Goal: Task Accomplishment & Management: Manage account settings

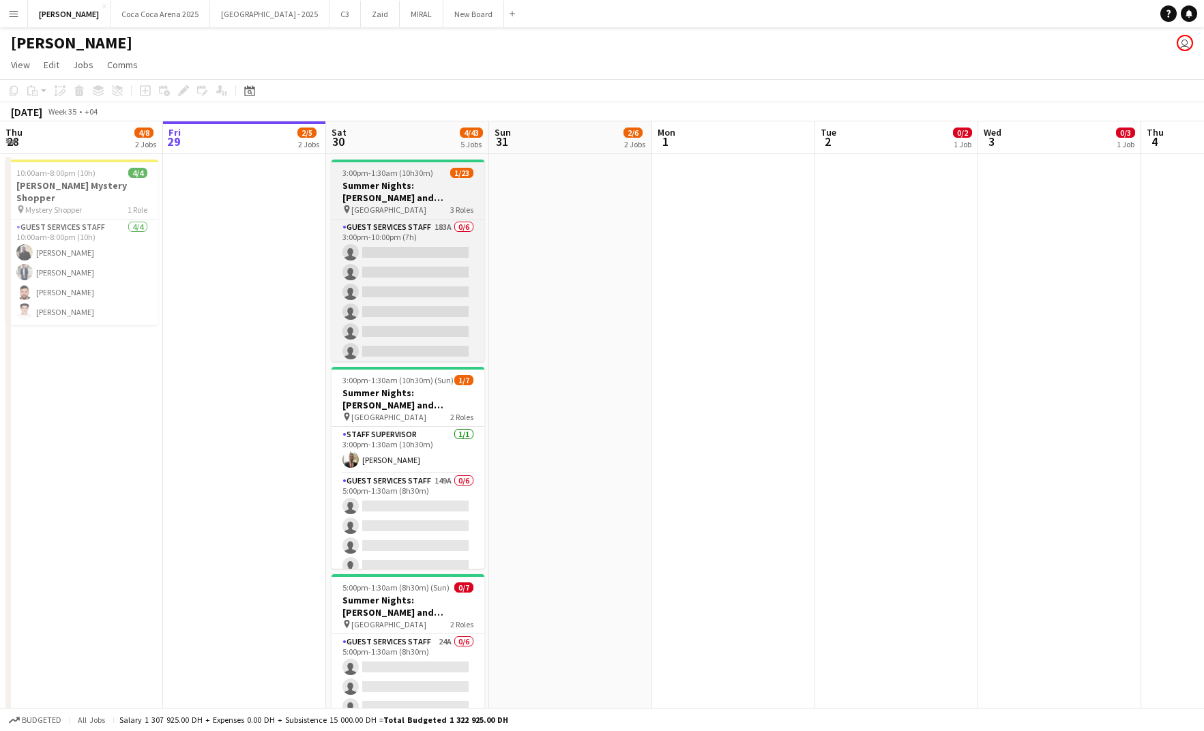
click at [383, 199] on h3 "Summer Nights: [PERSON_NAME] and [PERSON_NAME] - External" at bounding box center [408, 191] width 153 height 25
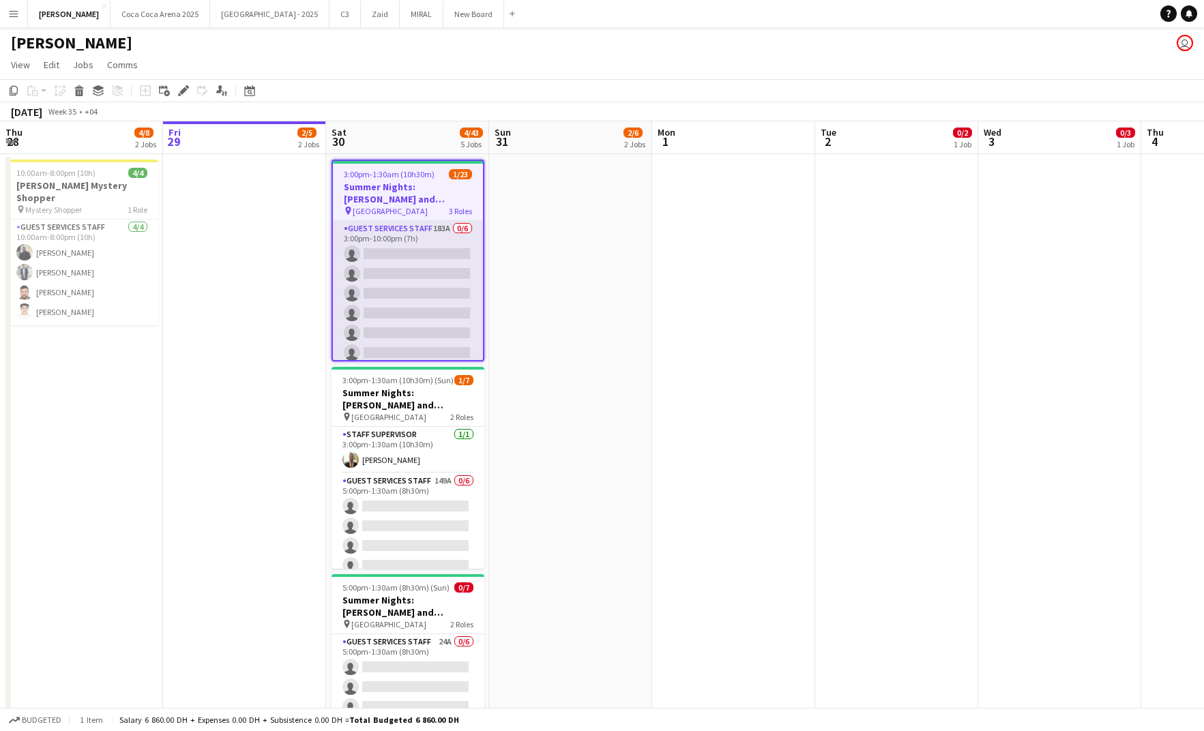
click at [407, 285] on app-card-role "Guest Services Staff 183A 0/6 3:00pm-10:00pm (7h) single-neutral-actions single…" at bounding box center [408, 293] width 150 height 145
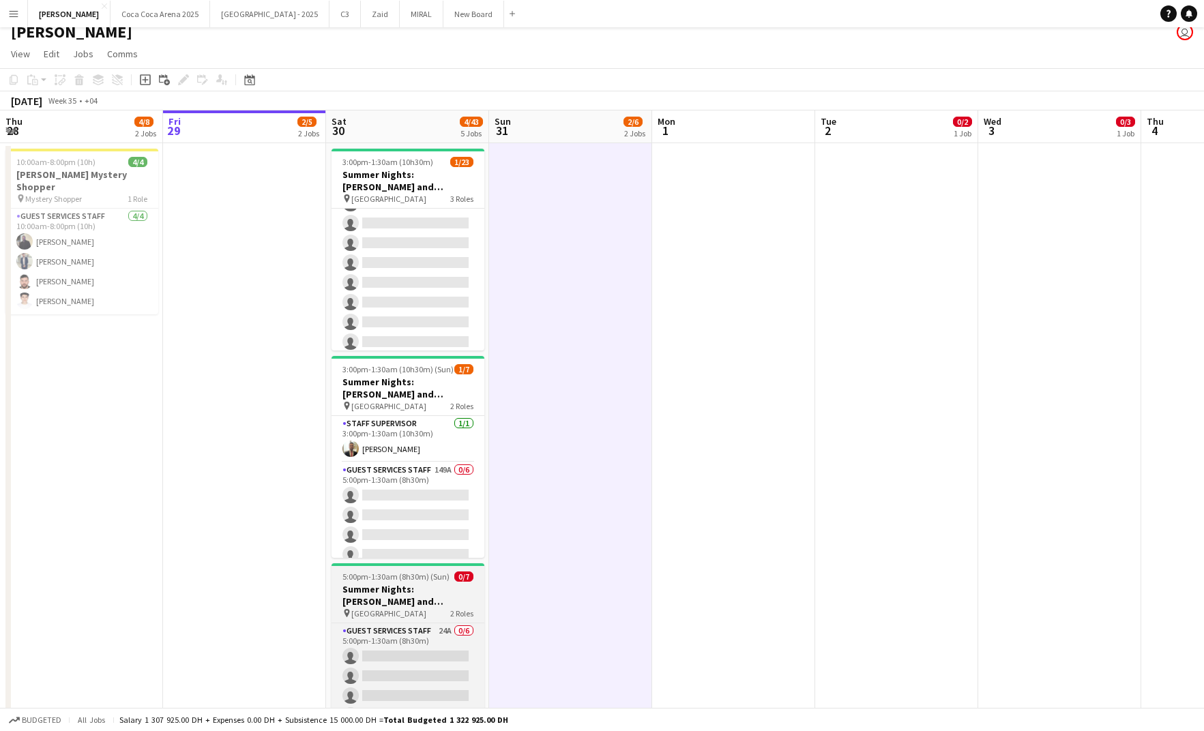
scroll to position [49, 0]
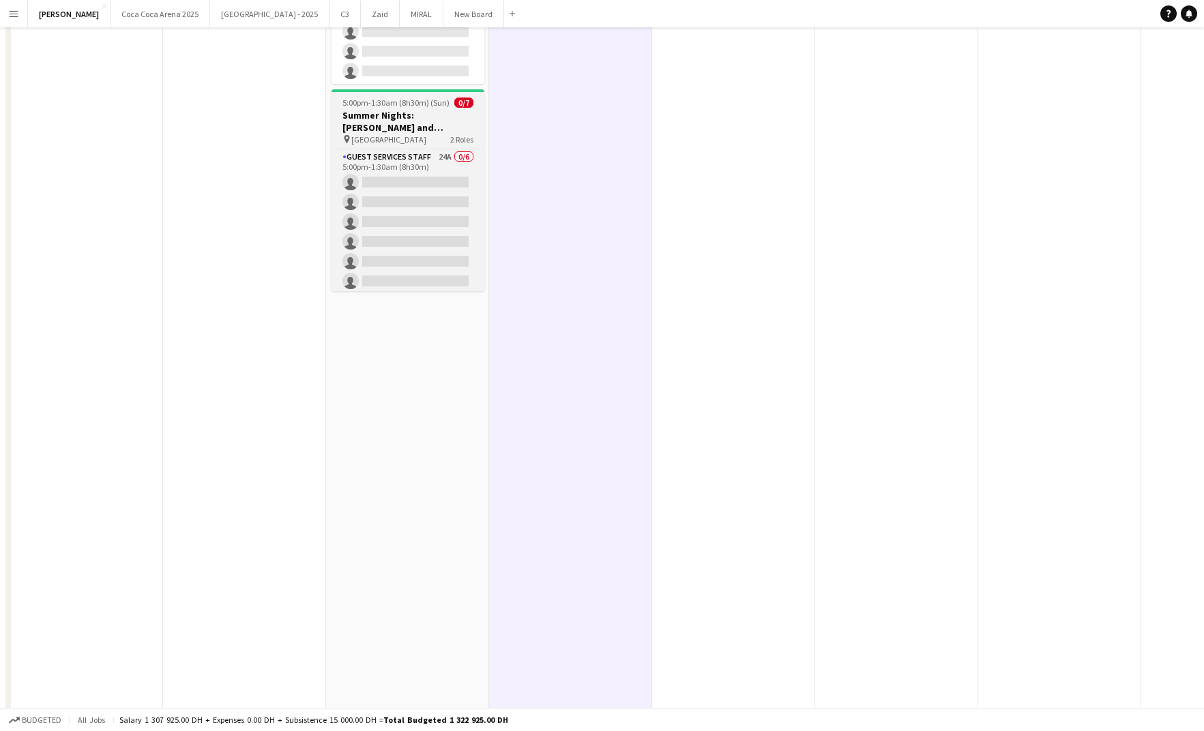
click at [417, 620] on app-date-cell "3:00pm-1:30am (10h30m) (Sun) 1/23 Summer Nights: [PERSON_NAME] and [PERSON_NAME…" at bounding box center [407, 649] width 163 height 1960
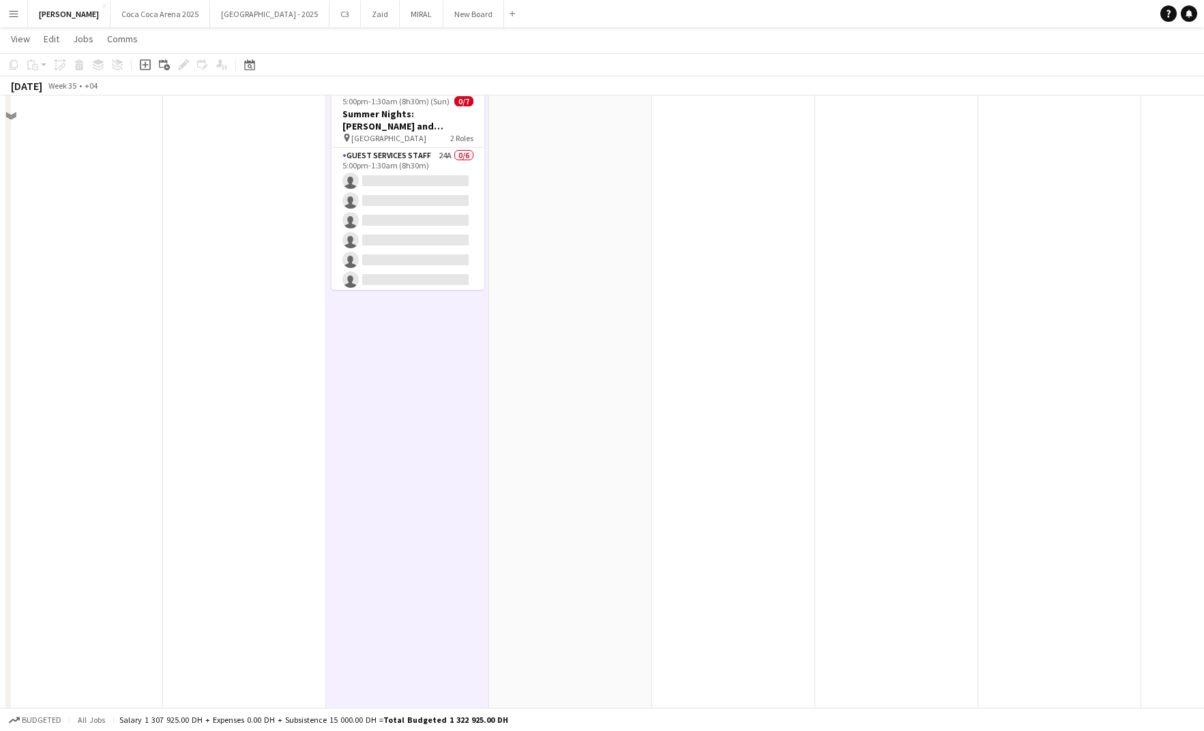
scroll to position [360, 0]
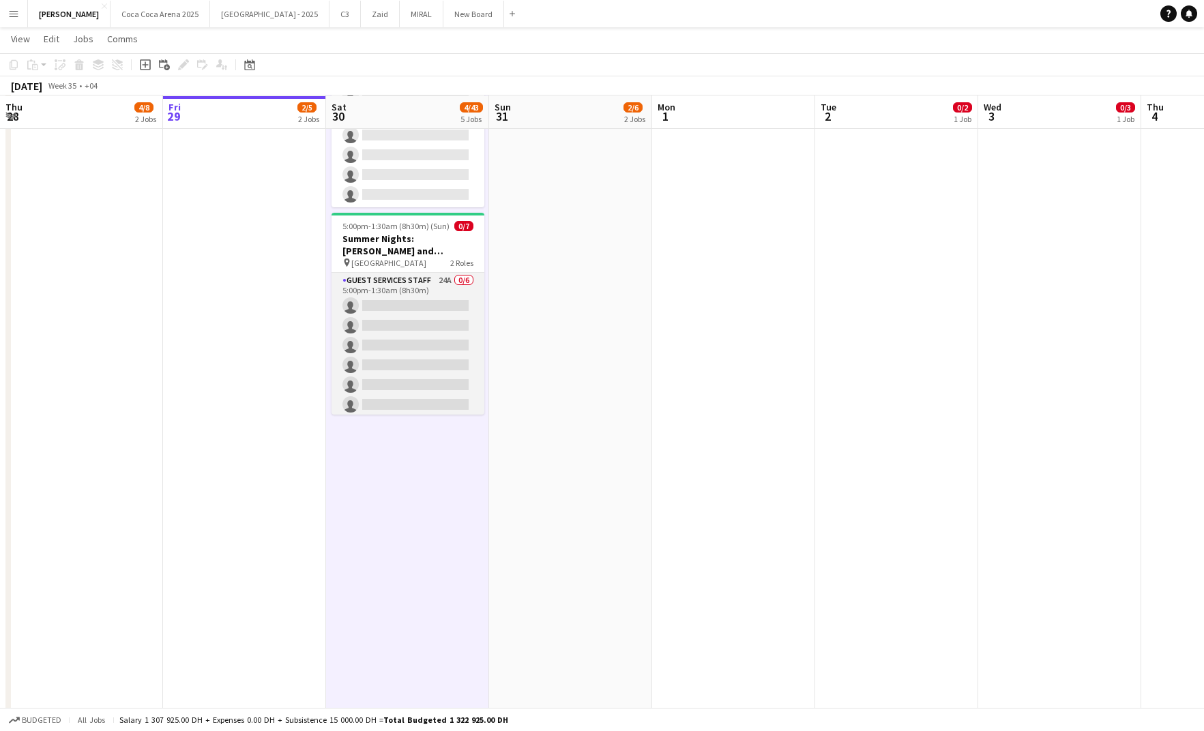
click at [446, 334] on app-card-role "Guest Services Staff 24A 0/6 5:00pm-1:30am (8h30m) single-neutral-actions singl…" at bounding box center [408, 345] width 153 height 145
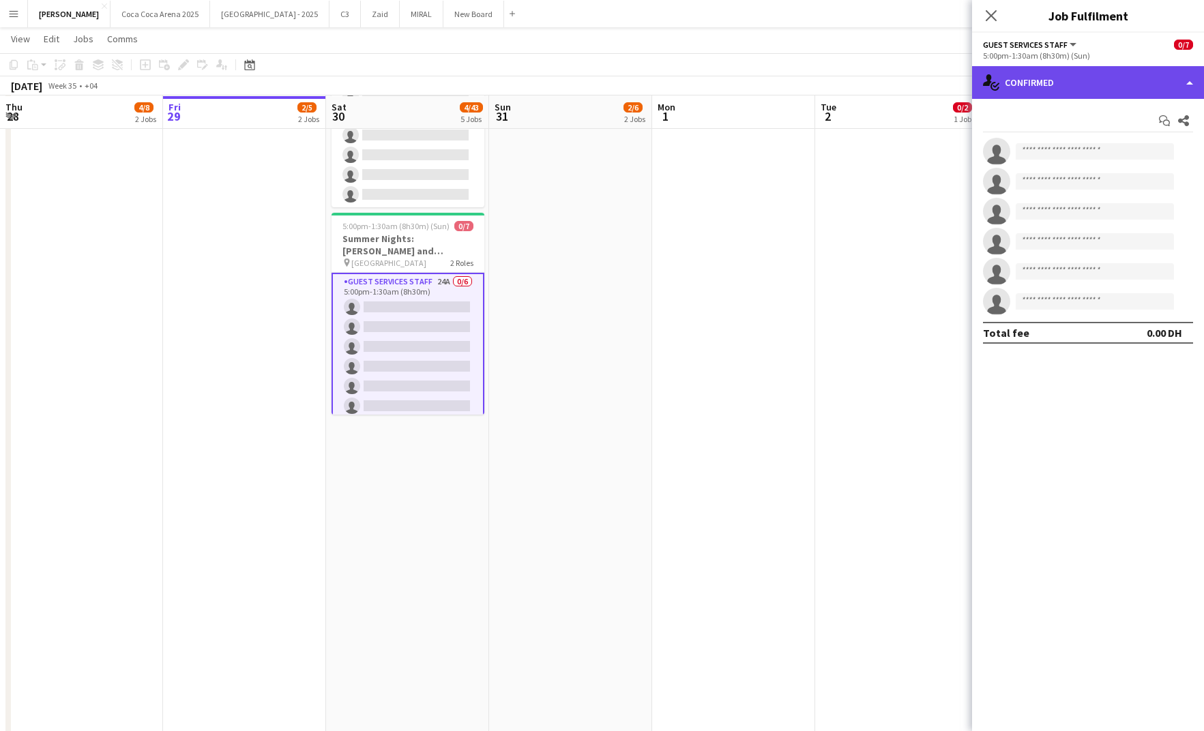
click at [1142, 79] on div "single-neutral-actions-check-2 Confirmed" at bounding box center [1088, 82] width 232 height 33
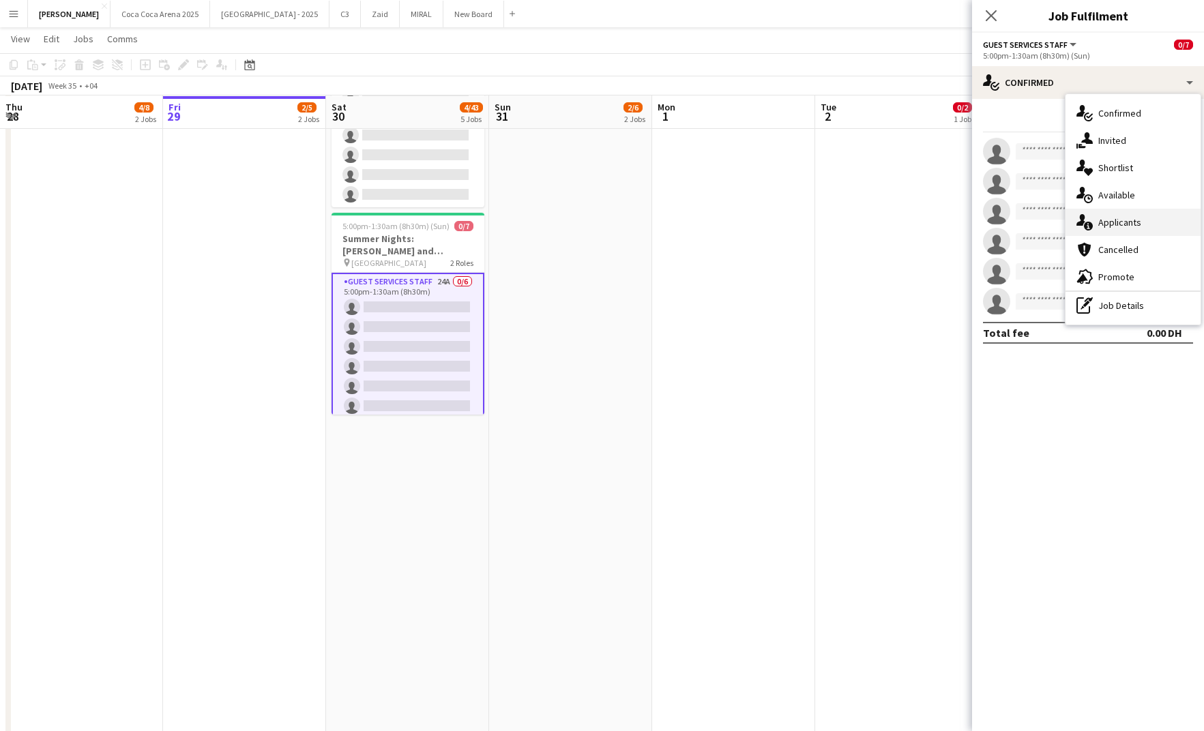
click at [1119, 216] on div "single-neutral-actions-information Applicants" at bounding box center [1133, 222] width 135 height 27
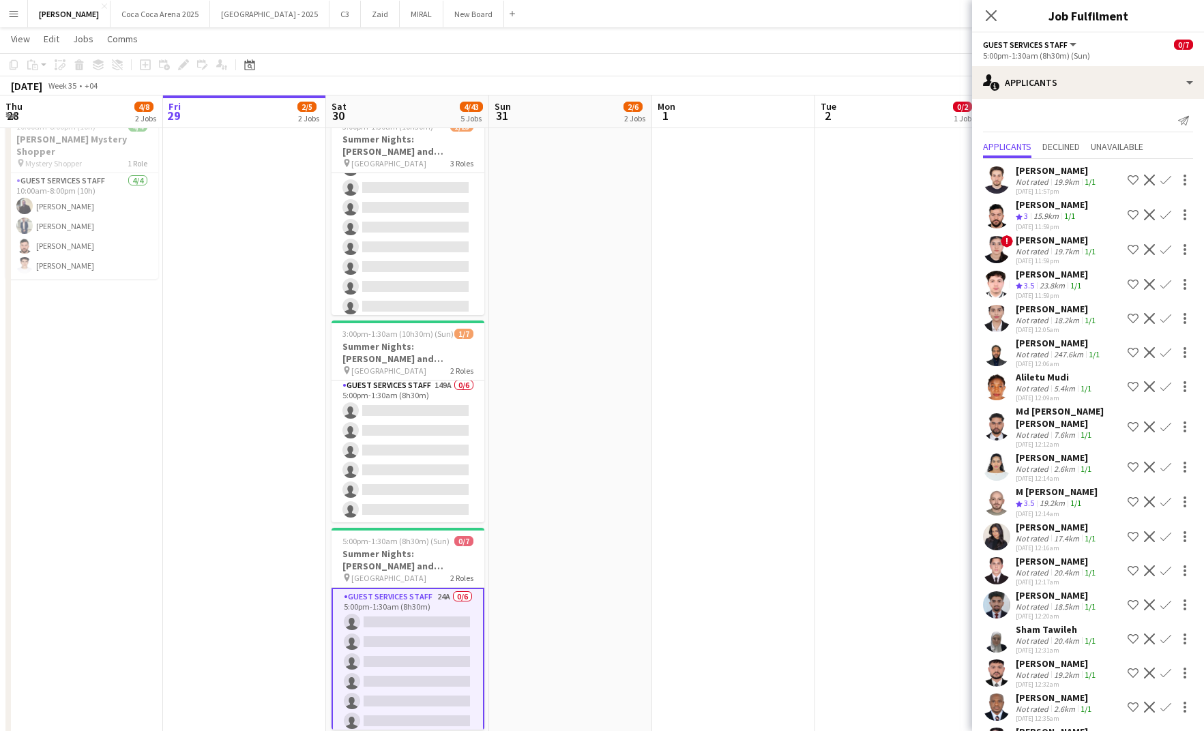
scroll to position [0, 0]
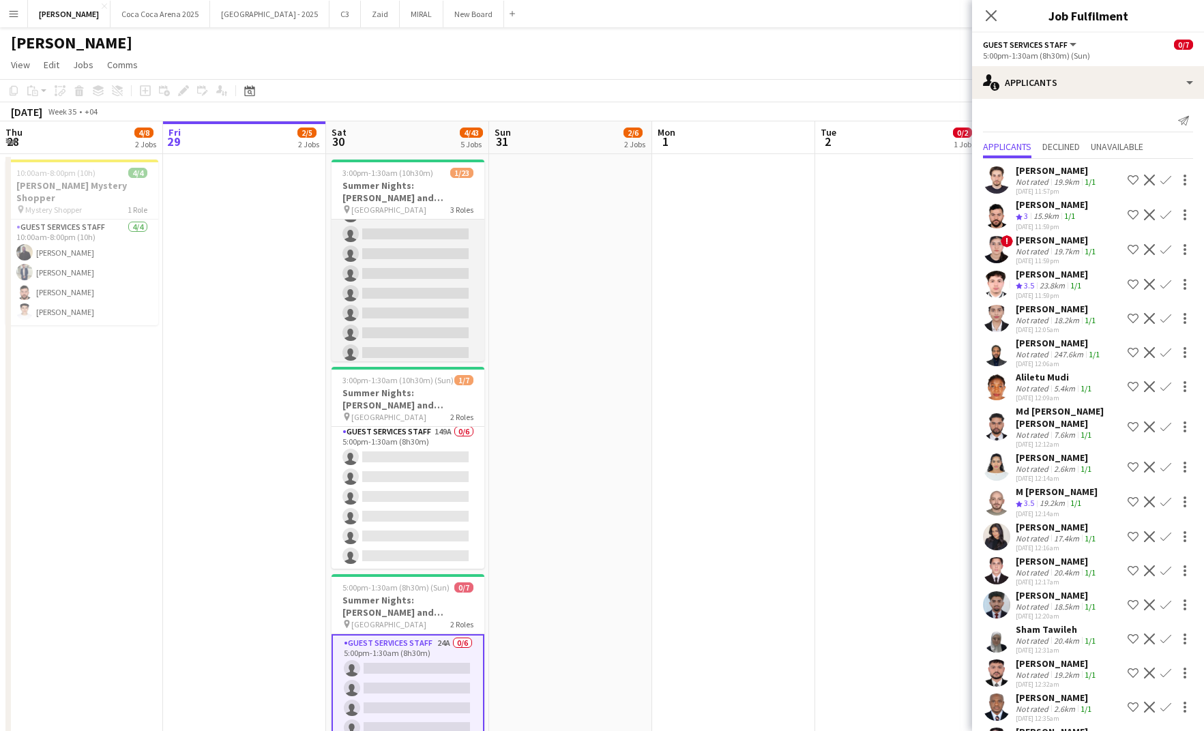
click at [439, 308] on app-card-role "Guest Services Staff 307A 0/16 5:00pm-1:30am (8h30m) single-neutral-actions sin…" at bounding box center [408, 194] width 153 height 343
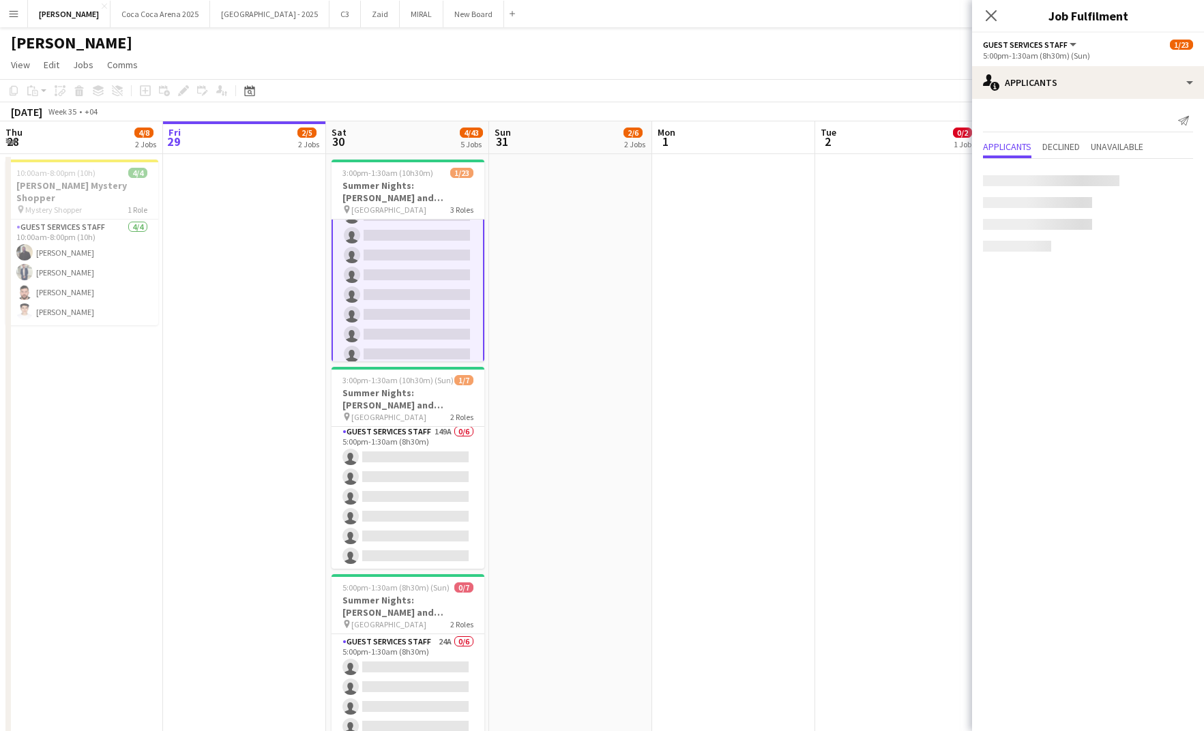
scroll to position [394, 0]
click at [400, 249] on app-card-role "Guest Services Staff 307A 0/16 5:00pm-1:30am (8h30m) single-neutral-actions sin…" at bounding box center [408, 195] width 153 height 346
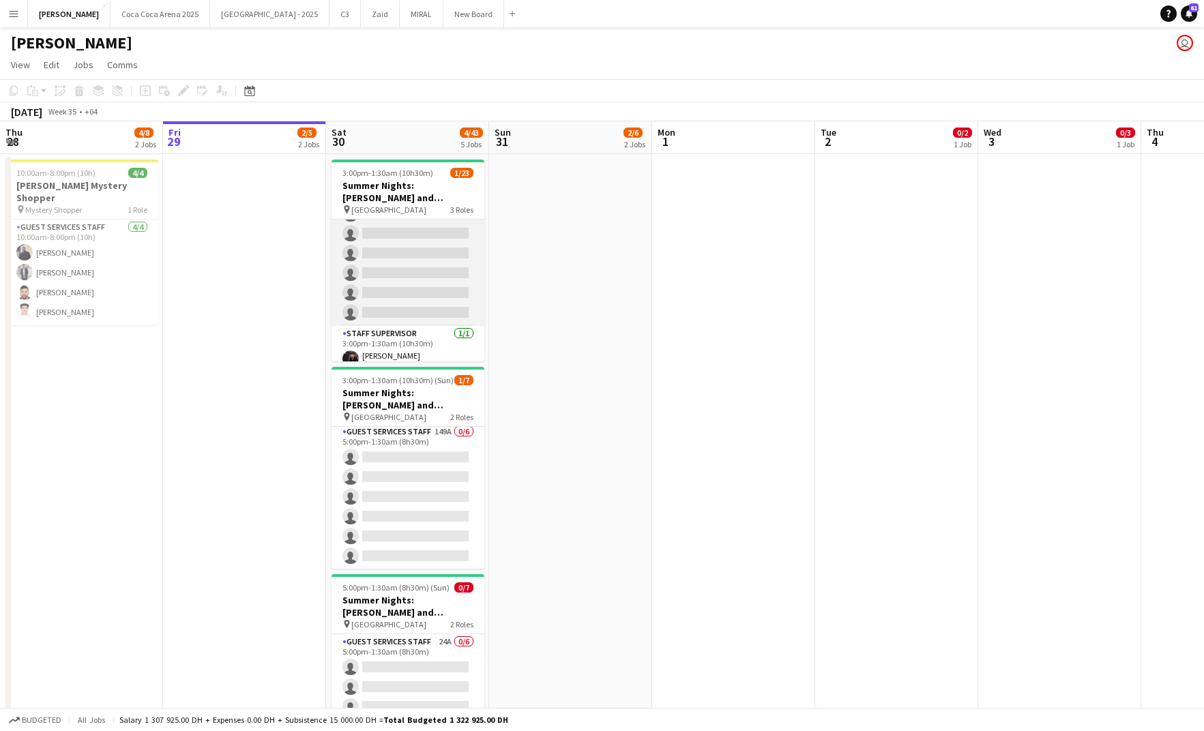
click at [403, 325] on app-card-role "Guest Services Staff 183A 0/6 3:00pm-10:00pm (7h) single-neutral-actions single…" at bounding box center [408, 253] width 153 height 145
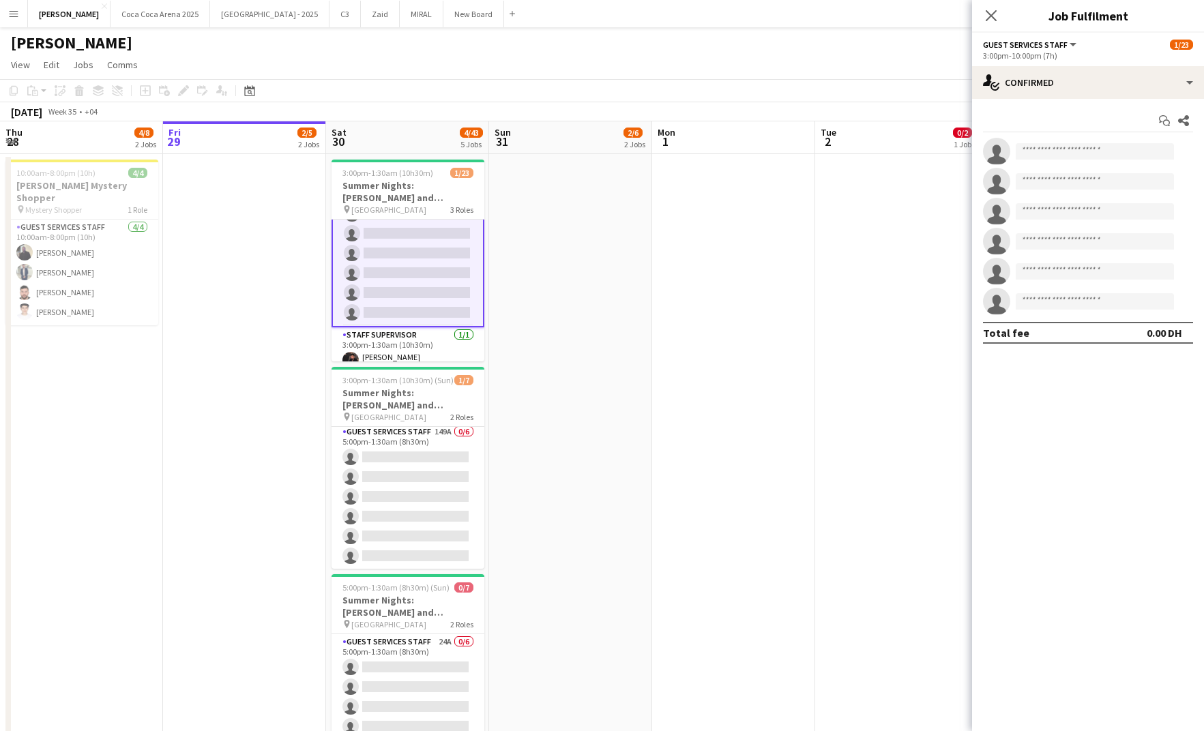
scroll to position [0, 0]
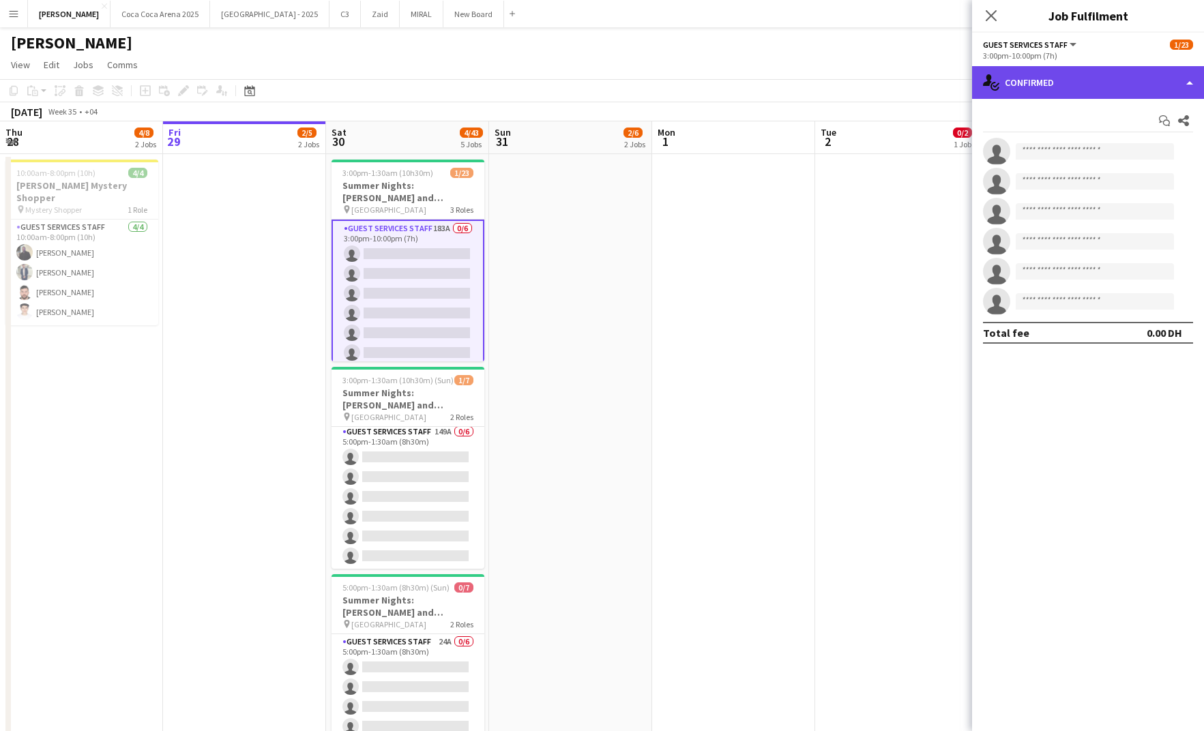
click at [1056, 85] on div "single-neutral-actions-check-2 Confirmed" at bounding box center [1088, 82] width 232 height 33
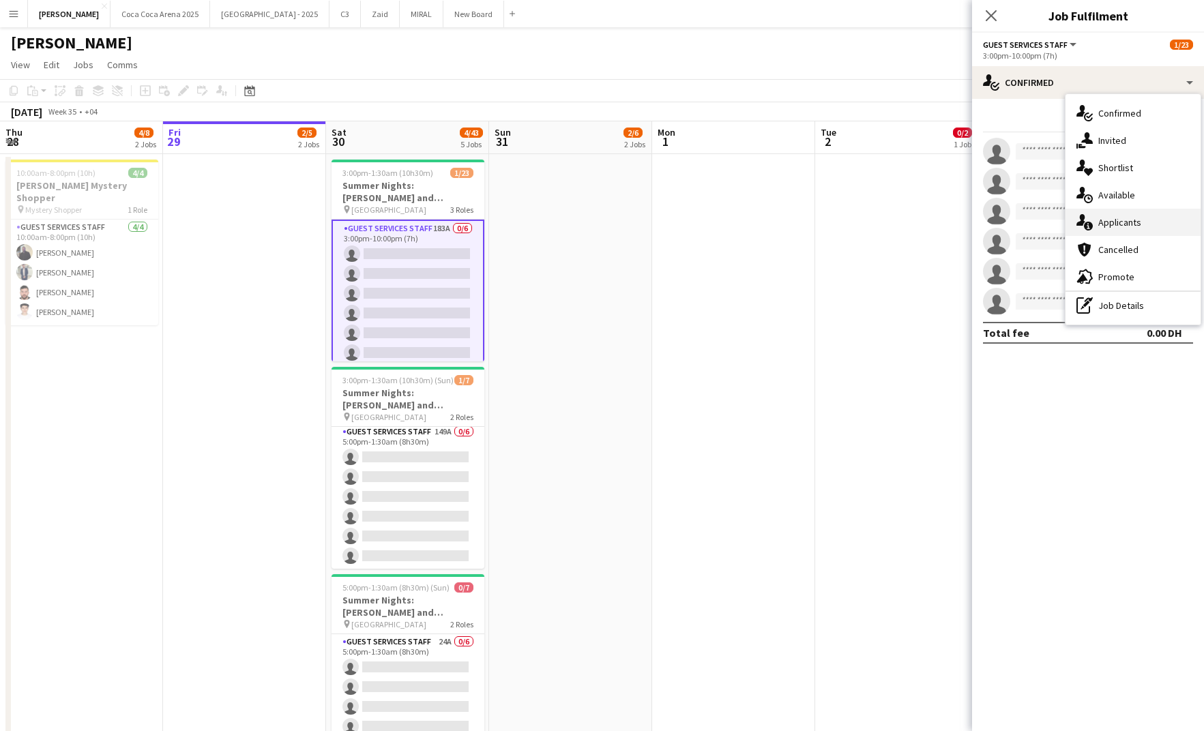
click at [1110, 222] on div "single-neutral-actions-information Applicants" at bounding box center [1133, 222] width 135 height 27
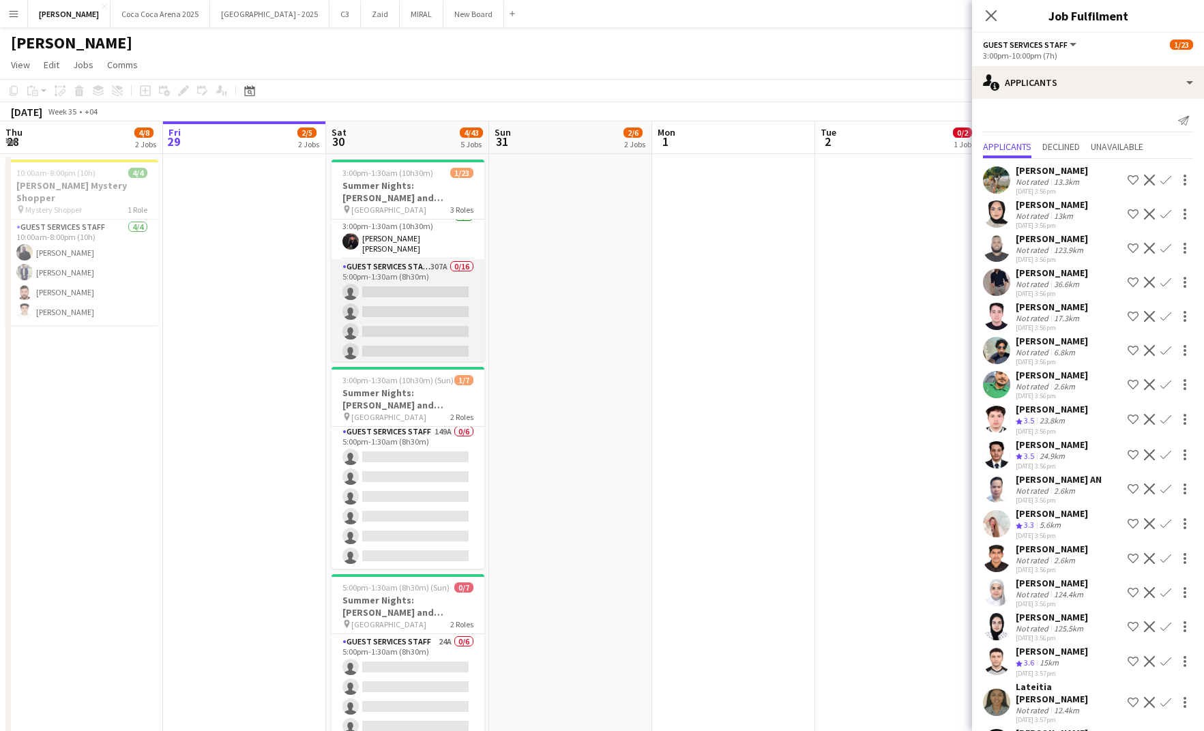
scroll to position [141, 0]
click at [446, 313] on app-card-role "Guest Services Staff 307A 0/16 5:00pm-1:30am (8h30m) single-neutral-actions sin…" at bounding box center [408, 449] width 153 height 343
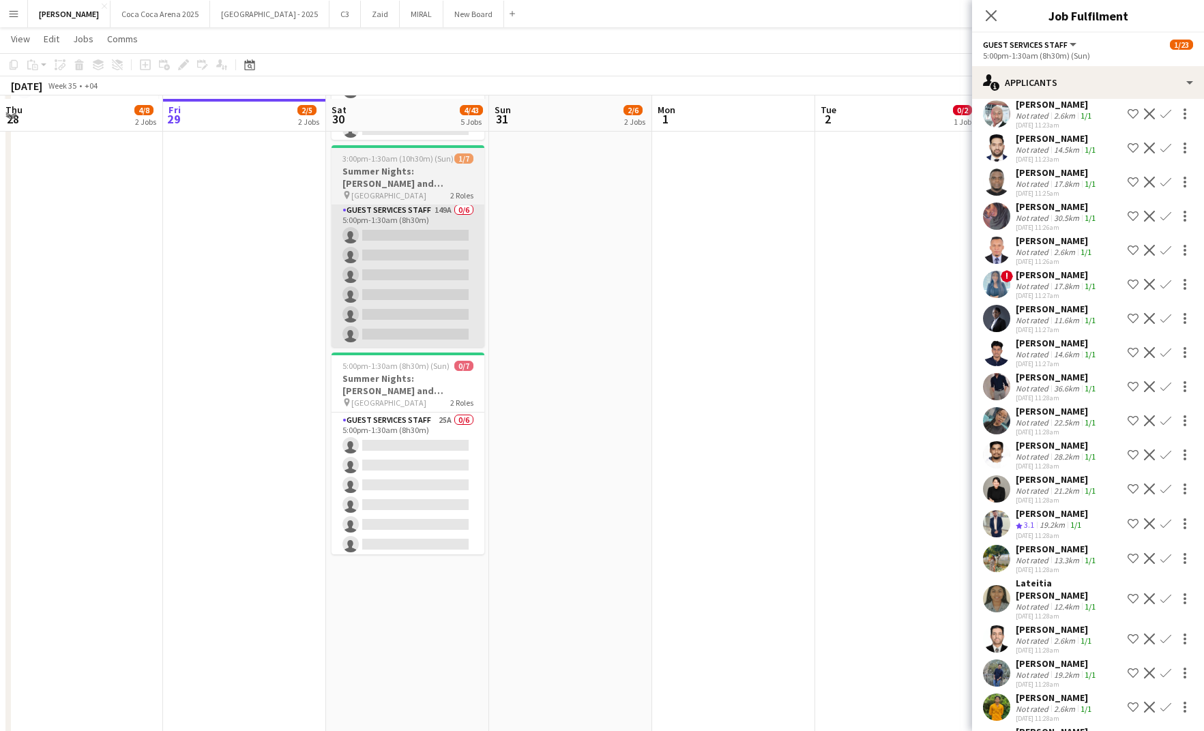
scroll to position [223, 0]
click at [435, 517] on app-card-role "Guest Services Staff 25A 0/6 5:00pm-1:30am (8h30m) single-neutral-actions singl…" at bounding box center [408, 482] width 153 height 145
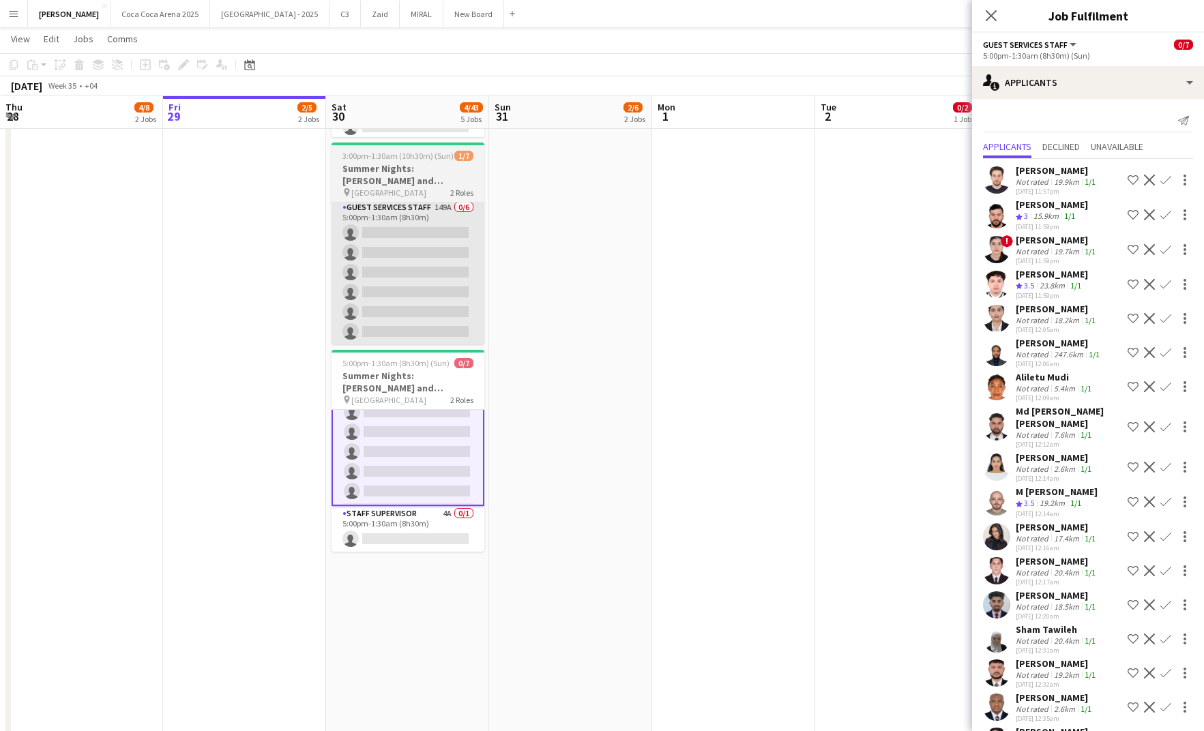
scroll to position [0, 0]
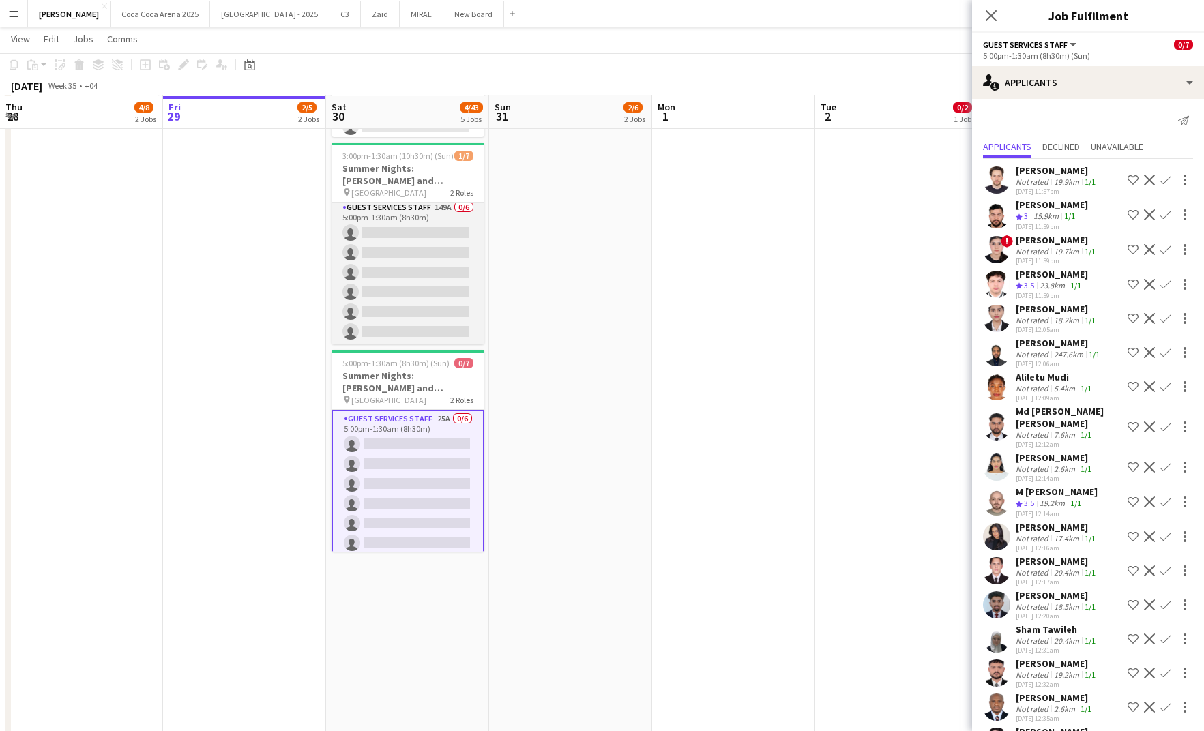
click at [409, 303] on app-card-role "Guest Services Staff 149A 0/6 5:00pm-1:30am (8h30m) single-neutral-actions sing…" at bounding box center [408, 272] width 153 height 145
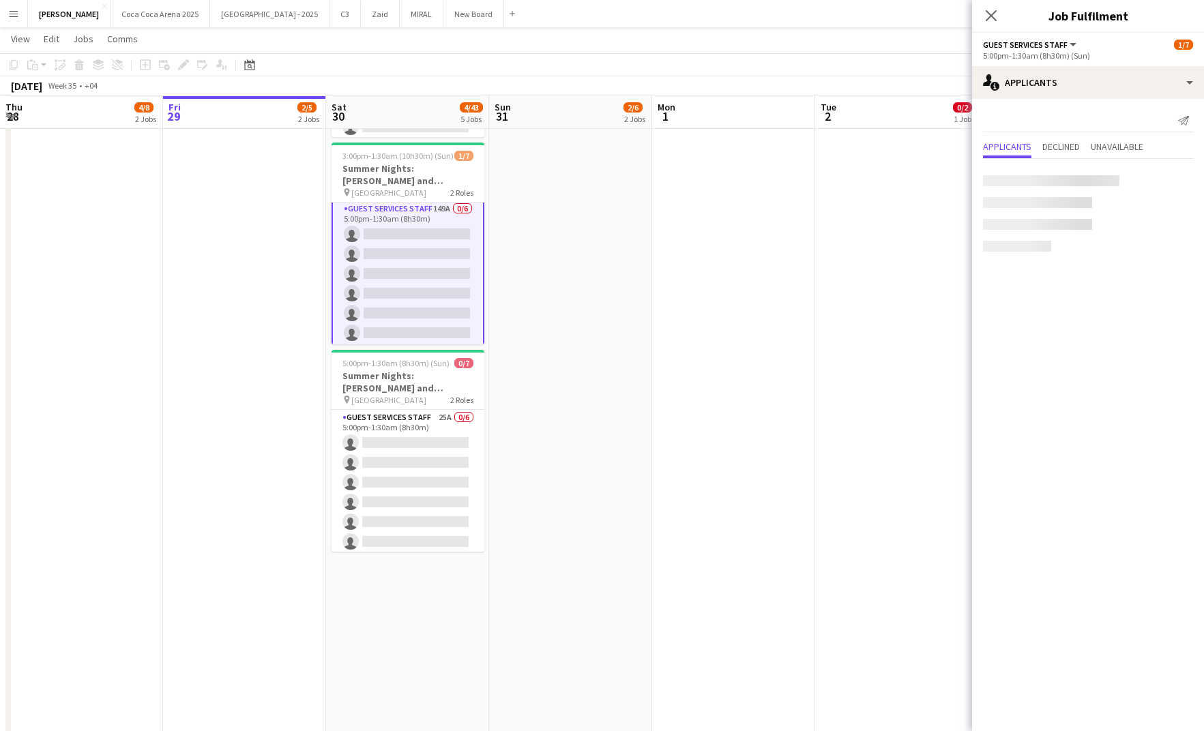
scroll to position [50, 0]
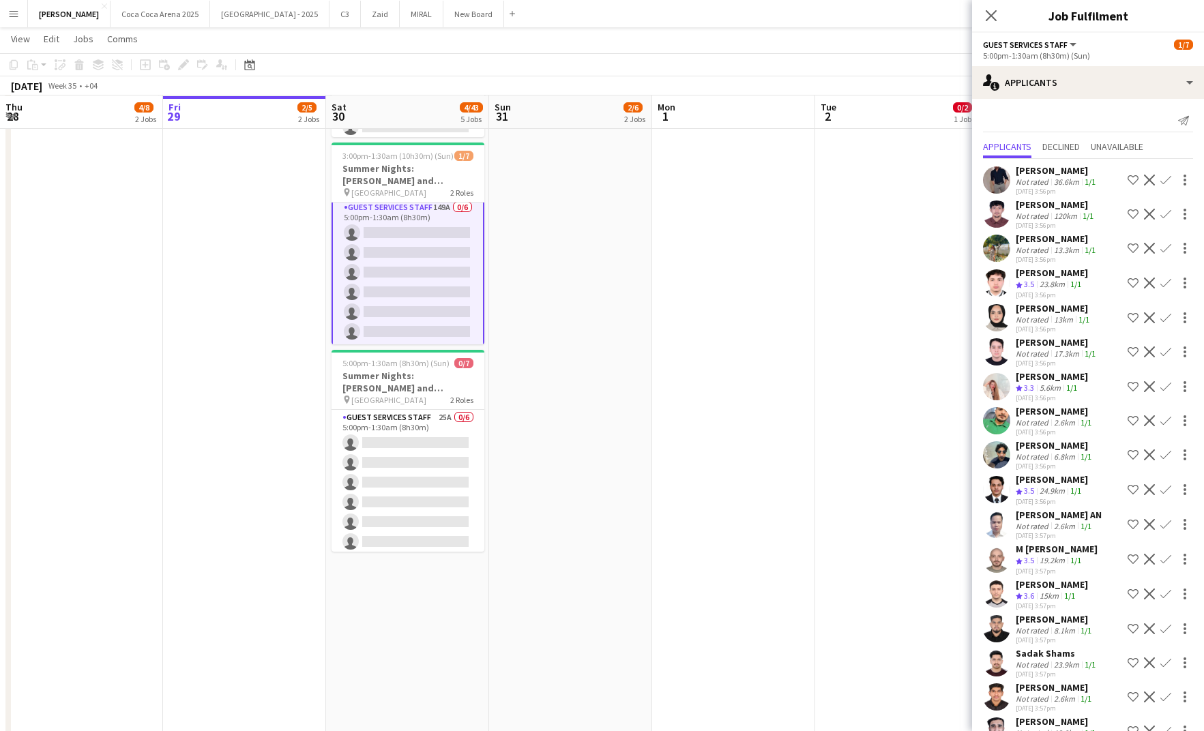
click at [413, 272] on app-card-role "Guest Services Staff 149A 0/6 5:00pm-1:30am (8h30m) single-neutral-actions sing…" at bounding box center [408, 273] width 153 height 148
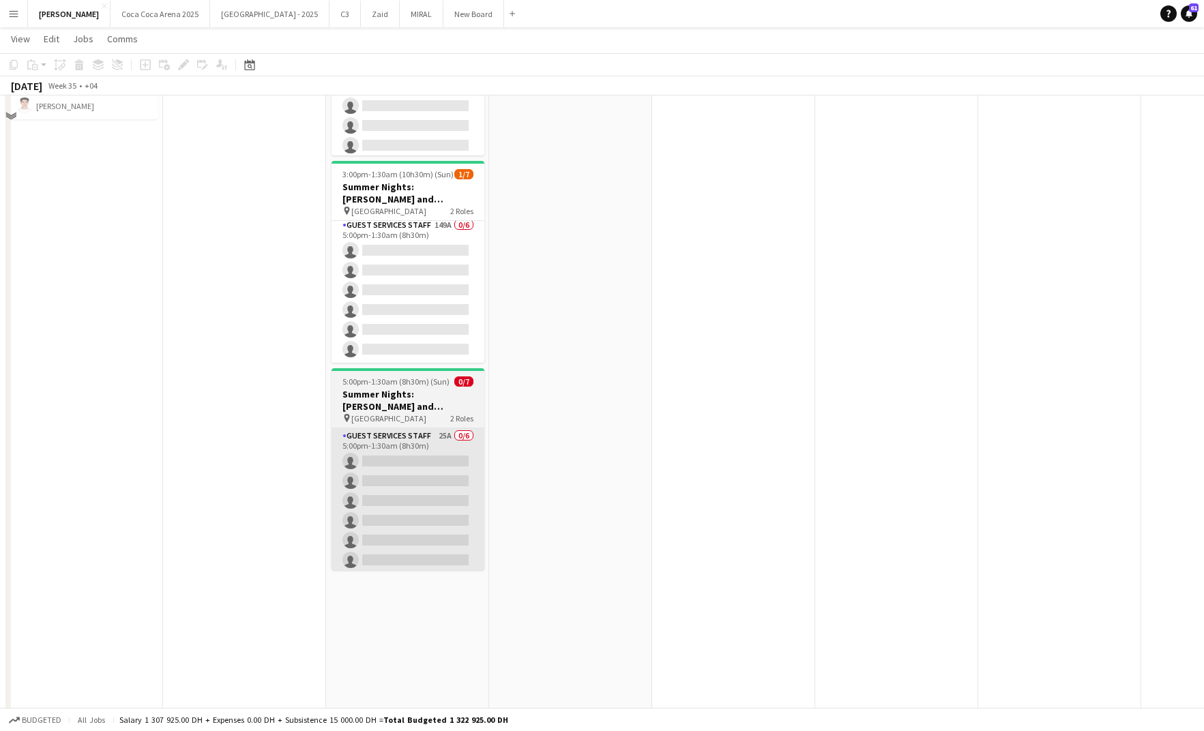
scroll to position [139, 0]
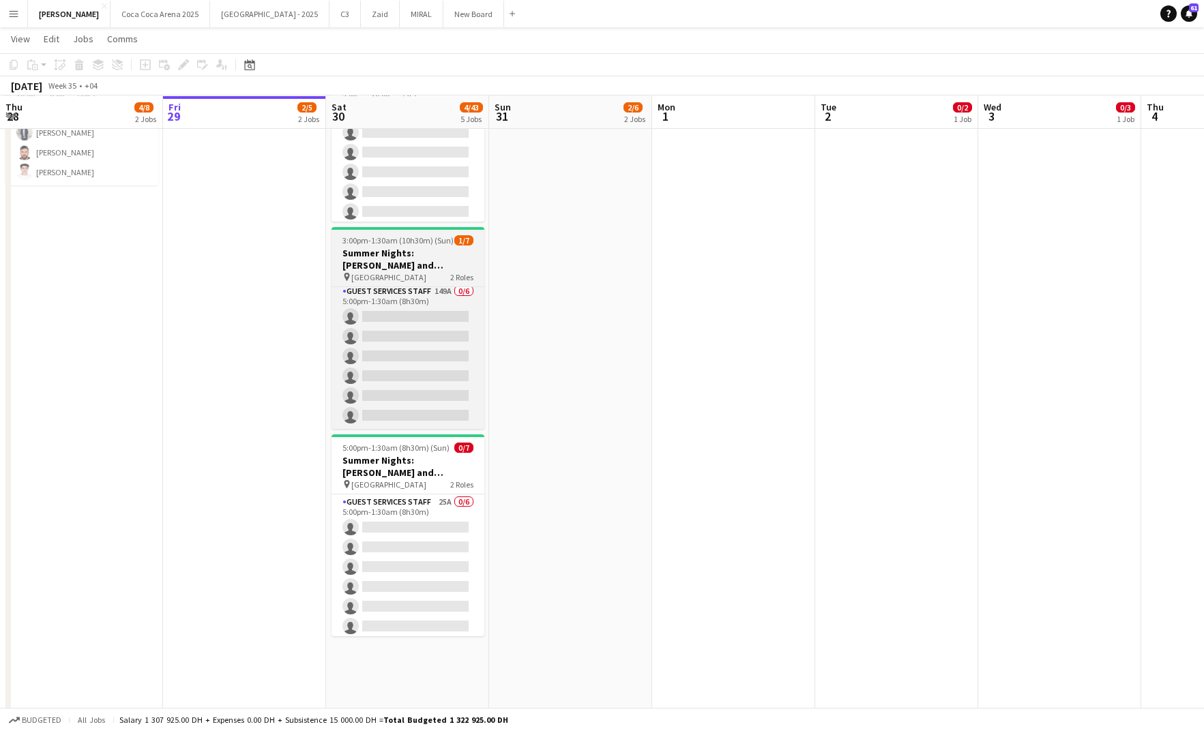
click at [407, 245] on span "3:00pm-1:30am (10h30m) (Sun)" at bounding box center [398, 240] width 111 height 10
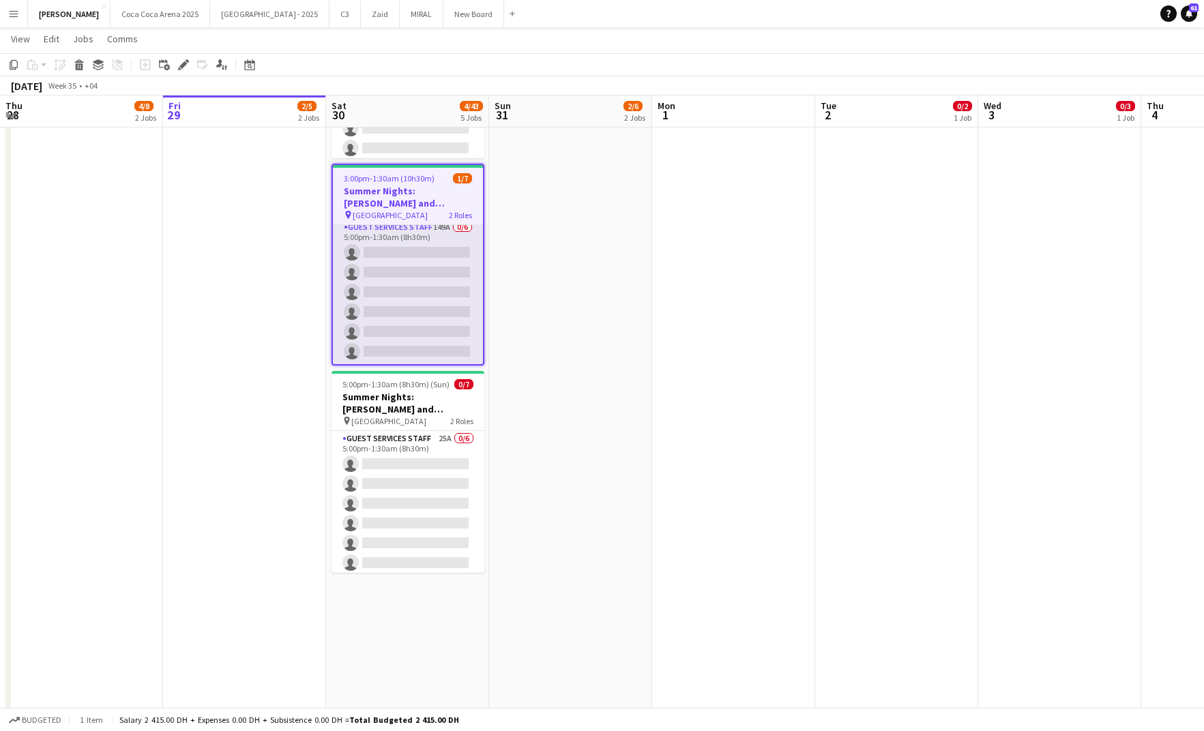
scroll to position [201, 0]
click at [400, 328] on app-card-role "Guest Services Staff 149A 0/6 5:00pm-1:30am (8h30m) single-neutral-actions sing…" at bounding box center [408, 292] width 150 height 145
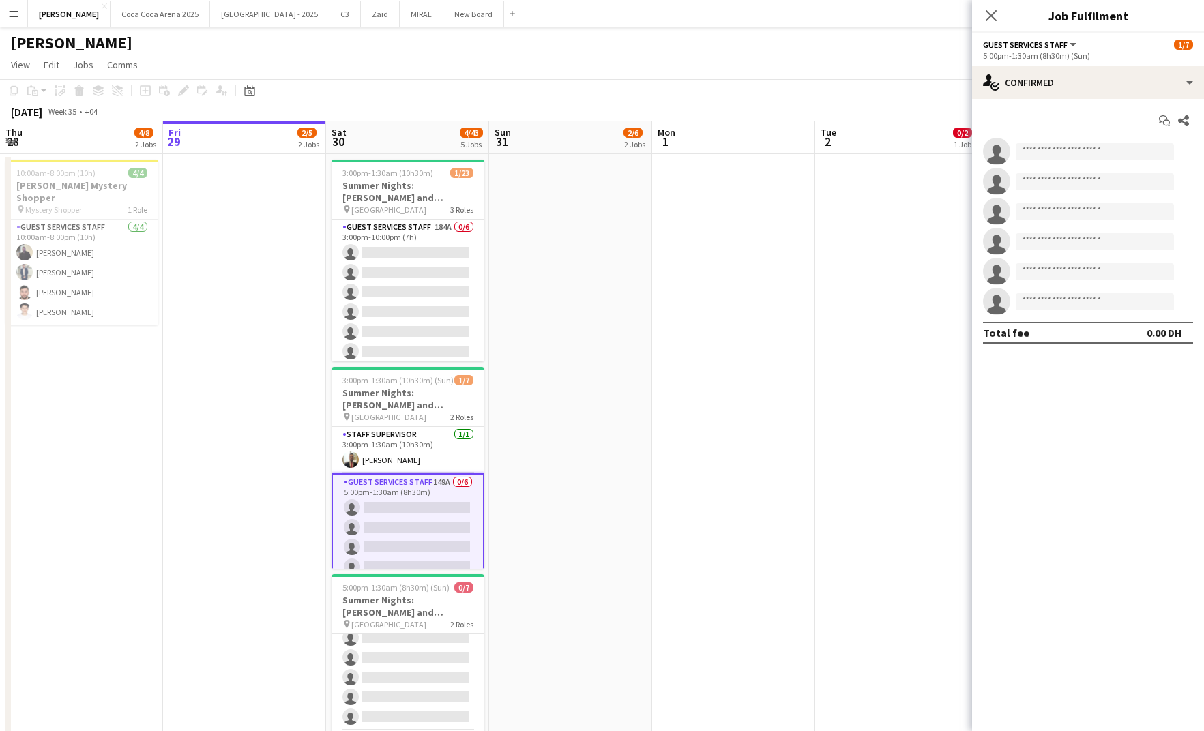
scroll to position [0, 0]
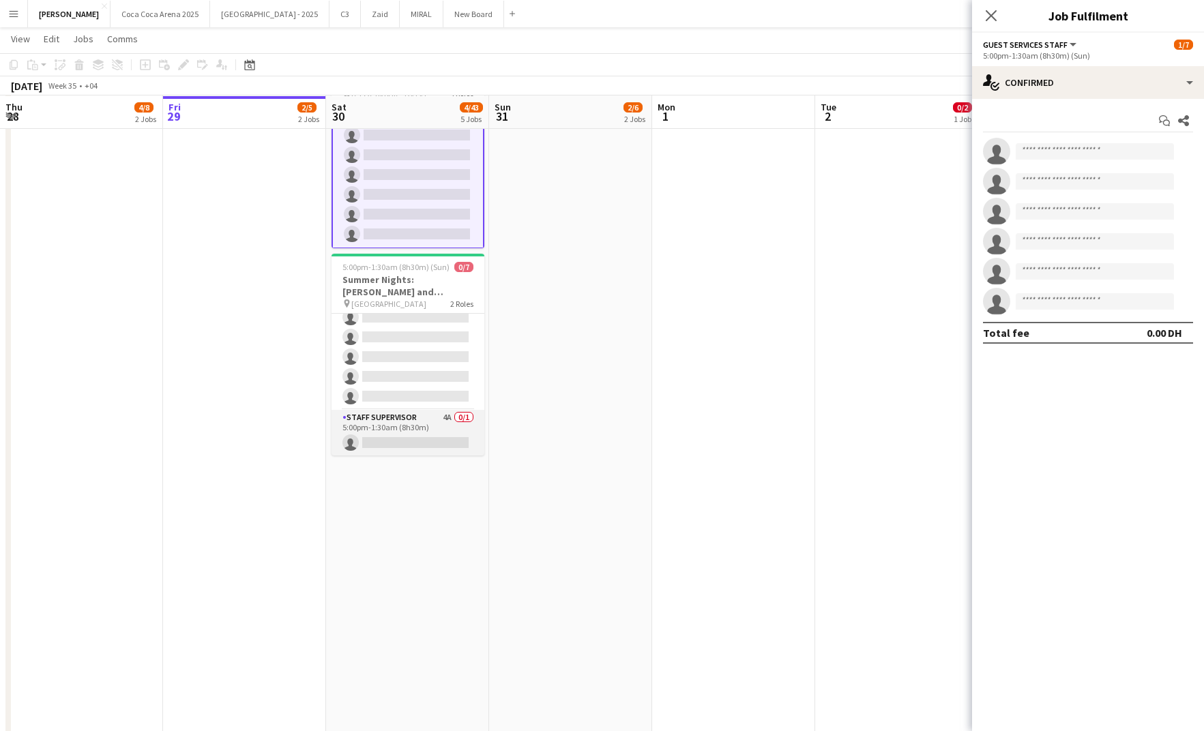
click at [396, 419] on app-card-role "Staff Supervisor 4A 0/1 5:00pm-1:30am (8h30m) single-neutral-actions" at bounding box center [408, 433] width 153 height 46
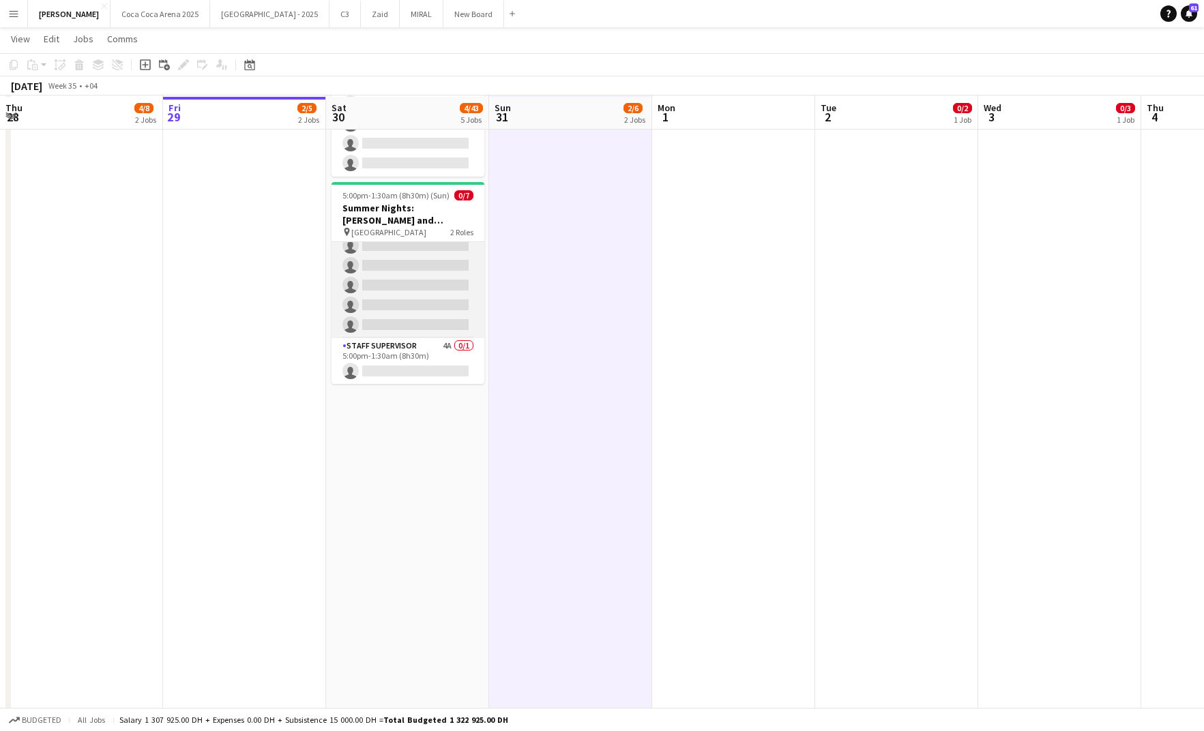
scroll to position [390, 0]
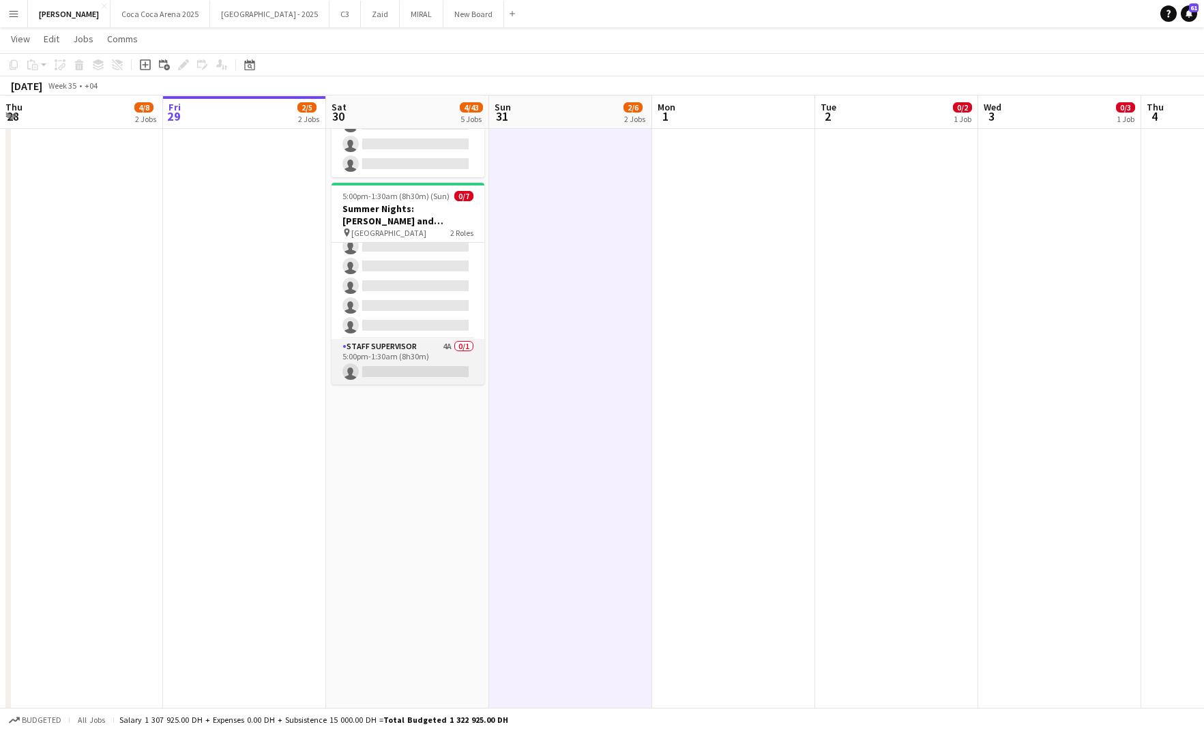
click at [396, 360] on app-card-role "Staff Supervisor 4A 0/1 5:00pm-1:30am (8h30m) single-neutral-actions" at bounding box center [408, 362] width 153 height 46
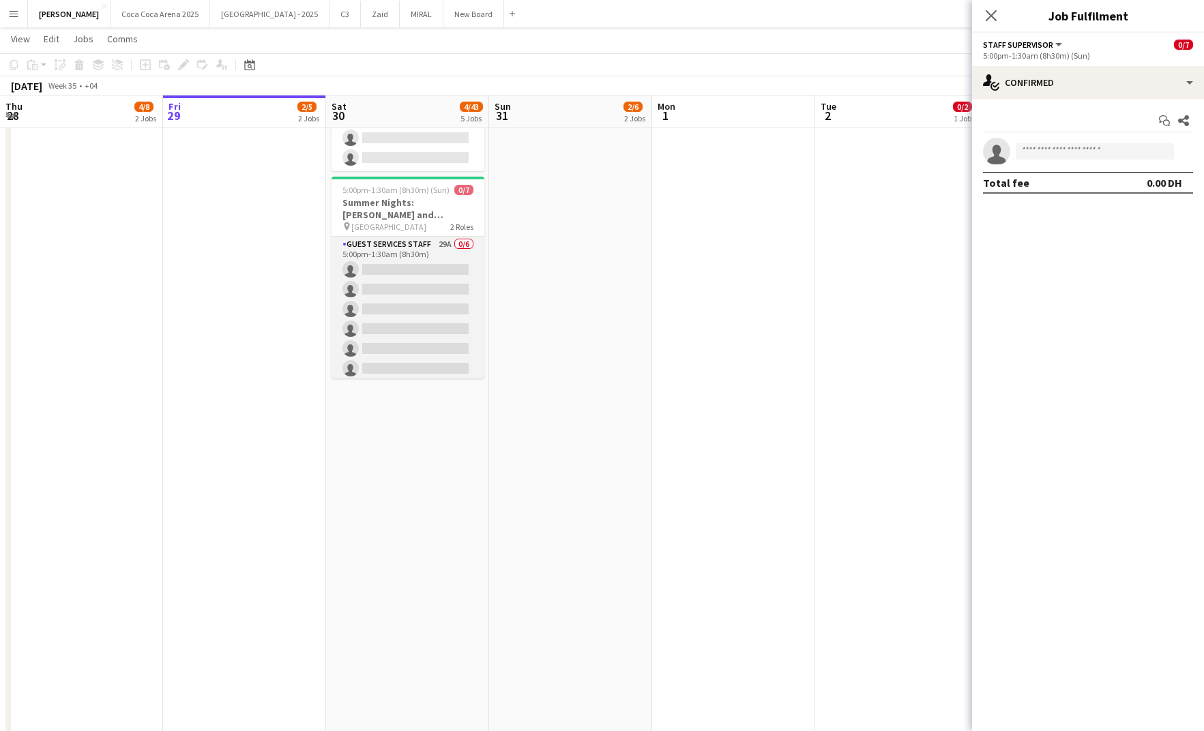
scroll to position [52, 0]
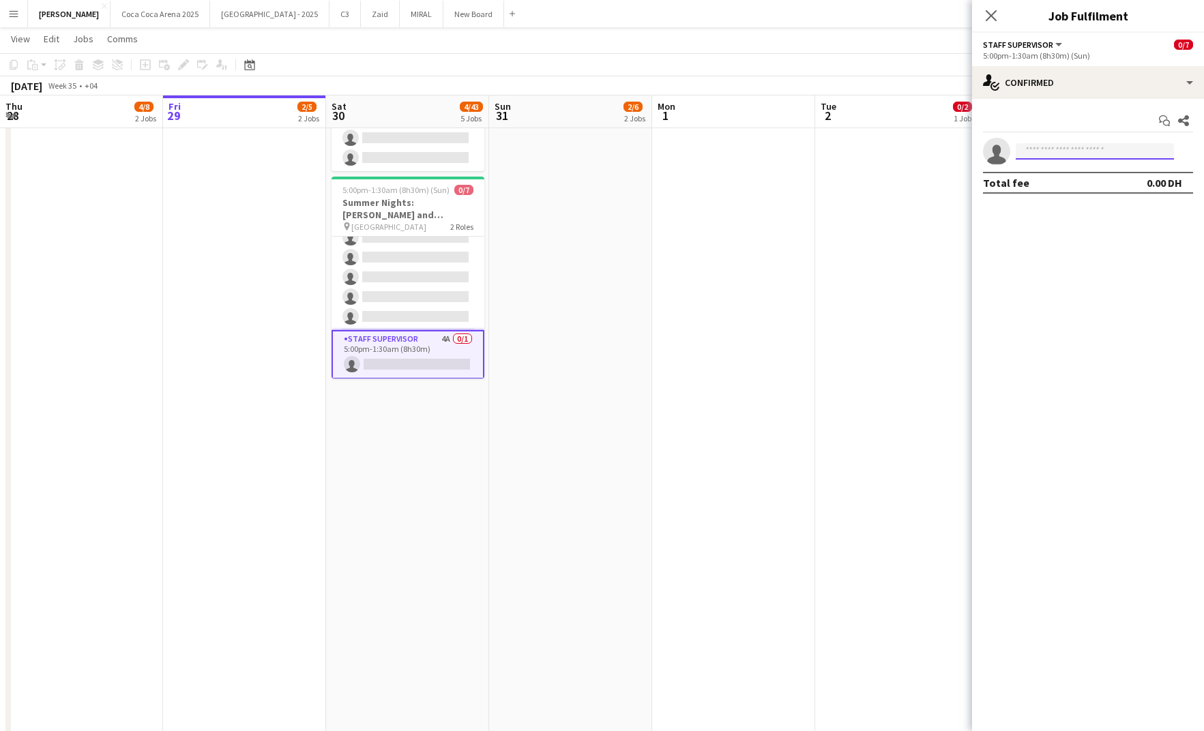
click at [1072, 150] on input at bounding box center [1095, 151] width 158 height 16
type input "***"
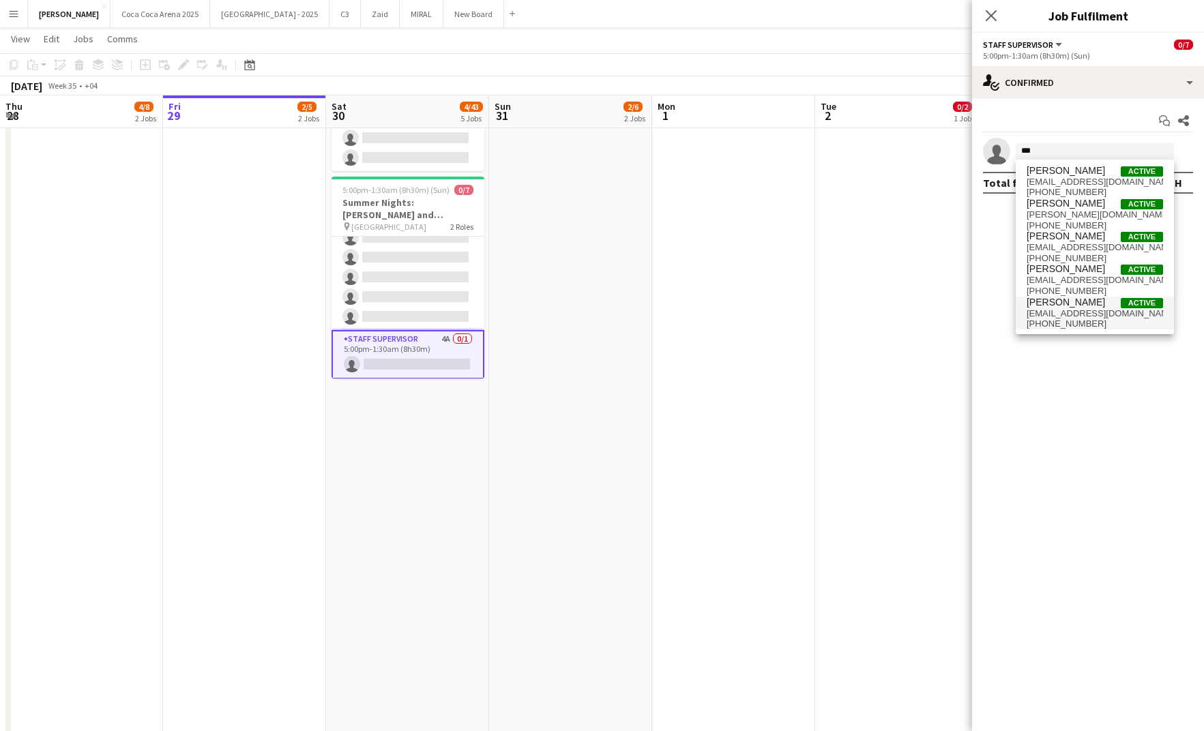
click at [1054, 305] on span "[PERSON_NAME]" at bounding box center [1066, 303] width 78 height 12
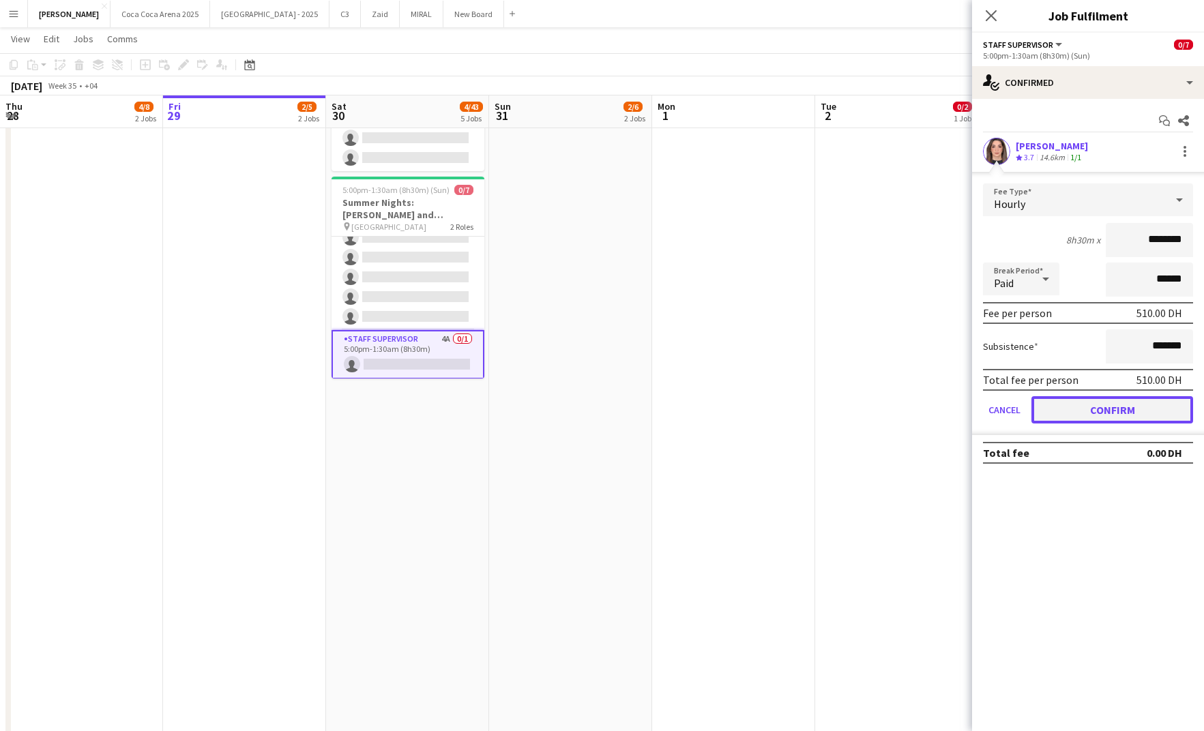
click at [1120, 402] on button "Confirm" at bounding box center [1113, 409] width 162 height 27
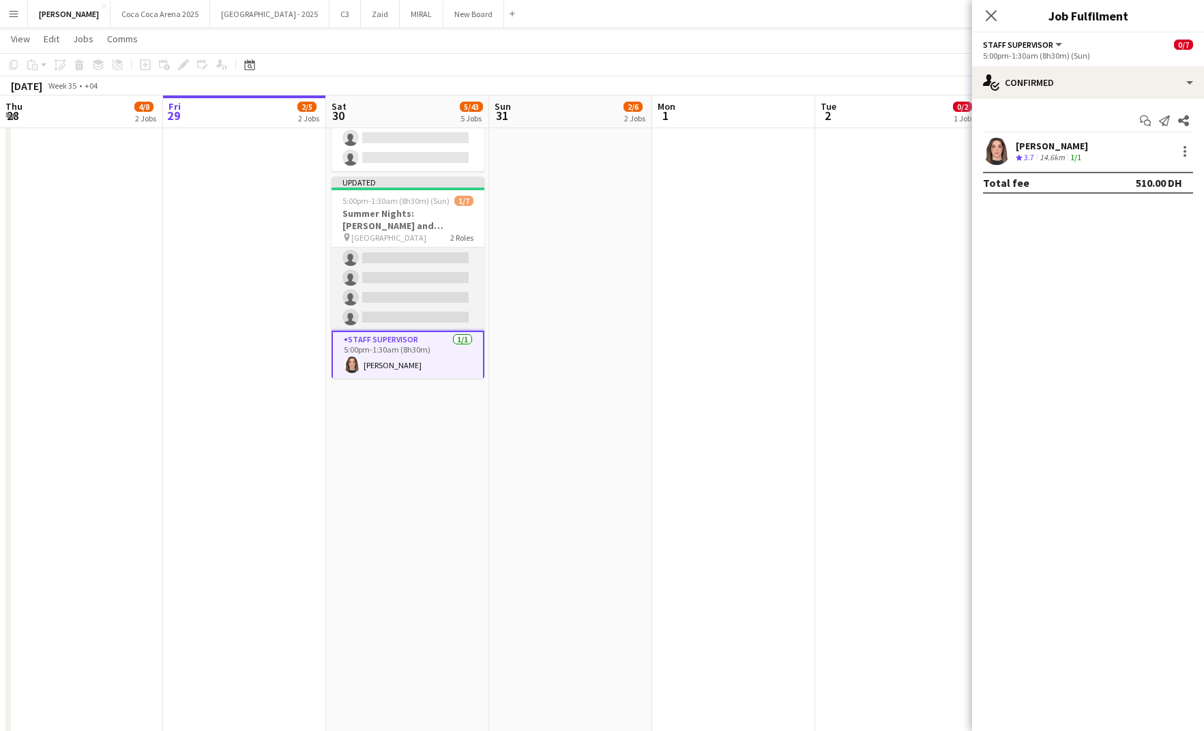
scroll to position [0, 0]
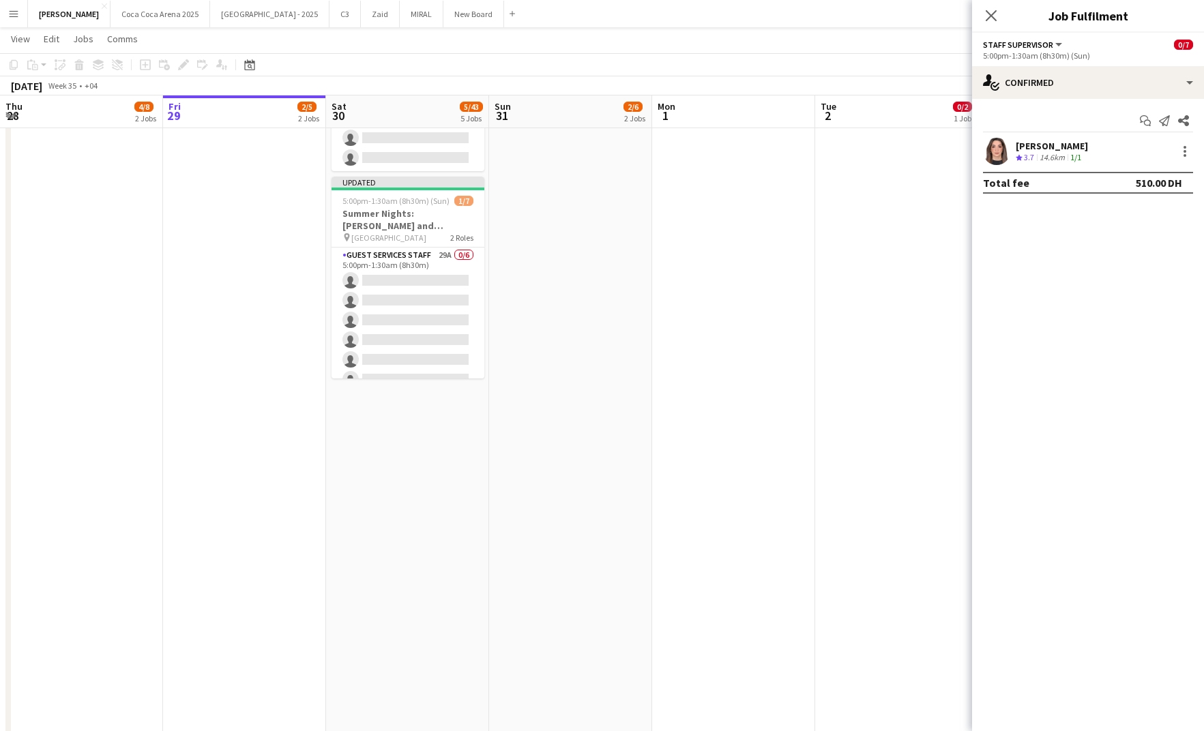
click at [575, 243] on app-date-cell at bounding box center [570, 736] width 163 height 1960
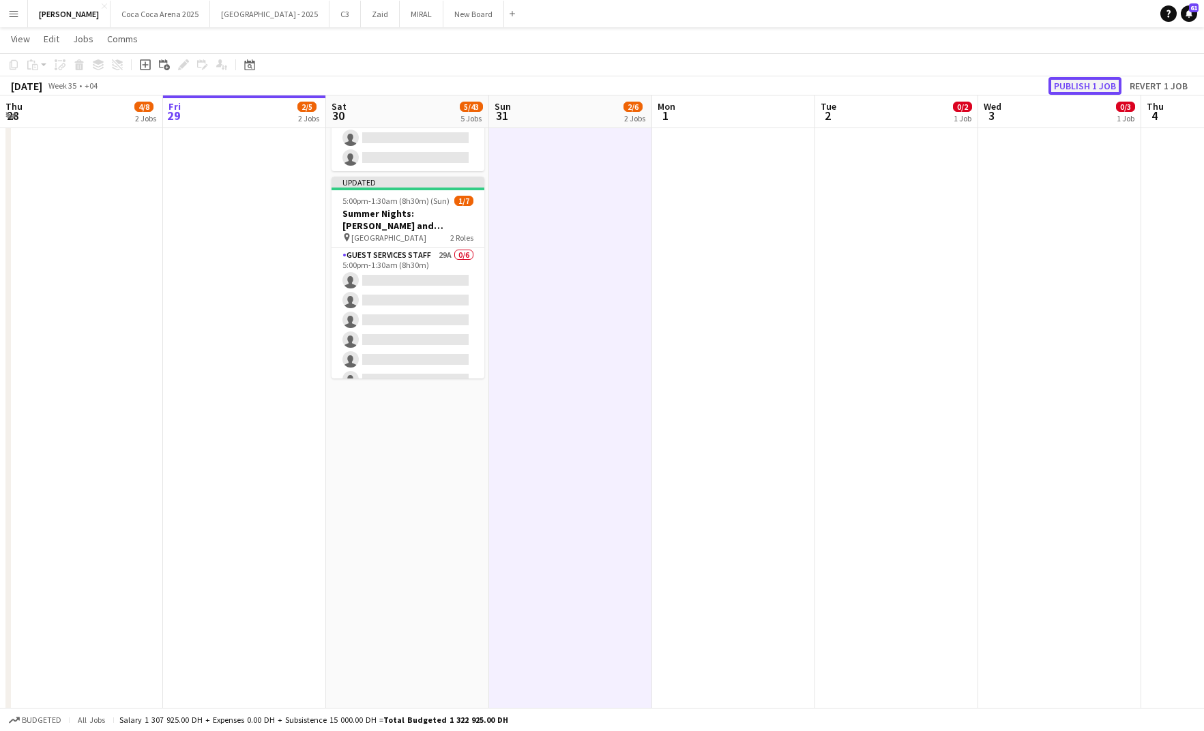
click at [1081, 85] on button "Publish 1 job" at bounding box center [1085, 86] width 73 height 18
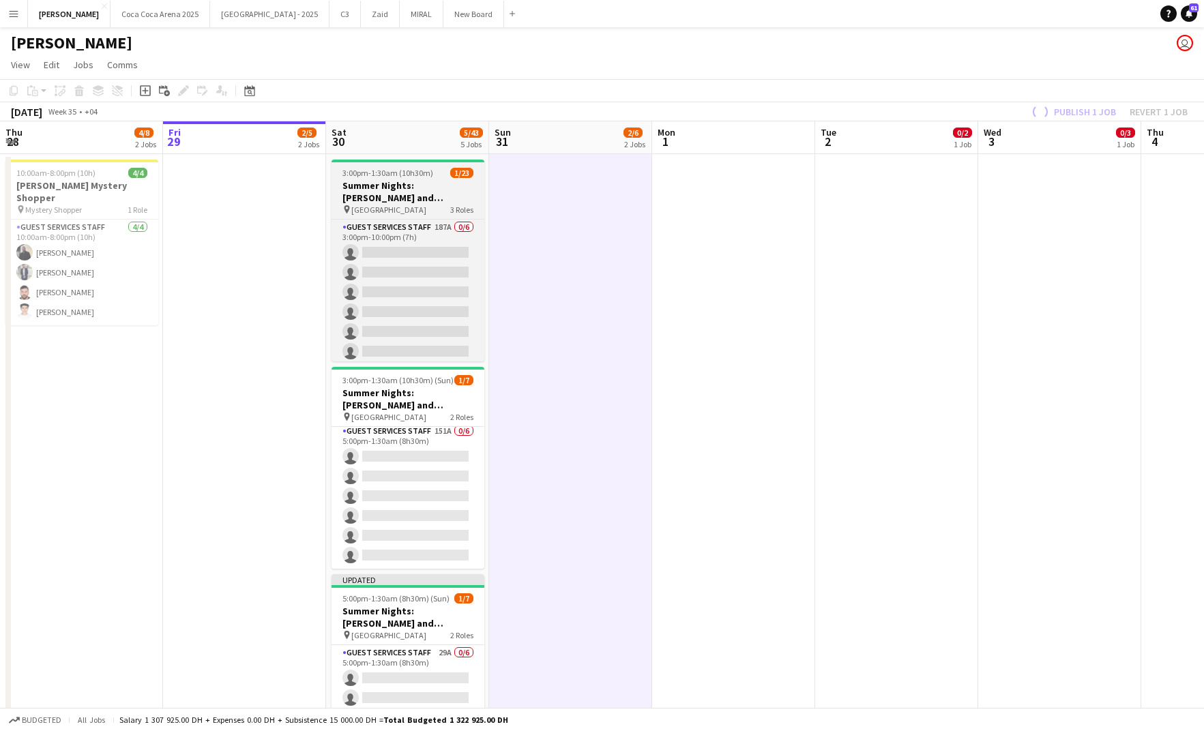
click at [397, 194] on h3 "Summer Nights: [PERSON_NAME] and [PERSON_NAME] - External" at bounding box center [408, 191] width 153 height 25
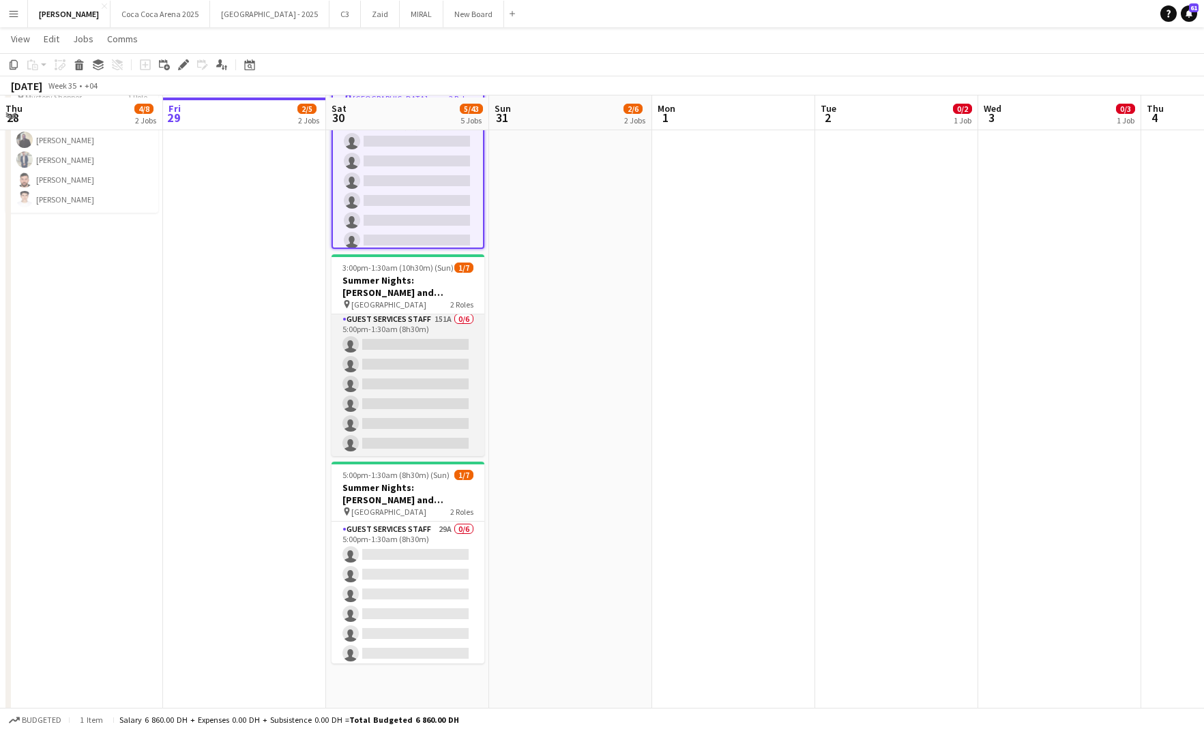
scroll to position [111, 0]
click at [410, 385] on app-card-role "Guest Services Staff 151A 0/6 5:00pm-1:30am (8h30m) single-neutral-actions sing…" at bounding box center [408, 385] width 153 height 145
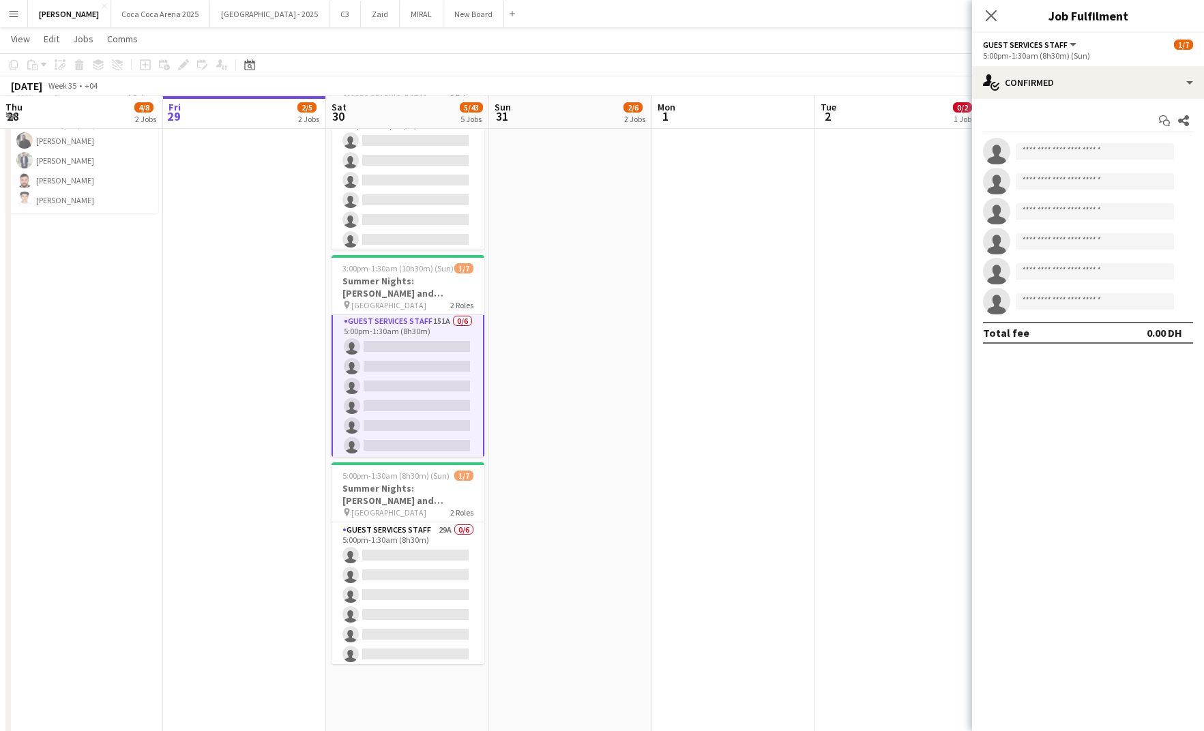
scroll to position [50, 0]
click at [1101, 152] on input at bounding box center [1095, 151] width 158 height 16
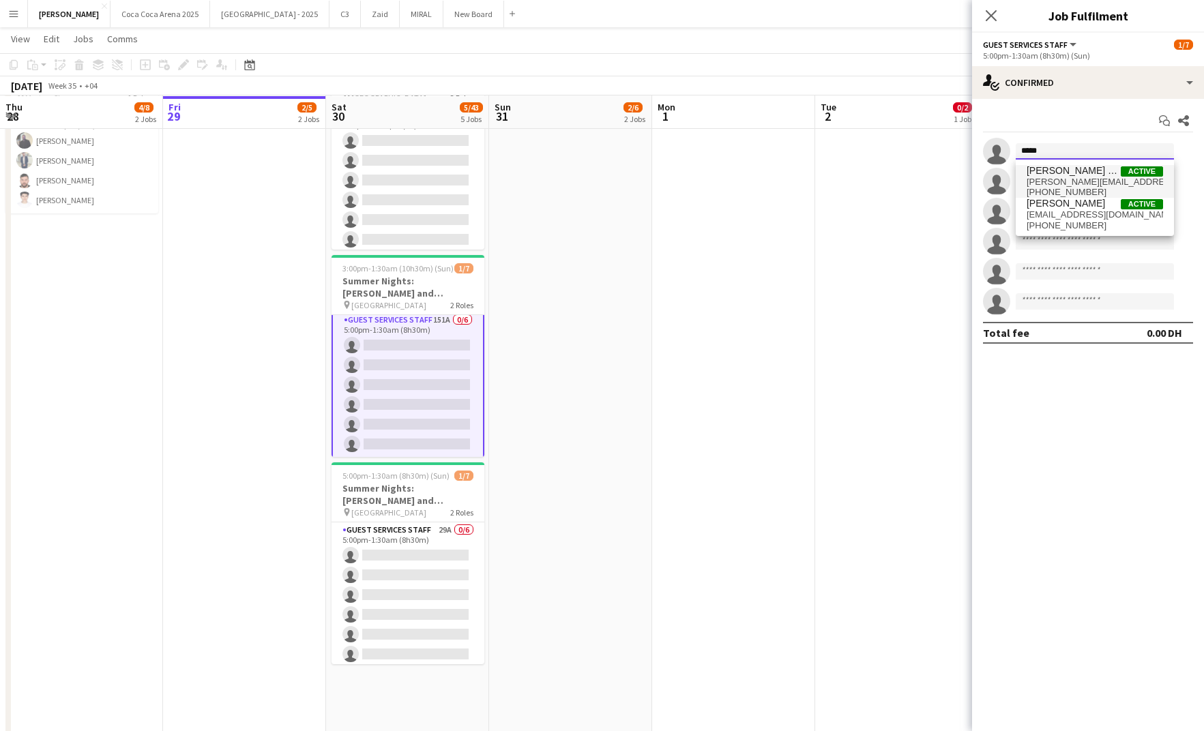
type input "*****"
click at [1093, 177] on span "[PERSON_NAME][EMAIL_ADDRESS][DOMAIN_NAME]" at bounding box center [1095, 182] width 136 height 11
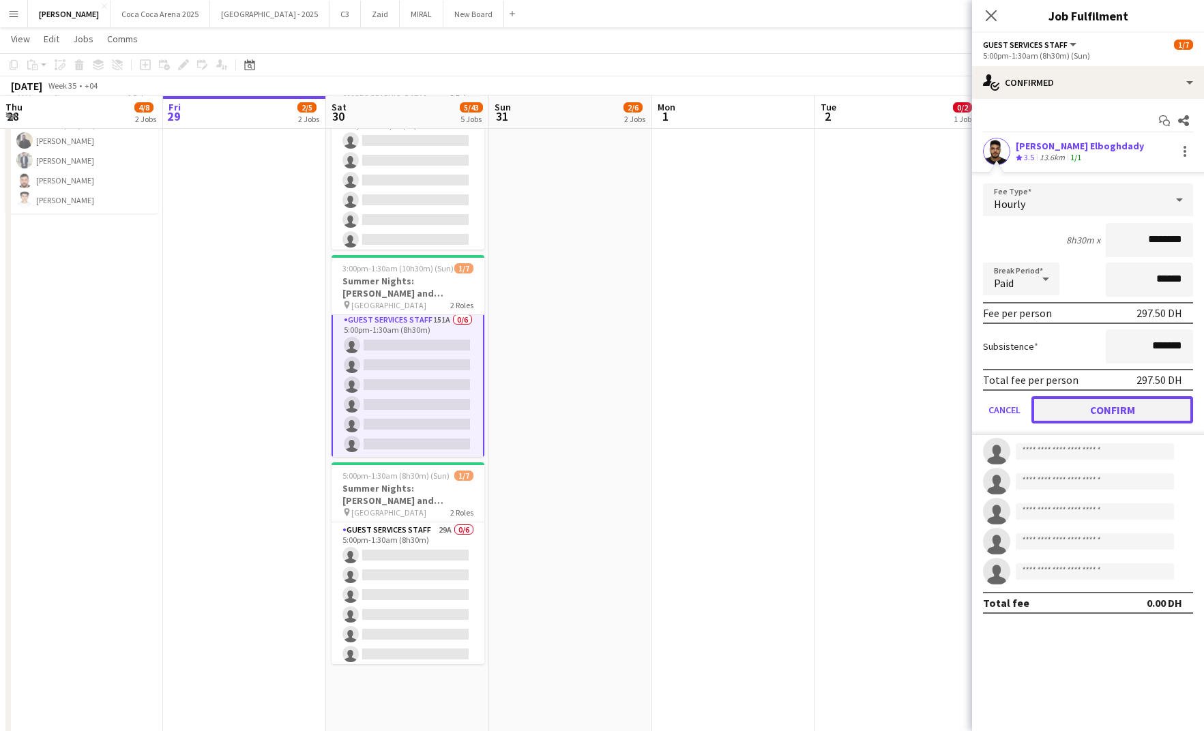
click at [1079, 400] on button "Confirm" at bounding box center [1113, 409] width 162 height 27
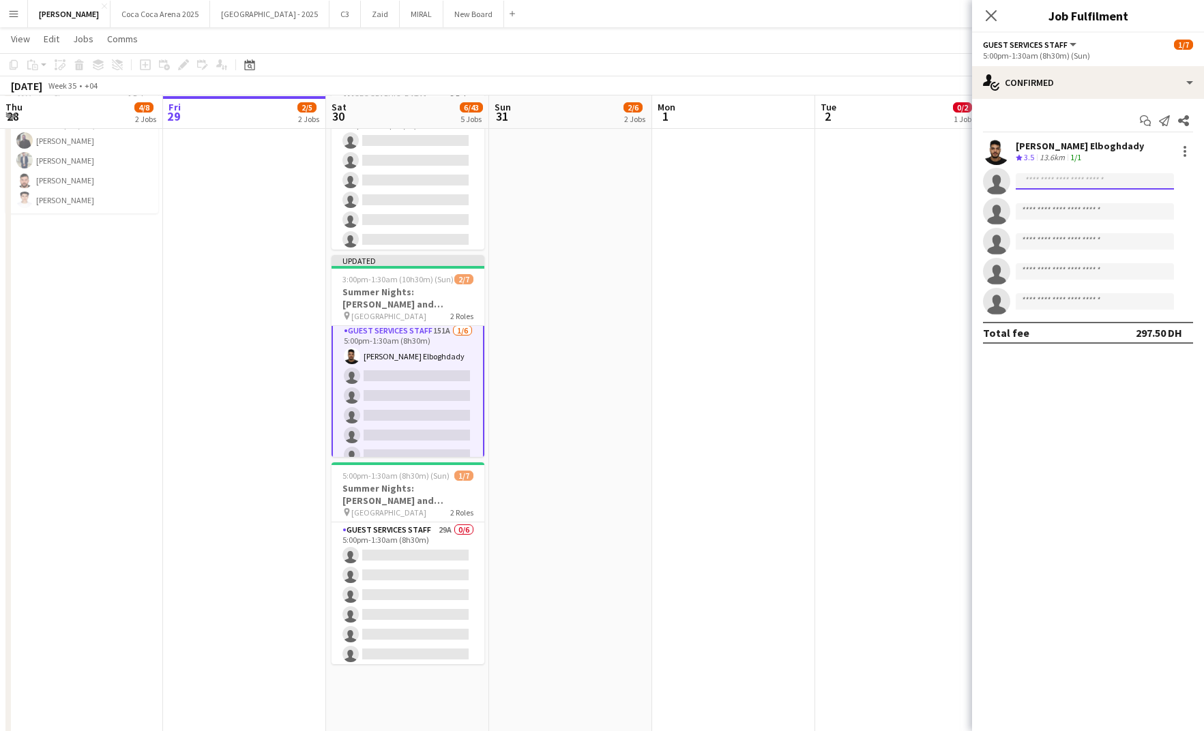
click at [1030, 185] on input at bounding box center [1095, 181] width 158 height 16
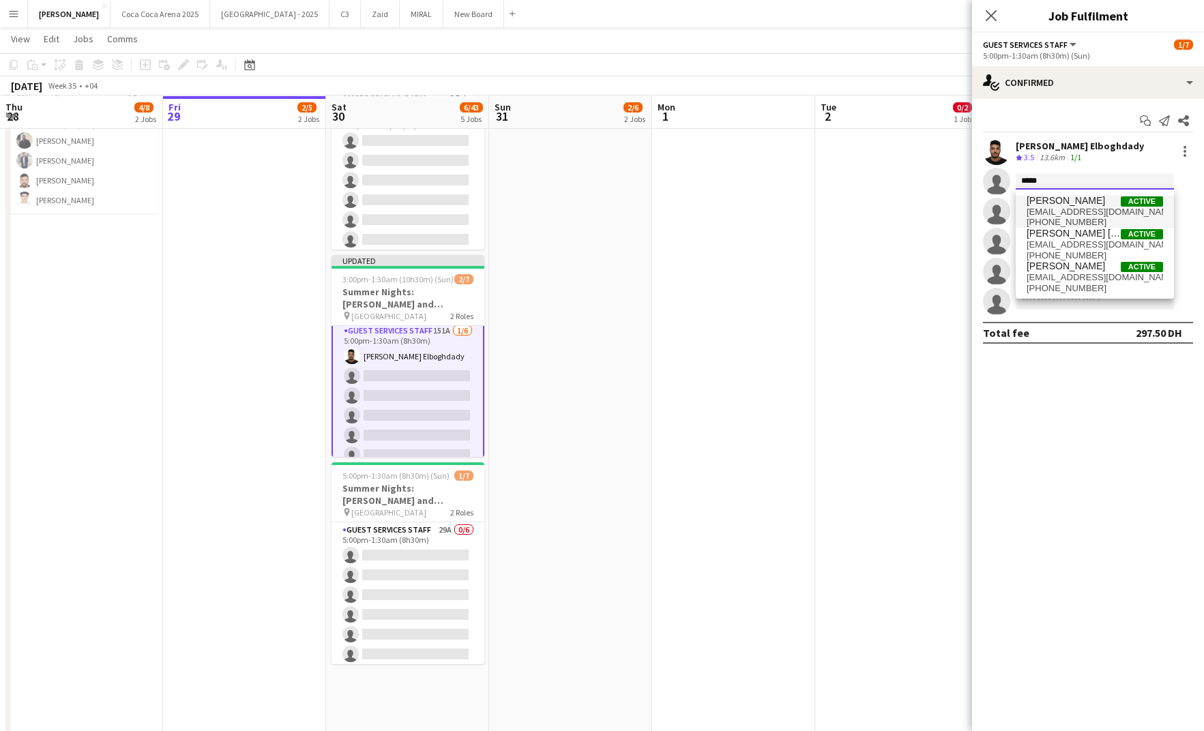
type input "*****"
click at [1069, 207] on span "[EMAIL_ADDRESS][DOMAIN_NAME]" at bounding box center [1095, 212] width 136 height 11
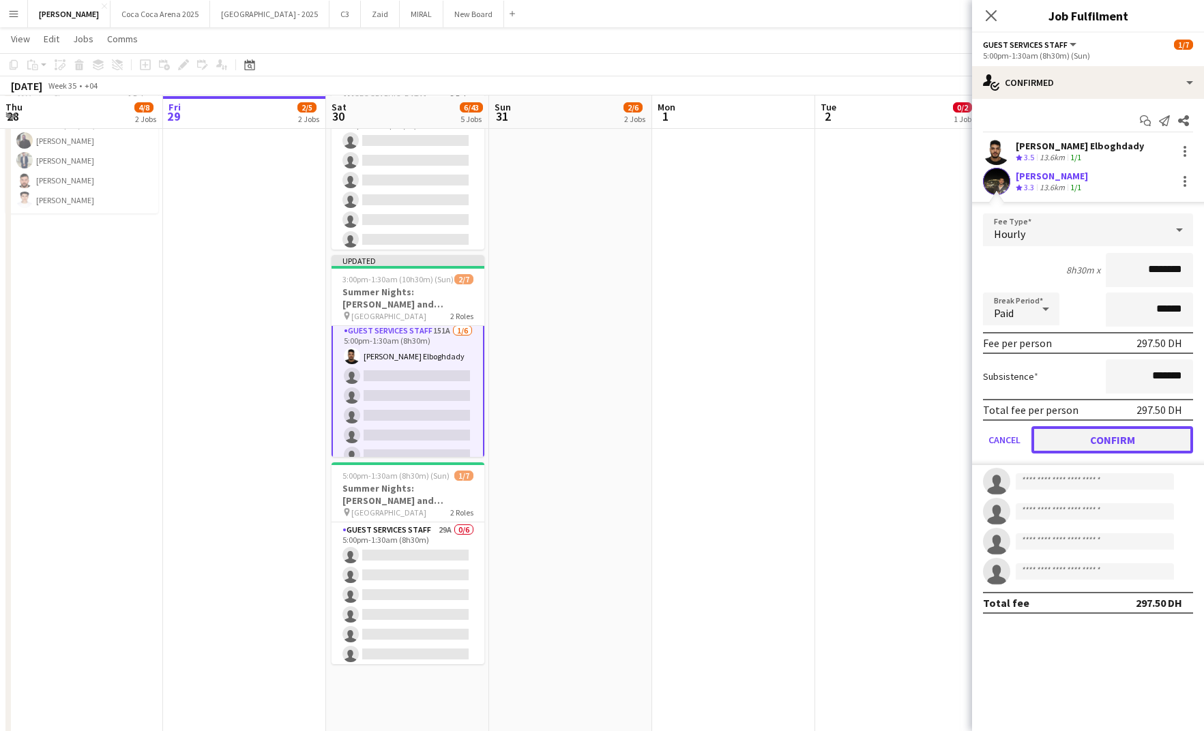
click at [1089, 441] on button "Confirm" at bounding box center [1113, 439] width 162 height 27
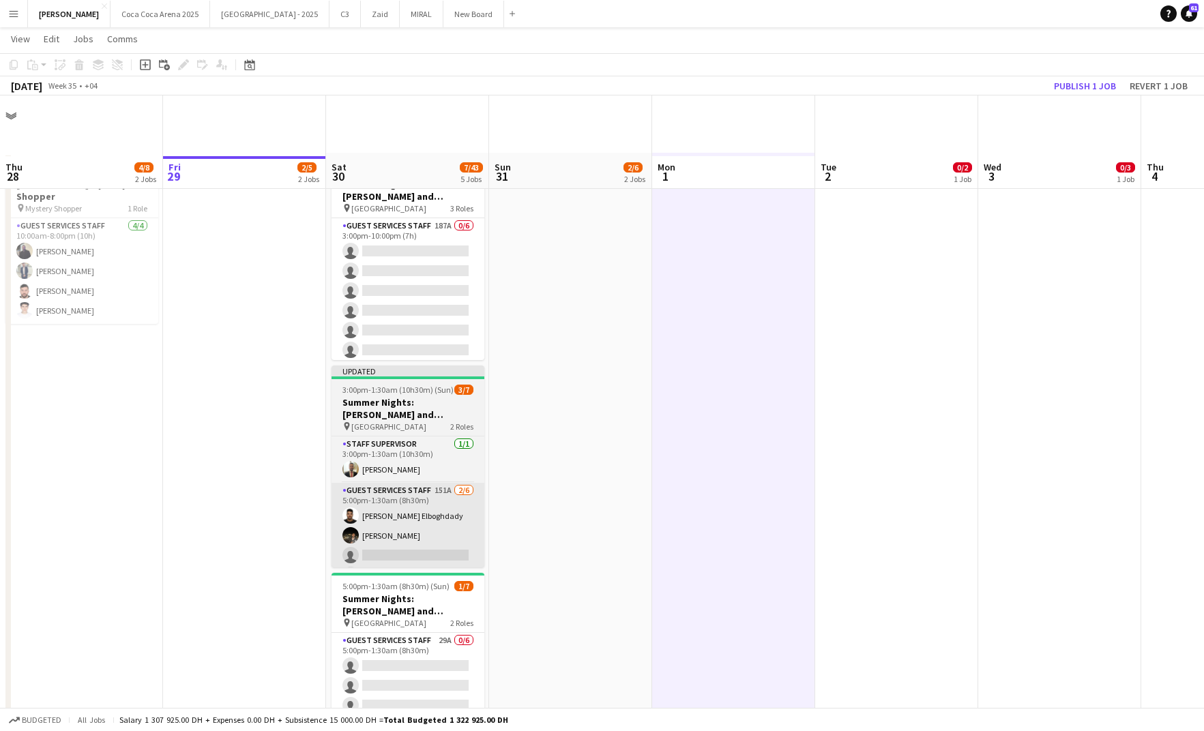
scroll to position [83, 0]
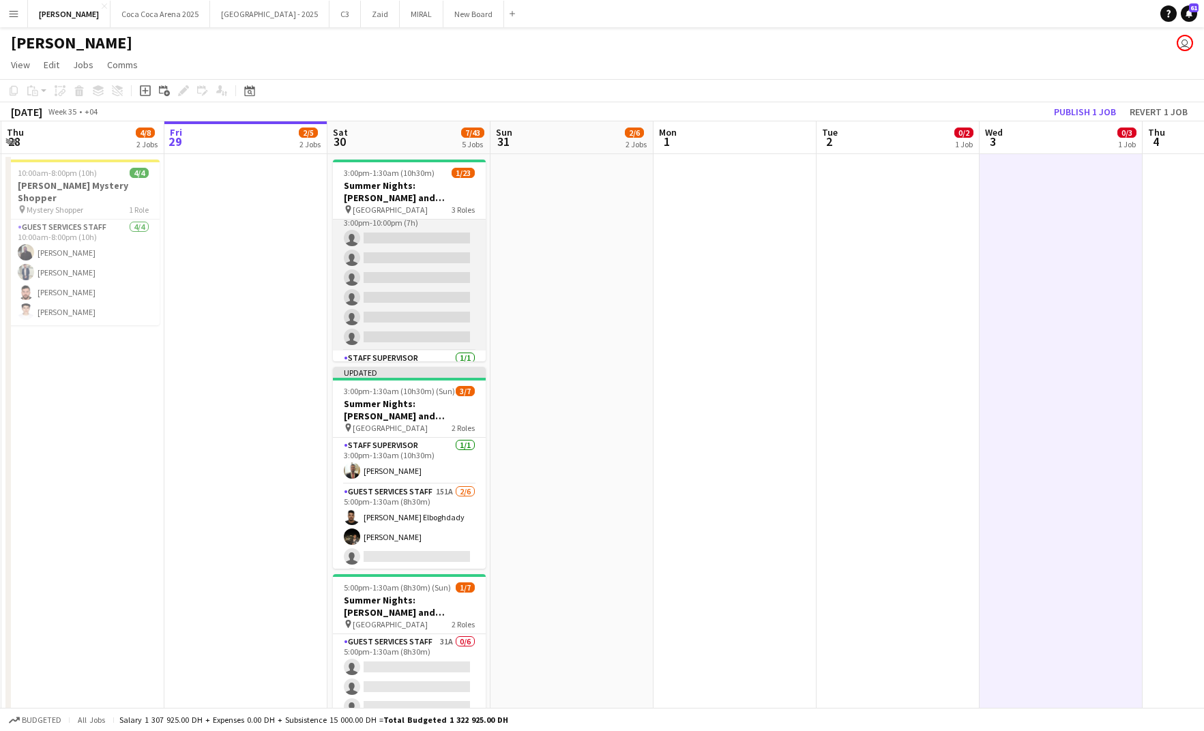
scroll to position [0, 0]
click at [386, 237] on app-card-role "Guest Services Staff 187A 0/6 3:00pm-10:00pm (7h) single-neutral-actions single…" at bounding box center [409, 292] width 153 height 145
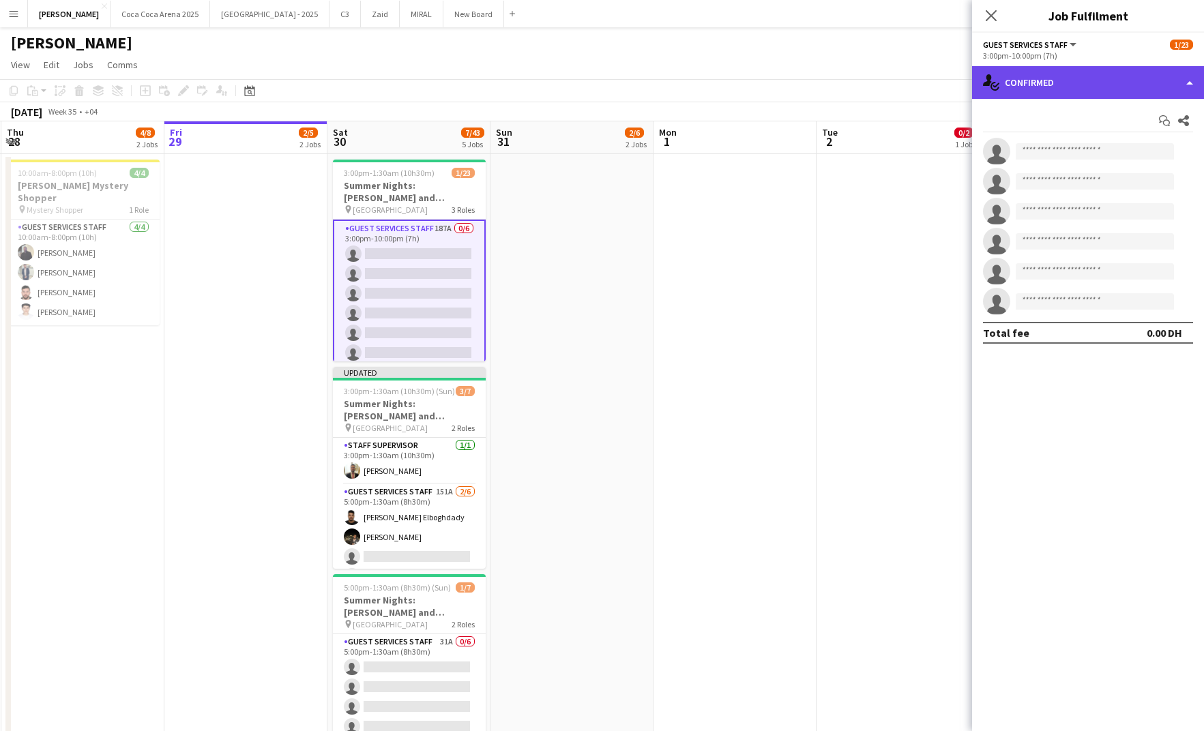
click at [1144, 77] on div "single-neutral-actions-check-2 Confirmed" at bounding box center [1088, 82] width 232 height 33
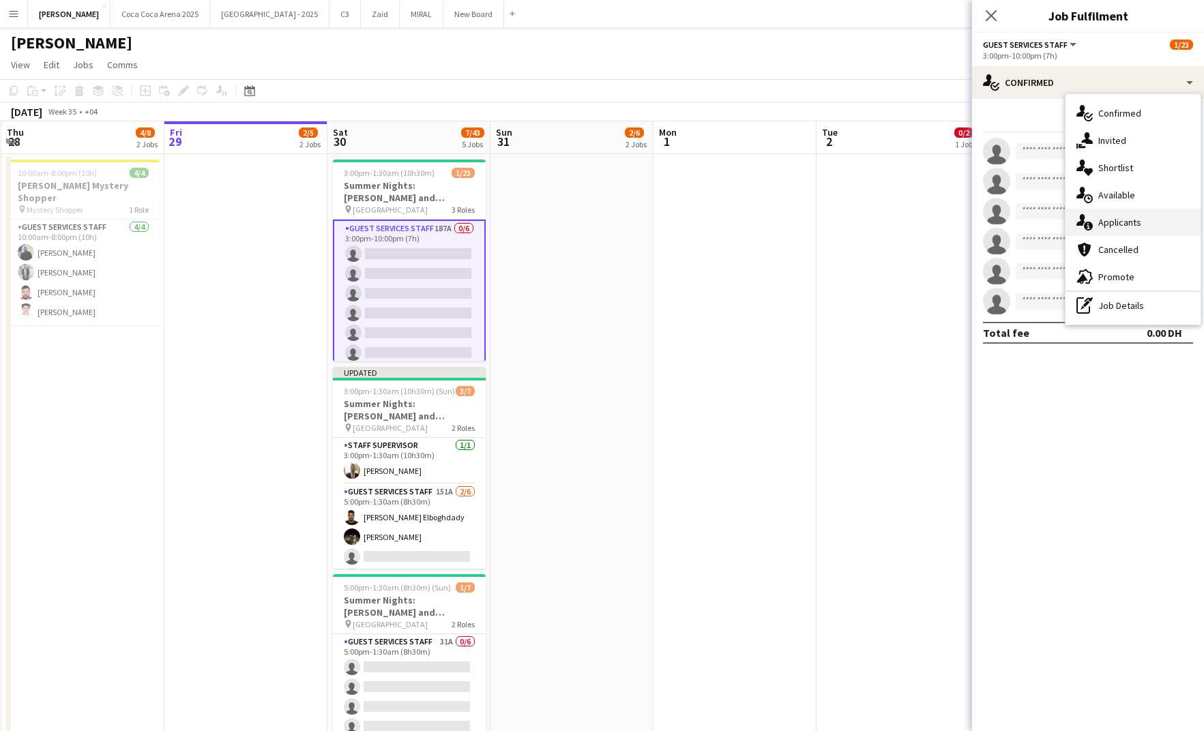
click at [1112, 220] on div "single-neutral-actions-information Applicants" at bounding box center [1133, 222] width 135 height 27
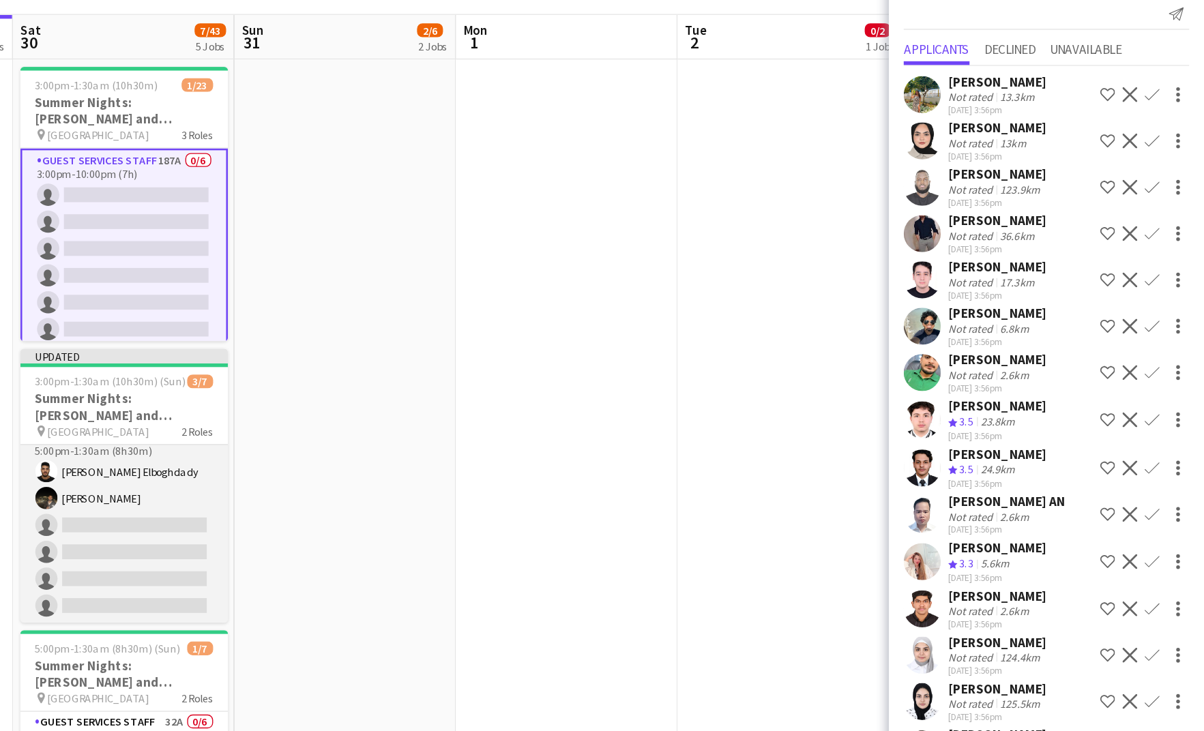
click at [448, 491] on app-card-role "Guest Services Staff 151A [DATE] 5:00pm-1:30am (8h30m) [PERSON_NAME] Elboghdady…" at bounding box center [409, 496] width 153 height 145
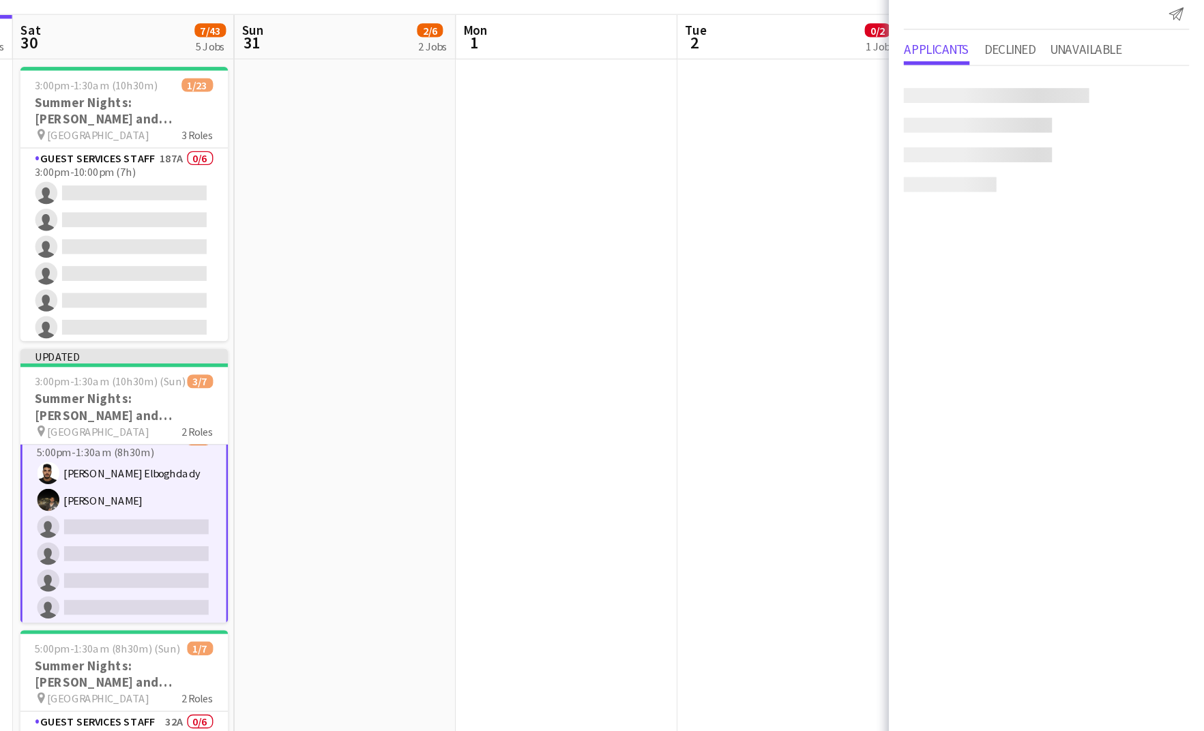
scroll to position [61, 0]
click at [448, 396] on app-job-card "Updated 3:00pm-1:30am (10h30m) (Sun) 3/7 Summer Nights: [PERSON_NAME] and [PERS…" at bounding box center [409, 468] width 153 height 202
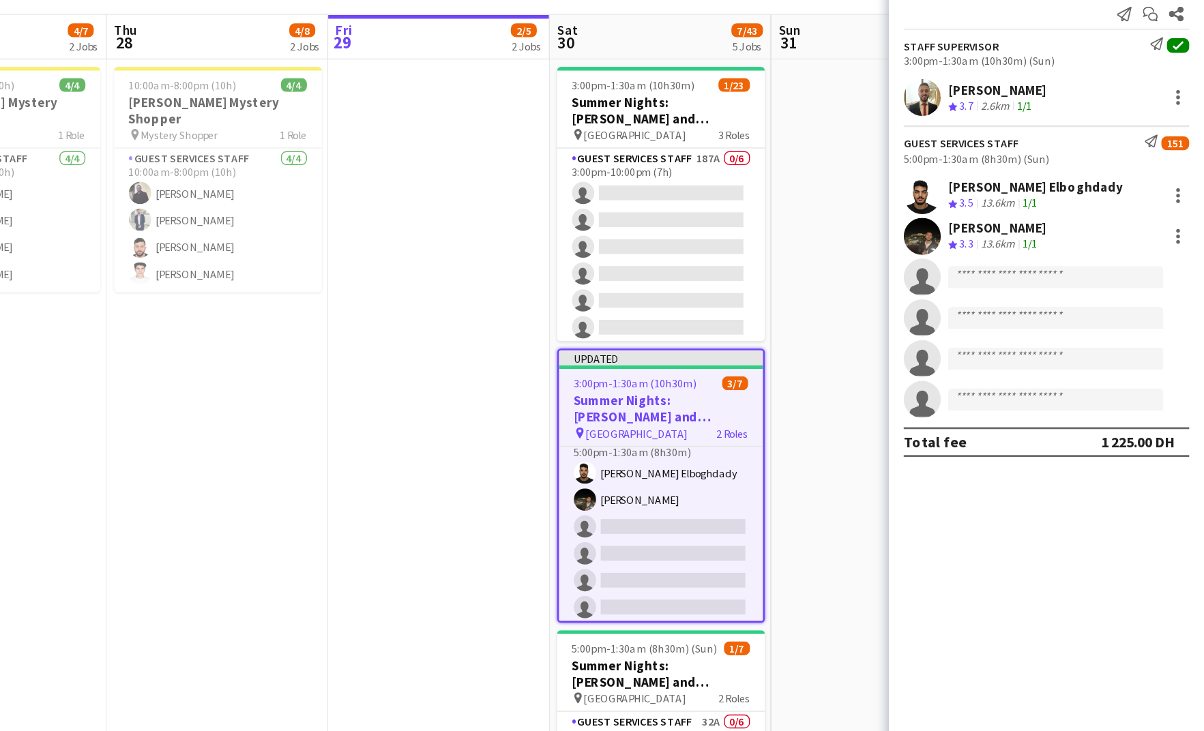
scroll to position [0, 583]
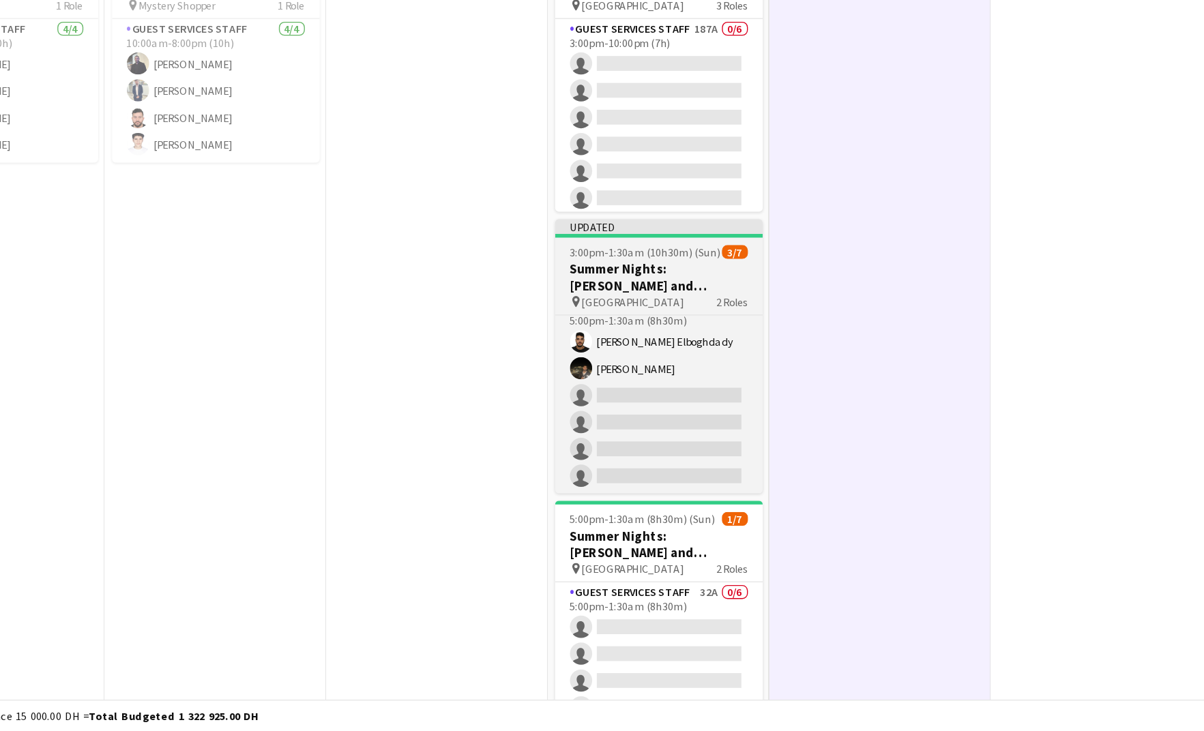
scroll to position [33, 0]
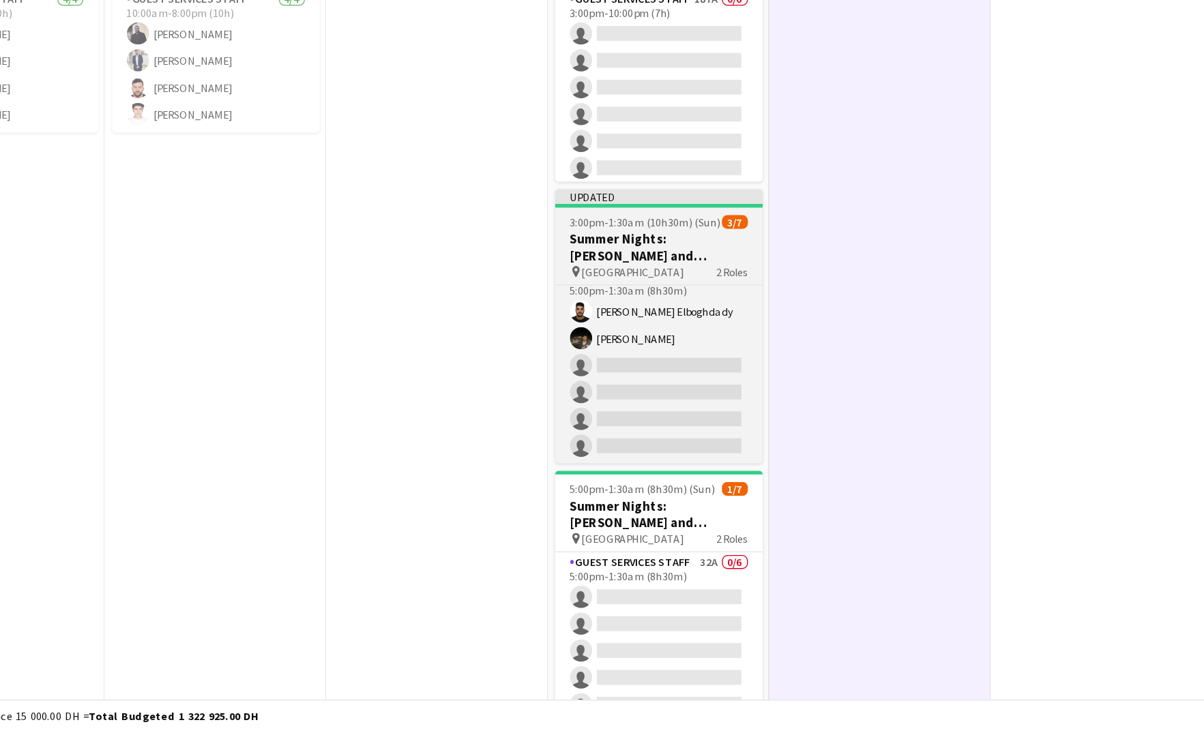
click at [785, 390] on span "[GEOGRAPHIC_DATA]" at bounding box center [783, 393] width 75 height 10
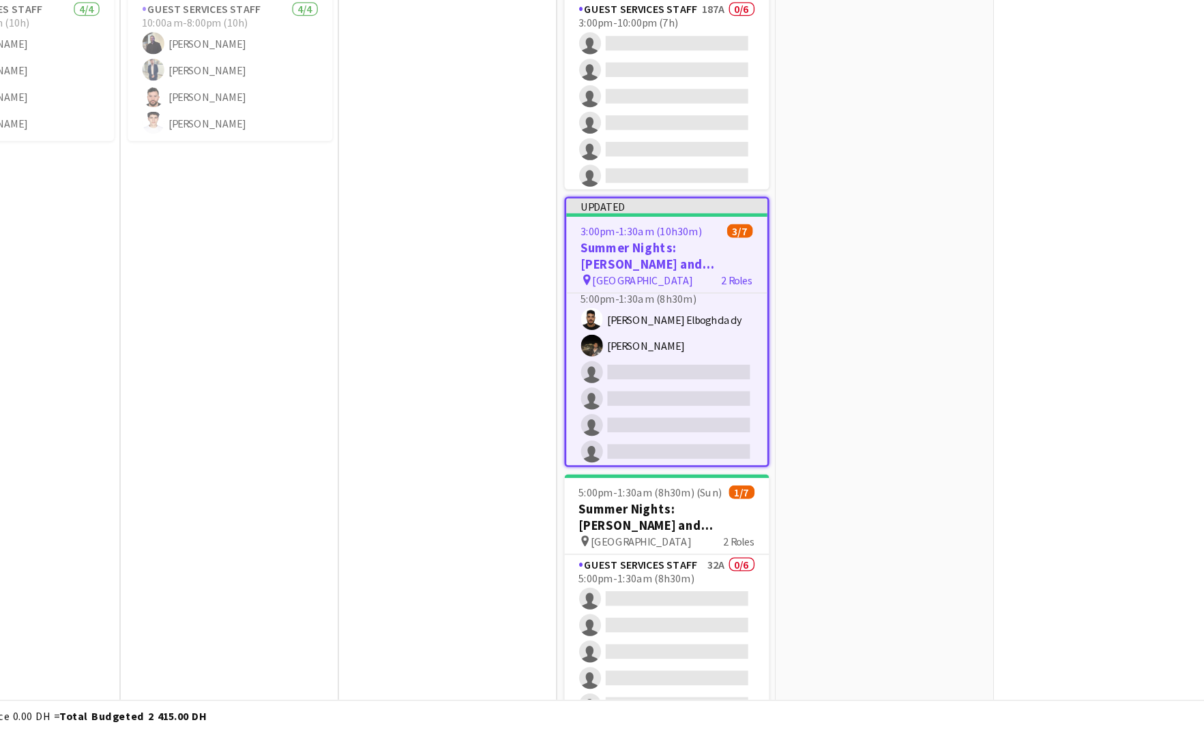
scroll to position [32, 0]
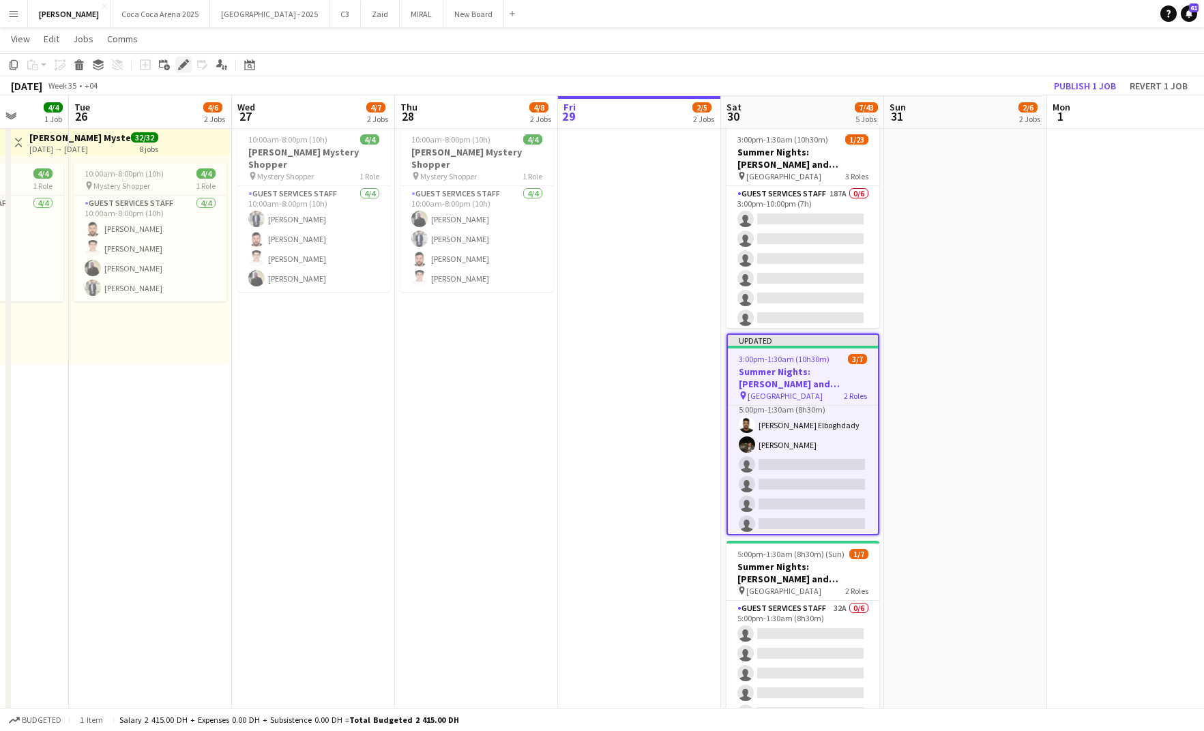
click at [183, 69] on icon "Edit" at bounding box center [183, 64] width 11 height 11
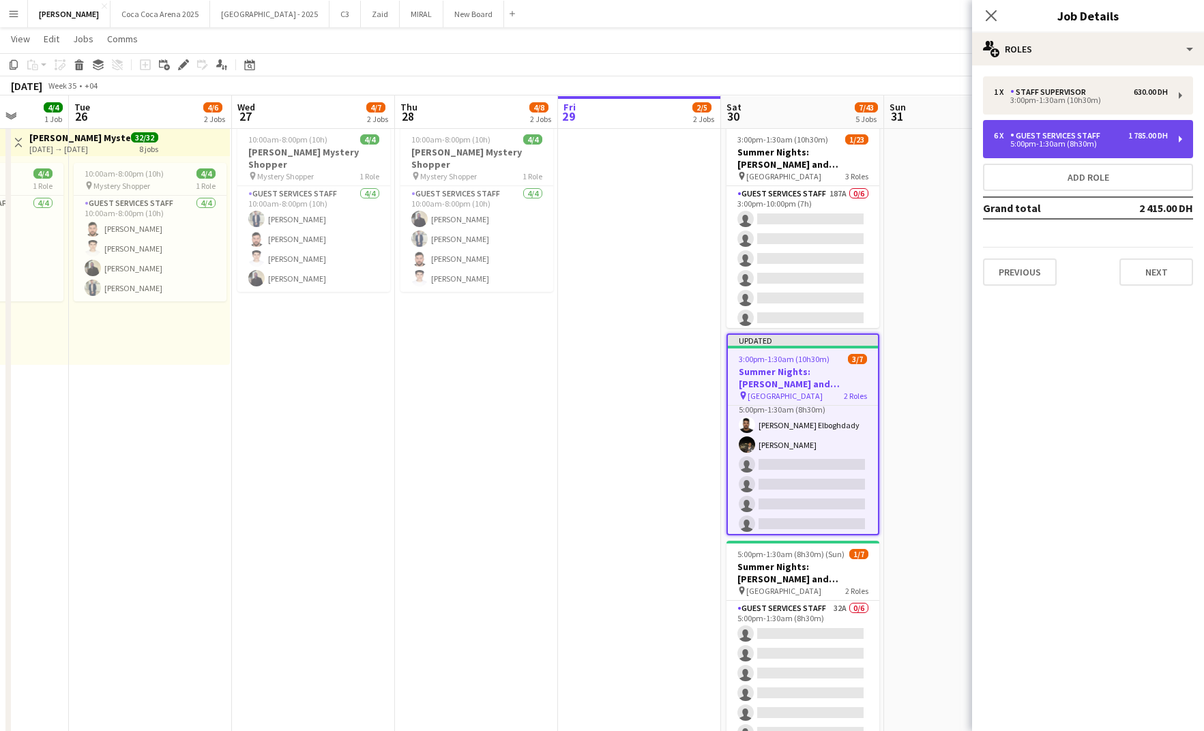
click at [1056, 143] on div "5:00pm-1:30am (8h30m)" at bounding box center [1081, 144] width 174 height 7
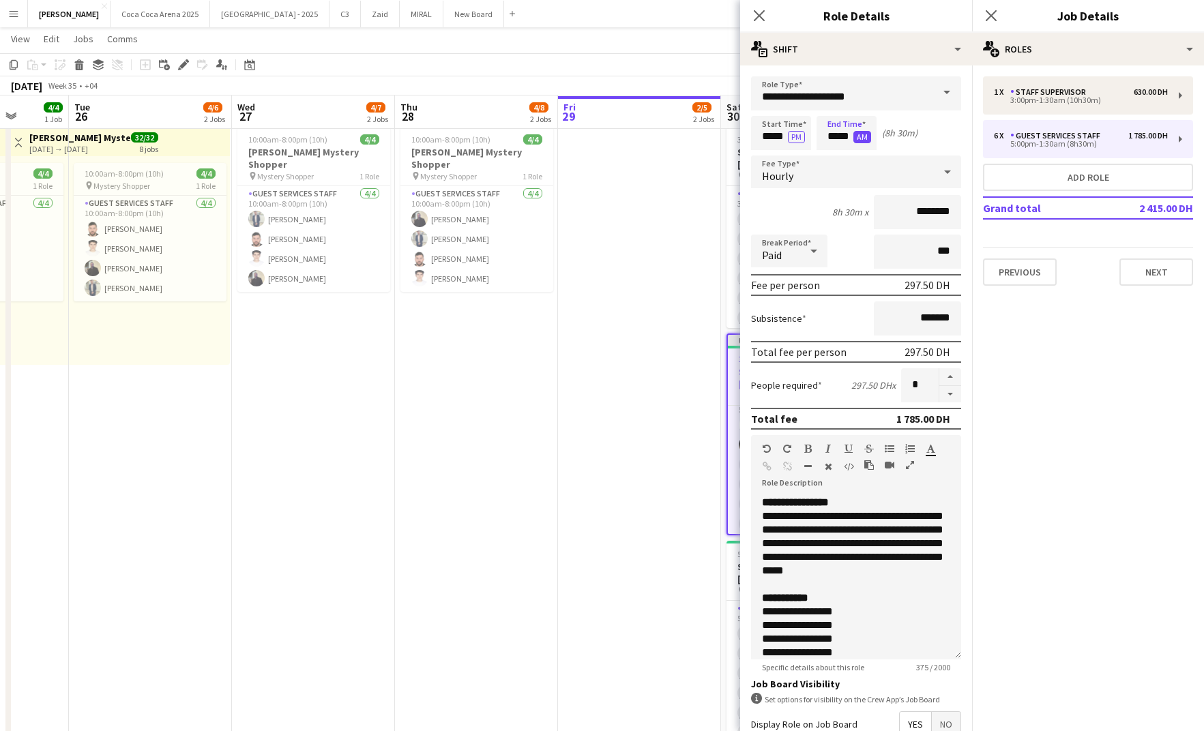
click at [862, 133] on button "AM" at bounding box center [863, 137] width 18 height 12
click at [862, 134] on button "PM" at bounding box center [862, 137] width 17 height 12
click at [845, 134] on input "*****" at bounding box center [847, 133] width 60 height 34
click at [839, 152] on div at bounding box center [832, 157] width 27 height 14
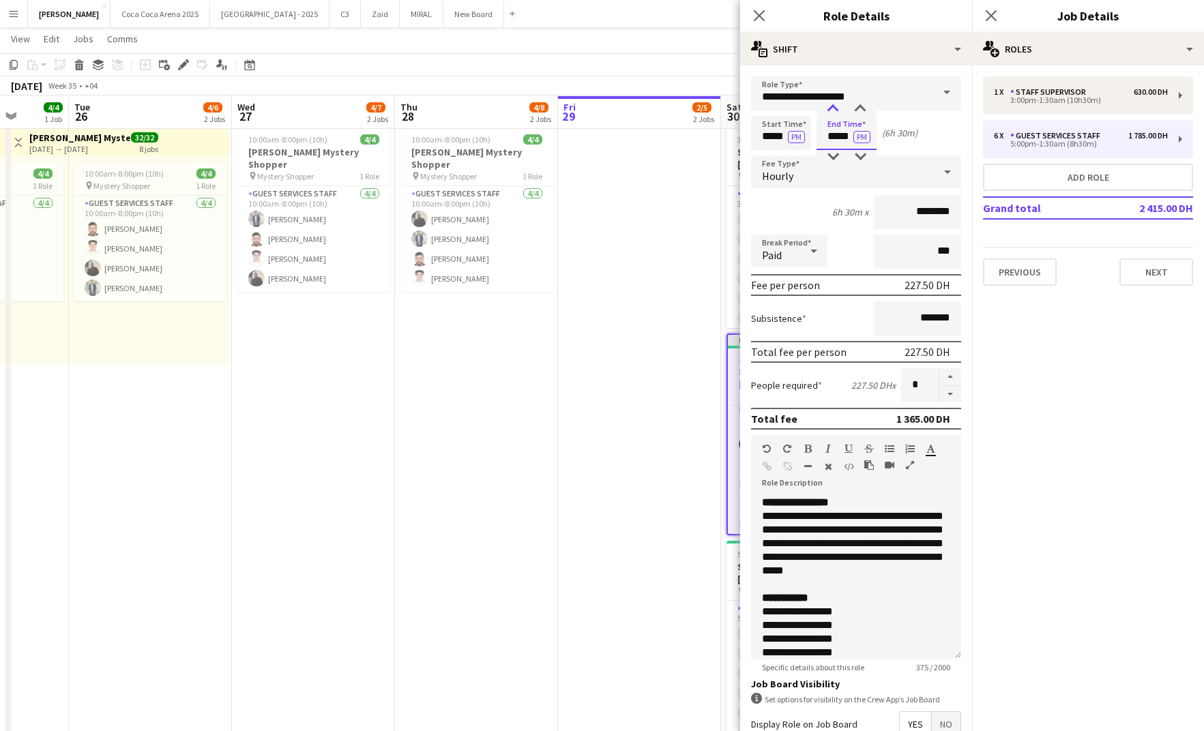
click at [832, 108] on div at bounding box center [832, 109] width 27 height 14
click at [862, 154] on div at bounding box center [860, 157] width 27 height 14
type input "*****"
click at [862, 154] on div at bounding box center [860, 157] width 27 height 14
click at [760, 15] on icon at bounding box center [759, 15] width 13 height 13
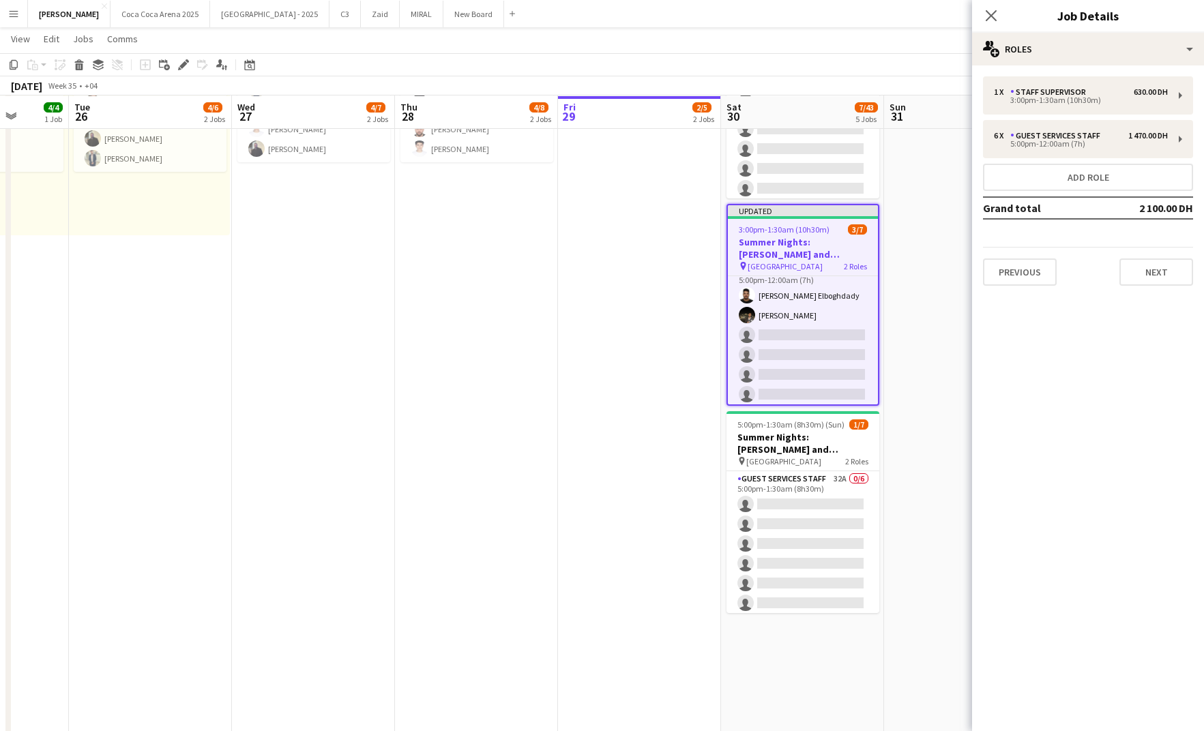
scroll to position [63, 0]
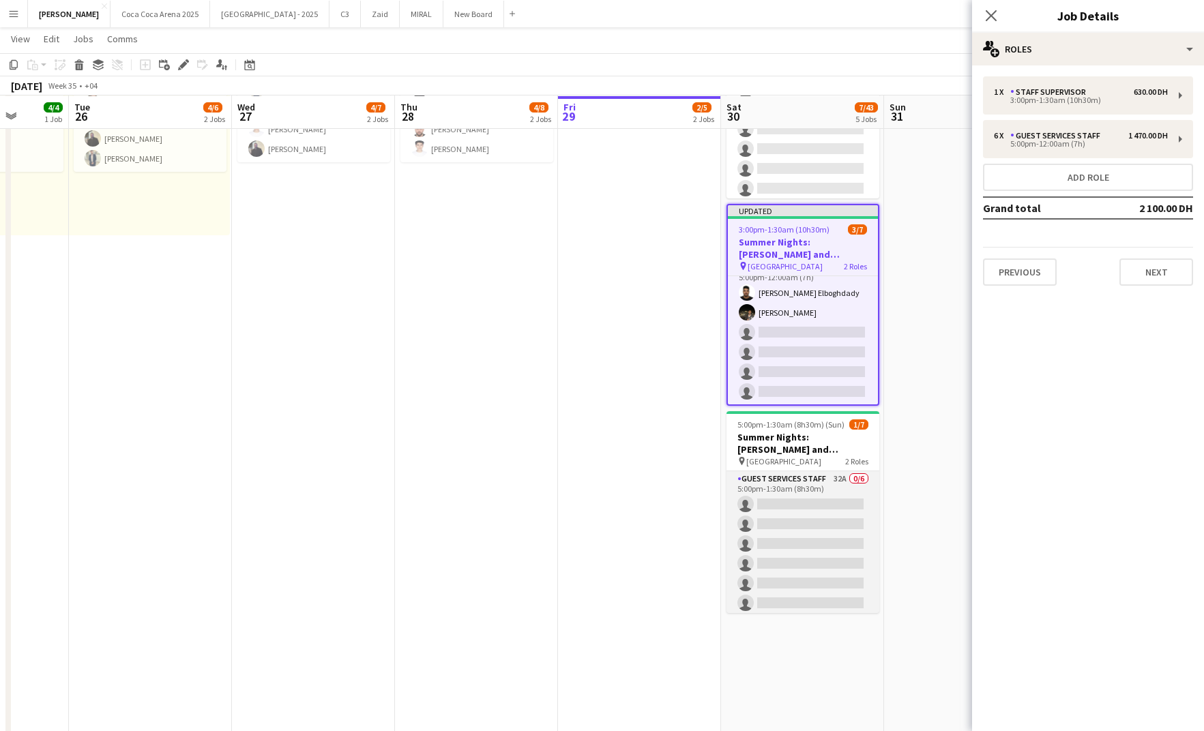
click at [809, 512] on app-card-role "Guest Services Staff 32A 0/6 5:00pm-1:30am (8h30m) single-neutral-actions singl…" at bounding box center [803, 543] width 153 height 145
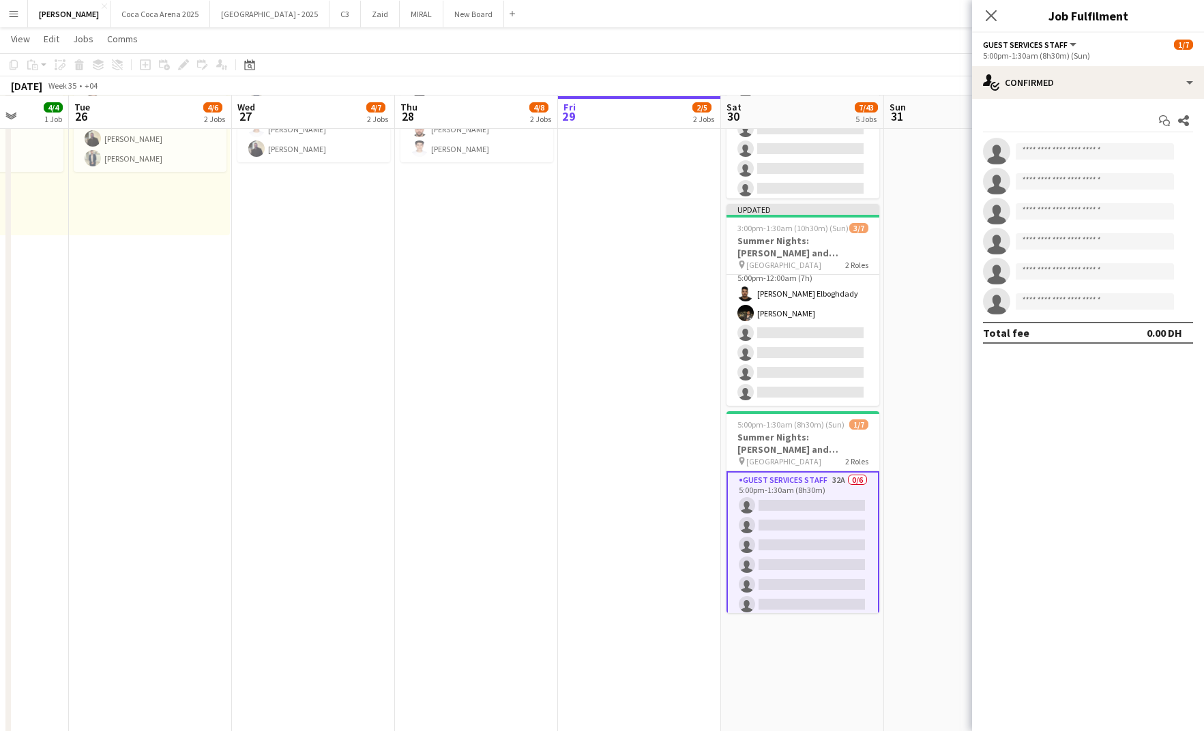
scroll to position [60, 0]
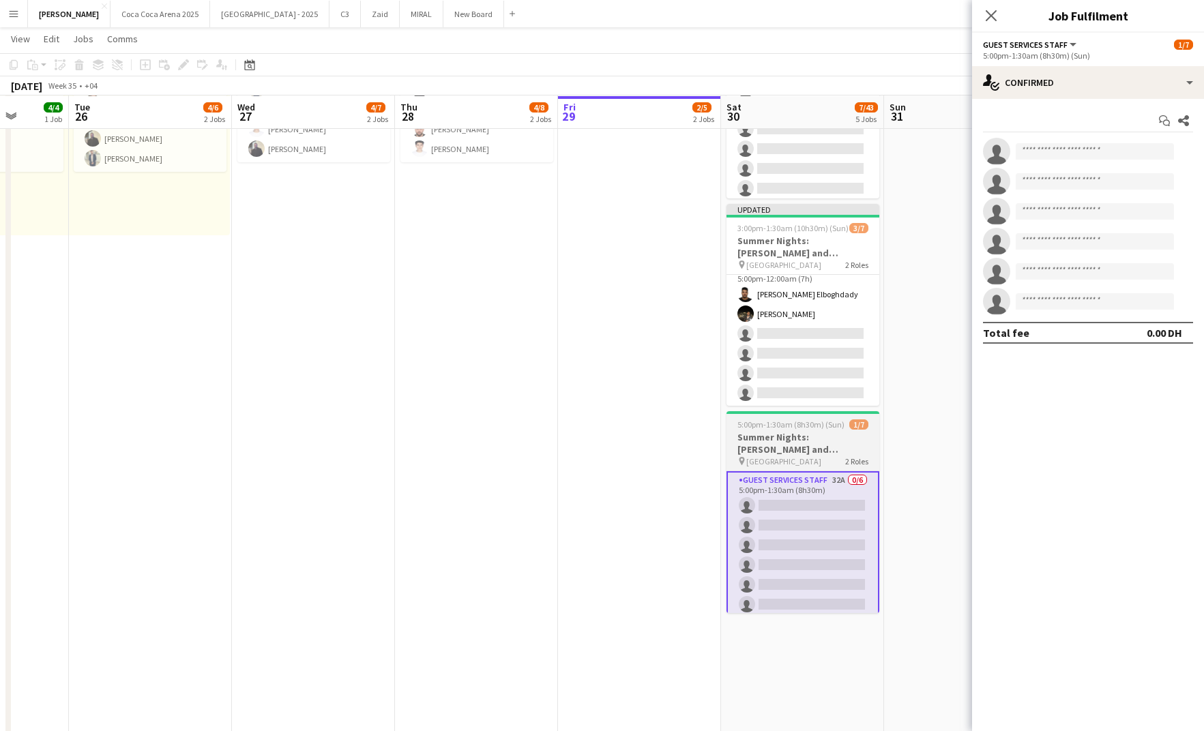
click at [789, 449] on h3 "Summer Nights: [PERSON_NAME] and [PERSON_NAME] - Internal" at bounding box center [803, 443] width 153 height 25
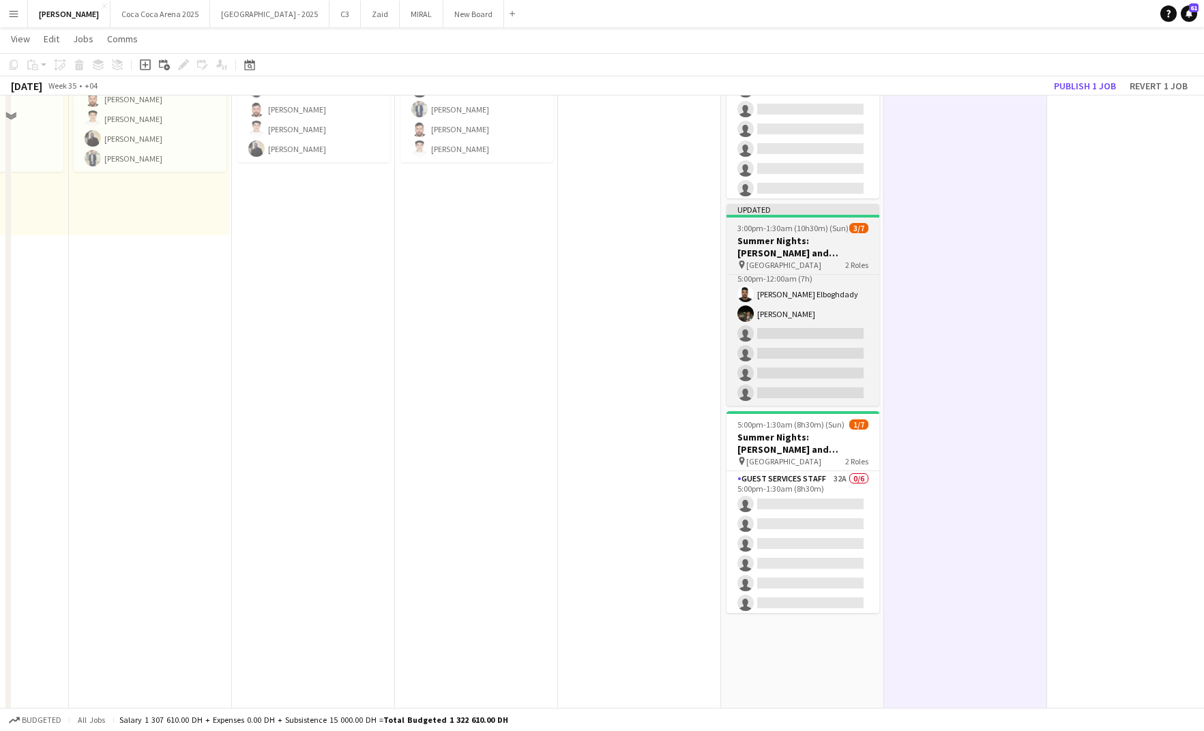
scroll to position [0, 0]
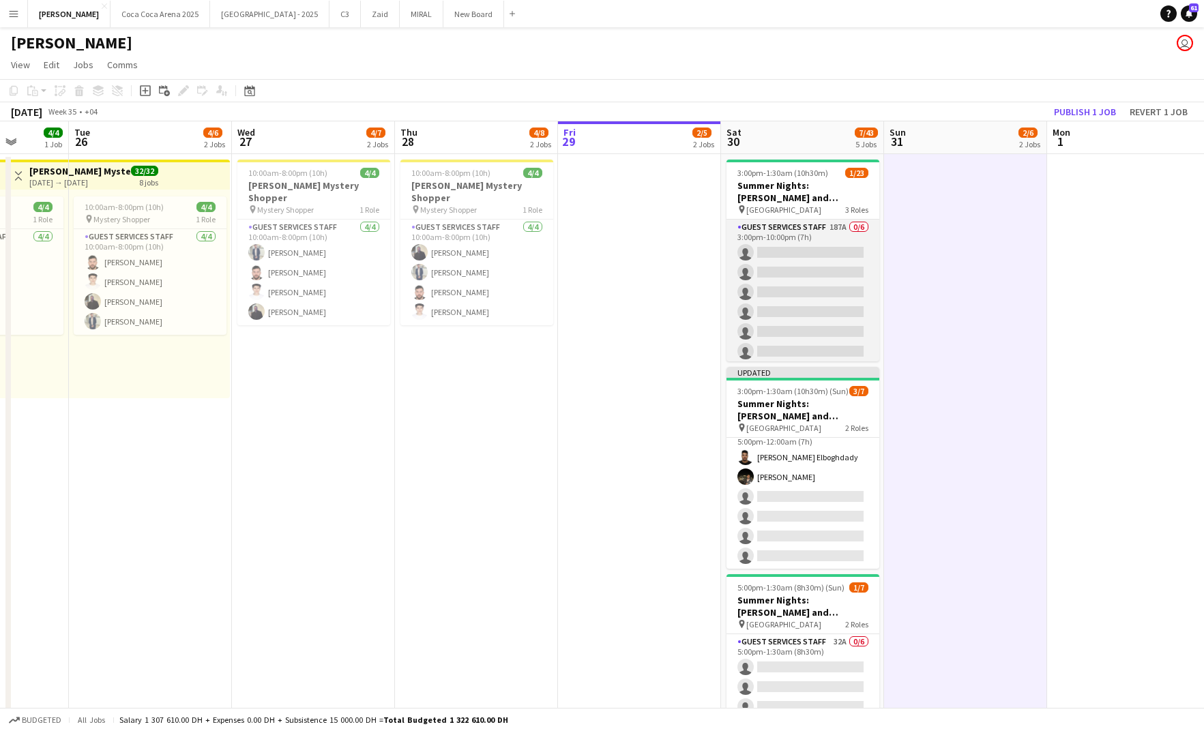
click at [809, 287] on app-card-role "Guest Services Staff 187A 0/6 3:00pm-10:00pm (7h) single-neutral-actions single…" at bounding box center [803, 292] width 153 height 145
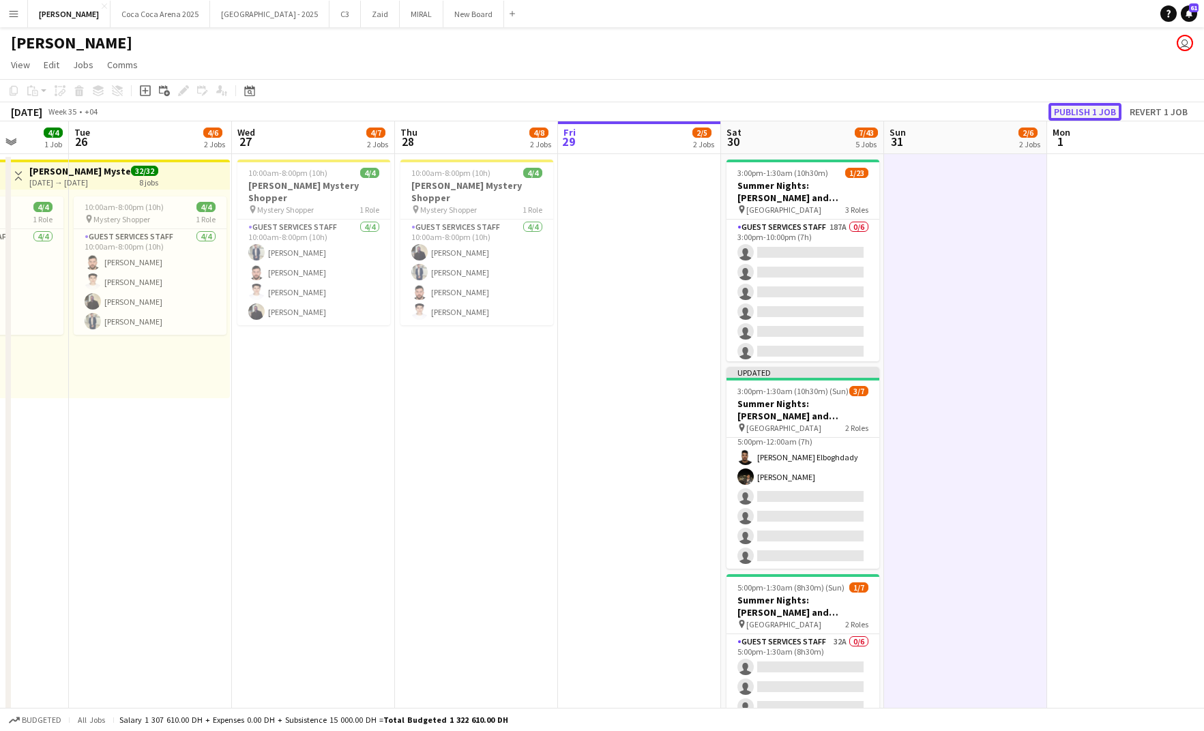
click at [1083, 107] on button "Publish 1 job" at bounding box center [1085, 112] width 73 height 18
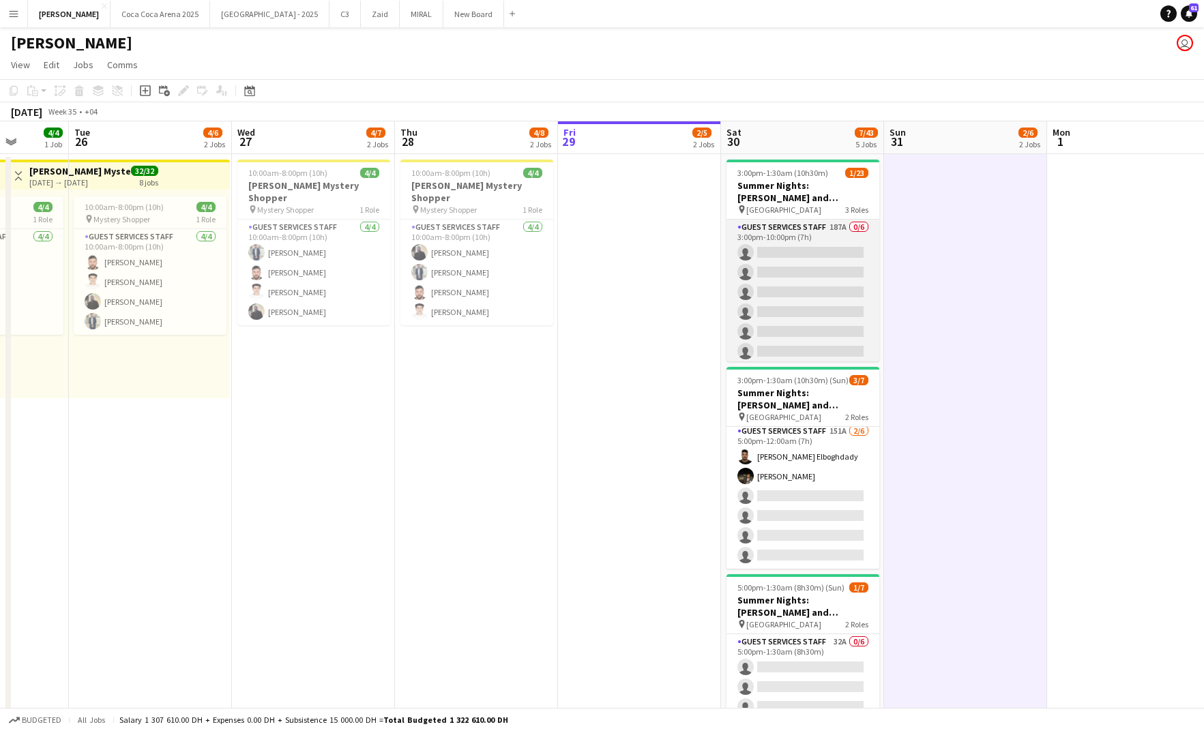
scroll to position [50, 0]
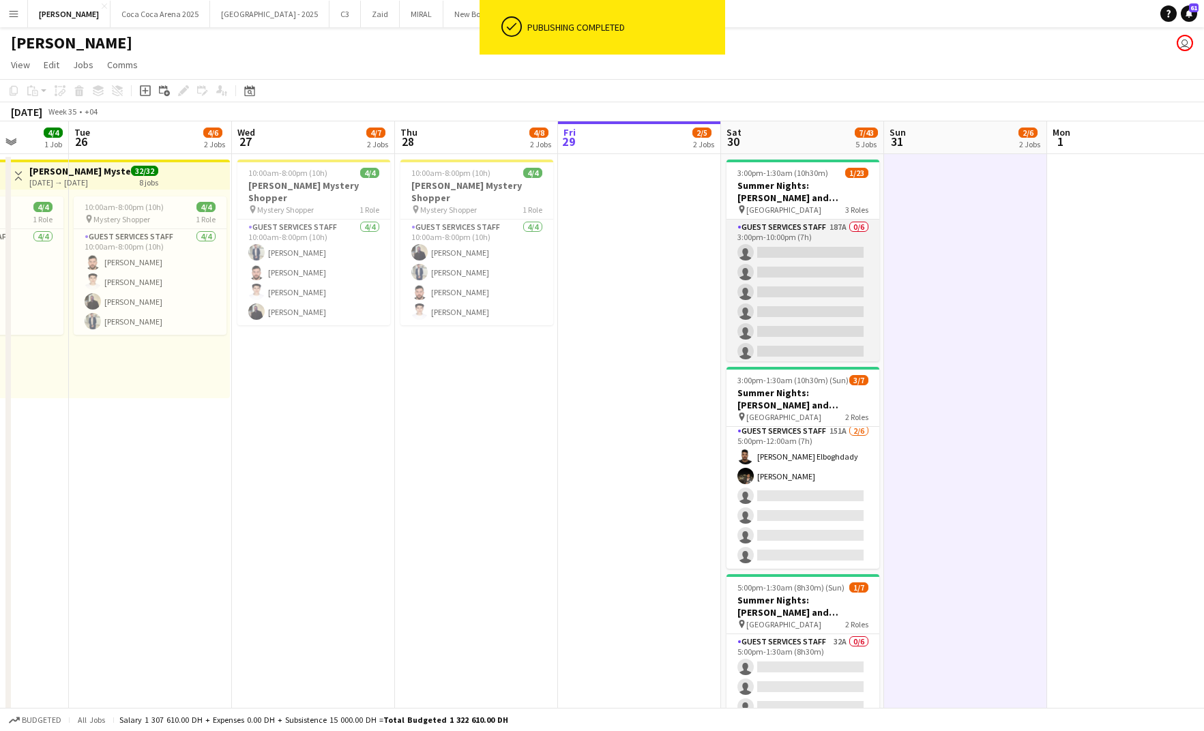
click at [807, 286] on app-card-role "Guest Services Staff 187A 0/6 3:00pm-10:00pm (7h) single-neutral-actions single…" at bounding box center [803, 292] width 153 height 145
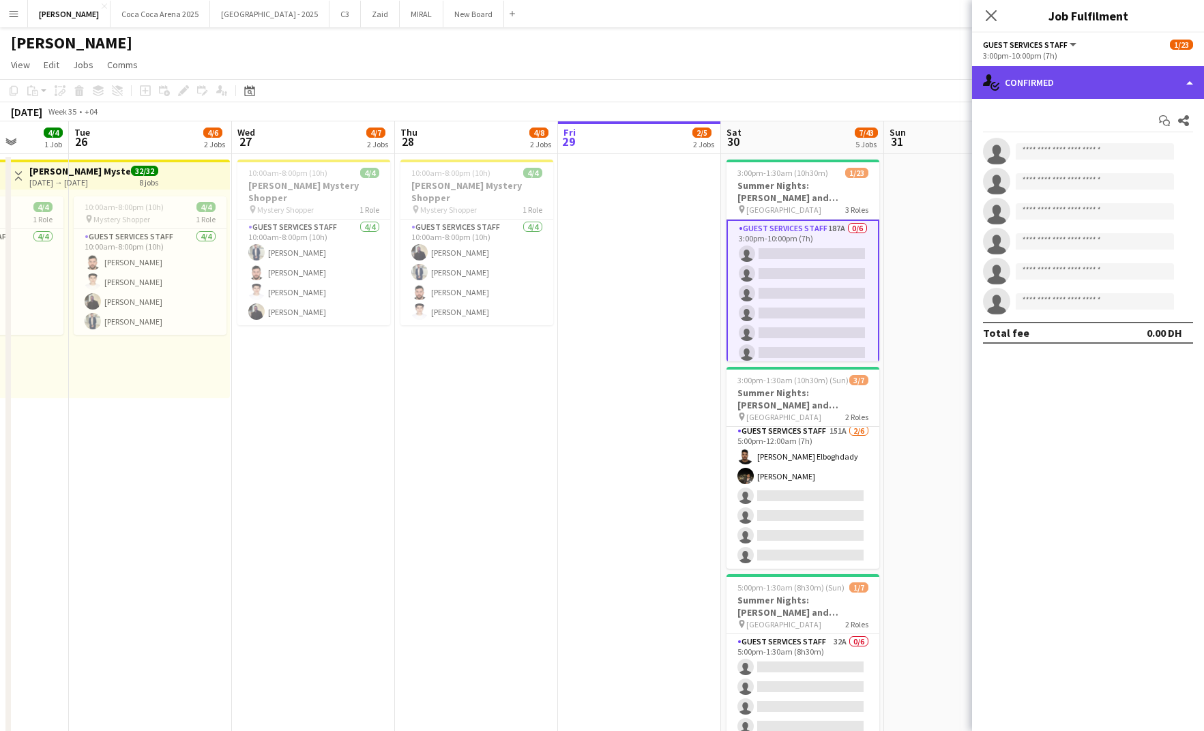
click at [1036, 79] on div "single-neutral-actions-check-2 Confirmed" at bounding box center [1088, 82] width 232 height 33
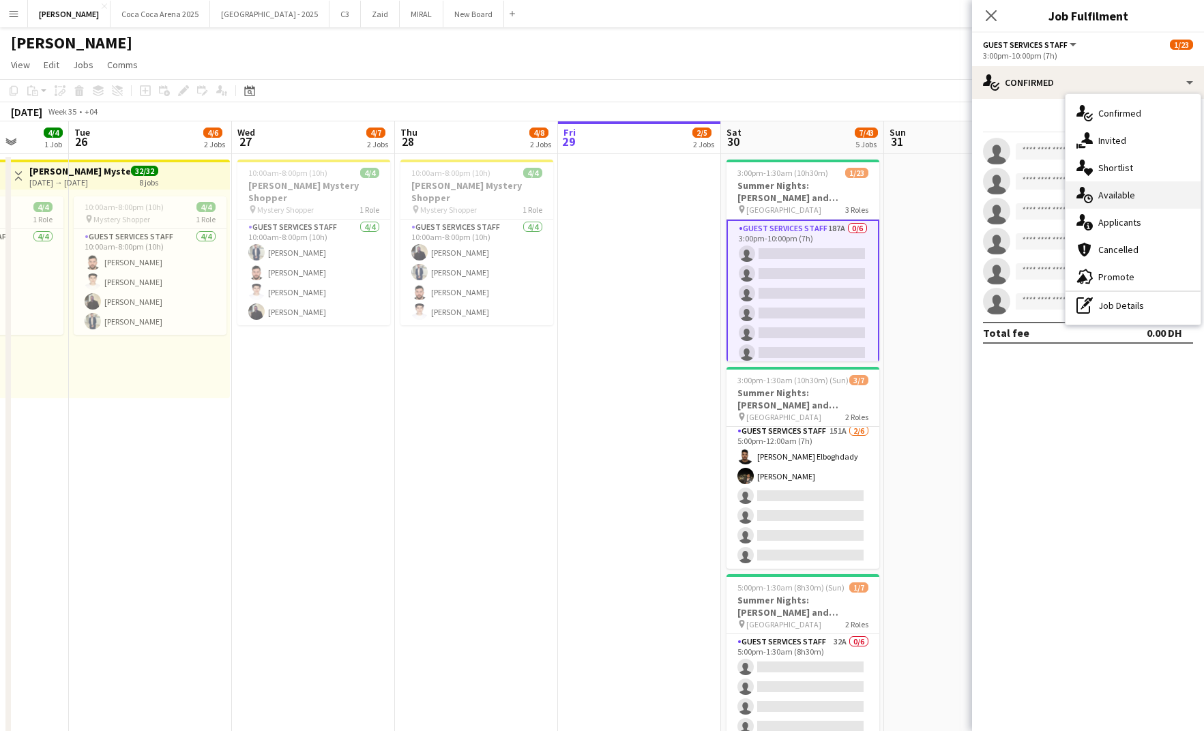
click at [1110, 201] on div "single-neutral-actions-upload Available" at bounding box center [1133, 194] width 135 height 27
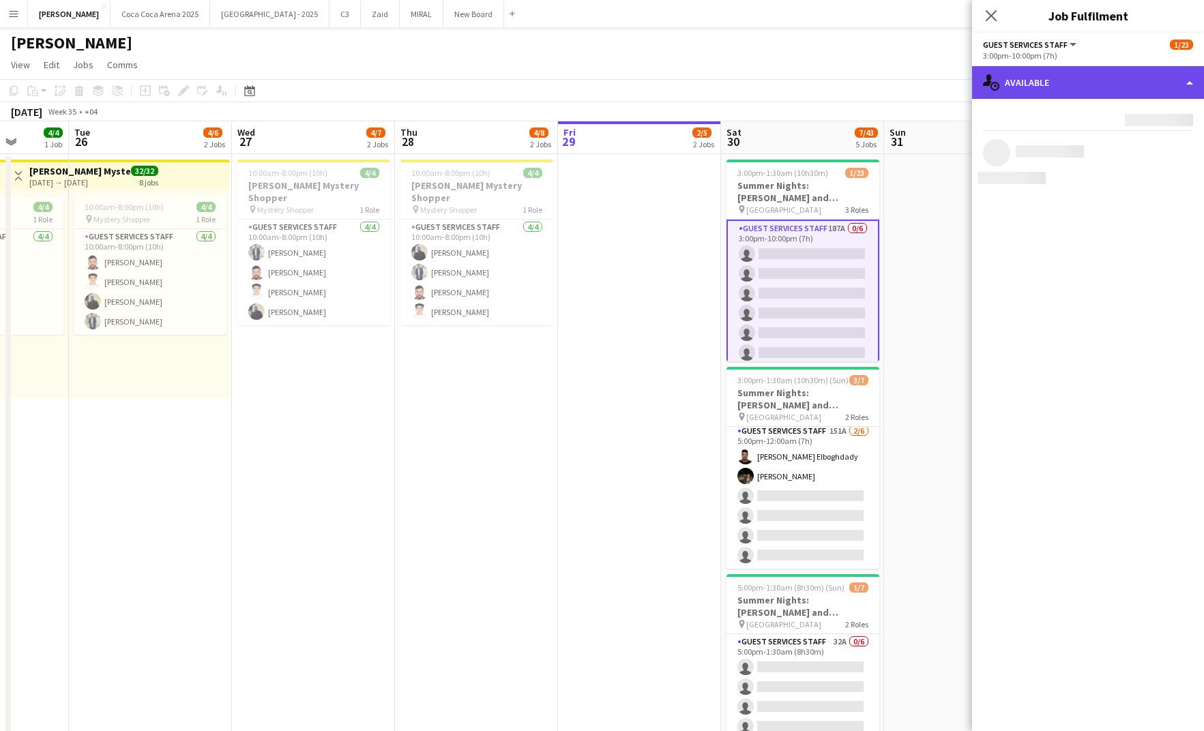
click at [1038, 77] on div "single-neutral-actions-upload Available" at bounding box center [1088, 82] width 232 height 33
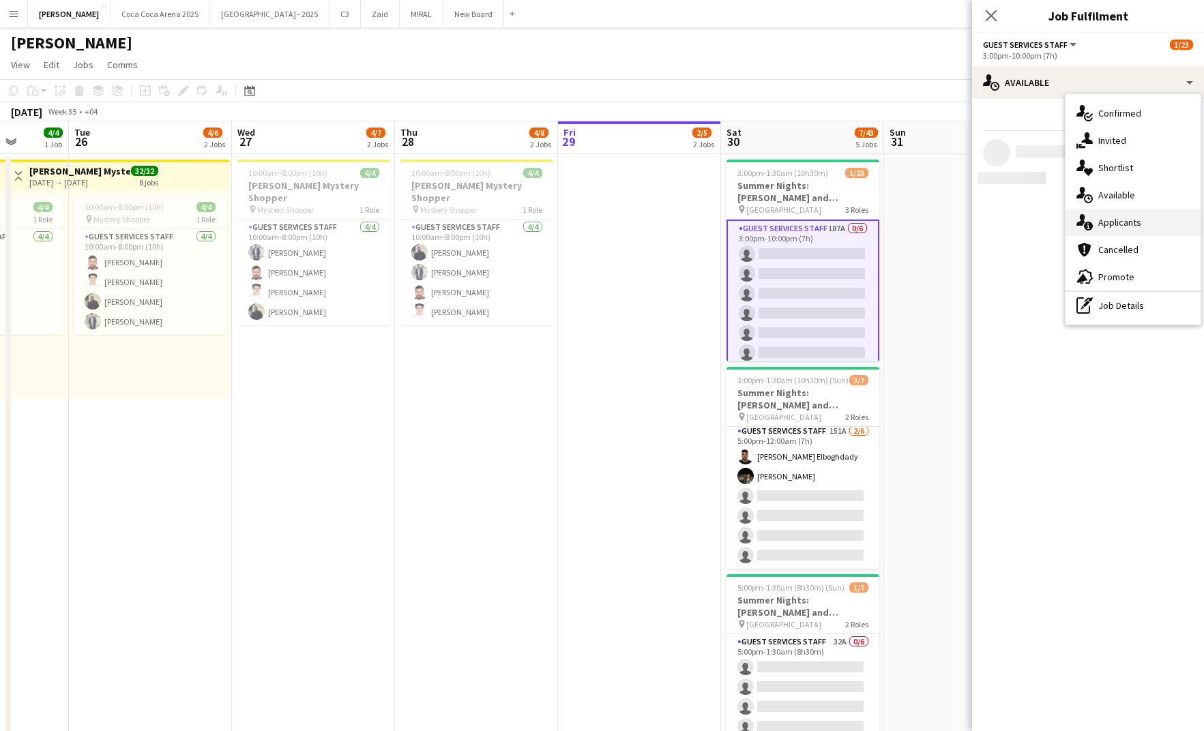
click at [1090, 214] on icon "single-neutral-actions-information" at bounding box center [1085, 222] width 16 height 16
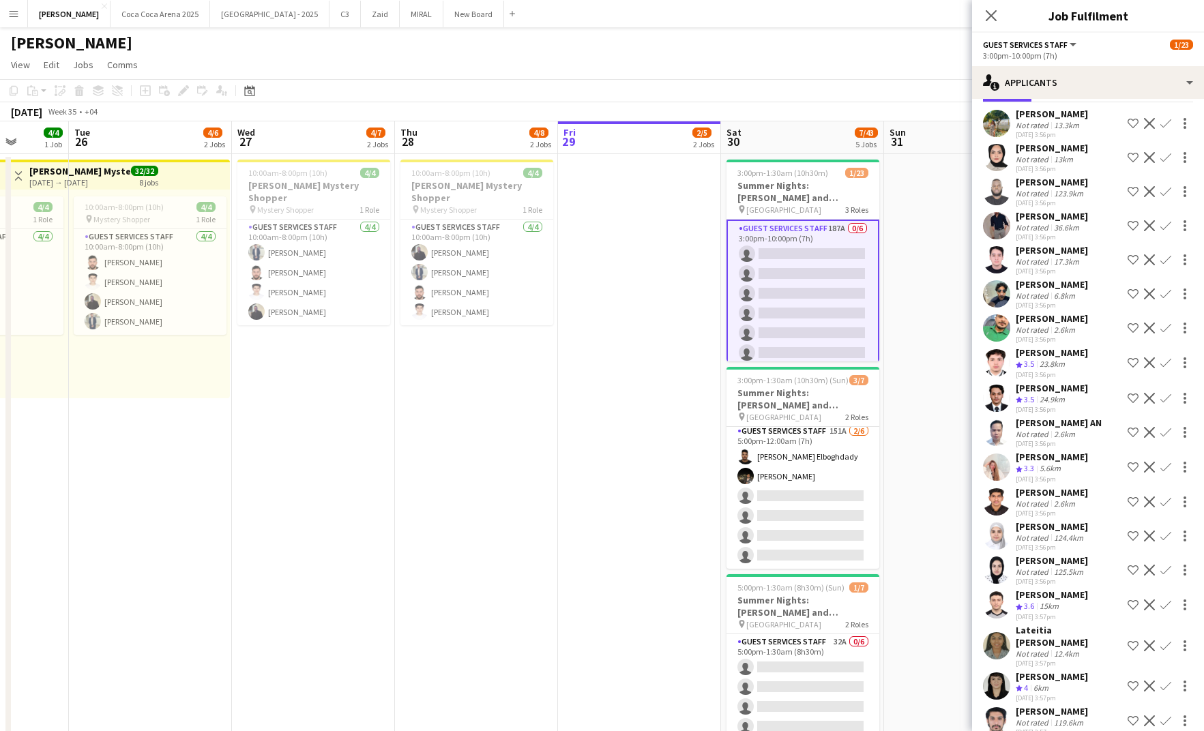
scroll to position [52, 0]
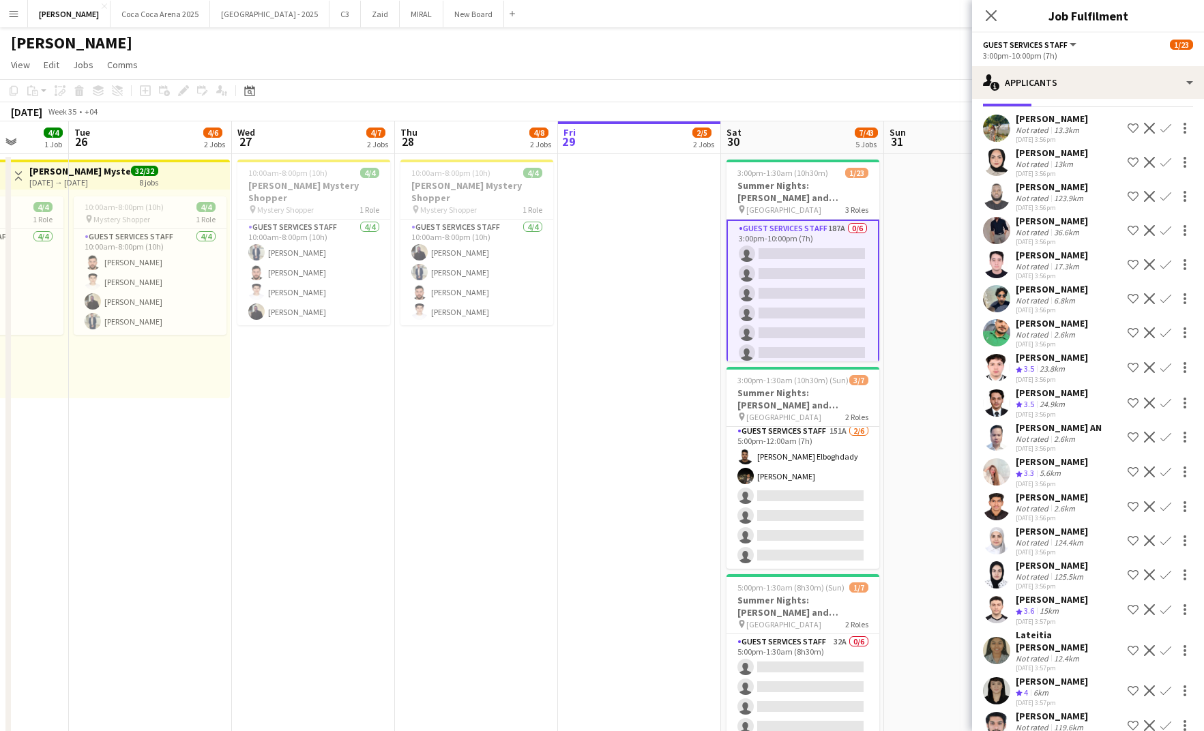
click at [1167, 158] on app-icon "Confirm" at bounding box center [1166, 162] width 11 height 11
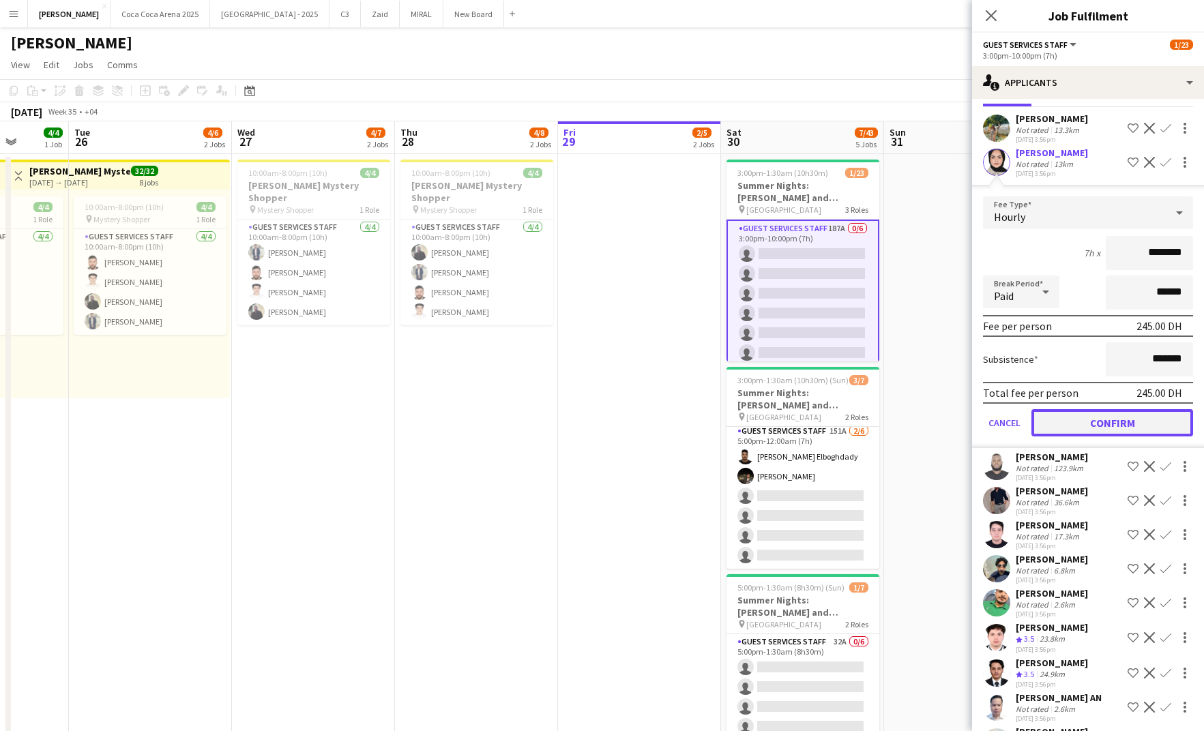
click at [1127, 418] on button "Confirm" at bounding box center [1113, 422] width 162 height 27
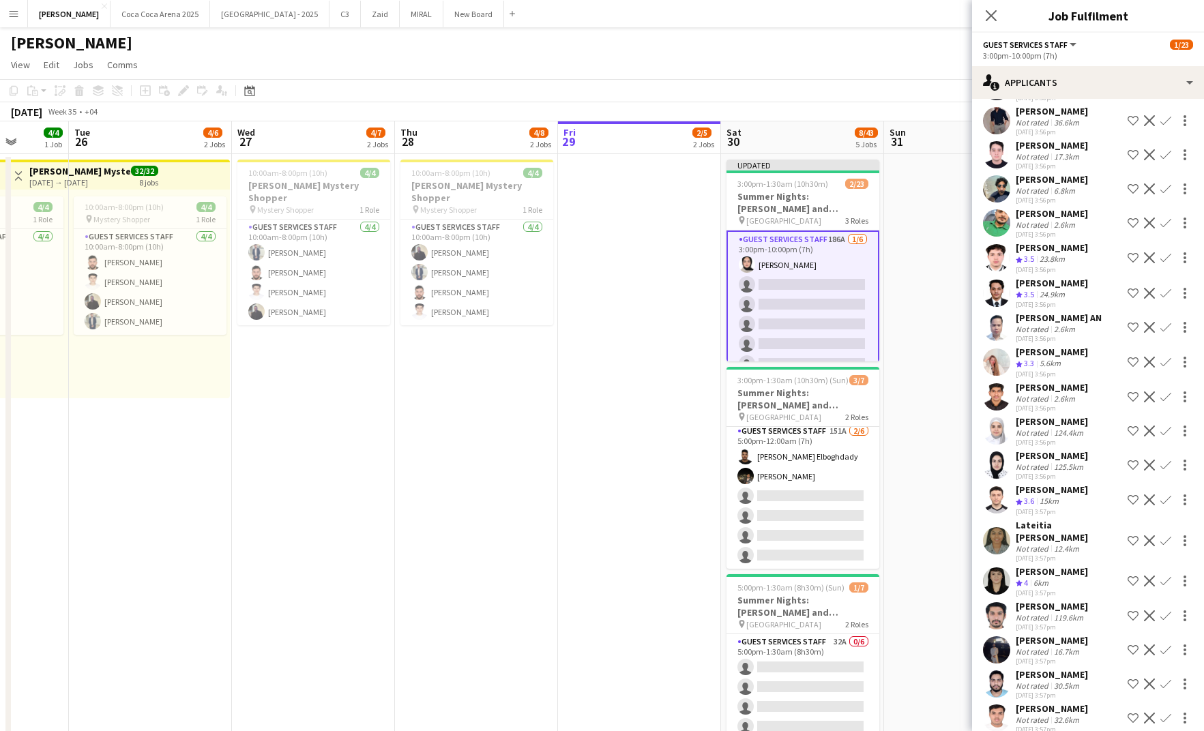
scroll to position [128, 0]
click at [1043, 289] on div "[PERSON_NAME]" at bounding box center [1052, 282] width 72 height 12
click at [1163, 298] on app-icon "Confirm" at bounding box center [1166, 292] width 11 height 11
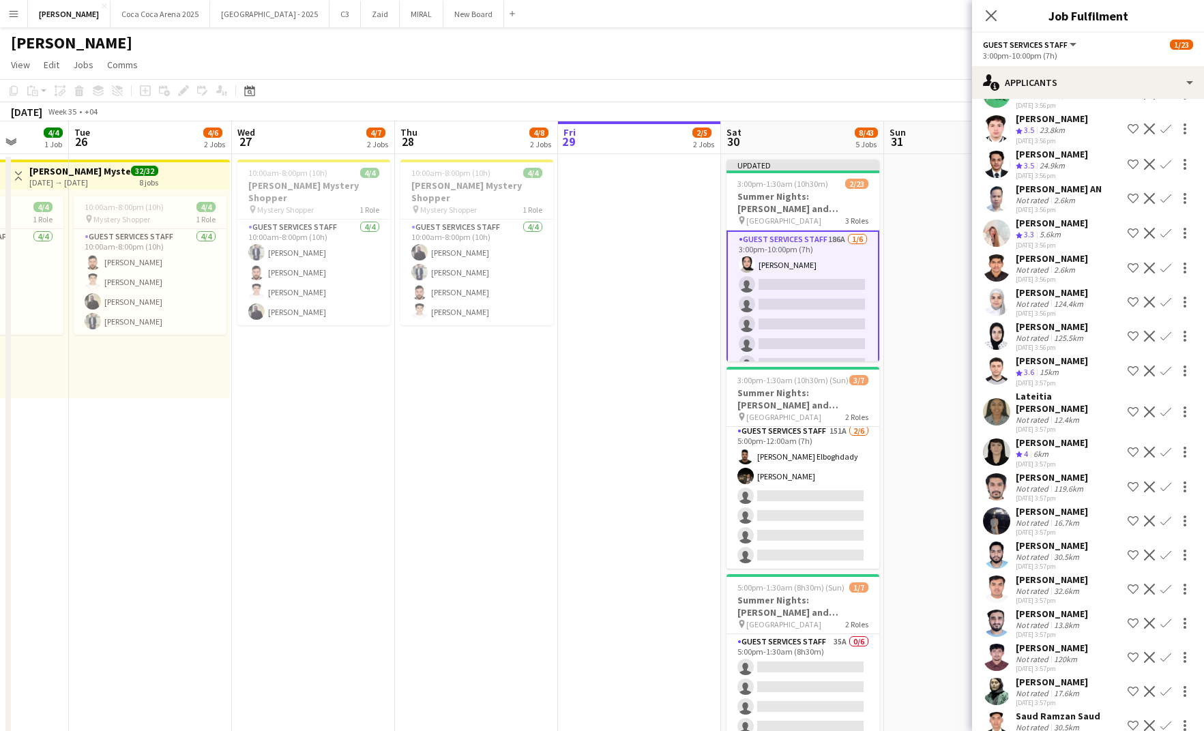
scroll to position [257, 0]
click at [1165, 377] on app-icon "Confirm" at bounding box center [1166, 371] width 11 height 11
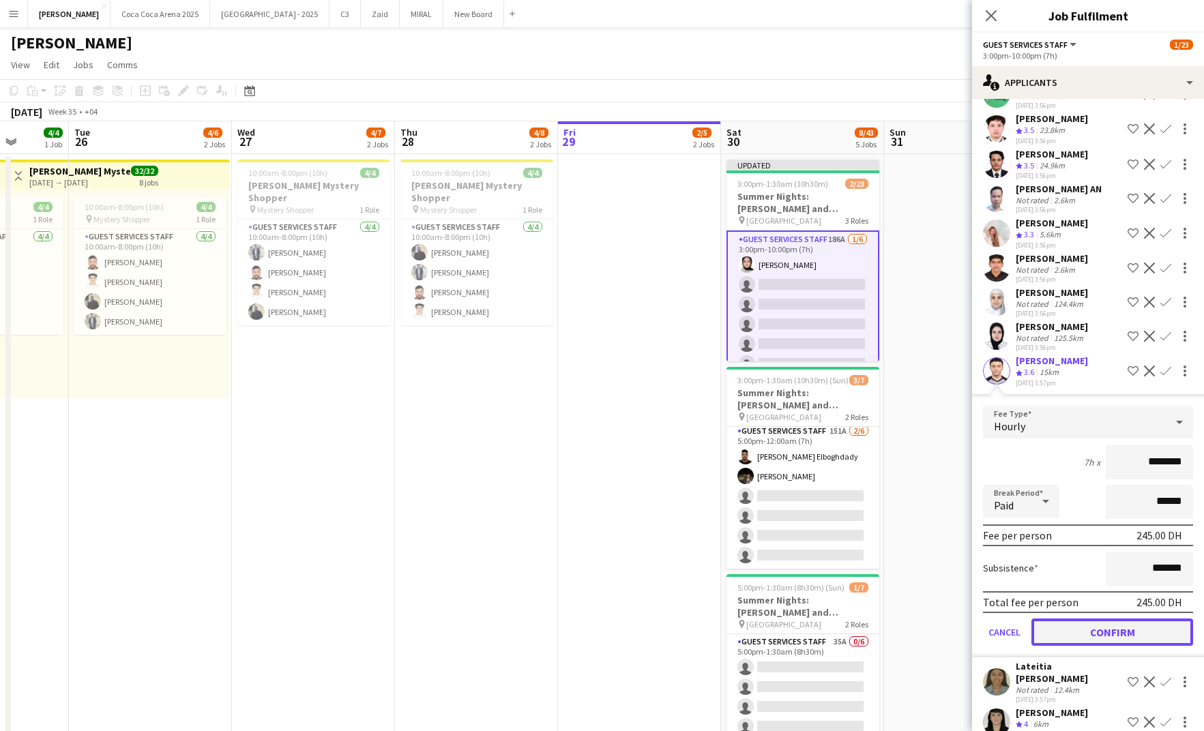
click at [1103, 641] on button "Confirm" at bounding box center [1113, 632] width 162 height 27
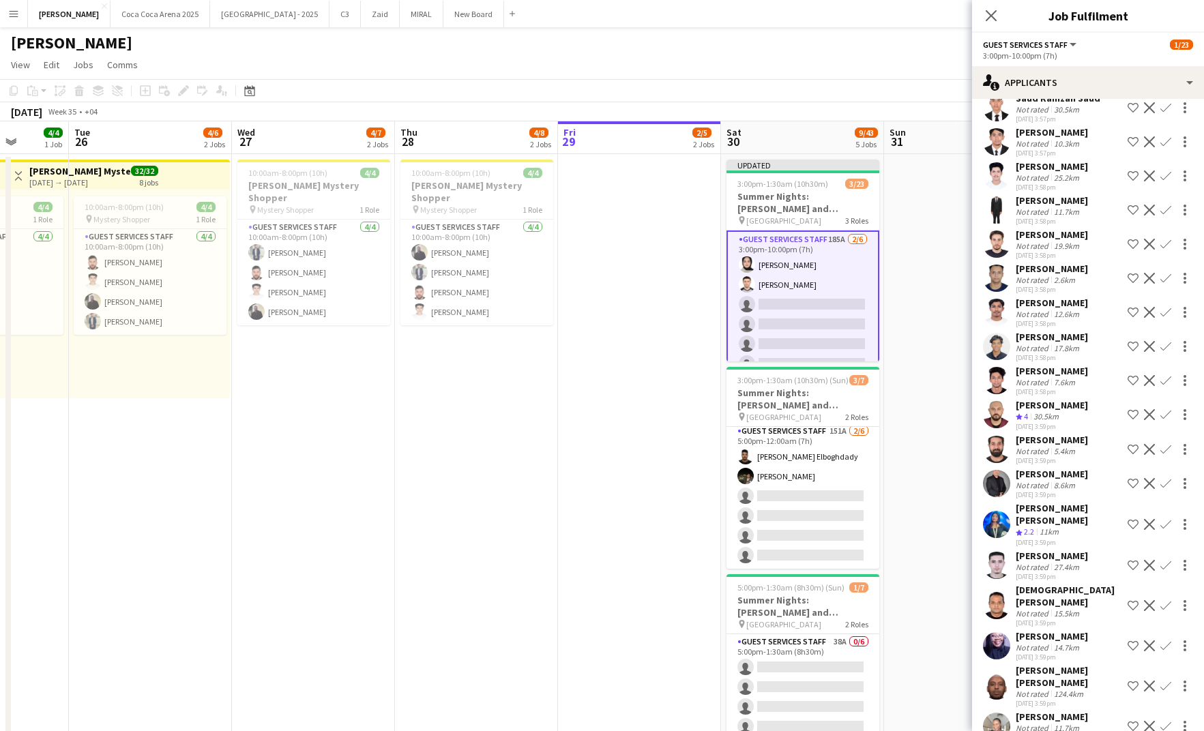
scroll to position [841, 0]
click at [1040, 410] on div "[PERSON_NAME]" at bounding box center [1052, 404] width 72 height 12
click at [997, 421] on app-user-avatar at bounding box center [996, 413] width 27 height 27
click at [1043, 422] on div "30.5km" at bounding box center [1046, 416] width 31 height 12
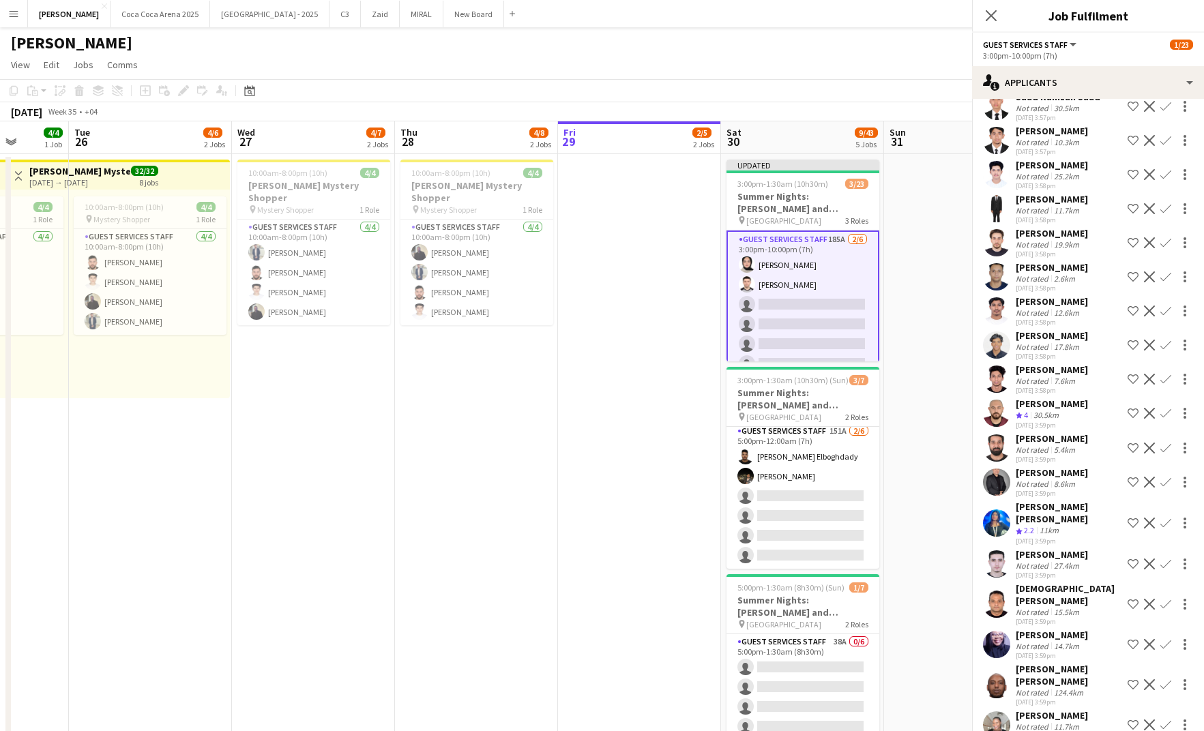
click at [1043, 422] on div "30.5km" at bounding box center [1046, 416] width 31 height 12
click at [1003, 422] on app-user-avatar at bounding box center [996, 413] width 27 height 27
click at [1030, 410] on div "[PERSON_NAME]" at bounding box center [1052, 404] width 72 height 12
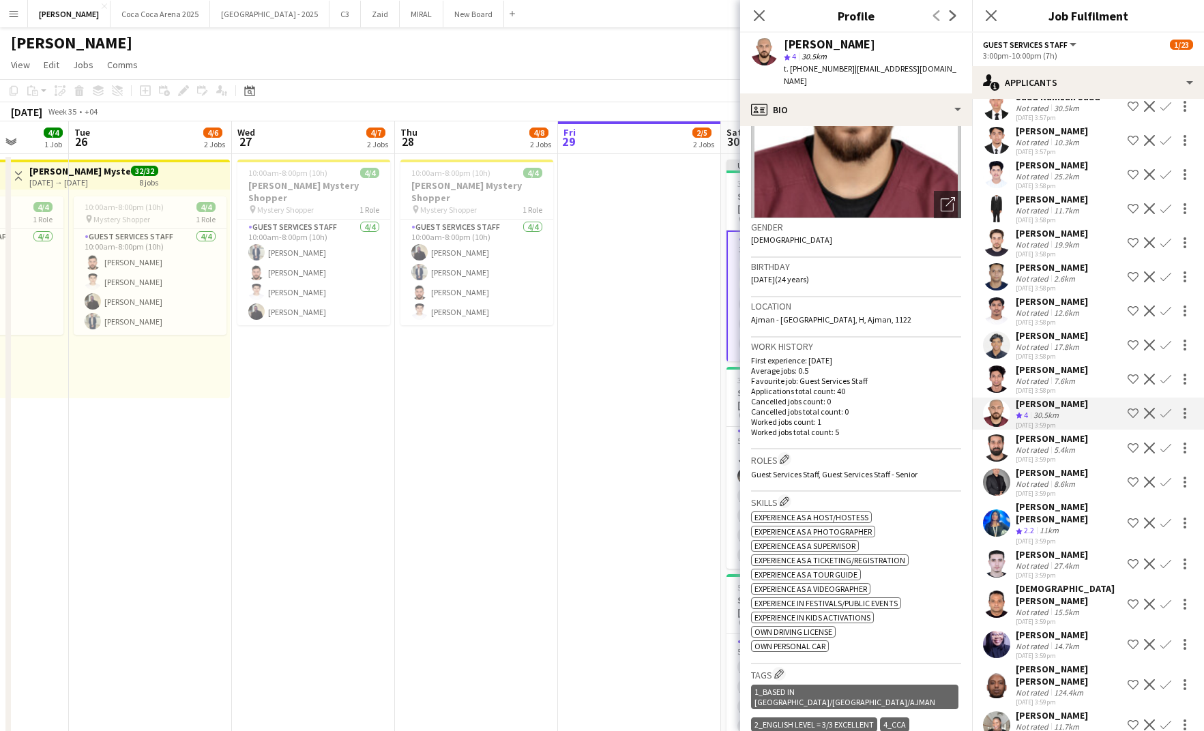
scroll to position [124, 0]
drag, startPoint x: 854, startPoint y: 69, endPoint x: 944, endPoint y: 68, distance: 90.8
click at [944, 68] on span "| ghazal.bashar9@gmail.com" at bounding box center [870, 74] width 173 height 23
copy span "ghazal.bashar9@gmail.com"
click at [1052, 455] on div "5.4km" at bounding box center [1064, 450] width 27 height 10
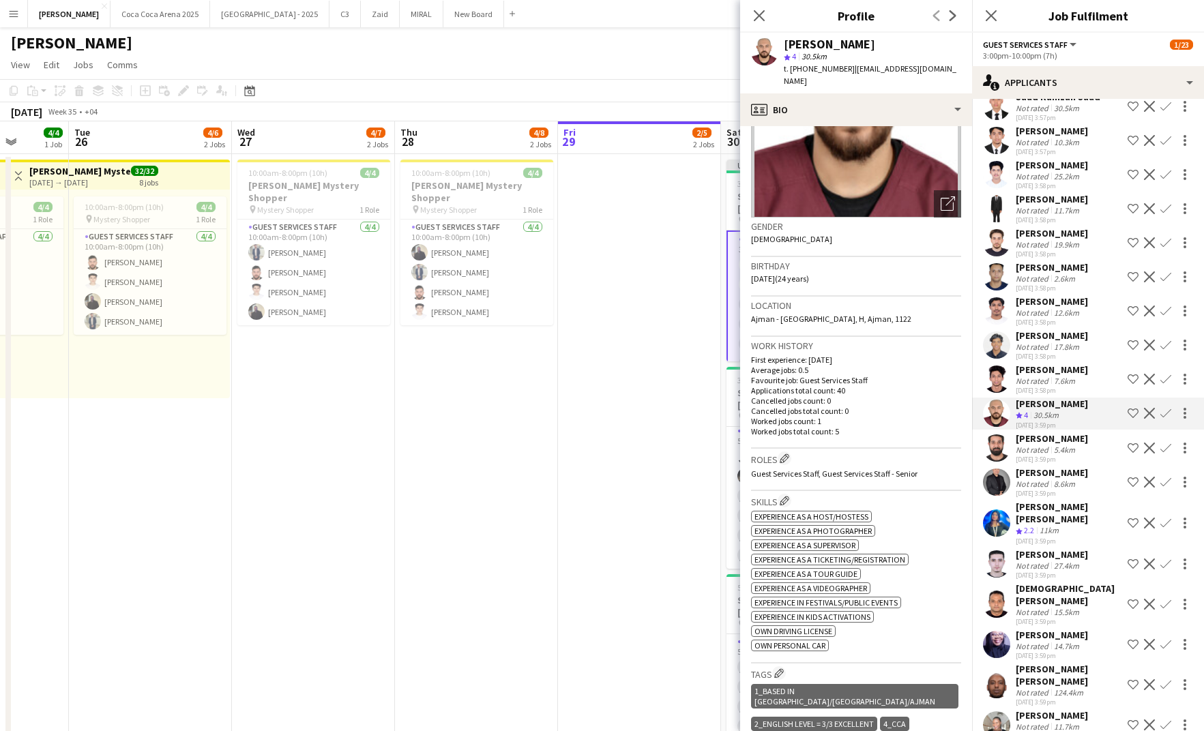
click at [759, 15] on icon at bounding box center [759, 15] width 11 height 11
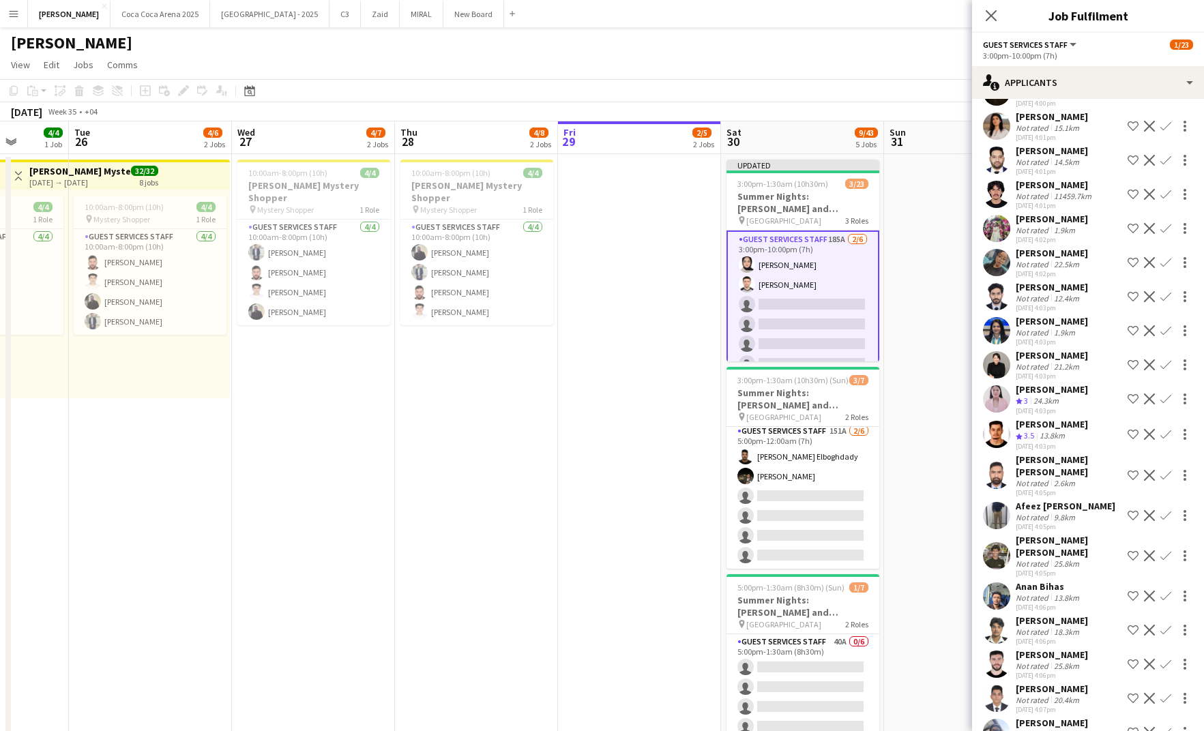
scroll to position [1581, 0]
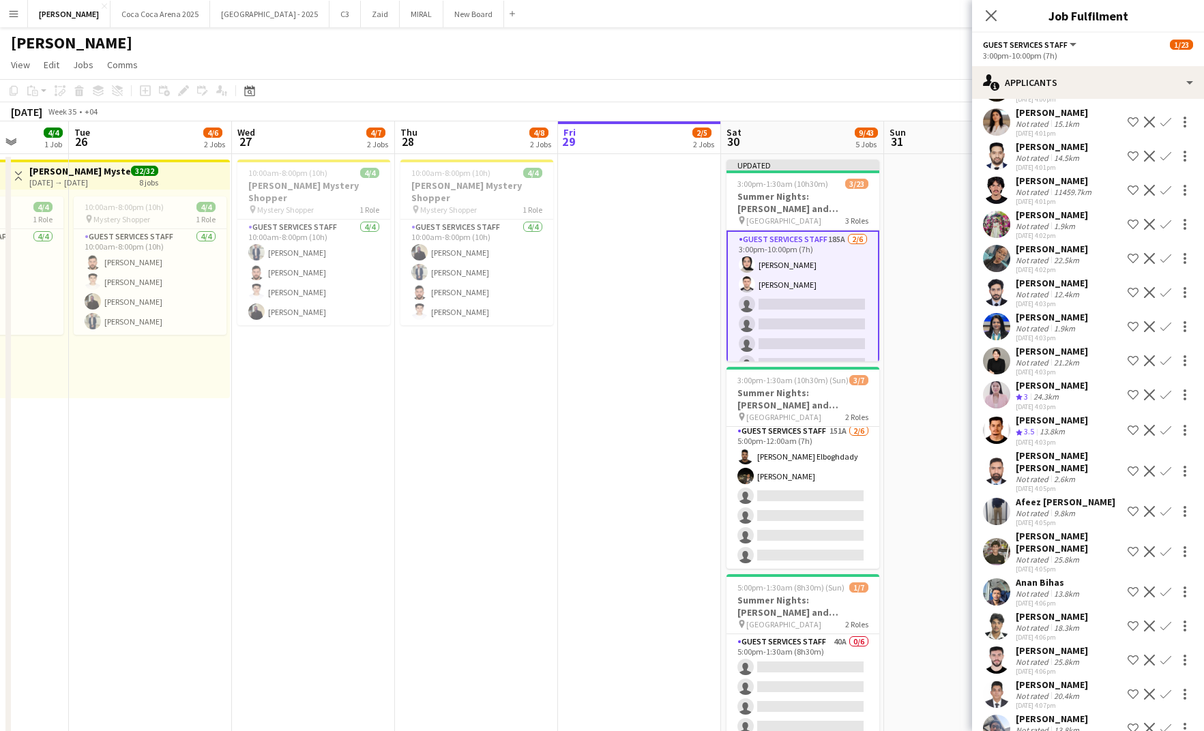
click at [1056, 421] on div "[PERSON_NAME]" at bounding box center [1052, 420] width 72 height 12
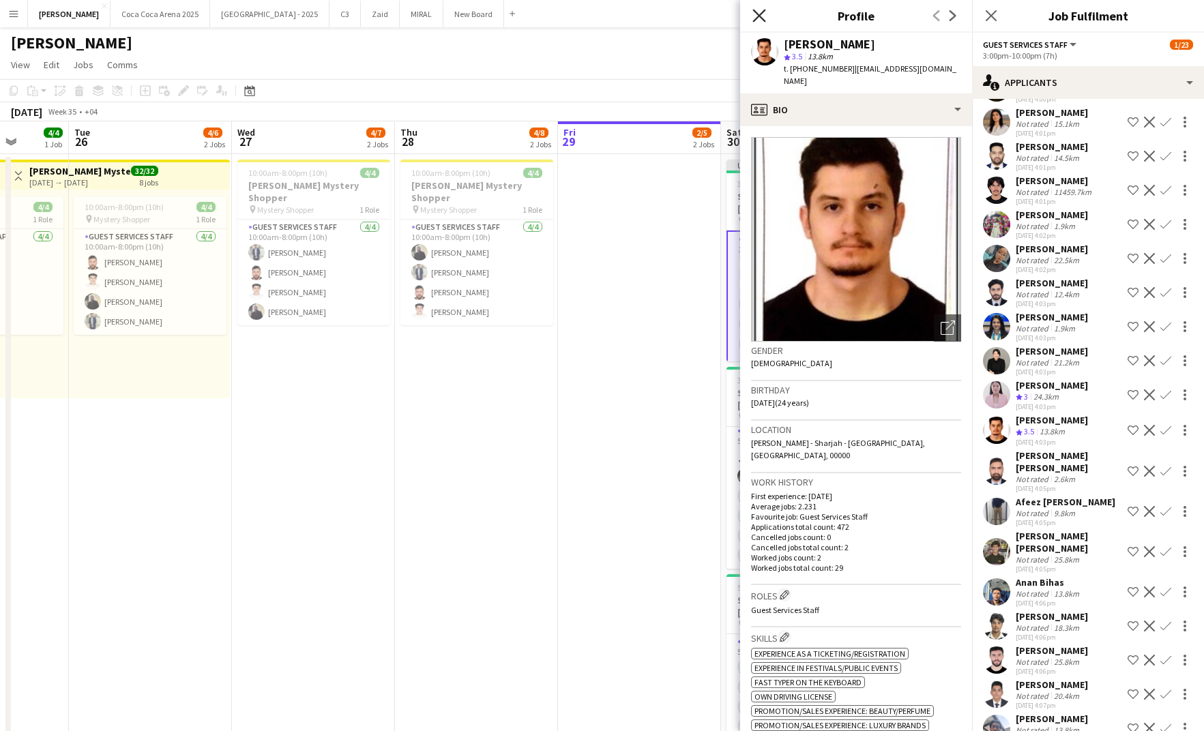
click at [756, 14] on icon "Close pop-in" at bounding box center [759, 15] width 13 height 13
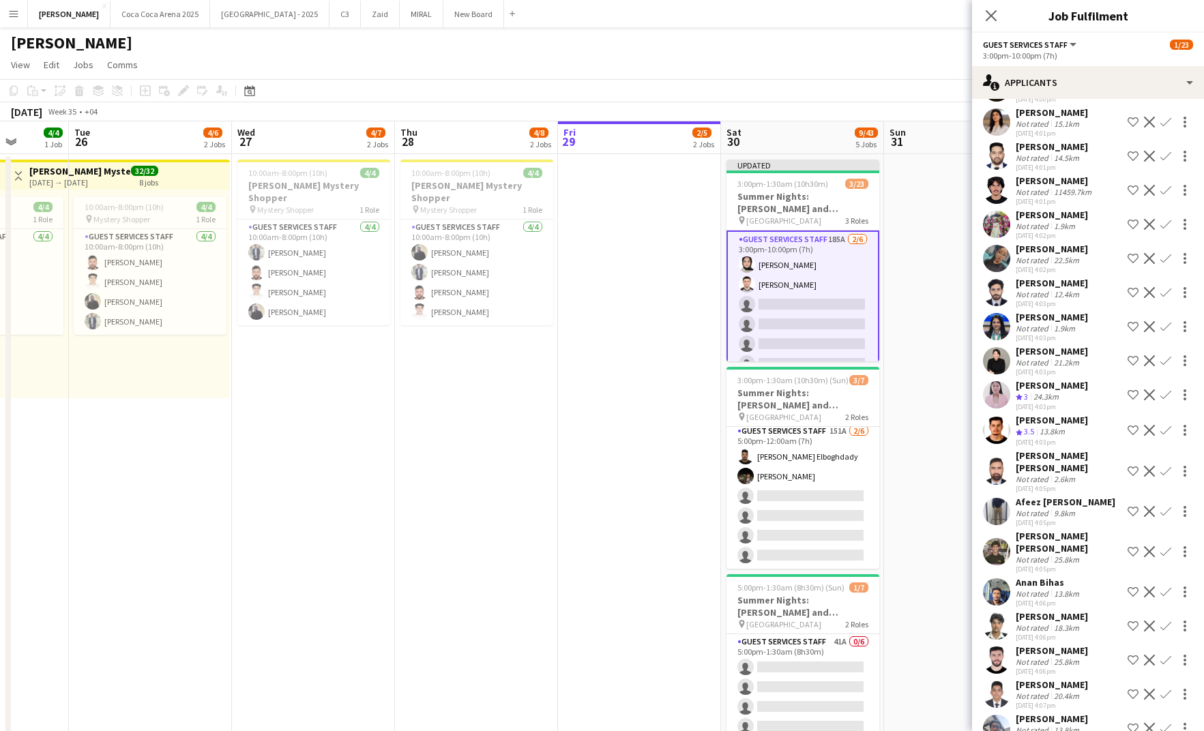
click at [1167, 427] on app-icon "Confirm" at bounding box center [1166, 430] width 11 height 11
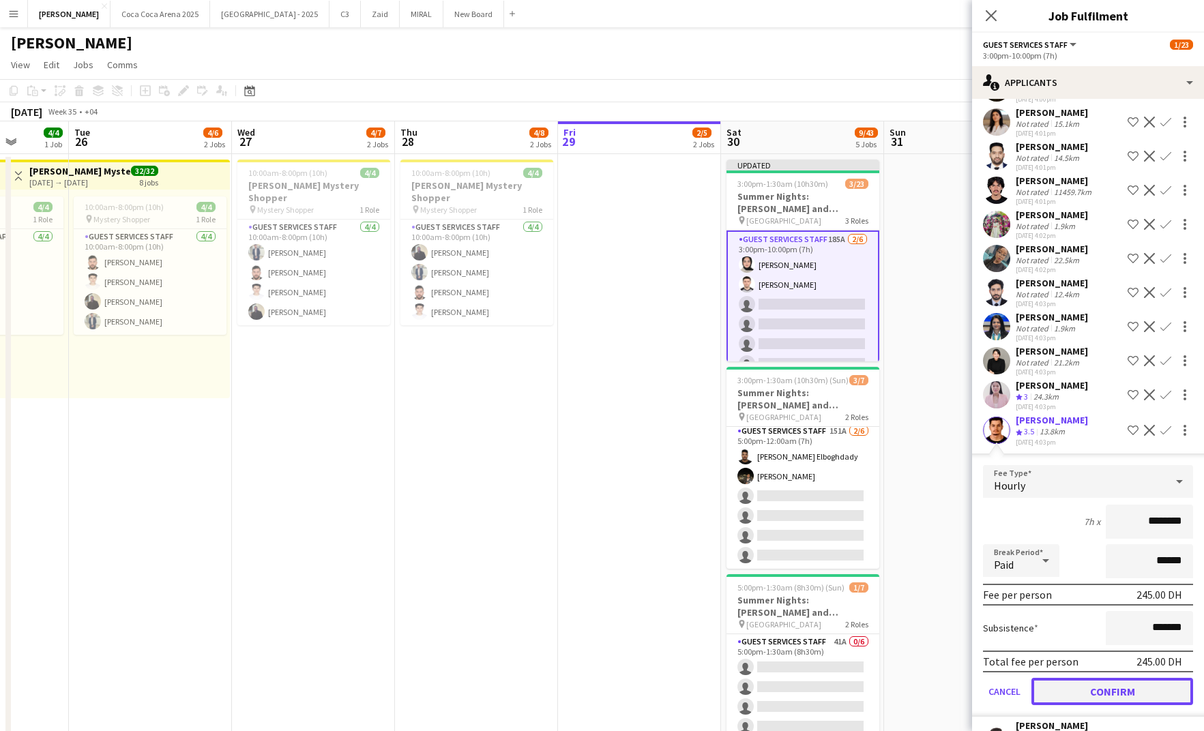
click at [1127, 684] on button "Confirm" at bounding box center [1113, 691] width 162 height 27
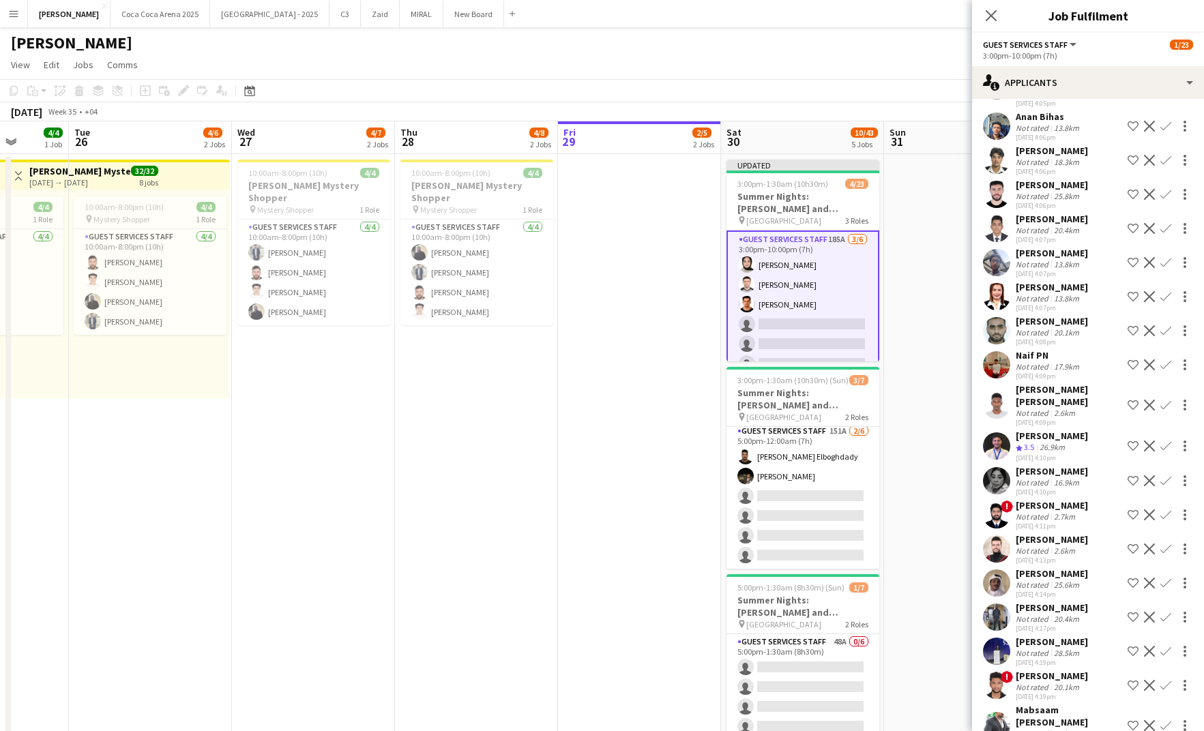
scroll to position [2015, 0]
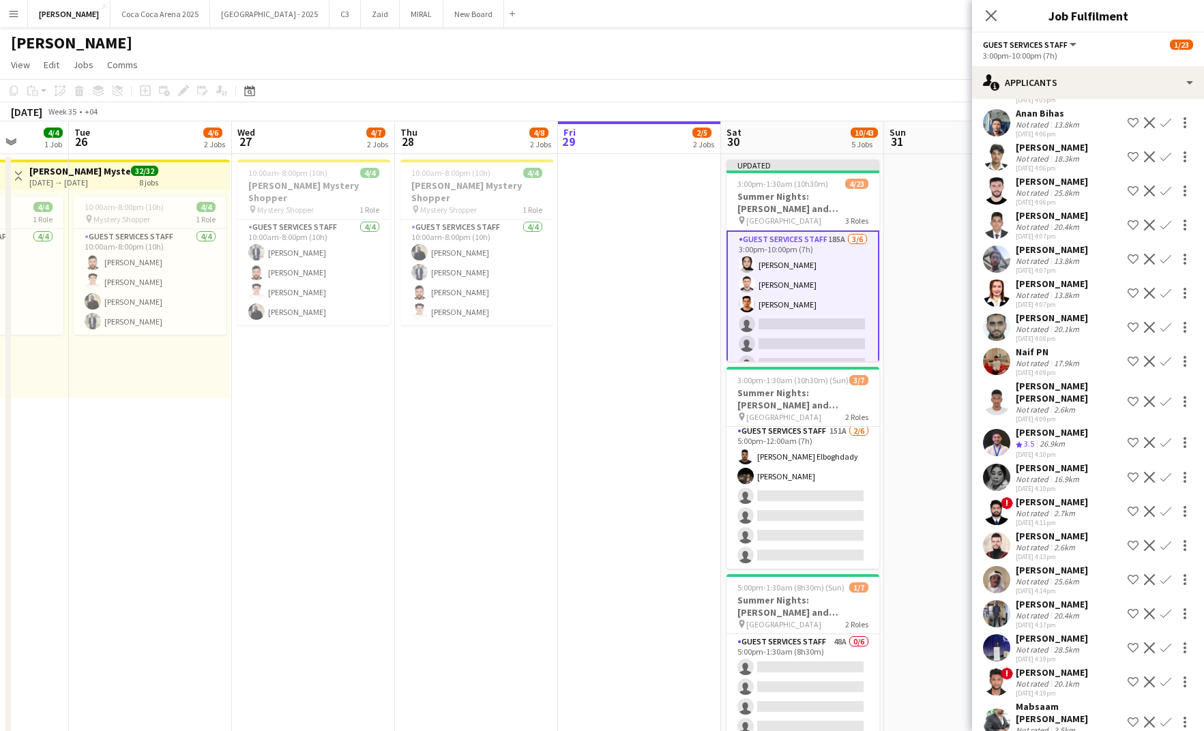
click at [1051, 439] on div "26.9km" at bounding box center [1052, 445] width 31 height 12
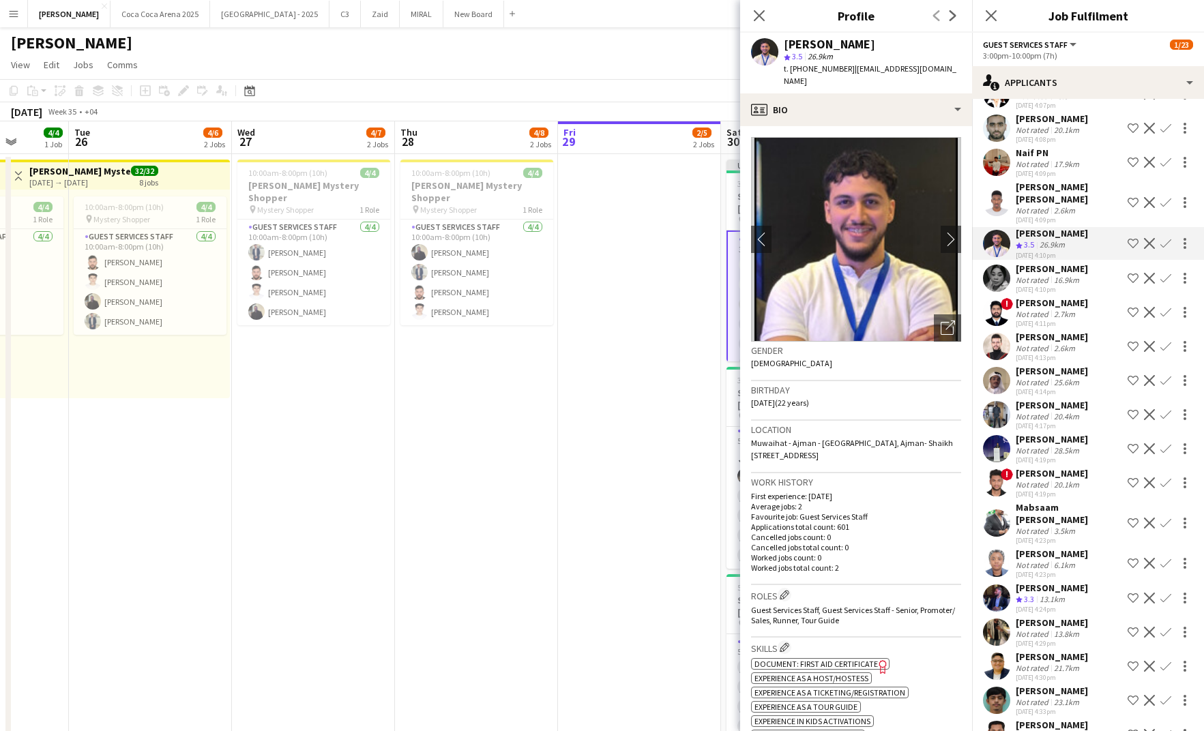
scroll to position [2215, 0]
click at [757, 18] on icon at bounding box center [759, 15] width 13 height 13
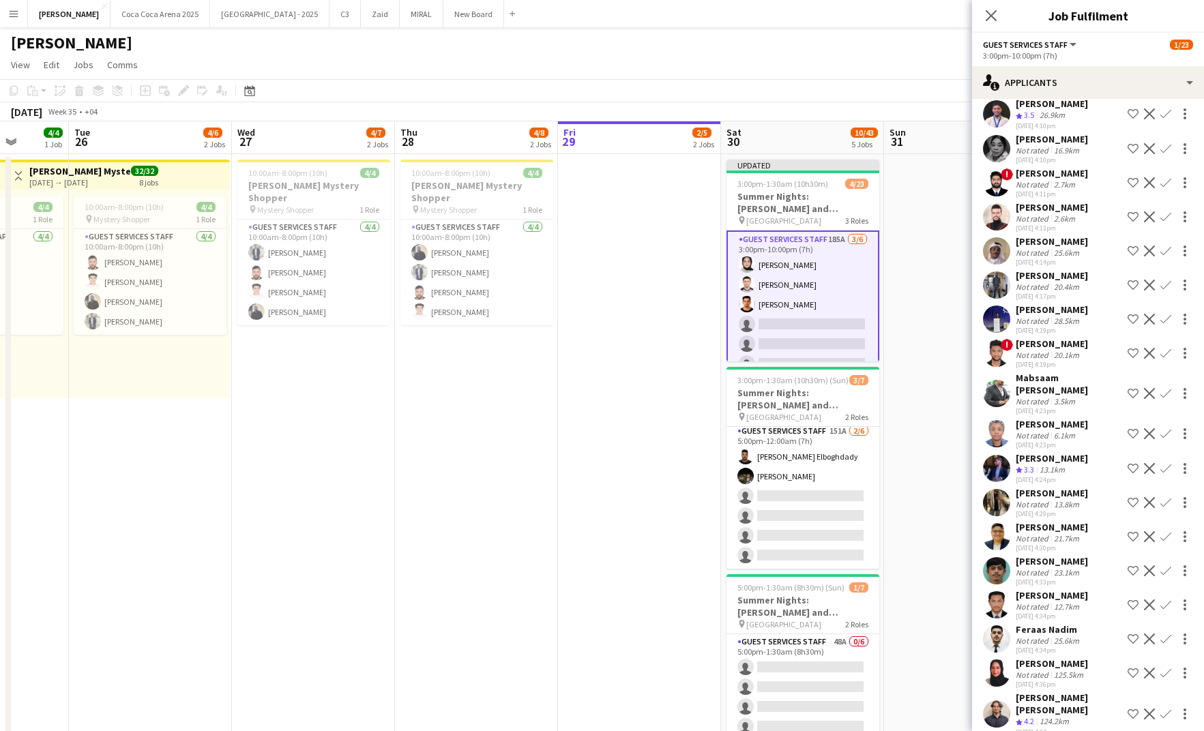
scroll to position [2347, 0]
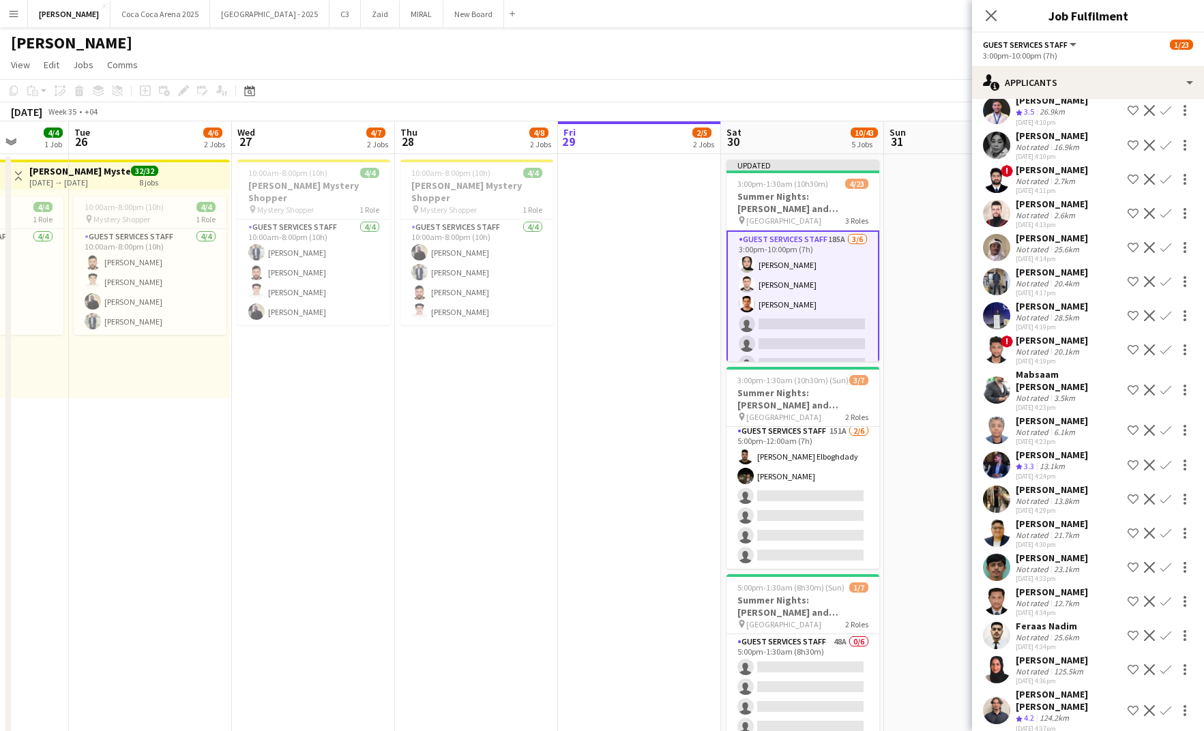
click at [1026, 461] on span "3.3" at bounding box center [1029, 466] width 10 height 10
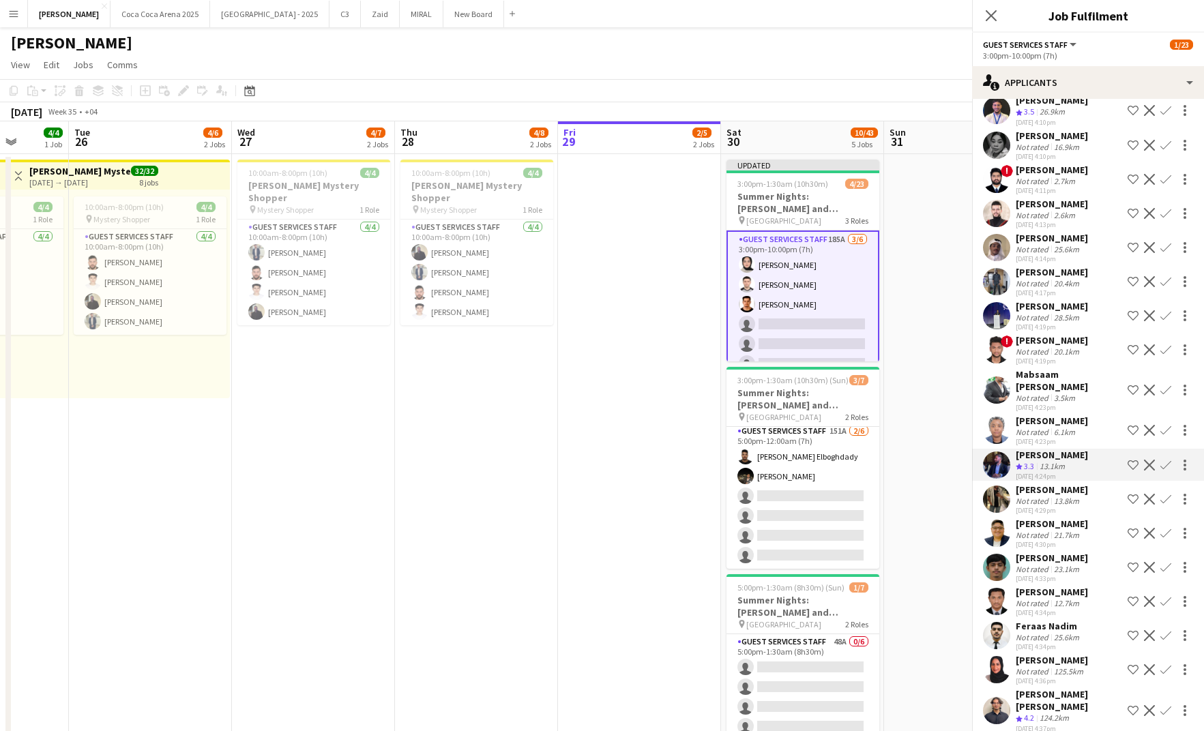
click at [1044, 449] on div "[PERSON_NAME]" at bounding box center [1052, 455] width 72 height 12
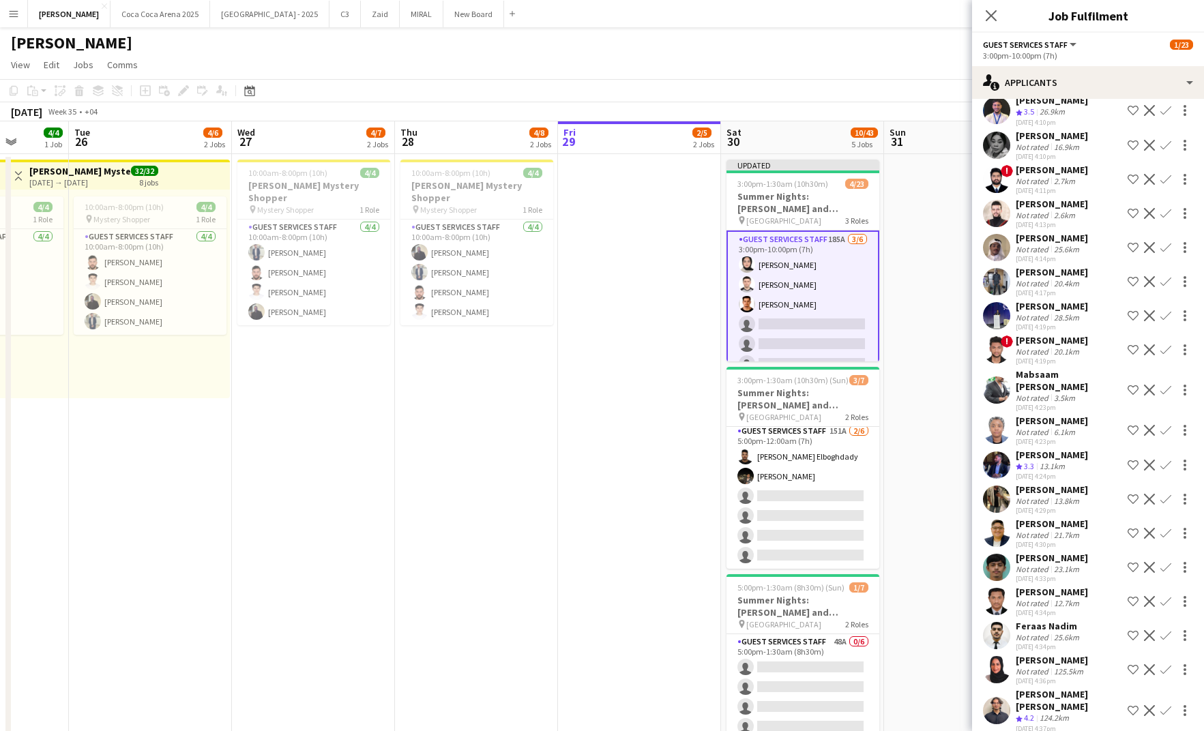
click at [1025, 449] on div "[PERSON_NAME]" at bounding box center [1052, 455] width 72 height 12
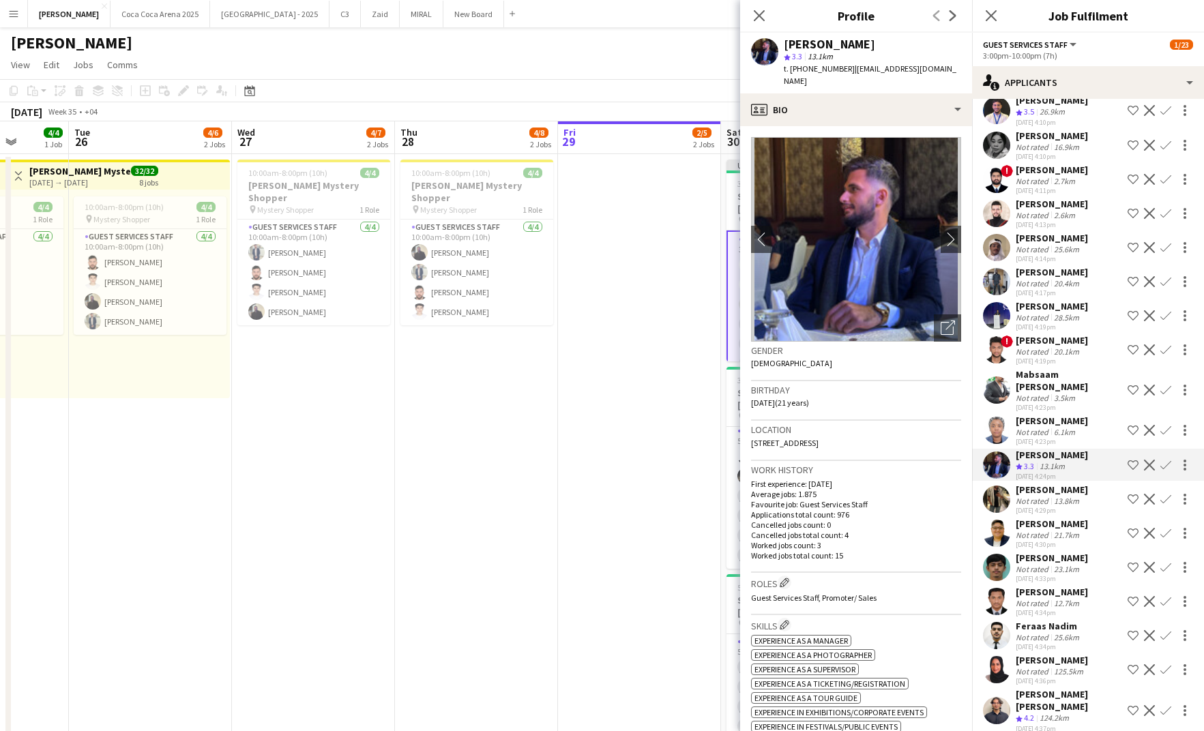
drag, startPoint x: 929, startPoint y: 70, endPoint x: 850, endPoint y: 70, distance: 78.5
click at [850, 70] on div "Bader Baker star 3.3 13.1km t. +971582233455 | b00093632@aus.edu" at bounding box center [856, 63] width 232 height 61
copy span "b00093632@aus.edu"
click at [760, 14] on icon at bounding box center [759, 15] width 13 height 13
click at [1028, 484] on div "Syed Bilal" at bounding box center [1052, 490] width 72 height 12
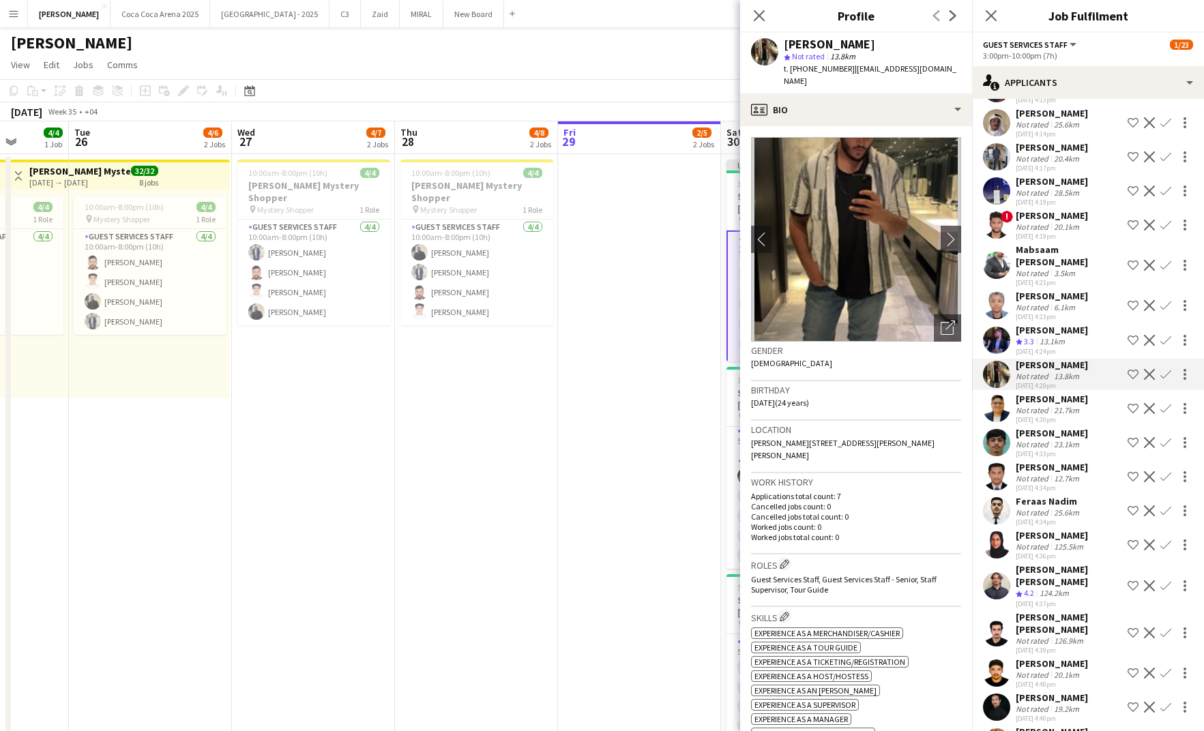
scroll to position [2510, 0]
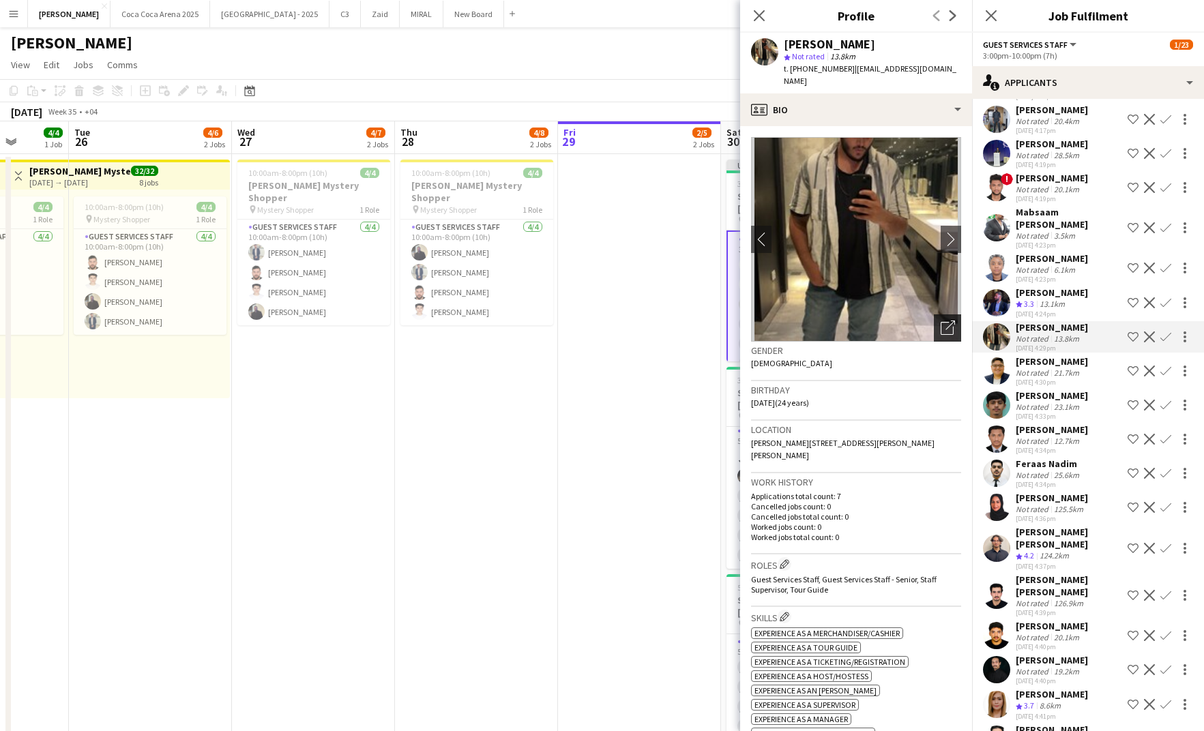
click at [942, 321] on icon "Open photos pop-in" at bounding box center [948, 328] width 14 height 14
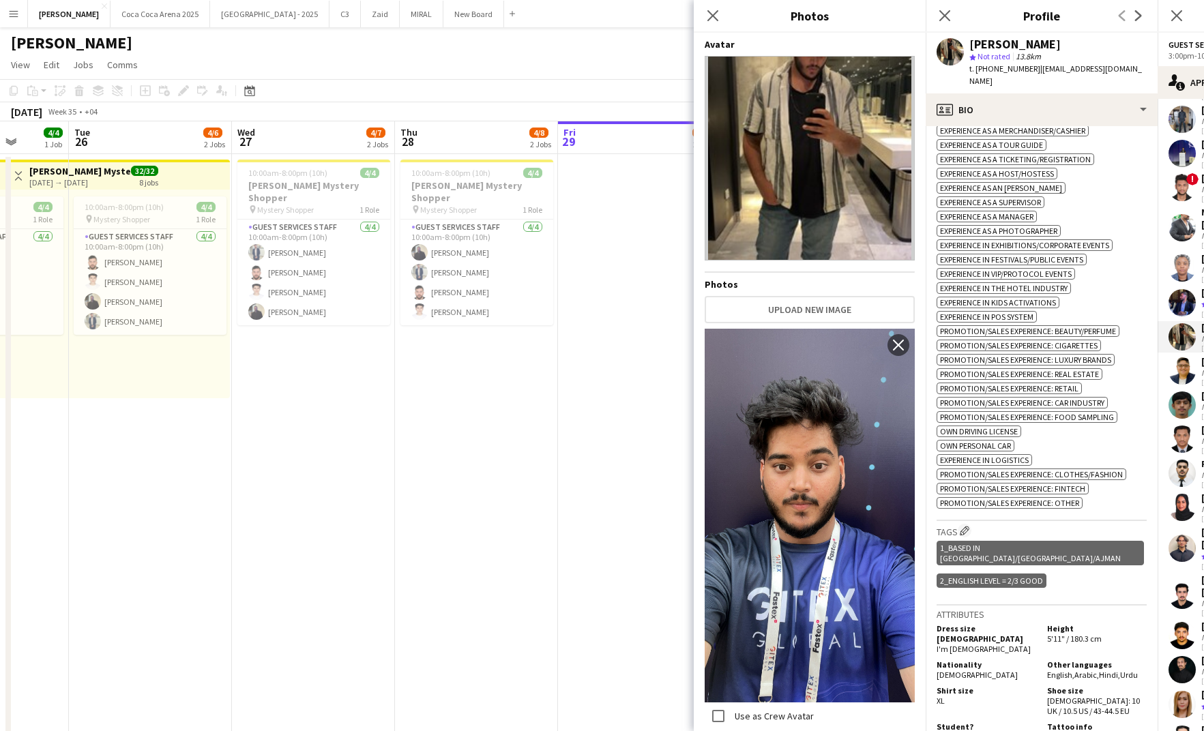
scroll to position [782, 0]
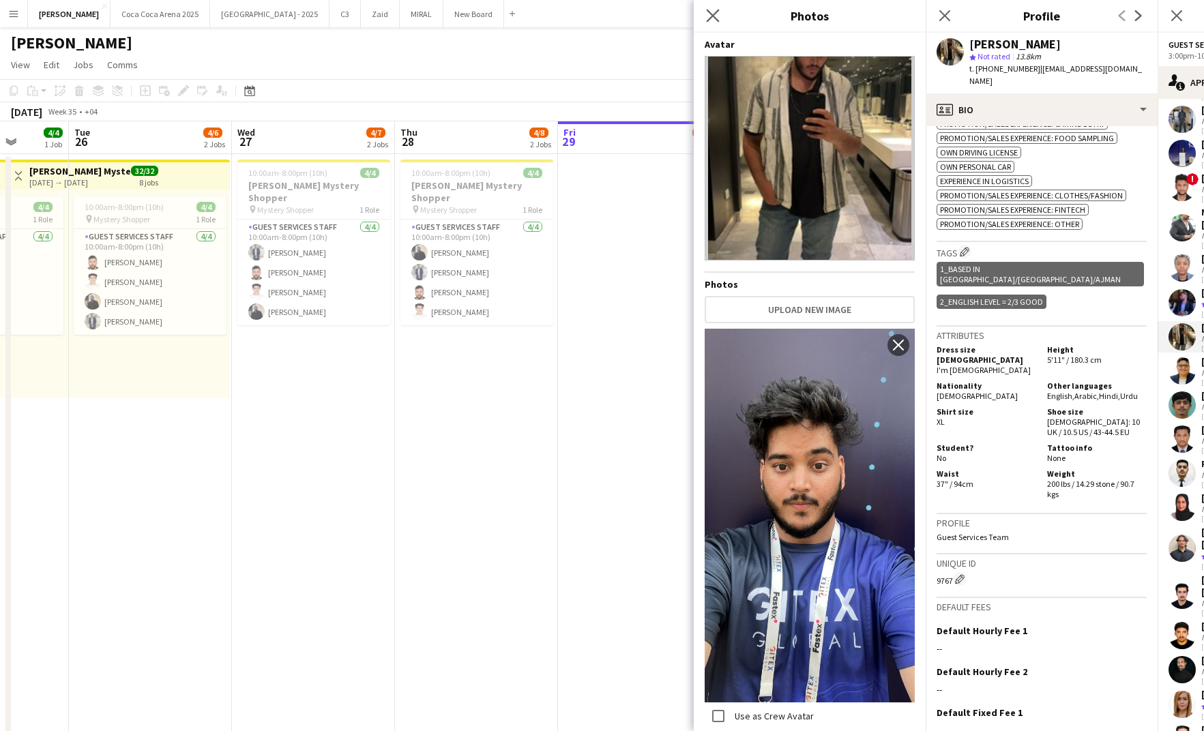
click at [712, 23] on app-icon "Close pop-in" at bounding box center [713, 16] width 20 height 20
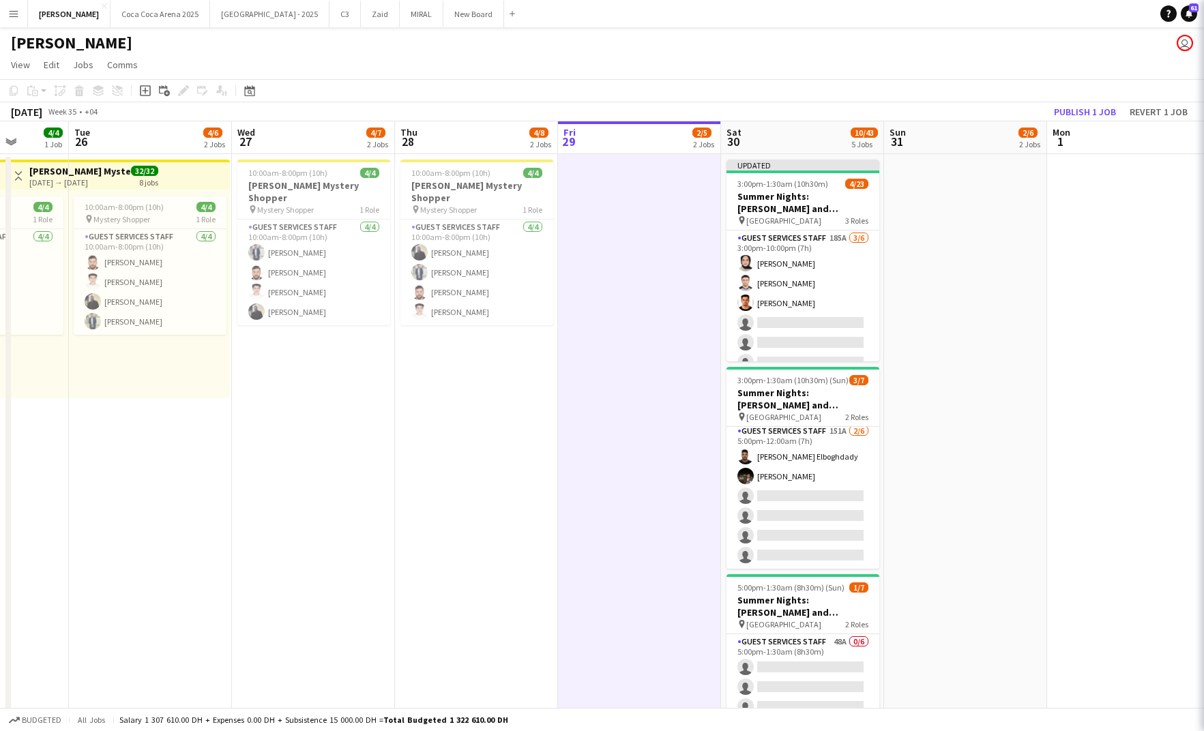
scroll to position [0, 0]
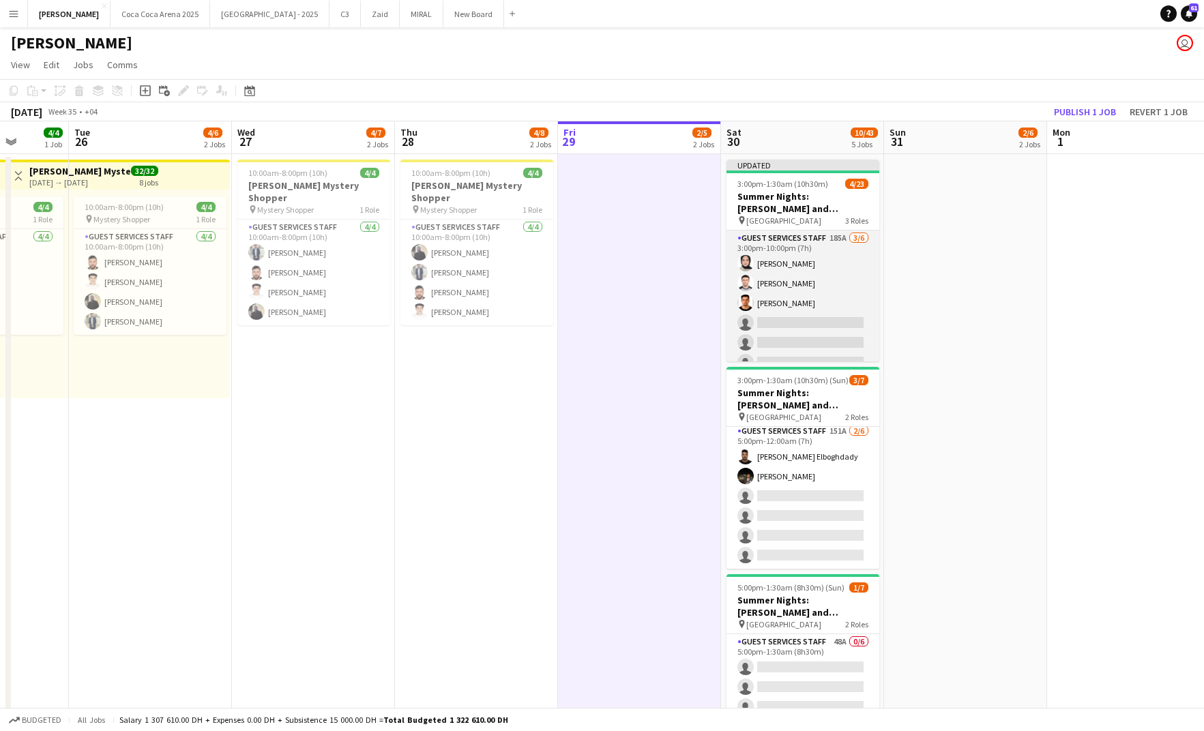
click at [787, 313] on app-card-role "Guest Services Staff 185A 3/6 3:00pm-10:00pm (7h) Zeen Shehab Hamza ALmohareb A…" at bounding box center [803, 303] width 153 height 145
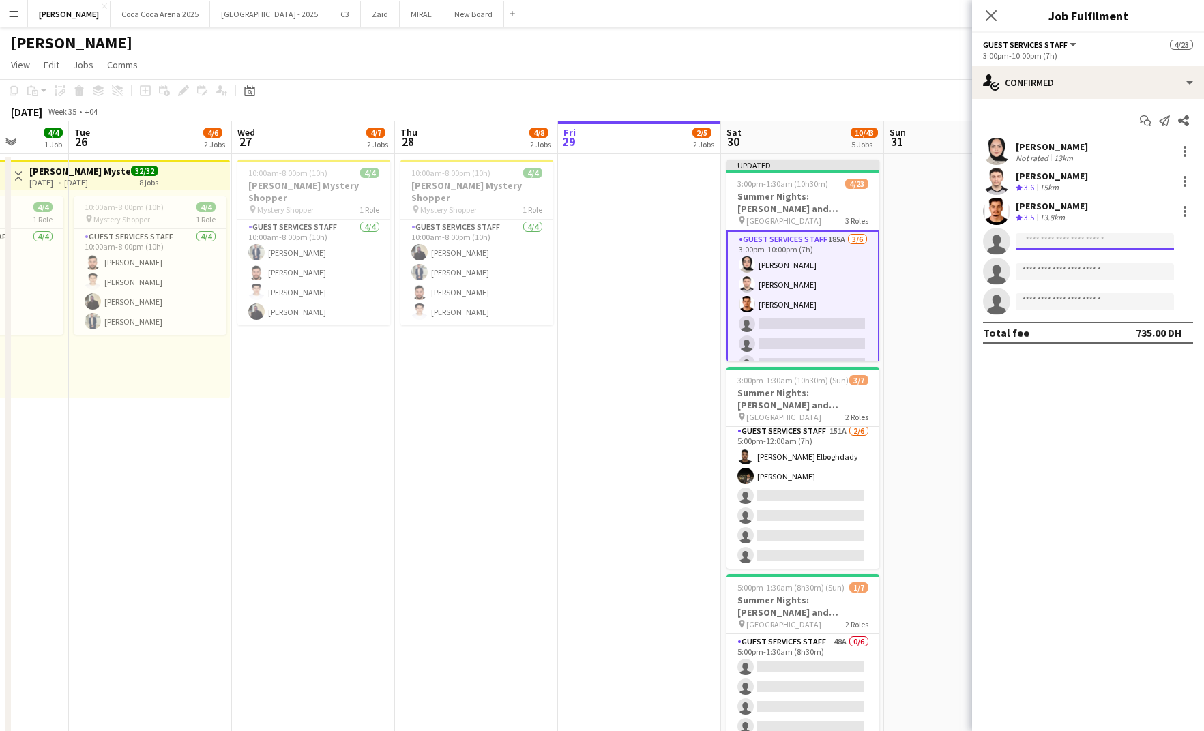
click at [1083, 240] on input at bounding box center [1095, 241] width 158 height 16
type input "******"
click at [1099, 441] on mat-expansion-panel "check Confirmed Start chat Send notification Share Zeen Shehab Not rated 13km H…" at bounding box center [1088, 415] width 232 height 633
click at [1086, 246] on input "******" at bounding box center [1095, 241] width 158 height 16
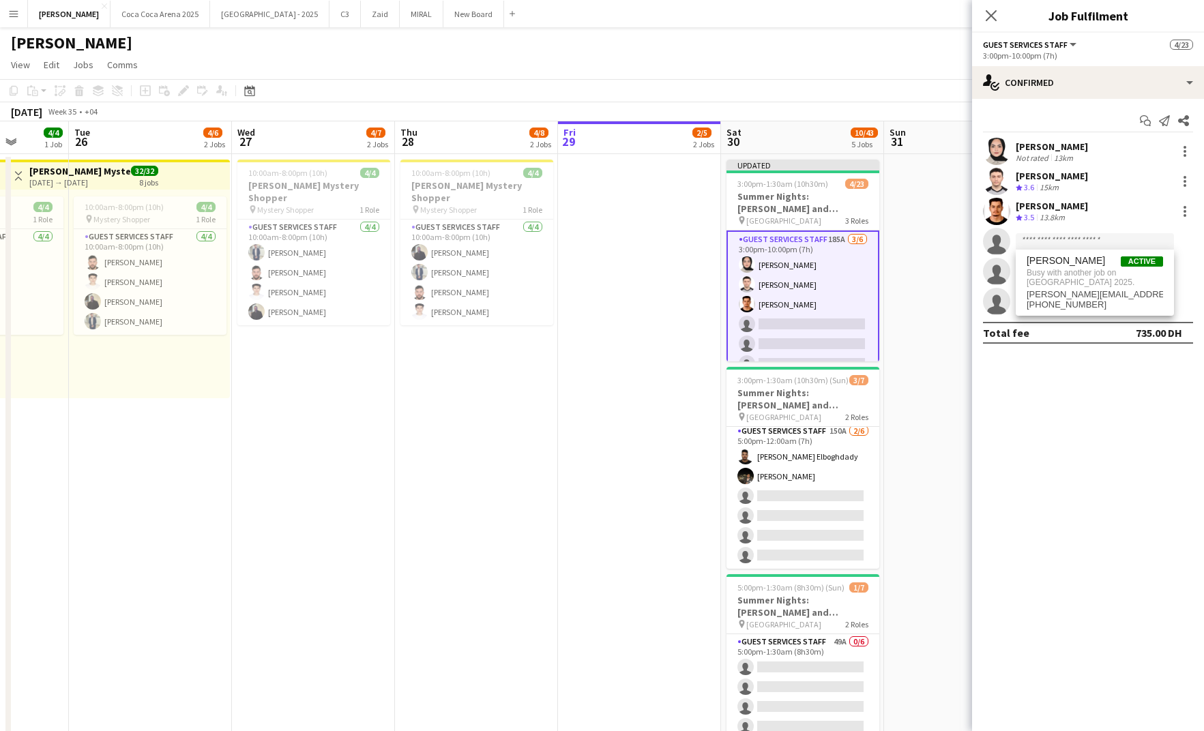
click at [1116, 446] on mat-expansion-panel "check Confirmed Start chat Send notification Share Zeen Shehab Not rated 13km H…" at bounding box center [1088, 415] width 232 height 633
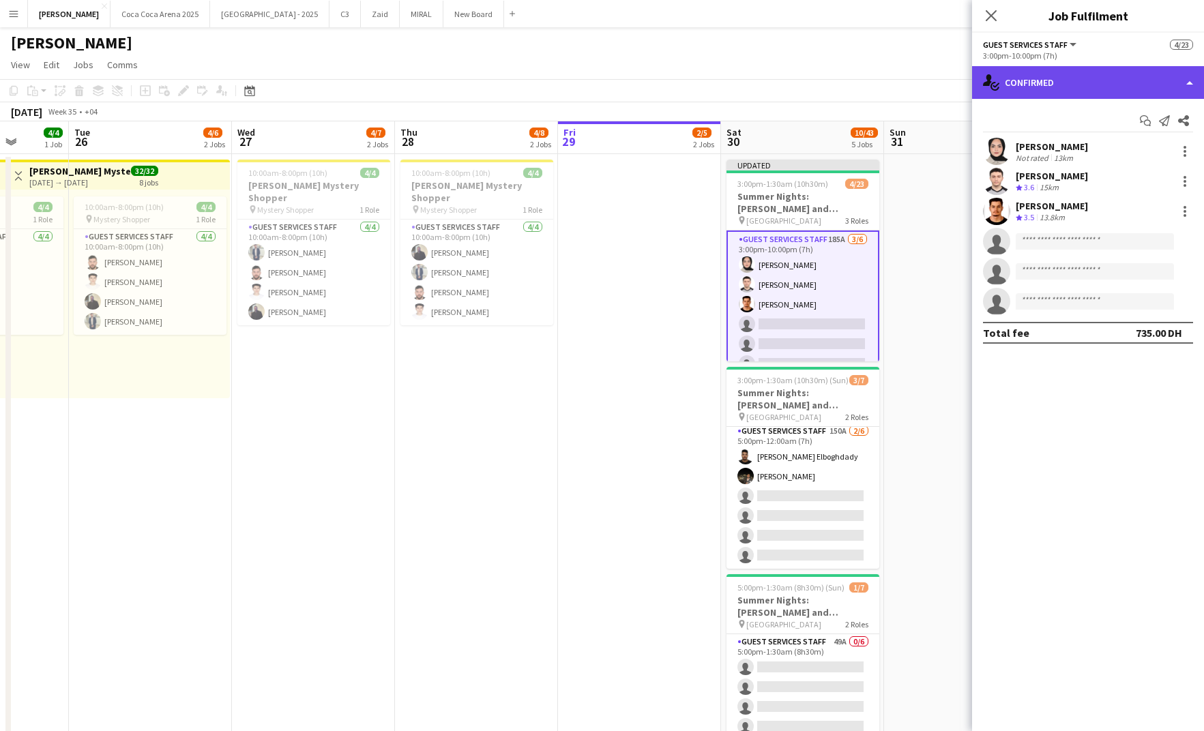
click at [1056, 83] on div "single-neutral-actions-check-2 Confirmed" at bounding box center [1088, 82] width 232 height 33
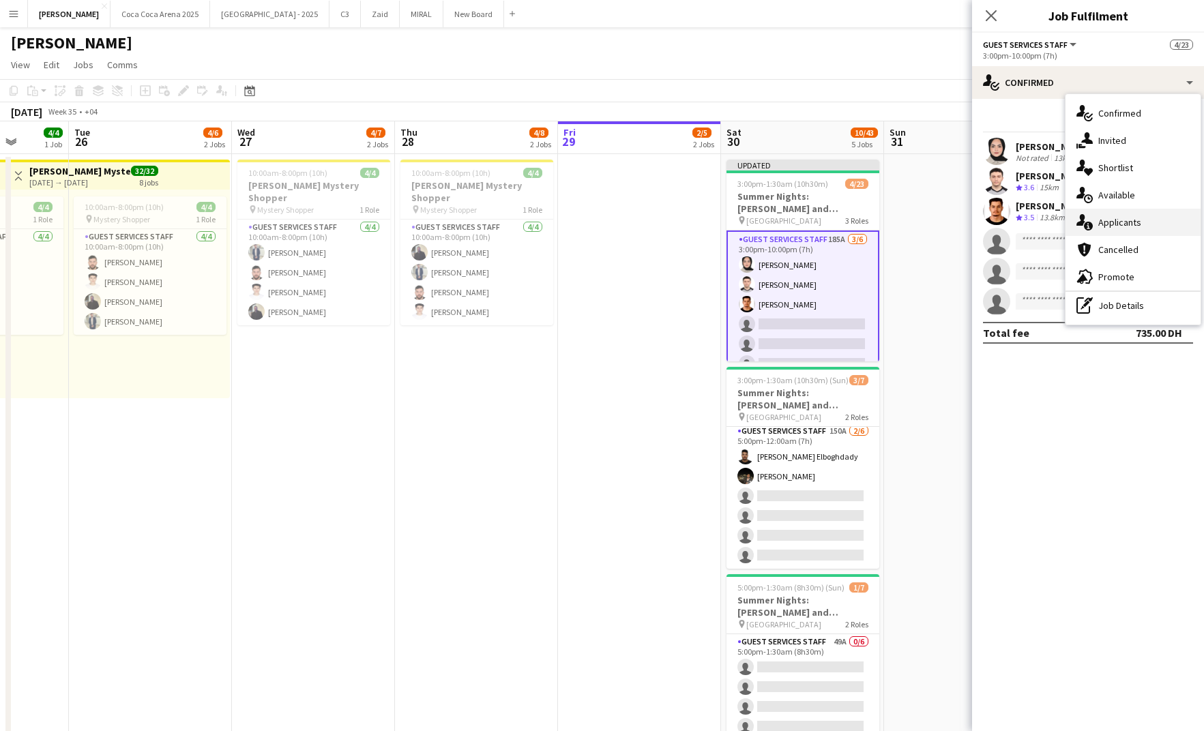
click at [1101, 229] on div "single-neutral-actions-information Applicants" at bounding box center [1133, 222] width 135 height 27
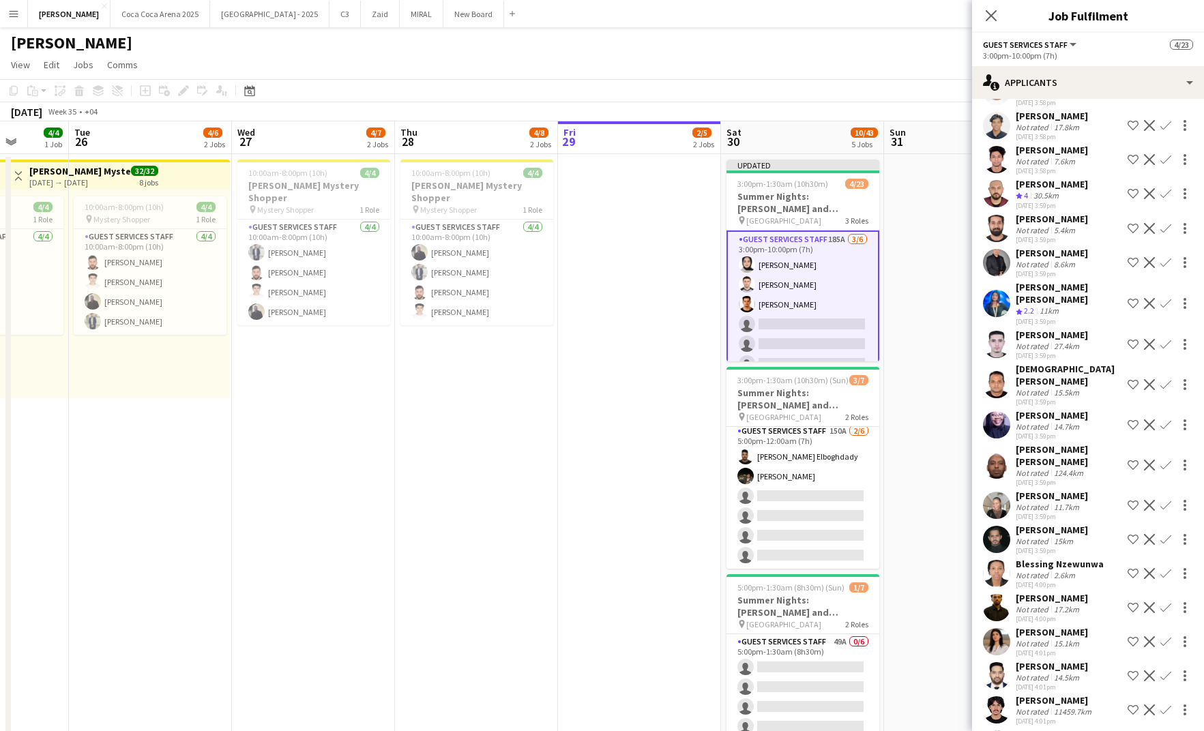
scroll to position [1079, 0]
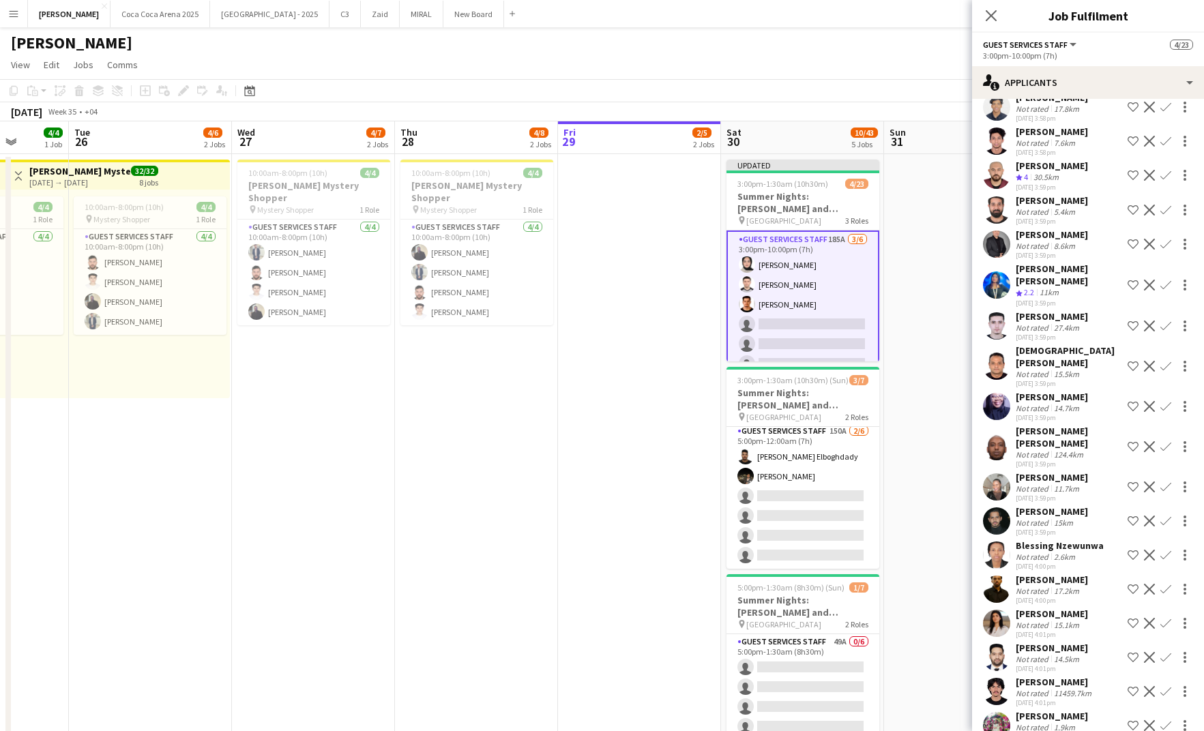
click at [1040, 333] on div "Not rated" at bounding box center [1033, 328] width 35 height 10
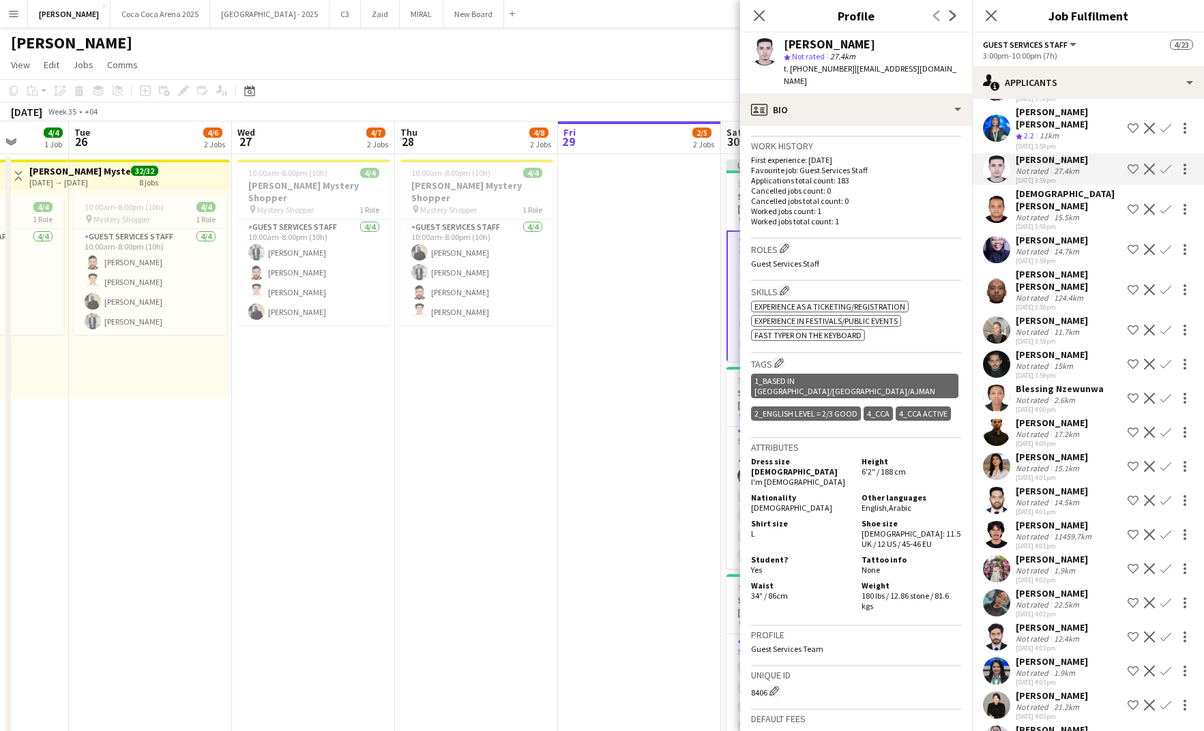
scroll to position [325, 0]
click at [759, 15] on icon at bounding box center [759, 15] width 13 height 13
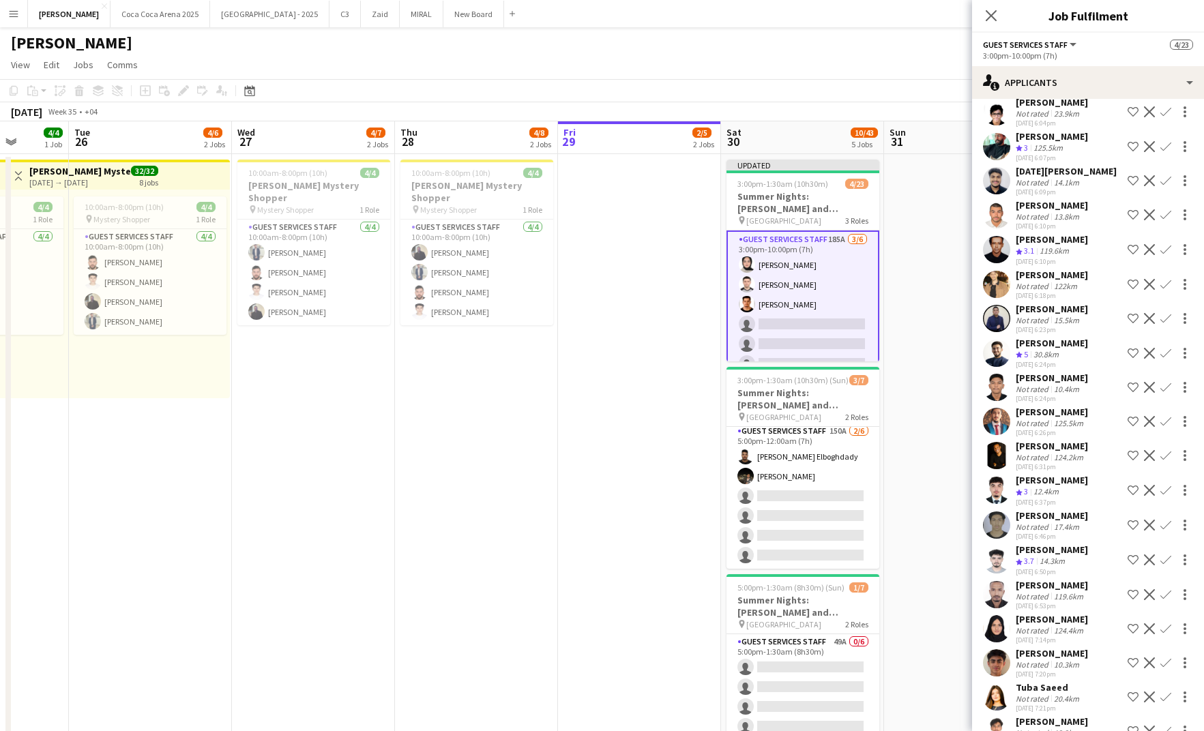
scroll to position [3951, 0]
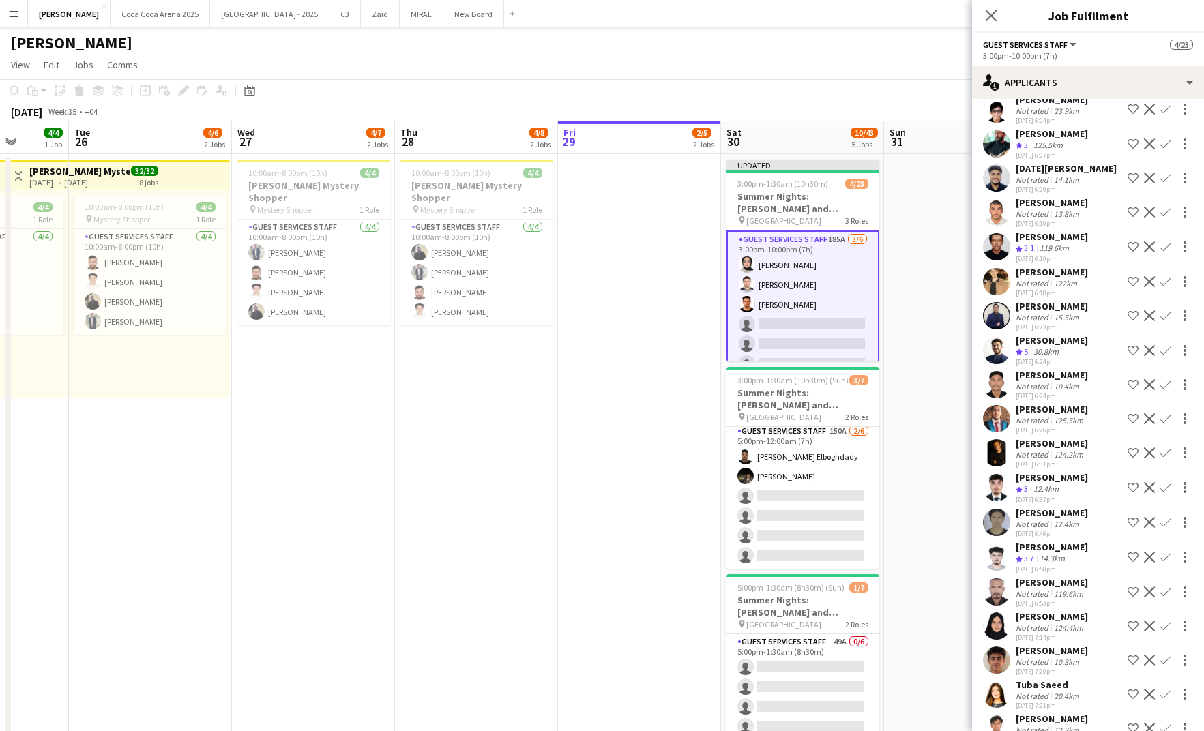
click at [1169, 552] on app-icon "Confirm" at bounding box center [1166, 557] width 11 height 11
click at [1165, 552] on app-icon "Confirm" at bounding box center [1166, 557] width 11 height 11
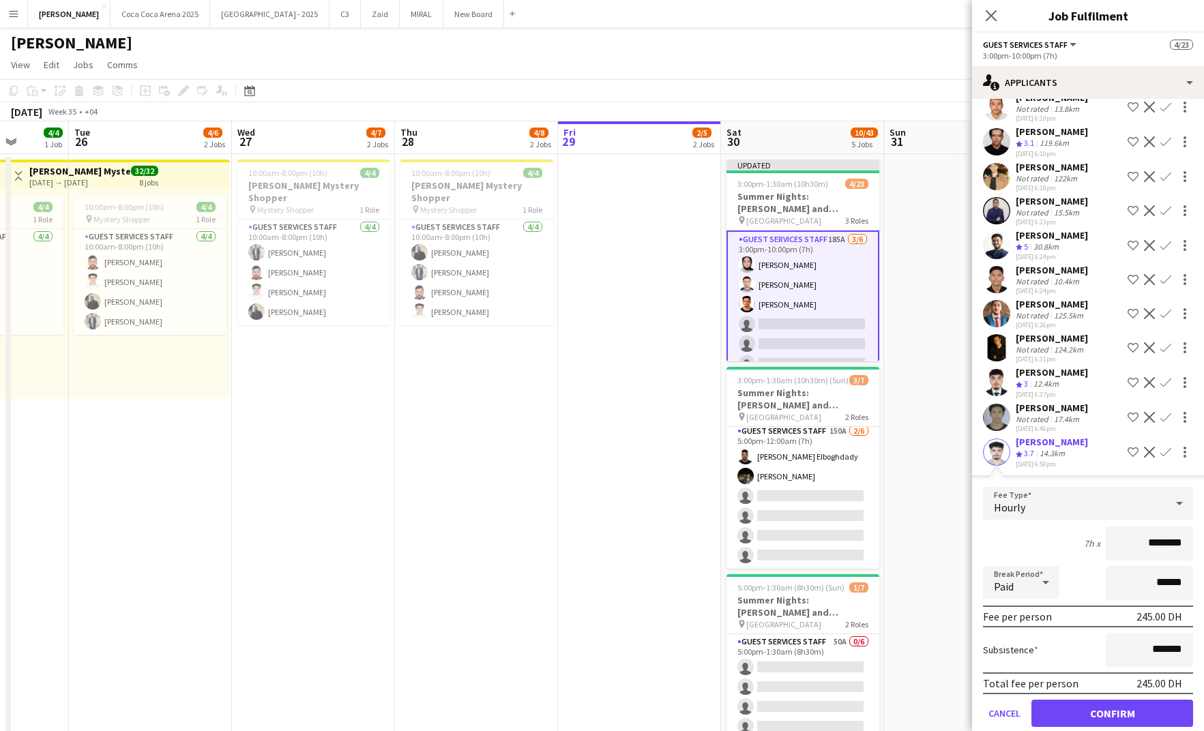
scroll to position [4087, 0]
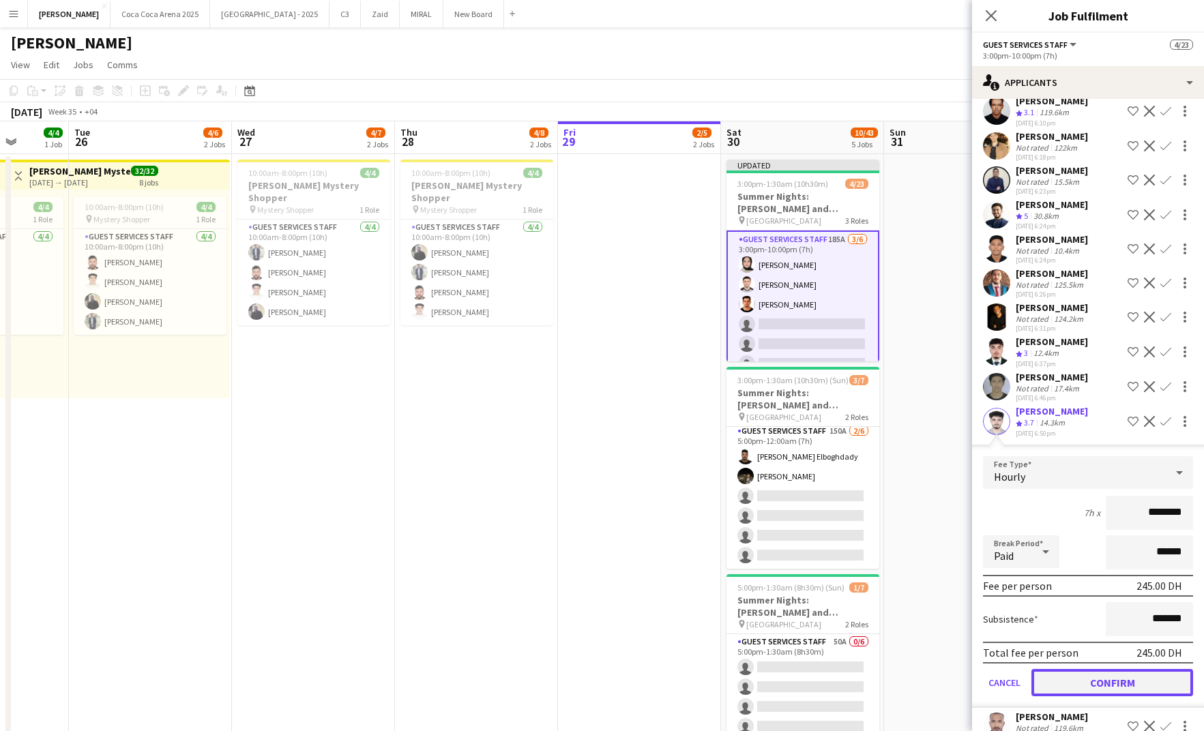
click at [1114, 669] on button "Confirm" at bounding box center [1113, 682] width 162 height 27
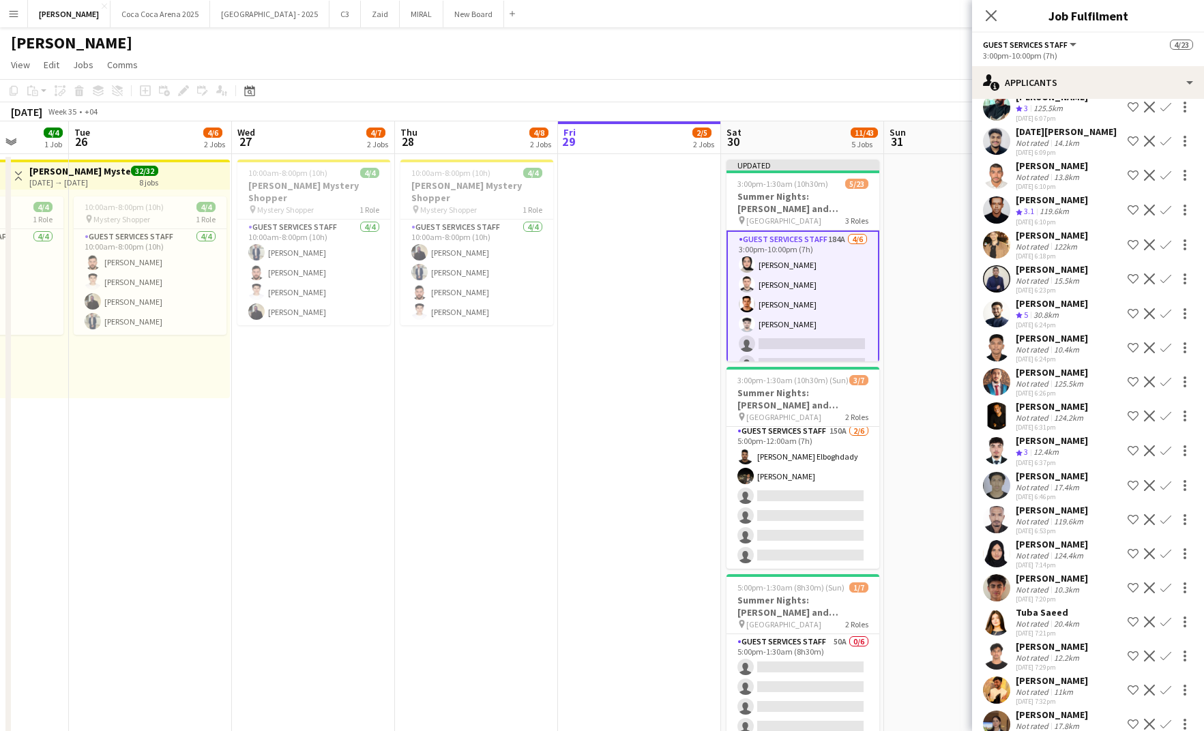
scroll to position [3987, 0]
click at [1164, 447] on app-icon "Confirm" at bounding box center [1166, 452] width 11 height 11
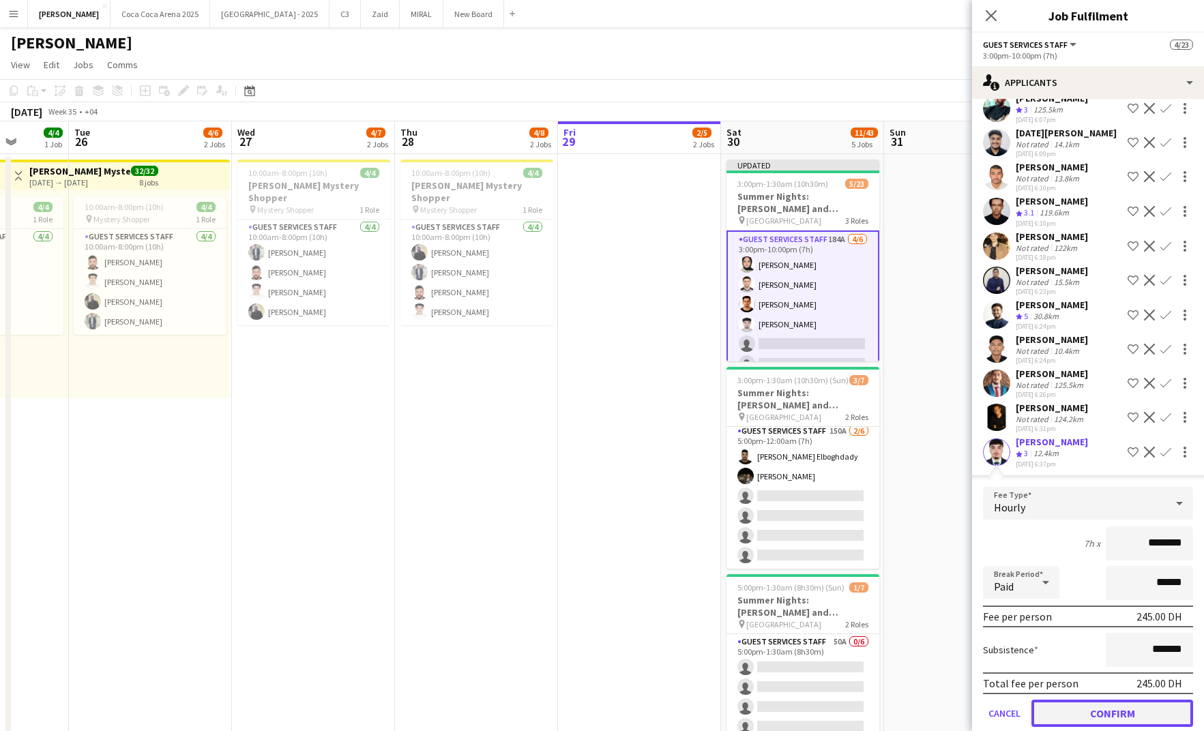
click at [1144, 700] on button "Confirm" at bounding box center [1113, 713] width 162 height 27
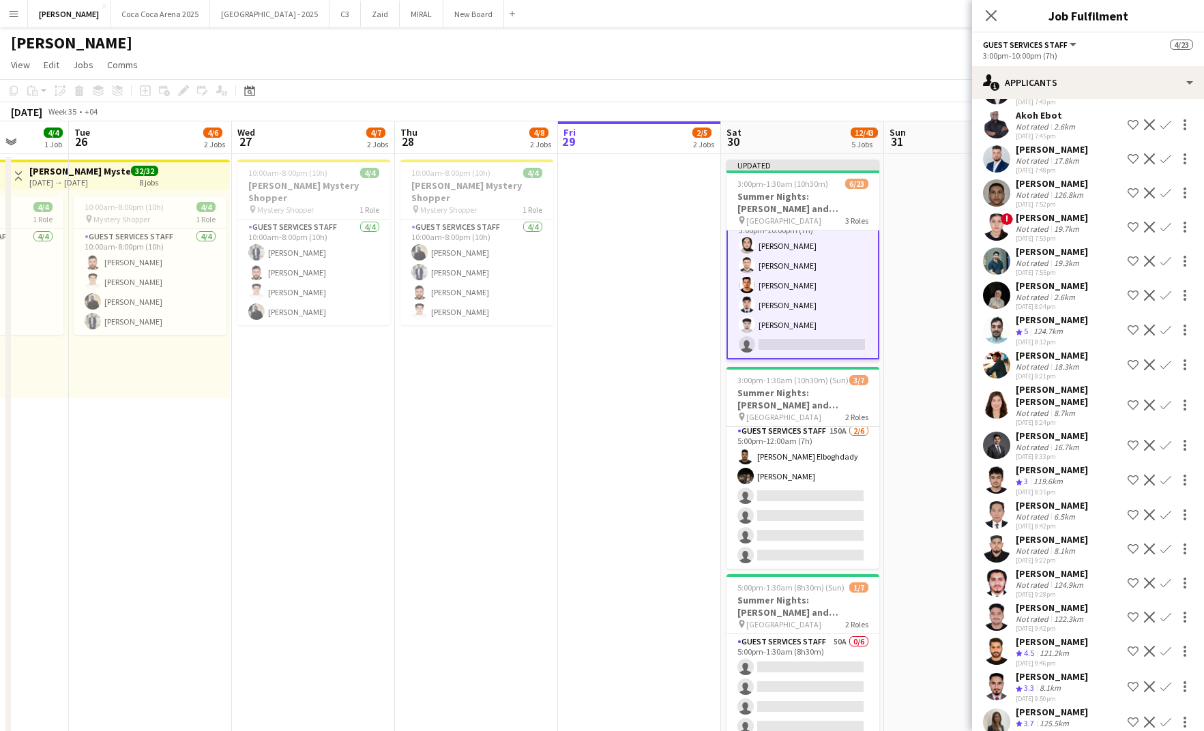
scroll to position [4770, 0]
click at [778, 325] on app-card-role "Guest Services Staff 183A 5/6 3:00pm-10:00pm (7h) Zeen Shehab Hamza ALmohareb A…" at bounding box center [803, 286] width 153 height 148
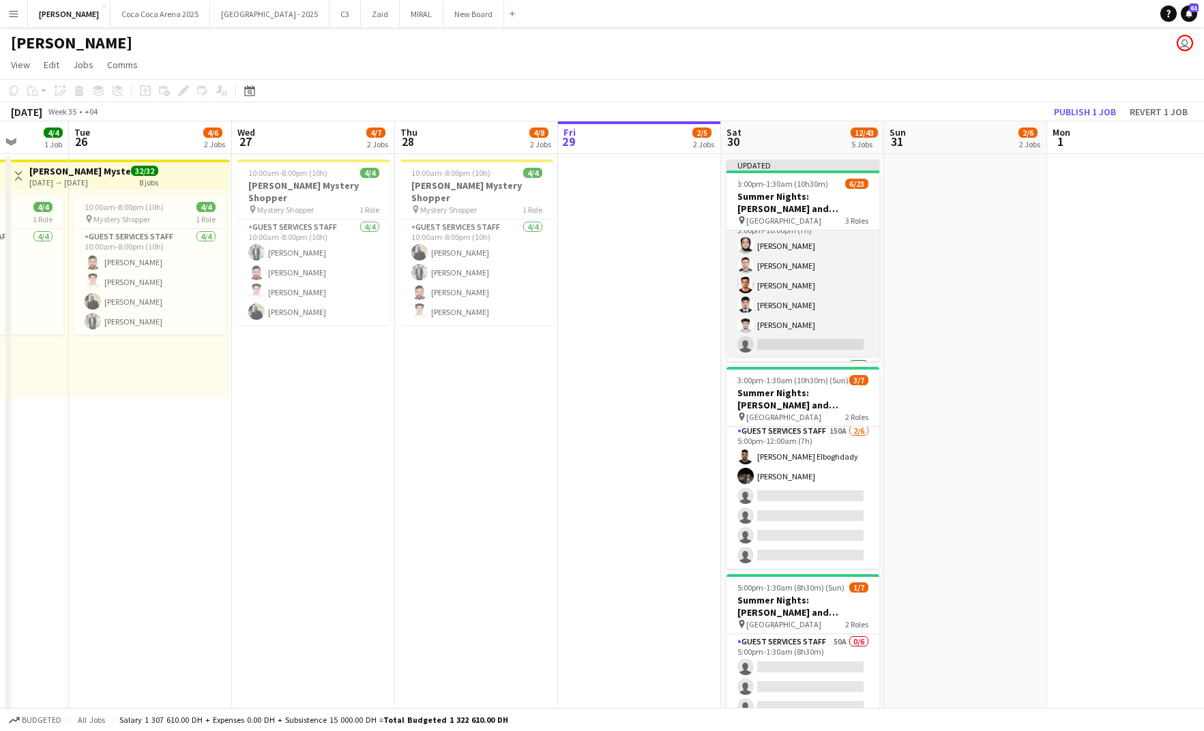
click at [778, 325] on app-card-role "Guest Services Staff 183A 5/6 3:00pm-10:00pm (7h) Zeen Shehab Hamza ALmohareb A…" at bounding box center [803, 285] width 153 height 145
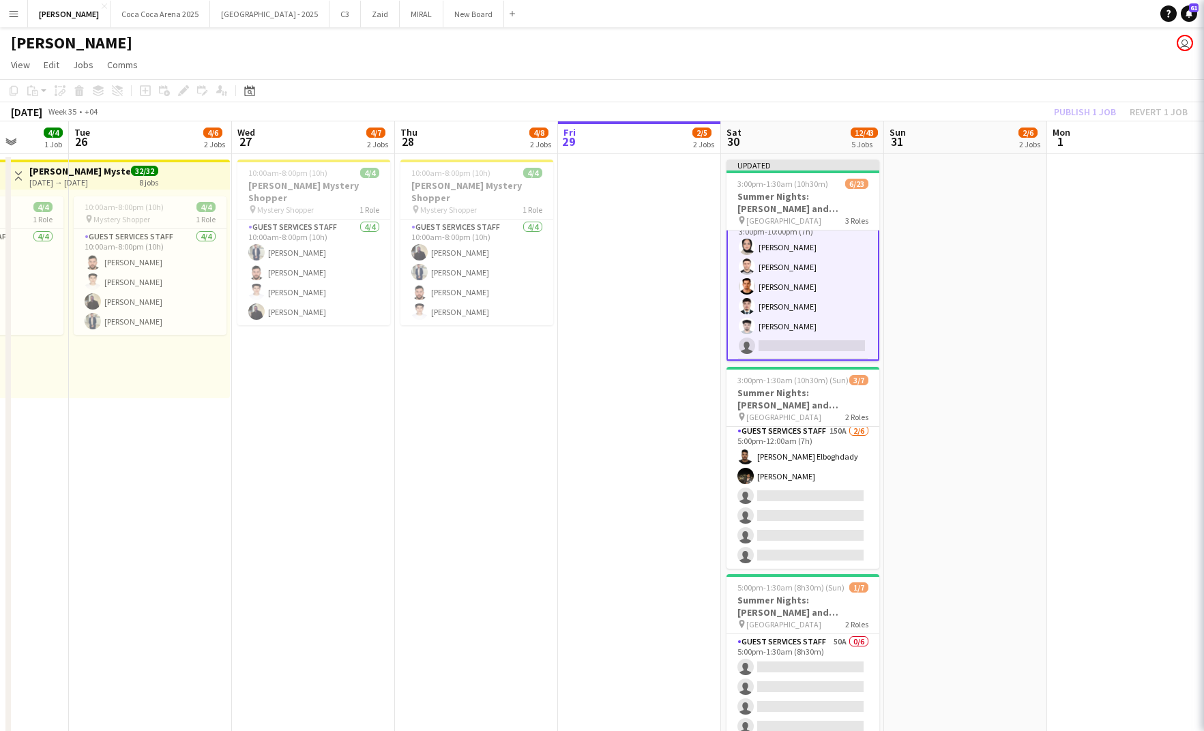
scroll to position [19, 0]
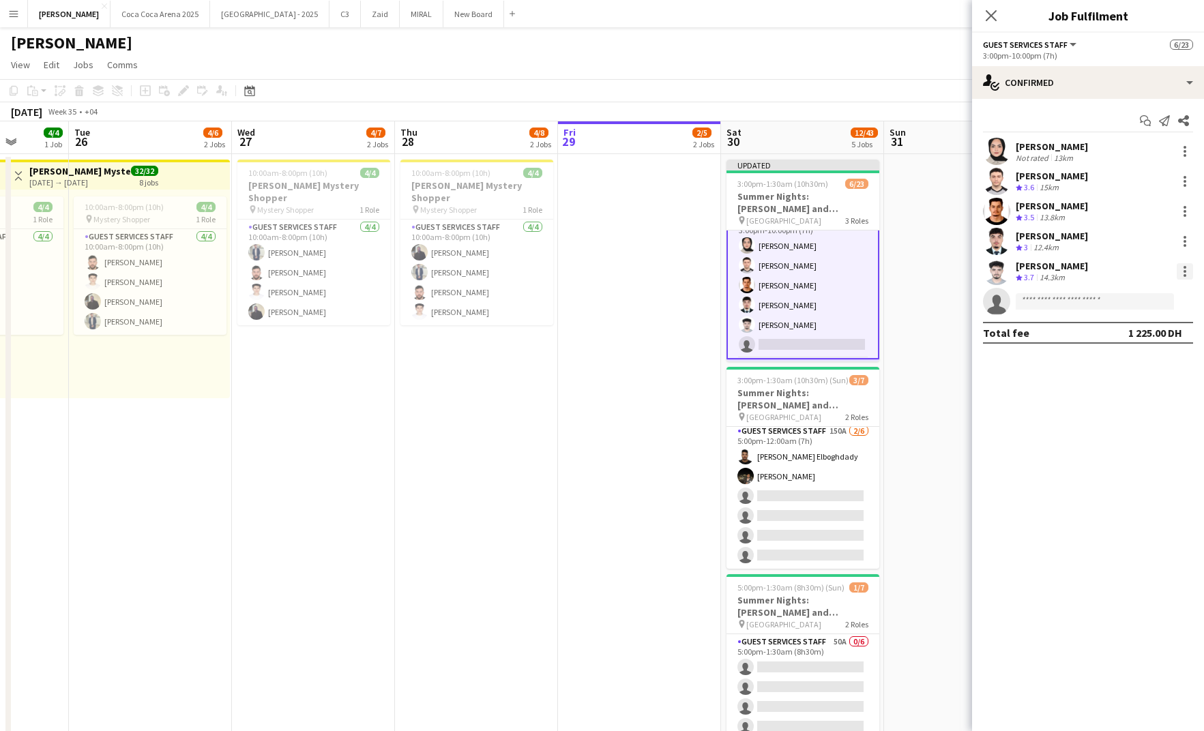
click at [1187, 268] on div at bounding box center [1185, 271] width 16 height 16
click at [1145, 321] on button "Switch crew" at bounding box center [1140, 329] width 106 height 33
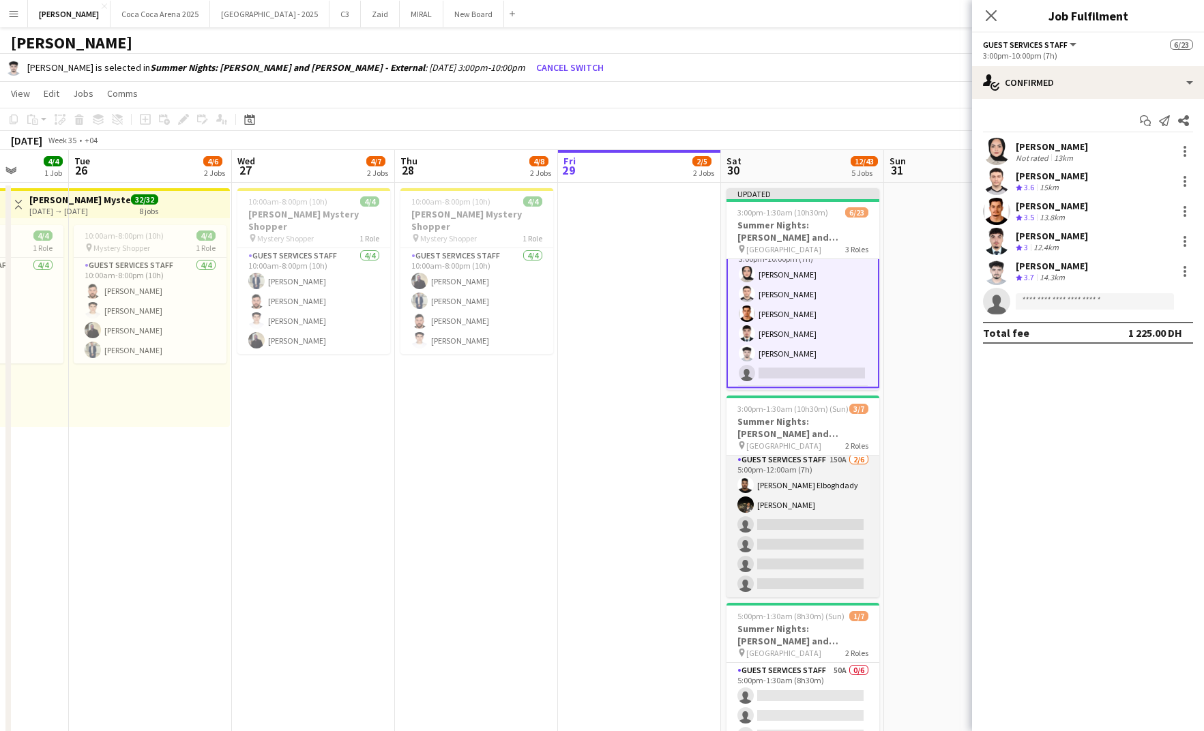
click at [817, 523] on app-card-role "Guest Services Staff 150A 2/6 5:00pm-12:00am (7h) Ehab Elboghdady Zeyad Elboghd…" at bounding box center [803, 524] width 153 height 145
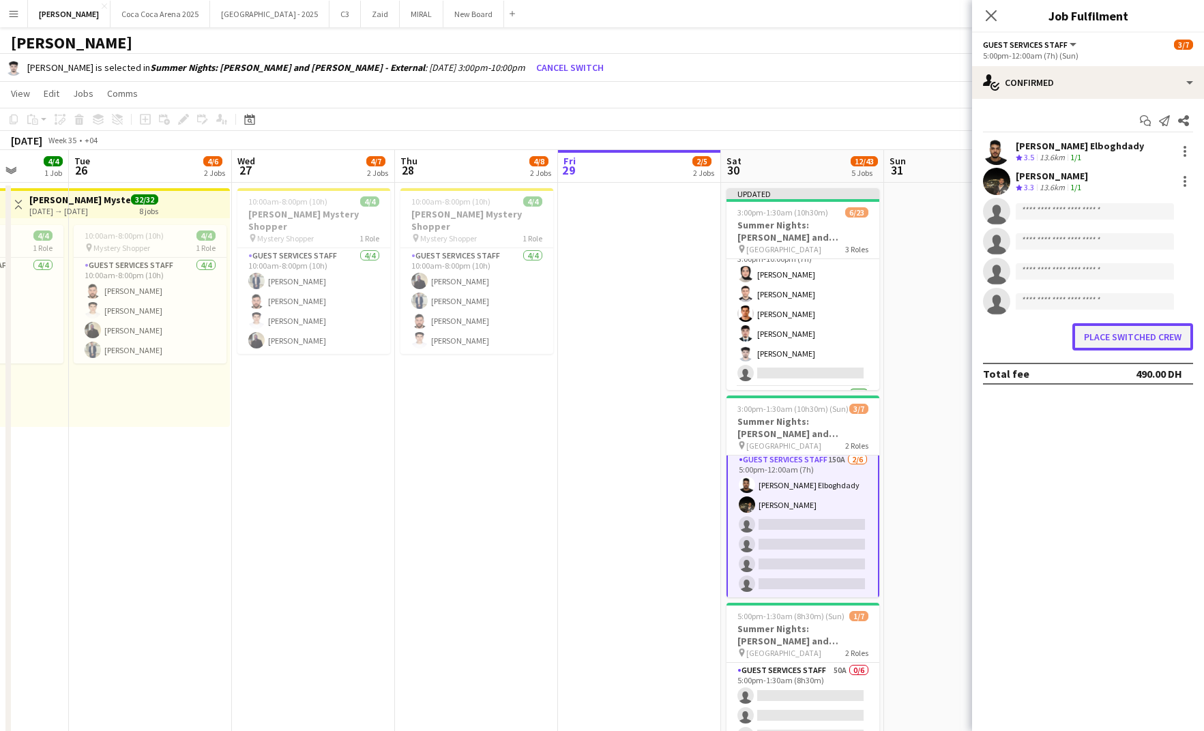
click at [1126, 336] on button "Place switched crew" at bounding box center [1133, 336] width 121 height 27
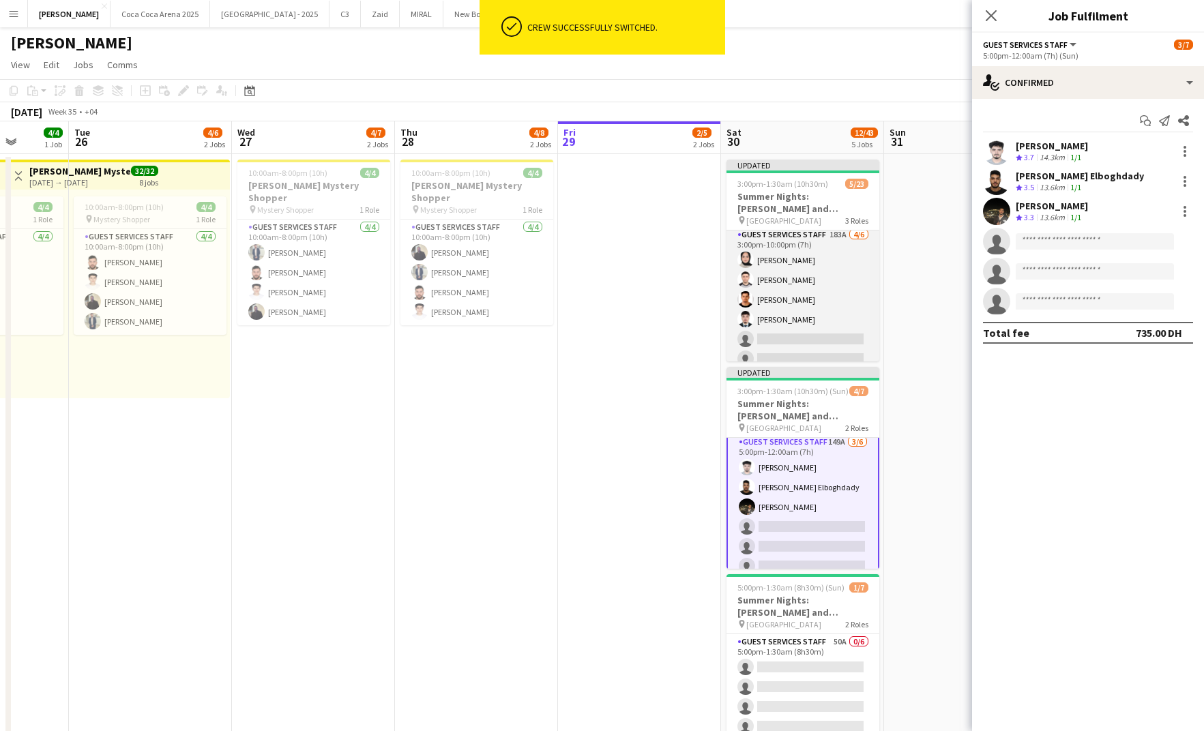
scroll to position [0, 0]
click at [808, 284] on app-card-role "Guest Services Staff 183A 4/6 3:00pm-10:00pm (7h) Zeen Shehab Hamza ALmohareb A…" at bounding box center [803, 303] width 153 height 145
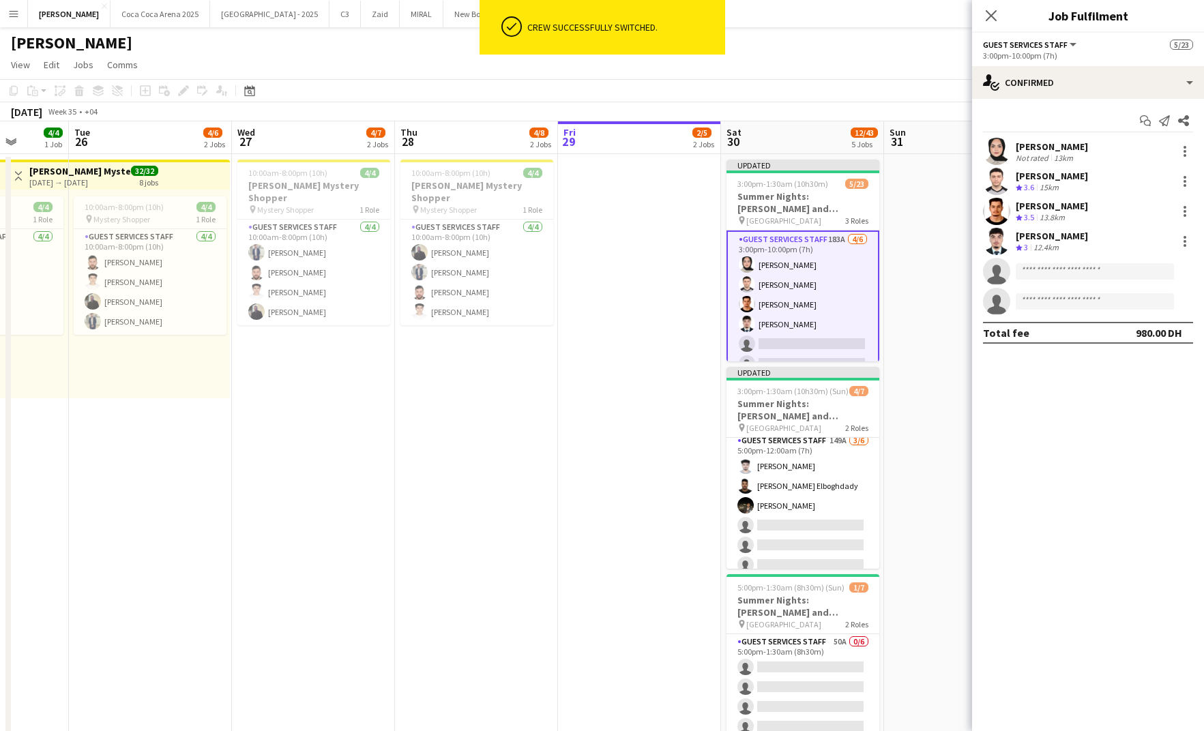
scroll to position [50, 0]
click at [1185, 180] on div at bounding box center [1185, 181] width 3 height 3
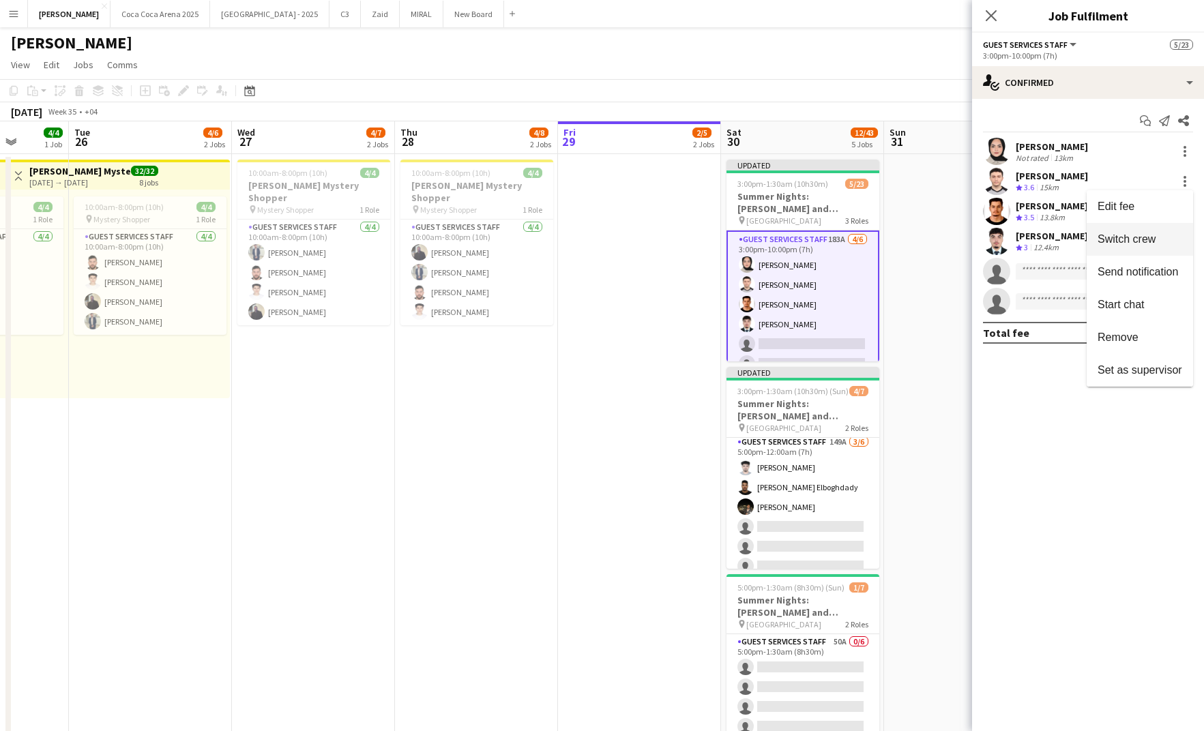
click at [1152, 244] on span "Switch crew" at bounding box center [1127, 239] width 58 height 12
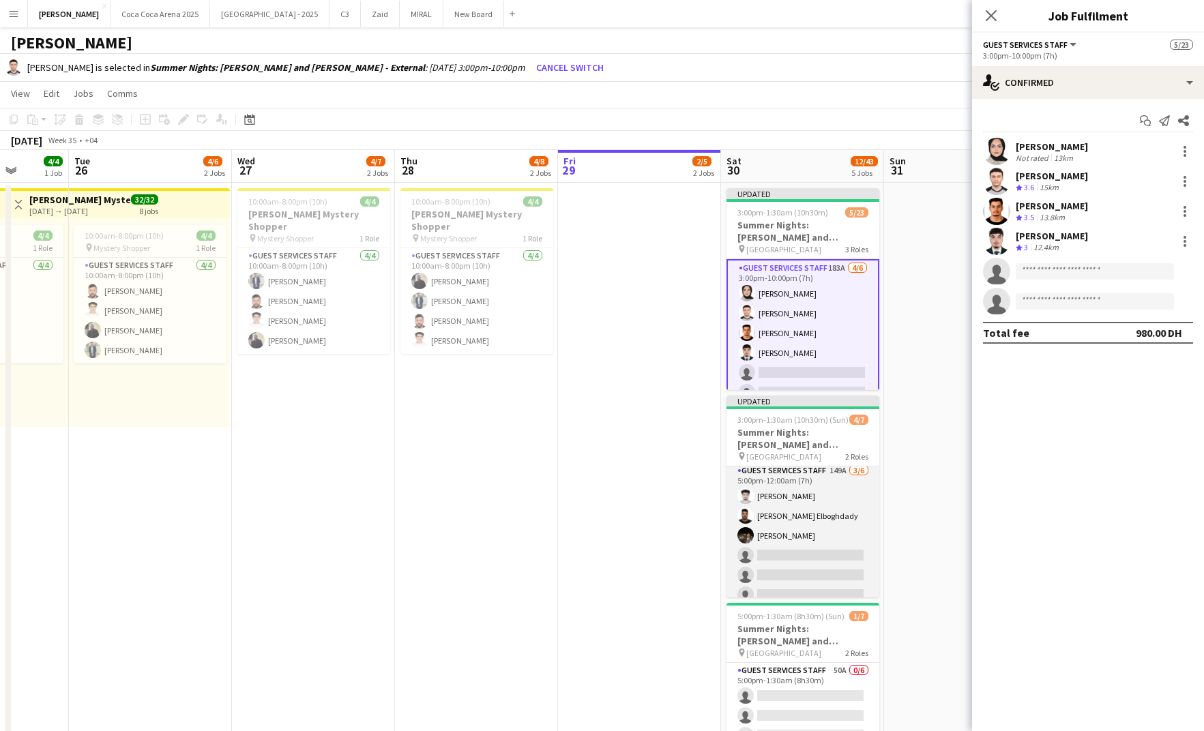
click at [811, 544] on app-card-role "Guest Services Staff 149A 3/6 5:00pm-12:00am (7h) Ammar Alsnih Ehab Elboghdady …" at bounding box center [803, 535] width 153 height 145
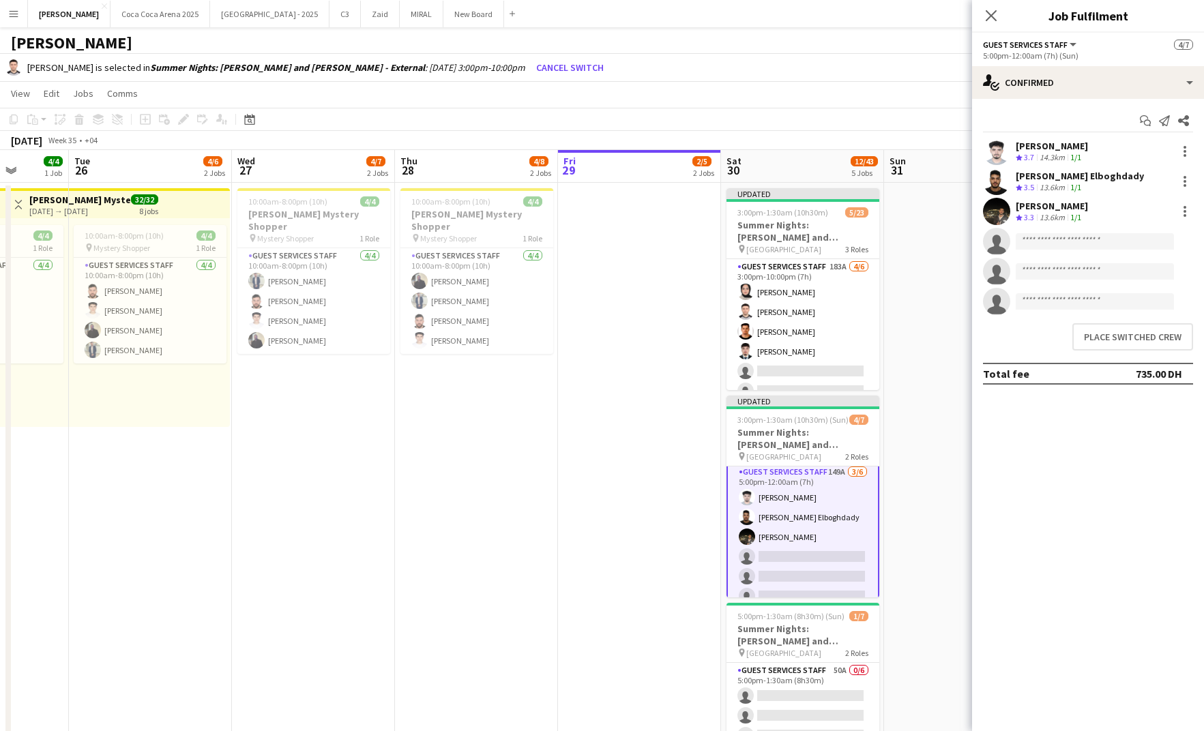
scroll to position [51, 0]
click at [1119, 337] on button "Place switched crew" at bounding box center [1133, 336] width 121 height 27
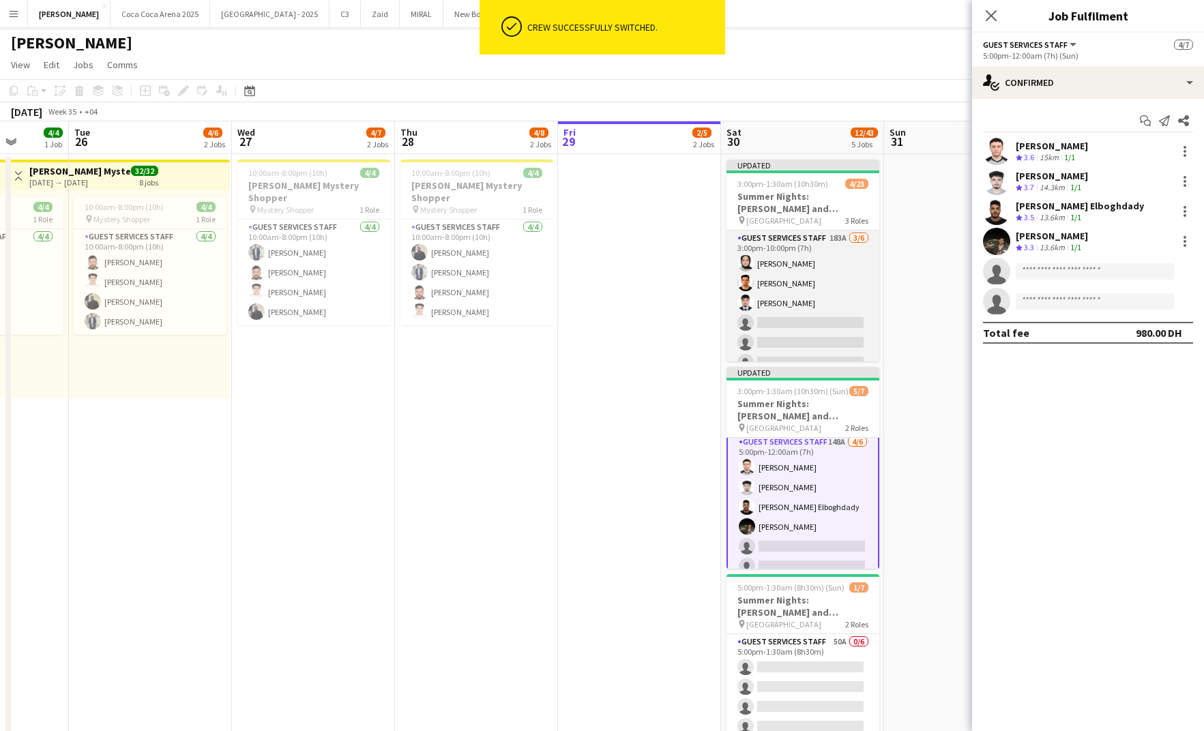
click at [813, 345] on app-card-role "Guest Services Staff 183A 3/6 3:00pm-10:00pm (7h) Zeen Shehab Abdallah qasim Ah…" at bounding box center [803, 303] width 153 height 145
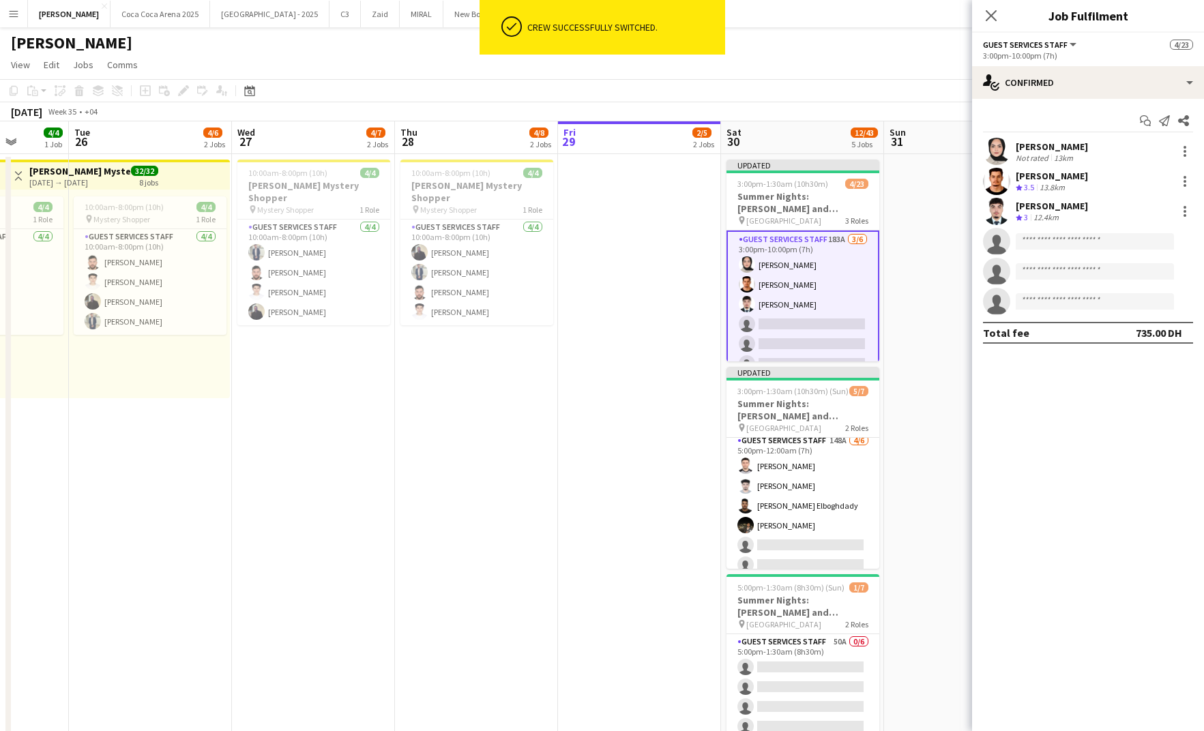
scroll to position [50, 0]
click at [1093, 87] on div "single-neutral-actions-check-2 Confirmed" at bounding box center [1088, 82] width 232 height 33
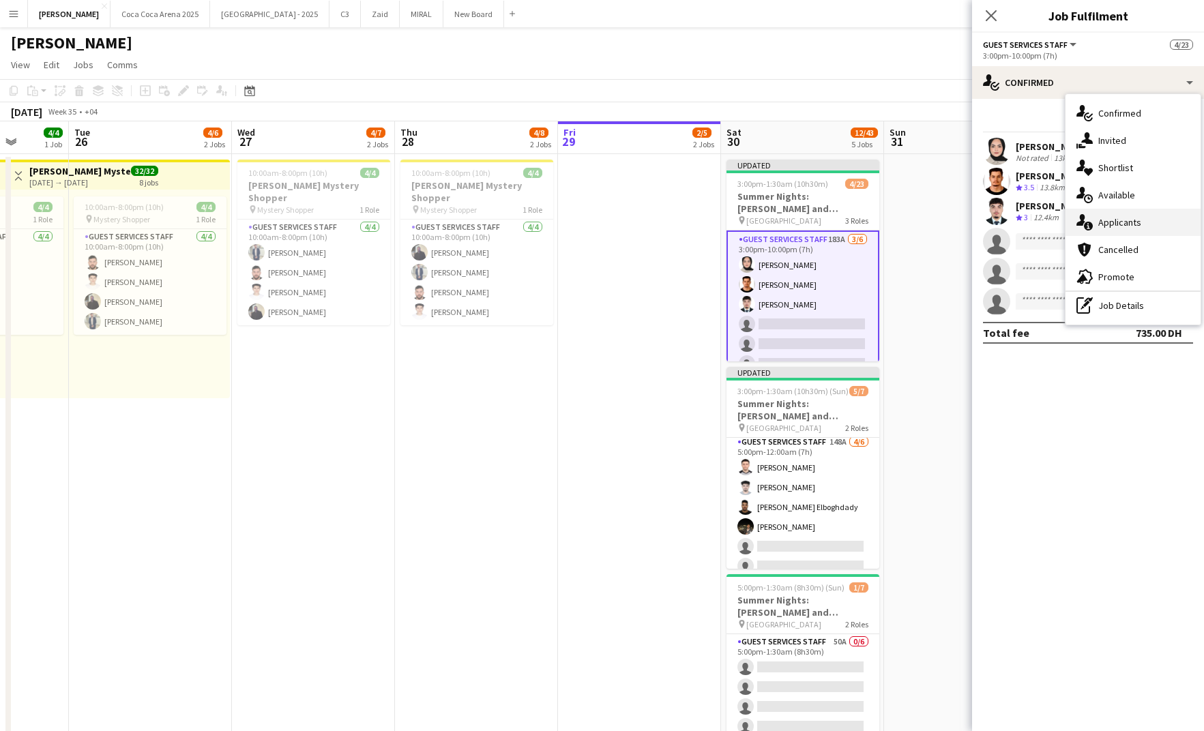
click at [1119, 220] on div "single-neutral-actions-information Applicants" at bounding box center [1133, 222] width 135 height 27
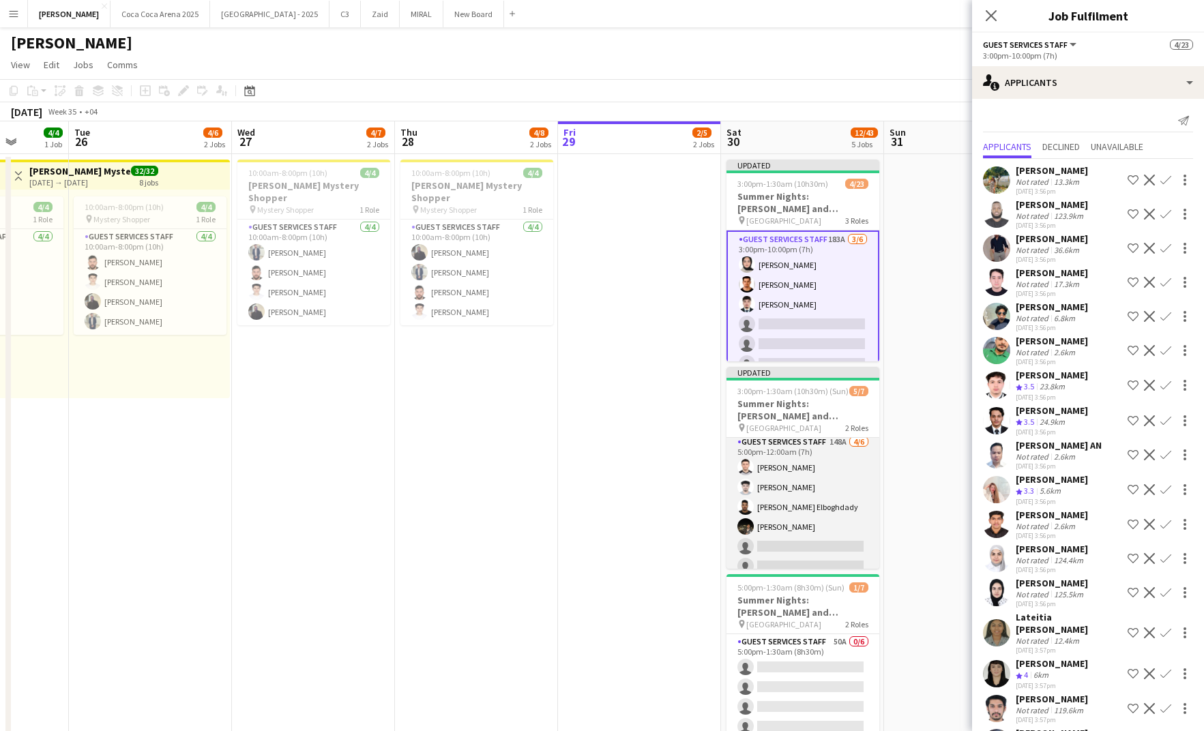
scroll to position [0, 579]
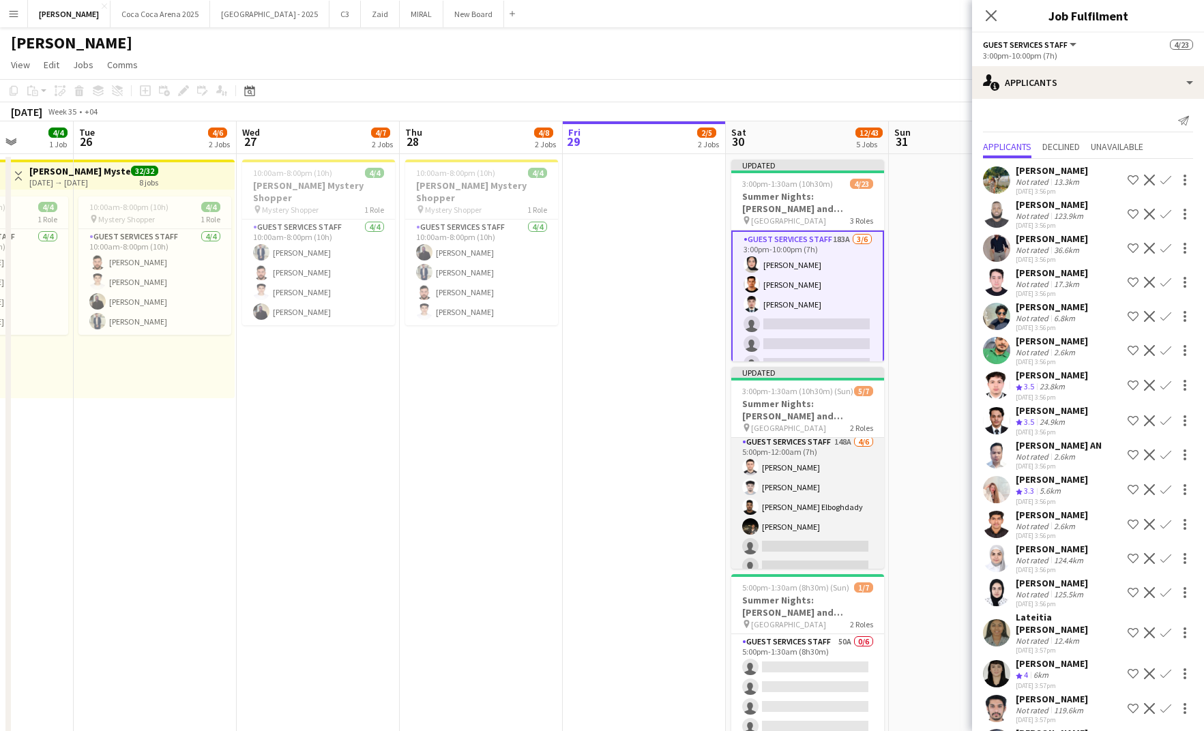
click at [824, 483] on app-card-role "Guest Services Staff 148A 4/6 5:00pm-12:00am (7h) Hamza ALmohareb Ammar Alsnih …" at bounding box center [807, 507] width 153 height 145
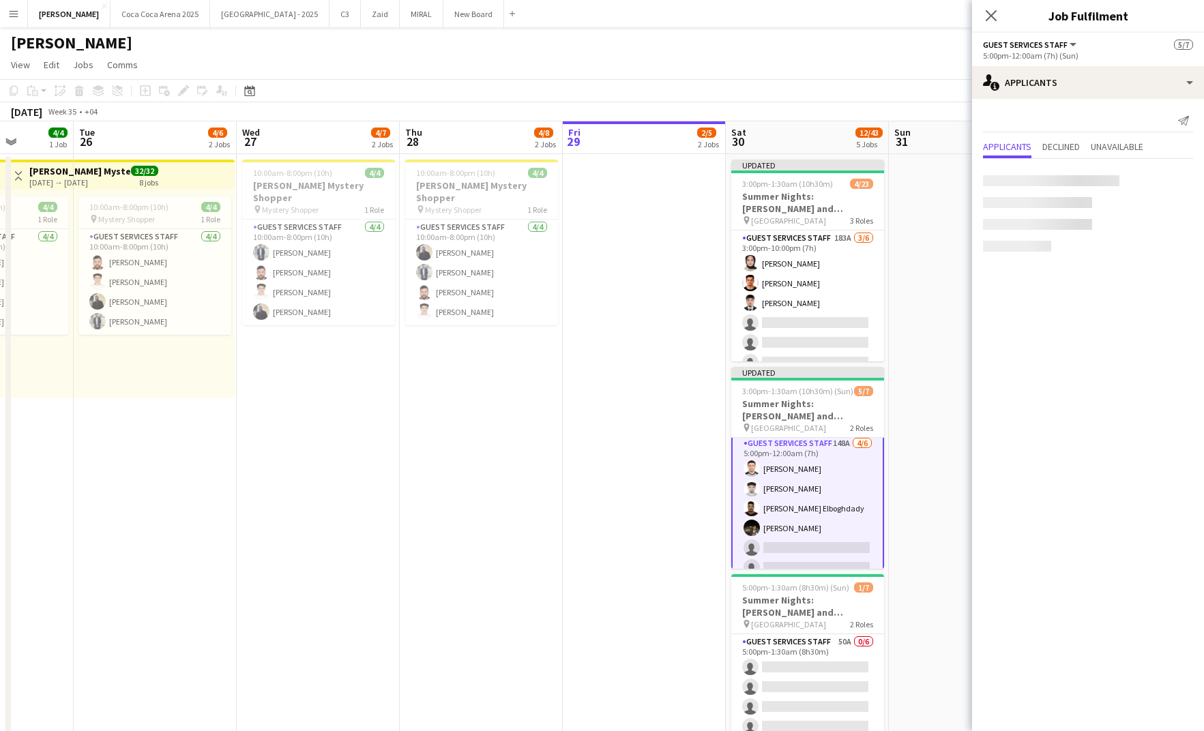
scroll to position [51, 0]
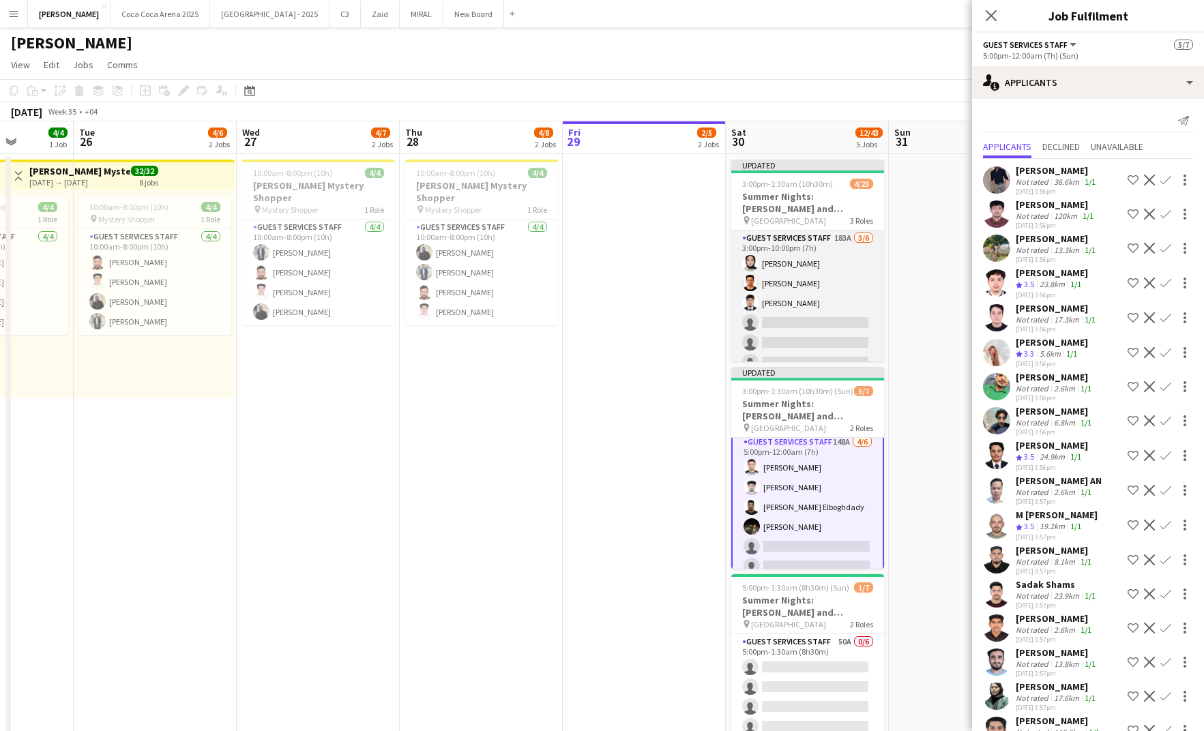
click at [820, 263] on app-card-role "Guest Services Staff 183A 3/6 3:00pm-10:00pm (7h) Zeen Shehab Abdallah qasim Ah…" at bounding box center [807, 303] width 153 height 145
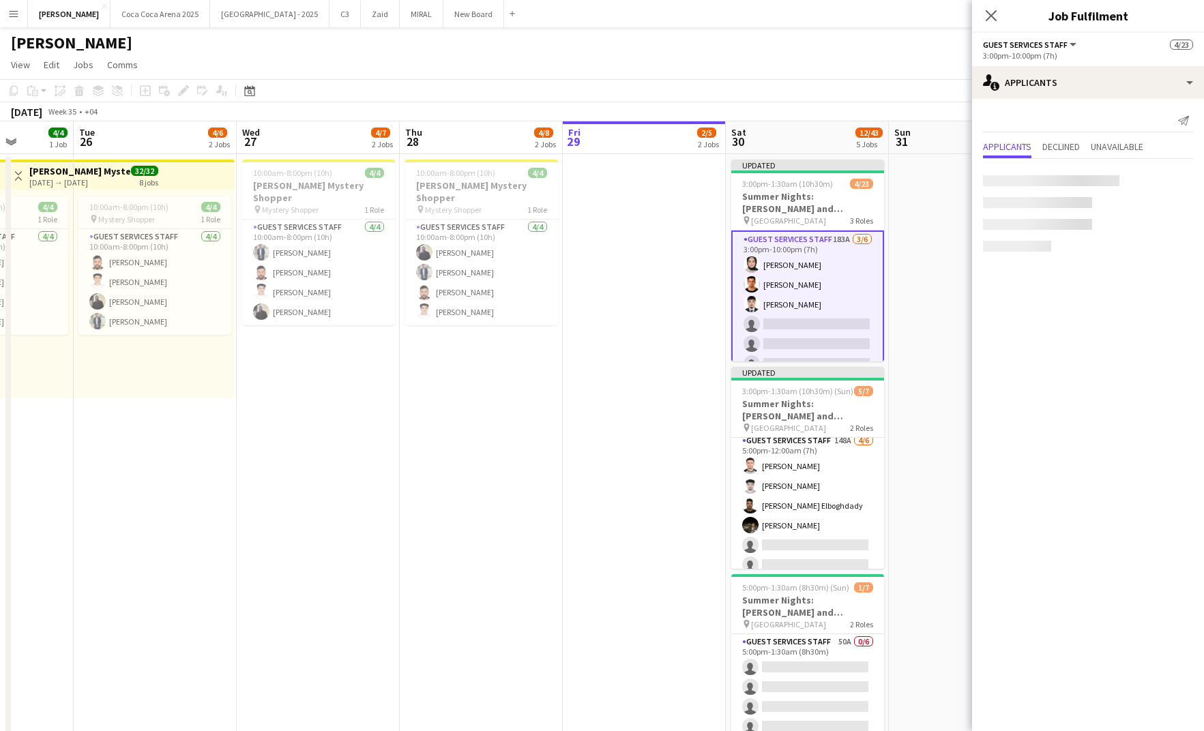
scroll to position [50, 0]
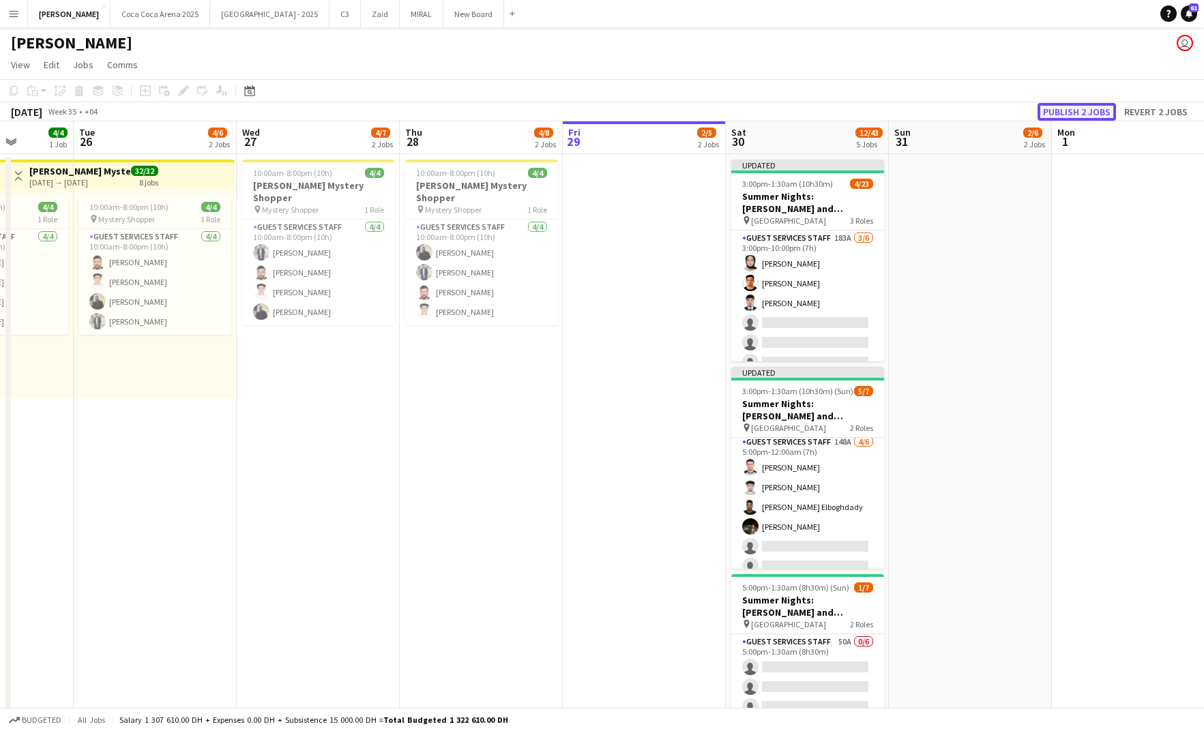
click at [1079, 111] on button "Publish 2 jobs" at bounding box center [1077, 112] width 78 height 18
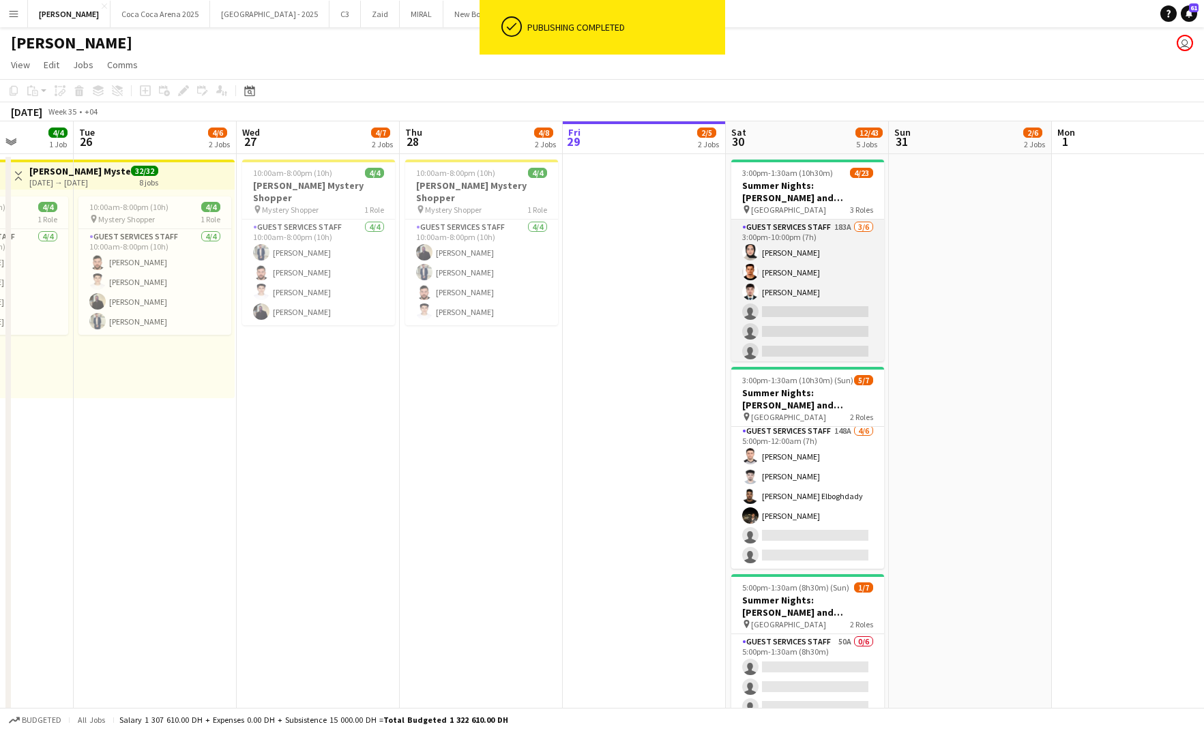
click at [830, 308] on app-card-role "Guest Services Staff 183A 3/6 3:00pm-10:00pm (7h) Zeen Shehab Abdallah qasim Ah…" at bounding box center [807, 292] width 153 height 145
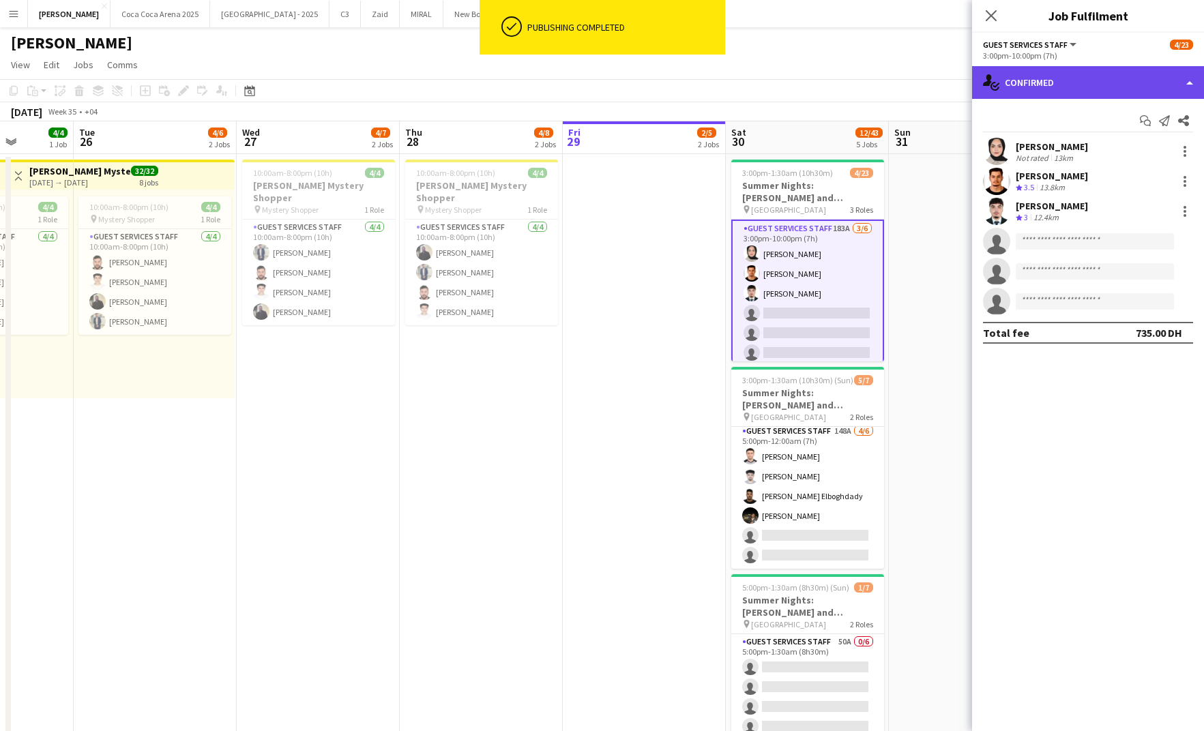
click at [1049, 87] on div "single-neutral-actions-check-2 Confirmed" at bounding box center [1088, 82] width 232 height 33
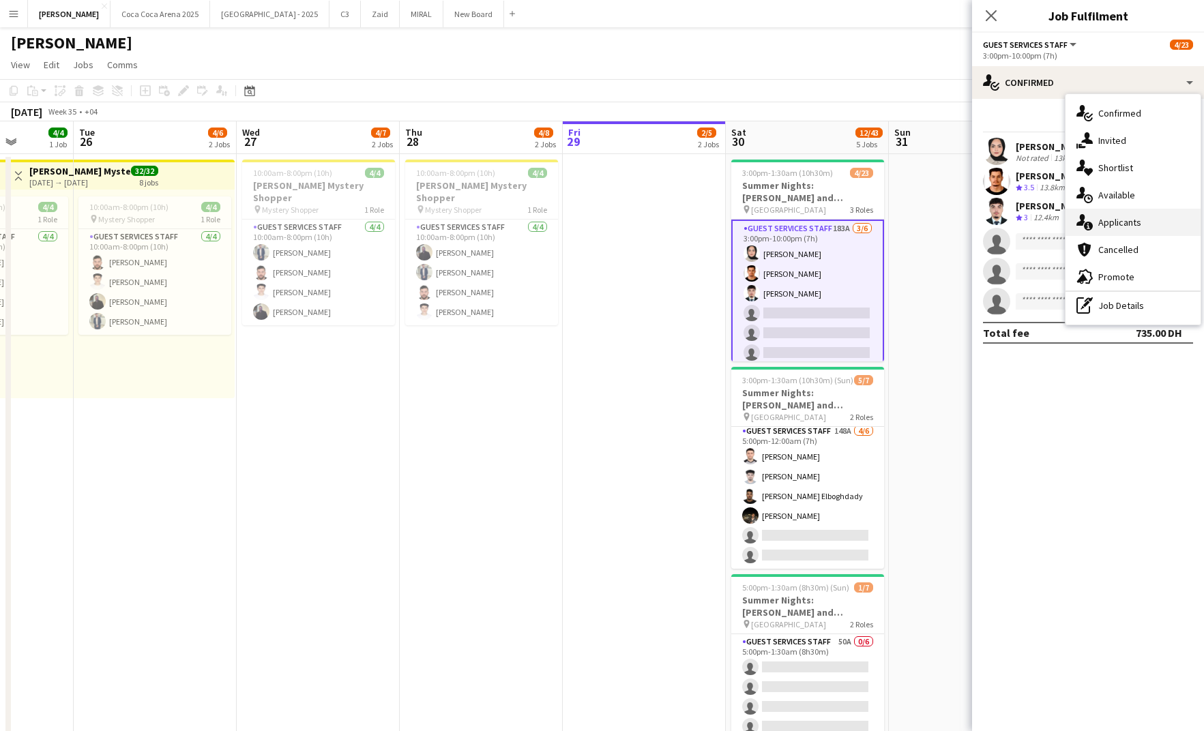
click at [1135, 223] on div "single-neutral-actions-information Applicants" at bounding box center [1133, 222] width 135 height 27
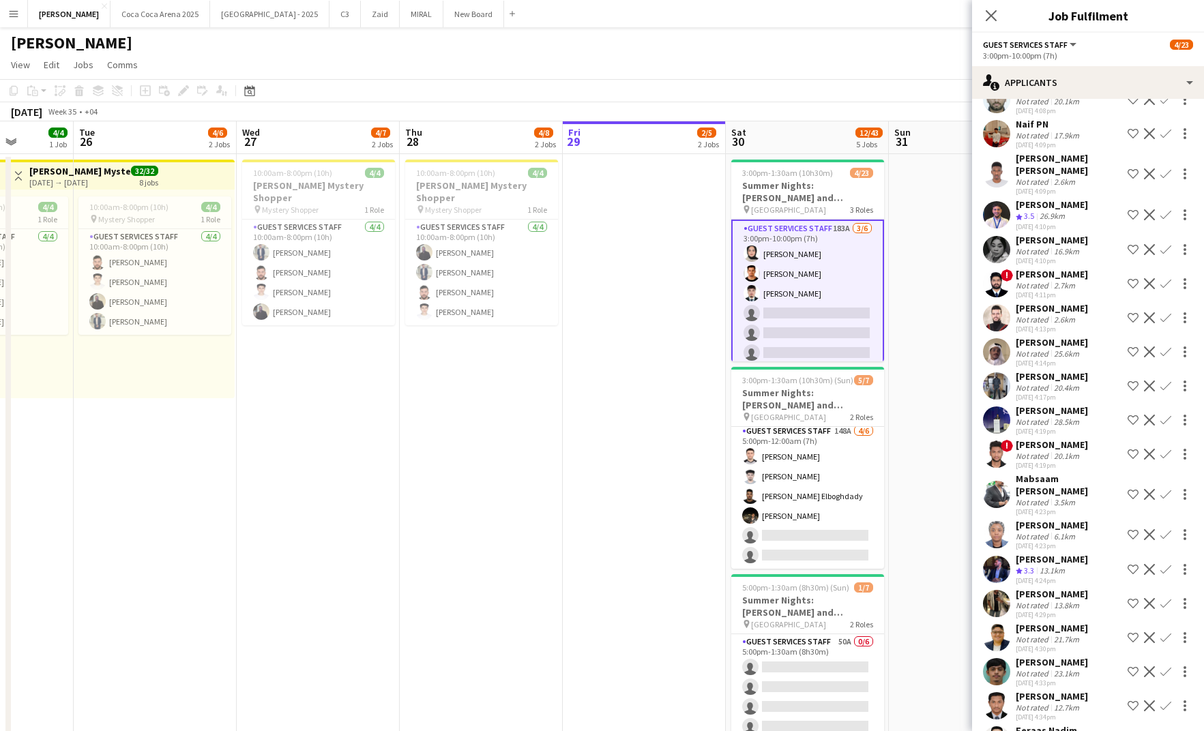
scroll to position [2255, 0]
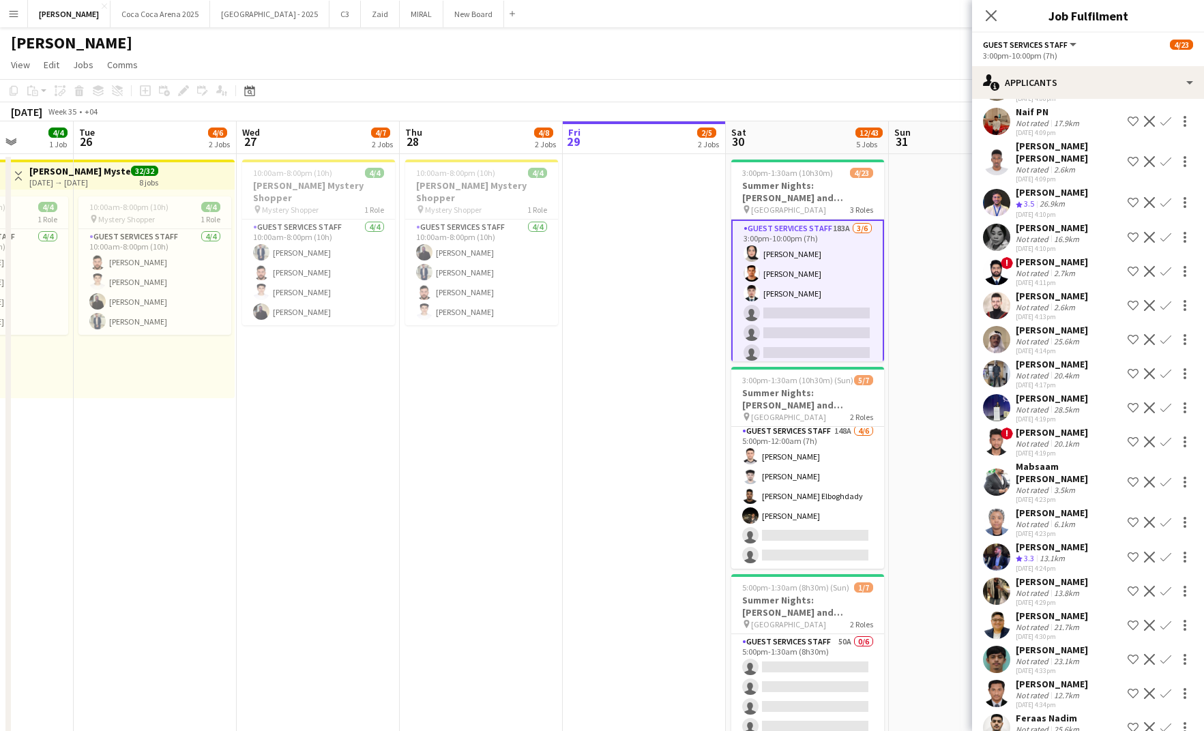
click at [1060, 553] on div "13.1km" at bounding box center [1052, 559] width 31 height 12
click at [1165, 552] on app-icon "Confirm" at bounding box center [1166, 557] width 11 height 11
click at [1167, 552] on app-icon "Confirm" at bounding box center [1166, 557] width 11 height 11
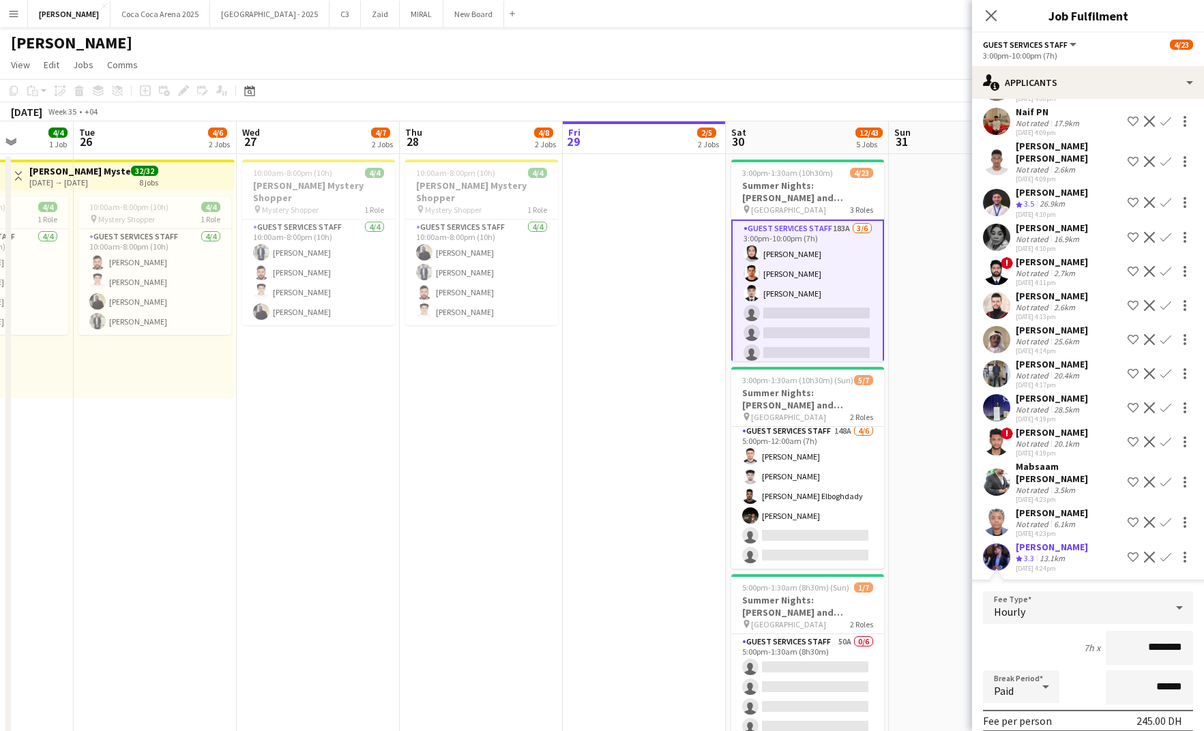
scroll to position [2372, 0]
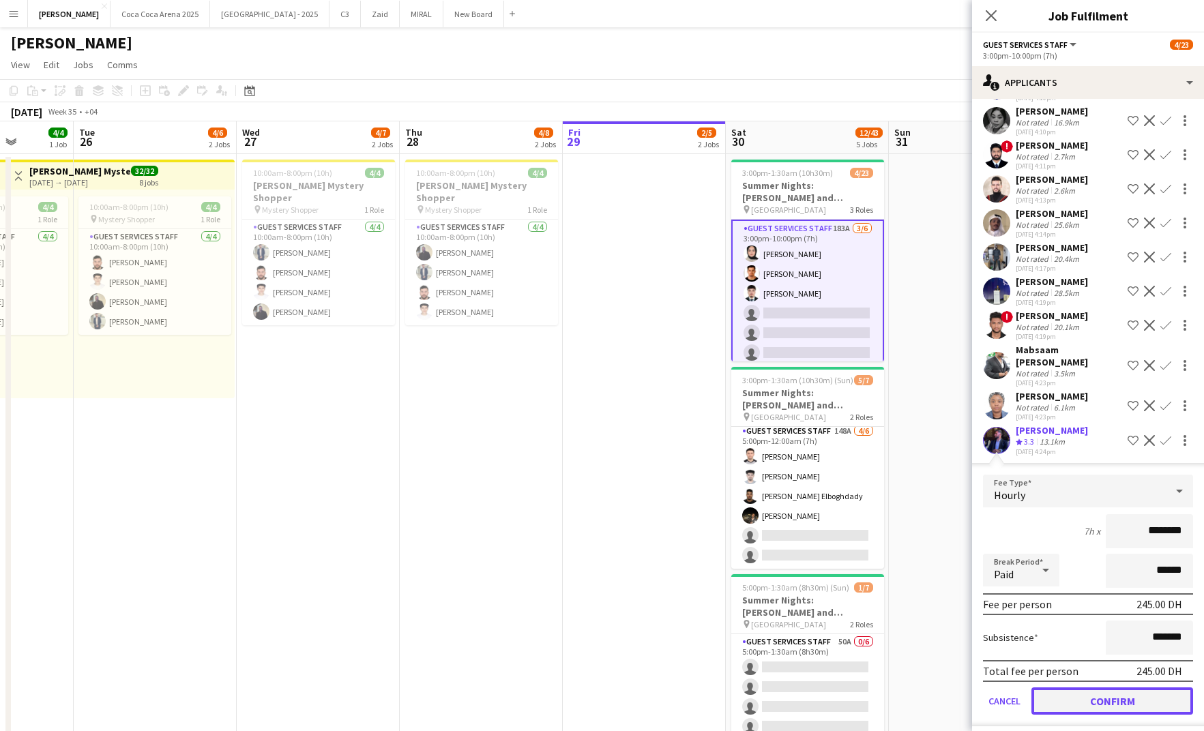
click at [1122, 688] on button "Confirm" at bounding box center [1113, 701] width 162 height 27
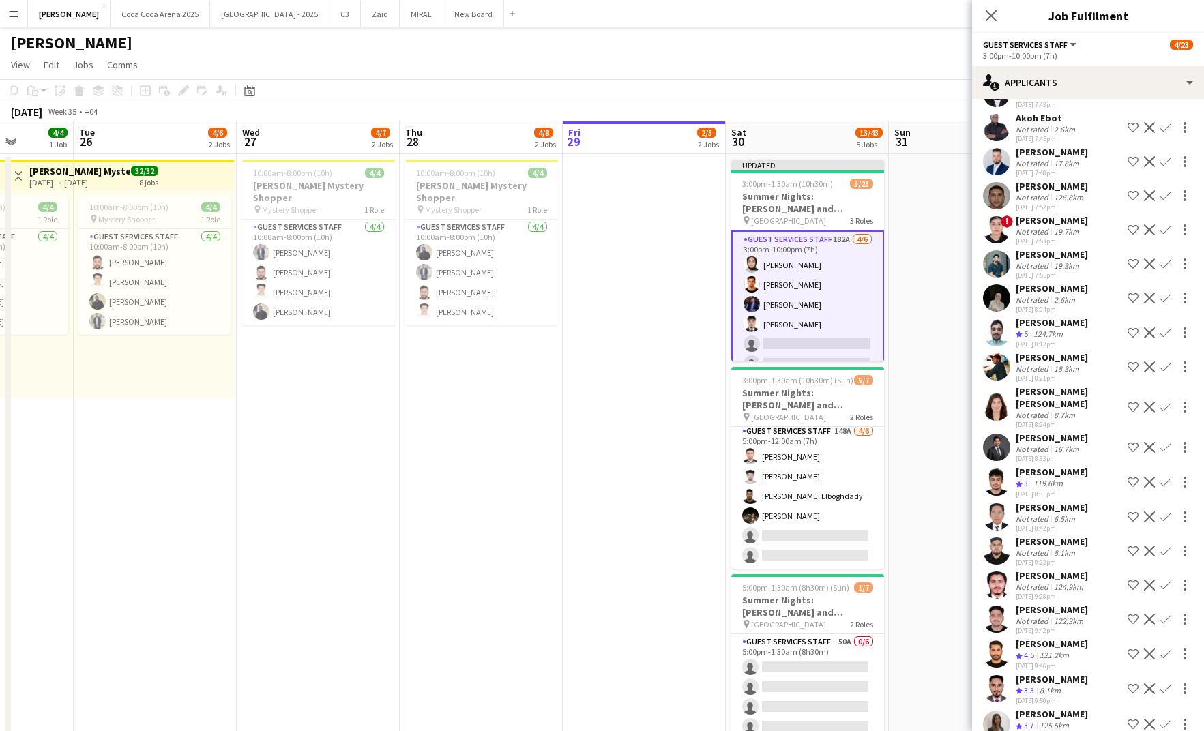
scroll to position [4736, 0]
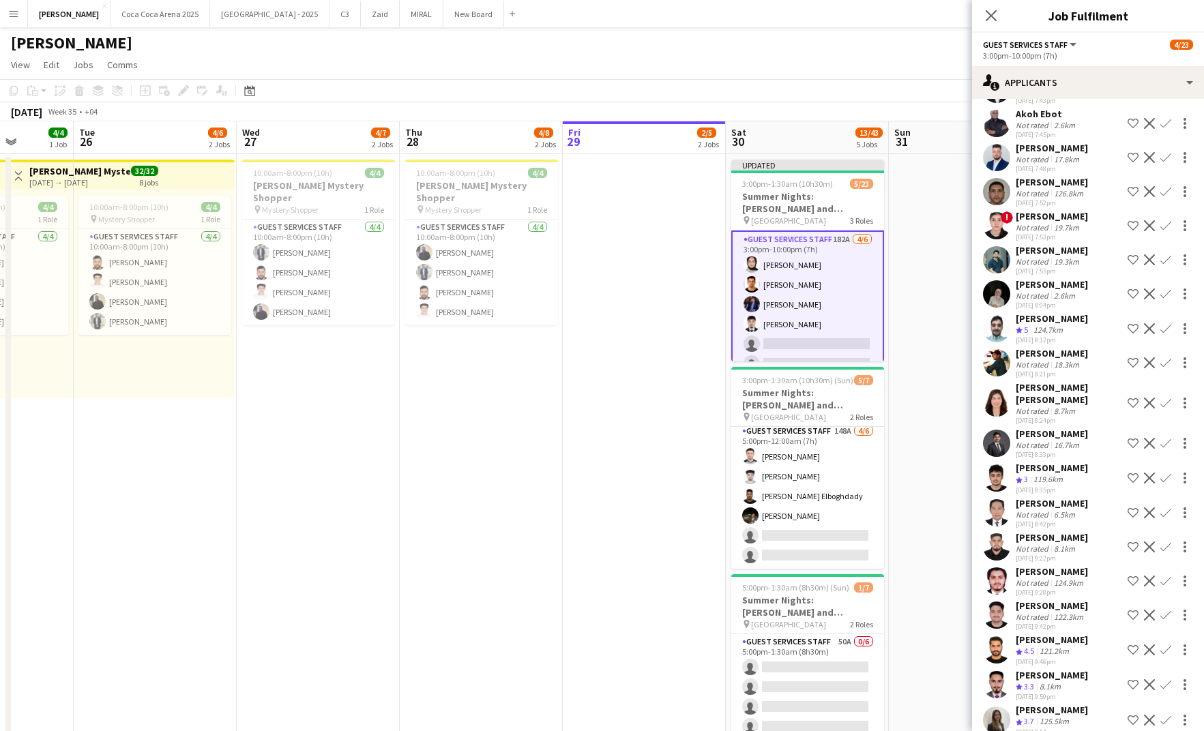
click at [1164, 680] on app-icon "Confirm" at bounding box center [1166, 685] width 11 height 11
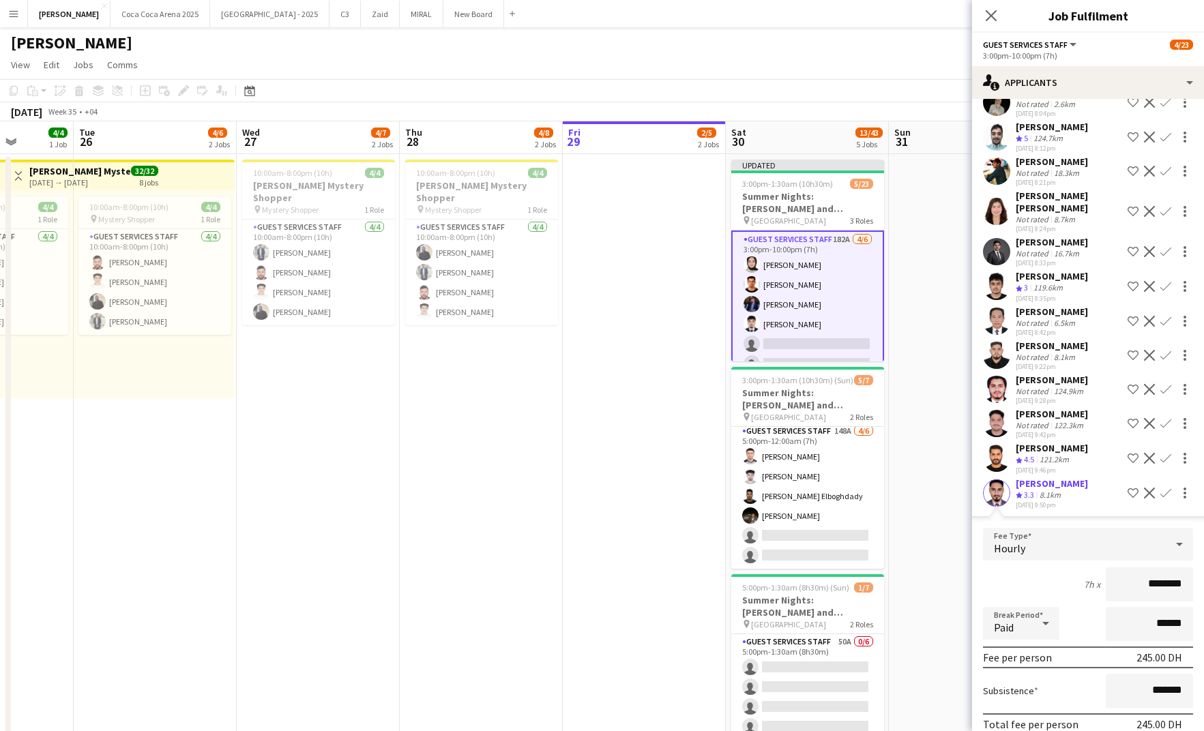
scroll to position [4940, 0]
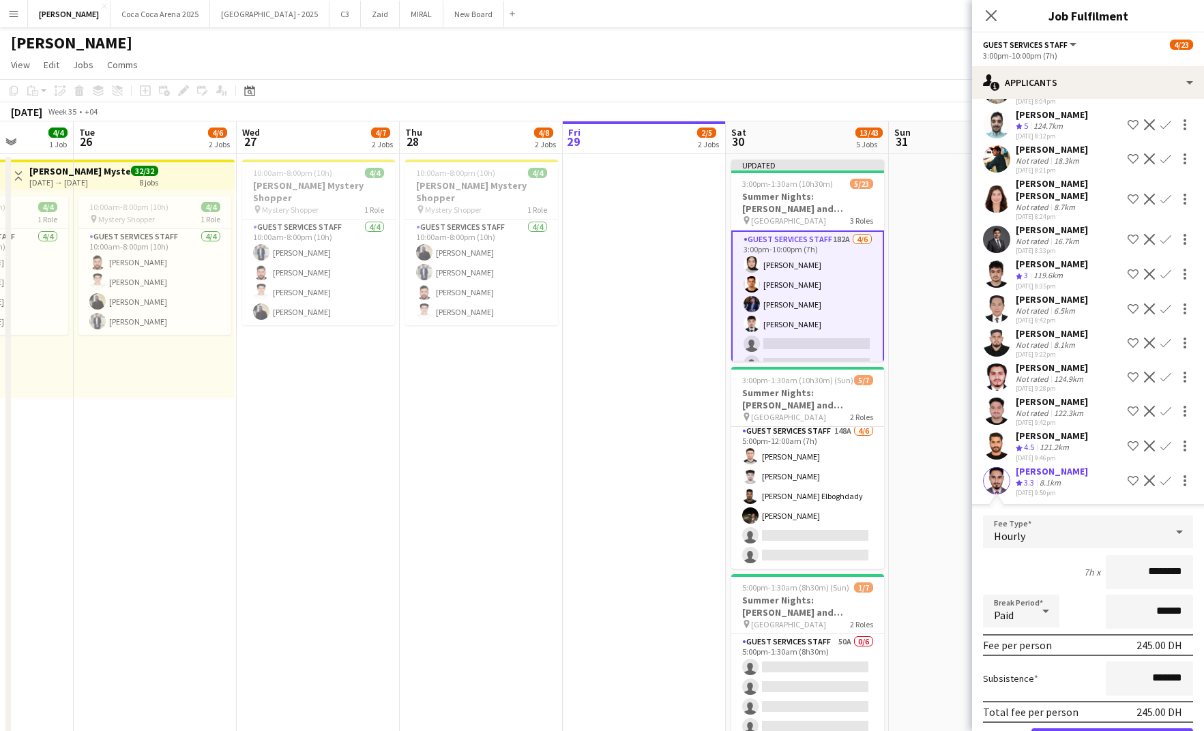
click at [1071, 729] on button "Confirm" at bounding box center [1113, 742] width 162 height 27
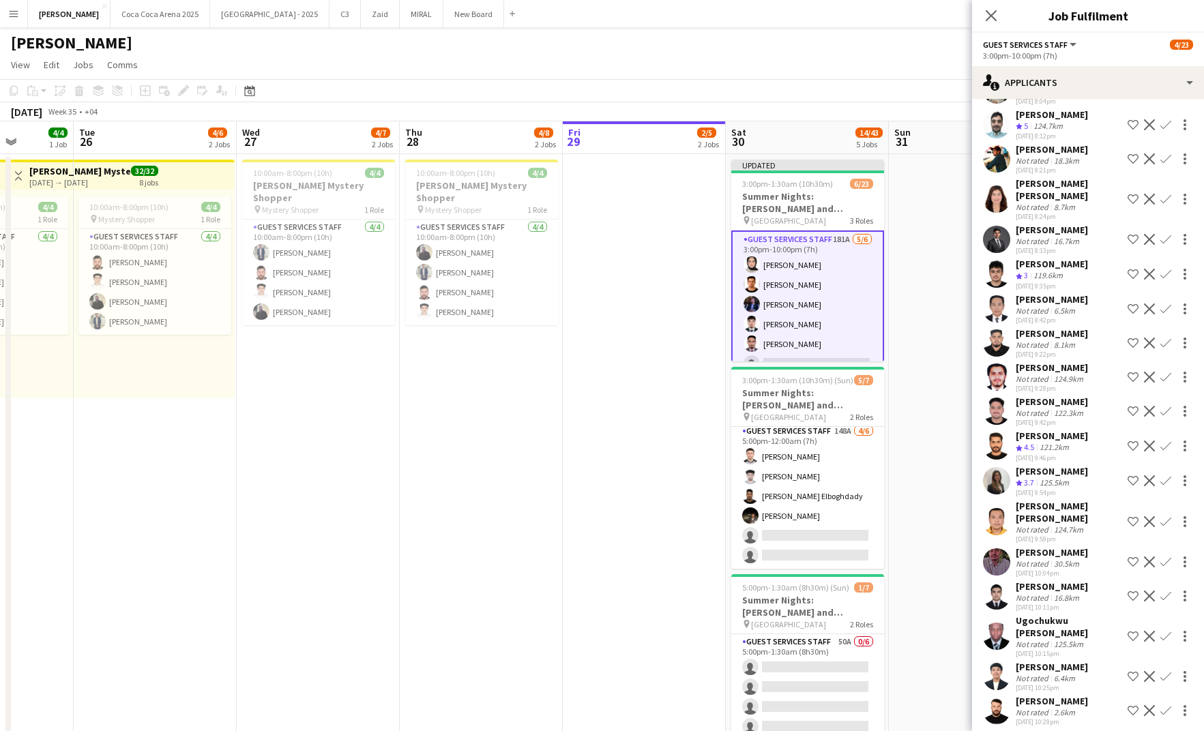
click at [825, 345] on app-card-role "Guest Services Staff 181A 5/6 3:00pm-10:00pm (7h) Zeen Shehab Abdallah qasim Ba…" at bounding box center [807, 305] width 153 height 148
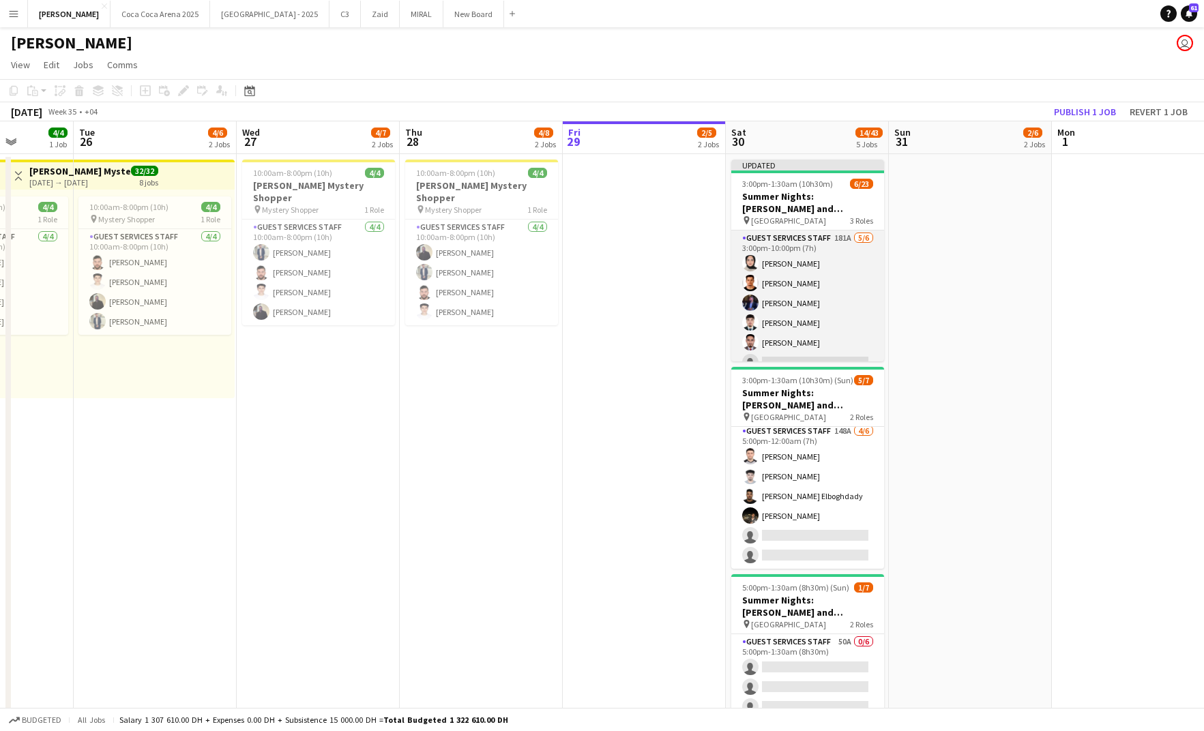
click at [791, 337] on app-card-role "Guest Services Staff 181A 5/6 3:00pm-10:00pm (7h) Zeen Shehab Abdallah qasim Ba…" at bounding box center [807, 303] width 153 height 145
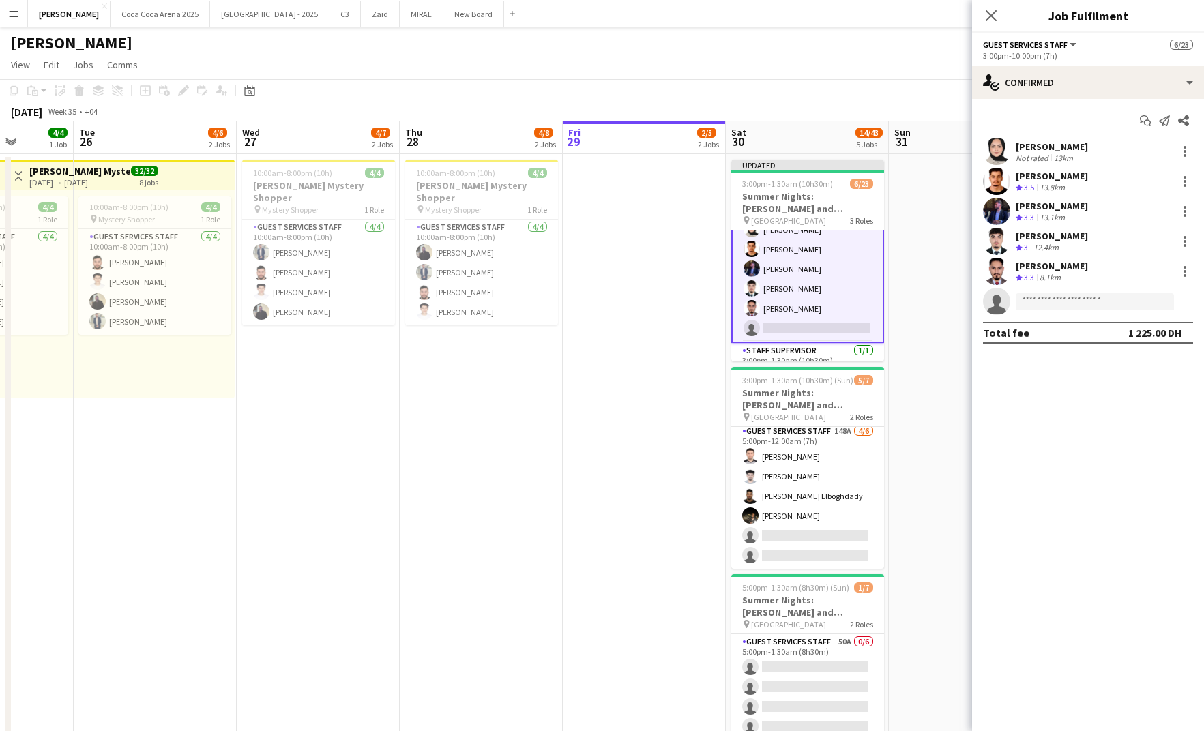
scroll to position [35, 0]
click at [805, 301] on app-card-role "Guest Services Staff 181A 5/6 3:00pm-10:00pm (7h) Zeen Shehab Abdallah qasim Ba…" at bounding box center [807, 270] width 153 height 148
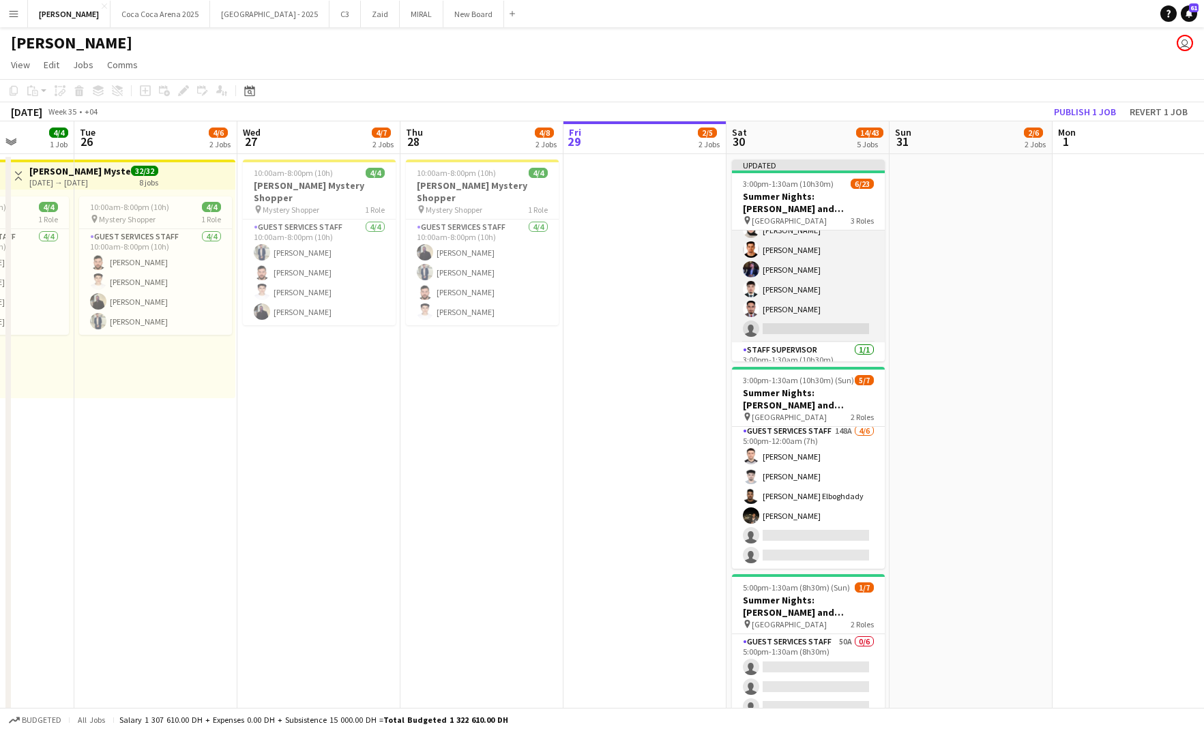
click at [805, 301] on app-card-role "Guest Services Staff 181A 5/6 3:00pm-10:00pm (7h) Zeen Shehab Abdallah qasim Ba…" at bounding box center [808, 269] width 153 height 145
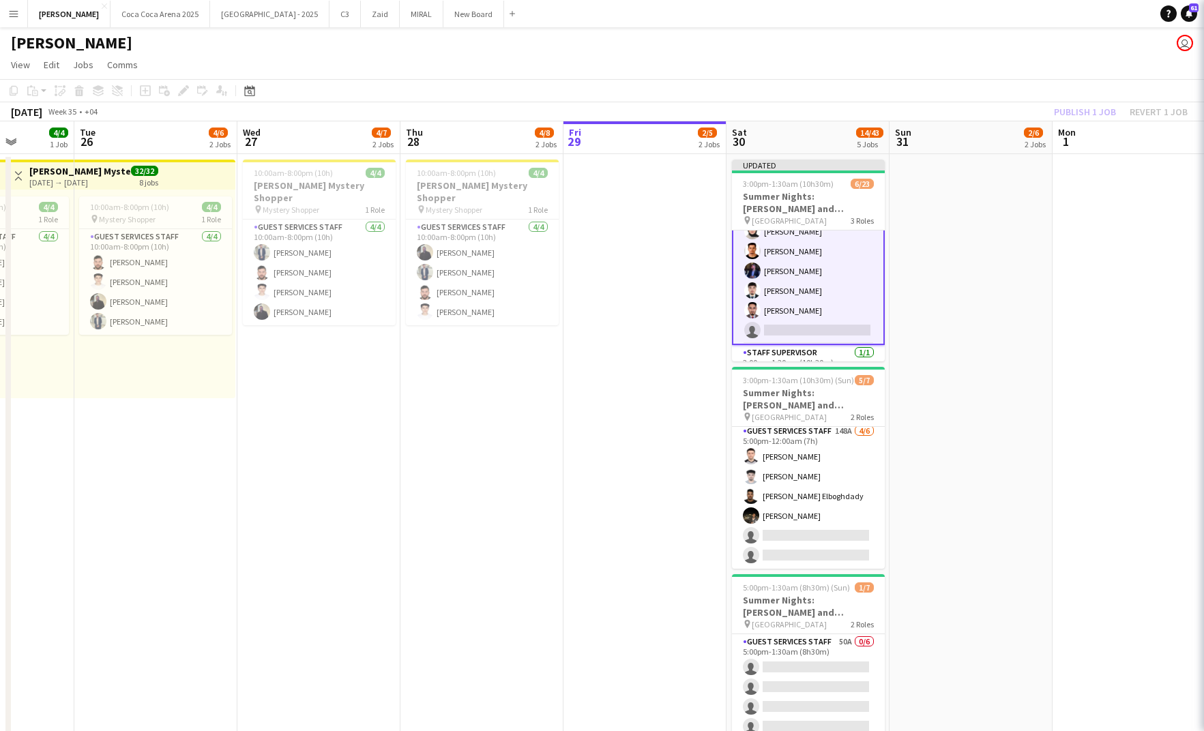
scroll to position [35, 0]
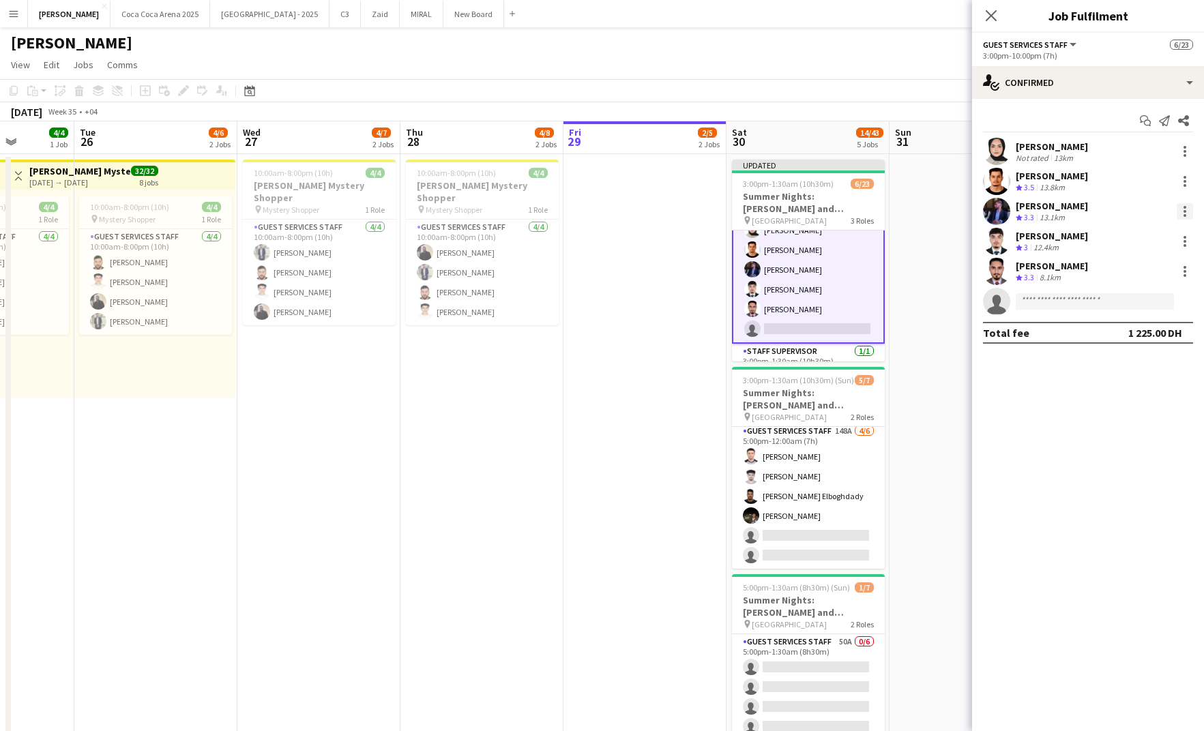
click at [1185, 208] on div at bounding box center [1185, 211] width 16 height 16
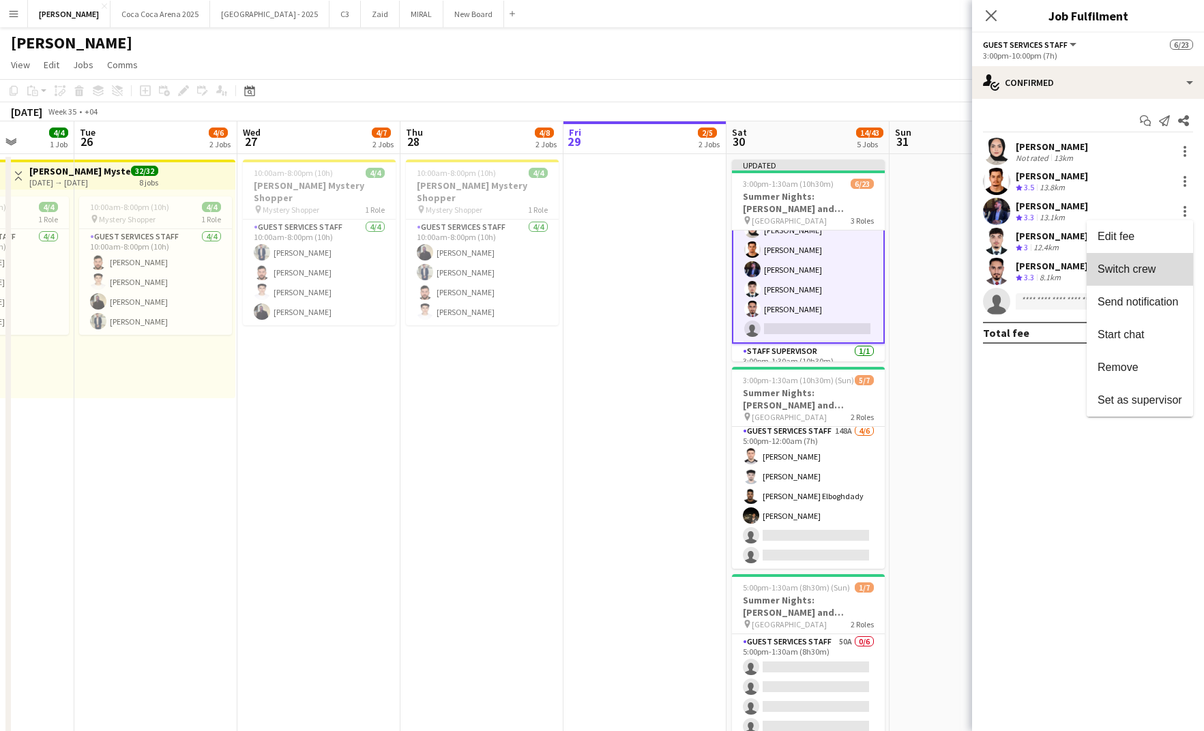
click at [1157, 272] on span "Switch crew" at bounding box center [1140, 269] width 85 height 12
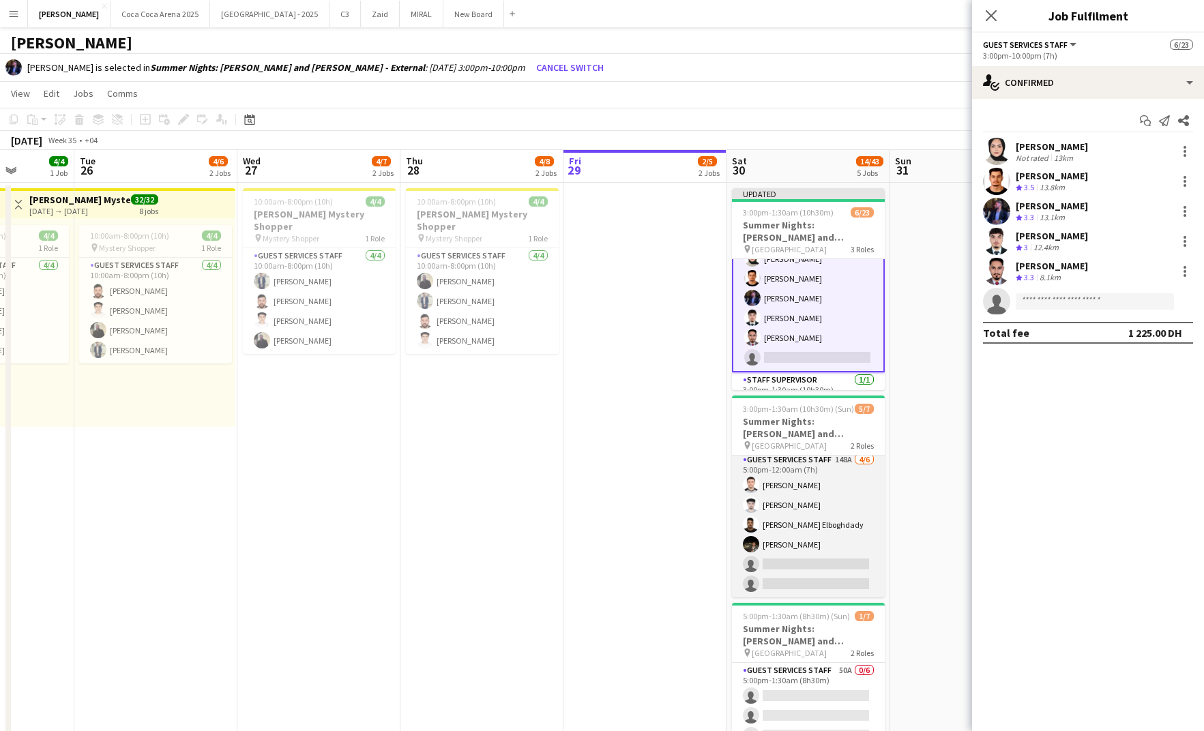
click at [826, 545] on app-card-role "Guest Services Staff 148A 4/6 5:00pm-12:00am (7h) Hamza ALmohareb Ammar Alsnih …" at bounding box center [808, 524] width 153 height 145
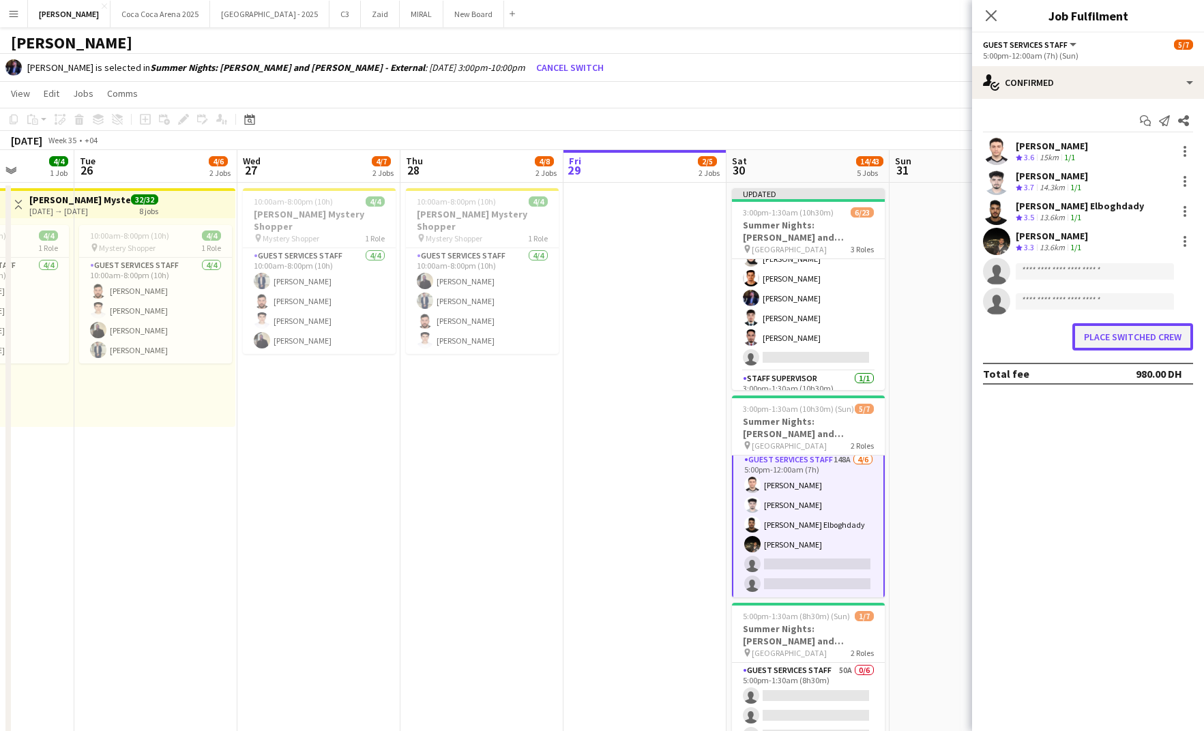
click at [1127, 336] on button "Place switched crew" at bounding box center [1133, 336] width 121 height 27
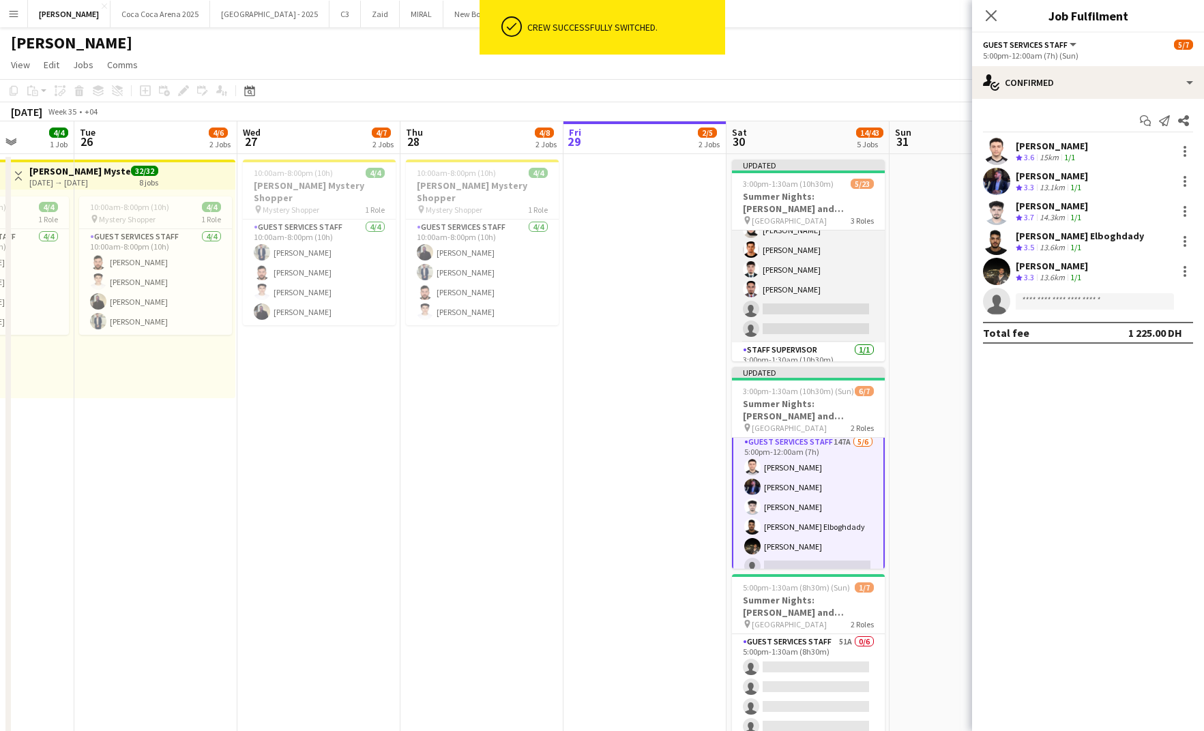
click at [850, 298] on app-card-role "Guest Services Staff 181A 4/6 3:00pm-10:00pm (7h) Zeen Shehab Abdallah qasim Ah…" at bounding box center [808, 269] width 153 height 145
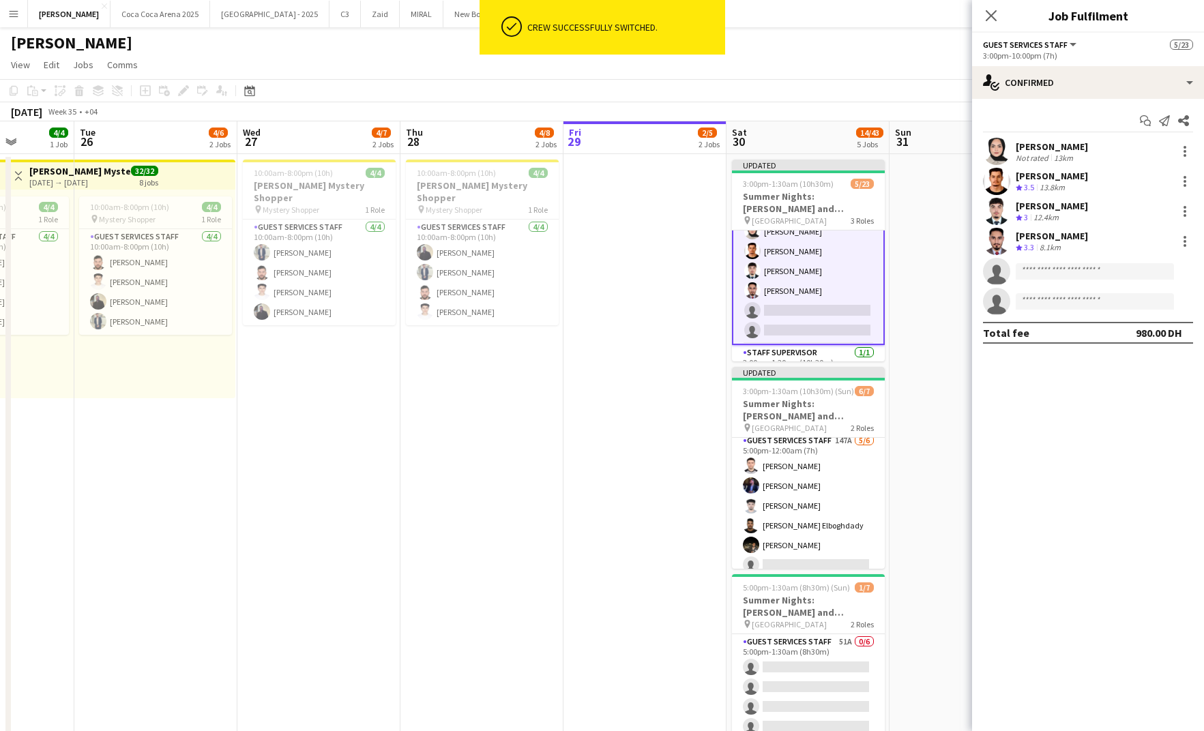
scroll to position [50, 0]
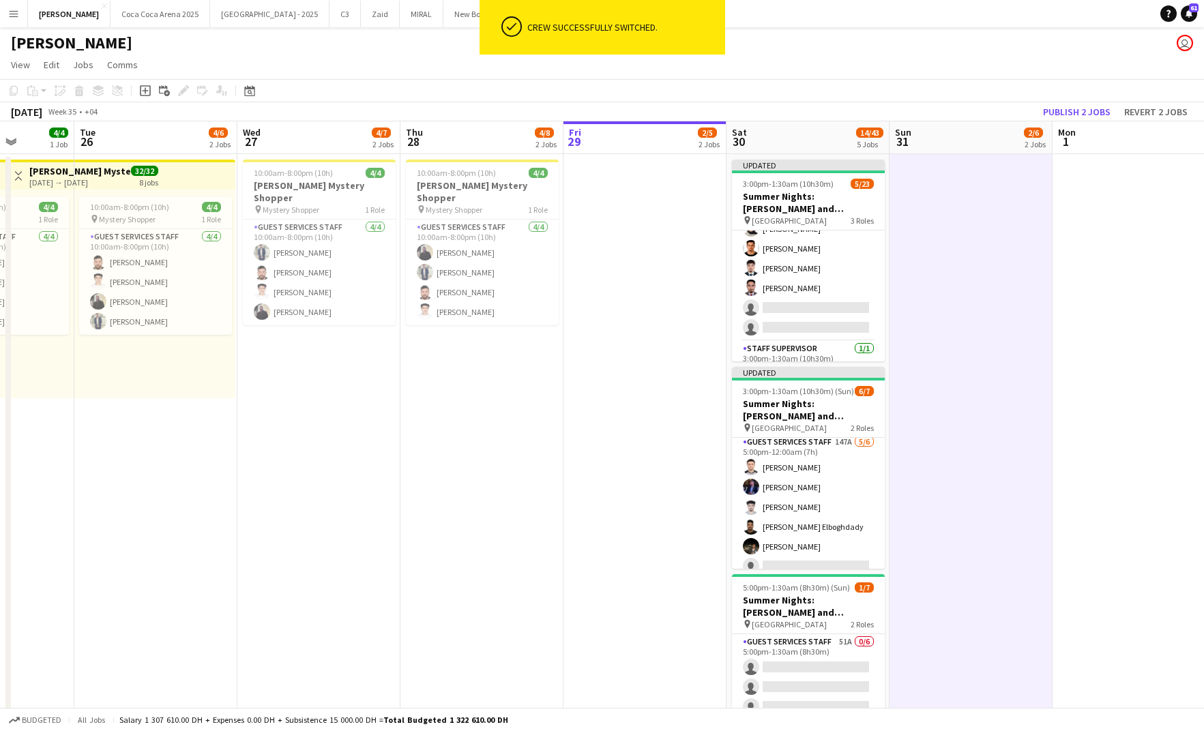
scroll to position [33, 0]
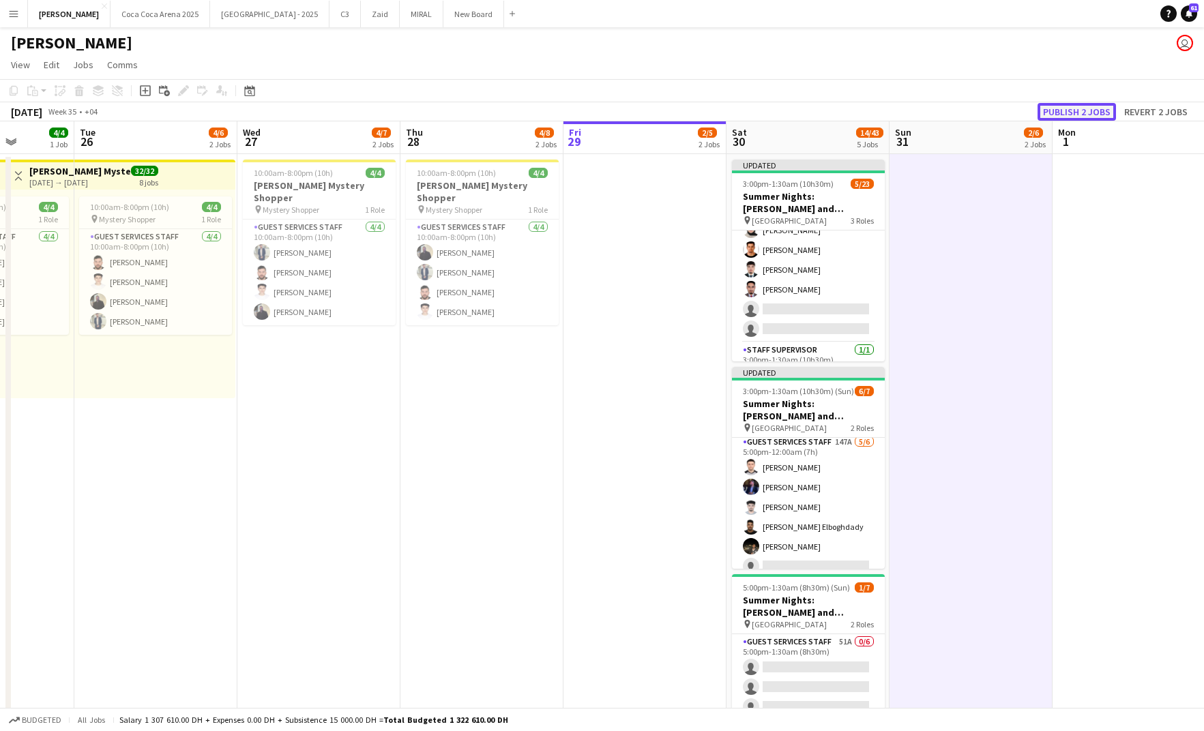
click at [1080, 107] on button "Publish 2 jobs" at bounding box center [1077, 112] width 78 height 18
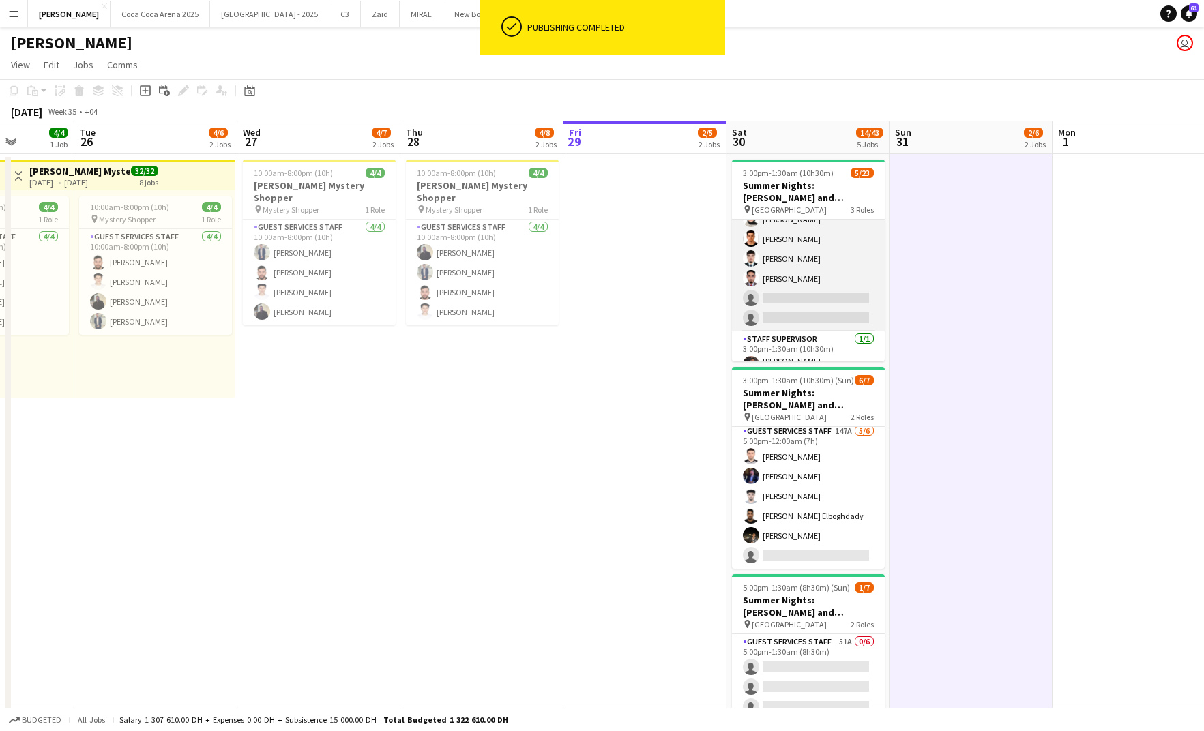
click at [839, 306] on app-card-role "Guest Services Staff 181A 4/6 3:00pm-10:00pm (7h) Zeen Shehab Abdallah qasim Ah…" at bounding box center [808, 258] width 153 height 145
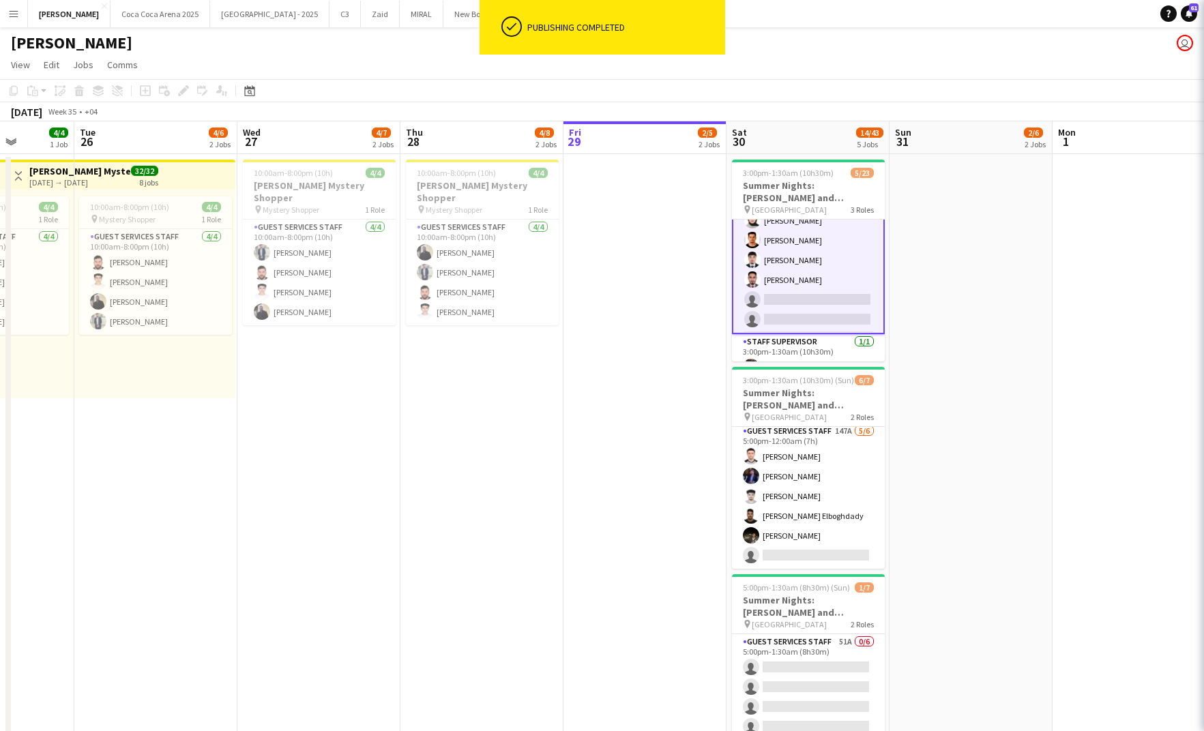
scroll to position [35, 0]
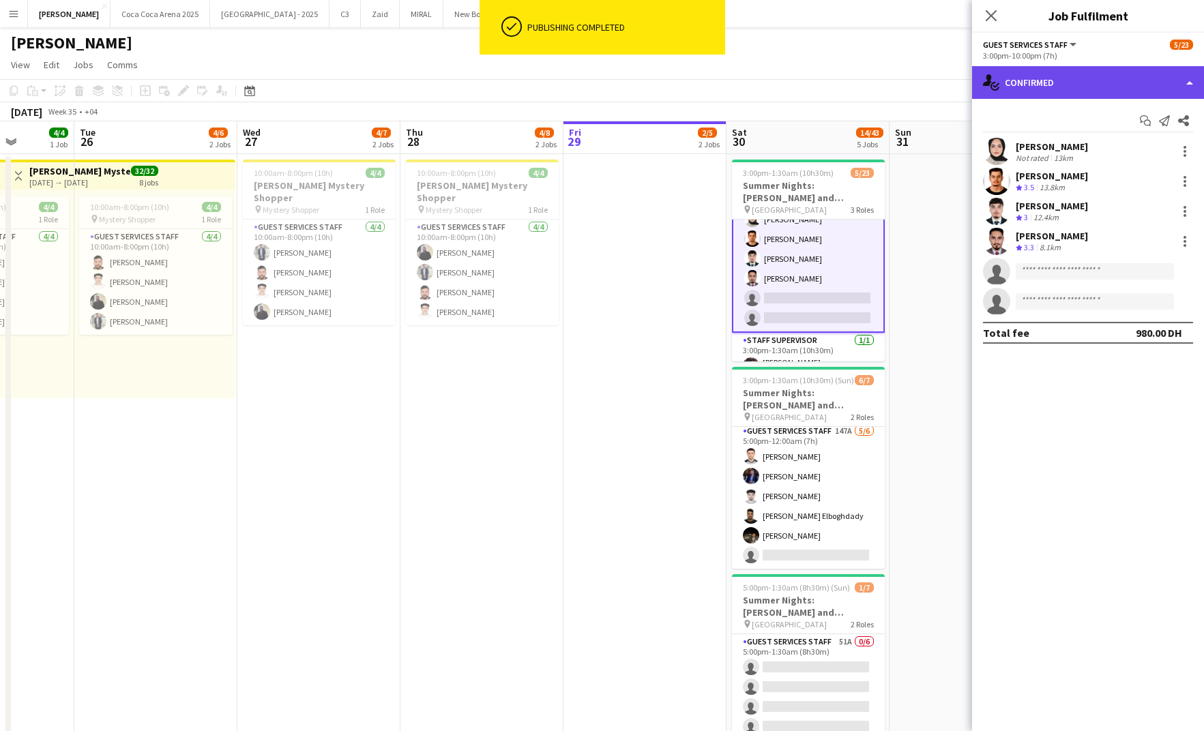
click at [1087, 76] on div "single-neutral-actions-check-2 Confirmed" at bounding box center [1088, 82] width 232 height 33
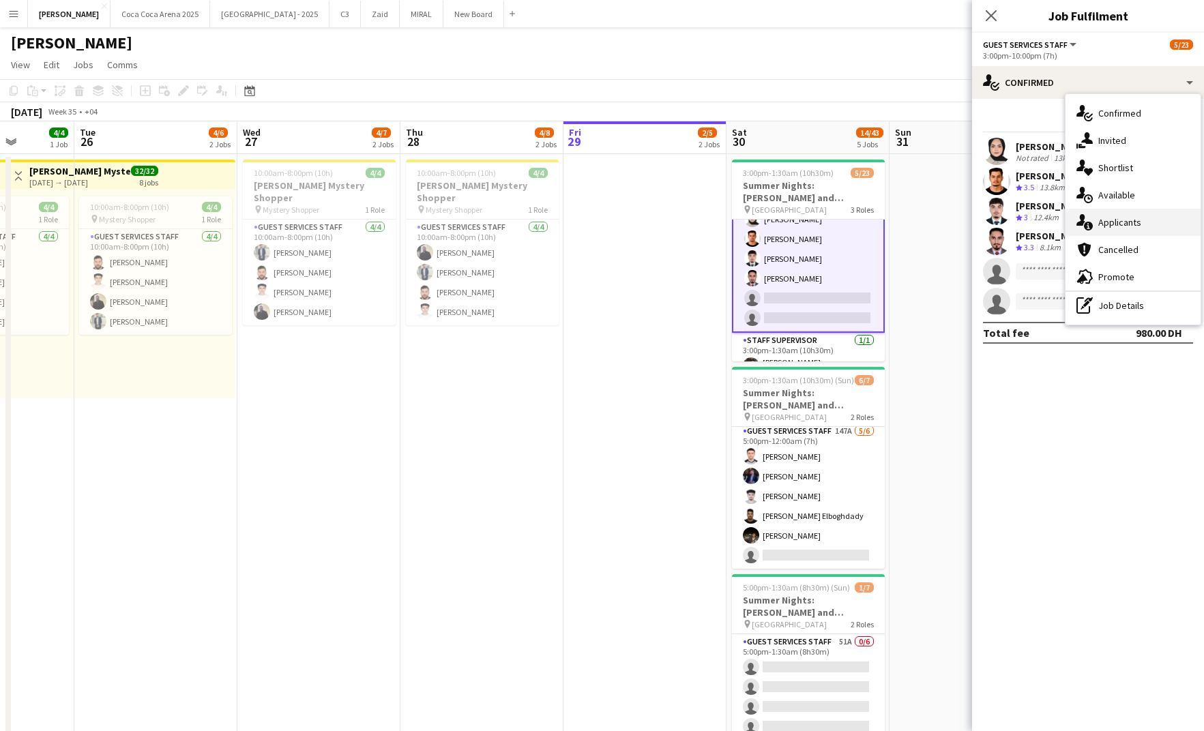
click at [1122, 216] on div "single-neutral-actions-information Applicants" at bounding box center [1133, 222] width 135 height 27
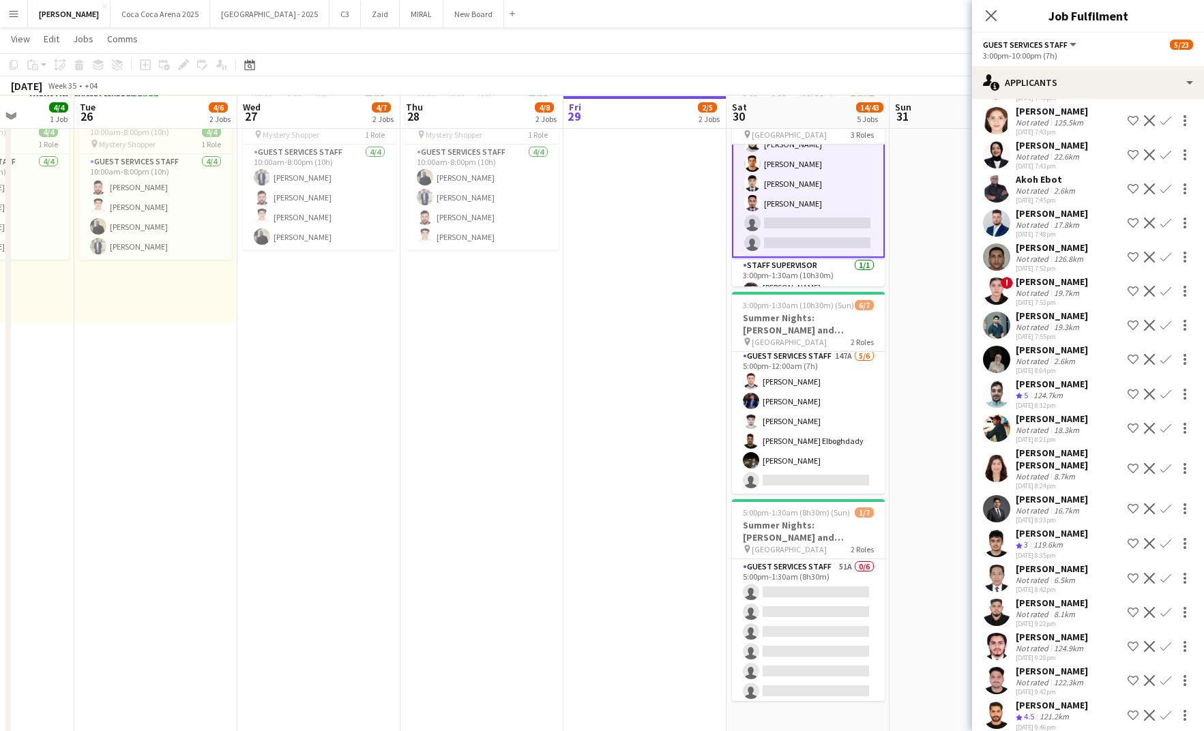
scroll to position [4615, 0]
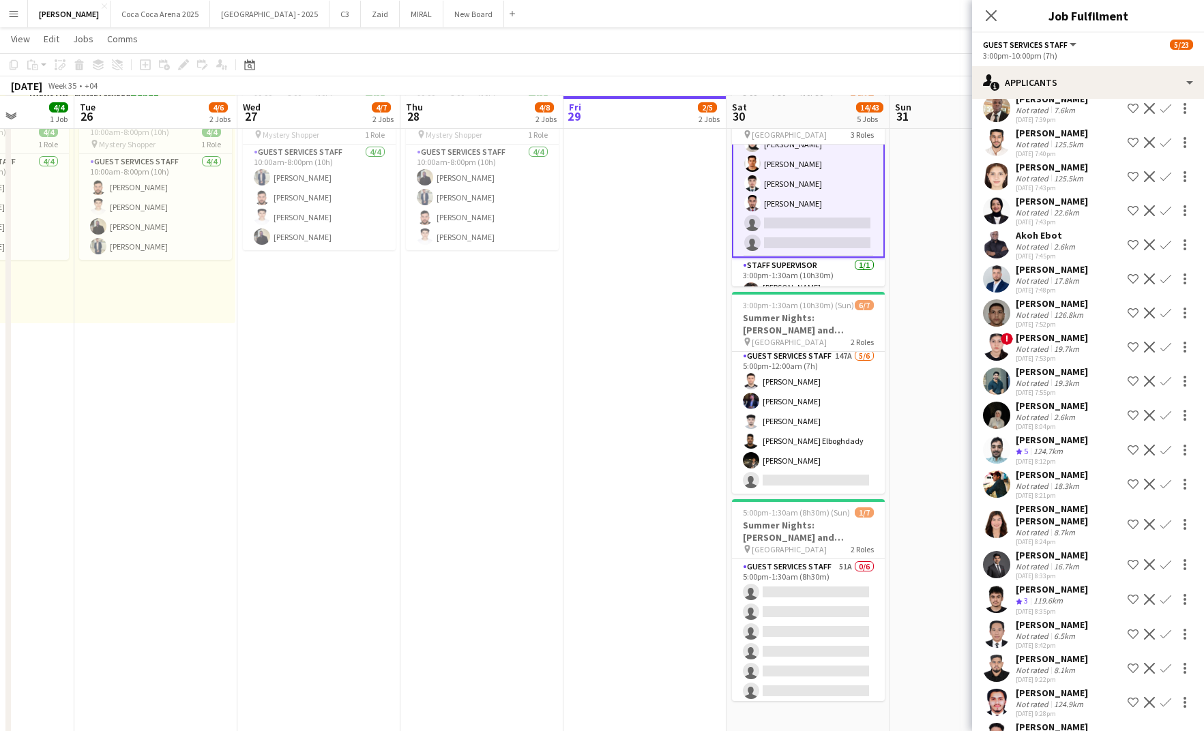
click at [1046, 344] on div "Not rated" at bounding box center [1033, 349] width 35 height 10
click at [1036, 332] on div "[PERSON_NAME]" at bounding box center [1052, 338] width 72 height 12
click at [1053, 344] on div "19.7km" at bounding box center [1066, 349] width 31 height 10
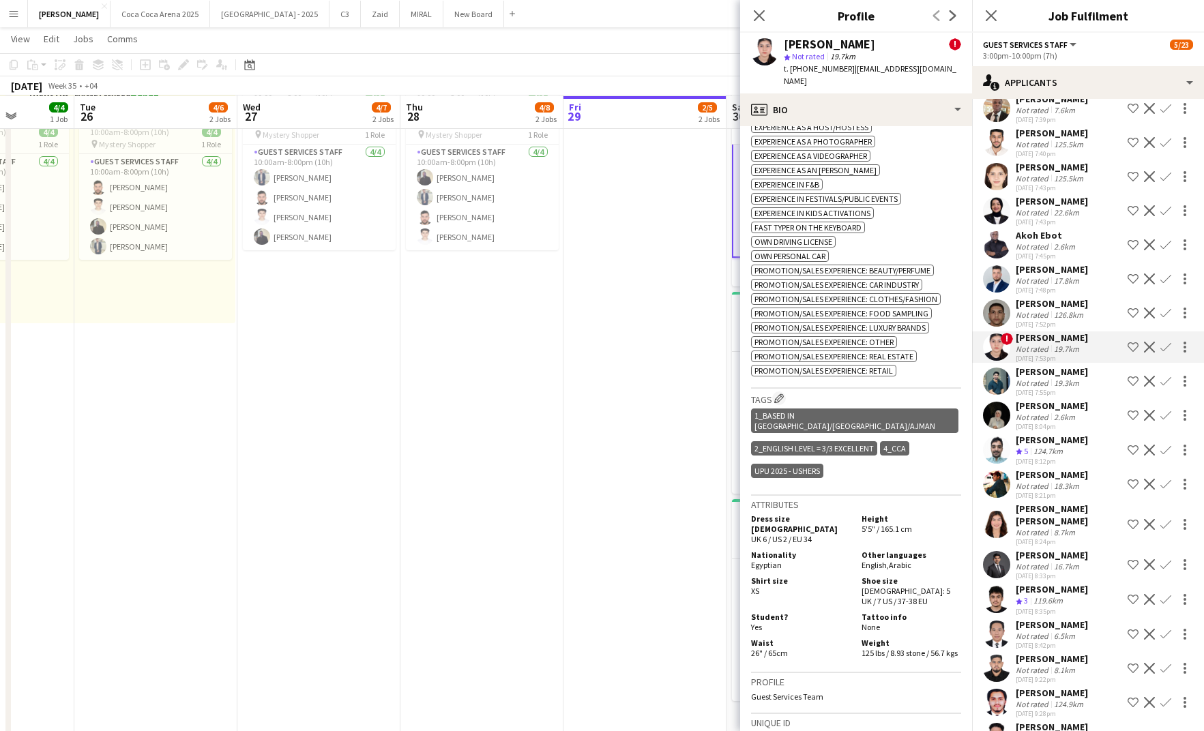
scroll to position [645, 0]
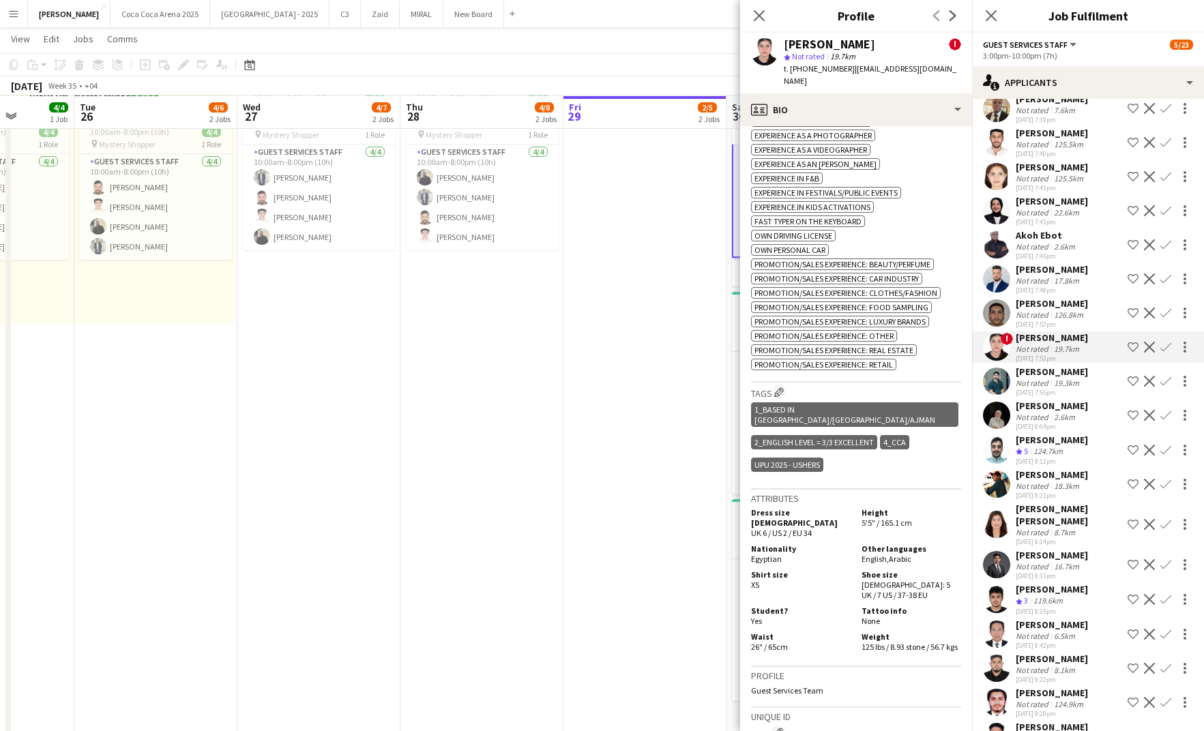
click at [1166, 342] on app-icon "Confirm" at bounding box center [1166, 347] width 11 height 11
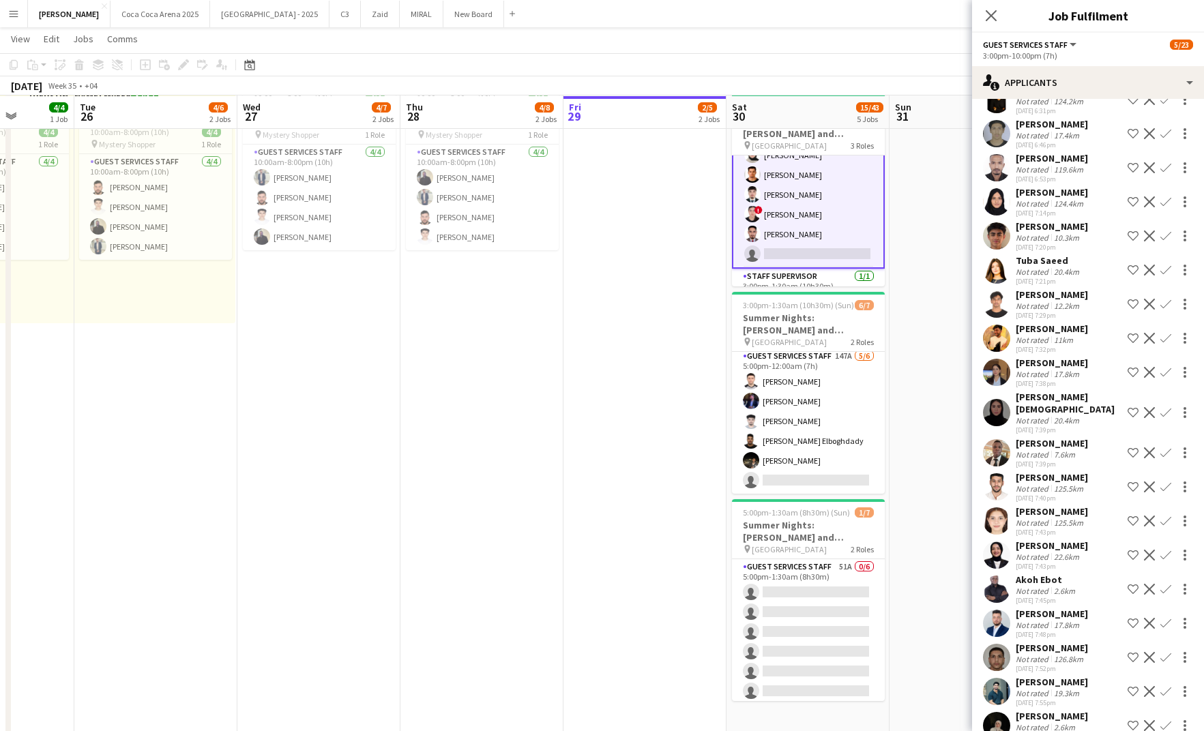
scroll to position [4264, 0]
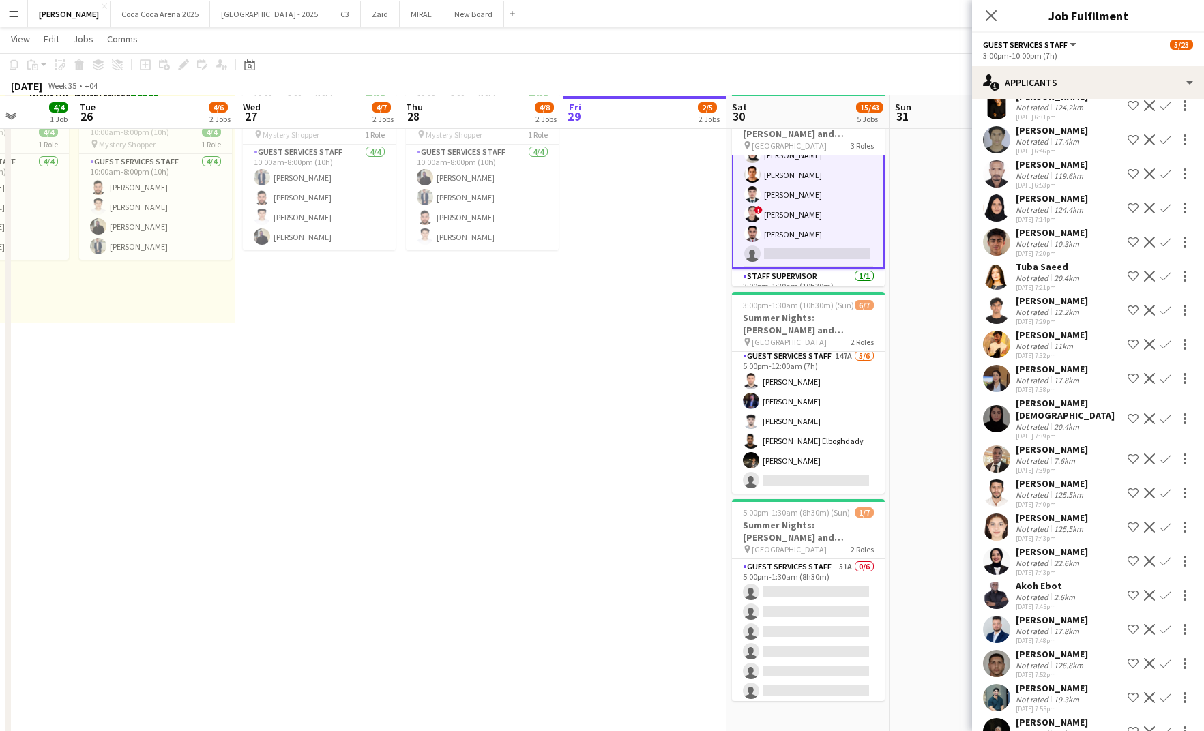
click at [1032, 524] on div "Not rated" at bounding box center [1033, 529] width 35 height 10
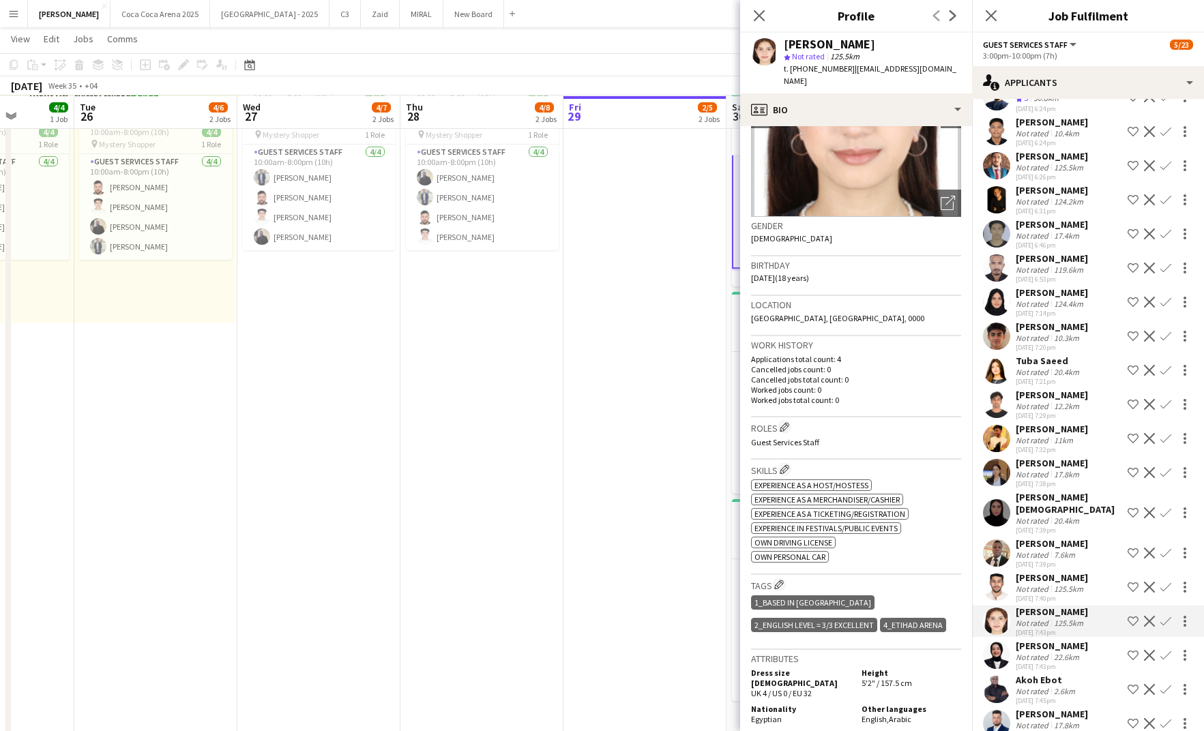
scroll to position [4151, 0]
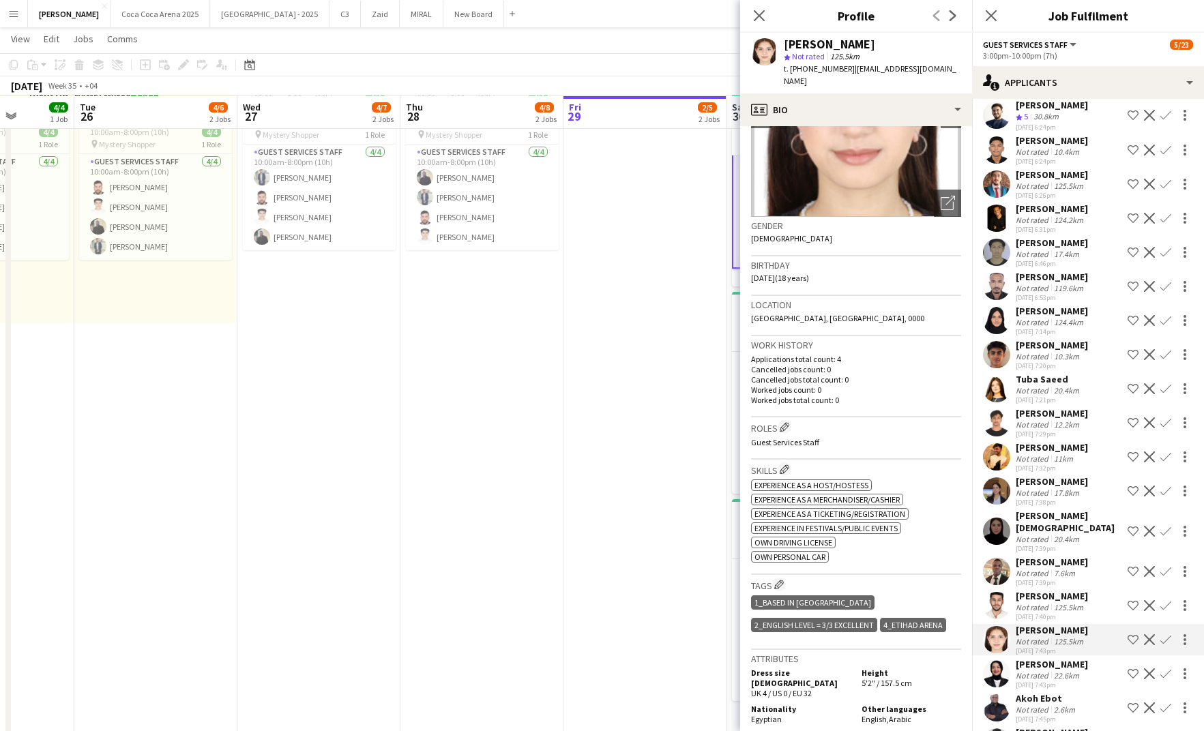
click at [1023, 386] on div "Not rated" at bounding box center [1033, 391] width 35 height 10
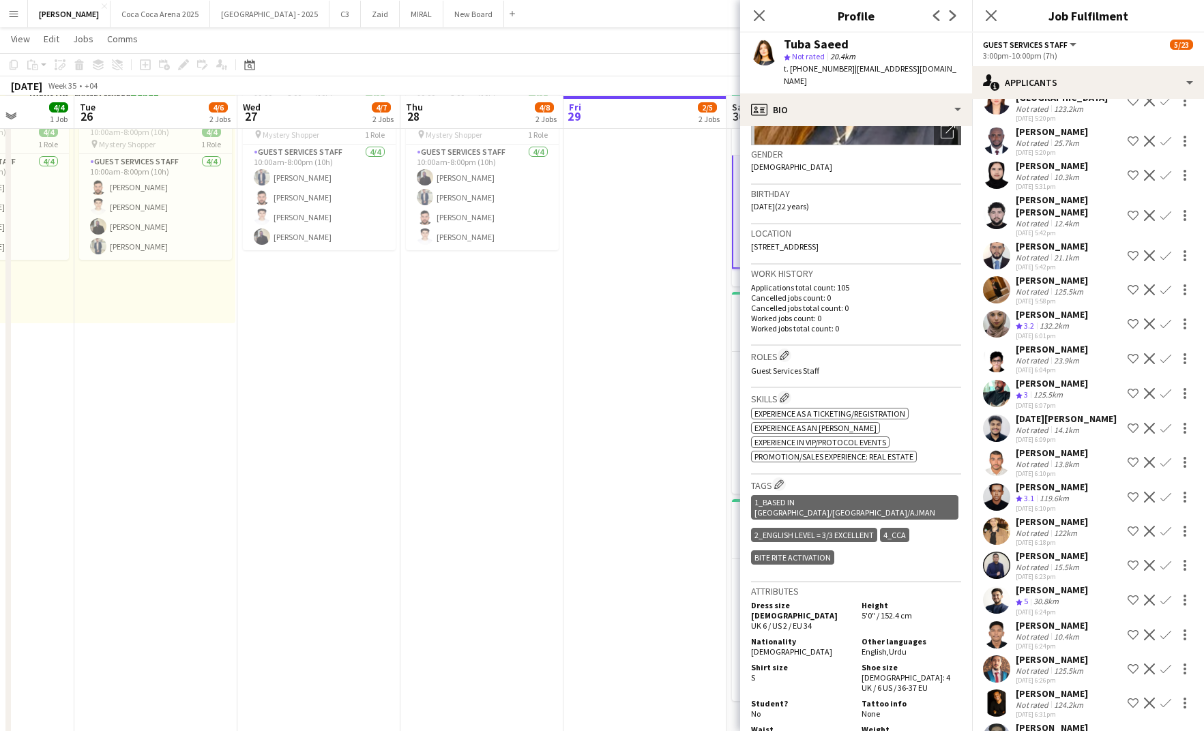
scroll to position [3642, 0]
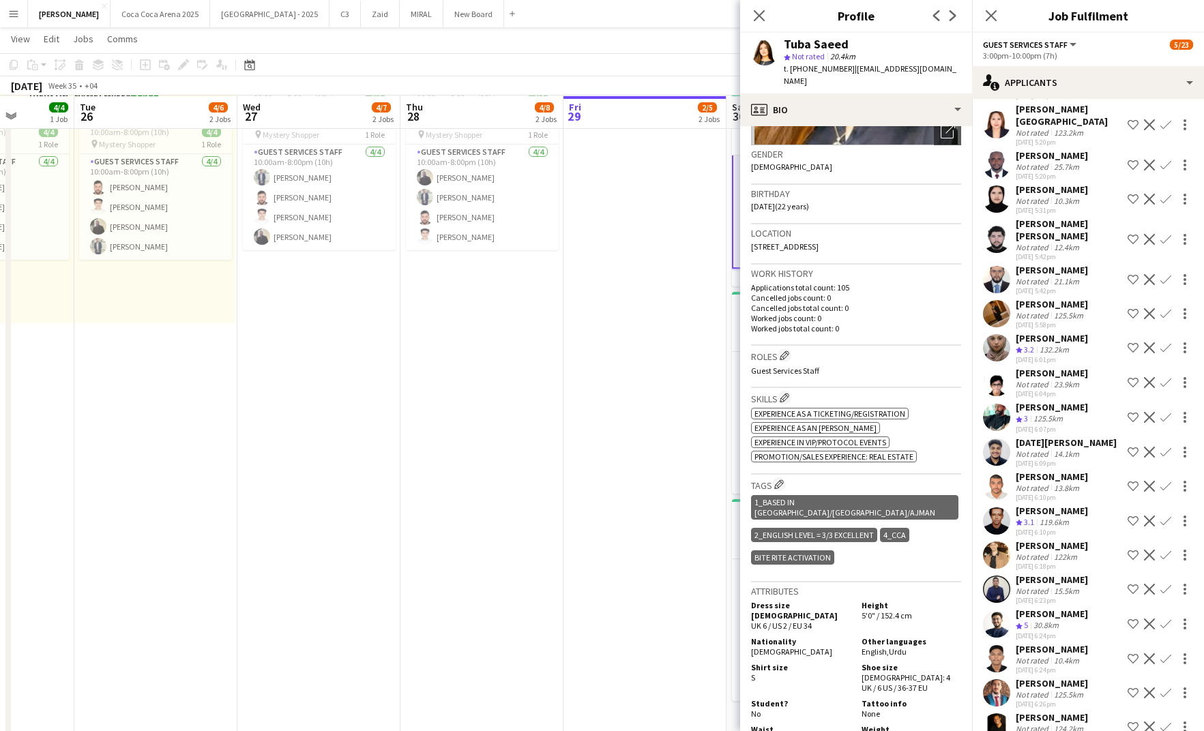
click at [1047, 345] on div "132.2km" at bounding box center [1054, 351] width 35 height 12
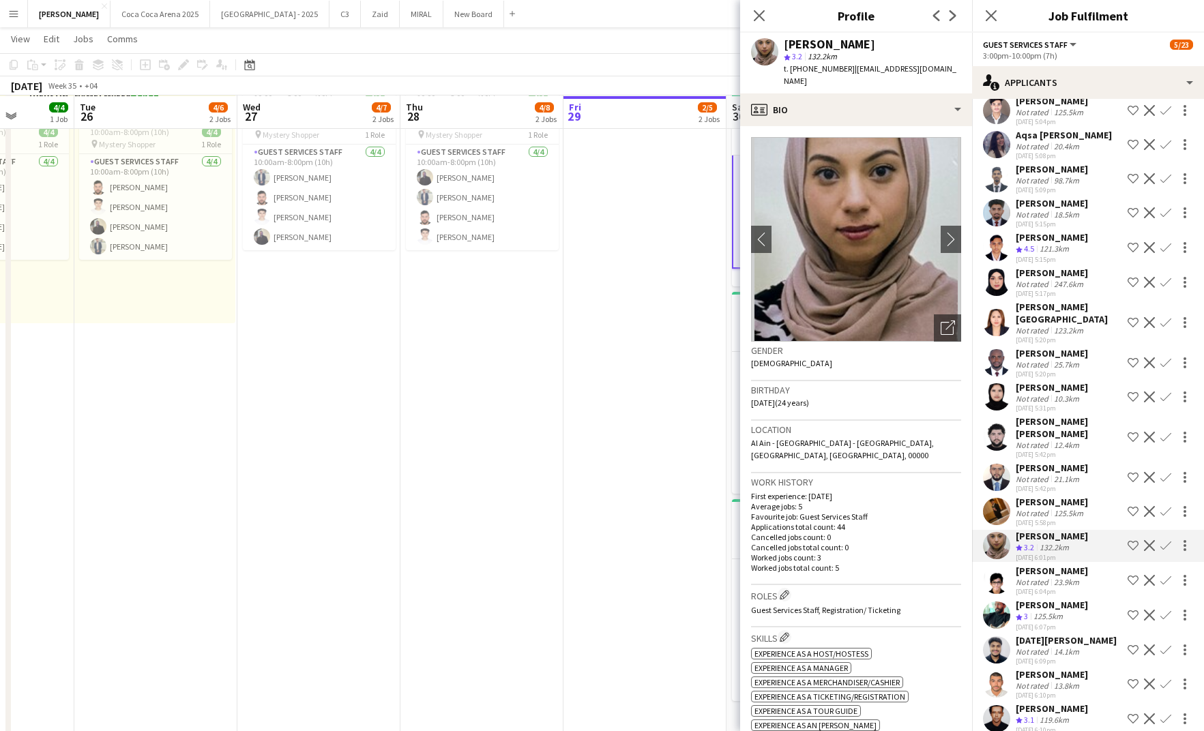
scroll to position [3431, 0]
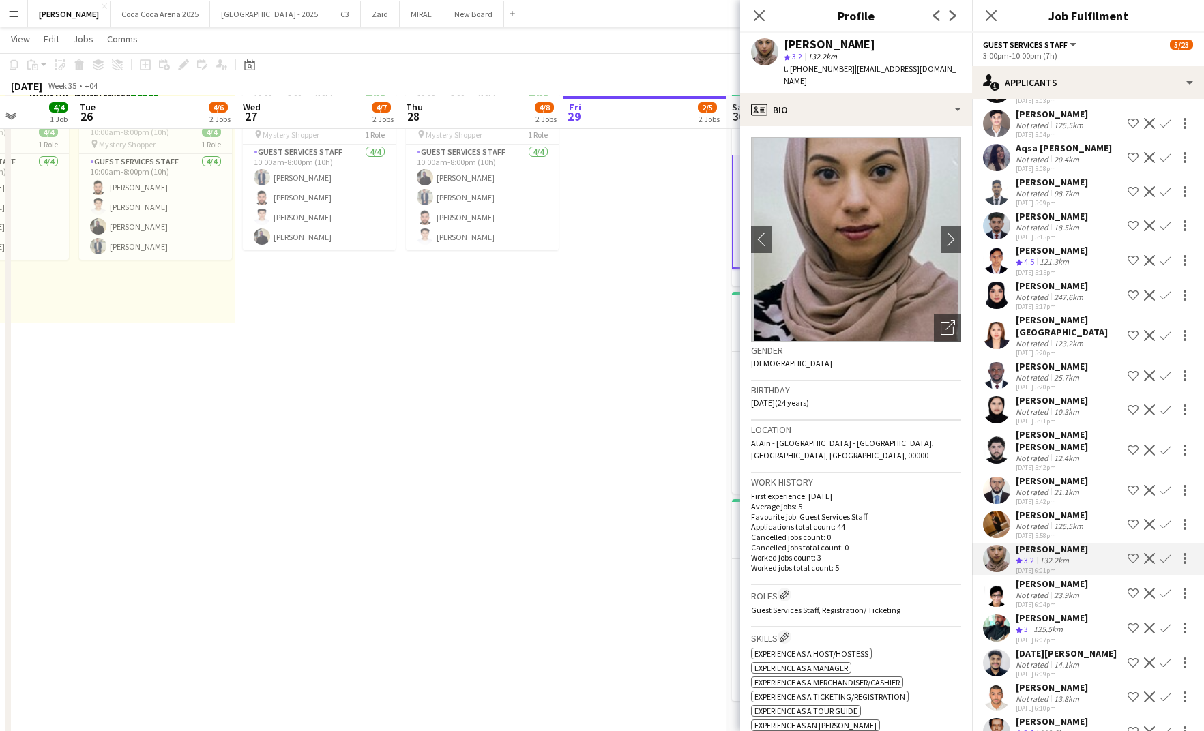
click at [1058, 292] on div "247.6km" at bounding box center [1068, 297] width 35 height 10
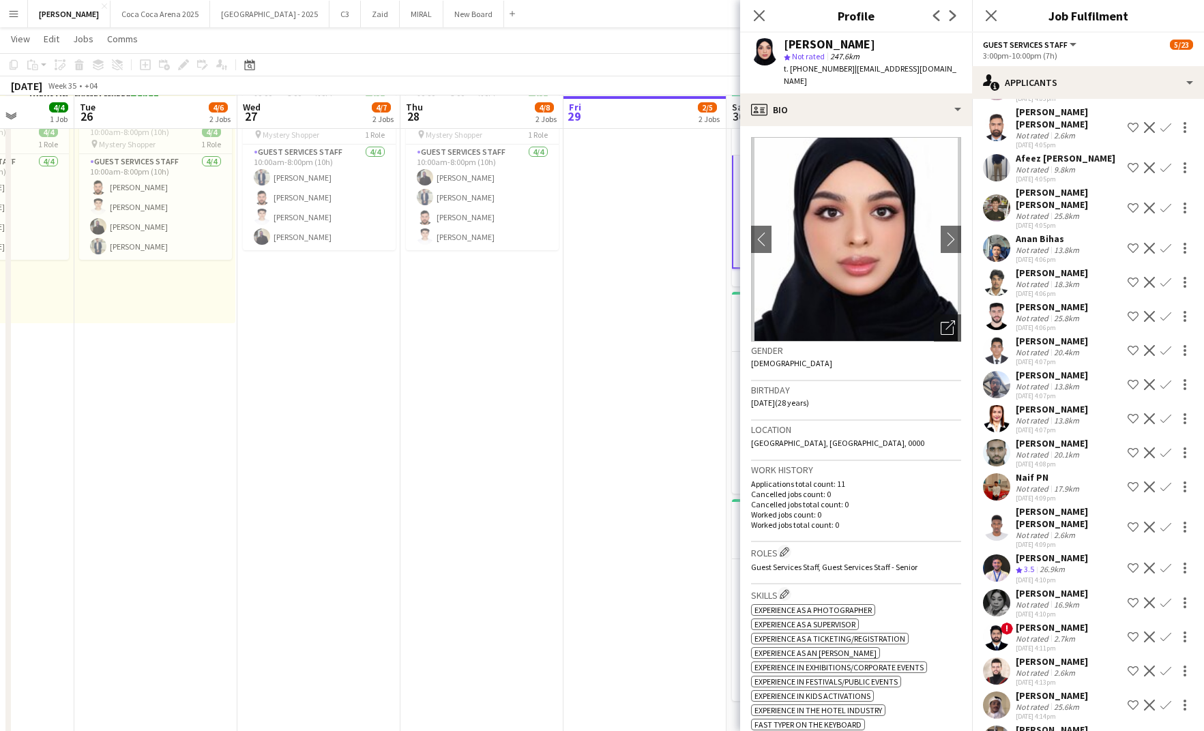
scroll to position [1887, 0]
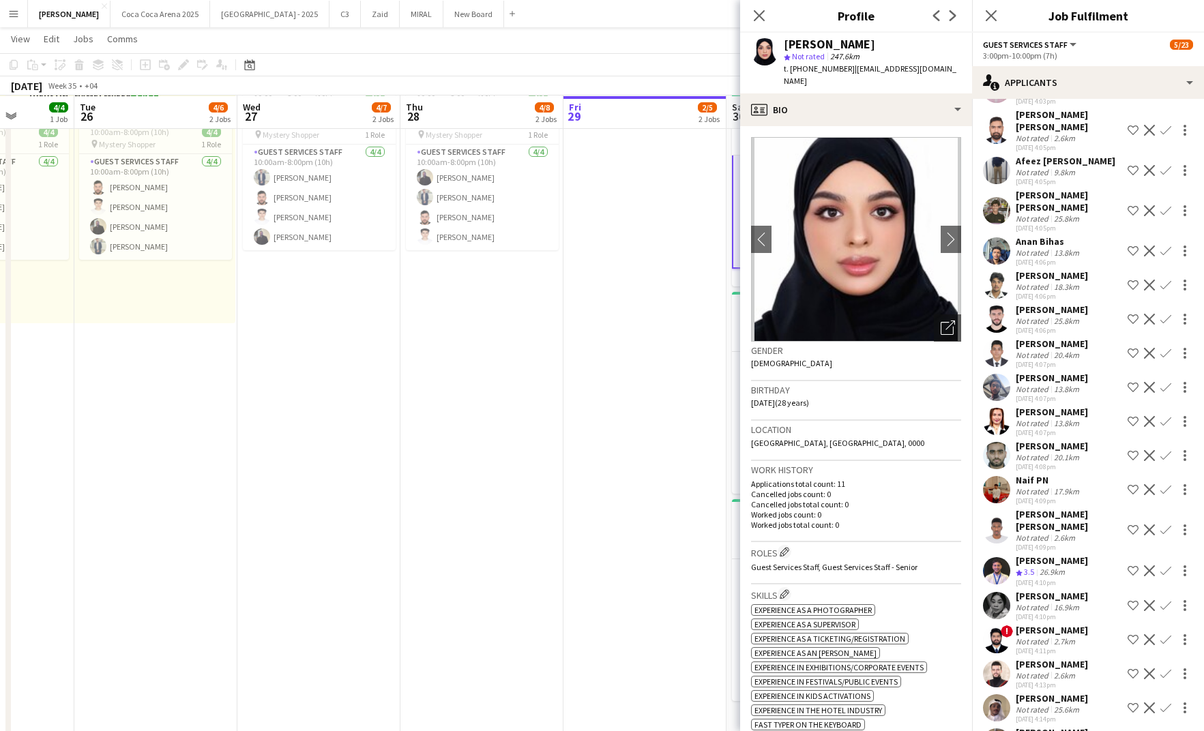
click at [1052, 316] on div "25.8km" at bounding box center [1066, 321] width 31 height 10
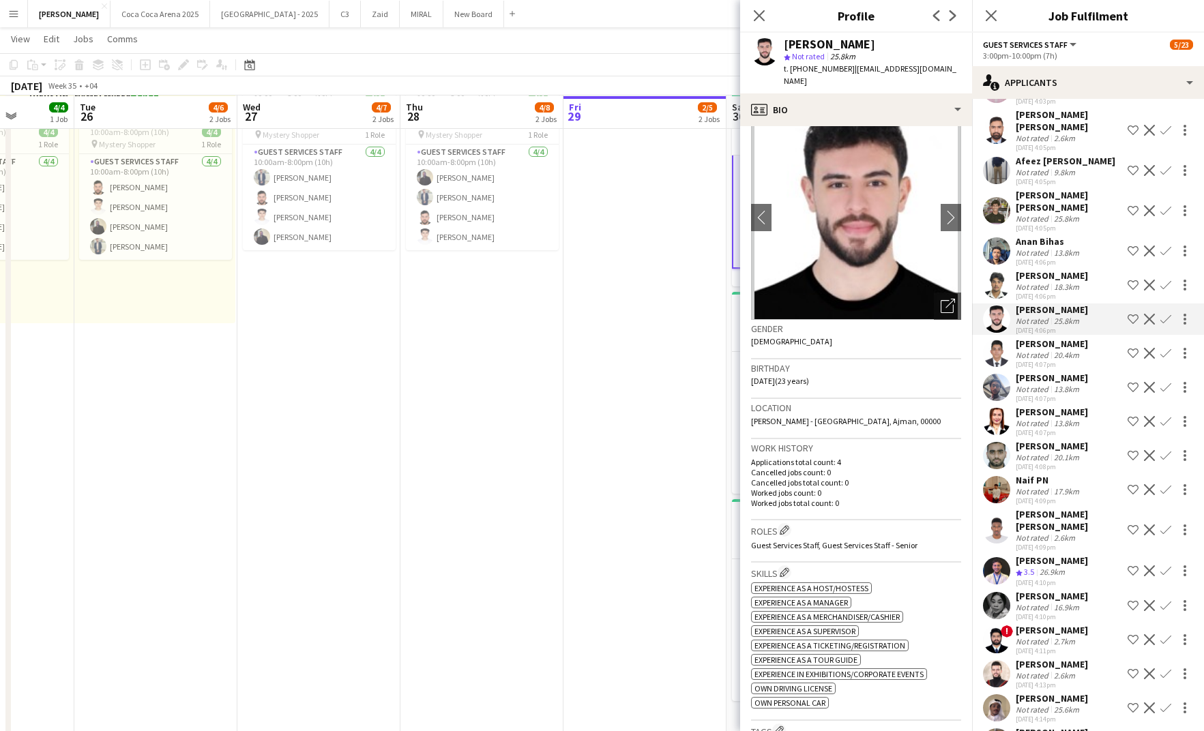
scroll to position [0, 0]
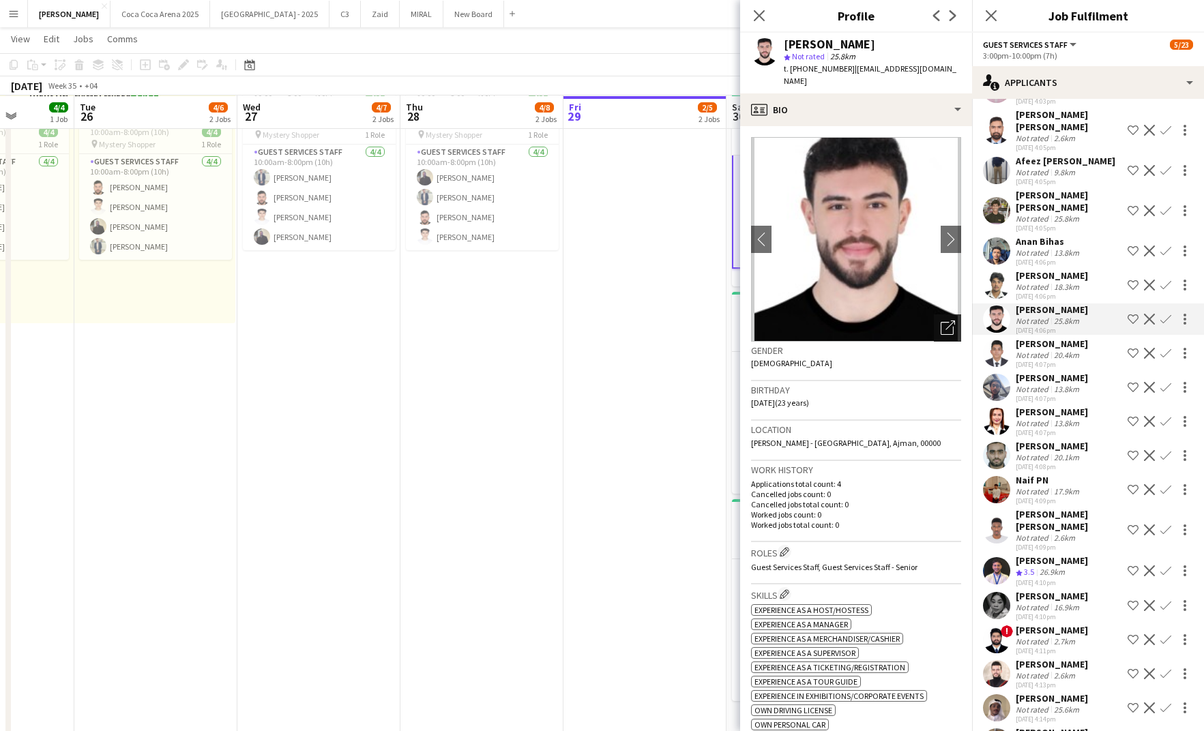
click at [948, 321] on icon "Open photos pop-in" at bounding box center [948, 328] width 14 height 14
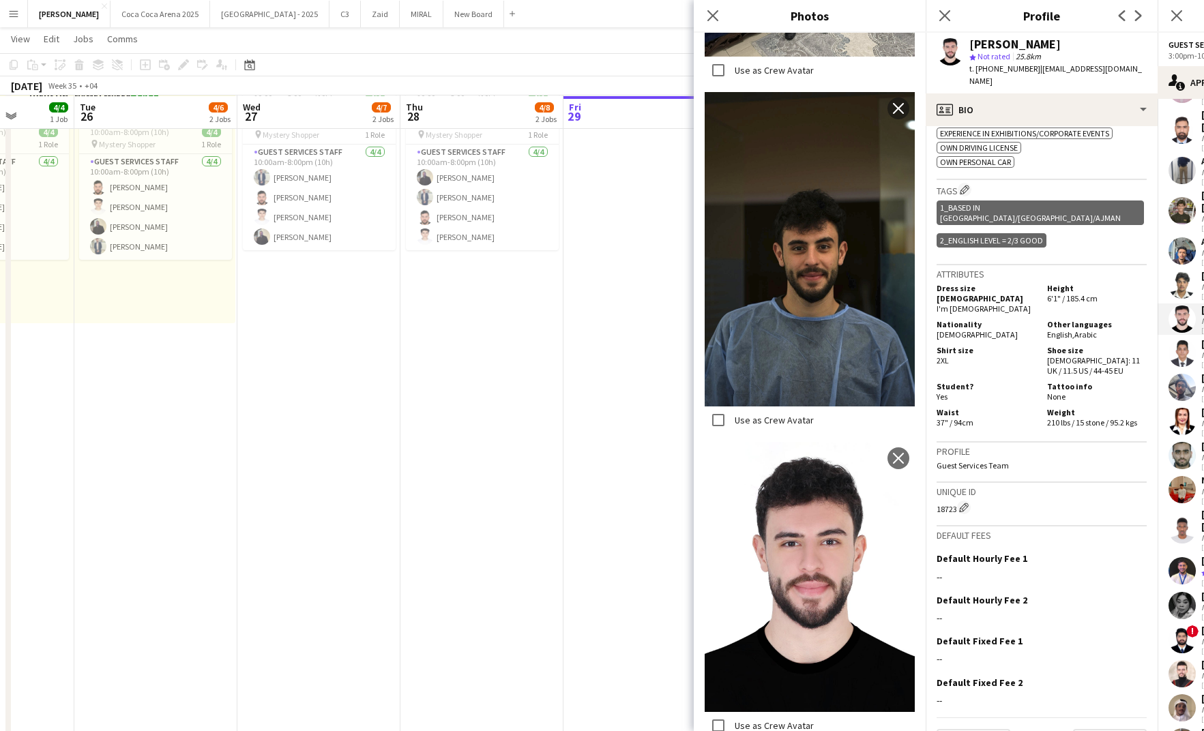
scroll to position [1196, 0]
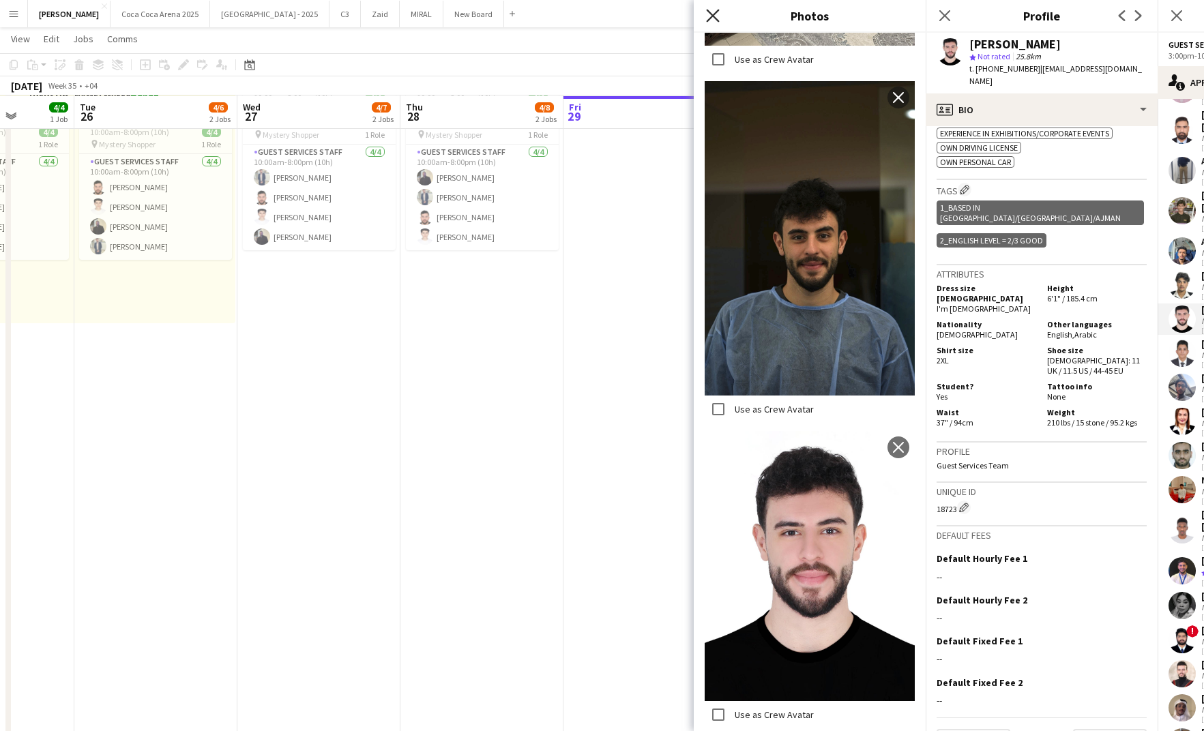
click at [713, 18] on icon "Close pop-in" at bounding box center [712, 15] width 13 height 13
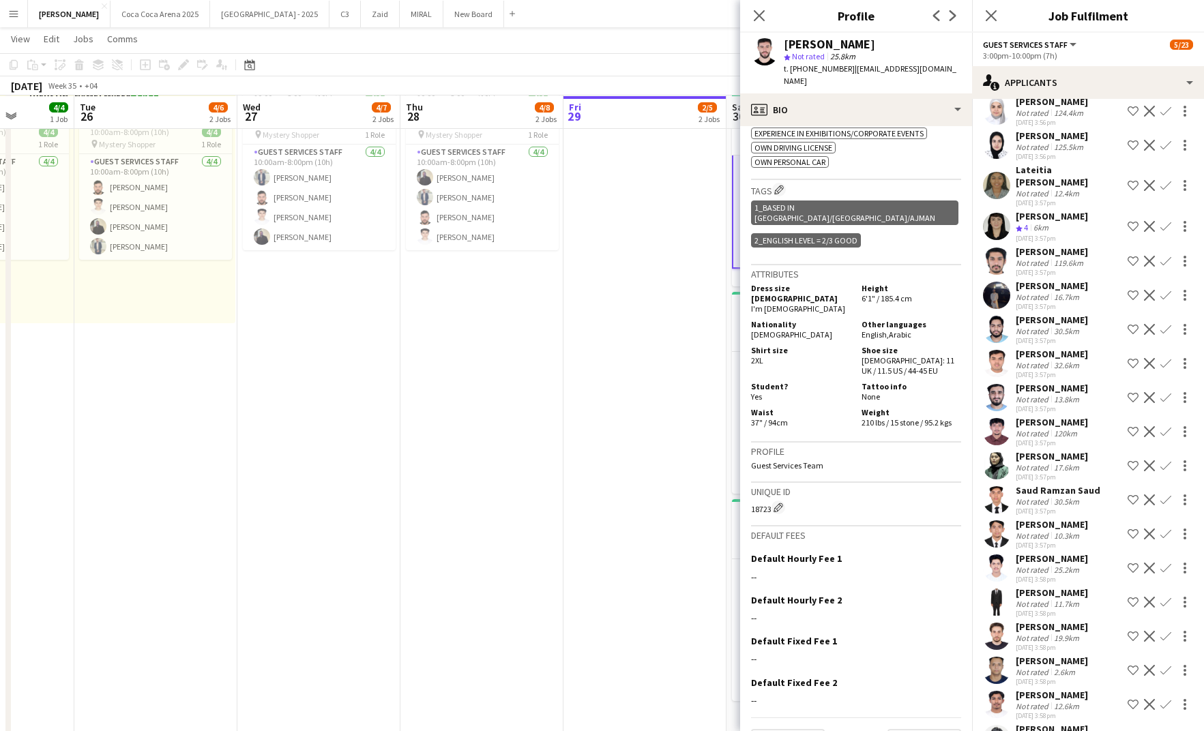
scroll to position [440, 0]
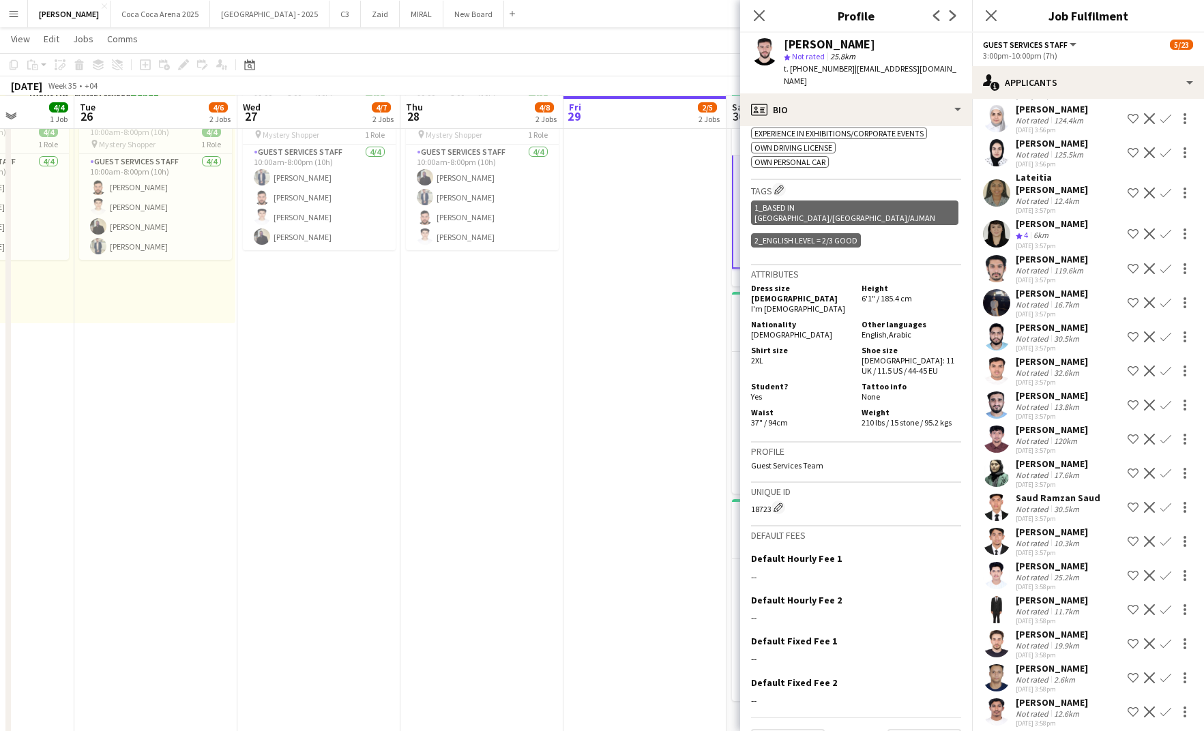
click at [1032, 201] on div "Not rated" at bounding box center [1033, 201] width 35 height 10
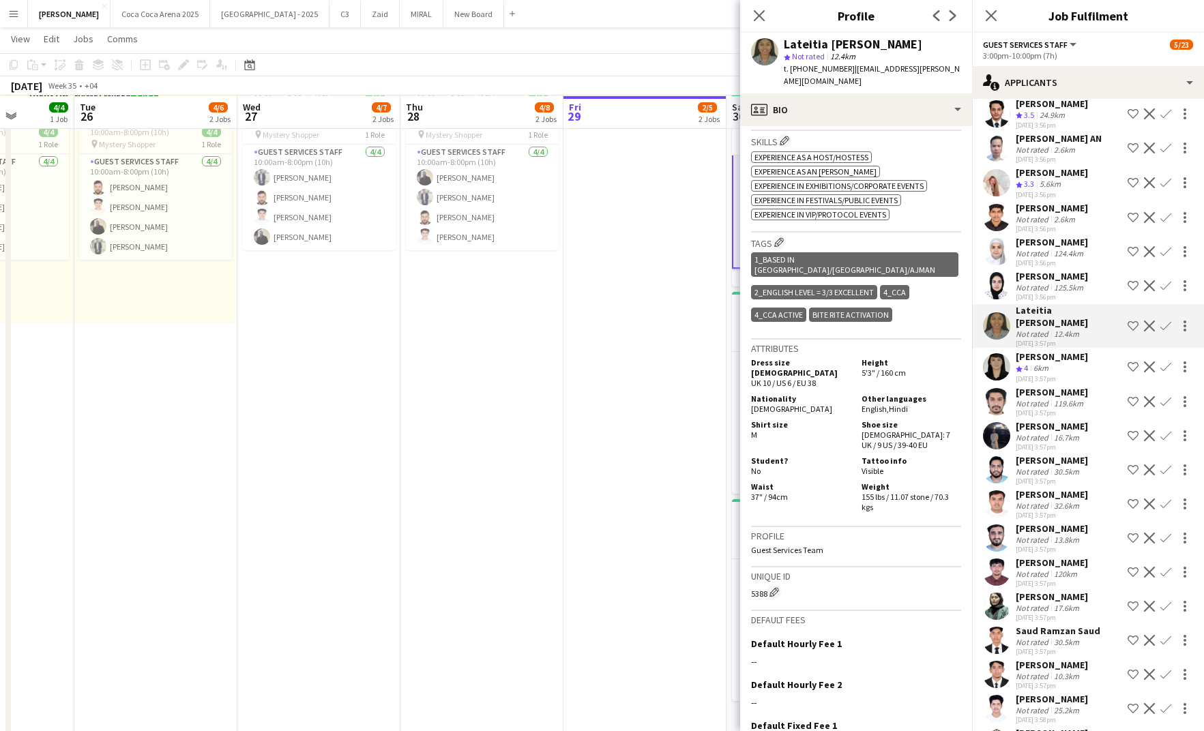
scroll to position [302, 0]
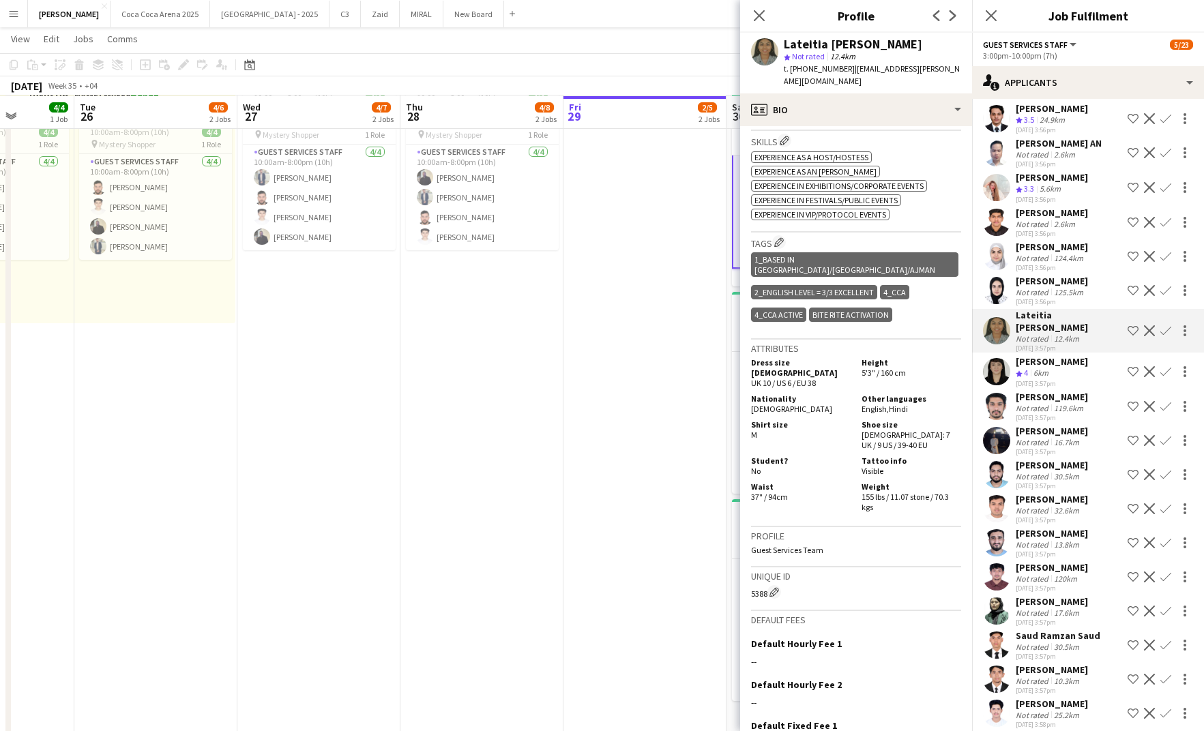
click at [1023, 331] on div "Lateitia [PERSON_NAME]" at bounding box center [1069, 321] width 106 height 25
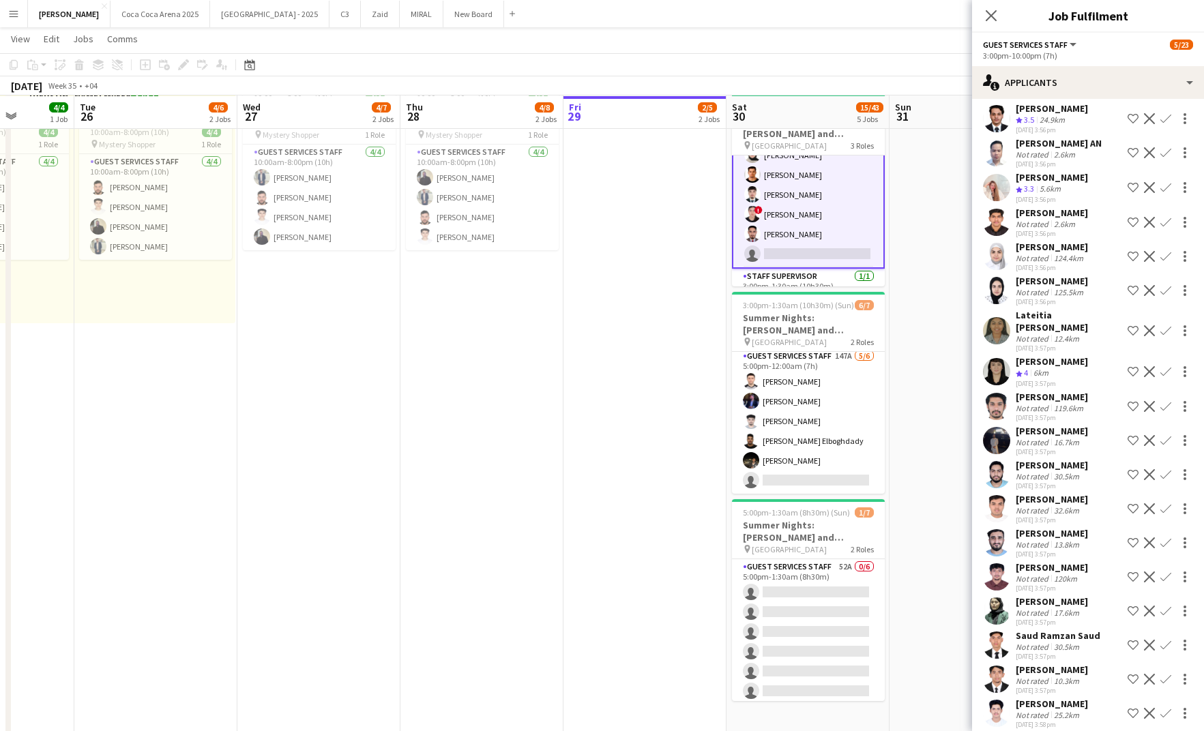
click at [1045, 334] on div "Not rated" at bounding box center [1033, 339] width 35 height 10
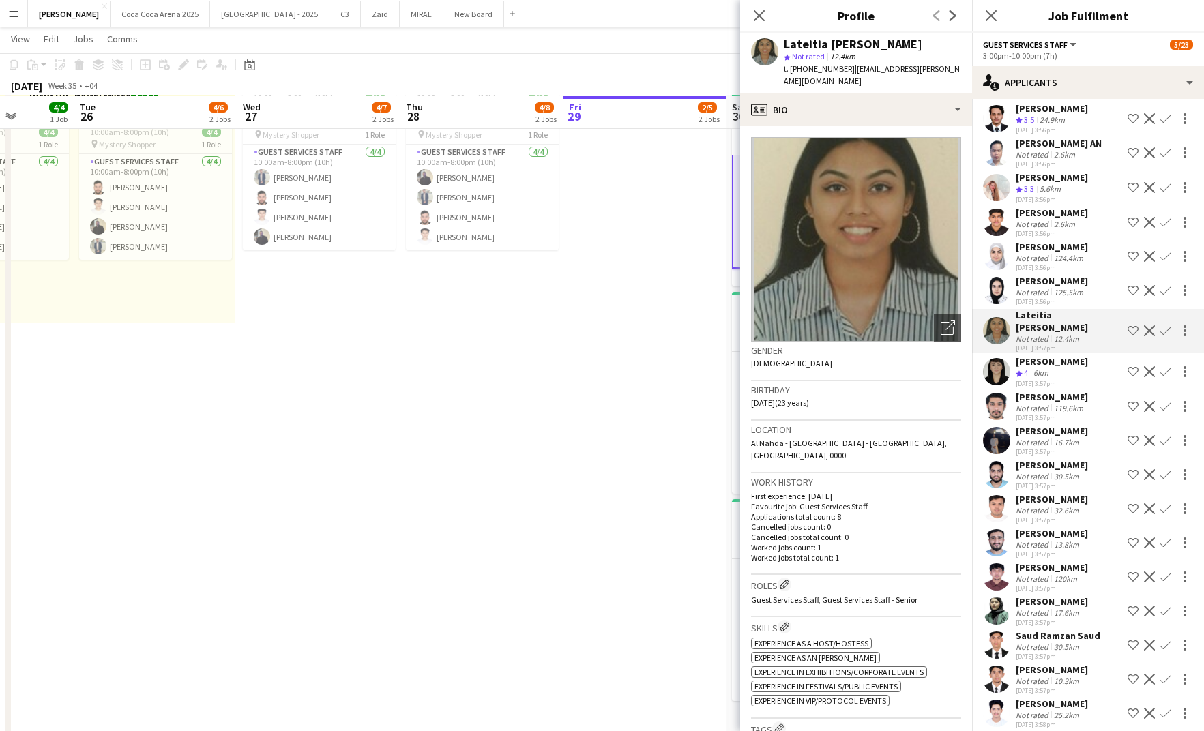
drag, startPoint x: 944, startPoint y: 69, endPoint x: 850, endPoint y: 73, distance: 93.6
click at [850, 73] on div "Lateitia D’silva star Not rated 12.4km t. +971553956088 | lateitia.j.dsilva@gma…" at bounding box center [856, 63] width 232 height 61
copy span "lateitia.j.dsilva@gmail.com"
click at [1041, 287] on div "Lama Ahmad" at bounding box center [1052, 281] width 72 height 12
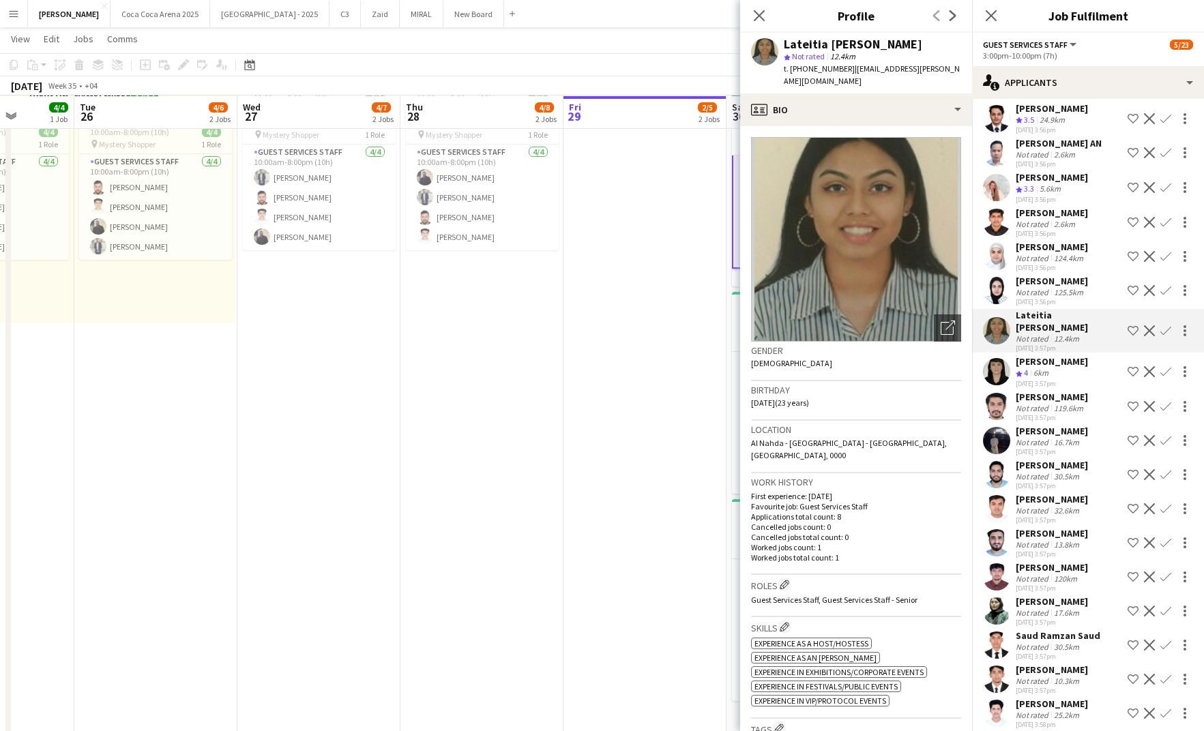
click at [1035, 287] on div "Lama Ahmad" at bounding box center [1052, 281] width 72 height 12
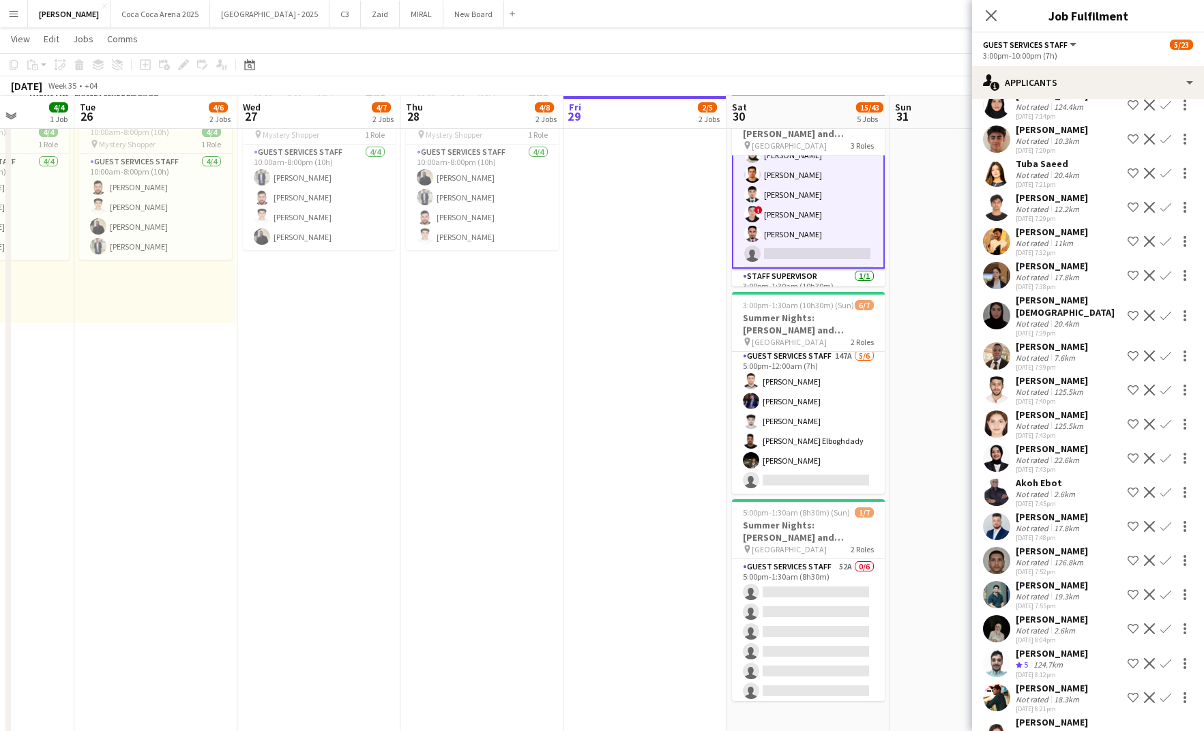
scroll to position [4354, 0]
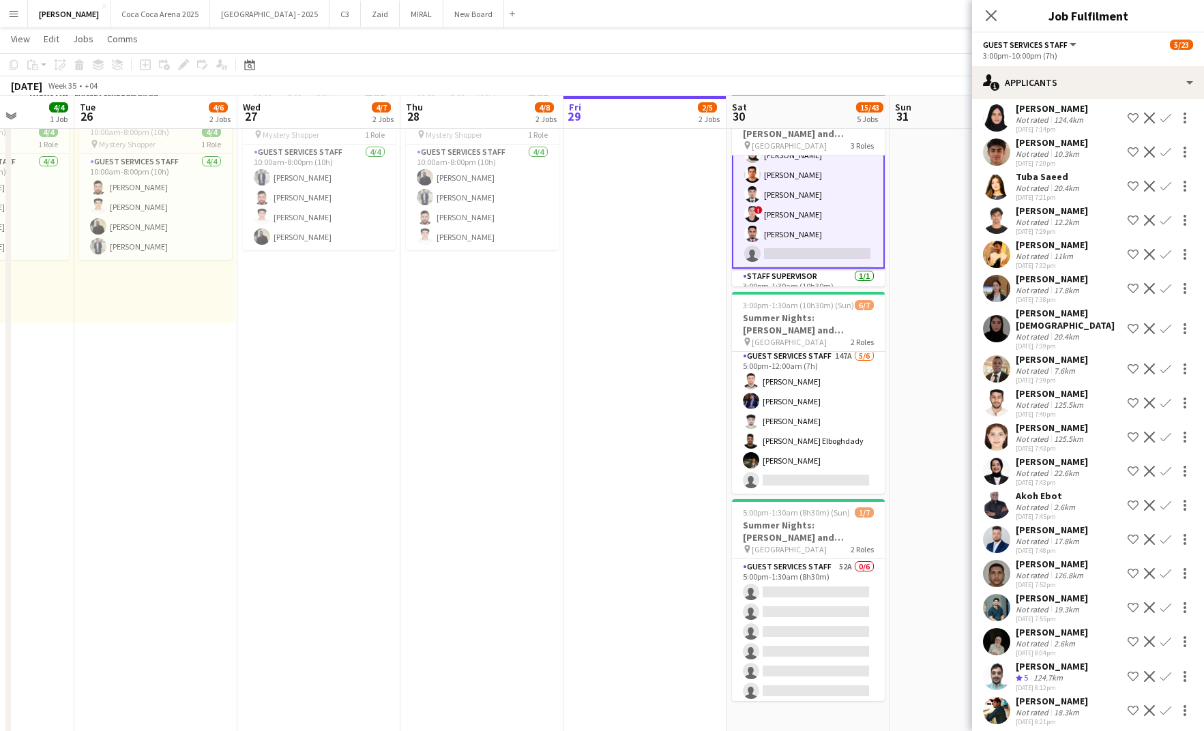
click at [1040, 468] on div "Not rated" at bounding box center [1033, 473] width 35 height 10
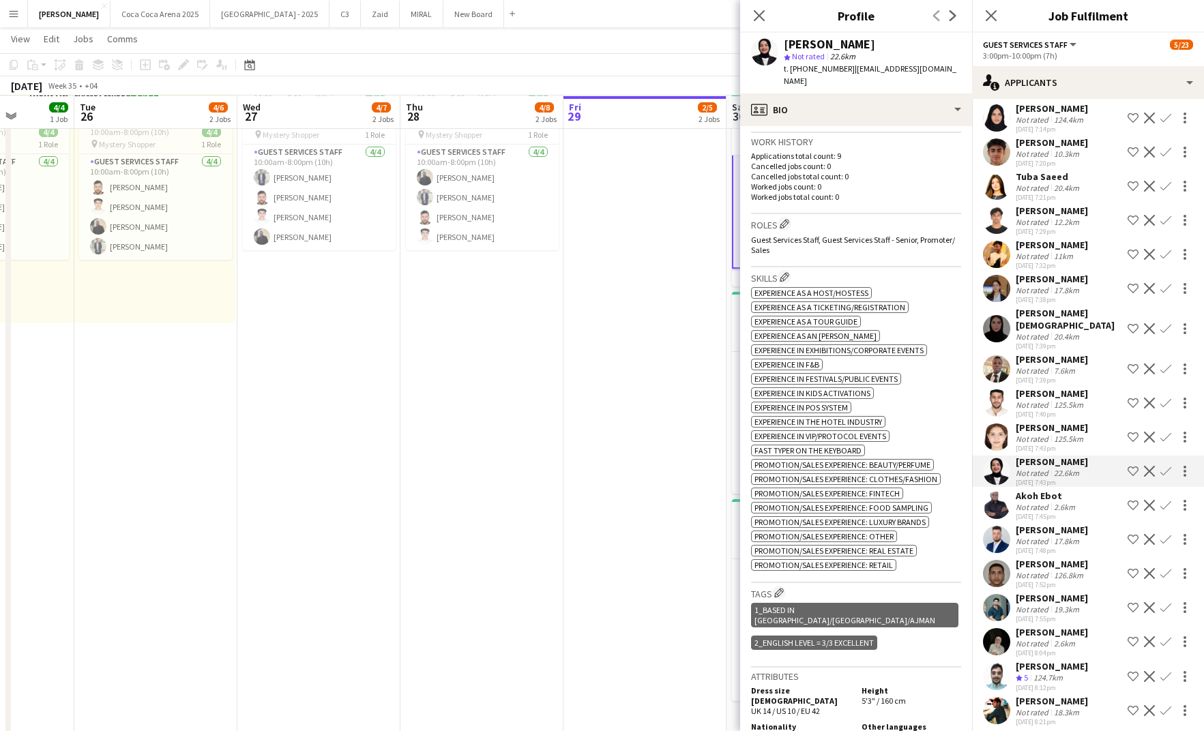
scroll to position [355, 0]
click at [1028, 307] on div "Hindah Muhammad yousaf" at bounding box center [1069, 319] width 106 height 25
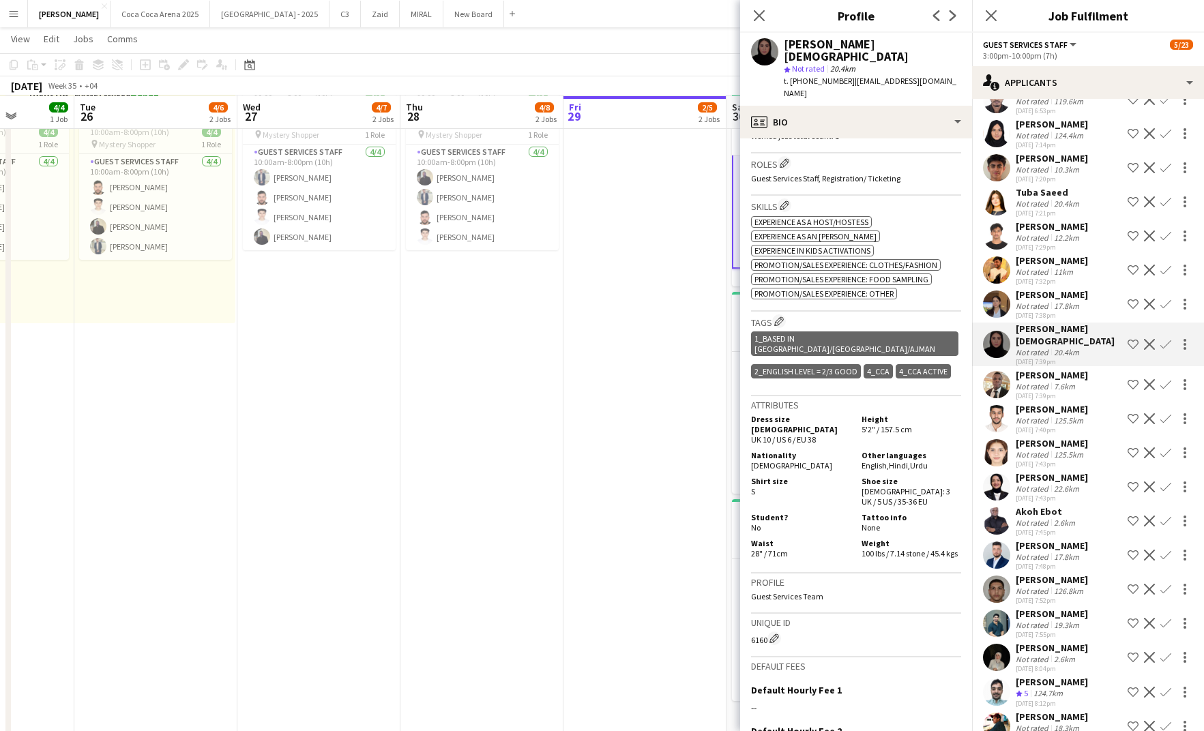
scroll to position [4336, 0]
click at [1022, 656] on div "Not rated" at bounding box center [1033, 661] width 35 height 10
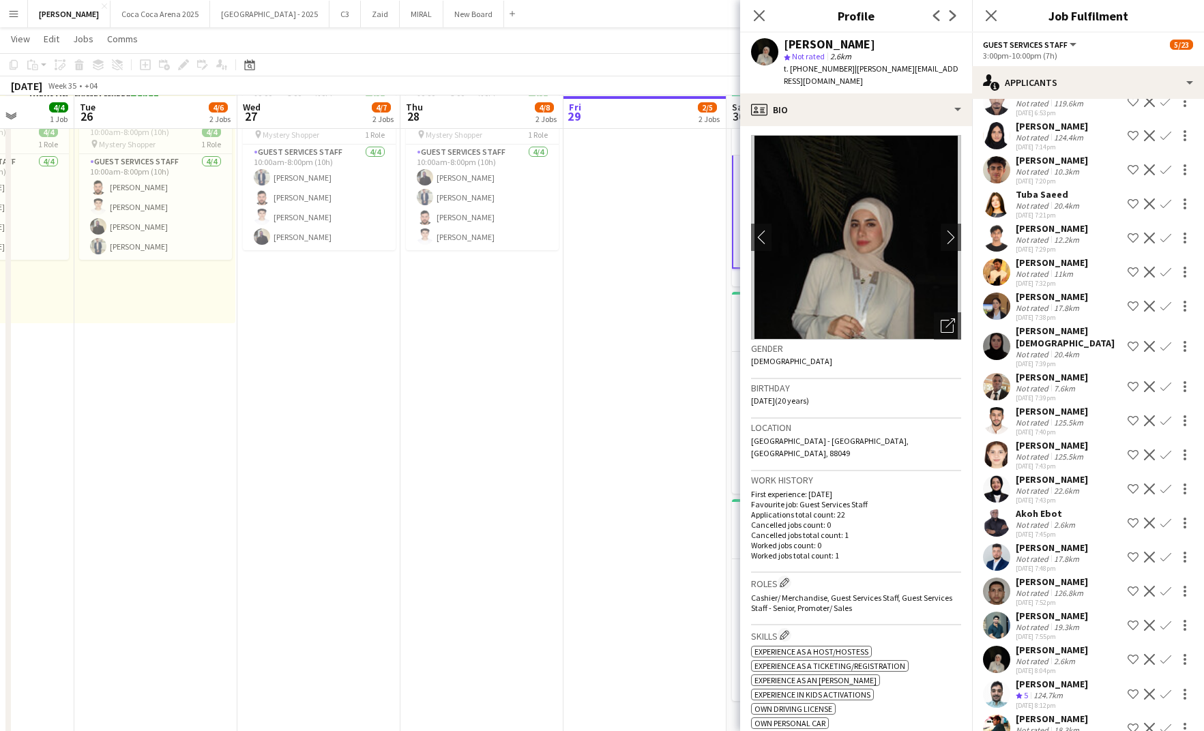
scroll to position [0, 0]
click at [946, 322] on icon at bounding box center [947, 328] width 13 height 13
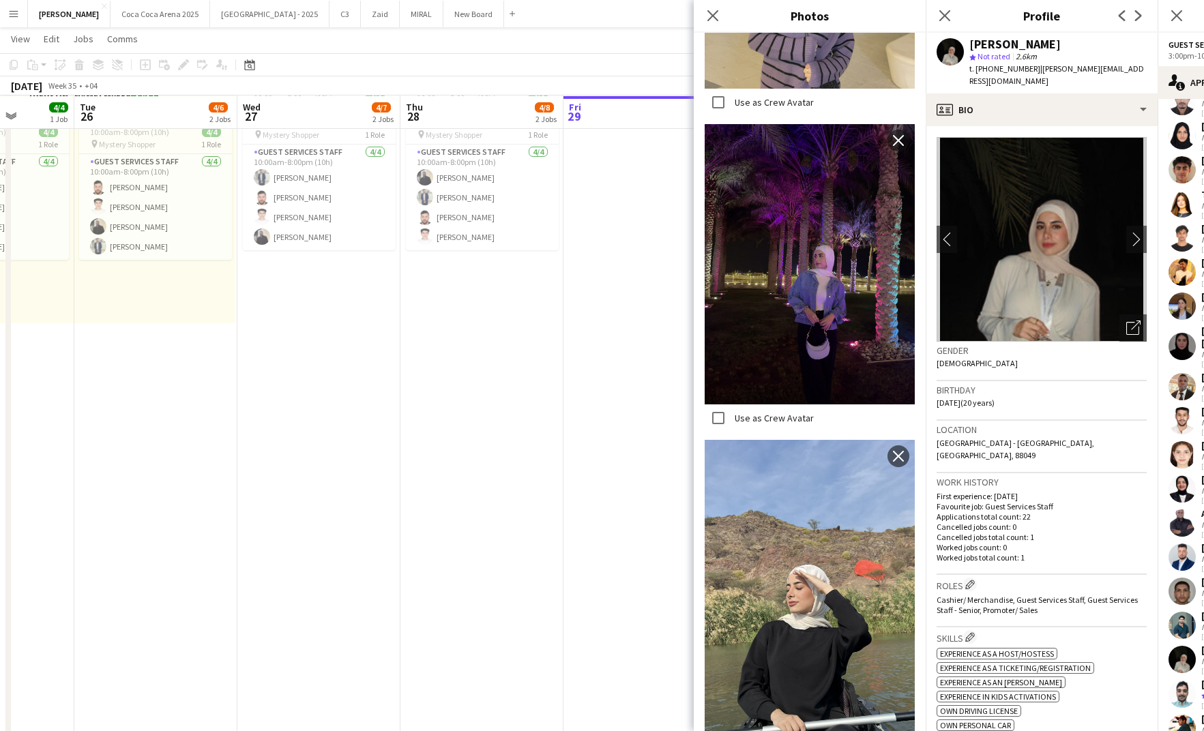
scroll to position [526, 0]
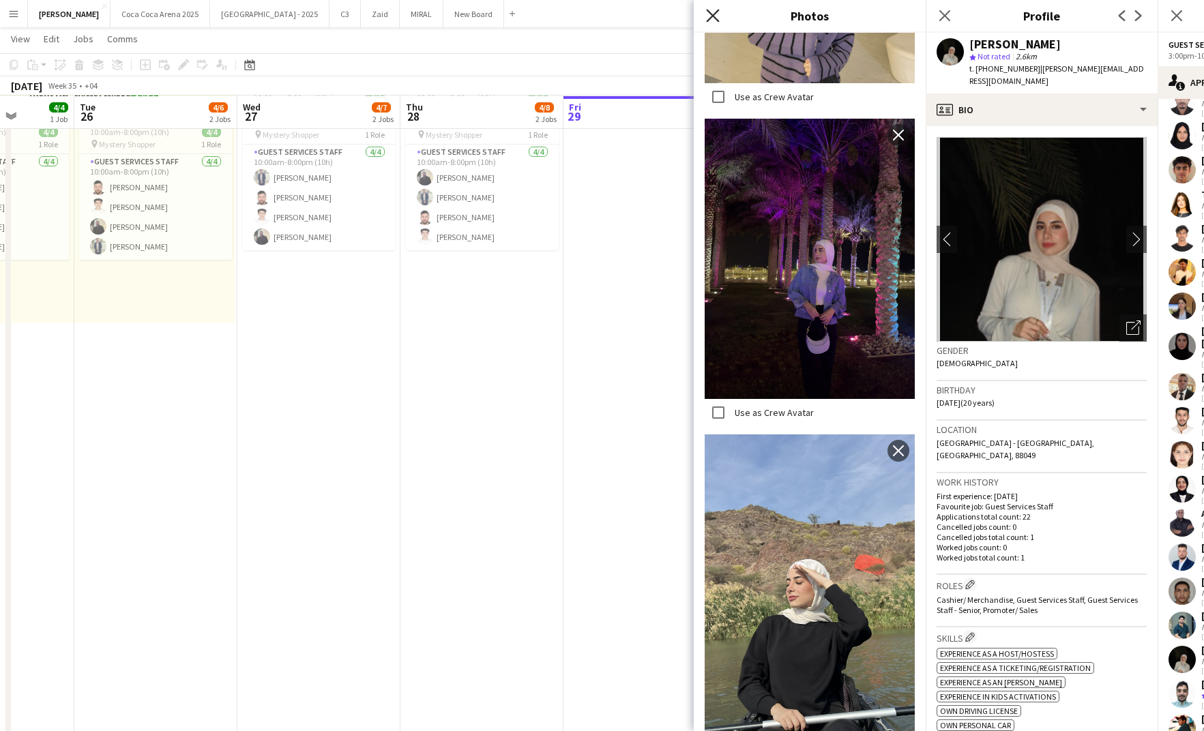
click at [710, 16] on icon "Close pop-in" at bounding box center [712, 15] width 13 height 13
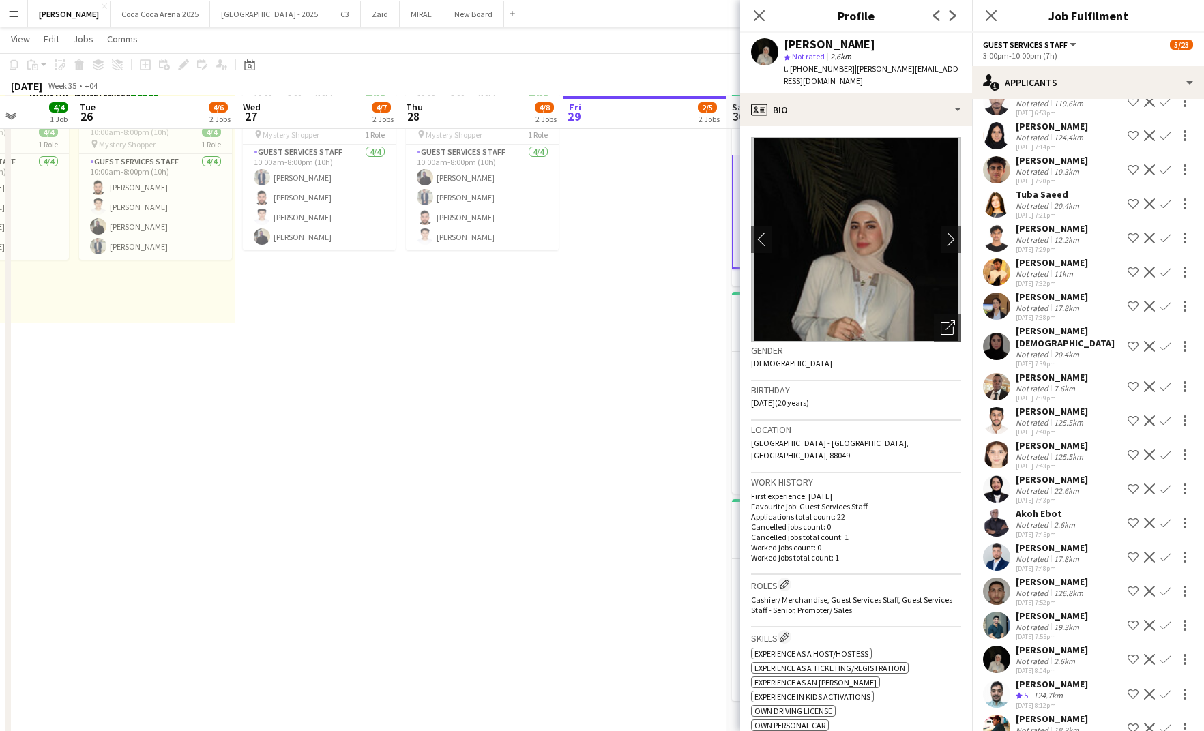
click at [1164, 654] on app-icon "Confirm" at bounding box center [1166, 659] width 11 height 11
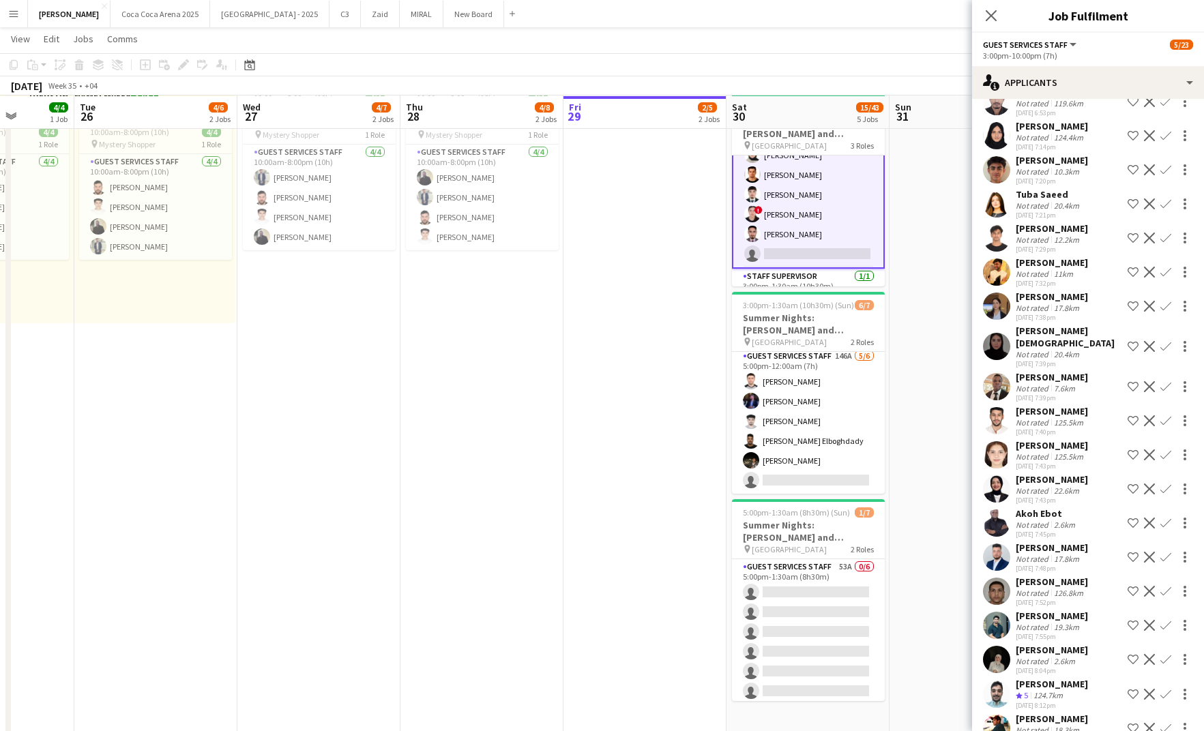
click at [1164, 654] on app-icon "Confirm" at bounding box center [1166, 659] width 11 height 11
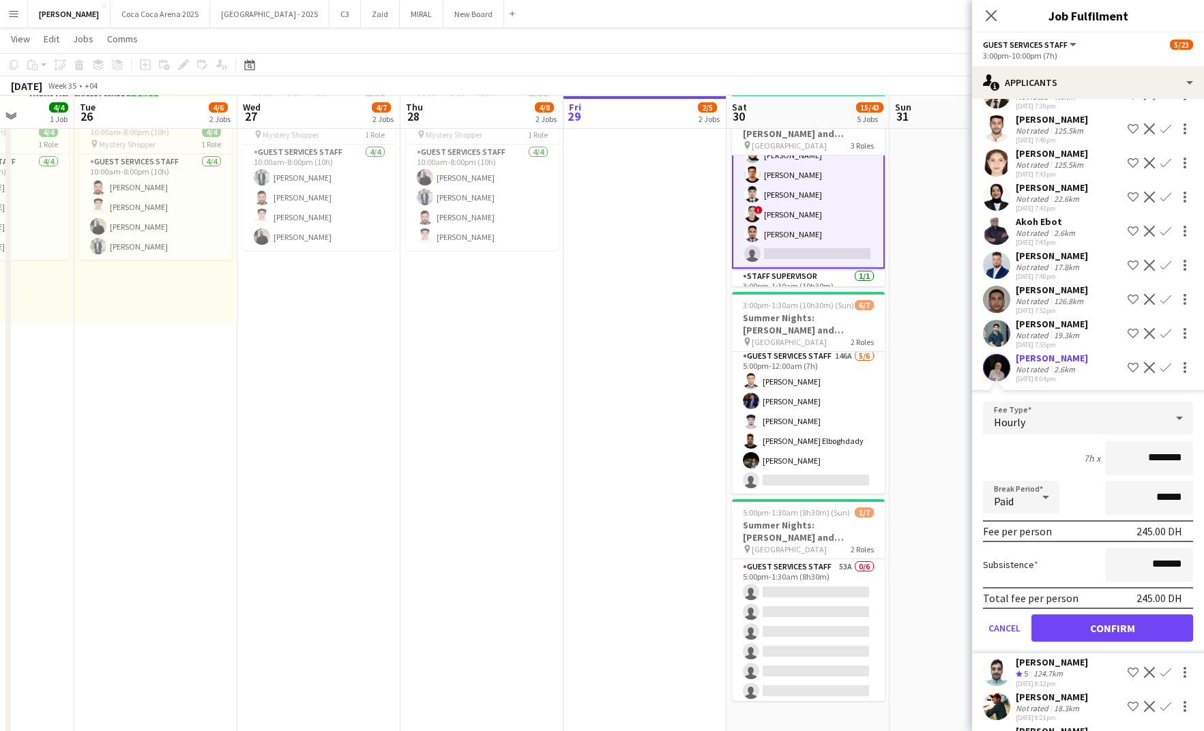
scroll to position [4632, 0]
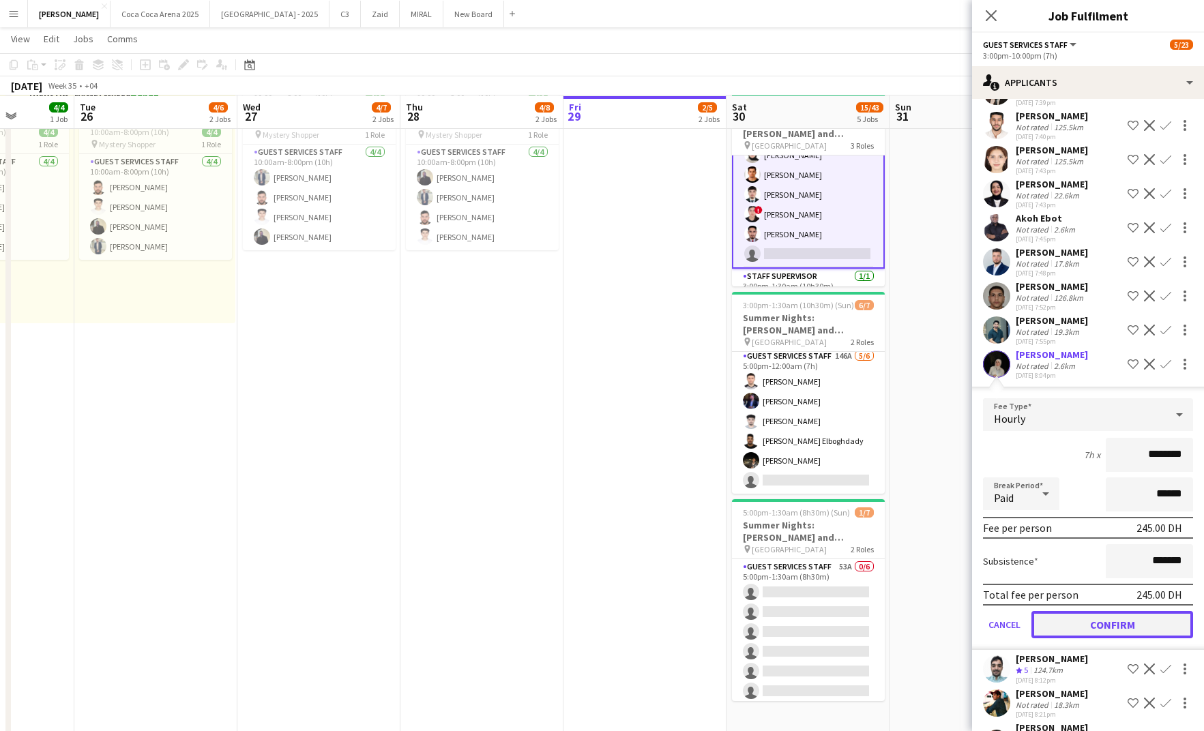
click at [1109, 611] on button "Confirm" at bounding box center [1113, 624] width 162 height 27
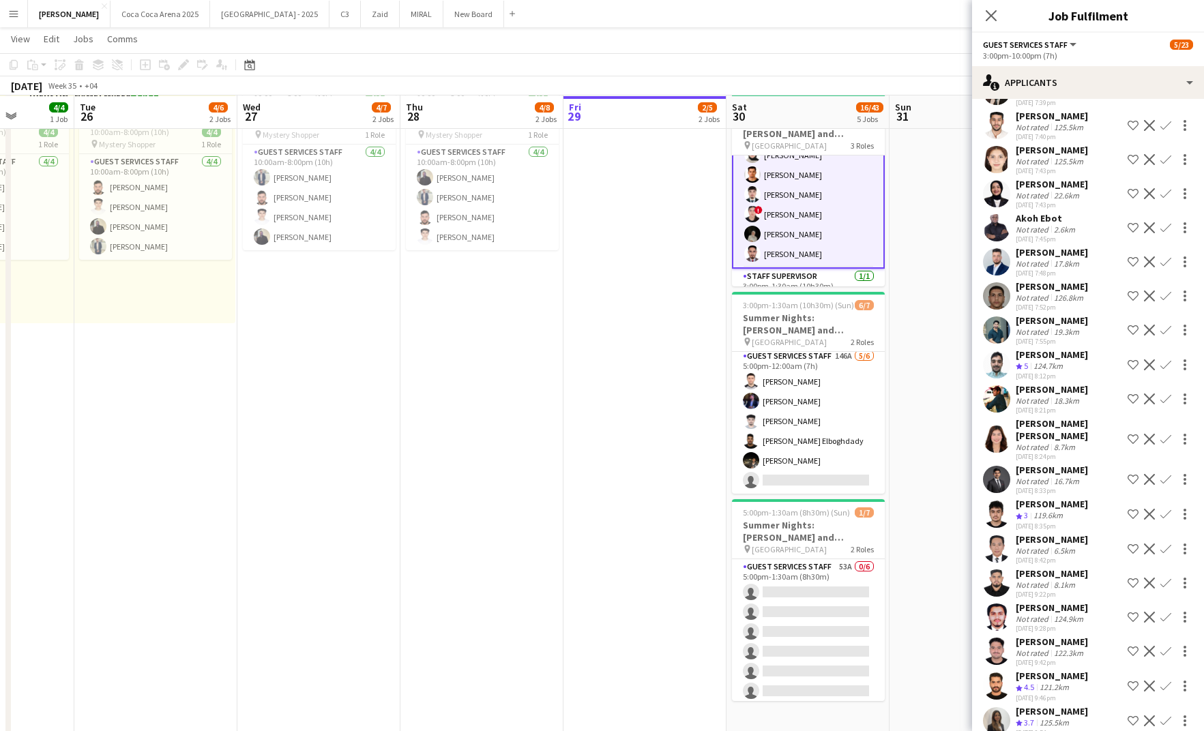
click at [825, 203] on app-card-role "Guest Services Staff 6/6 3:00pm-10:00pm (7h) Zeen Shehab Abdallah qasim Ahmad A…" at bounding box center [808, 195] width 153 height 148
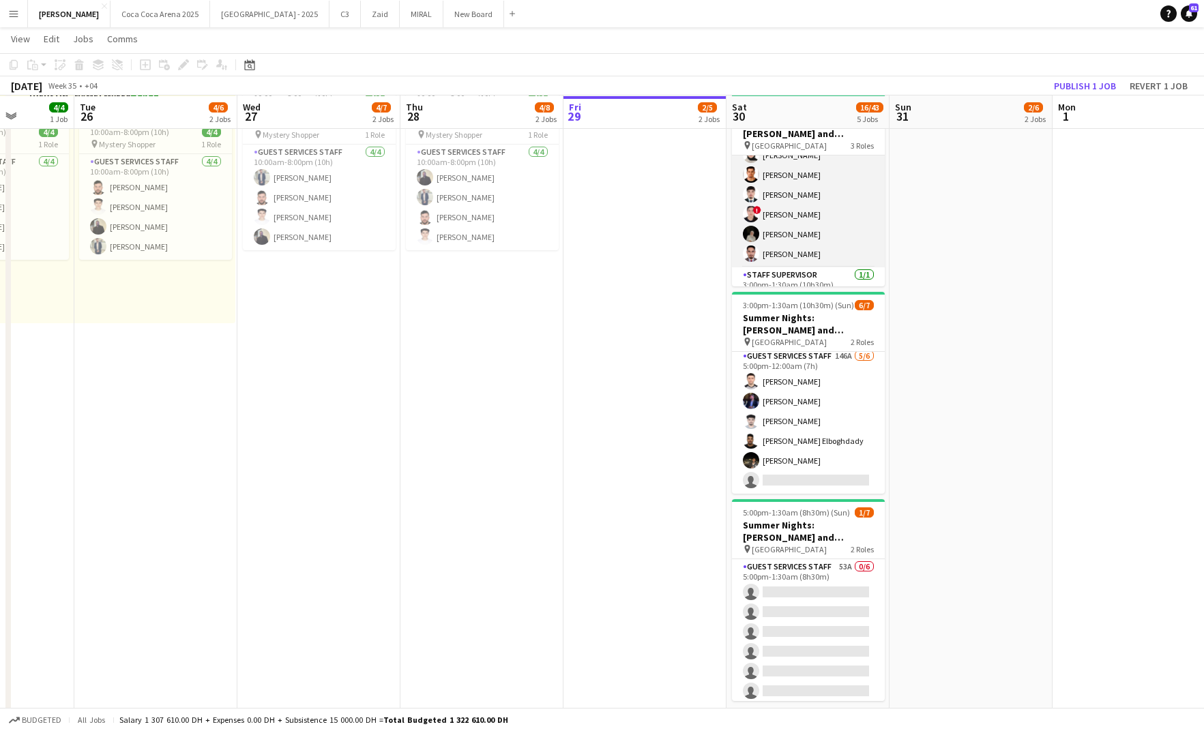
click at [828, 211] on app-card-role "Guest Services Staff 6/6 3:00pm-10:00pm (7h) Zeen Shehab Abdallah qasim Ahmad A…" at bounding box center [808, 194] width 153 height 145
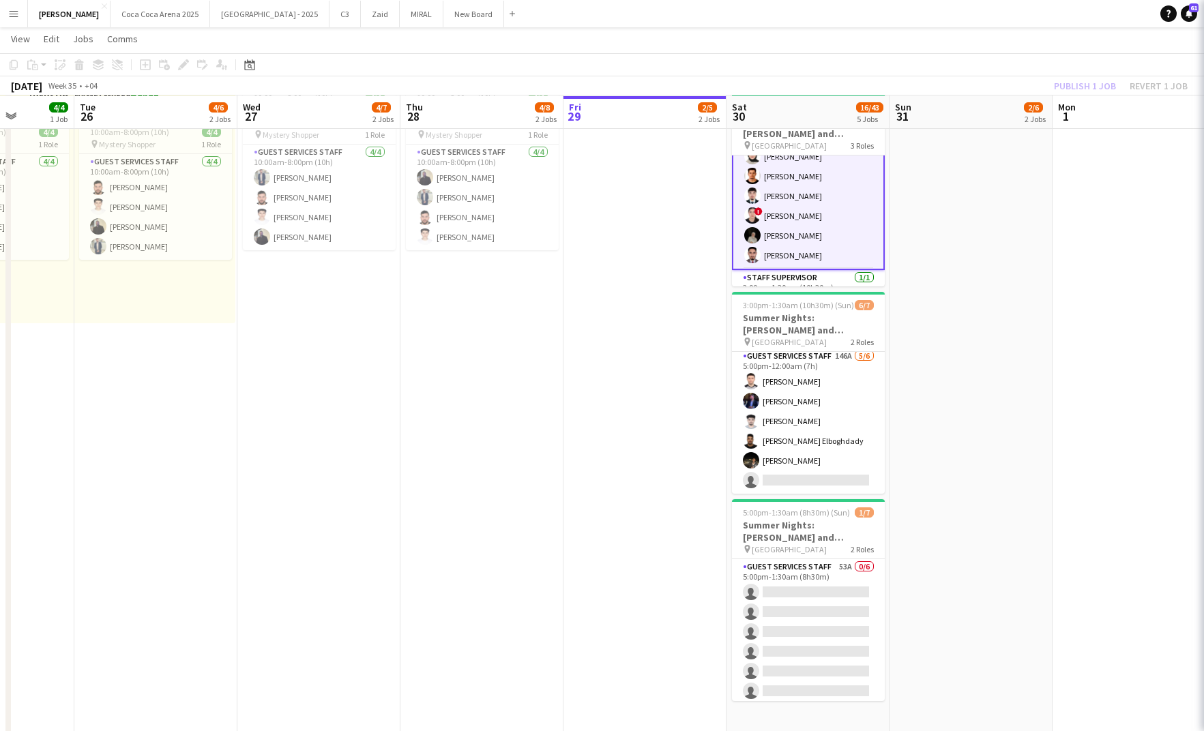
scroll to position [35, 0]
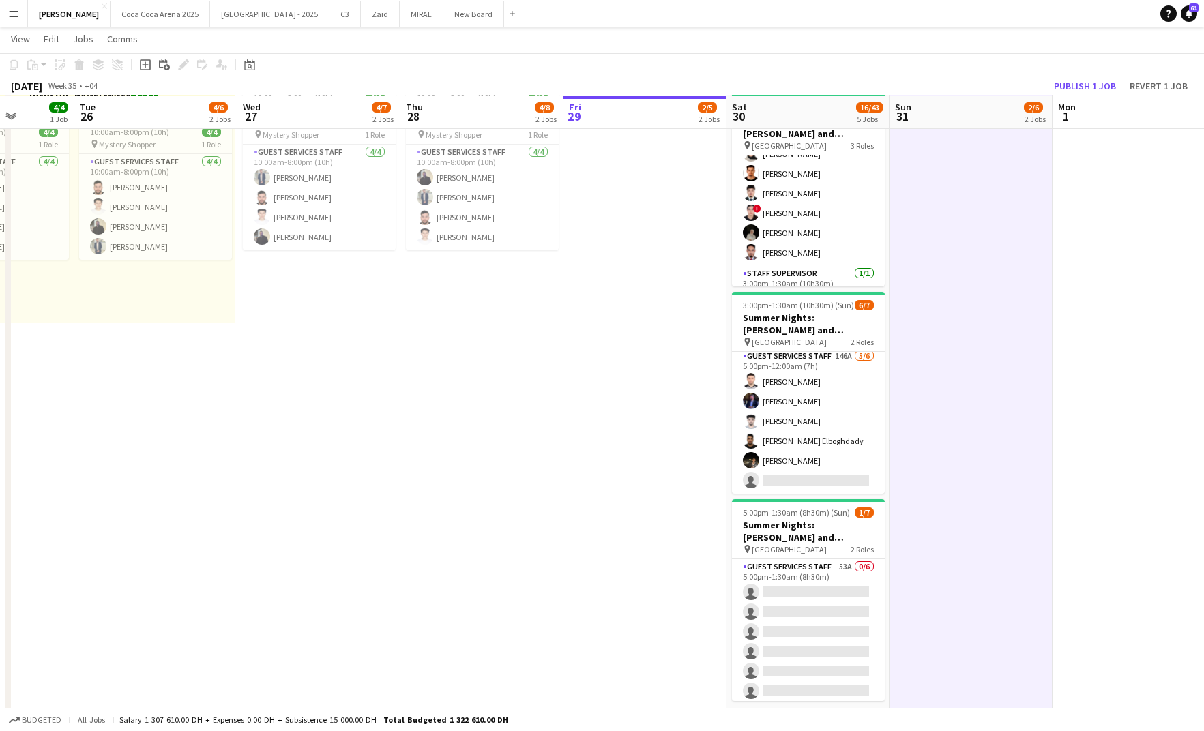
scroll to position [33, 0]
click at [1070, 84] on button "Publish 1 job" at bounding box center [1085, 86] width 73 height 18
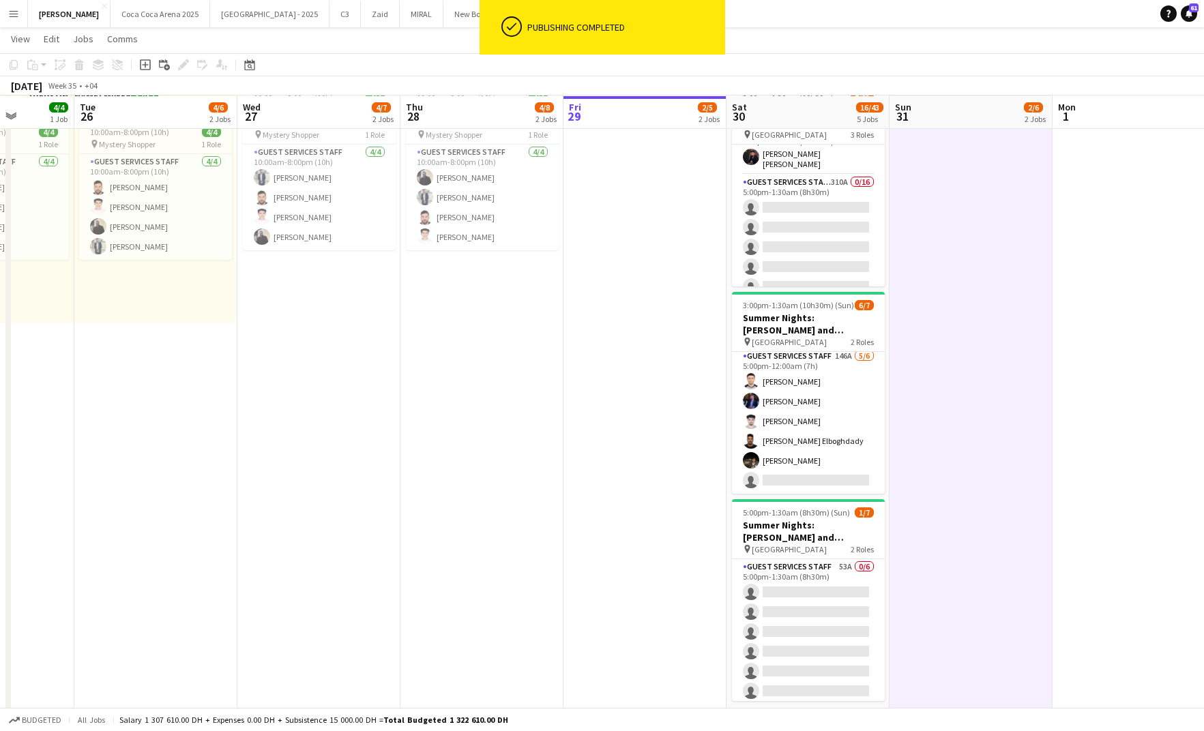
scroll to position [177, 0]
click at [810, 171] on app-card-role "Guest Services Staff 310A 0/16 5:00pm-1:30am (8h30m) single-neutral-actions sin…" at bounding box center [808, 334] width 153 height 343
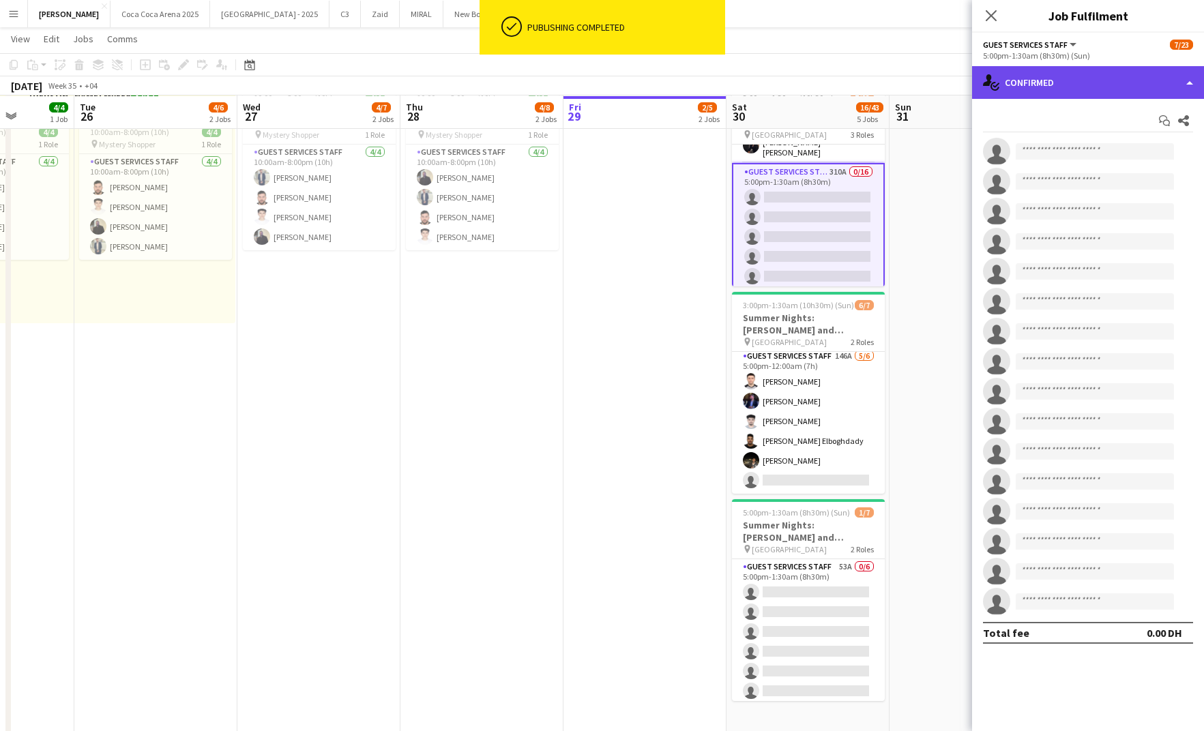
click at [1023, 78] on div "single-neutral-actions-check-2 Confirmed" at bounding box center [1088, 82] width 232 height 33
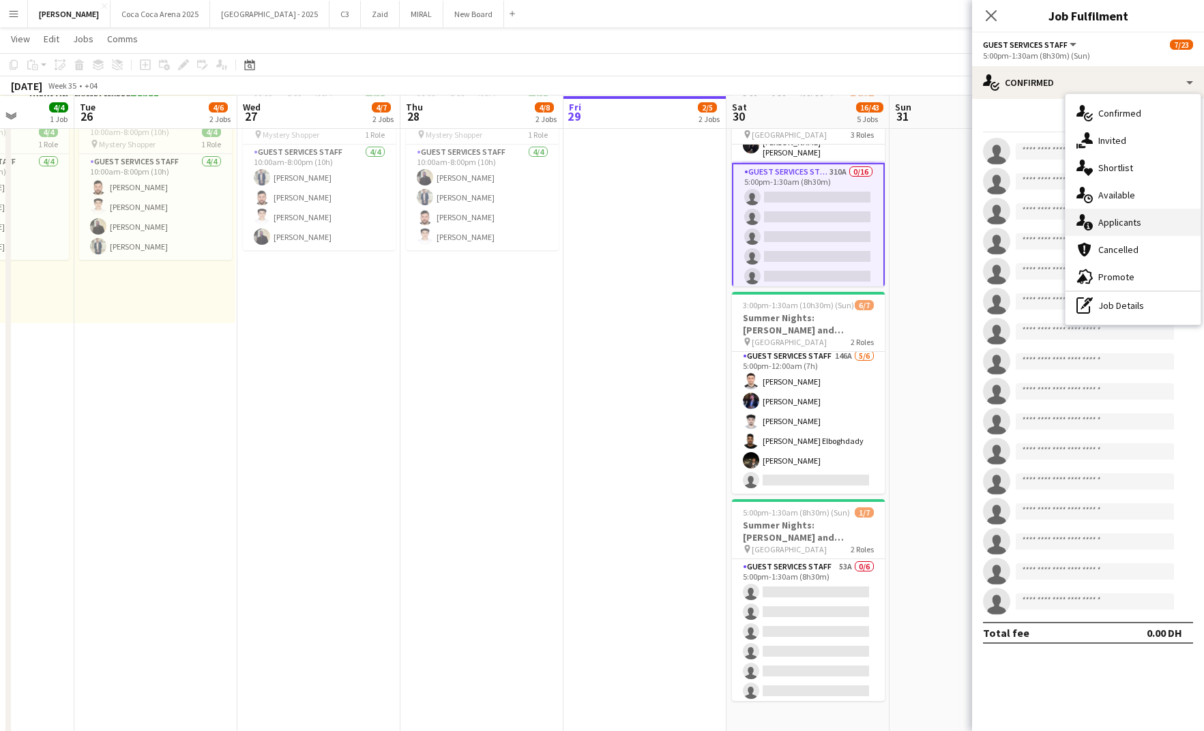
click at [1101, 215] on div "single-neutral-actions-information Applicants" at bounding box center [1133, 222] width 135 height 27
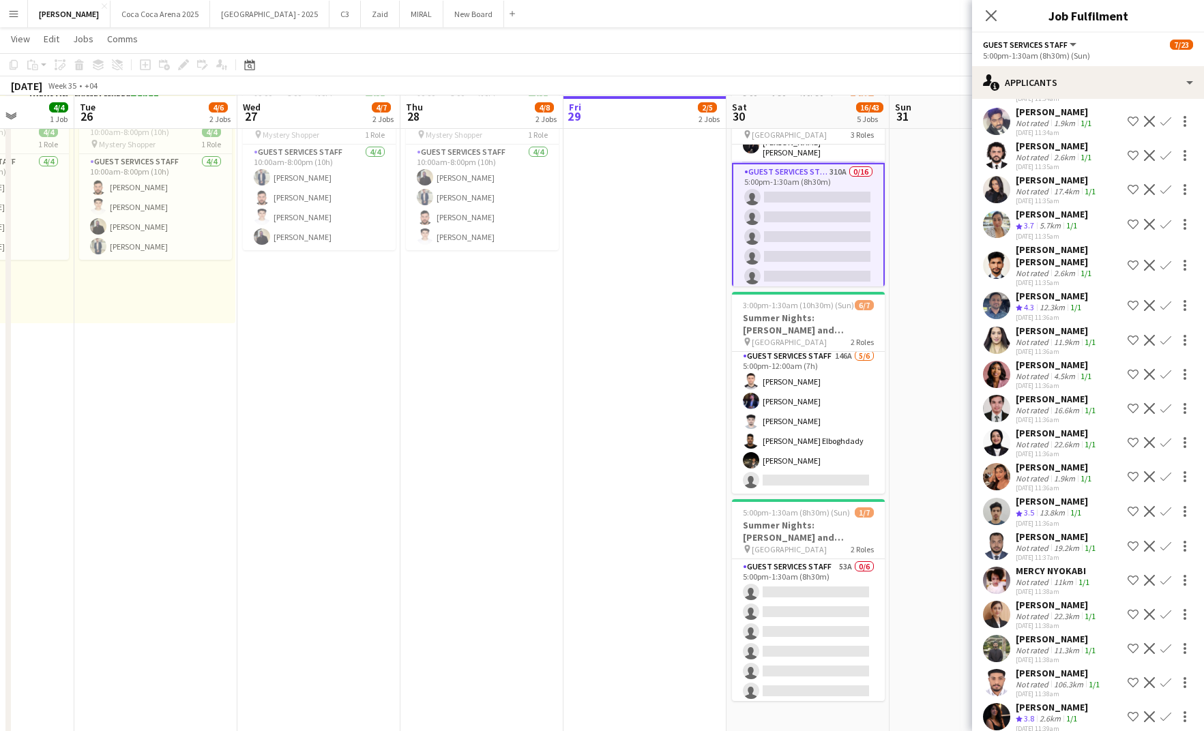
scroll to position [1399, 0]
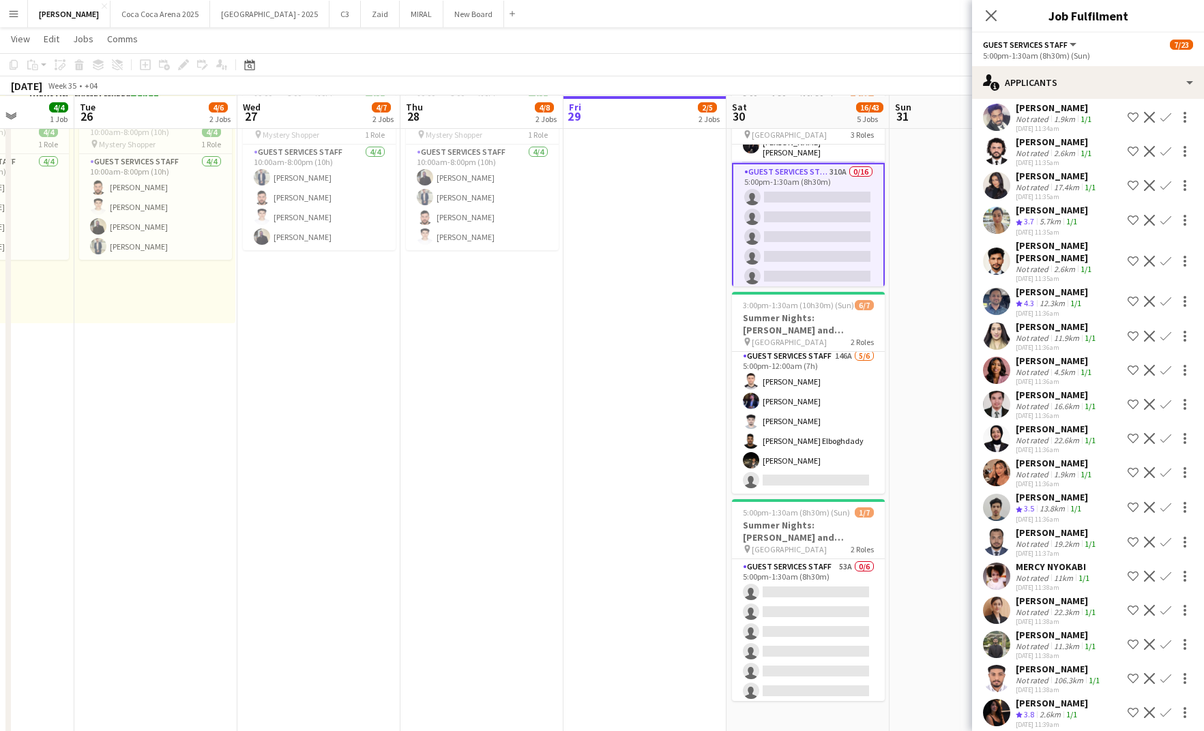
click at [1055, 515] on div "13.8km" at bounding box center [1052, 510] width 31 height 12
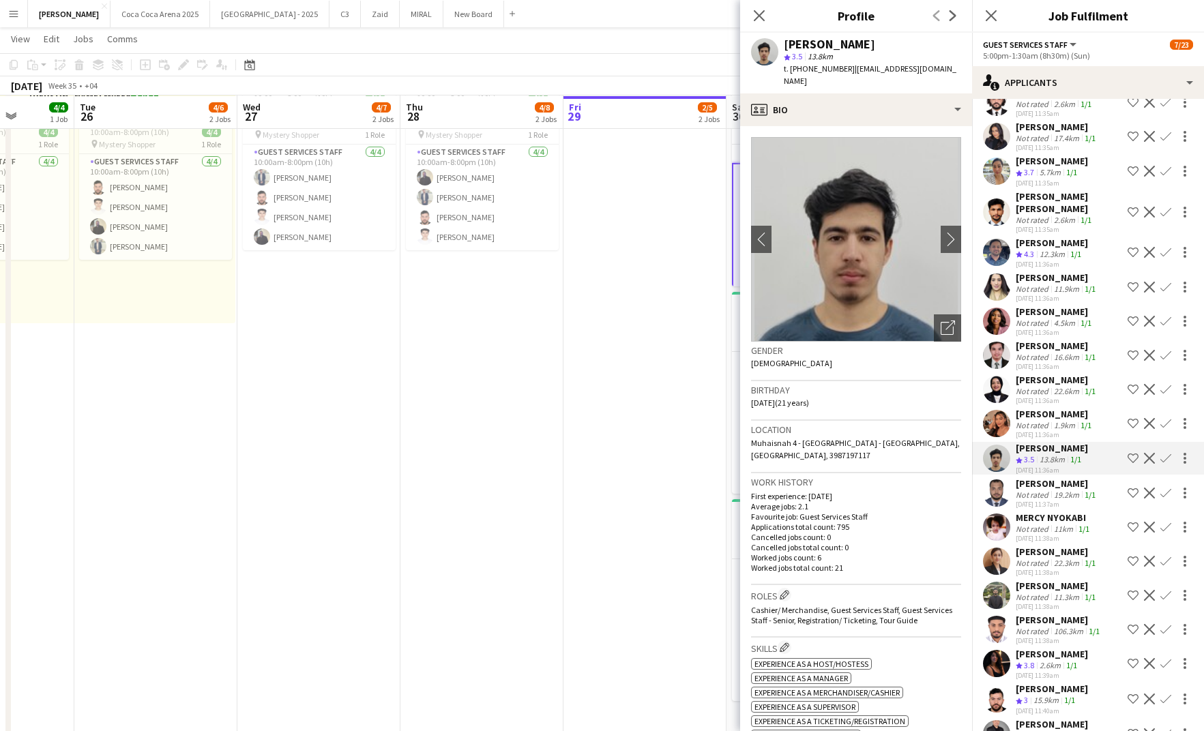
drag, startPoint x: 944, startPoint y: 68, endPoint x: 848, endPoint y: 70, distance: 95.5
click at [848, 70] on div "Khalil Muhammad star 3.5 13.8km t. +971556391377 | khalilkhanmk7@gmail.com" at bounding box center [856, 63] width 232 height 61
copy span "khalilkhanmk7@gmail.com"
click at [1163, 464] on app-icon "Confirm" at bounding box center [1166, 458] width 11 height 11
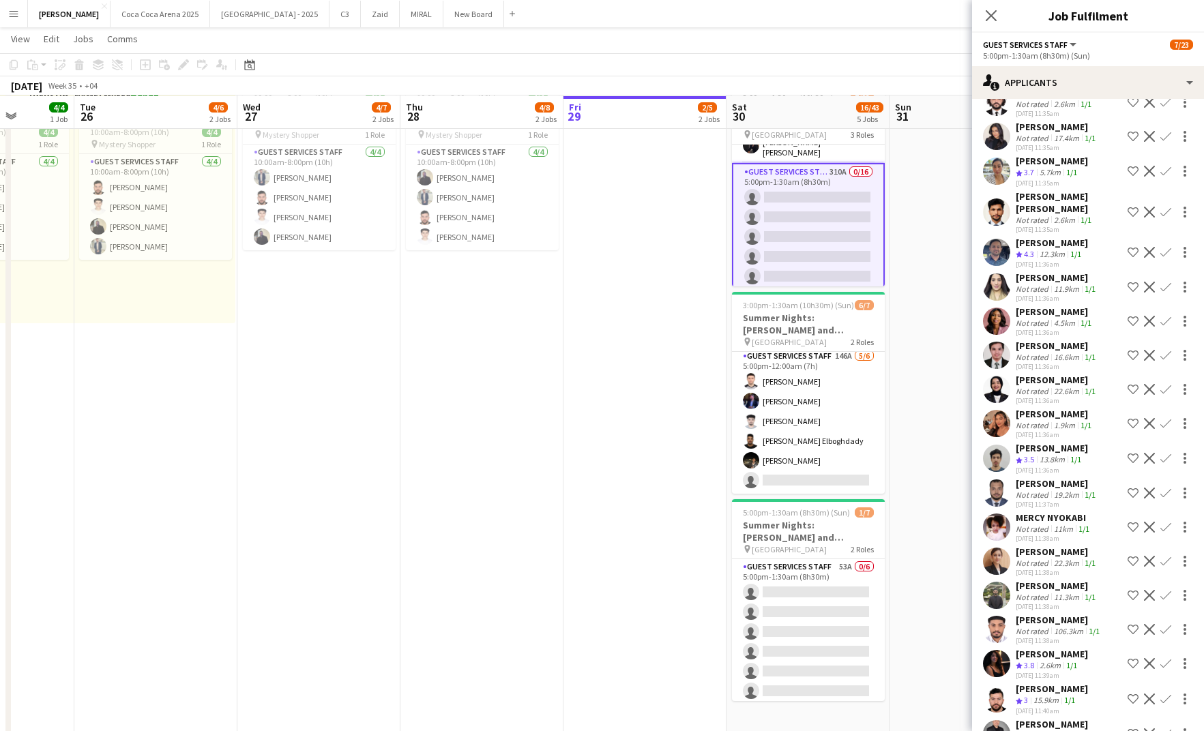
click at [1164, 464] on app-icon "Confirm" at bounding box center [1166, 458] width 11 height 11
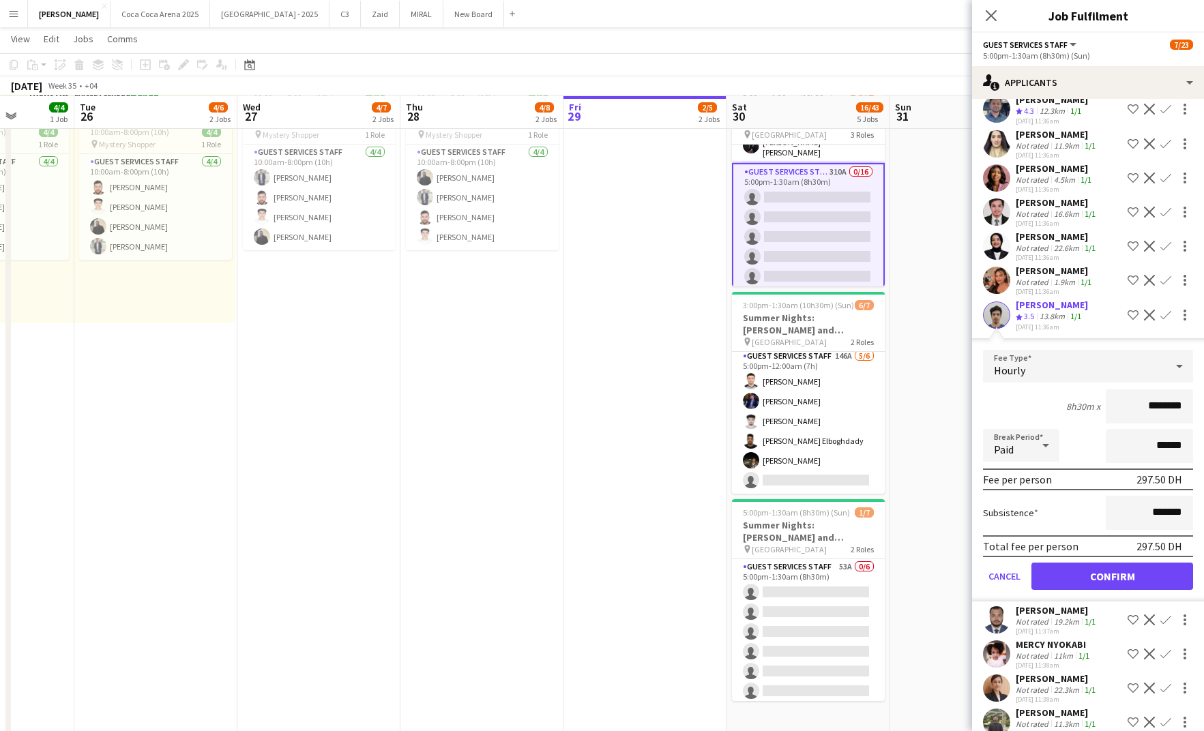
scroll to position [1595, 0]
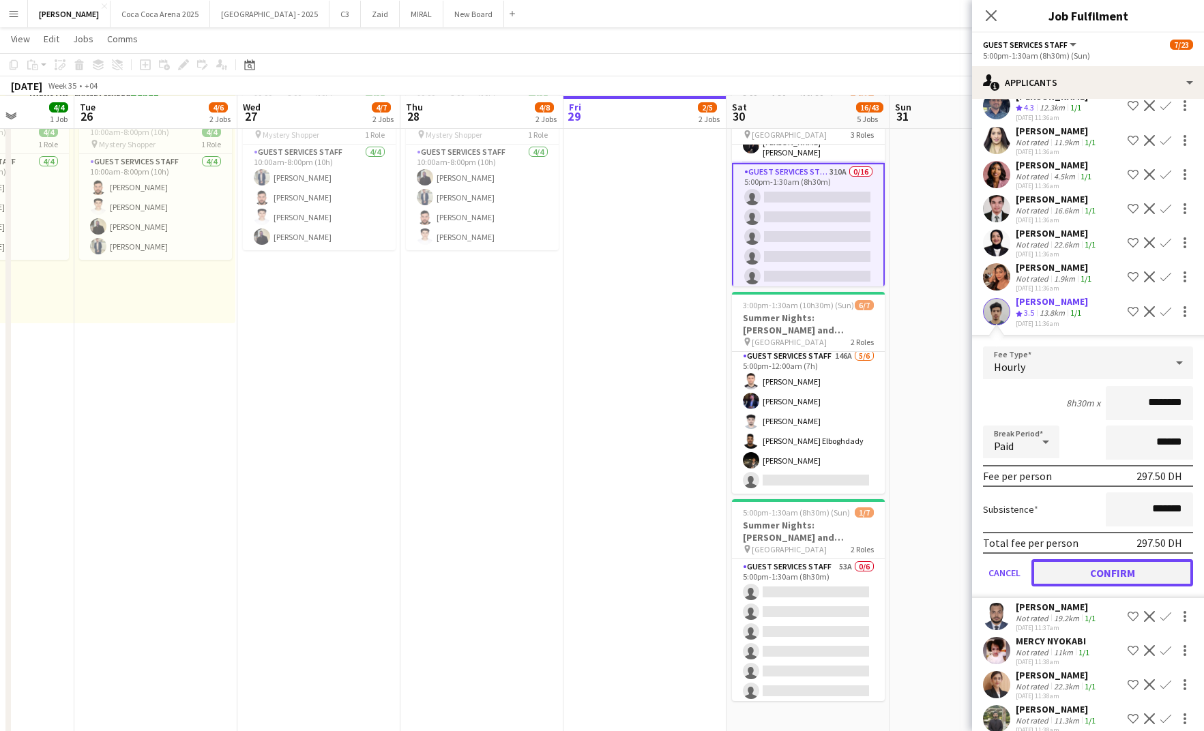
click at [1120, 587] on button "Confirm" at bounding box center [1113, 573] width 162 height 27
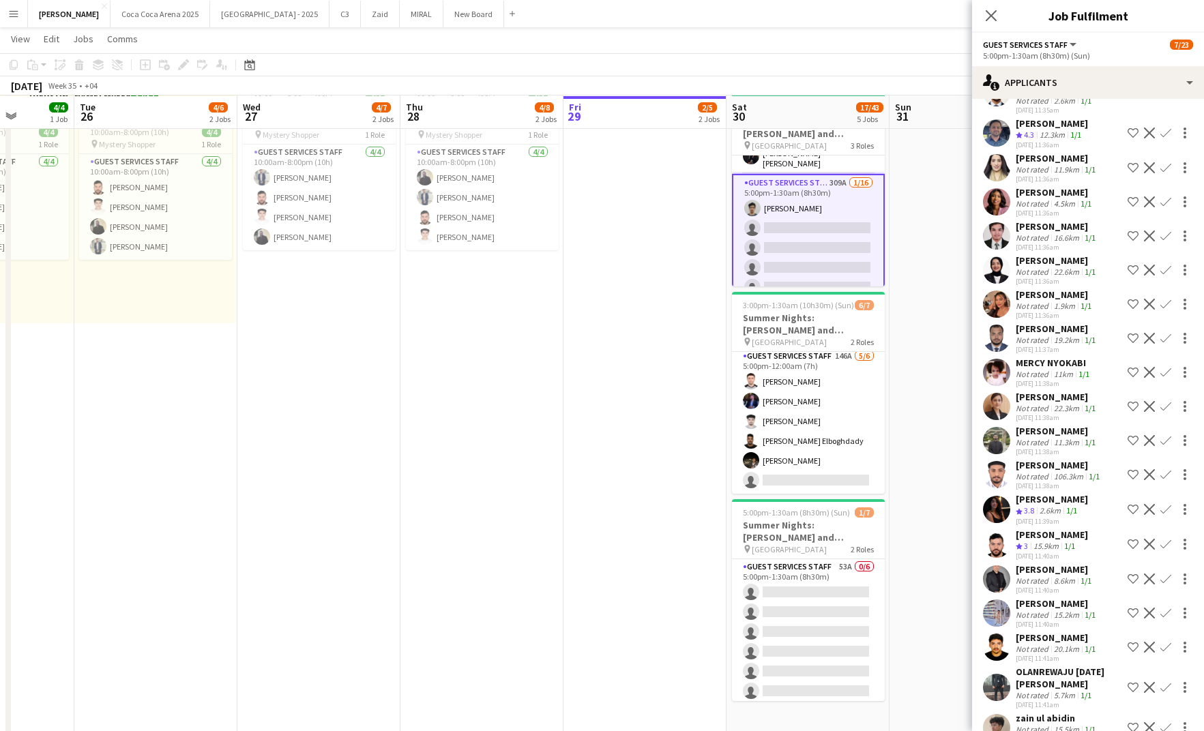
scroll to position [1564, 0]
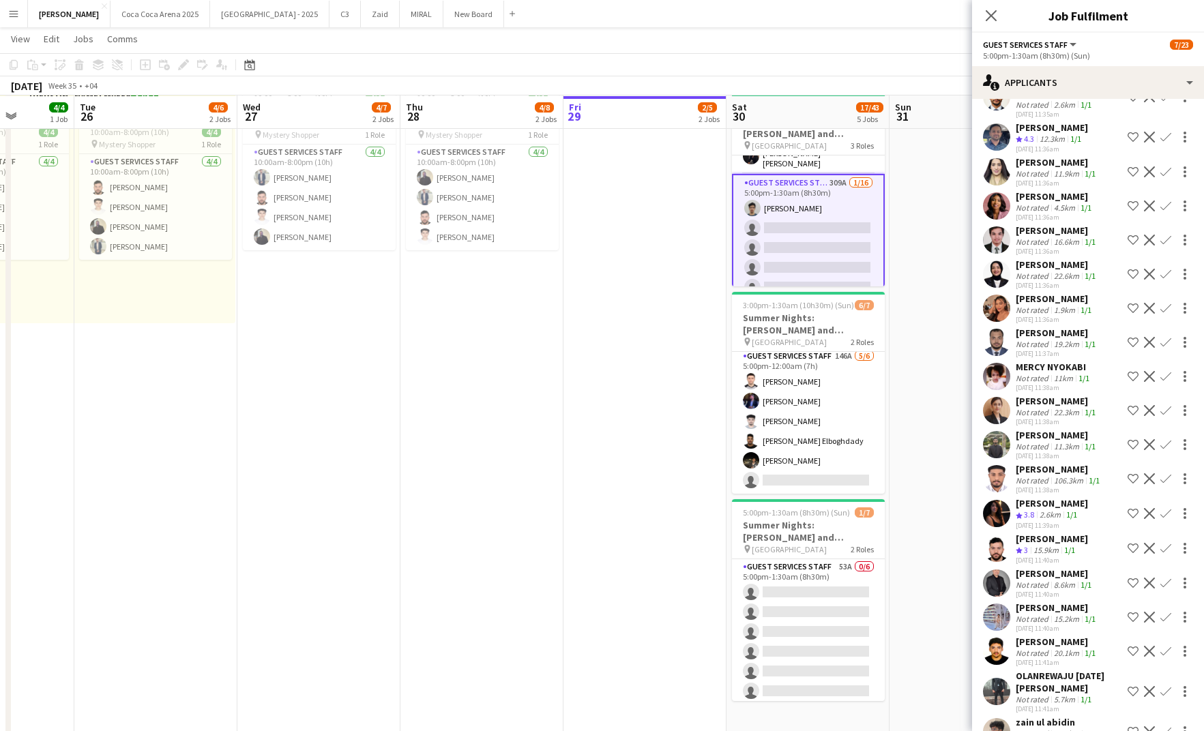
click at [1166, 519] on app-icon "Confirm" at bounding box center [1166, 513] width 11 height 11
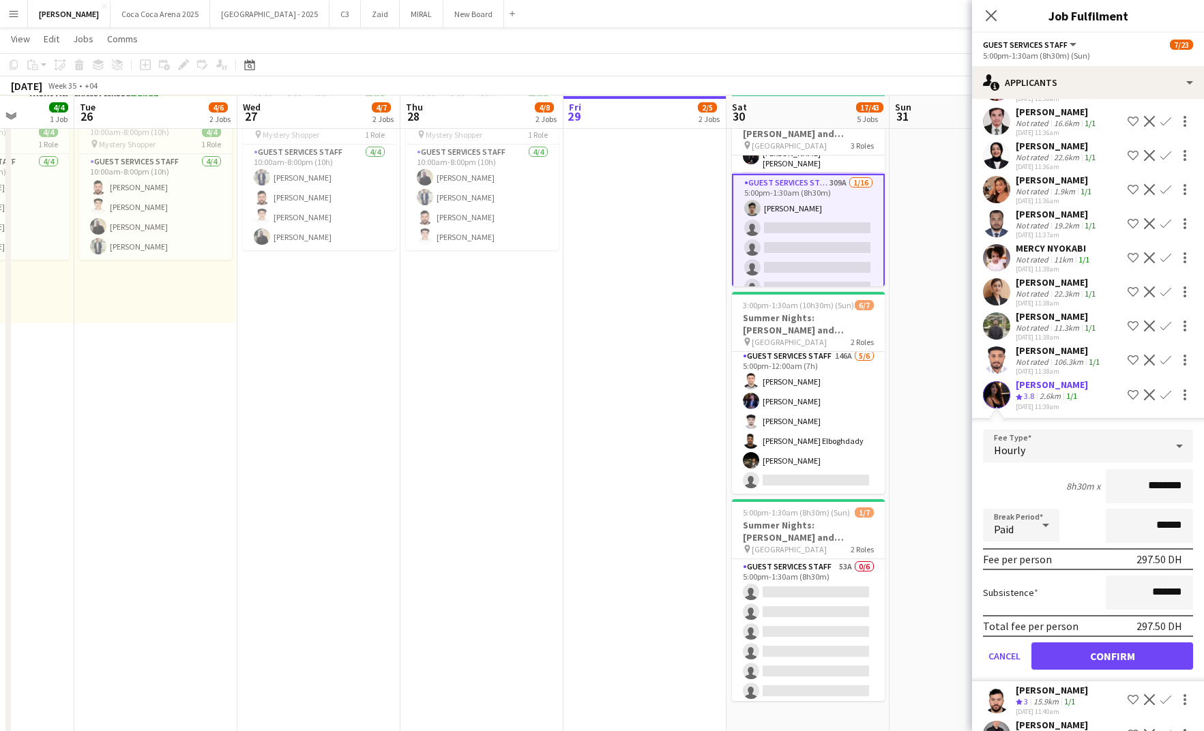
scroll to position [1685, 0]
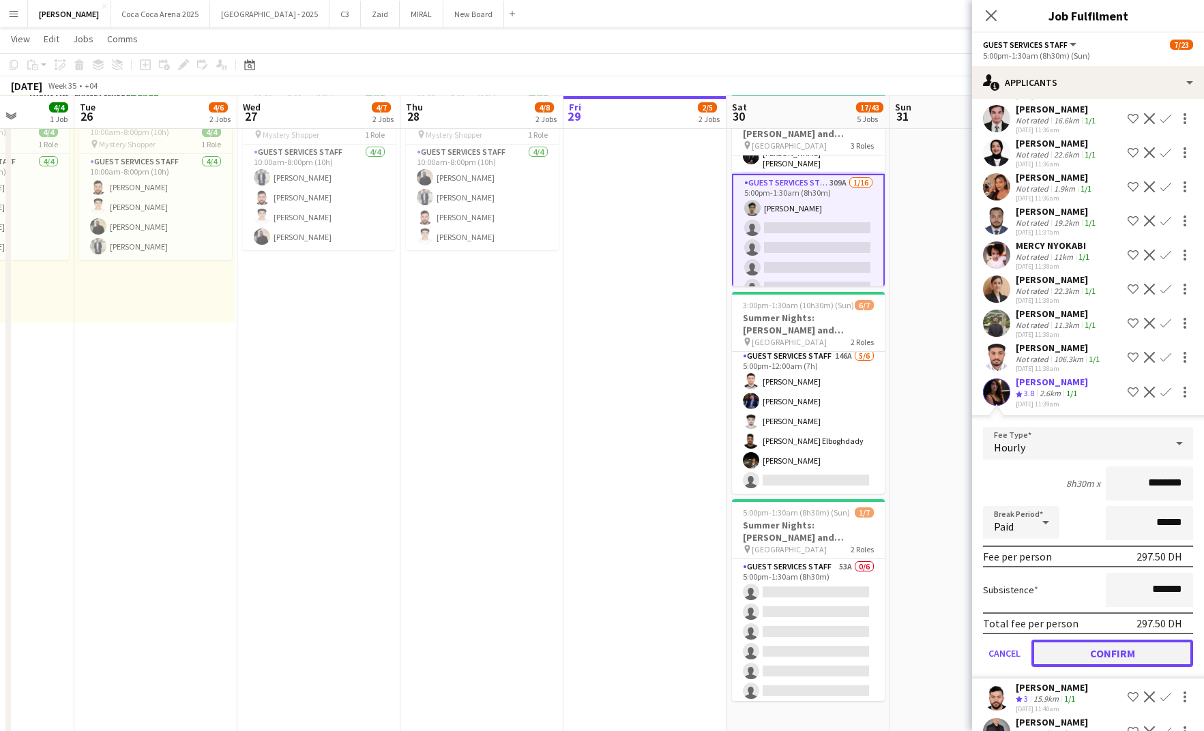
click at [1114, 667] on button "Confirm" at bounding box center [1113, 653] width 162 height 27
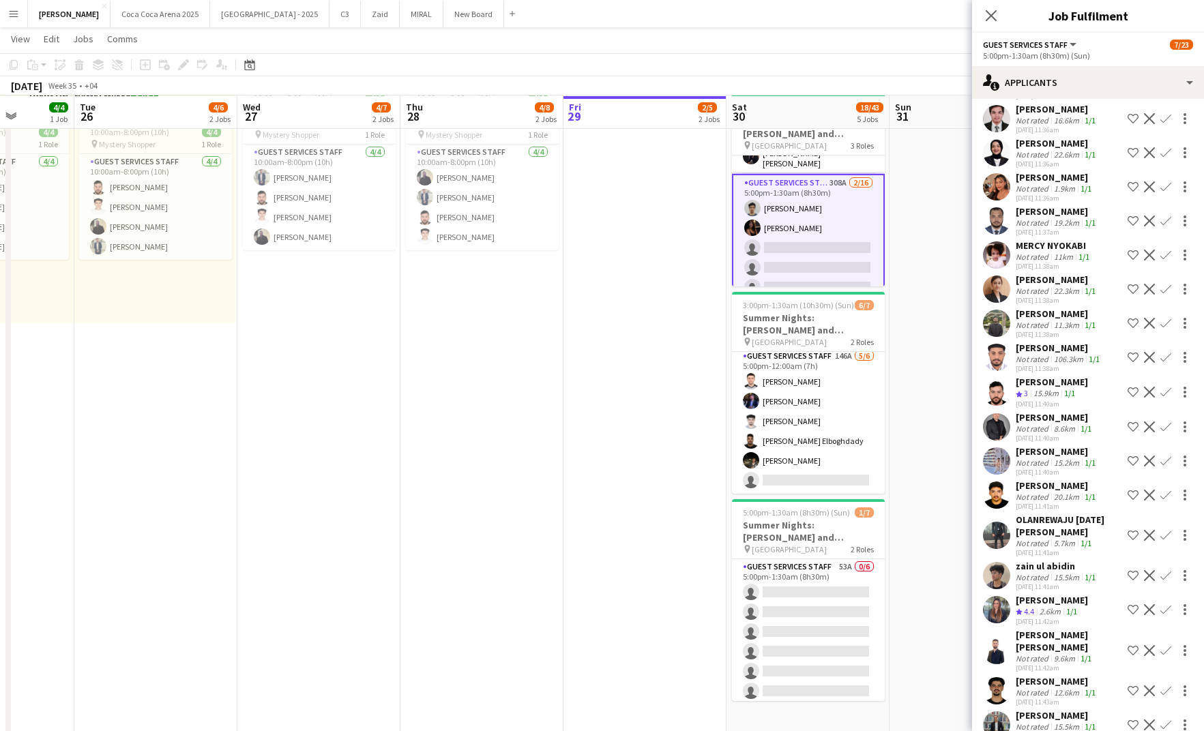
click at [1169, 398] on app-icon "Confirm" at bounding box center [1166, 392] width 11 height 11
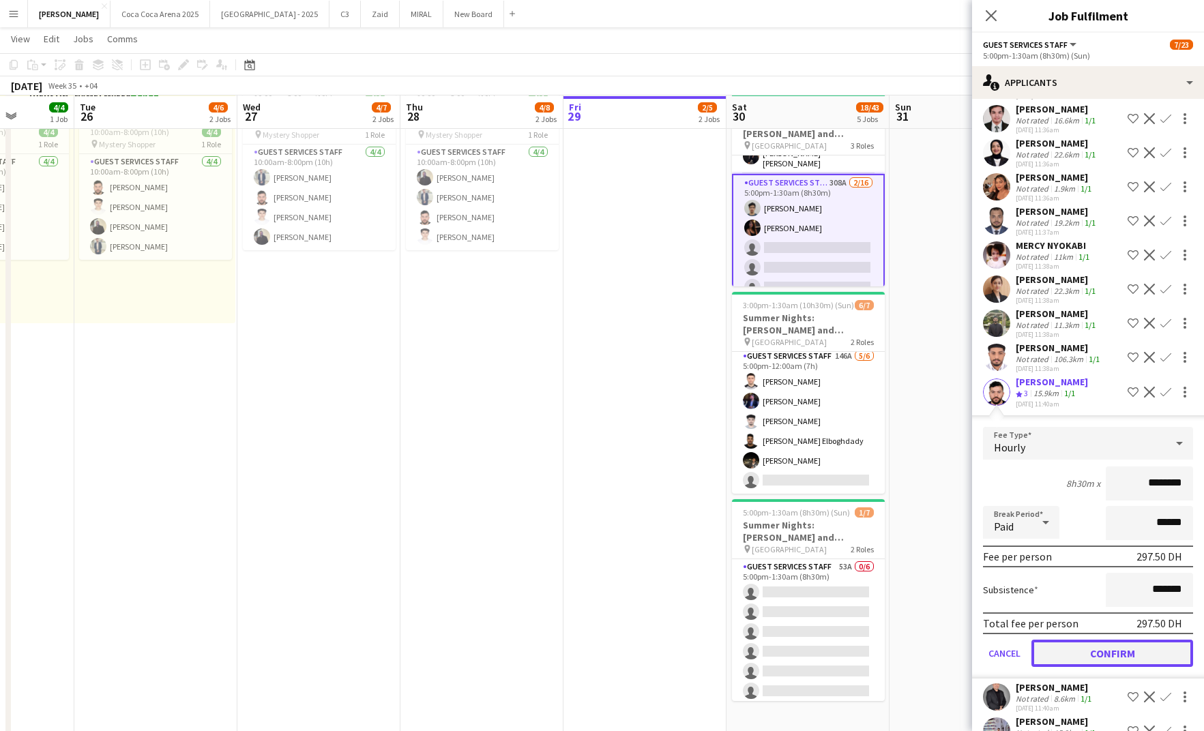
click at [1101, 667] on button "Confirm" at bounding box center [1113, 653] width 162 height 27
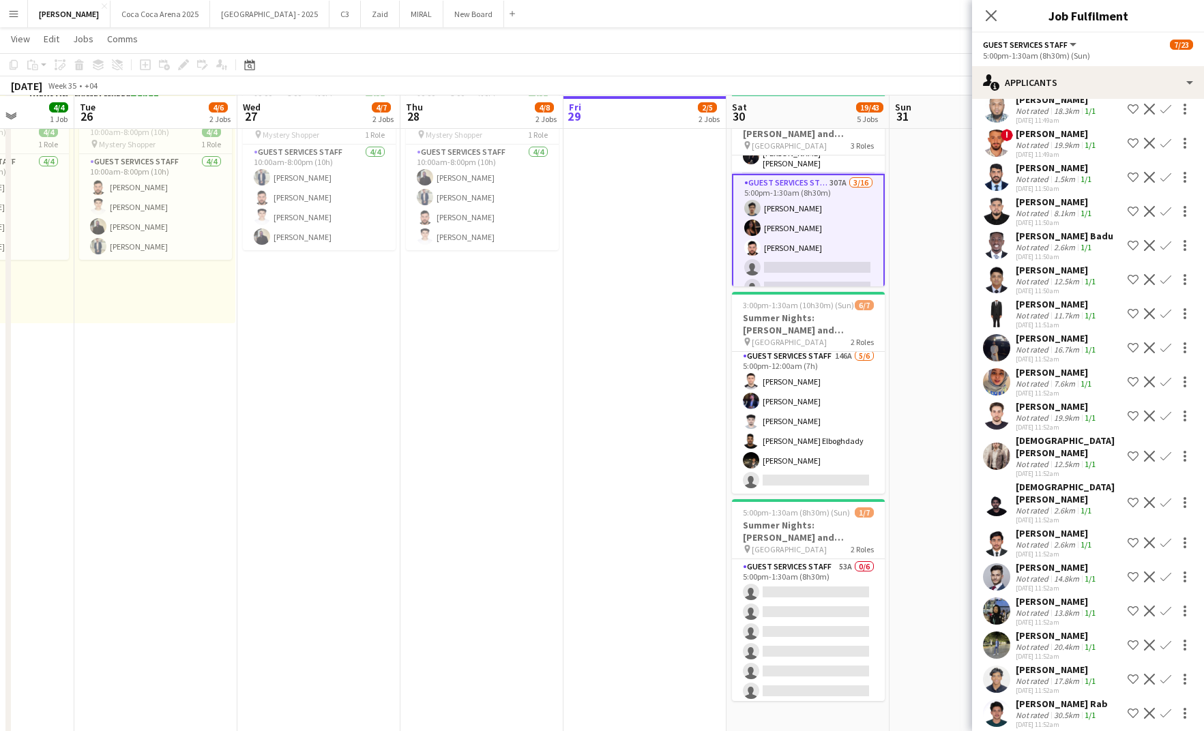
scroll to position [2929, 0]
click at [1036, 565] on div "Mohammed Darwish" at bounding box center [1057, 566] width 83 height 12
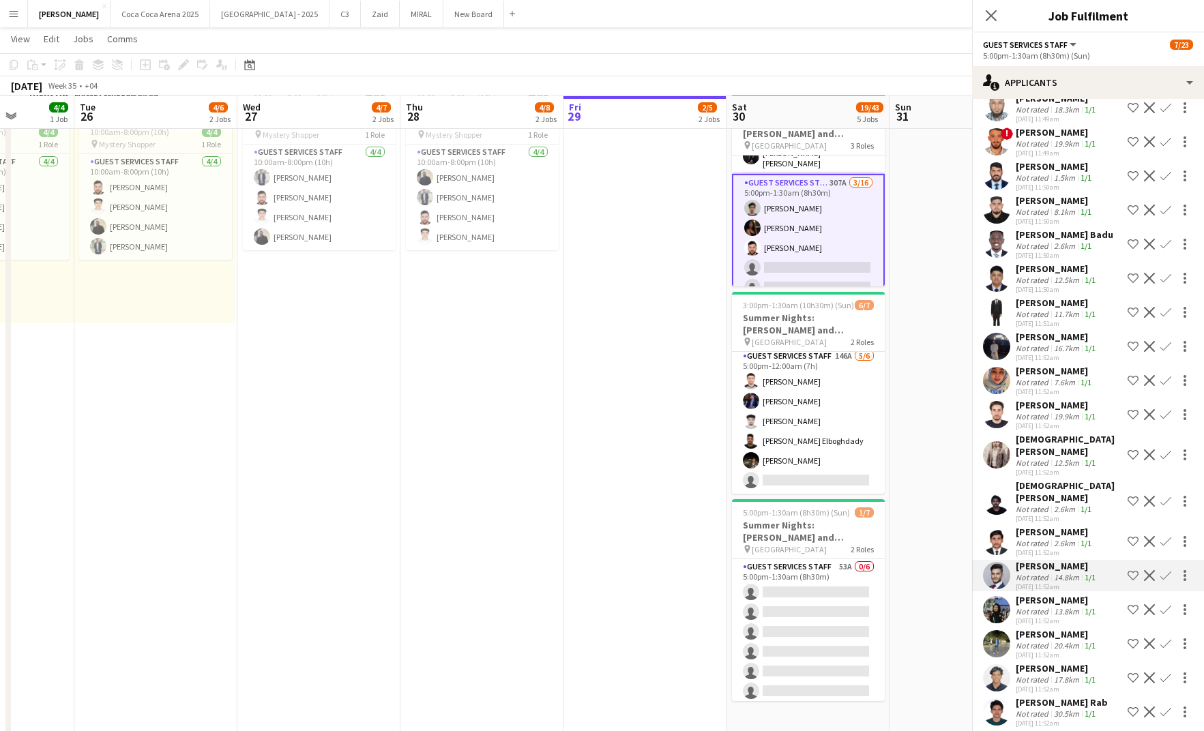
scroll to position [3015, 0]
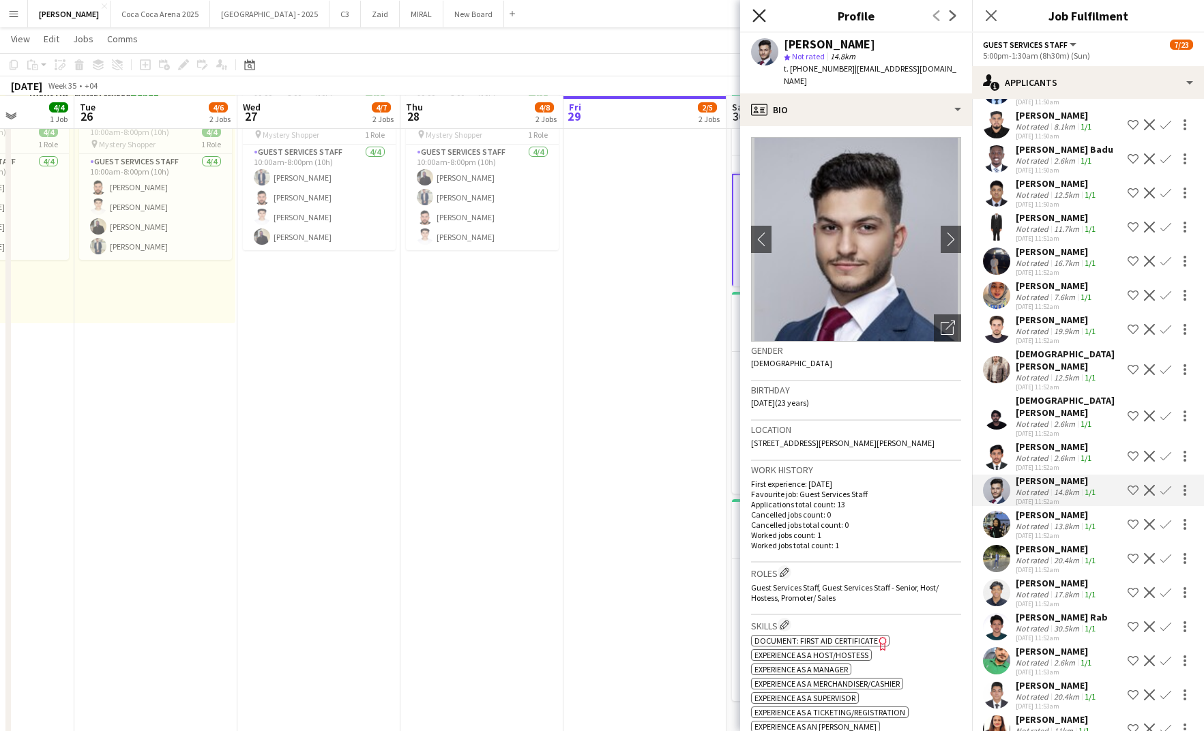
click at [759, 18] on icon "Close pop-in" at bounding box center [759, 15] width 13 height 13
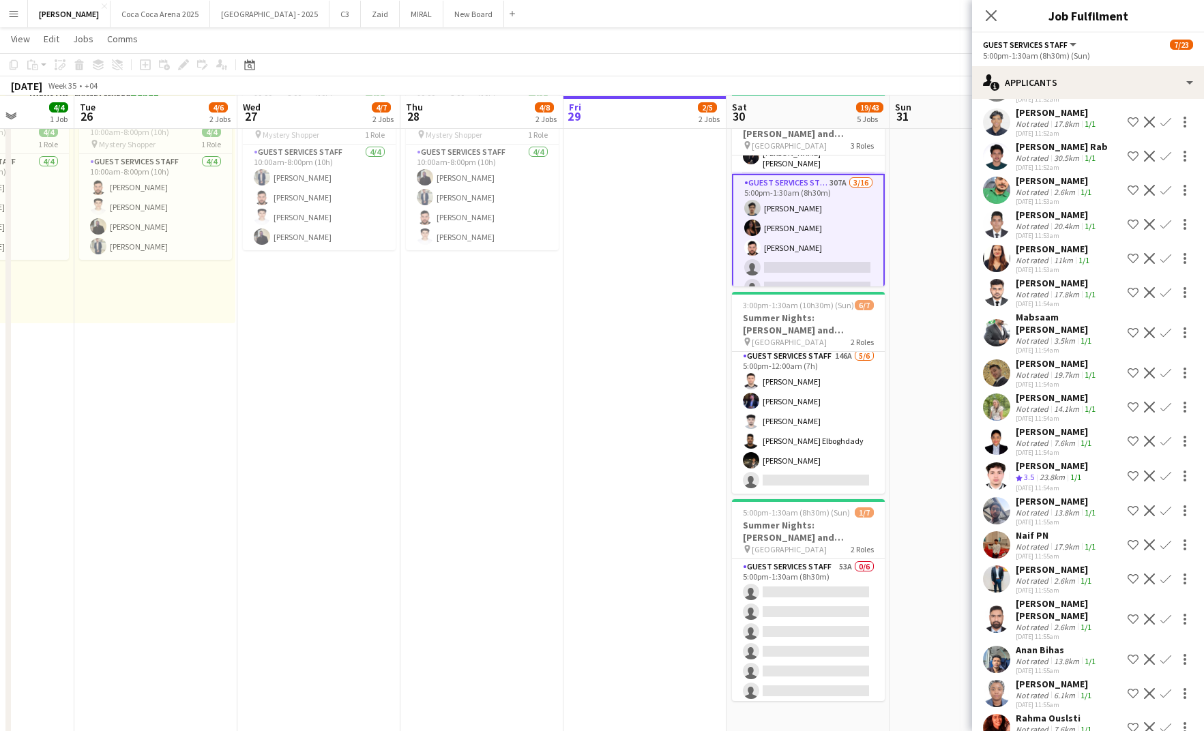
scroll to position [3487, 0]
click at [1041, 482] on div "23.8km" at bounding box center [1052, 476] width 31 height 12
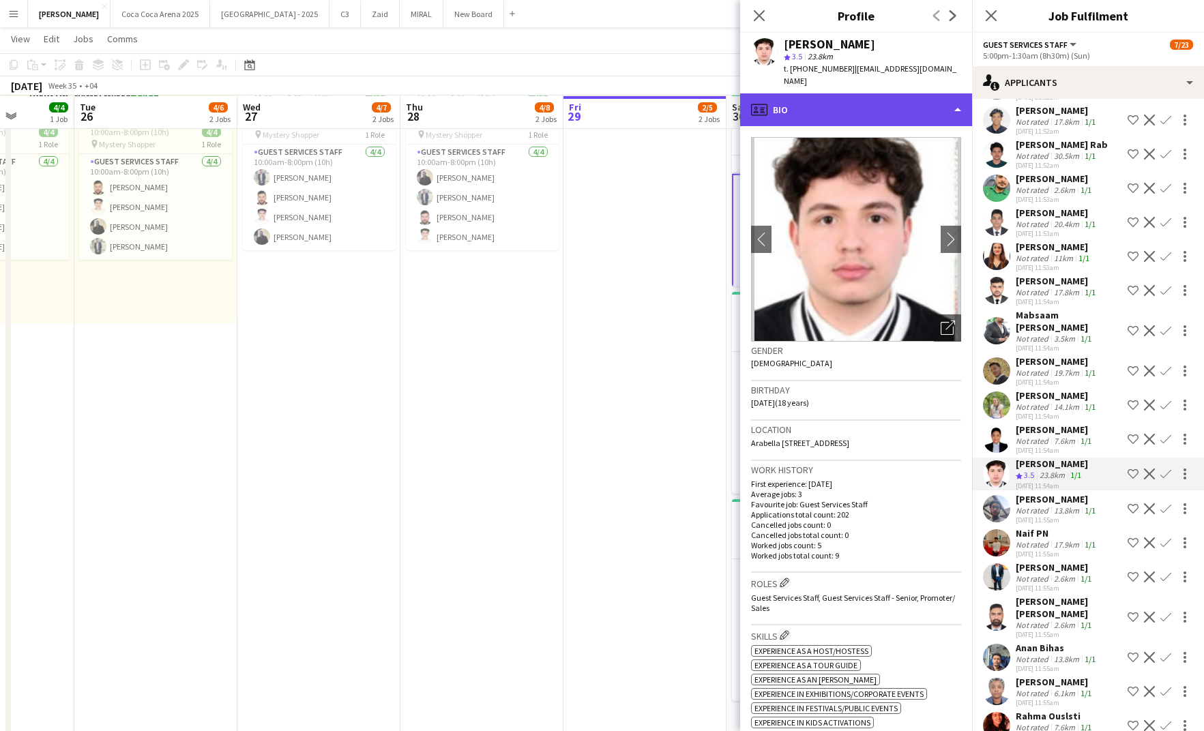
click at [847, 106] on div "profile Bio" at bounding box center [856, 109] width 232 height 33
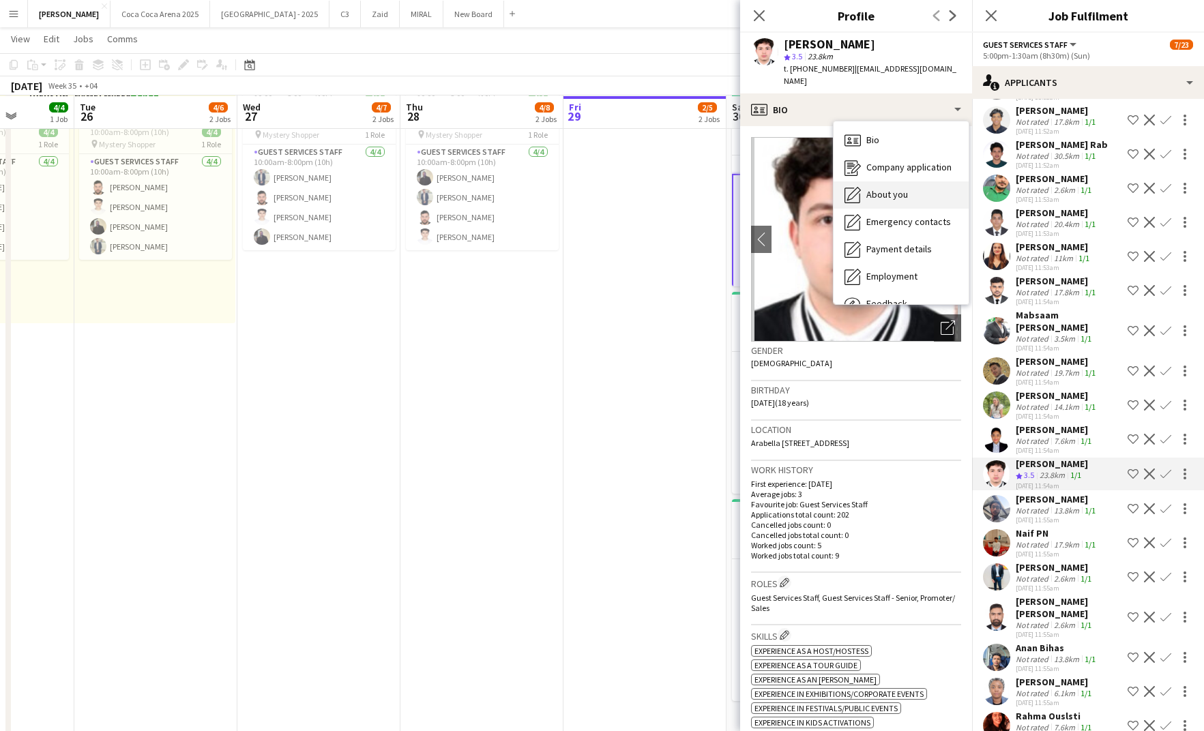
click at [877, 188] on span "About you" at bounding box center [888, 194] width 42 height 12
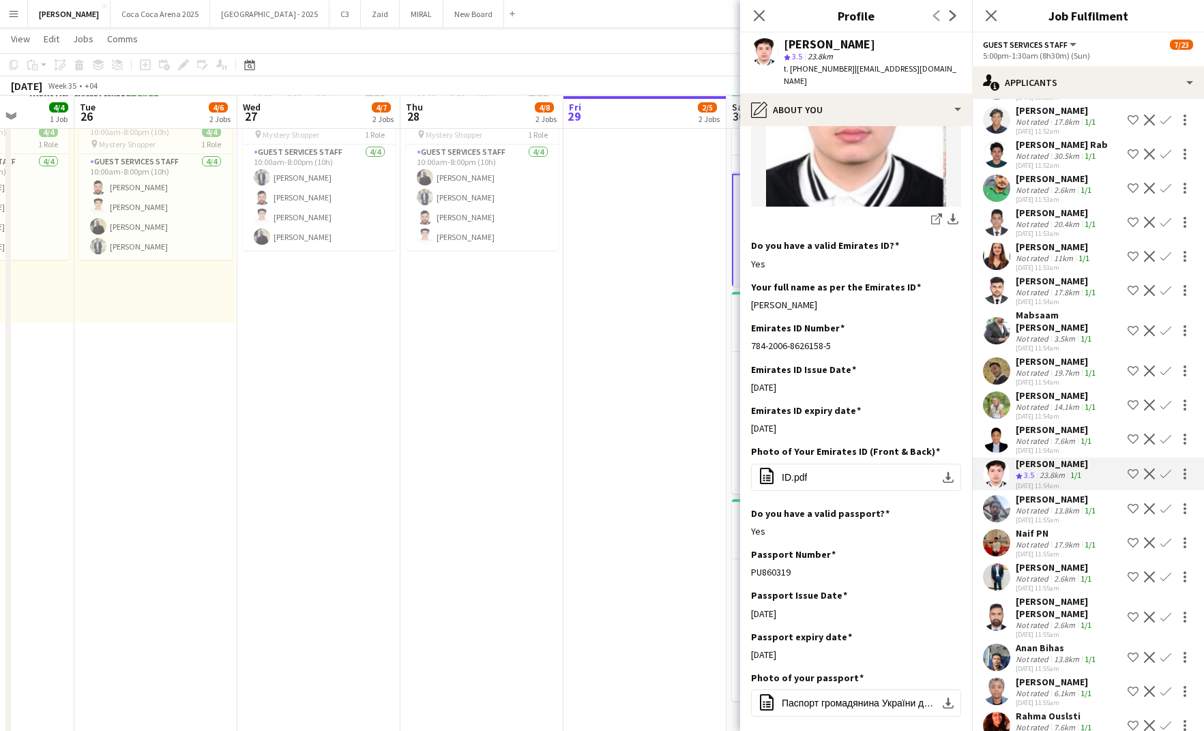
scroll to position [347, 0]
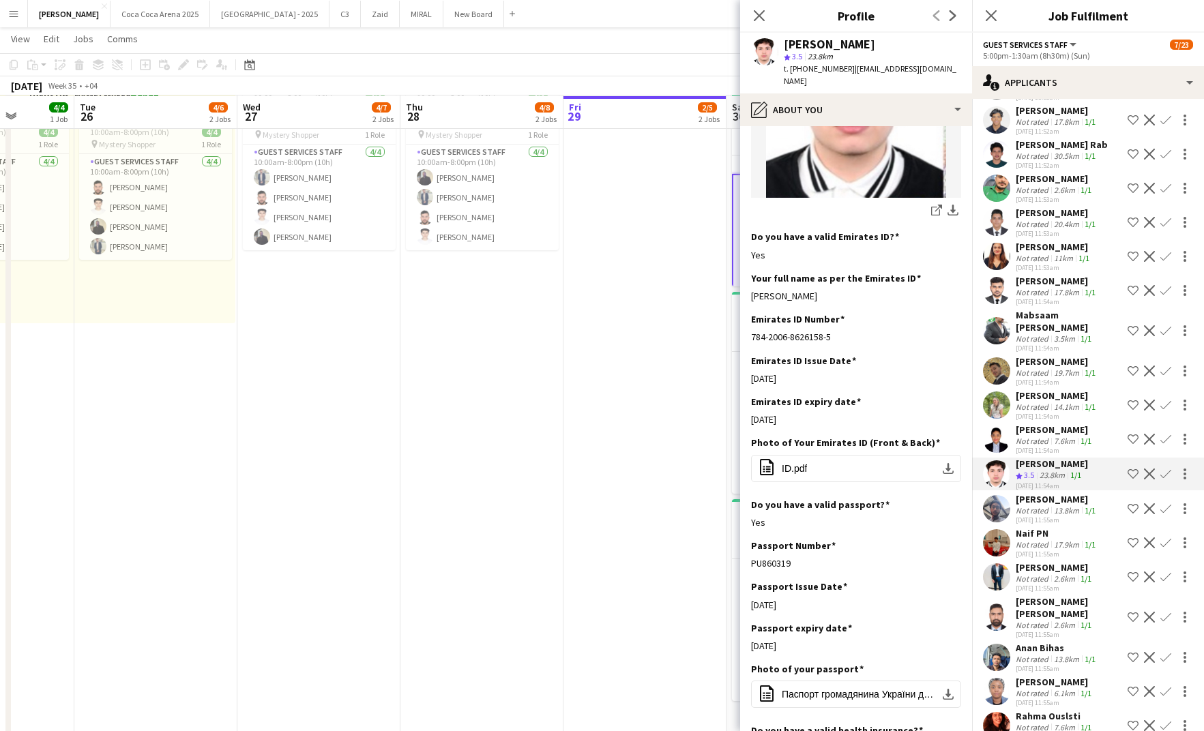
click at [852, 455] on button "office-file-sheet ID.pdf download-bottom" at bounding box center [856, 468] width 210 height 27
click at [782, 79] on div "Rami Safar star 3.5 23.8km t. +971521313120 | rami.safar.2006@gmail.com" at bounding box center [856, 63] width 232 height 61
click at [782, 100] on div "pencil4 About you" at bounding box center [856, 109] width 232 height 33
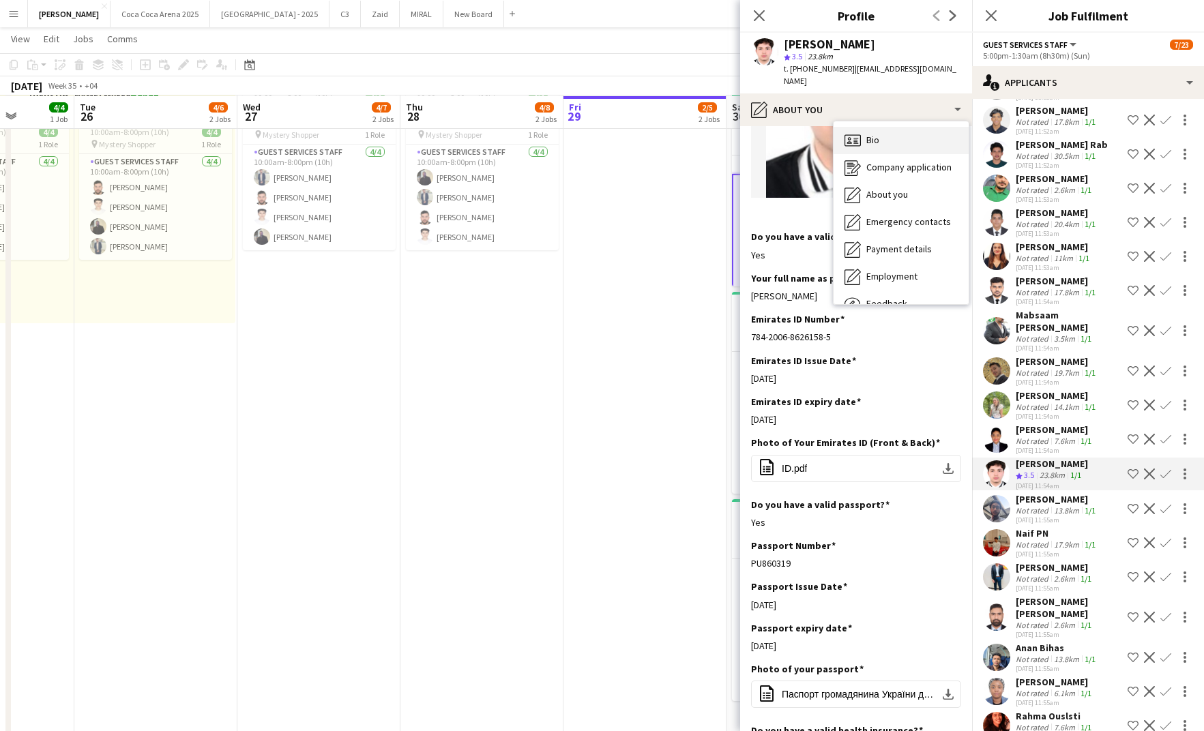
click at [854, 132] on icon "Bio" at bounding box center [853, 140] width 16 height 16
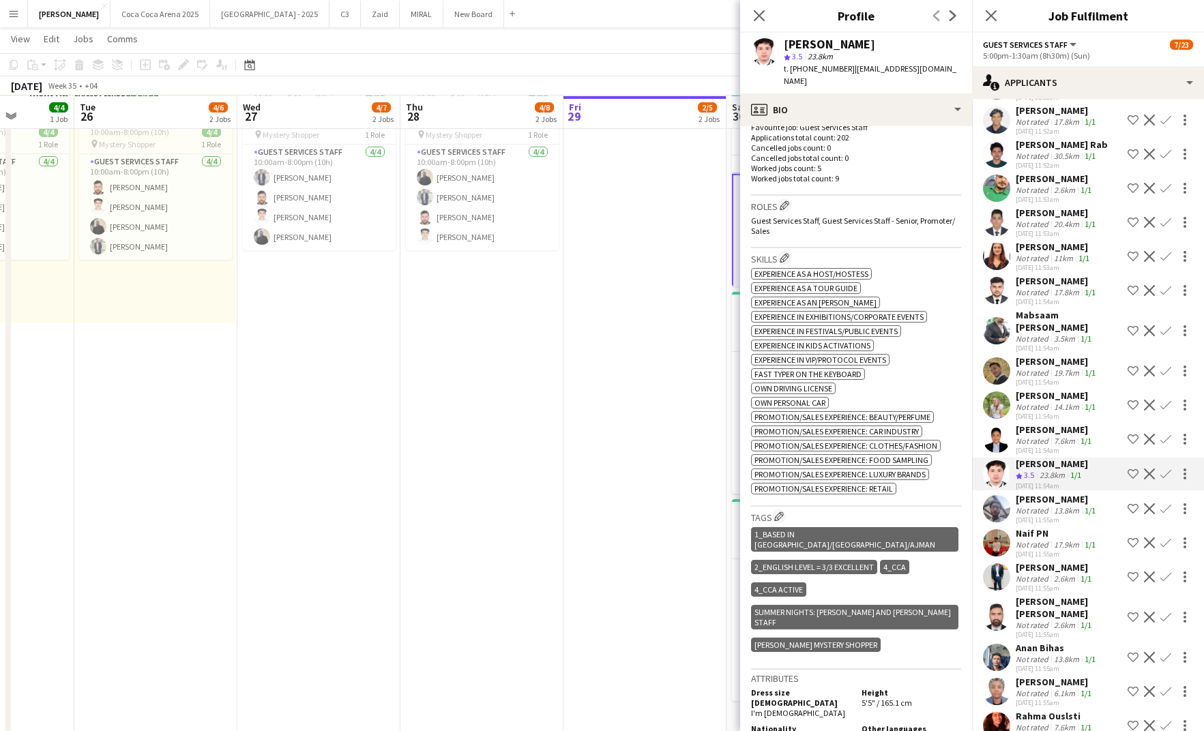
scroll to position [370, 0]
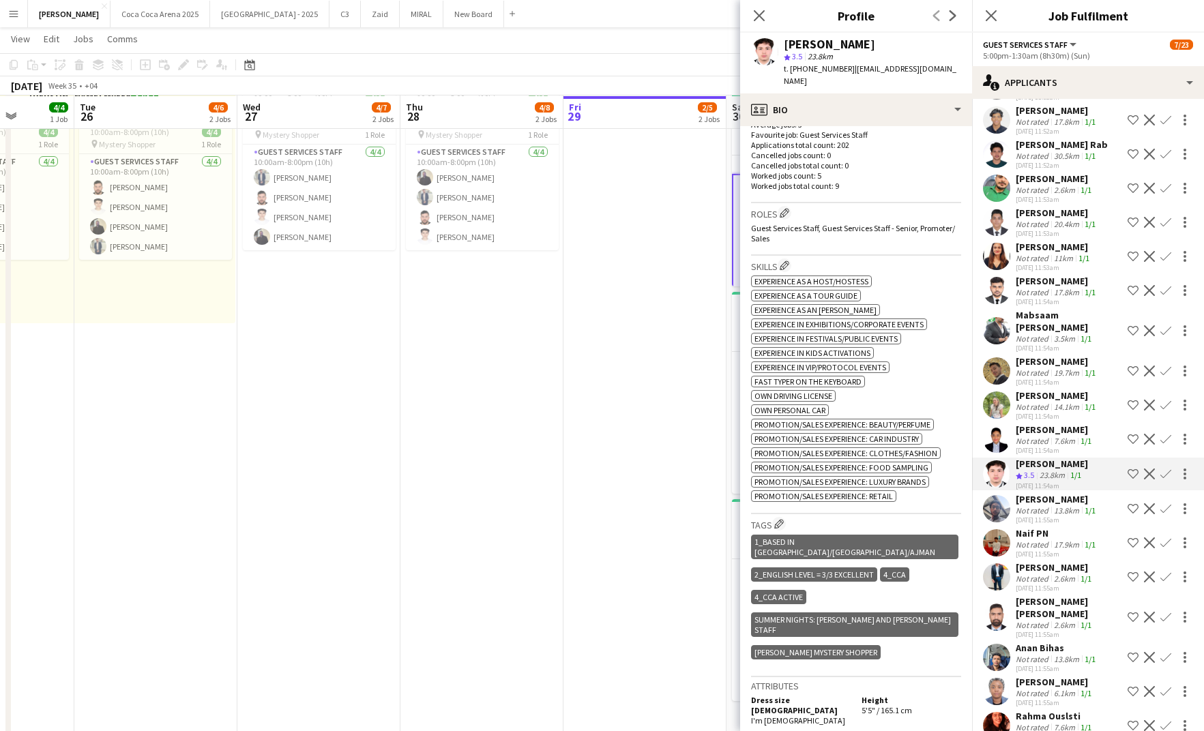
click at [1161, 480] on app-icon "Confirm" at bounding box center [1166, 474] width 11 height 11
click at [1166, 480] on app-icon "Confirm" at bounding box center [1166, 474] width 11 height 11
click at [1168, 480] on app-icon "Confirm" at bounding box center [1166, 474] width 11 height 11
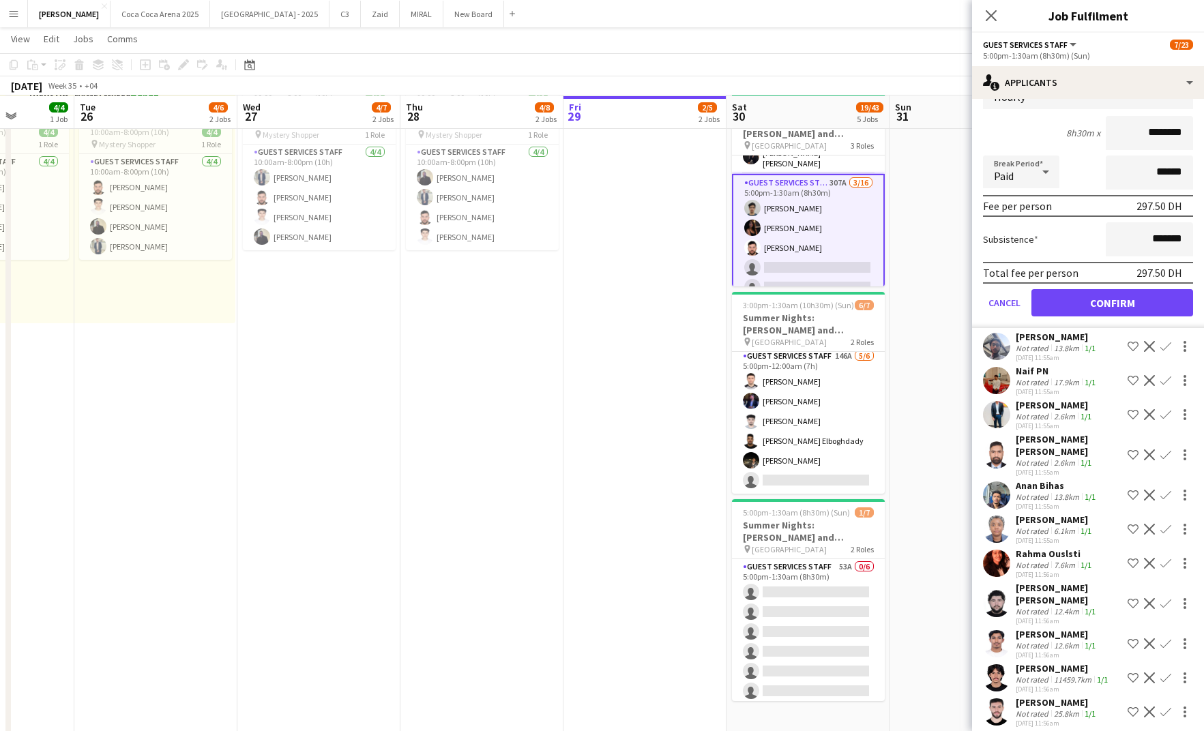
scroll to position [3928, 0]
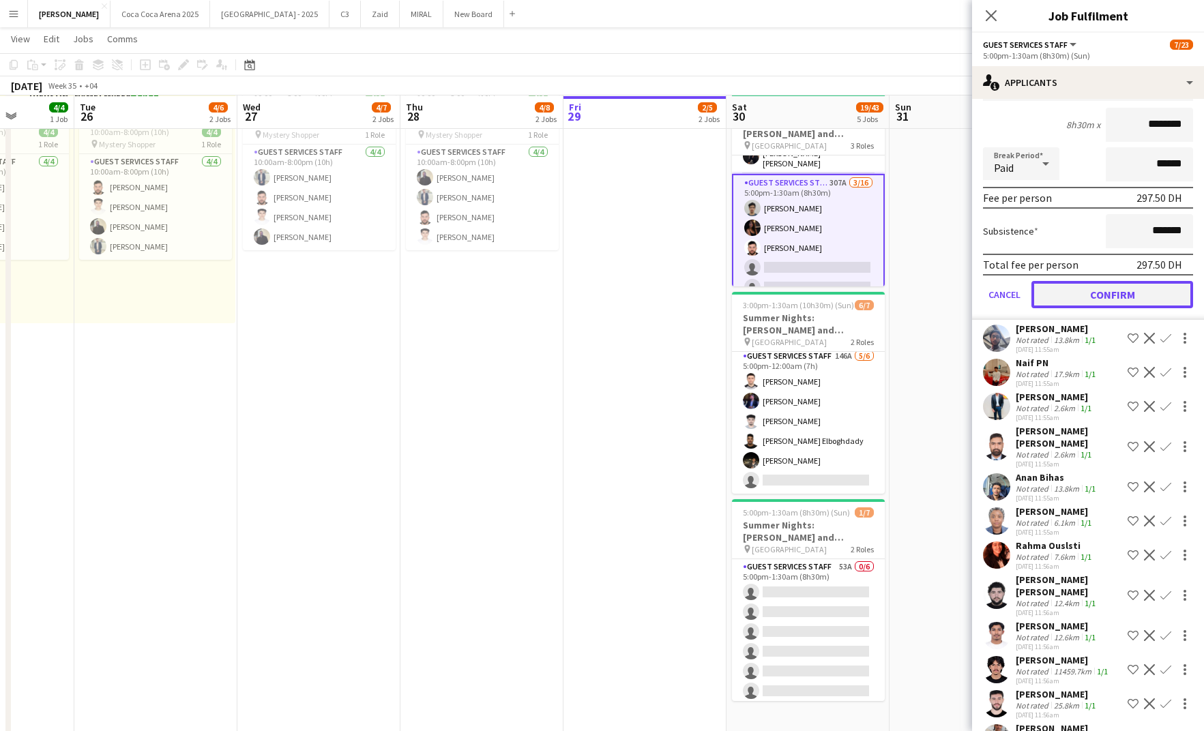
click at [1084, 301] on button "Confirm" at bounding box center [1113, 294] width 162 height 27
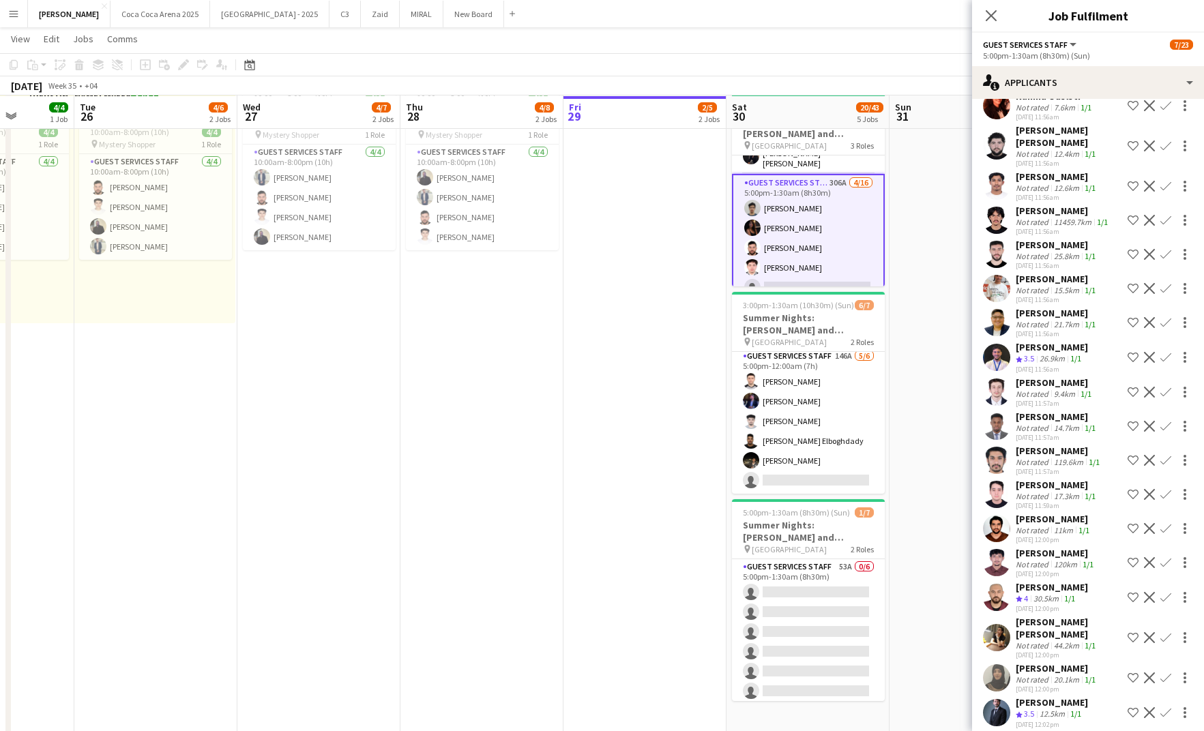
scroll to position [4087, 0]
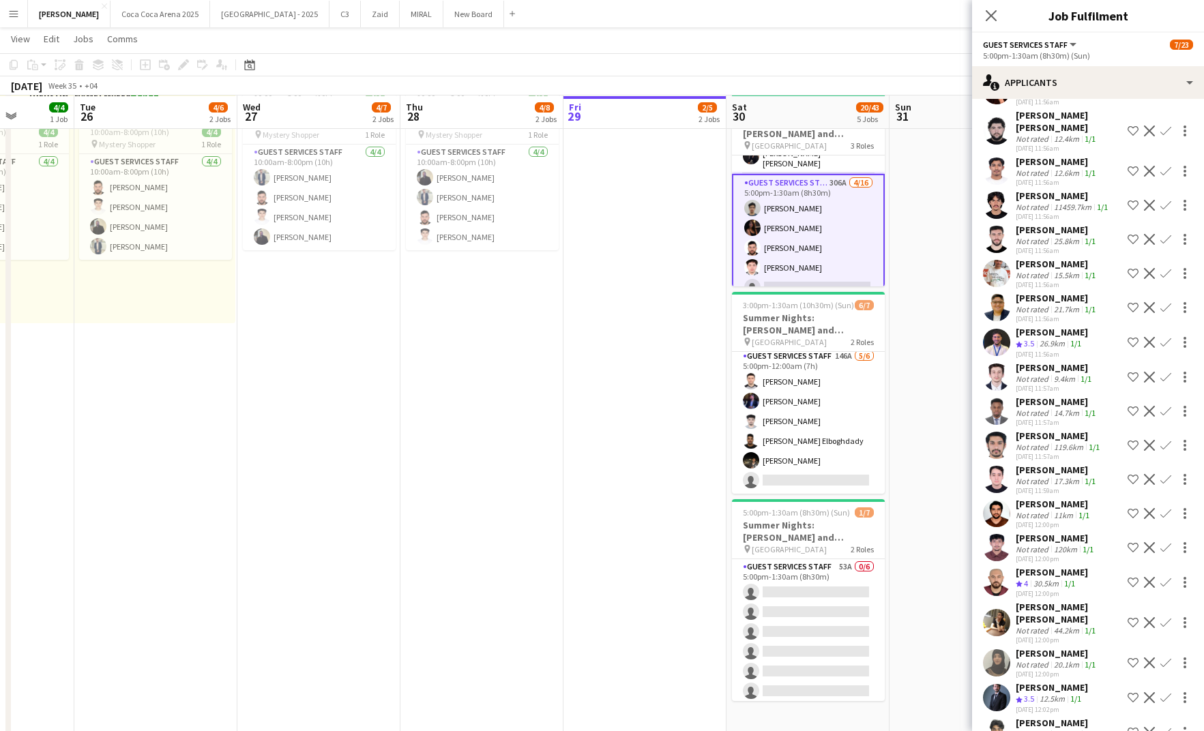
click at [1165, 578] on app-icon "Confirm" at bounding box center [1166, 582] width 11 height 11
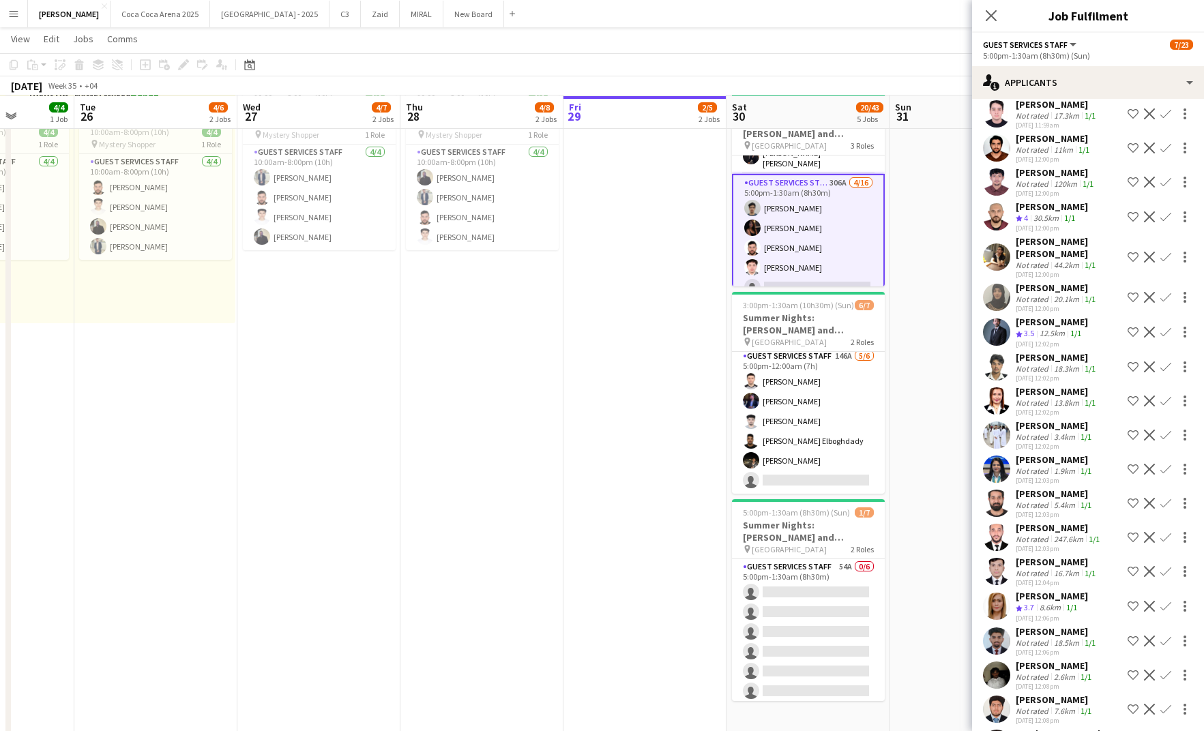
click at [1165, 214] on div "Odera jeffery okonkwo Not rated 2.6km 1/1 28-08-2025 11:20am Shortlist crew Dec…" at bounding box center [1088, 684] width 232 height 9956
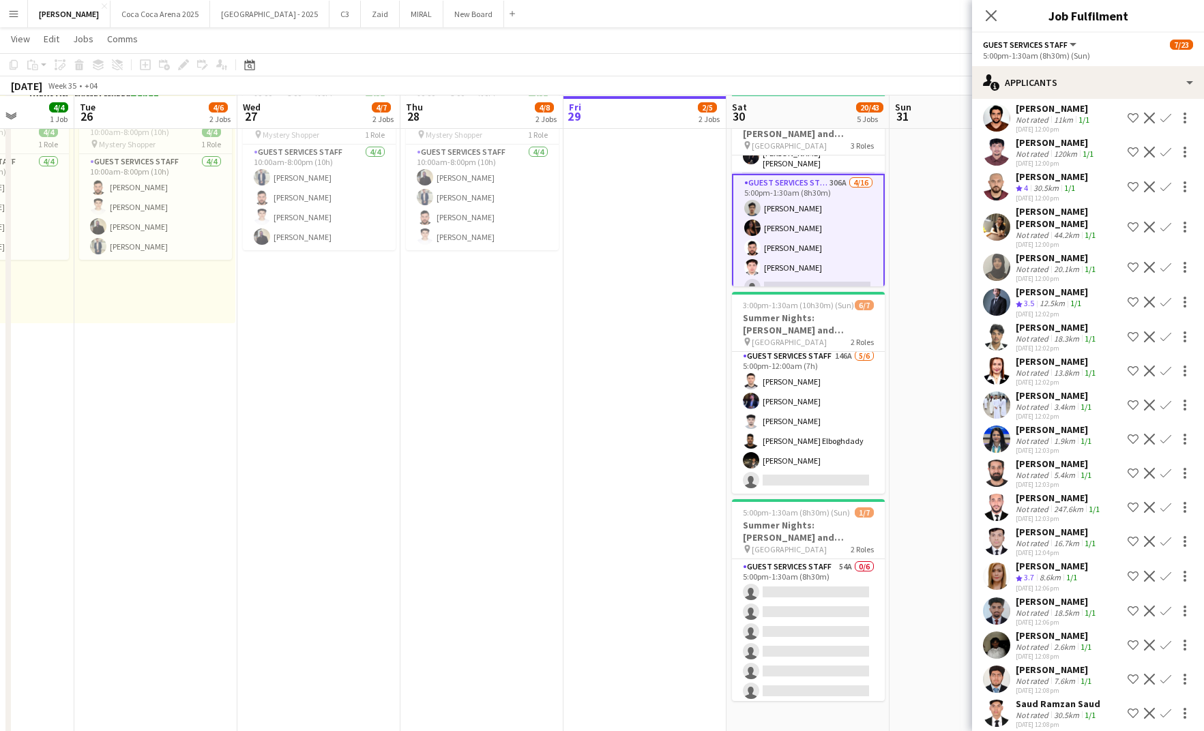
click at [1163, 183] on app-icon "Confirm" at bounding box center [1166, 186] width 11 height 11
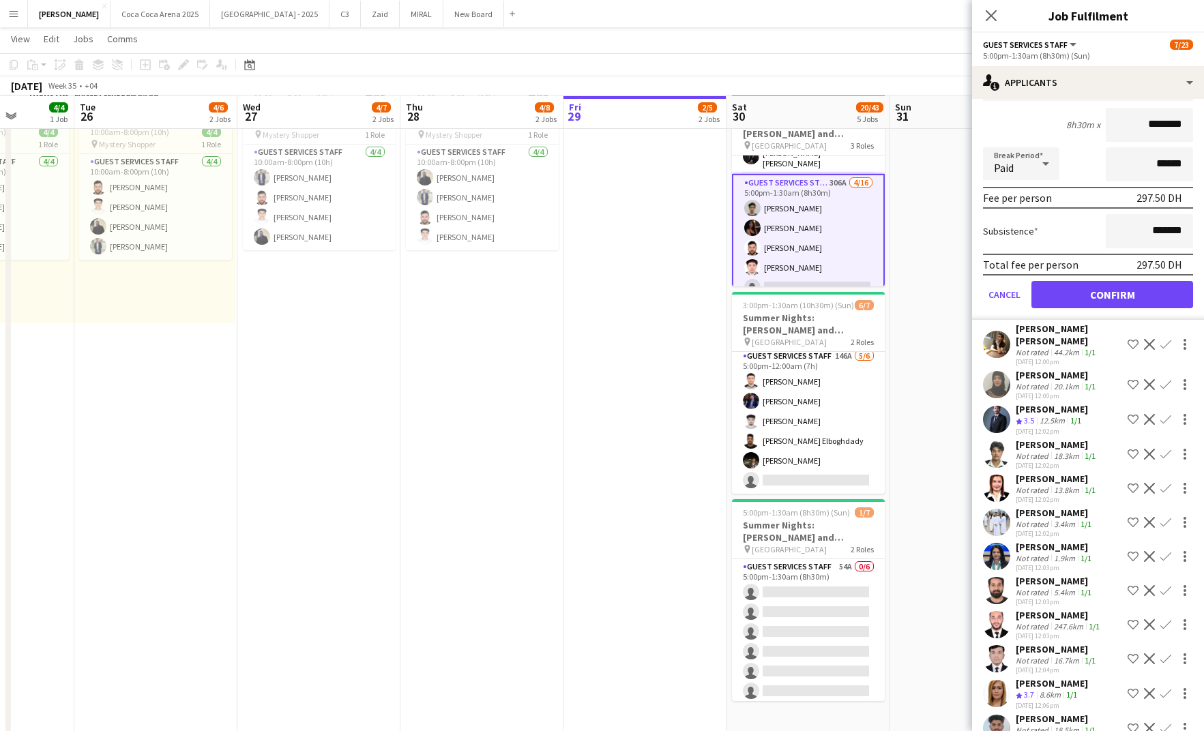
scroll to position [4638, 0]
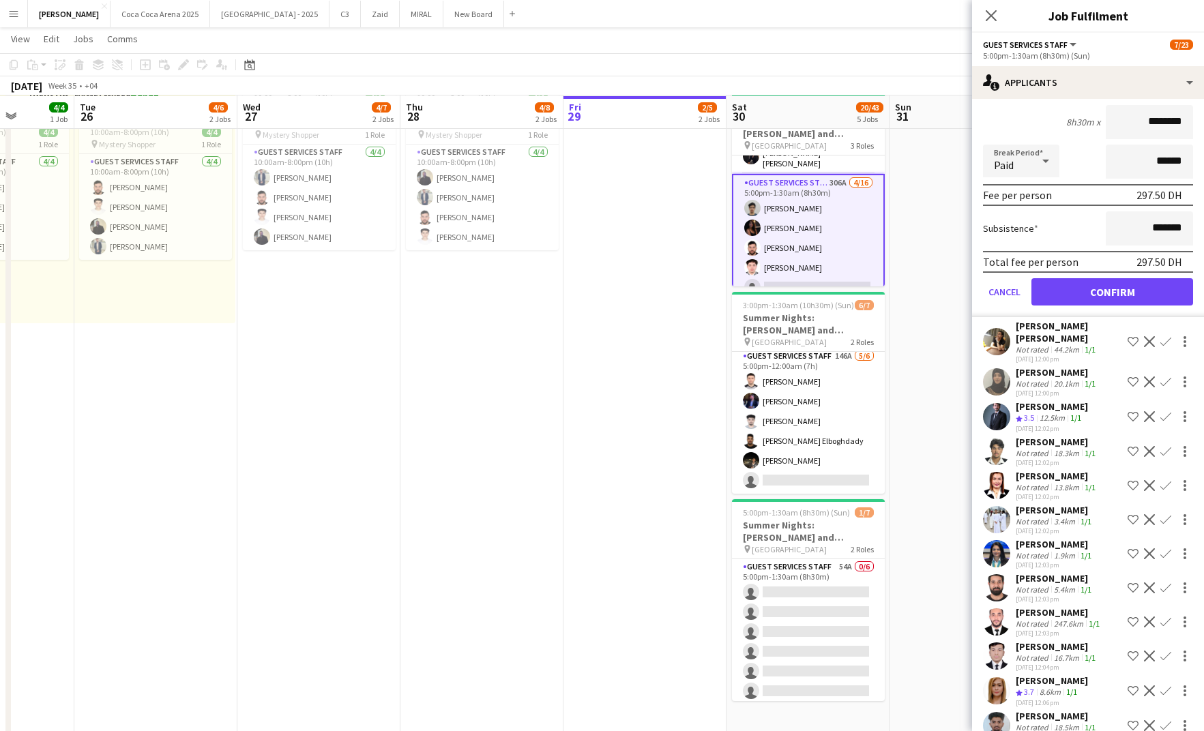
click at [1045, 413] on div "12.5km" at bounding box center [1052, 419] width 31 height 12
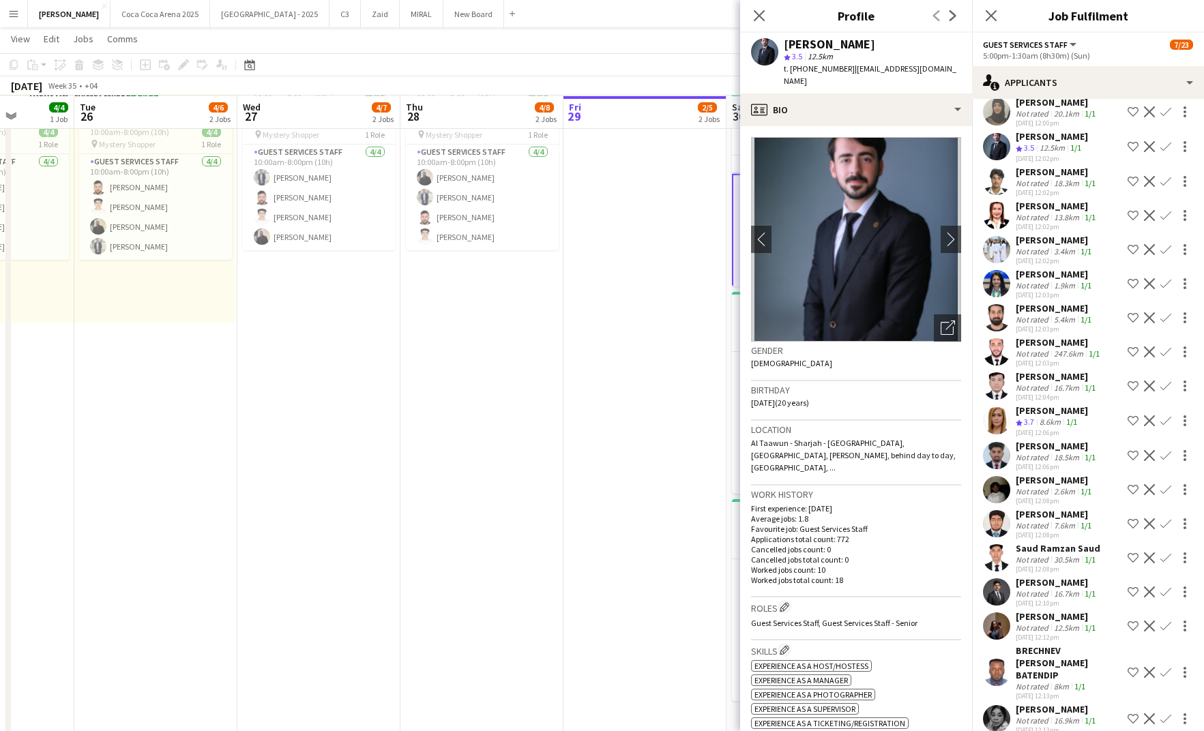
click at [1165, 141] on app-icon "Confirm" at bounding box center [1166, 146] width 11 height 11
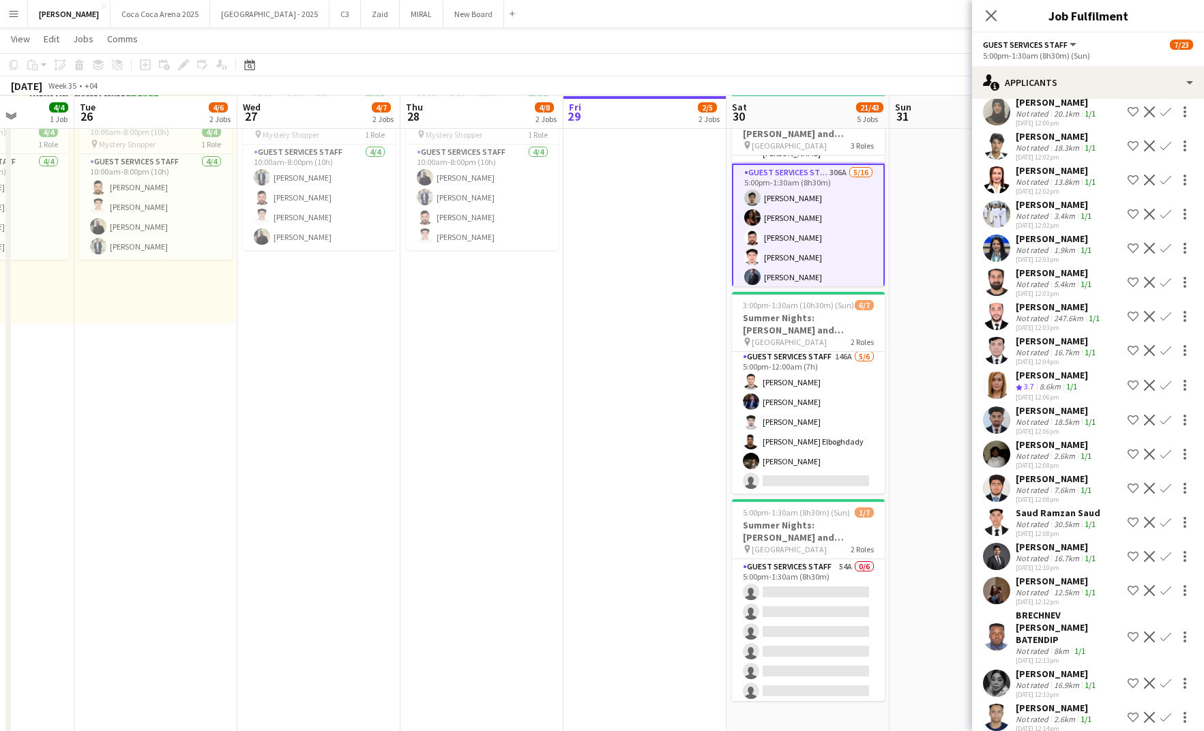
scroll to position [222, 0]
click at [811, 236] on app-card-role "Guest Services Staff 306A 5/16 5:00pm-1:30am (8h30m) Khalil Muhammad Afra Syed …" at bounding box center [808, 302] width 153 height 346
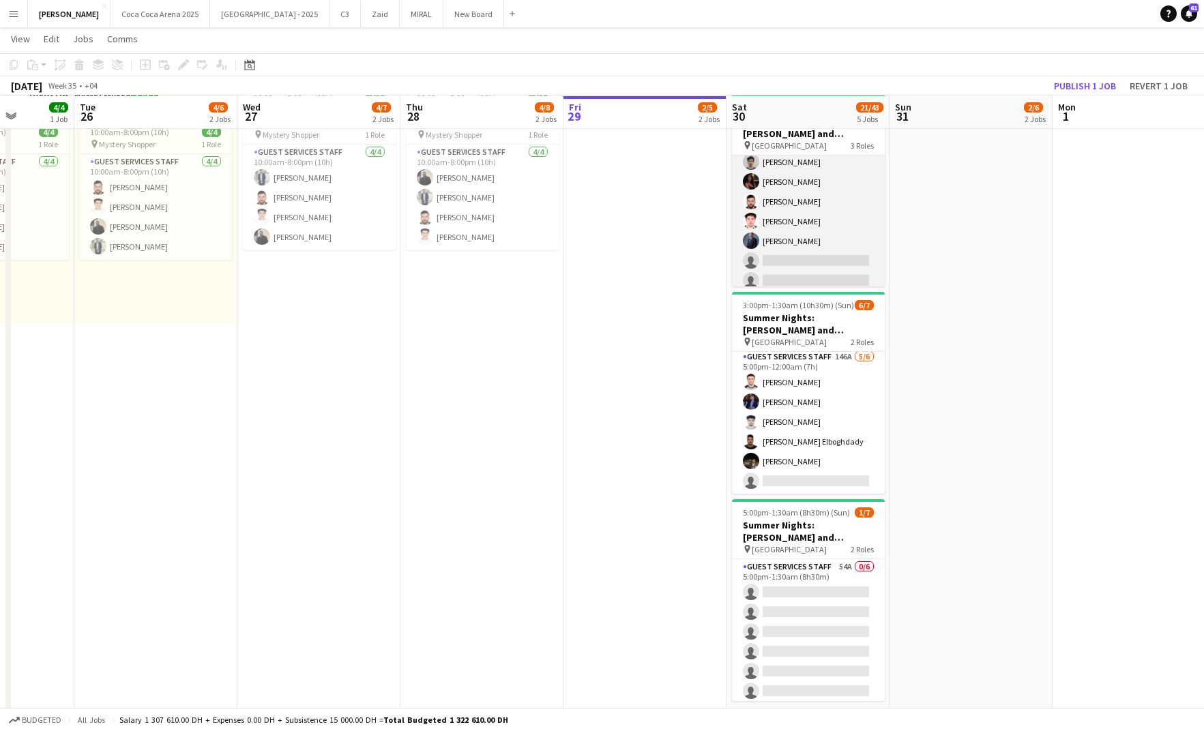
scroll to position [222, 0]
click at [827, 238] on app-card-role "Guest Services Staff 306A 5/16 5:00pm-1:30am (8h30m) Khalil Muhammad Afra Syed …" at bounding box center [808, 301] width 153 height 343
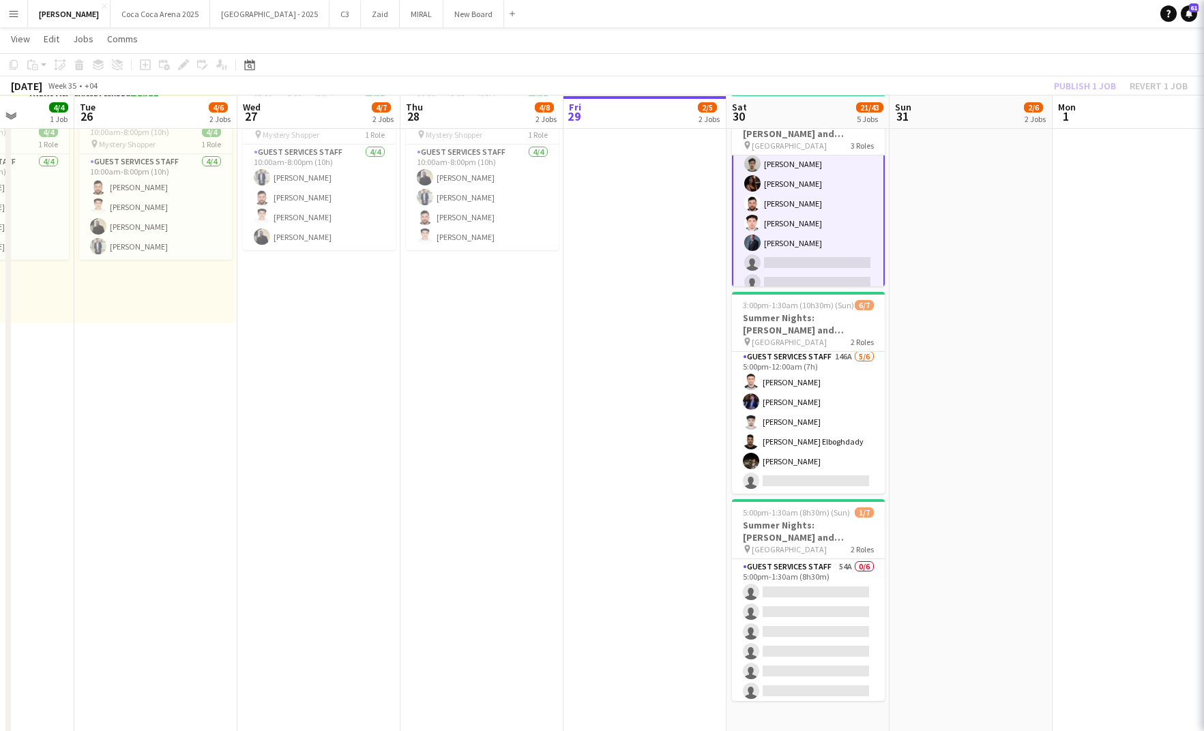
scroll to position [222, 0]
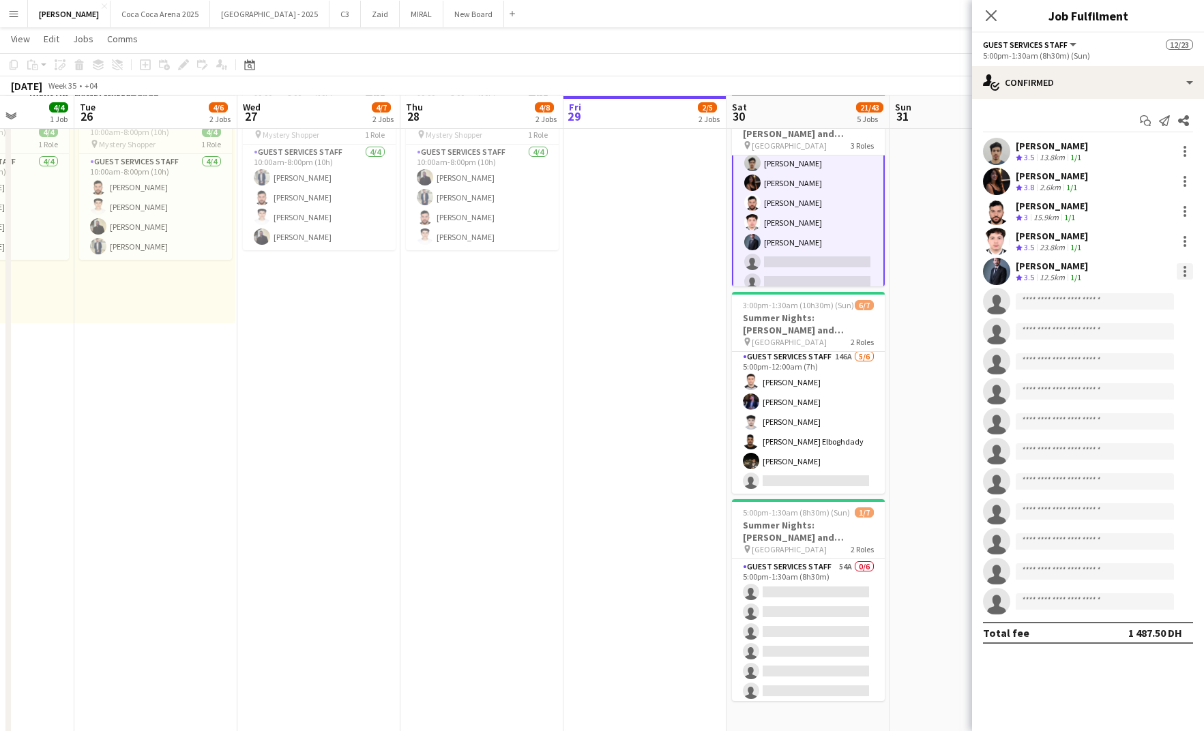
click at [1185, 272] on div at bounding box center [1185, 271] width 3 height 3
click at [1129, 330] on span "Switch crew" at bounding box center [1127, 329] width 58 height 12
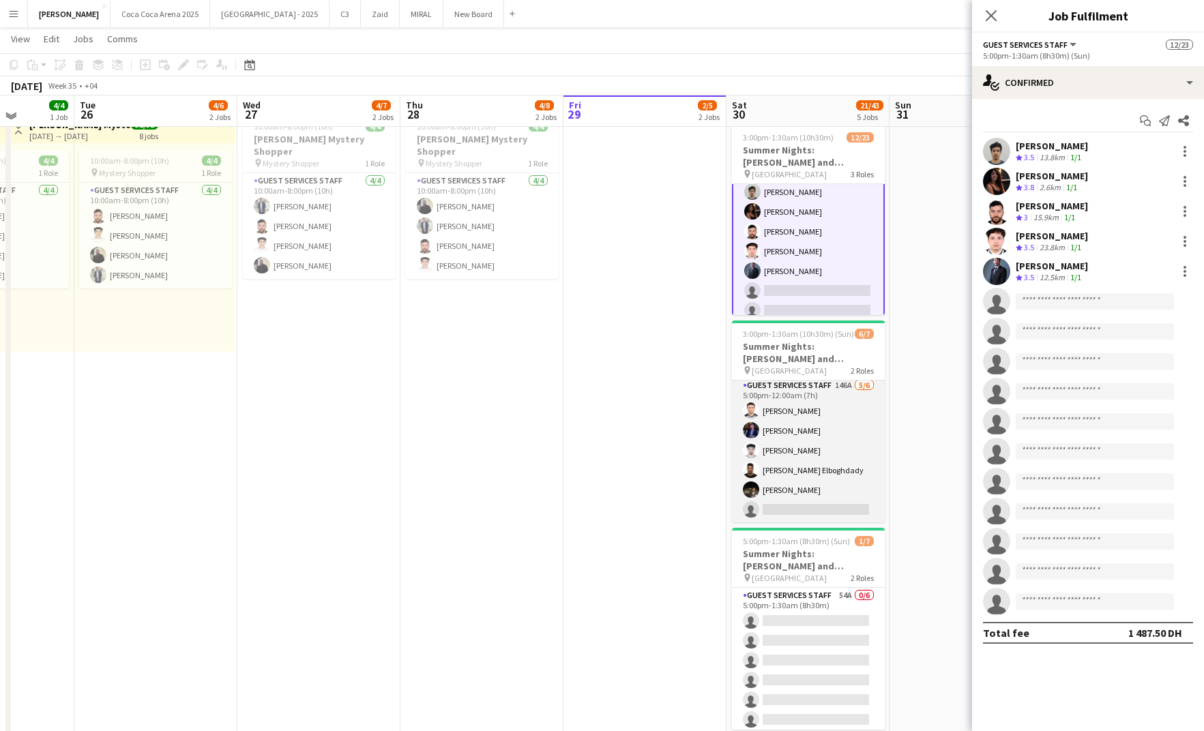
click at [851, 489] on app-card-role "Guest Services Staff 146A 5/6 5:00pm-12:00am (7h) Hamza ALmohareb Bader Baker A…" at bounding box center [808, 450] width 153 height 145
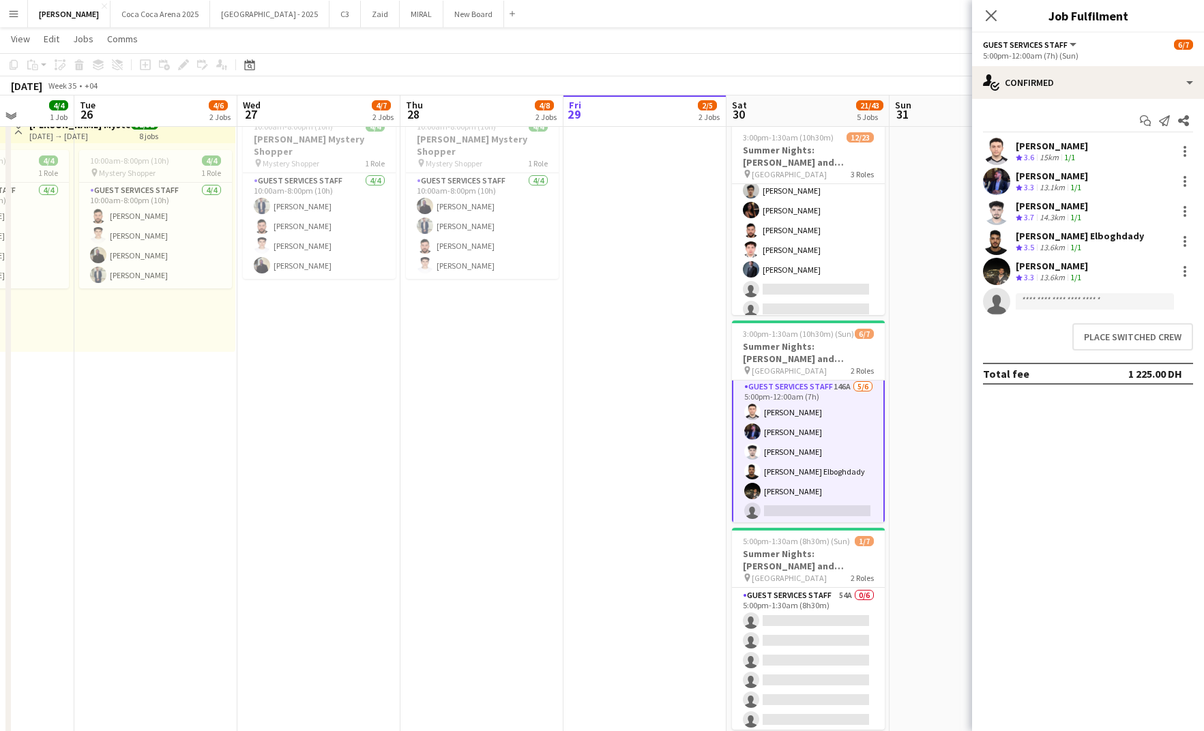
scroll to position [50, 0]
click at [1096, 334] on button "Place switched crew" at bounding box center [1133, 336] width 121 height 27
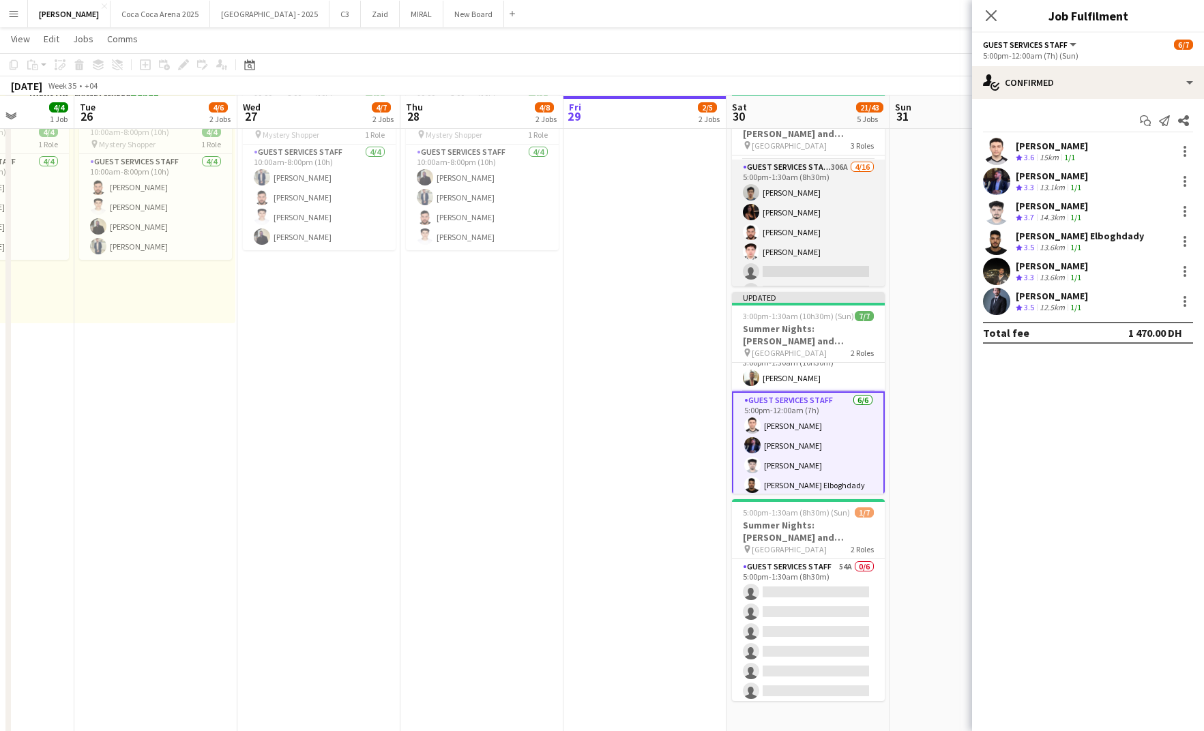
scroll to position [189, 0]
click at [794, 204] on app-card-role "Guest Services Staff 306A 4/16 5:00pm-1:30am (8h30m) Khalil Muhammad Afra Syed …" at bounding box center [808, 333] width 153 height 343
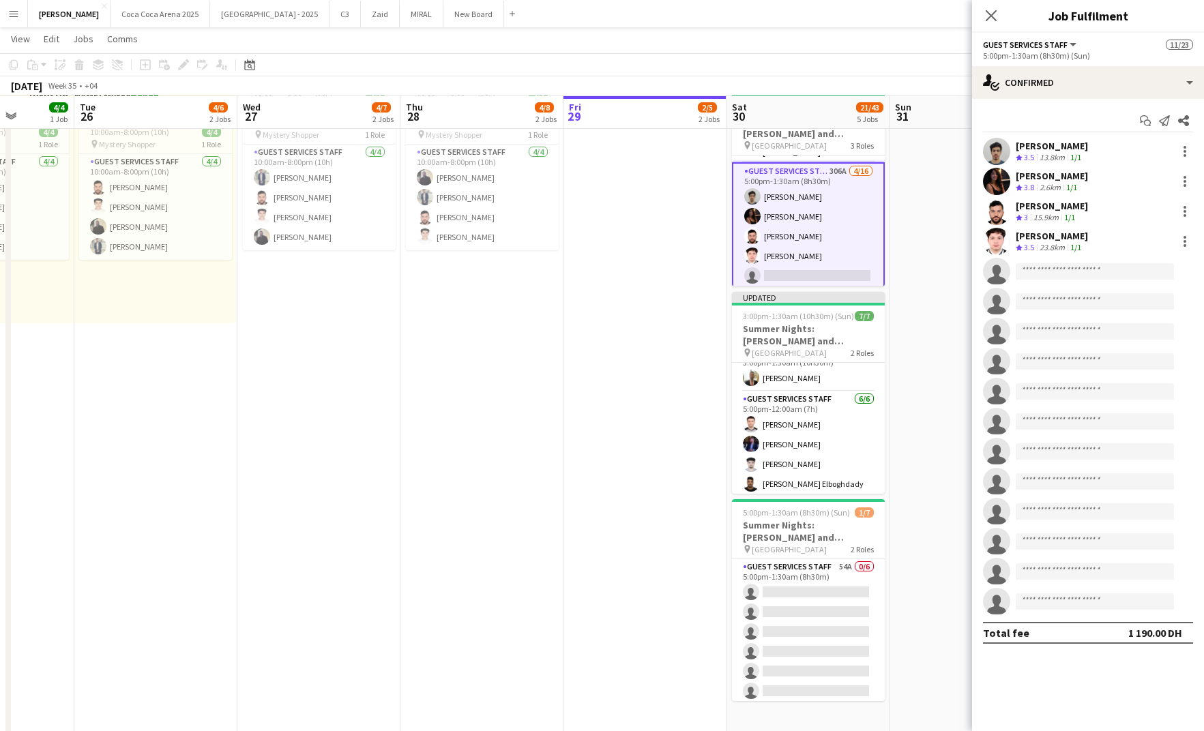
click at [802, 214] on app-card-role "Guest Services Staff 306A 4/16 5:00pm-1:30am (8h30m) Khalil Muhammad Afra Syed …" at bounding box center [808, 335] width 153 height 346
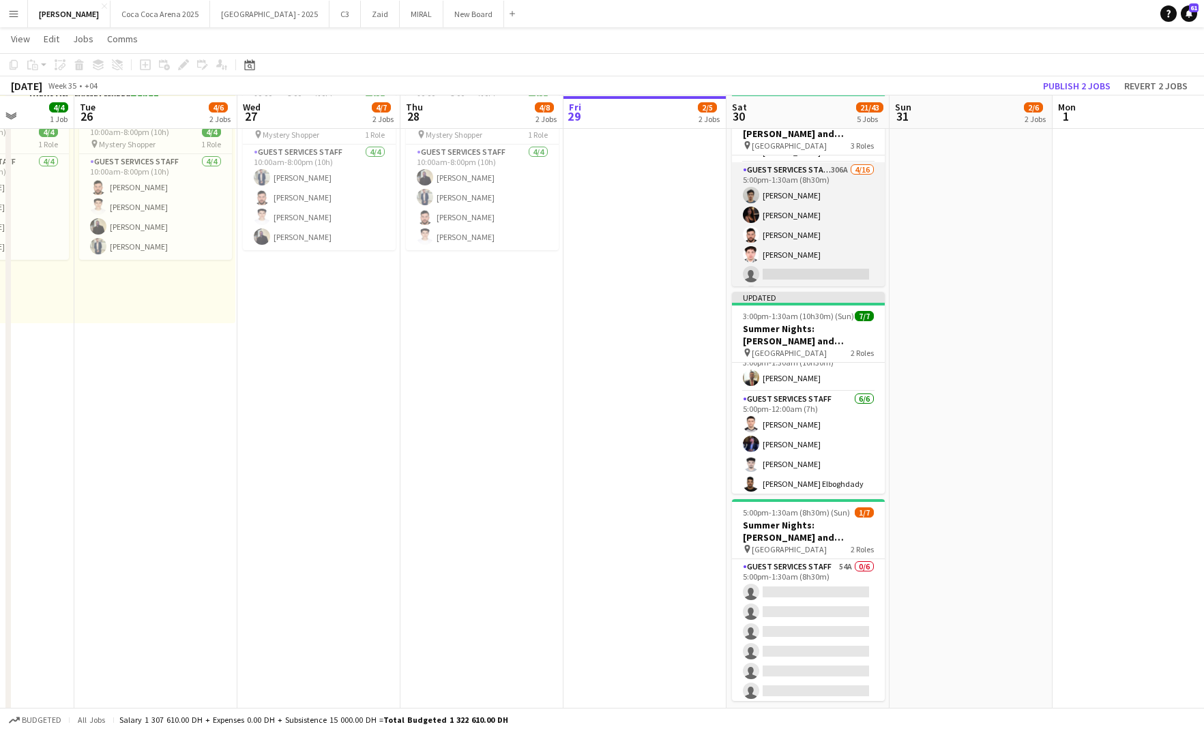
click at [786, 214] on app-card-role "Guest Services Staff 306A 4/16 5:00pm-1:30am (8h30m) Khalil Muhammad Afra Syed …" at bounding box center [808, 333] width 153 height 343
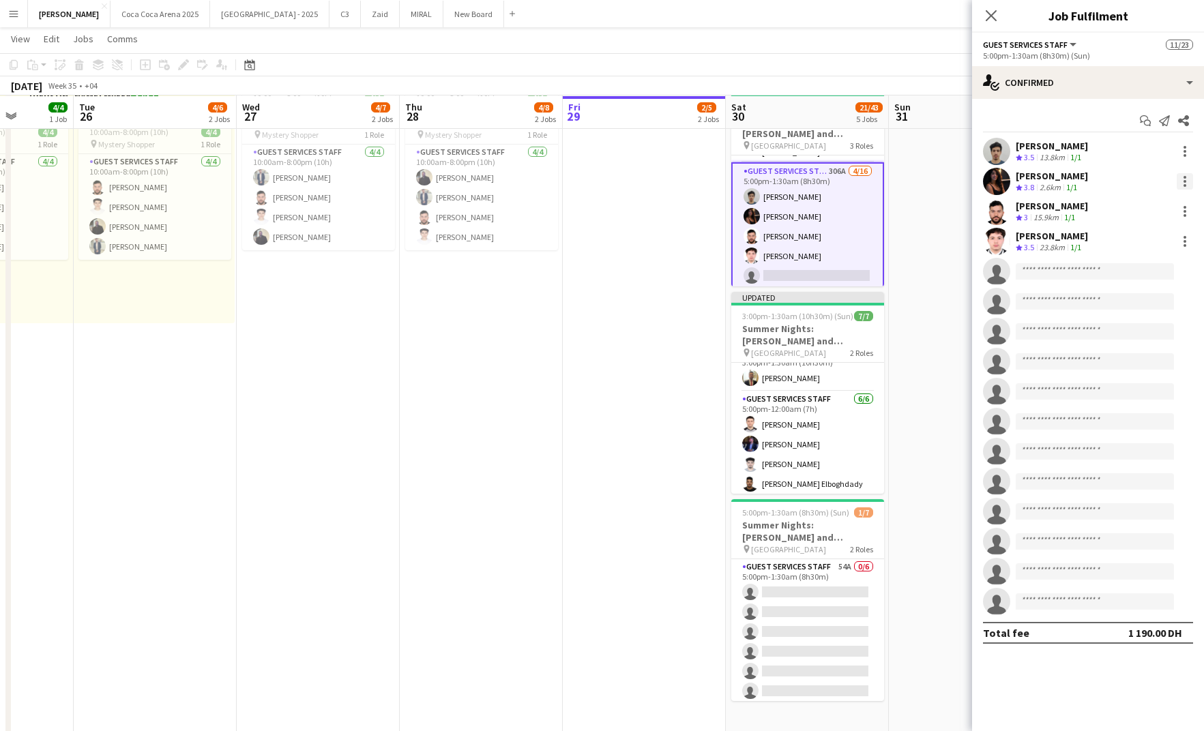
click at [1186, 181] on div at bounding box center [1185, 181] width 16 height 16
click at [1155, 236] on span "Switch crew" at bounding box center [1127, 239] width 58 height 12
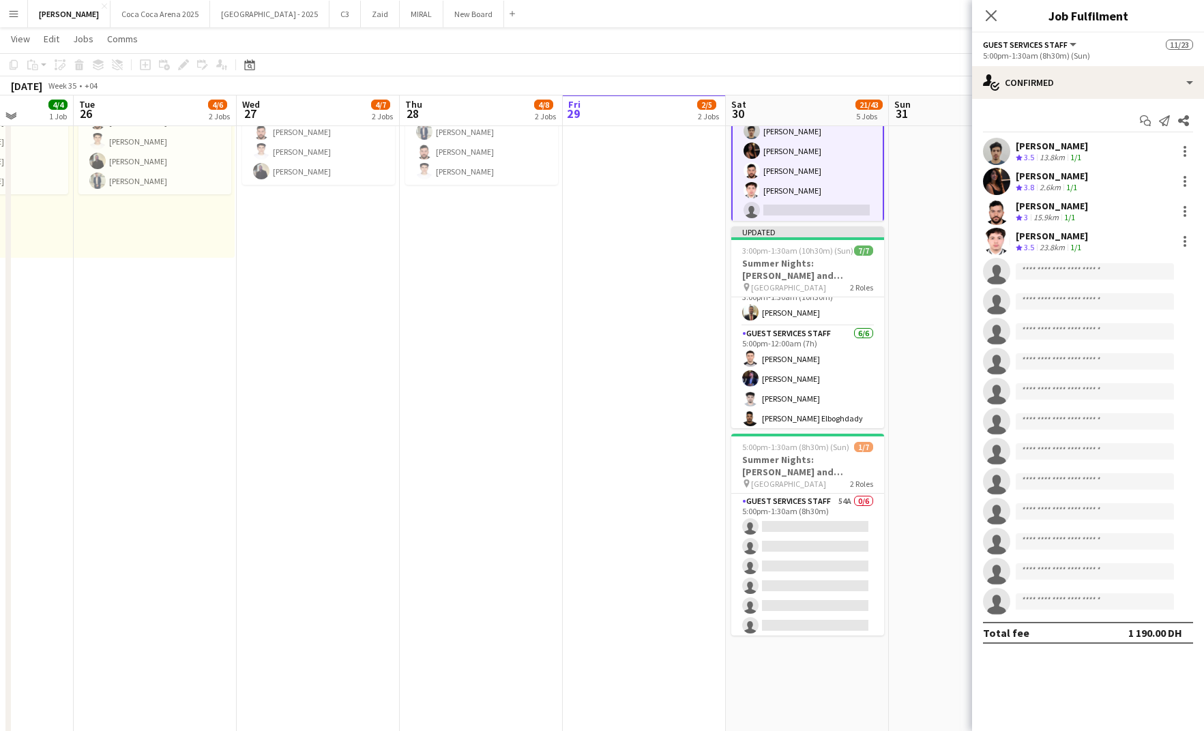
scroll to position [172, 0]
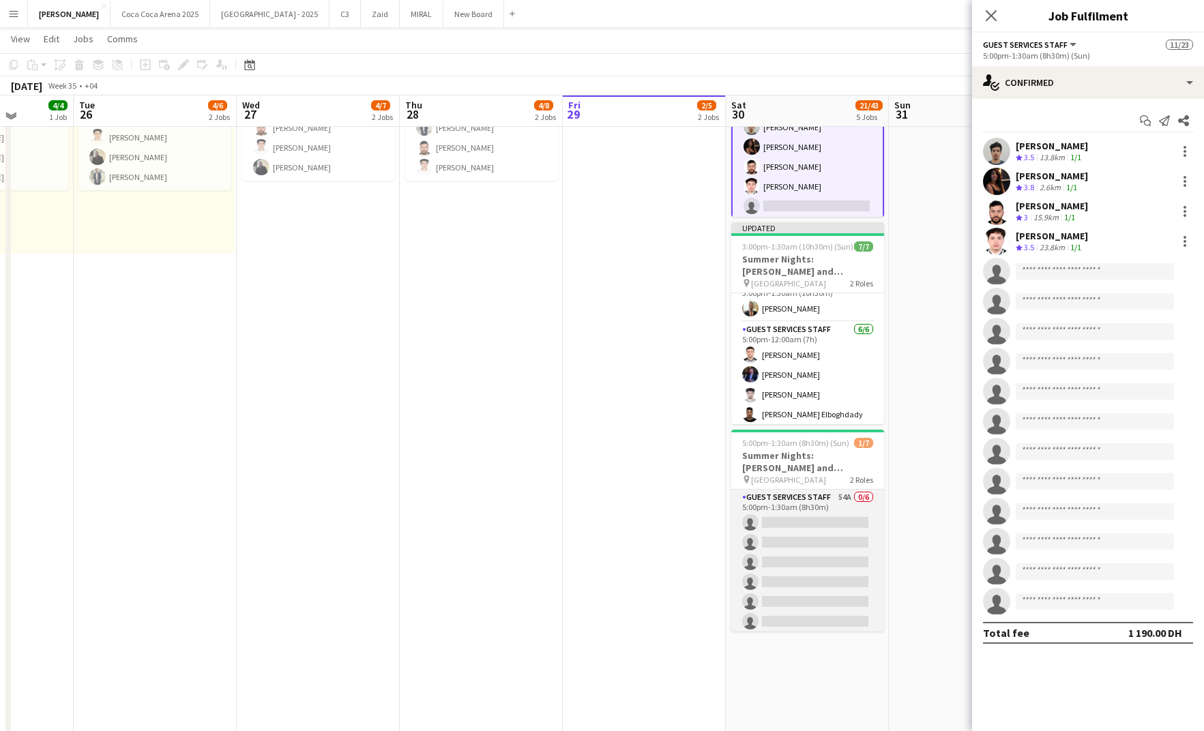
click at [824, 523] on app-card-role "Guest Services Staff 54A 0/6 5:00pm-1:30am (8h30m) single-neutral-actions singl…" at bounding box center [807, 562] width 153 height 145
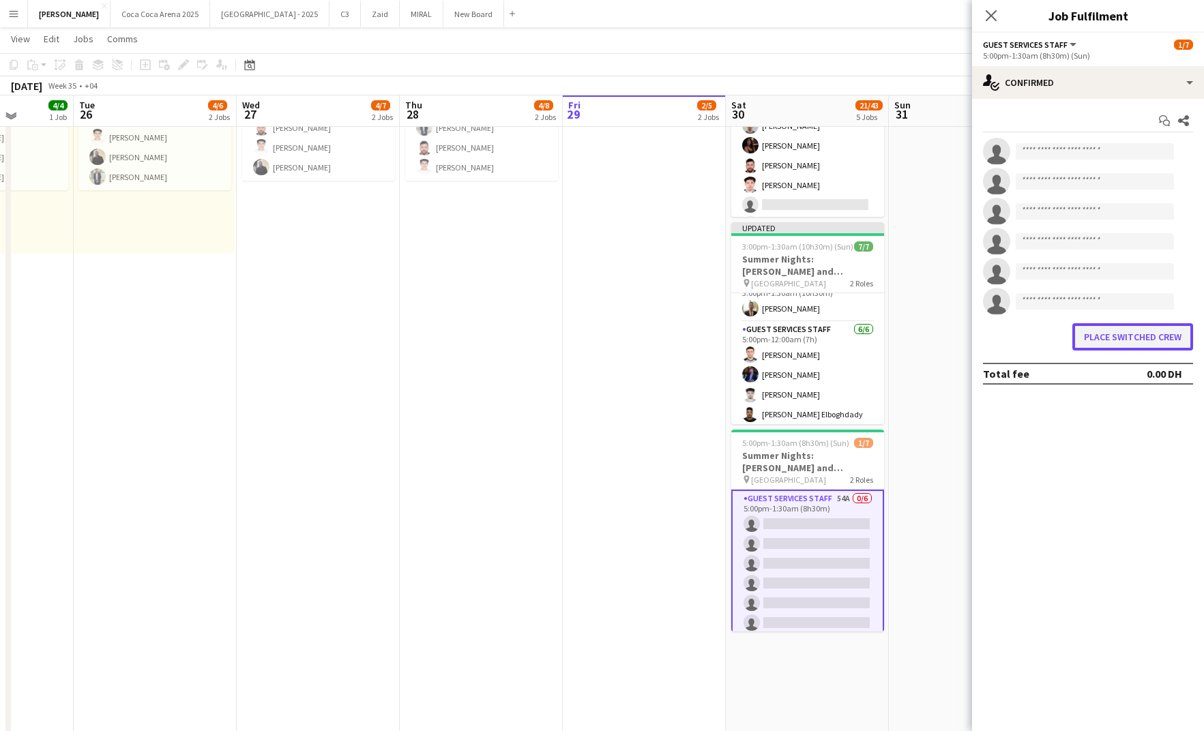
click at [1106, 341] on button "Place switched crew" at bounding box center [1133, 336] width 121 height 27
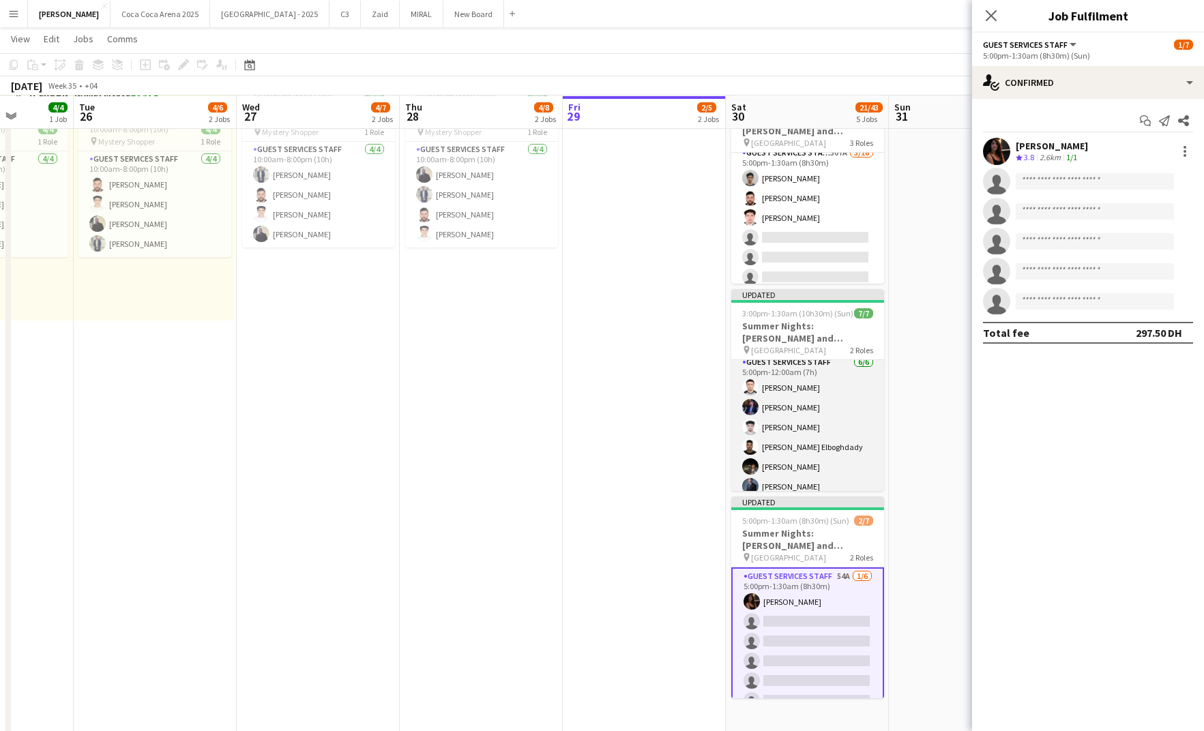
scroll to position [2, 0]
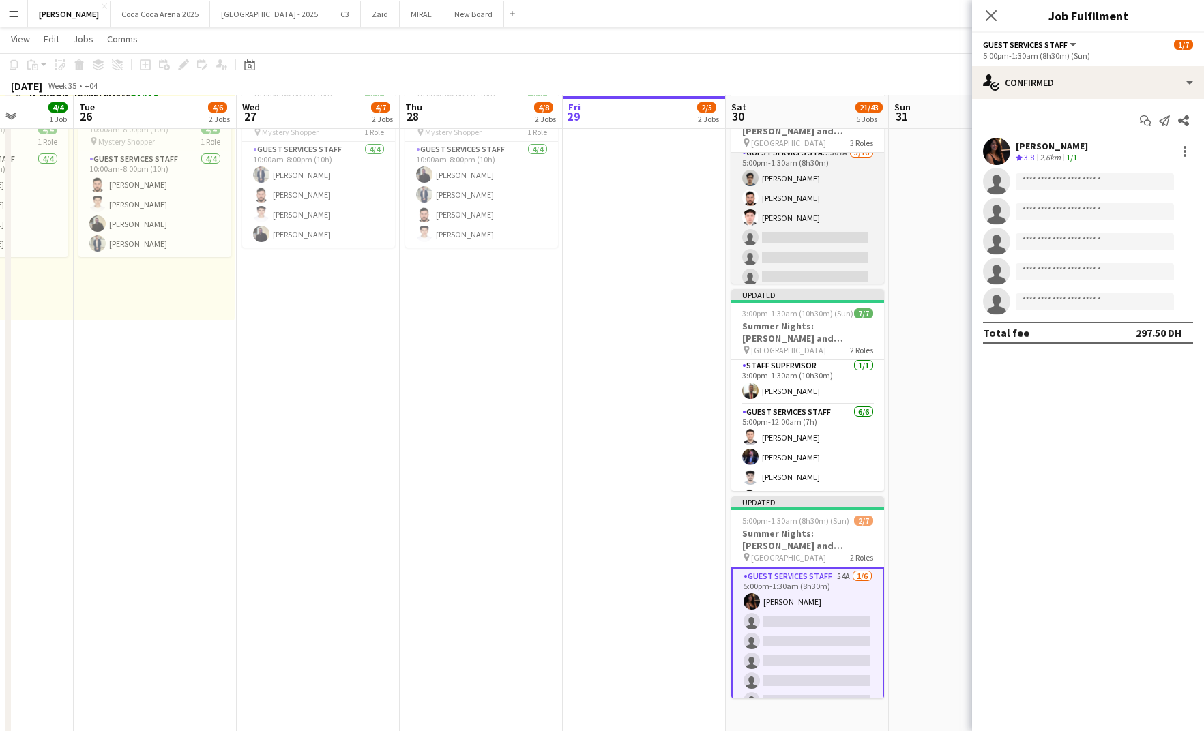
click at [787, 218] on app-card-role "Guest Services Staff 307A 3/16 5:00pm-1:30am (8h30m) Khalil Muhammad Bilal Al H…" at bounding box center [807, 316] width 153 height 343
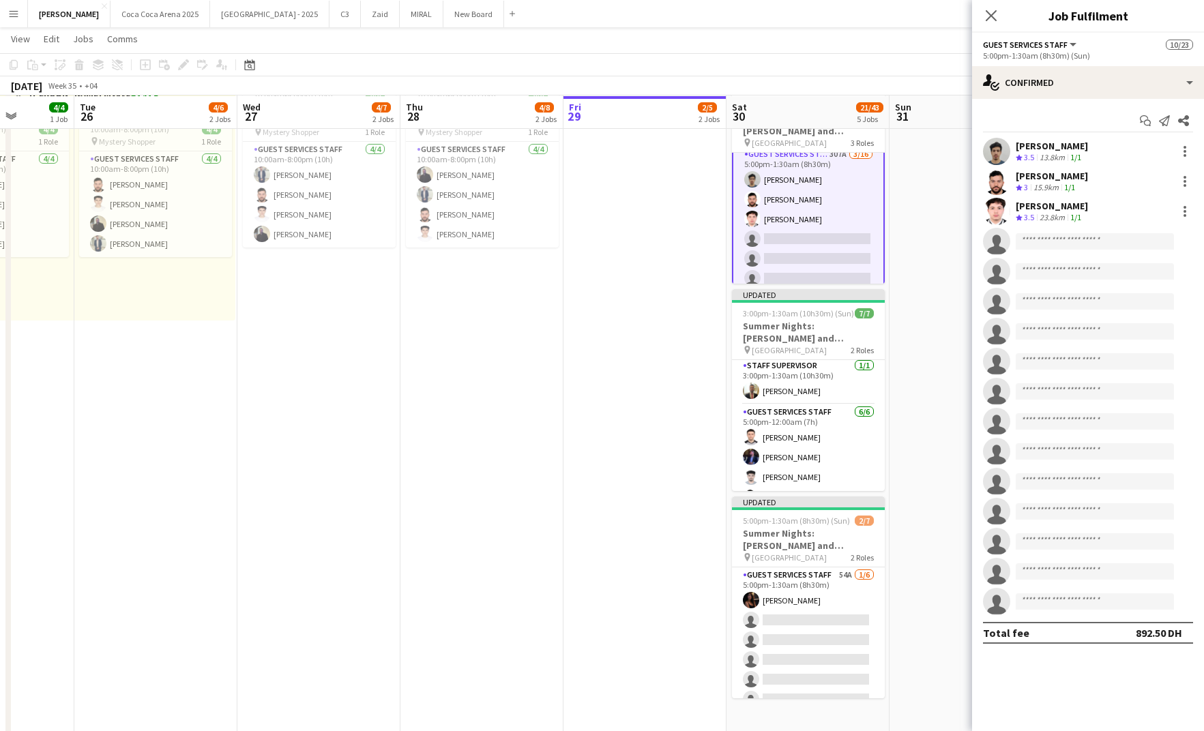
scroll to position [205, 0]
click at [1187, 153] on div at bounding box center [1185, 151] width 16 height 16
click at [1139, 207] on span "Switch crew" at bounding box center [1127, 209] width 58 height 12
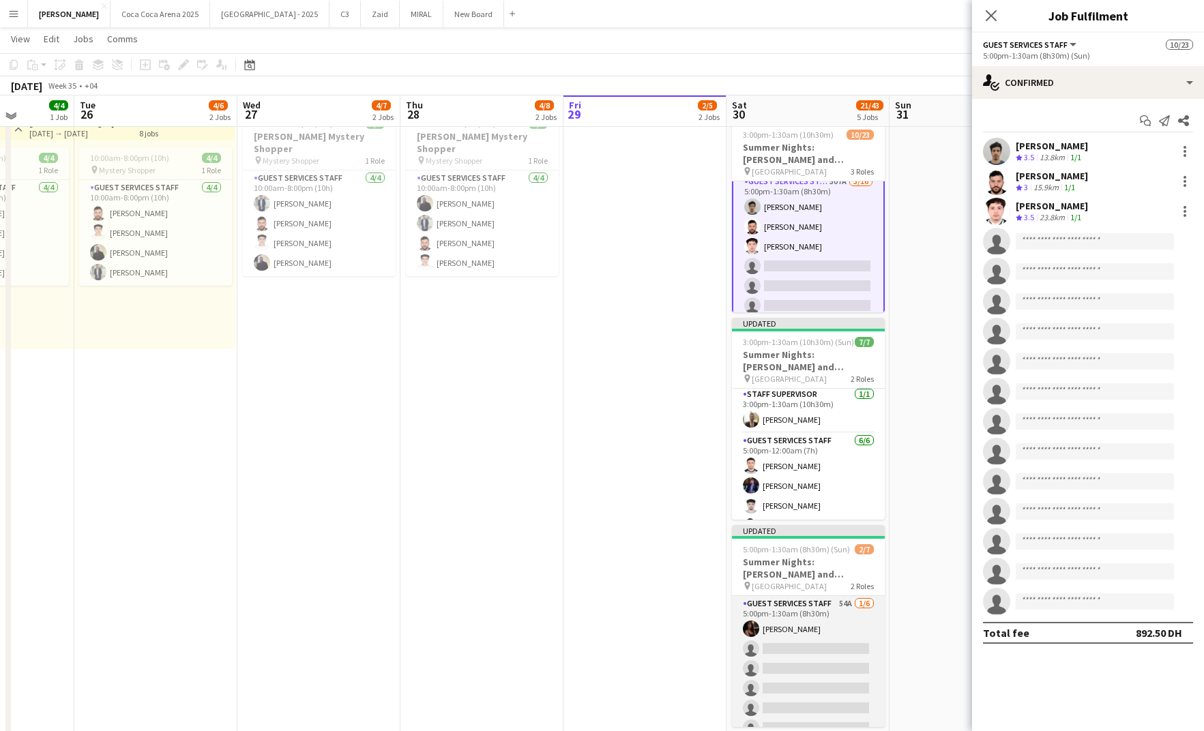
click at [820, 648] on app-card-role "Guest Services Staff 54A 1/6 5:00pm-1:30am (8h30m) Afra Syed single-neutral-act…" at bounding box center [808, 668] width 153 height 145
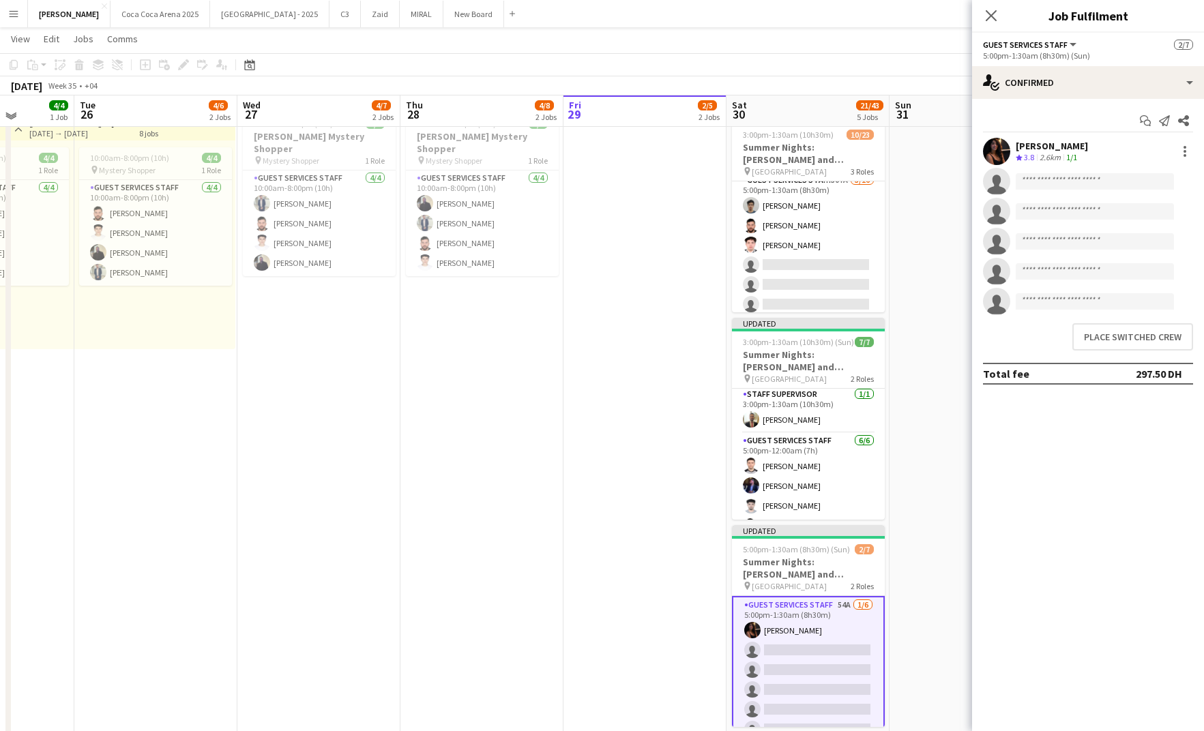
scroll to position [203, 0]
click at [1146, 345] on button "Place switched crew" at bounding box center [1133, 336] width 121 height 27
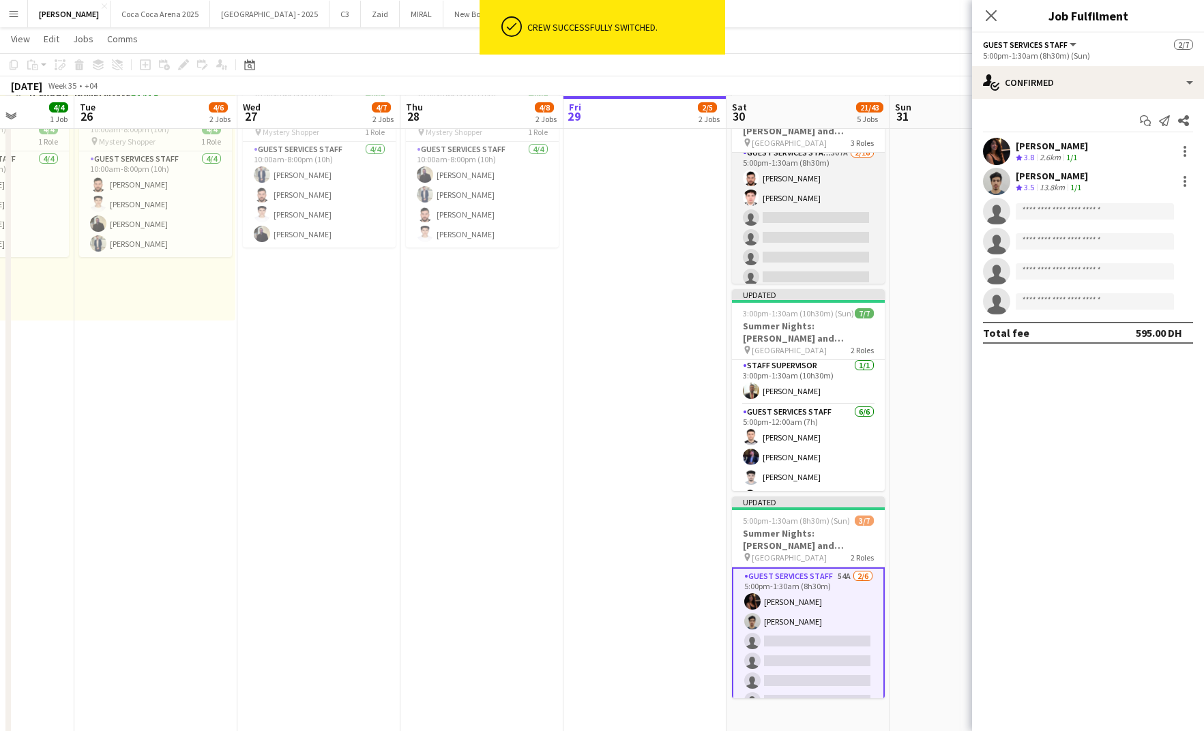
scroll to position [76, 0]
click at [797, 235] on app-card-role "Guest Services Staff 307A 2/16 5:00pm-1:30am (8h30m) Bilal Al Hamad Rami Safar …" at bounding box center [808, 316] width 153 height 343
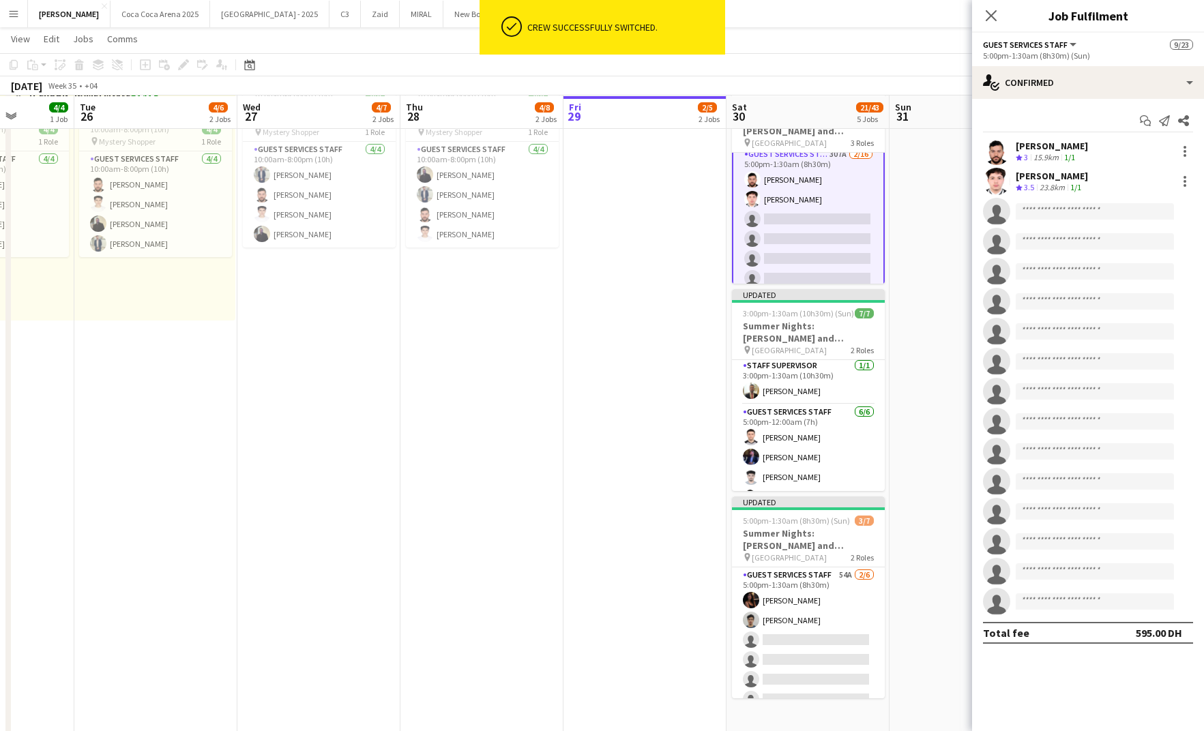
scroll to position [205, 0]
click at [1183, 144] on div at bounding box center [1185, 151] width 16 height 16
click at [1130, 212] on span "Switch crew" at bounding box center [1127, 209] width 58 height 12
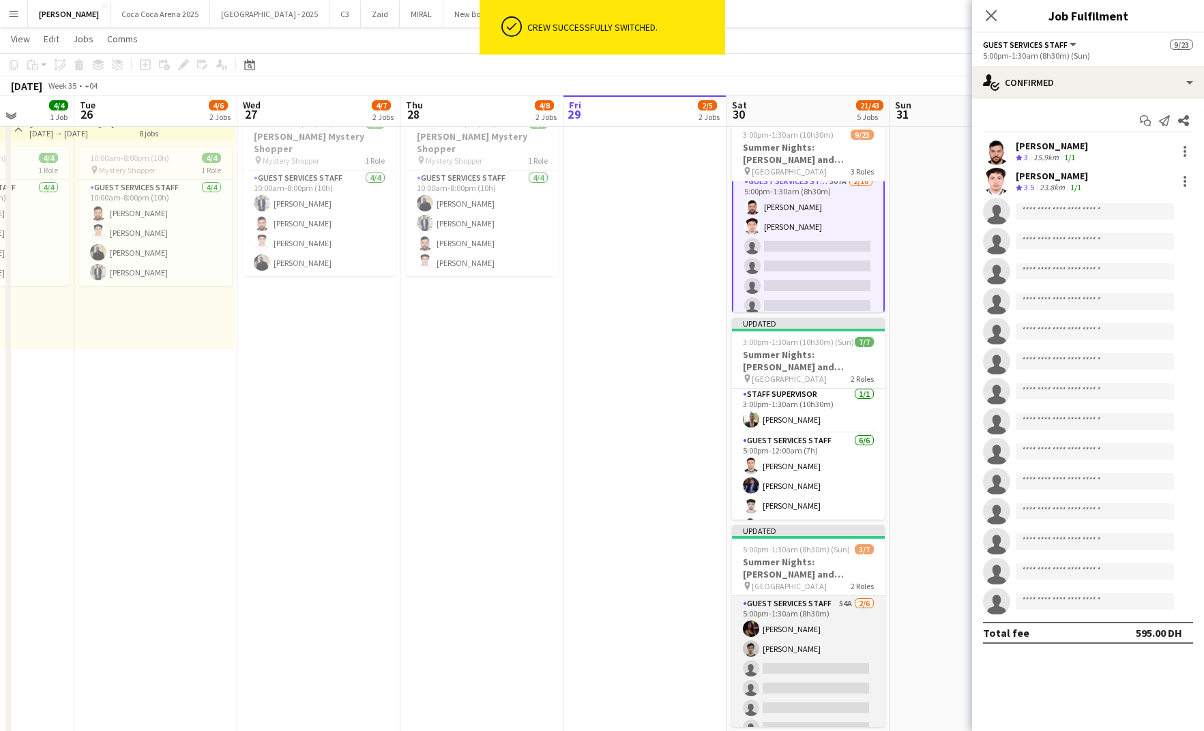
click at [809, 634] on app-card-role "Guest Services Staff 54A 2/6 5:00pm-1:30am (8h30m) Afra Syed Khalil Muhammad si…" at bounding box center [808, 668] width 153 height 145
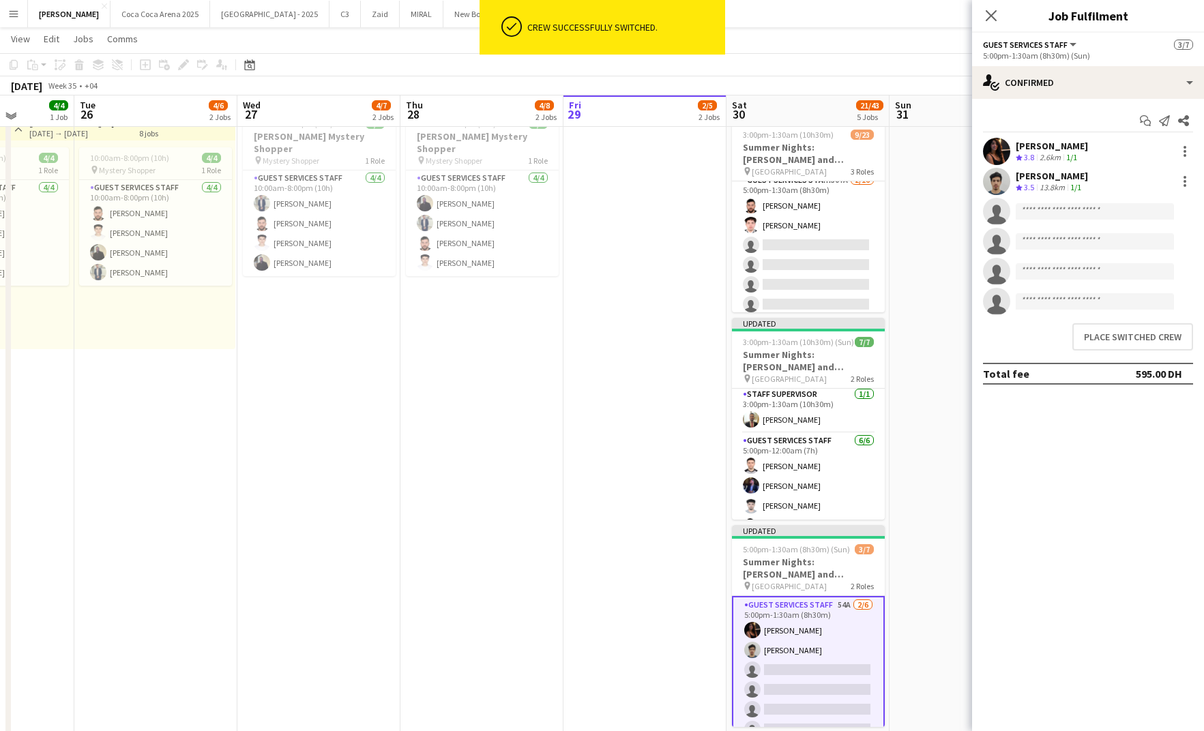
scroll to position [203, 0]
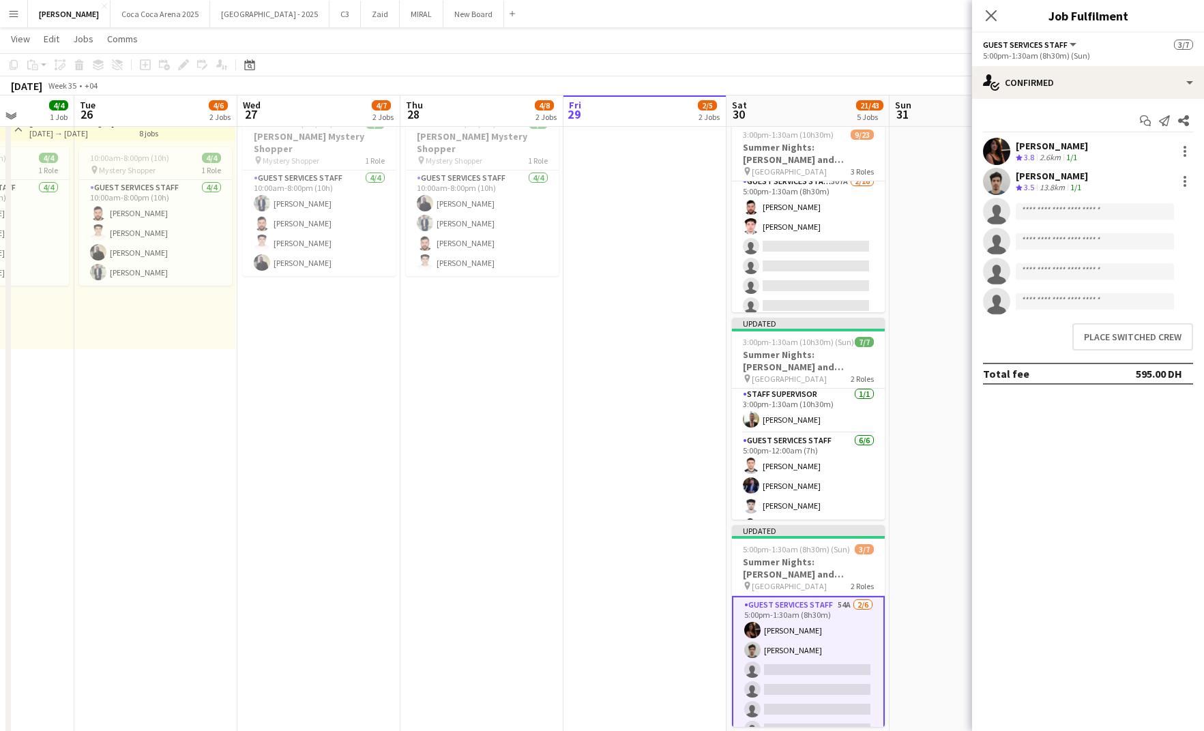
click at [1141, 351] on div "Place switched crew" at bounding box center [1088, 337] width 232 height 38
click at [1137, 343] on button "Place switched crew" at bounding box center [1133, 336] width 121 height 27
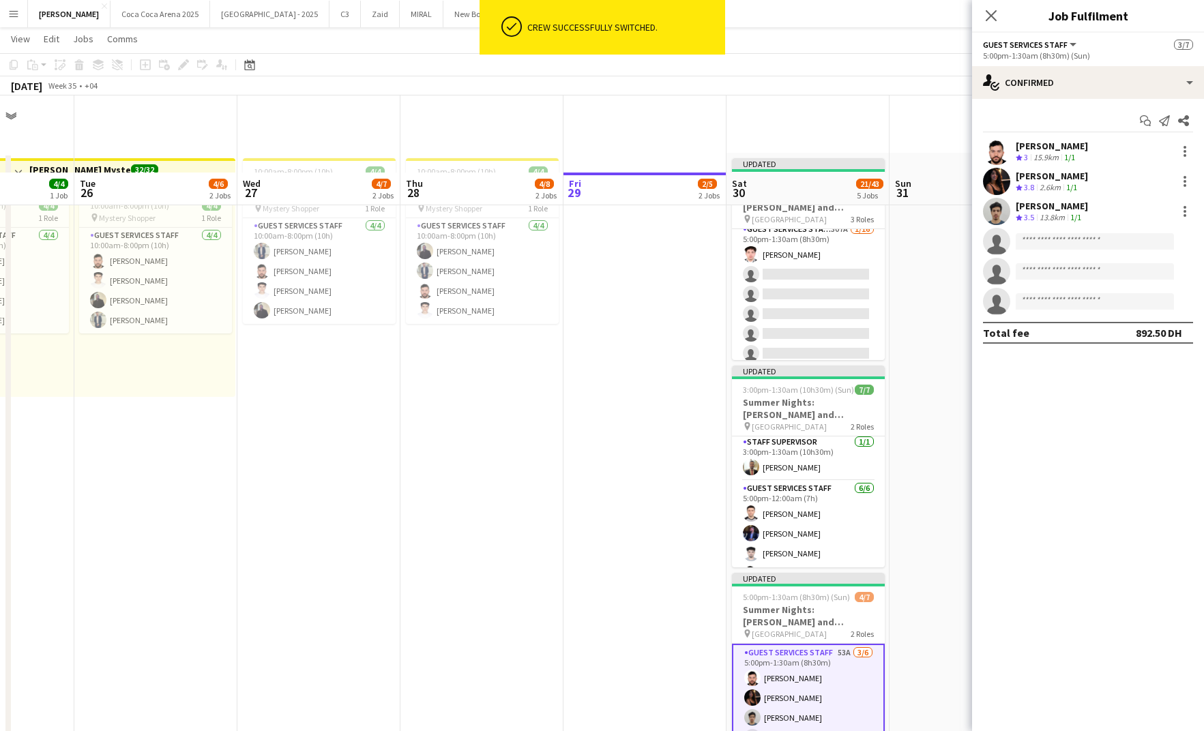
scroll to position [76, 0]
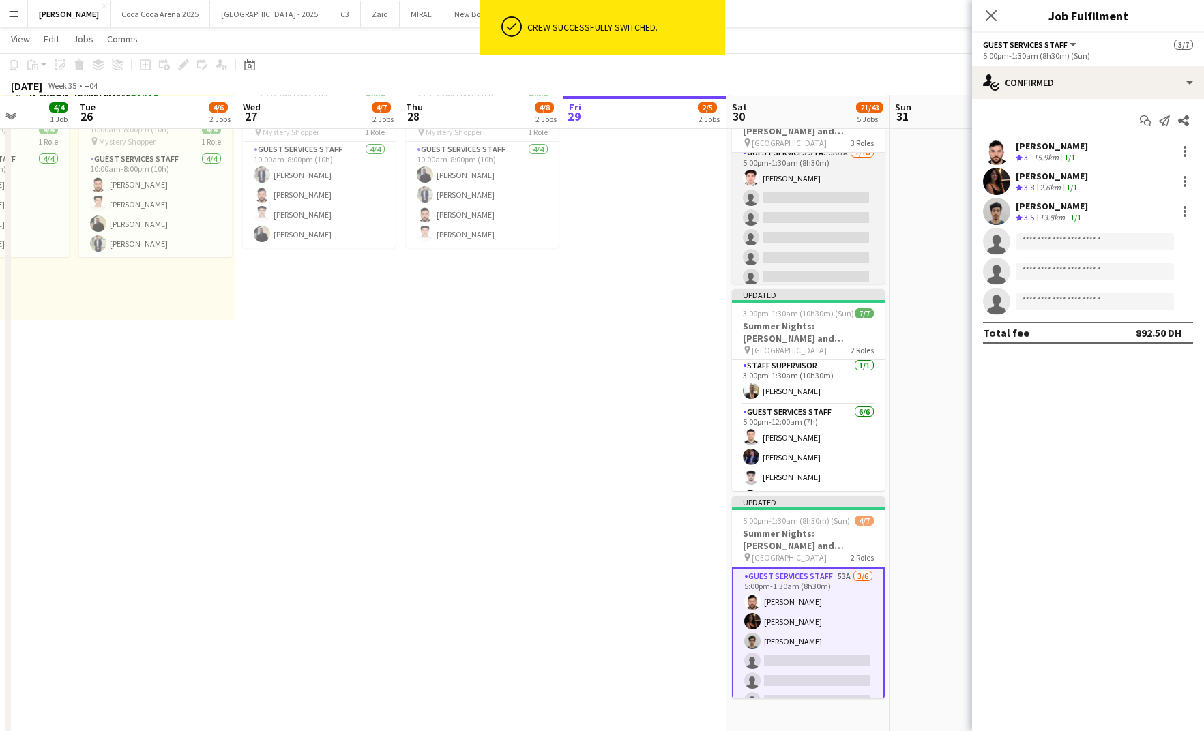
click at [829, 237] on app-card-role "Guest Services Staff 307A 1/16 5:00pm-1:30am (8h30m) Rami Safar single-neutral-…" at bounding box center [808, 316] width 153 height 343
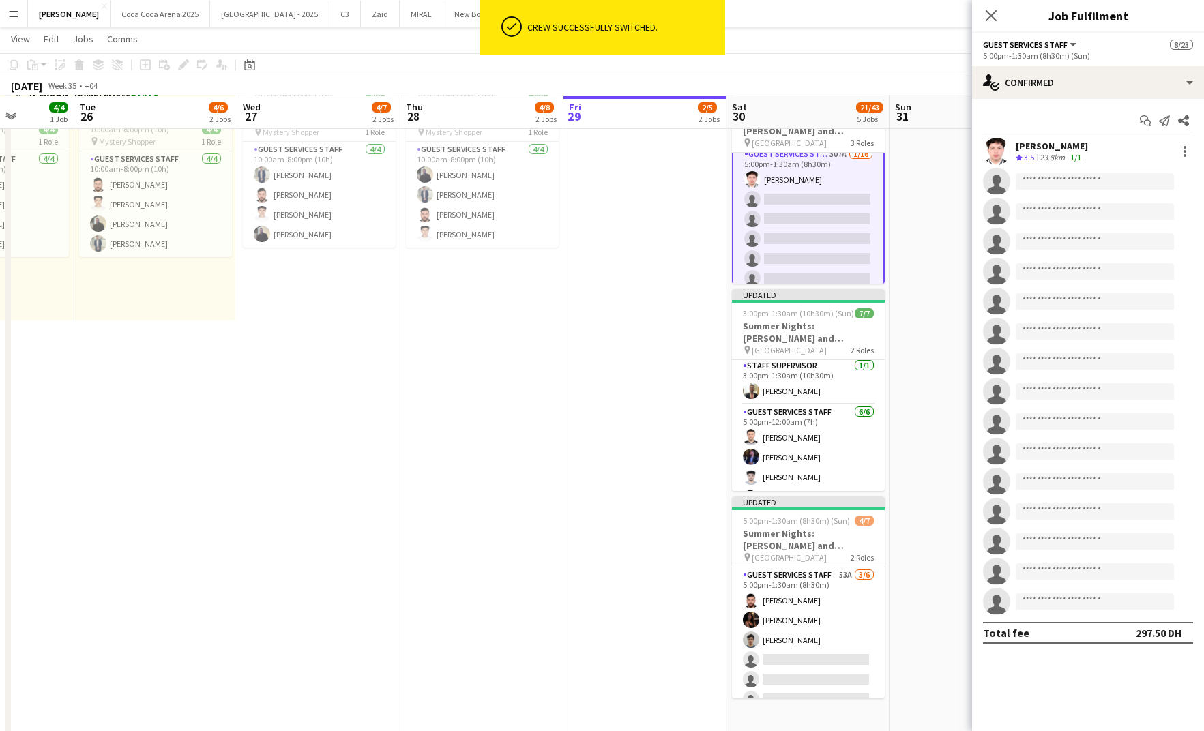
scroll to position [205, 0]
click at [1181, 149] on div at bounding box center [1185, 151] width 16 height 16
click at [1130, 209] on span "Switch crew" at bounding box center [1127, 209] width 58 height 12
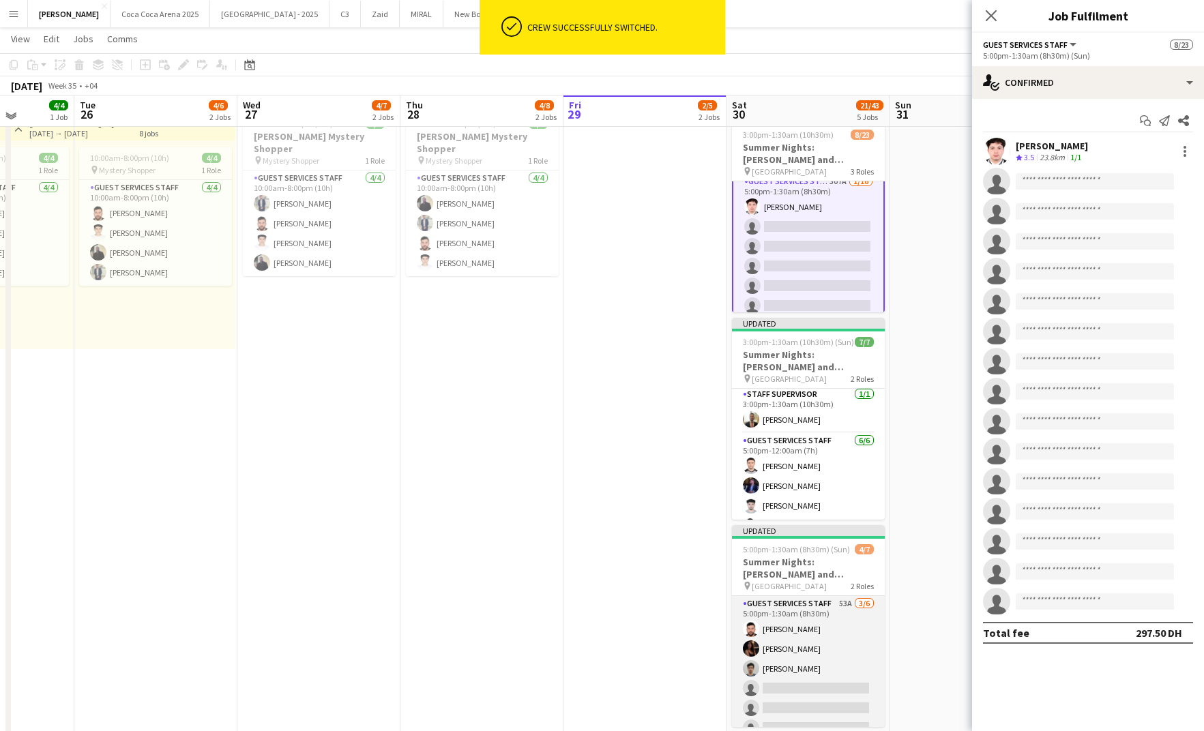
click at [836, 650] on app-card-role "Guest Services Staff 53A 3/6 5:00pm-1:30am (8h30m) Bilal Al Hamad Afra Syed Kha…" at bounding box center [808, 668] width 153 height 145
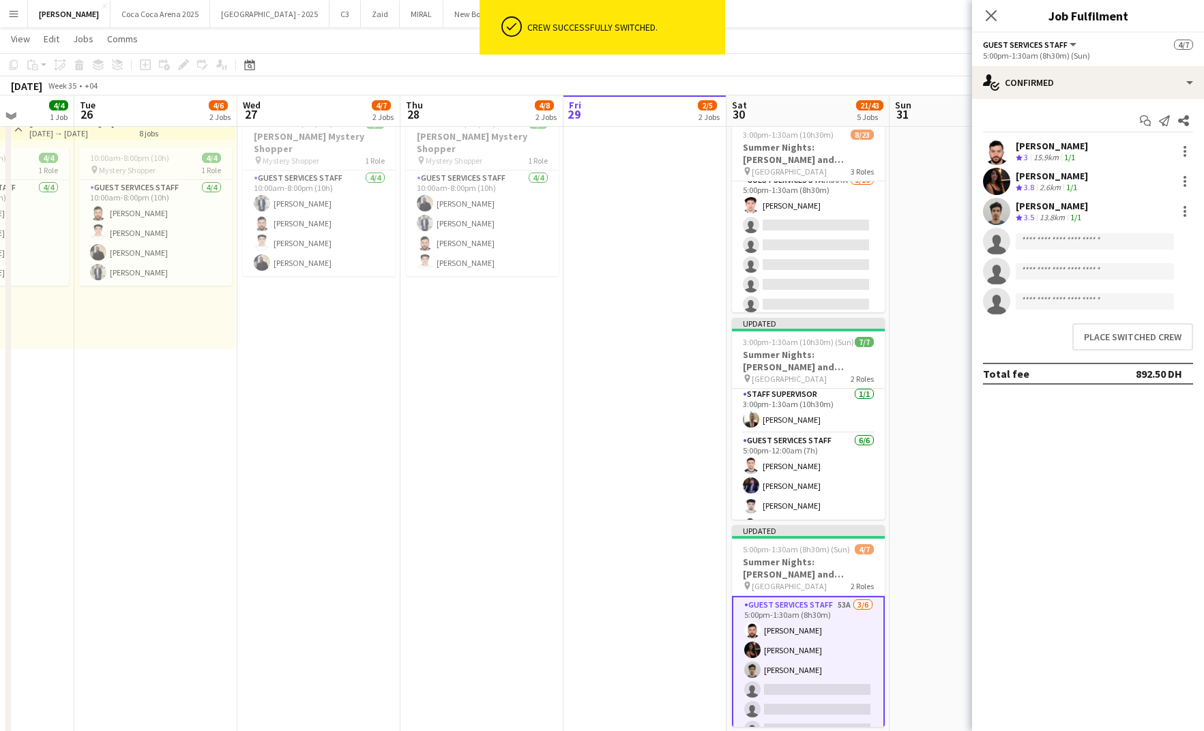
scroll to position [203, 0]
click at [1128, 347] on button "Place switched crew" at bounding box center [1133, 336] width 121 height 27
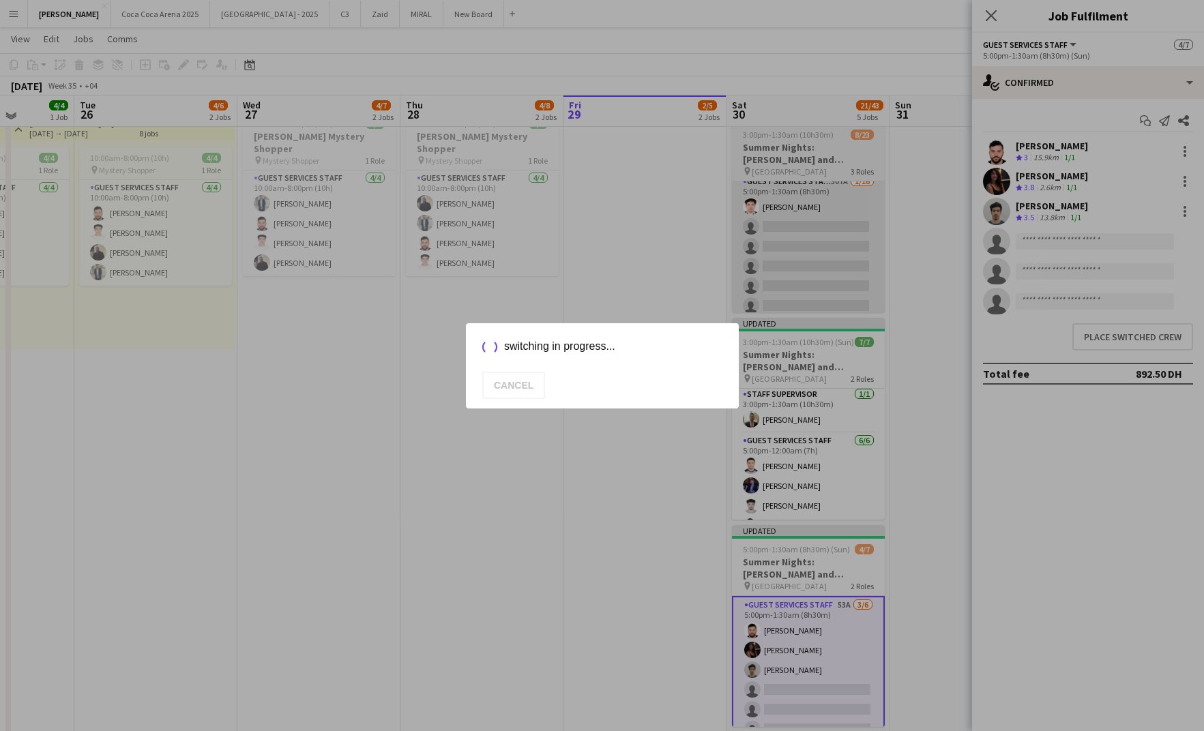
scroll to position [76, 0]
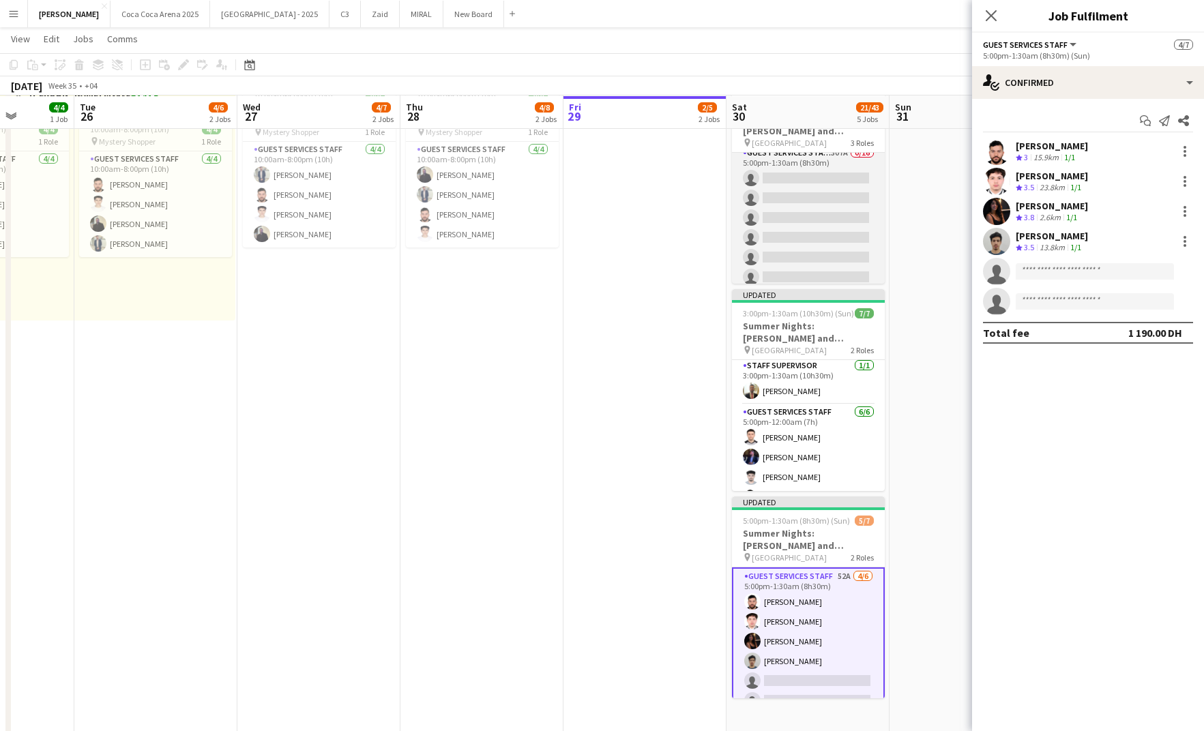
click at [809, 238] on app-card-role "Guest Services Staff 307A 0/16 5:00pm-1:30am (8h30m) single-neutral-actions sin…" at bounding box center [808, 316] width 153 height 343
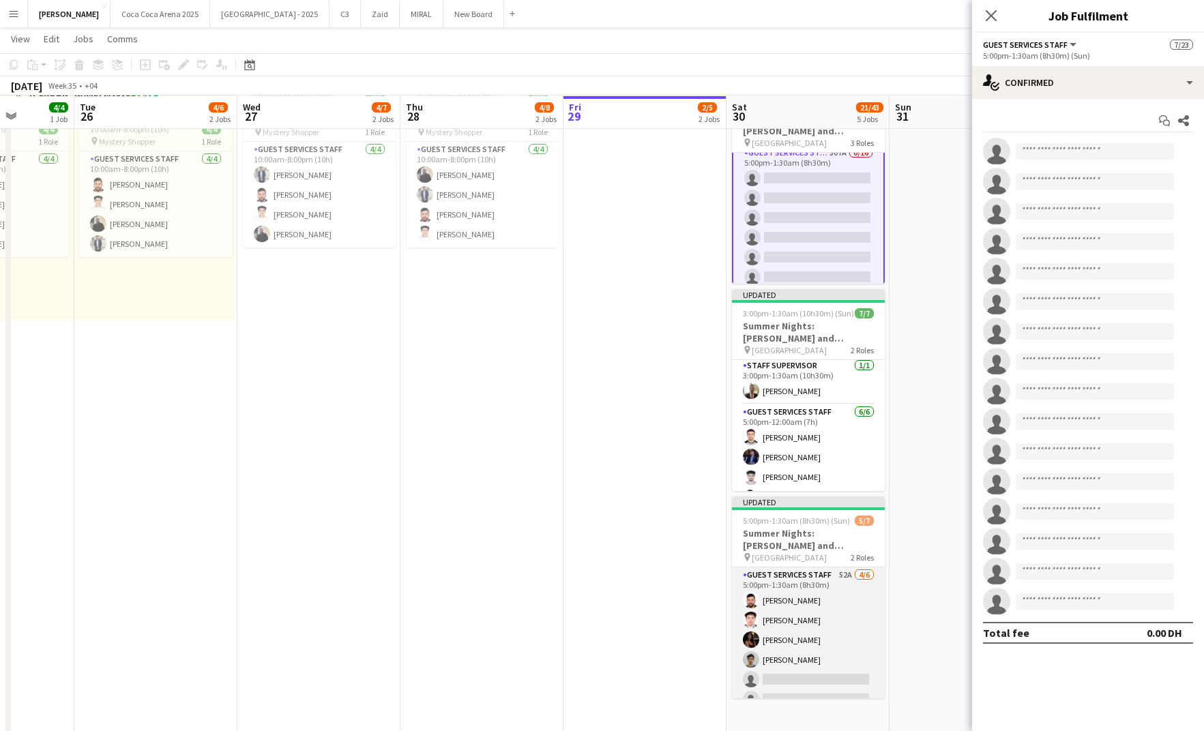
click at [785, 605] on app-card-role "Guest Services Staff 52A 4/6 5:00pm-1:30am (8h30m) Bilal Al Hamad Rami Safar Af…" at bounding box center [808, 640] width 153 height 145
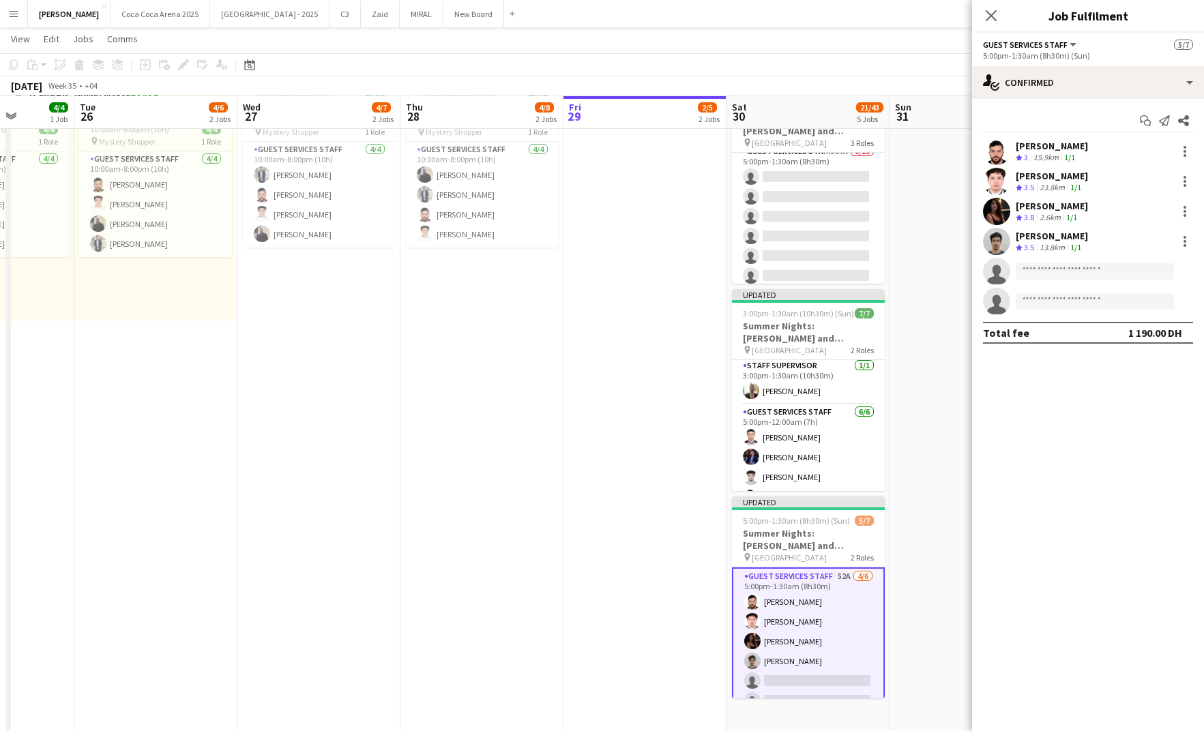
scroll to position [203, 0]
click at [1032, 84] on div "single-neutral-actions-check-2 Confirmed" at bounding box center [1088, 82] width 232 height 33
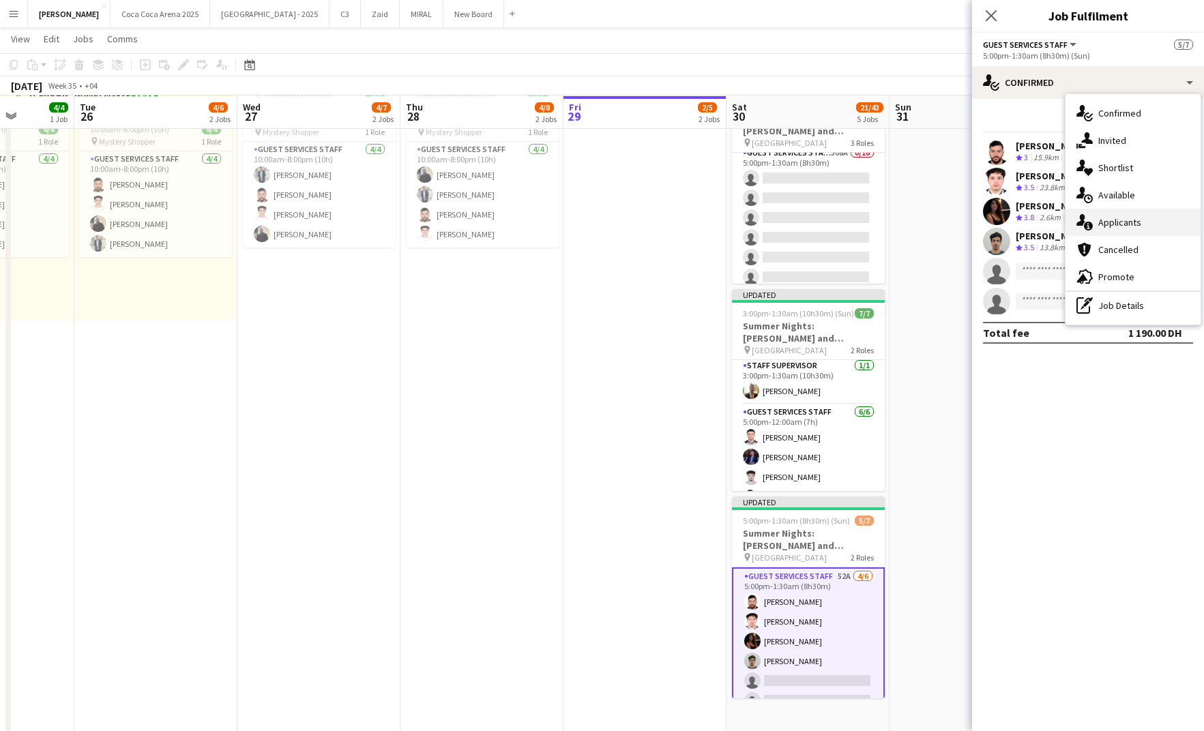
click at [1108, 227] on div "single-neutral-actions-information Applicants" at bounding box center [1133, 222] width 135 height 27
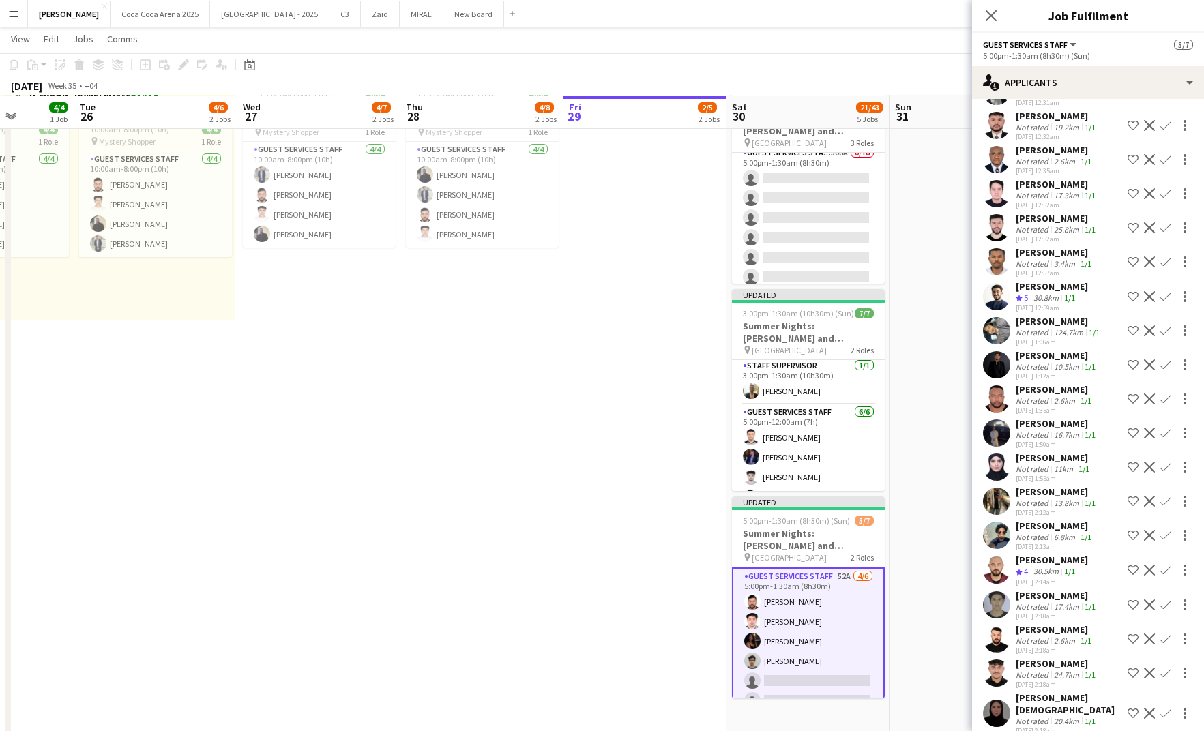
scroll to position [0, 0]
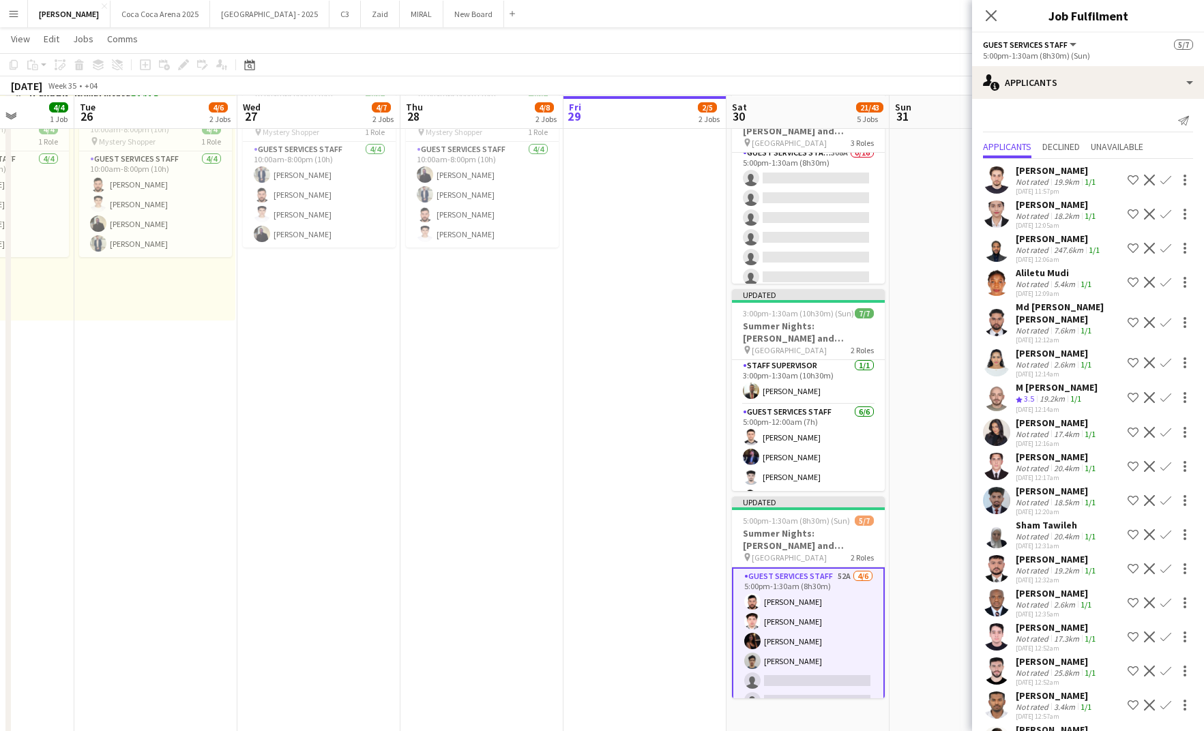
click at [1037, 417] on div "Shanzeh Khan" at bounding box center [1057, 423] width 83 height 12
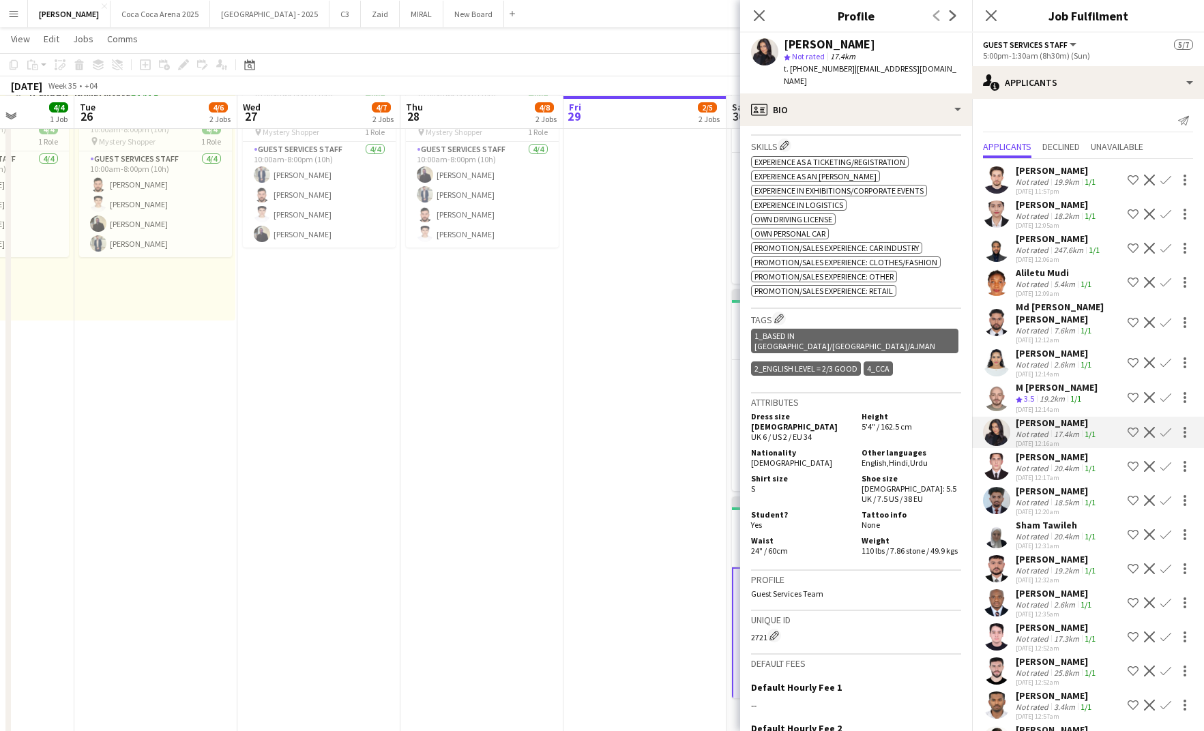
scroll to position [493, 0]
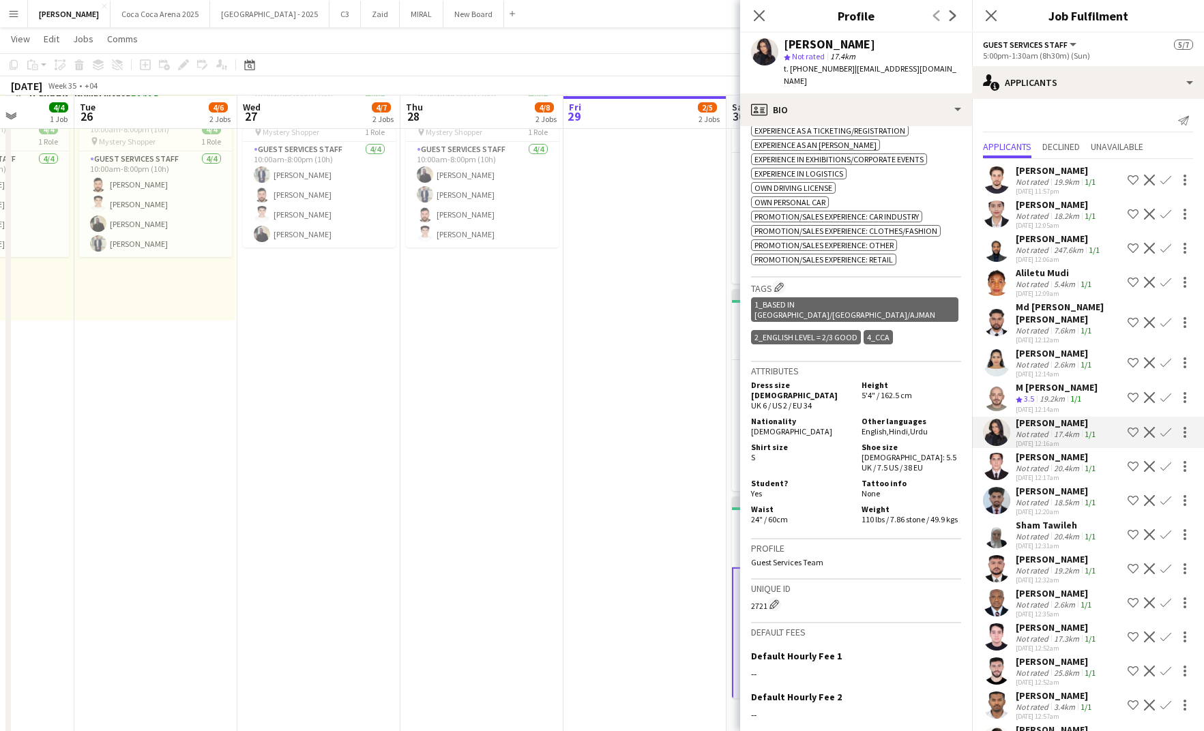
click at [1044, 474] on div "29-08-2025 12:17am" at bounding box center [1057, 478] width 83 height 9
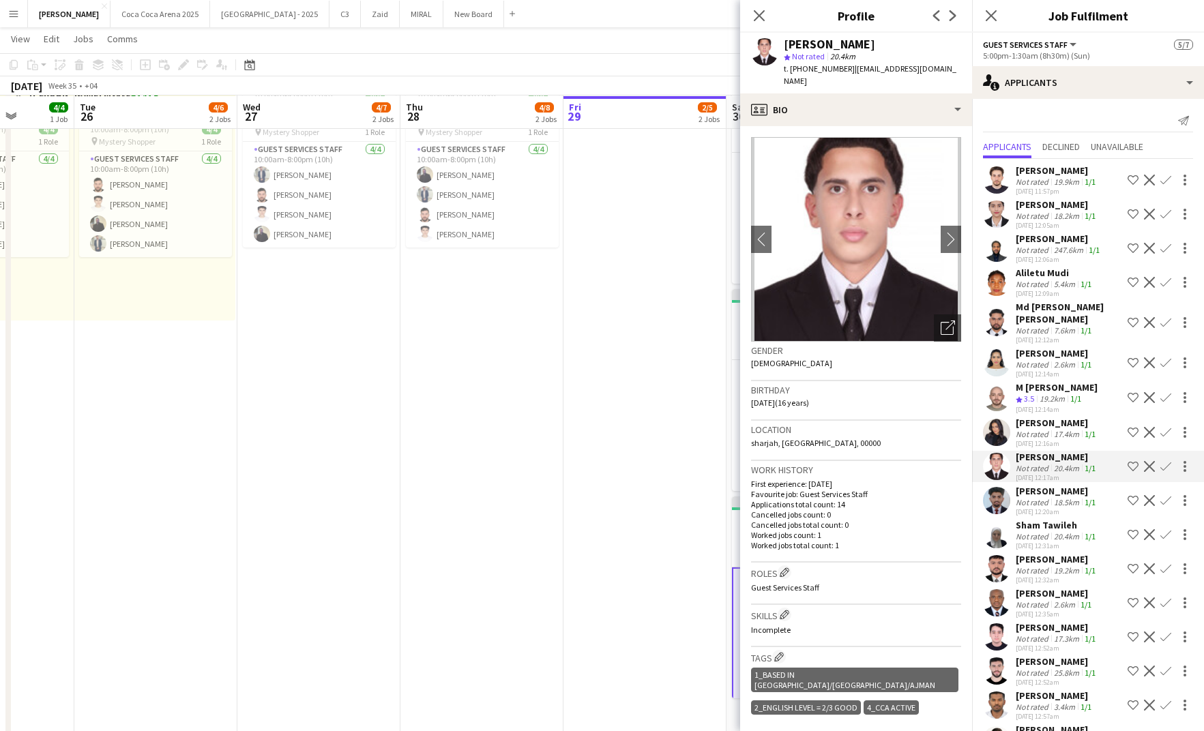
click at [1033, 519] on div "Sham Tawileh" at bounding box center [1057, 525] width 83 height 12
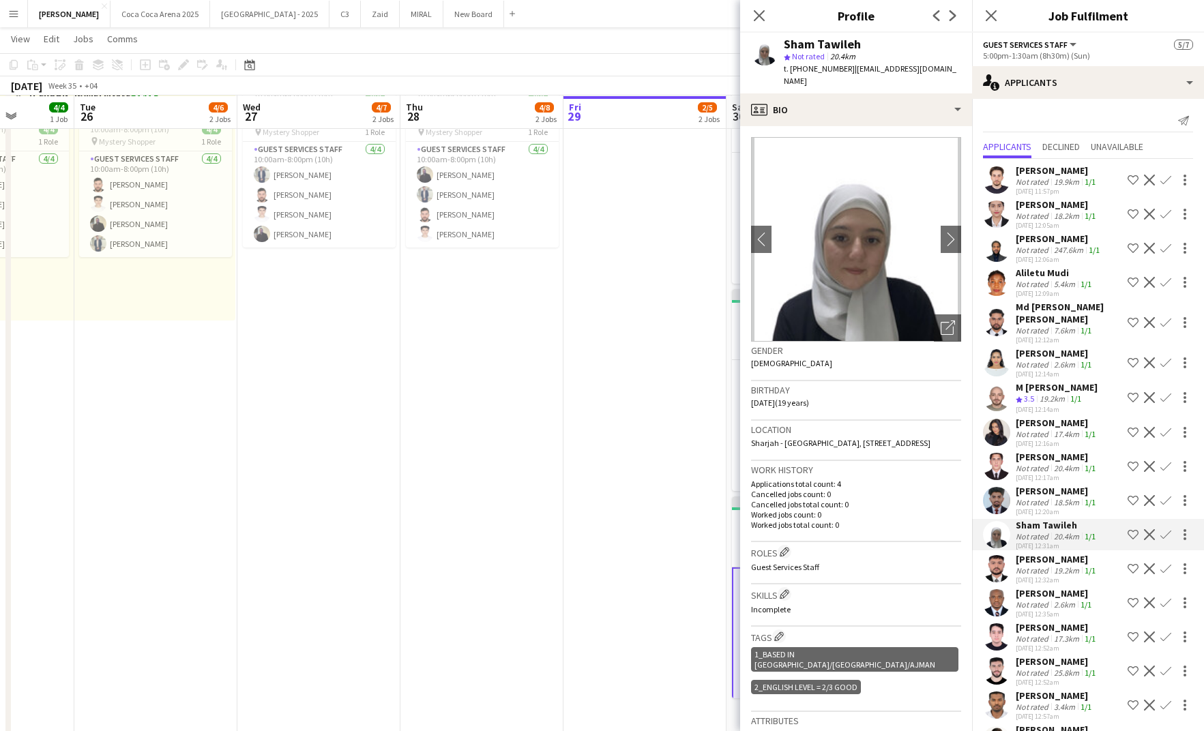
click at [1037, 451] on div "Yassein Elaarag" at bounding box center [1057, 457] width 83 height 12
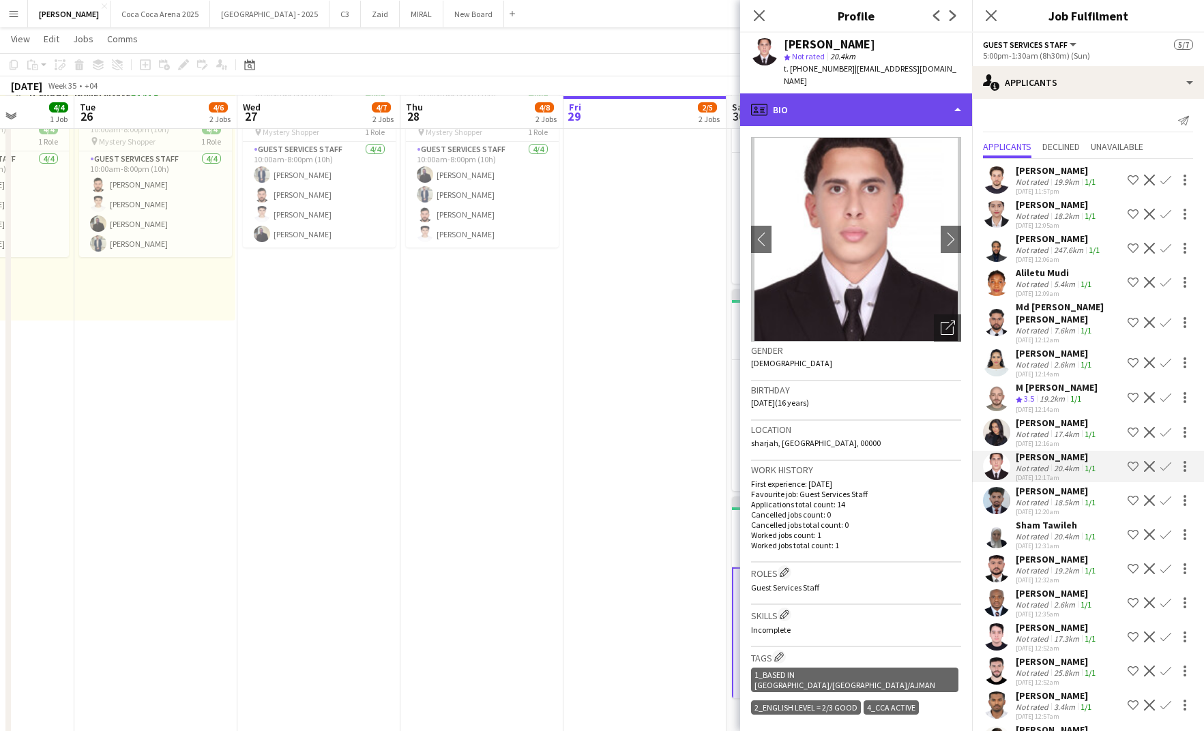
click at [824, 106] on div "profile Bio" at bounding box center [856, 109] width 232 height 33
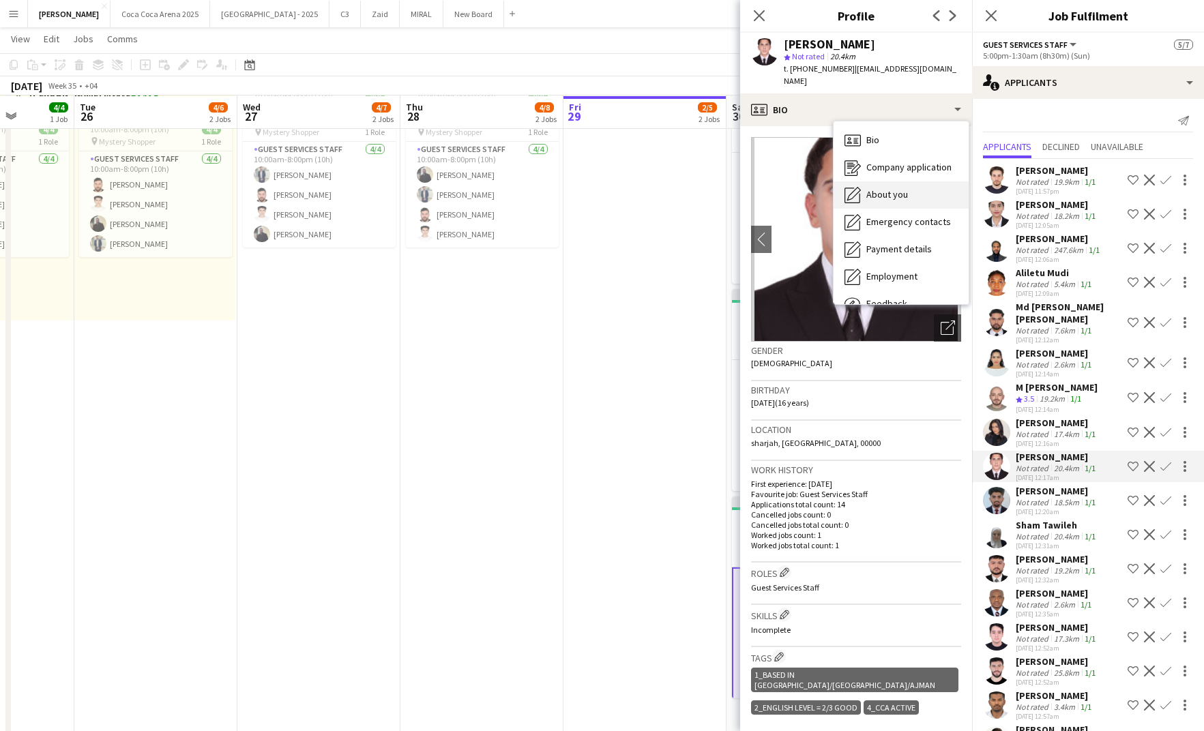
click at [868, 181] on div "About you About you" at bounding box center [901, 194] width 135 height 27
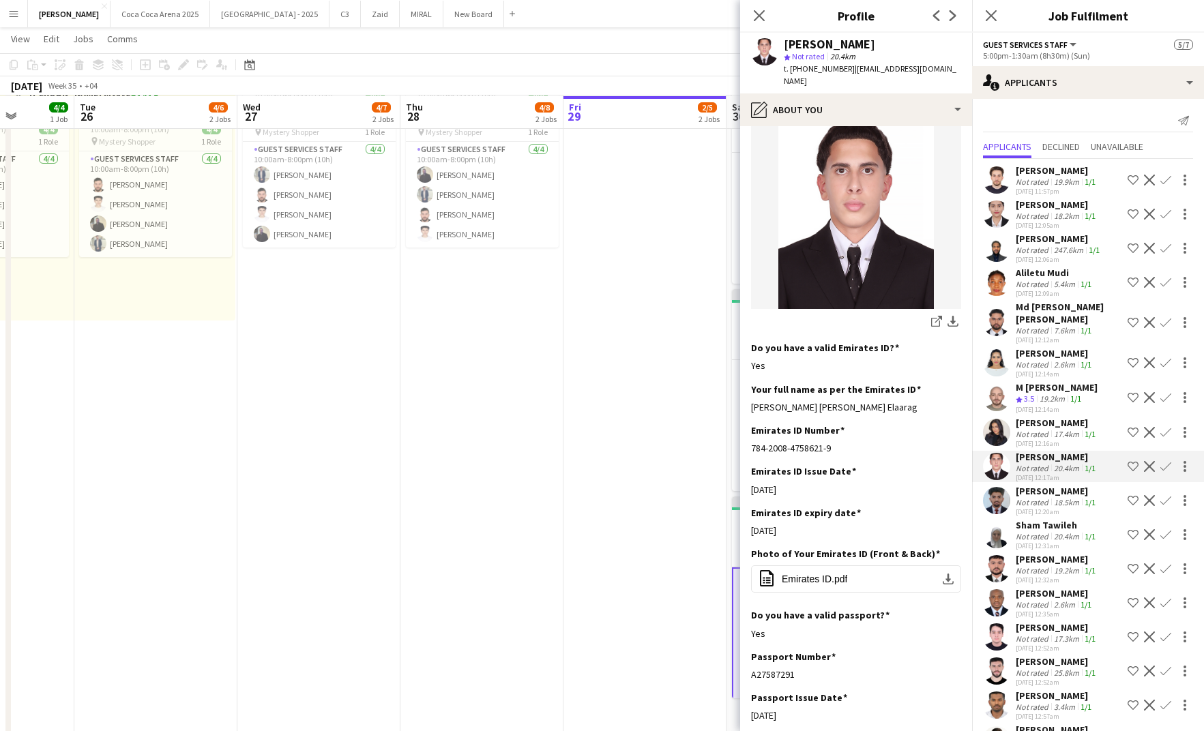
scroll to position [291, 0]
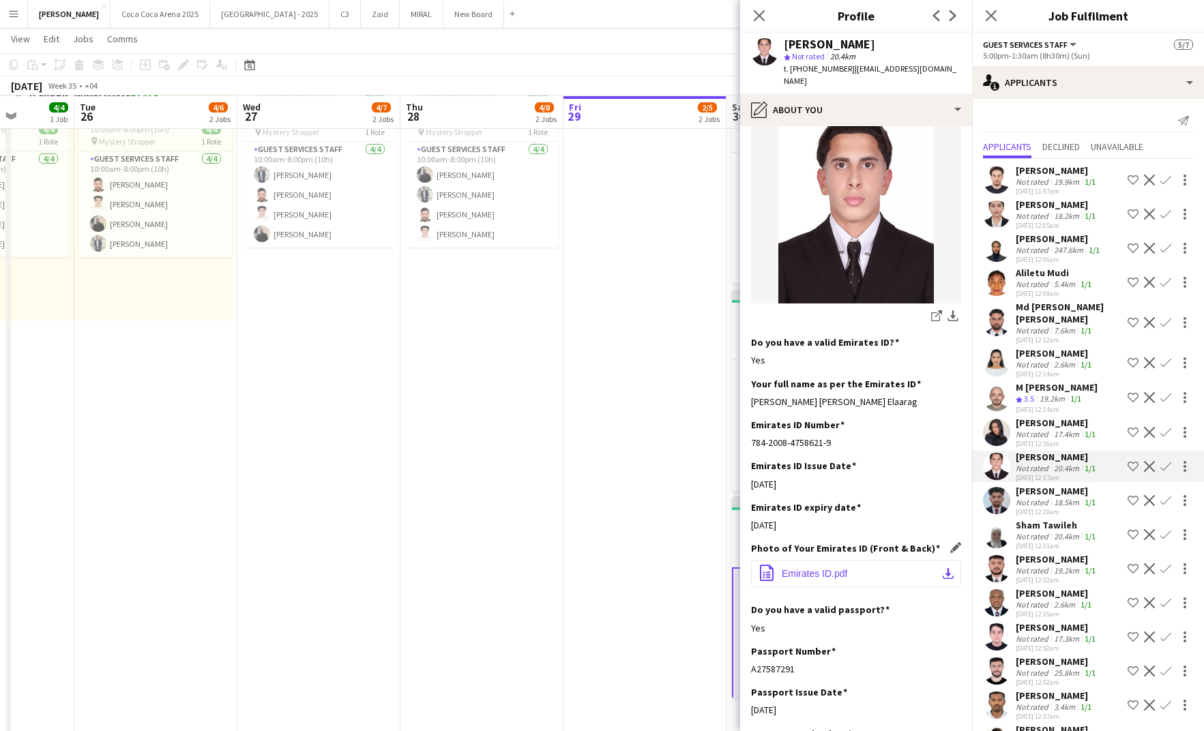
click at [824, 568] on span "Emirates ID.pdf" at bounding box center [815, 573] width 66 height 11
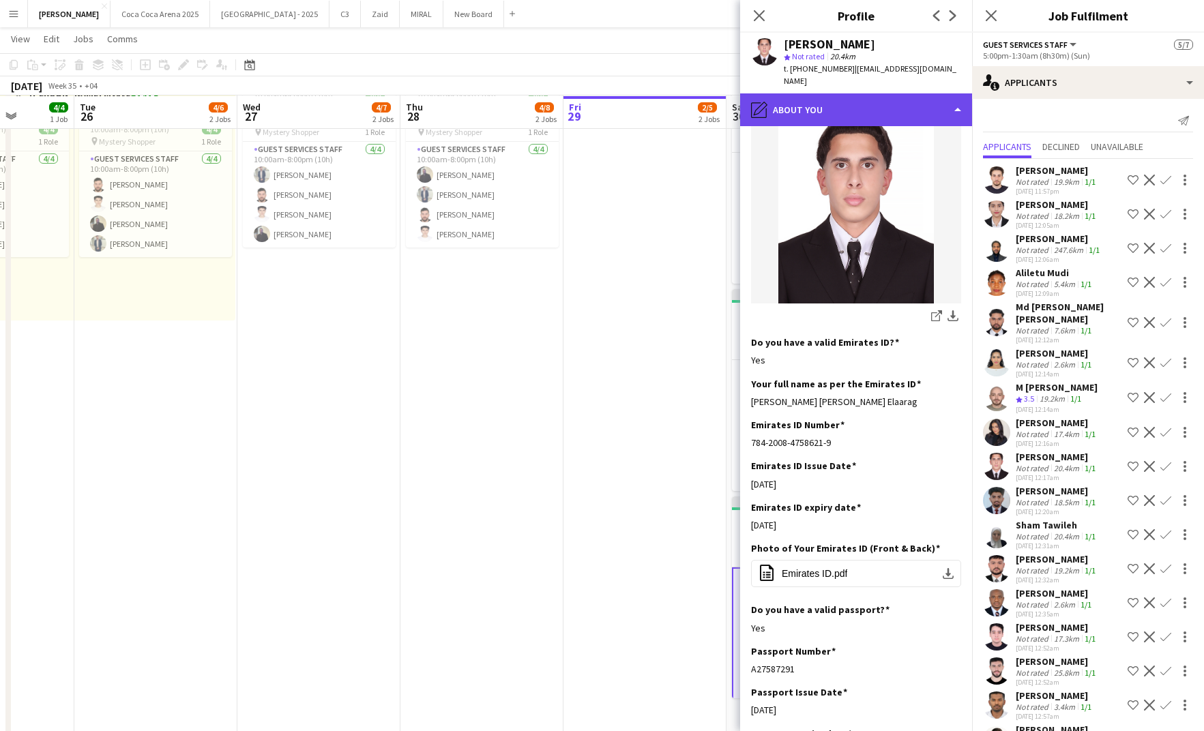
click at [786, 93] on div "pencil4 About you" at bounding box center [856, 109] width 232 height 33
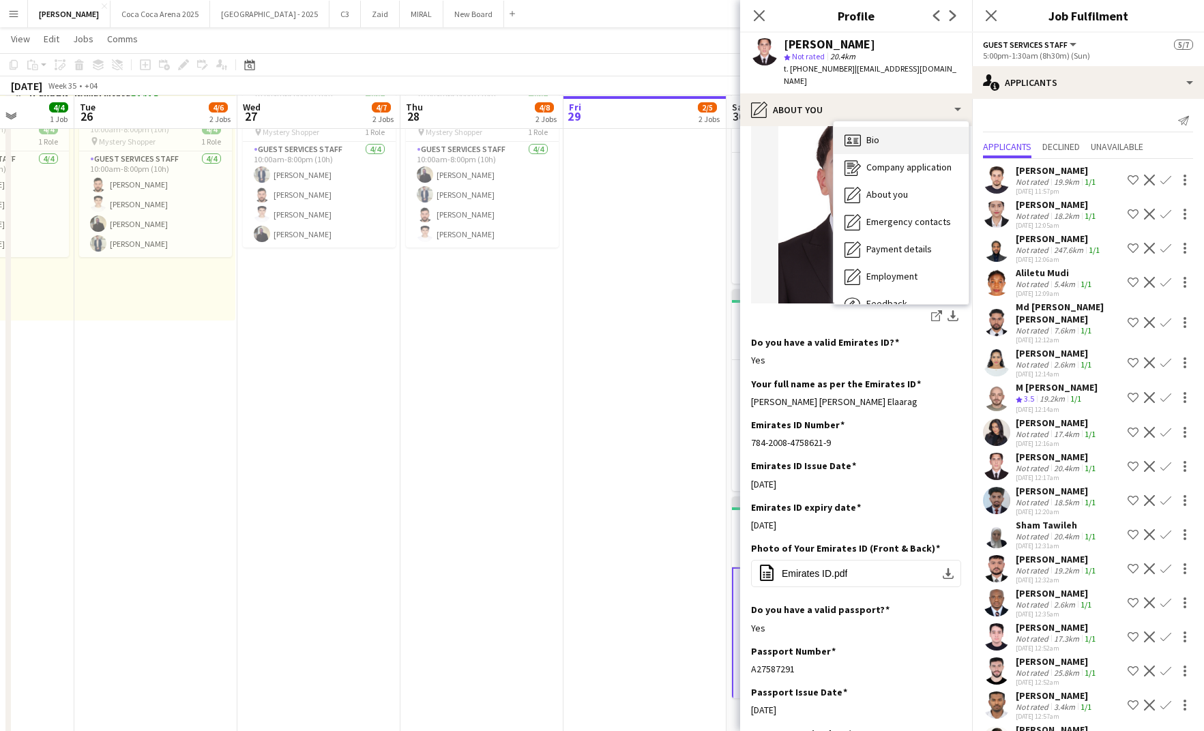
click at [848, 137] on icon at bounding box center [849, 138] width 3 height 3
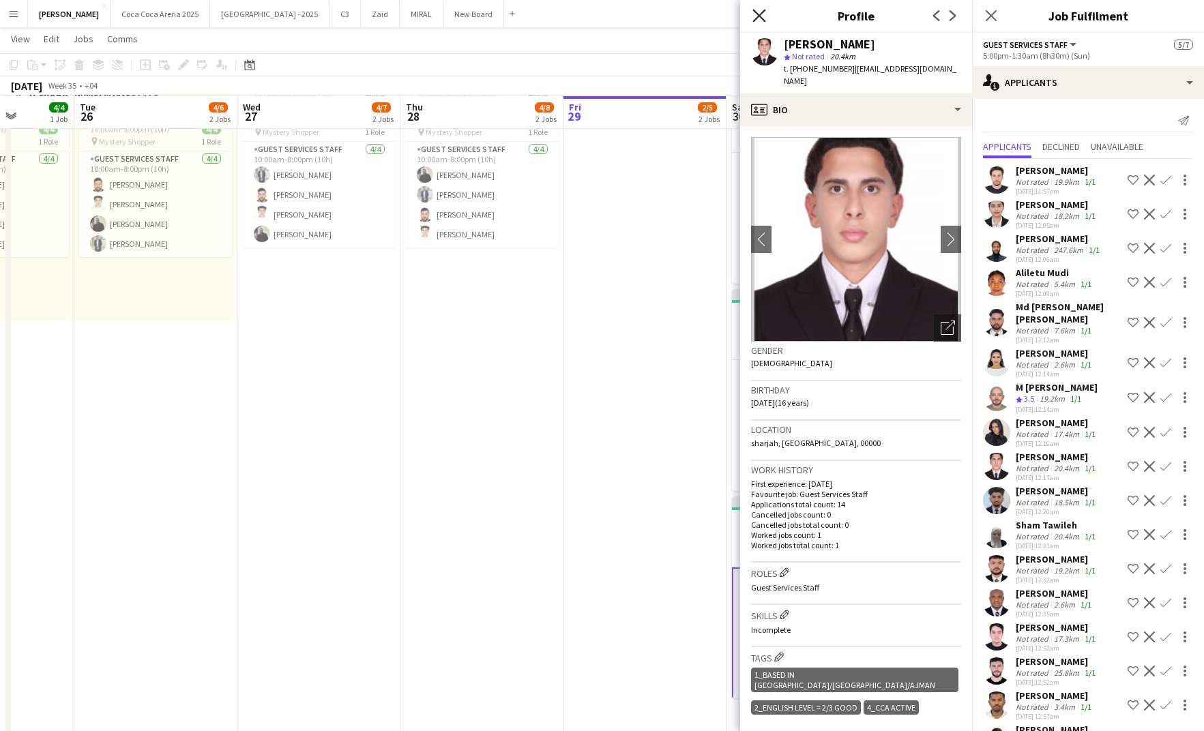
click at [759, 20] on icon "Close pop-in" at bounding box center [759, 15] width 13 height 13
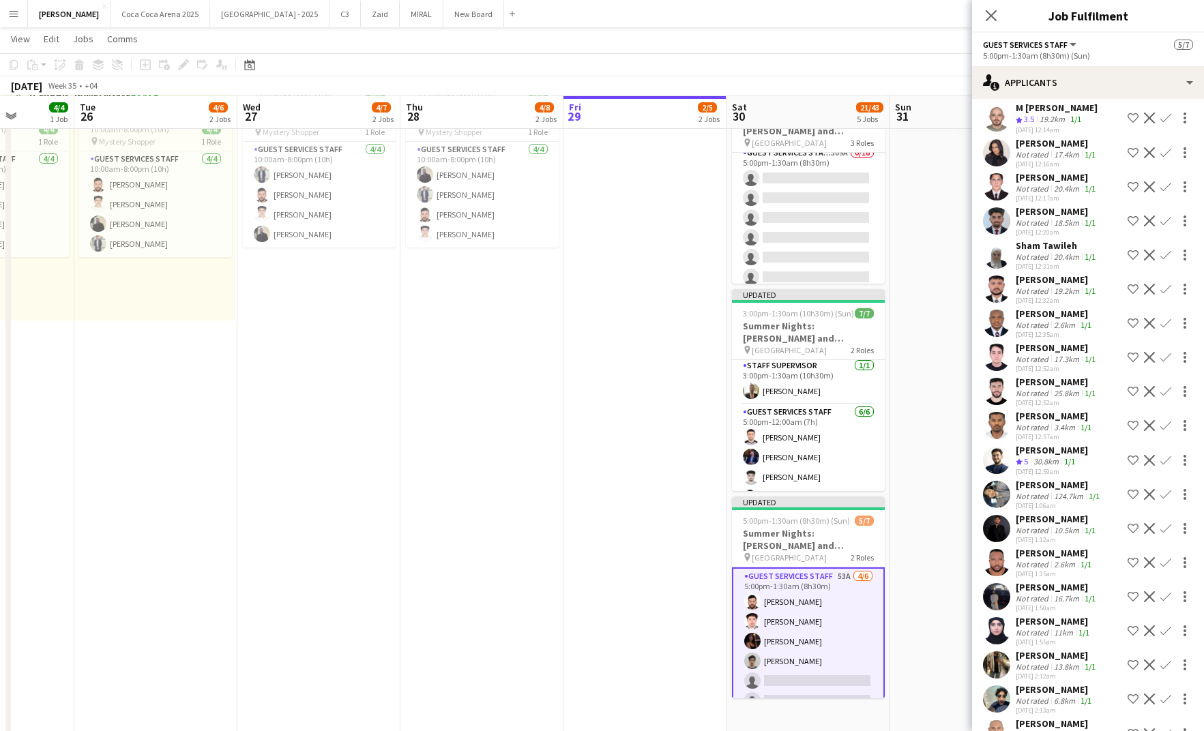
scroll to position [278, 0]
click at [1057, 185] on div "20.4km" at bounding box center [1066, 190] width 31 height 10
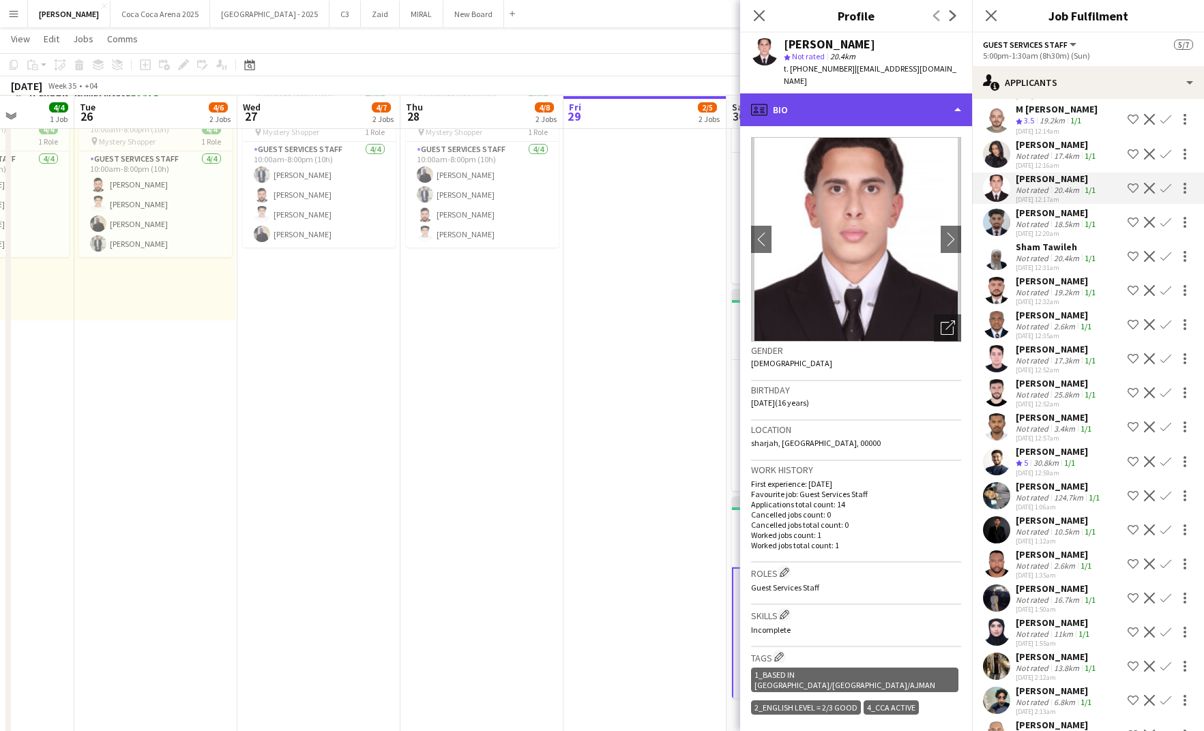
click at [847, 107] on div "profile Bio" at bounding box center [856, 109] width 232 height 33
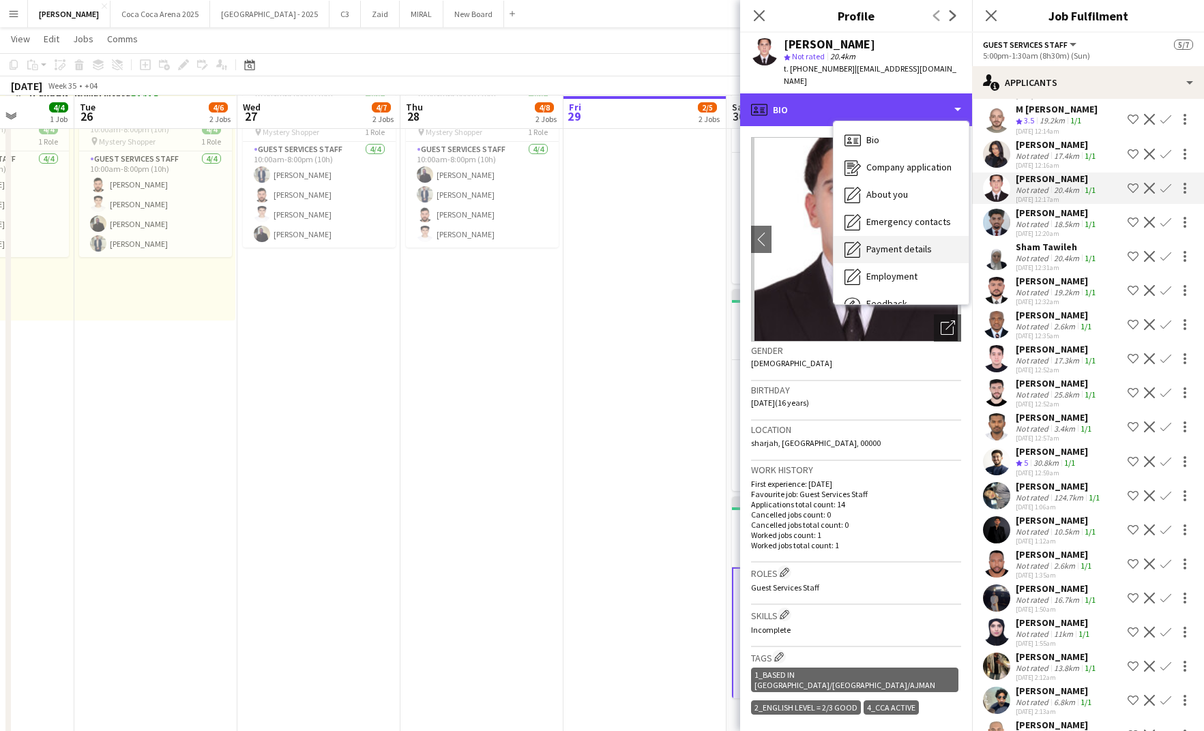
scroll to position [46, 0]
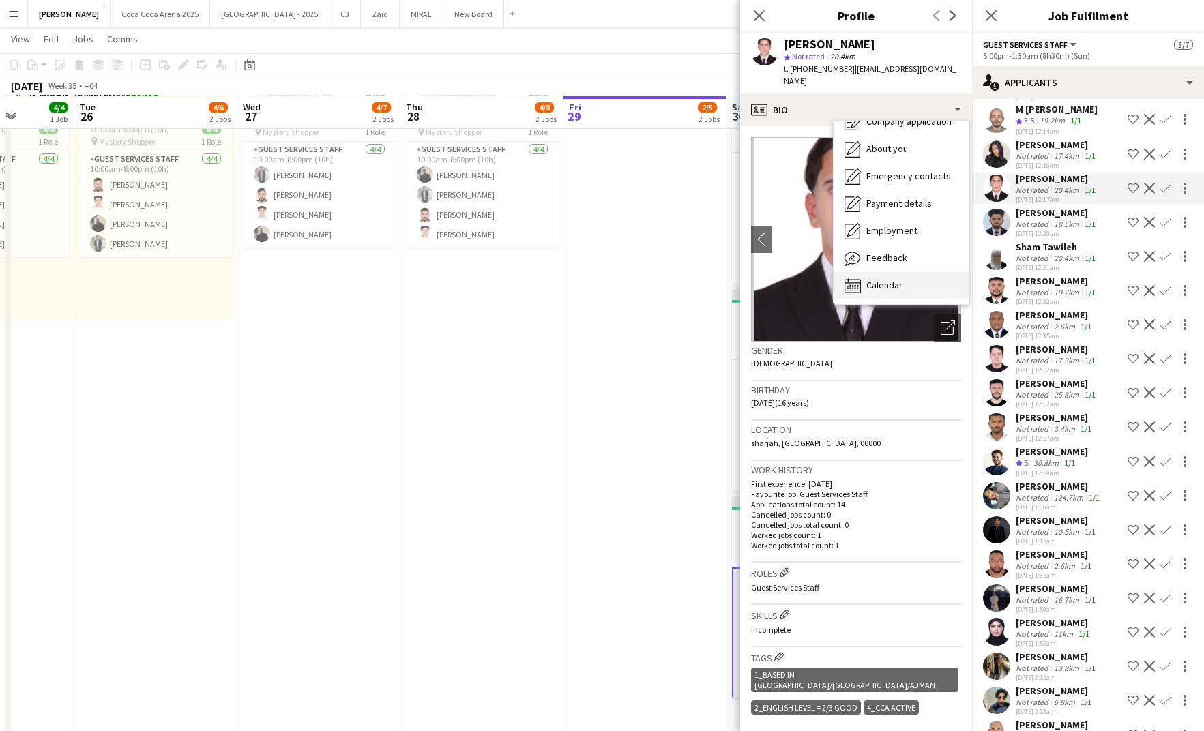
click at [879, 279] on span "Calendar" at bounding box center [885, 285] width 36 height 12
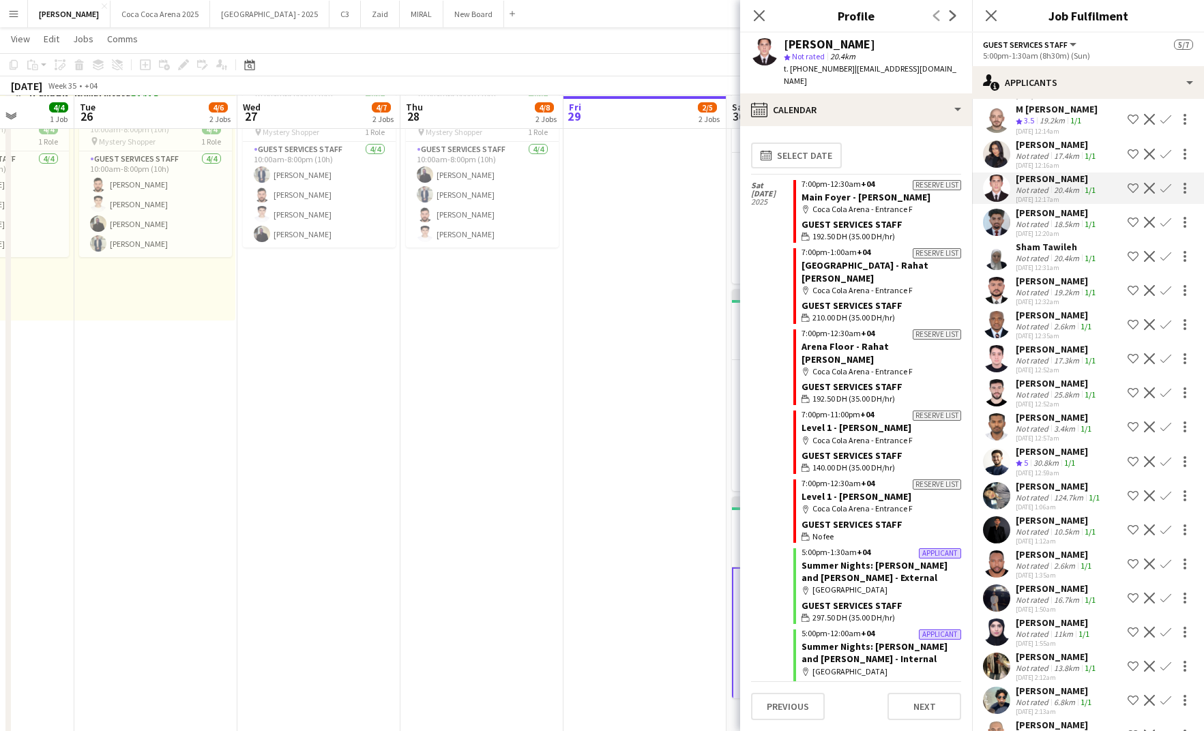
scroll to position [522, 0]
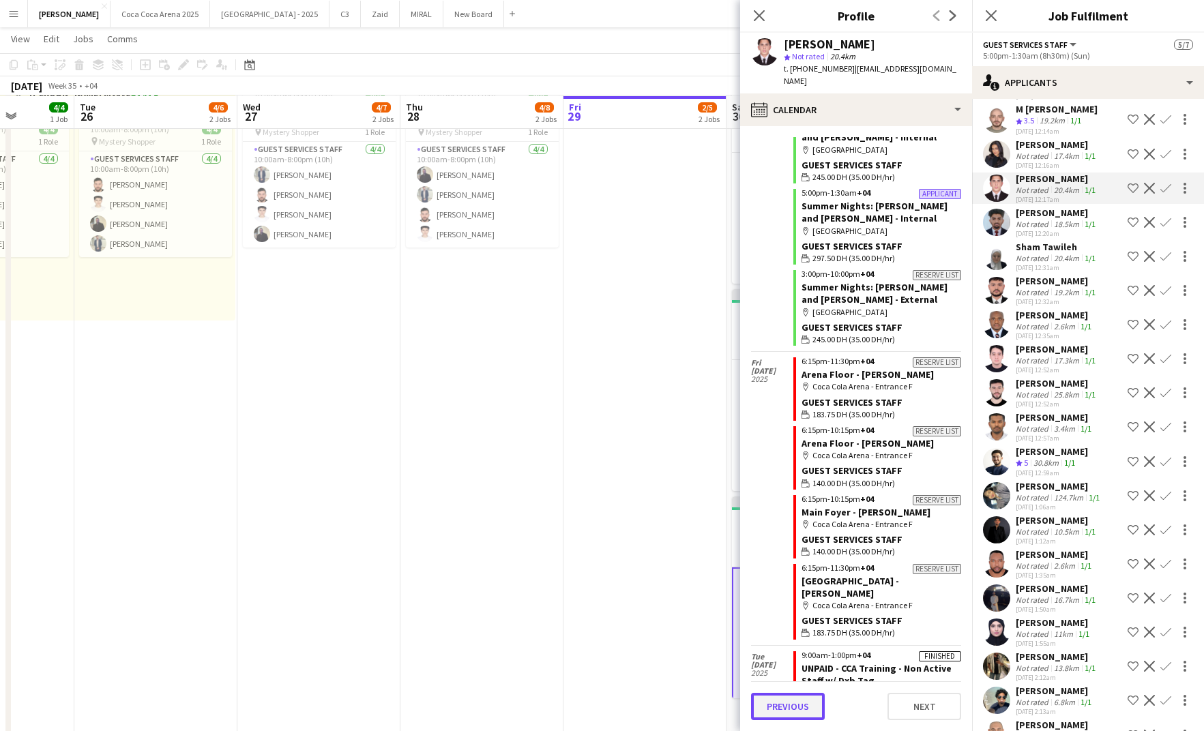
click at [796, 704] on button "Previous" at bounding box center [788, 706] width 74 height 27
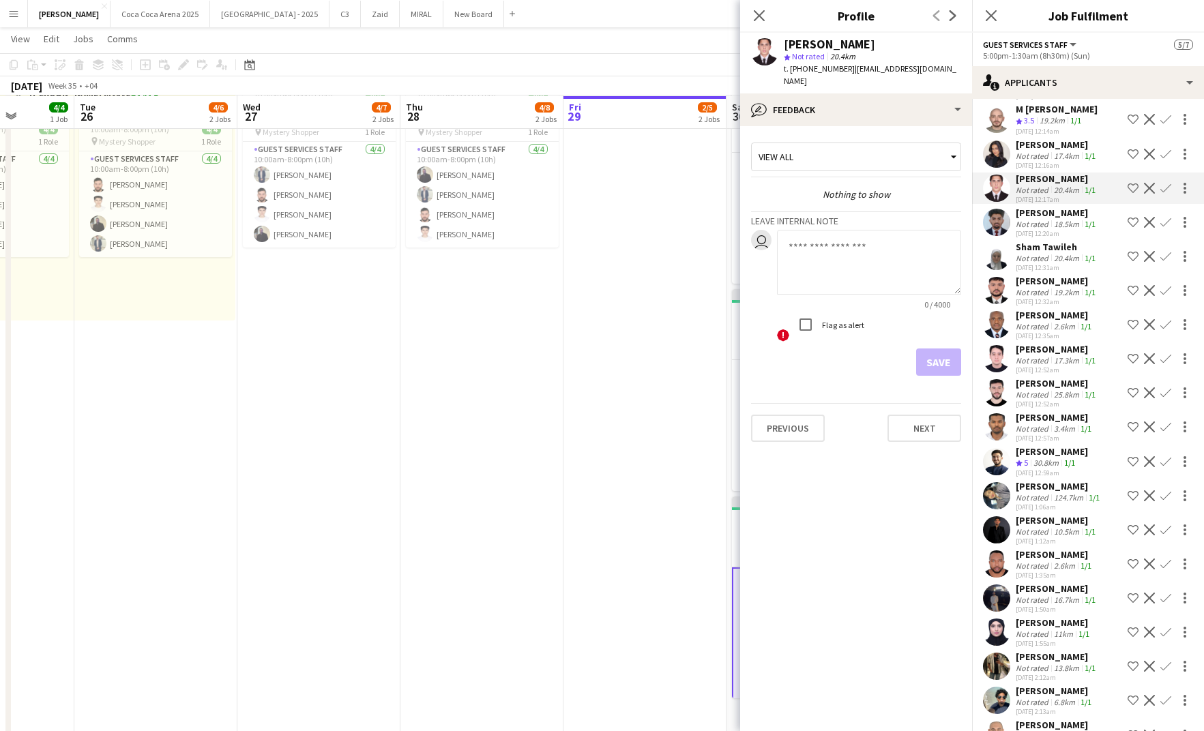
click at [809, 52] on span "Not rated" at bounding box center [808, 56] width 33 height 10
click at [1055, 185] on div "20.4km" at bounding box center [1066, 190] width 31 height 10
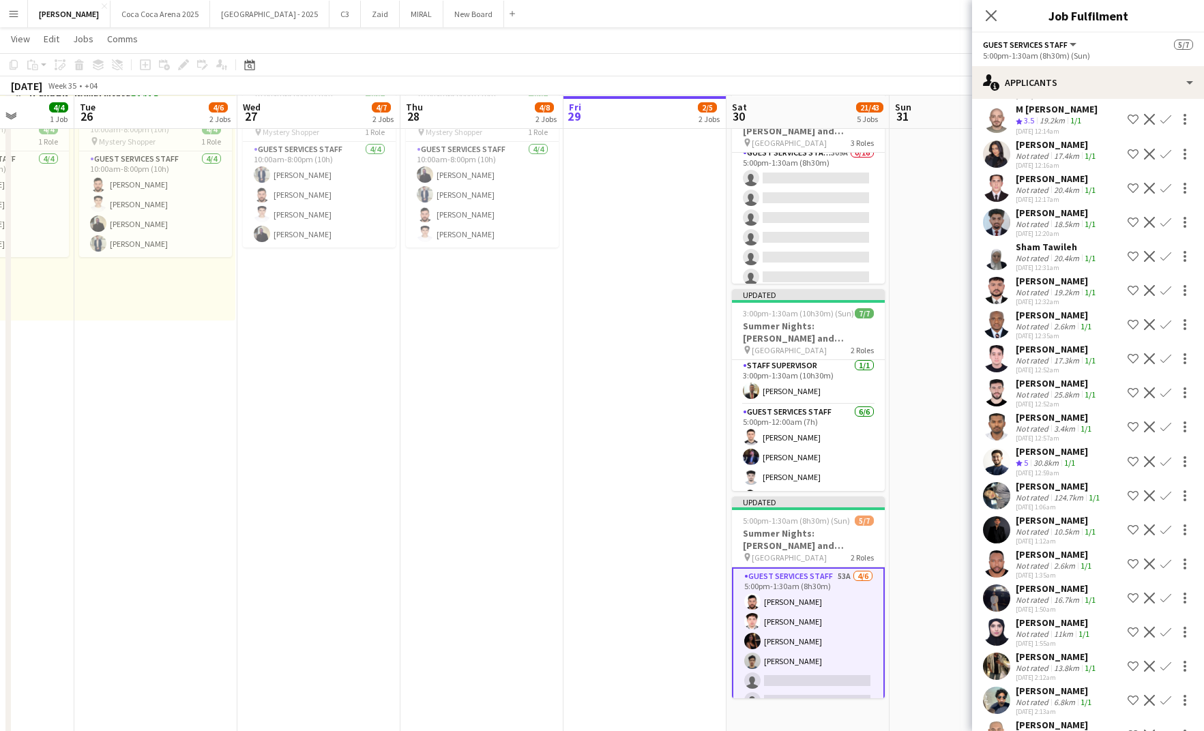
click at [1046, 185] on div "Not rated" at bounding box center [1033, 190] width 35 height 10
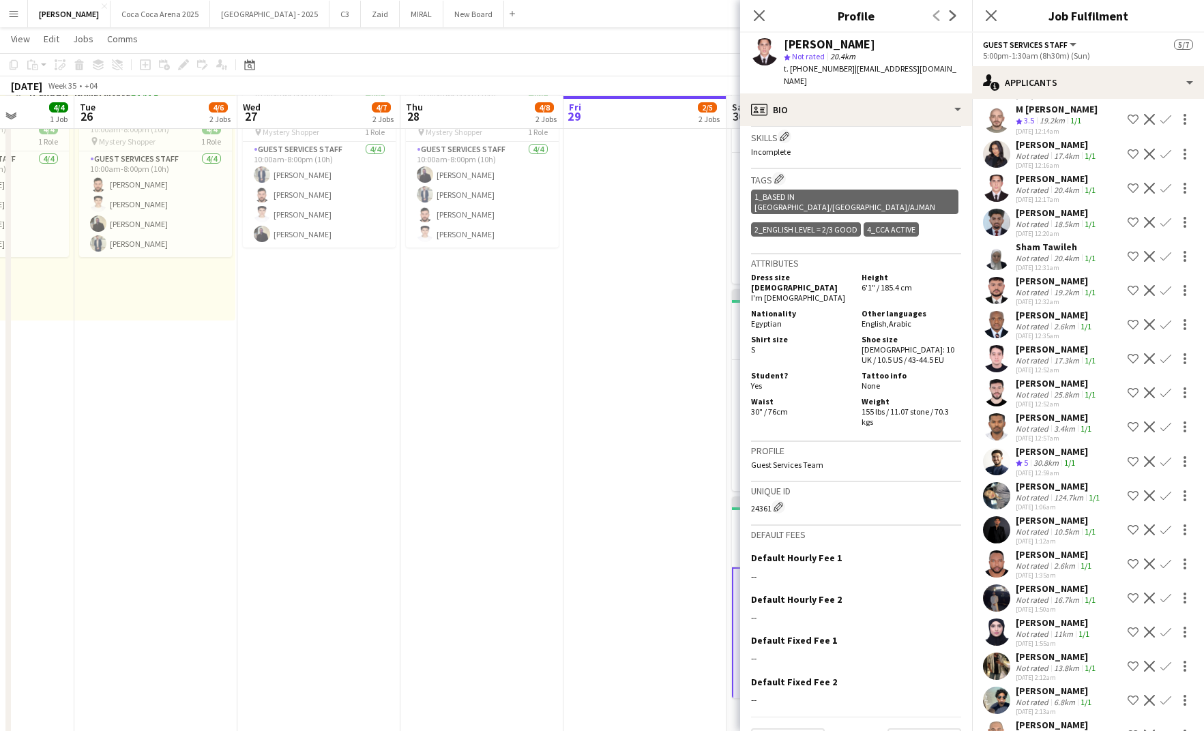
scroll to position [0, 0]
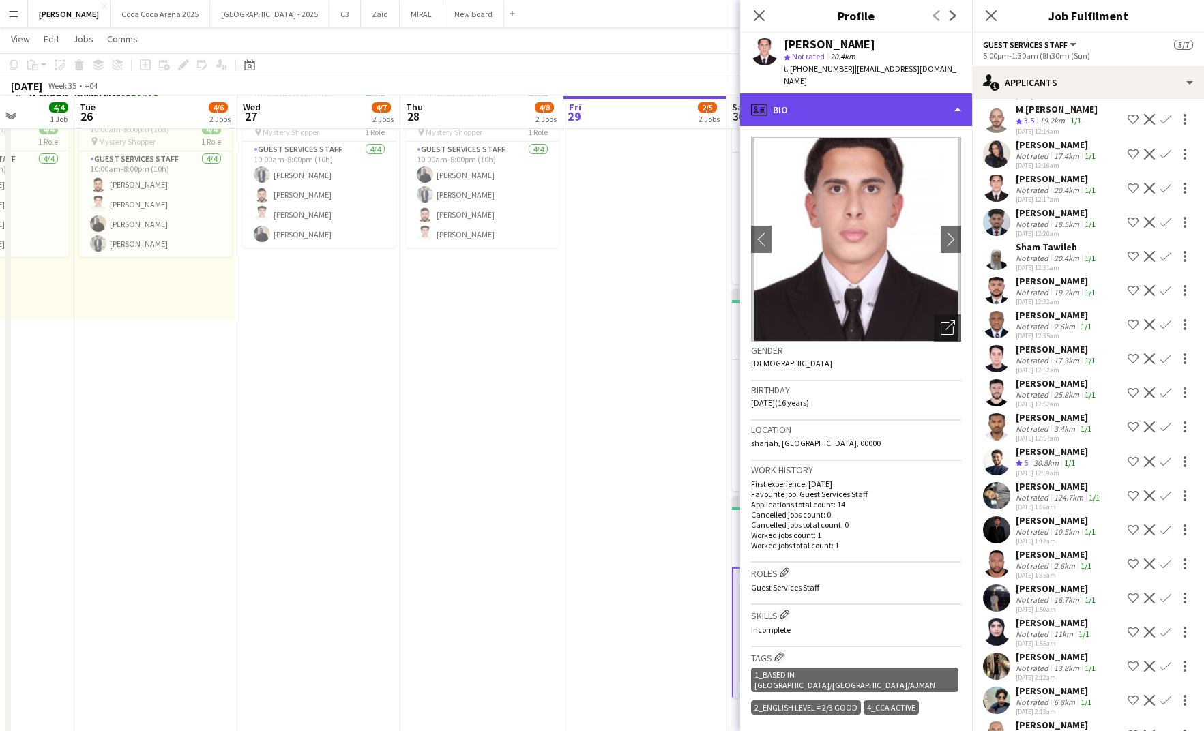
click at [818, 93] on div "profile Bio" at bounding box center [856, 109] width 232 height 33
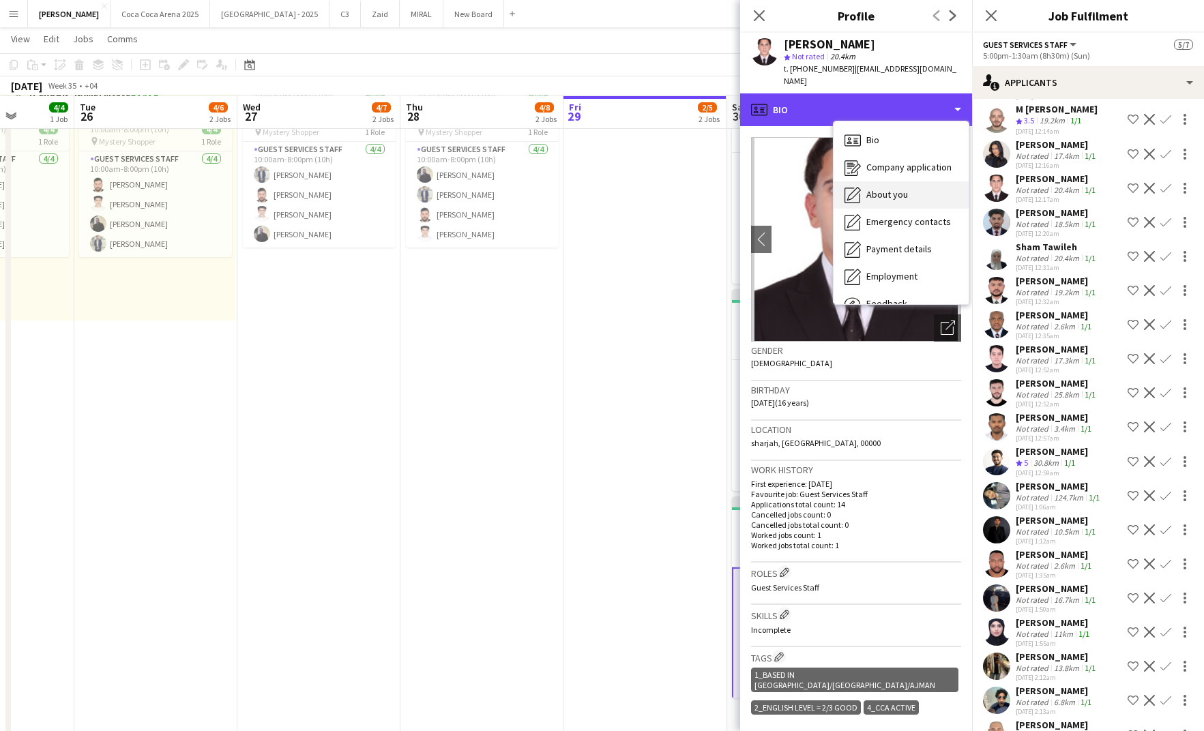
scroll to position [46, 0]
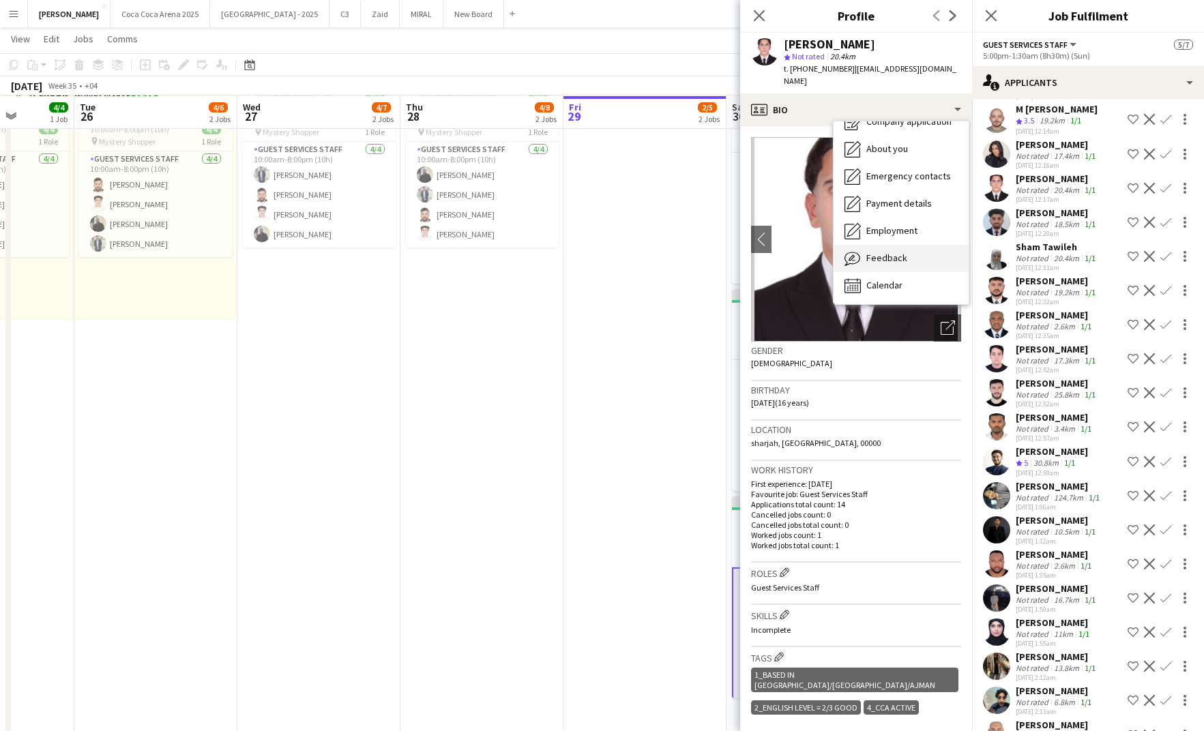
click at [892, 252] on span "Feedback" at bounding box center [887, 258] width 41 height 12
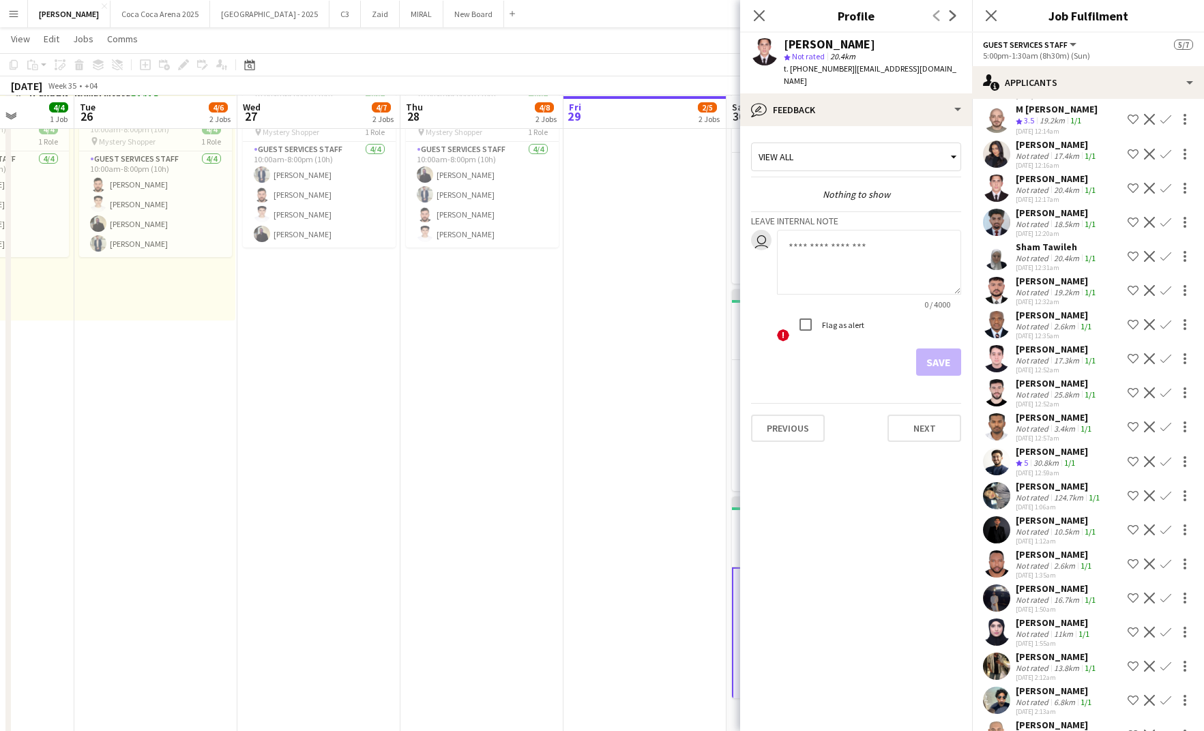
click at [862, 147] on div "View all" at bounding box center [849, 157] width 195 height 26
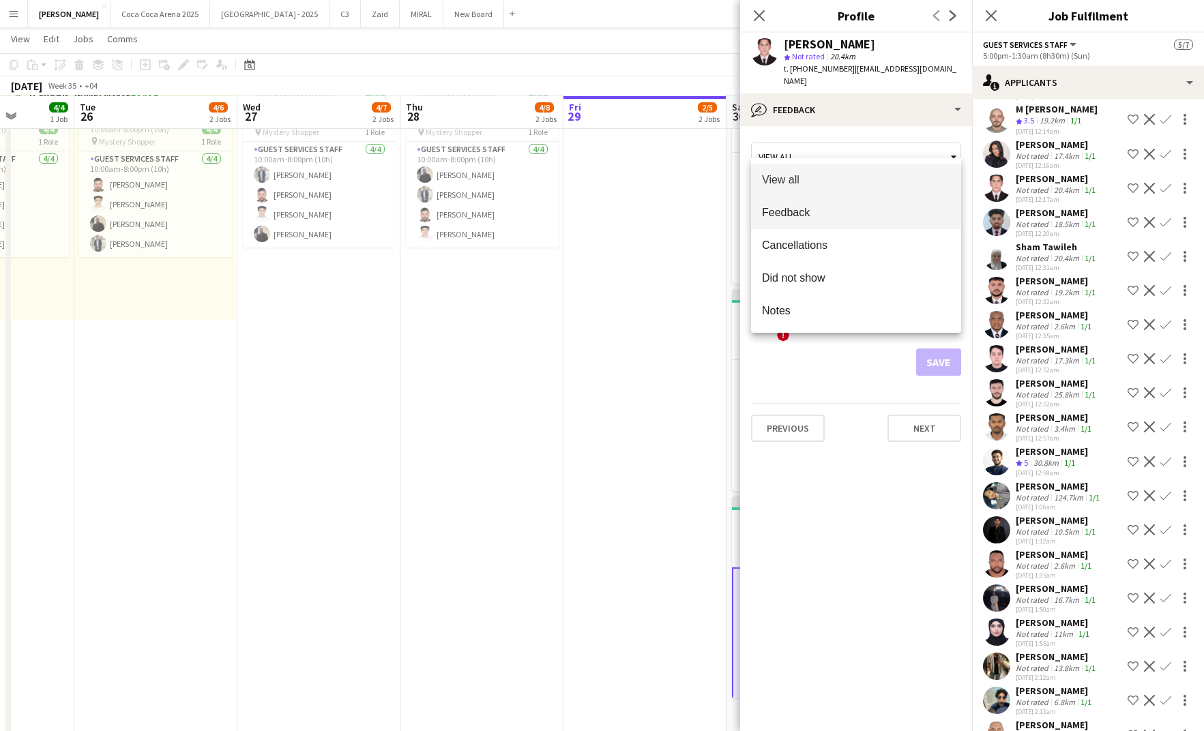
click at [842, 213] on span "Feedback" at bounding box center [856, 212] width 188 height 13
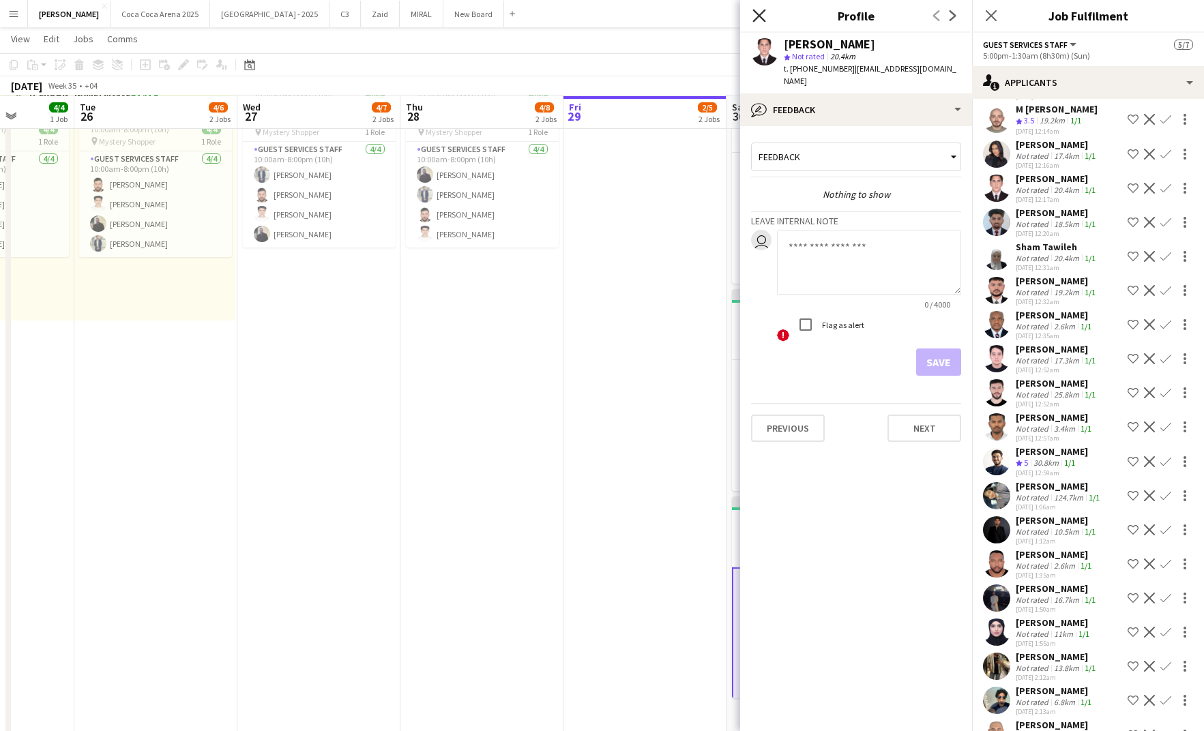
click at [755, 20] on icon at bounding box center [759, 15] width 13 height 13
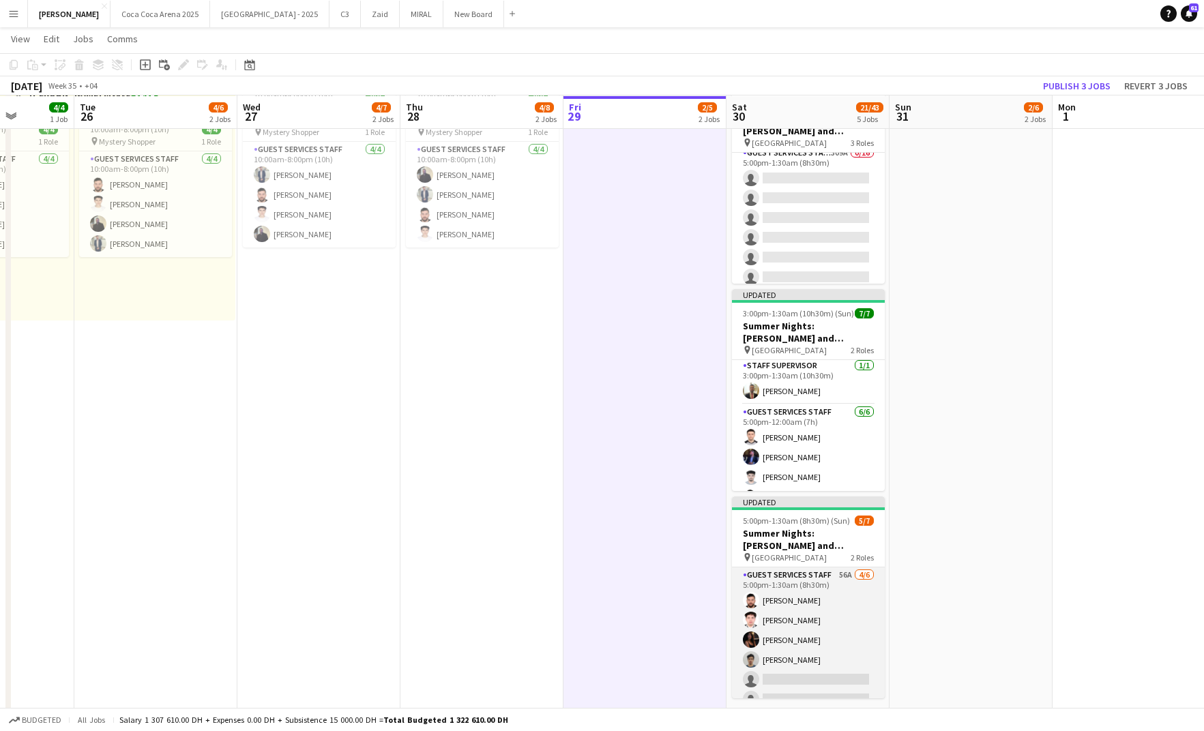
click at [809, 590] on app-card-role "Guest Services Staff 56A 4/6 5:00pm-1:30am (8h30m) Bilal Al Hamad Rami Safar Af…" at bounding box center [808, 640] width 153 height 145
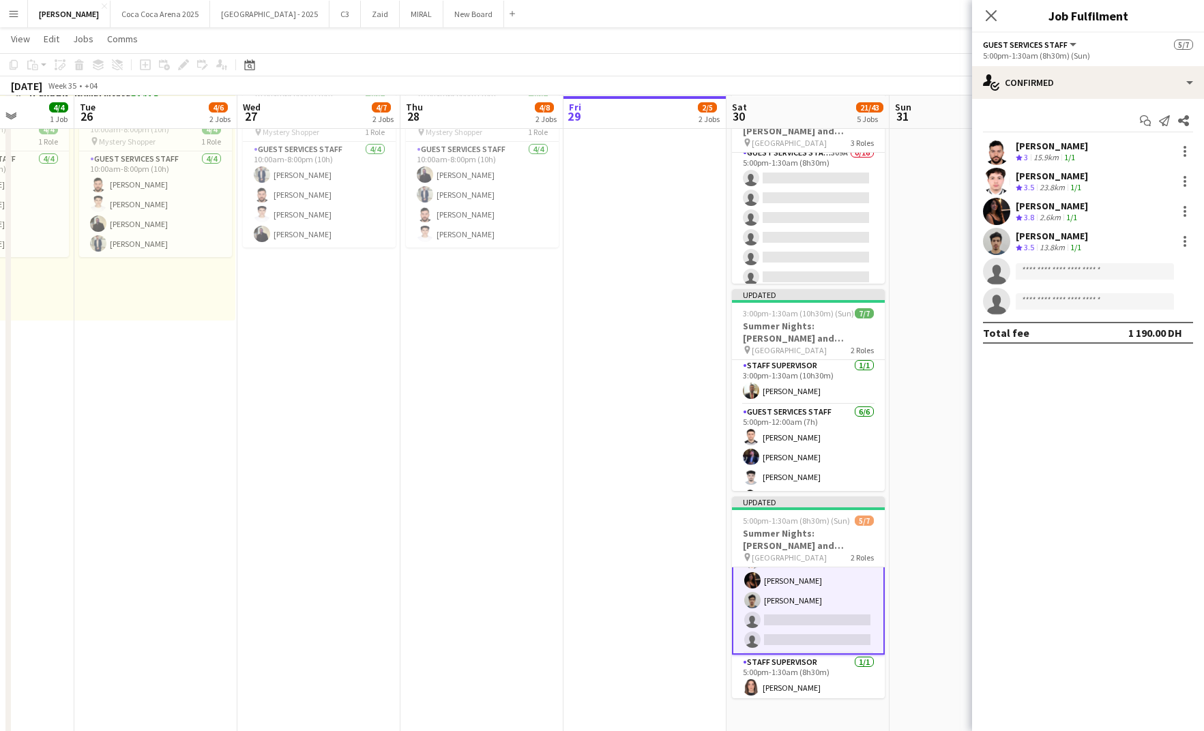
scroll to position [62, 0]
click at [815, 587] on app-card-role "Guest Services Staff 56A 4/6 5:00pm-1:30am (8h30m) Bilal Al Hamad Rami Safar Af…" at bounding box center [808, 580] width 153 height 148
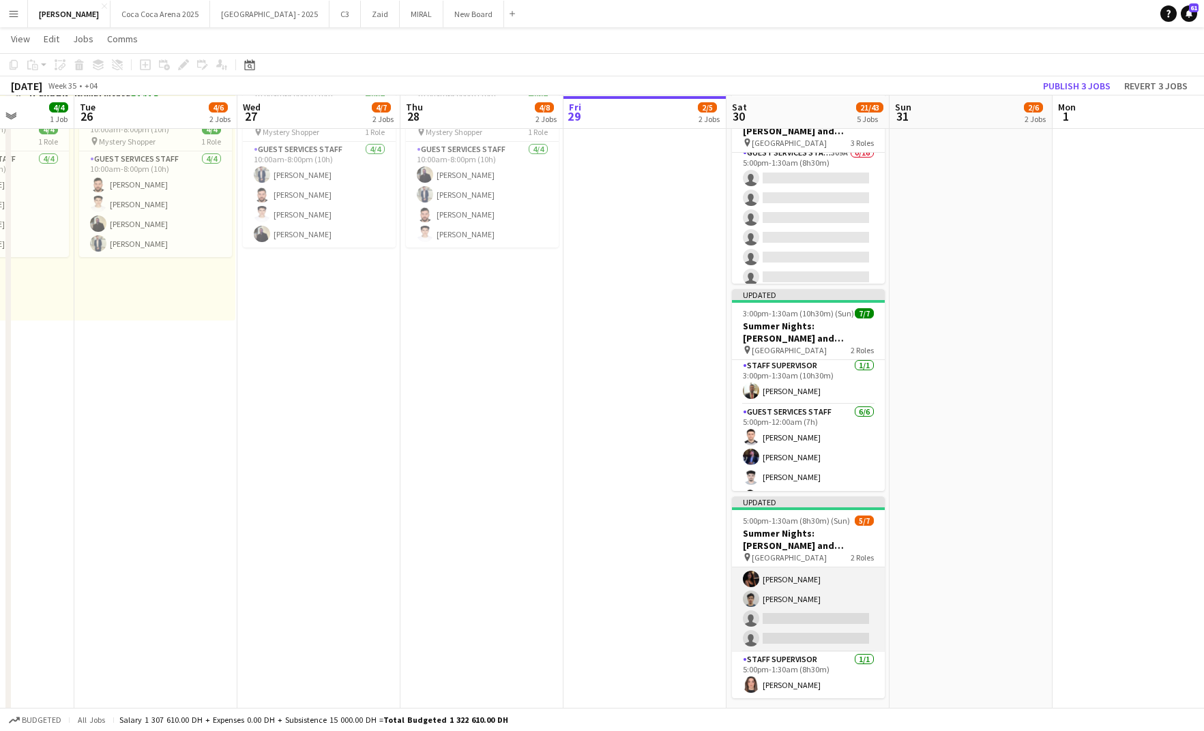
scroll to position [60, 0]
click at [776, 525] on app-job-card "Updated 5:00pm-1:30am (8h30m) (Sun) 5/7 Summer Nights: Ramy Sabry and Maha Ftou…" at bounding box center [808, 598] width 153 height 202
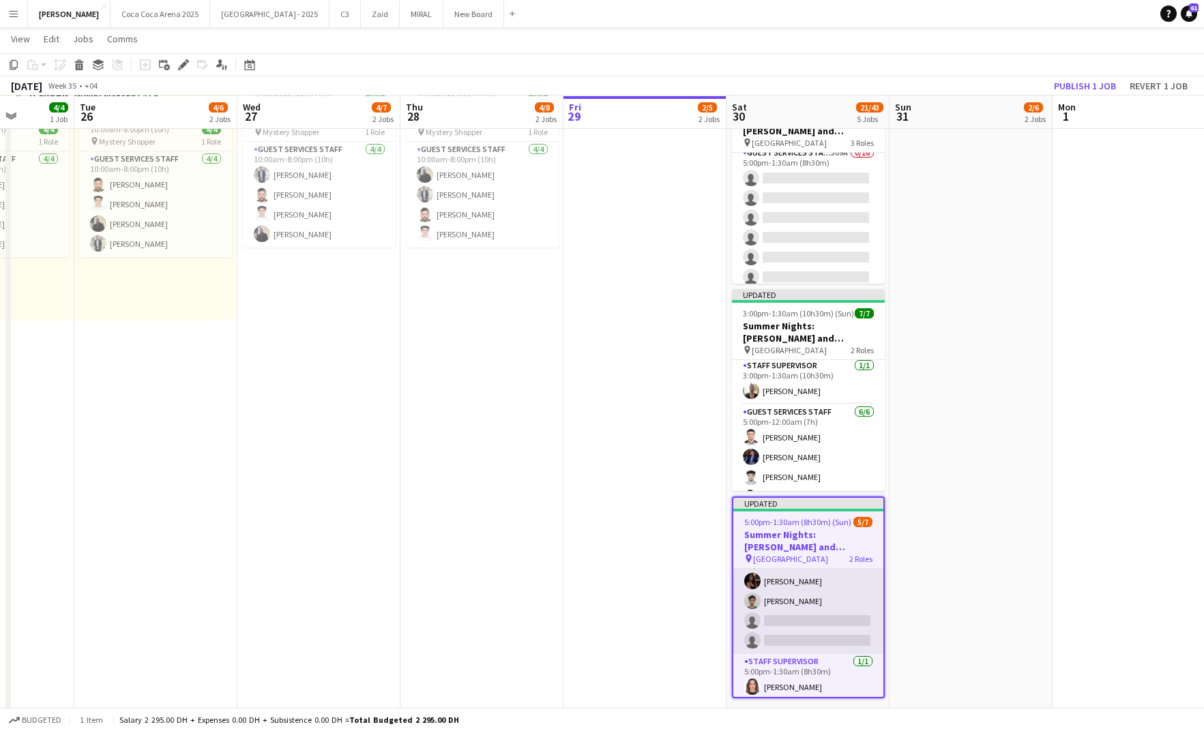
click at [802, 630] on app-card-role "Guest Services Staff 56A 4/6 5:00pm-1:30am (8h30m) Bilal Al Hamad Rami Safar Af…" at bounding box center [809, 581] width 150 height 145
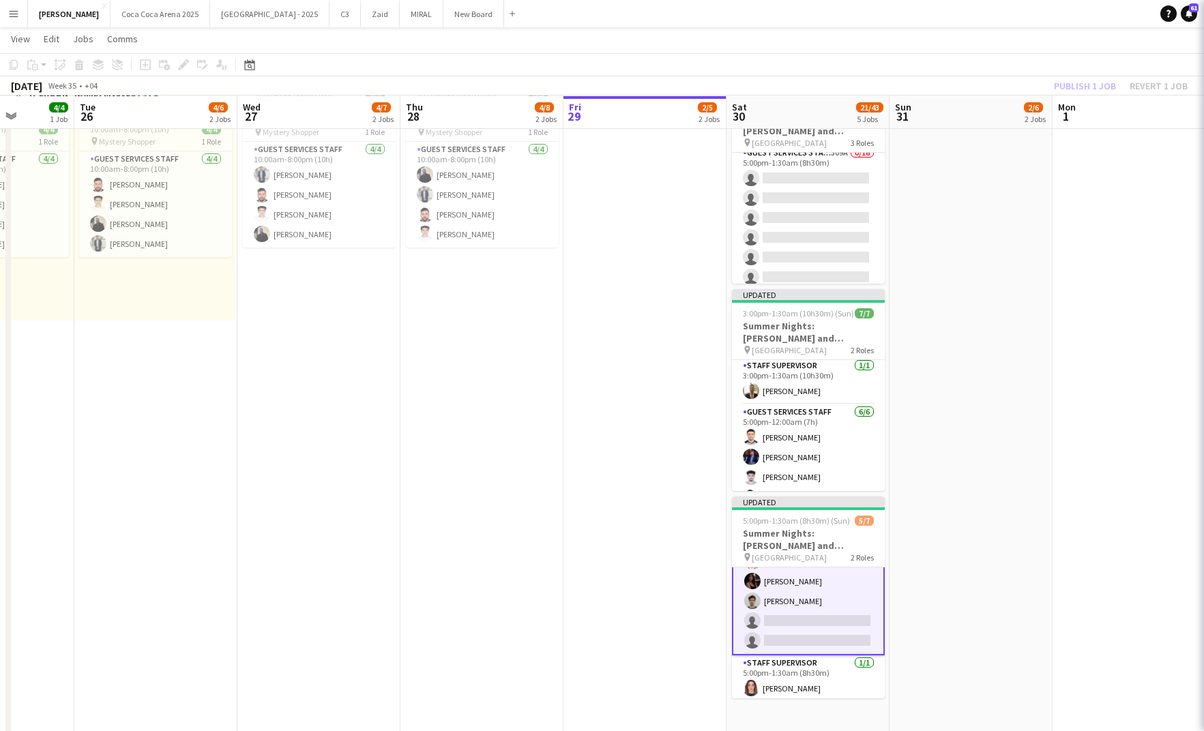
scroll to position [61, 0]
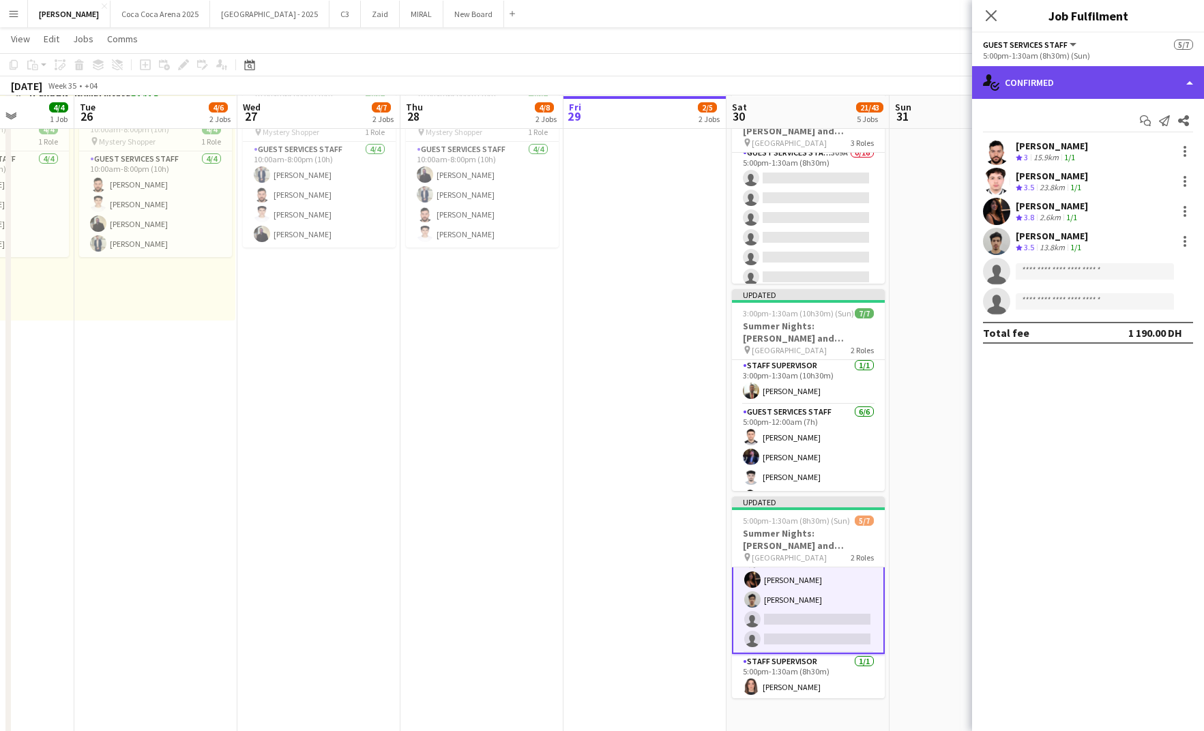
click at [1028, 85] on div "single-neutral-actions-check-2 Confirmed" at bounding box center [1088, 82] width 232 height 33
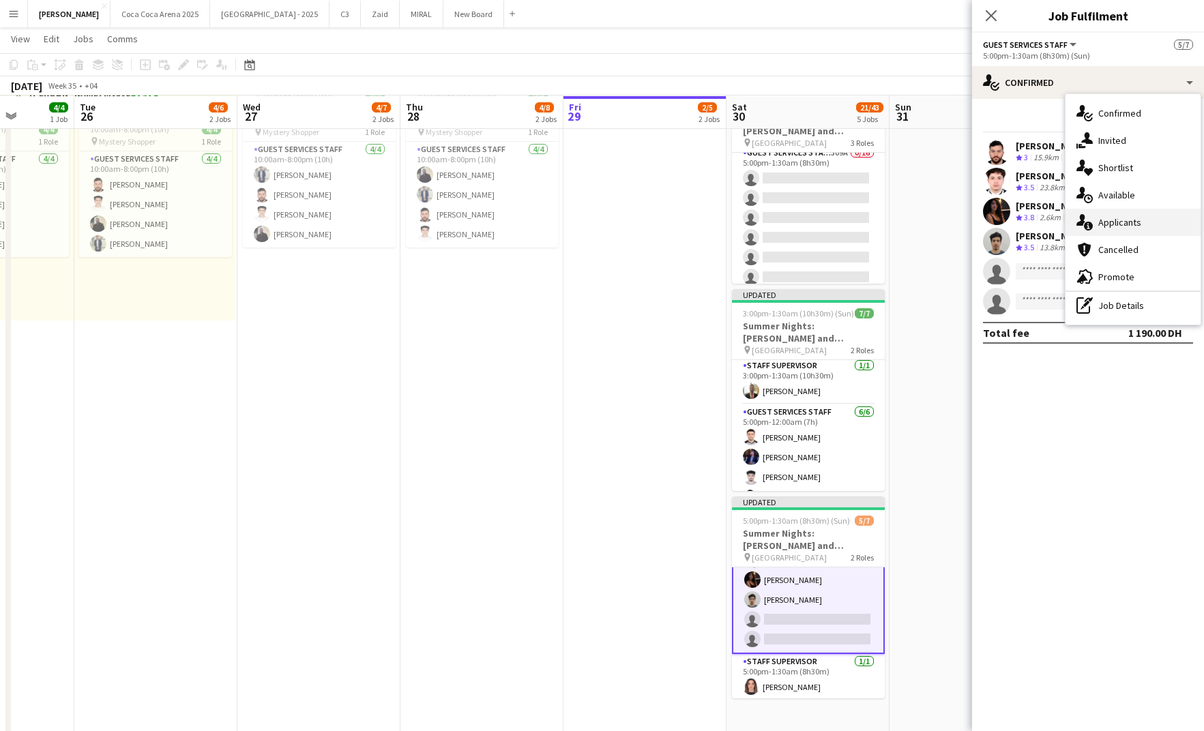
click at [1099, 224] on div "single-neutral-actions-information Applicants" at bounding box center [1133, 222] width 135 height 27
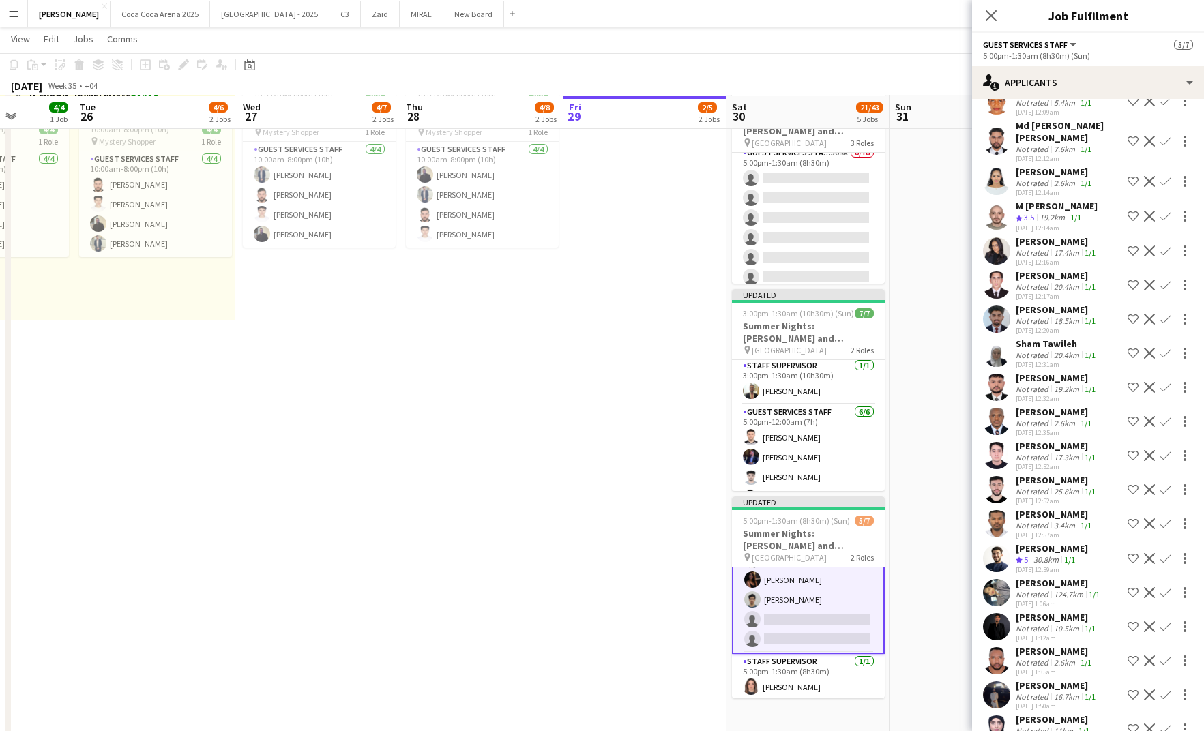
scroll to position [188, 0]
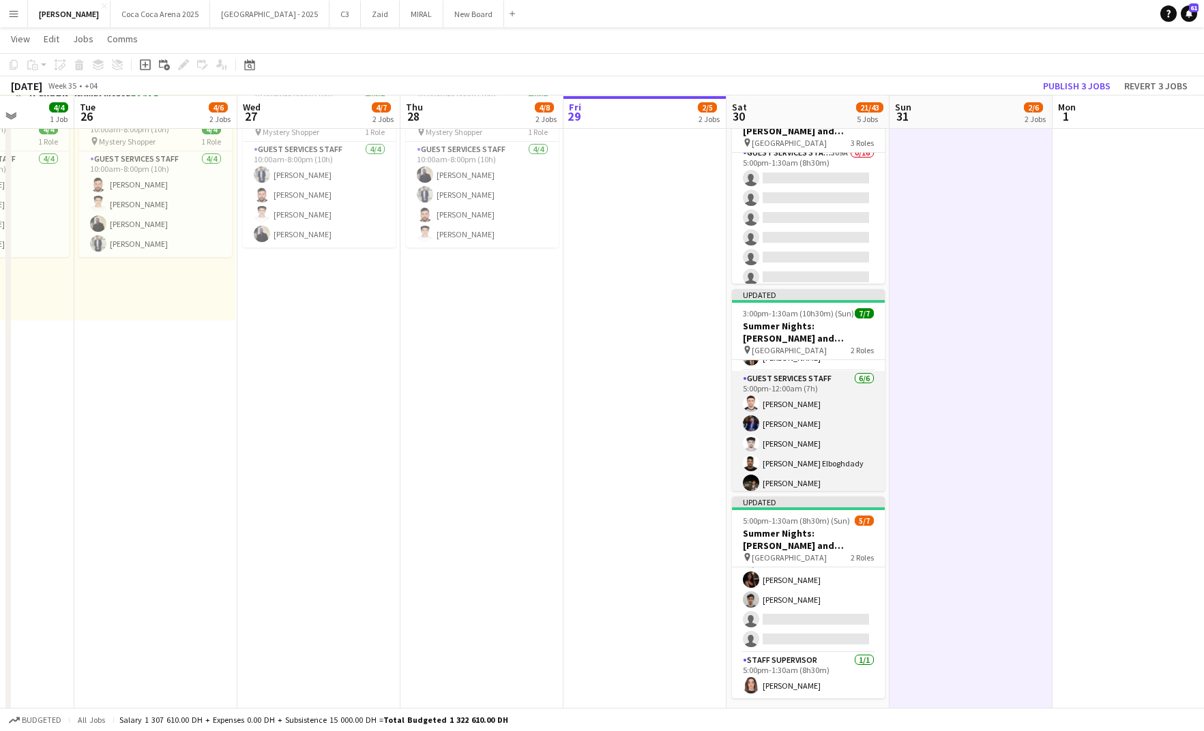
scroll to position [60, 0]
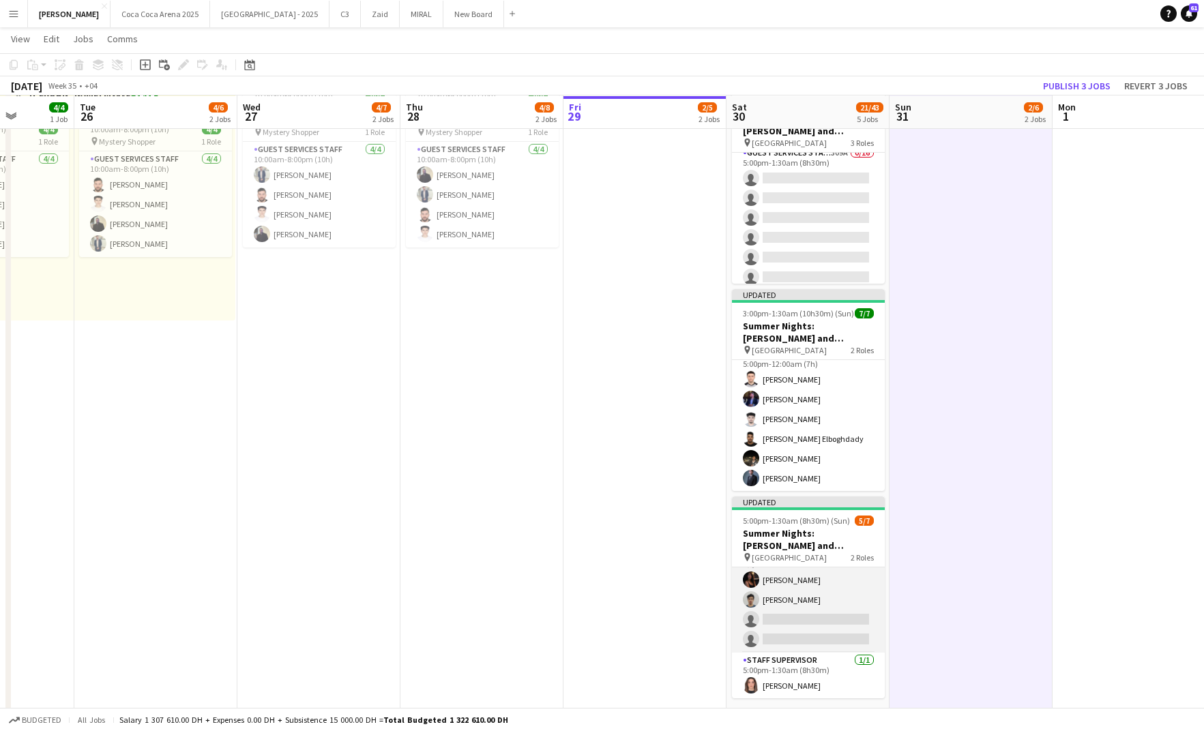
click at [803, 614] on app-card-role "Guest Services Staff 56A 4/6 5:00pm-1:30am (8h30m) Bilal Al Hamad Rami Safar Af…" at bounding box center [808, 580] width 153 height 145
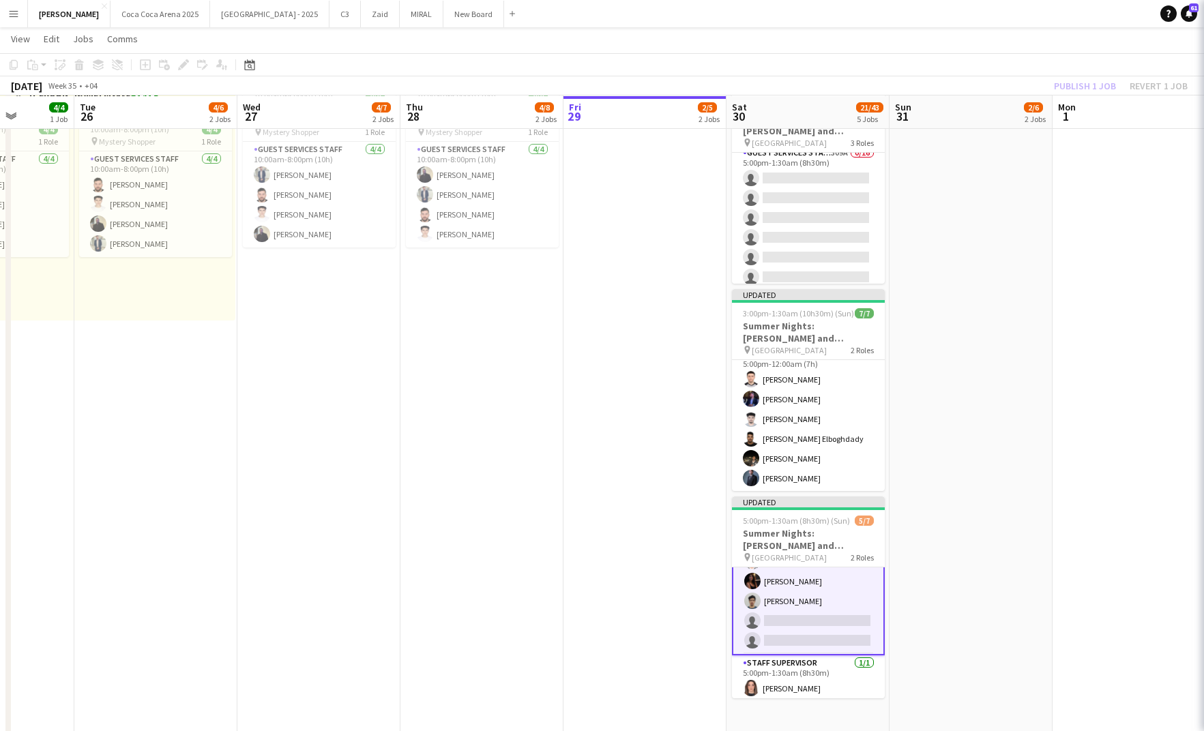
scroll to position [61, 0]
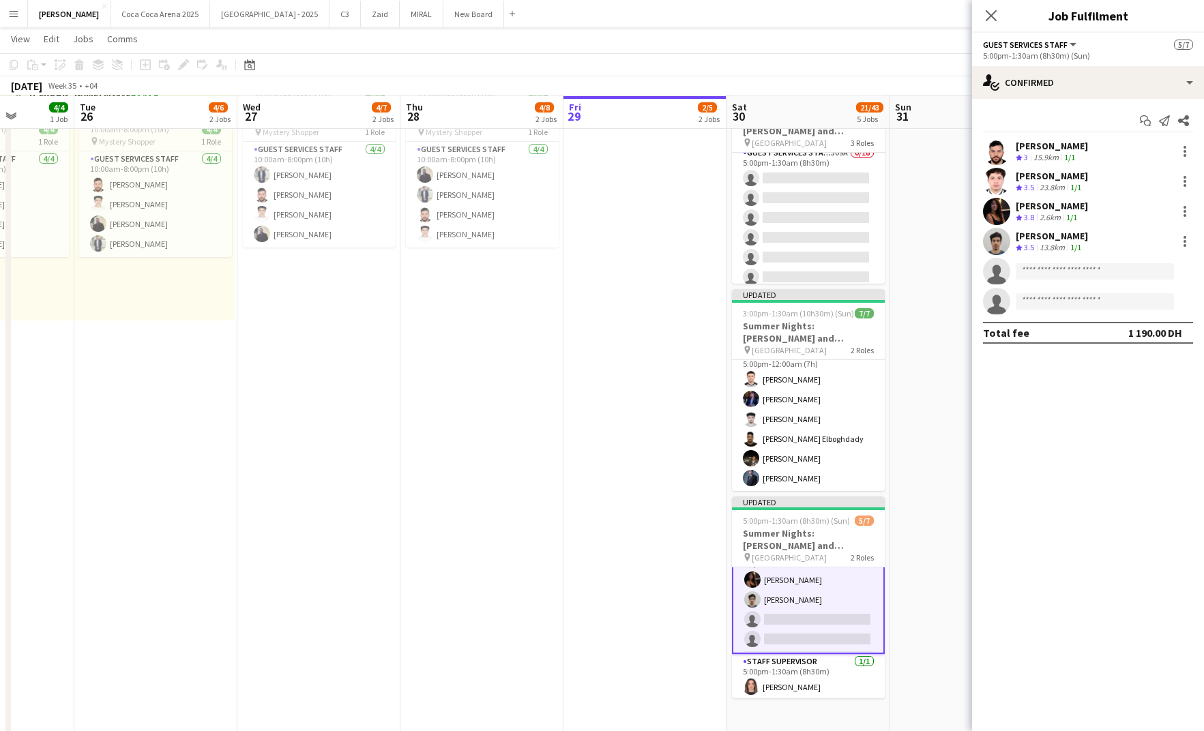
click at [1048, 184] on div "23.8km" at bounding box center [1052, 188] width 31 height 12
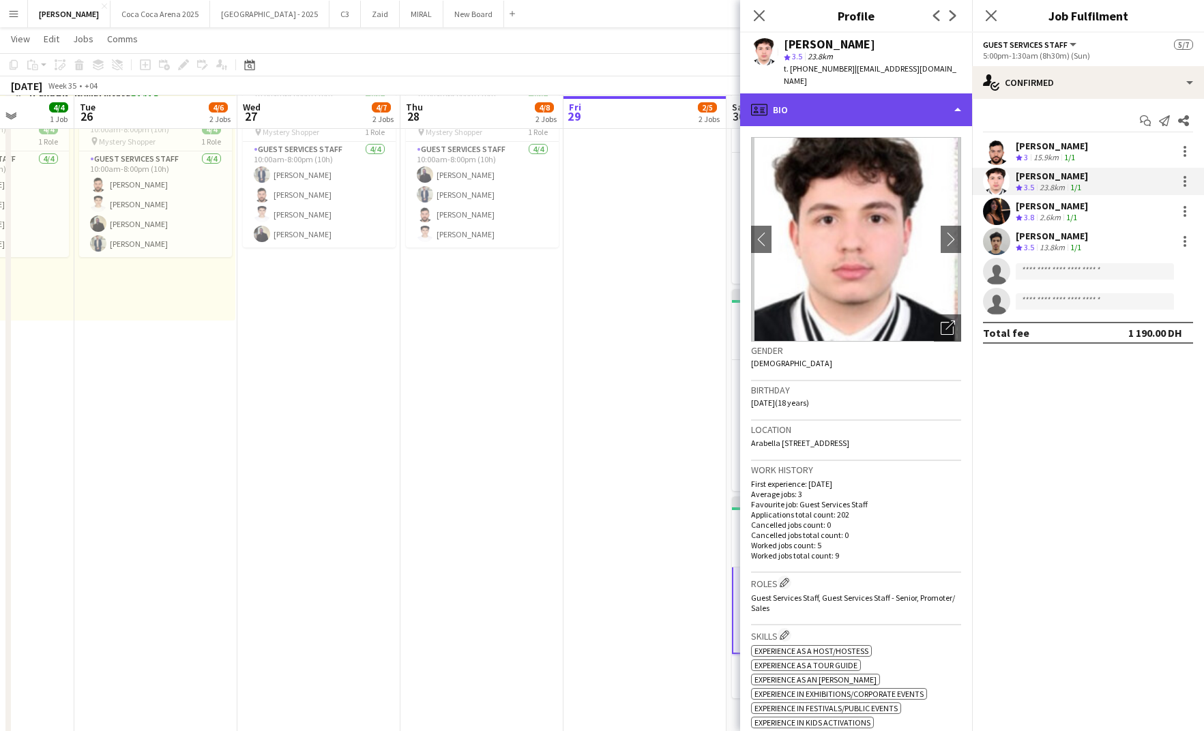
click at [844, 107] on div "profile Bio" at bounding box center [856, 109] width 232 height 33
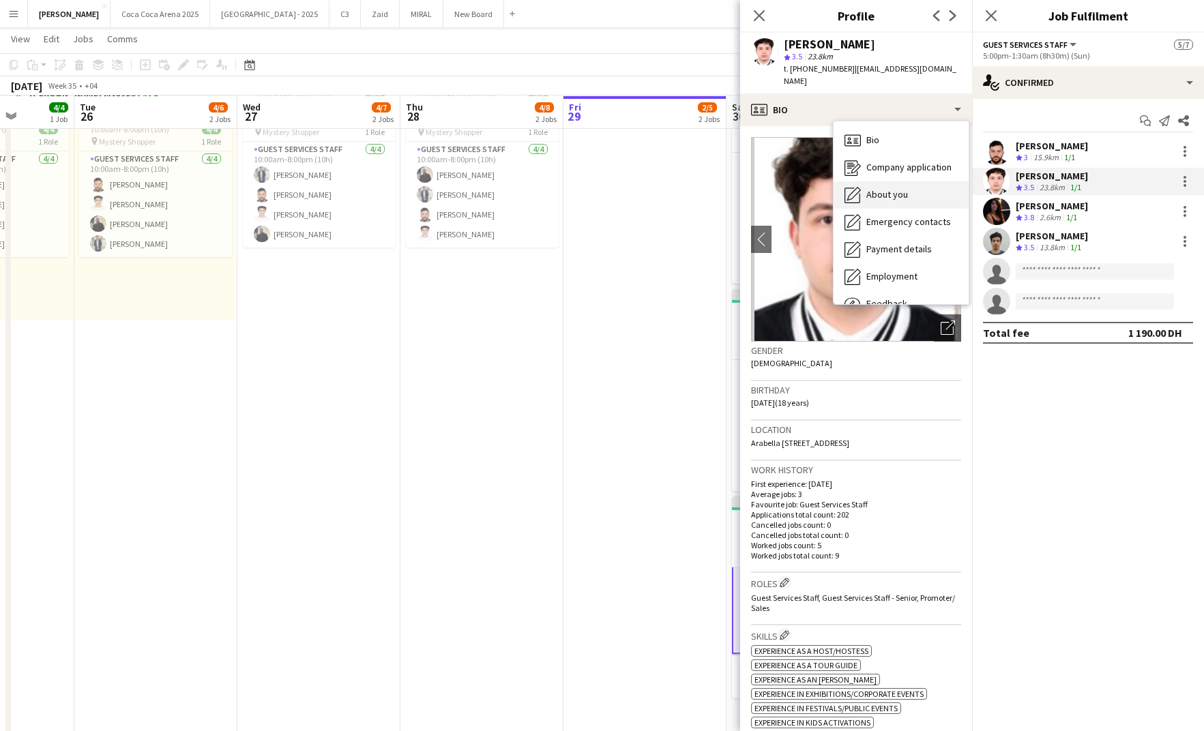
click at [880, 188] on div "About you About you" at bounding box center [901, 194] width 135 height 27
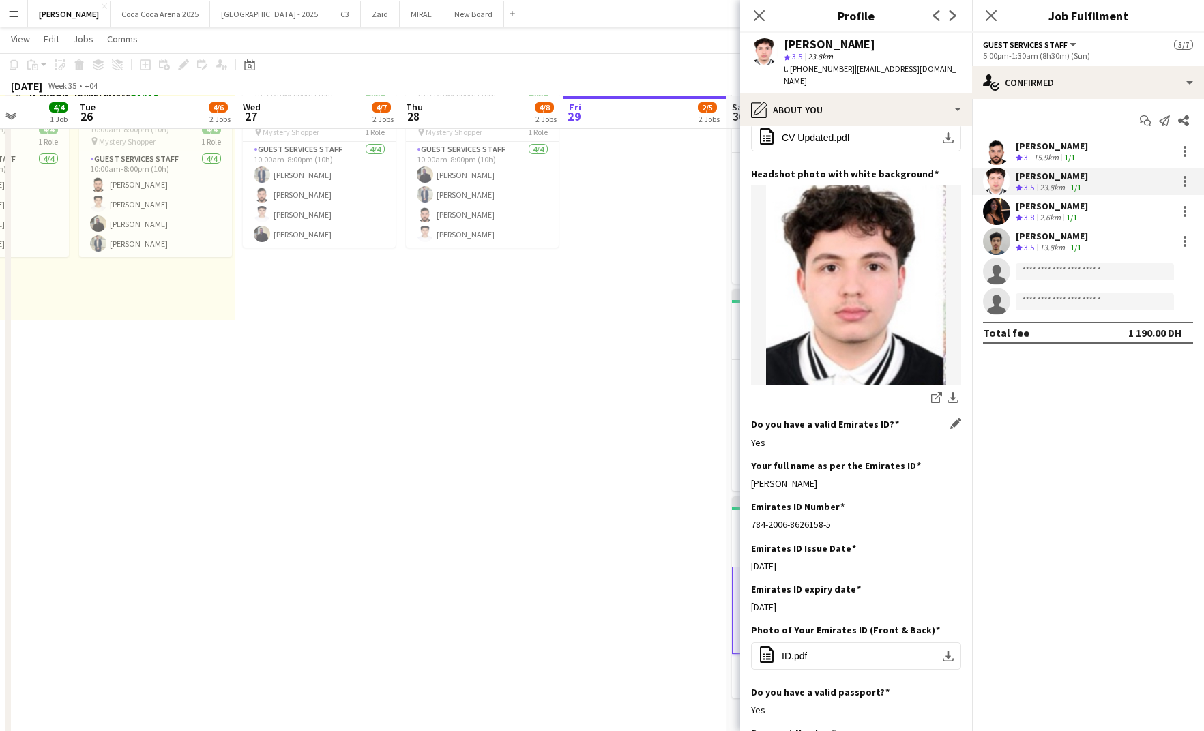
scroll to position [224, 0]
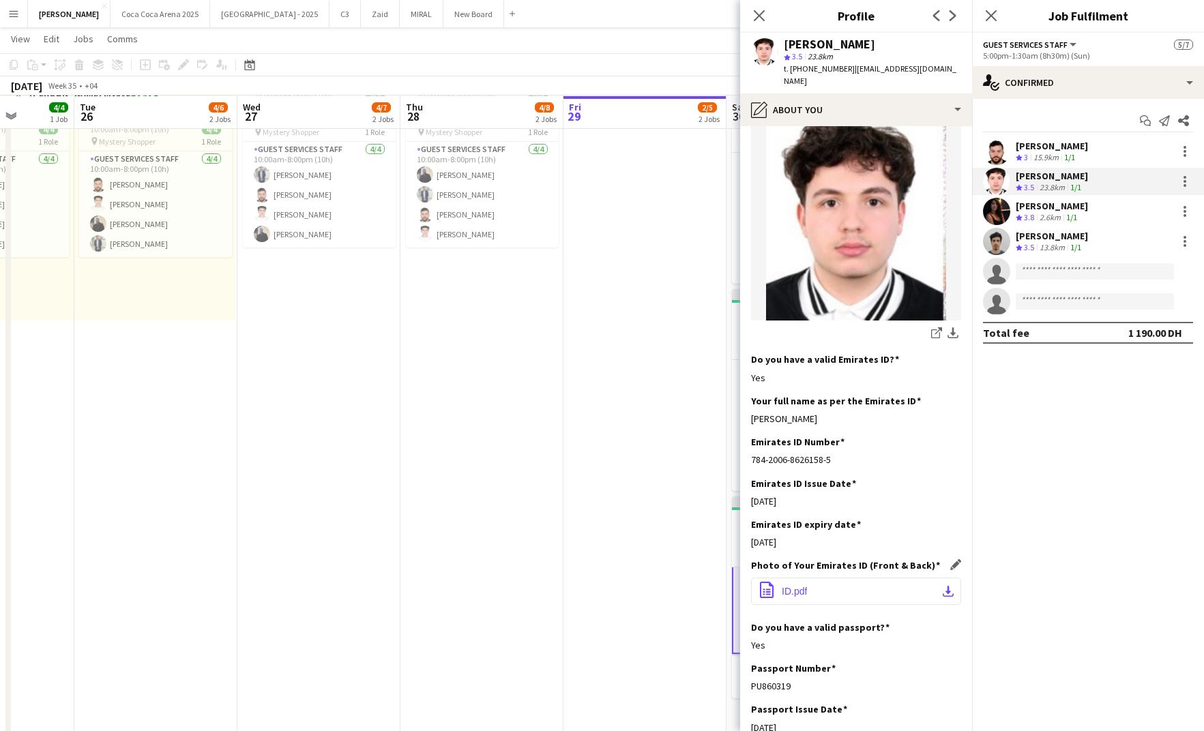
click at [800, 578] on button "office-file-sheet ID.pdf download-bottom" at bounding box center [856, 591] width 210 height 27
click at [758, 17] on icon at bounding box center [759, 15] width 13 height 13
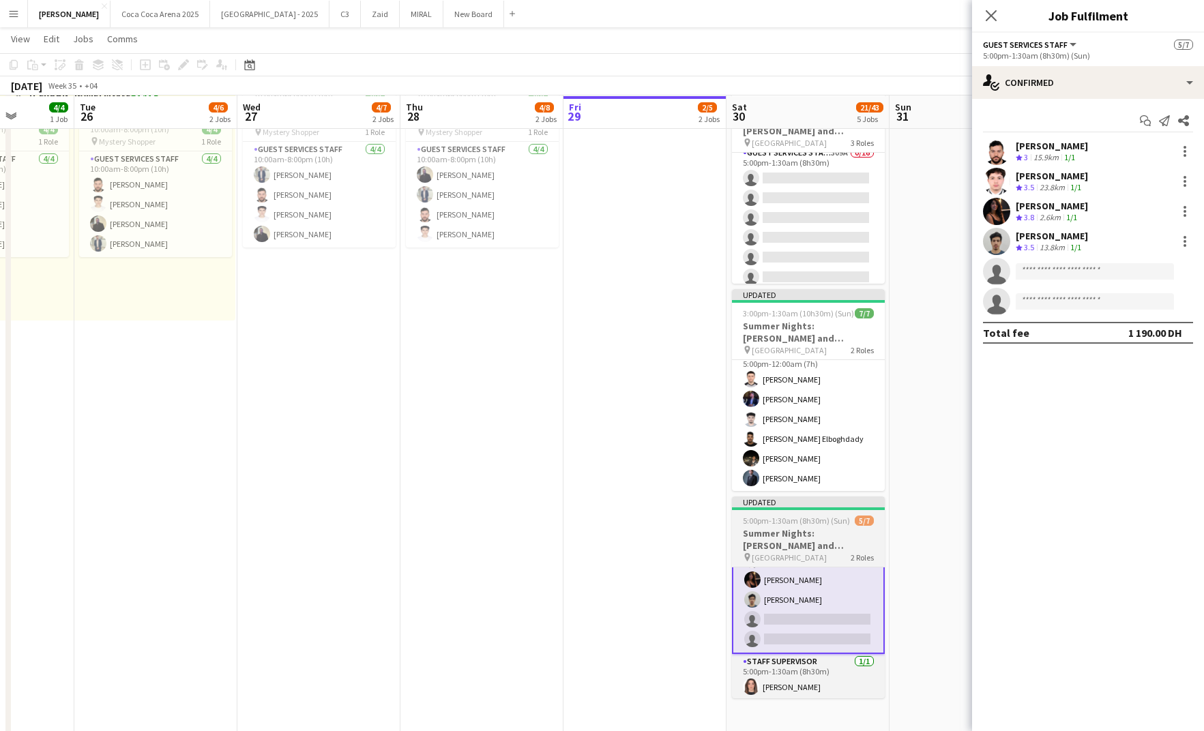
click at [803, 526] on app-job-card "Updated 5:00pm-1:30am (8h30m) (Sun) 5/7 Summer Nights: Ramy Sabry and Maha Ftou…" at bounding box center [808, 598] width 153 height 202
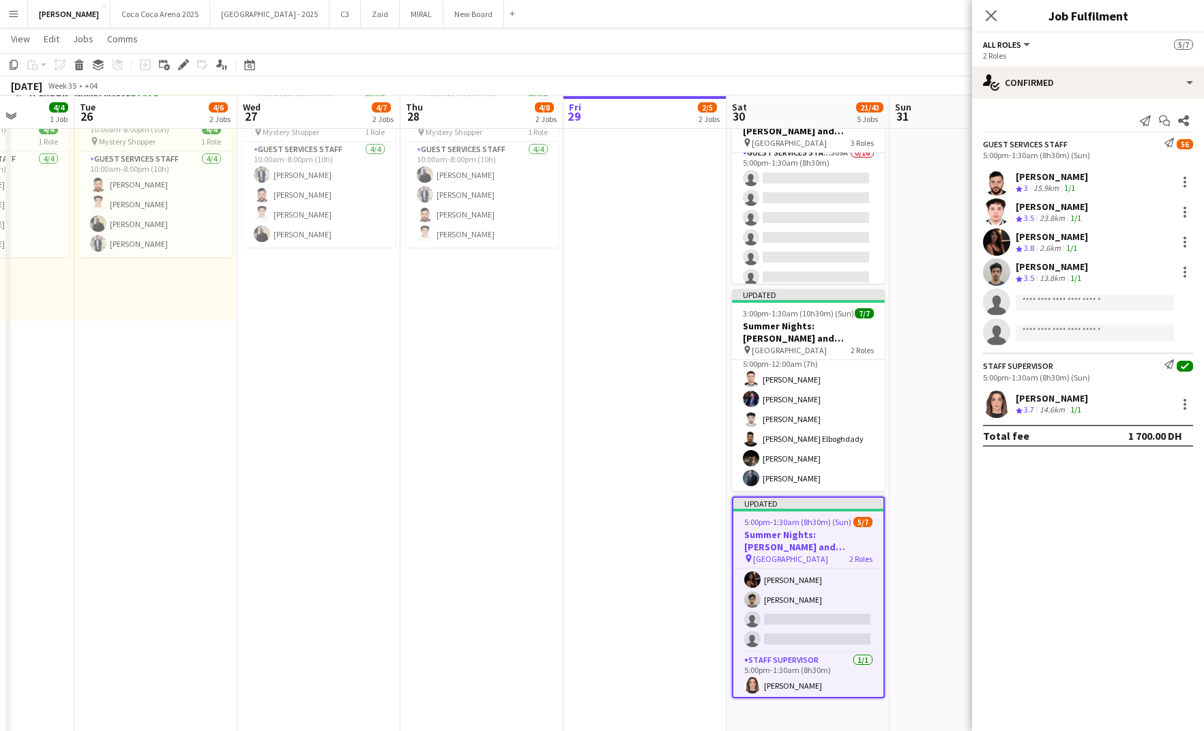
scroll to position [60, 0]
click at [1066, 300] on input at bounding box center [1095, 303] width 158 height 16
click at [804, 560] on span "[GEOGRAPHIC_DATA]" at bounding box center [790, 559] width 75 height 10
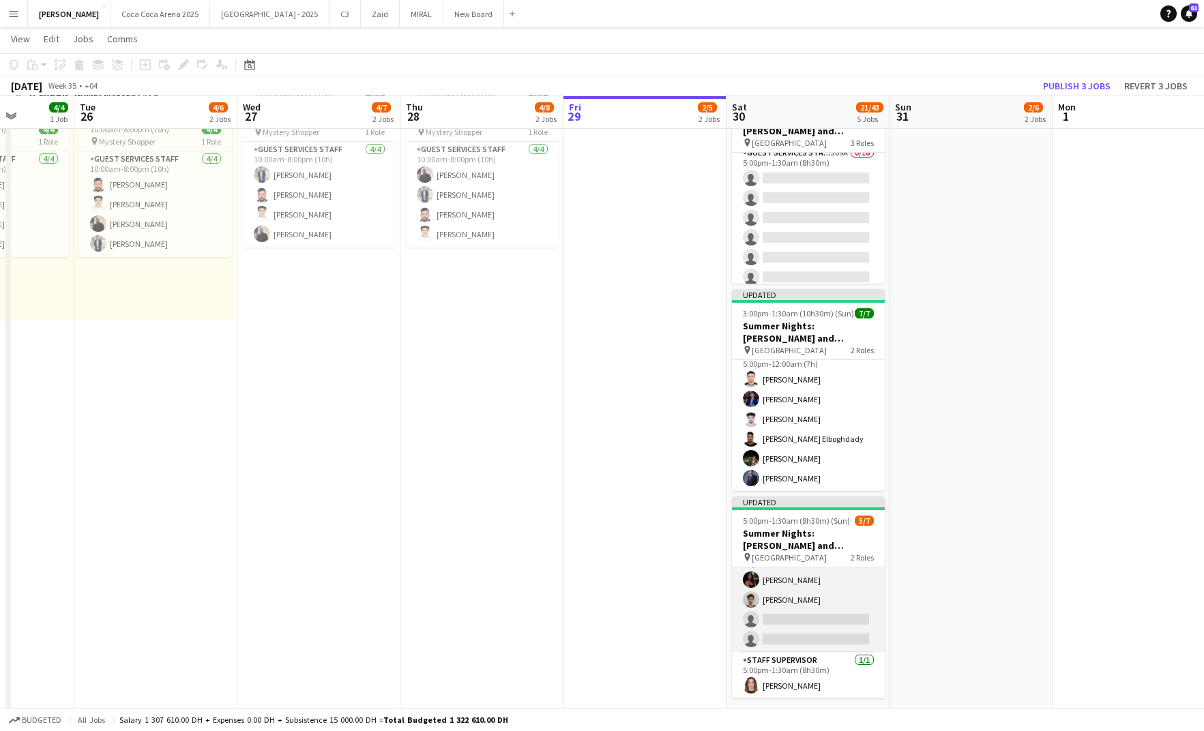
click at [788, 622] on app-card-role "Guest Services Staff 56A 4/6 5:00pm-1:30am (8h30m) Bilal Al Hamad Rami Safar Af…" at bounding box center [808, 580] width 153 height 145
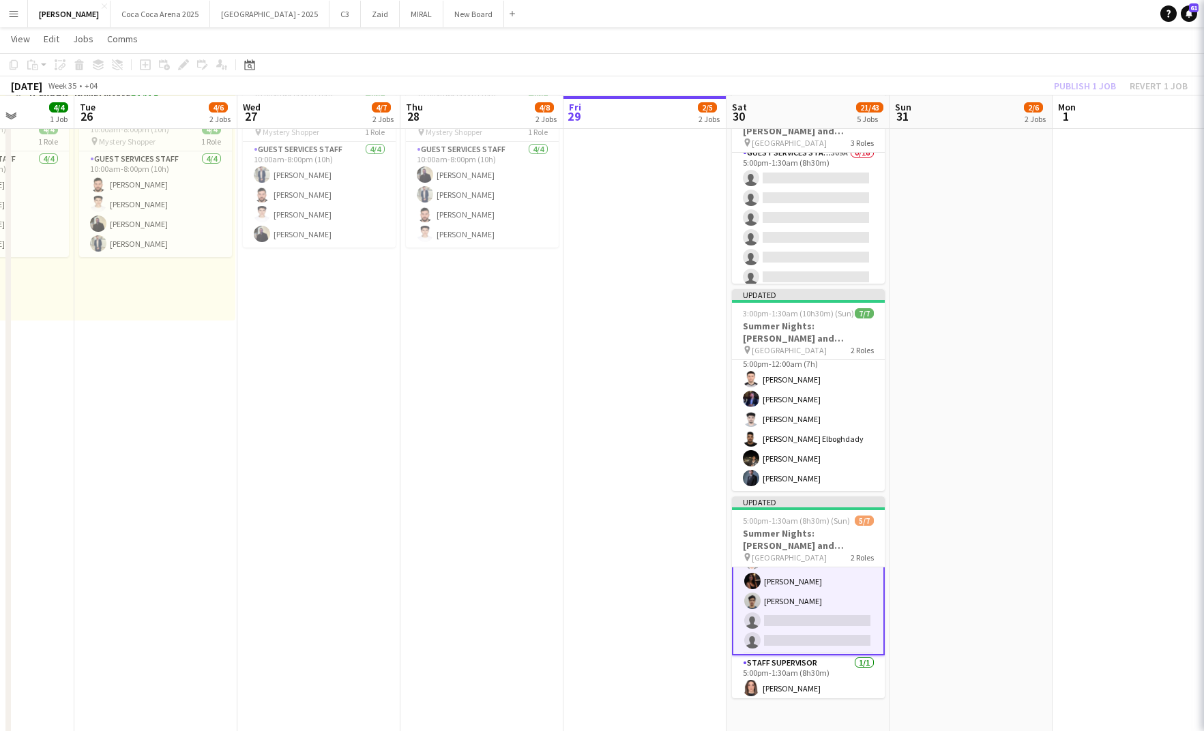
scroll to position [61, 0]
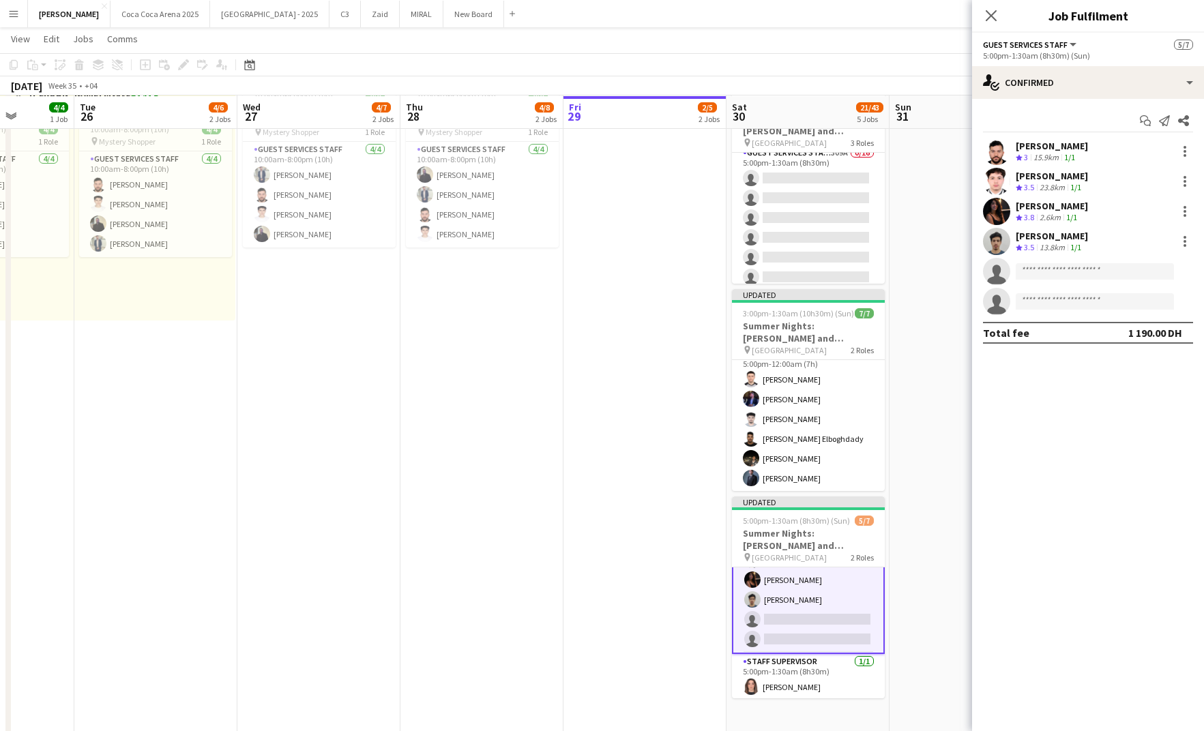
click at [1040, 66] on app-options-switcher "Guest Services Staff All roles Guest Services Staff 5/7 5:00pm-1:30am (8h30m) (…" at bounding box center [1088, 49] width 232 height 33
click at [1028, 83] on div "single-neutral-actions-check-2 Confirmed" at bounding box center [1088, 82] width 232 height 33
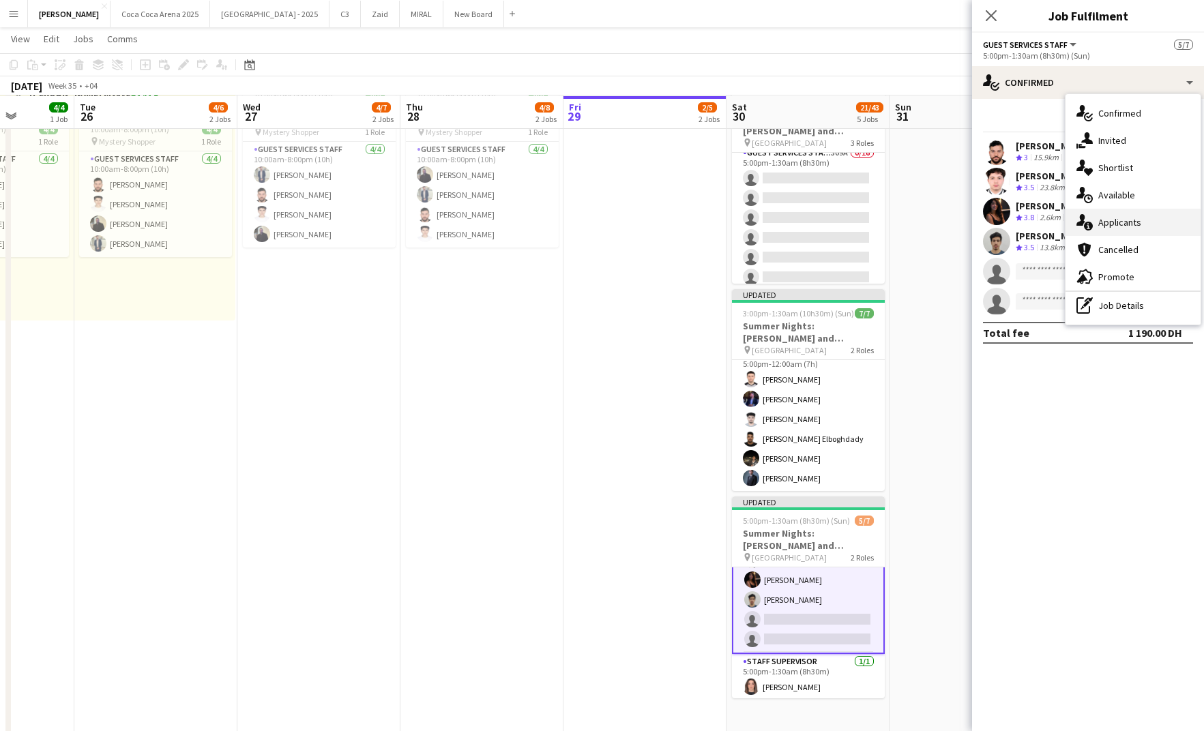
click at [1098, 216] on div "single-neutral-actions-information Applicants" at bounding box center [1133, 222] width 135 height 27
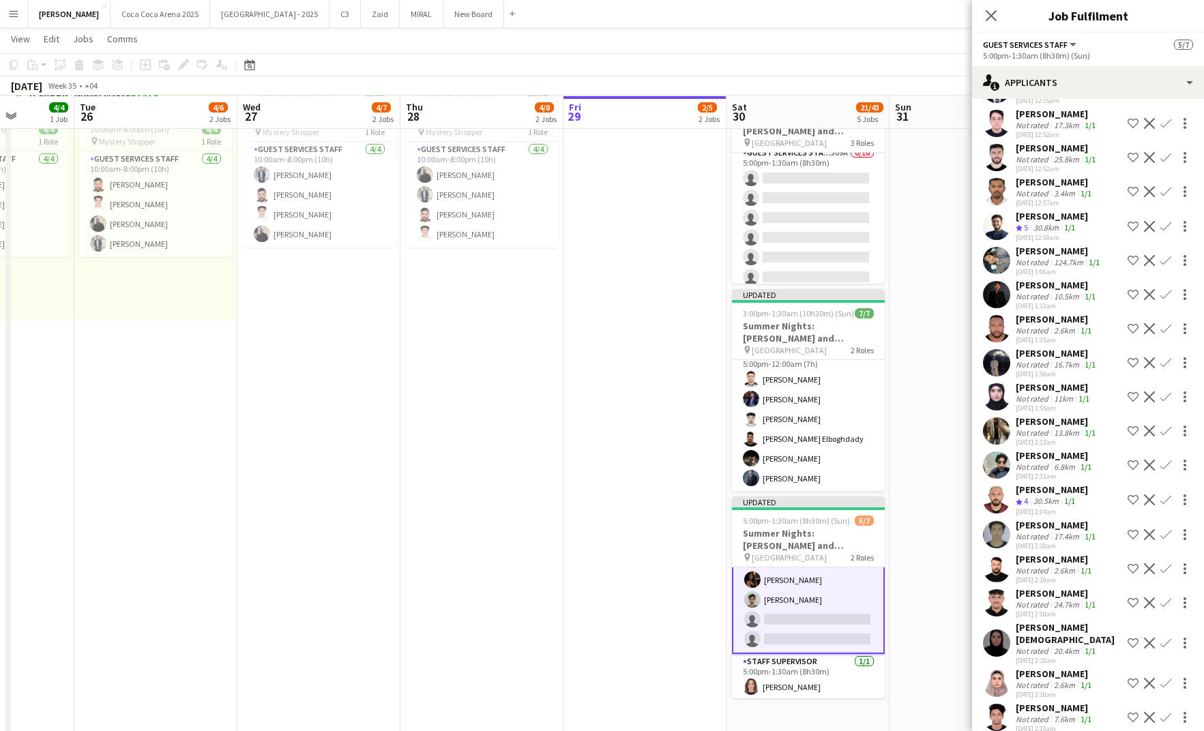
scroll to position [1166, 0]
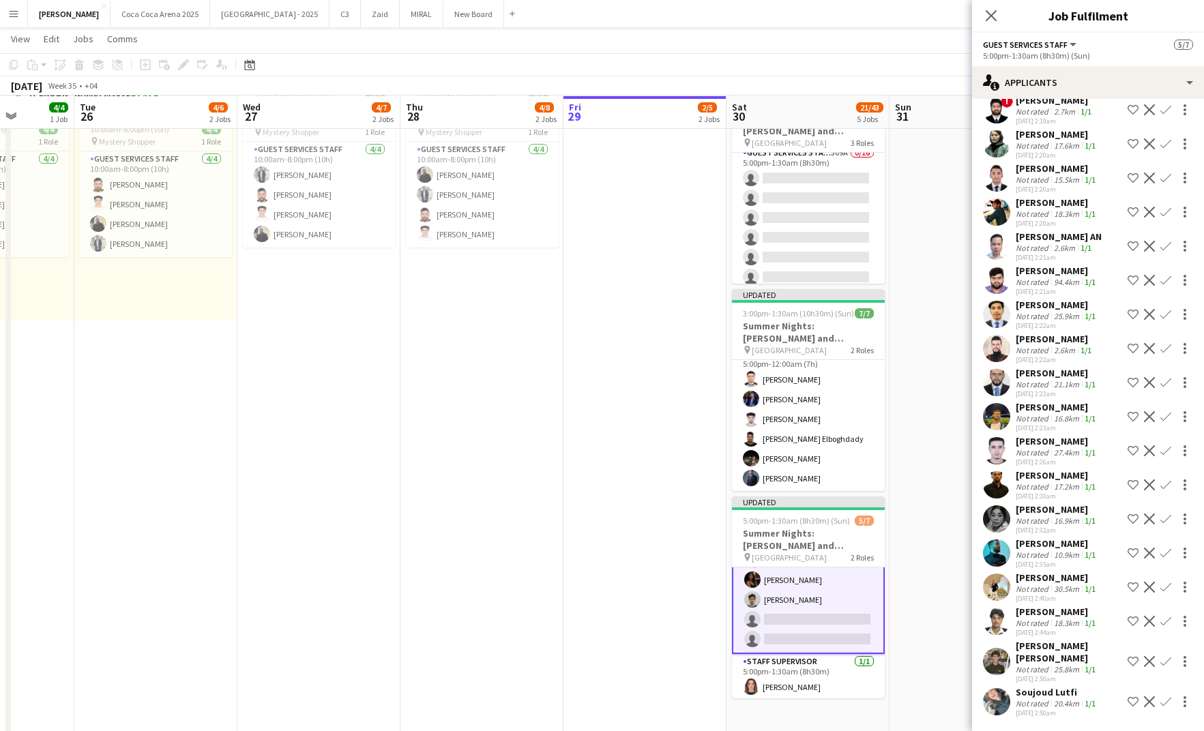
click at [1047, 691] on div "Soujoud Lutfi" at bounding box center [1057, 692] width 83 height 12
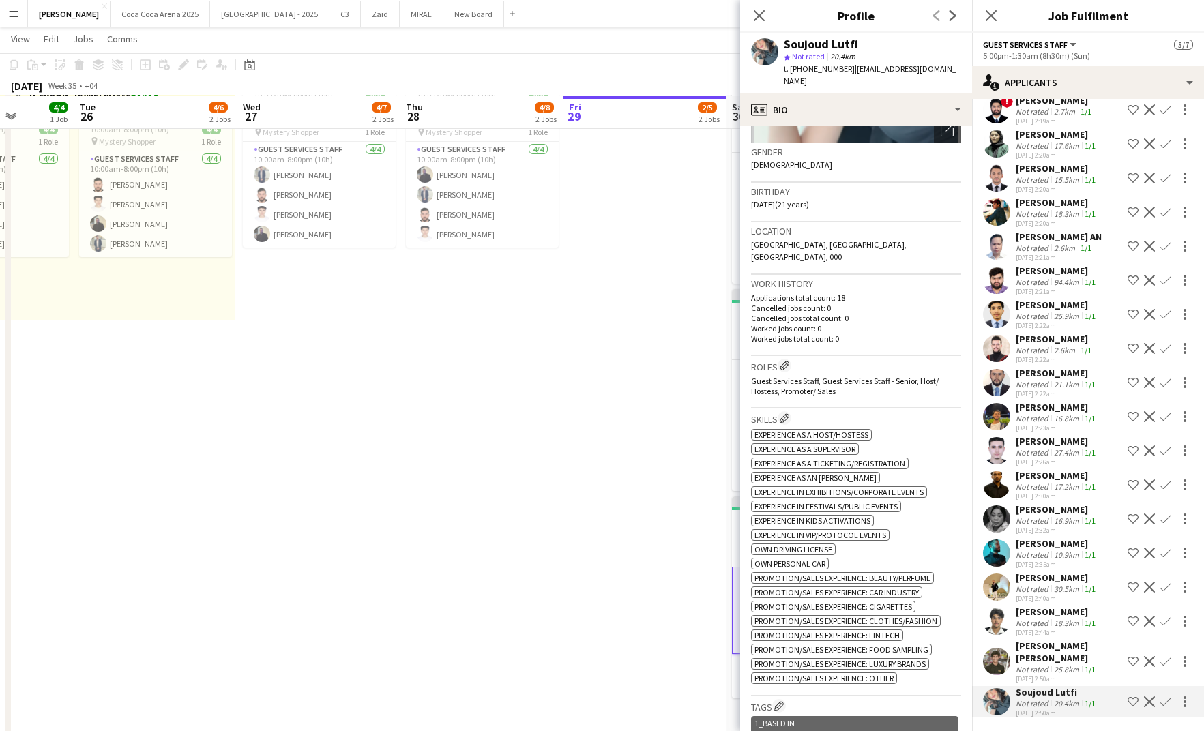
scroll to position [0, 0]
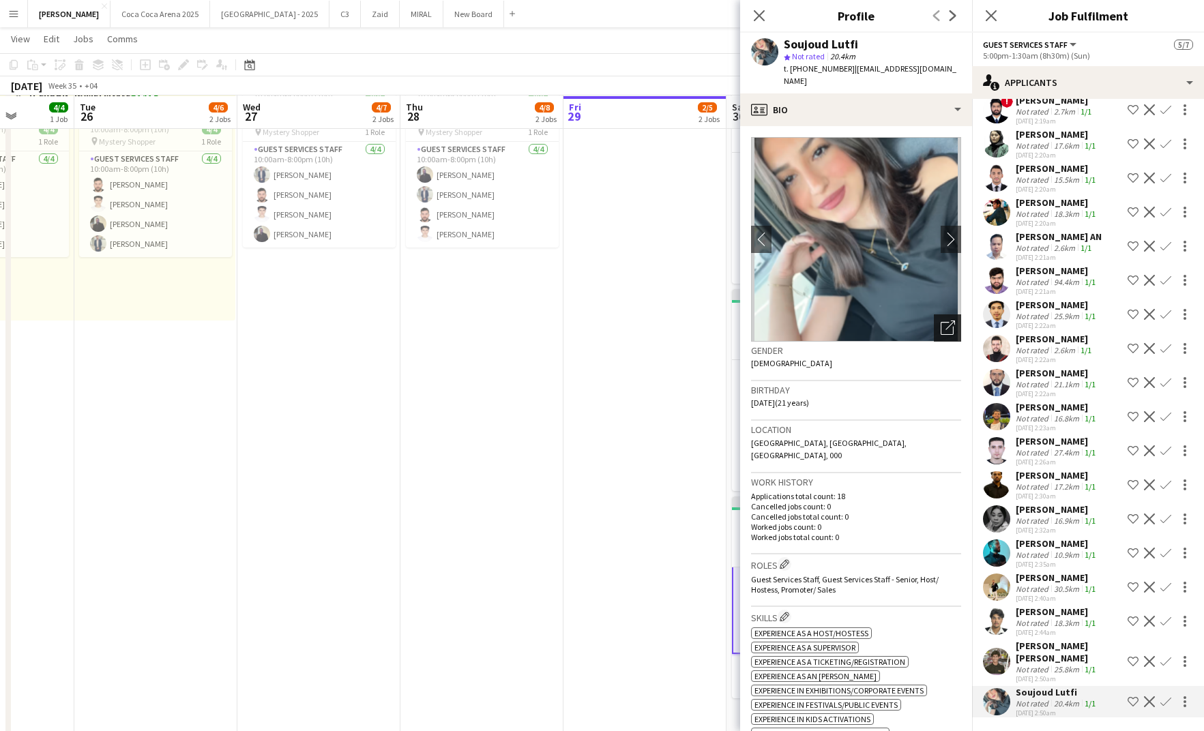
click at [945, 321] on icon "Open photos pop-in" at bounding box center [948, 328] width 14 height 14
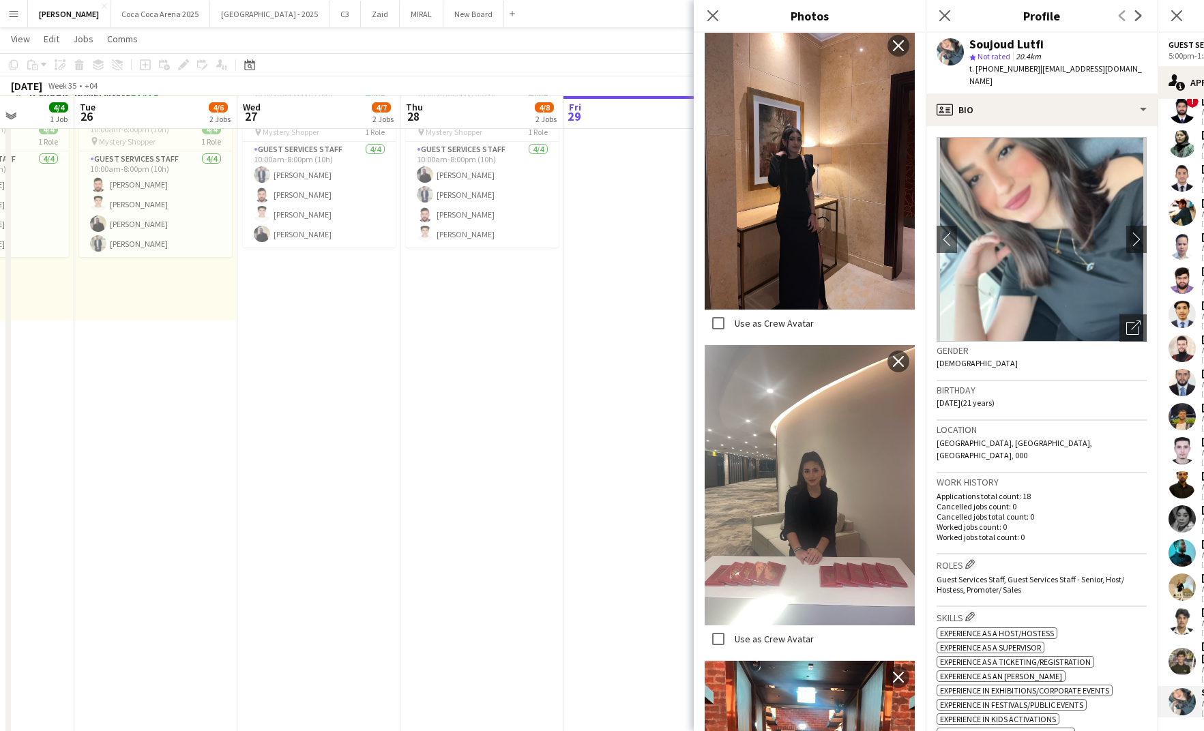
scroll to position [2441, 0]
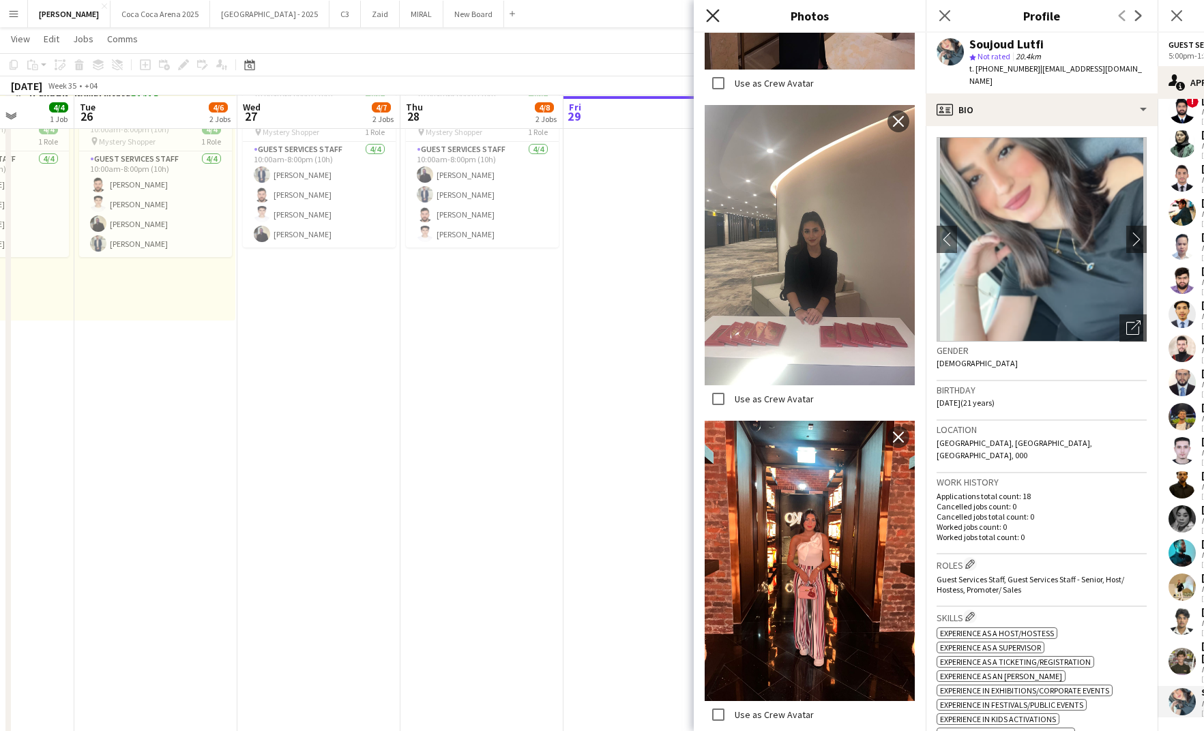
click at [714, 18] on icon at bounding box center [712, 15] width 13 height 13
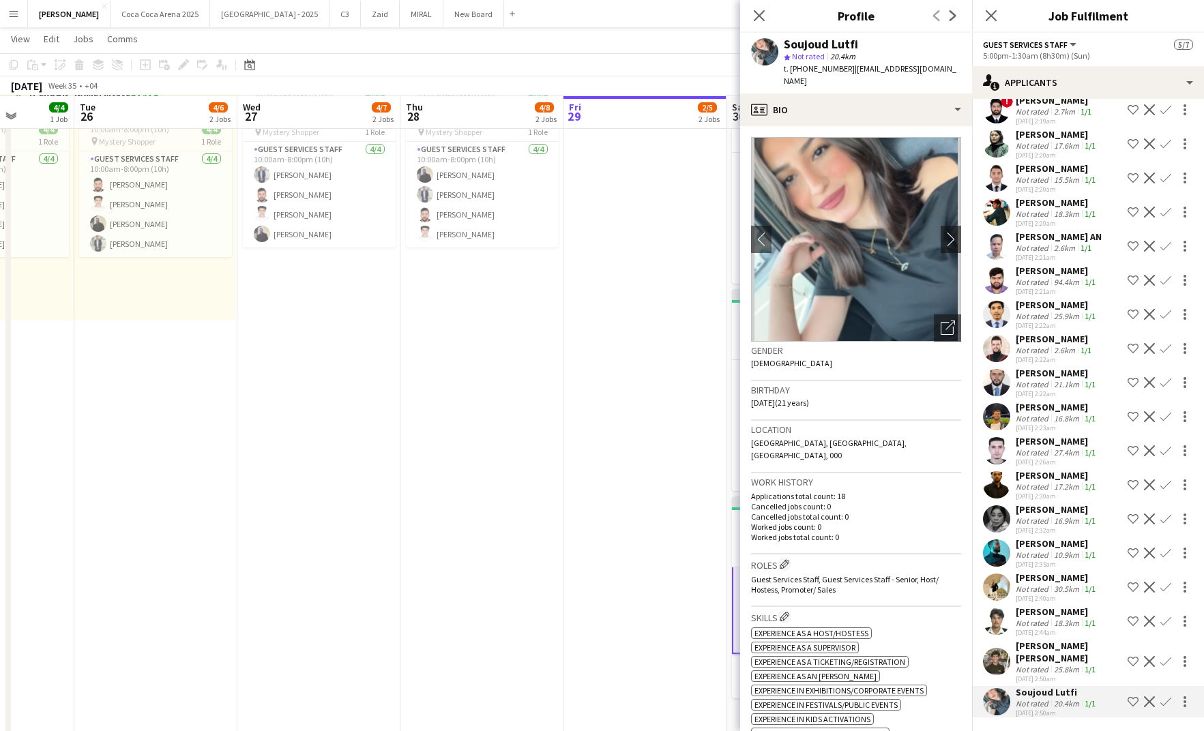
click at [1167, 701] on app-icon "Confirm" at bounding box center [1166, 702] width 11 height 11
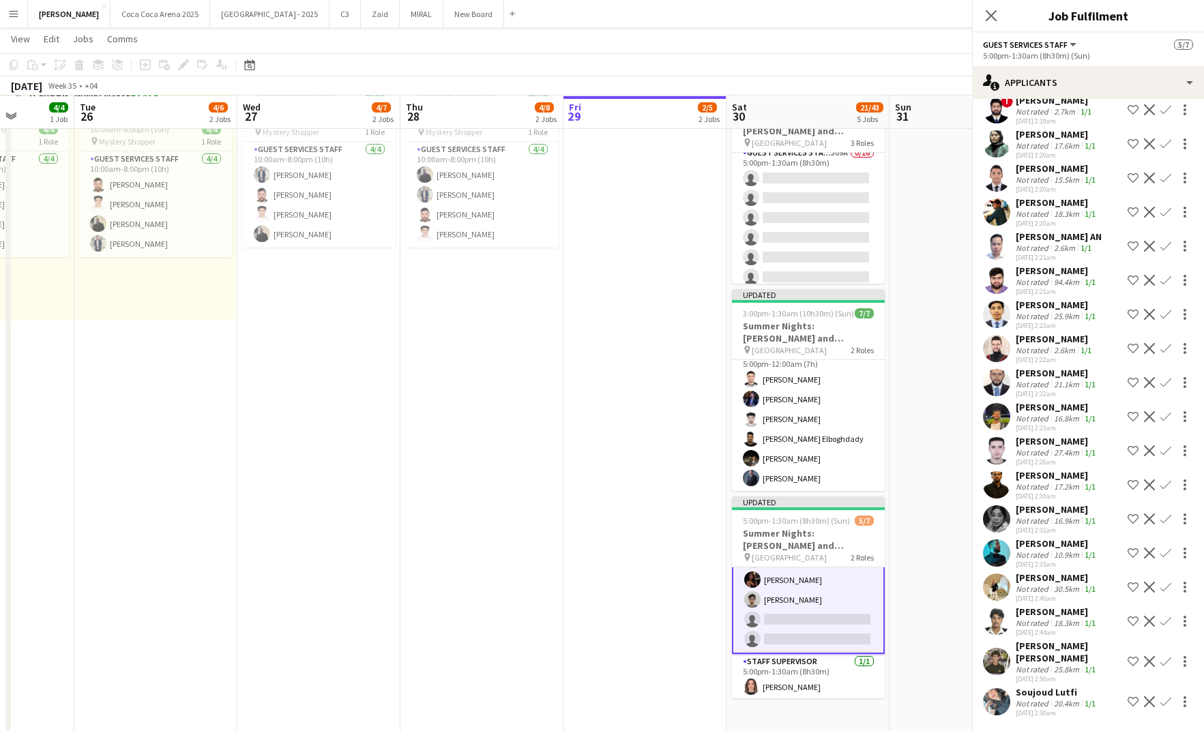
click at [1167, 701] on app-icon "Confirm" at bounding box center [1166, 702] width 11 height 11
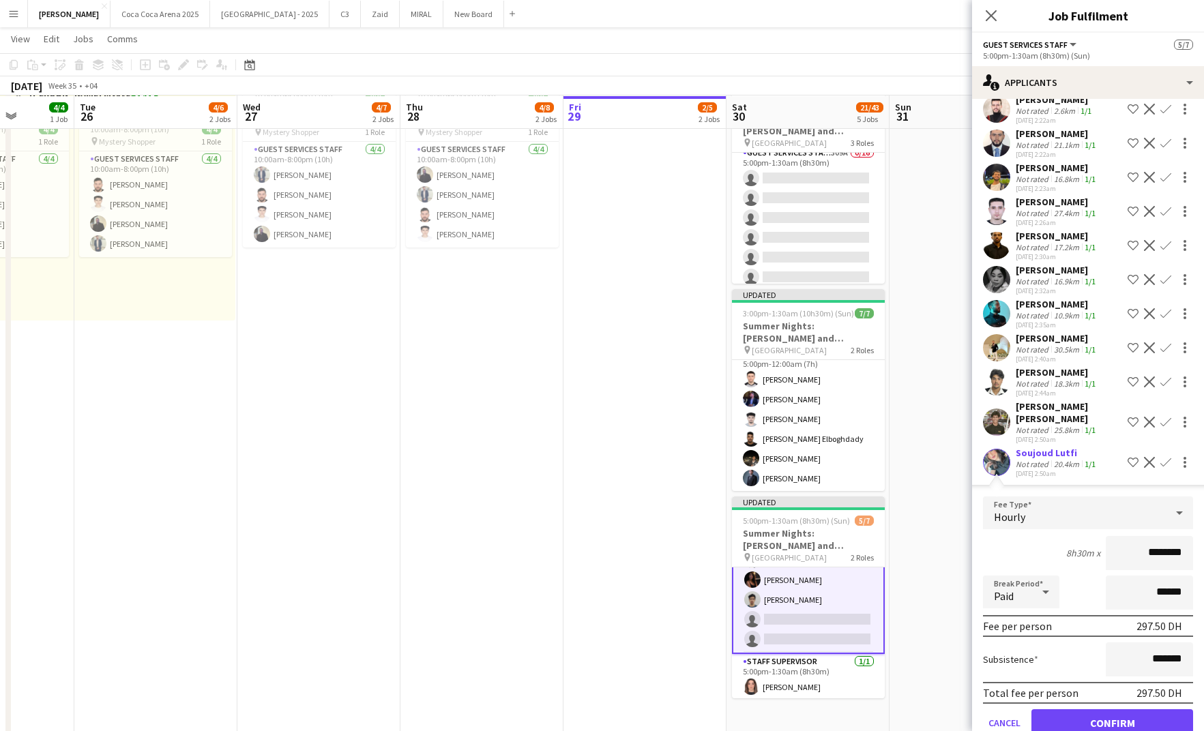
scroll to position [1435, 0]
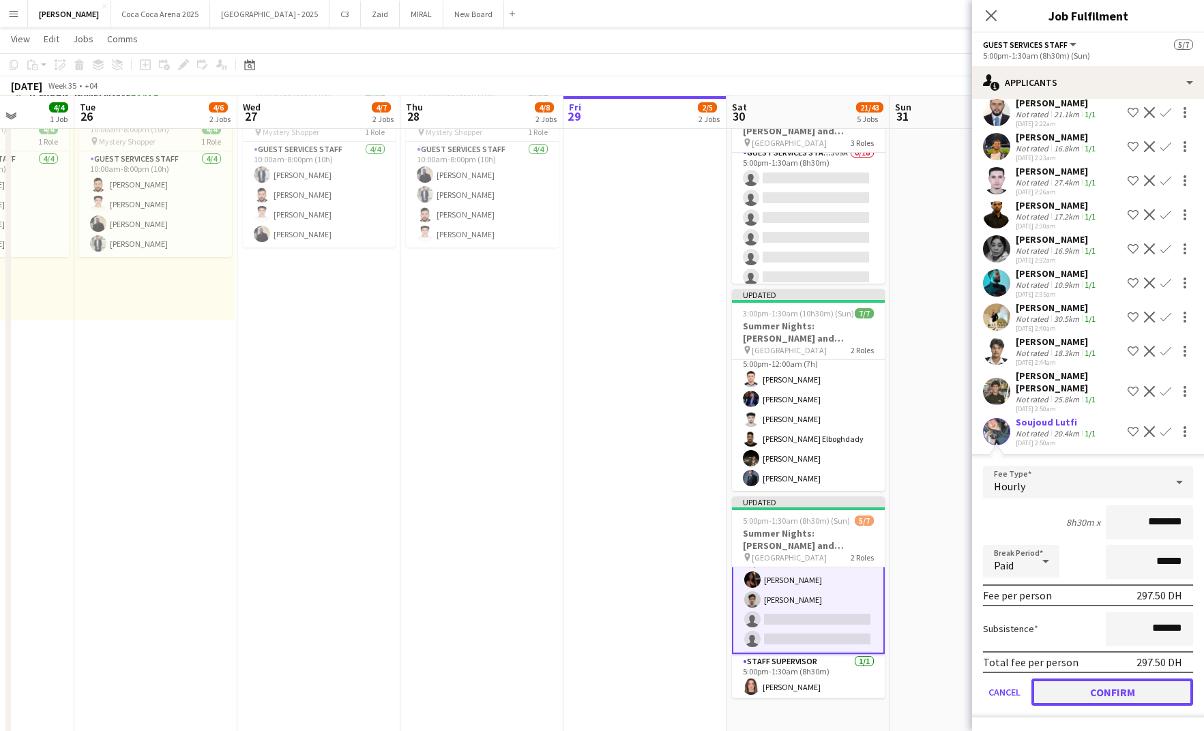
click at [1099, 695] on button "Confirm" at bounding box center [1113, 692] width 162 height 27
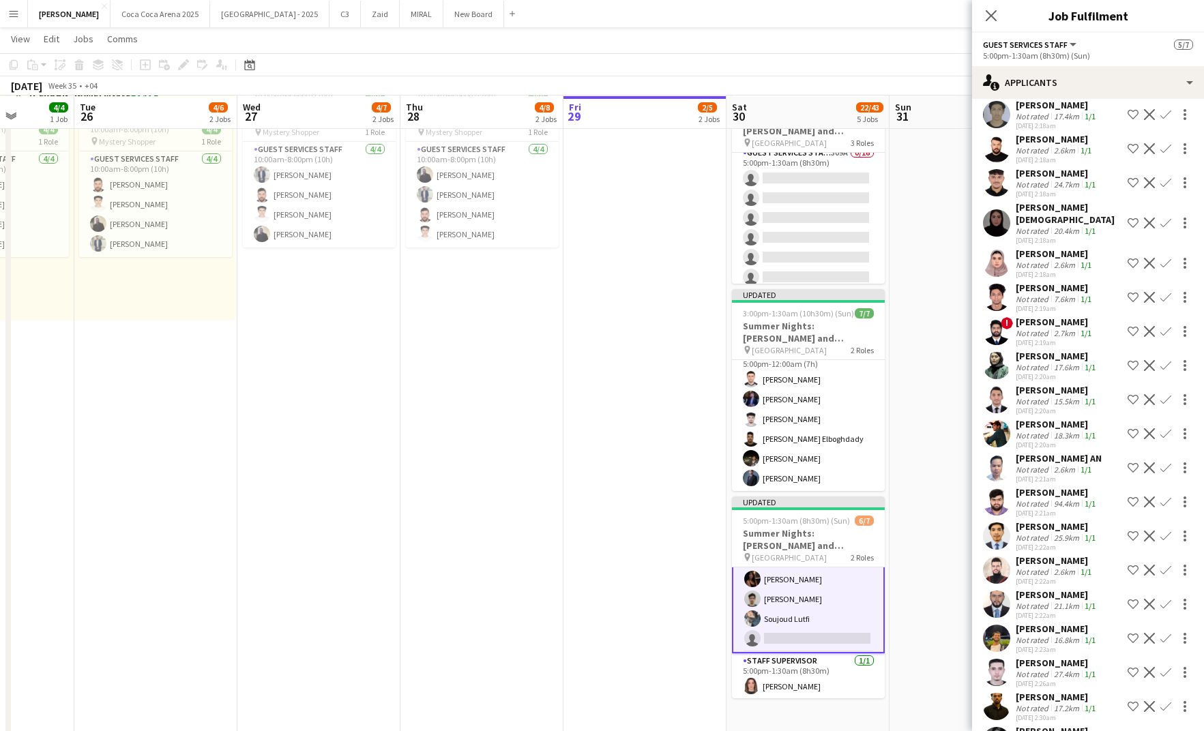
scroll to position [927, 0]
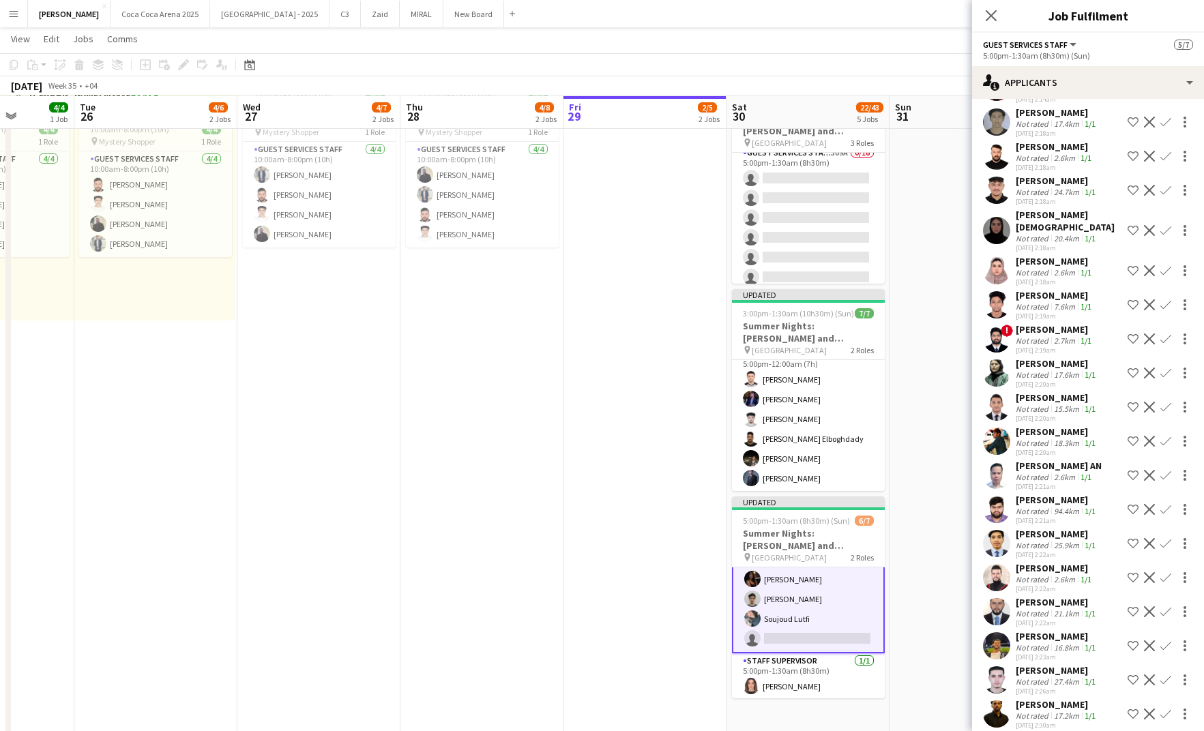
click at [1033, 278] on div "Not rated" at bounding box center [1033, 272] width 35 height 10
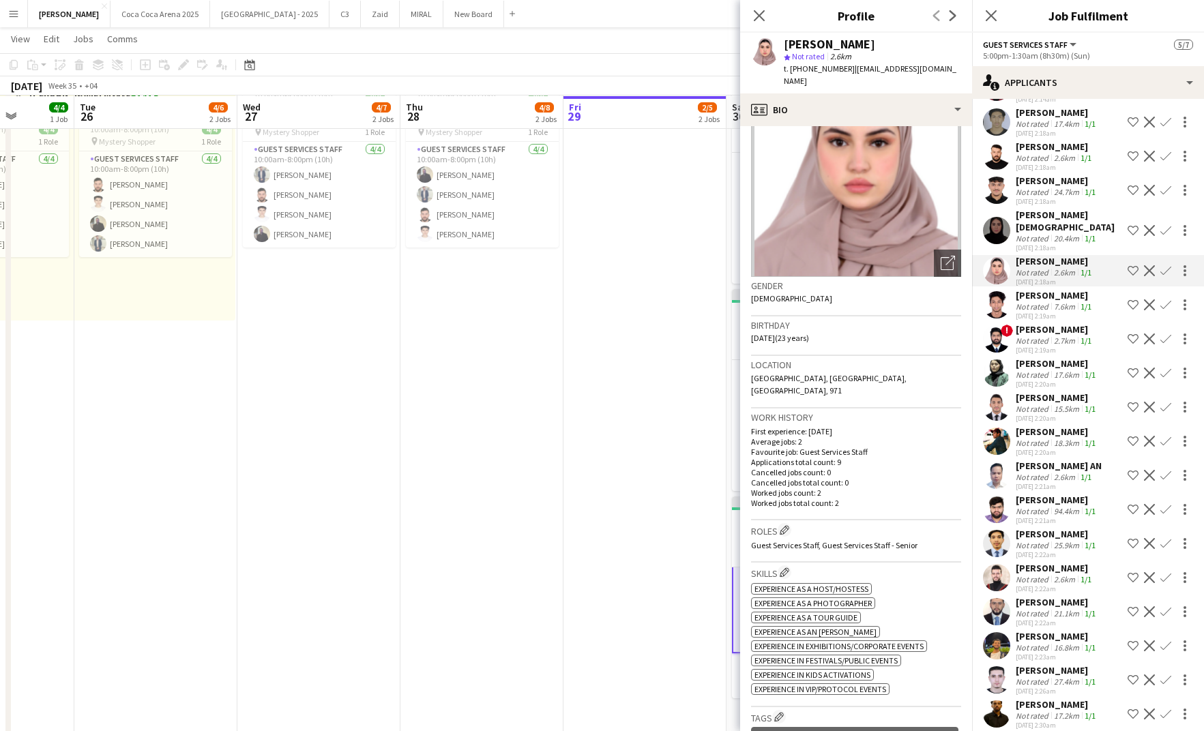
scroll to position [0, 0]
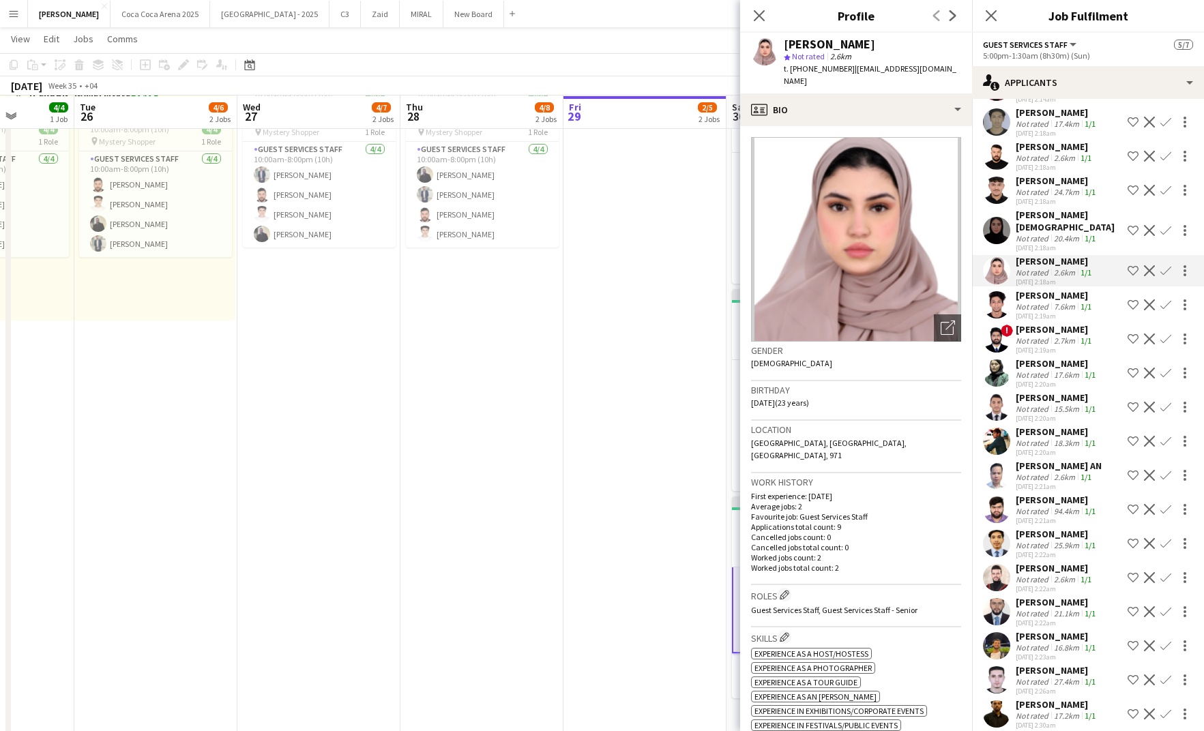
click at [1166, 276] on app-icon "Confirm" at bounding box center [1166, 270] width 11 height 11
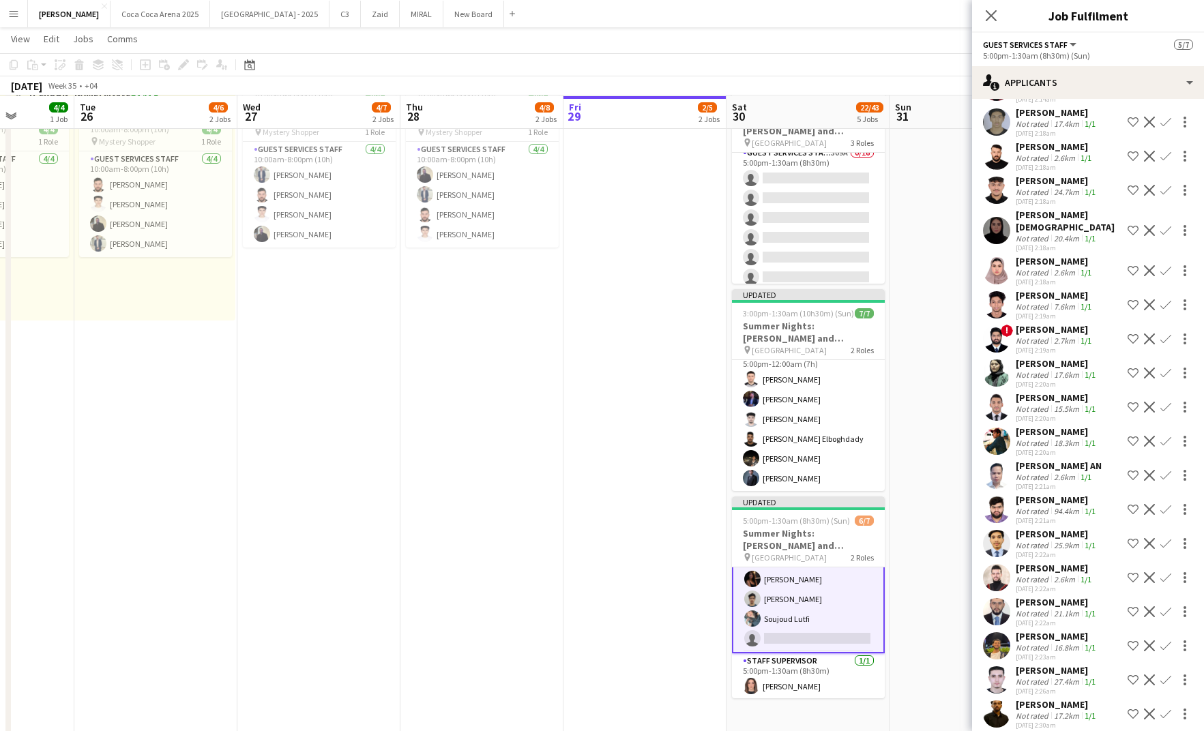
click at [1166, 276] on app-icon "Confirm" at bounding box center [1166, 270] width 11 height 11
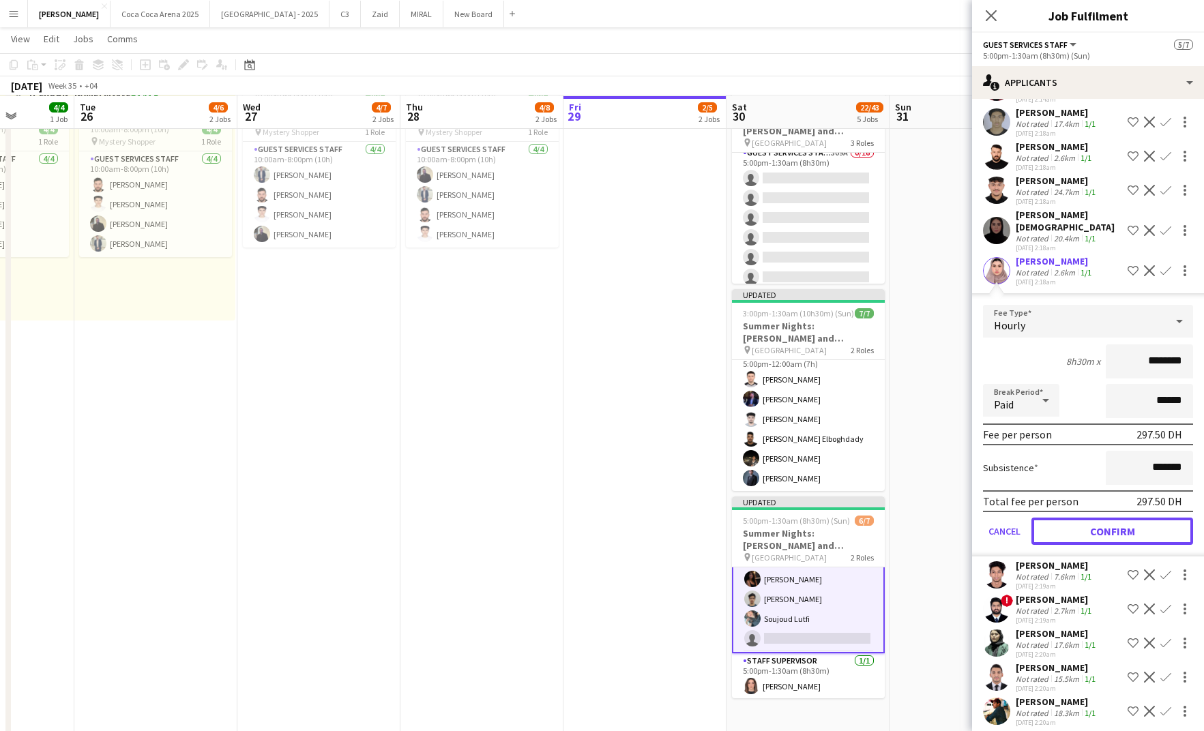
click at [1126, 540] on button "Confirm" at bounding box center [1113, 531] width 162 height 27
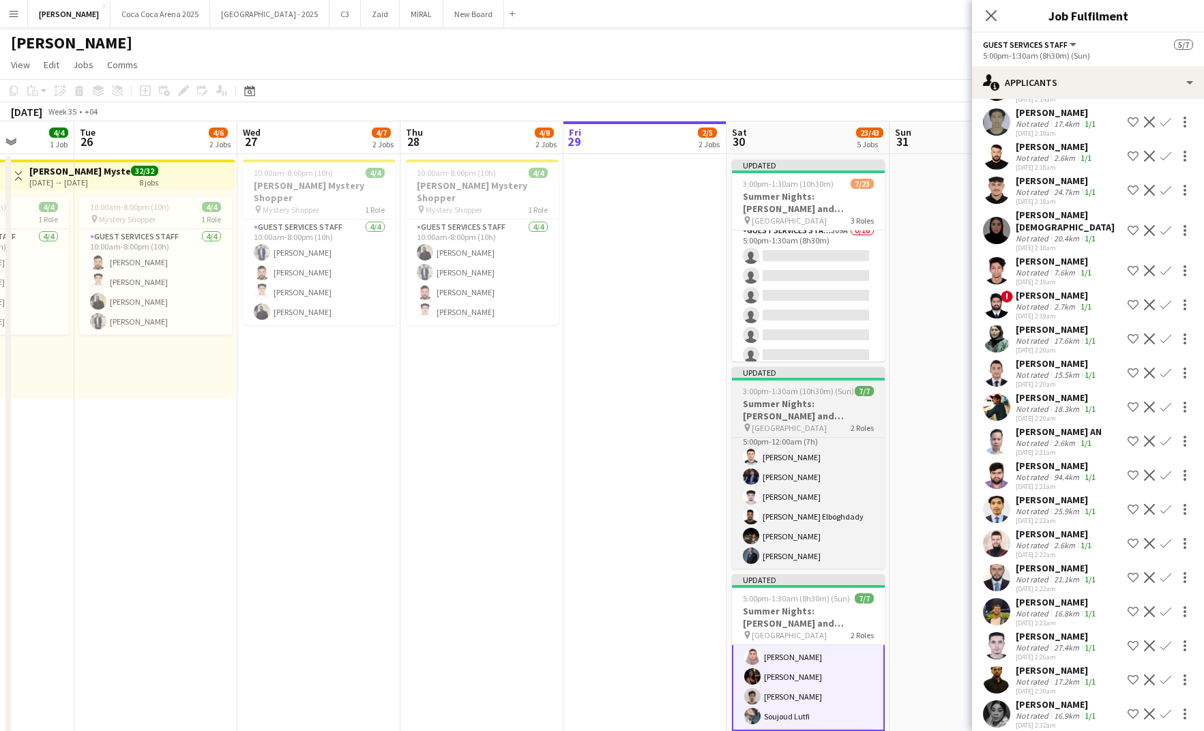
click at [807, 302] on app-card-role "Guest Services Staff 309A 0/16 5:00pm-1:30am (8h30m) single-neutral-actions sin…" at bounding box center [808, 394] width 153 height 343
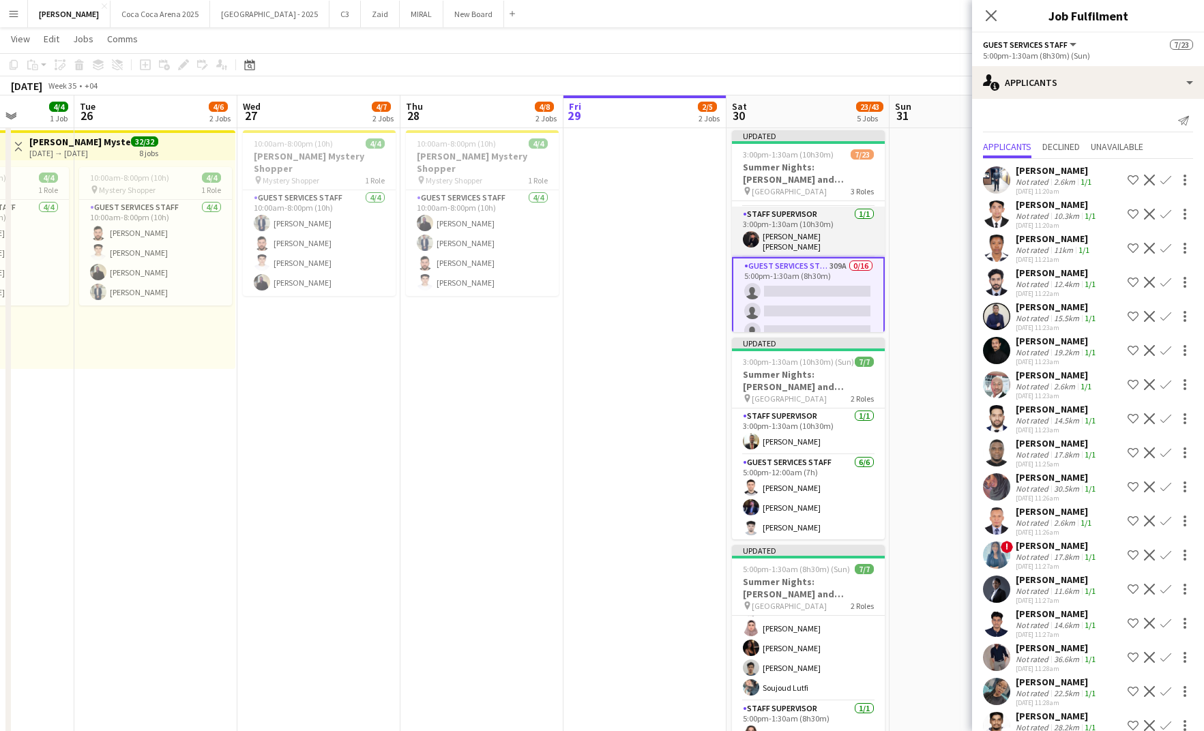
scroll to position [147, 0]
click at [799, 301] on app-card-role "Guest Services Staff 309A 0/16 5:00pm-1:30am (8h30m) single-neutral-actions sin…" at bounding box center [808, 423] width 153 height 346
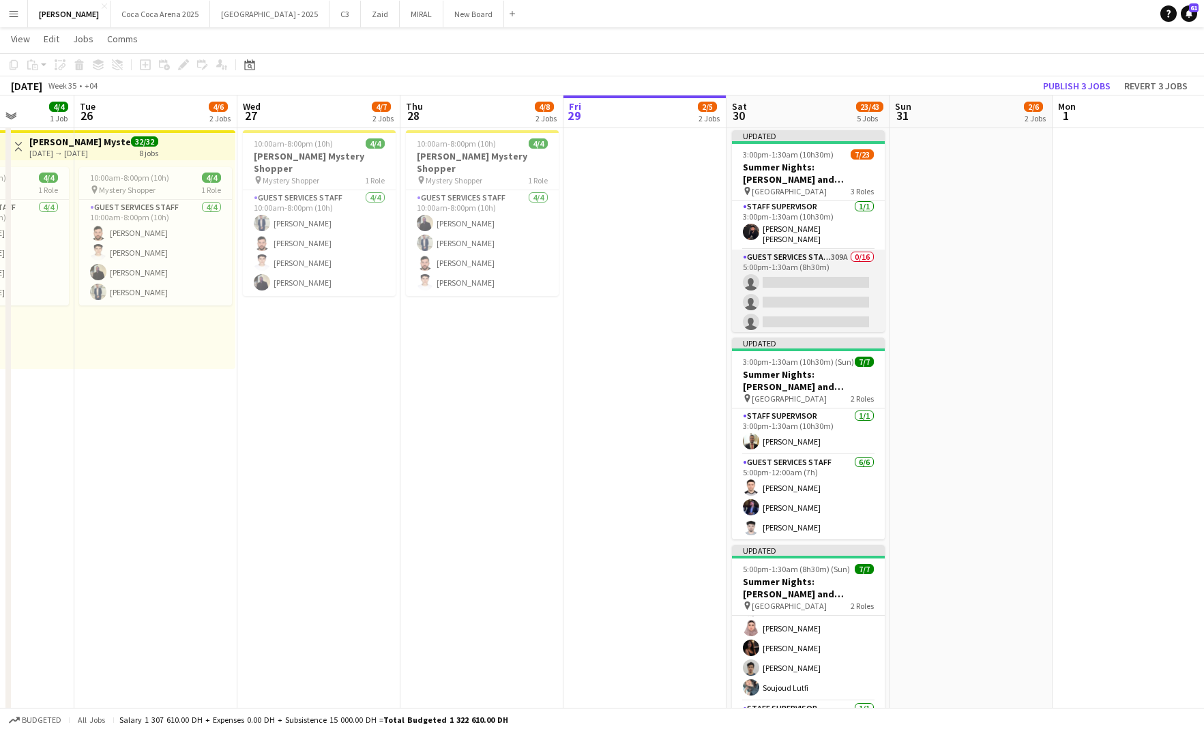
click at [762, 259] on app-card-role "Guest Services Staff 309A 0/16 5:00pm-1:30am (8h30m) single-neutral-actions sin…" at bounding box center [808, 421] width 153 height 343
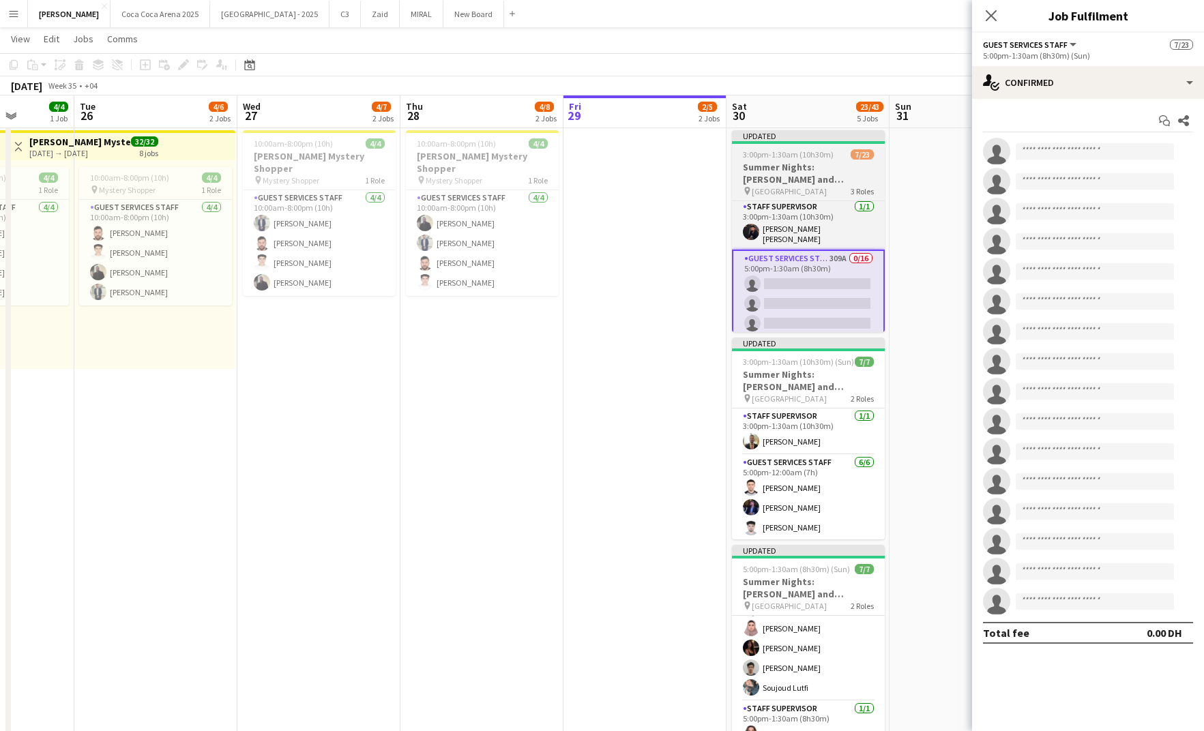
click at [770, 163] on h3 "Summer Nights: [PERSON_NAME] and [PERSON_NAME] - External" at bounding box center [808, 173] width 153 height 25
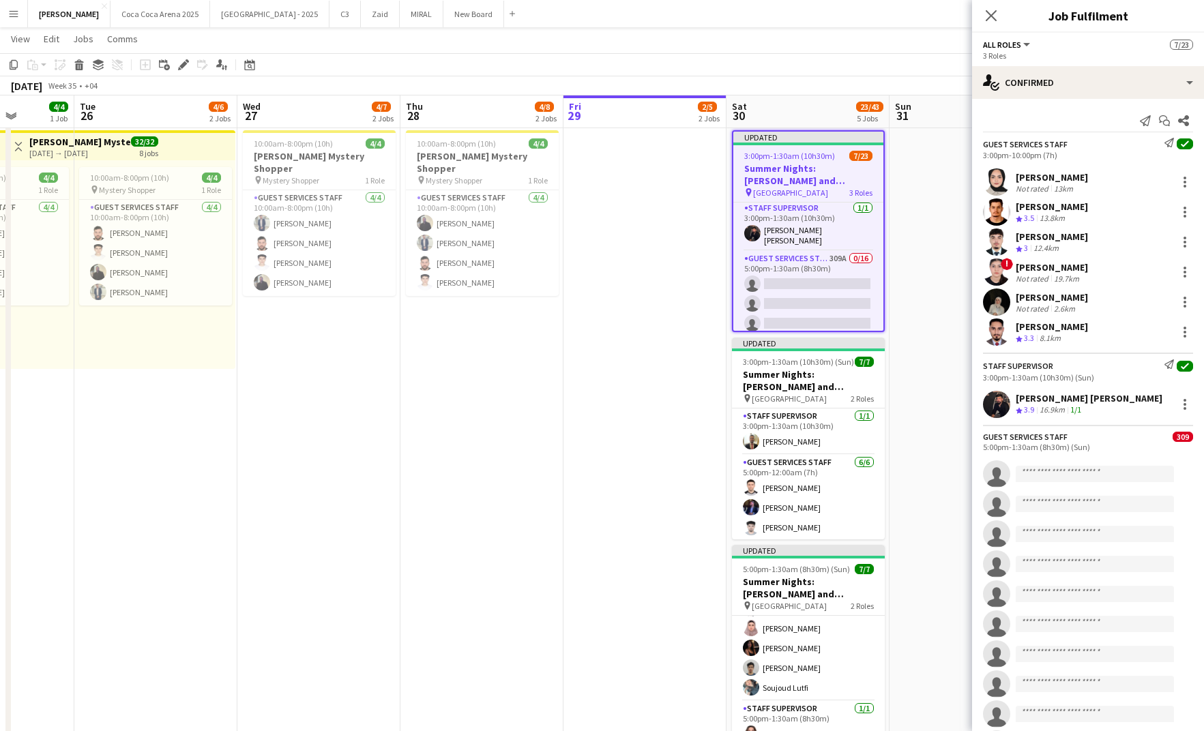
click at [181, 56] on app-toolbar "Copy Paste Paste Command V Paste with crew Command Shift V Paste linked Job Del…" at bounding box center [602, 64] width 1204 height 23
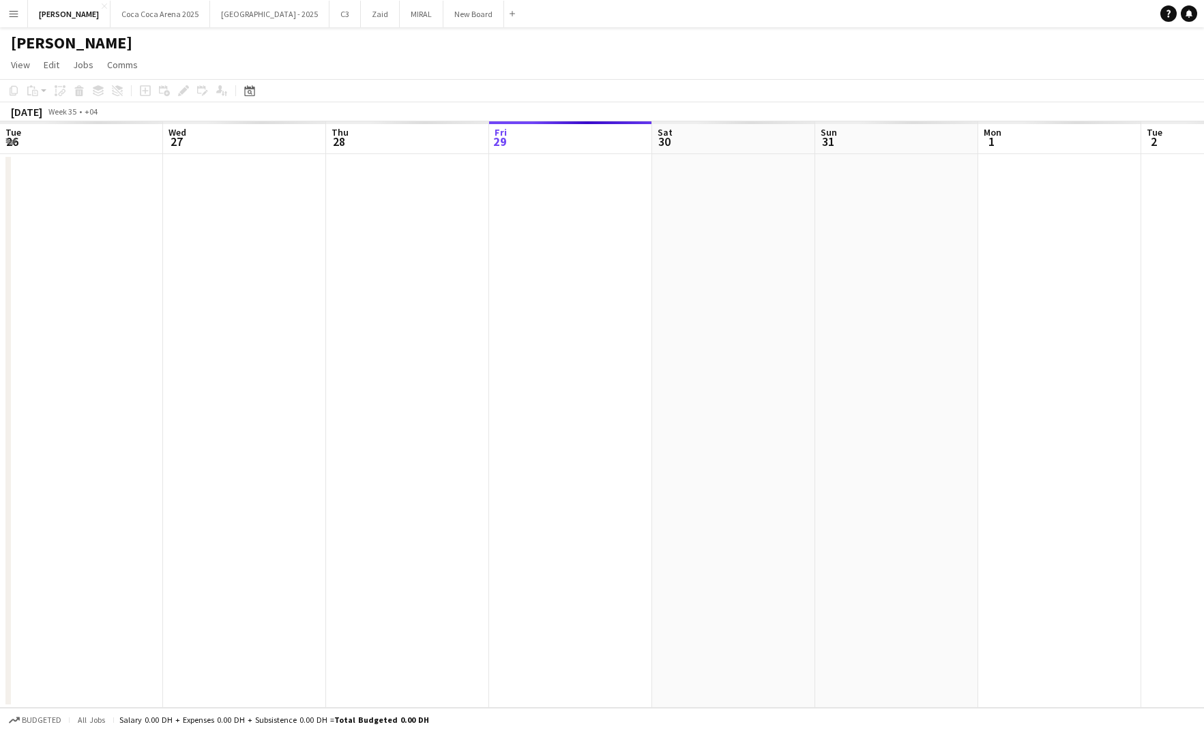
scroll to position [0, 326]
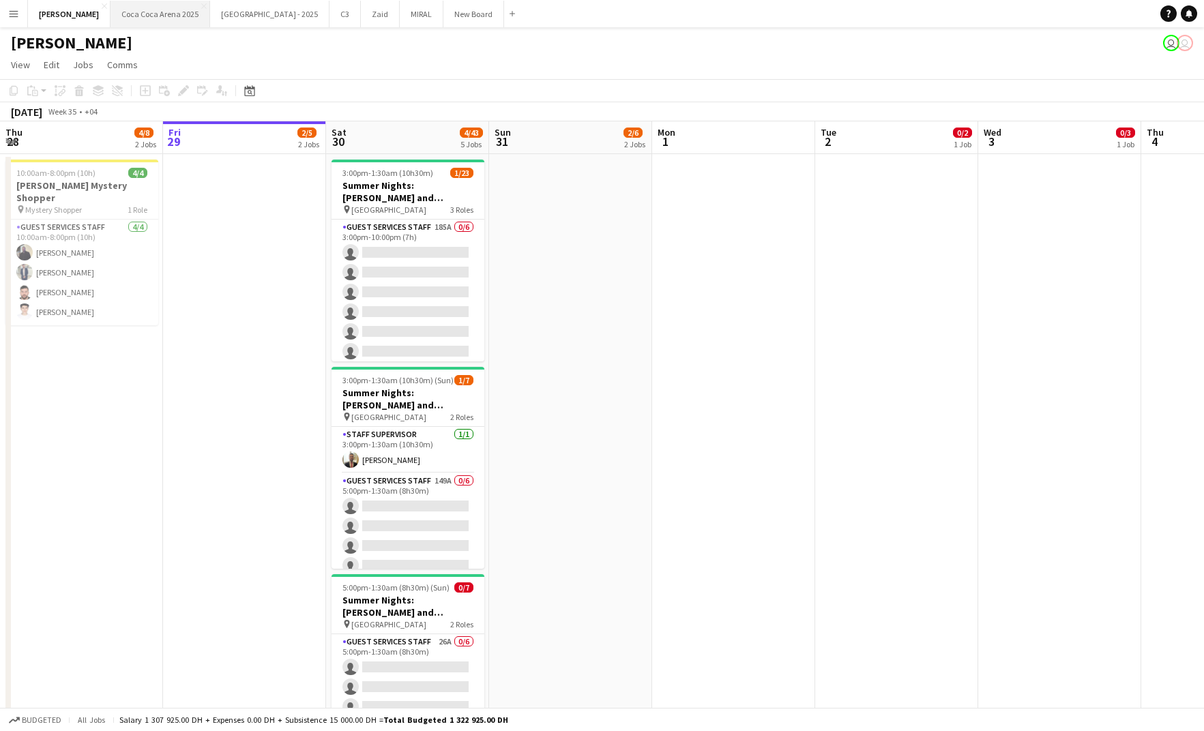
click at [143, 14] on button "Coca Coca Arena 2025 Close" at bounding box center [161, 14] width 100 height 27
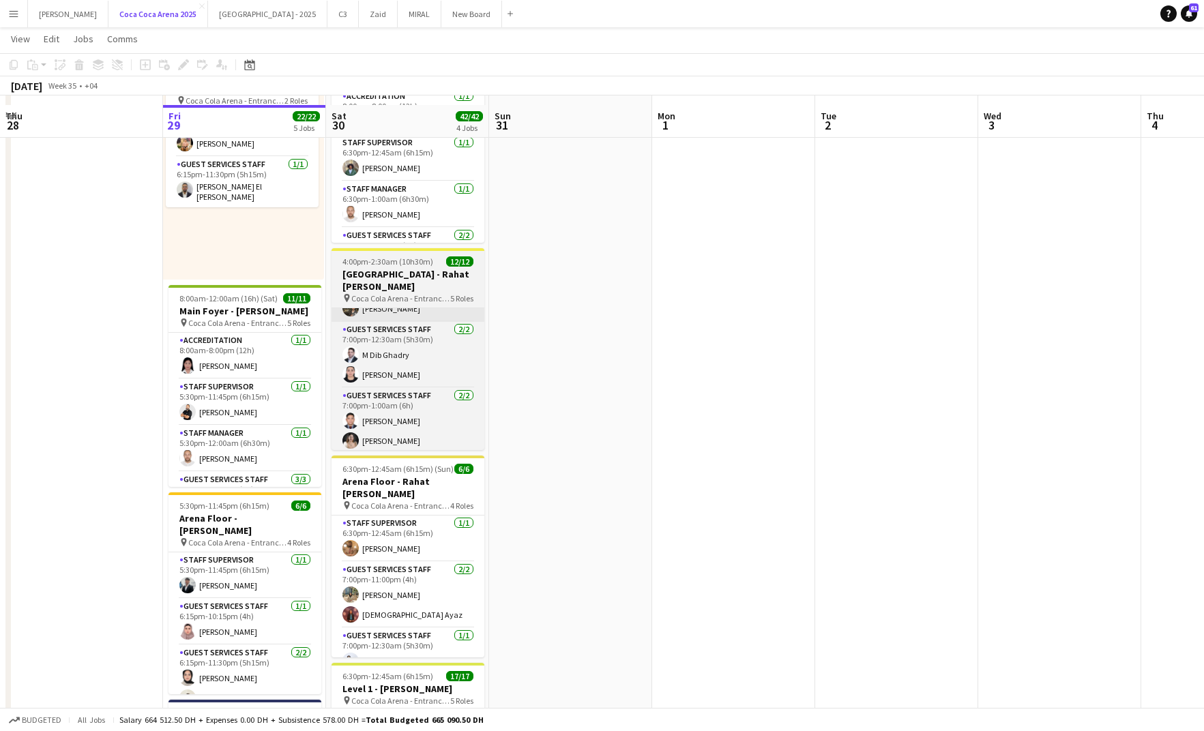
scroll to position [127, 0]
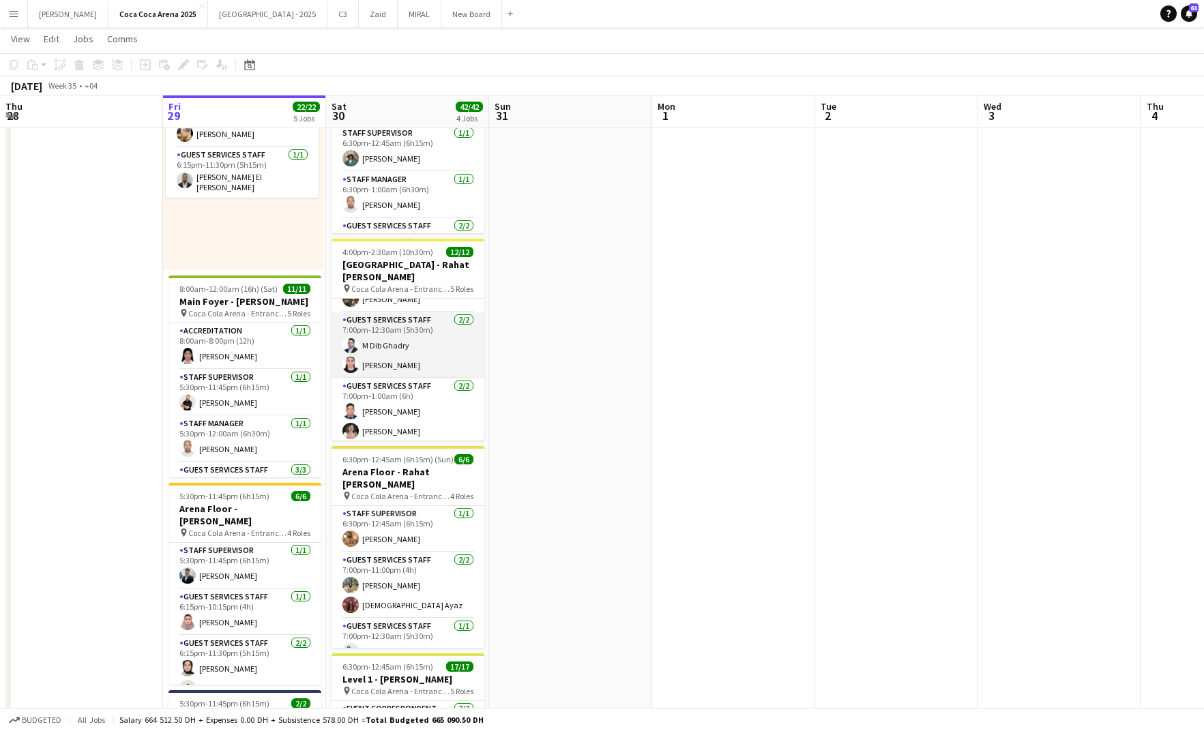
click at [392, 336] on app-card-role "Guest Services Staff 2/2 7:00pm-12:30am (5h30m) M Dib Ghadry Amira Mahmoud" at bounding box center [408, 346] width 153 height 66
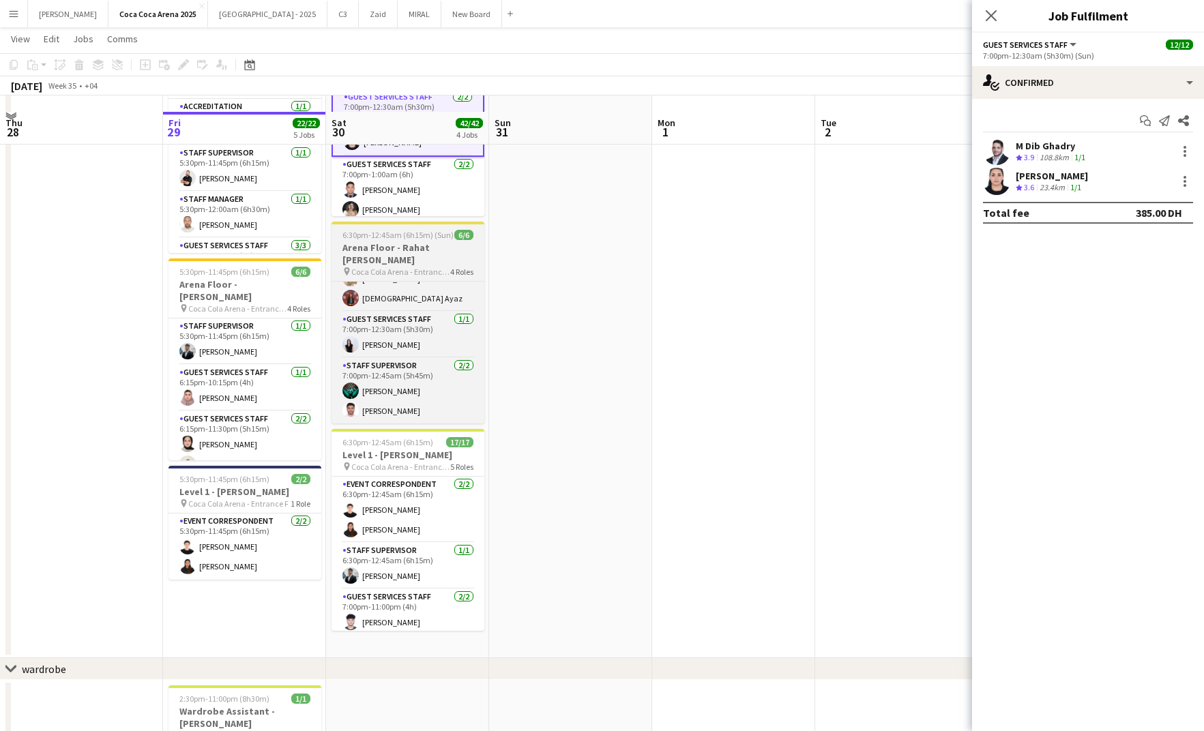
scroll to position [397, 0]
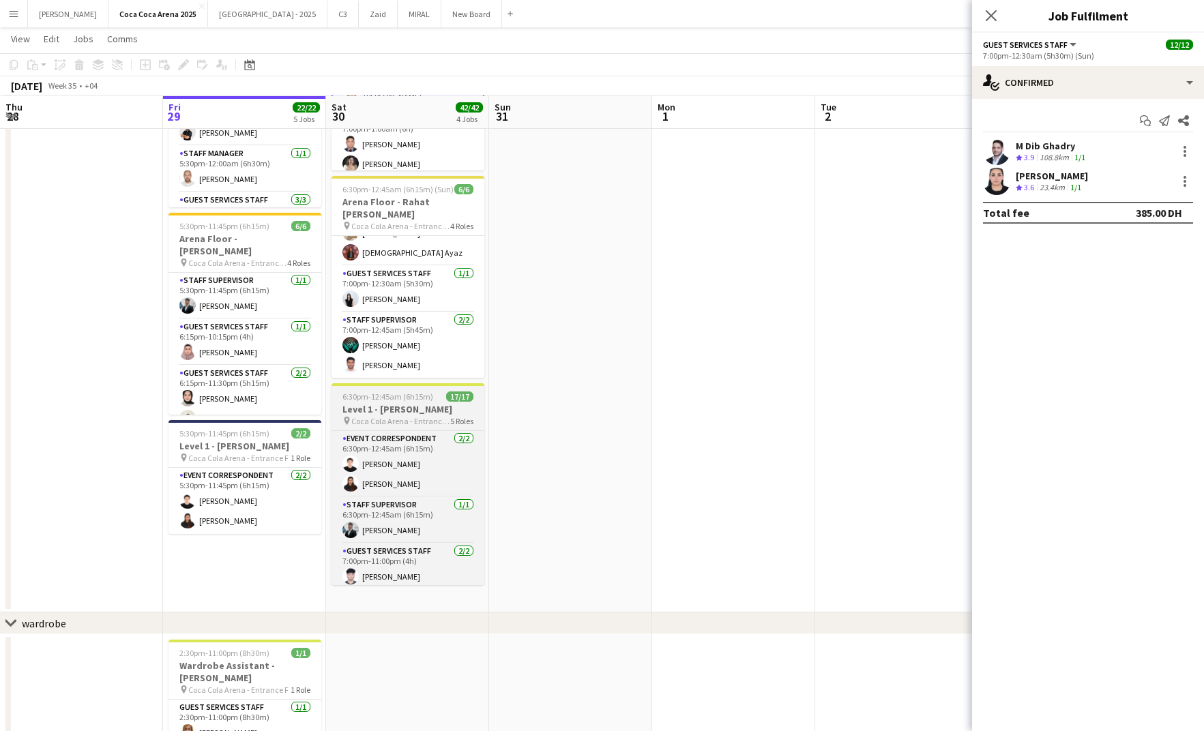
click at [407, 413] on h3 "Level 1 - [PERSON_NAME]" at bounding box center [408, 409] width 153 height 12
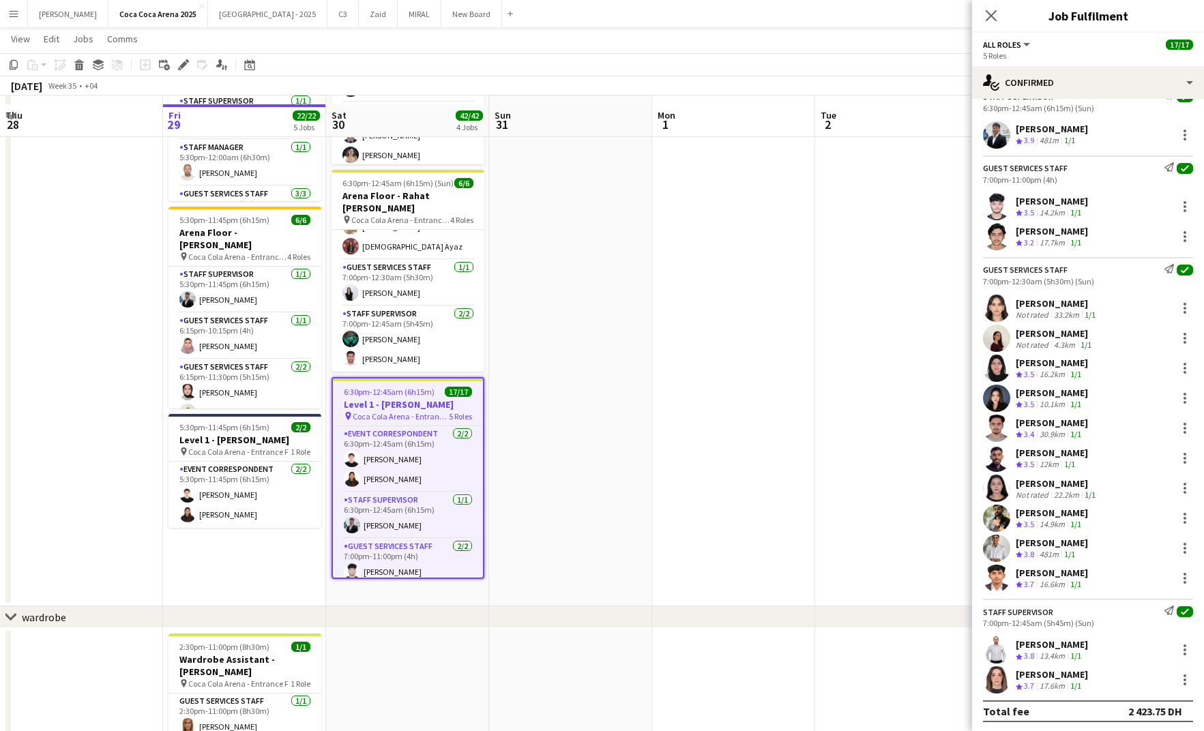
scroll to position [413, 0]
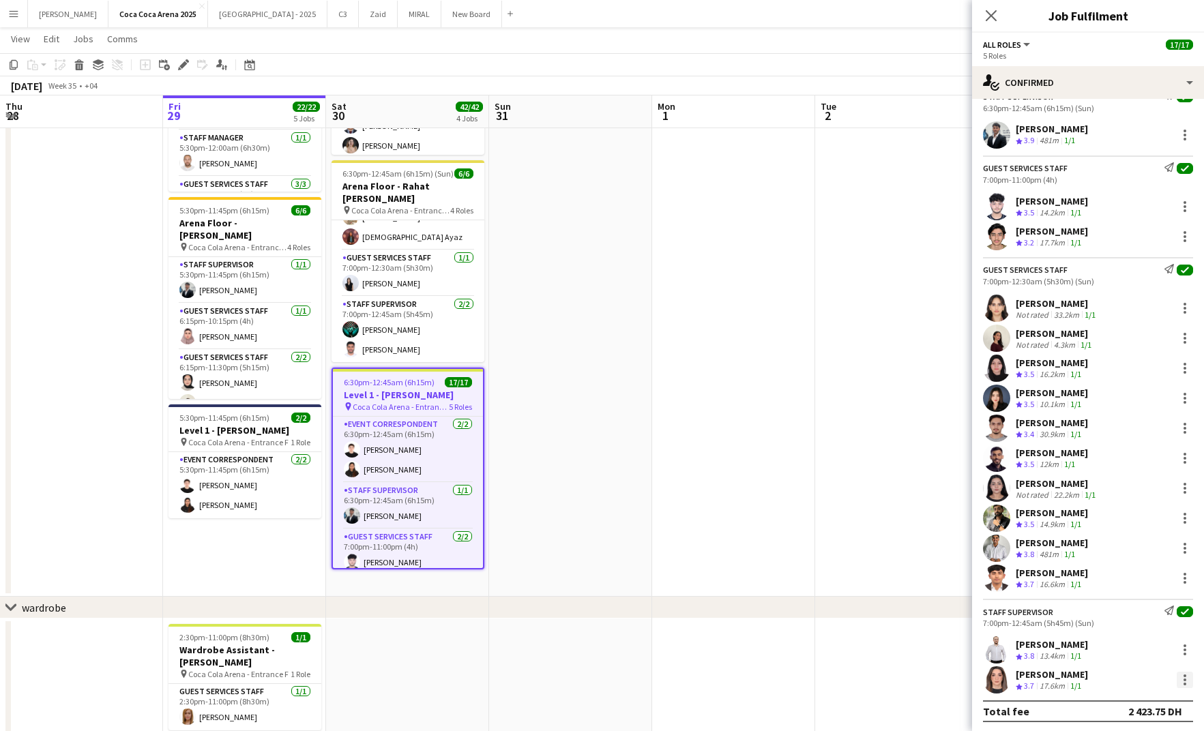
click at [1187, 678] on div at bounding box center [1185, 680] width 16 height 16
click at [1157, 622] on span "Remove" at bounding box center [1140, 620] width 85 height 12
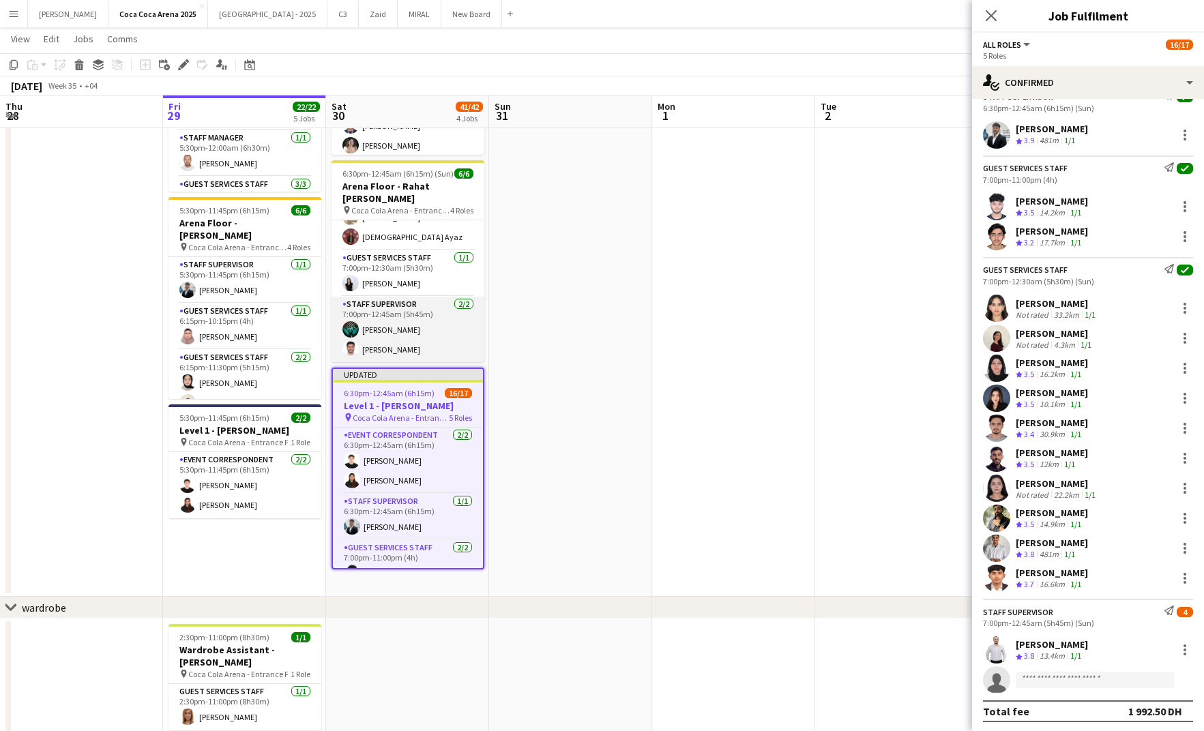
click at [421, 308] on app-card-role "Staff Supervisor 2/2 7:00pm-12:45am (5h45m) Jomari Monteverde Mohammed Balfaqih" at bounding box center [408, 330] width 153 height 66
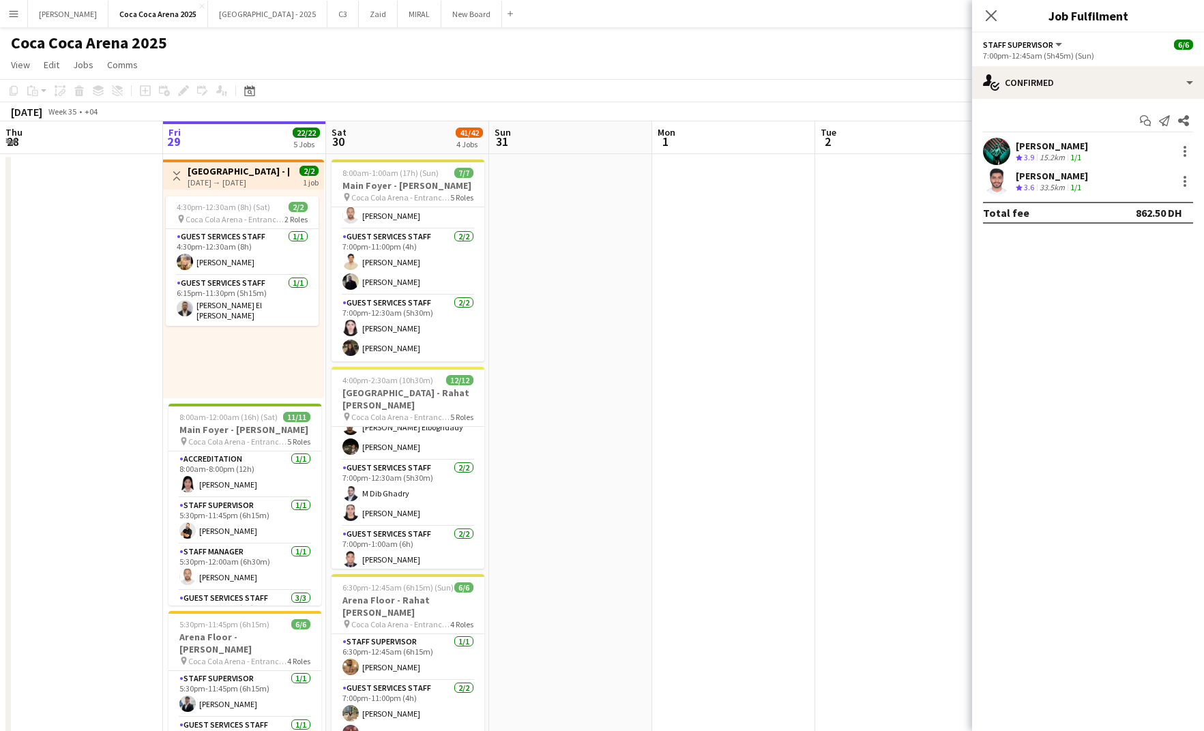
scroll to position [213, 0]
click at [387, 486] on app-card-role "Guest Services Staff 2/2 7:00pm-12:30am (5h30m) M Dib Ghadry Amira Mahmoud" at bounding box center [408, 489] width 153 height 66
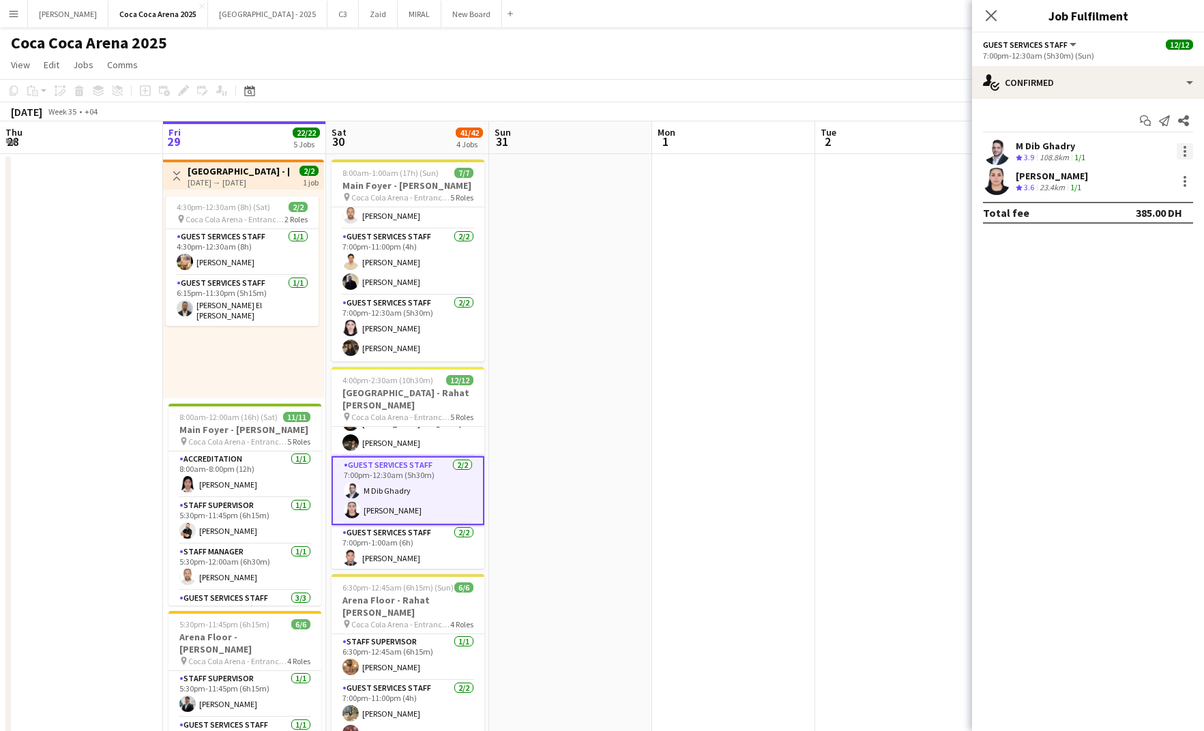
click at [1186, 152] on div at bounding box center [1185, 151] width 3 height 3
click at [1147, 214] on span "Switch crew" at bounding box center [1127, 209] width 58 height 12
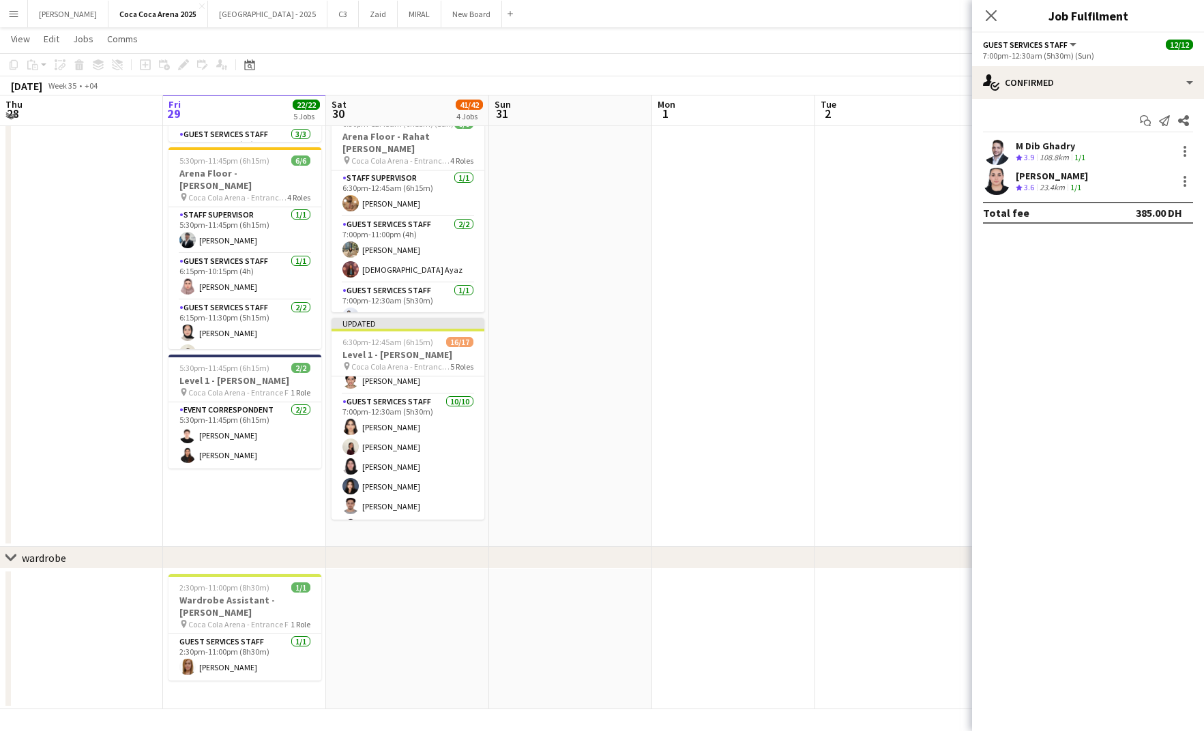
scroll to position [325, 0]
click at [403, 517] on app-card-role "Staff Supervisor 4A 1/2 7:00pm-12:45am (5h45m) Umran Hamad single-neutral-actio…" at bounding box center [408, 487] width 153 height 66
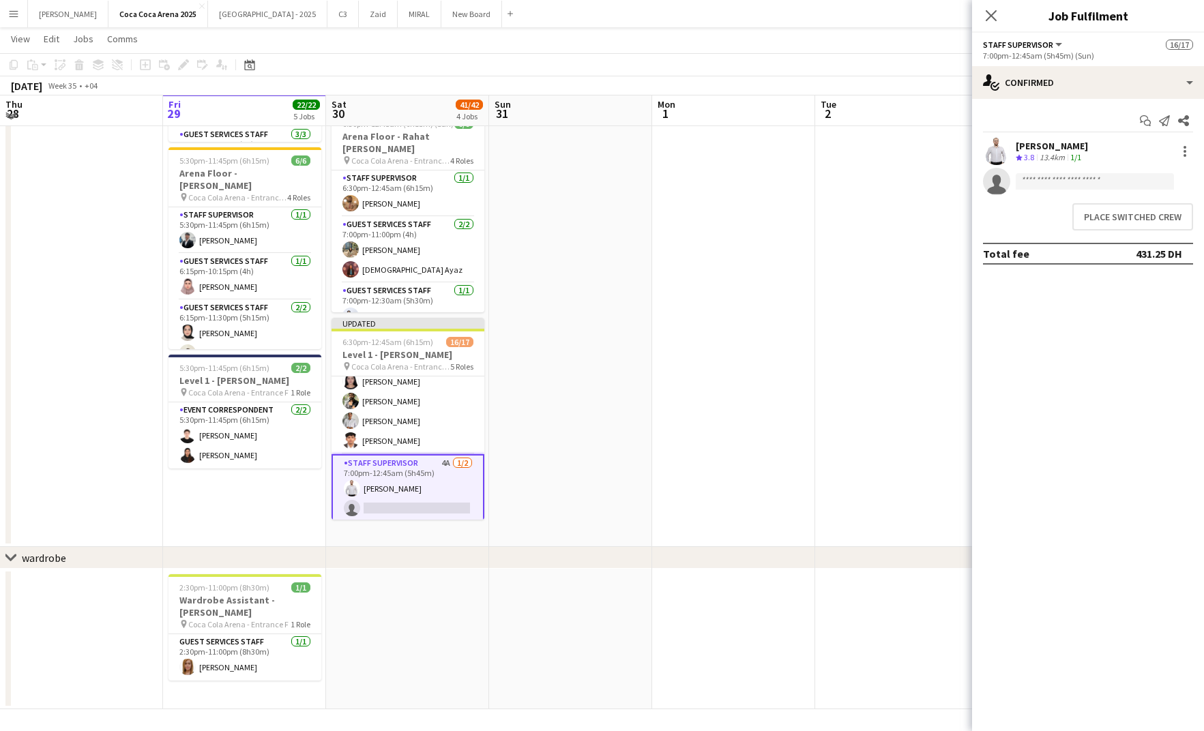
scroll to position [229, 0]
click at [1101, 214] on button "Place switched crew" at bounding box center [1133, 216] width 121 height 27
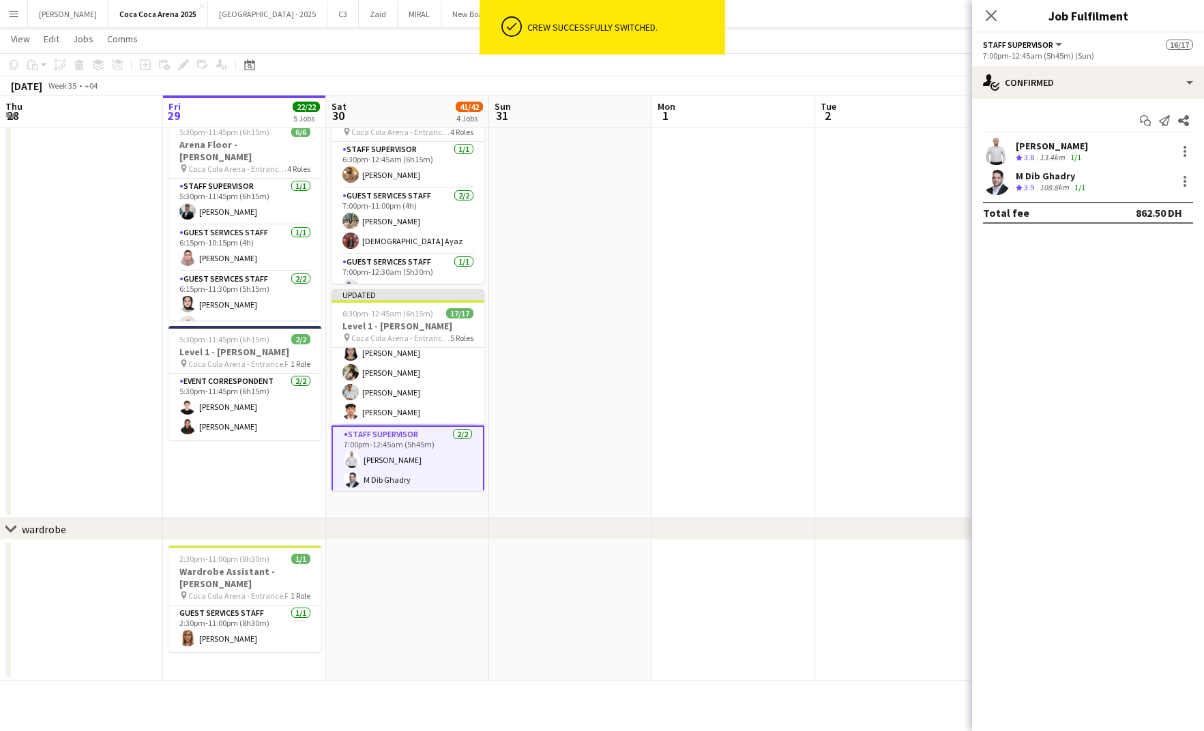
scroll to position [231, 0]
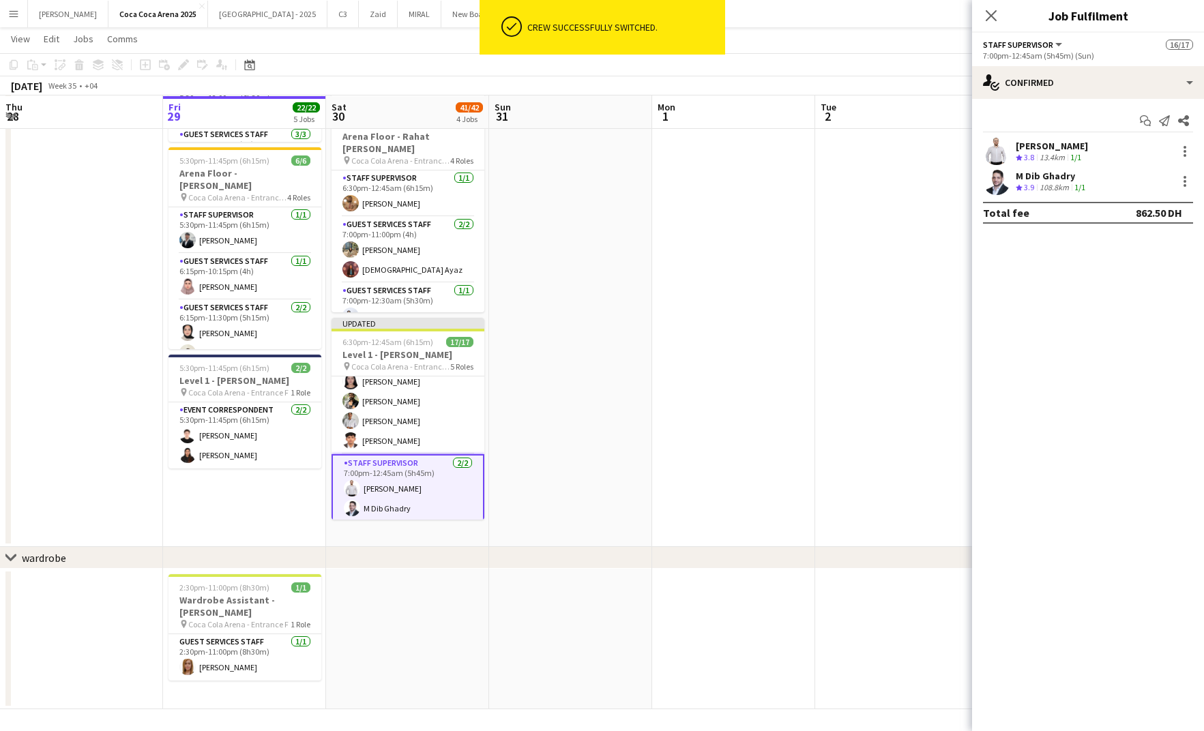
click at [862, 284] on app-date-cell at bounding box center [896, 118] width 163 height 857
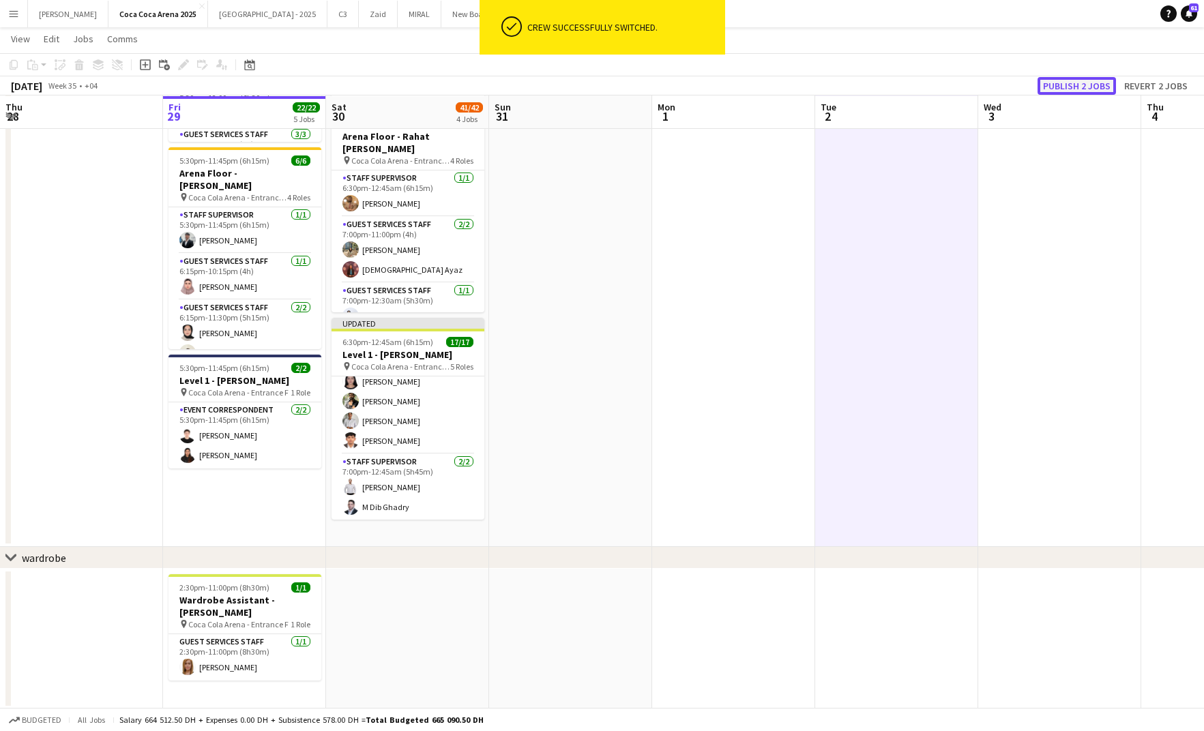
click at [1094, 89] on button "Publish 2 jobs" at bounding box center [1077, 86] width 78 height 18
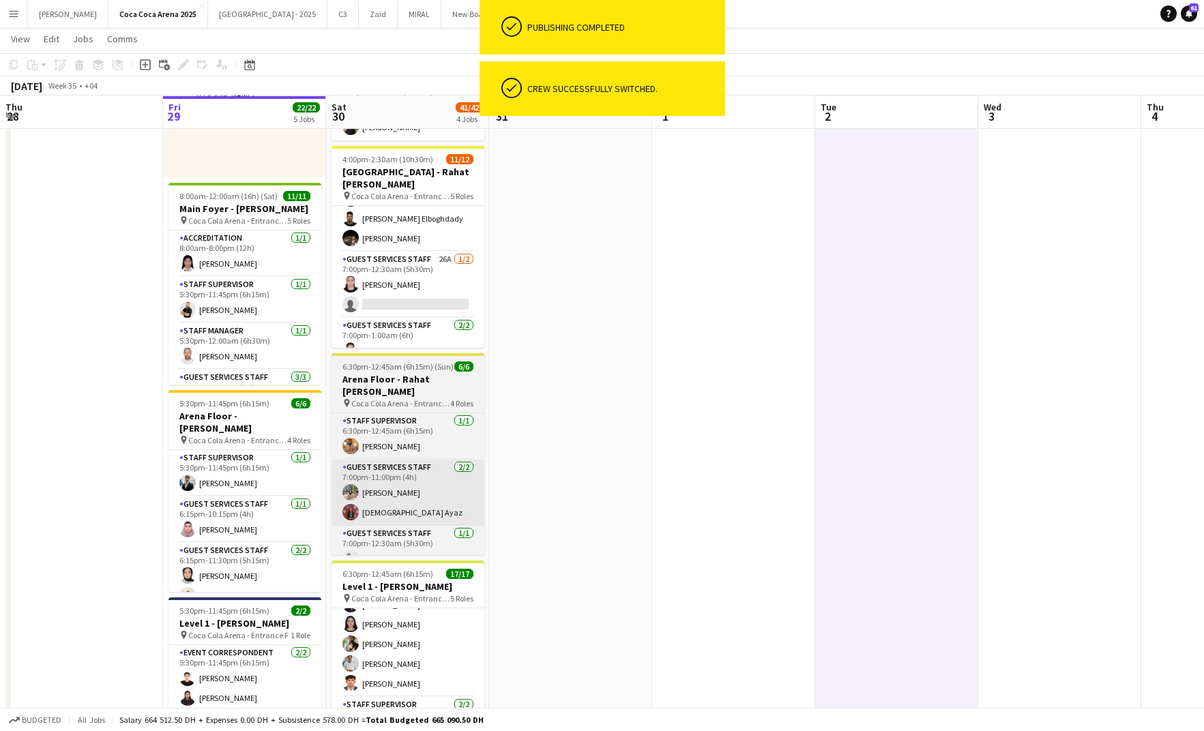
scroll to position [192, 0]
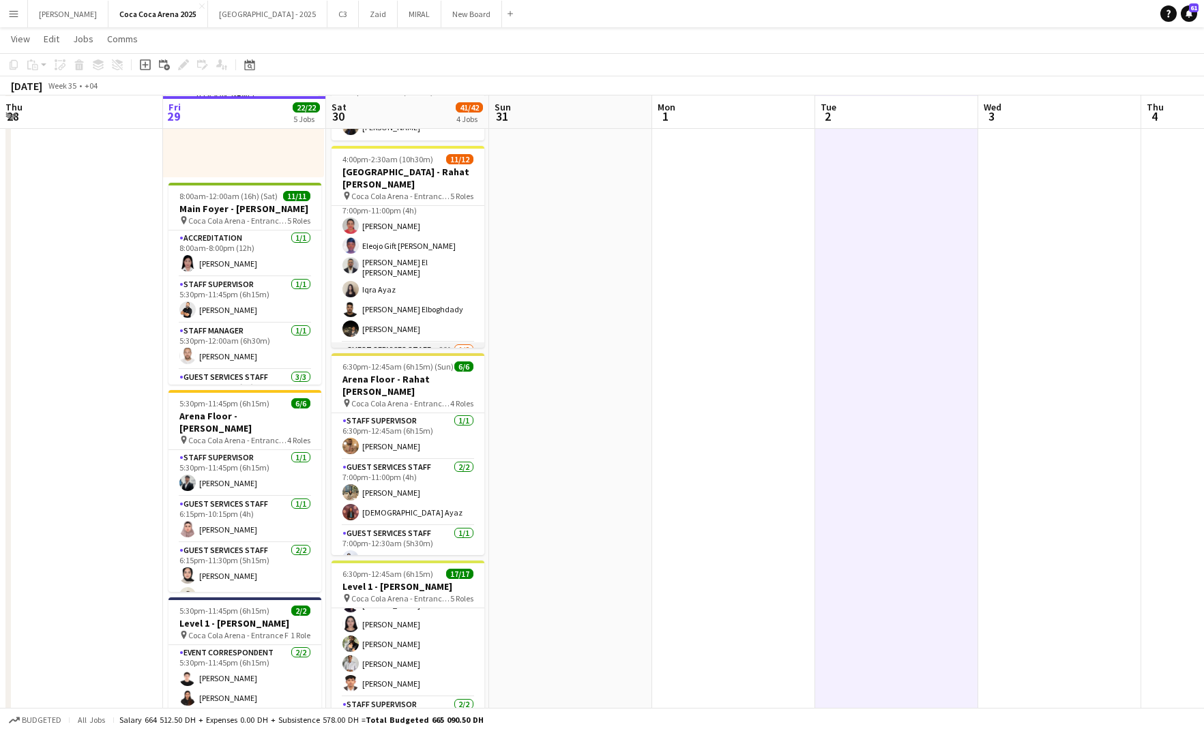
click at [392, 289] on app-card-role "Guest Services Staff 6/6 7:00pm-11:00pm (4h) Kirti Sharma Eleojo Gift Mohammed …" at bounding box center [408, 267] width 153 height 149
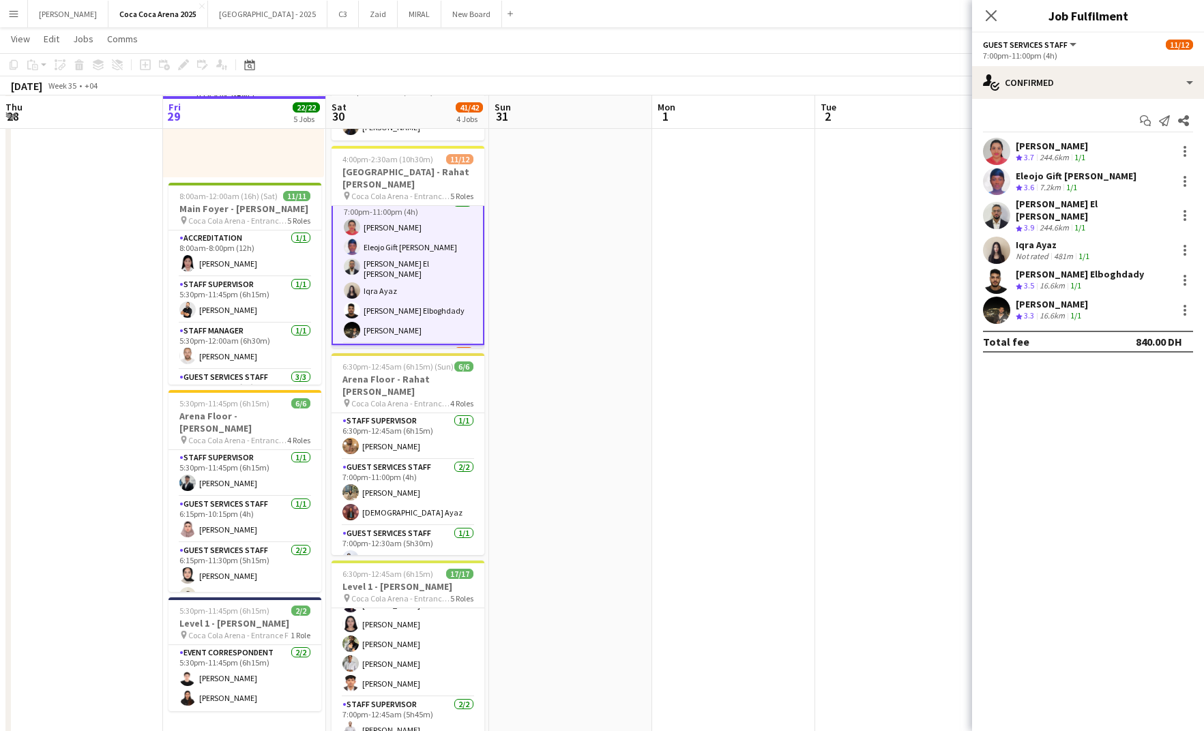
scroll to position [106, 0]
click at [1186, 181] on div at bounding box center [1185, 181] width 16 height 16
click at [1155, 237] on span "Switch crew" at bounding box center [1127, 239] width 58 height 12
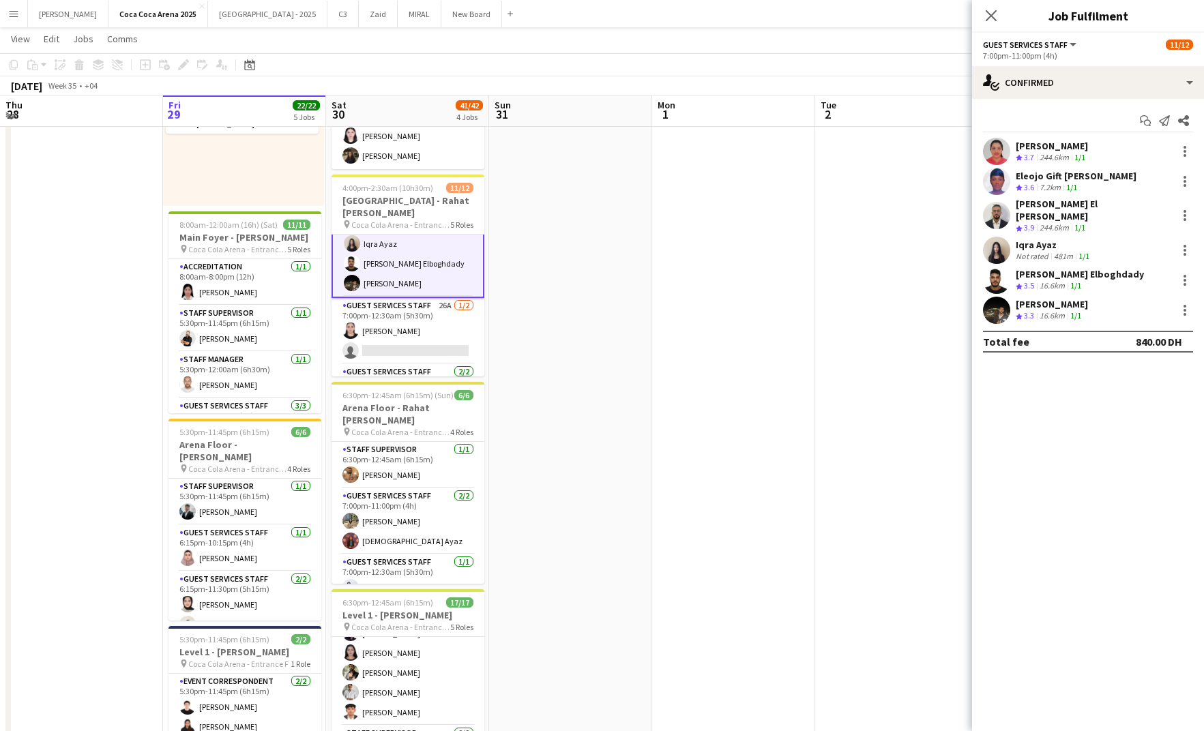
scroll to position [209, 0]
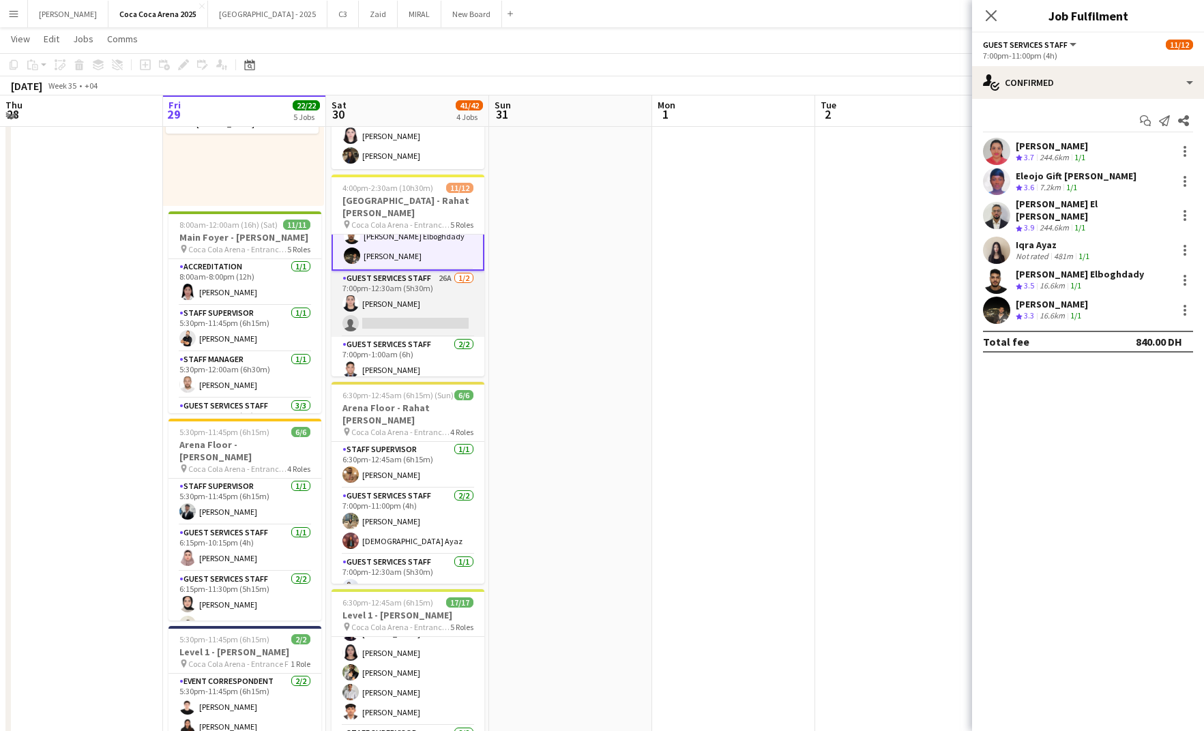
click at [395, 320] on app-card-role "Guest Services Staff 26A 1/2 7:00pm-12:30am (5h30m) Amira Mahmoud single-neutra…" at bounding box center [408, 304] width 153 height 66
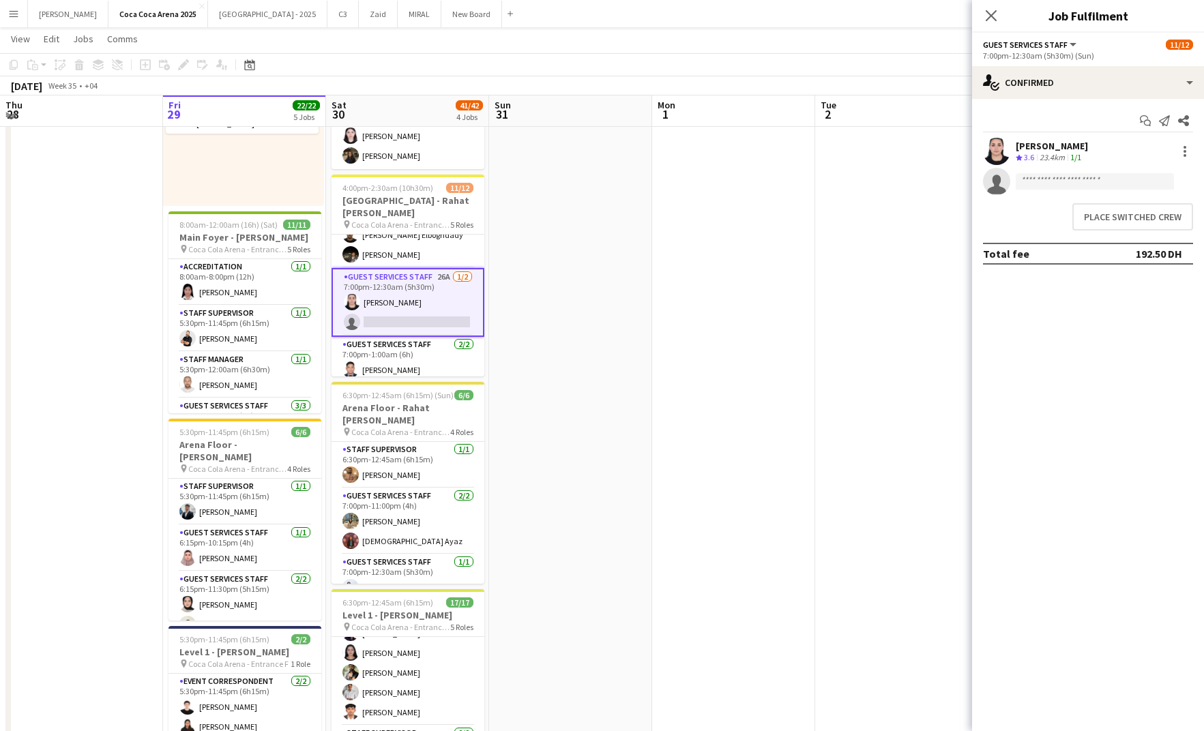
scroll to position [208, 0]
click at [1103, 213] on button "Place switched crew" at bounding box center [1133, 216] width 121 height 27
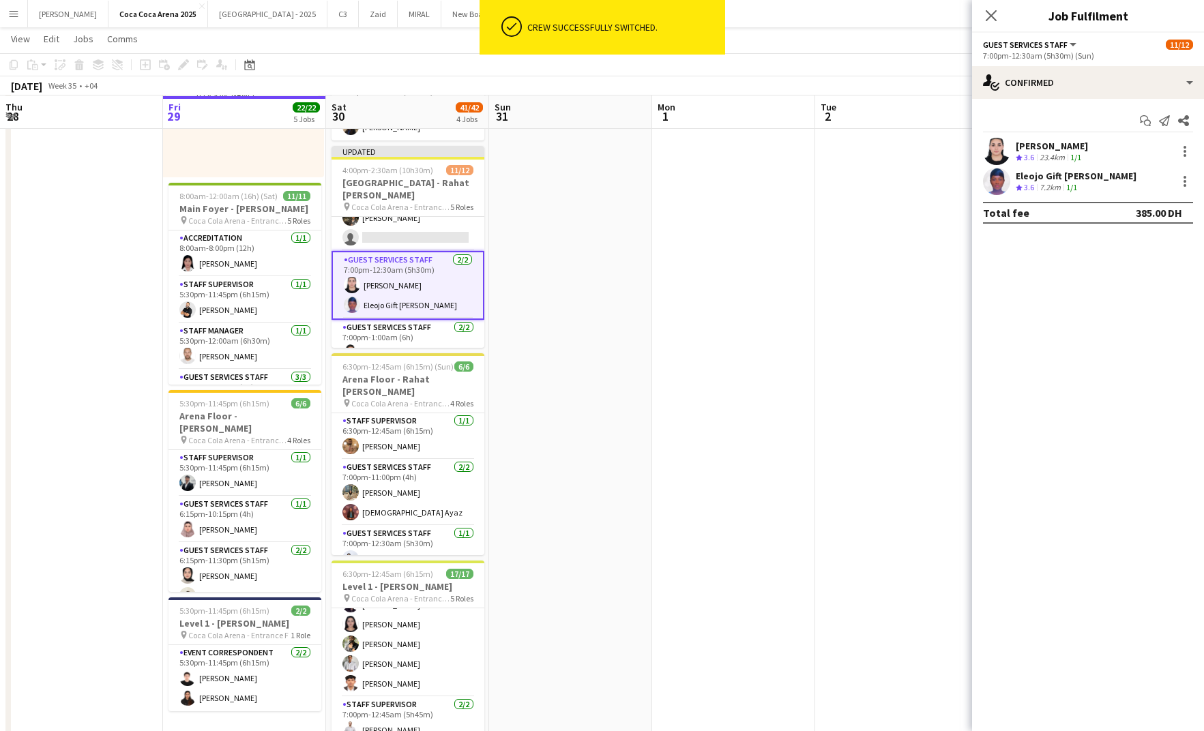
scroll to position [220, 0]
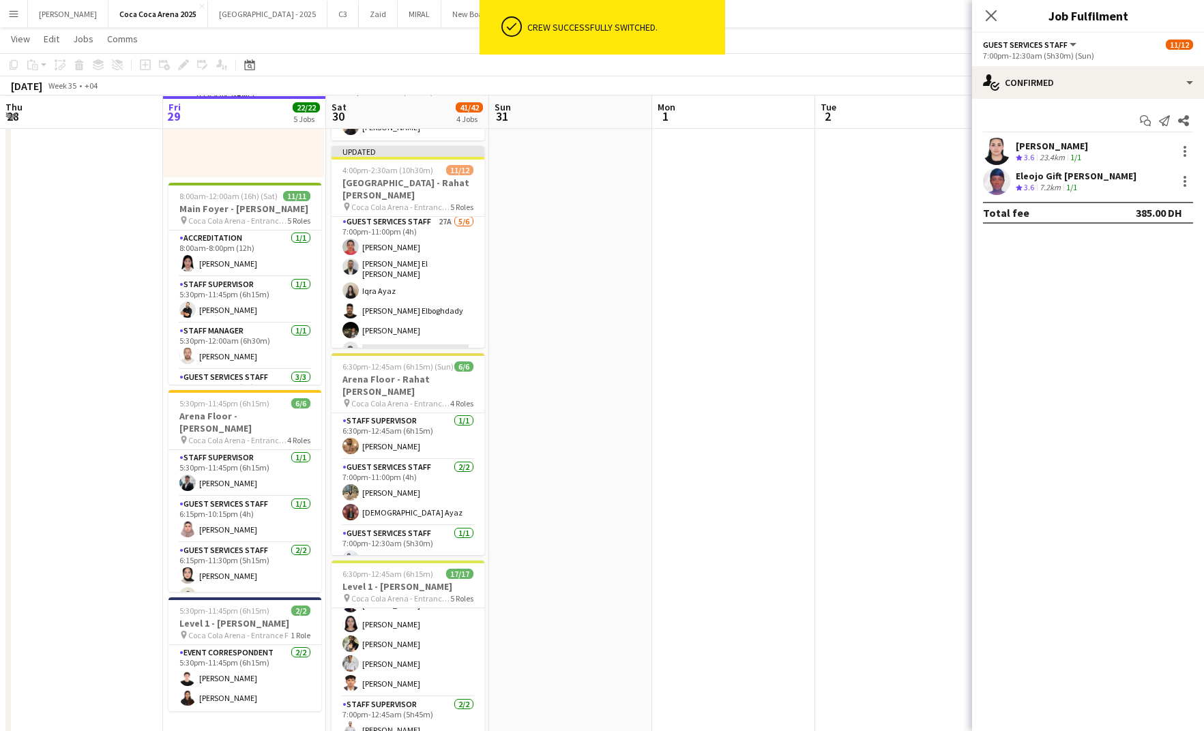
click at [418, 268] on app-card-role "Guest Services Staff 27A 5/6 7:00pm-11:00pm (4h) Kirti Sharma Khalid El Mallah …" at bounding box center [408, 288] width 153 height 149
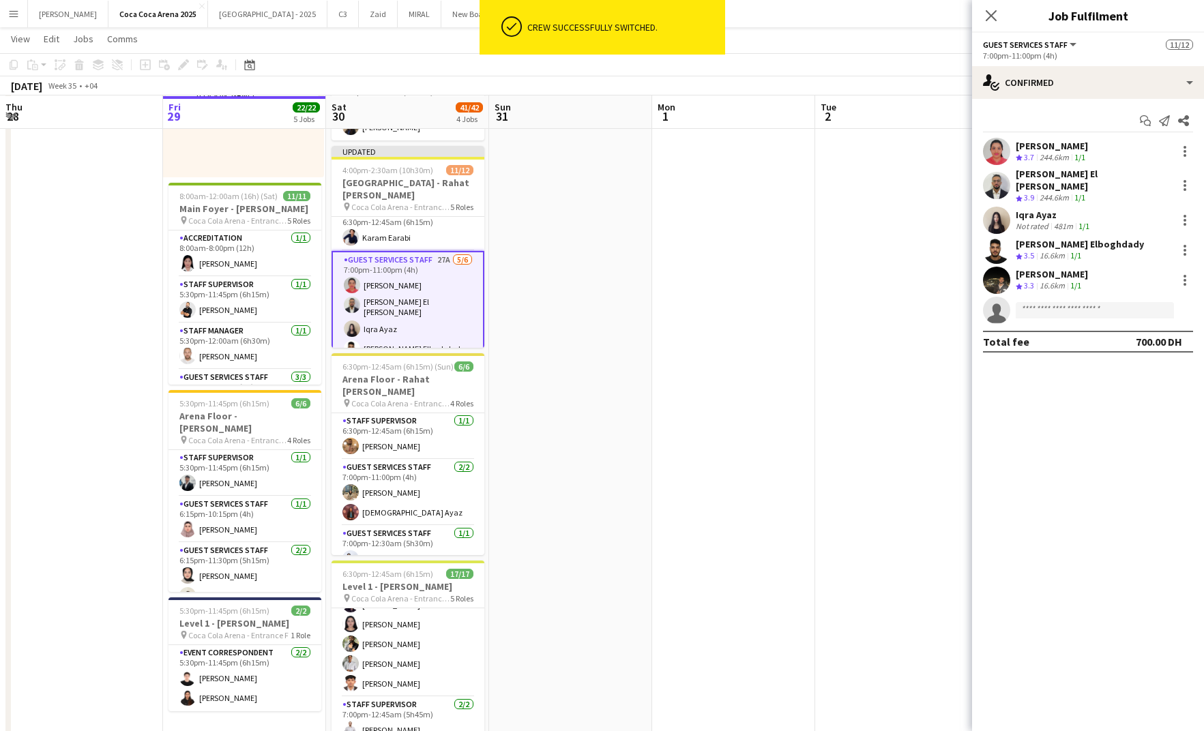
scroll to position [55, 0]
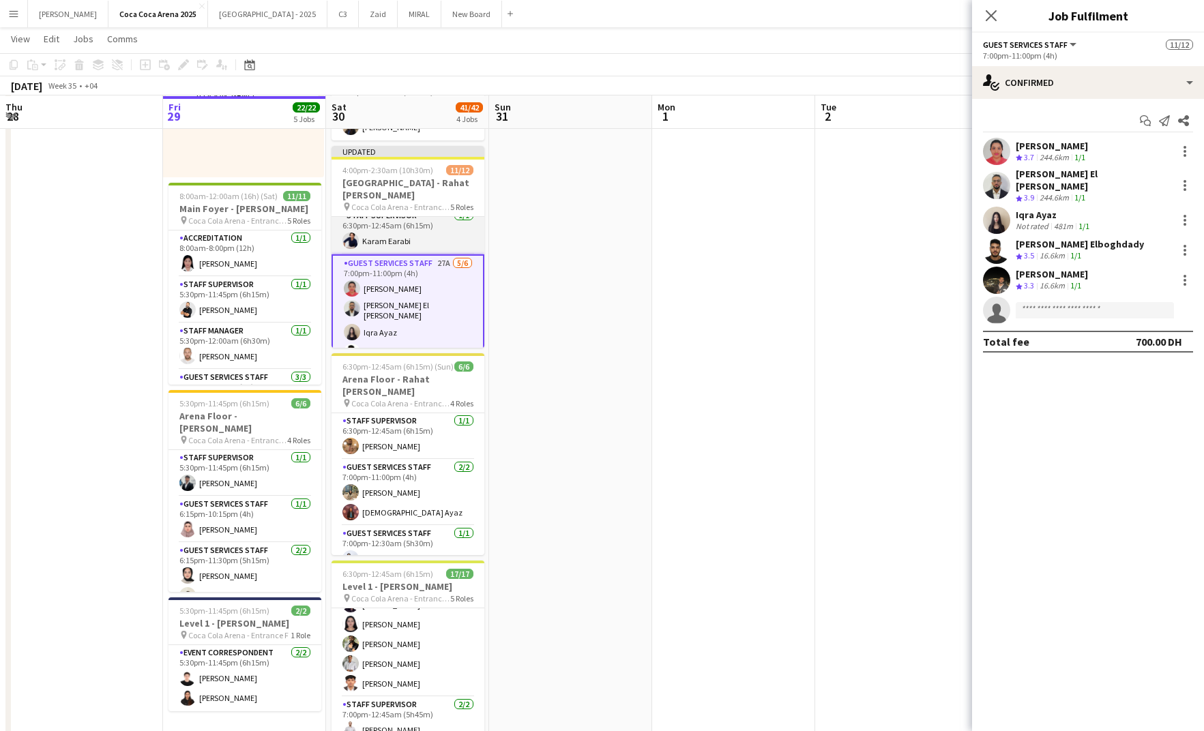
click at [404, 251] on app-card-role "Staff Supervisor 1/1 6:30pm-12:45am (6h15m) Karam Earabi" at bounding box center [408, 231] width 153 height 46
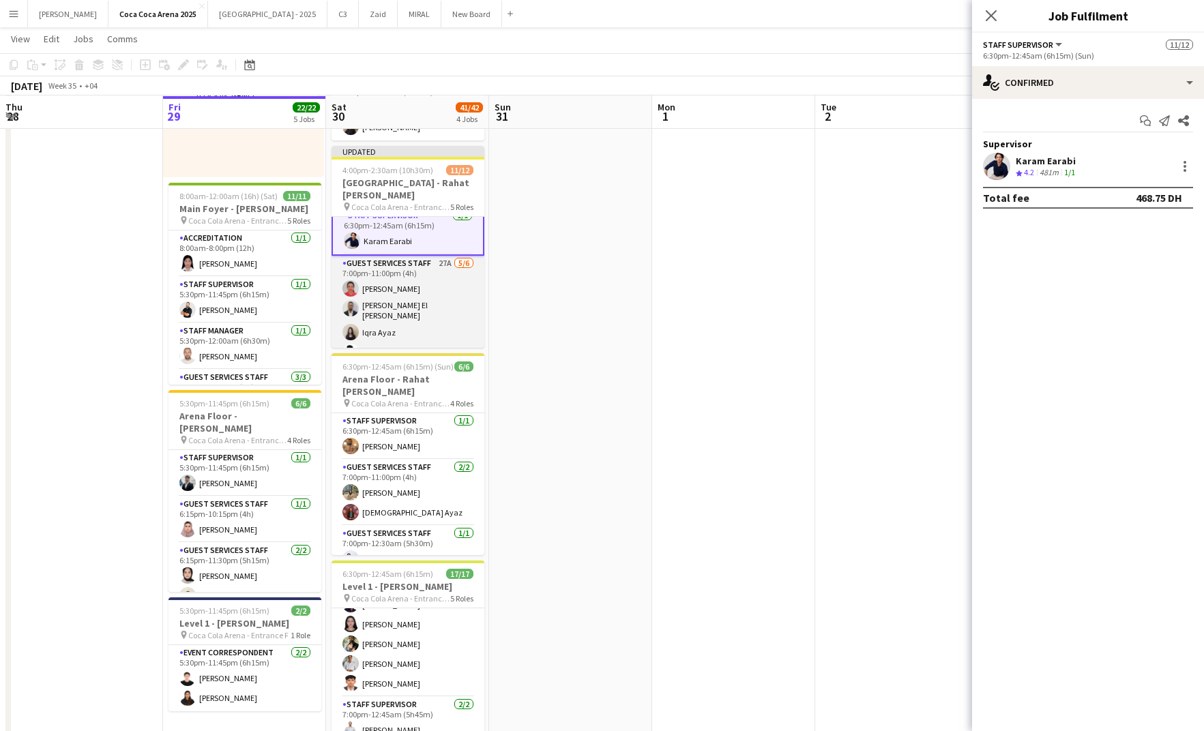
click at [403, 285] on app-card-role "Guest Services Staff 27A 5/6 7:00pm-11:00pm (4h) Kirti Sharma Khalid El Mallah …" at bounding box center [408, 330] width 153 height 149
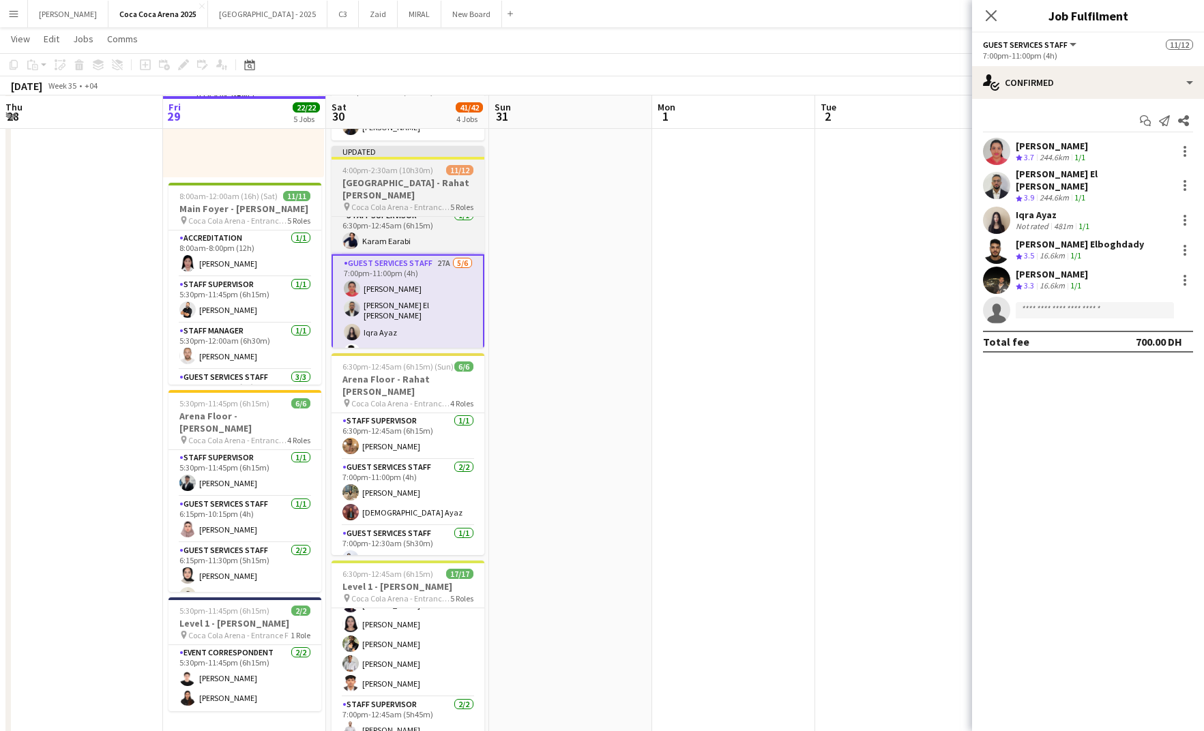
click at [373, 192] on h3 "[GEOGRAPHIC_DATA] - Rahat [PERSON_NAME]" at bounding box center [408, 189] width 153 height 25
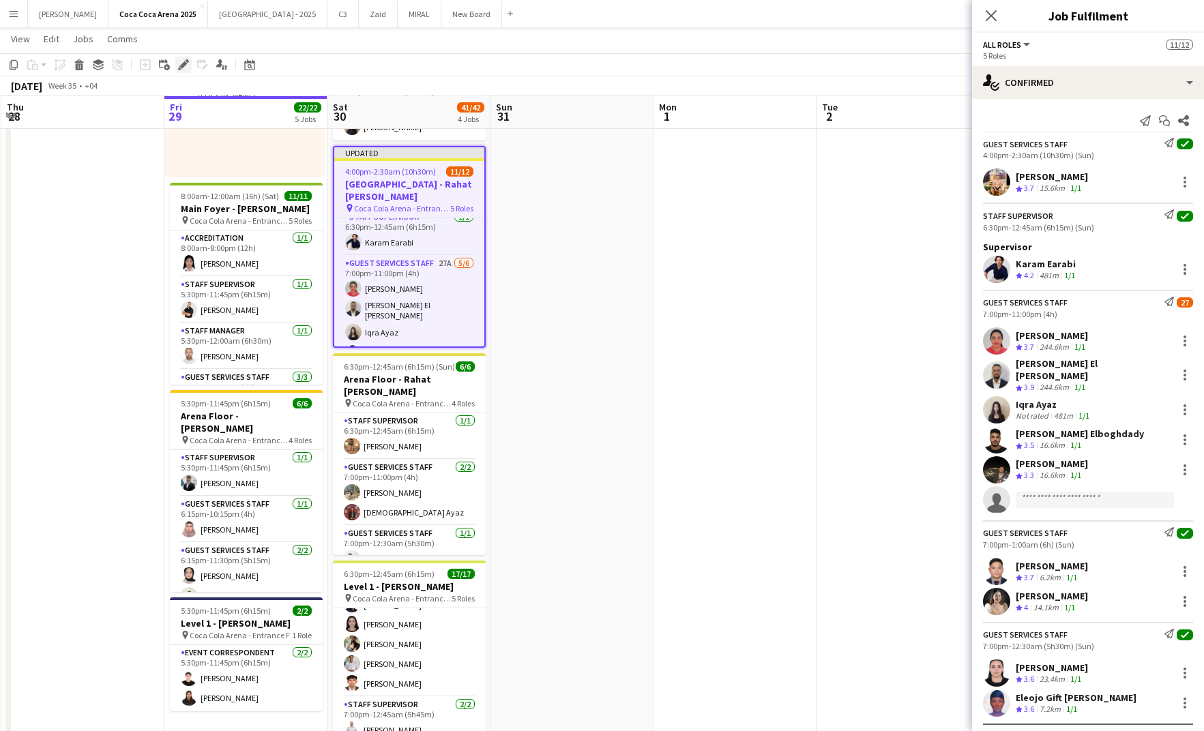
click at [189, 62] on div "Edit" at bounding box center [183, 65] width 16 height 16
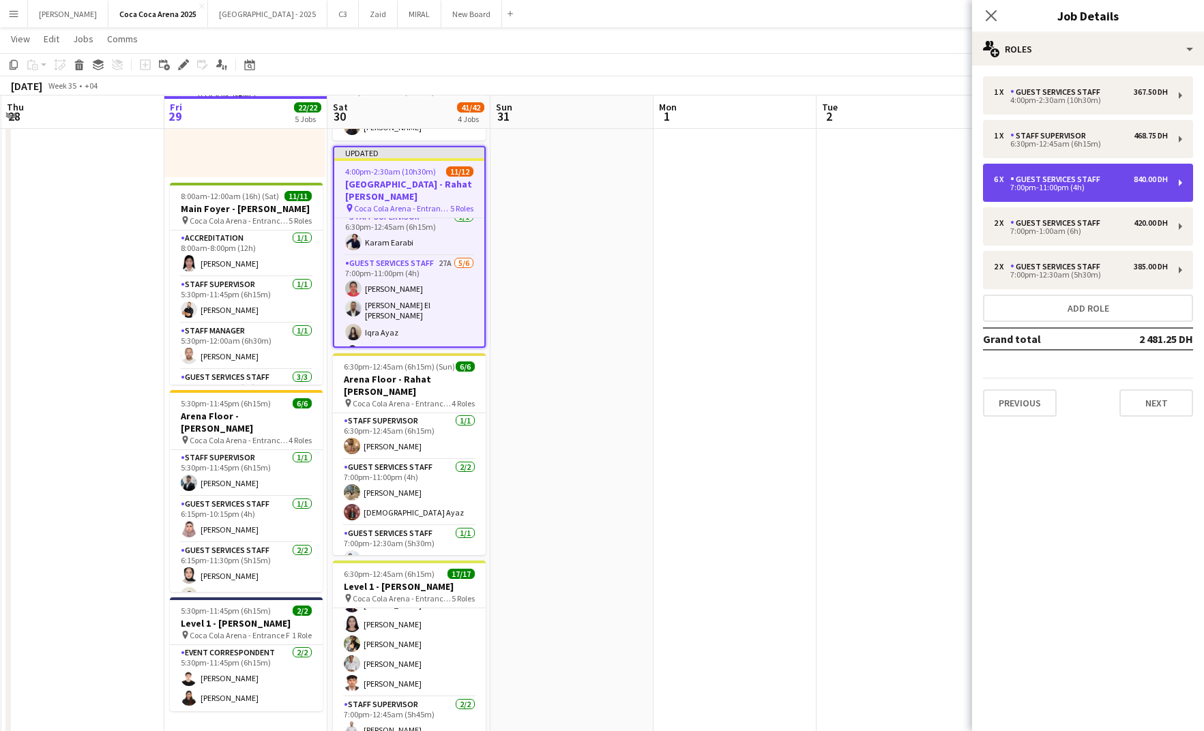
click at [1080, 188] on div "7:00pm-11:00pm (4h)" at bounding box center [1081, 187] width 174 height 7
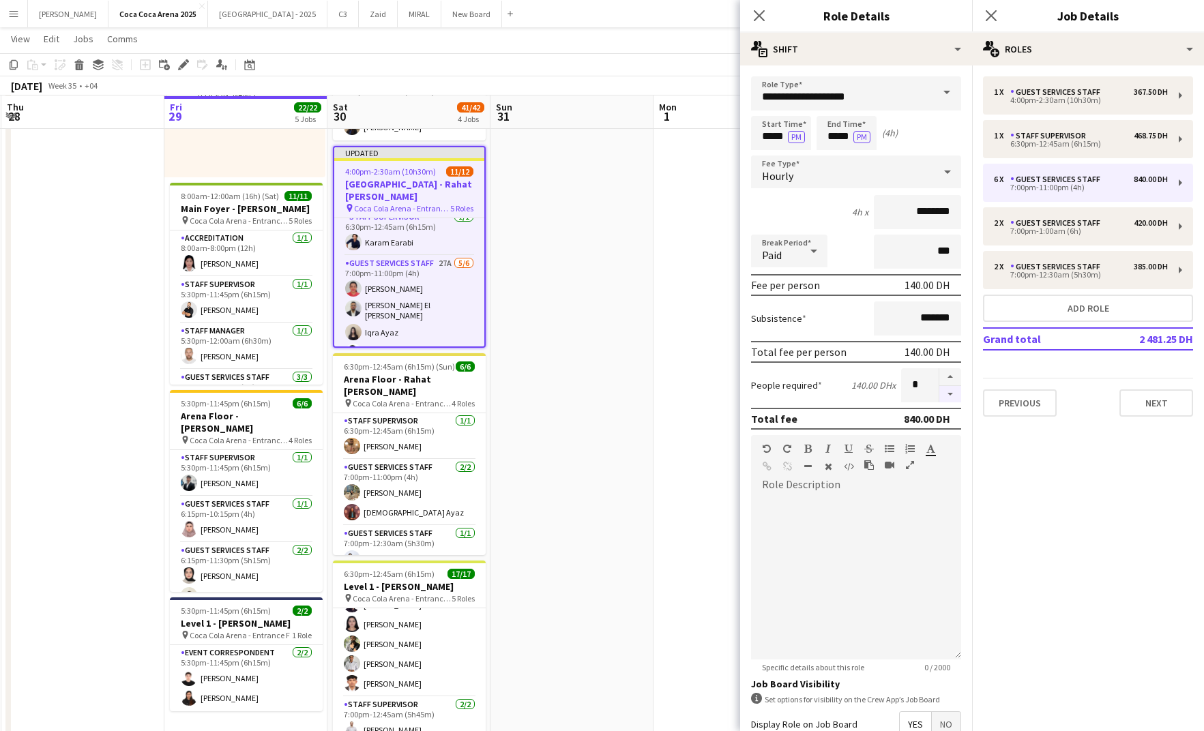
click at [957, 390] on button "button" at bounding box center [951, 394] width 22 height 17
type input "*"
click at [764, 8] on app-icon "Close pop-in" at bounding box center [760, 16] width 20 height 20
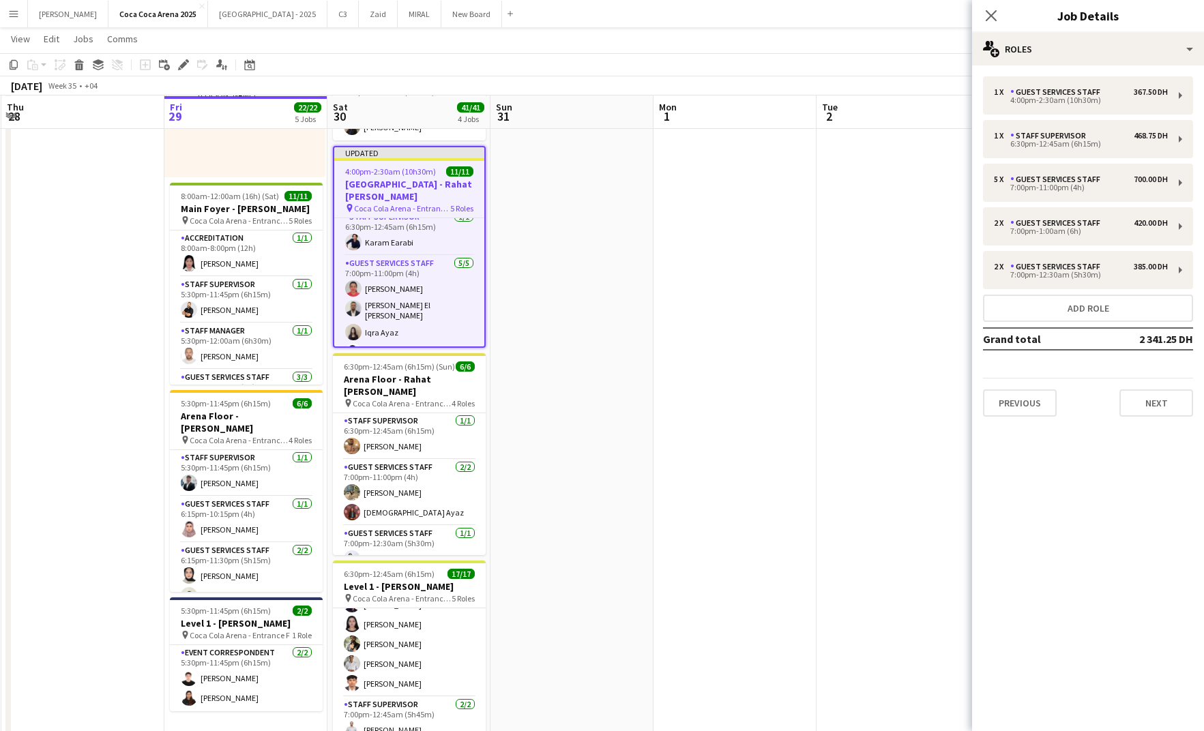
click at [761, 184] on app-date-cell at bounding box center [735, 361] width 163 height 857
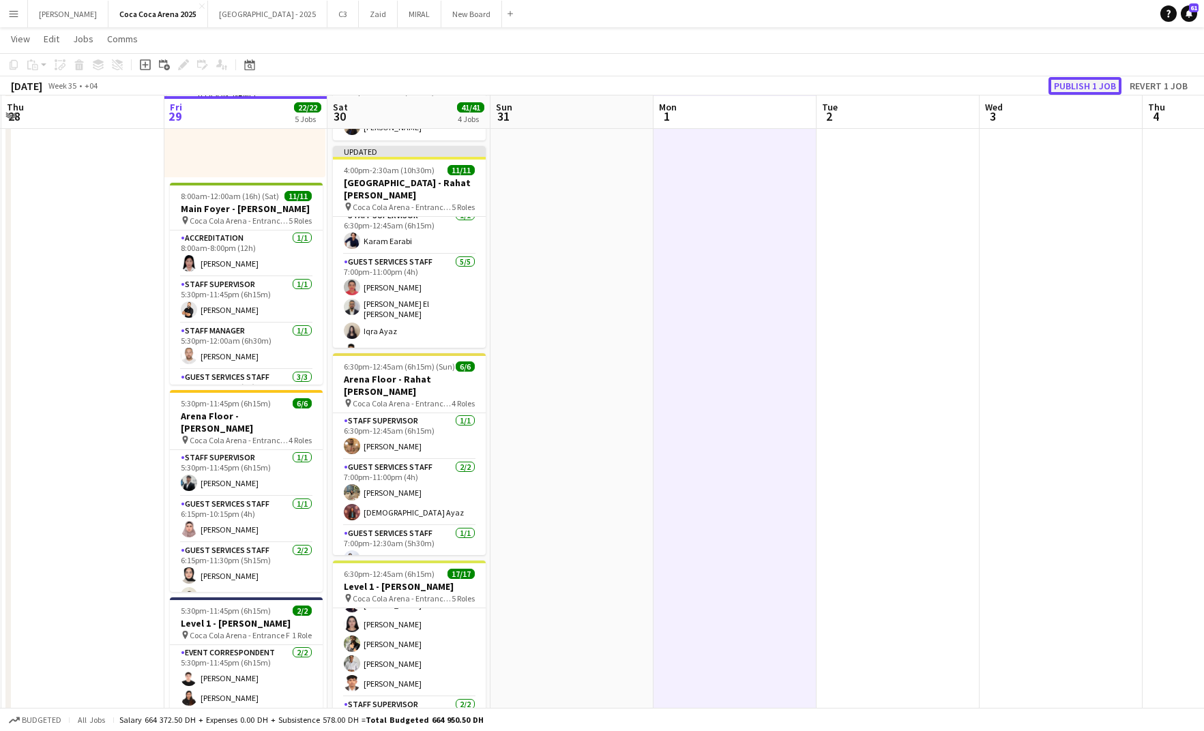
click at [1067, 80] on button "Publish 1 job" at bounding box center [1085, 86] width 73 height 18
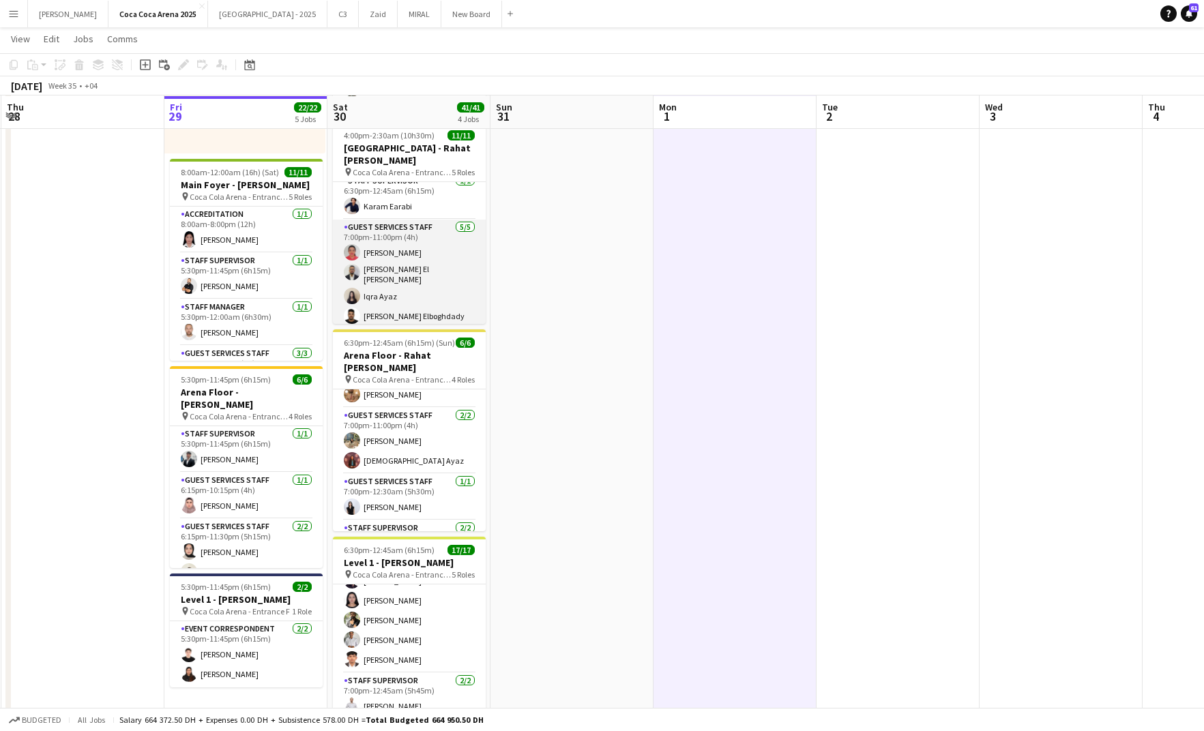
scroll to position [0, 0]
click at [414, 258] on app-card-role "Guest Services Staff 5/5 7:00pm-11:00pm (4h) Kirti Sharma Khalid El Mallah Iqra…" at bounding box center [409, 229] width 153 height 130
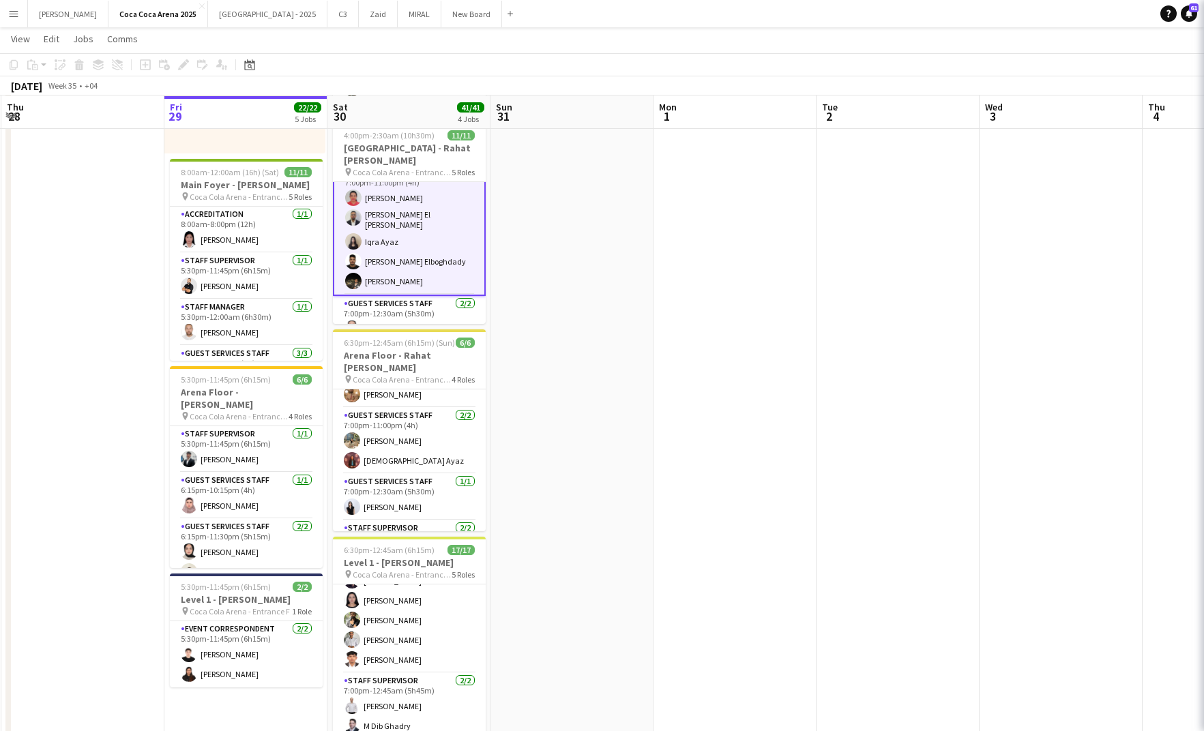
scroll to position [113, 0]
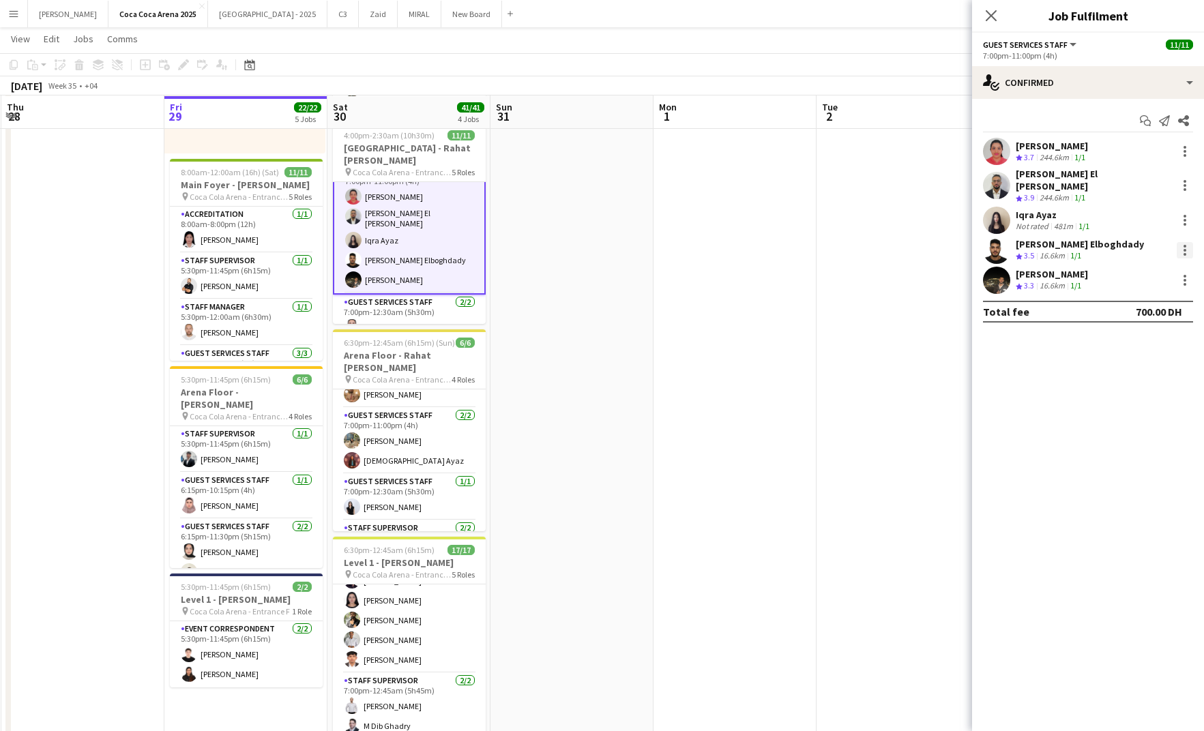
click at [1183, 242] on div at bounding box center [1185, 250] width 16 height 16
click at [1139, 390] on button "Remove" at bounding box center [1140, 397] width 106 height 33
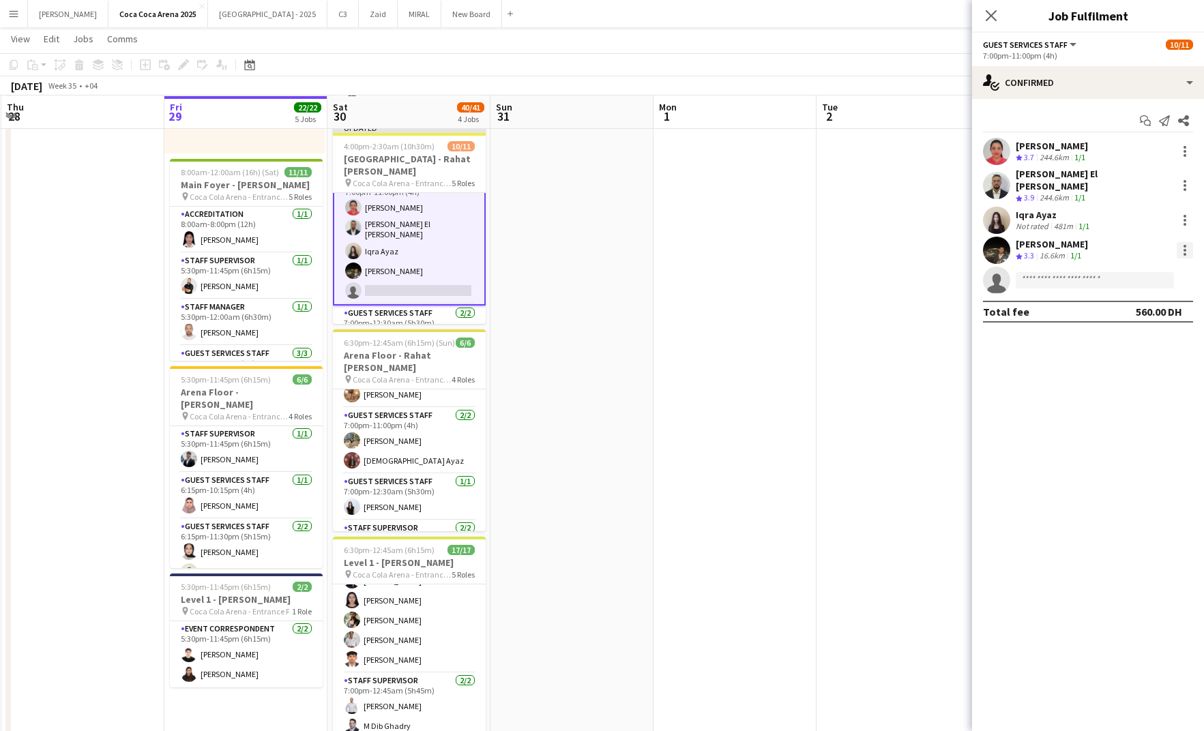
click at [1182, 242] on div at bounding box center [1185, 250] width 16 height 16
click at [1147, 396] on span "Remove" at bounding box center [1140, 398] width 85 height 12
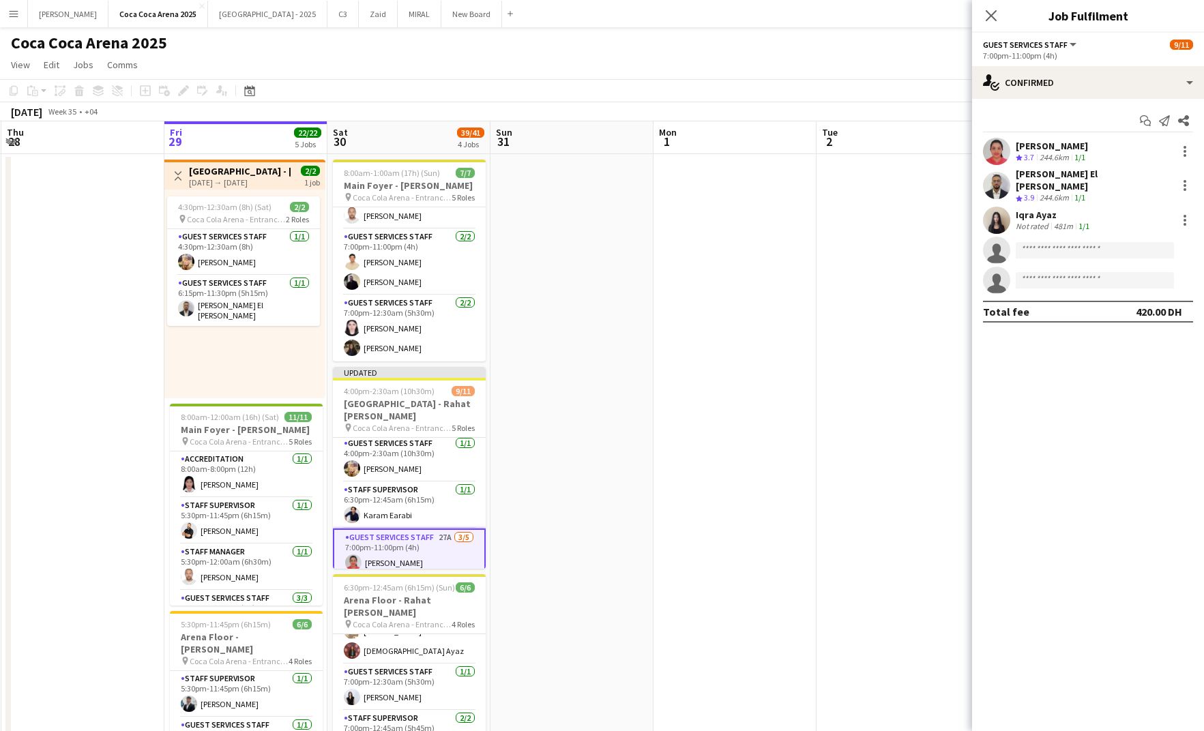
scroll to position [1, 0]
click at [701, 315] on app-date-cell at bounding box center [735, 582] width 163 height 857
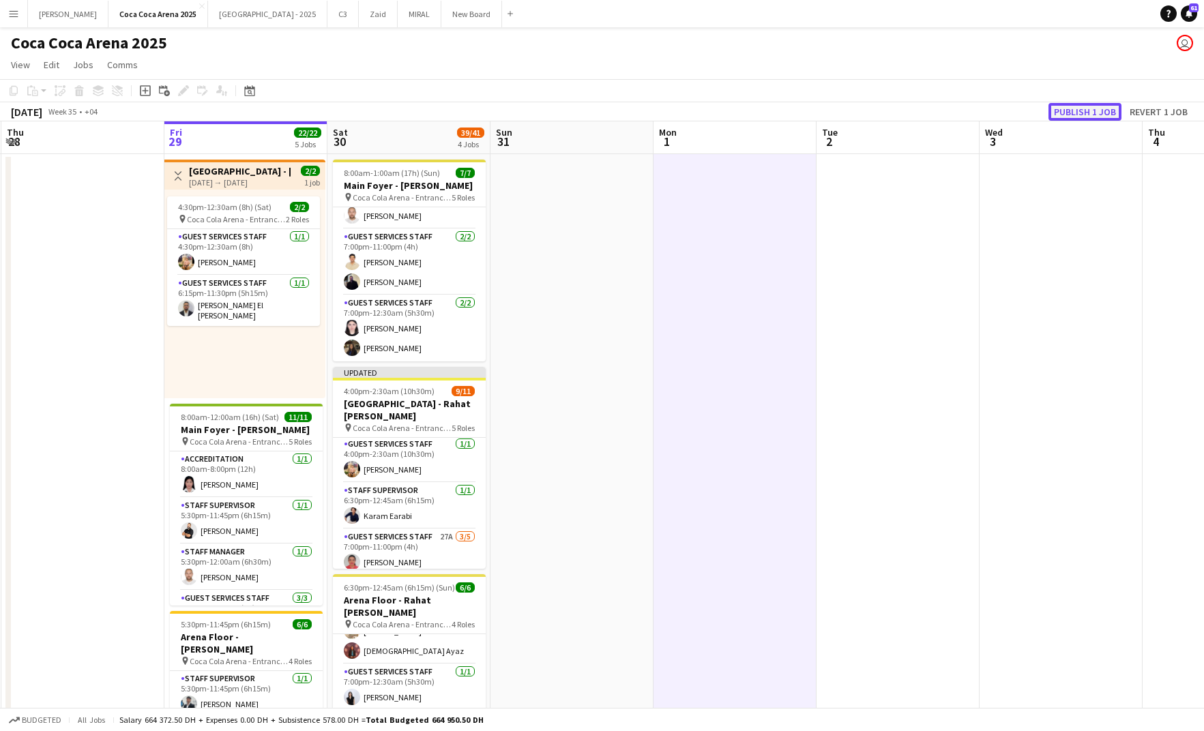
click at [1069, 108] on button "Publish 1 job" at bounding box center [1085, 112] width 73 height 18
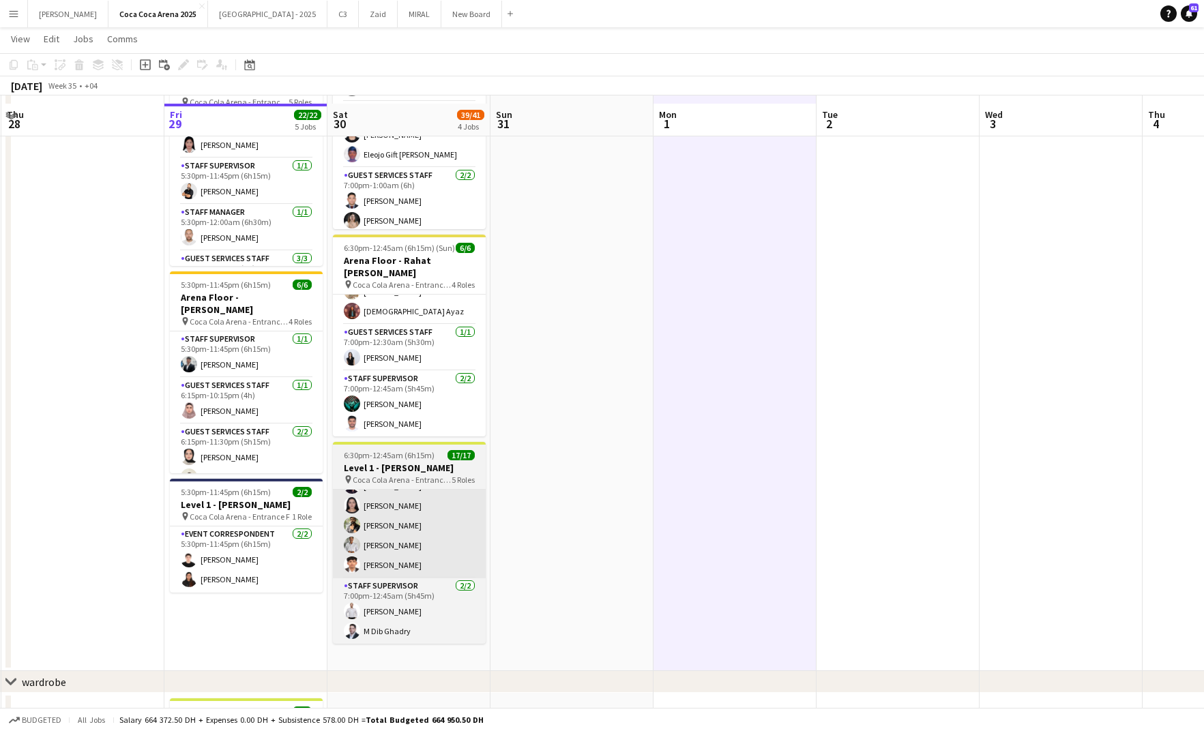
scroll to position [330, 0]
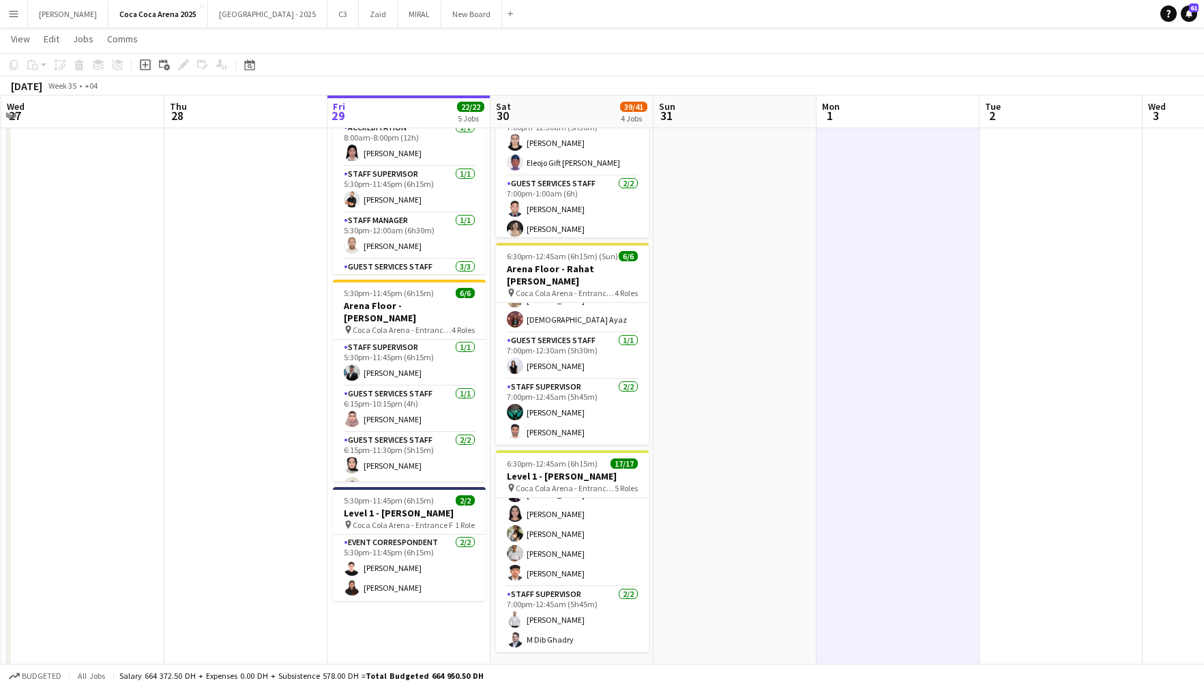
click at [1185, 568] on app-date-cell at bounding box center [1224, 251] width 163 height 857
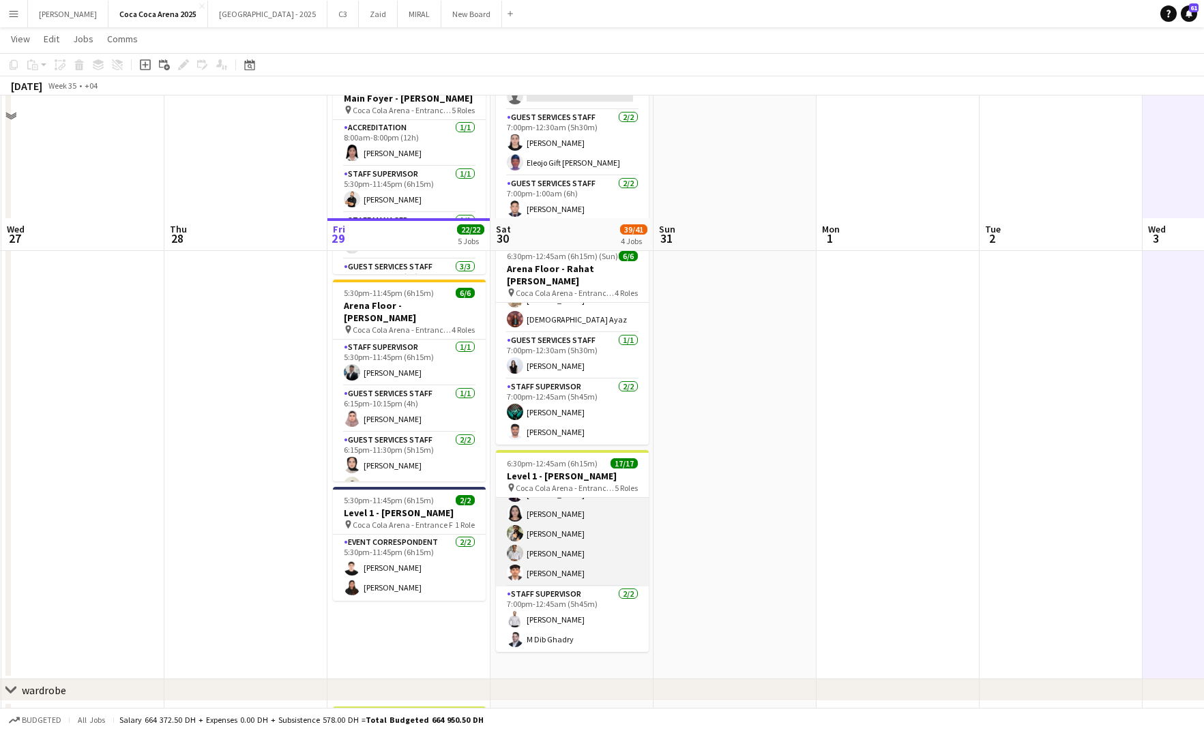
scroll to position [463, 0]
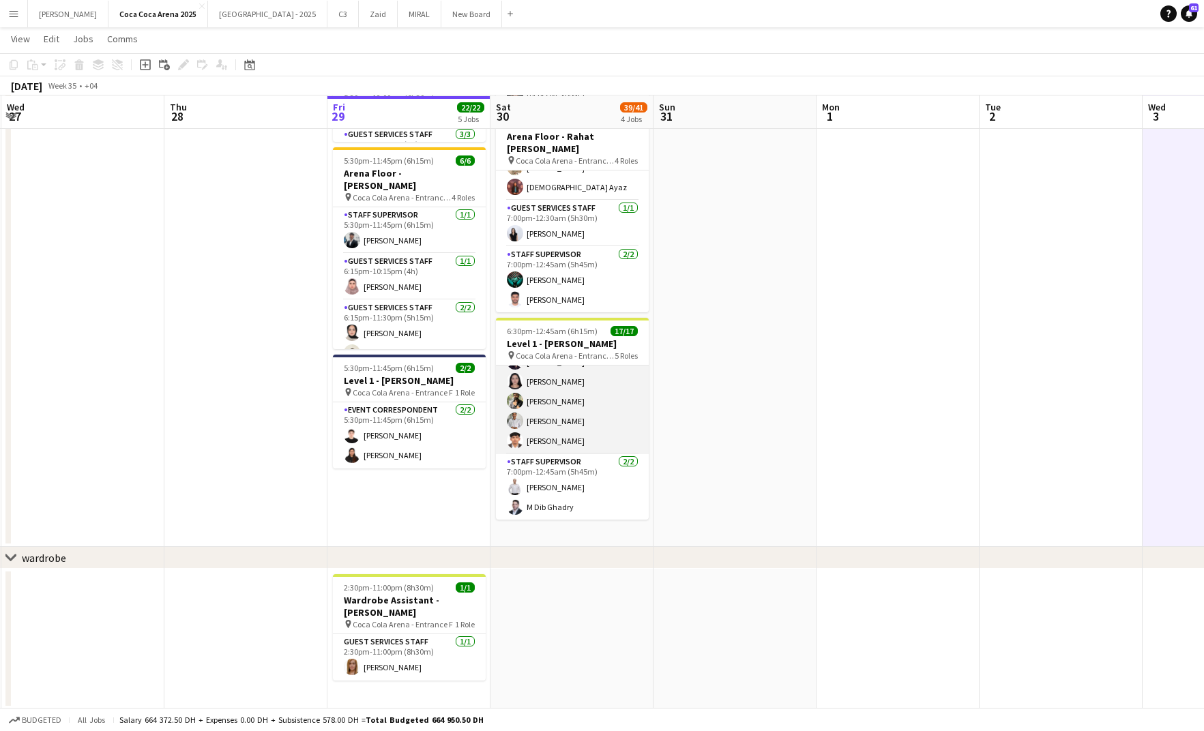
click at [543, 429] on app-card-role "Guest Services Staff 10/10 7:00pm-12:30am (5h30m) Menna Zayed Jood Stephenson R…" at bounding box center [572, 342] width 153 height 224
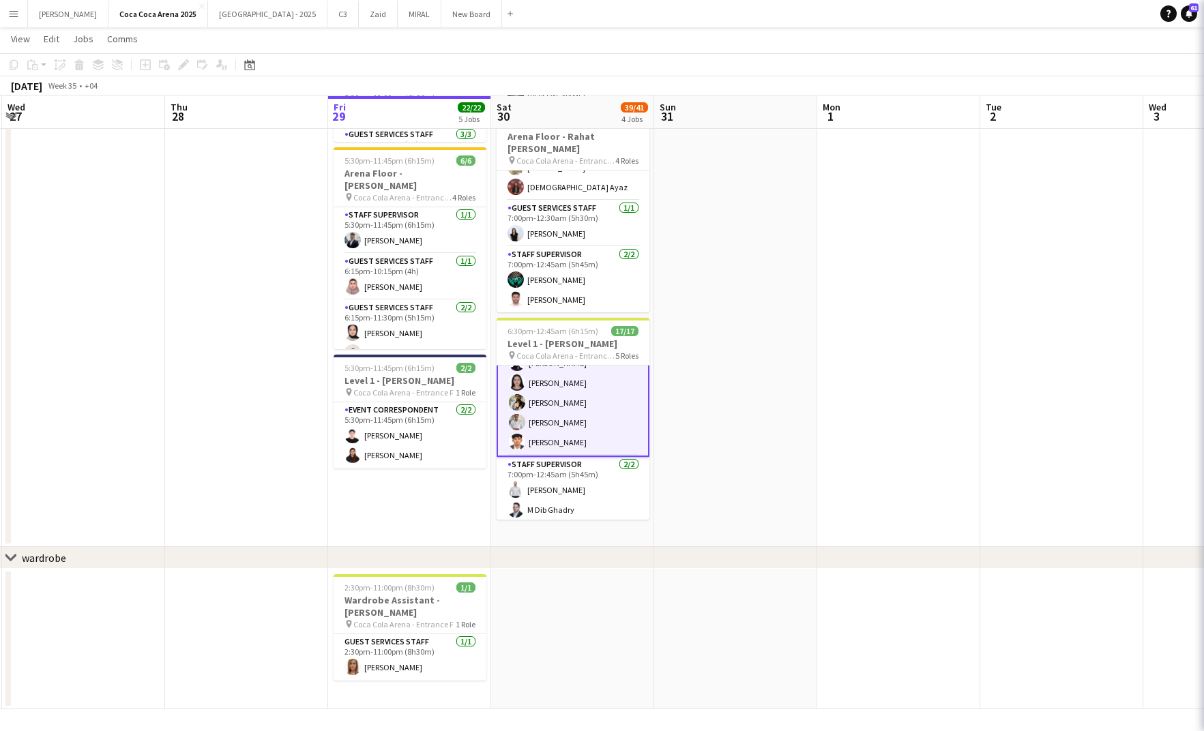
scroll to position [316, 0]
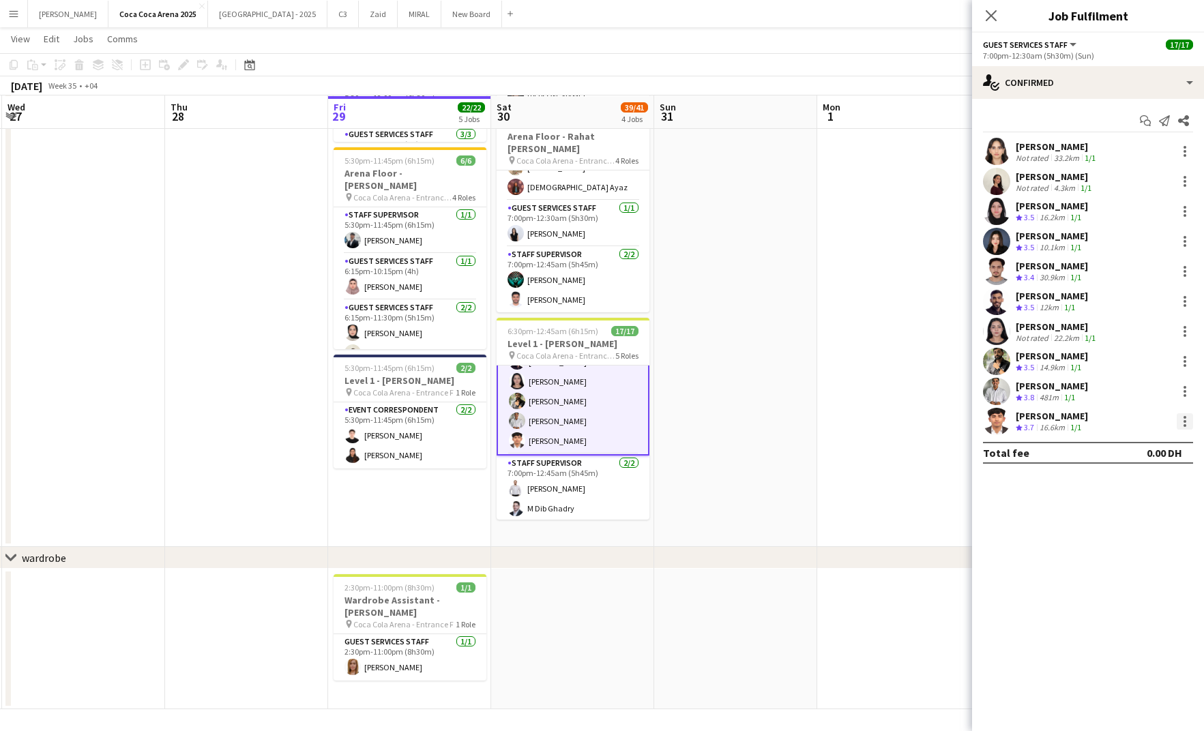
click at [1180, 422] on div at bounding box center [1185, 421] width 16 height 16
click at [1127, 565] on button "Remove" at bounding box center [1140, 578] width 106 height 33
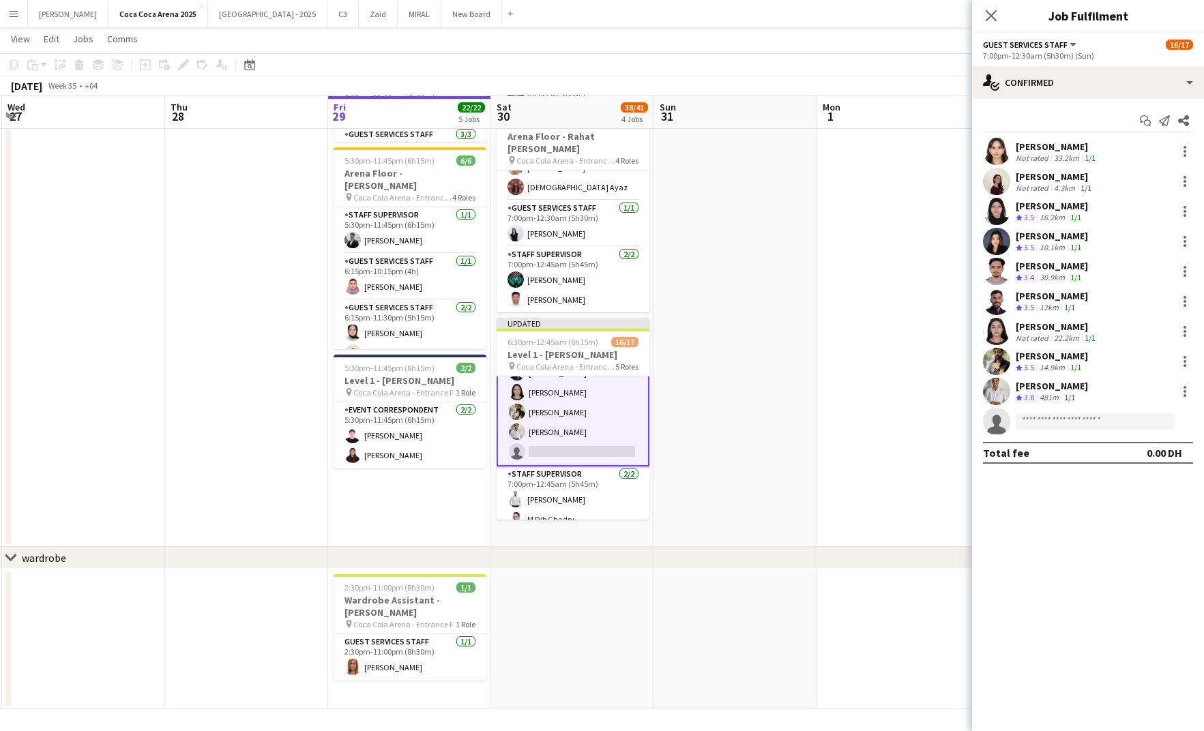
click at [880, 424] on app-date-cell at bounding box center [898, 118] width 163 height 857
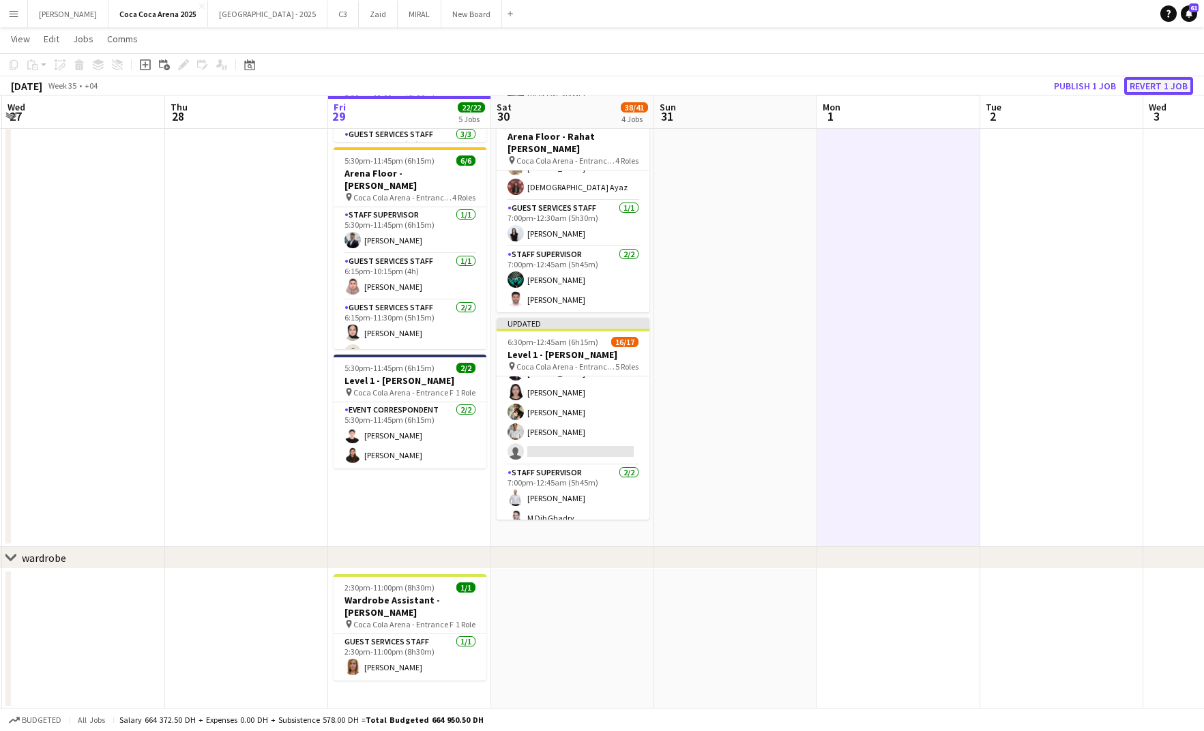
click at [1139, 81] on button "Revert 1 job" at bounding box center [1158, 86] width 69 height 18
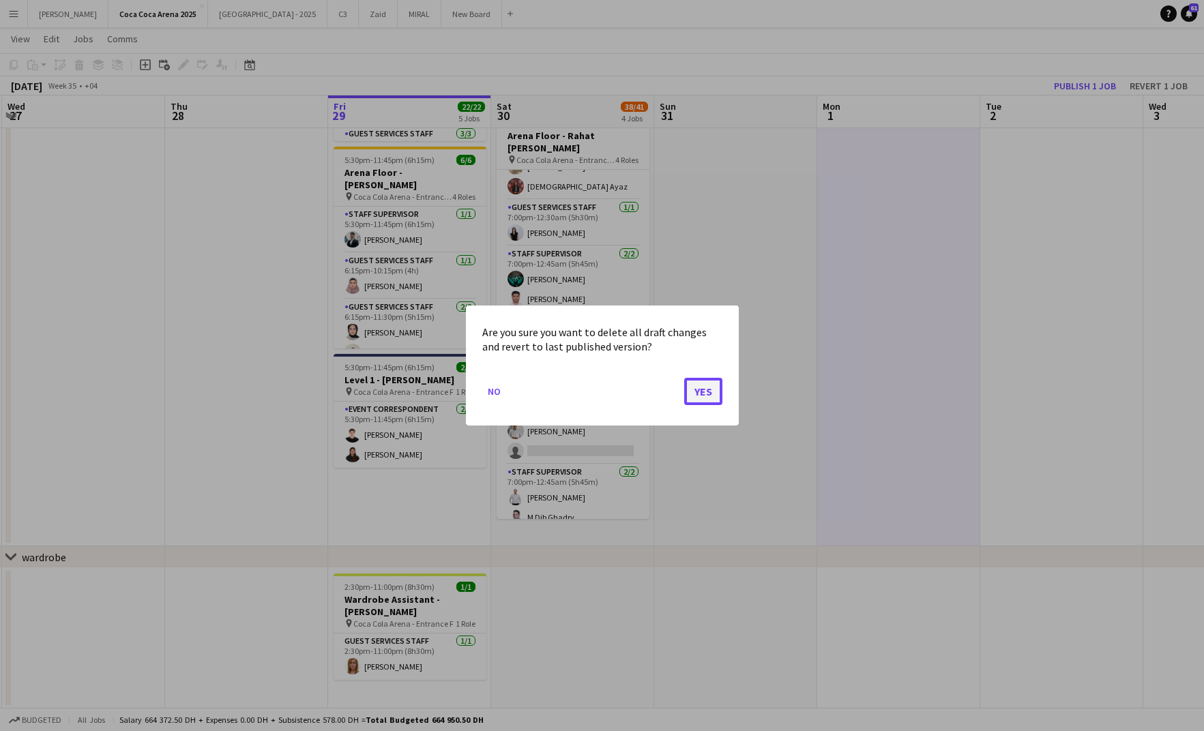
click at [699, 392] on button "Yes" at bounding box center [703, 391] width 38 height 27
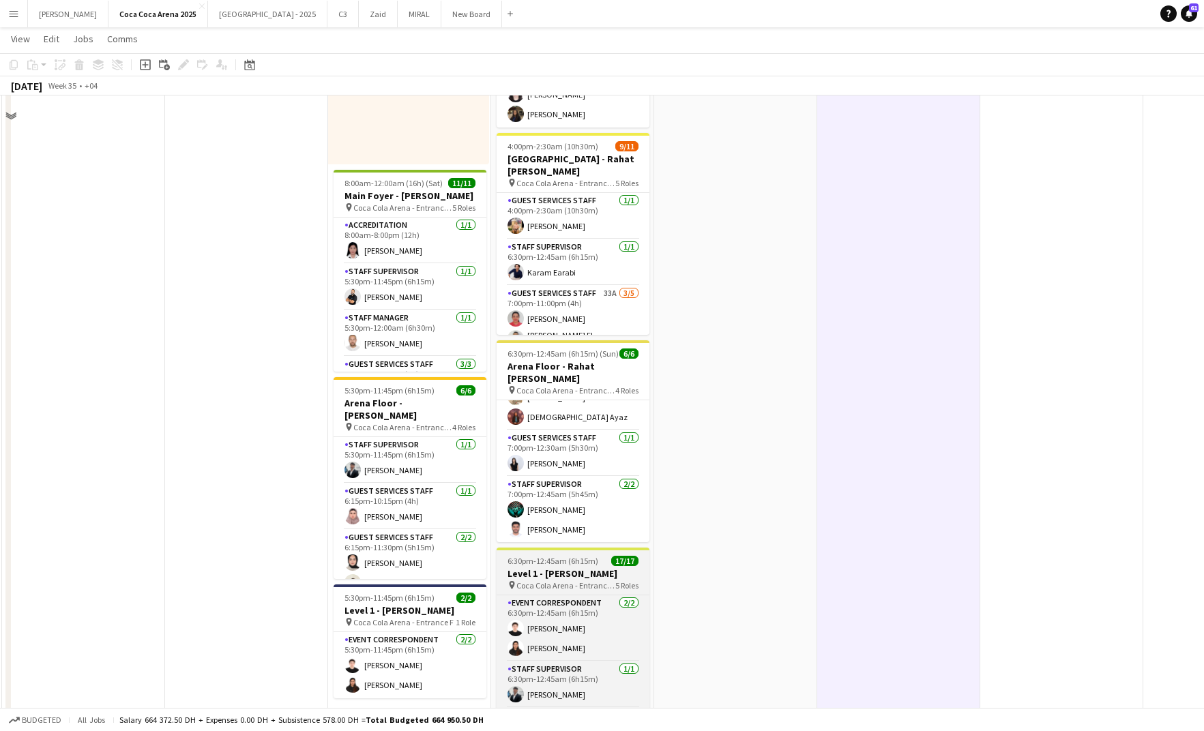
scroll to position [236, 0]
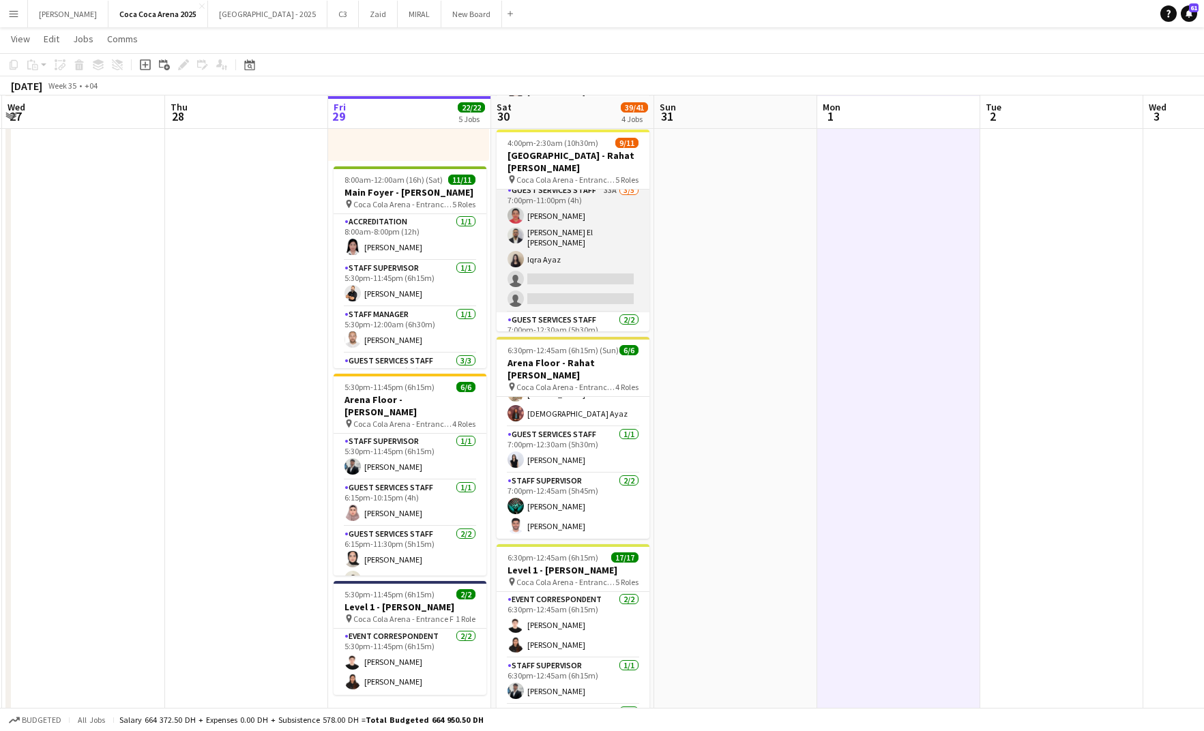
click at [564, 271] on app-card-role "Guest Services Staff 33A 3/5 7:00pm-11:00pm (4h) Kirti Sharma Khalid El Mallah …" at bounding box center [573, 248] width 153 height 130
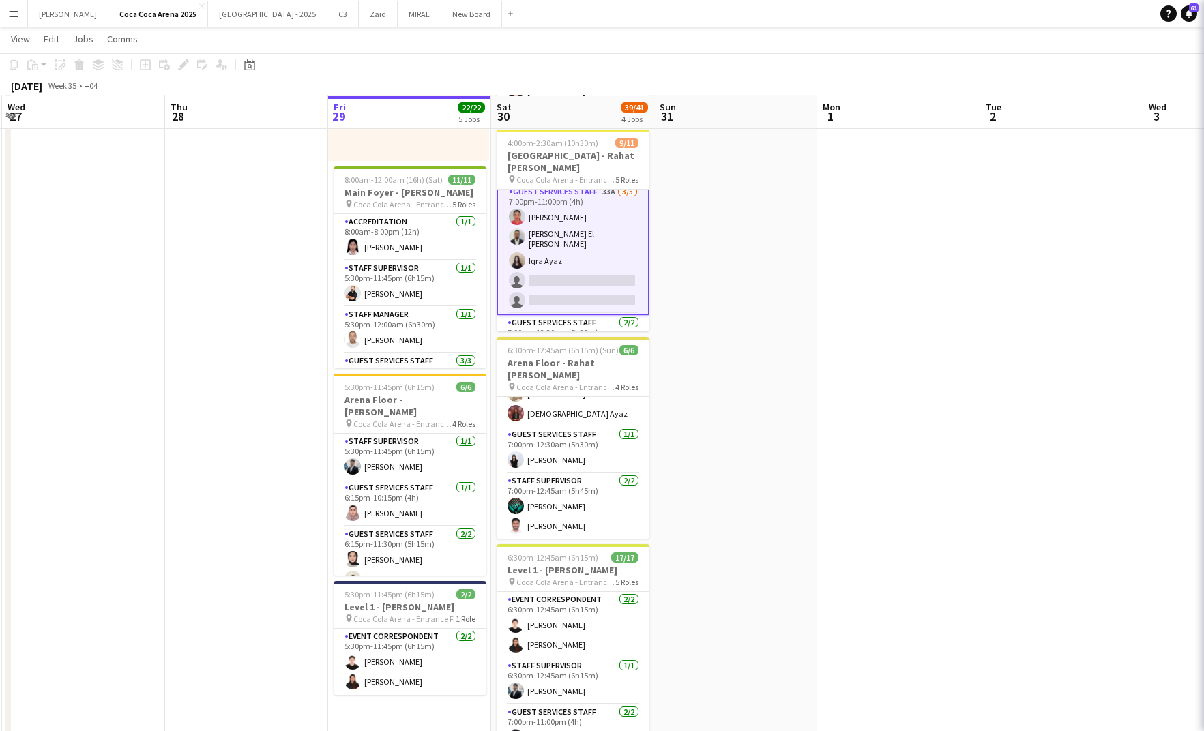
scroll to position [101, 0]
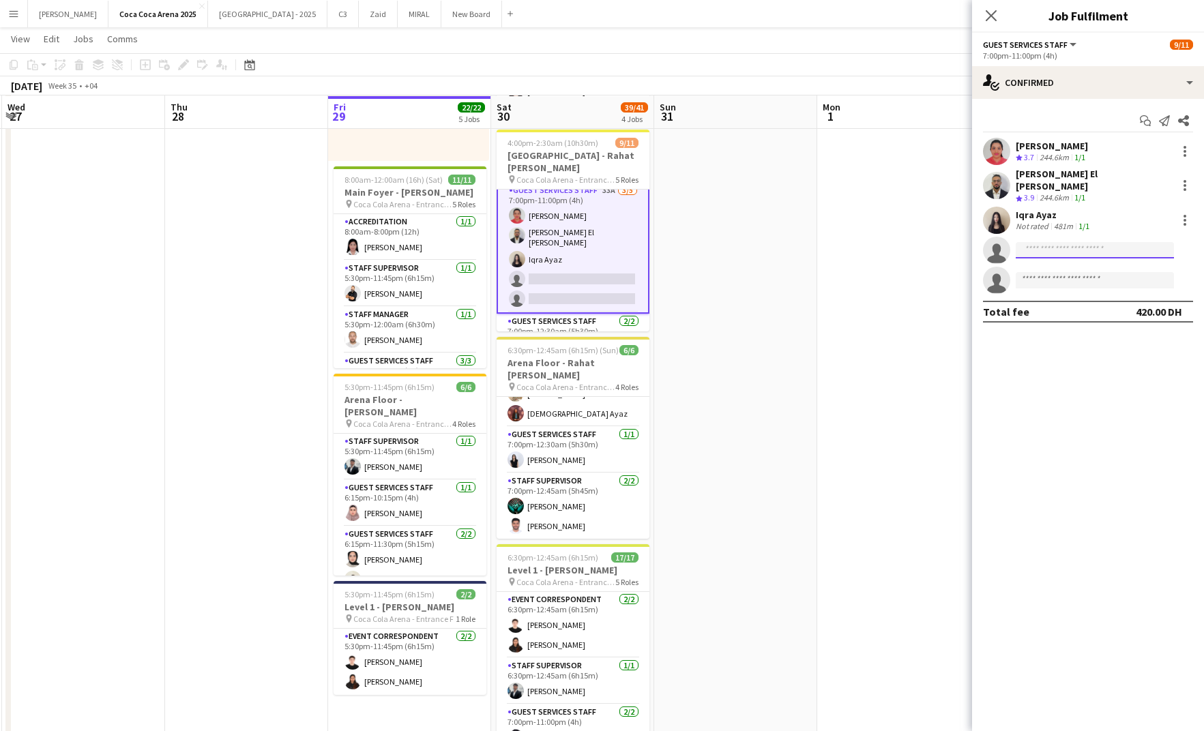
click at [1084, 242] on input at bounding box center [1095, 250] width 158 height 16
paste input "**********"
type input "**********"
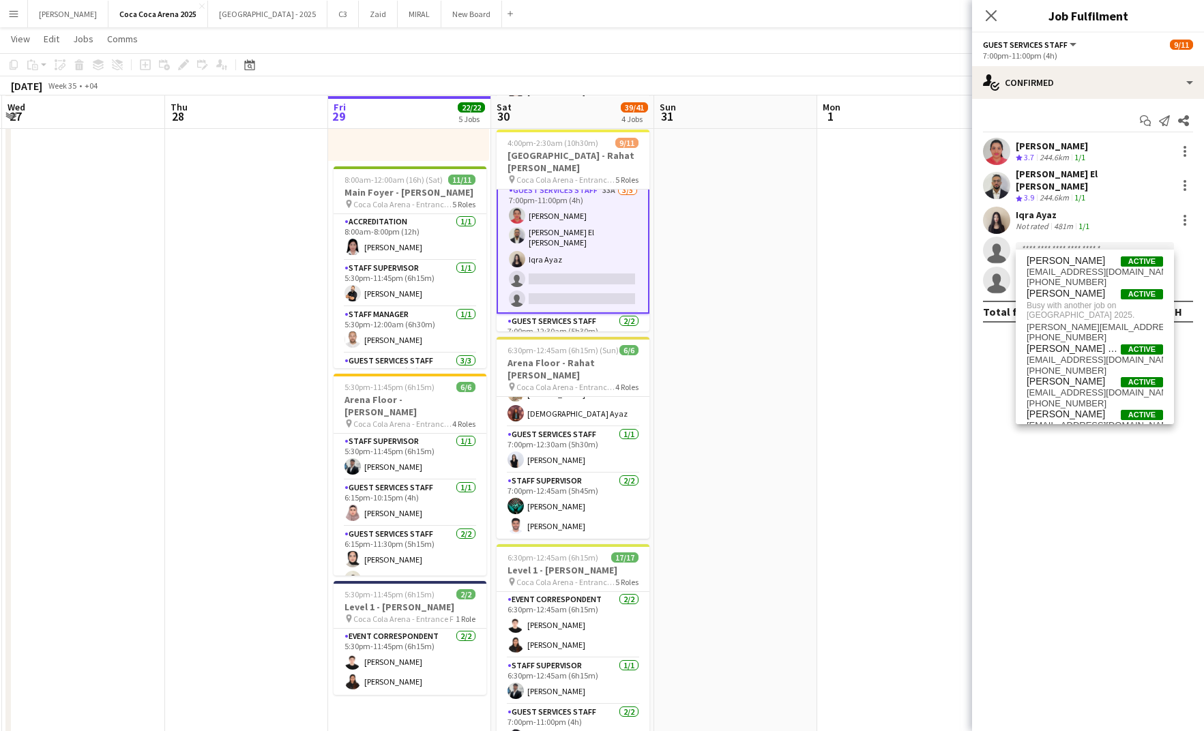
click at [689, 255] on app-date-cell at bounding box center [735, 345] width 163 height 857
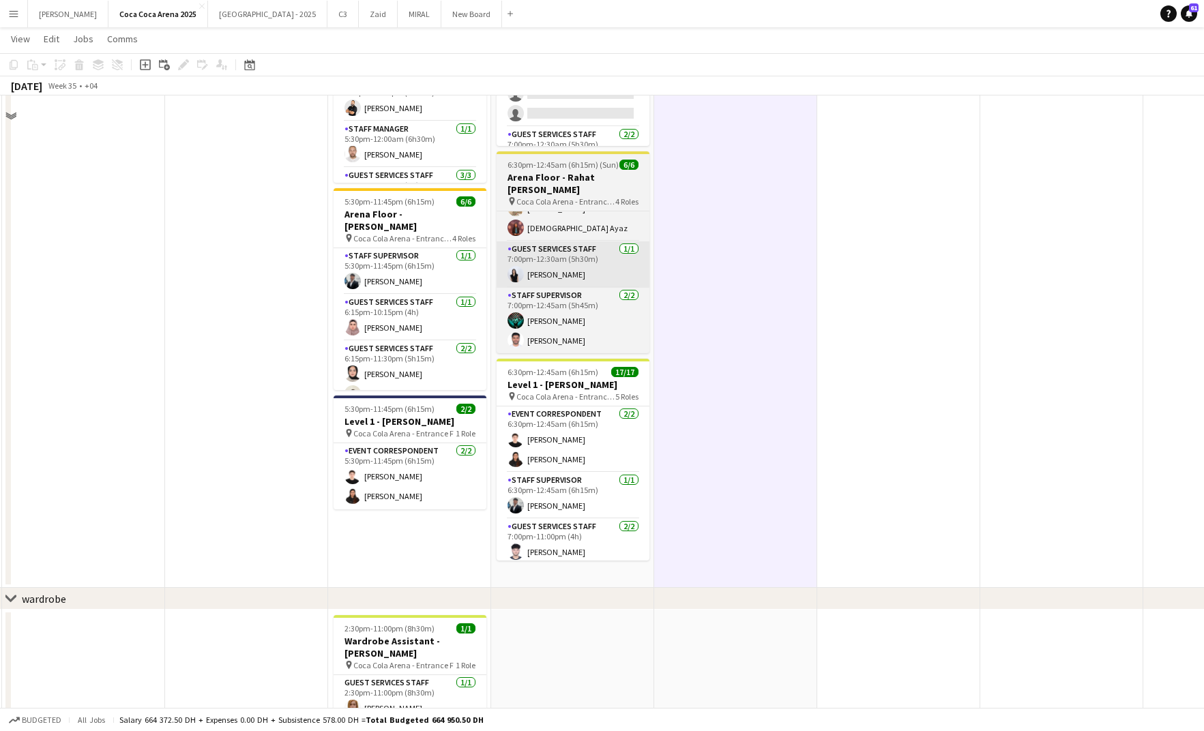
scroll to position [463, 0]
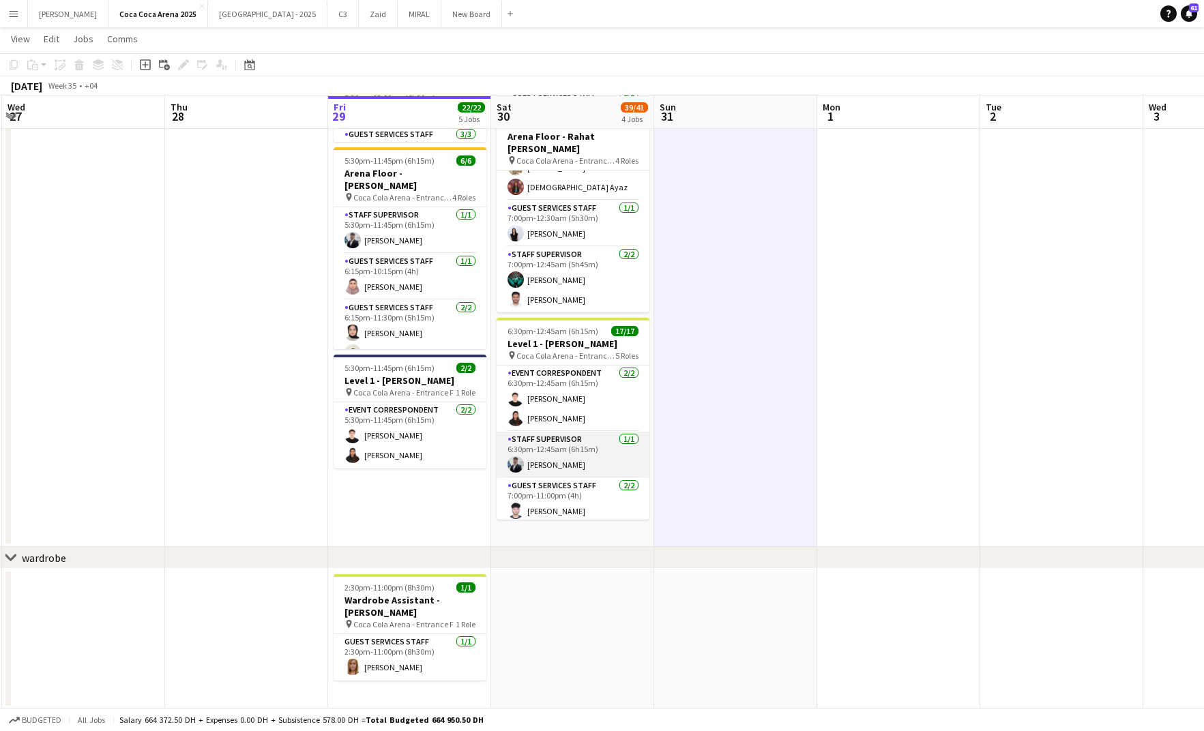
click at [566, 471] on app-card-role "Staff Supervisor 1/1 6:30pm-12:45am (6h15m) Osama Hejazi" at bounding box center [573, 455] width 153 height 46
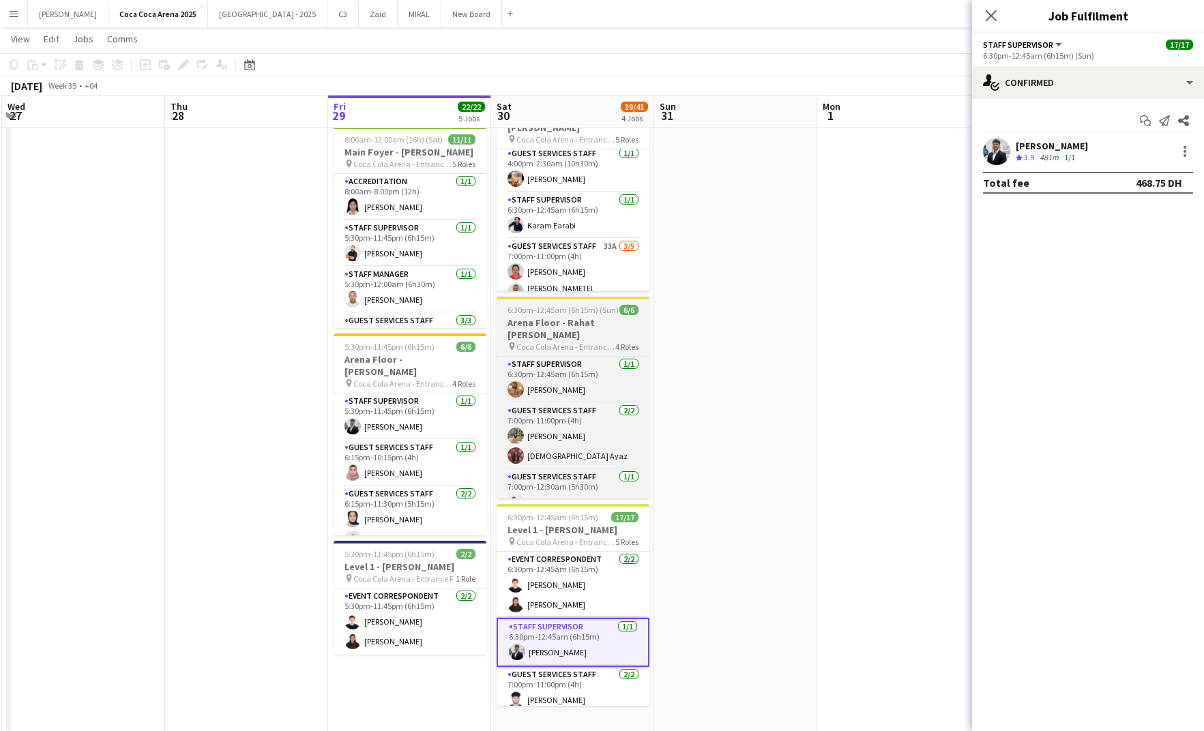
scroll to position [0, 0]
click at [575, 256] on app-card-role "Guest Services Staff 33A 3/5 7:00pm-11:00pm (4h) Kirti Sharma Khalid El Mallah …" at bounding box center [573, 307] width 153 height 130
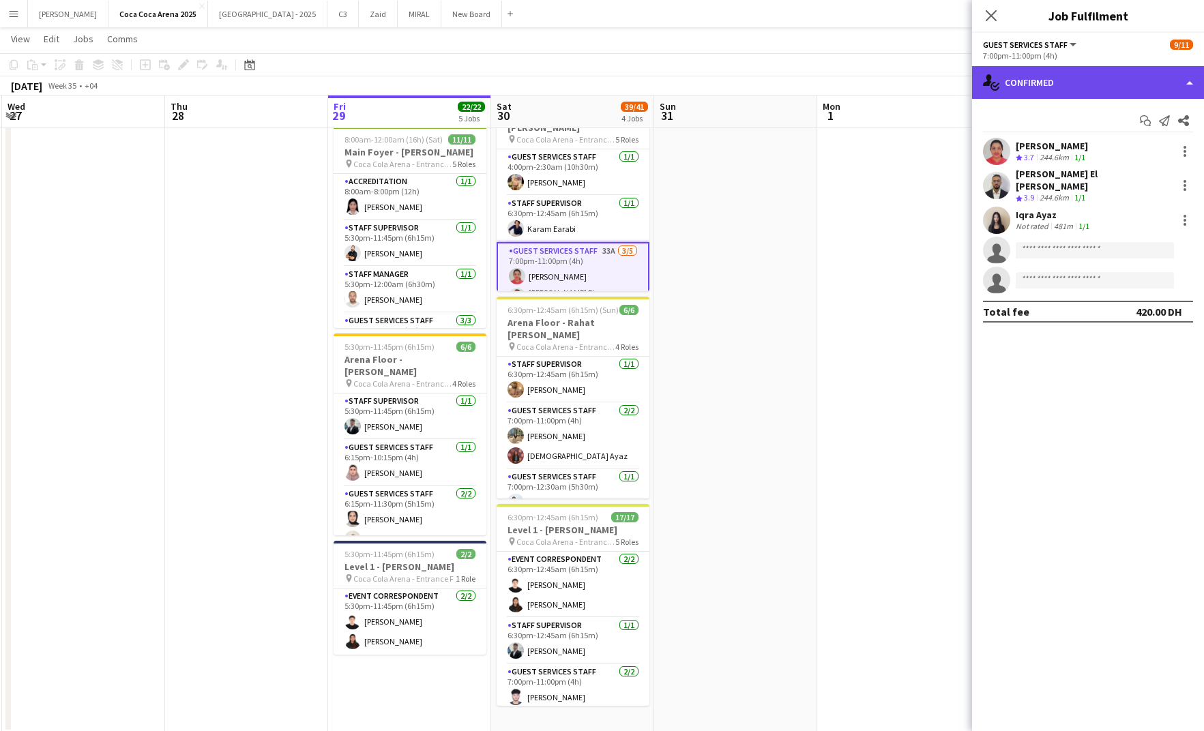
click at [1047, 87] on div "single-neutral-actions-check-2 Confirmed" at bounding box center [1088, 82] width 232 height 33
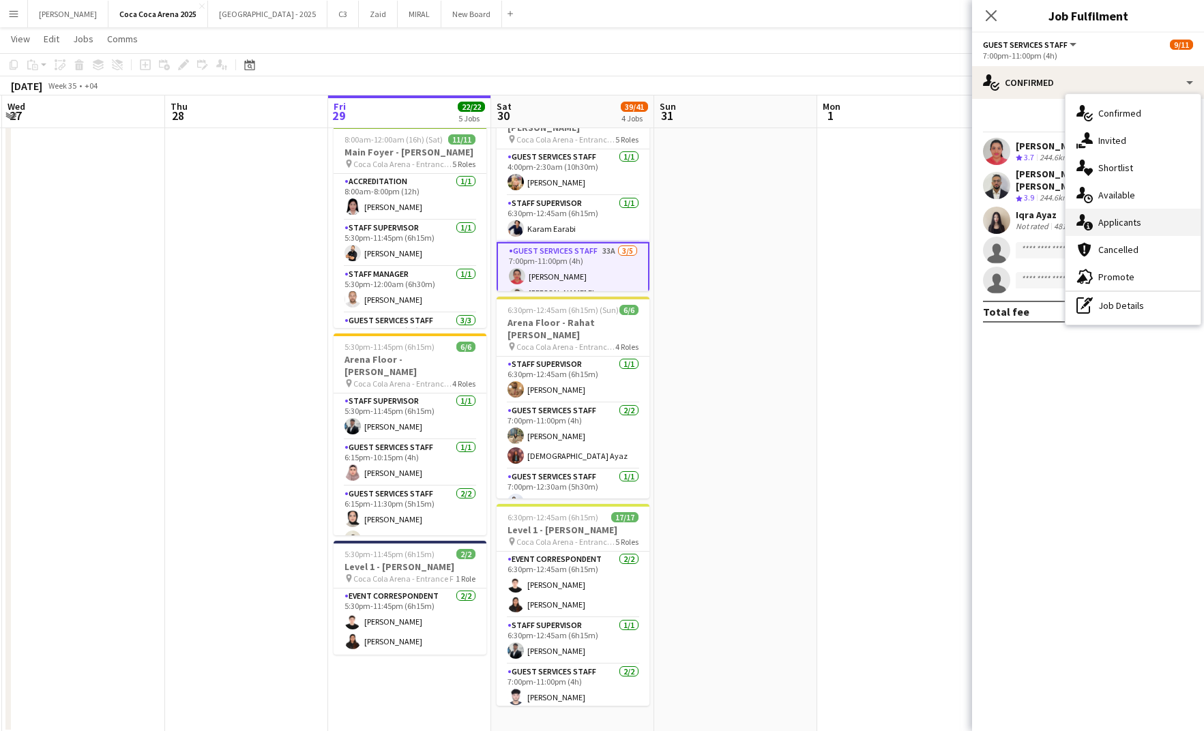
click at [1104, 222] on div "single-neutral-actions-information Applicants" at bounding box center [1133, 222] width 135 height 27
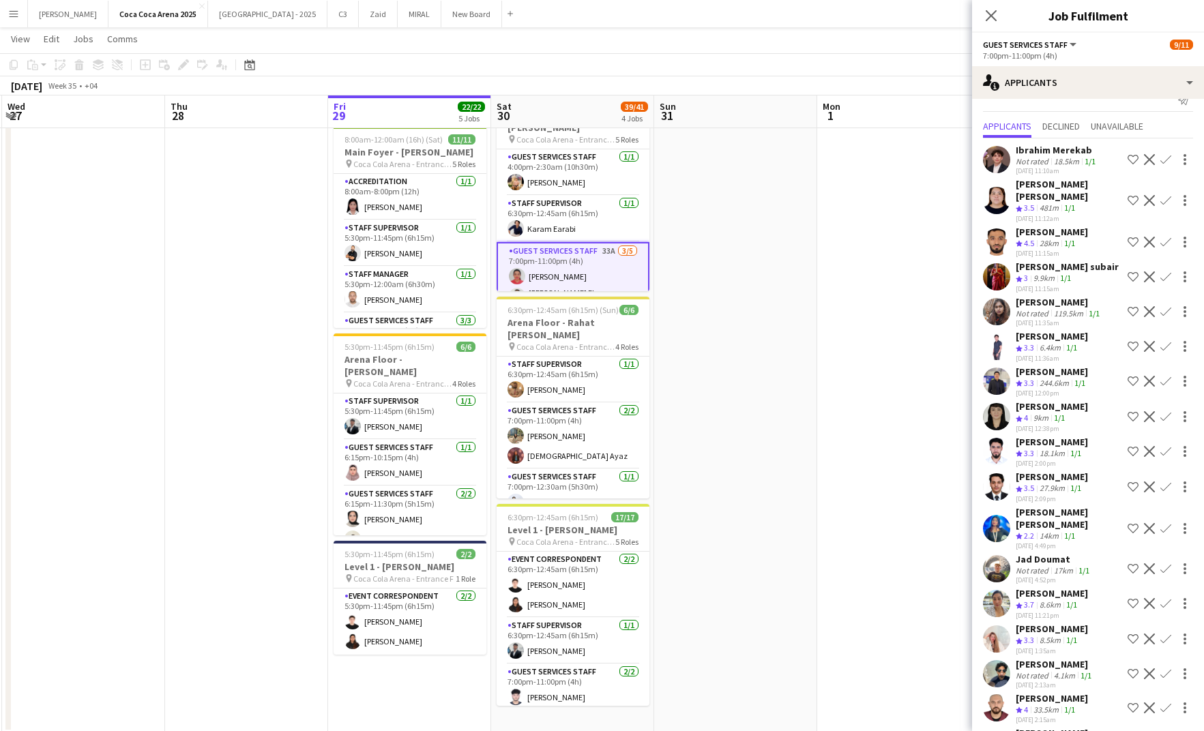
scroll to position [18, 0]
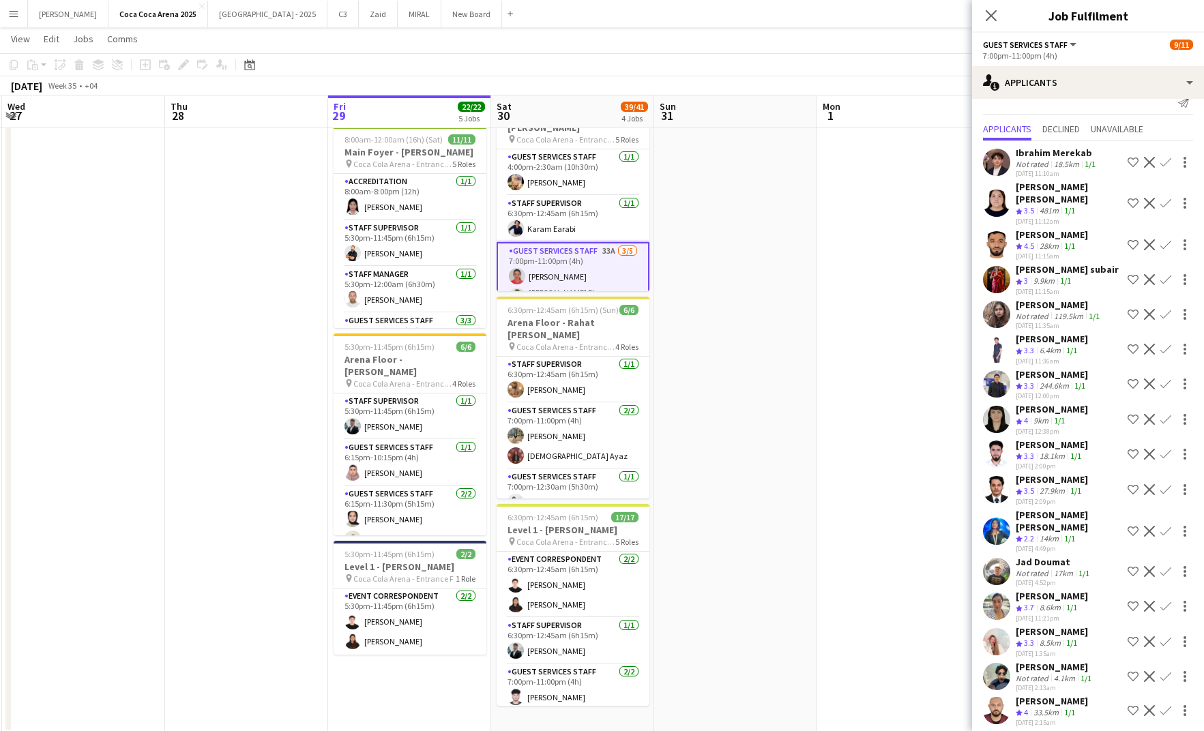
click at [1167, 484] on app-icon "Confirm" at bounding box center [1166, 489] width 11 height 11
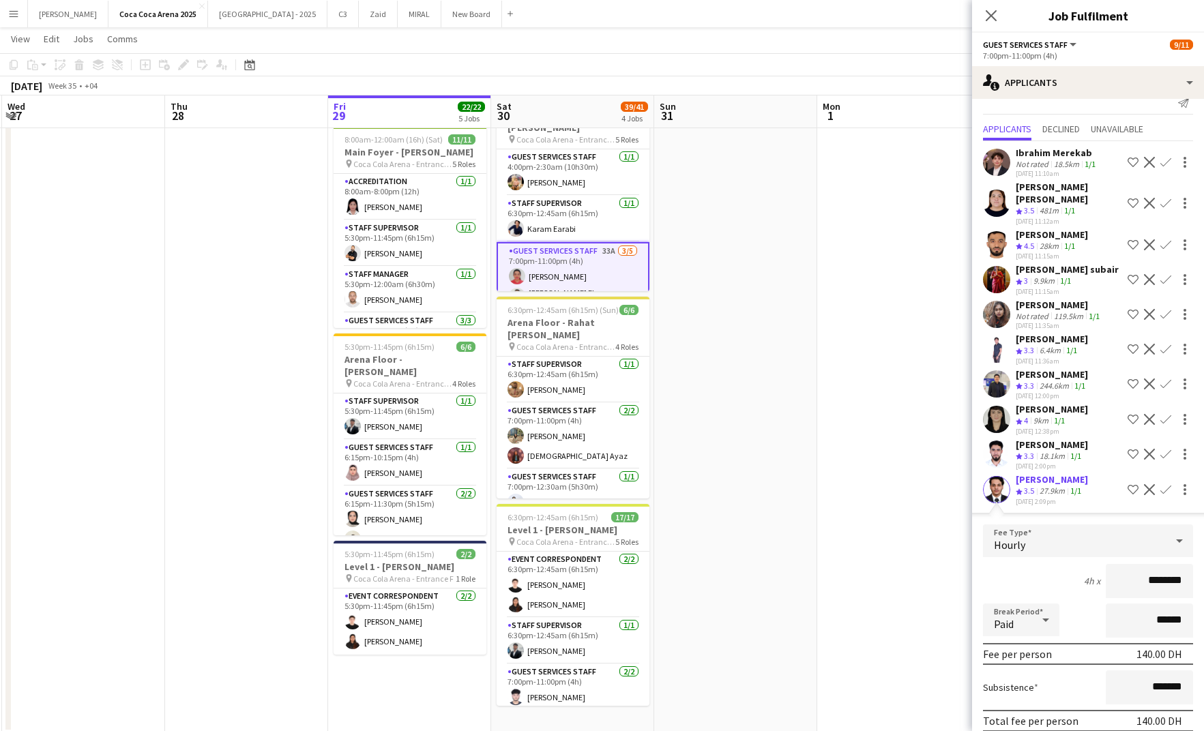
scroll to position [0, 0]
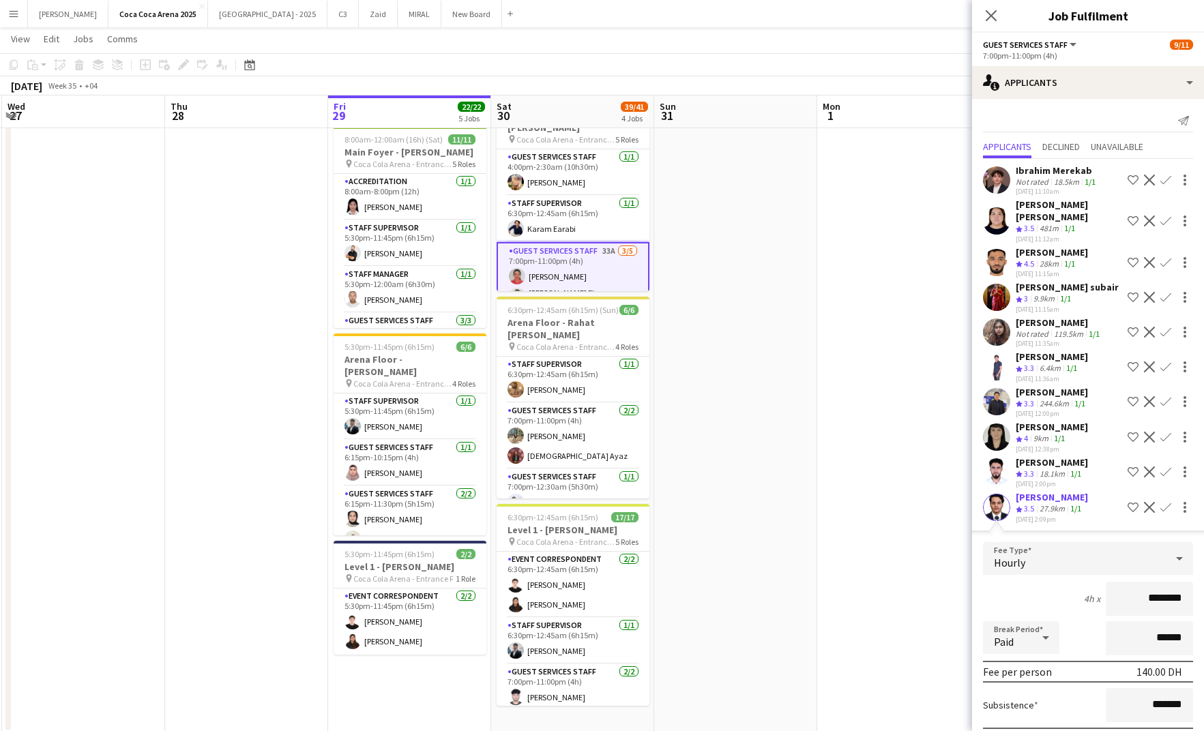
click at [1049, 363] on div "6.4km" at bounding box center [1050, 369] width 27 height 12
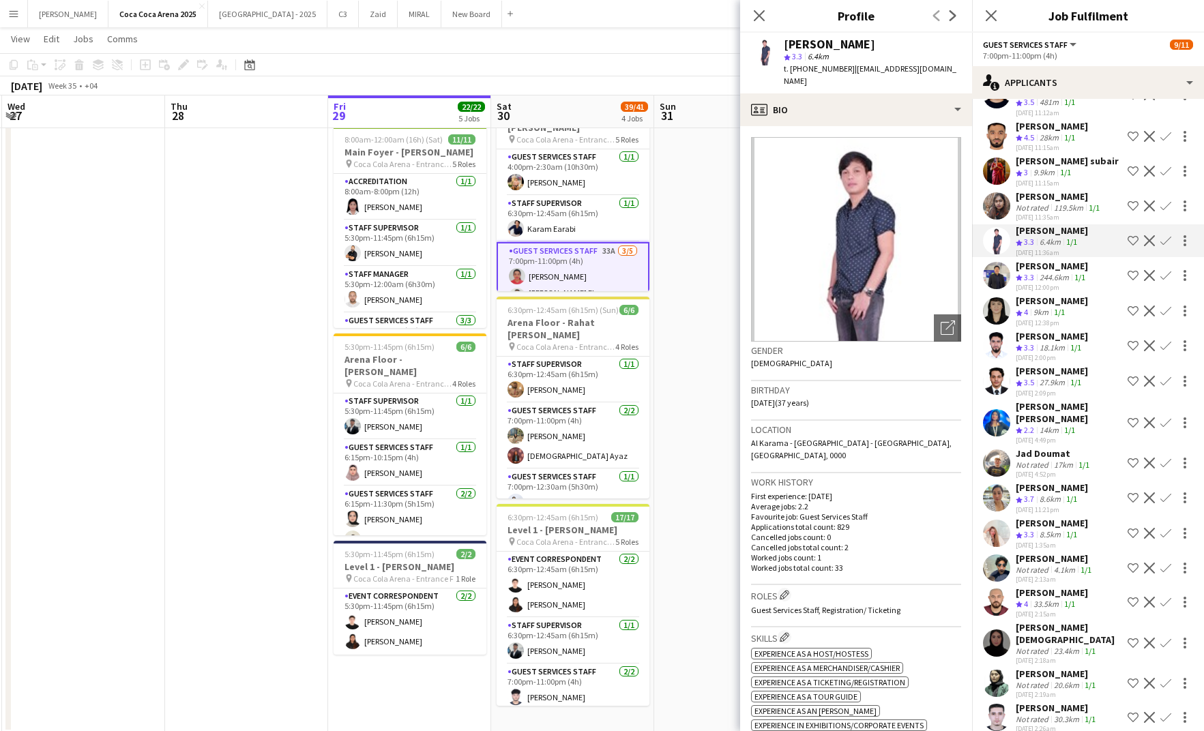
scroll to position [127, 0]
click at [754, 10] on icon at bounding box center [759, 15] width 13 height 13
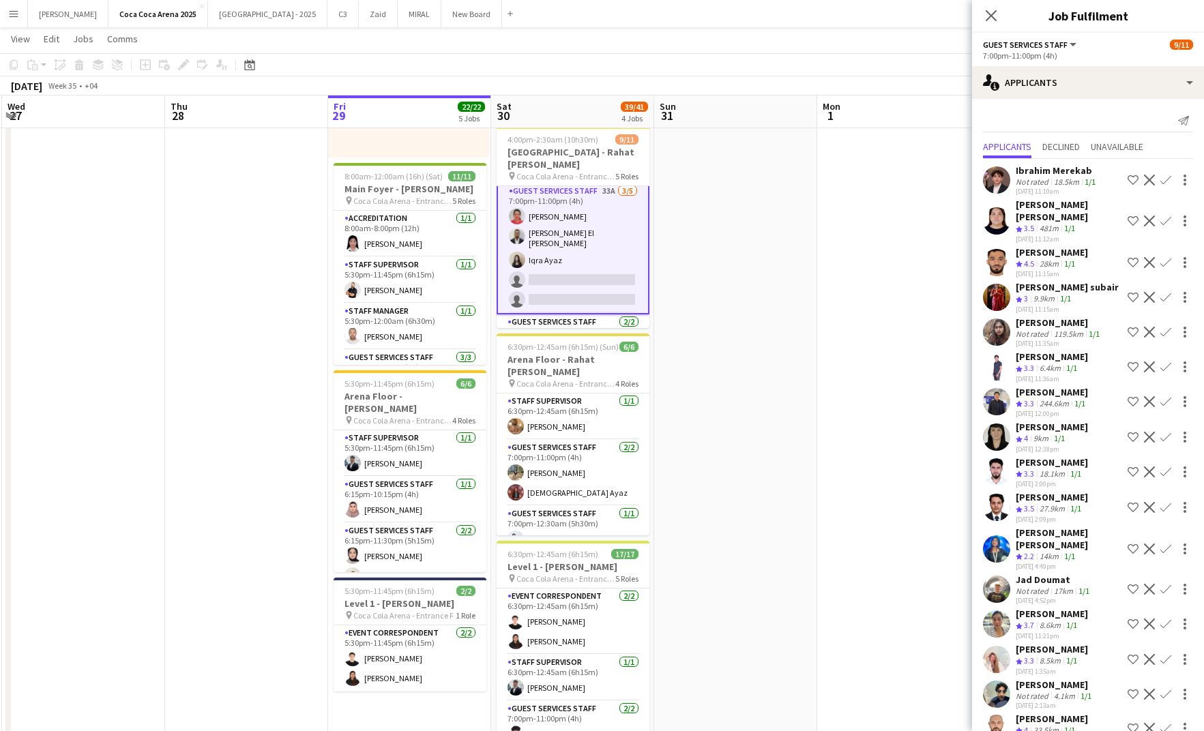
scroll to position [103, 0]
click at [587, 267] on app-card-role "Guest Services Staff 33A 3/5 7:00pm-11:00pm (4h) Kirti Sharma Khalid El Mallah …" at bounding box center [573, 242] width 153 height 132
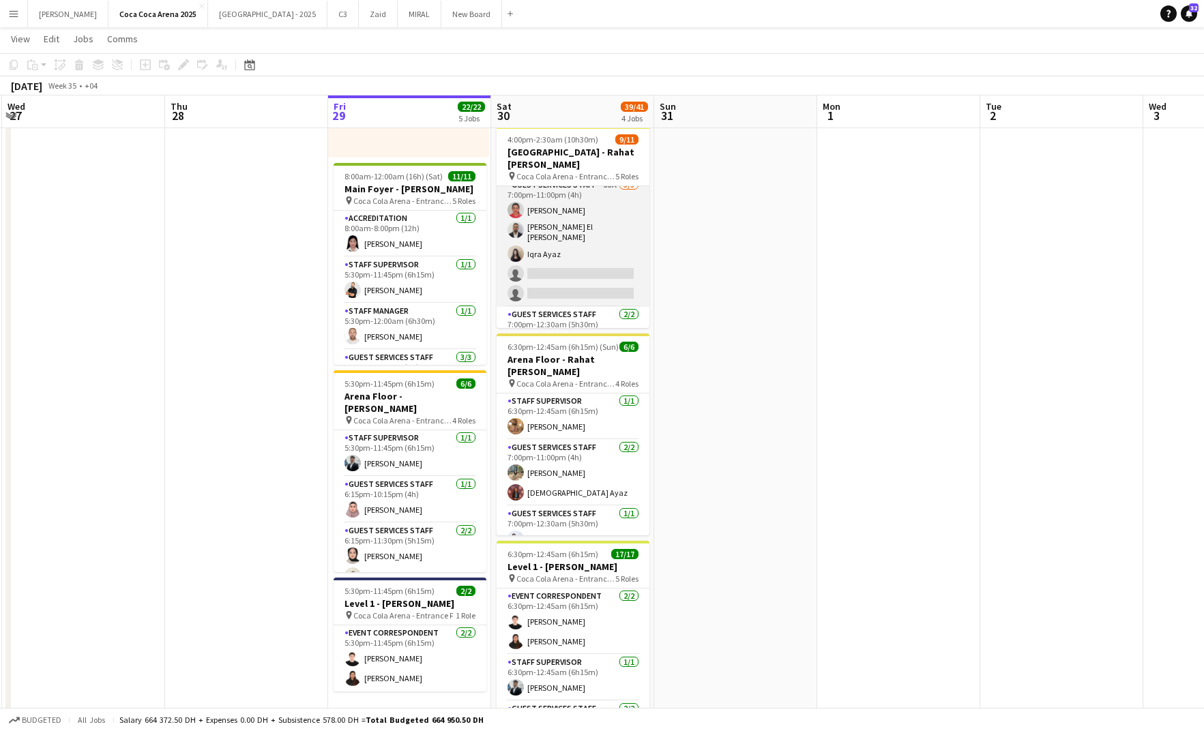
click at [587, 267] on app-card-role "Guest Services Staff 33A 3/5 7:00pm-11:00pm (4h) Kirti Sharma Khalid El Mallah …" at bounding box center [573, 242] width 153 height 130
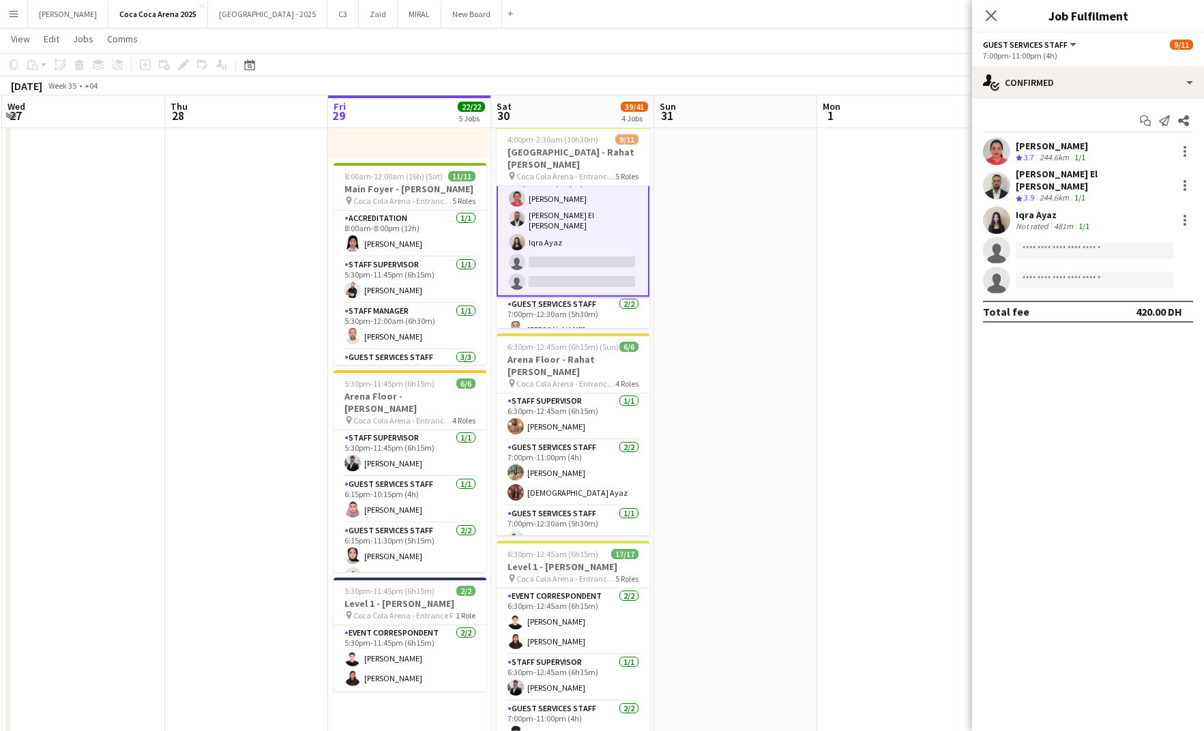
scroll to position [114, 0]
click at [575, 256] on app-card-role "Guest Services Staff 33A 3/5 7:00pm-11:00pm (4h) Kirti Sharma Khalid El Mallah …" at bounding box center [573, 231] width 153 height 132
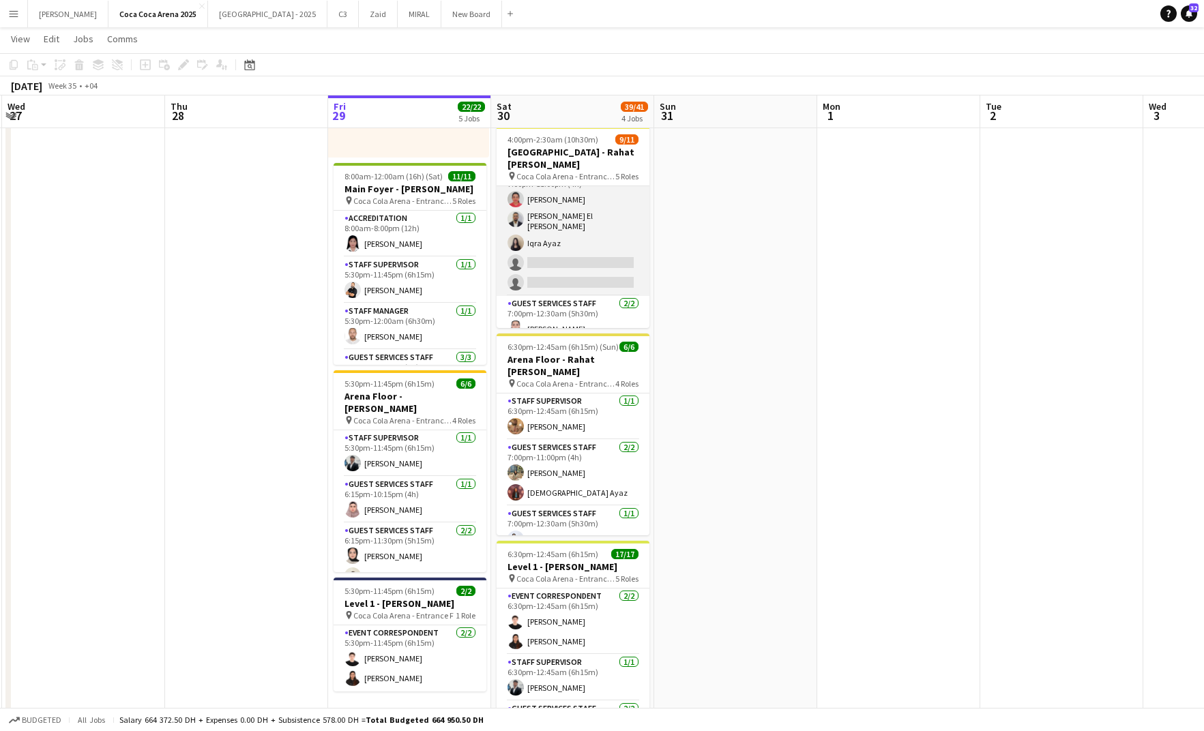
click at [551, 216] on app-card-role "Guest Services Staff 33A 3/5 7:00pm-11:00pm (4h) Kirti Sharma Khalid El Mallah …" at bounding box center [573, 231] width 153 height 130
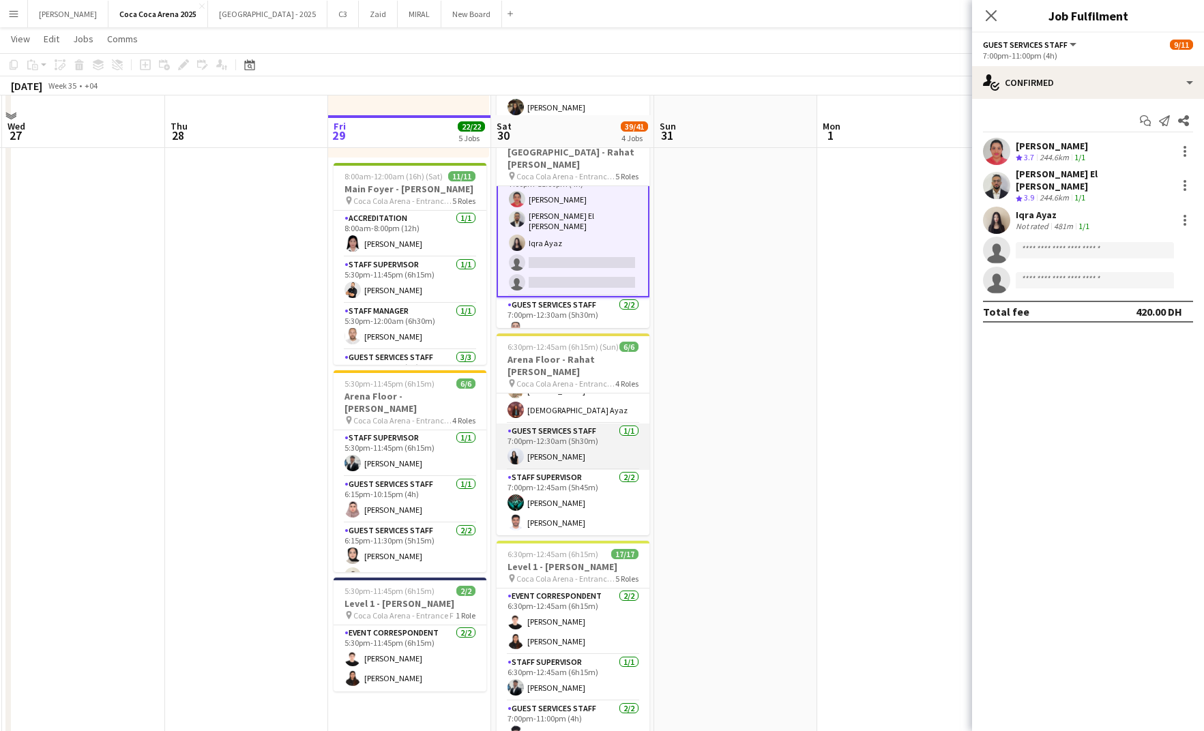
scroll to position [463, 0]
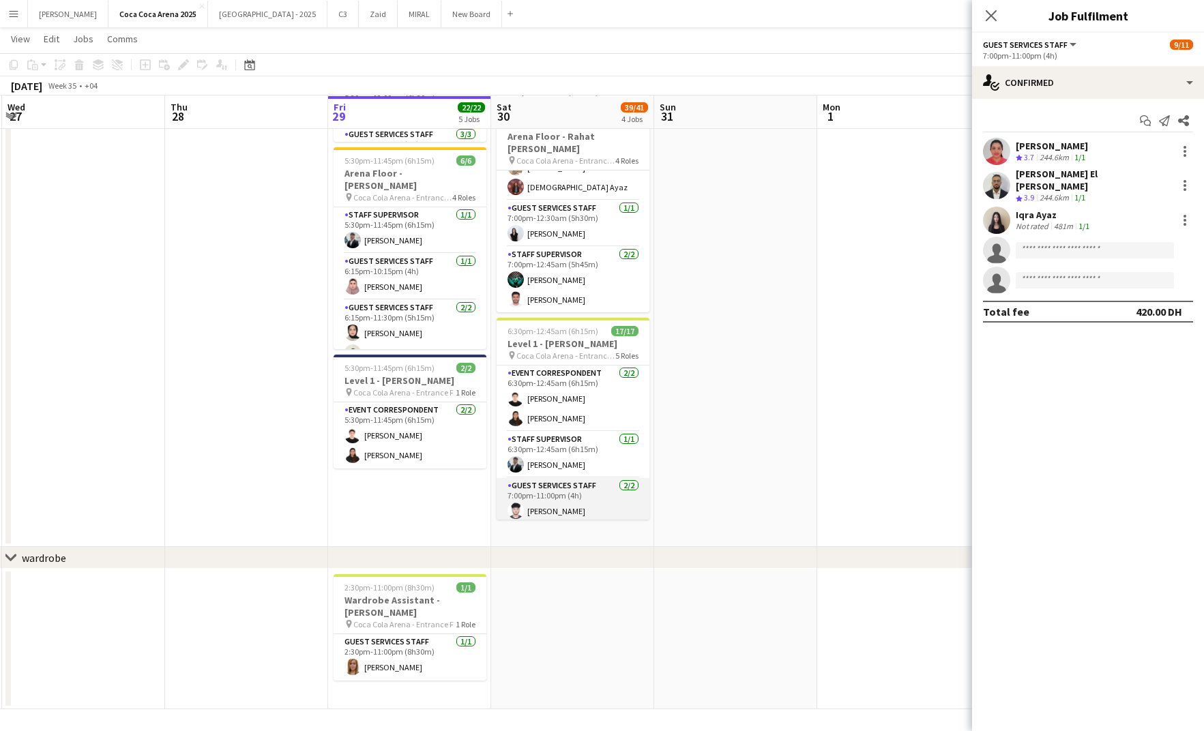
click at [562, 494] on app-card-role "Guest Services Staff 2/2 7:00pm-11:00pm (4h) Haseeb Zeeshan Hamad Younus" at bounding box center [573, 511] width 153 height 66
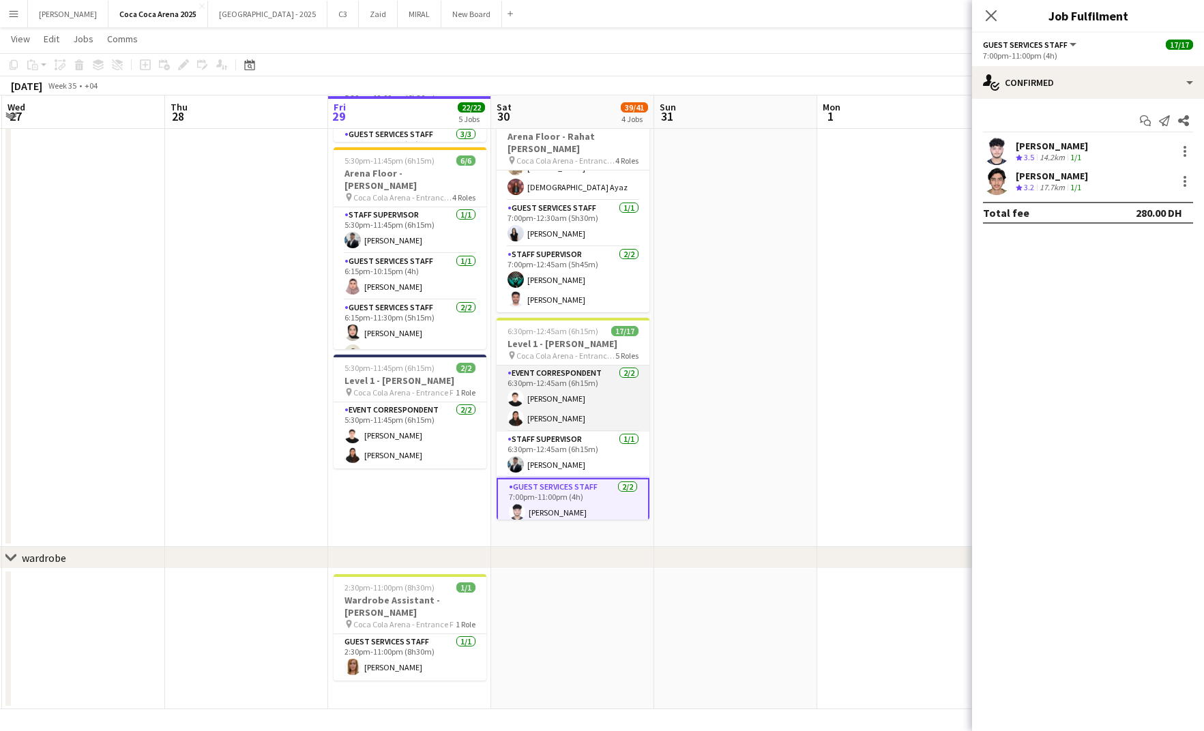
click at [567, 404] on app-card-role "Event Correspondent 2/2 6:30pm-12:45am (6h15m) Sarah Moubarak Preethika Anbalag…" at bounding box center [573, 399] width 153 height 66
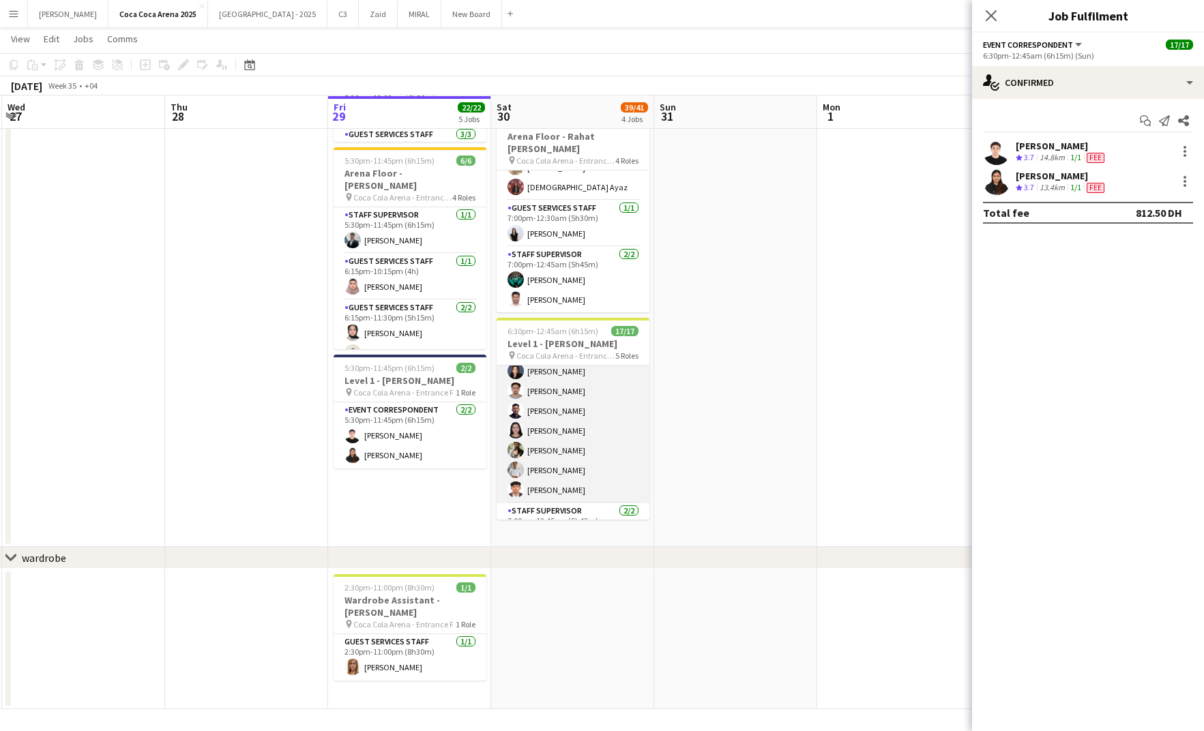
click at [567, 408] on app-card-role "Guest Services Staff 10/10 7:00pm-12:30am (5h30m) Menna Zayed Jood Stephenson R…" at bounding box center [573, 391] width 153 height 224
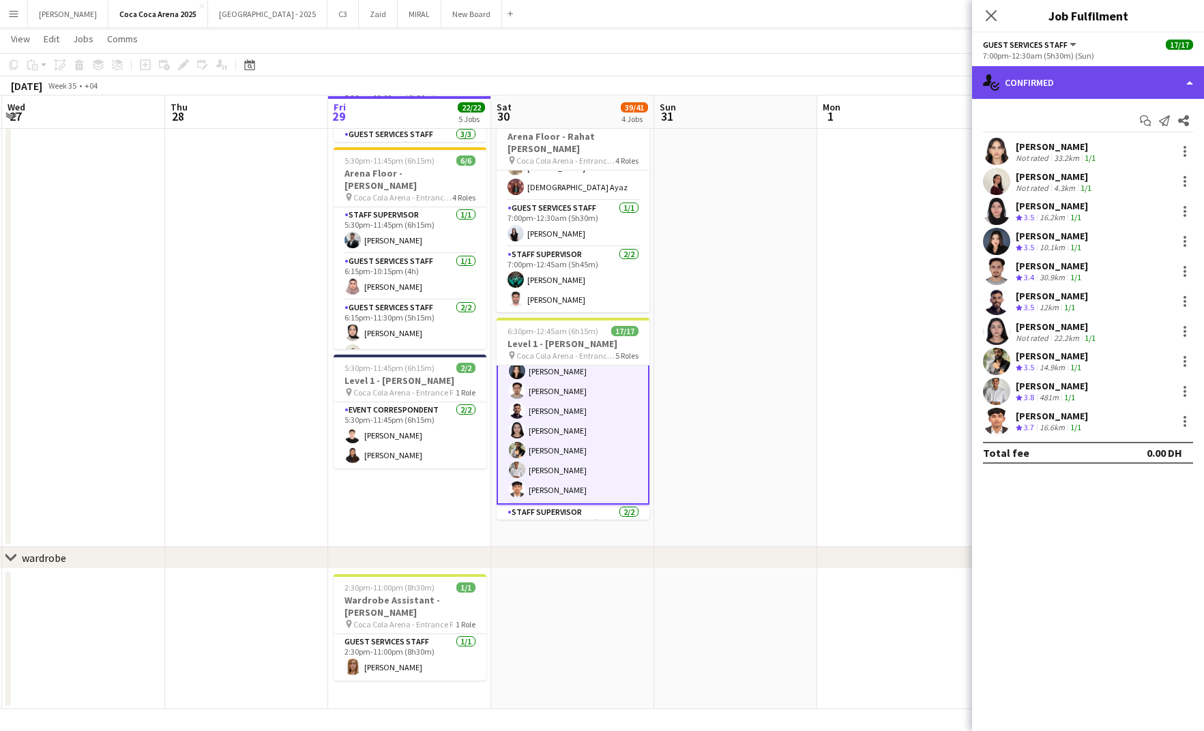
click at [1047, 83] on div "single-neutral-actions-check-2 Confirmed" at bounding box center [1088, 82] width 232 height 33
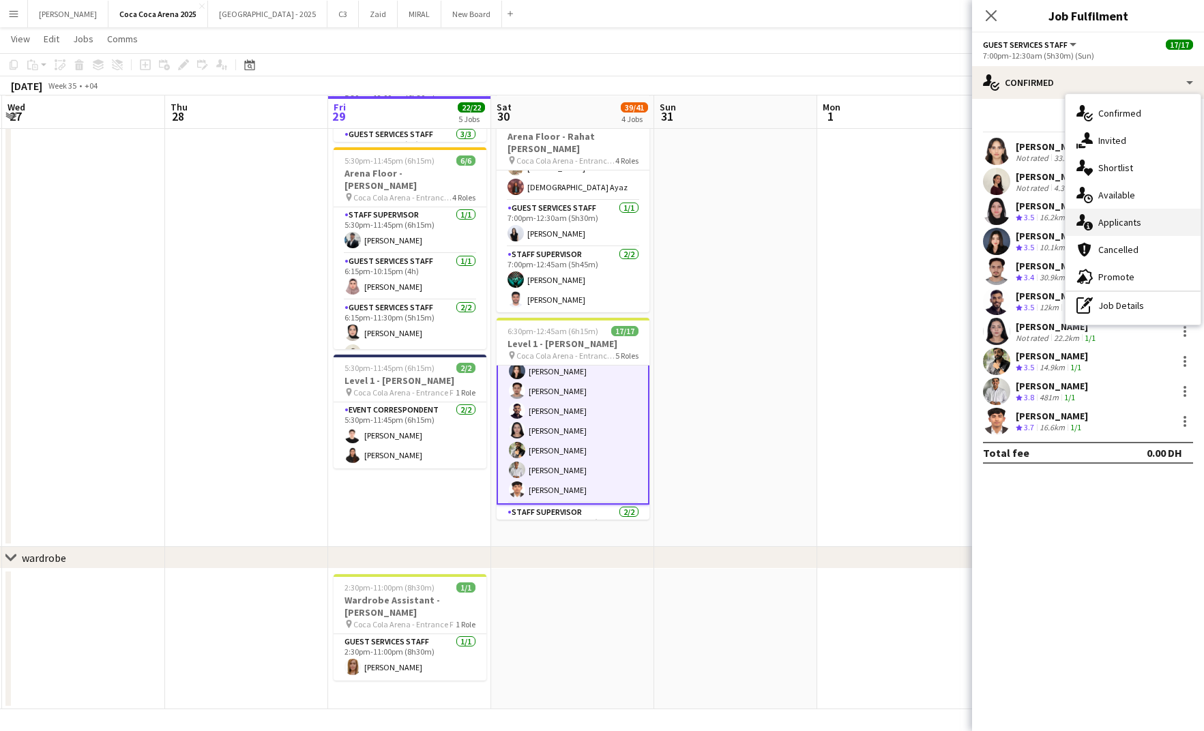
click at [1104, 218] on div "single-neutral-actions-information Applicants" at bounding box center [1133, 222] width 135 height 27
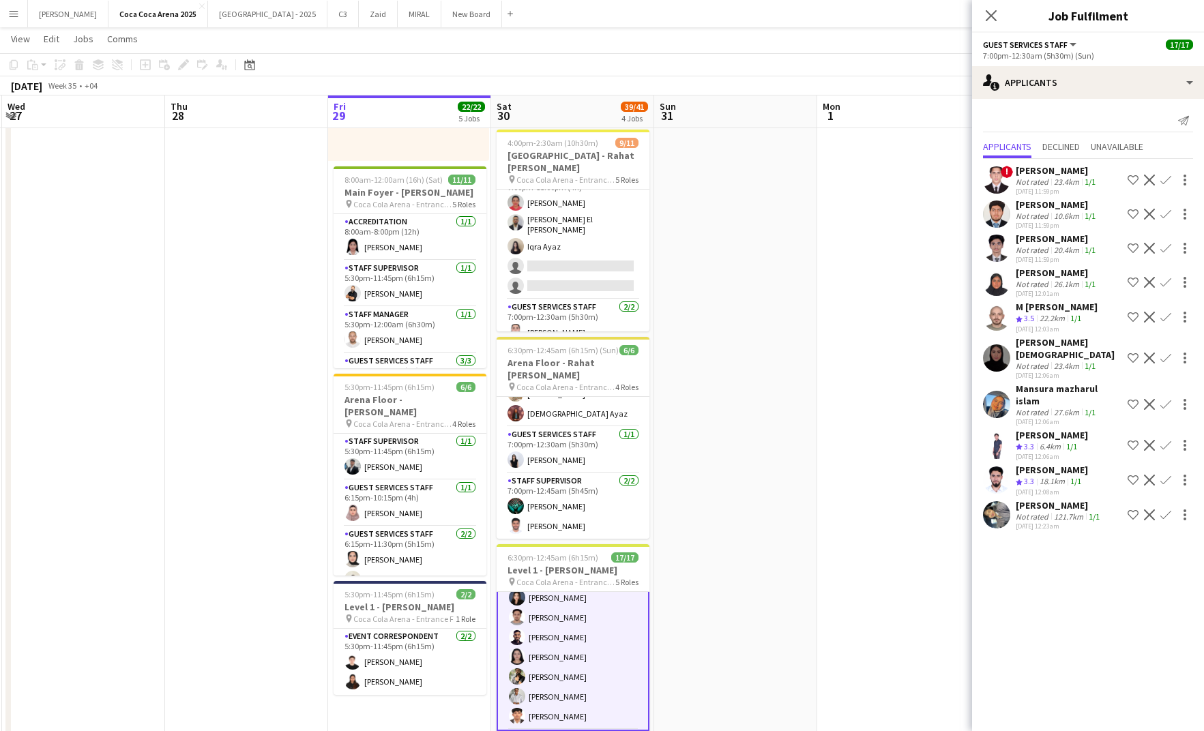
scroll to position [232, 0]
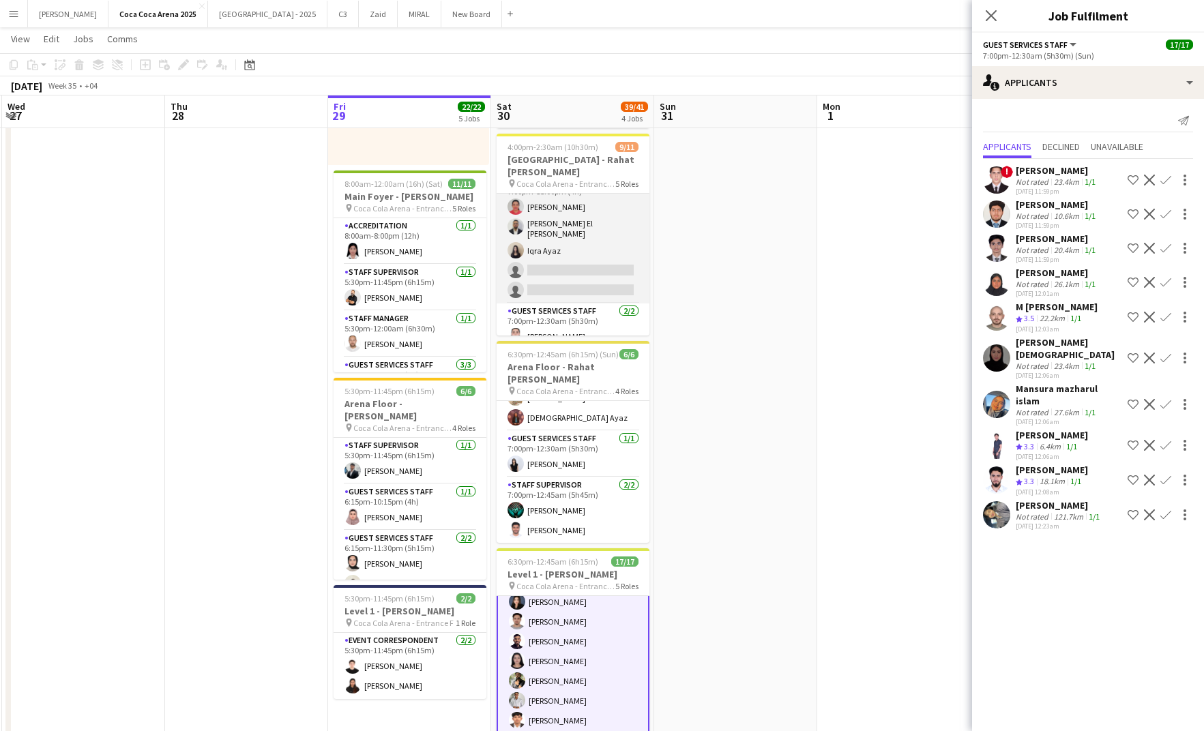
click at [562, 272] on app-card-role "Guest Services Staff 33A 3/5 7:00pm-11:00pm (4h) Kirti Sharma Khalid El Mallah …" at bounding box center [573, 239] width 153 height 130
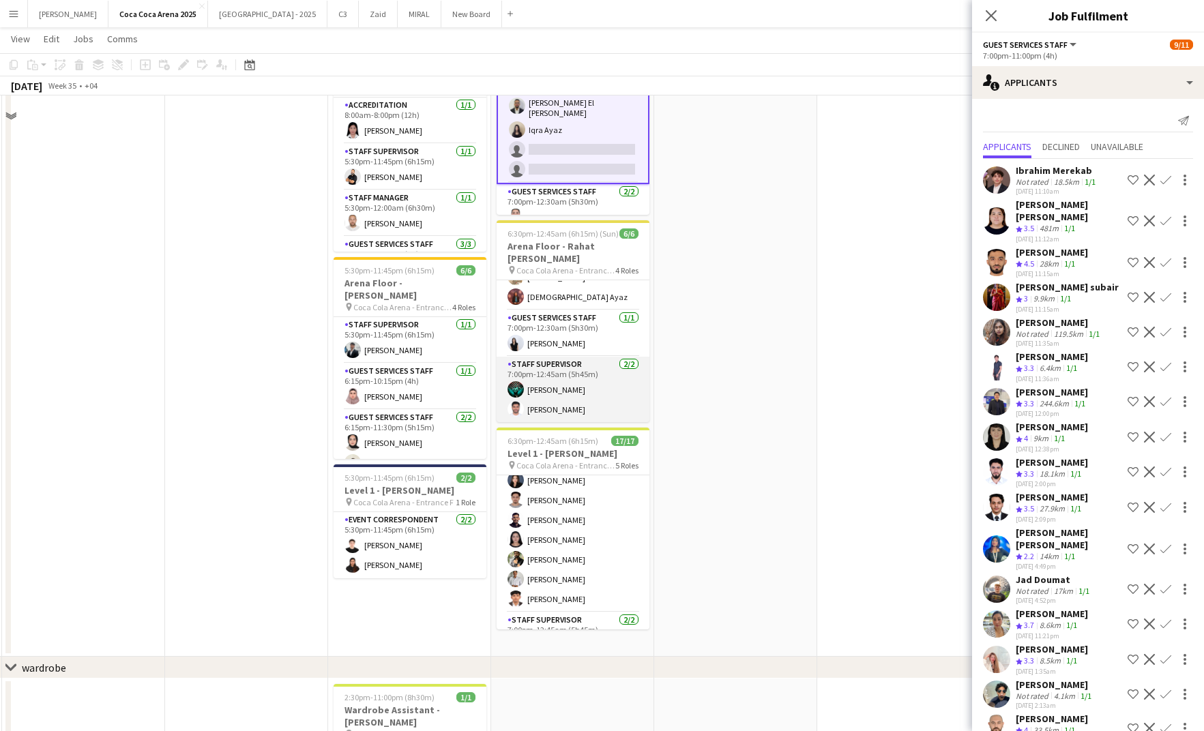
scroll to position [463, 0]
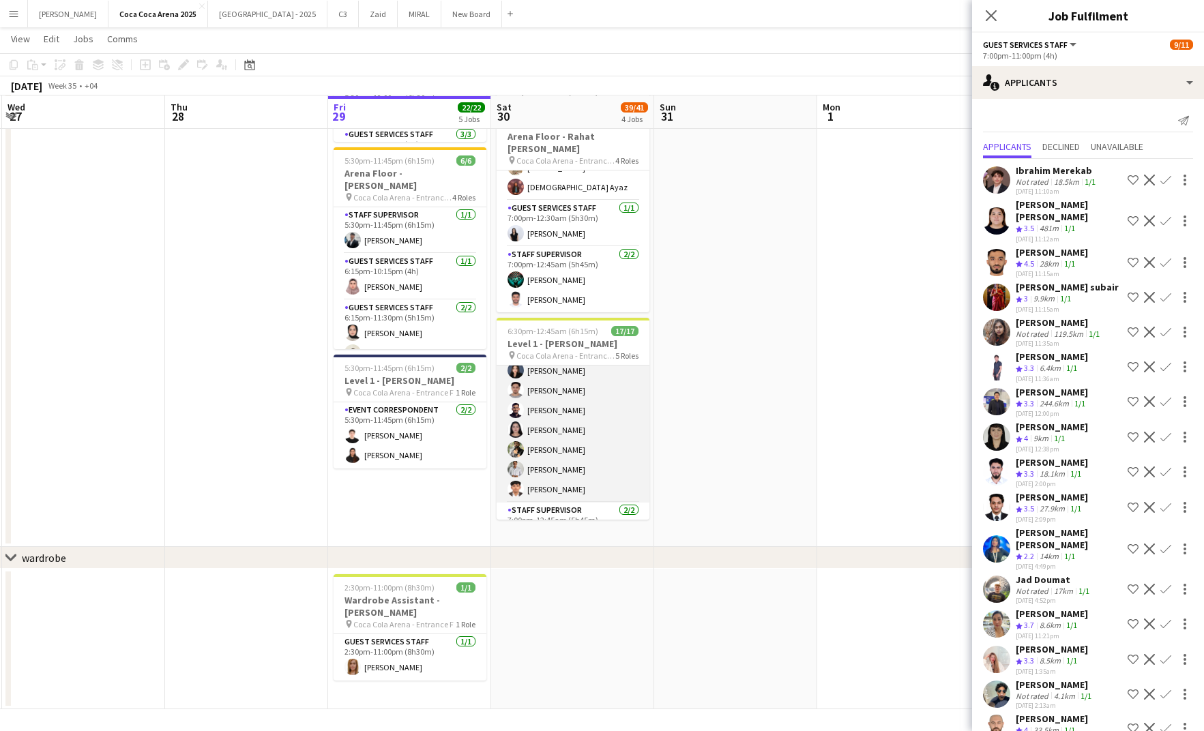
click at [542, 484] on app-card-role "Guest Services Staff 10/10 7:00pm-12:30am (5h30m) Menna Zayed Jood Stephenson R…" at bounding box center [573, 390] width 153 height 224
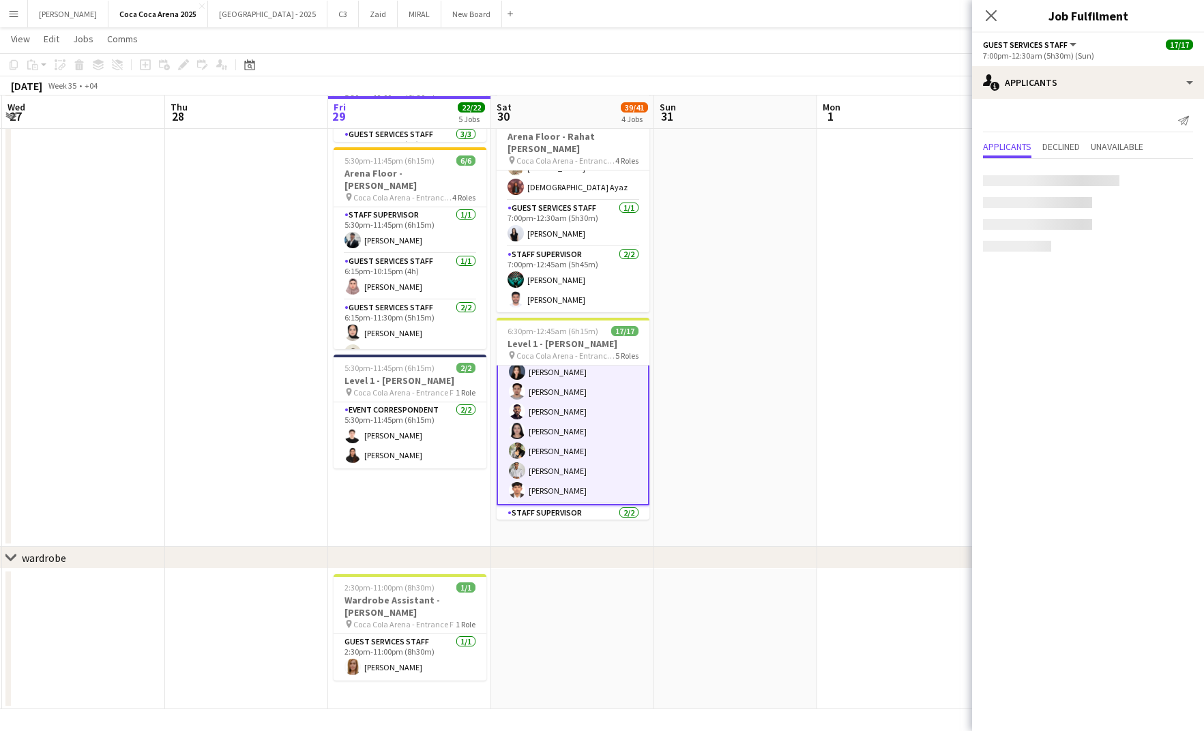
scroll to position [267, 0]
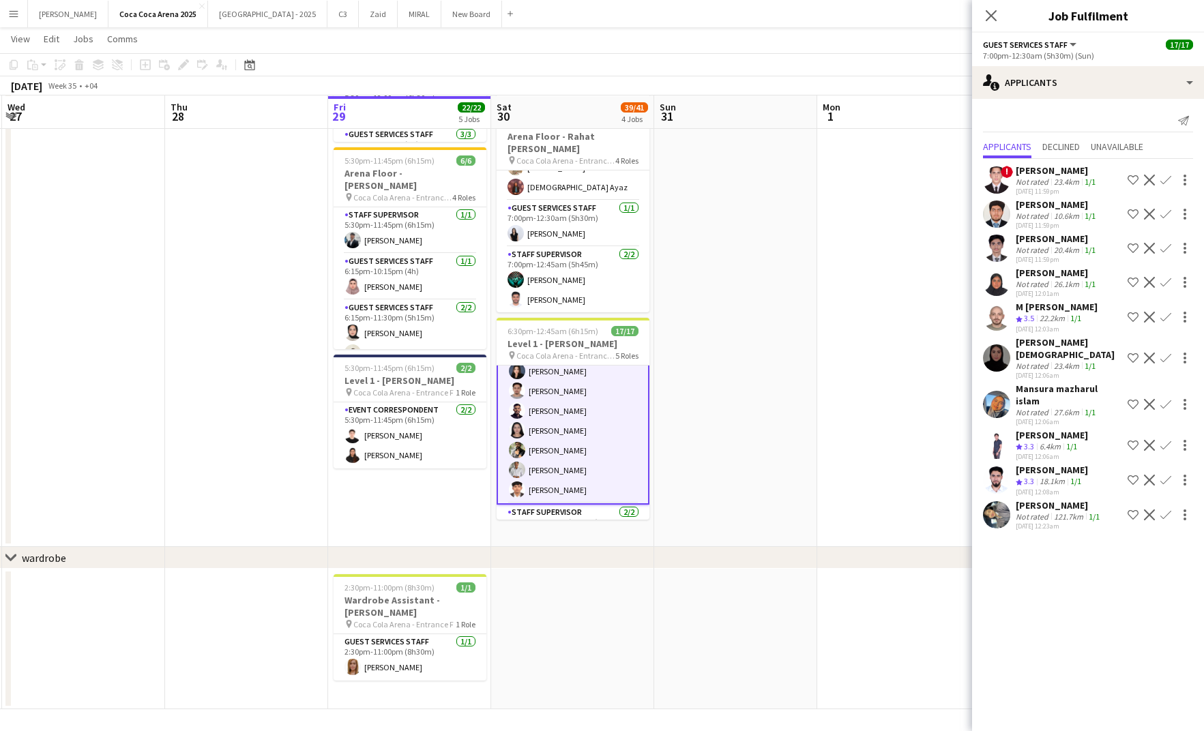
click at [1065, 180] on div "23.4km" at bounding box center [1066, 182] width 31 height 10
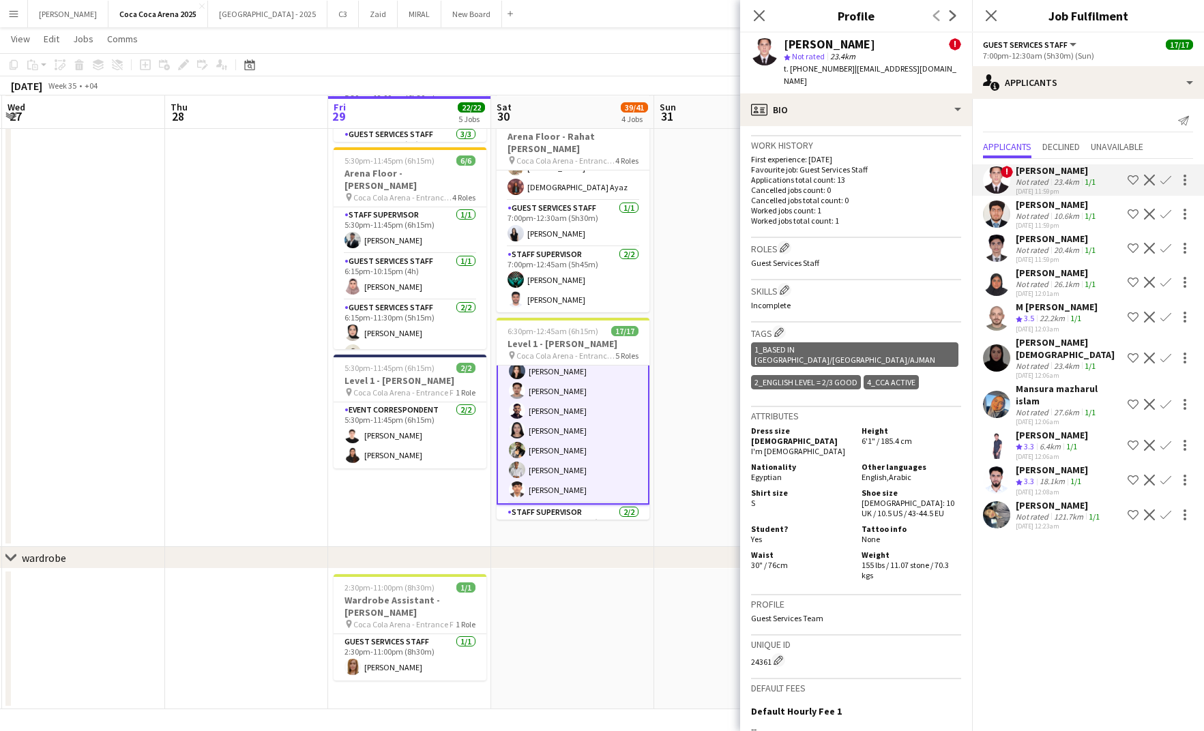
scroll to position [625, 0]
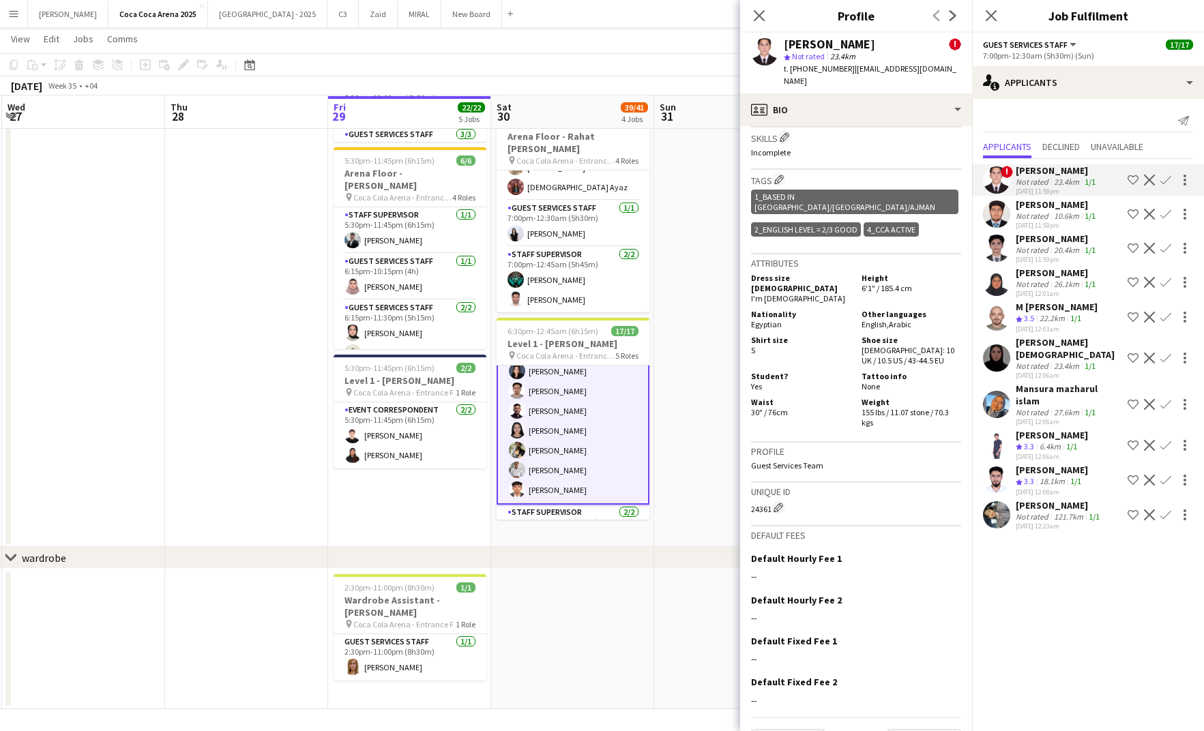
click at [910, 222] on div "4_CCA Active" at bounding box center [891, 229] width 55 height 14
click at [770, 173] on h3 "Tags Edit crew company tags" at bounding box center [856, 180] width 210 height 14
click at [779, 175] on app-icon "Edit crew company tags" at bounding box center [779, 180] width 10 height 10
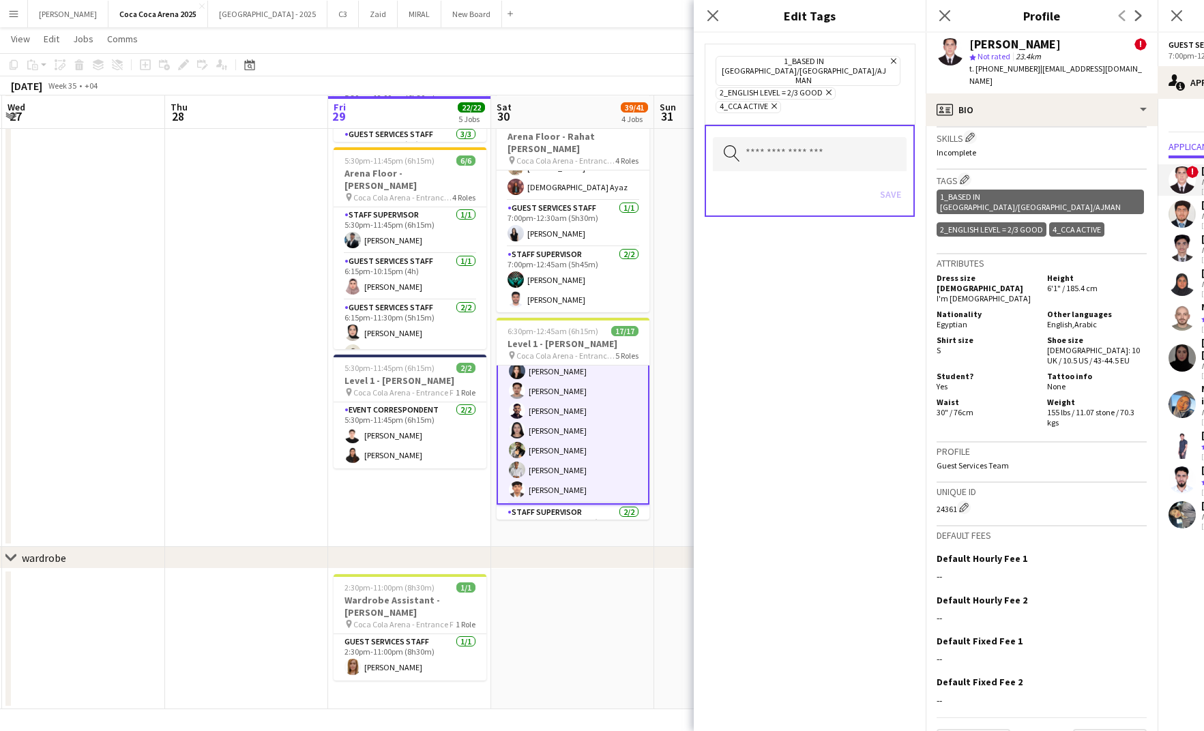
click at [777, 102] on icon "Remove" at bounding box center [772, 106] width 9 height 9
click at [708, 23] on app-icon "Close pop-in" at bounding box center [713, 16] width 20 height 20
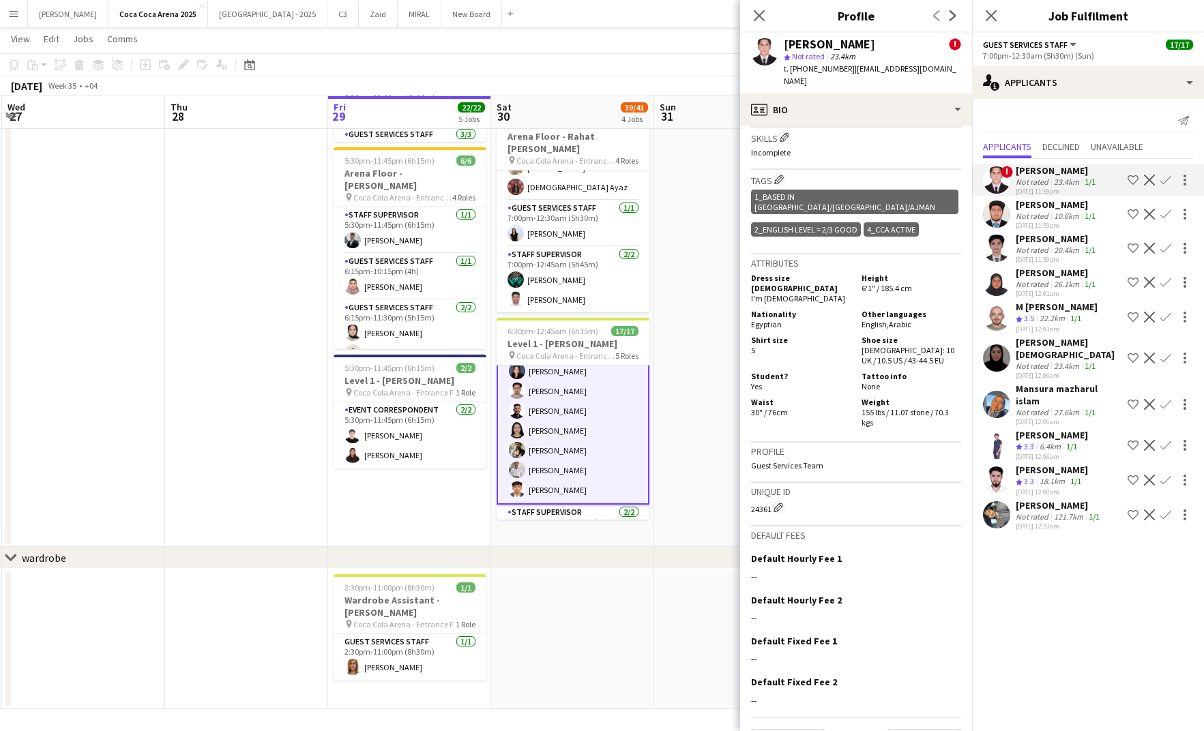
click at [682, 212] on app-date-cell at bounding box center [735, 118] width 163 height 857
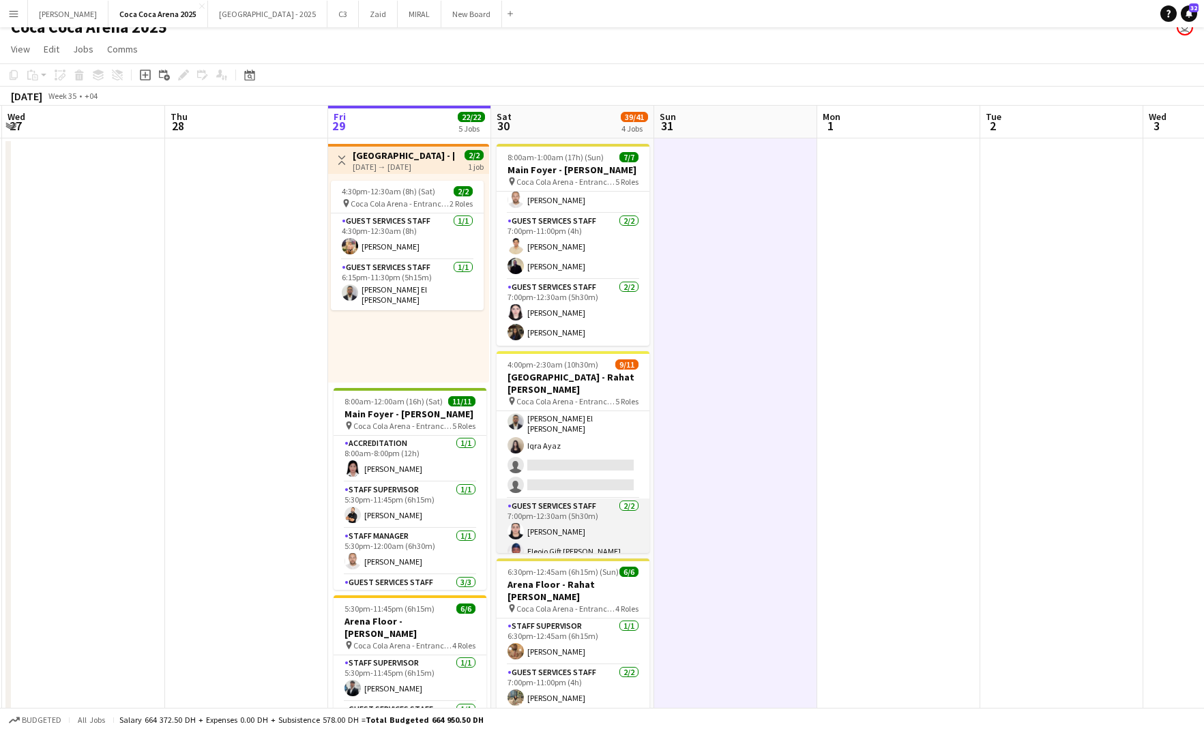
scroll to position [94, 0]
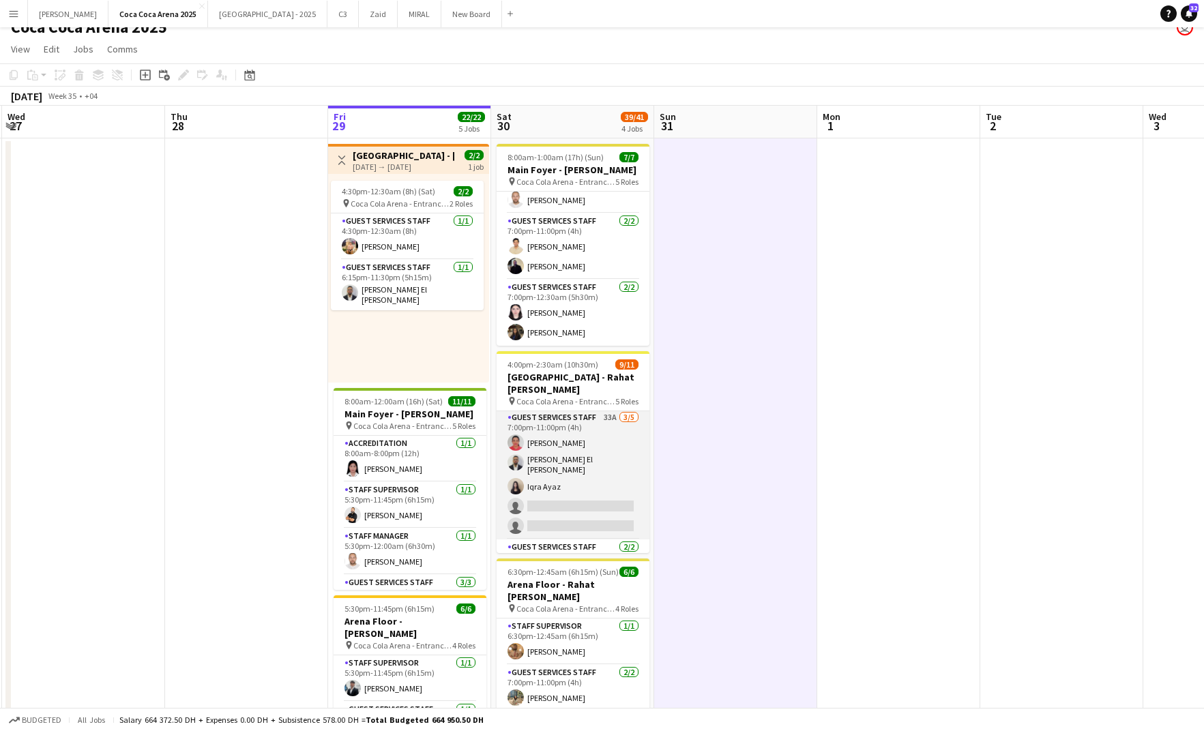
click at [541, 495] on app-card-role "Guest Services Staff 33A 3/5 7:00pm-11:00pm (4h) Kirti Sharma Khalid El Mallah …" at bounding box center [573, 475] width 153 height 130
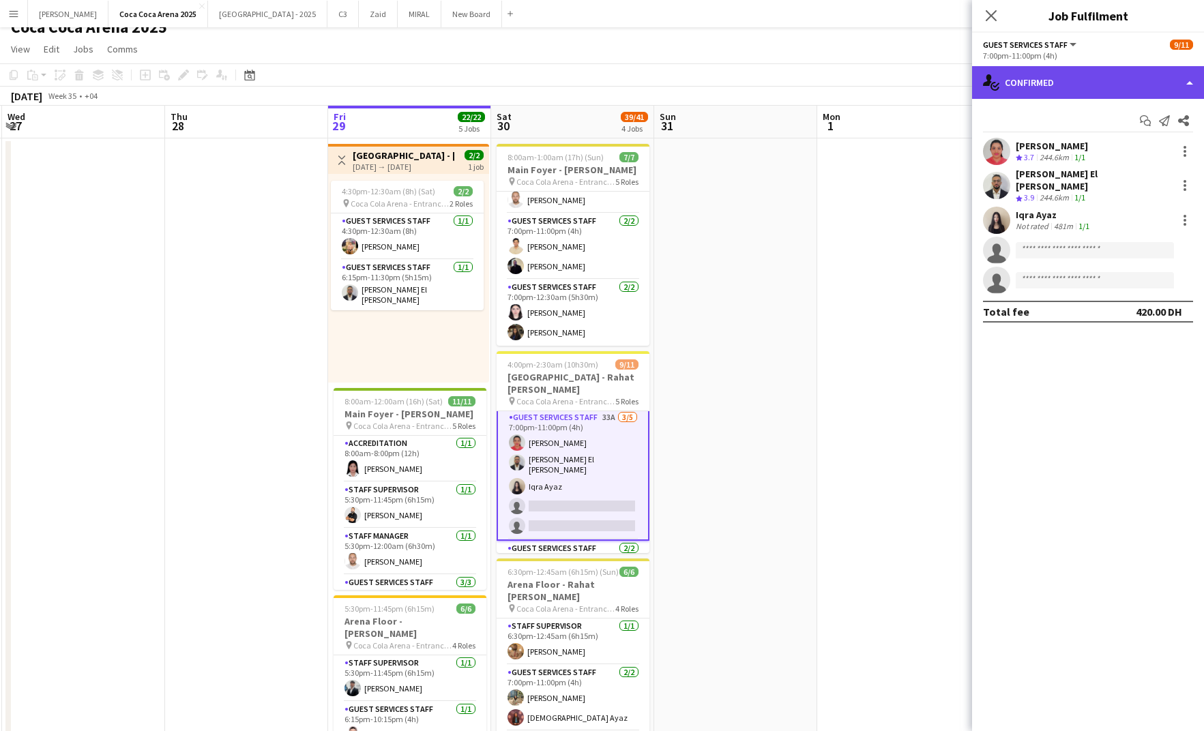
click at [1036, 86] on div "single-neutral-actions-check-2 Confirmed" at bounding box center [1088, 82] width 232 height 33
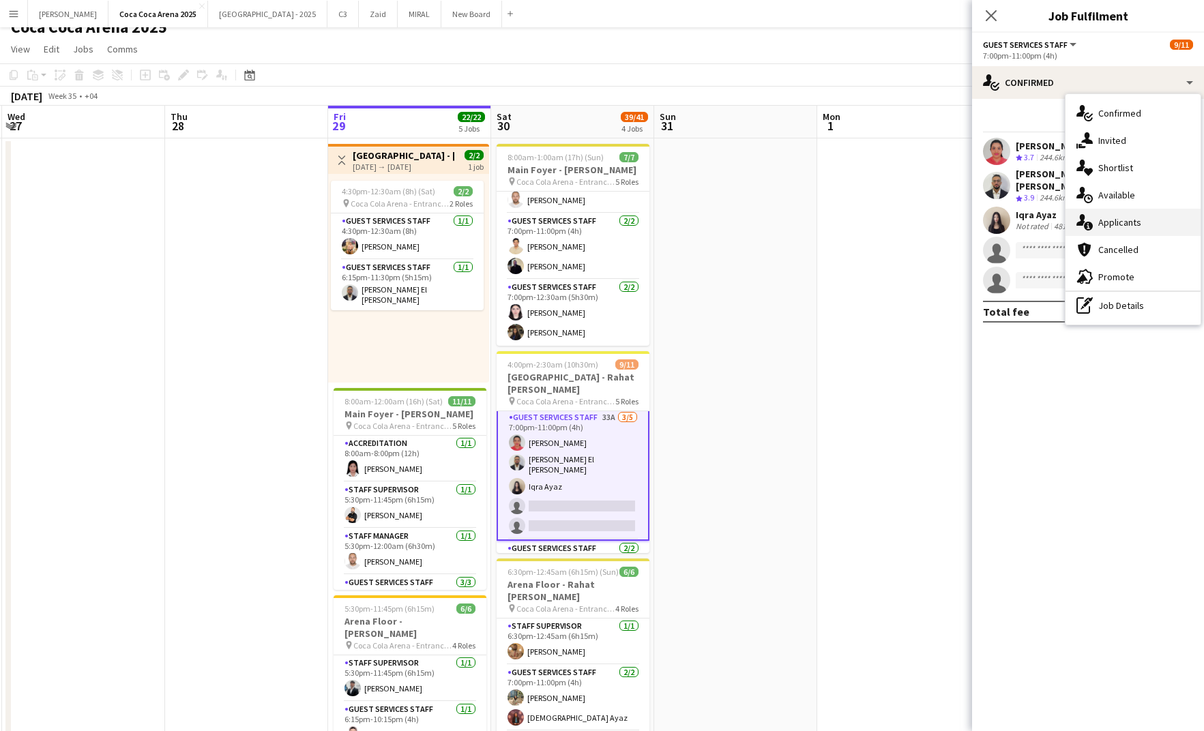
click at [1116, 228] on div "single-neutral-actions-information Applicants" at bounding box center [1133, 222] width 135 height 27
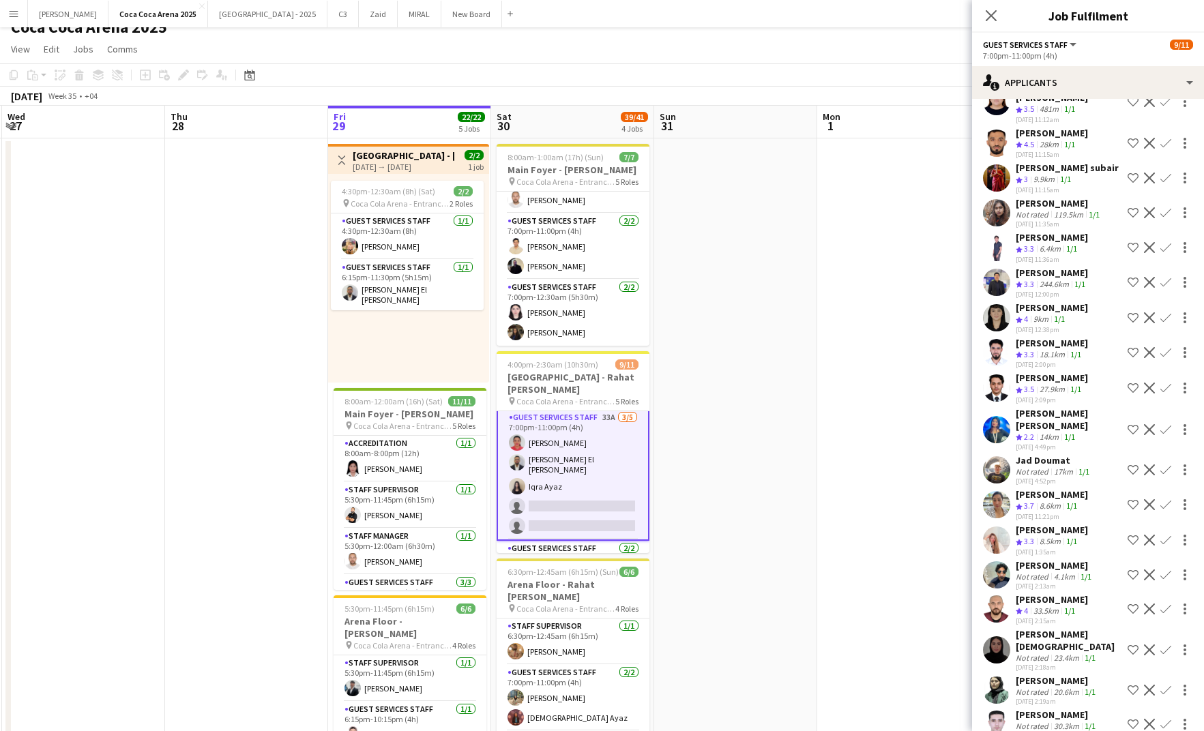
scroll to position [120, 0]
click at [1167, 382] on app-icon "Confirm" at bounding box center [1166, 387] width 11 height 11
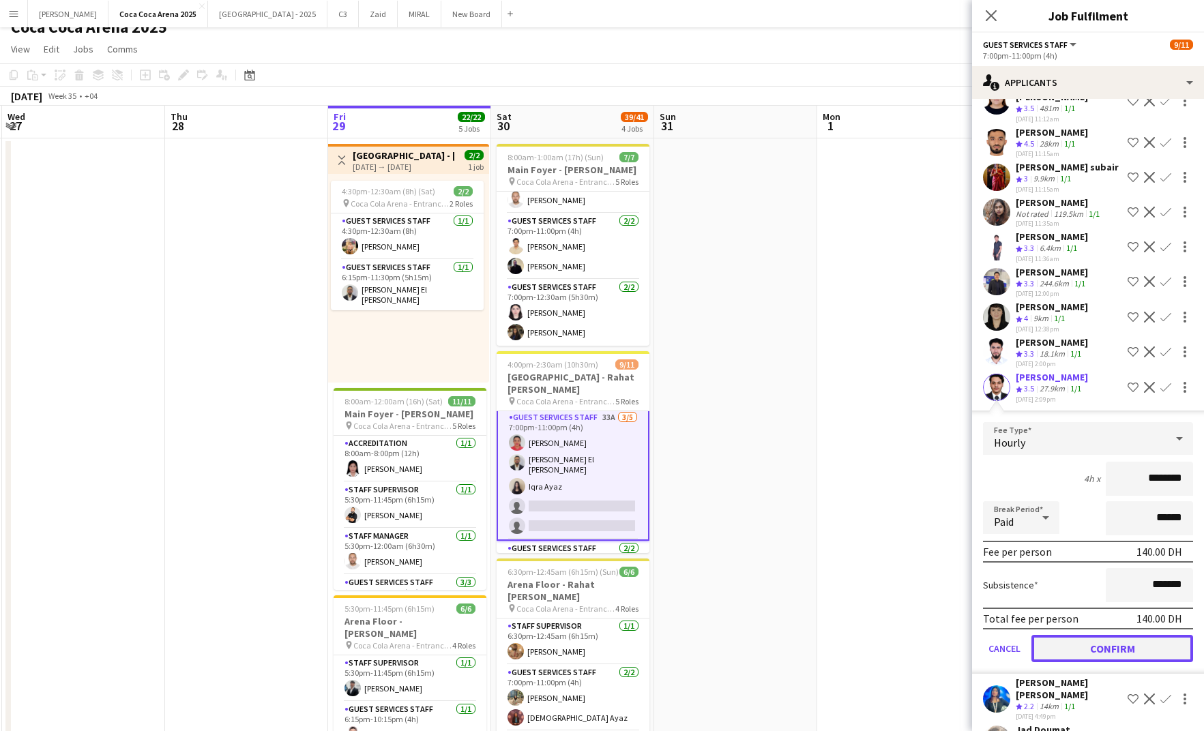
click at [1135, 635] on button "Confirm" at bounding box center [1113, 648] width 162 height 27
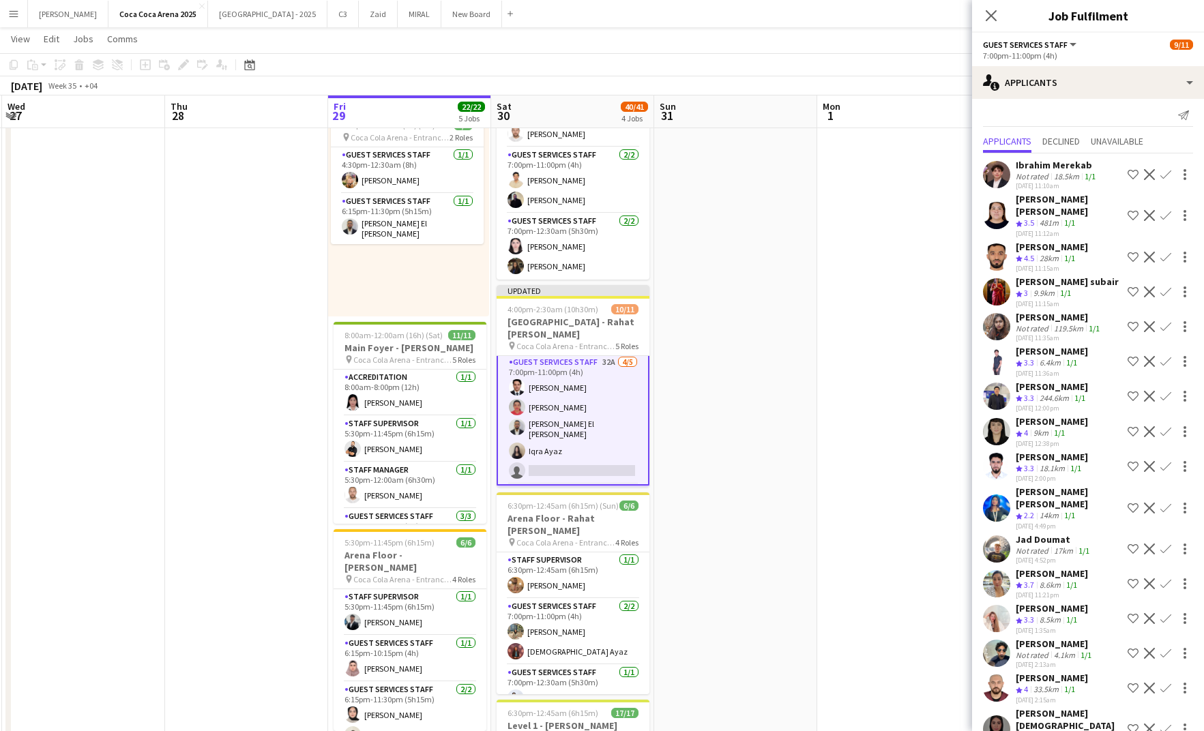
scroll to position [3, 0]
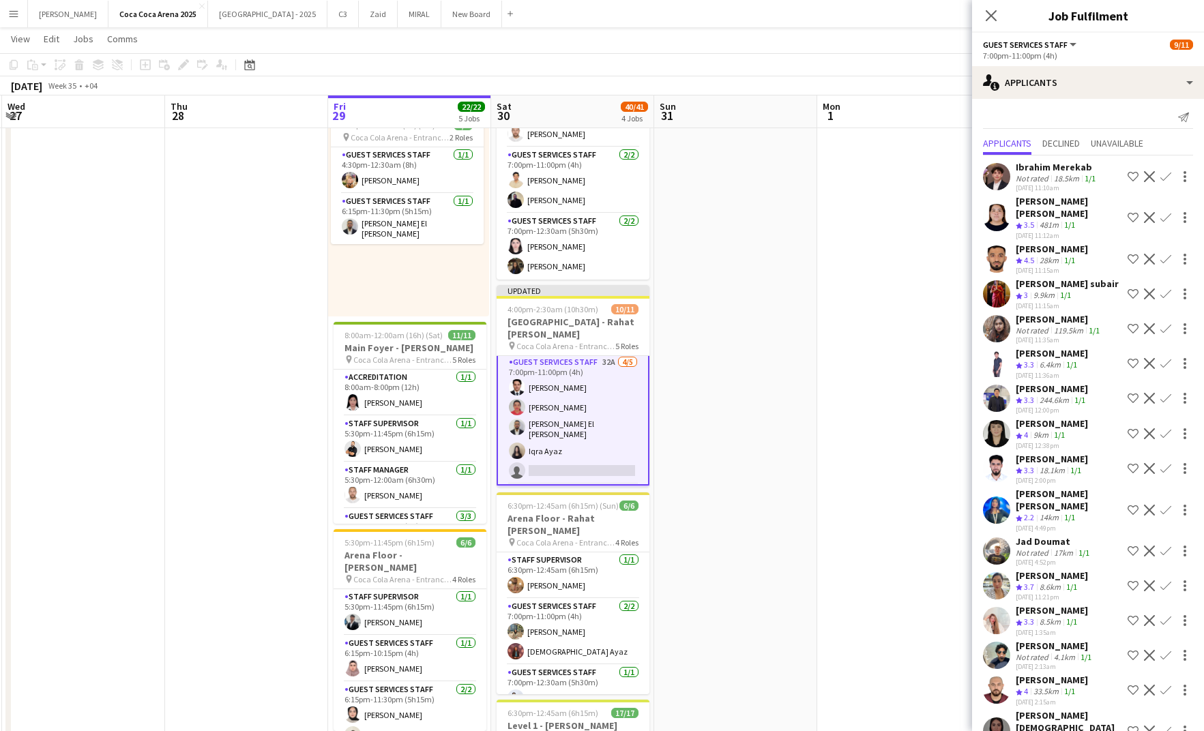
click at [1166, 254] on app-icon "Confirm" at bounding box center [1166, 259] width 11 height 11
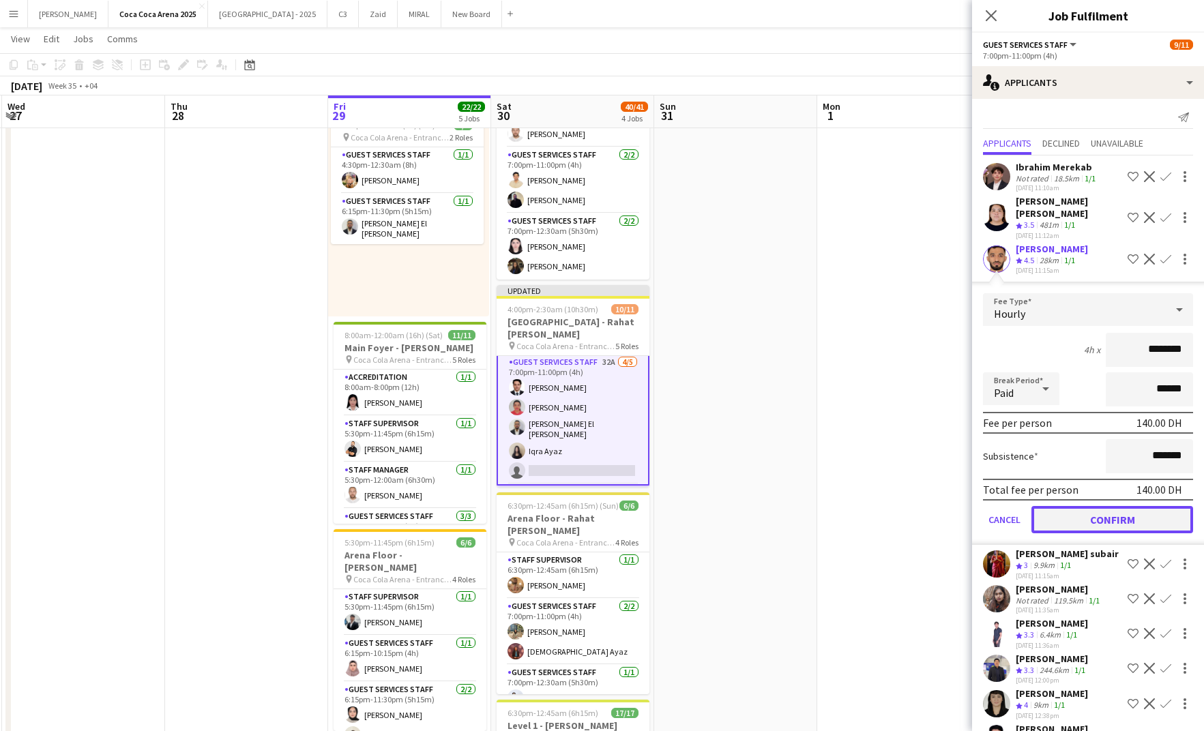
click at [1135, 507] on button "Confirm" at bounding box center [1113, 519] width 162 height 27
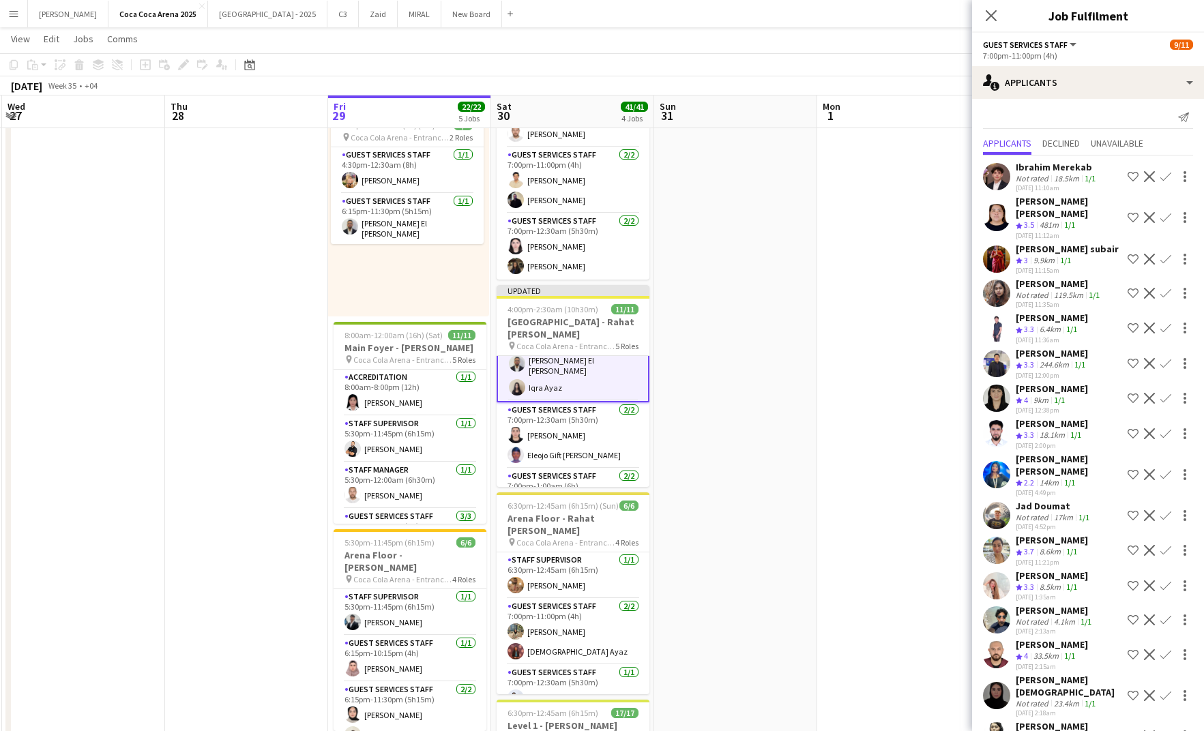
scroll to position [181, 0]
click at [761, 309] on app-date-cell at bounding box center [735, 500] width 163 height 857
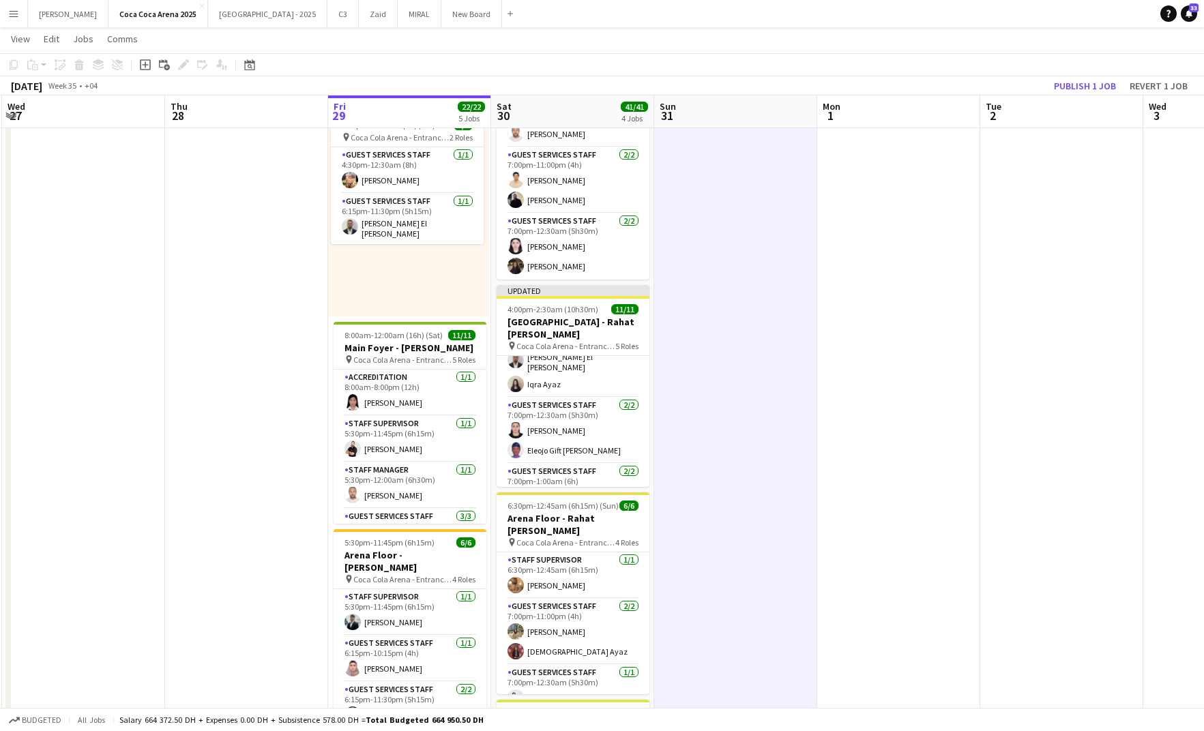
scroll to position [179, 0]
click at [1093, 86] on button "Publish 1 job" at bounding box center [1085, 86] width 73 height 18
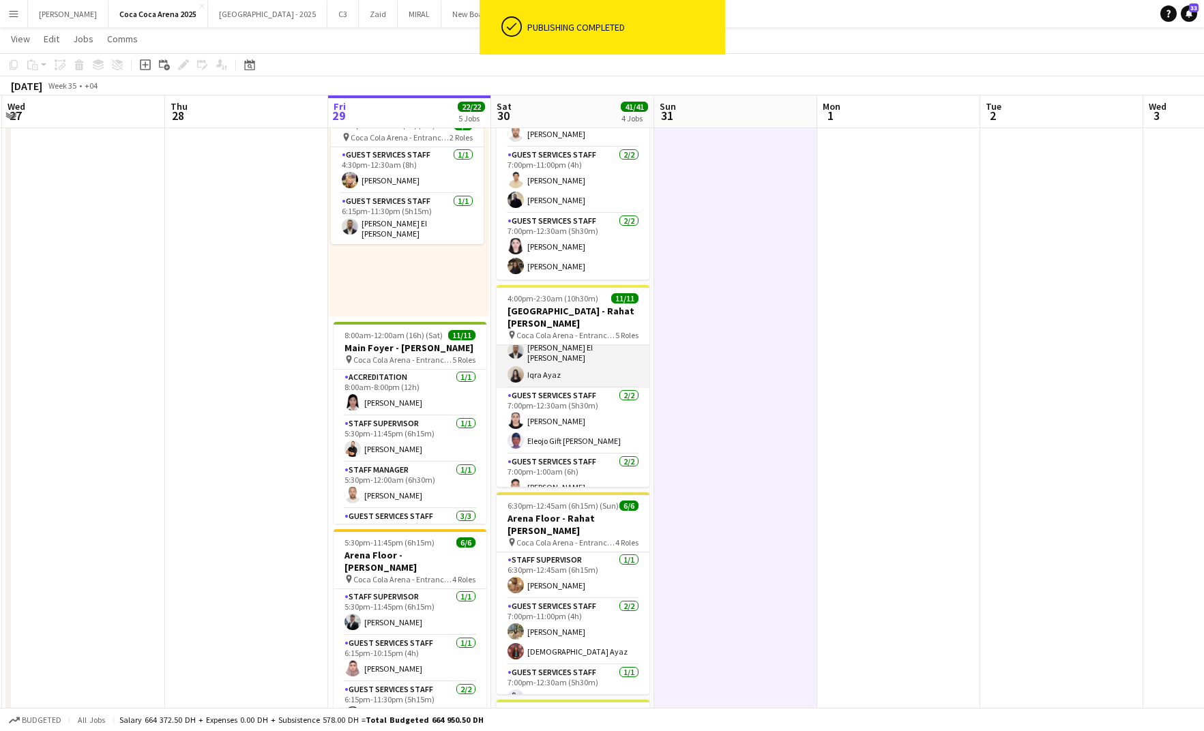
click at [575, 371] on app-card-role "Guest Services Staff 5/5 7:00pm-11:00pm (4h) Marwan Davoodi Hatem Hassan Kirti …" at bounding box center [573, 324] width 153 height 130
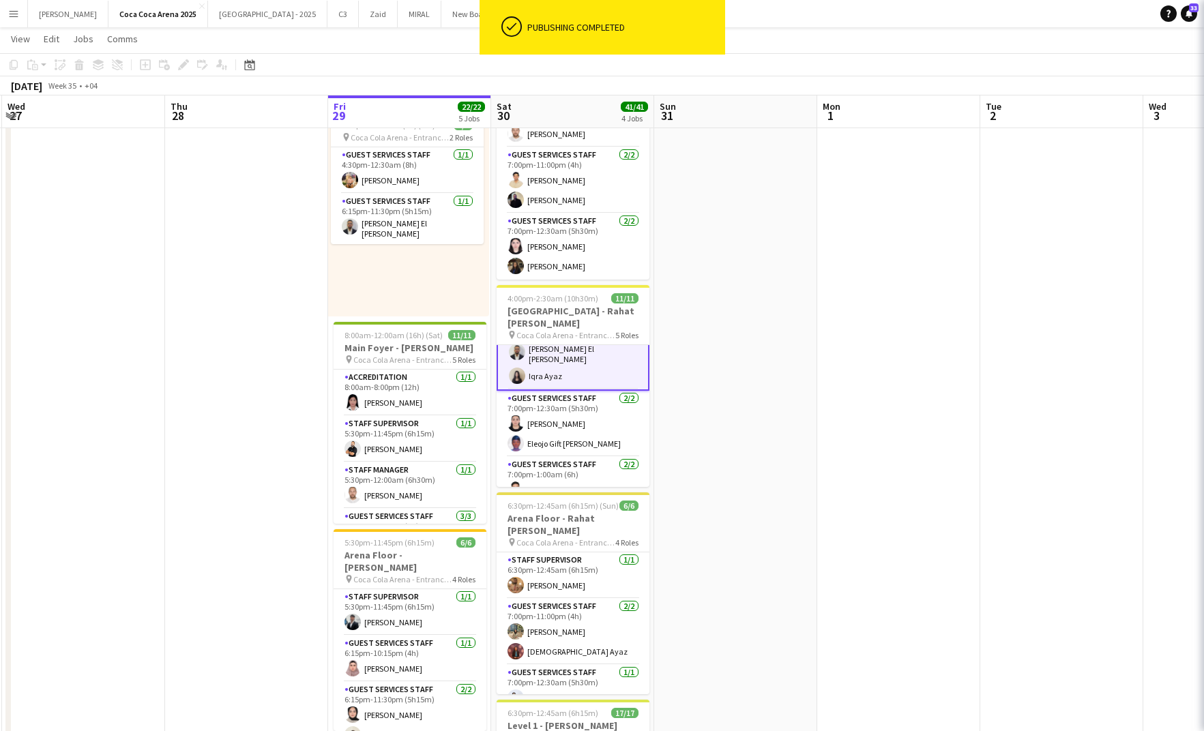
scroll to position [181, 0]
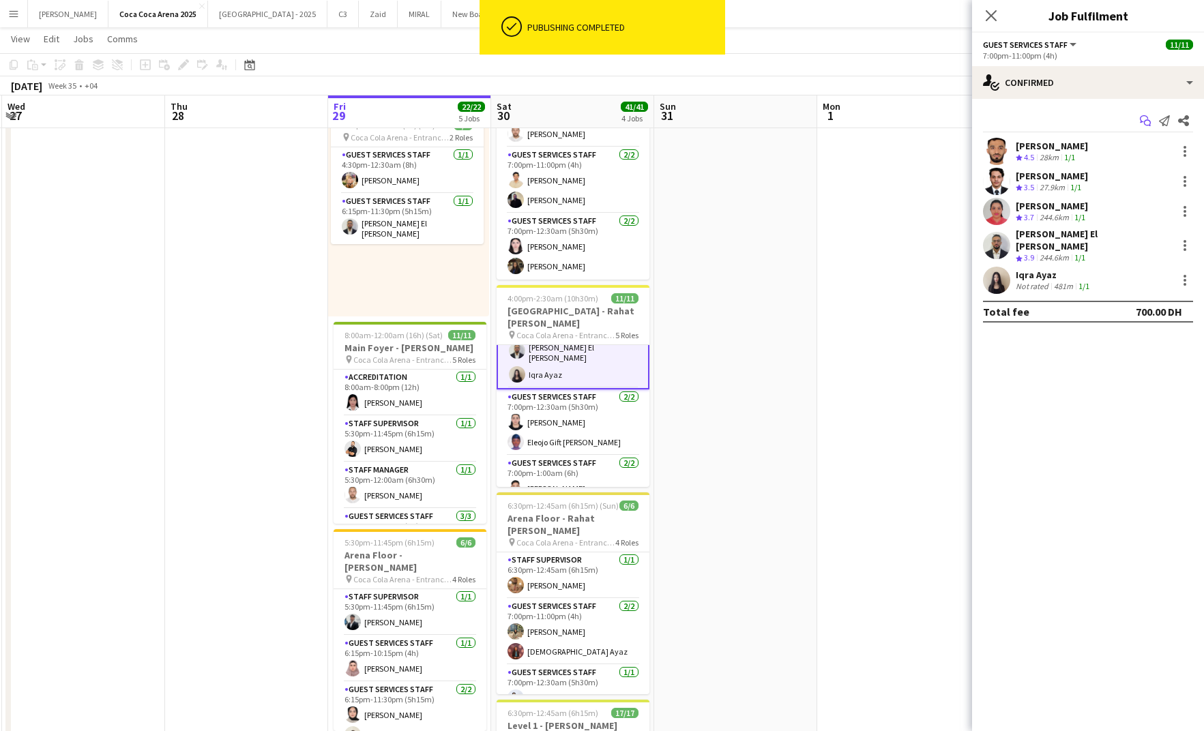
click at [1144, 118] on icon "Start chat" at bounding box center [1145, 120] width 11 height 11
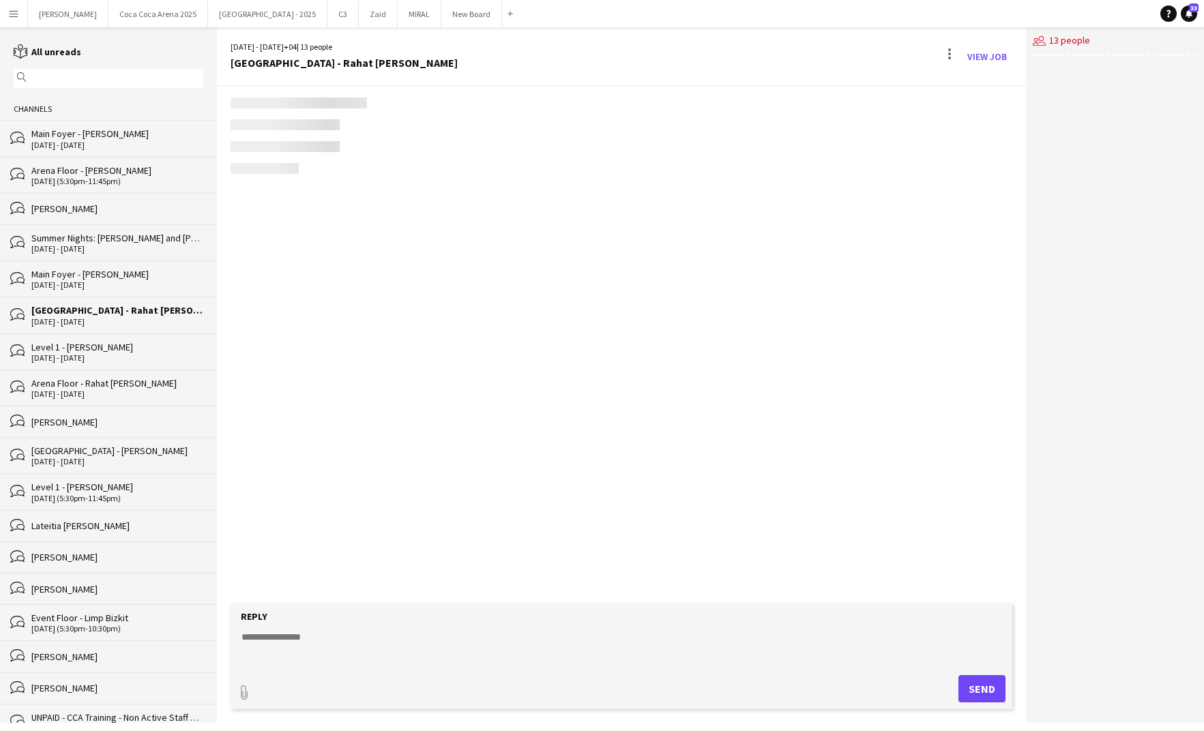
scroll to position [1717, 0]
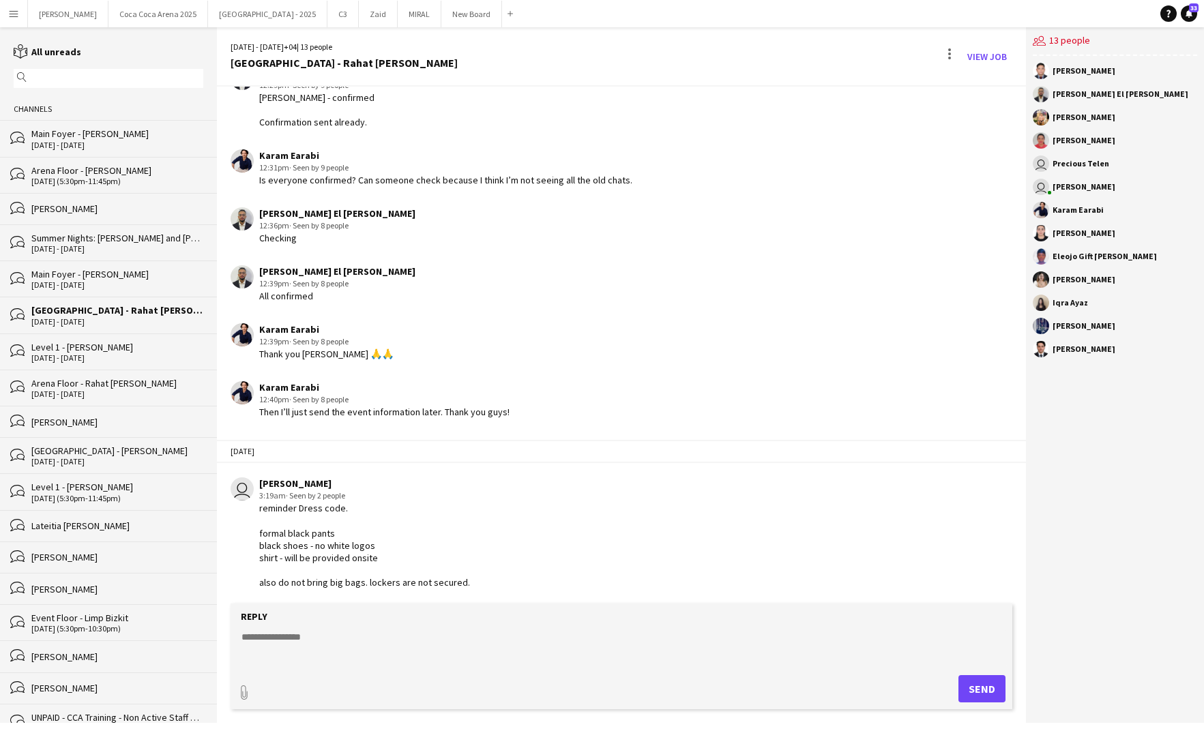
click at [293, 640] on textarea at bounding box center [624, 647] width 769 height 35
type textarea "**********"
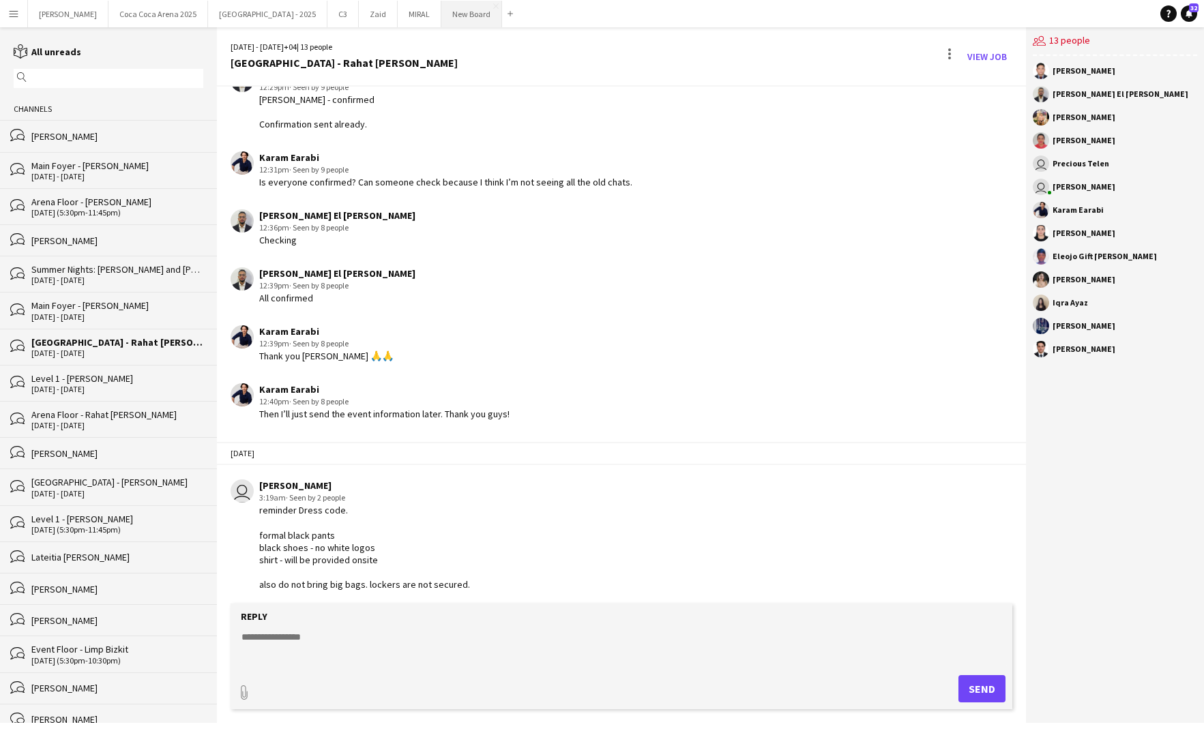
scroll to position [1917, 0]
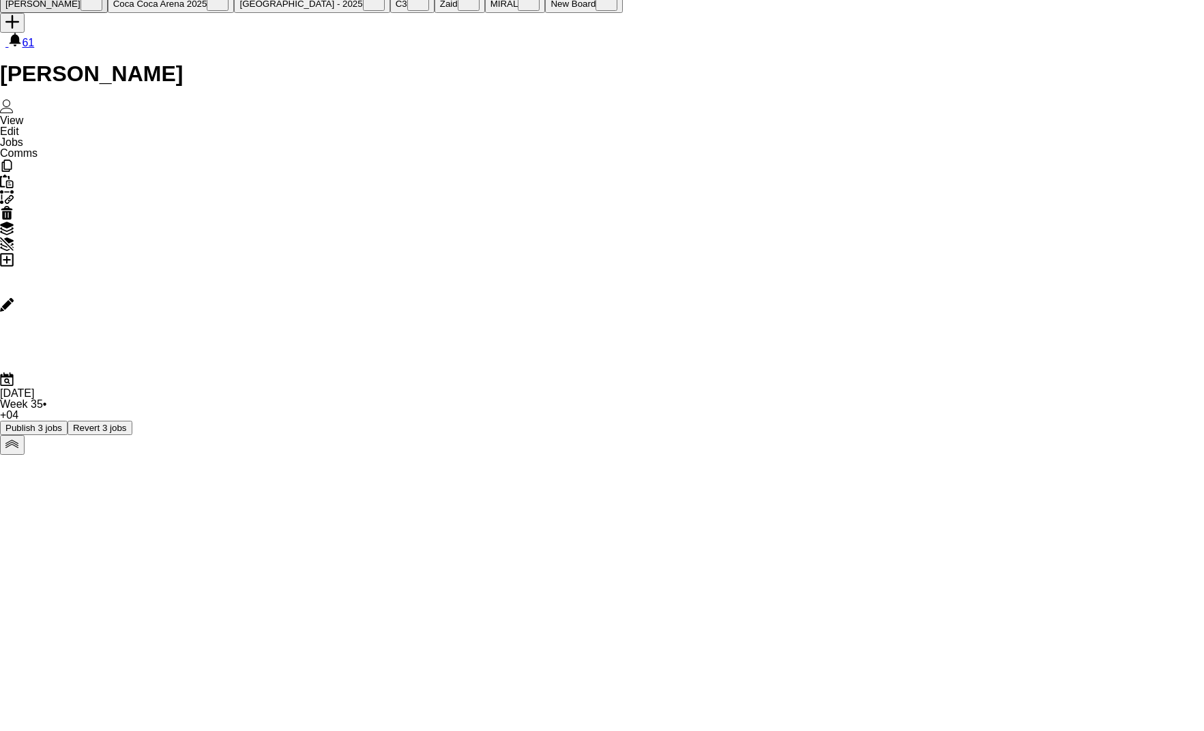
scroll to position [60, 0]
click at [794, 173] on h3 "Summer Nights: [PERSON_NAME] and [PERSON_NAME] - External" at bounding box center [808, 173] width 153 height 25
click at [185, 64] on icon at bounding box center [183, 65] width 8 height 8
click at [1097, 175] on div "Guest Services Staff" at bounding box center [1059, 180] width 96 height 10
click at [953, 394] on button "button" at bounding box center [951, 394] width 22 height 17
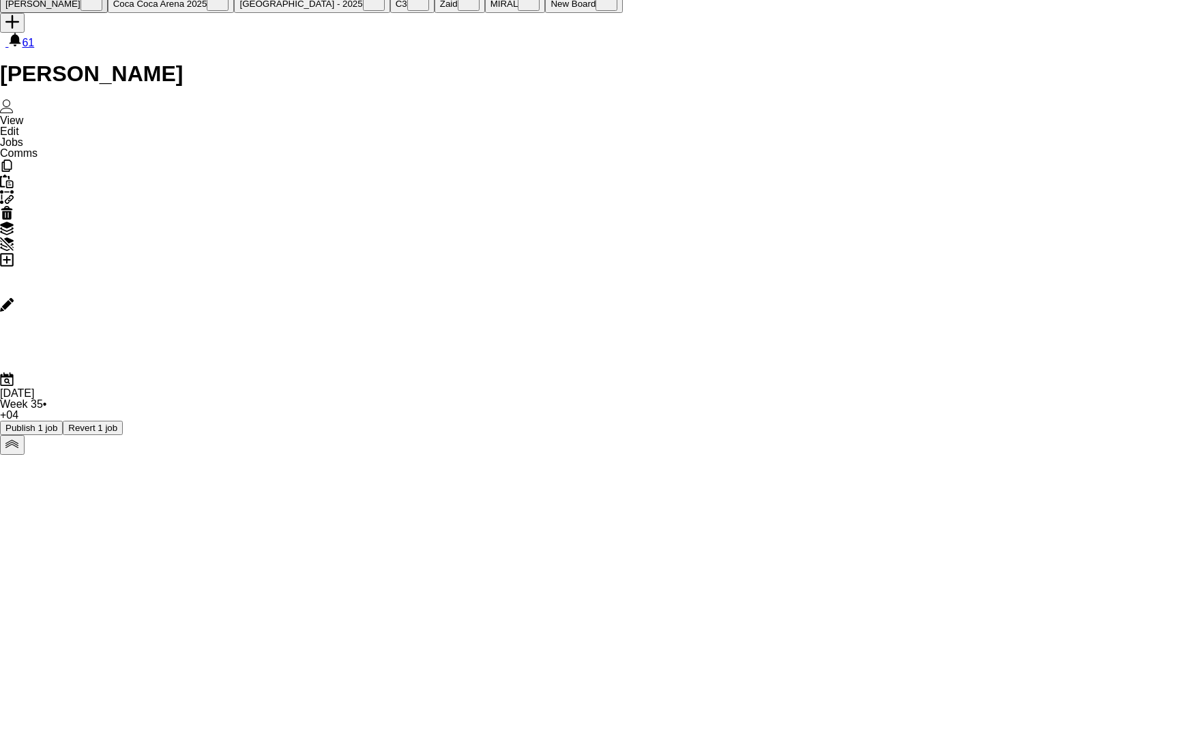
click at [953, 394] on button "button" at bounding box center [951, 394] width 22 height 17
type input "**"
click at [843, 38] on div "multiple-actions-text Shift" at bounding box center [856, 49] width 232 height 33
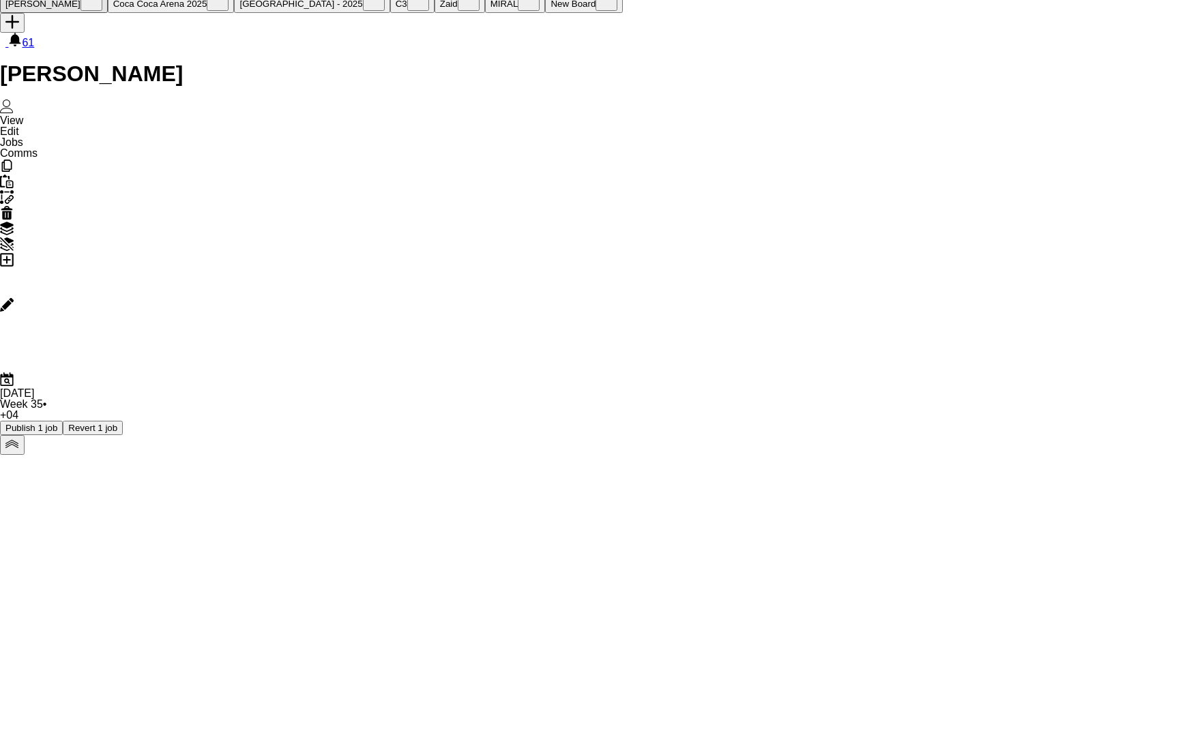
click at [856, 167] on icon at bounding box center [852, 166] width 11 height 10
click at [846, 51] on app-page-menu "View Day view expanded Day view collapsed Month view Date picker Jump to today …" at bounding box center [602, 40] width 1204 height 26
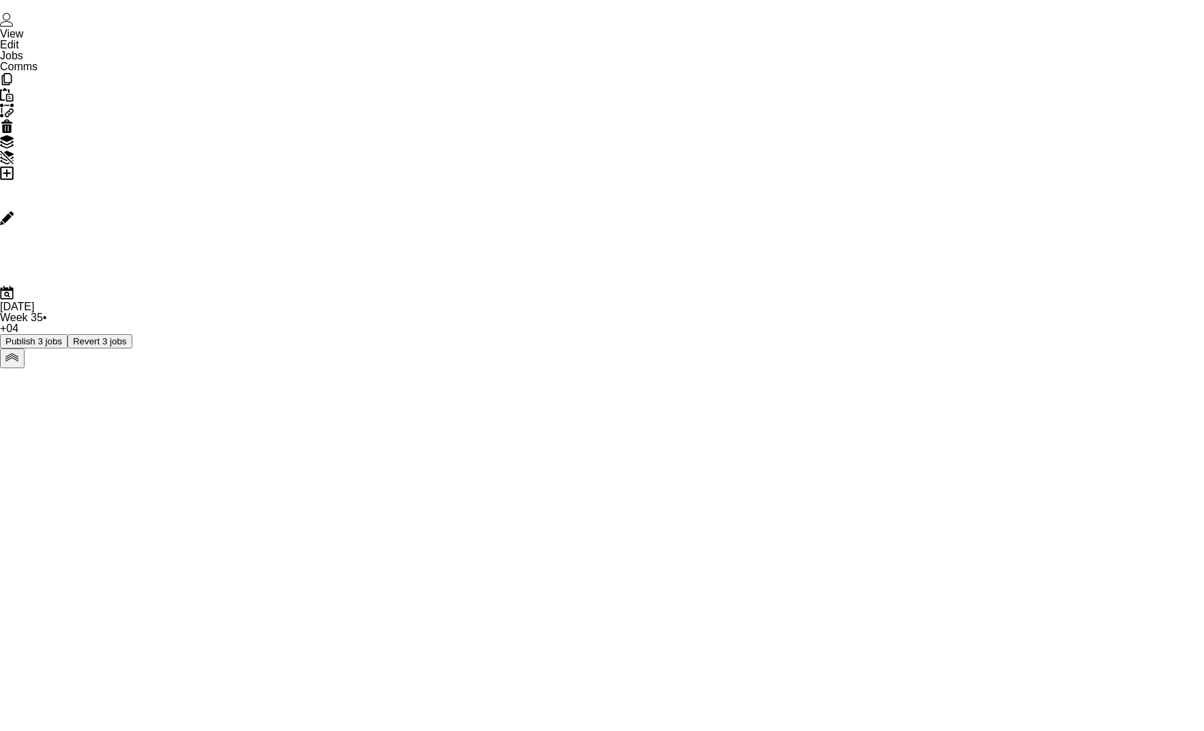
scroll to position [0, 0]
click at [798, 422] on app-card-role "Guest Services Staff 6/6 5:00pm-12:00am (7h) Hamza ALmohareb Bader Baker Ammar …" at bounding box center [808, 396] width 153 height 145
click at [809, 559] on app-card-role "Guest Services Staff 6/6 5:00pm-1:30am (8h30m) Bilal Al Hamad Rami Safar Magda …" at bounding box center [808, 601] width 153 height 145
click at [798, 404] on app-card-role "Guest Services Staff 6/6 5:00pm-12:00am (7h) Hamza ALmohareb Bader Baker Ammar …" at bounding box center [808, 396] width 153 height 145
click at [776, 370] on app-card-role "Guest Services Staff 6/6 5:00pm-12:00am (7h) Hamza ALmohareb Bader Baker Ammar …" at bounding box center [808, 398] width 153 height 148
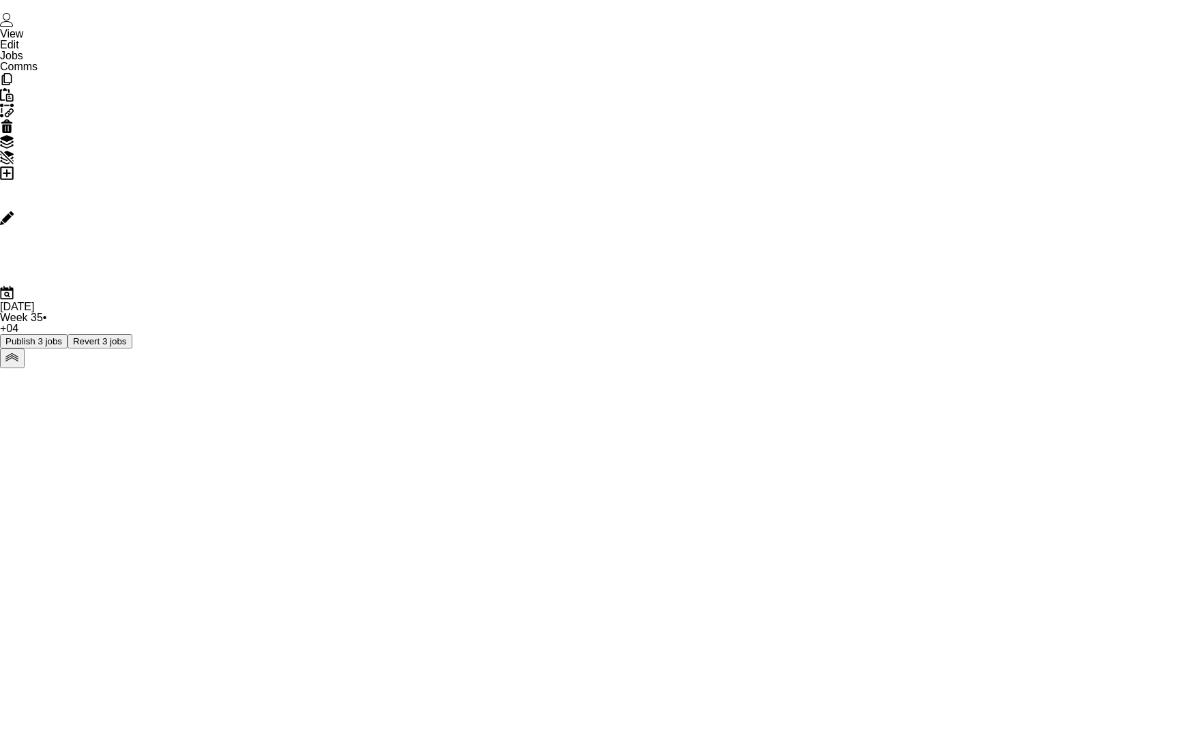
click at [811, 360] on app-card-role "Guest Services Staff 6/6 5:00pm-12:00am (7h) Hamza ALmohareb Bader Baker Ammar …" at bounding box center [808, 396] width 153 height 145
click at [777, 286] on h3 "Summer Nights: [PERSON_NAME] and [PERSON_NAME] - Internal" at bounding box center [808, 294] width 153 height 25
click at [183, 66] on icon at bounding box center [183, 65] width 8 height 8
click at [1169, 134] on div "6 x Guest Services Staff 1 470.00 DH 5:00pm-12:00am (7h)" at bounding box center [1088, 139] width 210 height 38
click at [950, 375] on button "button" at bounding box center [951, 377] width 22 height 18
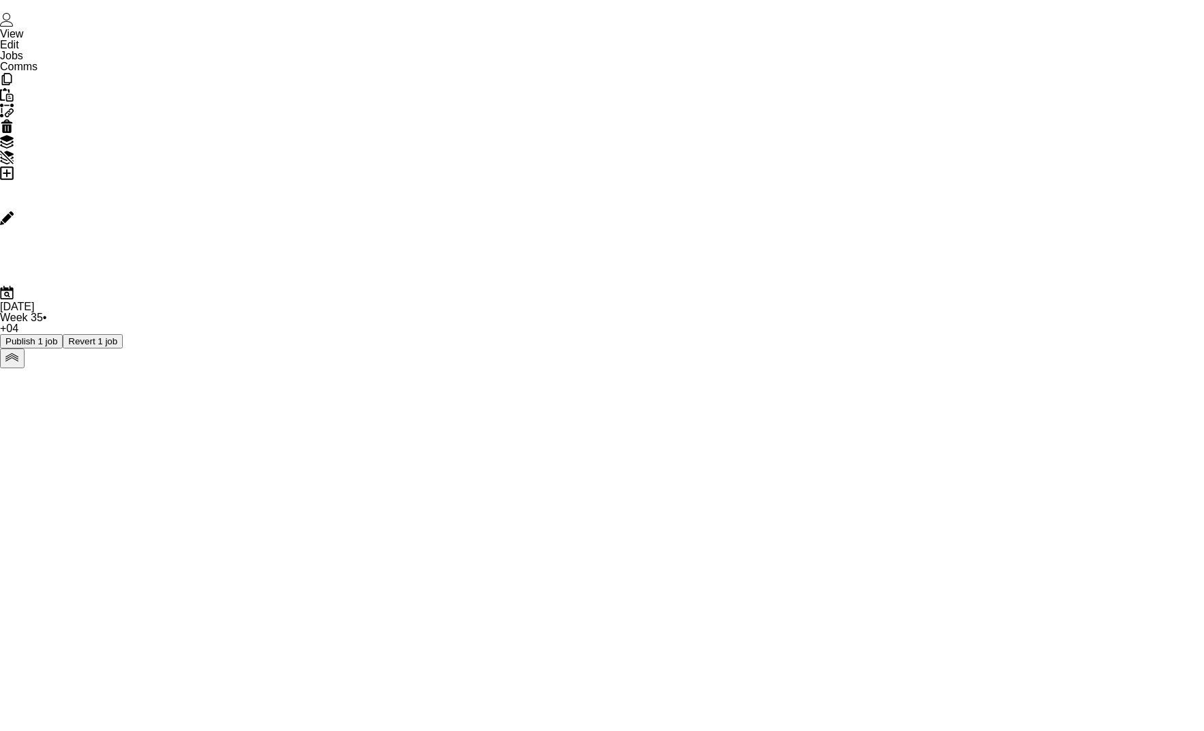
click at [950, 375] on button "button" at bounding box center [951, 377] width 22 height 18
type input "*"
click at [759, 18] on icon "Close pop-in" at bounding box center [759, 15] width 13 height 13
click at [781, 412] on app-card-role "Guest Services Staff 149A 6/8 5:00pm-12:00am (7h) Hamza ALmohareb Bader Baker A…" at bounding box center [809, 359] width 150 height 185
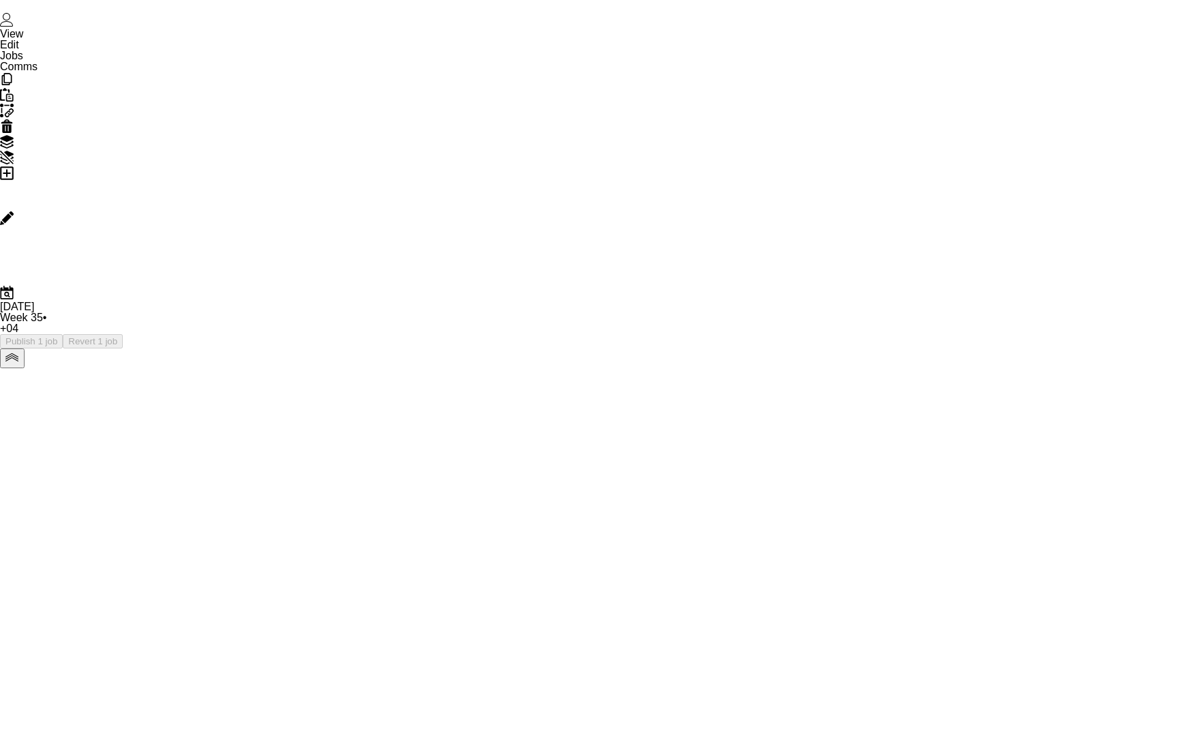
click at [761, 285] on h3 "Summer Nights: [PERSON_NAME] and [PERSON_NAME] - Internal" at bounding box center [808, 294] width 153 height 25
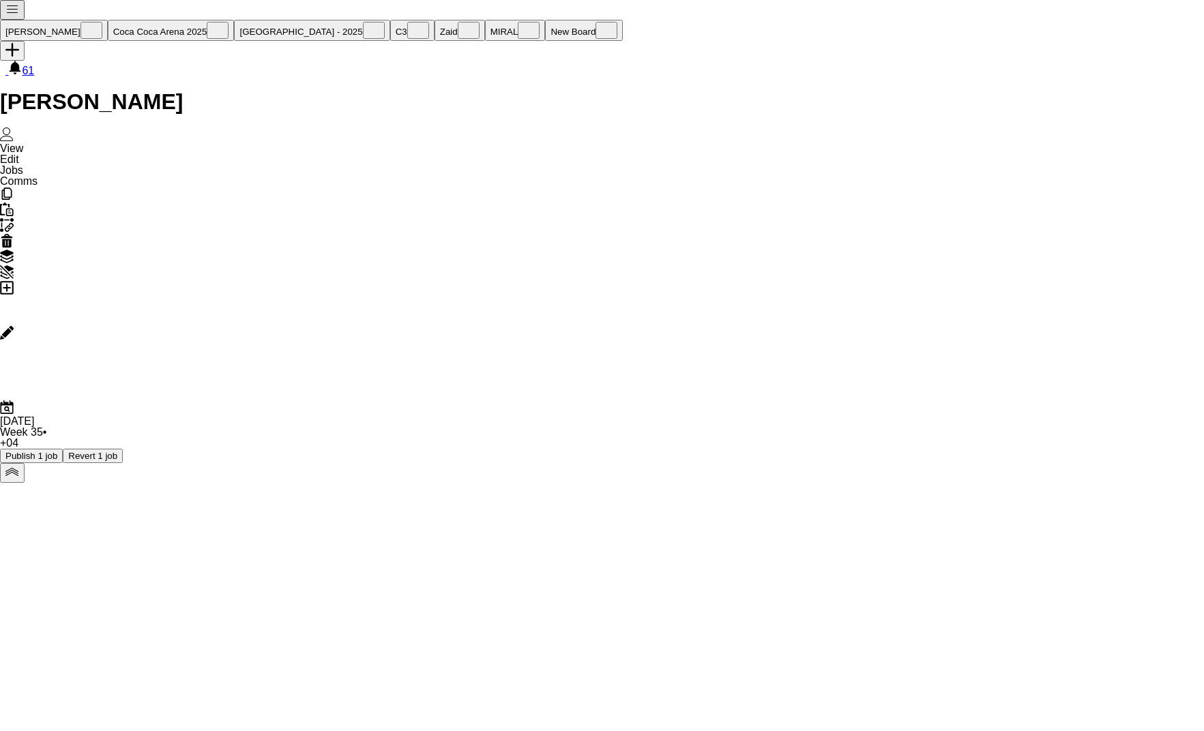
scroll to position [0, 0]
click at [1097, 108] on button "Publish 3 jobs" at bounding box center [1077, 112] width 78 height 18
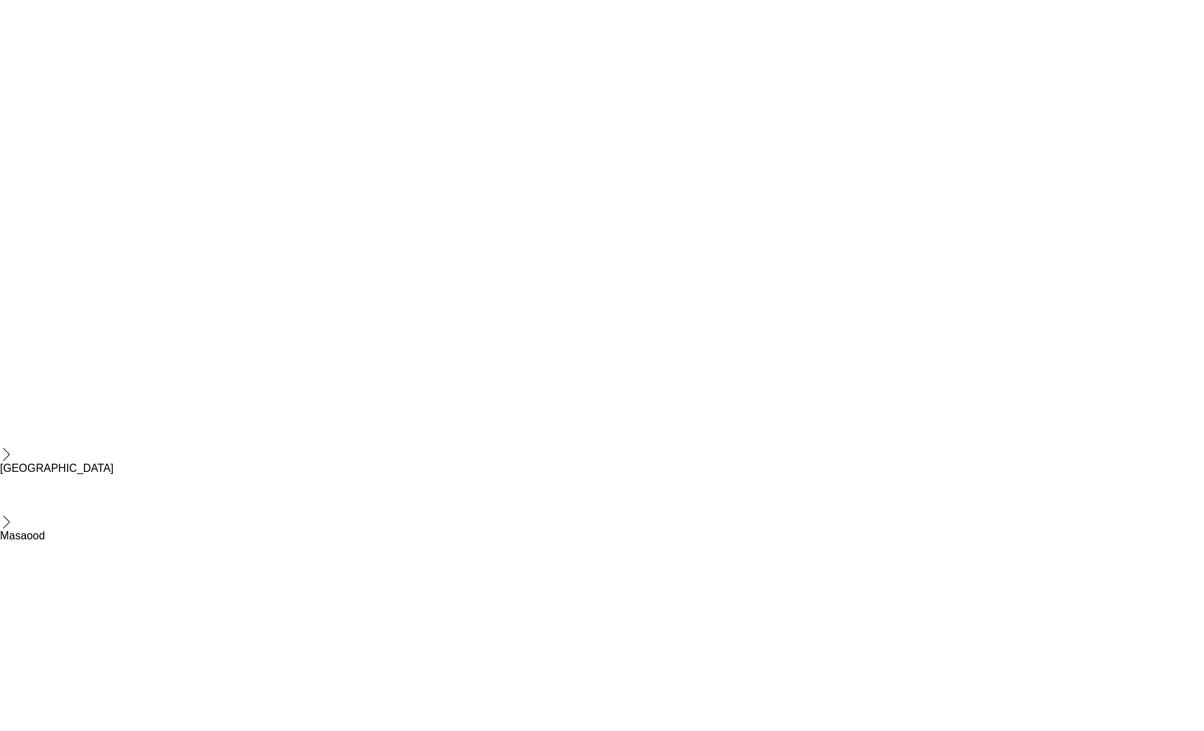
click at [848, 262] on app-job-card "9:00am-12:00am (15h) (Sat) 2/2 pin ADNEC Abu Dhabi 2 Roles Guest Services Staff…" at bounding box center [808, 322] width 153 height 126
click at [78, 65] on icon at bounding box center [80, 66] width 8 height 7
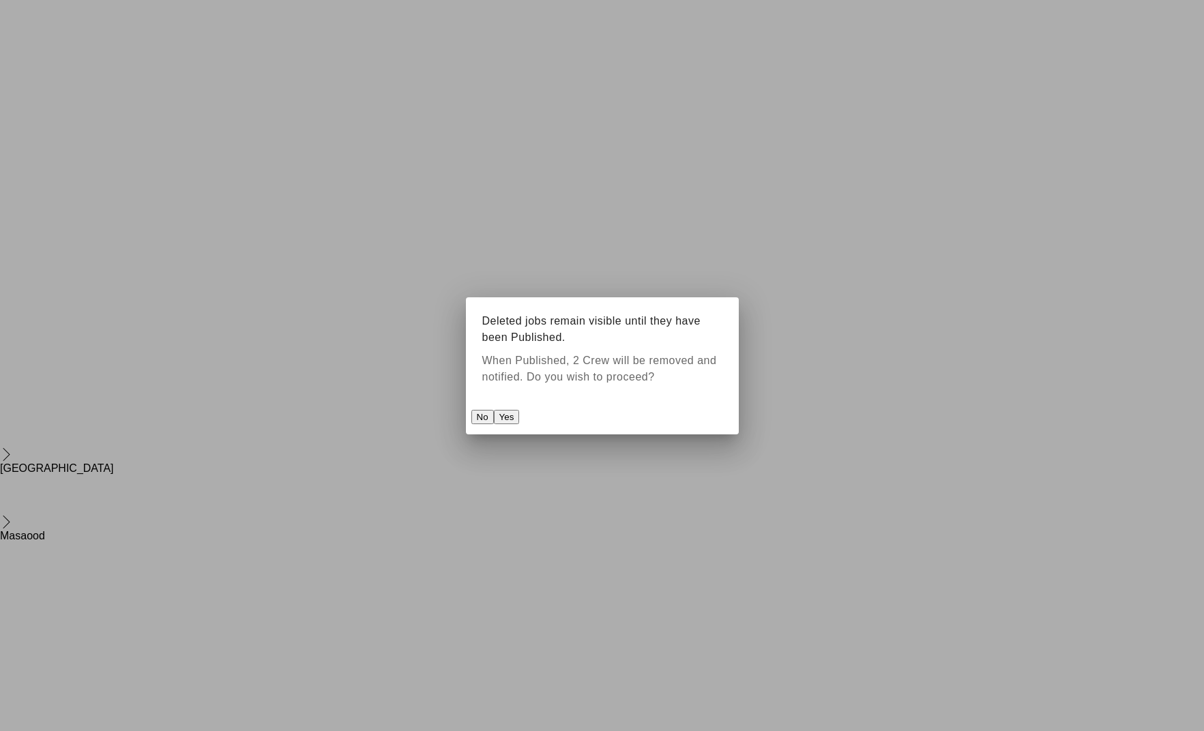
click at [692, 427] on button "Yes" at bounding box center [703, 418] width 38 height 27
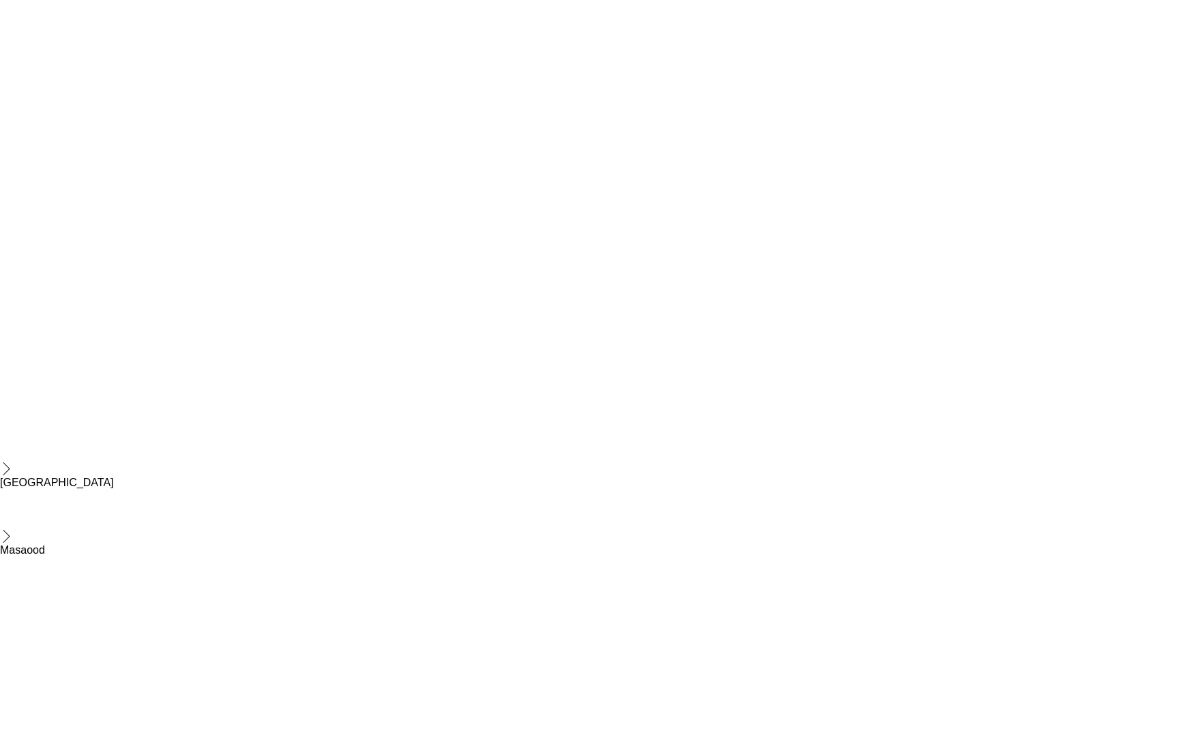
scroll to position [0, 402]
click at [863, 267] on div "9:00am-12:00am (15h) (Sun) 2/2" at bounding box center [820, 269] width 153 height 10
click at [81, 68] on icon at bounding box center [80, 66] width 8 height 7
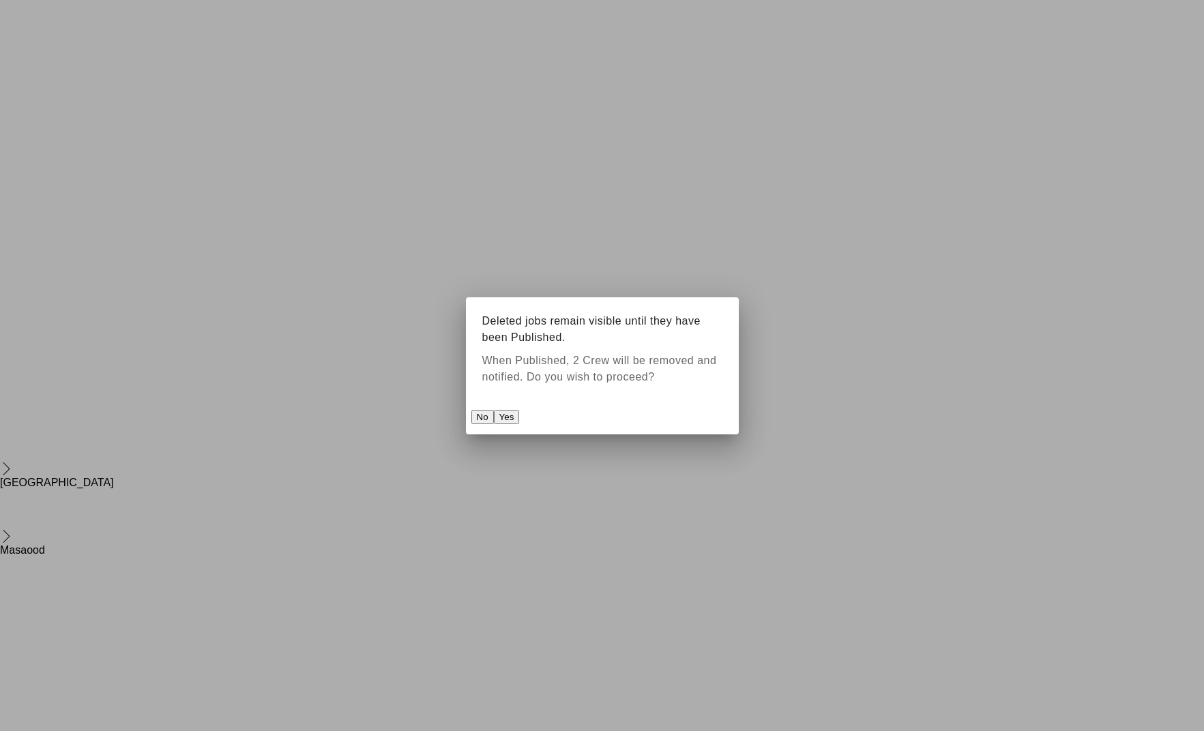
scroll to position [0, 0]
click at [695, 418] on button "Yes" at bounding box center [703, 418] width 38 height 27
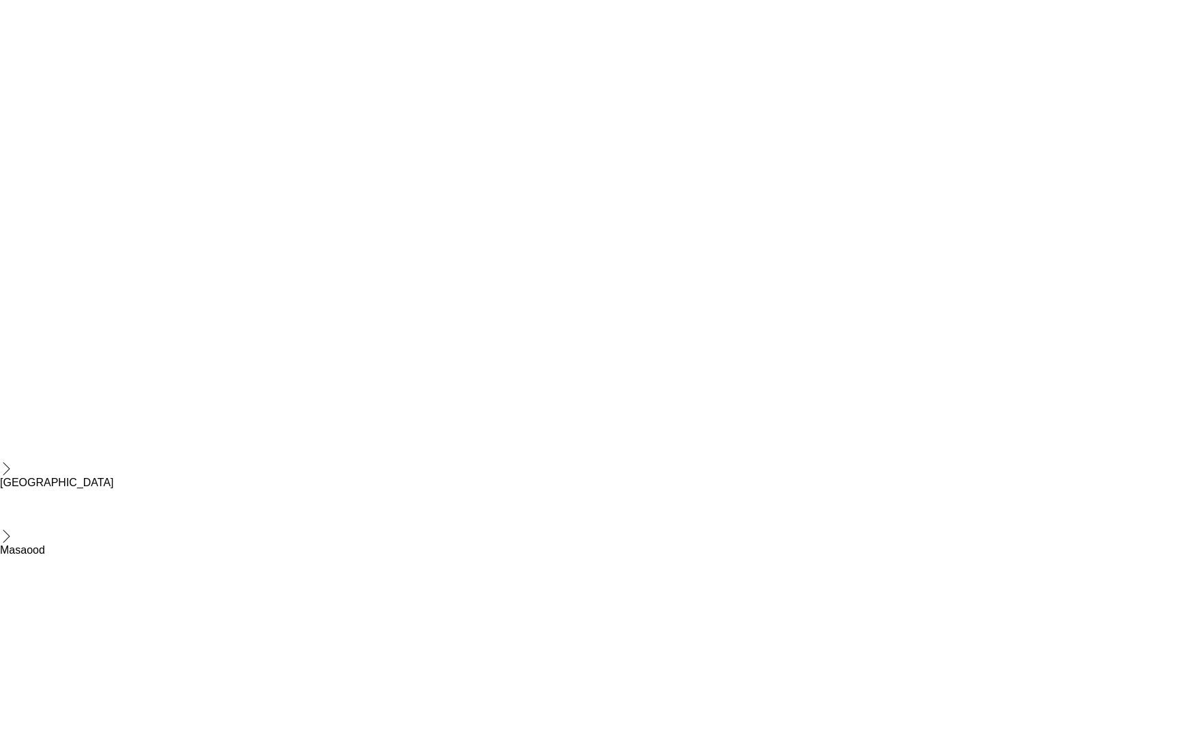
scroll to position [1981, 0]
click at [924, 305] on app-card-role "Guest Services Staff 1/1 9:00am-4:30pm (7h30m) Mohammed Alaloul" at bounding box center [983, 314] width 153 height 46
click at [927, 273] on span "9:00am-12:00am (15h) (Mon)" at bounding box center [969, 269] width 102 height 10
click at [63, 61] on div "Copy Paste Paste Command V Paste with crew Command Shift V Paste linked Job Del…" at bounding box center [65, 65] width 120 height 16
click at [965, 265] on span "9:00am-12:00am (15h) (Mon)" at bounding box center [969, 269] width 102 height 10
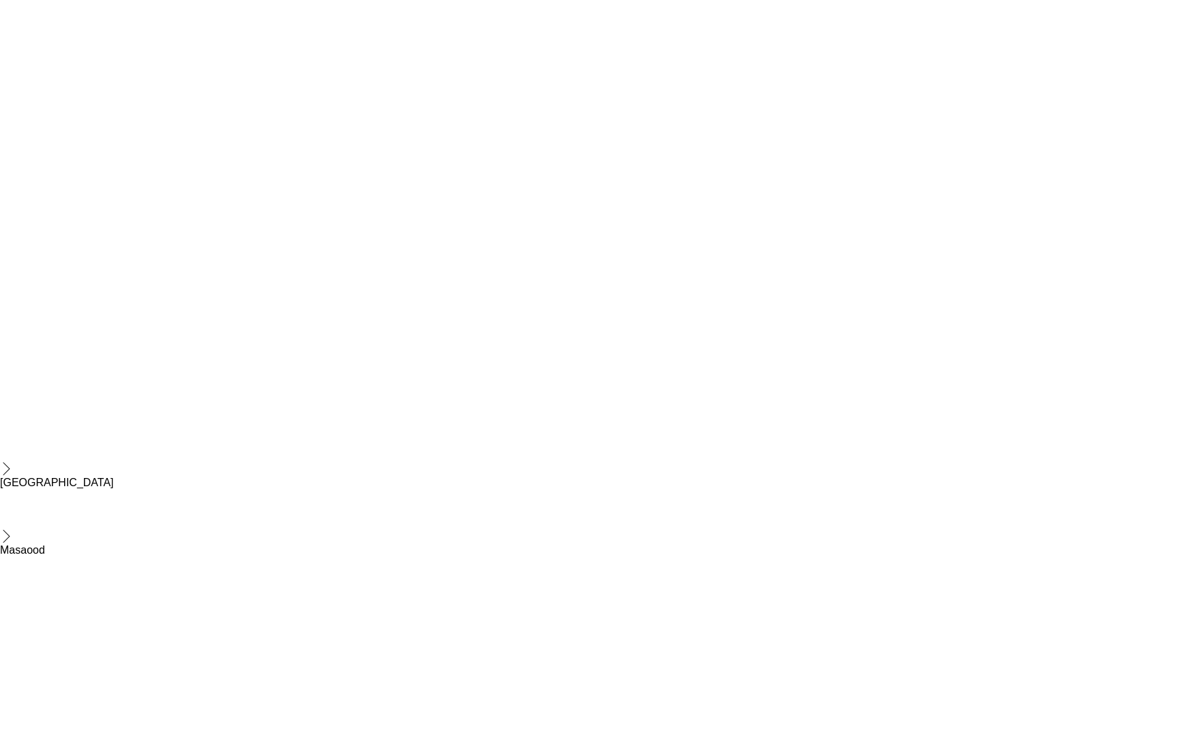
click at [81, 64] on icon at bounding box center [80, 66] width 8 height 7
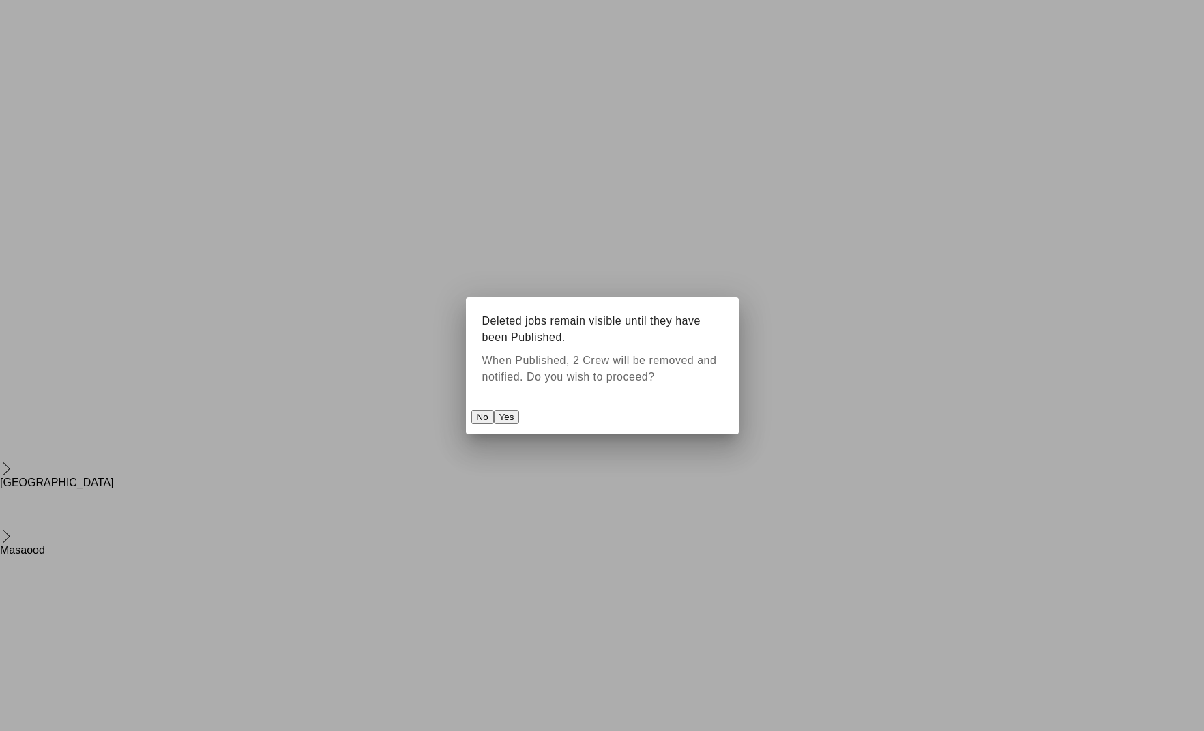
scroll to position [0, 0]
click at [701, 418] on button "Yes" at bounding box center [703, 418] width 38 height 27
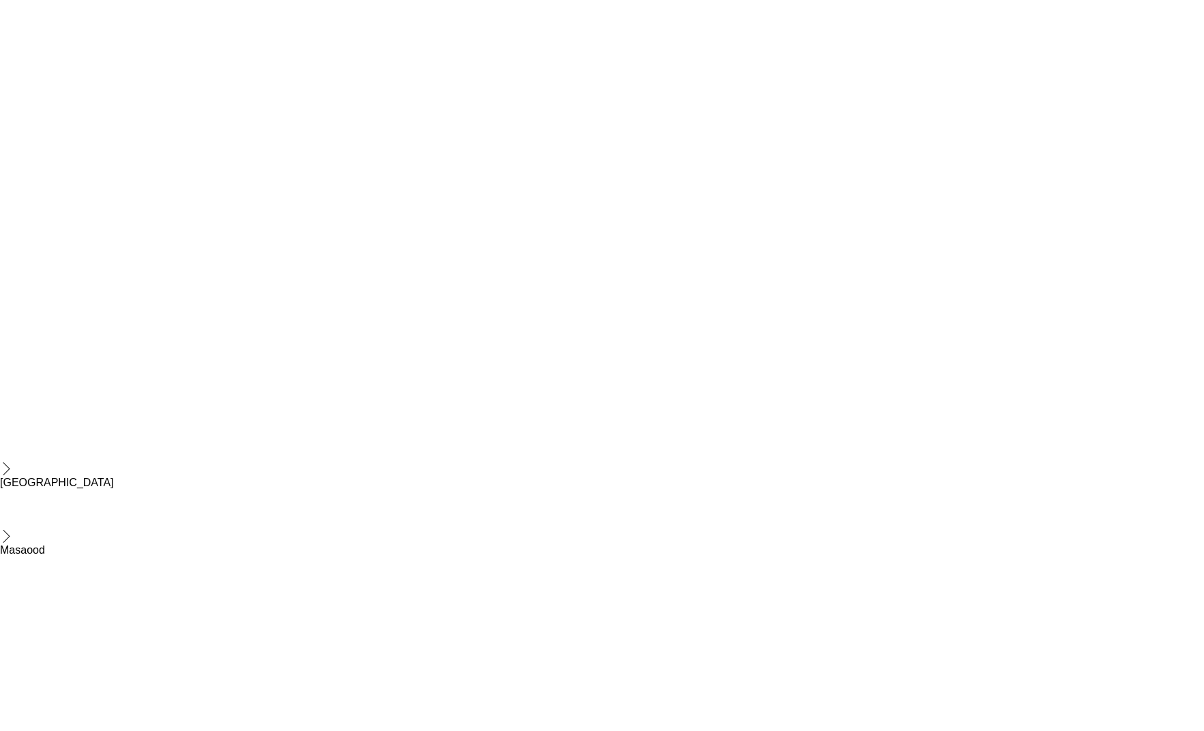
scroll to position [2009, 0]
click at [521, 534] on div "Guest Services Staff 397A 0/2 1:00pm-5:00pm (4h) single-neutral-actions single-…" at bounding box center [513, 590] width 153 height 113
click at [572, 470] on div "Toggle View Bite Rite Store Activation 18-08-2025 → 21-12-2025 0/375 107 jobs" at bounding box center [627, 480] width 149 height 23
click at [76, 67] on icon at bounding box center [80, 66] width 8 height 7
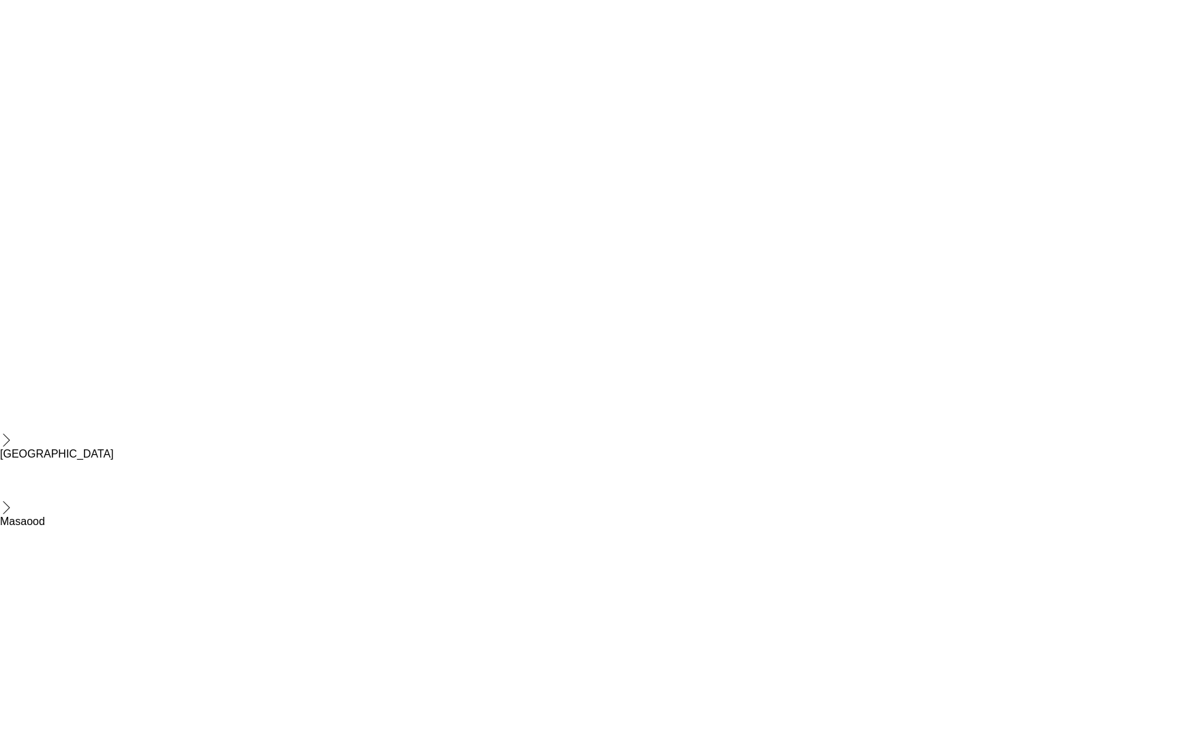
scroll to position [0, 591]
click at [905, 514] on span "1:00pm-5:00pm (4h)" at bounding box center [927, 512] width 70 height 10
click at [74, 67] on icon "Delete" at bounding box center [79, 64] width 11 height 11
click at [665, 487] on div "[DATE] → [DATE]" at bounding box center [709, 487] width 102 height 10
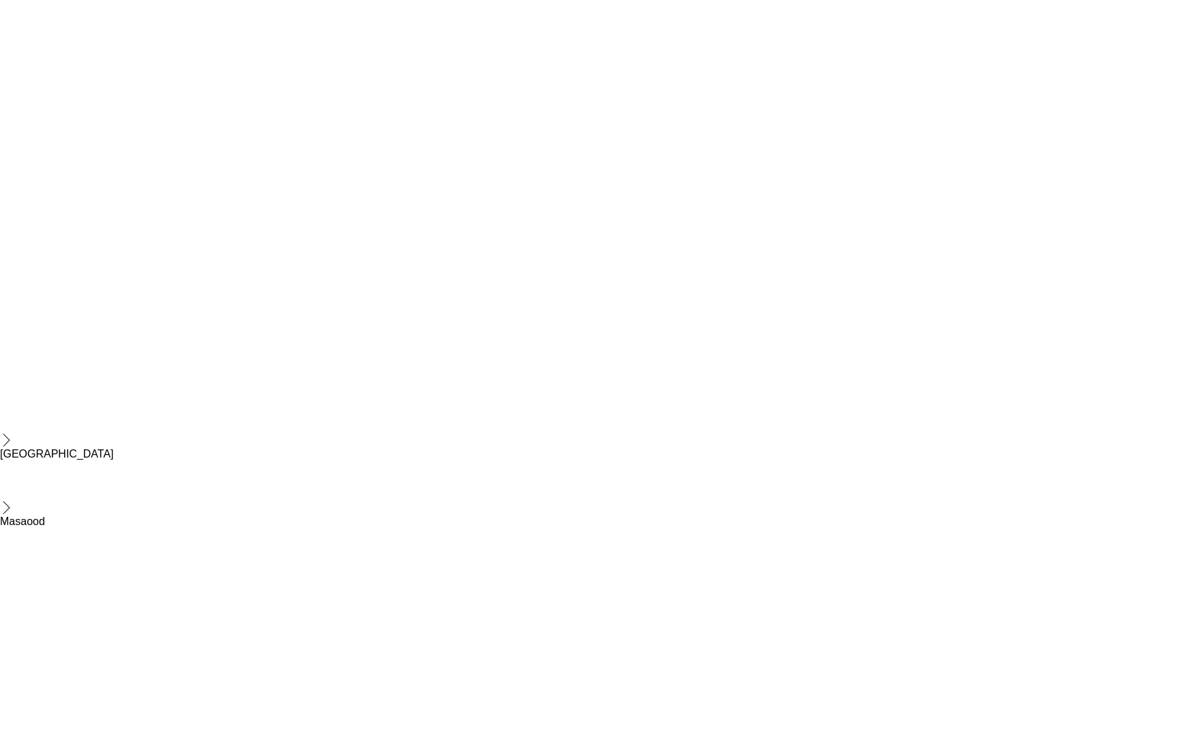
click at [680, 497] on div "1:00pm-10:00pm (9h) 0/7 pin Bite Rite Store Activation 2 Roles Guest Services S…" at bounding box center [714, 599] width 160 height 209
click at [667, 485] on div "[DATE] → [DATE]" at bounding box center [709, 487] width 102 height 10
click at [667, 519] on app-job-card "1:00pm-10:00pm (9h) 0/7 pin Bite Rite Store Activation 2 Roles Guest Services S…" at bounding box center [713, 603] width 153 height 202
click at [77, 65] on icon at bounding box center [80, 66] width 8 height 7
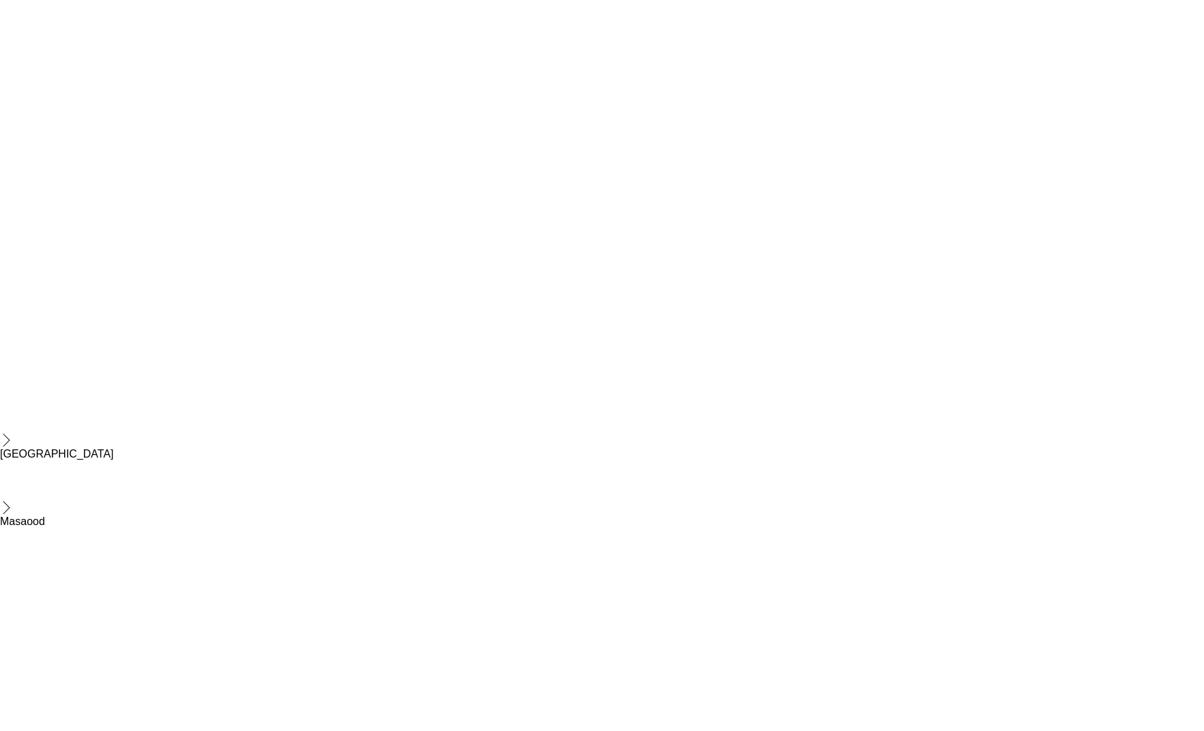
click at [532, 510] on span "1:00pm-10:00pm (9h)" at bounding box center [547, 512] width 74 height 10
click at [702, 514] on span "1:00pm-10:00pm (9h)" at bounding box center [710, 512] width 74 height 10
click at [1028, 512] on span "1:00pm-5:00pm (4h)" at bounding box center [1035, 512] width 70 height 10
click at [817, 517] on app-job-card "1:00pm-5:00pm (4h) 0/3 pin Bite Rite Store Activation 2 Roles Guest Services St…" at bounding box center [793, 574] width 153 height 145
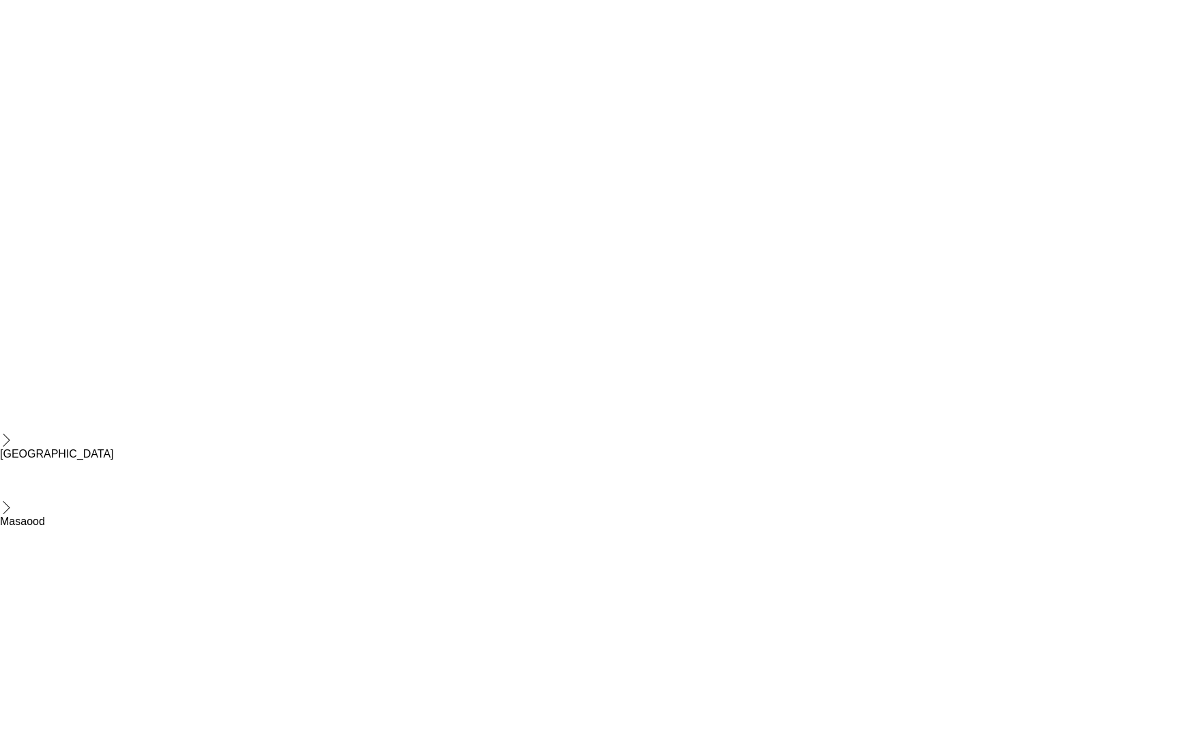
click at [953, 523] on span "Bite Rite Store Activation" at bounding box center [942, 524] width 85 height 10
click at [1098, 523] on span "Bite Rite Store Activation" at bounding box center [1105, 524] width 85 height 10
click at [74, 63] on icon "Delete" at bounding box center [79, 64] width 11 height 11
click at [1054, 84] on button "Publish 11 jobs" at bounding box center [1069, 86] width 83 height 18
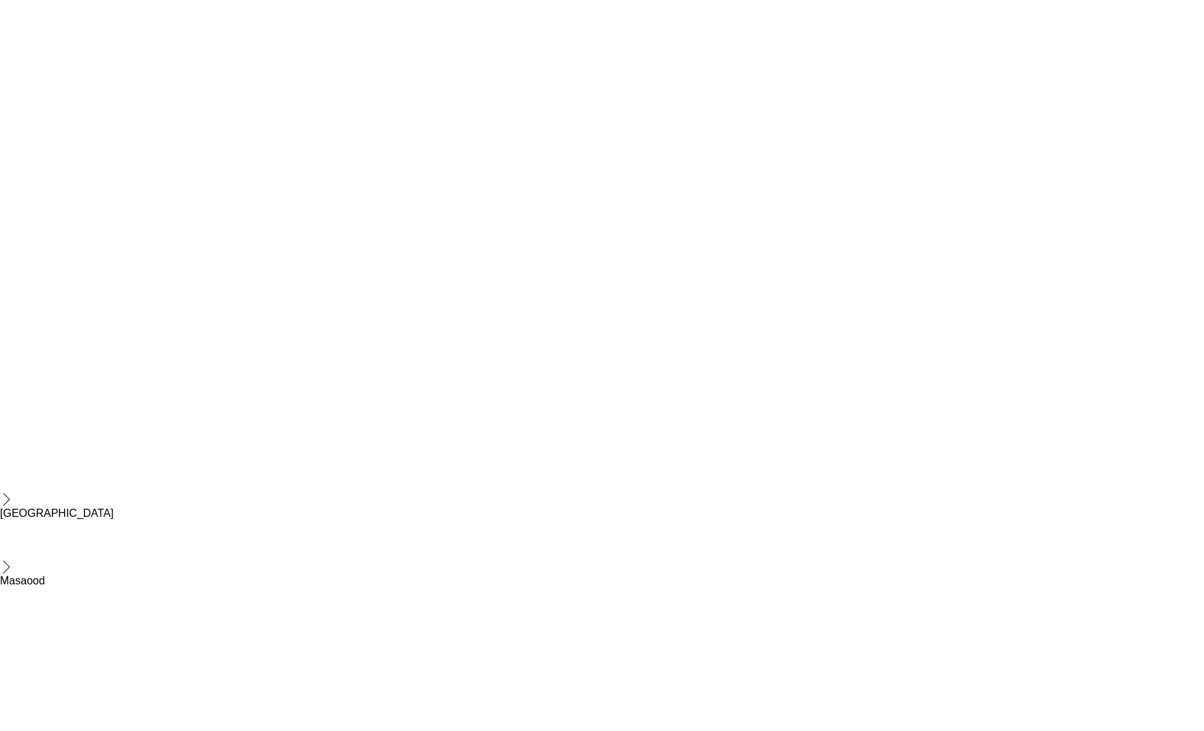
scroll to position [2009, 0]
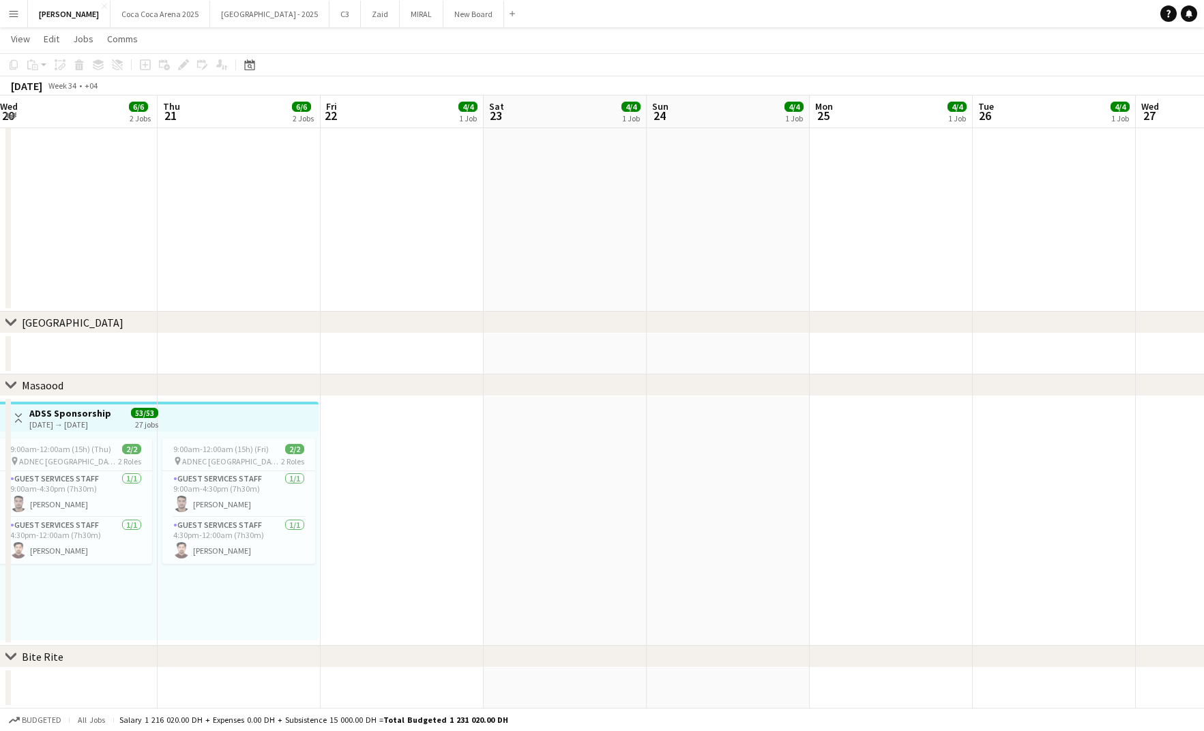
scroll to position [0, 432]
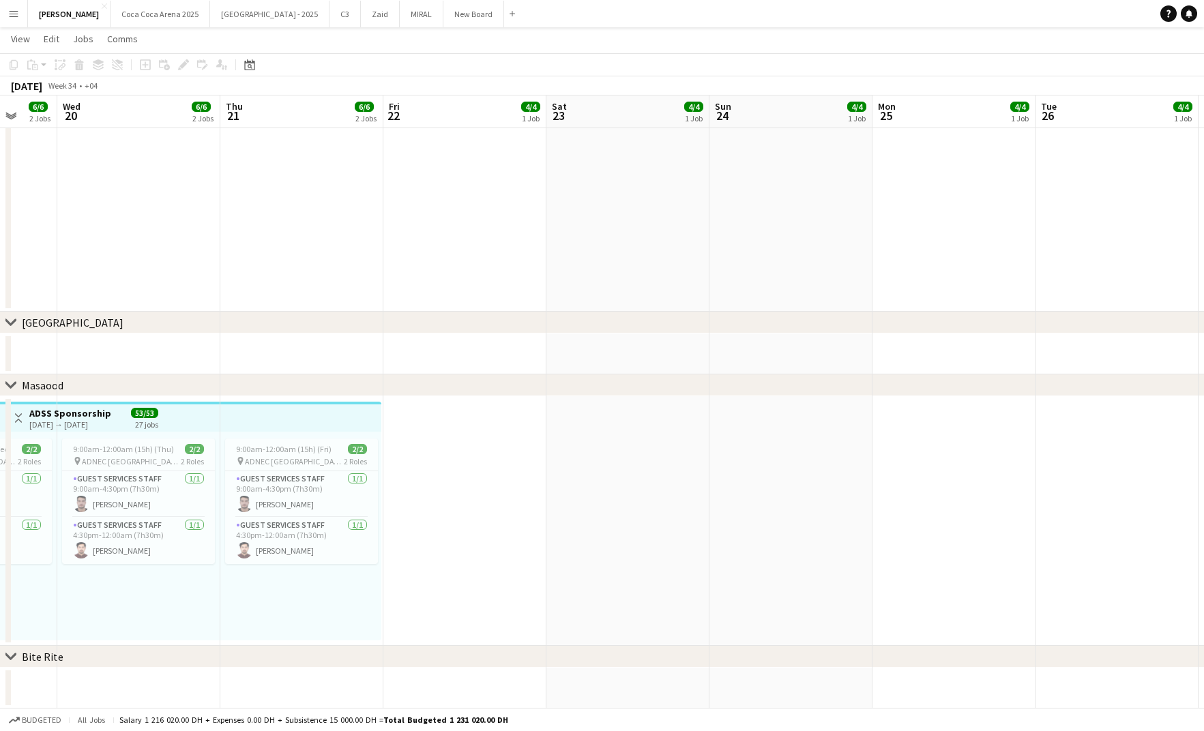
click at [220, 654] on div "chevron-right Bite Rite" at bounding box center [602, 657] width 1204 height 22
click at [48, 656] on div "Bite Rite" at bounding box center [43, 657] width 42 height 14
click at [23, 654] on div "Bite Rite" at bounding box center [43, 657] width 42 height 14
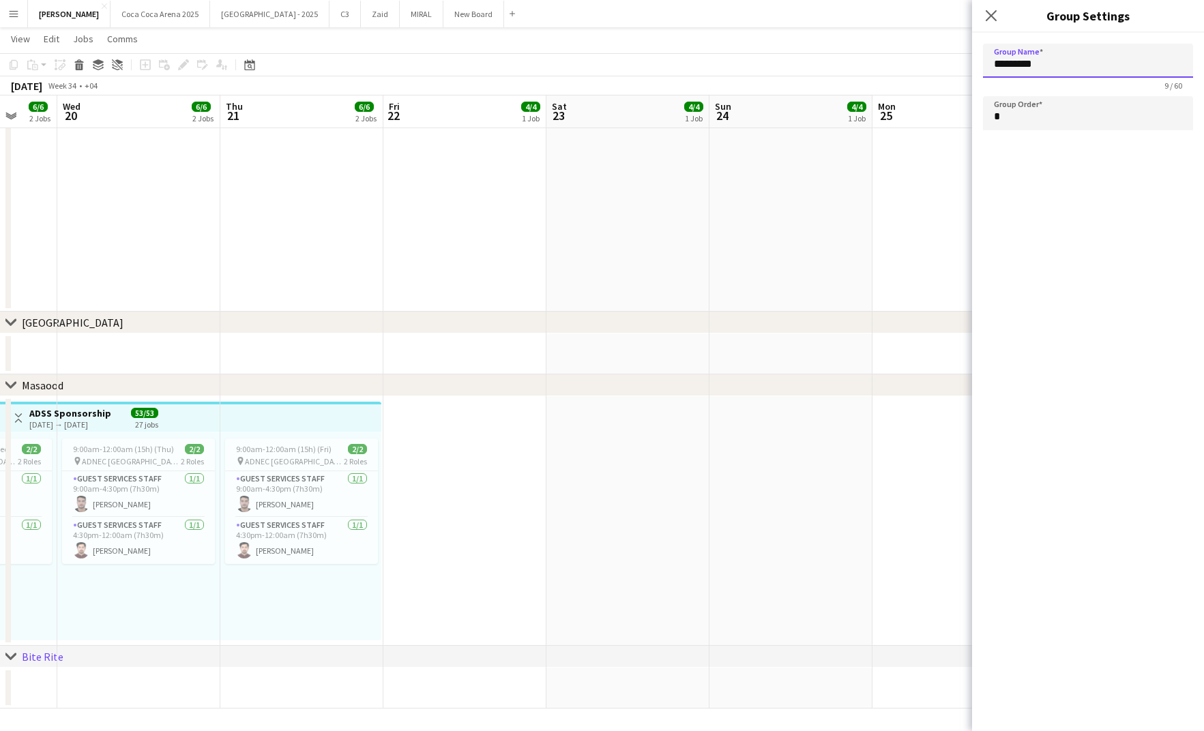
click at [1066, 55] on input "*********" at bounding box center [1088, 61] width 210 height 34
type input "****"
click at [991, 18] on icon "Close pop-in" at bounding box center [991, 15] width 13 height 13
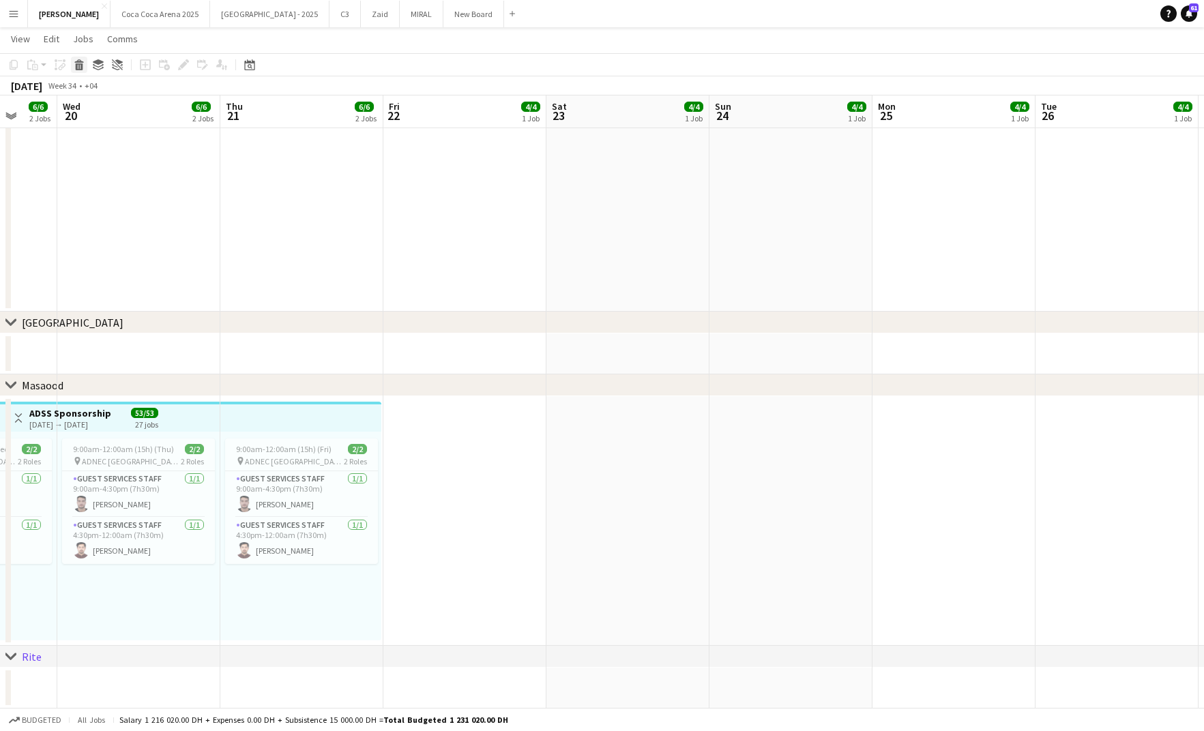
click at [80, 68] on icon "Delete" at bounding box center [79, 64] width 11 height 11
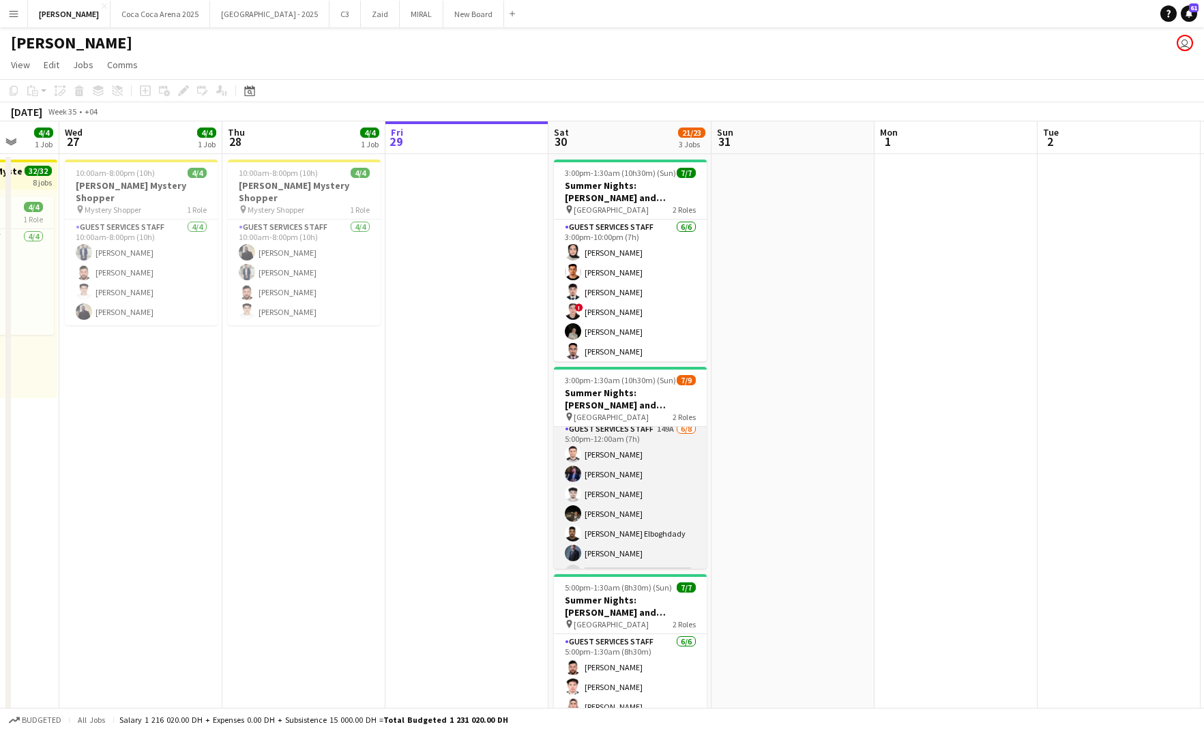
scroll to position [89, 0]
click at [596, 523] on app-card-role "Guest Services Staff 149A 6/8 5:00pm-12:00am (7h) Hamza ALmohareb Bader Baker A…" at bounding box center [630, 477] width 153 height 185
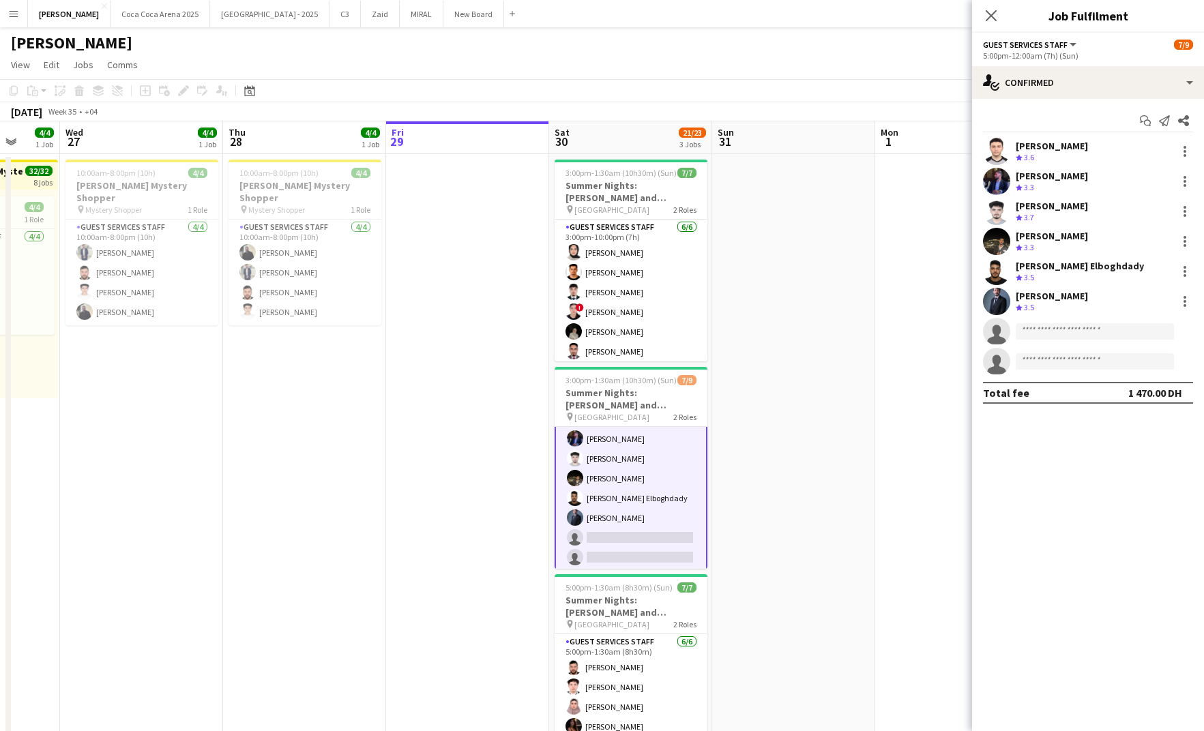
scroll to position [89, 0]
click at [1021, 81] on div "single-neutral-actions-check-2 Confirmed" at bounding box center [1088, 82] width 232 height 33
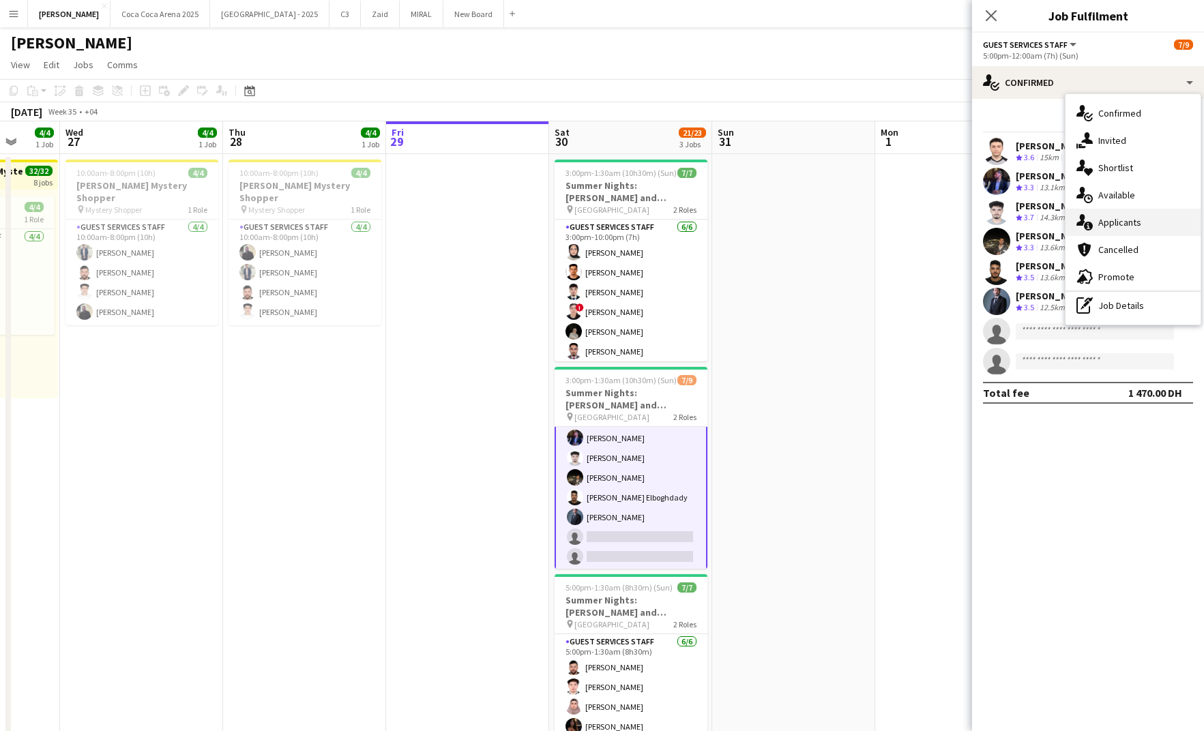
click at [1109, 219] on div "single-neutral-actions-information Applicants" at bounding box center [1133, 222] width 135 height 27
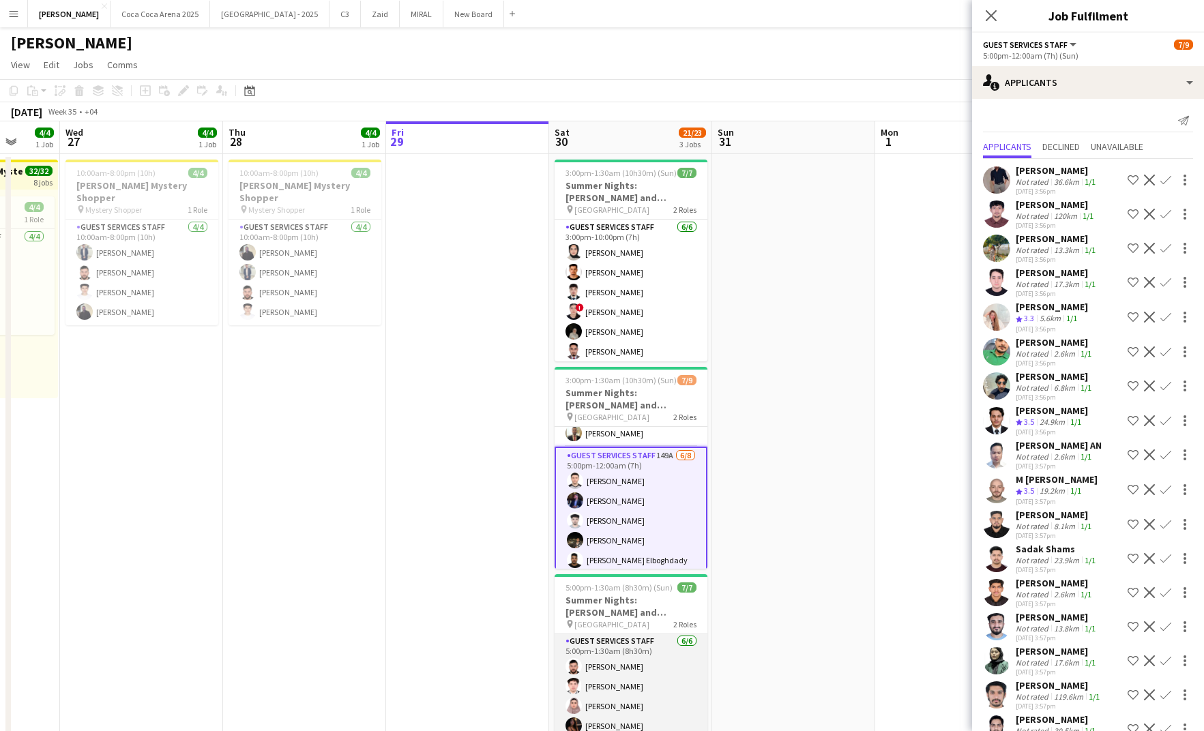
scroll to position [0, 0]
click at [645, 646] on app-card-role "Guest Services Staff 6/6 5:00pm-1:30am (8h30m) Bilal Al Hamad Rami Safar Magda …" at bounding box center [631, 707] width 153 height 145
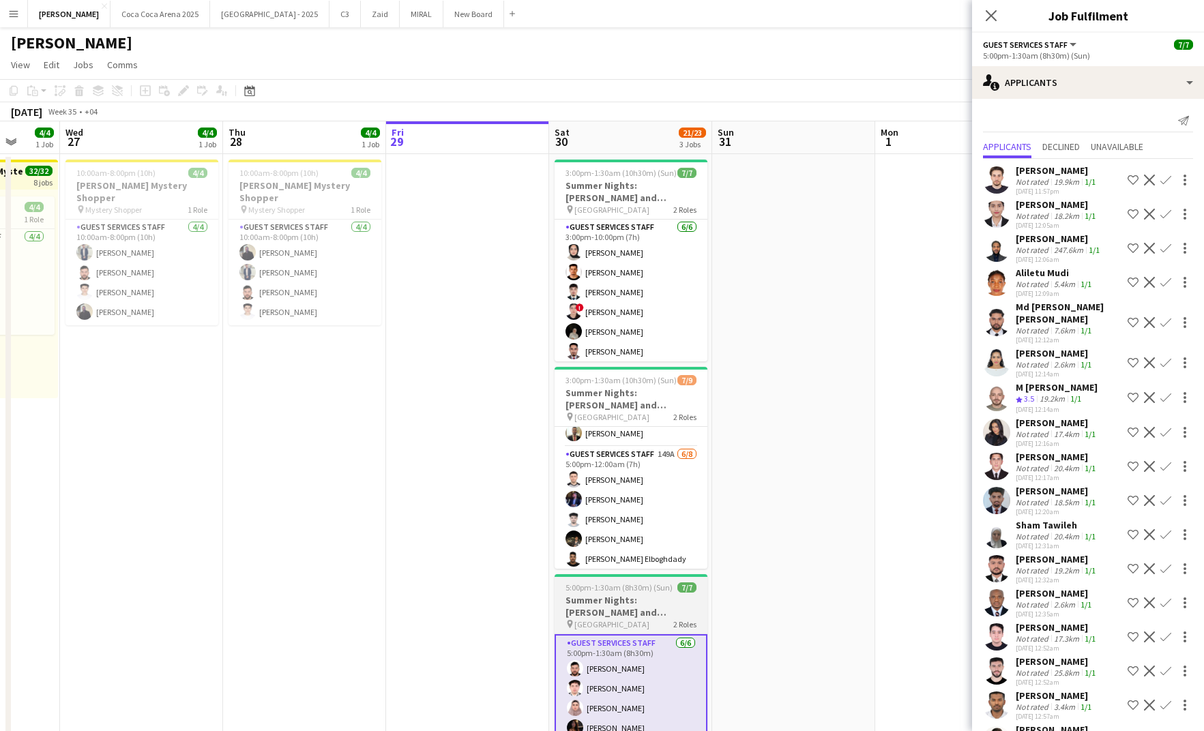
click at [600, 601] on h3 "Summer Nights: [PERSON_NAME] and [PERSON_NAME] - Internal" at bounding box center [631, 606] width 153 height 25
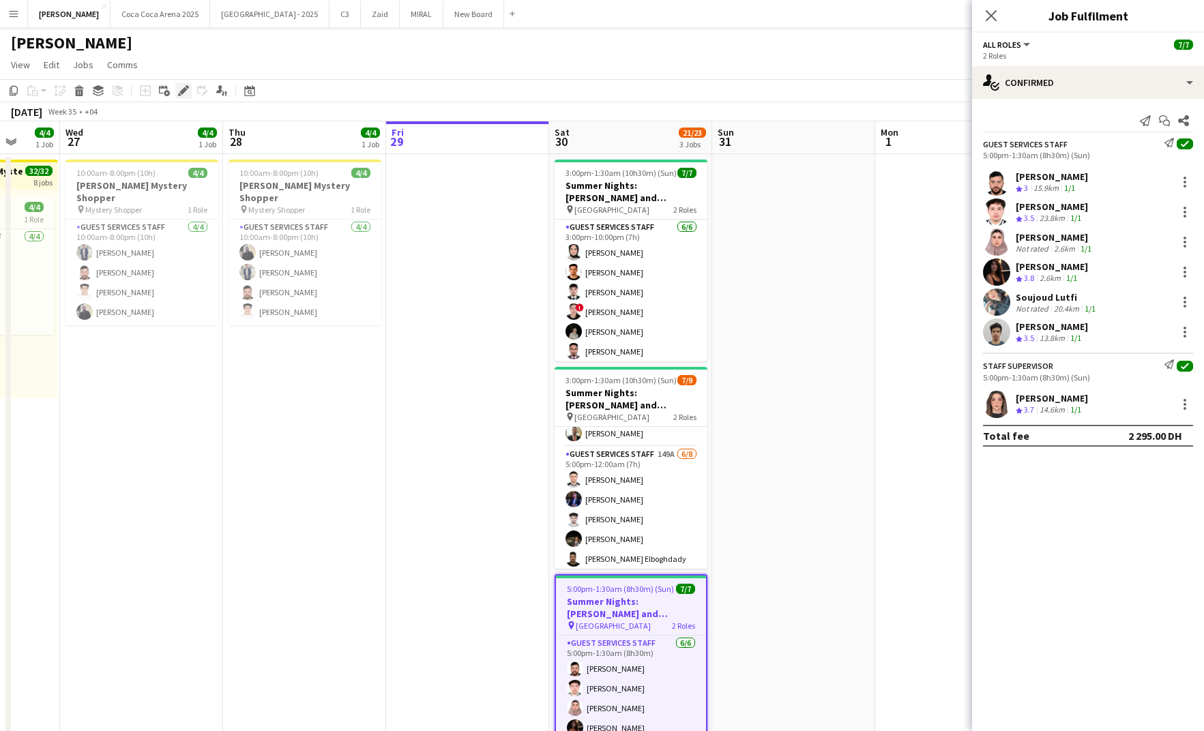
click at [186, 93] on icon "Edit" at bounding box center [183, 90] width 11 height 11
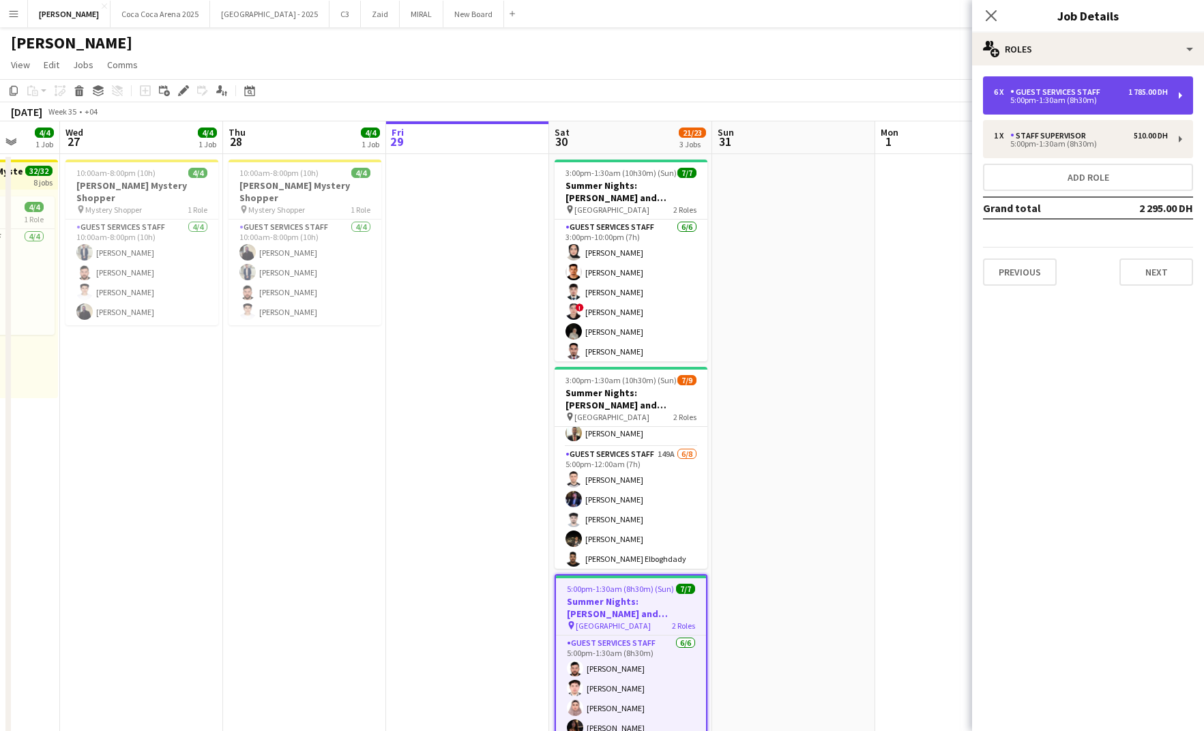
click at [1062, 95] on div "Guest Services Staff" at bounding box center [1059, 92] width 96 height 10
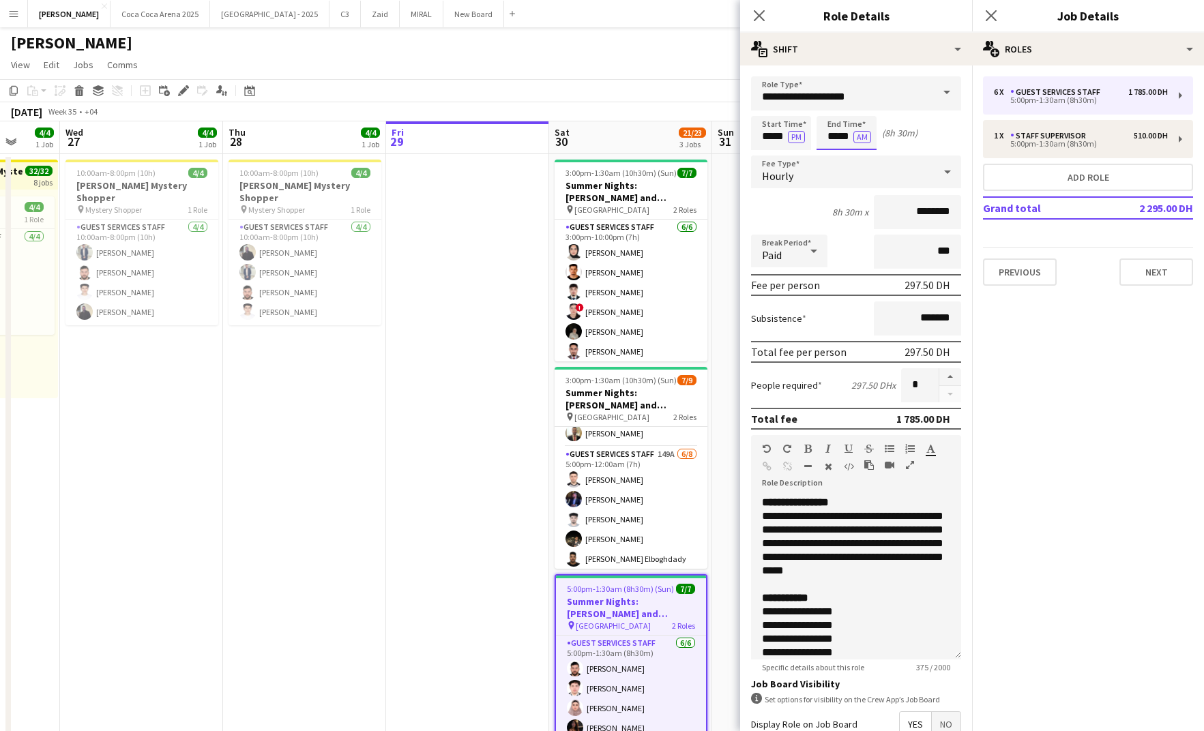
click at [832, 145] on input "*****" at bounding box center [847, 133] width 60 height 34
click at [834, 156] on div at bounding box center [832, 157] width 27 height 14
click at [862, 154] on div at bounding box center [860, 157] width 27 height 14
type input "*****"
click at [862, 154] on div at bounding box center [860, 157] width 27 height 14
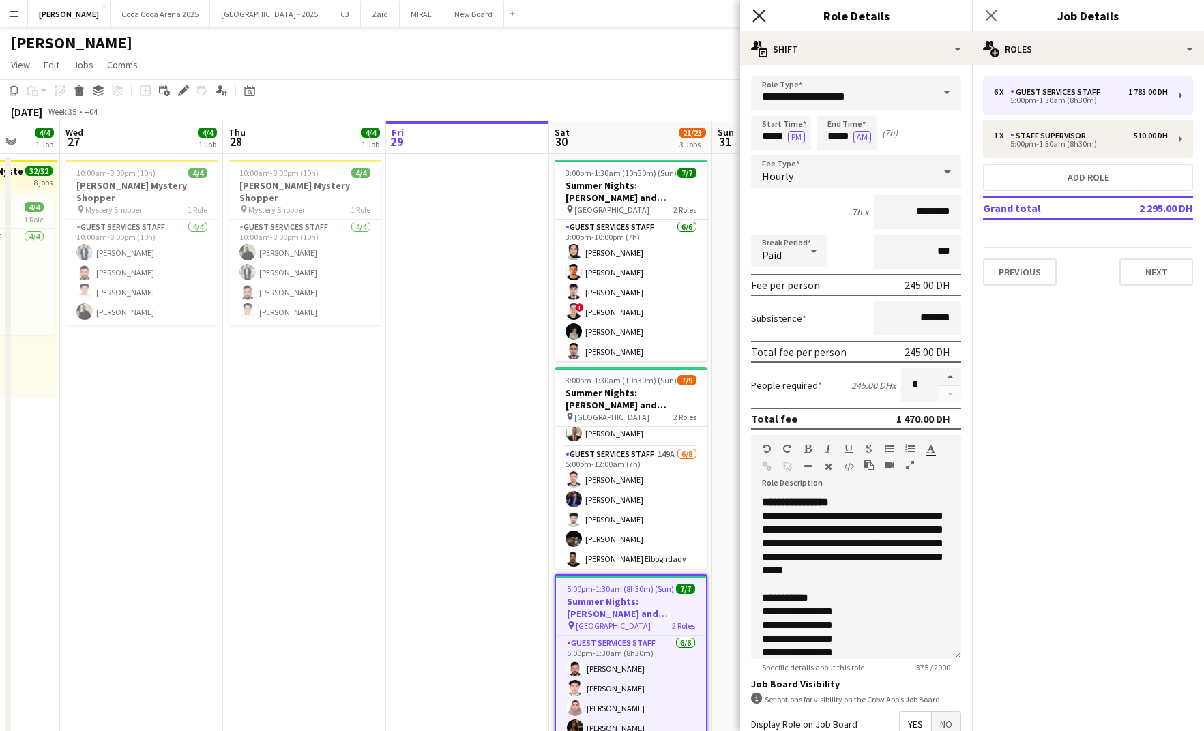
click at [764, 17] on icon "Close pop-in" at bounding box center [759, 15] width 13 height 13
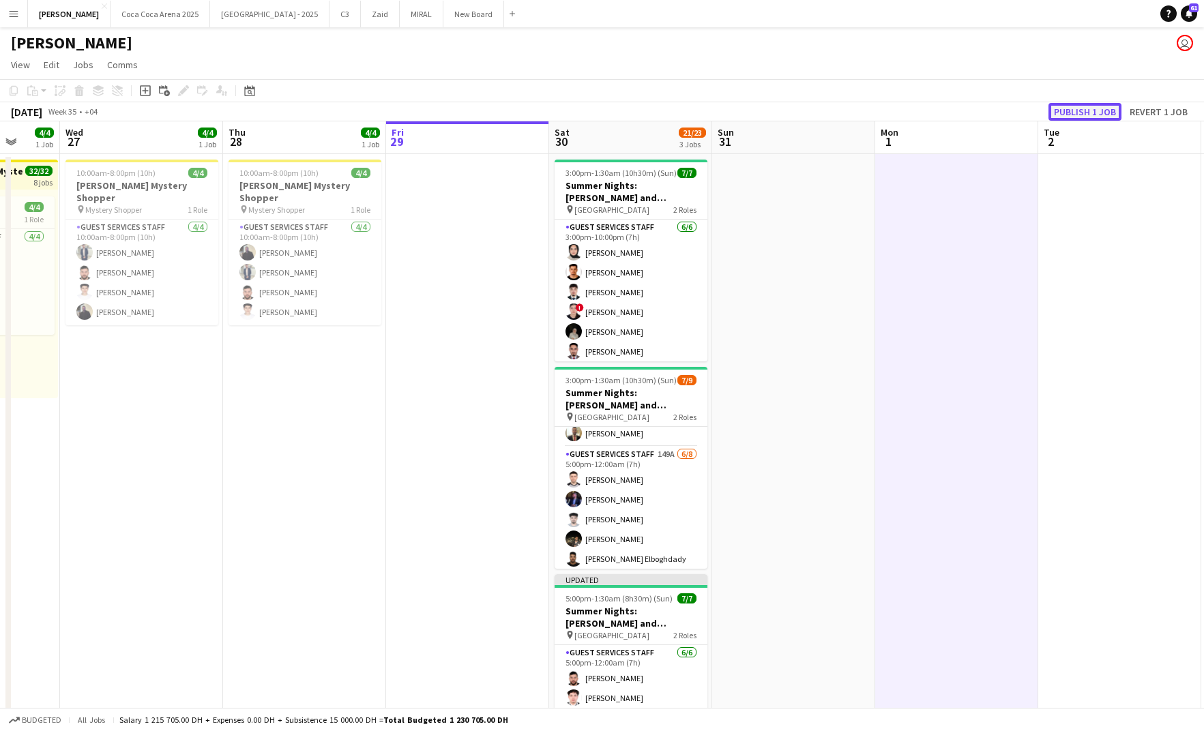
click at [1066, 108] on button "Publish 1 job" at bounding box center [1085, 112] width 73 height 18
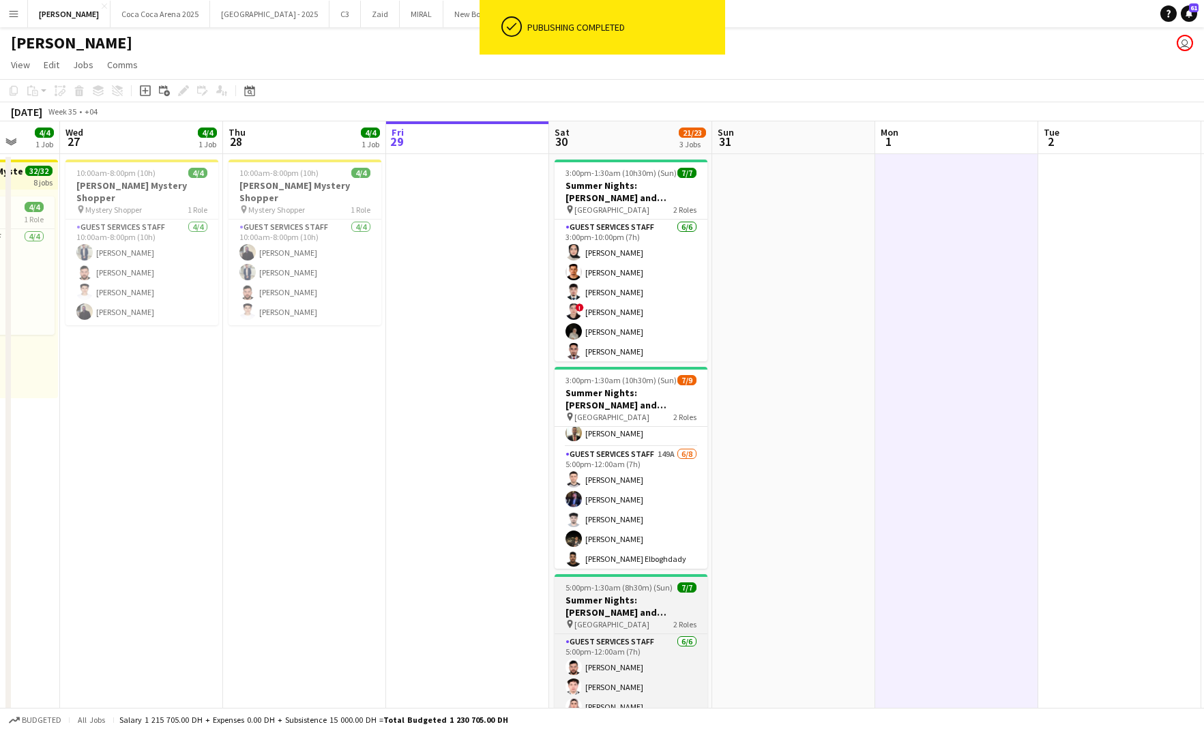
scroll to position [63, 0]
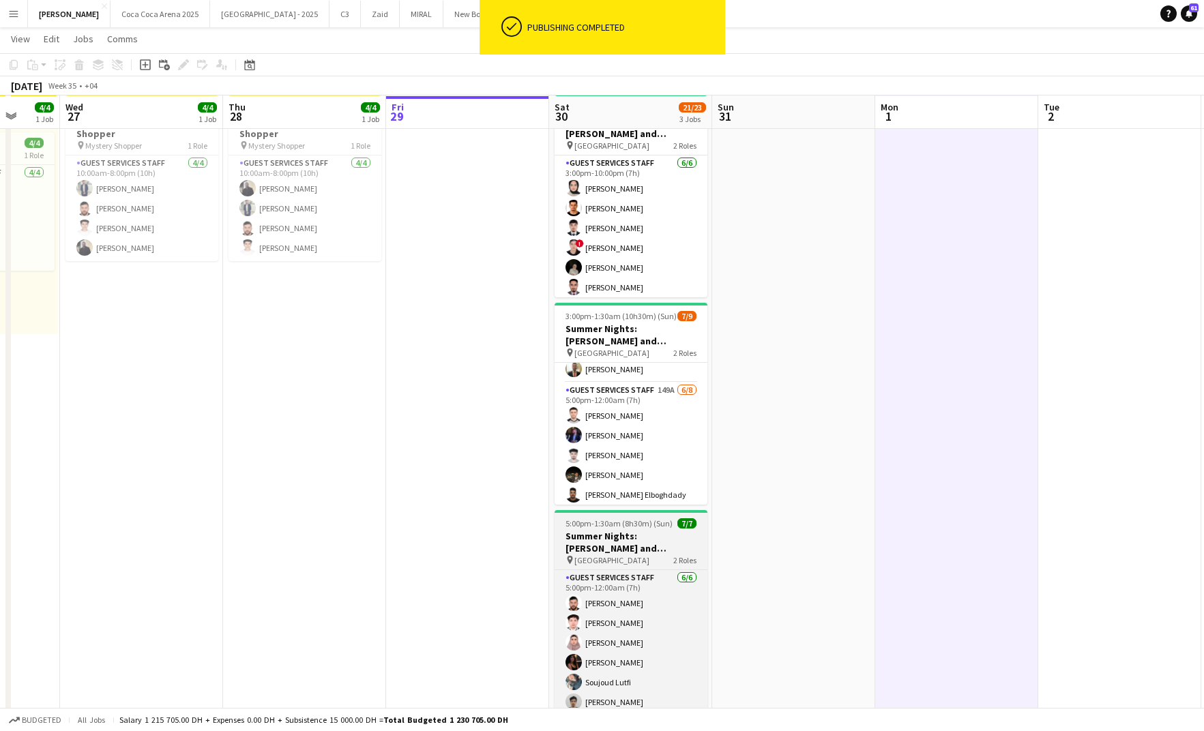
click at [648, 519] on span "5:00pm-1:30am (8h30m) (Sun)" at bounding box center [619, 524] width 107 height 10
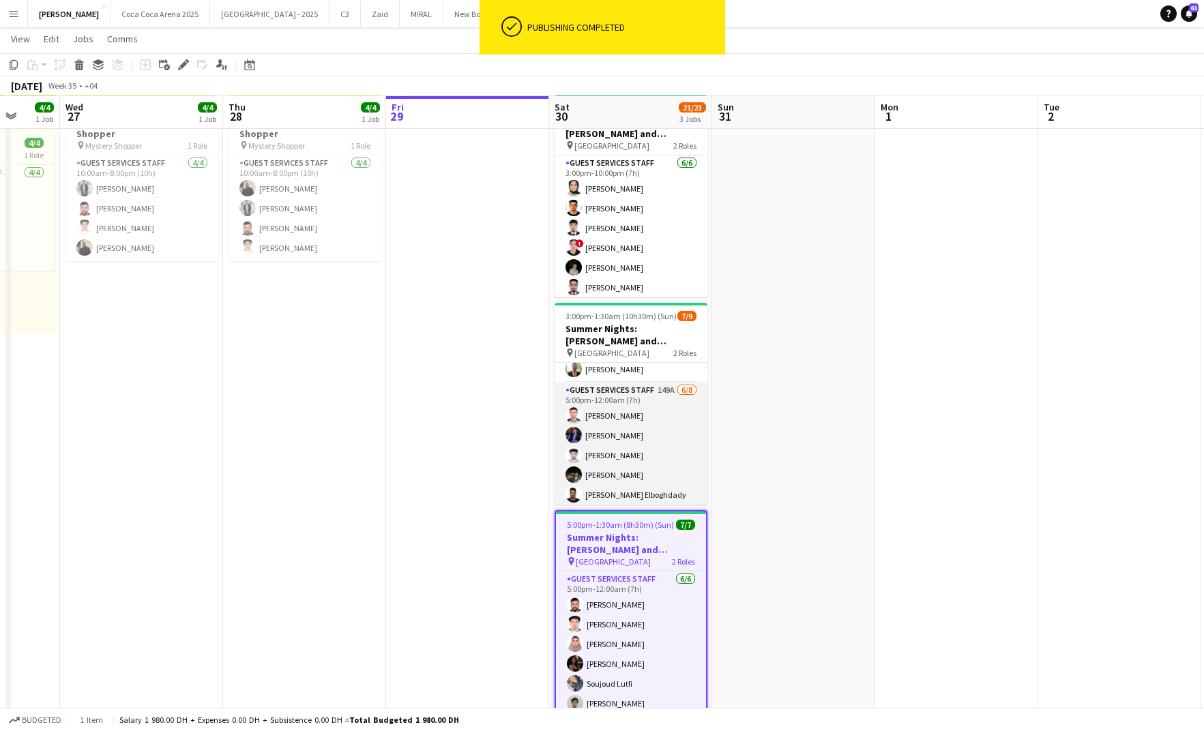
click at [641, 478] on app-card-role "Guest Services Staff 149A 6/8 5:00pm-12:00am (7h) Hamza ALmohareb Bader Baker A…" at bounding box center [631, 475] width 153 height 185
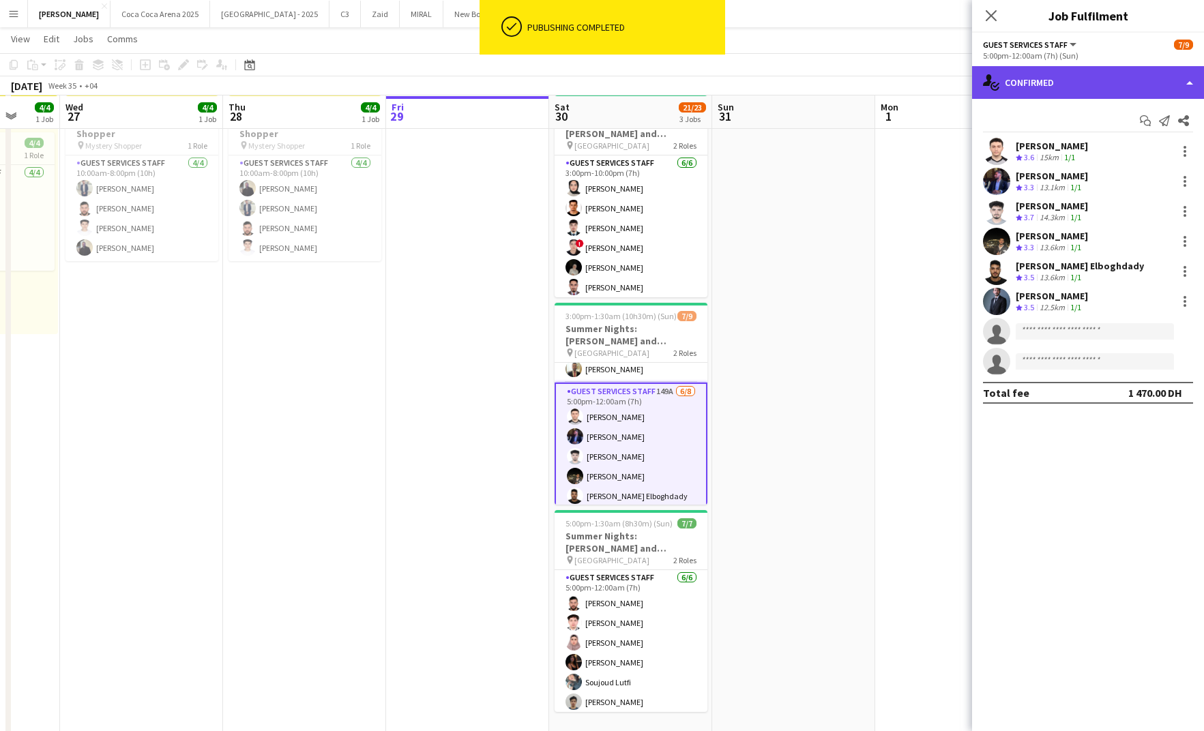
click at [1081, 69] on div "single-neutral-actions-check-2 Confirmed" at bounding box center [1088, 82] width 232 height 33
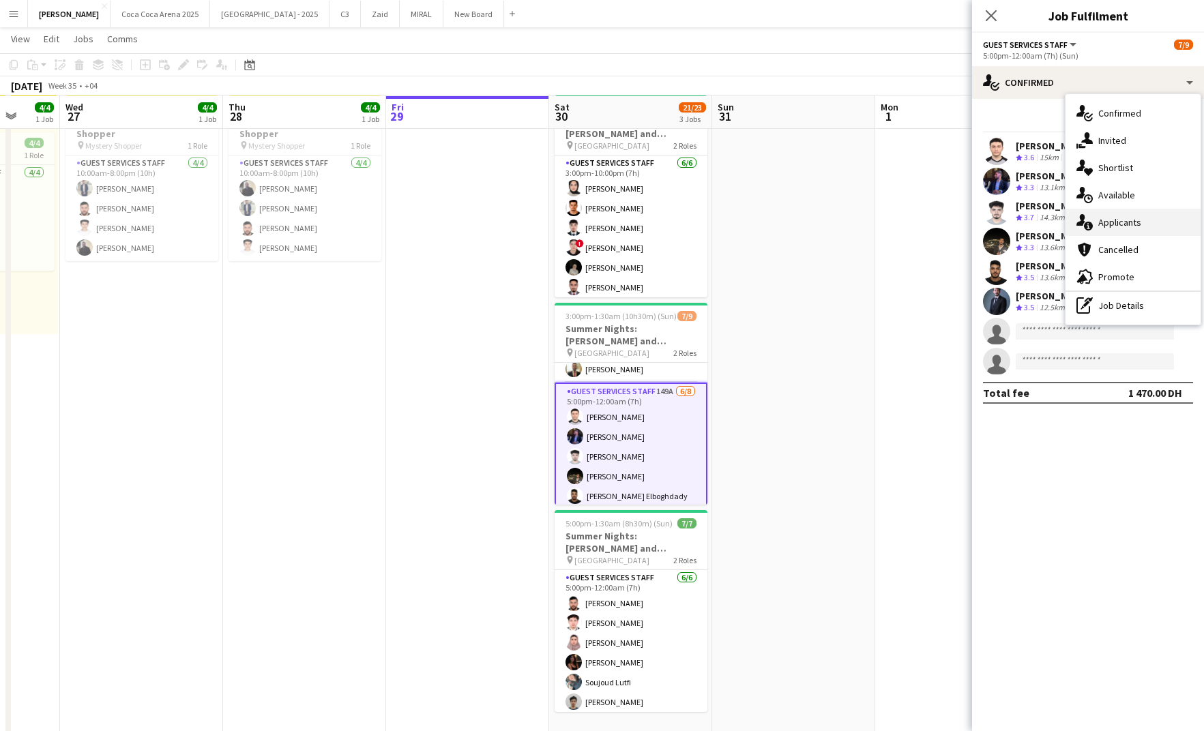
click at [1114, 215] on div "single-neutral-actions-information Applicants" at bounding box center [1133, 222] width 135 height 27
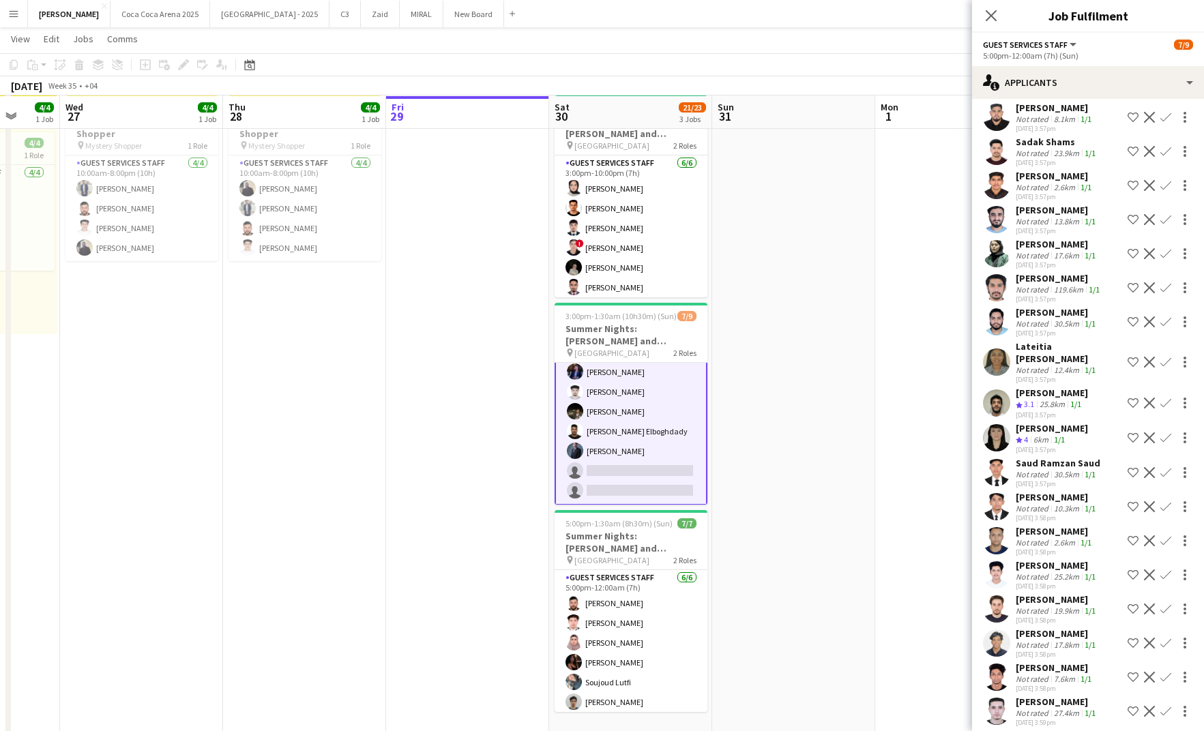
scroll to position [91, 0]
click at [1163, 368] on app-icon "Confirm" at bounding box center [1166, 362] width 11 height 11
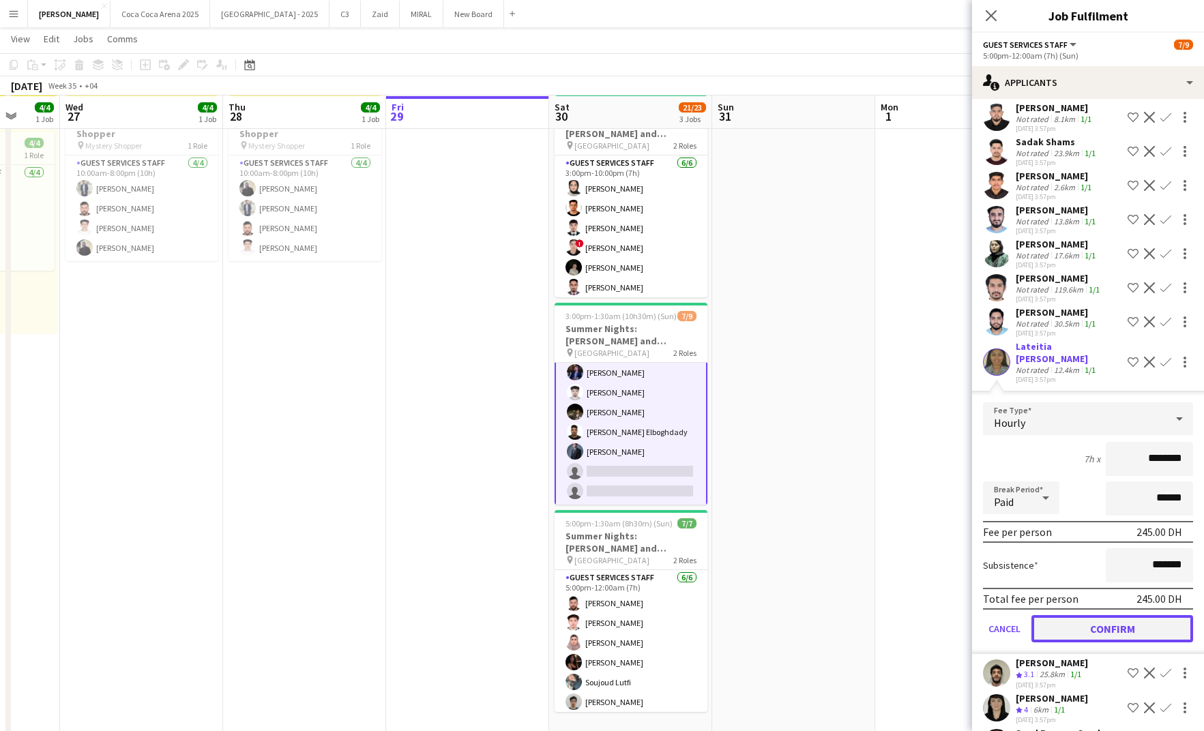
click at [1108, 633] on button "Confirm" at bounding box center [1113, 628] width 162 height 27
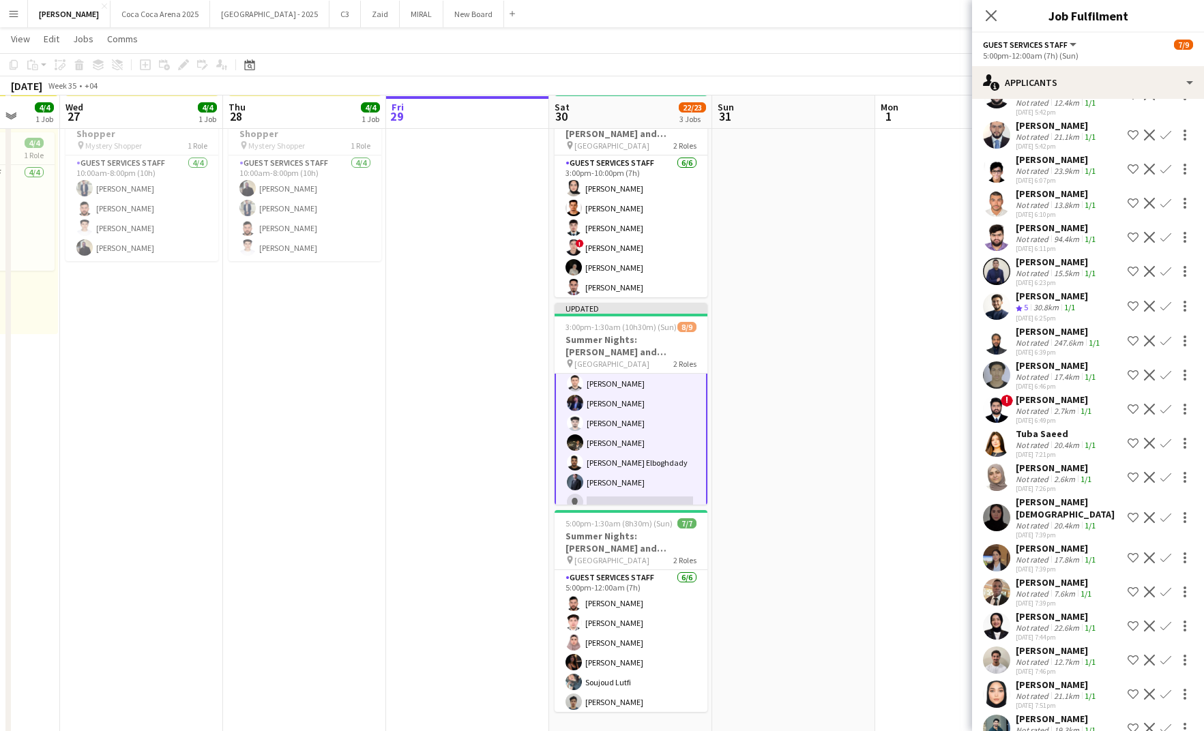
scroll to position [3339, 0]
click at [1058, 439] on div "20.4km" at bounding box center [1066, 443] width 31 height 10
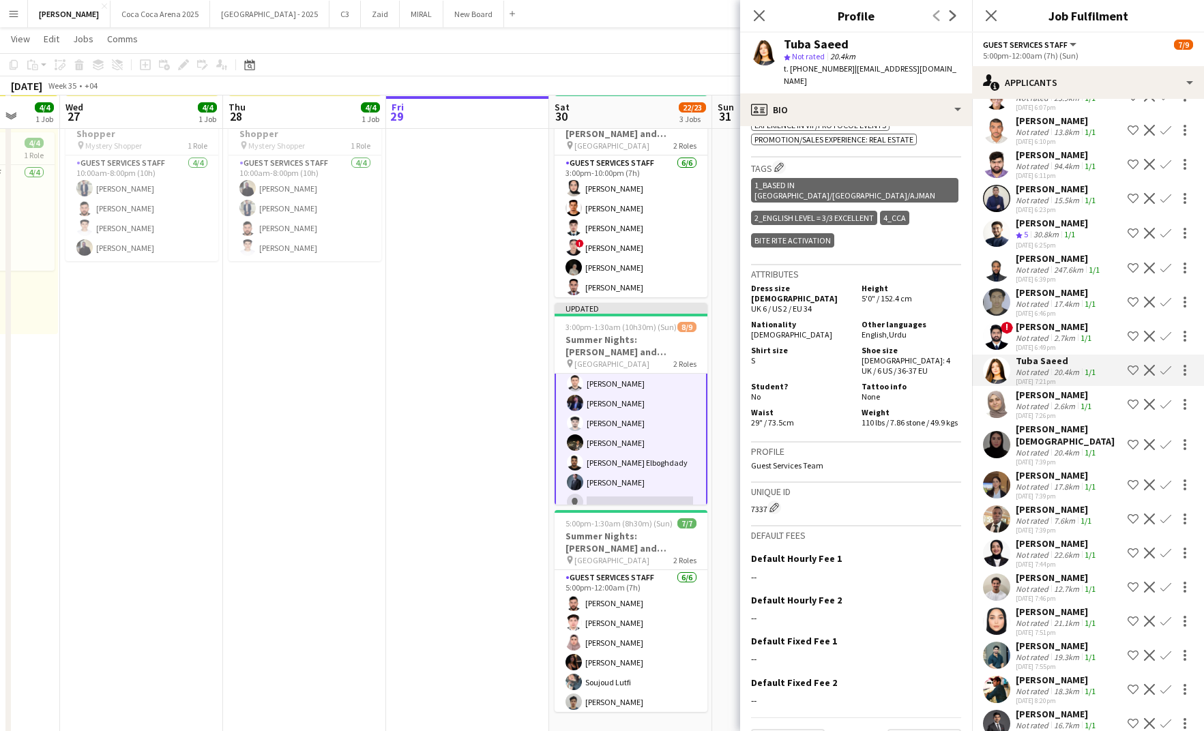
scroll to position [3415, 0]
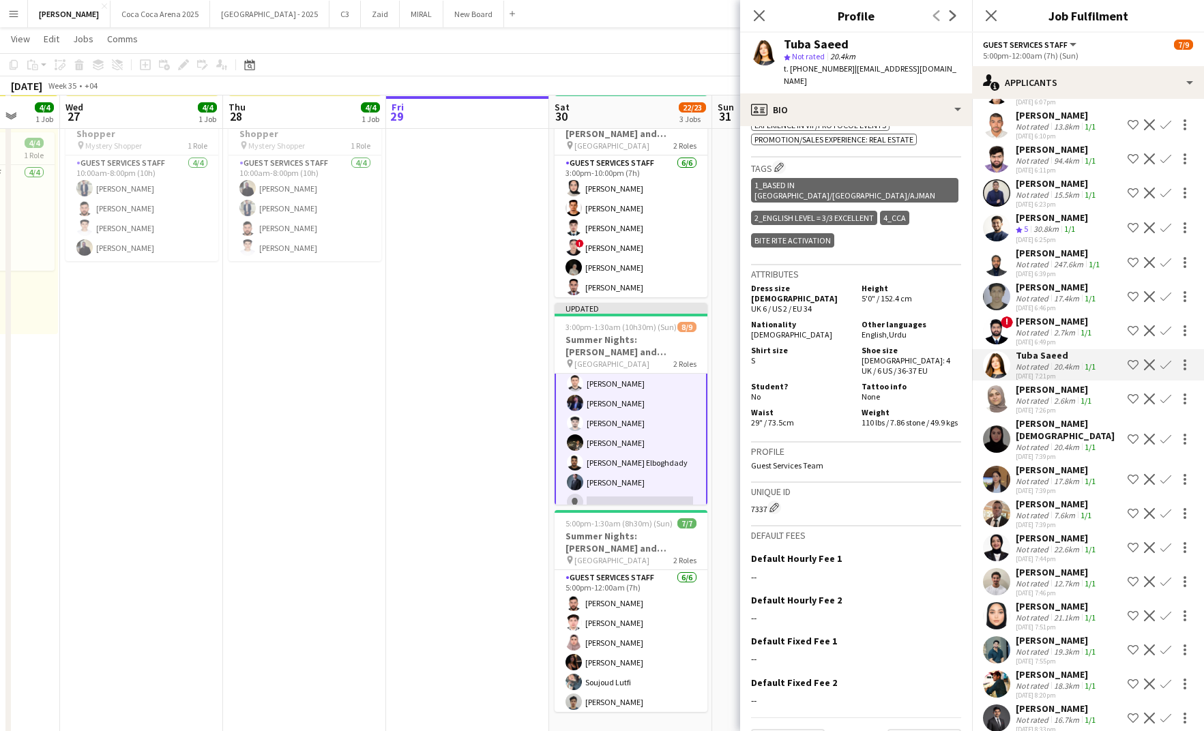
click at [1040, 604] on div "[PERSON_NAME]" at bounding box center [1057, 606] width 83 height 12
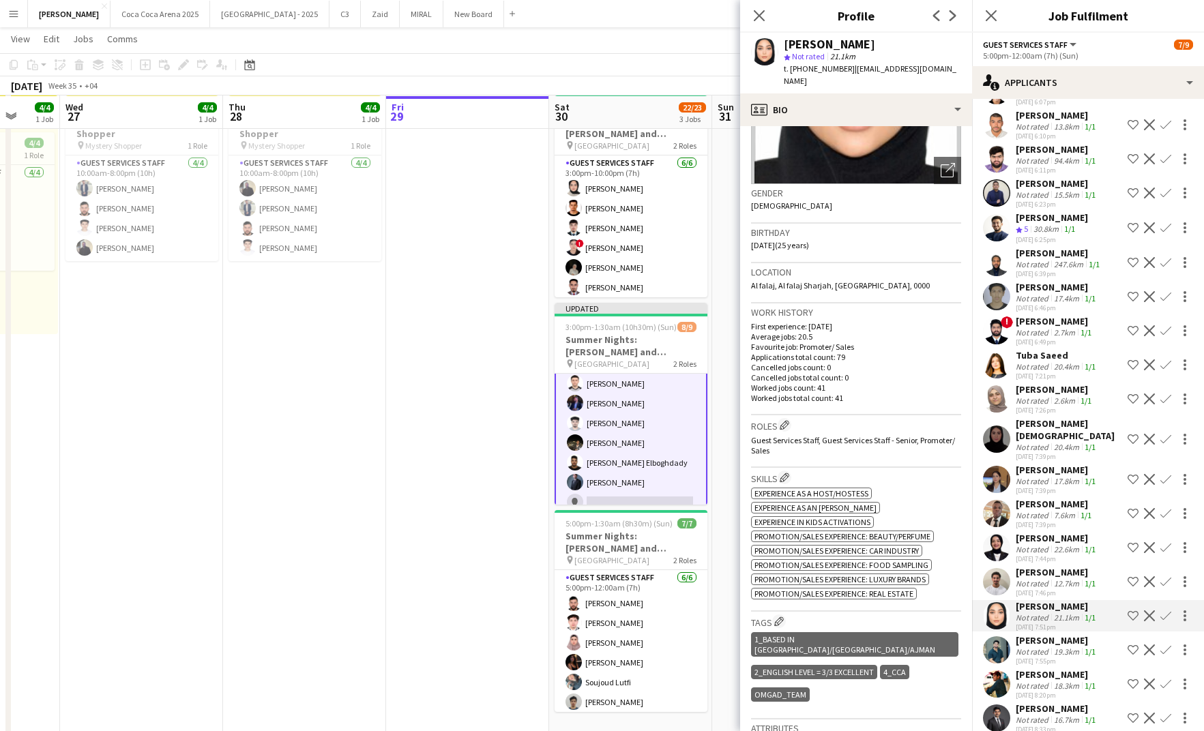
scroll to position [26, 0]
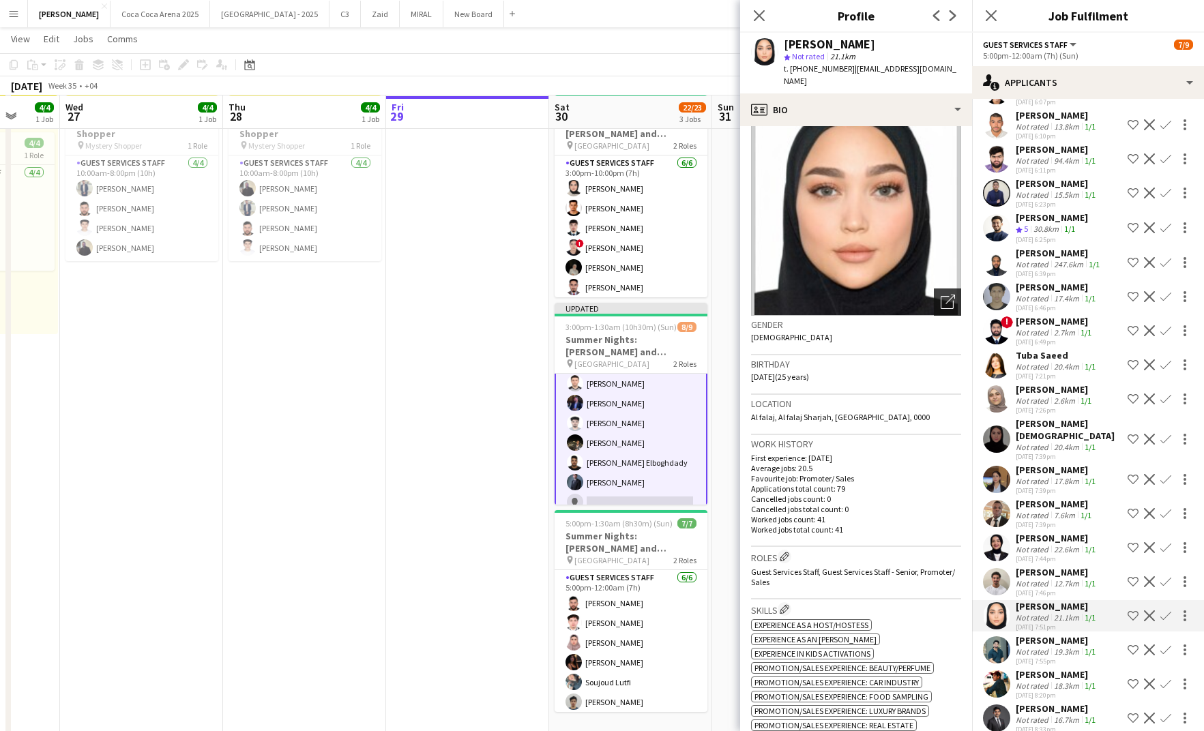
click at [944, 295] on icon "Open photos pop-in" at bounding box center [948, 302] width 14 height 14
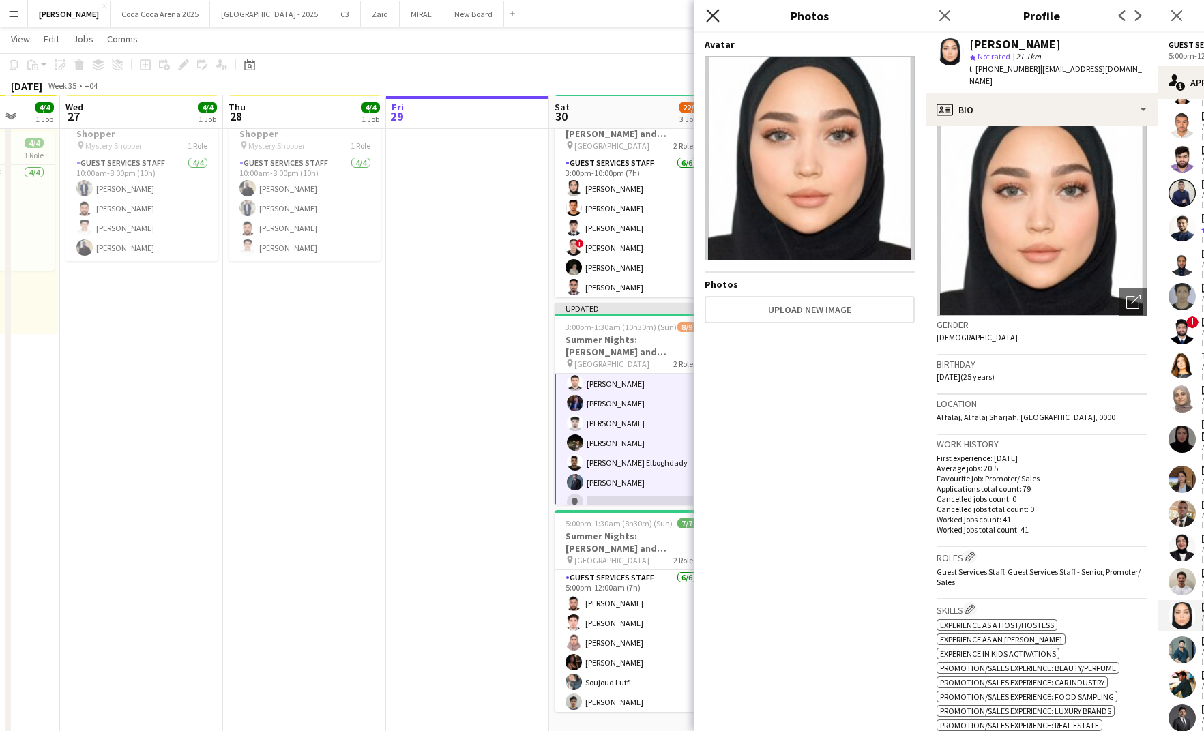
click at [708, 12] on icon "Close pop-in" at bounding box center [712, 15] width 13 height 13
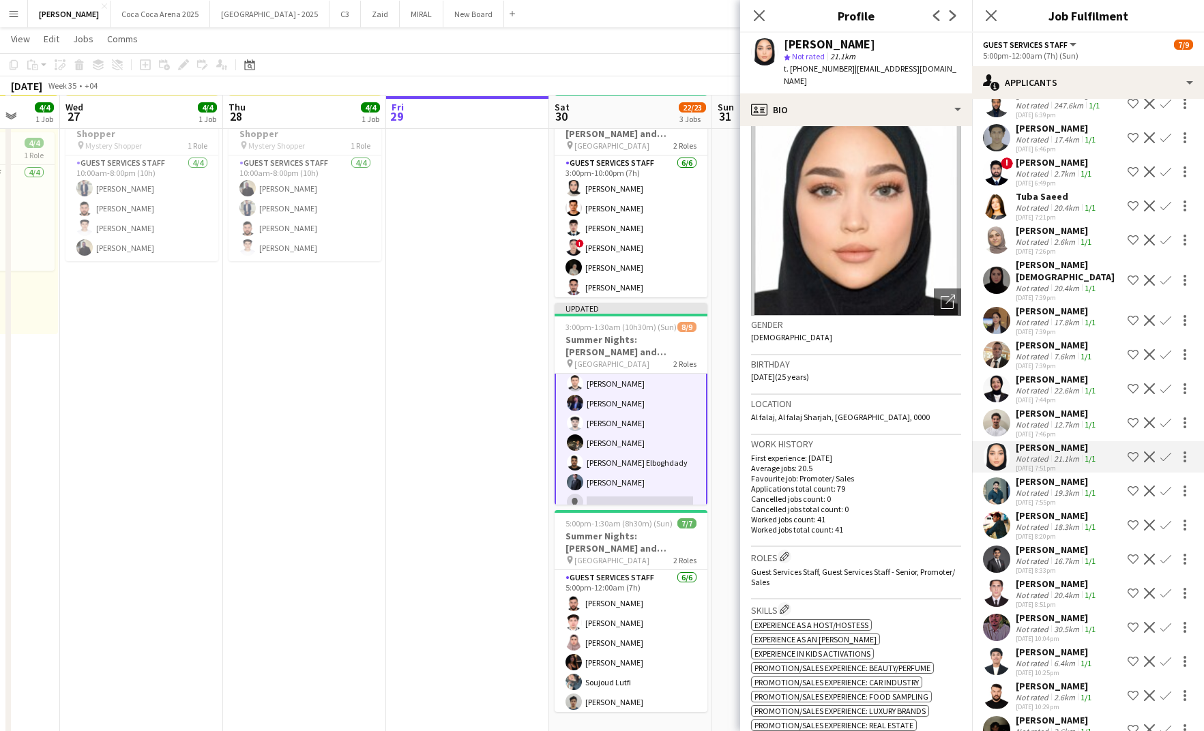
scroll to position [3592, 0]
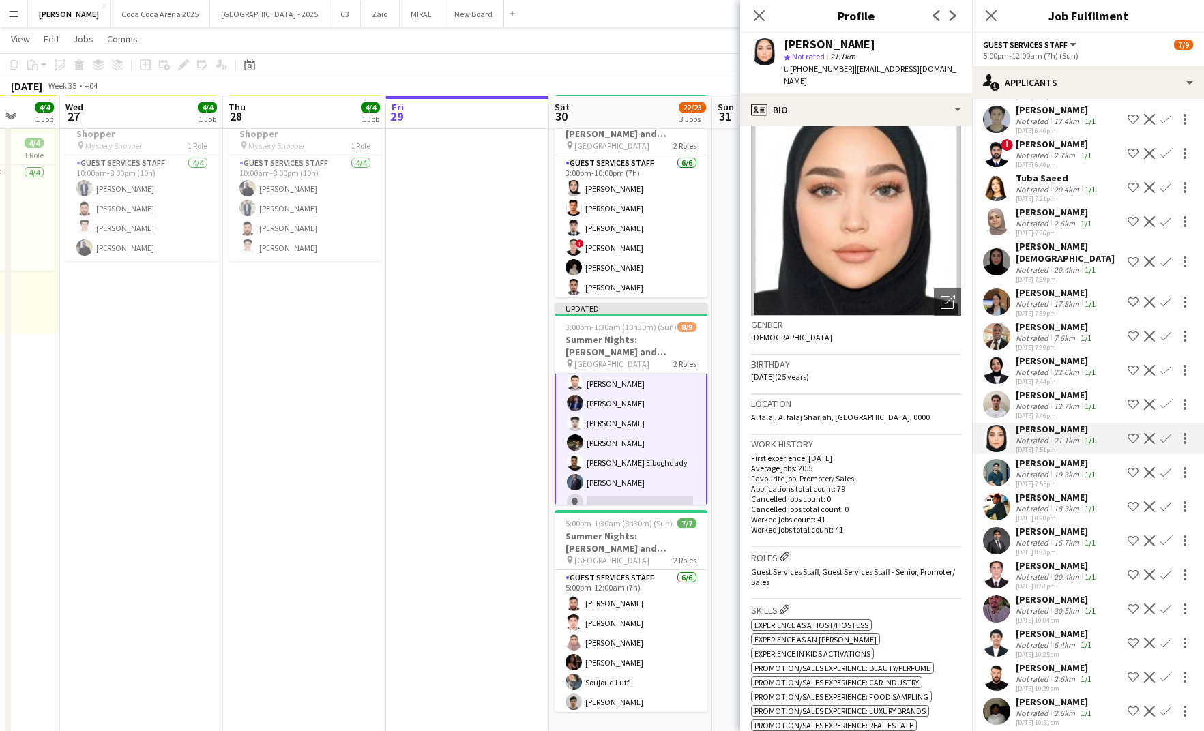
click at [1054, 561] on div "[PERSON_NAME]" at bounding box center [1057, 566] width 83 height 12
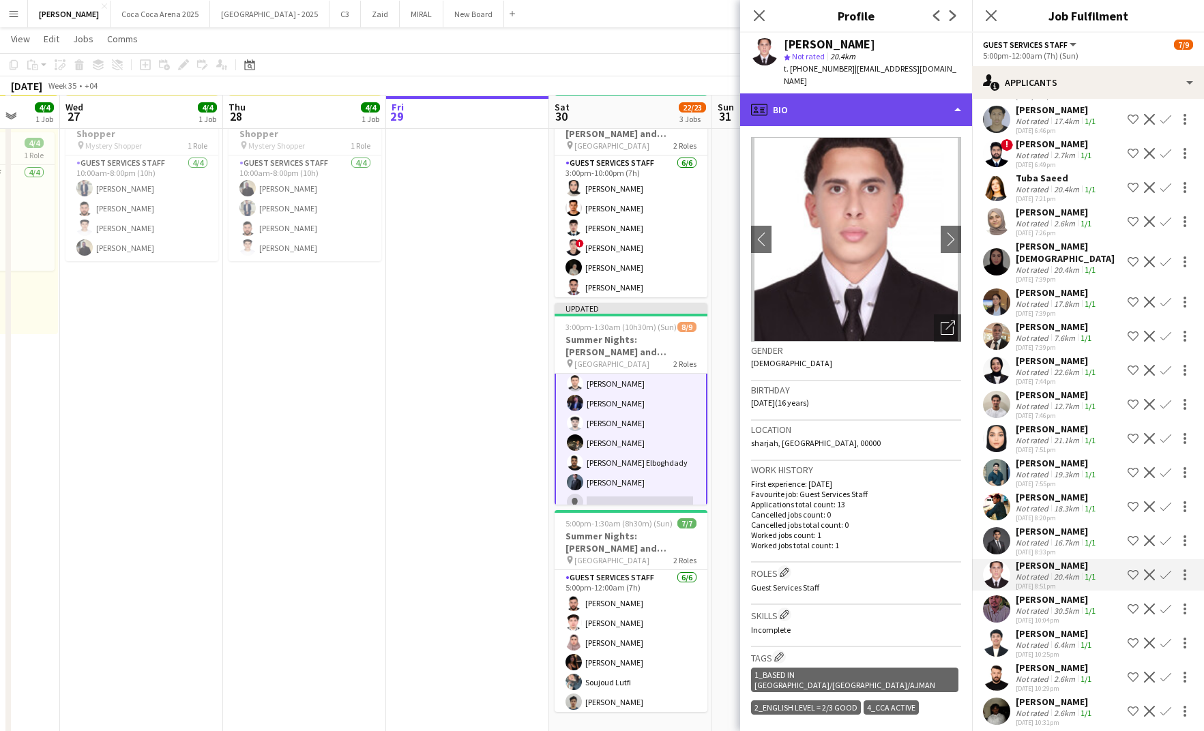
click at [813, 93] on div "profile Bio" at bounding box center [856, 109] width 232 height 33
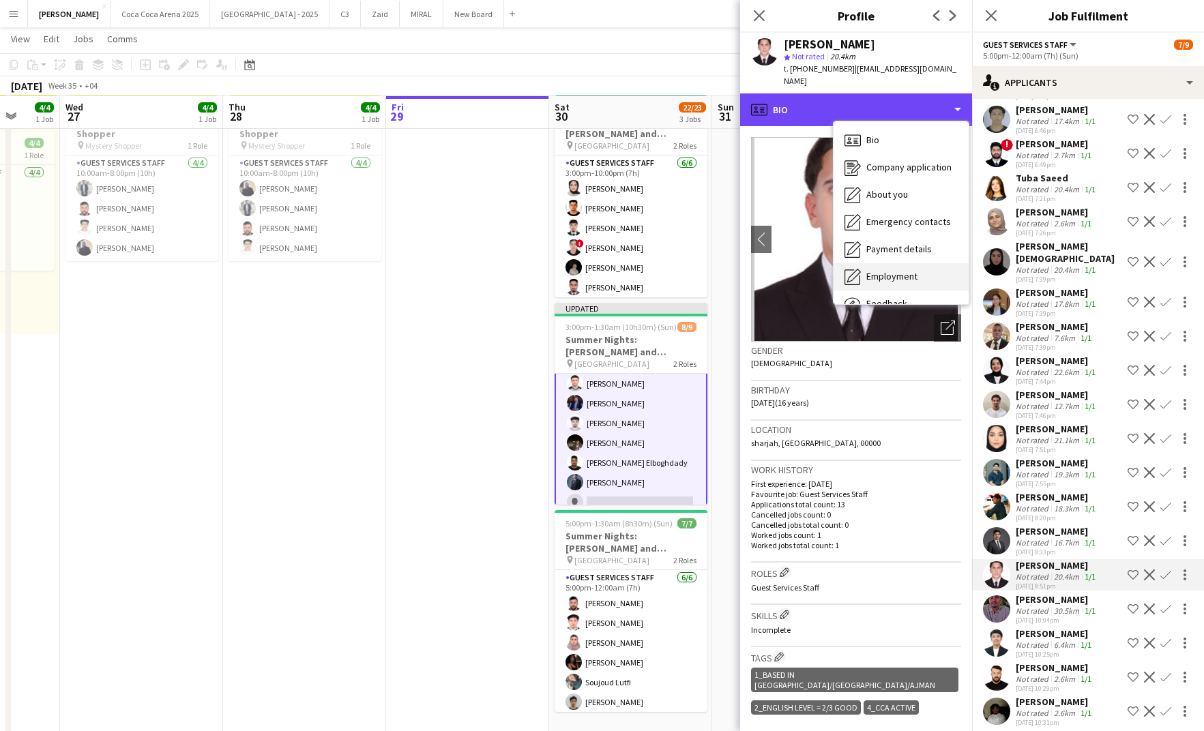
scroll to position [46, 0]
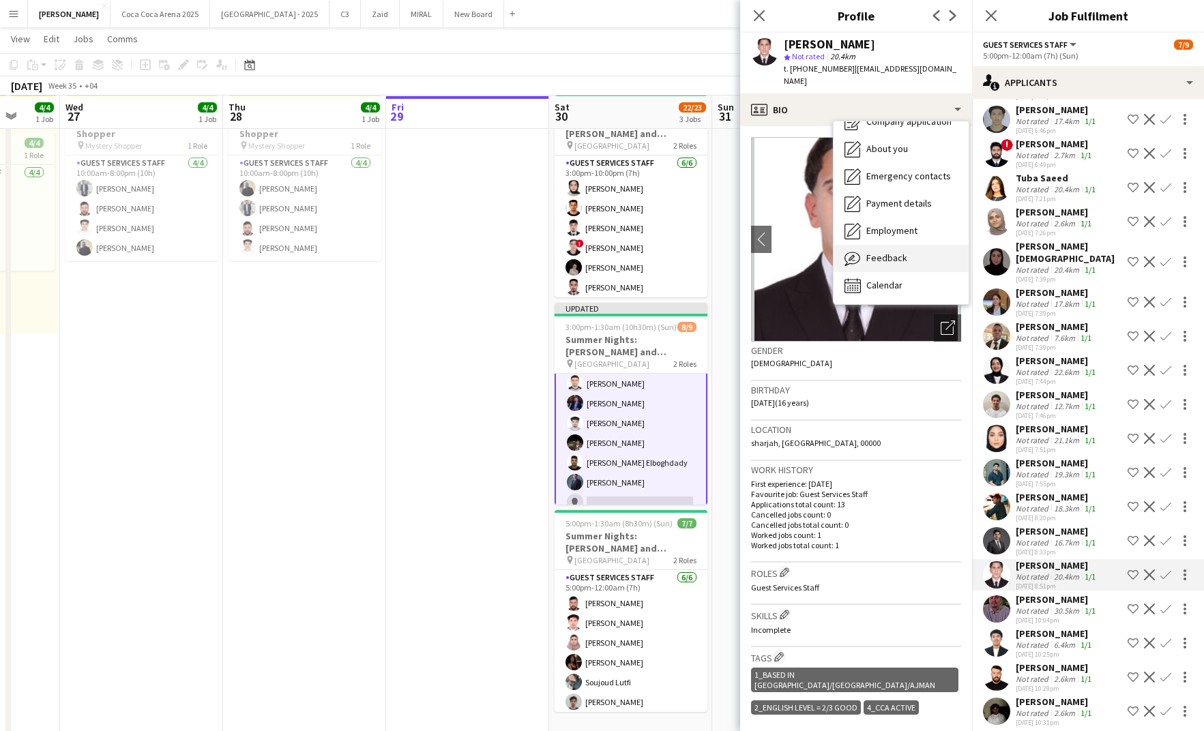
click at [884, 252] on span "Feedback" at bounding box center [887, 258] width 41 height 12
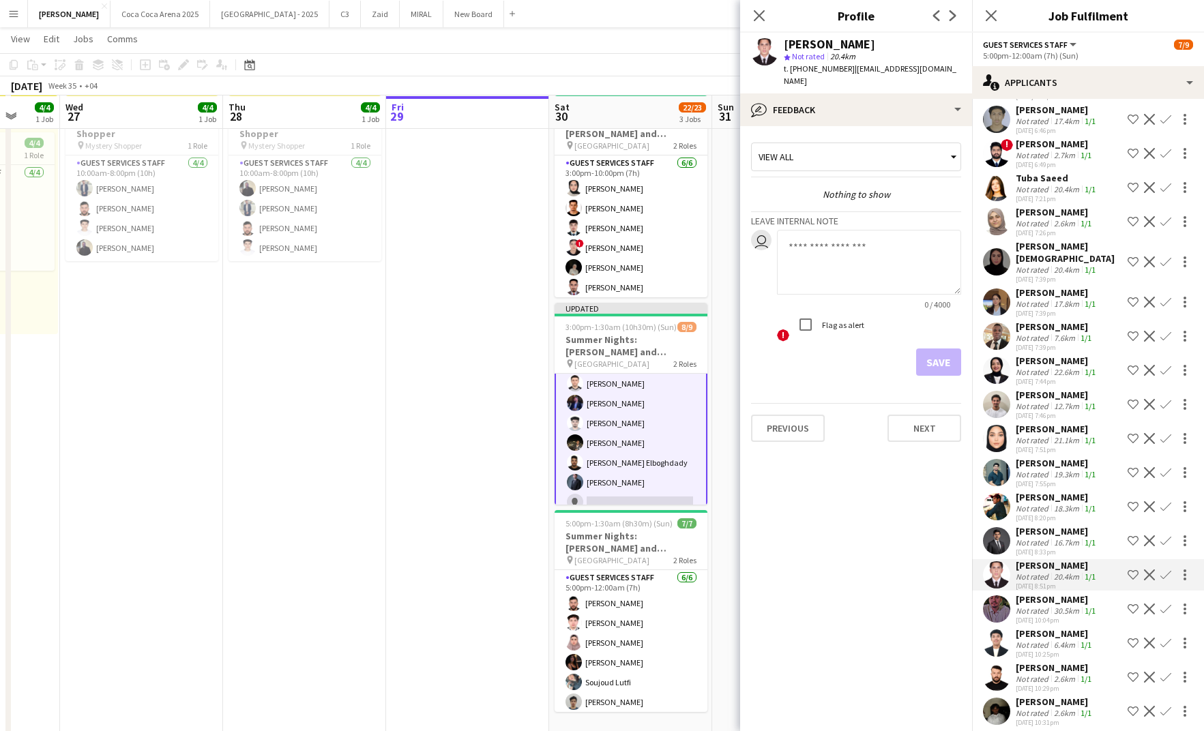
click at [817, 242] on textarea at bounding box center [869, 262] width 184 height 65
type textarea "**********"
click at [939, 356] on button "Save" at bounding box center [938, 362] width 45 height 27
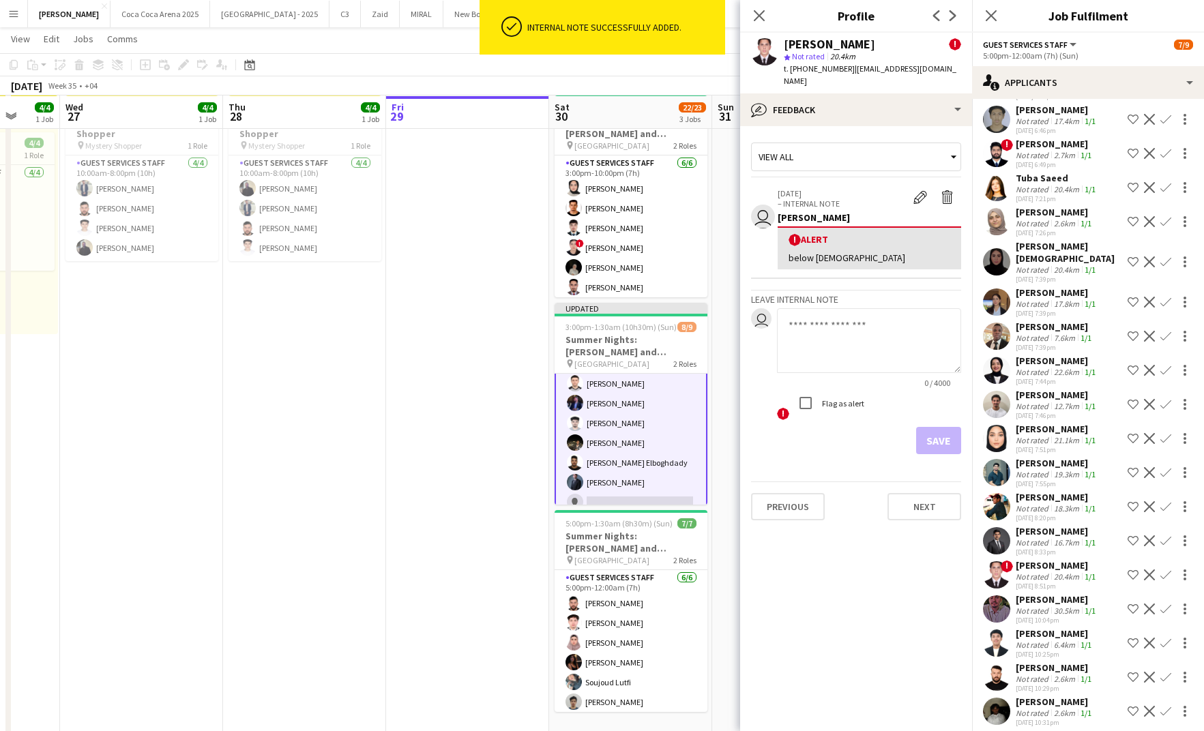
click at [880, 252] on div "below 18 years old" at bounding box center [870, 258] width 162 height 12
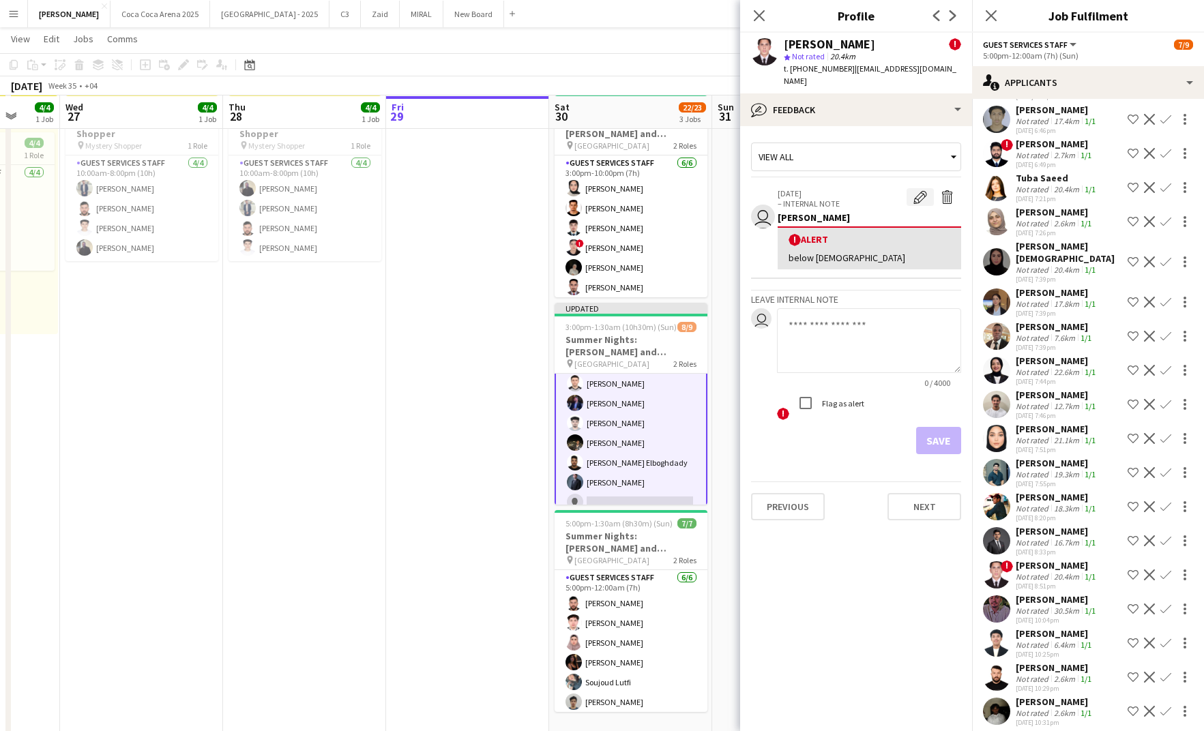
click at [916, 190] on app-icon "Edit alert" at bounding box center [921, 197] width 14 height 14
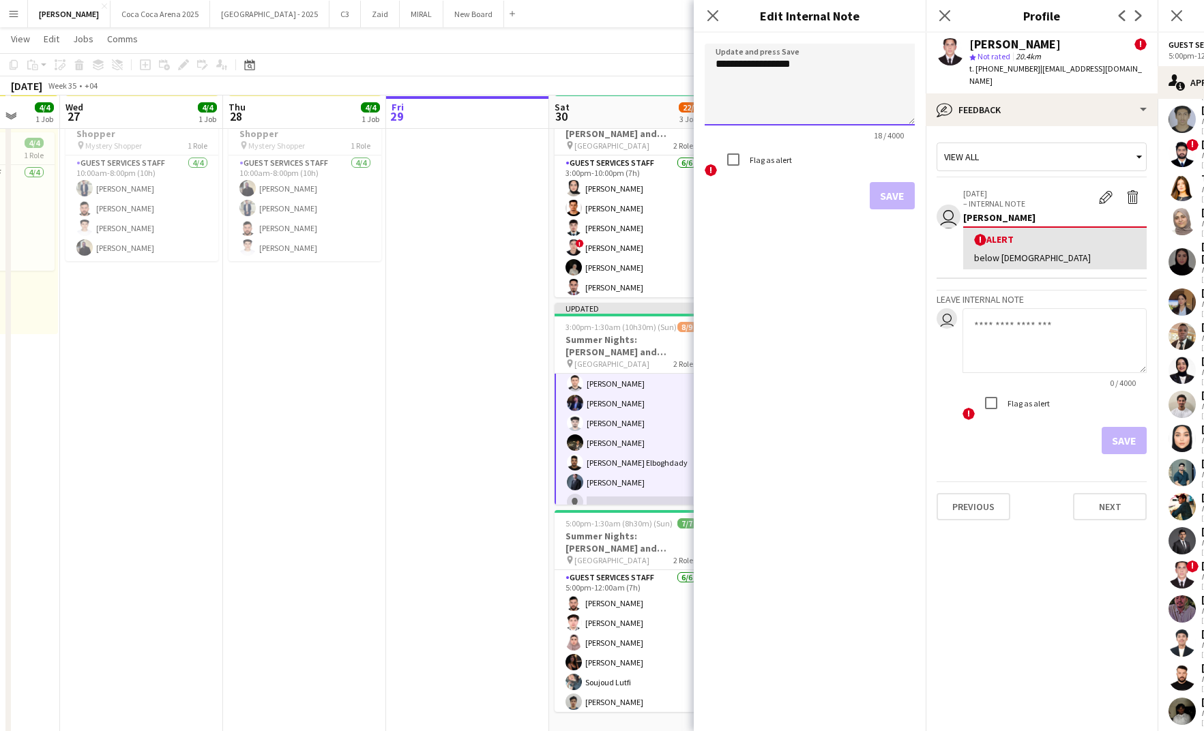
click at [818, 70] on textarea "**********" at bounding box center [810, 85] width 210 height 82
click at [809, 51] on textarea "**********" at bounding box center [810, 85] width 210 height 82
type textarea "**********"
click at [901, 191] on button "Save" at bounding box center [892, 195] width 45 height 27
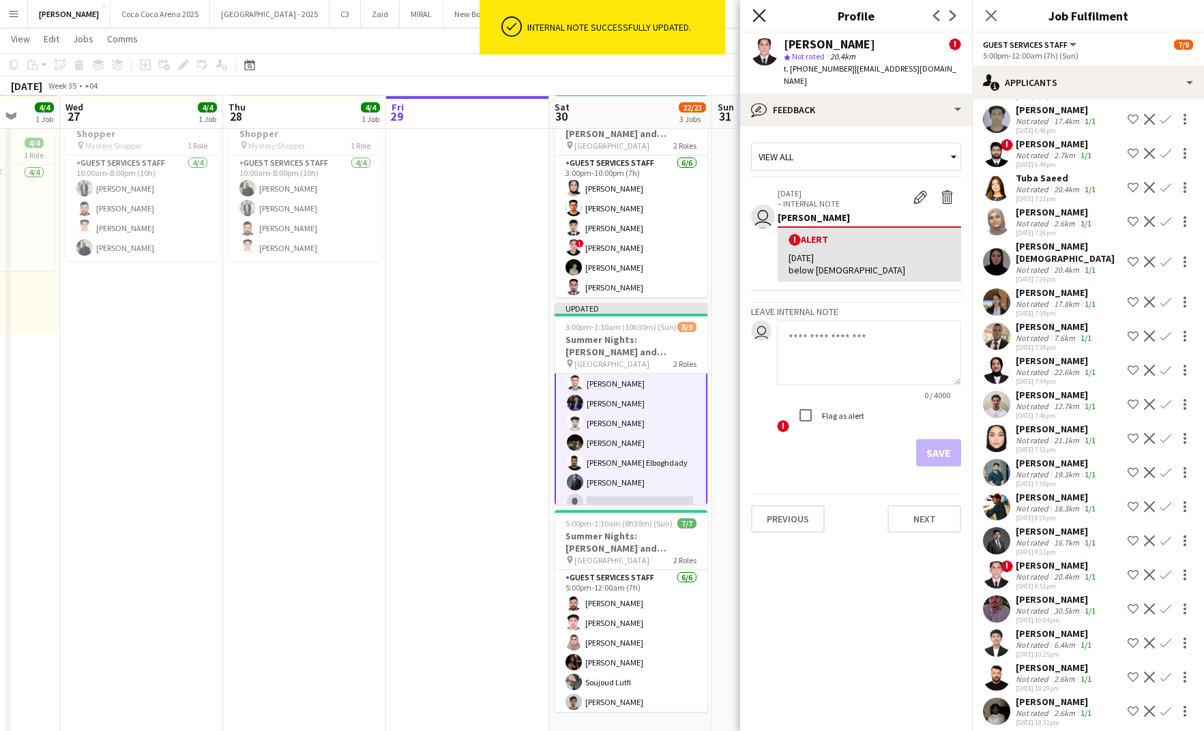
click at [758, 15] on icon at bounding box center [759, 15] width 13 height 13
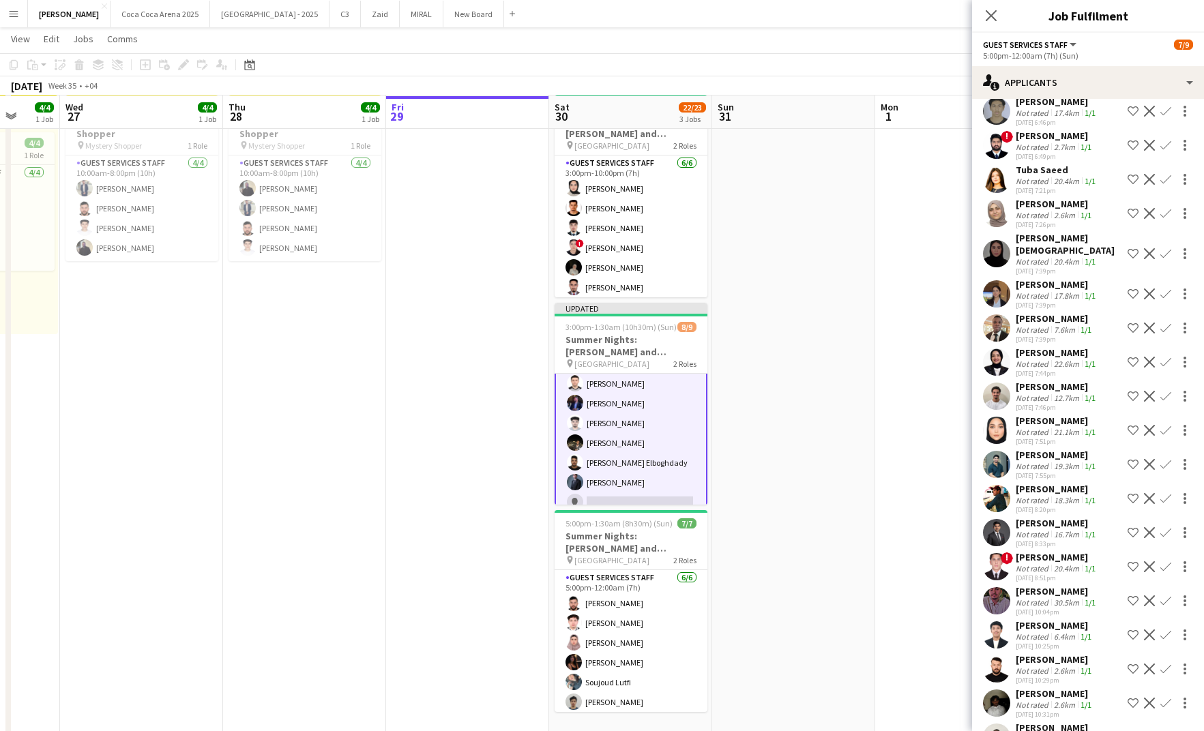
scroll to position [3601, 0]
click at [1030, 353] on div "[PERSON_NAME]" at bounding box center [1057, 352] width 83 height 12
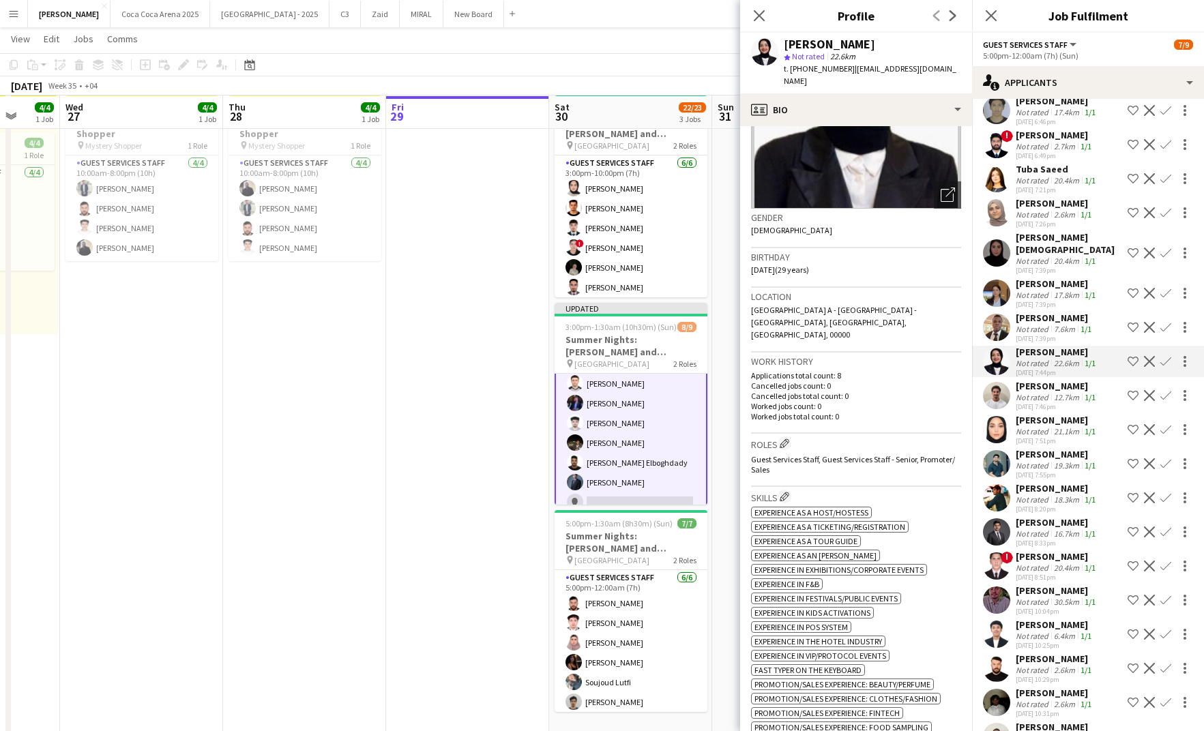
scroll to position [0, 0]
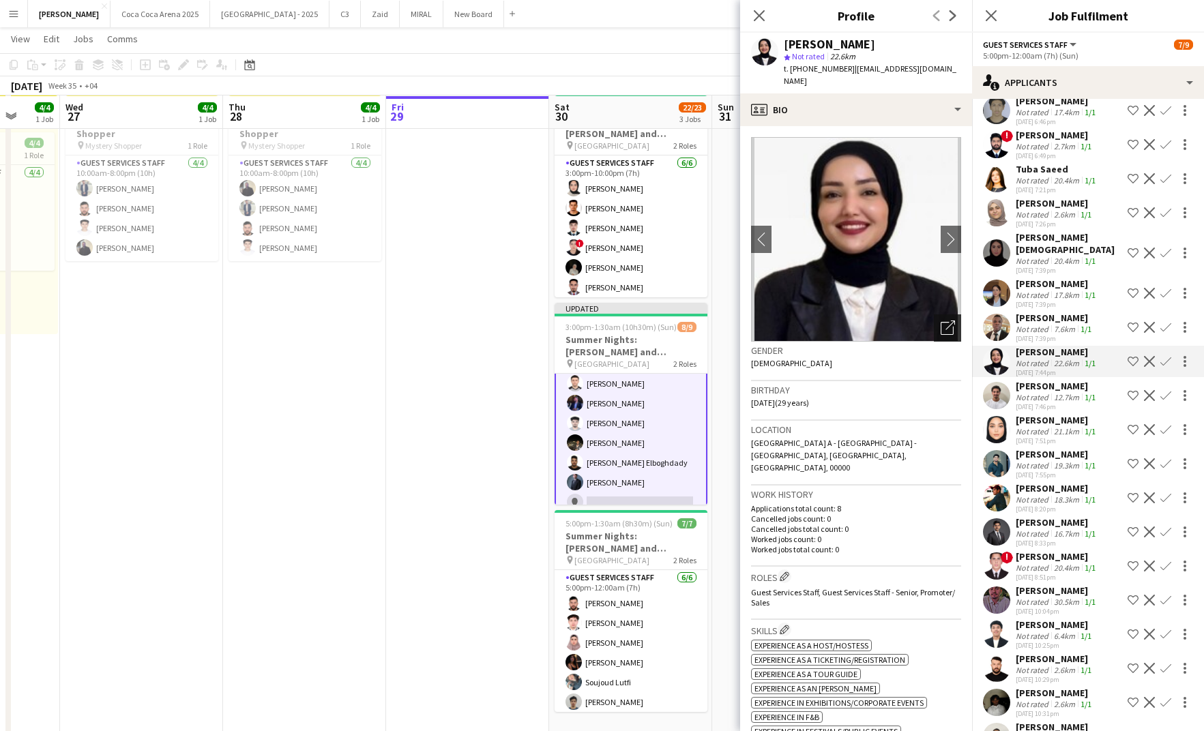
click at [953, 321] on icon "Open photos pop-in" at bounding box center [948, 328] width 14 height 14
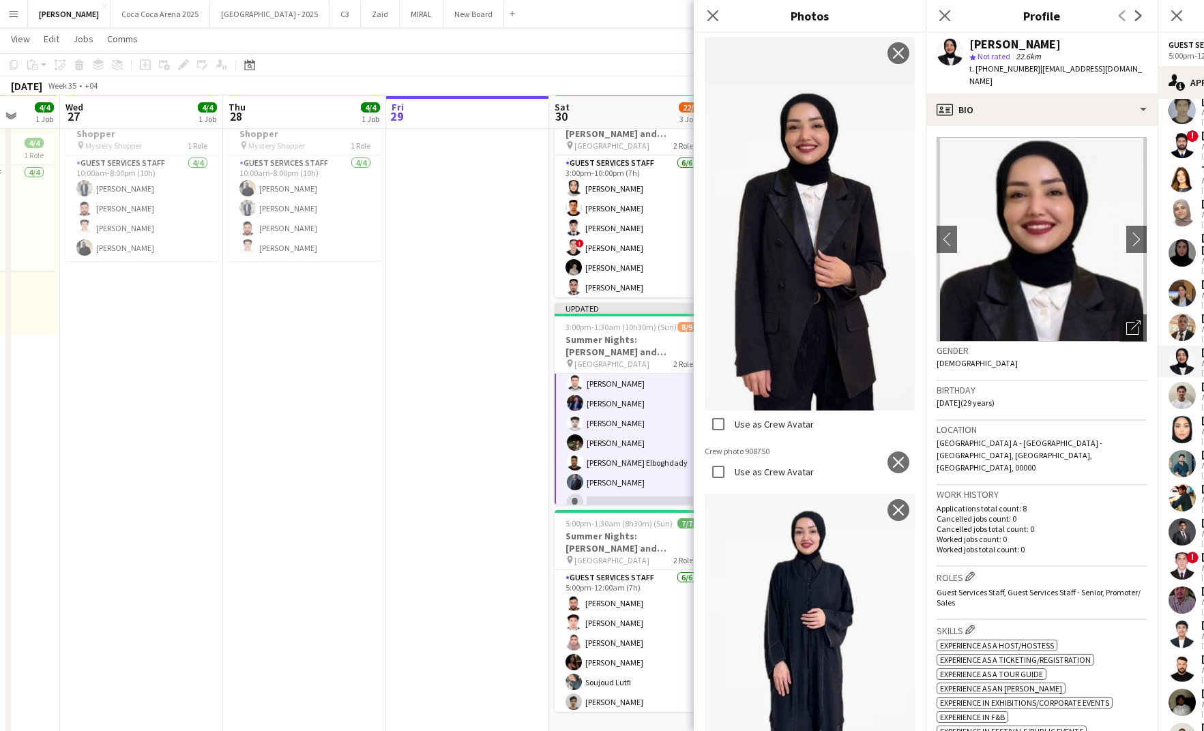
scroll to position [2085, 0]
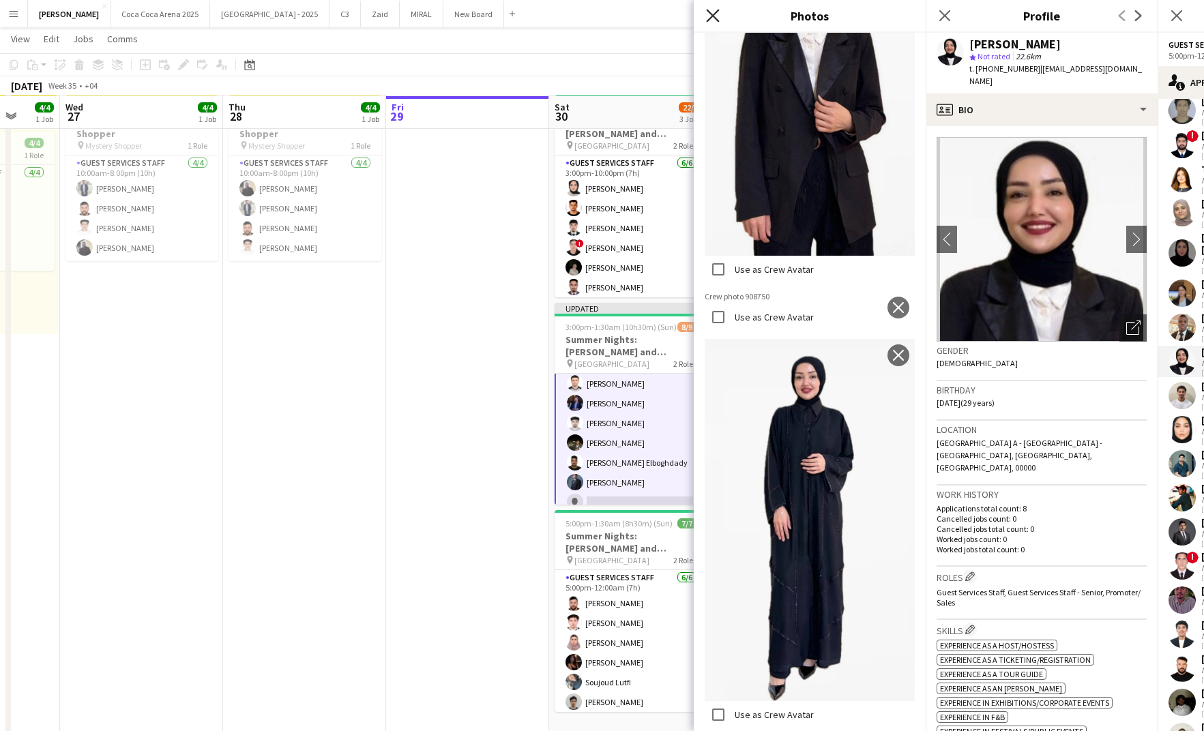
click at [714, 14] on icon at bounding box center [712, 15] width 13 height 13
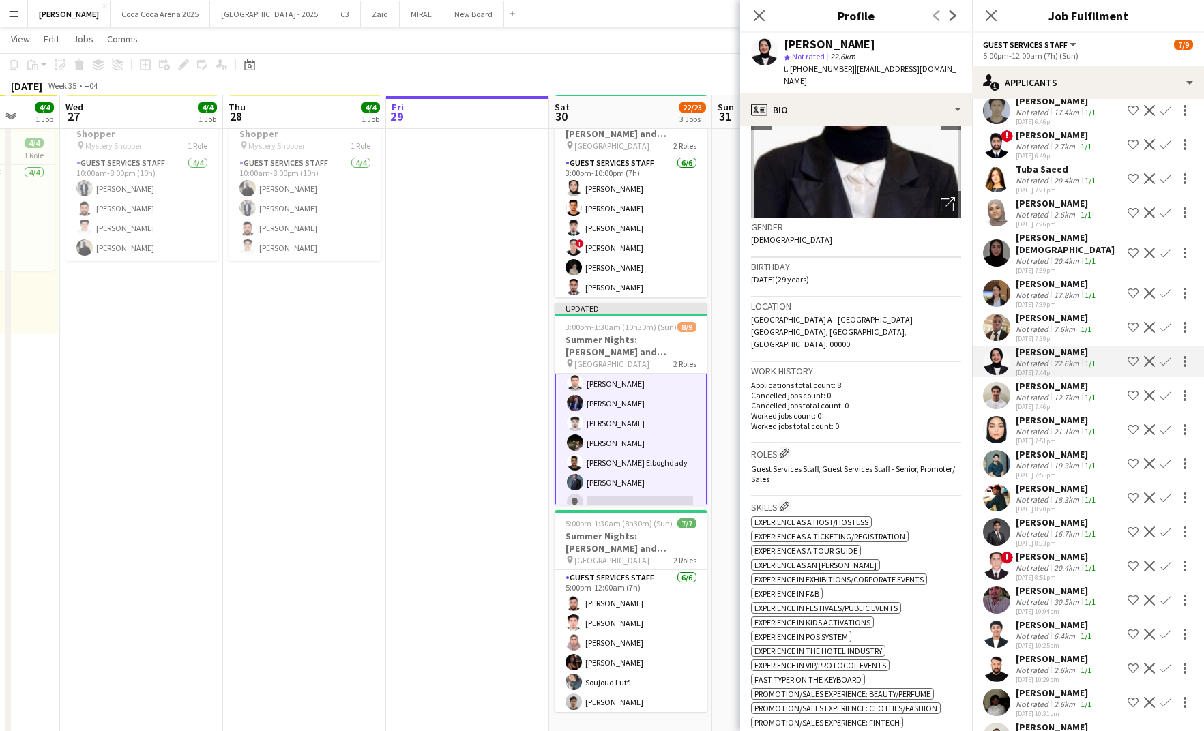
scroll to position [134, 0]
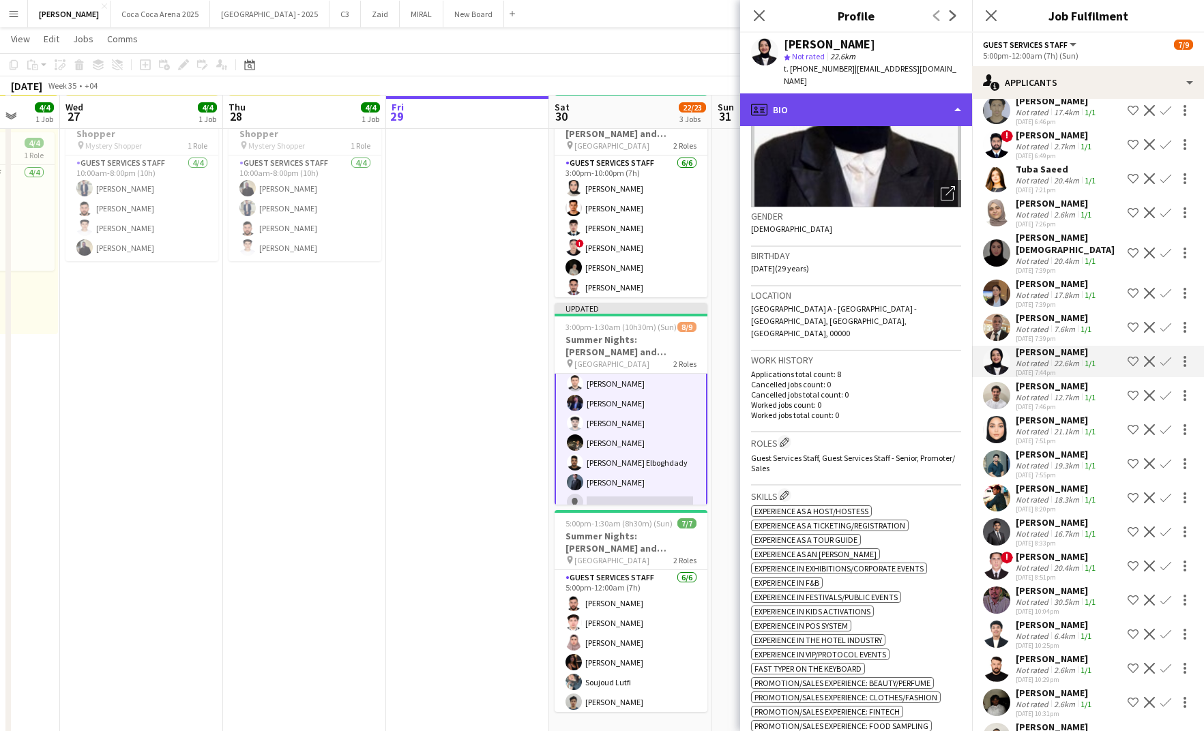
click at [806, 99] on div "profile Bio" at bounding box center [856, 109] width 232 height 33
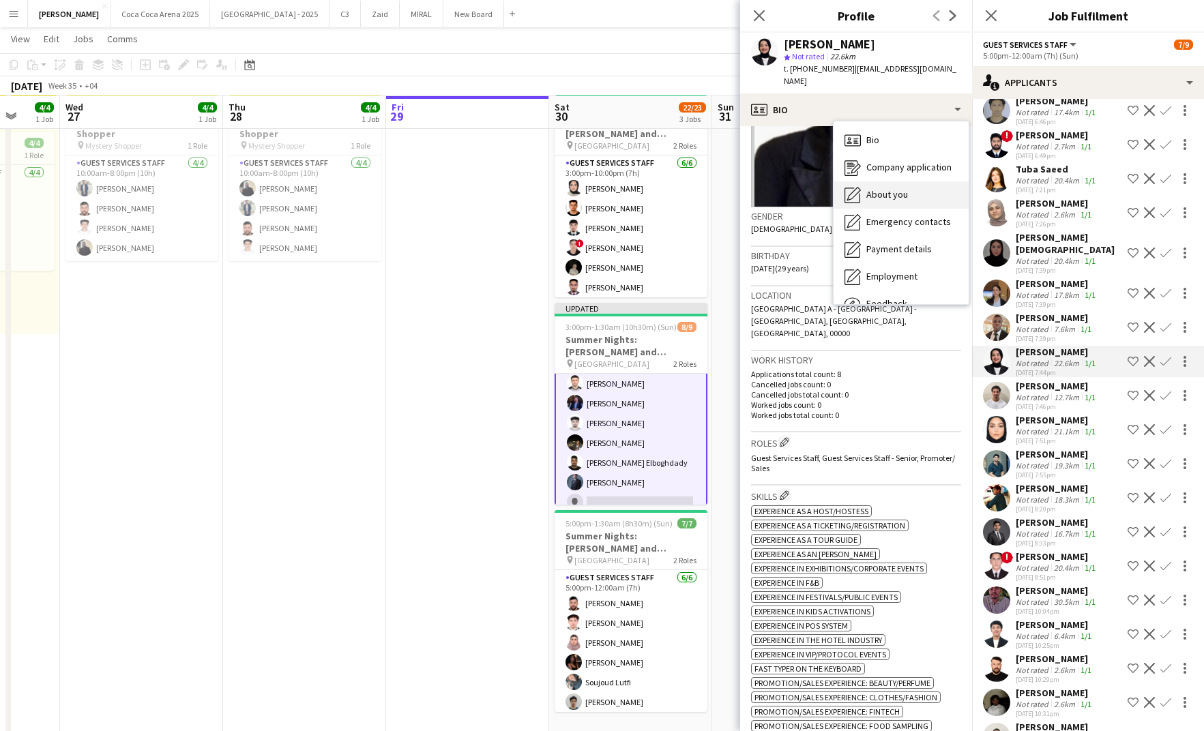
click at [868, 188] on span "About you" at bounding box center [888, 194] width 42 height 12
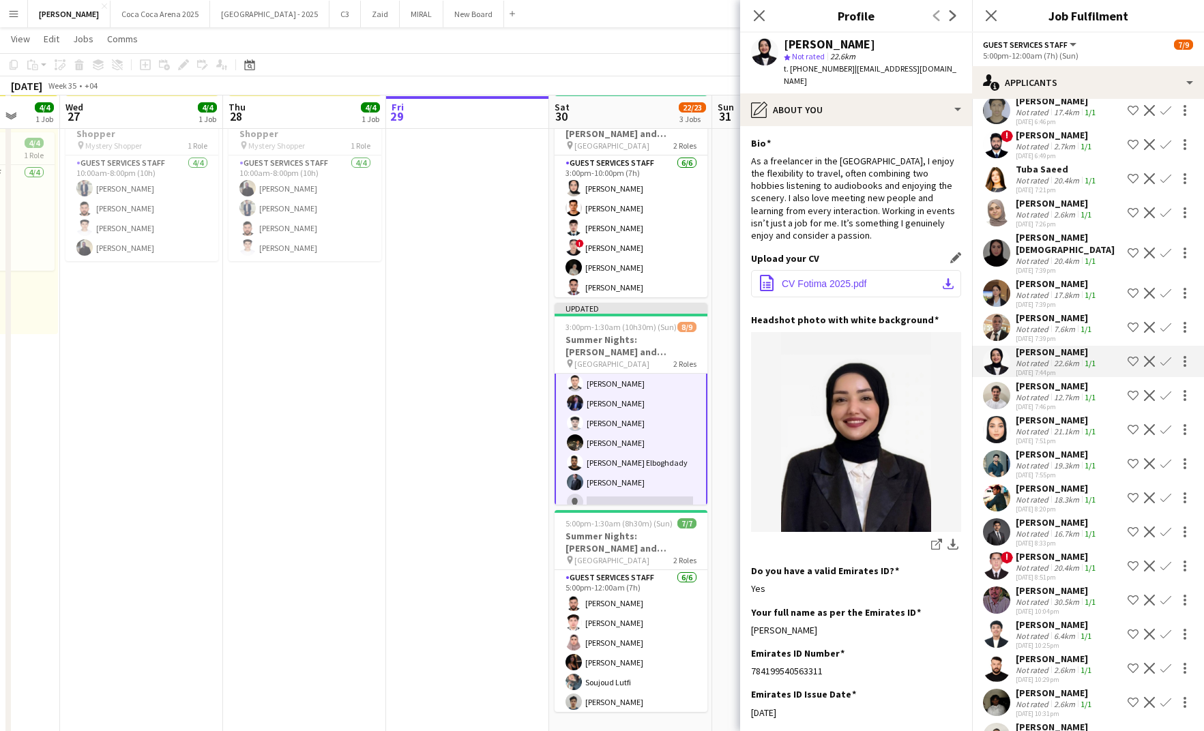
click at [809, 278] on span "CV Fotima 2025.pdf" at bounding box center [824, 283] width 85 height 11
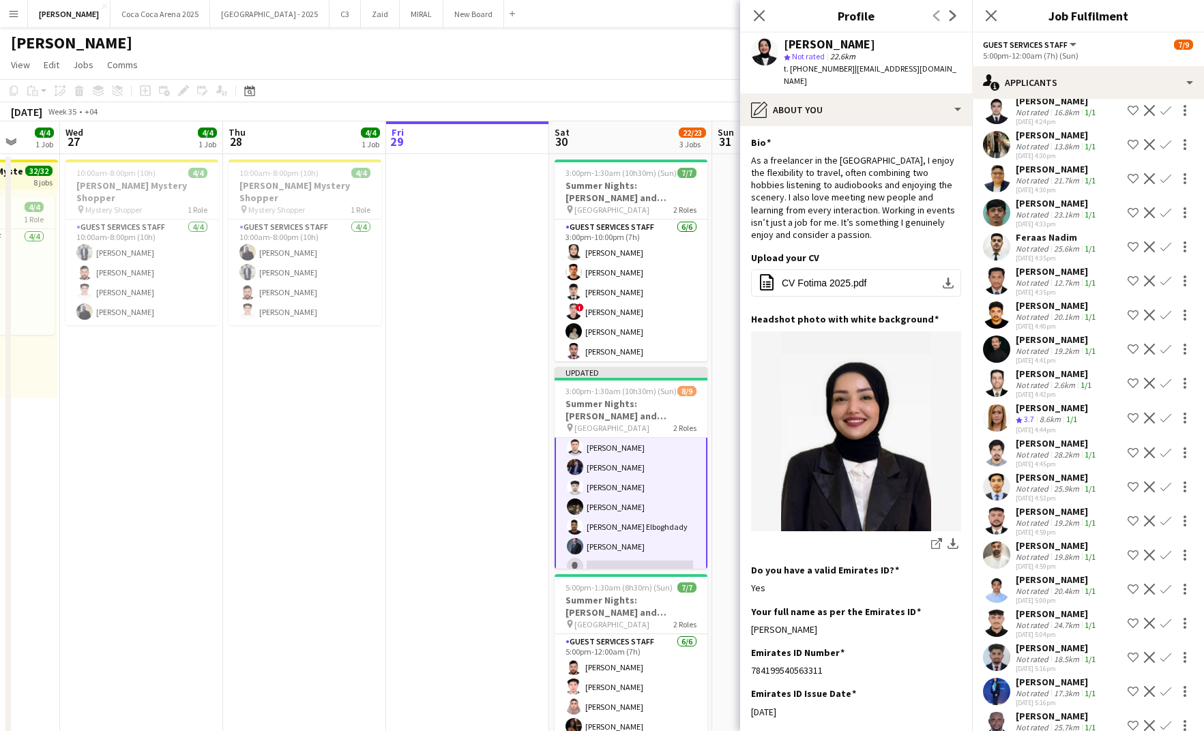
scroll to position [2607, 0]
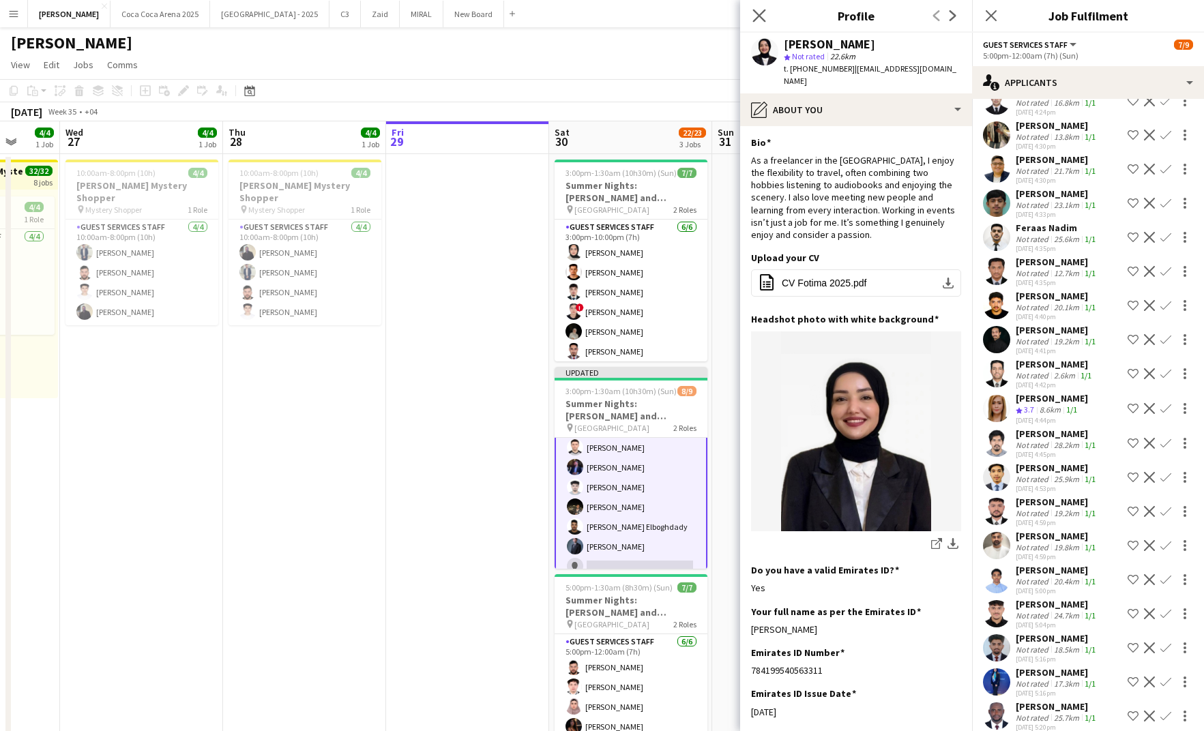
click at [756, 7] on app-icon "Close pop-in" at bounding box center [760, 16] width 20 height 20
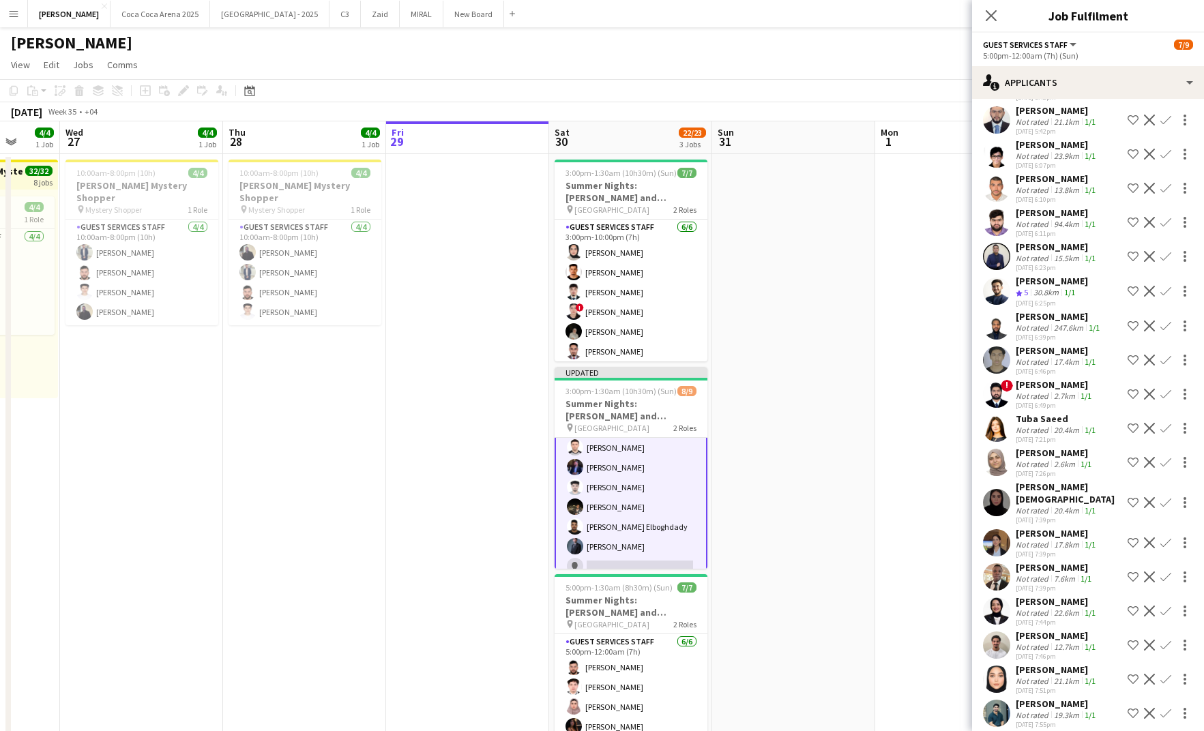
scroll to position [3352, 0]
click at [1049, 607] on div "Not rated" at bounding box center [1033, 612] width 35 height 10
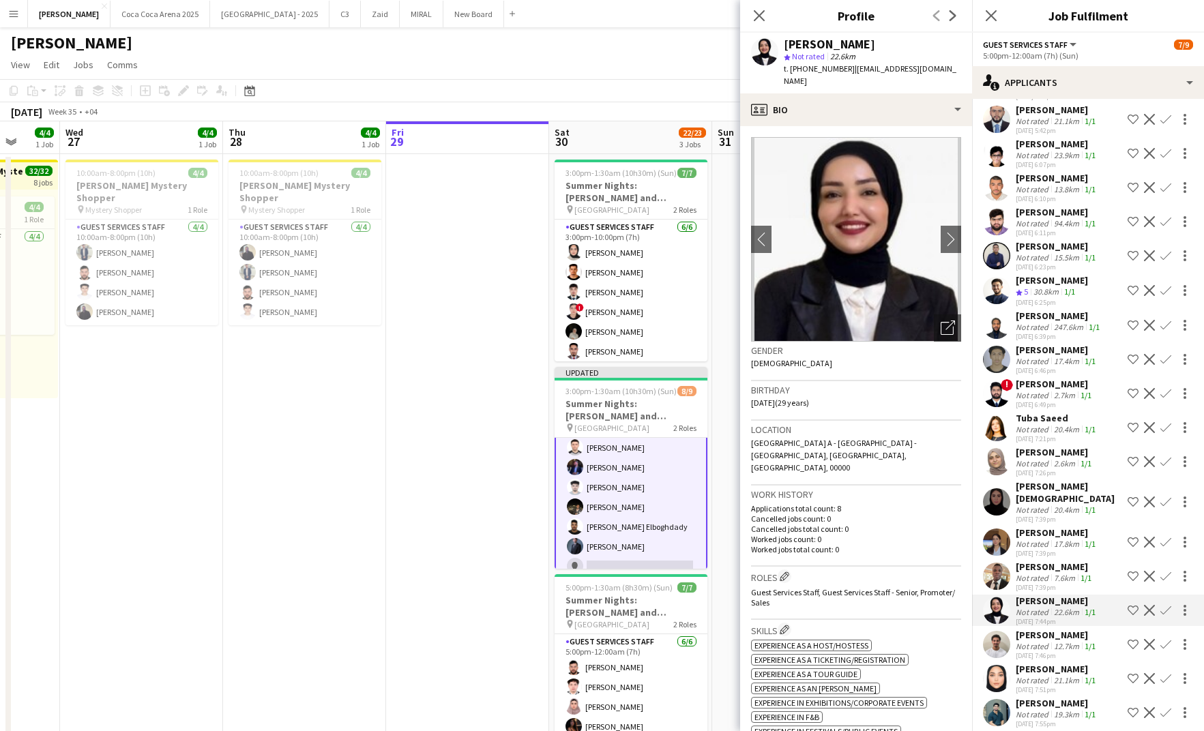
click at [1051, 607] on div "22.6km" at bounding box center [1066, 612] width 31 height 10
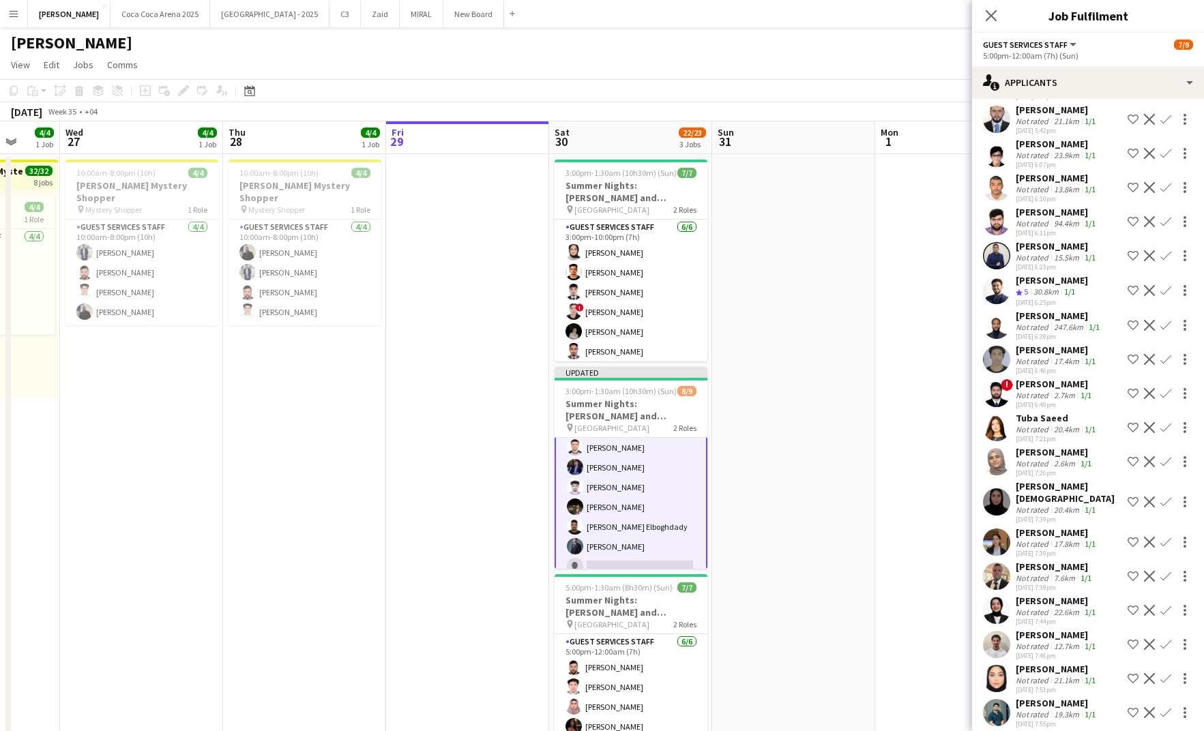
click at [1163, 605] on app-icon "Confirm" at bounding box center [1166, 610] width 11 height 11
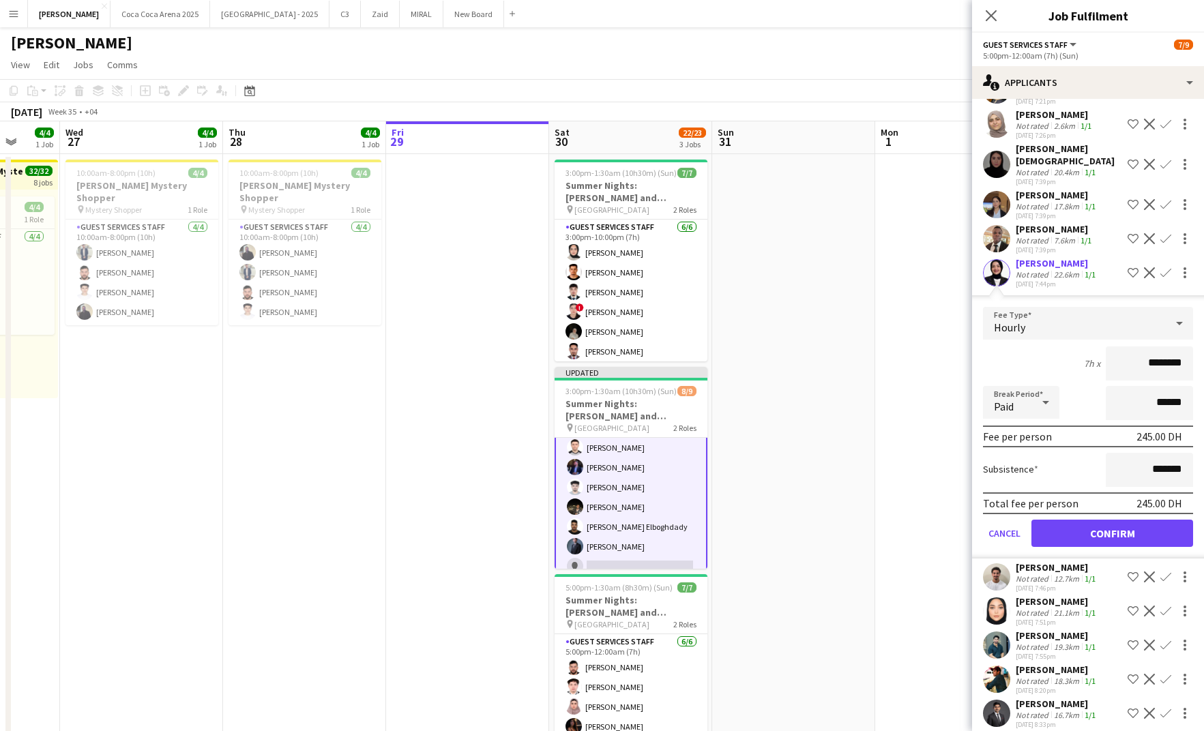
scroll to position [3799, 0]
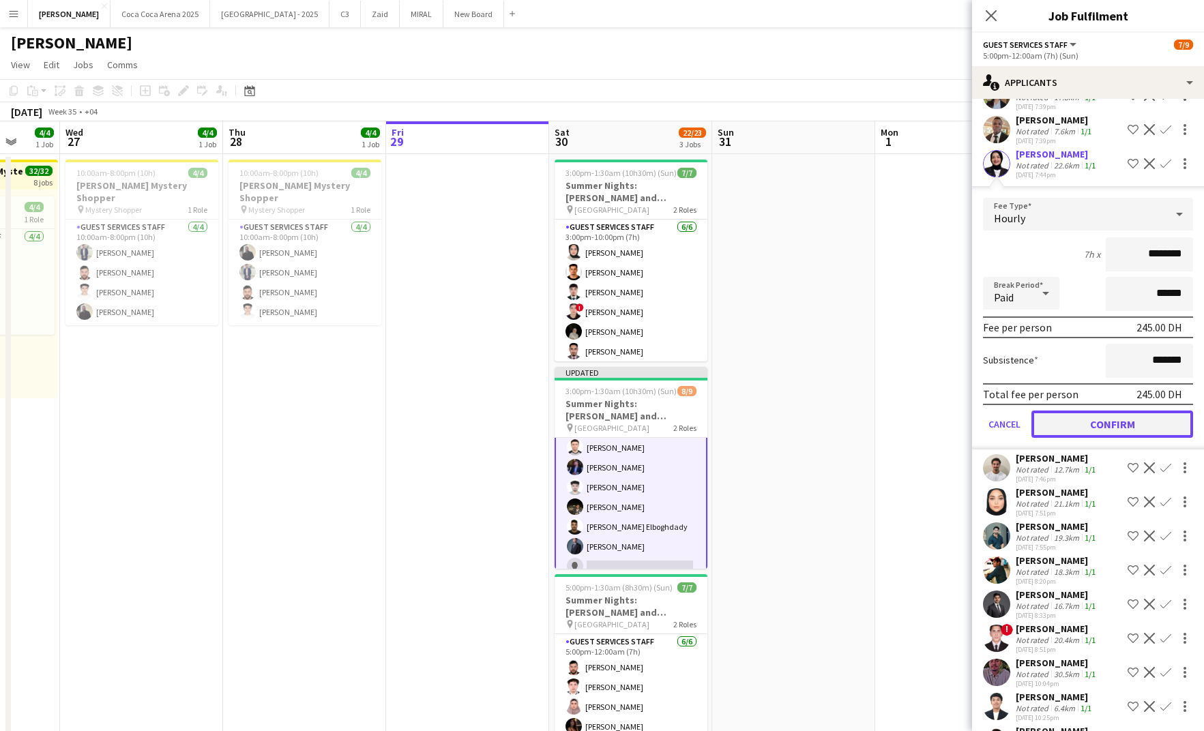
click at [1086, 420] on button "Confirm" at bounding box center [1113, 424] width 162 height 27
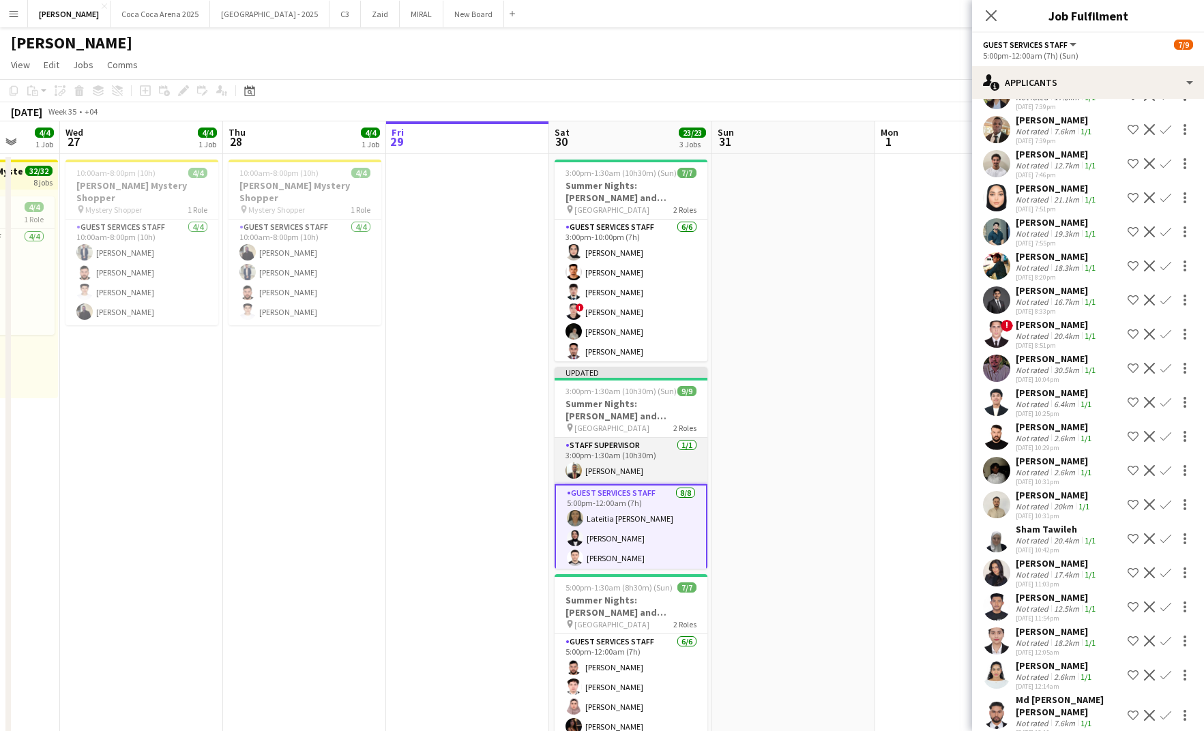
scroll to position [86, 0]
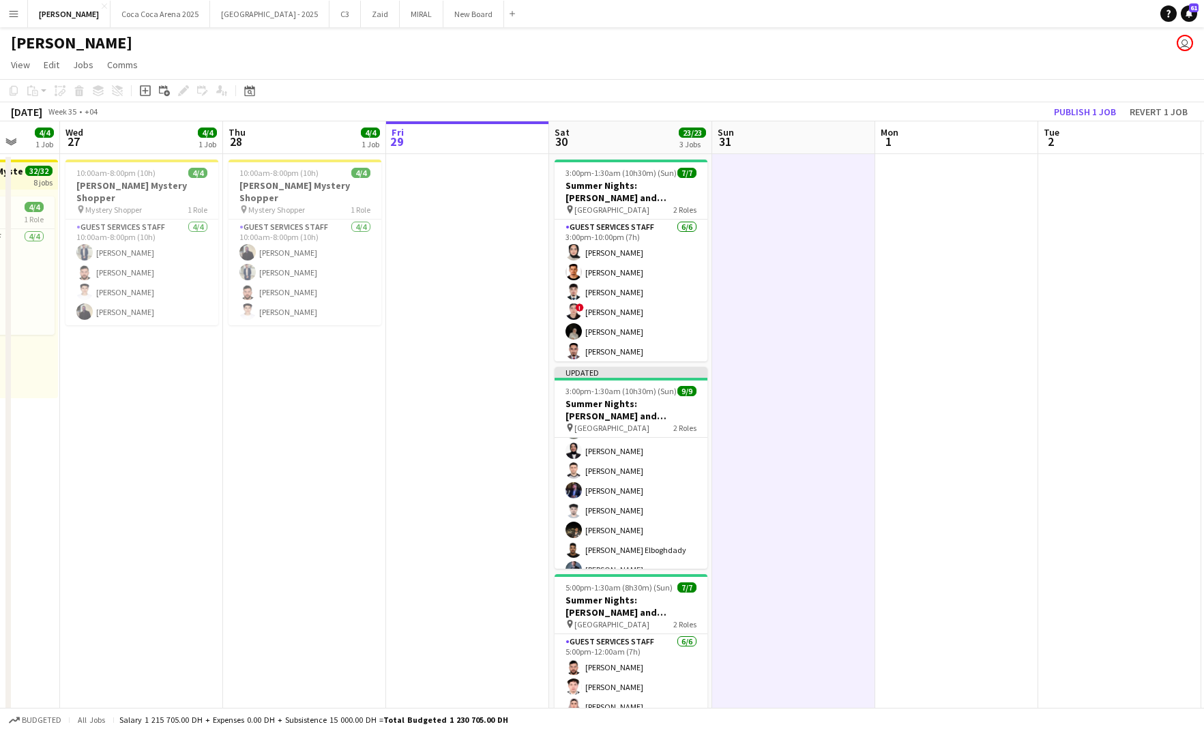
scroll to position [85, 0]
click at [1082, 106] on button "Publish 1 job" at bounding box center [1085, 112] width 73 height 18
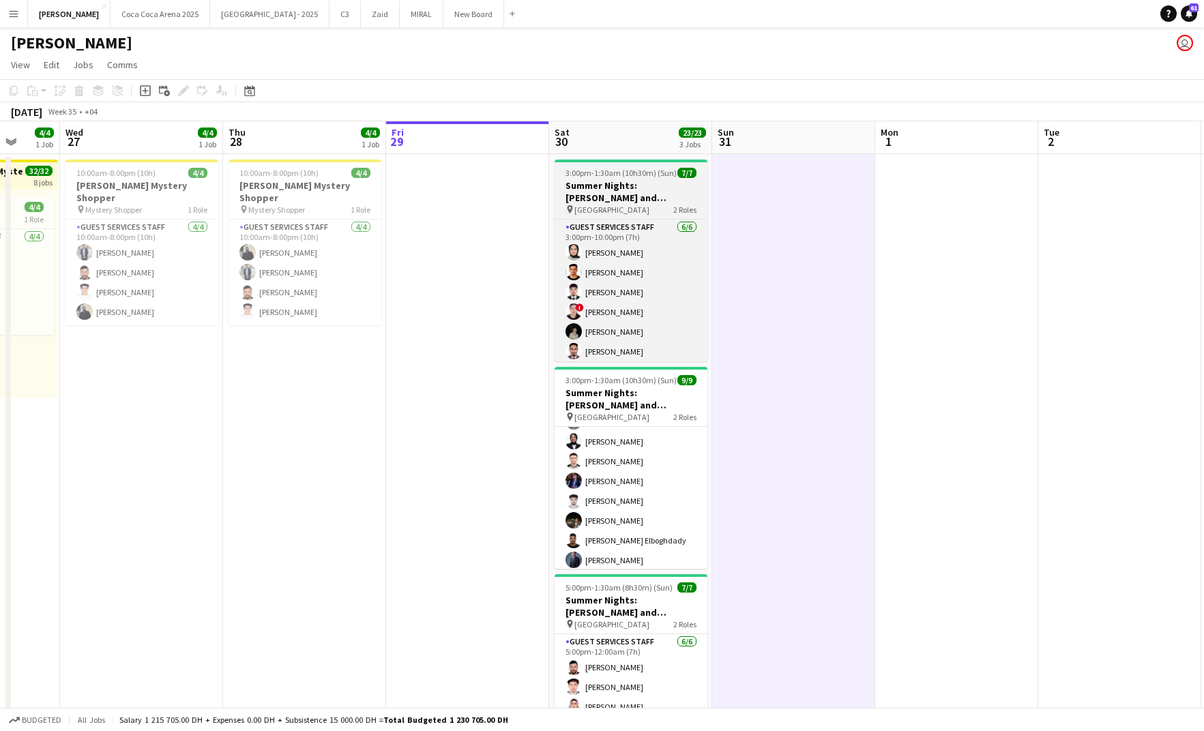
click at [625, 184] on h3 "Summer Nights: [PERSON_NAME] and [PERSON_NAME] - External" at bounding box center [631, 191] width 153 height 25
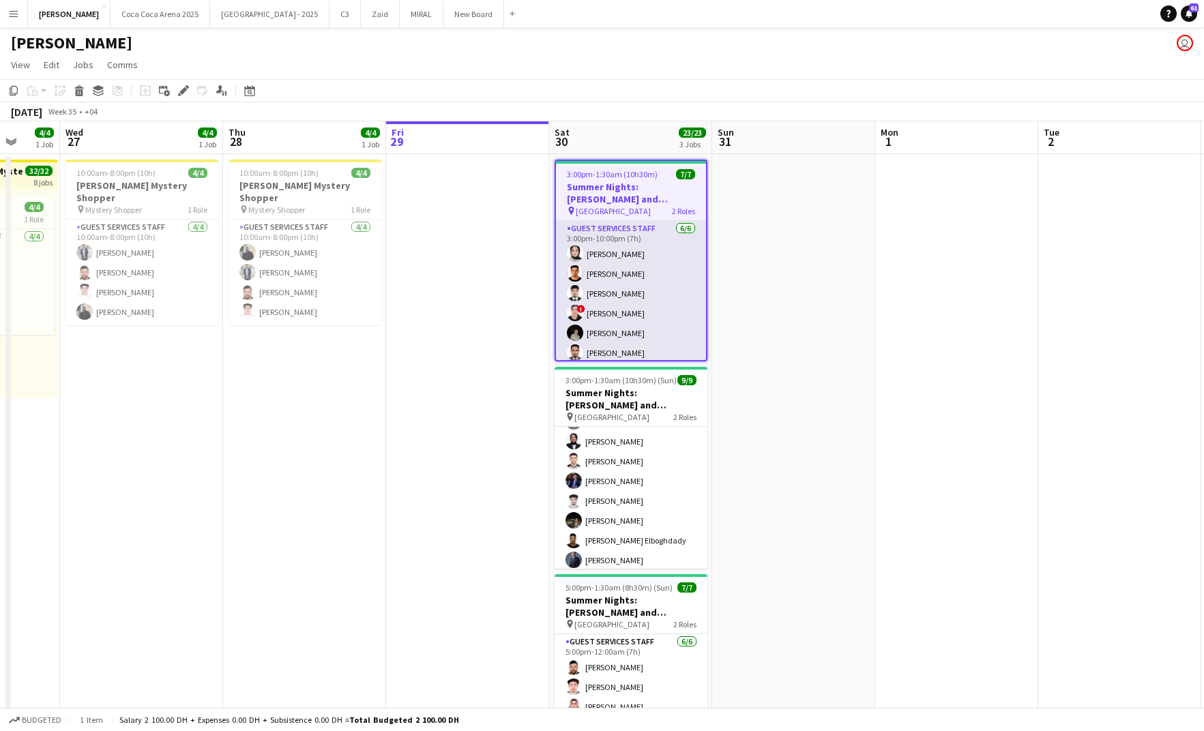
click at [607, 282] on app-card-role "Guest Services Staff [DATE] 3:00pm-10:00pm (7h) Zeen [PERSON_NAME] [PERSON_NAME…" at bounding box center [631, 293] width 150 height 145
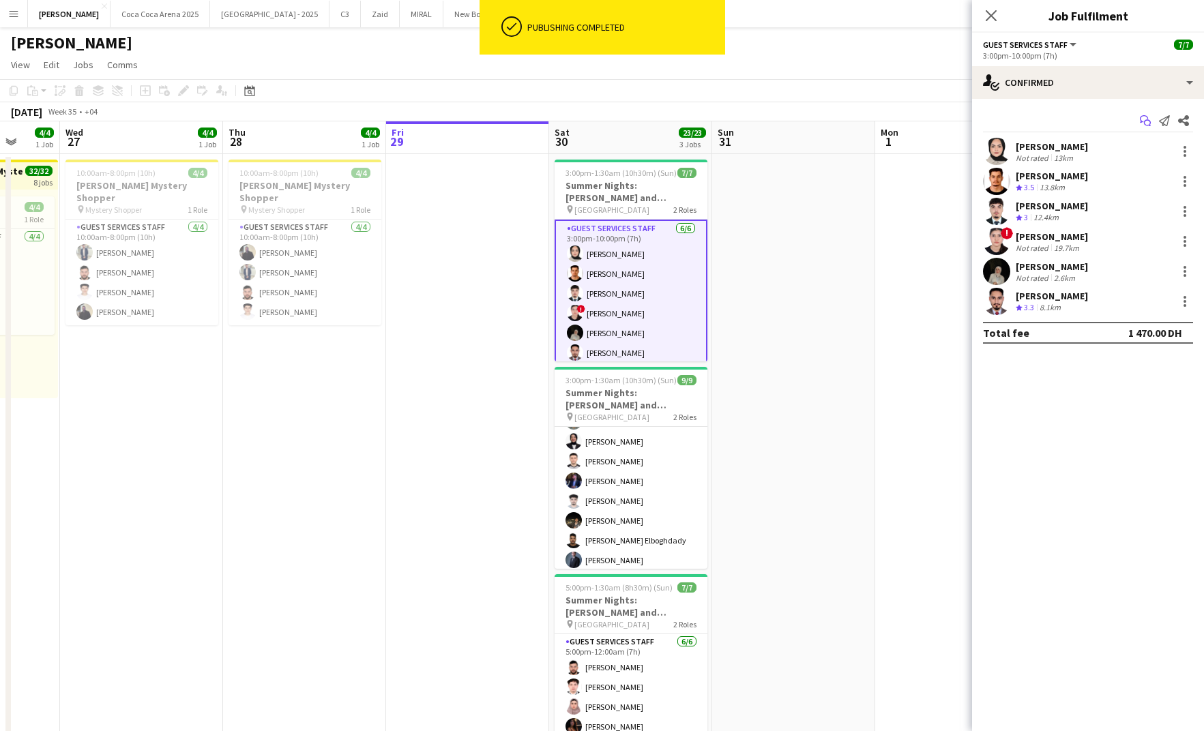
click at [1142, 119] on icon "Start chat" at bounding box center [1145, 120] width 11 height 11
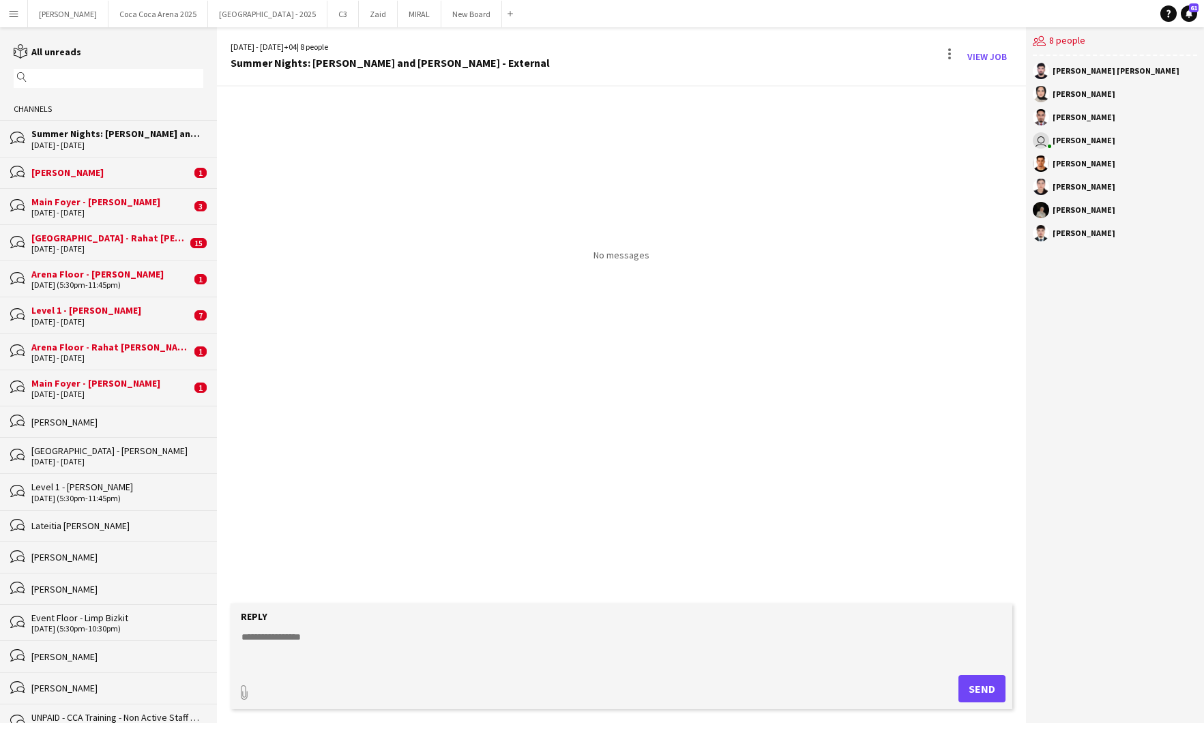
click at [117, 179] on div "bubbles Tahreem Ajaz 1" at bounding box center [108, 172] width 217 height 31
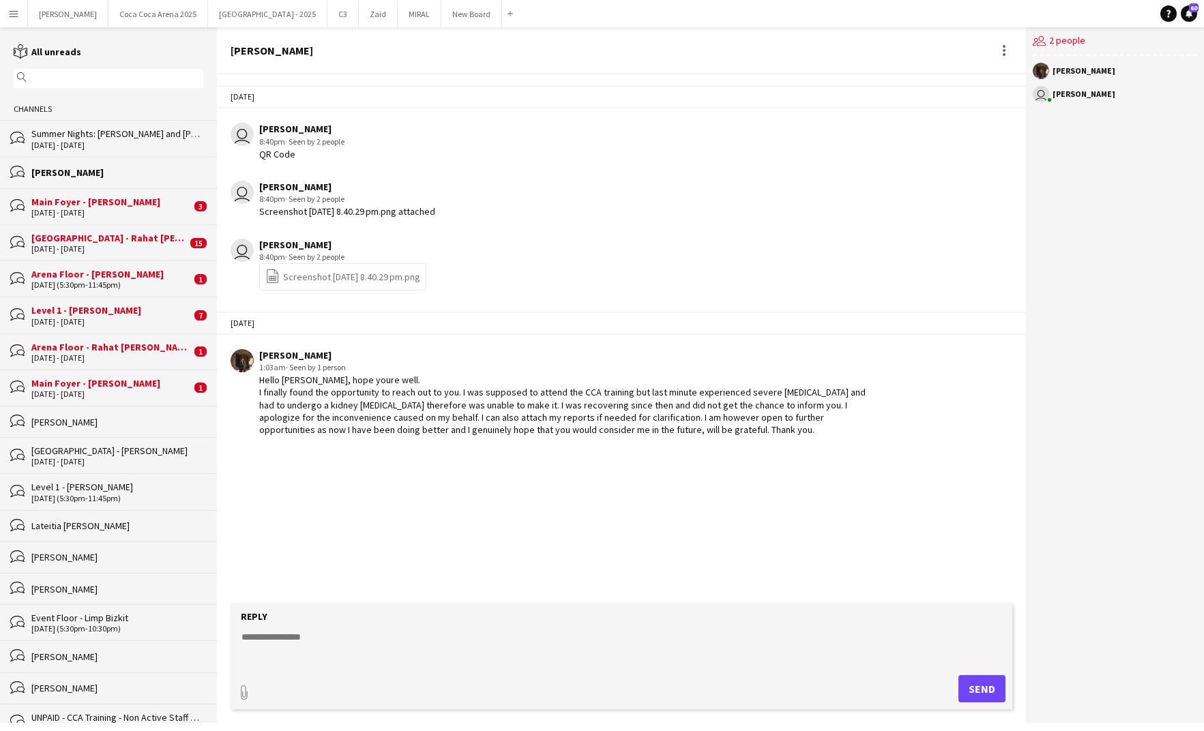
click at [314, 655] on textarea at bounding box center [624, 647] width 769 height 35
type textarea "**********"
click at [988, 687] on button "Send" at bounding box center [982, 689] width 47 height 27
click at [85, 215] on div "29 - 30 Aug 2025" at bounding box center [111, 213] width 160 height 10
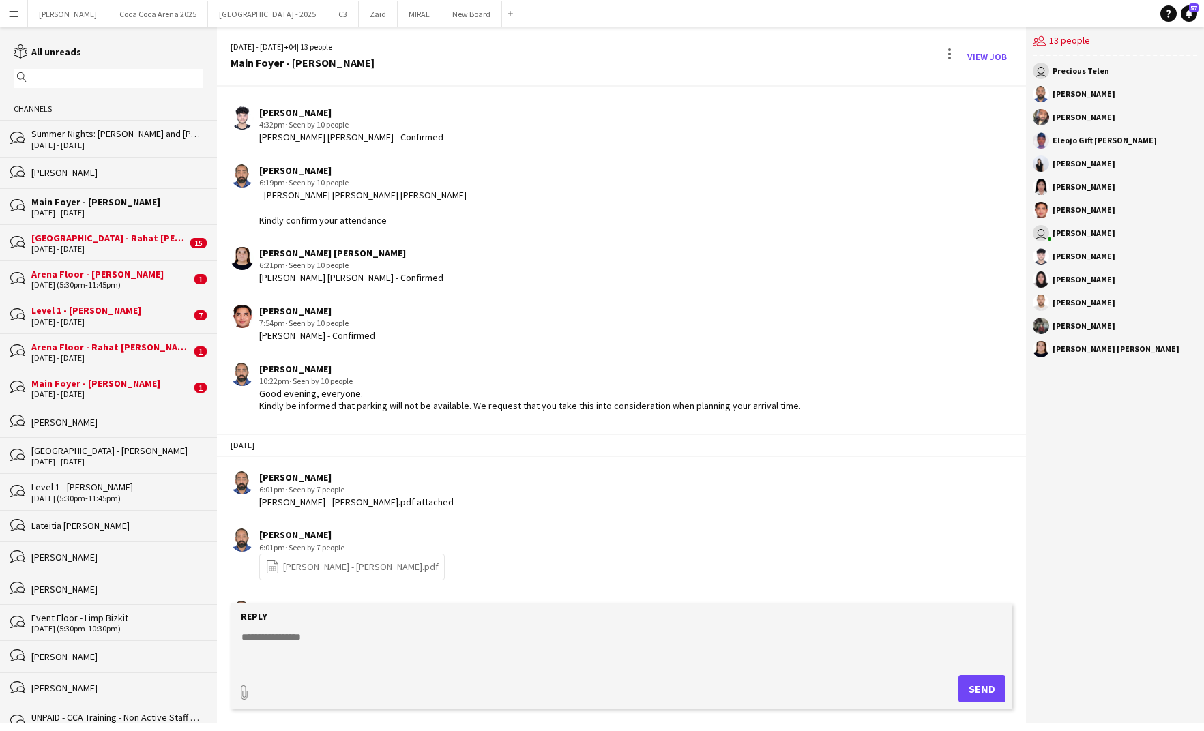
scroll to position [798, 0]
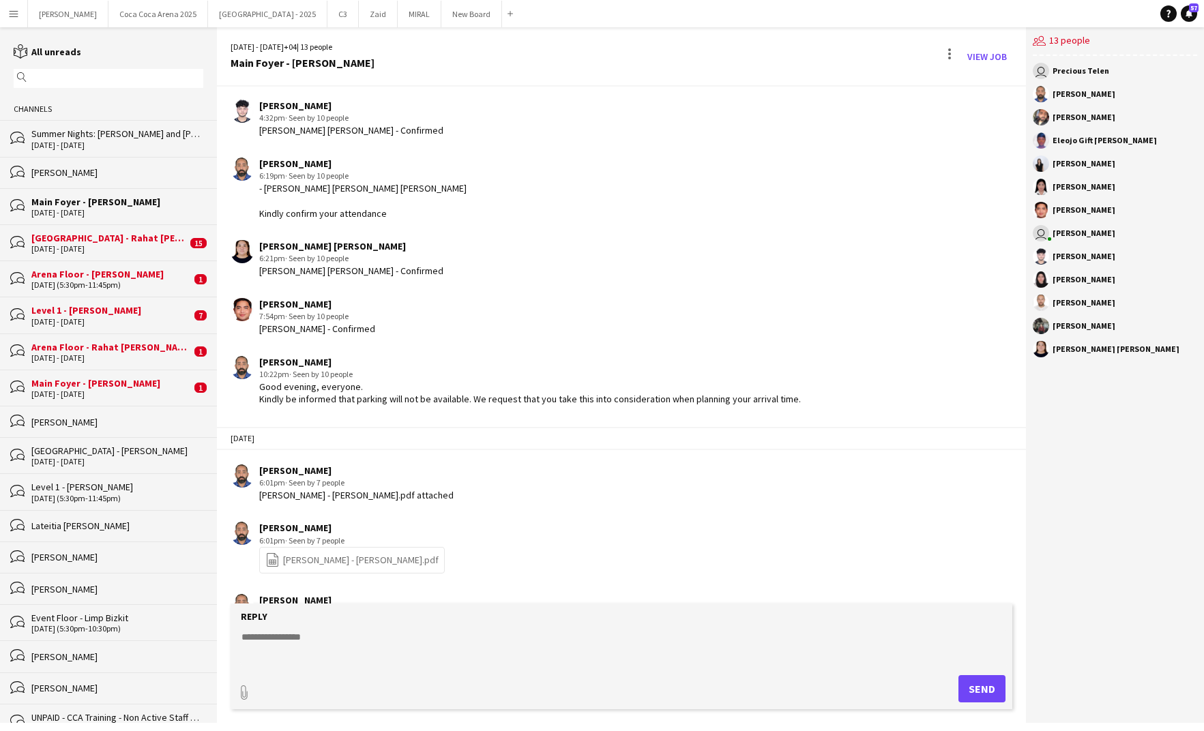
click at [133, 240] on div "[GEOGRAPHIC_DATA] - Rahat [PERSON_NAME]" at bounding box center [109, 238] width 156 height 12
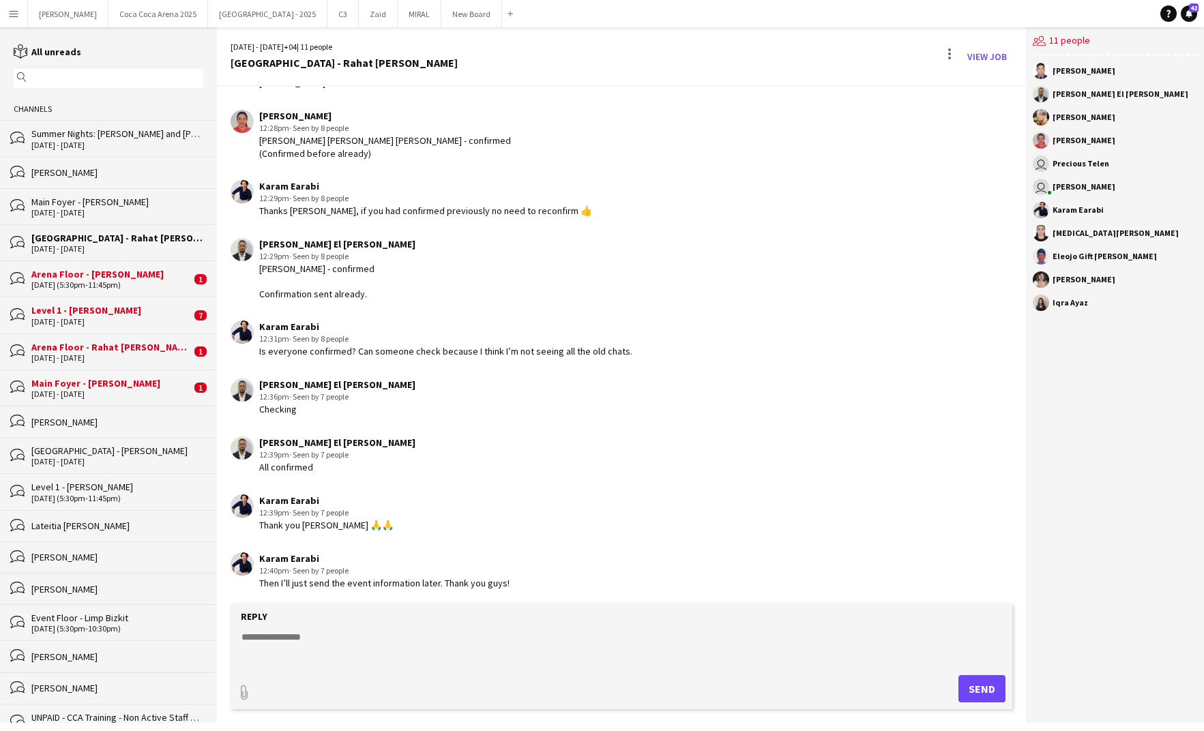
scroll to position [1617, 0]
click at [516, 648] on textarea at bounding box center [624, 647] width 769 height 35
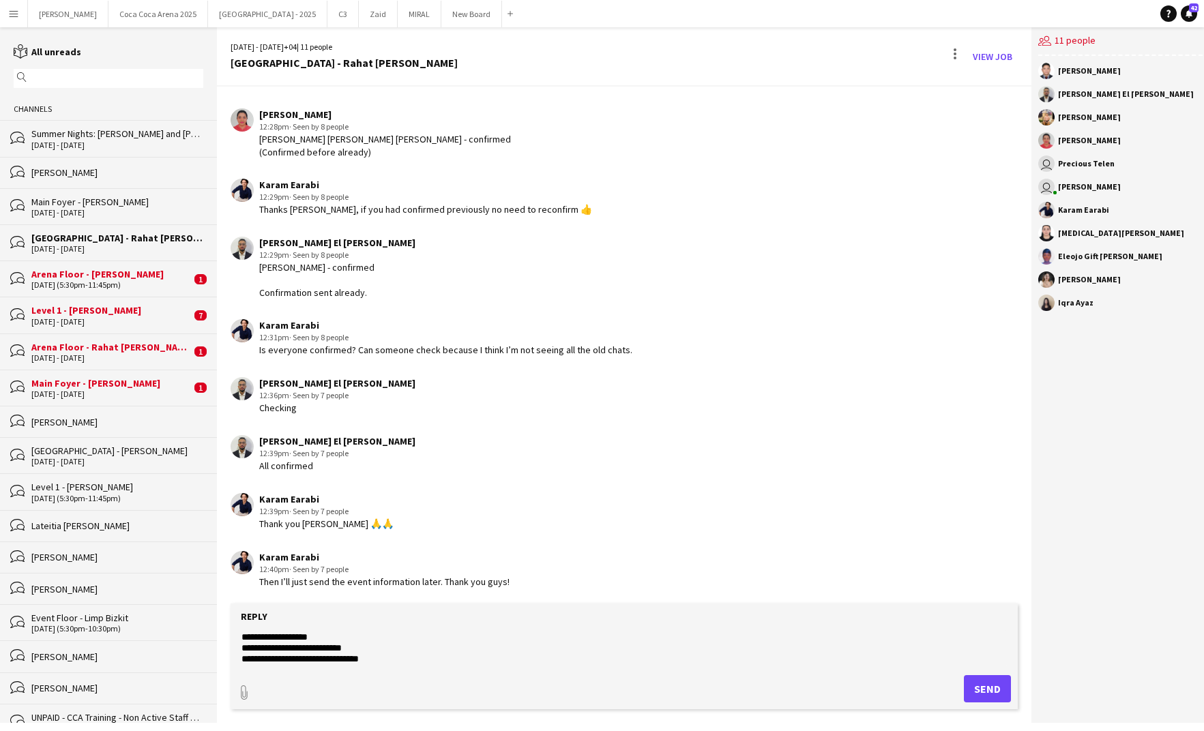
scroll to position [43, 0]
type textarea "**********"
click at [976, 682] on button "Send" at bounding box center [987, 689] width 47 height 27
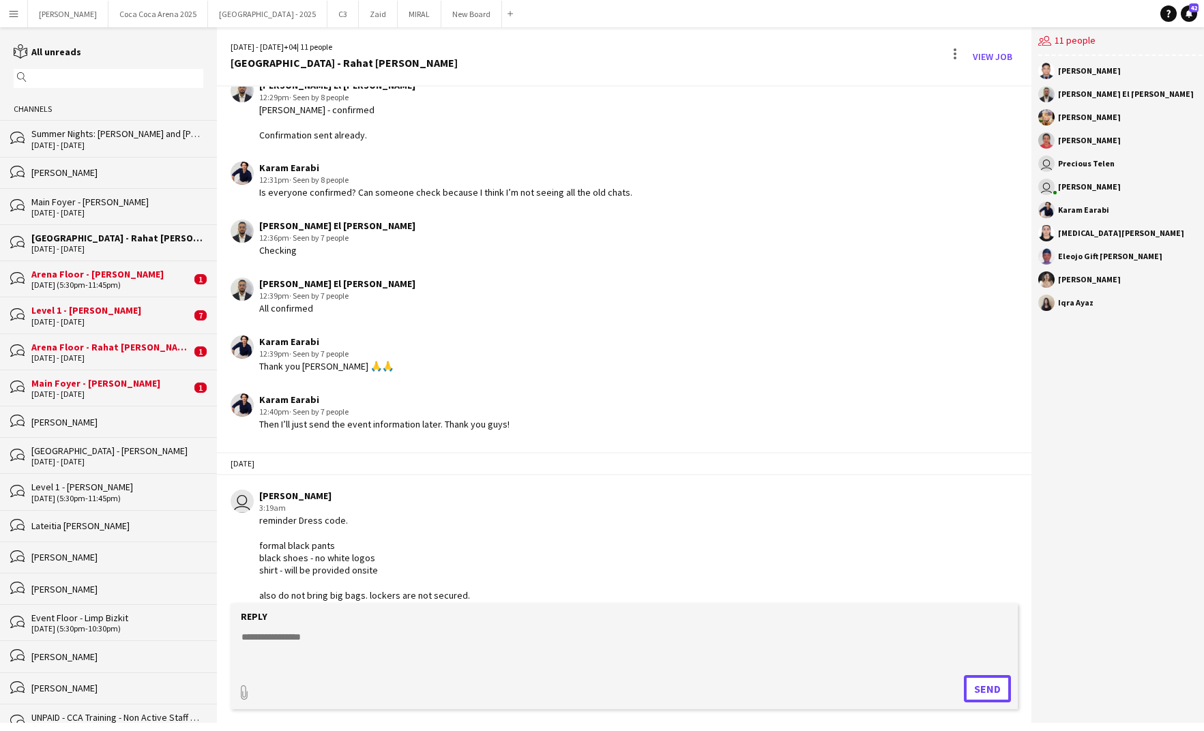
scroll to position [1787, 0]
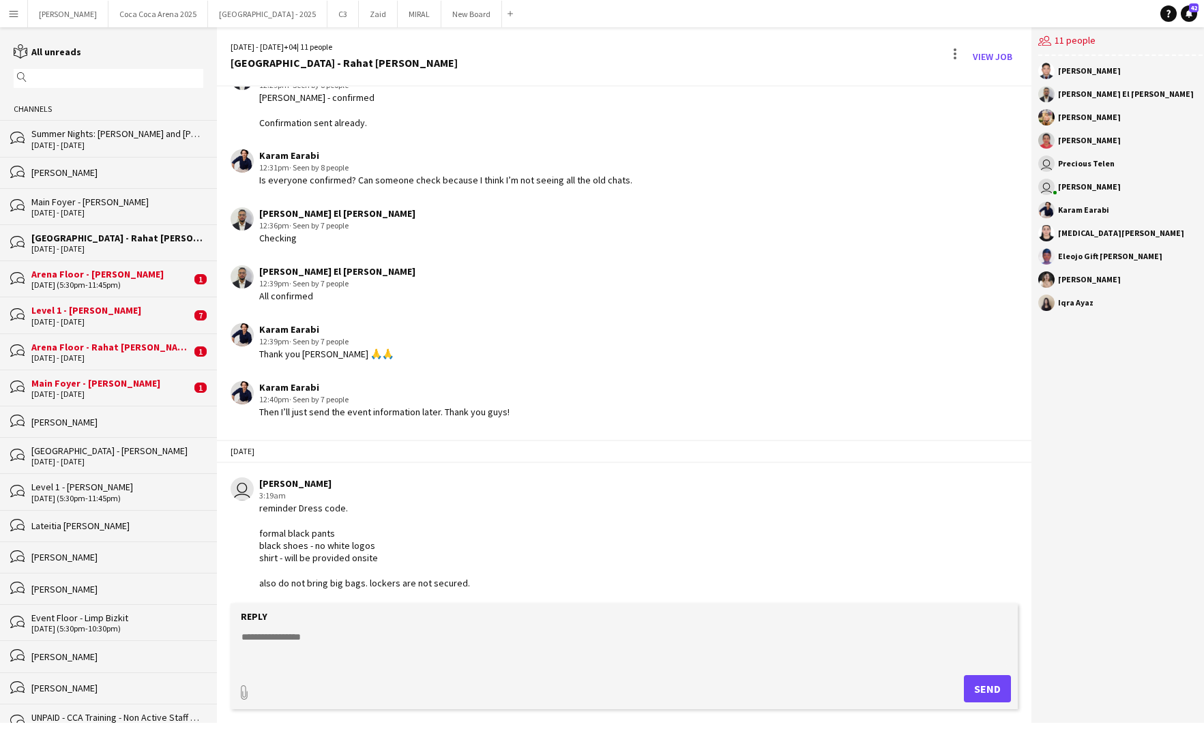
click at [401, 621] on div "Reply" at bounding box center [624, 617] width 774 height 12
click at [353, 642] on textarea at bounding box center [624, 647] width 769 height 35
type textarea "**********"
click at [444, 654] on textarea "**********" at bounding box center [624, 647] width 769 height 35
click at [121, 284] on div "29-08-2025 (5:30pm-11:45pm)" at bounding box center [111, 285] width 160 height 10
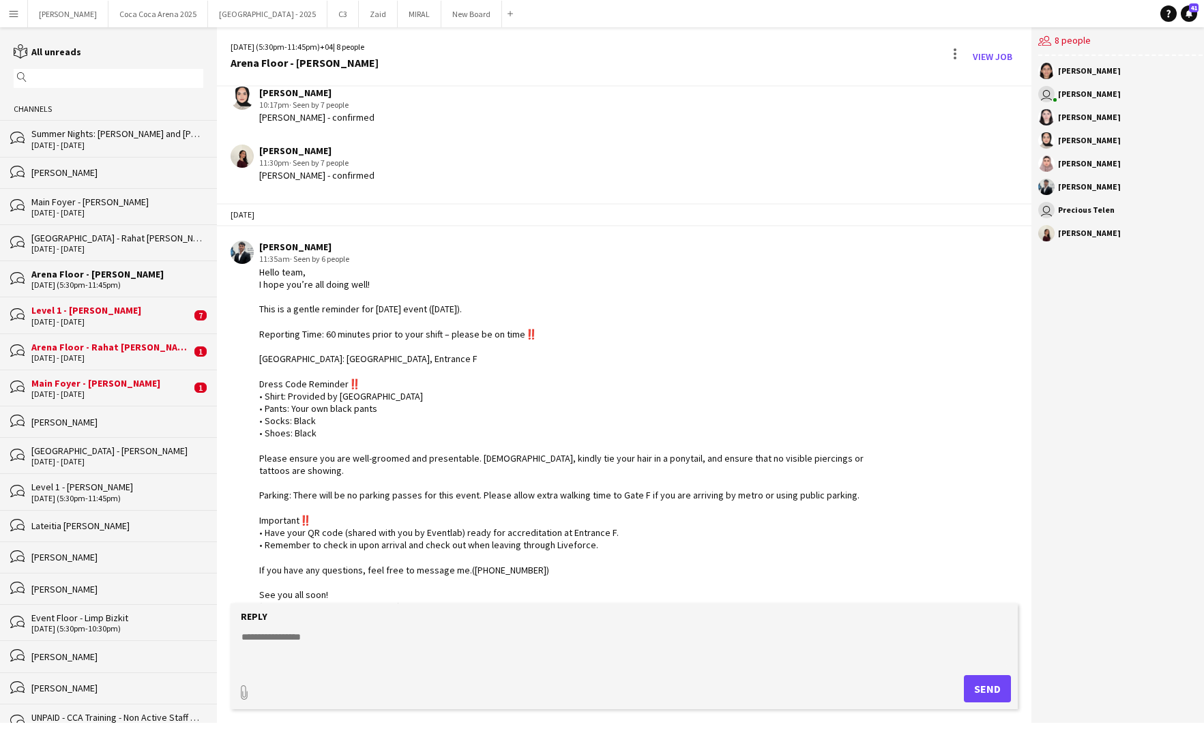
scroll to position [580, 0]
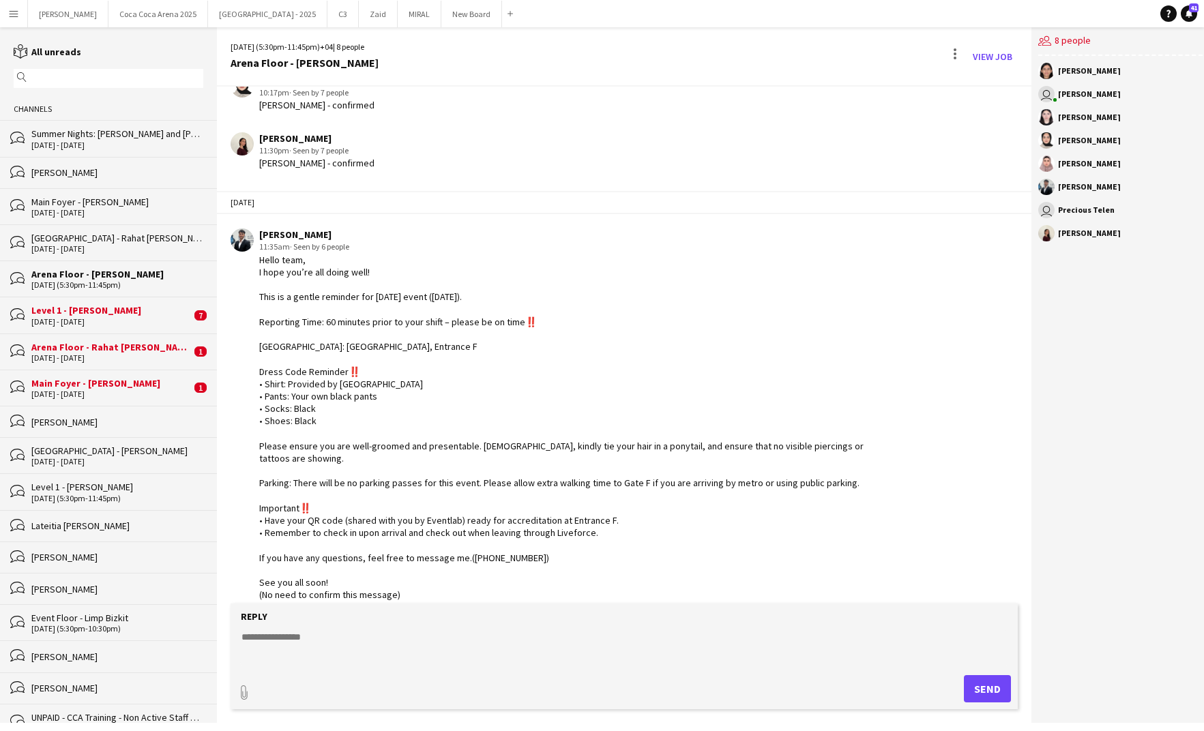
click at [106, 284] on div "29-08-2025 (5:30pm-11:45pm)" at bounding box center [117, 285] width 172 height 10
click at [153, 246] on div "30 - 31 Aug 2025" at bounding box center [117, 249] width 172 height 10
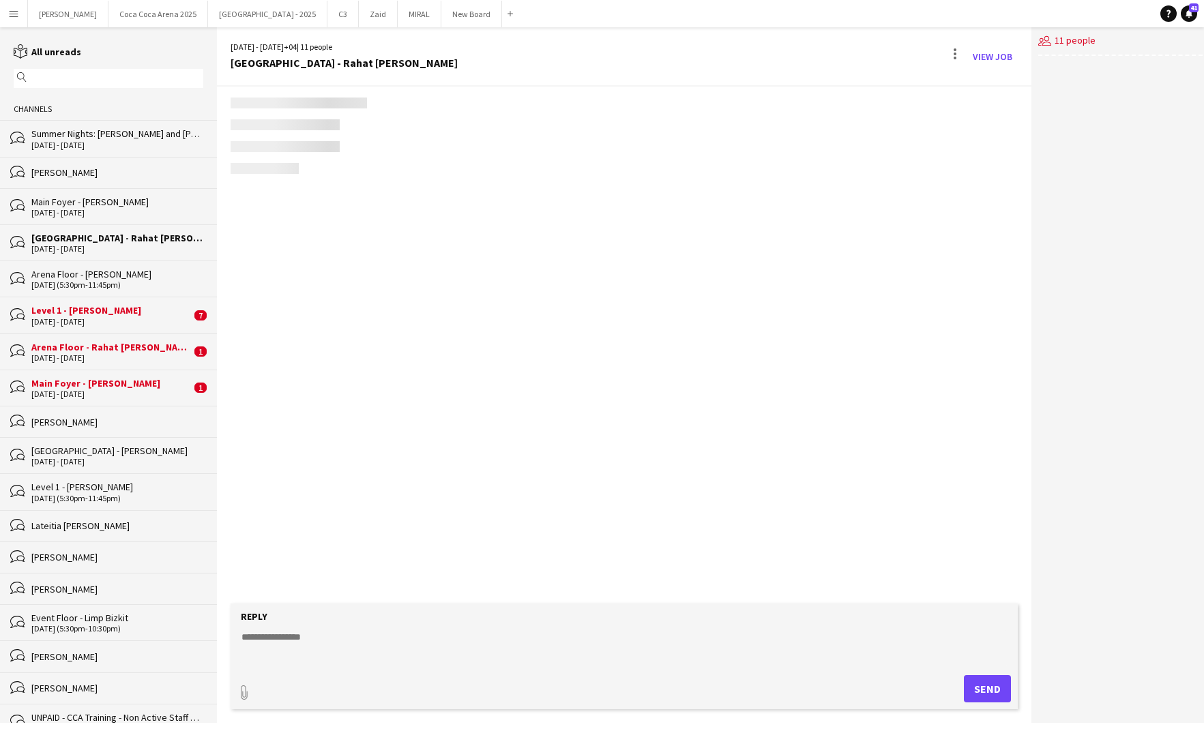
scroll to position [1717, 0]
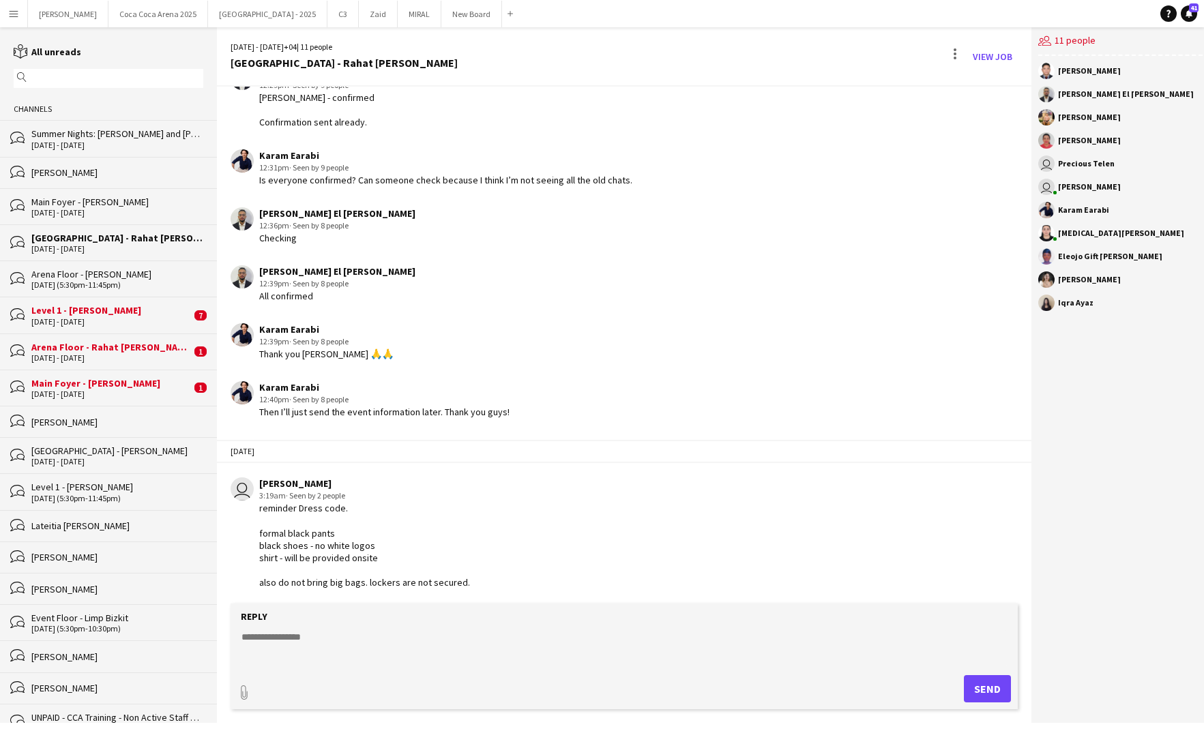
drag, startPoint x: 470, startPoint y: 581, endPoint x: 255, endPoint y: 508, distance: 227.4
click at [255, 508] on div "user Kate Oliveros 3:19am · Seen by 2 people reminder Dress code. formal black …" at bounding box center [557, 534] width 652 height 112
copy div "reminder Dress code. formal black pants black shoes - no white logos shirt - wi…"
click at [97, 277] on div "Arena Floor - [PERSON_NAME]" at bounding box center [117, 274] width 172 height 12
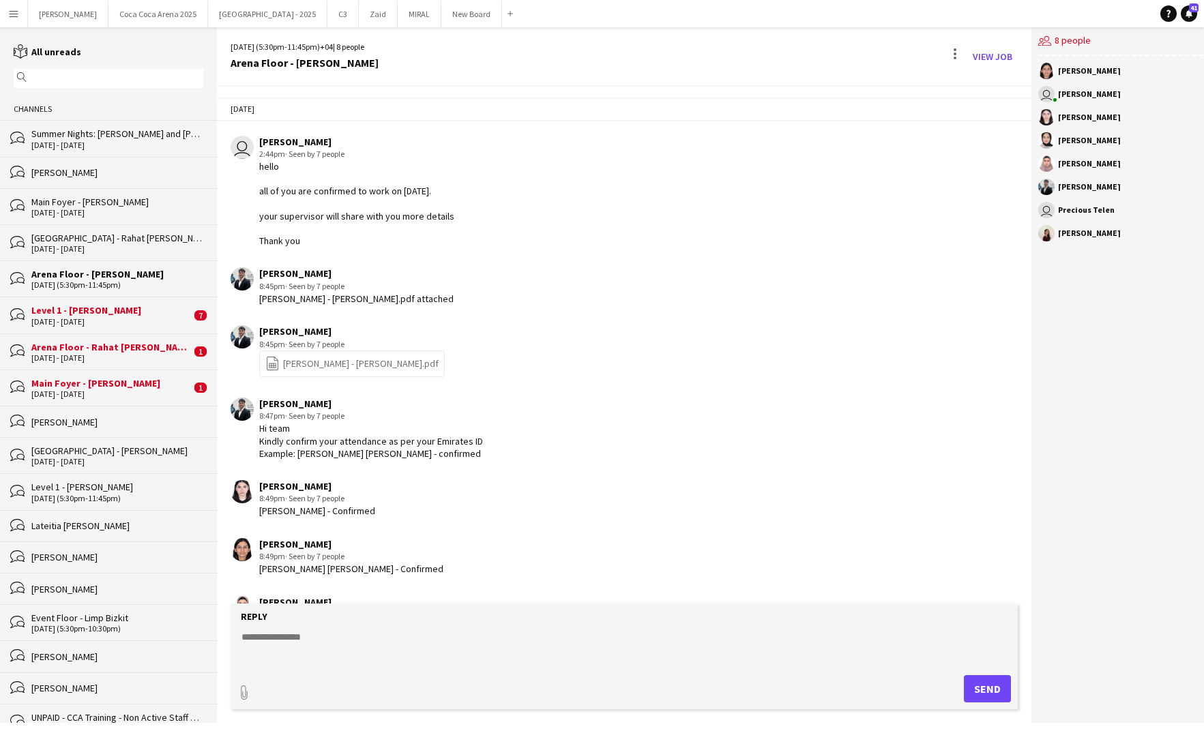
scroll to position [581, 0]
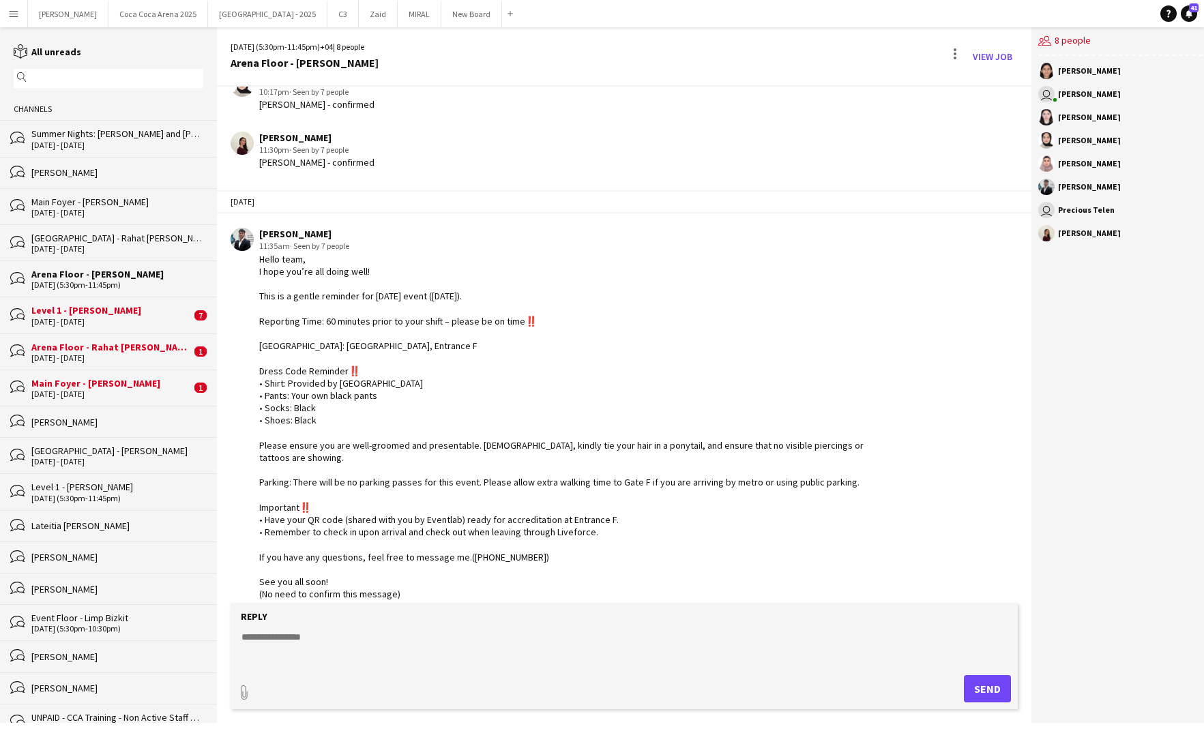
click at [285, 639] on textarea at bounding box center [624, 647] width 769 height 35
paste textarea "**********"
drag, startPoint x: 330, startPoint y: 654, endPoint x: 238, endPoint y: 655, distance: 91.4
click at [237, 656] on form "**********" at bounding box center [625, 657] width 788 height 106
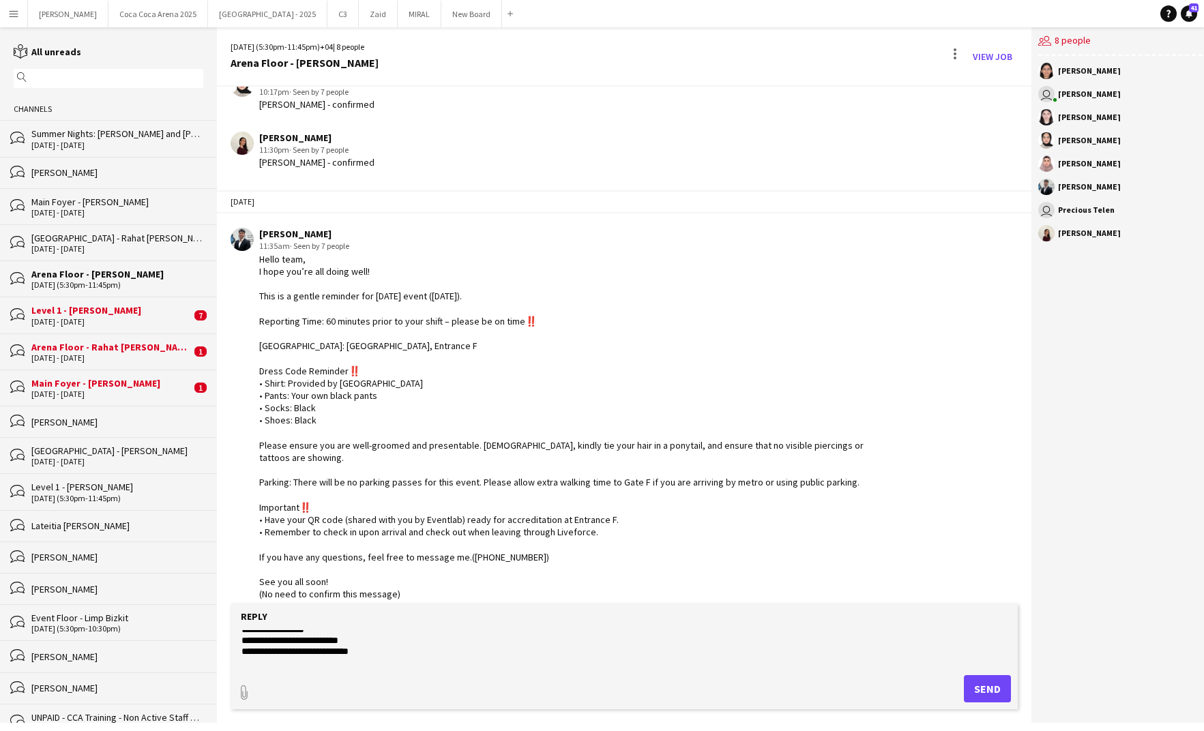
scroll to position [26, 0]
click at [362, 645] on textarea "**********" at bounding box center [624, 647] width 769 height 35
type textarea "**********"
click at [973, 682] on button "Send" at bounding box center [987, 689] width 47 height 27
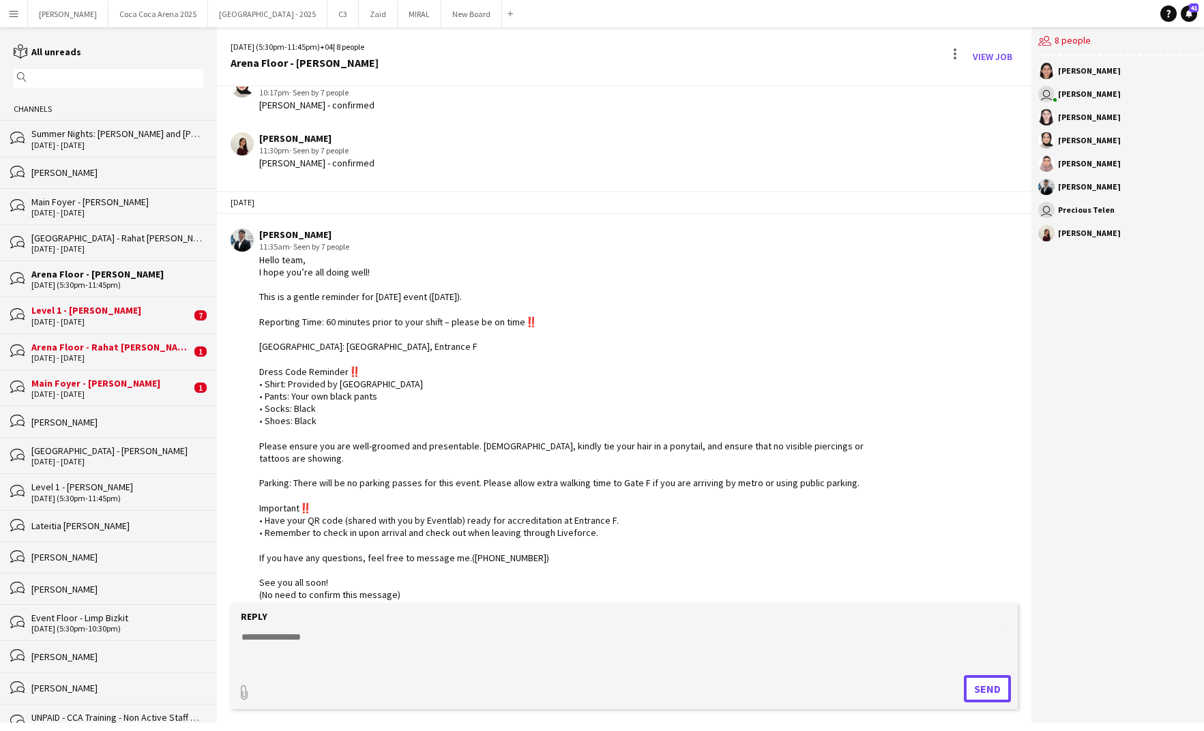
scroll to position [738, 0]
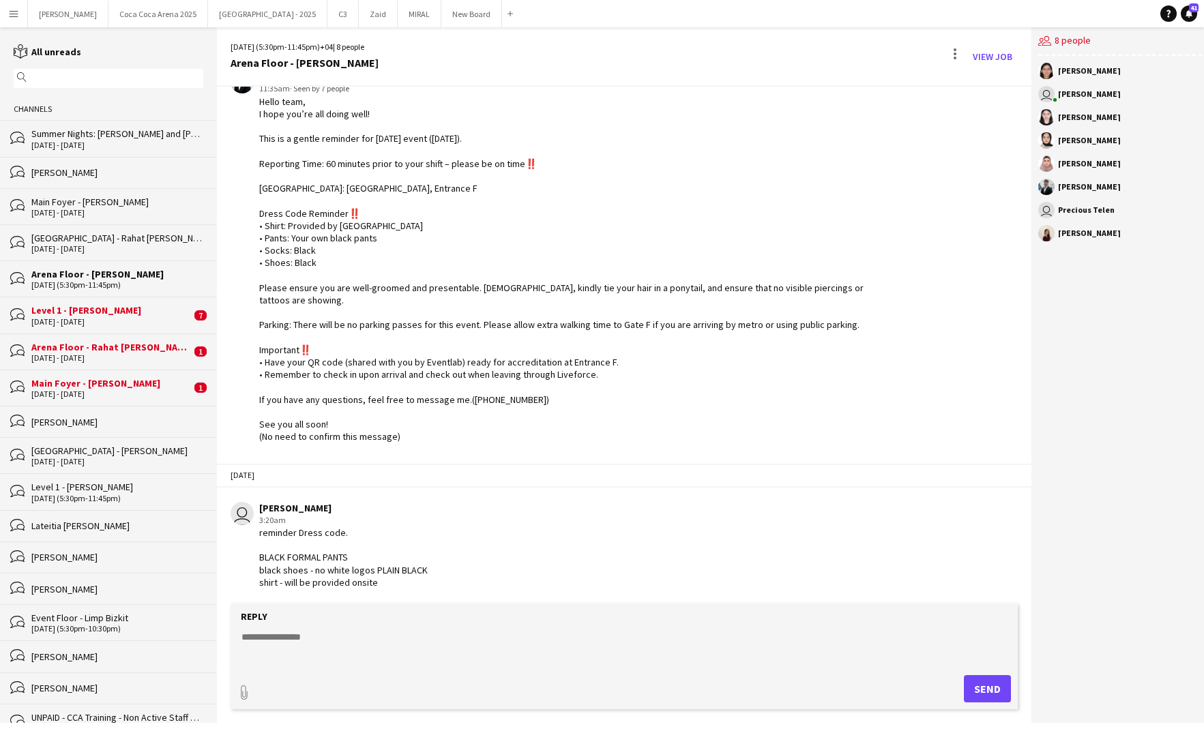
click at [388, 643] on textarea at bounding box center [624, 647] width 769 height 35
type textarea "**********"
click at [974, 684] on button "Send" at bounding box center [987, 689] width 47 height 27
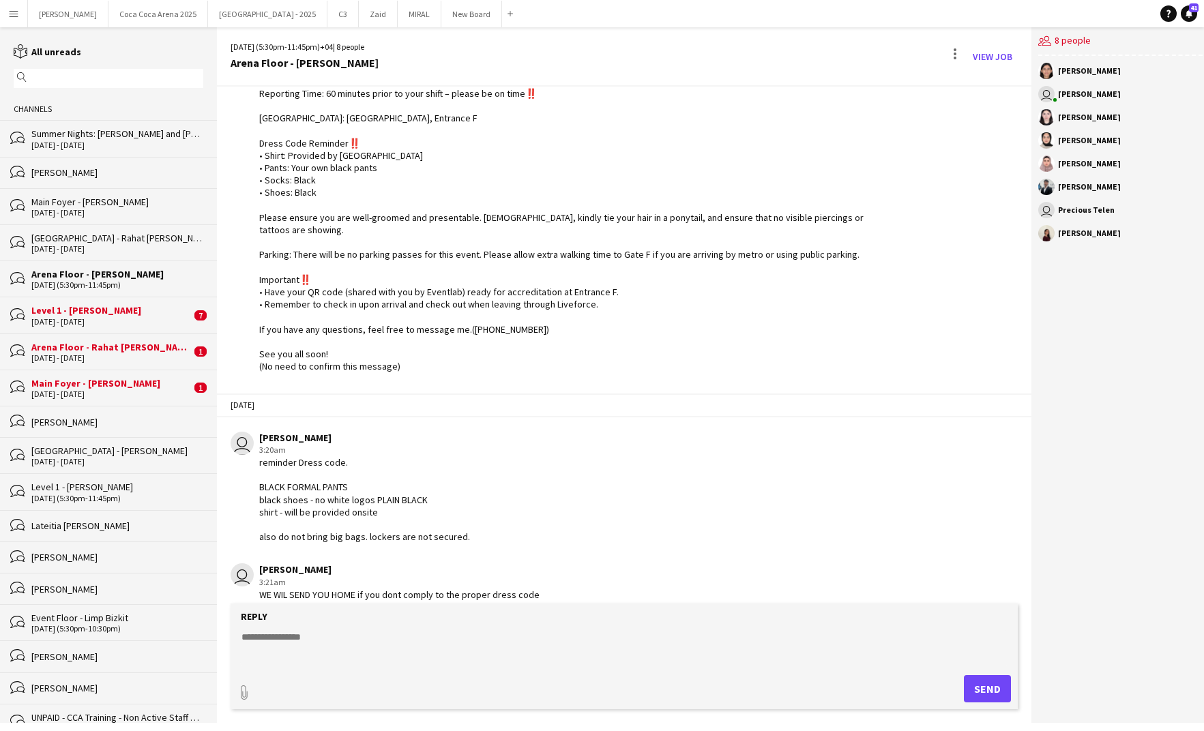
drag, startPoint x: 472, startPoint y: 523, endPoint x: 254, endPoint y: 448, distance: 230.9
click at [254, 448] on div "user Kate Oliveros 3:20am reminder Dress code. BLACK FORMAL PANTS black shoes -…" at bounding box center [557, 488] width 652 height 112
copy div "reminder Dress code. BLACK FORMAL PANTS black shoes - no white logos PLAIN BLAC…"
click at [123, 307] on div "Level 1 - [PERSON_NAME]" at bounding box center [111, 310] width 160 height 12
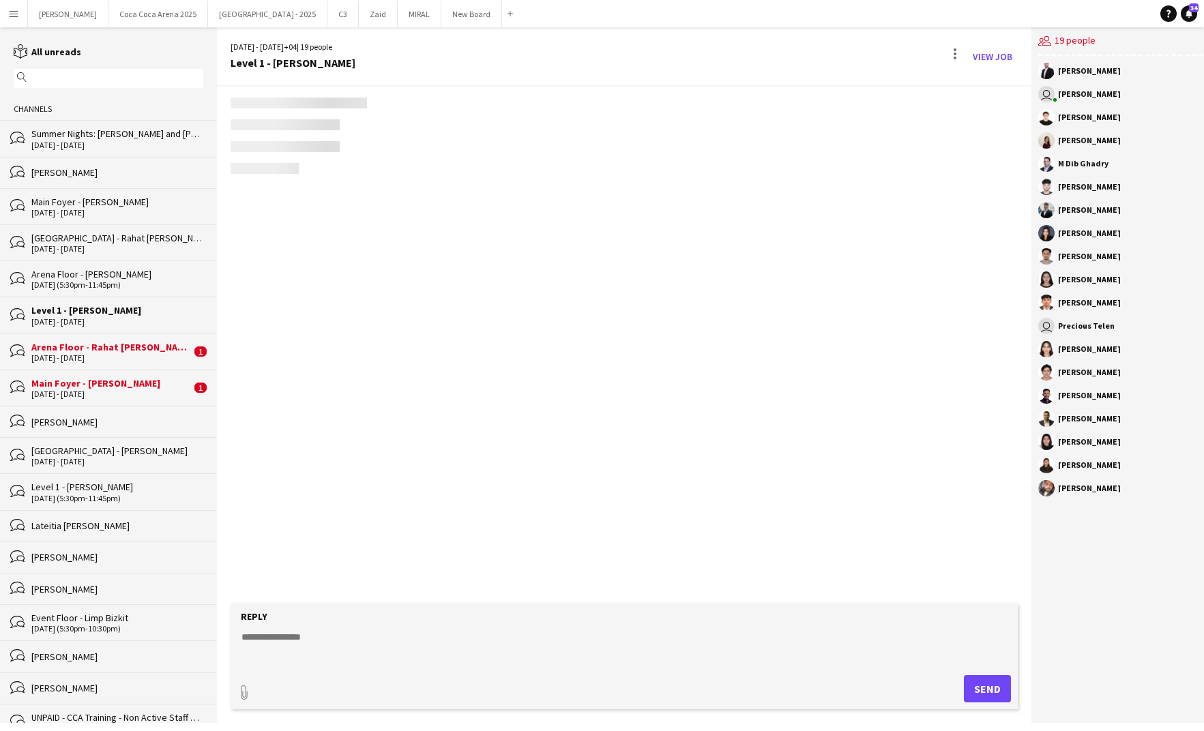
scroll to position [1186, 0]
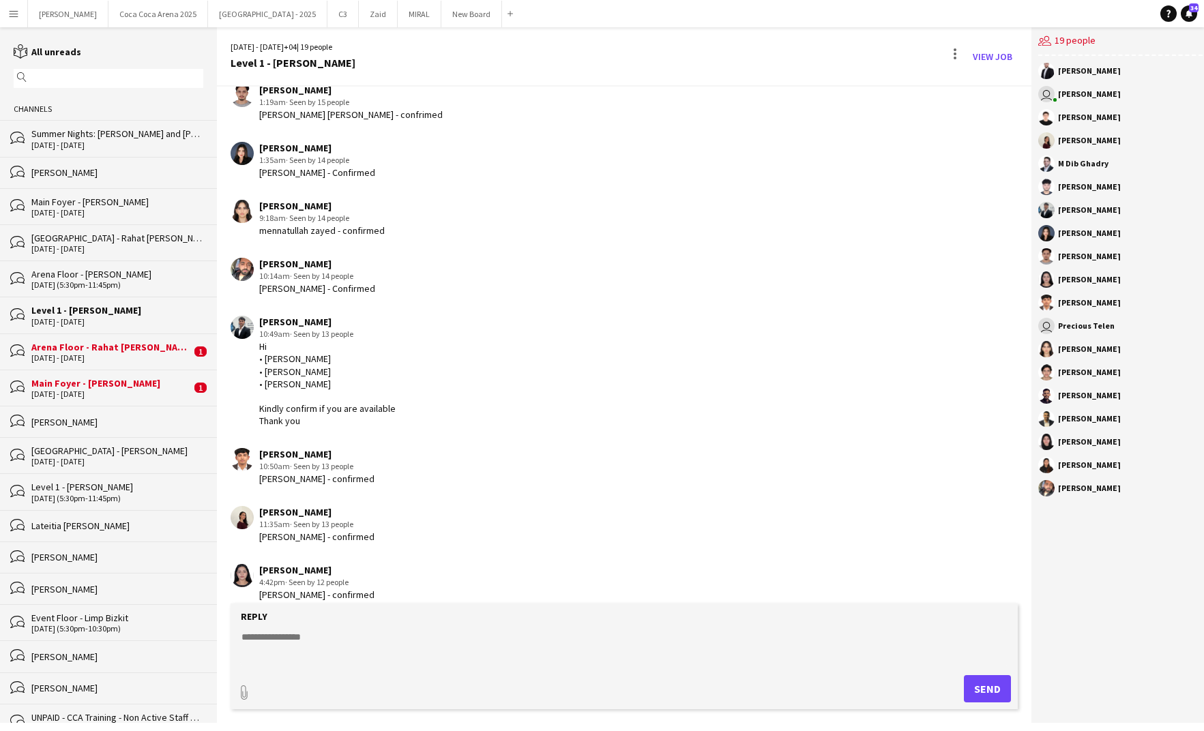
click at [300, 641] on textarea at bounding box center [624, 647] width 769 height 35
paste textarea "**********"
type textarea "**********"
click at [989, 686] on button "Send" at bounding box center [987, 689] width 47 height 27
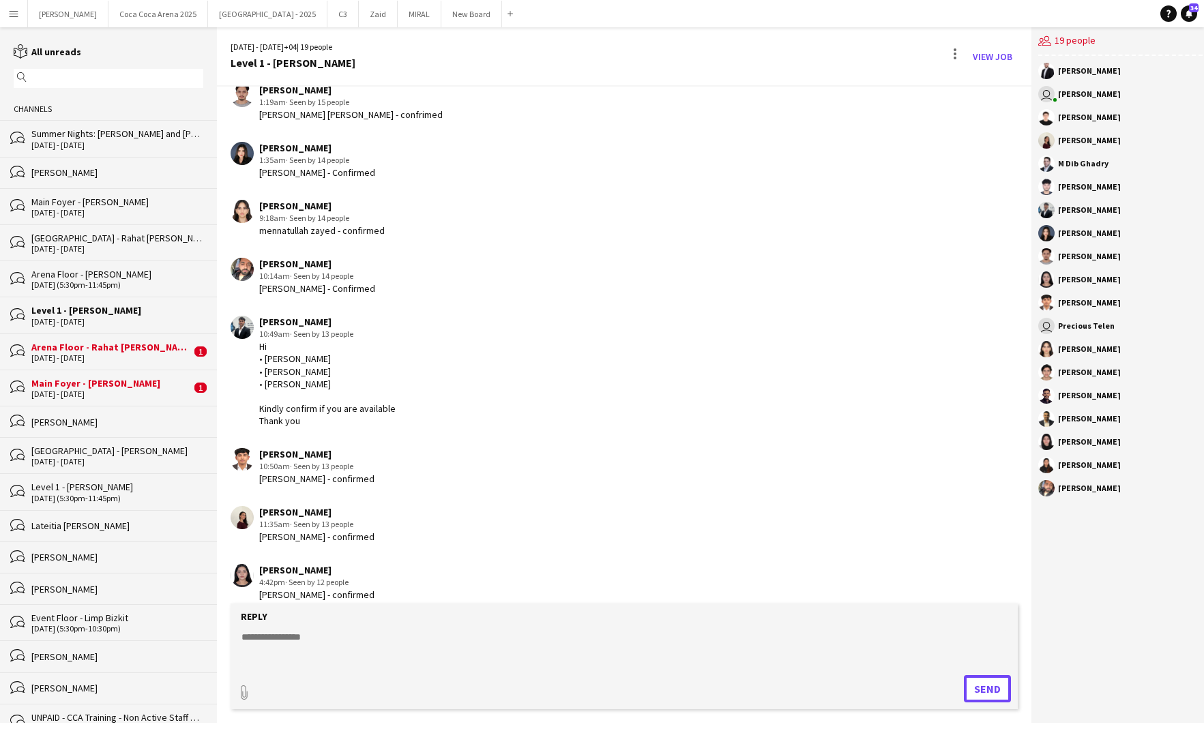
scroll to position [1369, 0]
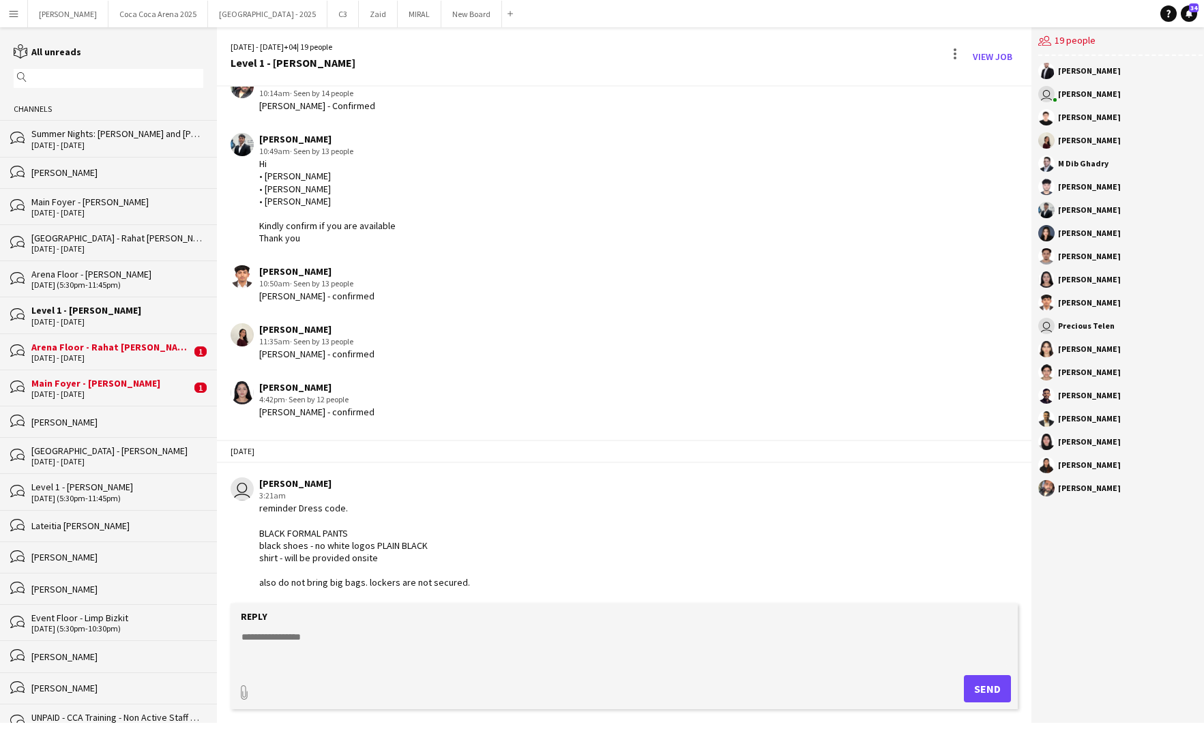
click at [160, 345] on div "Arena Floor - Rahat [PERSON_NAME]" at bounding box center [111, 347] width 160 height 12
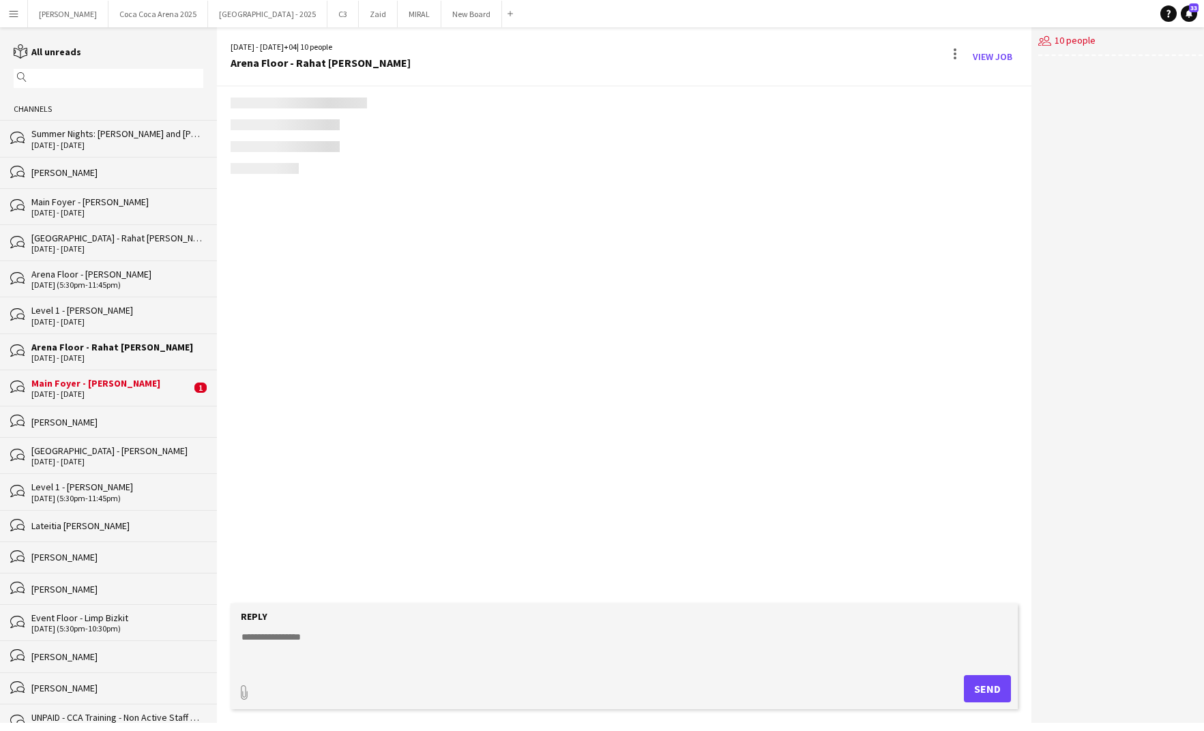
scroll to position [869, 0]
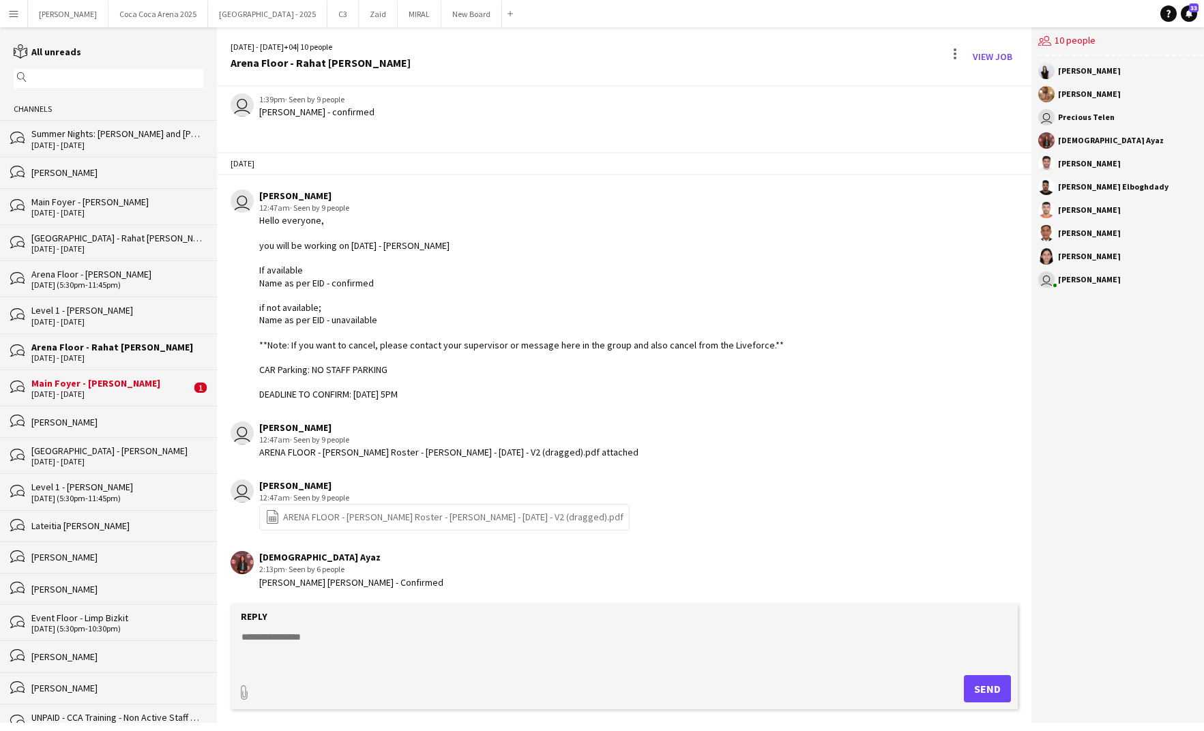
click at [178, 401] on div "bubbles Main Foyer - Rahat Fateh Ali Khan 30 - 31 Aug 2025 1" at bounding box center [108, 388] width 217 height 36
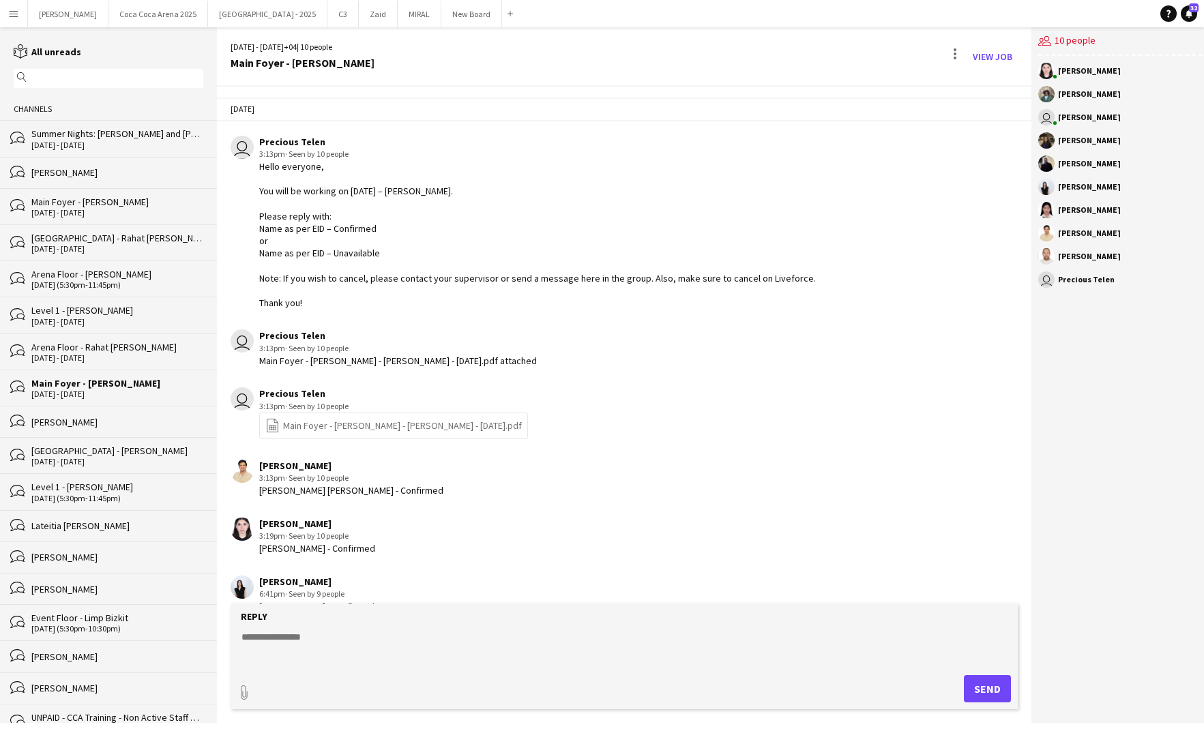
scroll to position [881, 0]
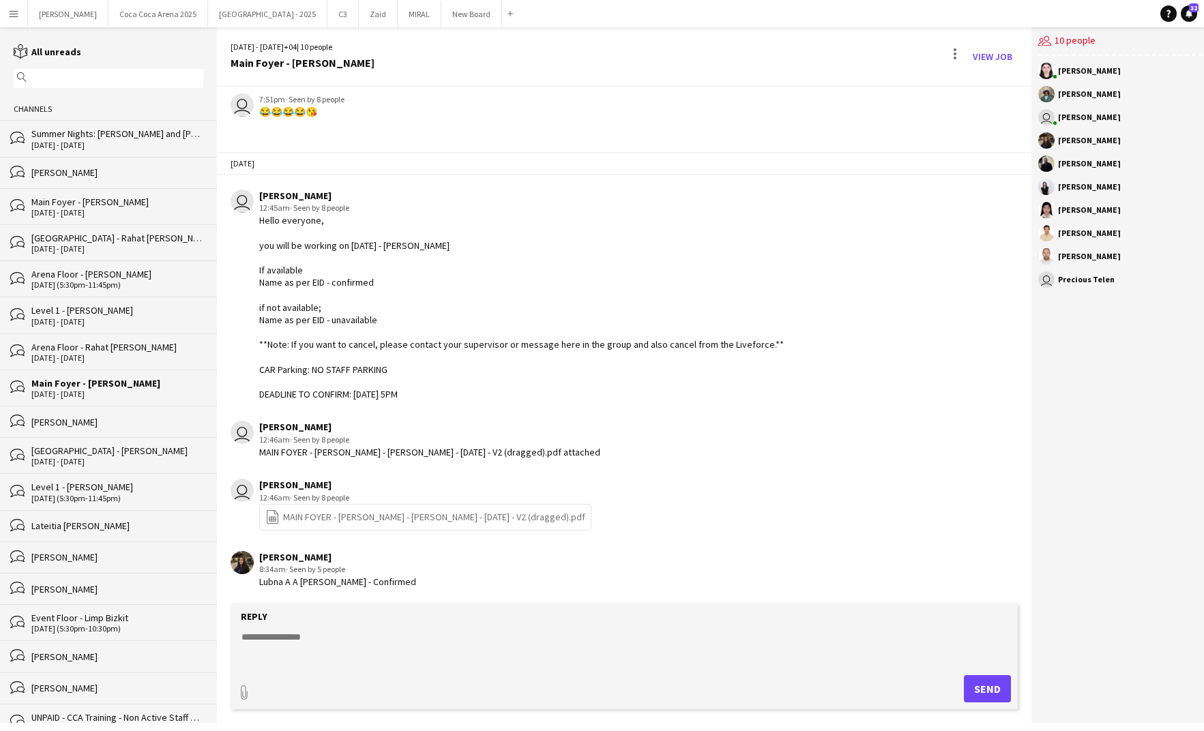
click at [381, 633] on textarea at bounding box center [624, 647] width 769 height 35
paste textarea "**********"
type textarea "**********"
click at [991, 686] on button "Send" at bounding box center [987, 689] width 47 height 27
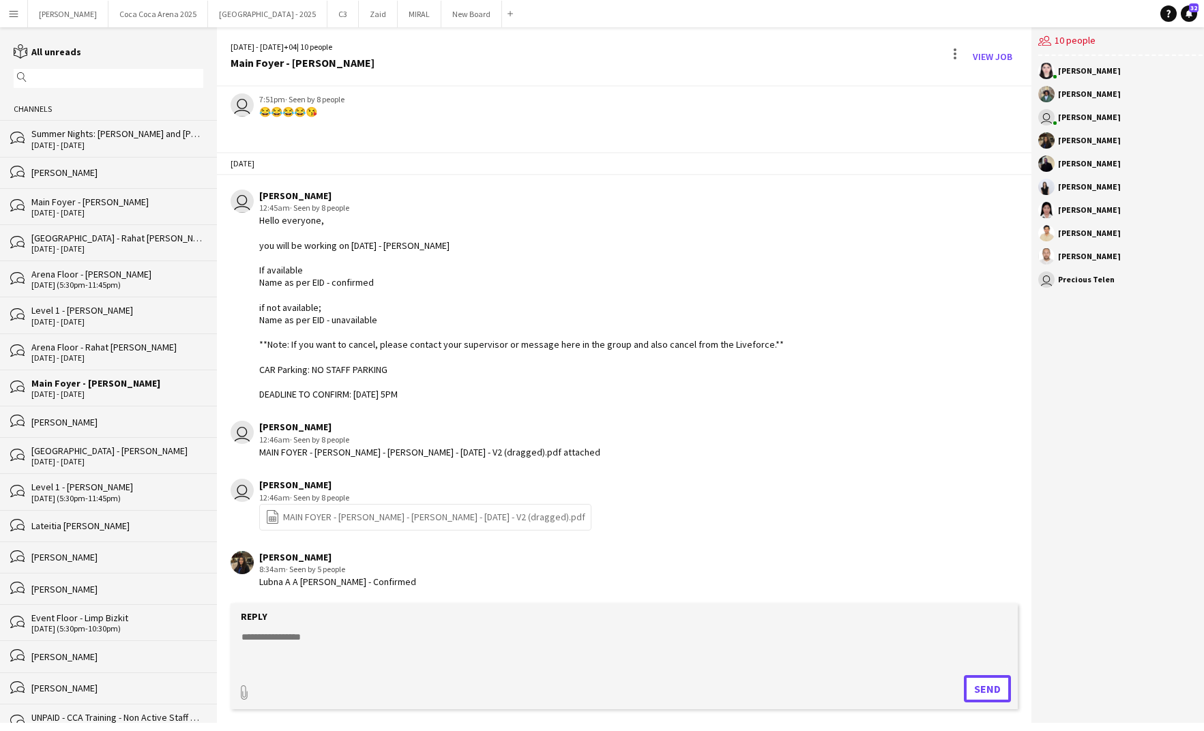
scroll to position [1063, 0]
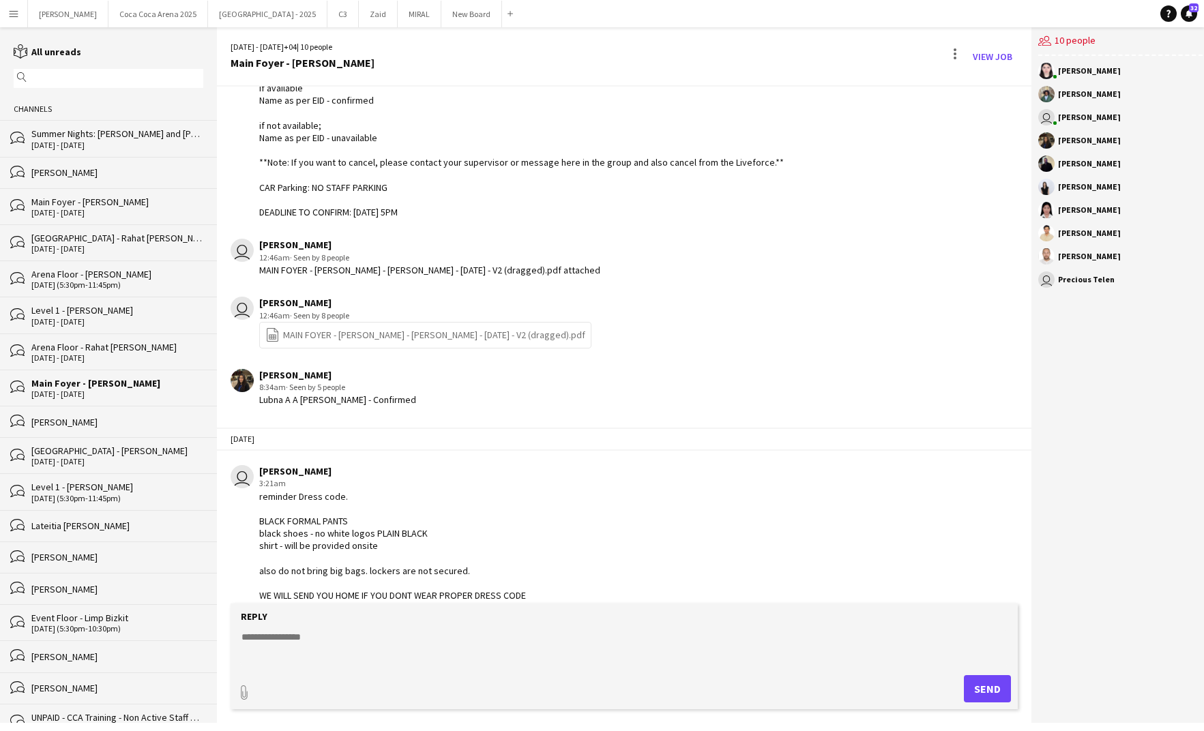
click at [93, 457] on div "[DATE] - [DATE]" at bounding box center [117, 462] width 172 height 10
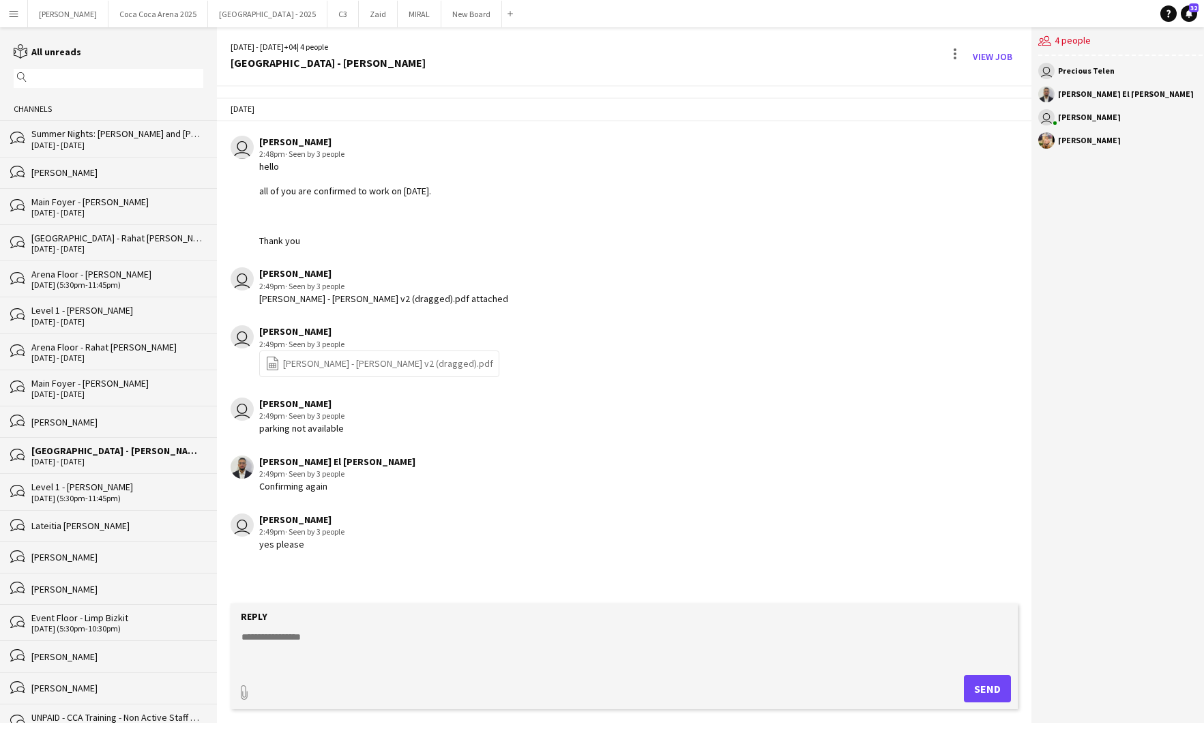
click at [91, 494] on div "[DATE] (5:30pm-11:45pm)" at bounding box center [117, 499] width 172 height 10
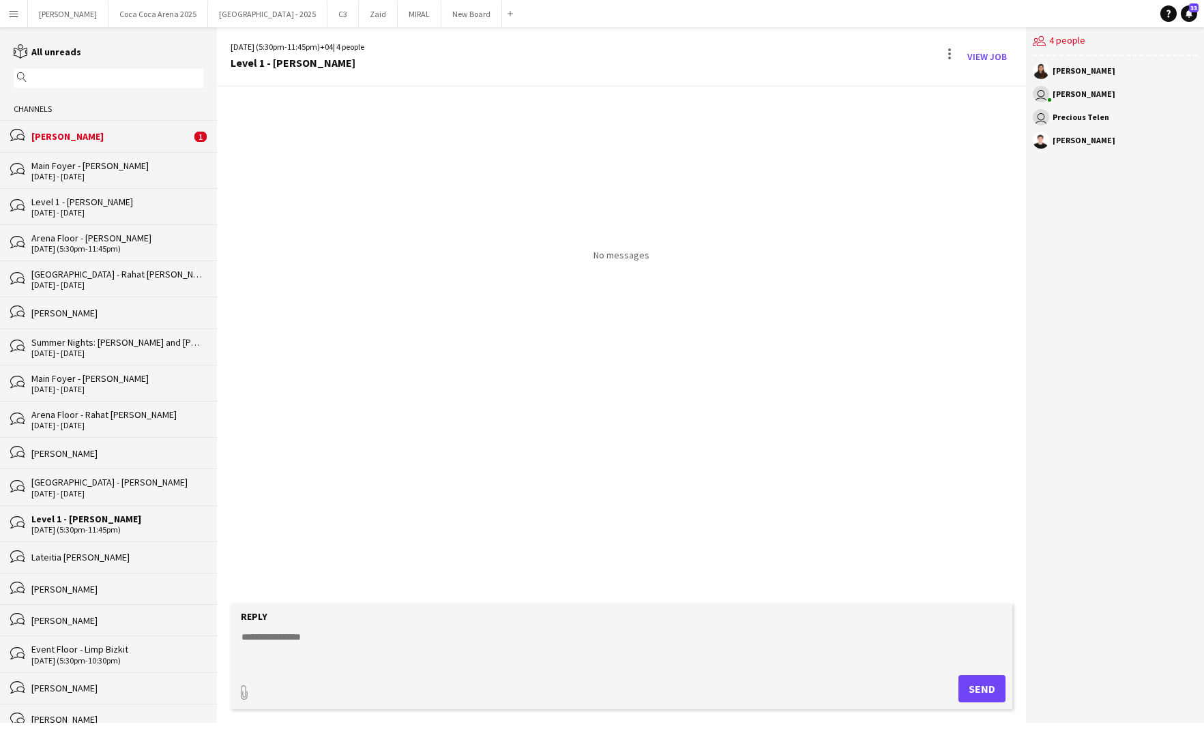
click at [111, 142] on div "[PERSON_NAME]" at bounding box center [111, 136] width 160 height 12
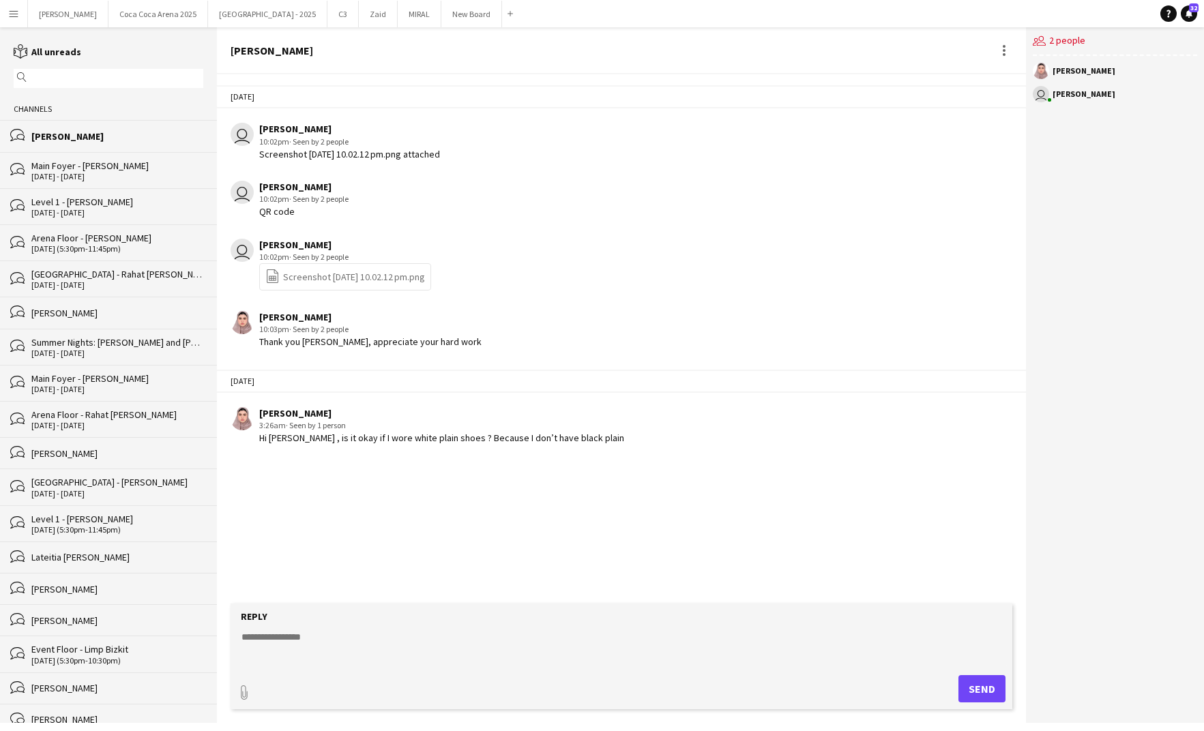
click at [321, 642] on textarea at bounding box center [624, 647] width 769 height 35
type textarea "*"
type textarea "**********"
click at [963, 712] on app-message-form "**********" at bounding box center [622, 663] width 810 height 119
click at [978, 689] on button "Send" at bounding box center [982, 689] width 47 height 27
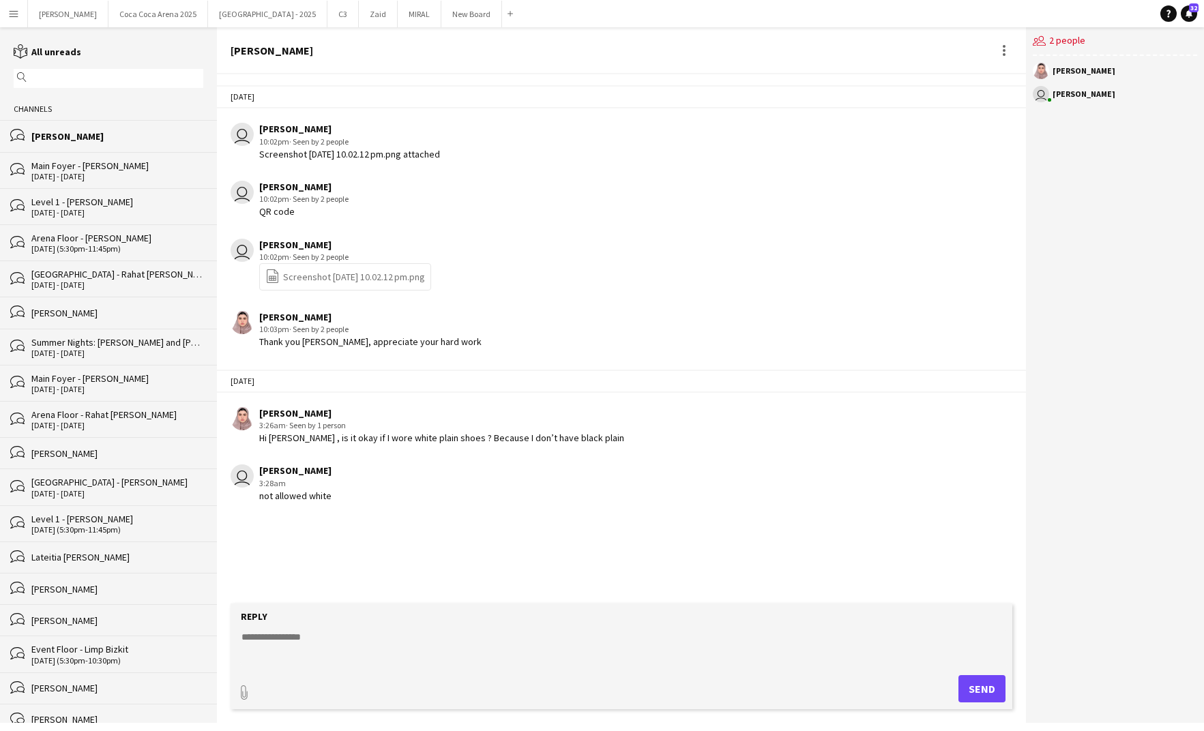
click at [91, 169] on div "Main Foyer - [PERSON_NAME]" at bounding box center [117, 166] width 172 height 12
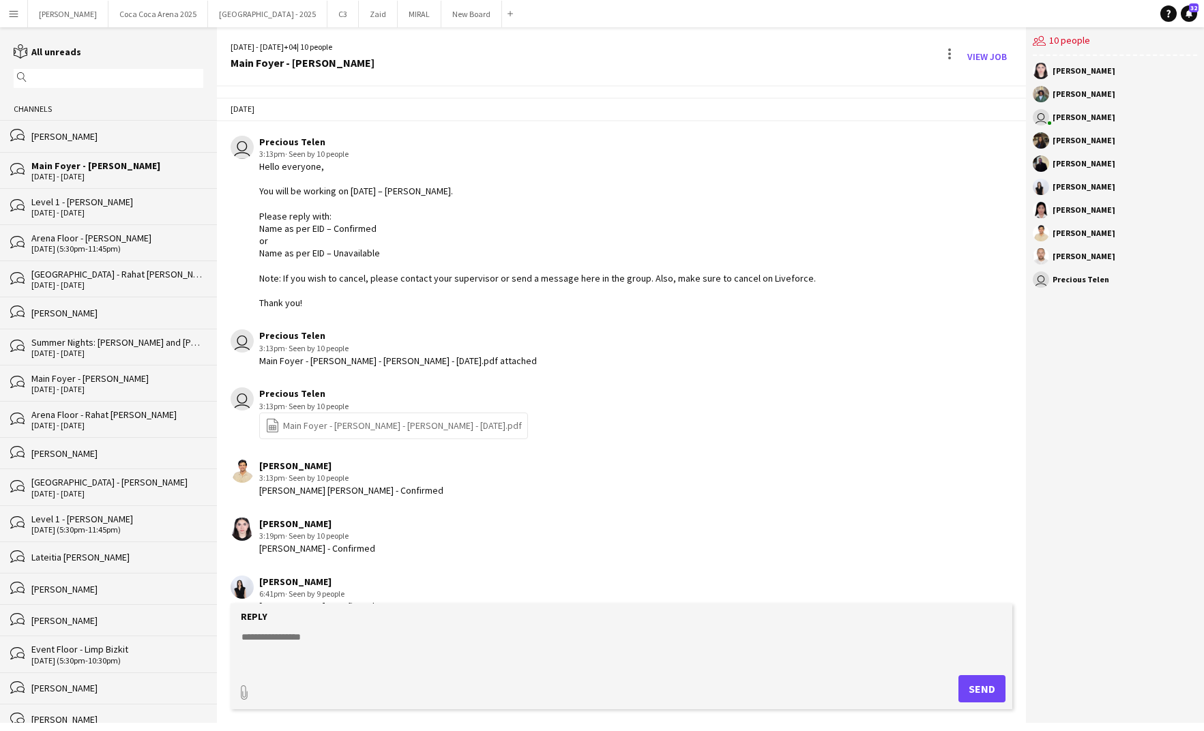
scroll to position [1075, 0]
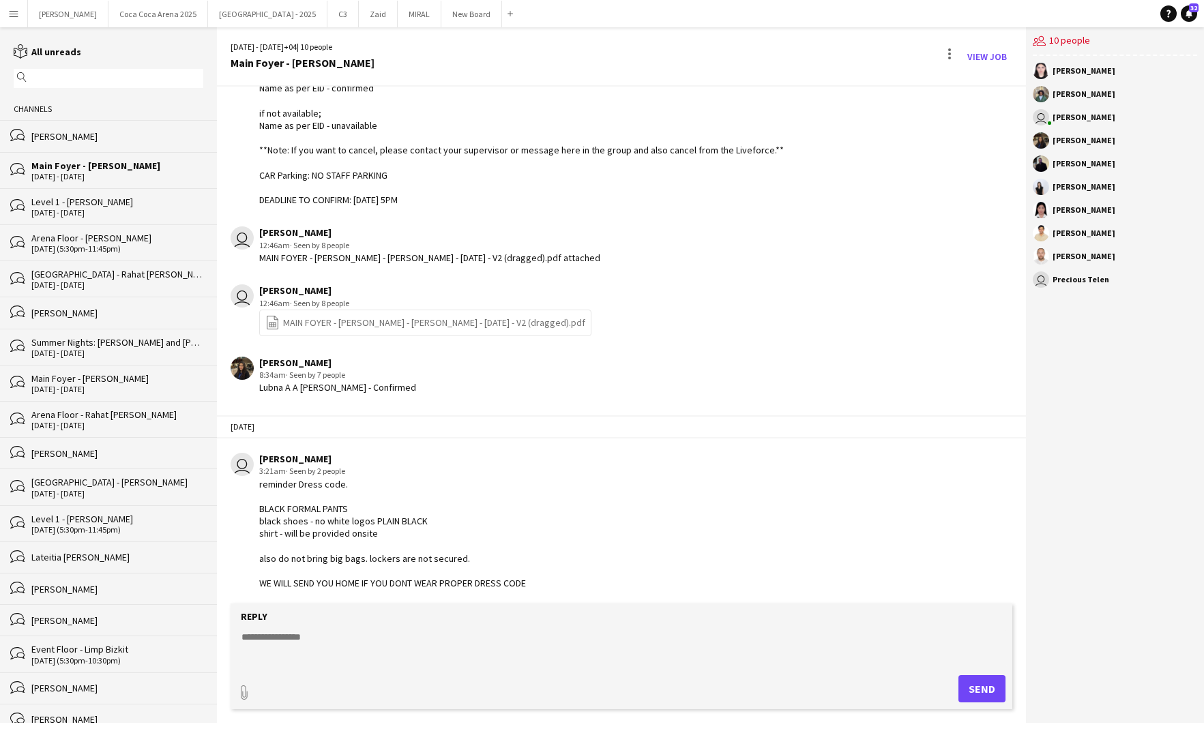
click at [59, 173] on div "[DATE] - [DATE]" at bounding box center [117, 177] width 172 height 10
click at [63, 207] on div "Level 1 - [PERSON_NAME]" at bounding box center [117, 202] width 172 height 12
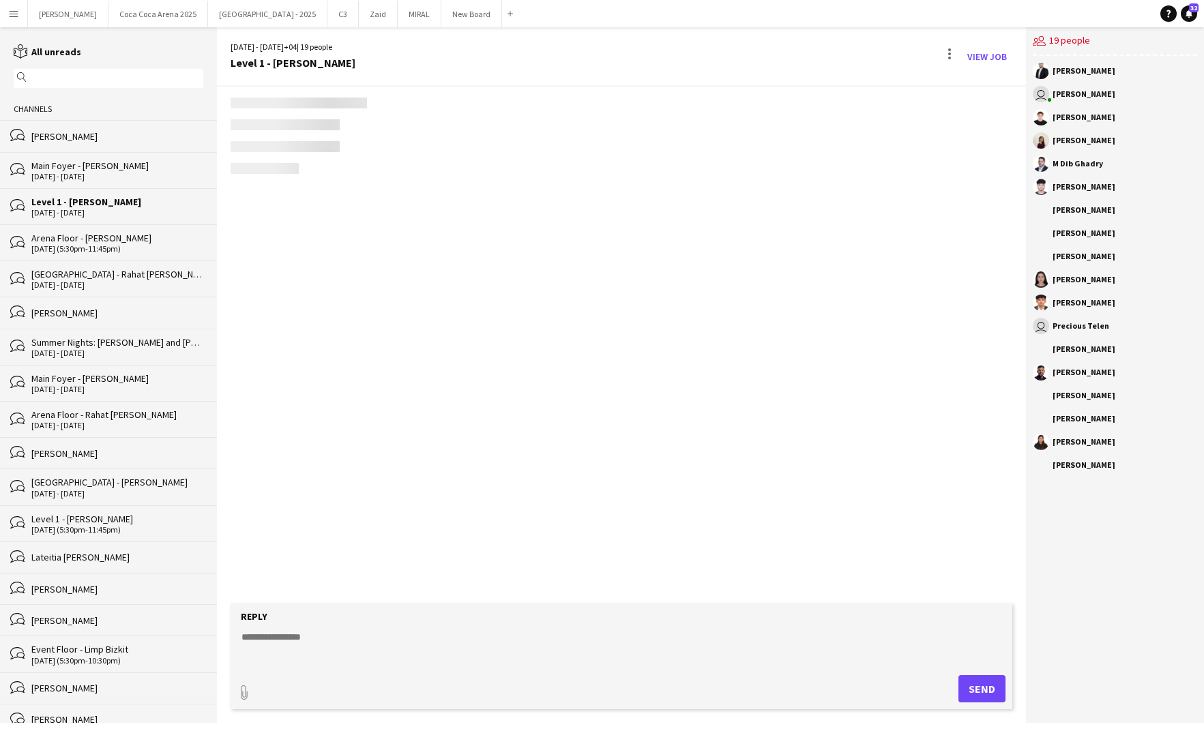
scroll to position [1382, 0]
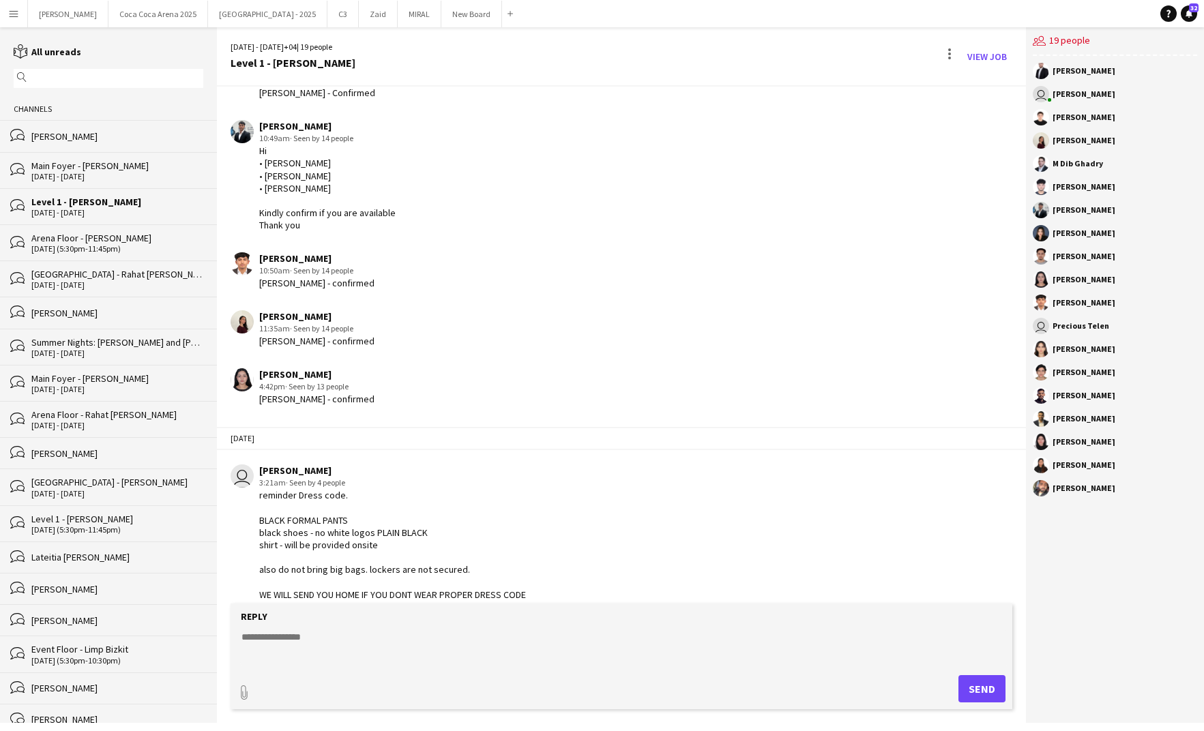
click at [66, 144] on div "bubbles Magda Aly" at bounding box center [108, 135] width 217 height 31
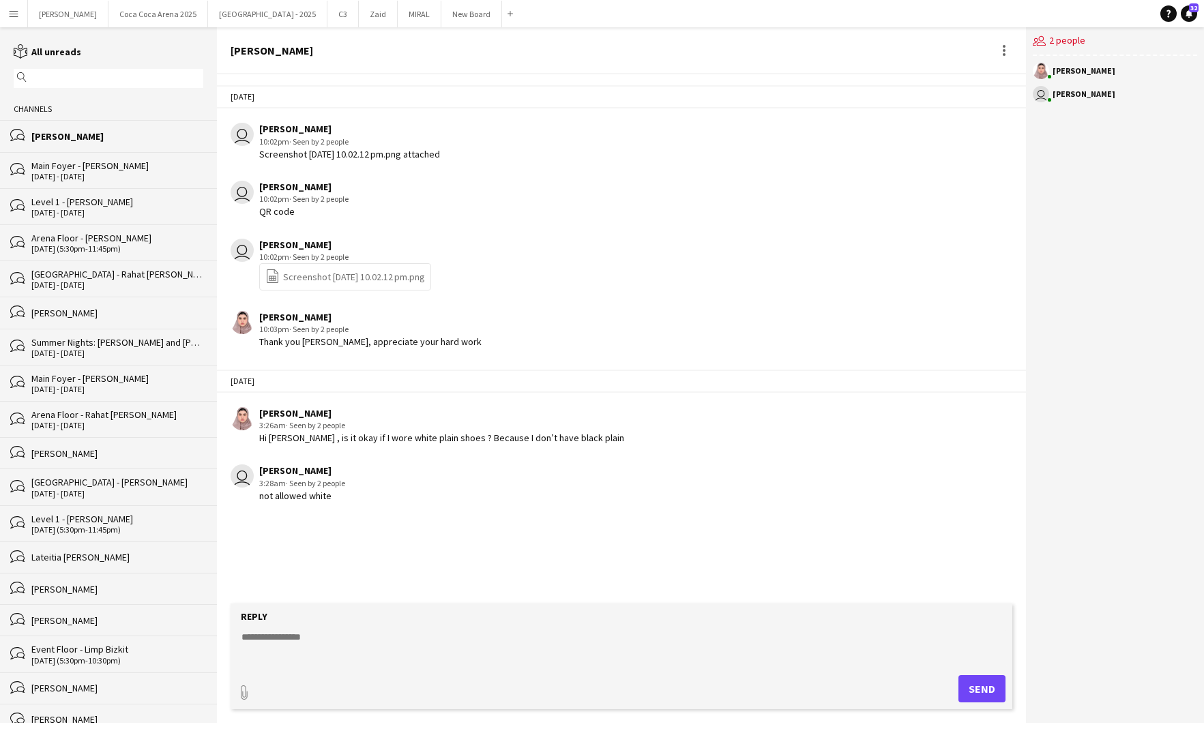
click at [276, 638] on textarea at bounding box center [624, 647] width 769 height 35
type textarea "**********"
click at [970, 689] on button "Send" at bounding box center [982, 689] width 47 height 27
click at [317, 633] on textarea at bounding box center [624, 647] width 769 height 35
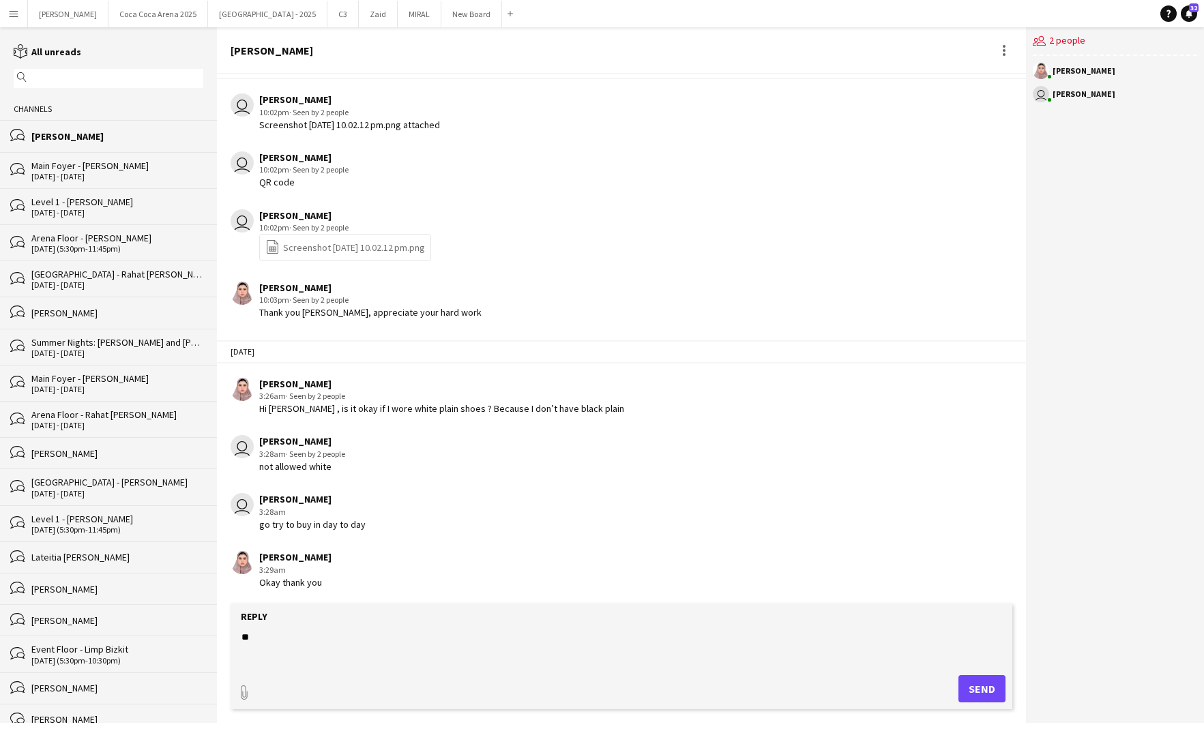
type textarea "*"
type textarea "**********"
click at [996, 682] on button "Send" at bounding box center [982, 689] width 47 height 27
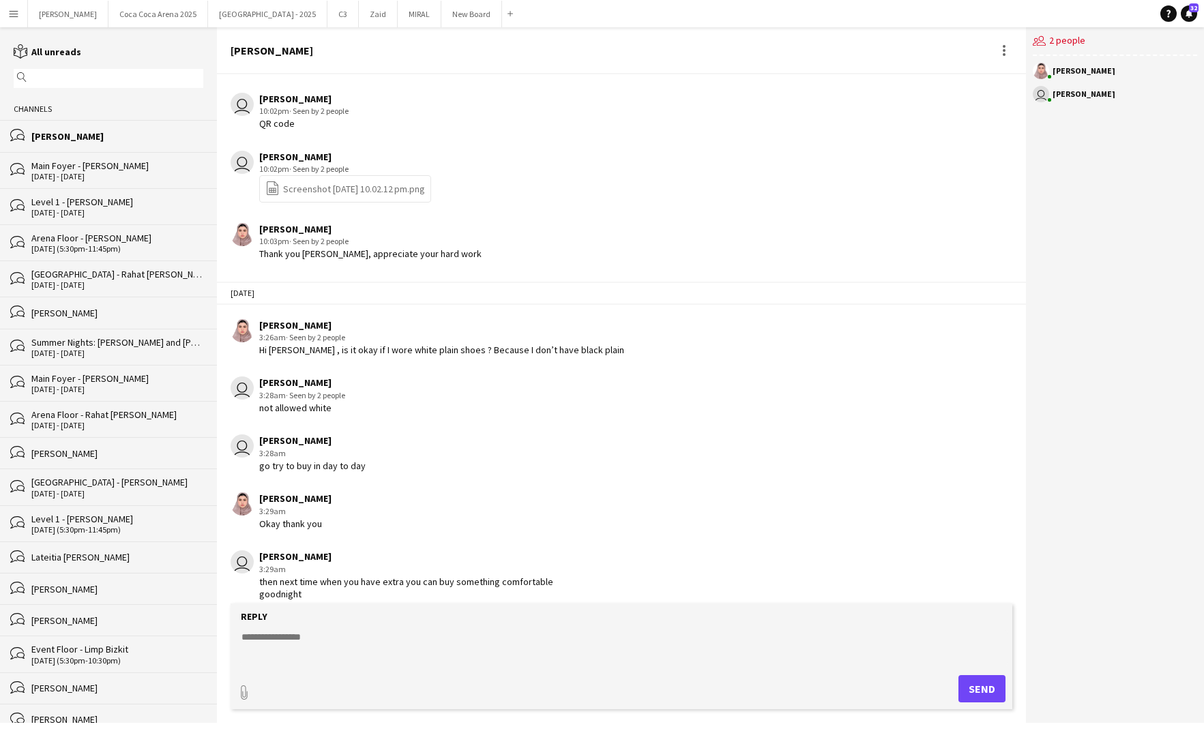
click at [94, 181] on div "30 - 31 Aug 2025" at bounding box center [117, 177] width 172 height 10
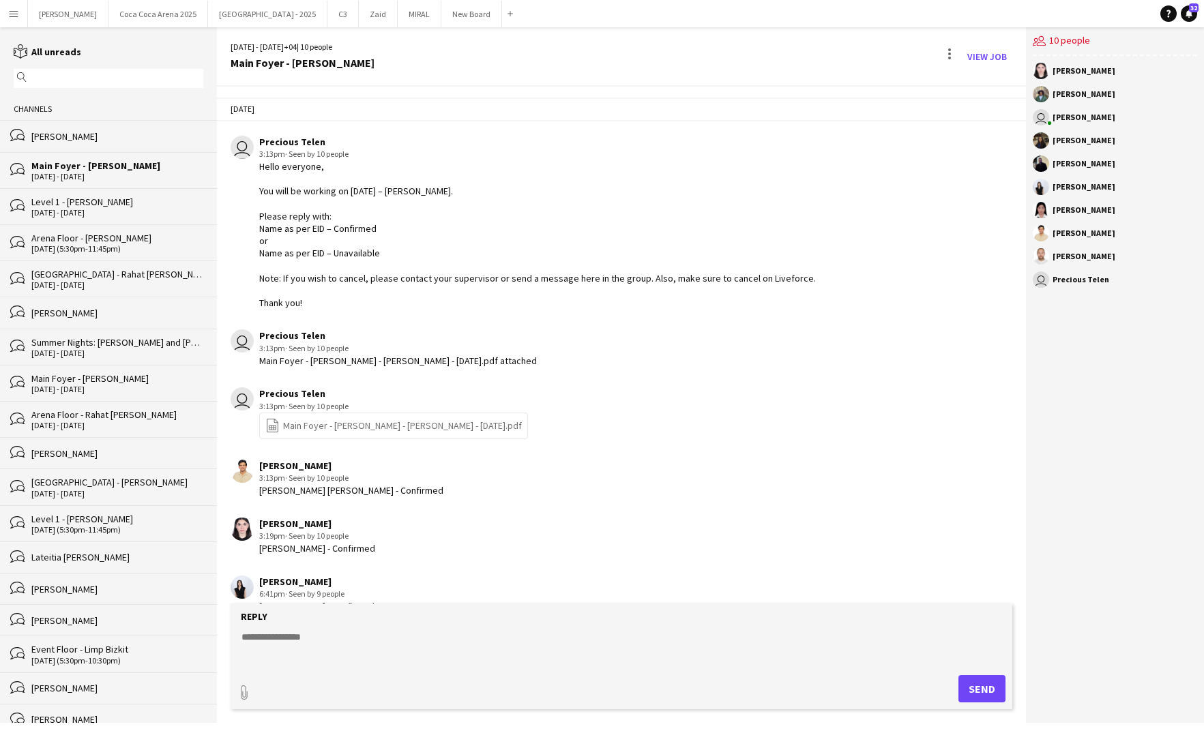
scroll to position [1075, 0]
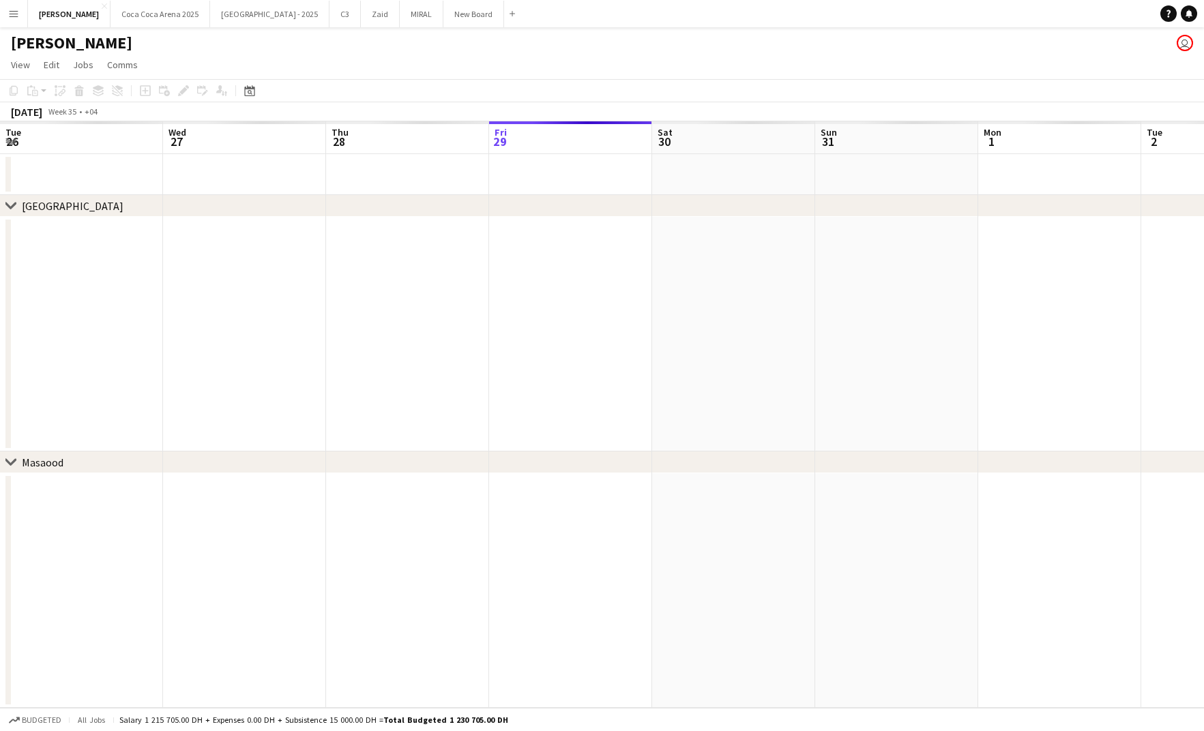
scroll to position [0, 326]
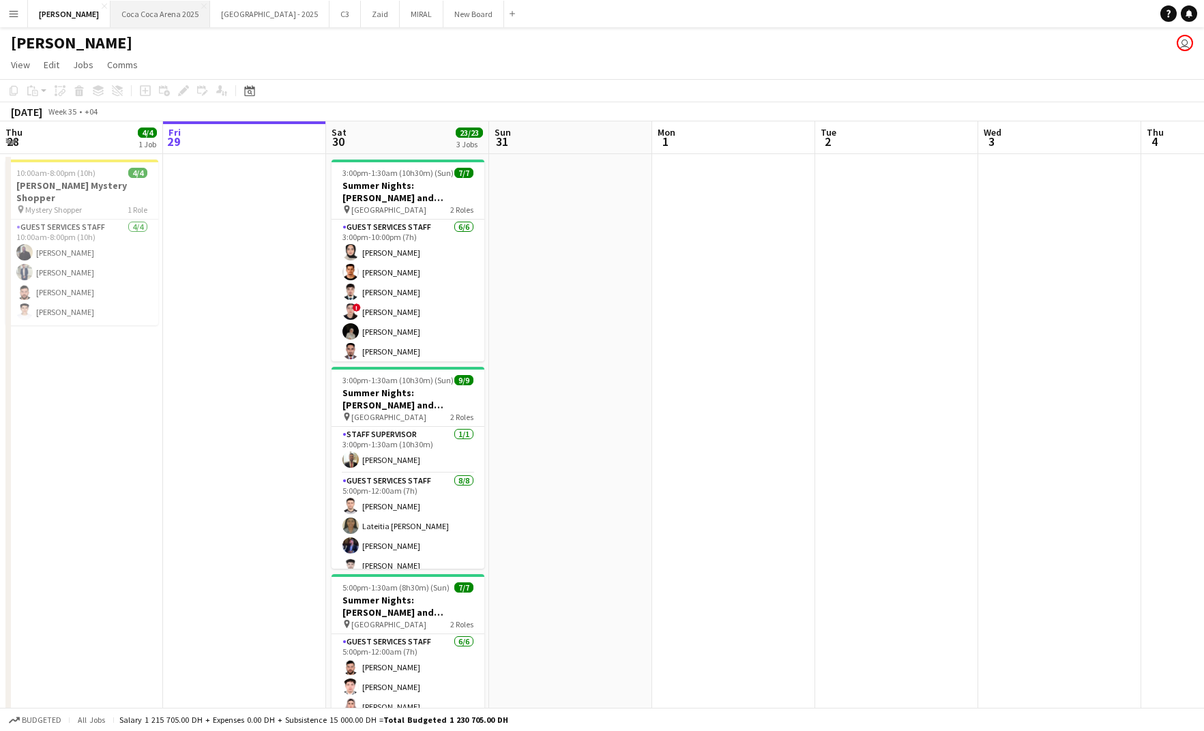
click at [136, 9] on button "[GEOGRAPHIC_DATA] 2025 Close" at bounding box center [161, 14] width 100 height 27
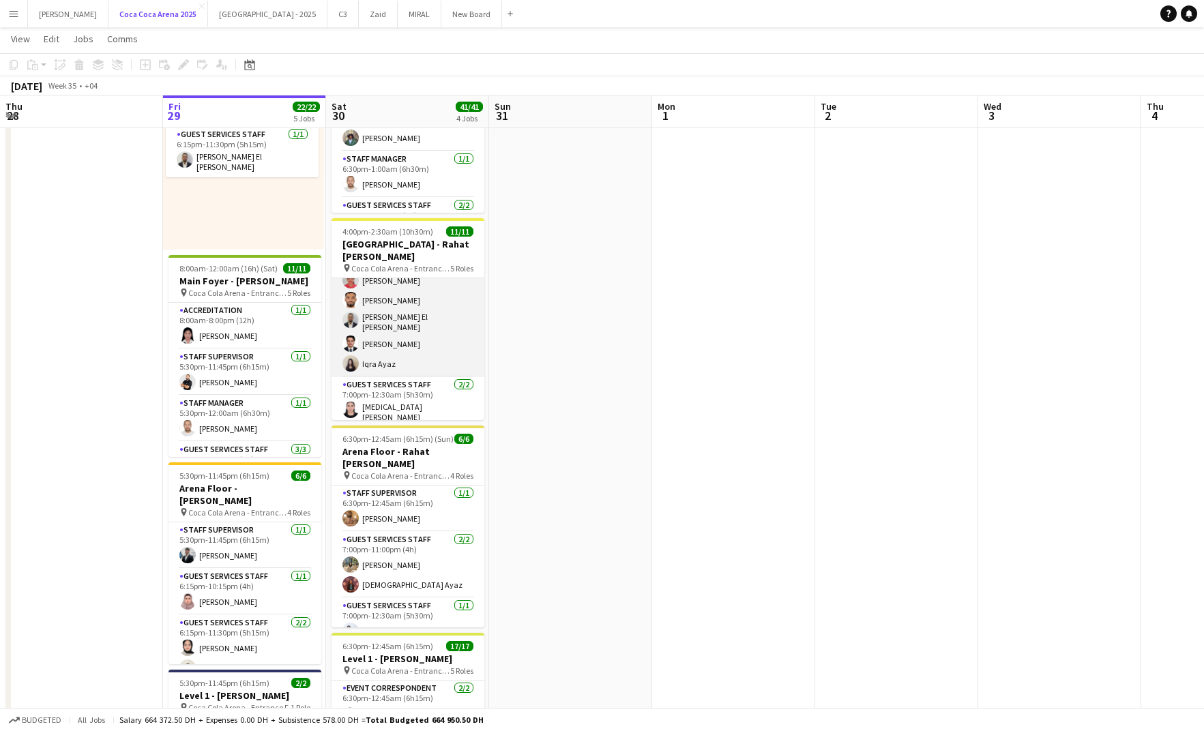
scroll to position [141, 0]
click at [383, 325] on app-card-role "Guest Services Staff 5/5 7:00pm-11:00pm (4h) Kirti Sharma Marwan Davoodi Khalid…" at bounding box center [408, 295] width 153 height 130
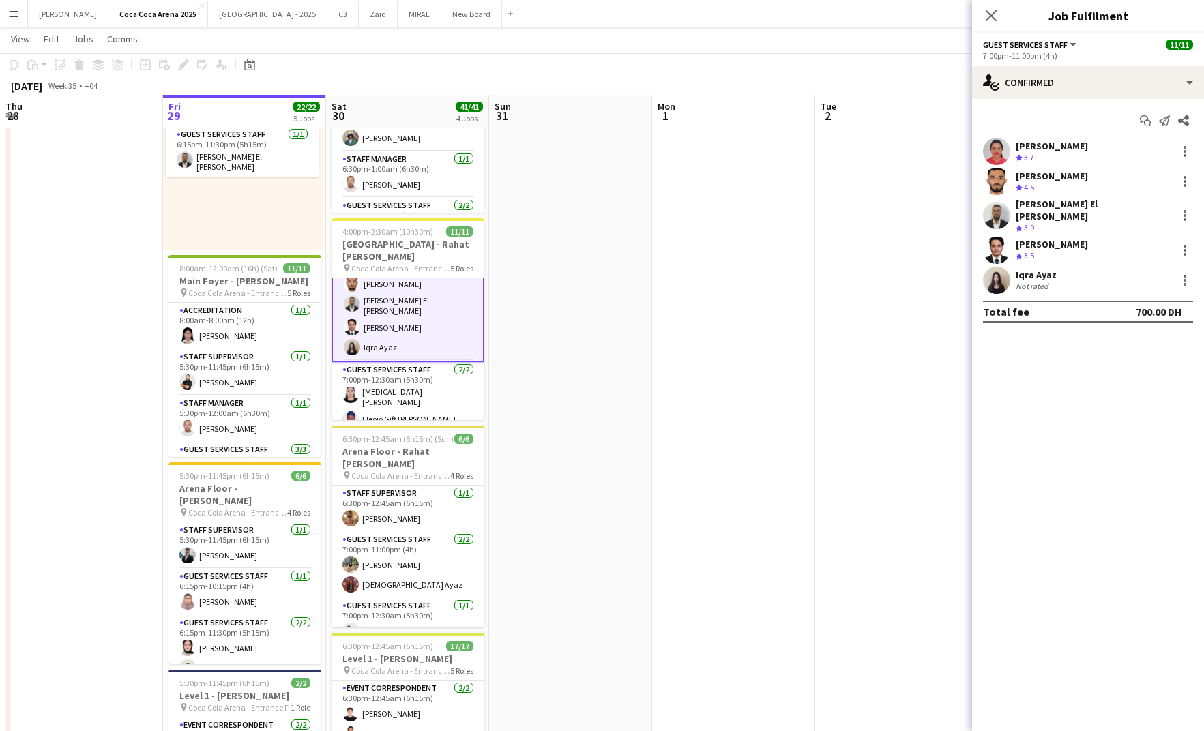
scroll to position [143, 0]
click at [1030, 186] on span "4.5" at bounding box center [1029, 187] width 10 height 10
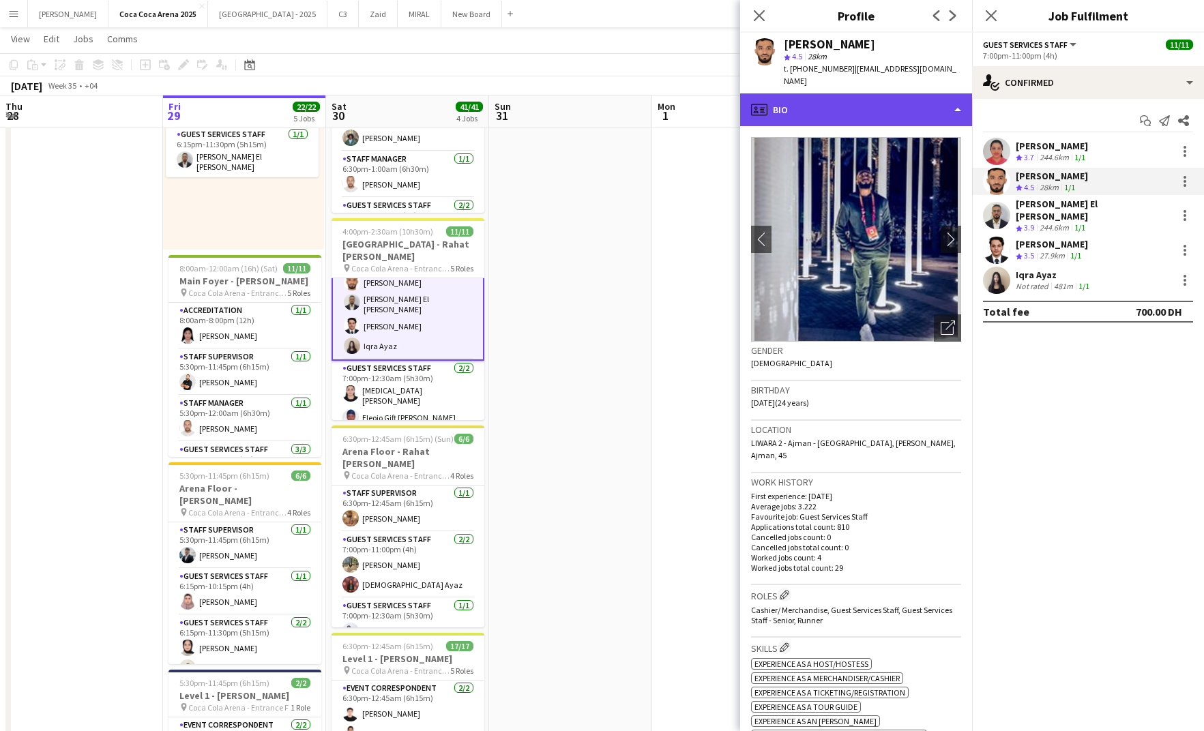
click at [824, 93] on div "profile Bio" at bounding box center [856, 109] width 232 height 33
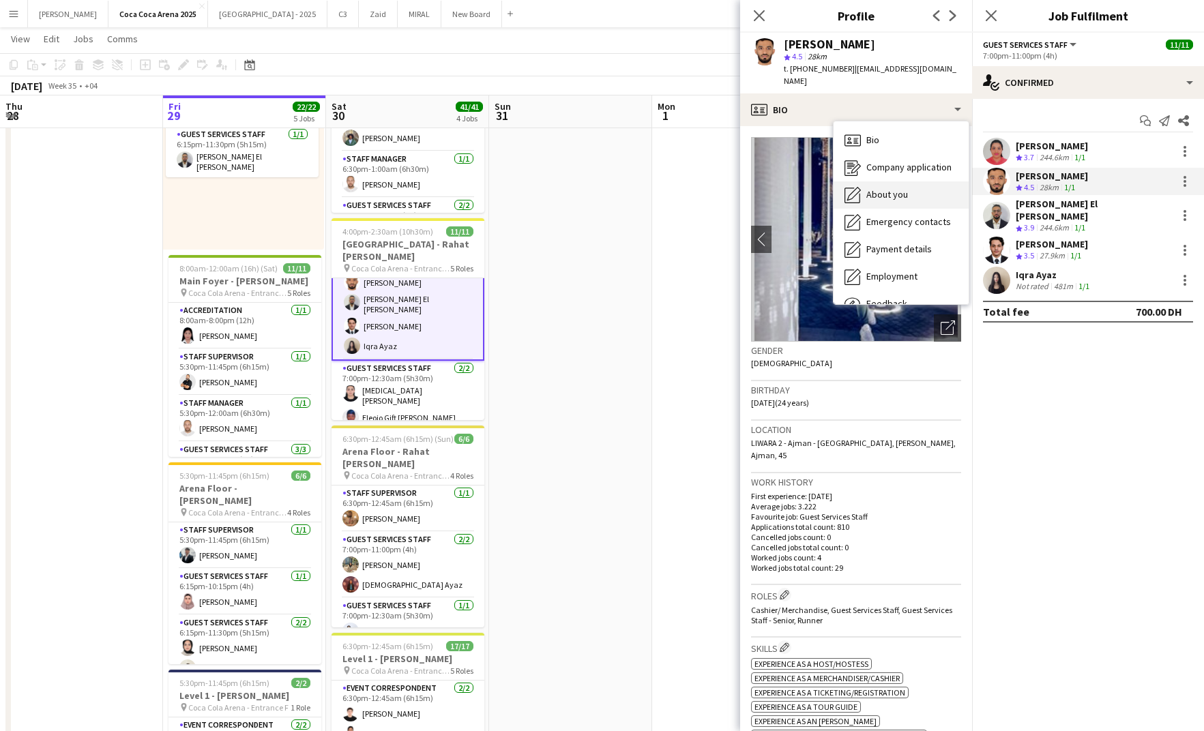
click at [880, 188] on span "About you" at bounding box center [888, 194] width 42 height 12
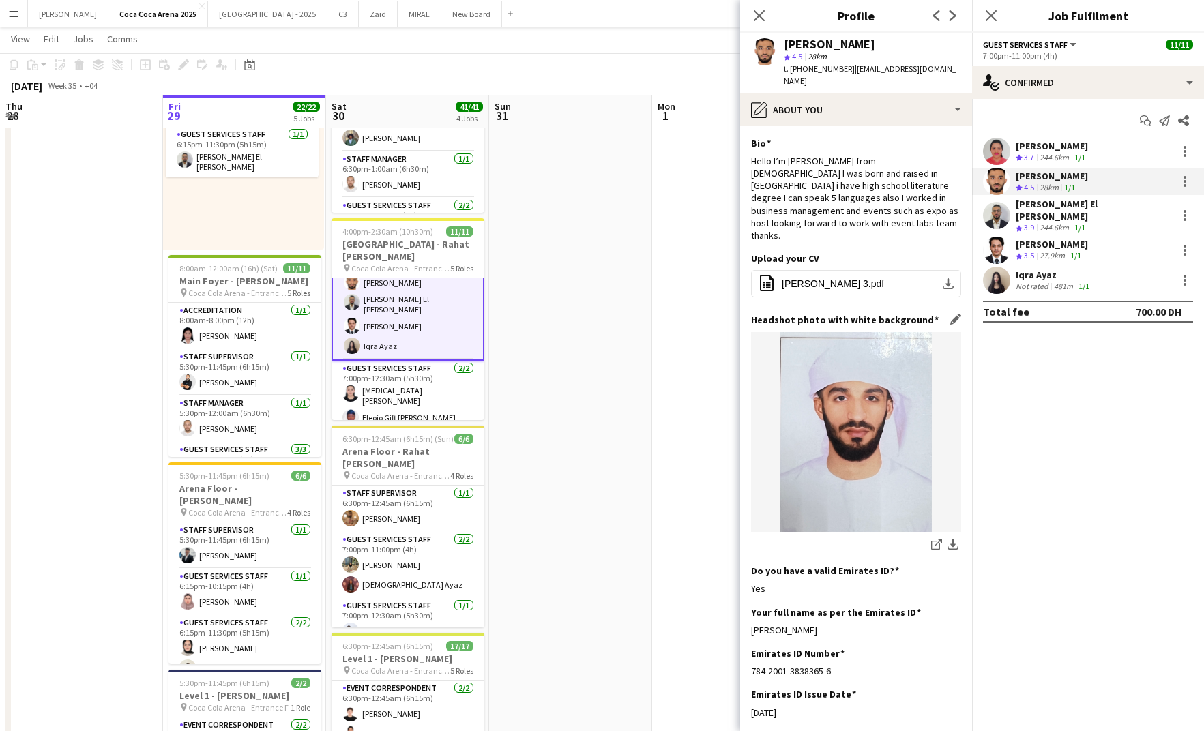
scroll to position [63, 0]
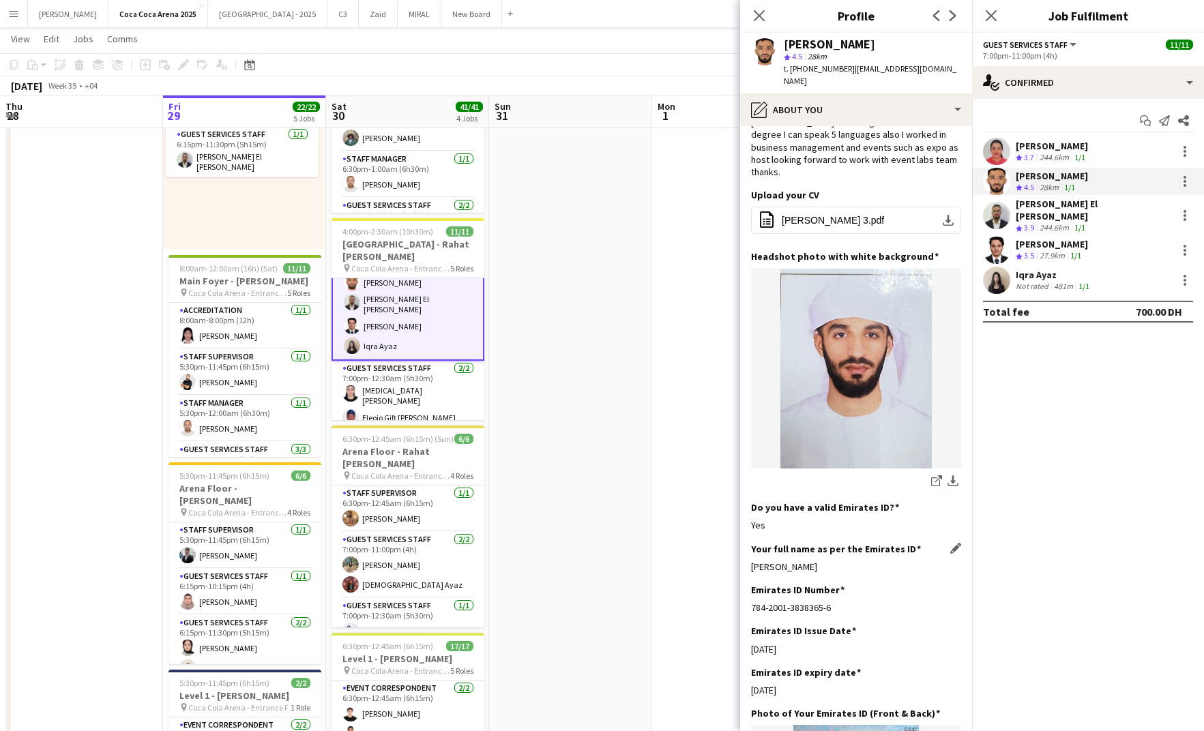
drag, startPoint x: 860, startPoint y: 527, endPoint x: 751, endPoint y: 527, distance: 109.2
click at [751, 561] on div "Marwan Fathollah Davoodi" at bounding box center [856, 567] width 210 height 12
copy div "Marwan Fathollah Davoodi"
click at [1032, 238] on div "[PERSON_NAME]" at bounding box center [1052, 244] width 72 height 12
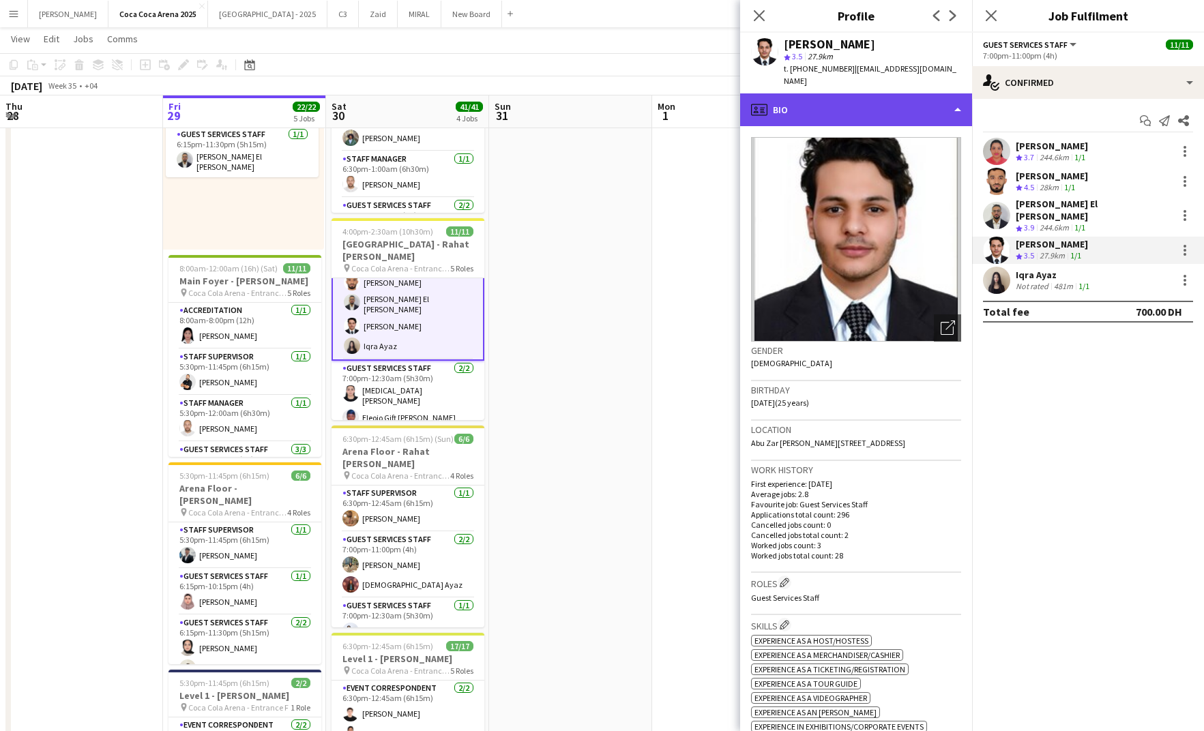
click at [795, 93] on div "profile Bio" at bounding box center [856, 109] width 232 height 33
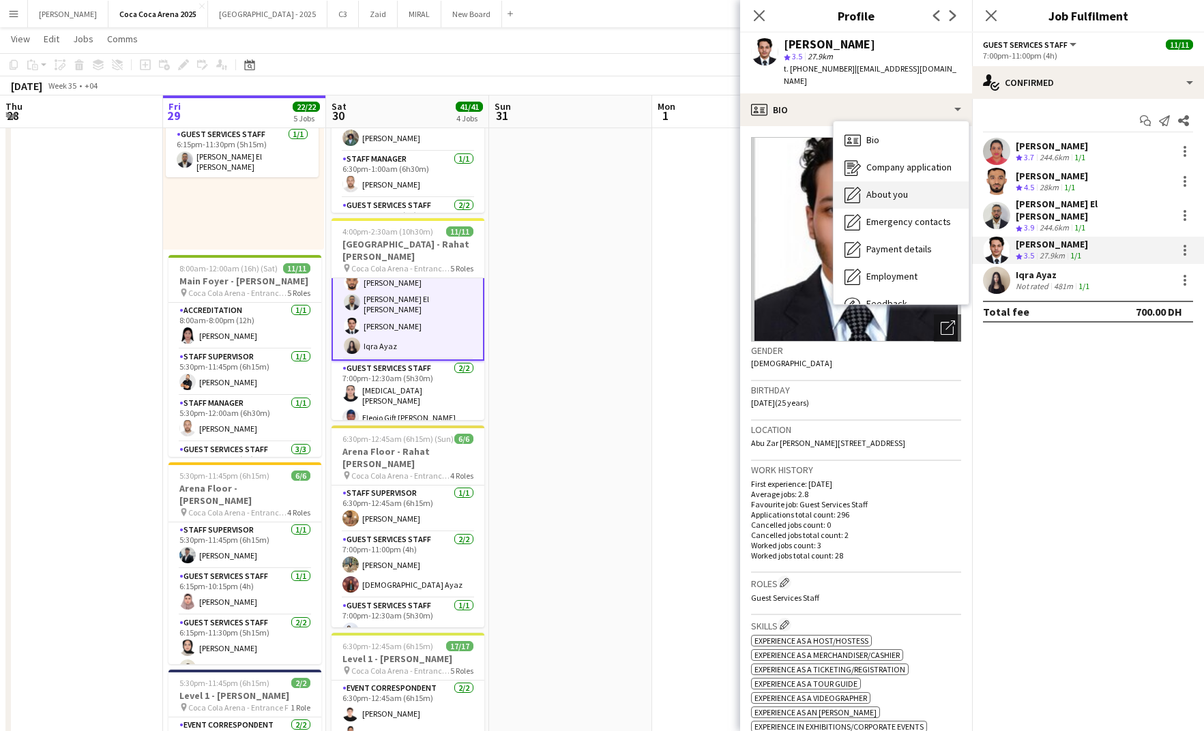
click at [873, 192] on div "About you About you" at bounding box center [901, 194] width 135 height 27
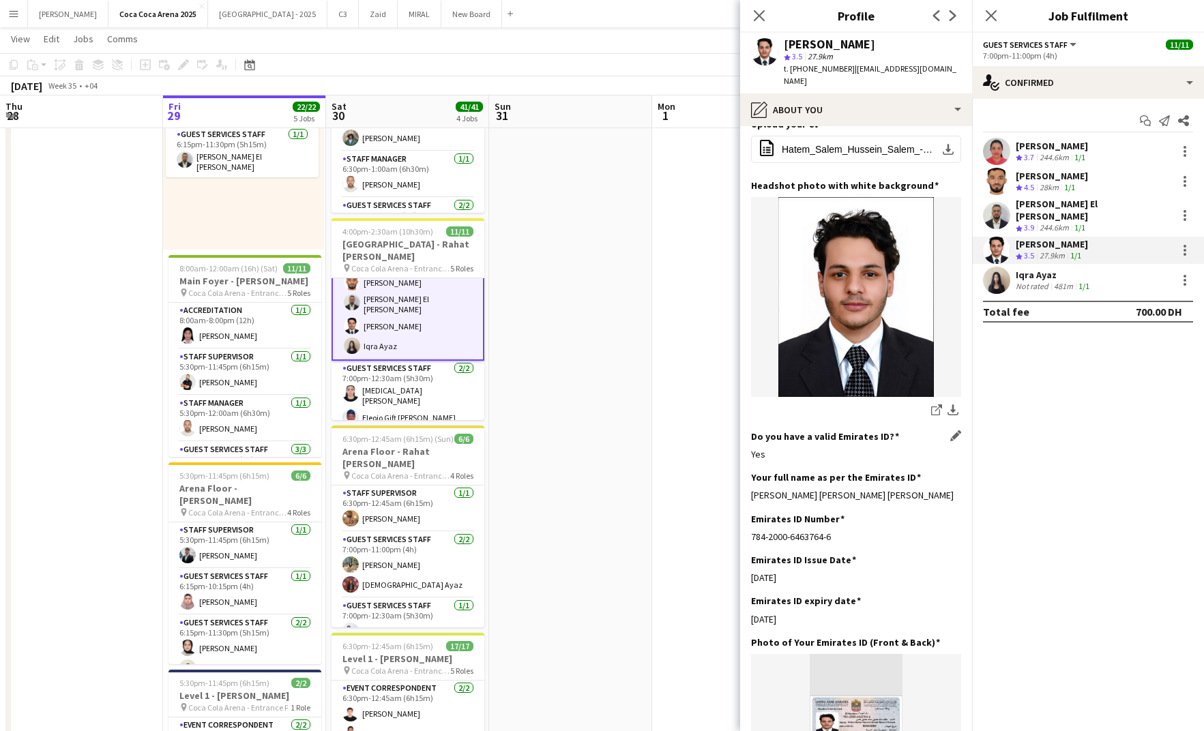
scroll to position [117, 0]
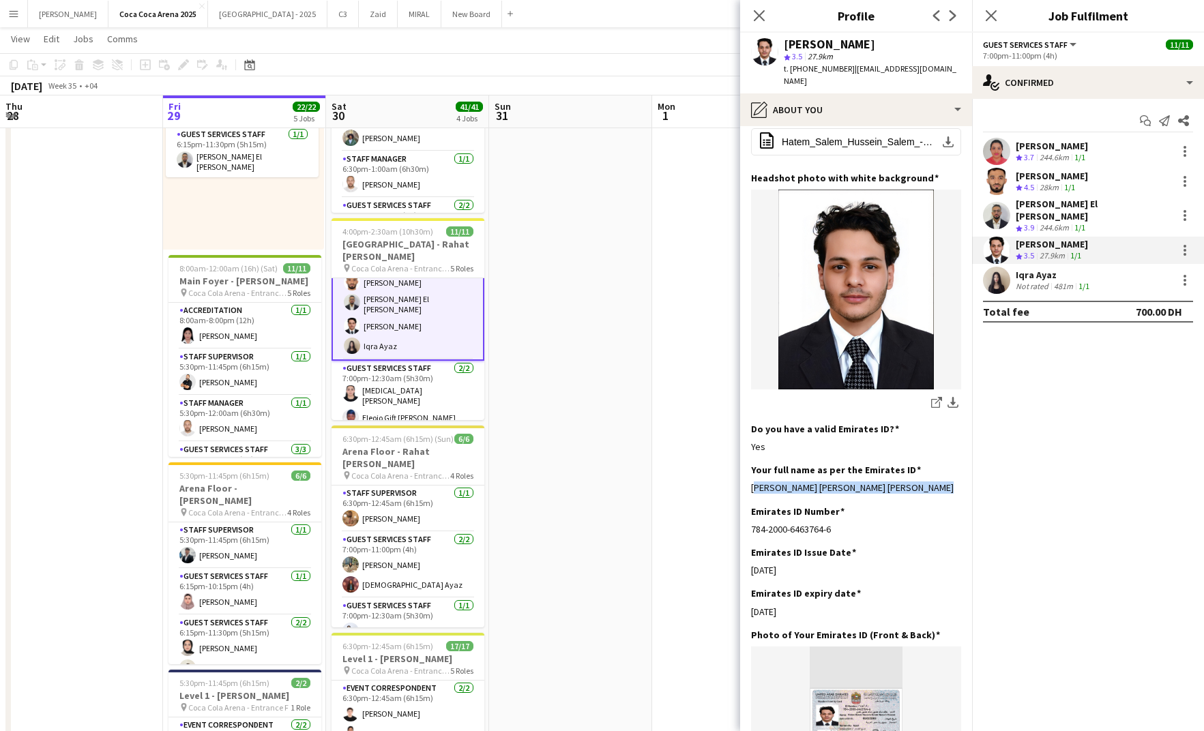
drag, startPoint x: 930, startPoint y: 470, endPoint x: 744, endPoint y: 476, distance: 186.4
click at [744, 476] on app-section-data-types "Bio Edit this field A dedicated and enthusiastic person with great communicatio…" at bounding box center [856, 428] width 232 height 605
copy div "Hatem Salem Hussein Salem Hussein Hassan"
click at [423, 392] on app-card-role "Guest Services Staff 2/2 7:00pm-12:30am (5h30m) Amira Mahmoud Eleojo Gift Moham…" at bounding box center [408, 396] width 153 height 70
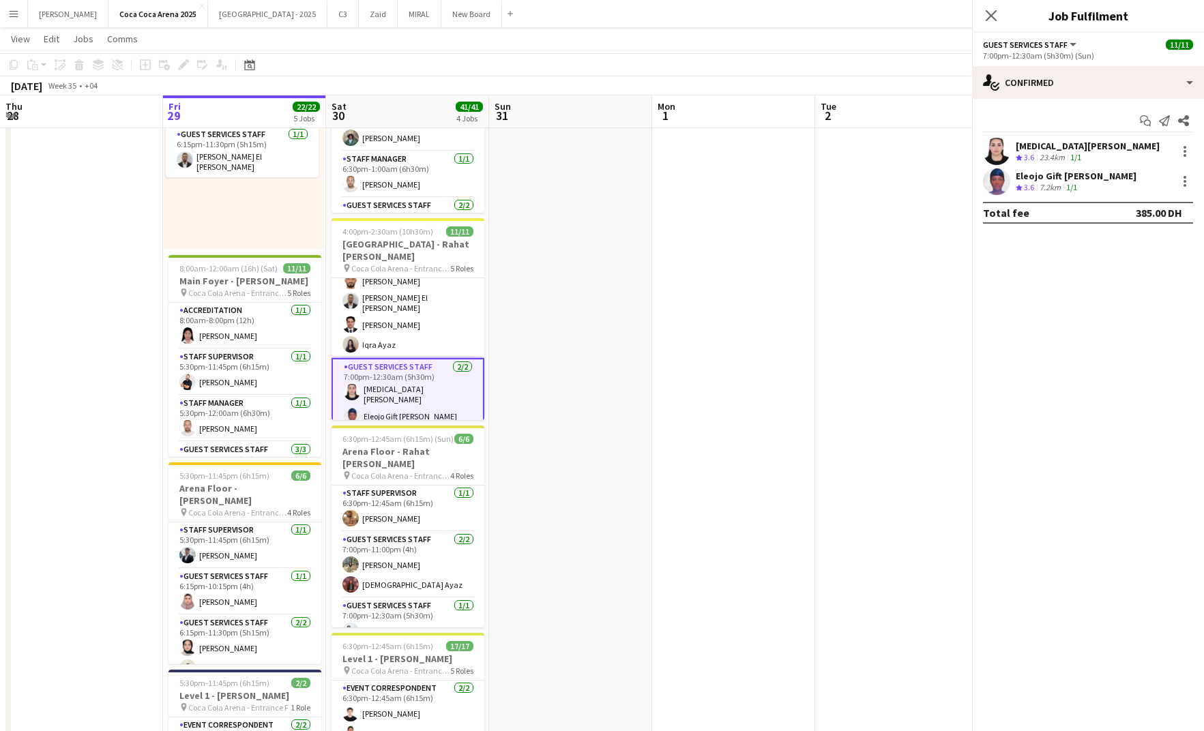
scroll to position [141, 0]
click at [1185, 177] on div at bounding box center [1185, 177] width 3 height 3
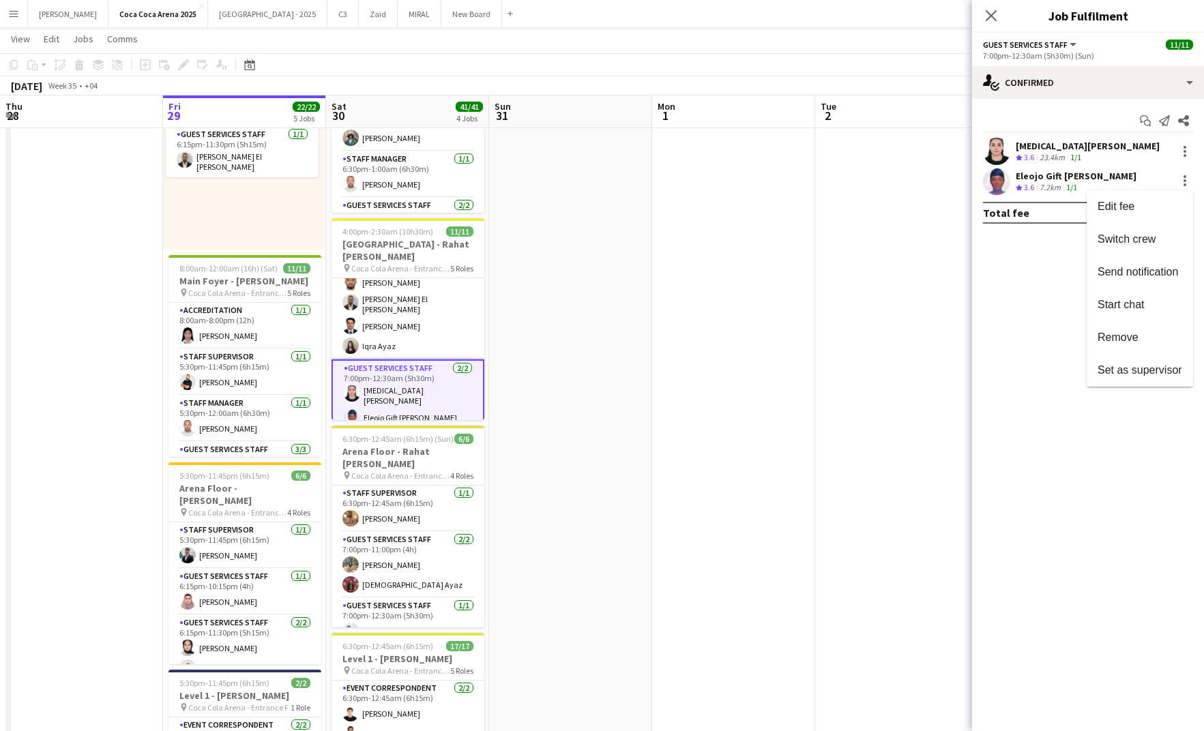
click at [1090, 183] on div at bounding box center [602, 365] width 1204 height 731
click at [1060, 179] on div "Eleojo Gift [PERSON_NAME]" at bounding box center [1076, 176] width 121 height 12
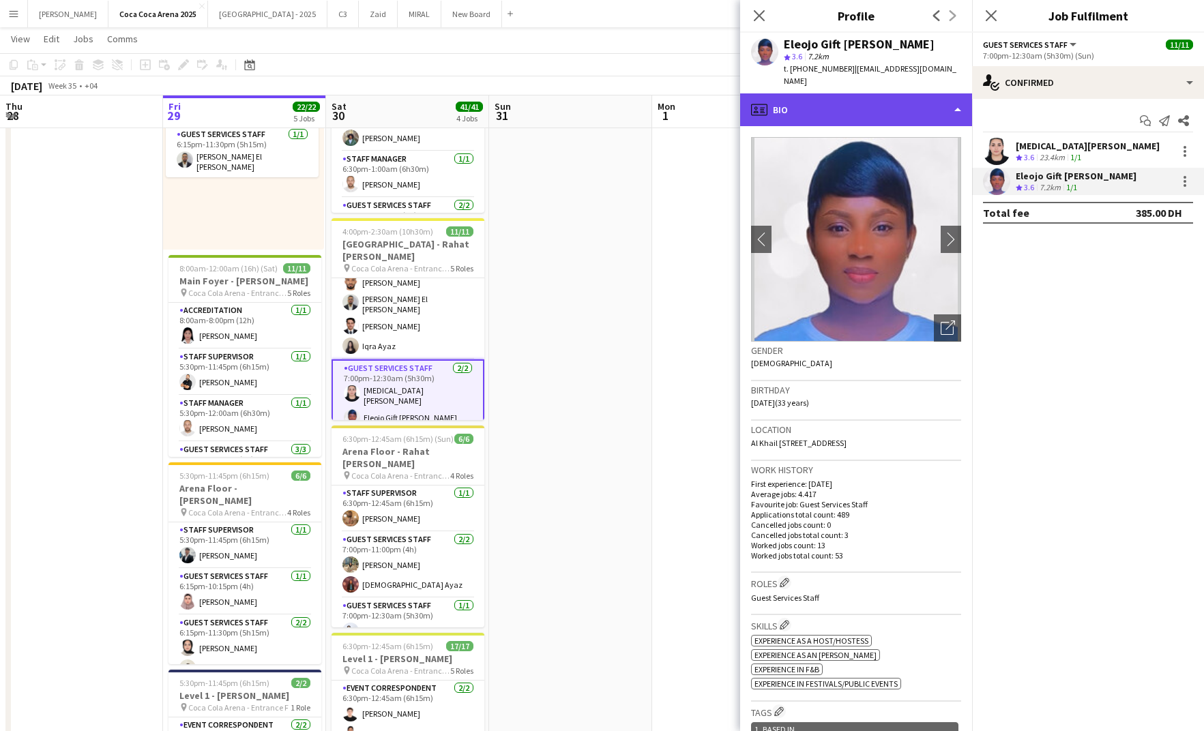
click at [865, 96] on div "profile Bio" at bounding box center [856, 109] width 232 height 33
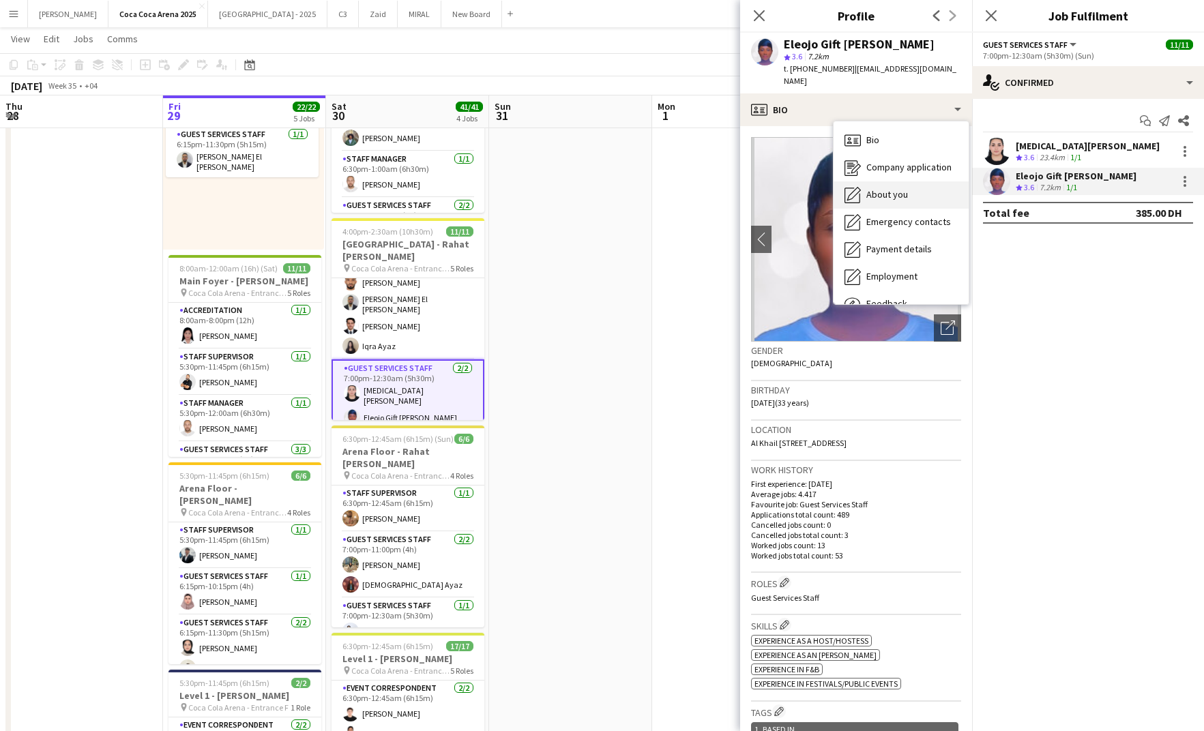
click at [882, 188] on span "About you" at bounding box center [888, 194] width 42 height 12
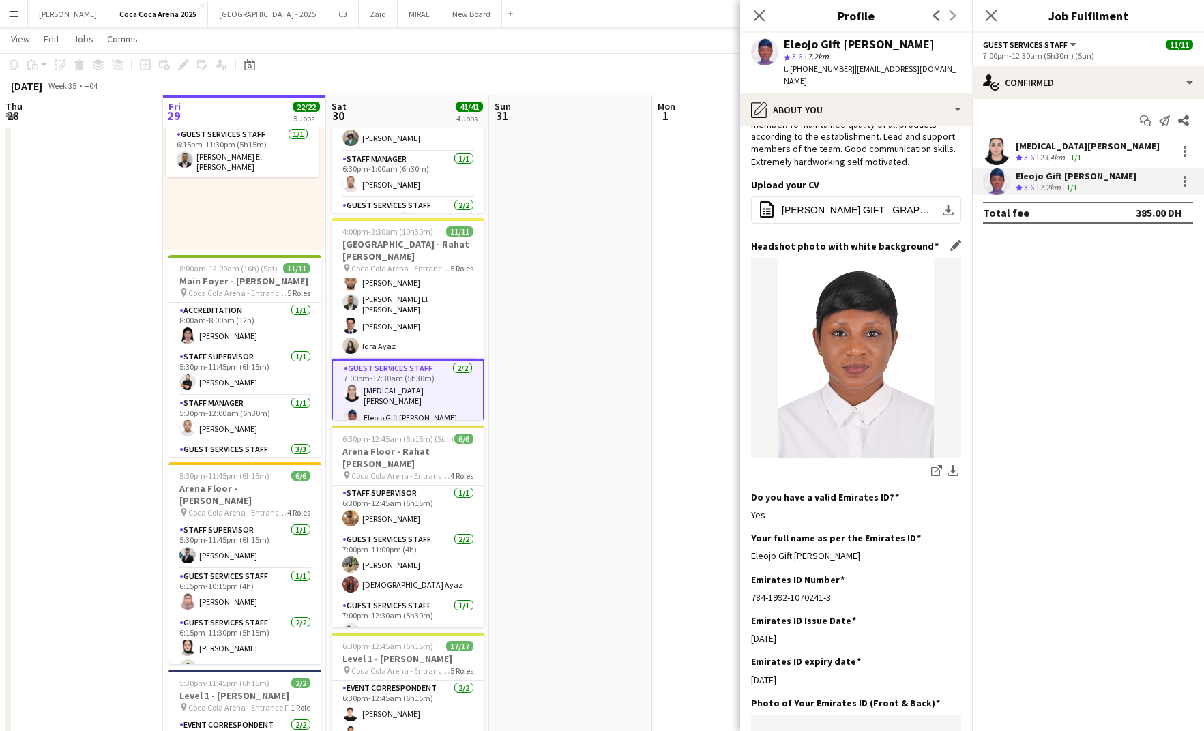
scroll to position [135, 0]
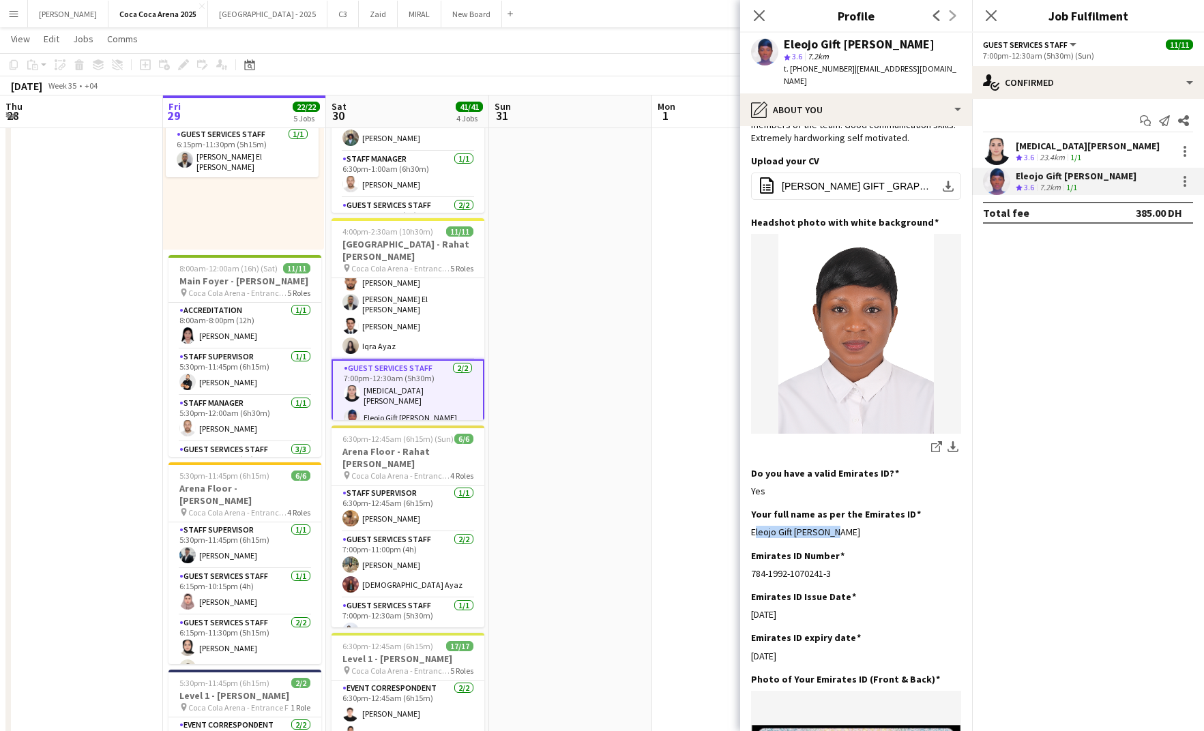
drag, startPoint x: 843, startPoint y: 519, endPoint x: 751, endPoint y: 523, distance: 92.9
click at [751, 523] on app-section-data-types "Bio Edit this field I’m Mrs Mohammed Eleojo Gift. Worked as an hostess at Addre…" at bounding box center [856, 428] width 232 height 605
copy div "Eleojo Gift [PERSON_NAME]"
click at [760, 12] on icon "Close pop-in" at bounding box center [759, 15] width 13 height 13
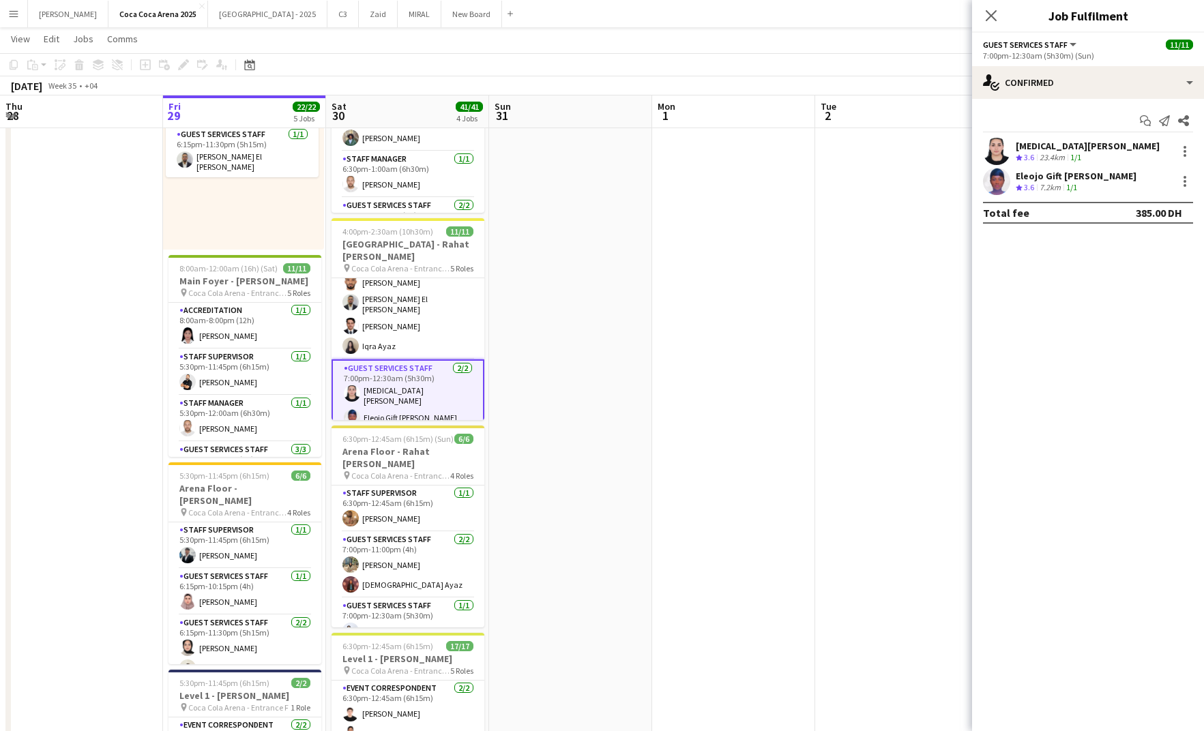
click at [413, 402] on app-card-role "Guest Services Staff 2/2 7:00pm-12:30am (5h30m) Amira Mahmoud Eleojo Gift Moham…" at bounding box center [408, 396] width 153 height 73
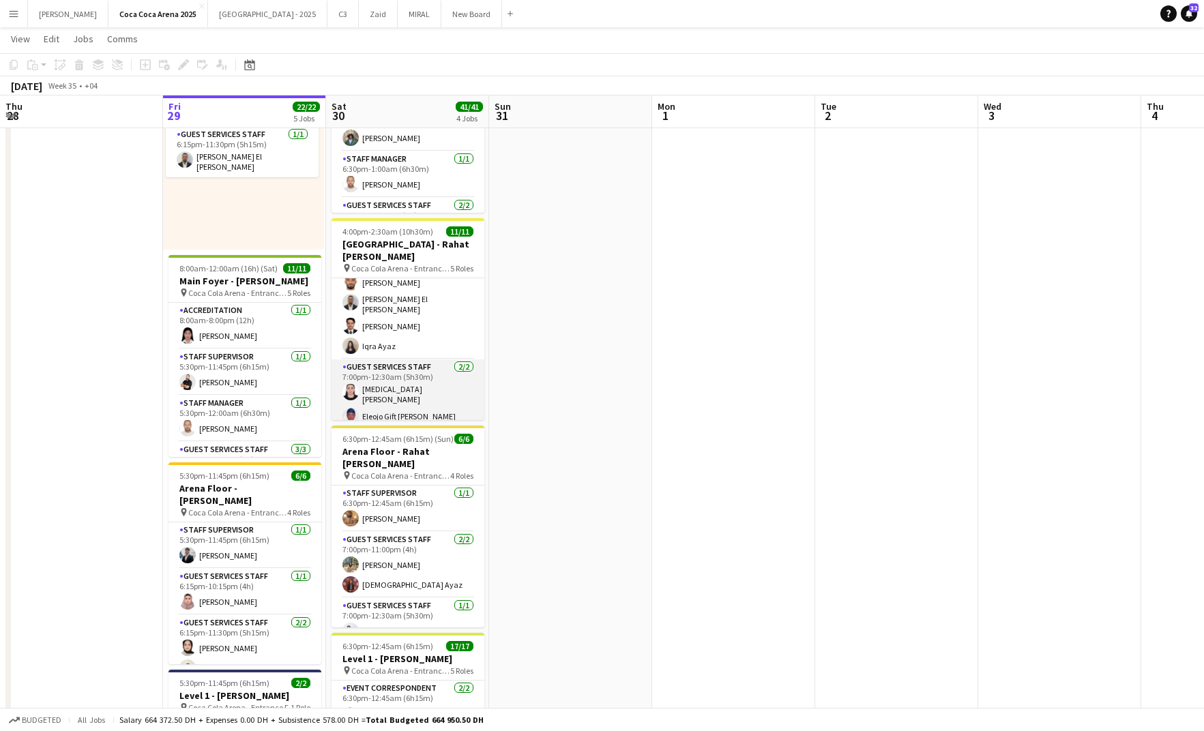
click at [397, 377] on app-card-role "Guest Services Staff 2/2 7:00pm-12:30am (5h30m) Amira Mahmoud Eleojo Gift Moham…" at bounding box center [408, 395] width 153 height 70
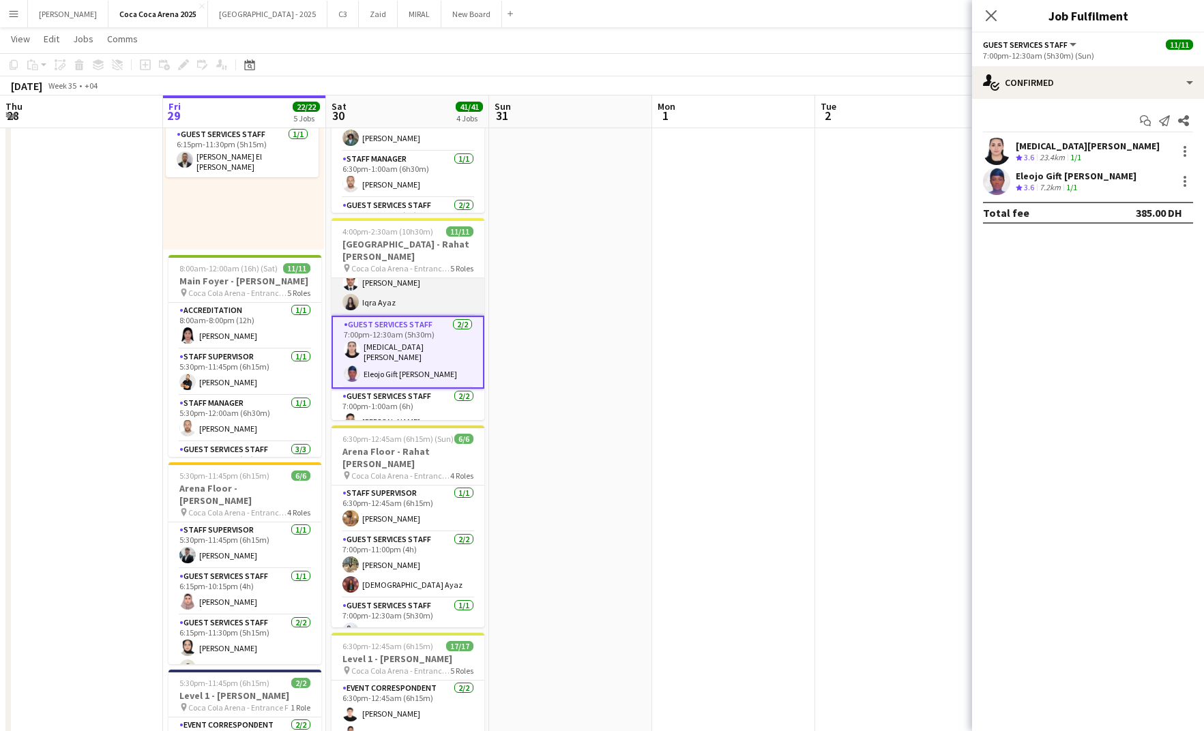
scroll to position [211, 0]
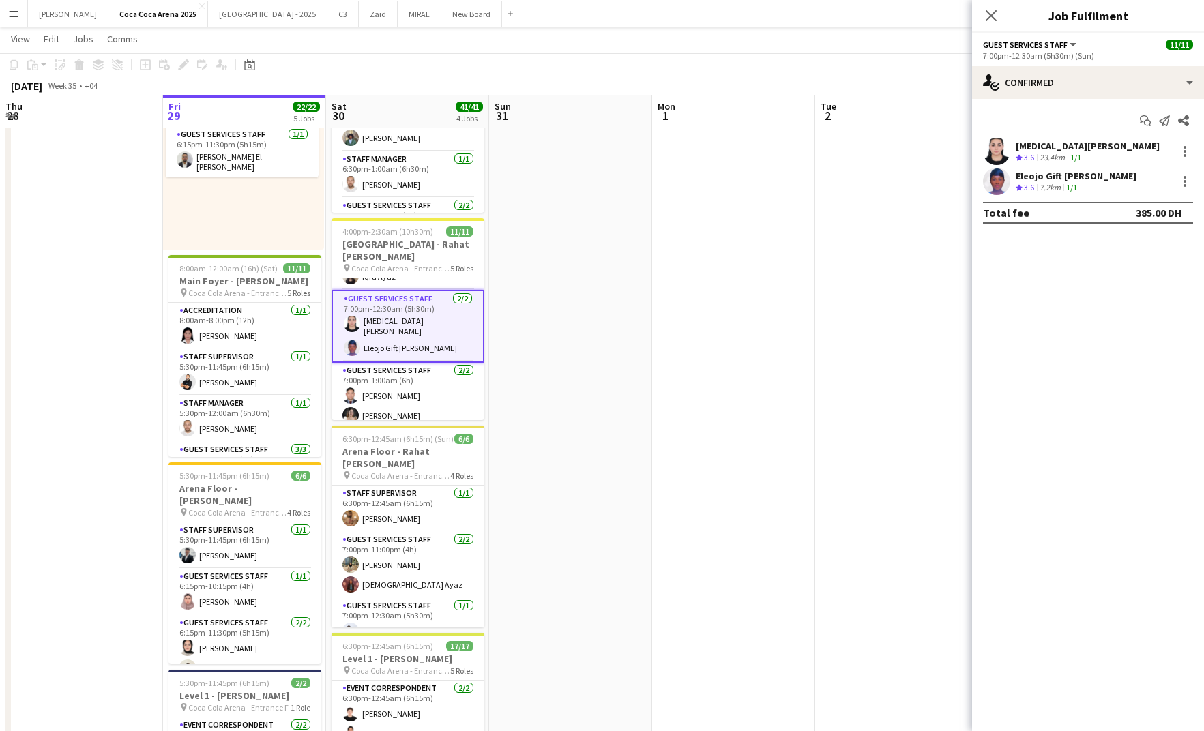
click at [519, 352] on app-date-cell at bounding box center [570, 433] width 163 height 857
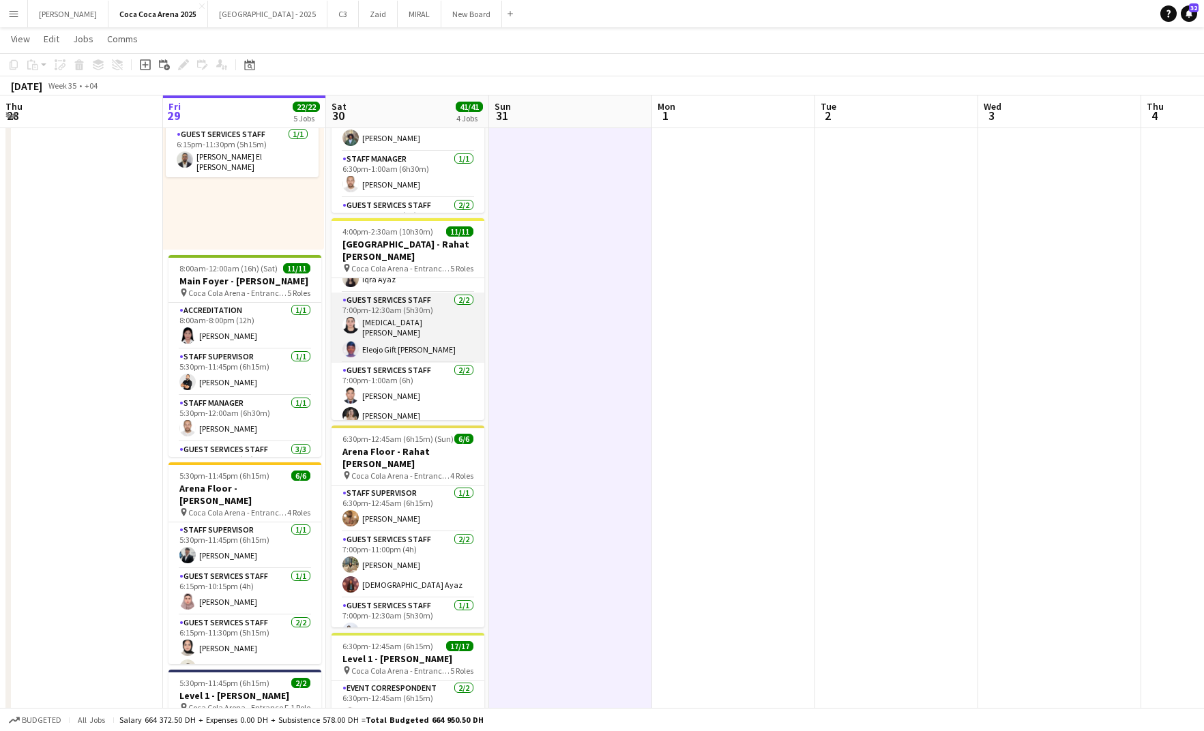
click at [439, 332] on app-card-role "Guest Services Staff 2/2 7:00pm-12:30am (5h30m) Amira Mahmoud Eleojo Gift Moham…" at bounding box center [408, 328] width 153 height 70
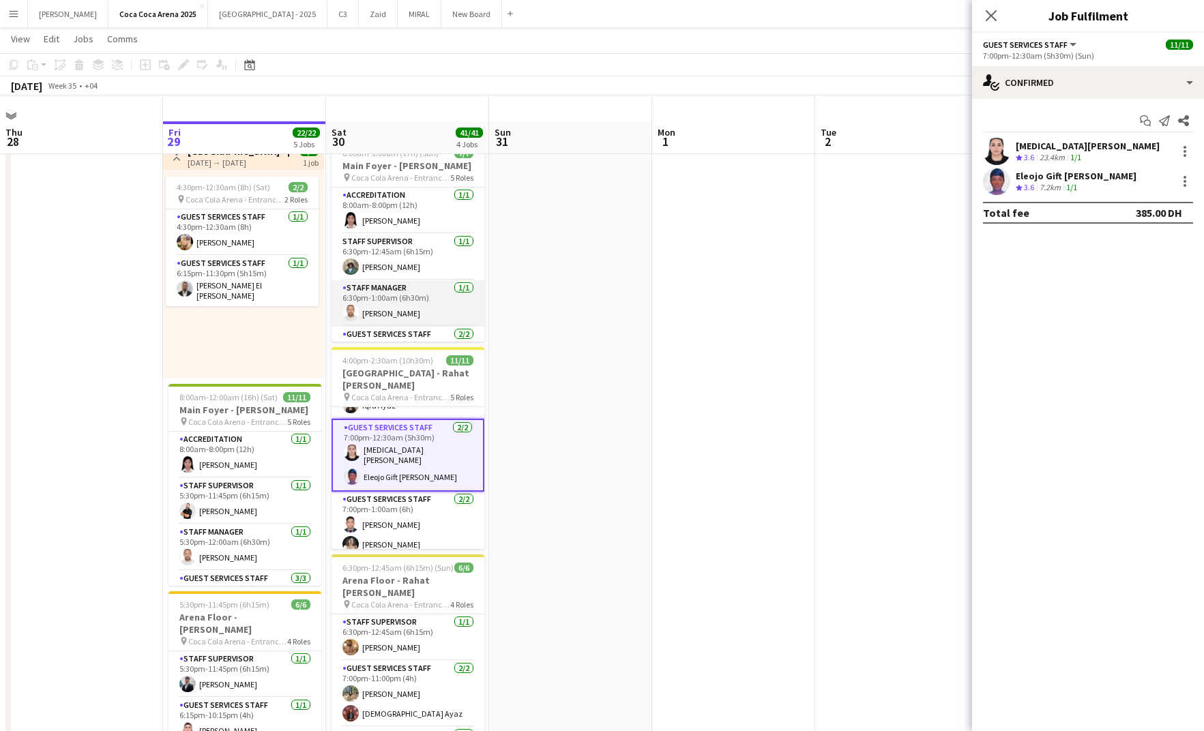
scroll to position [0, 0]
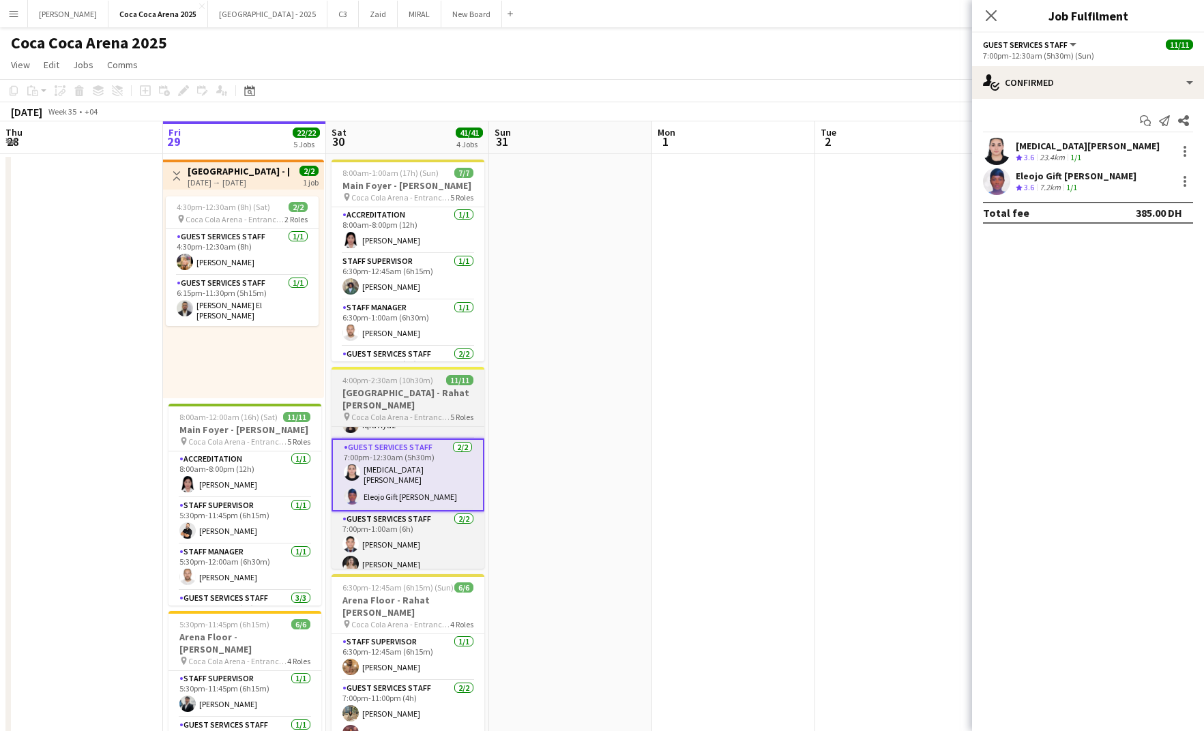
click at [386, 405] on h3 "[GEOGRAPHIC_DATA] - Rahat [PERSON_NAME]" at bounding box center [408, 399] width 153 height 25
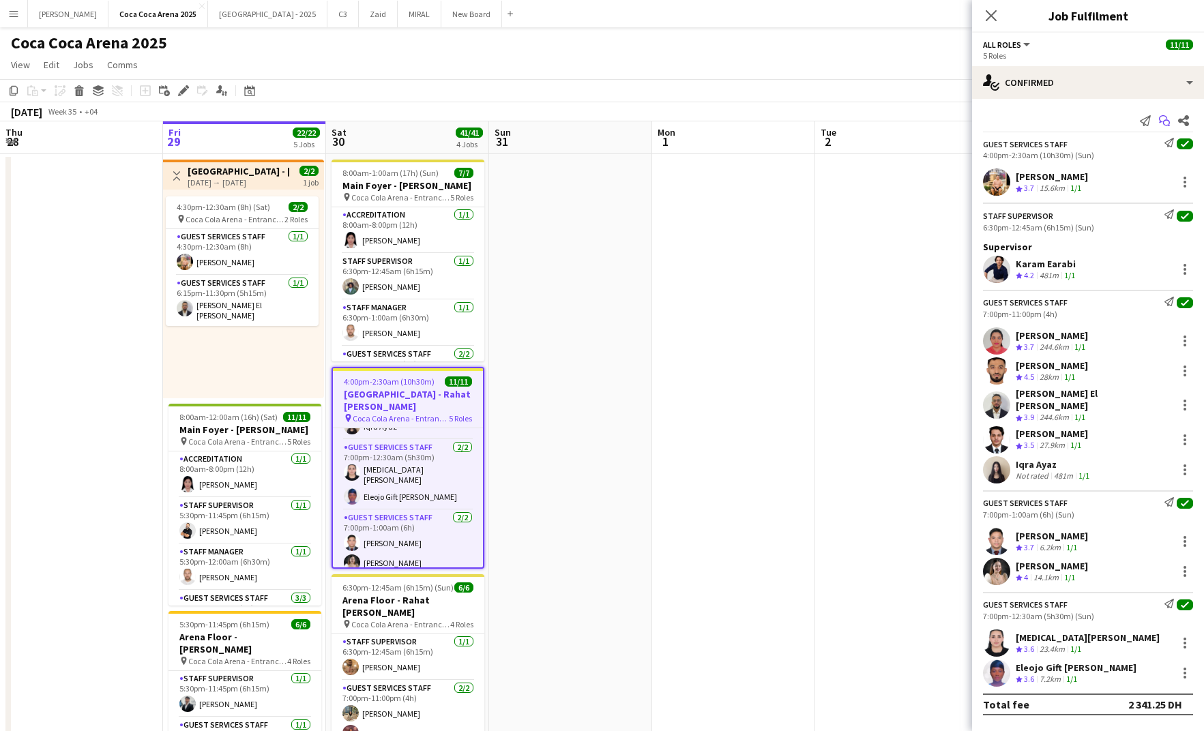
click at [1163, 124] on icon at bounding box center [1166, 123] width 7 height 7
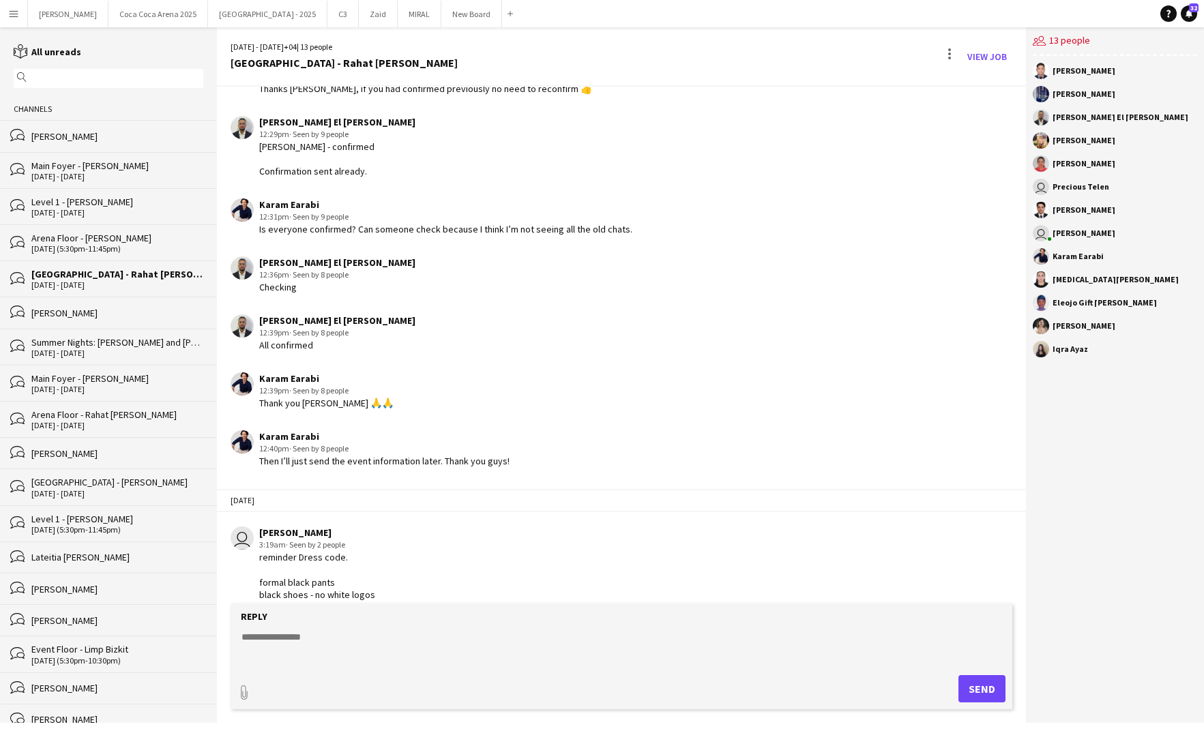
scroll to position [1704, 0]
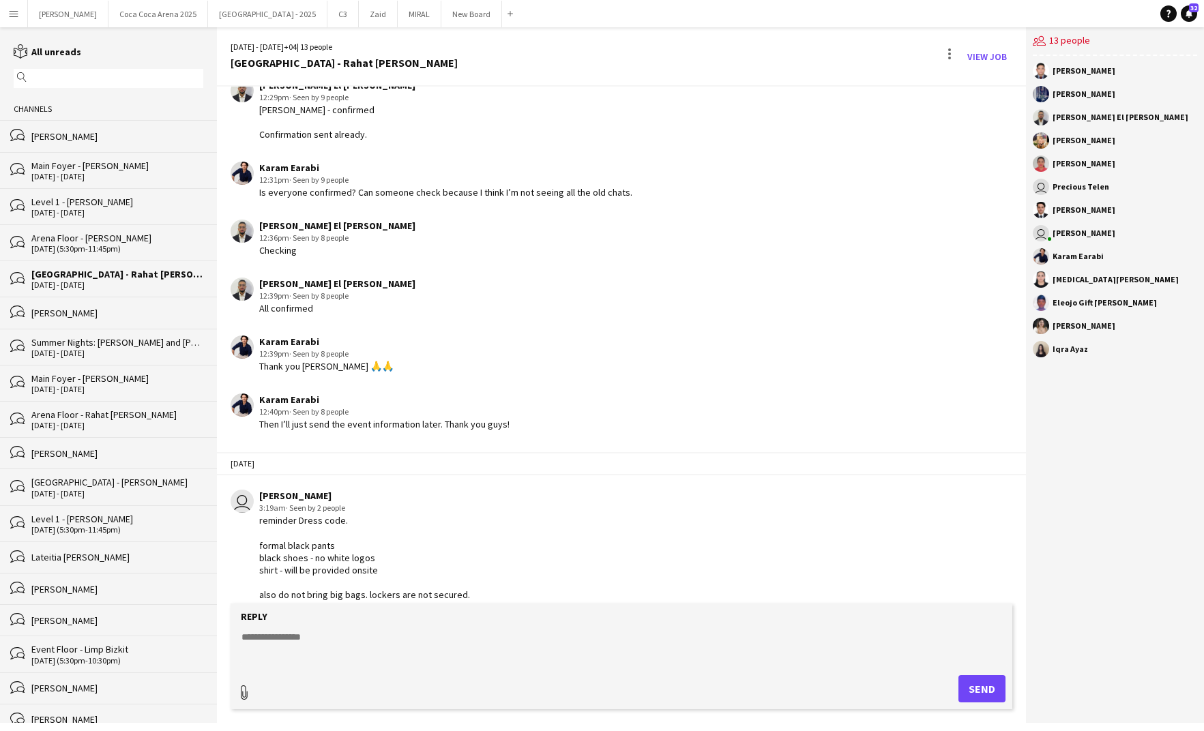
type input "**********"
click at [456, 641] on textarea at bounding box center [624, 645] width 769 height 35
type textarea "**********"
click at [942, 678] on button "Upload Upload" at bounding box center [966, 688] width 80 height 30
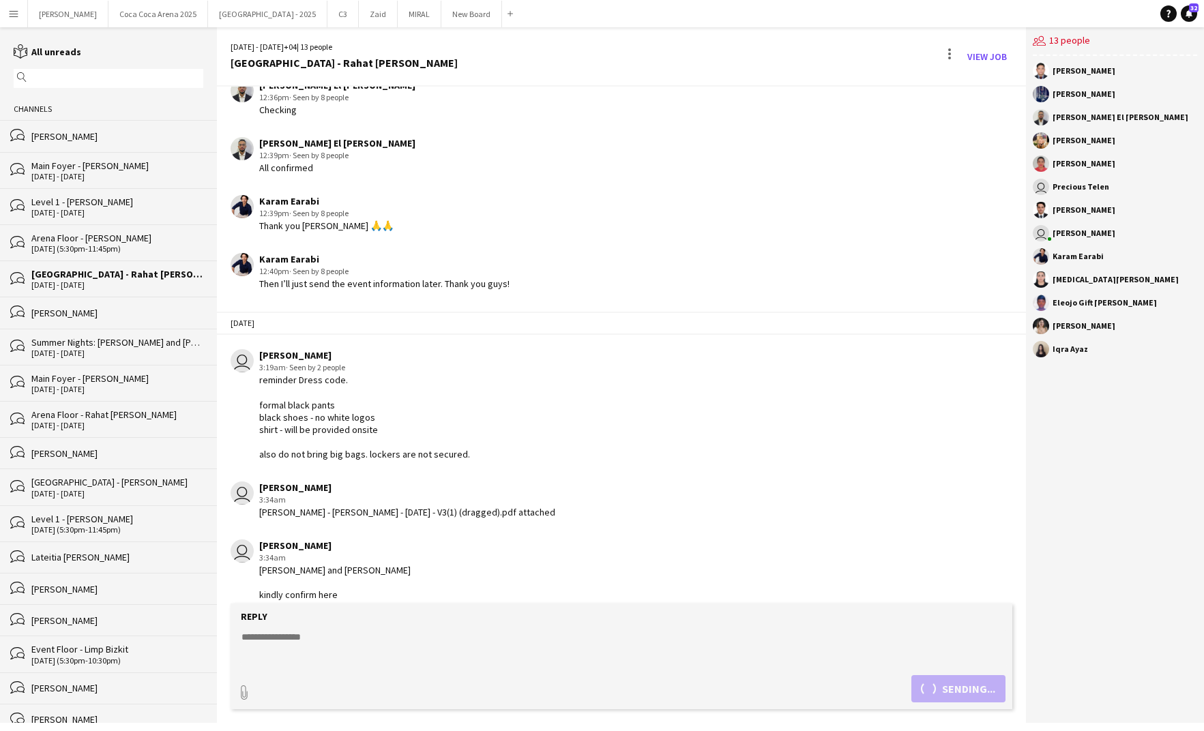
scroll to position [1917, 0]
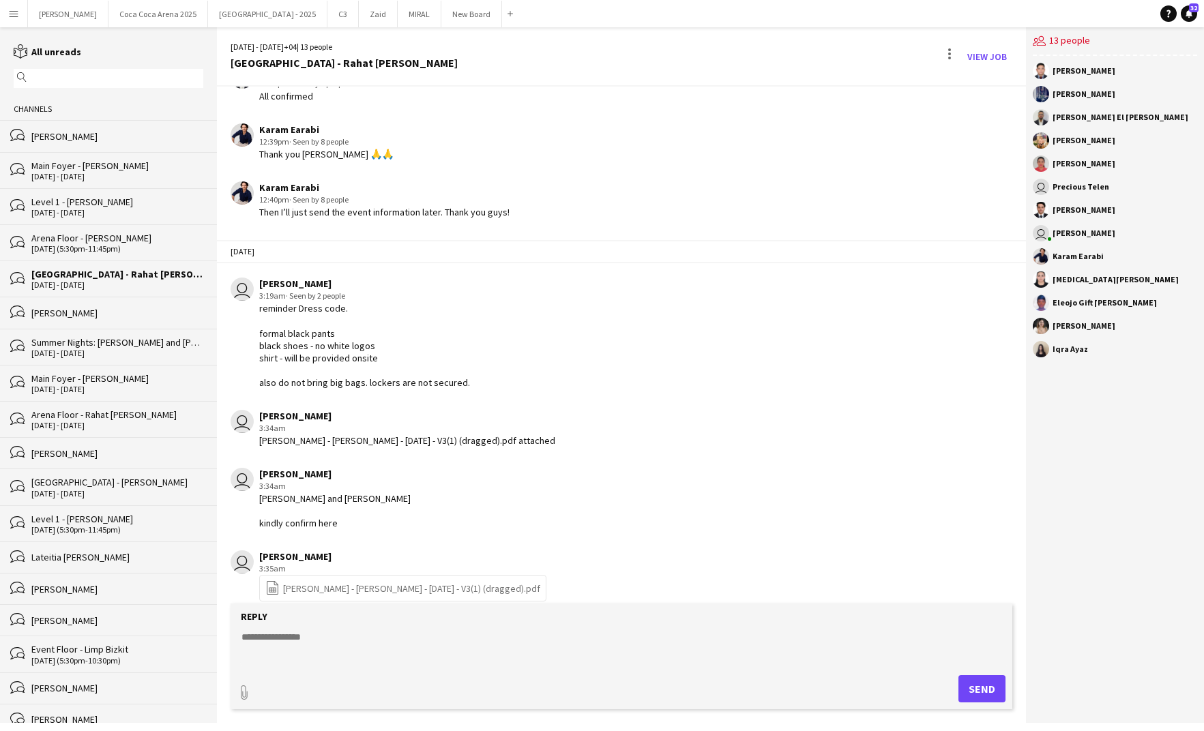
click at [324, 585] on link "file-spreadsheet Usher Roster - Rahat Fateh Ali Khan - 30-08-25 - V3(1) (dragge…" at bounding box center [402, 589] width 275 height 16
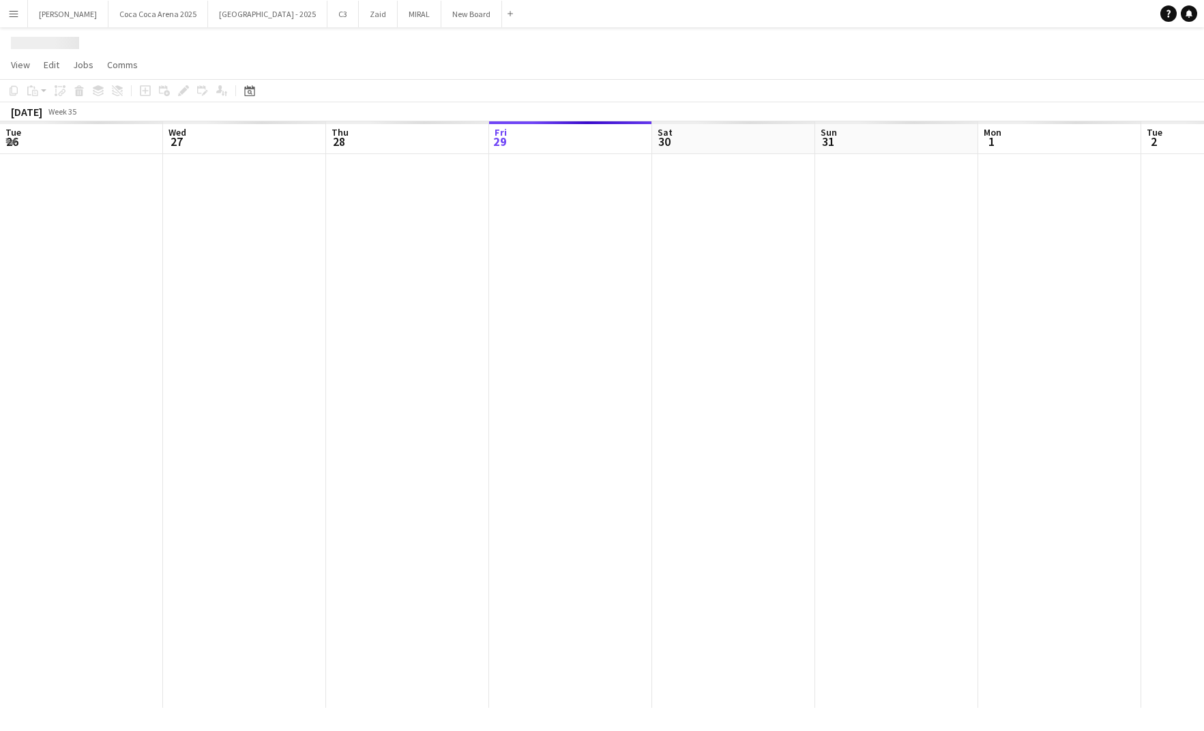
scroll to position [0, 326]
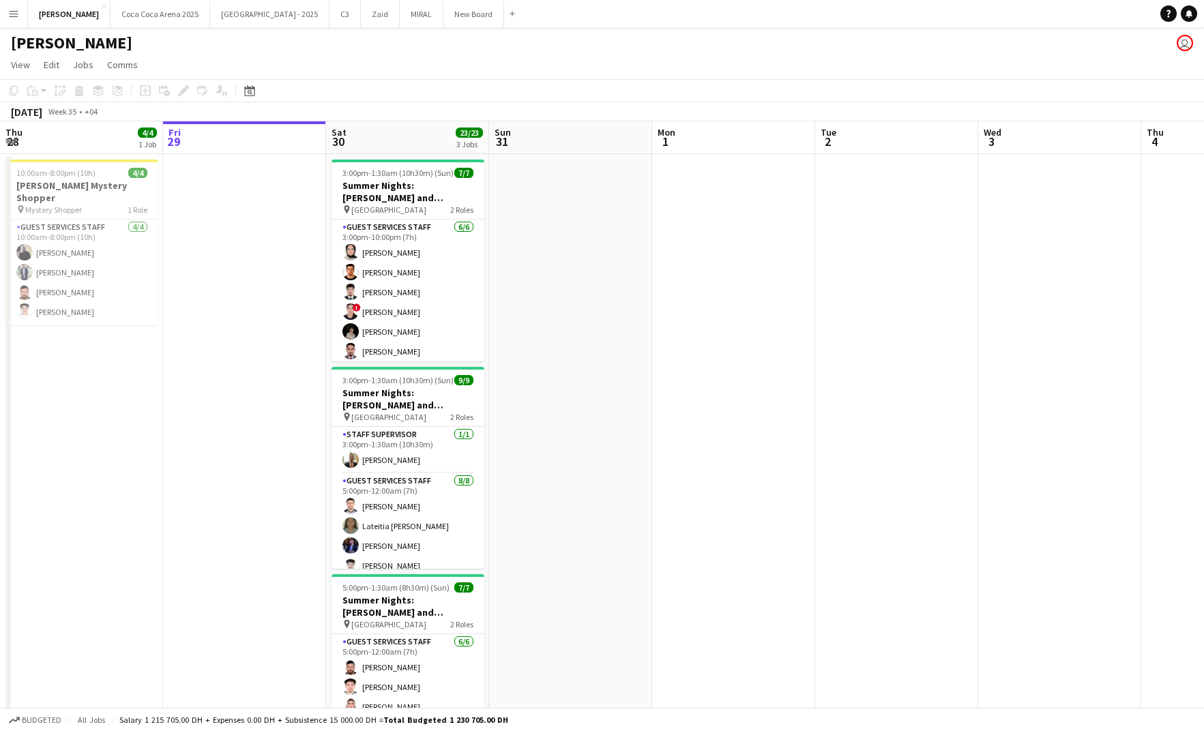
click at [368, 196] on h3 "Summer Nights: [PERSON_NAME] and [PERSON_NAME] - External" at bounding box center [408, 191] width 153 height 25
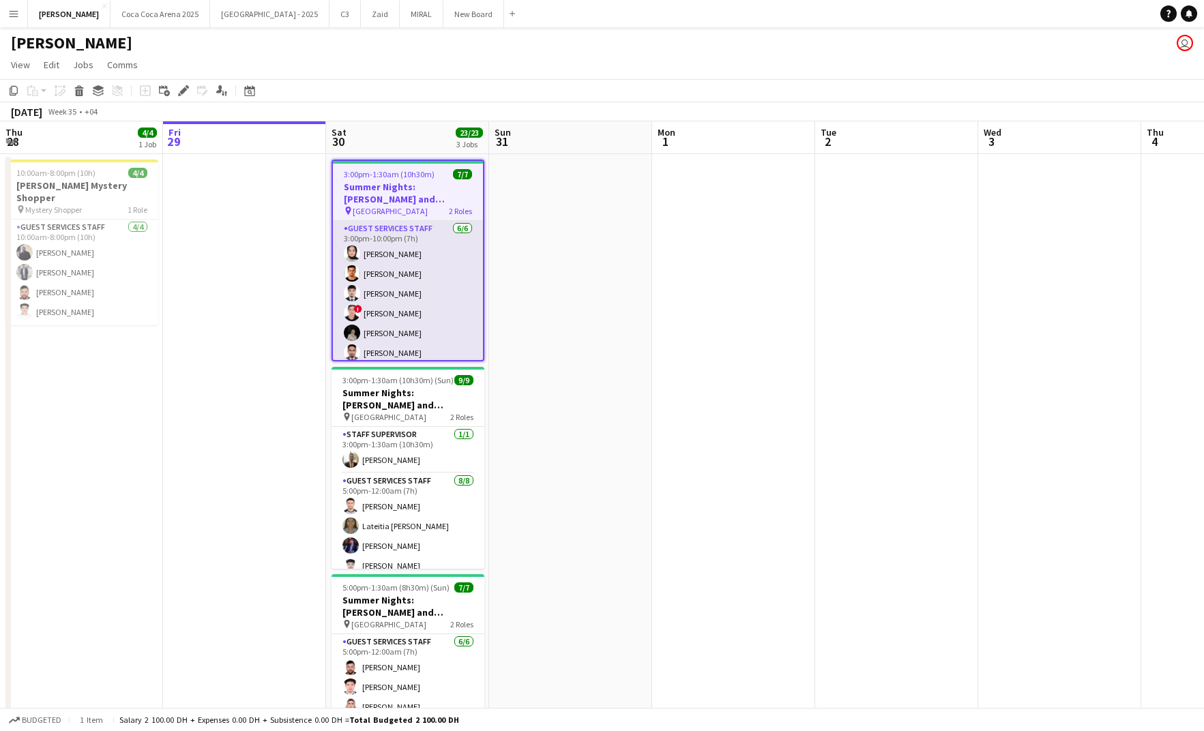
click at [390, 265] on app-card-role "Guest Services Staff [DATE] 3:00pm-10:00pm (7h) Zeen [PERSON_NAME] [PERSON_NAME…" at bounding box center [408, 293] width 150 height 145
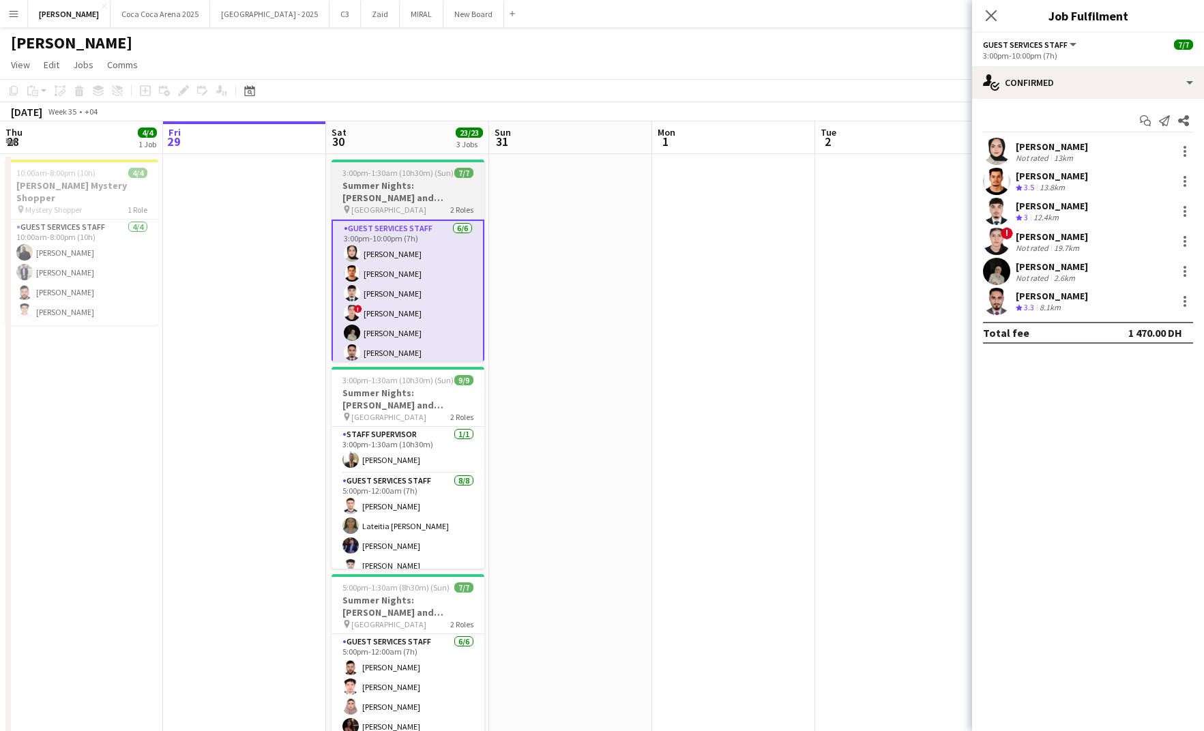
click at [388, 199] on h3 "Summer Nights: [PERSON_NAME] and [PERSON_NAME] - External" at bounding box center [408, 191] width 153 height 25
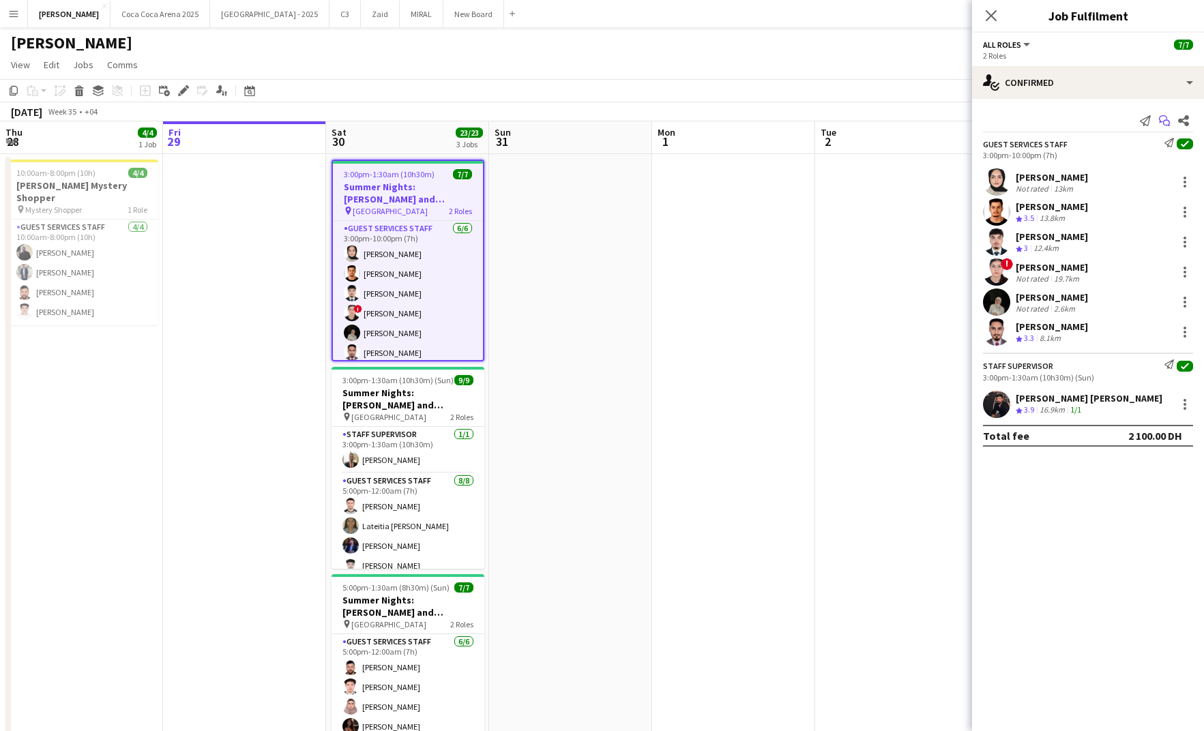
click at [1163, 122] on icon at bounding box center [1166, 123] width 7 height 7
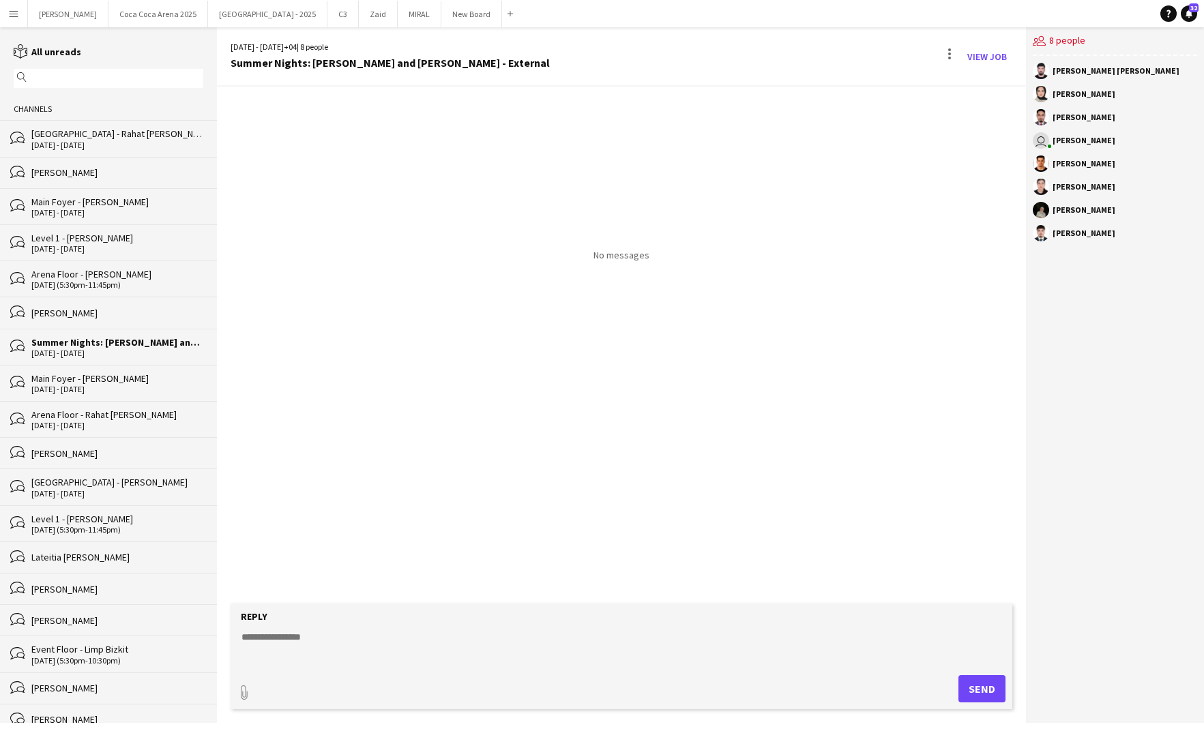
click at [339, 630] on form "Reply paperclip Send" at bounding box center [622, 657] width 783 height 106
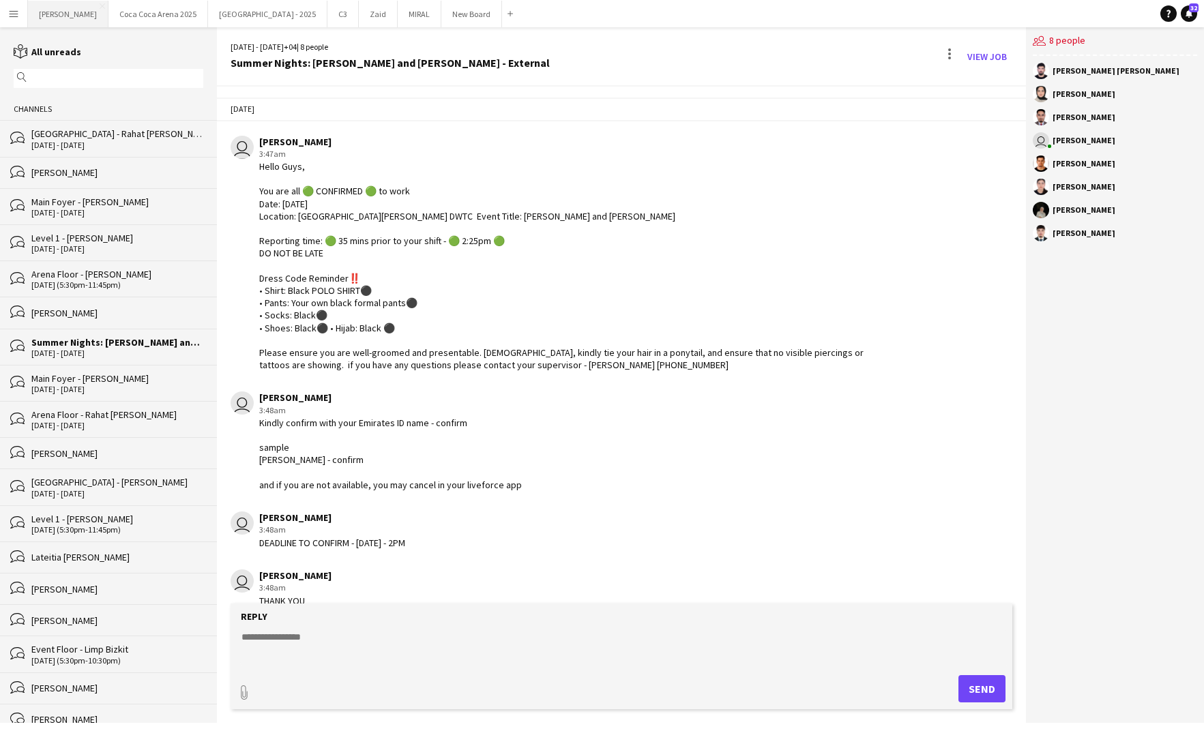
click at [47, 14] on button "[PERSON_NAME]" at bounding box center [68, 14] width 81 height 27
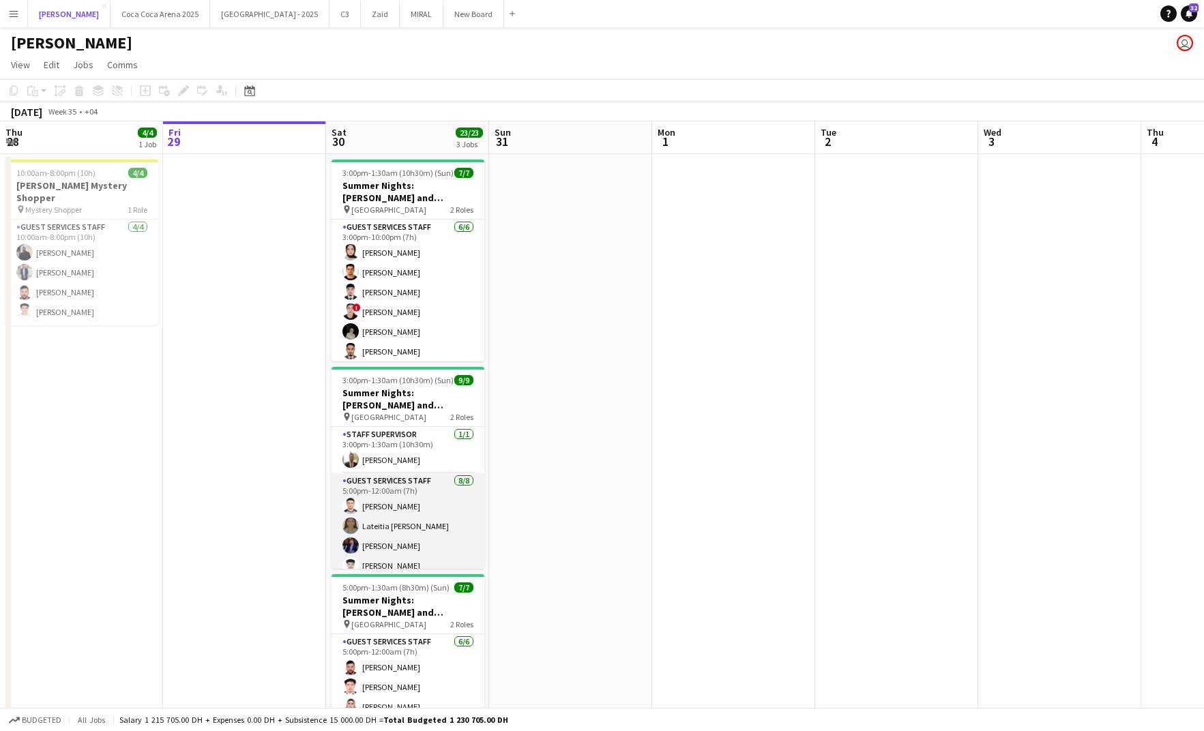
scroll to position [89, 0]
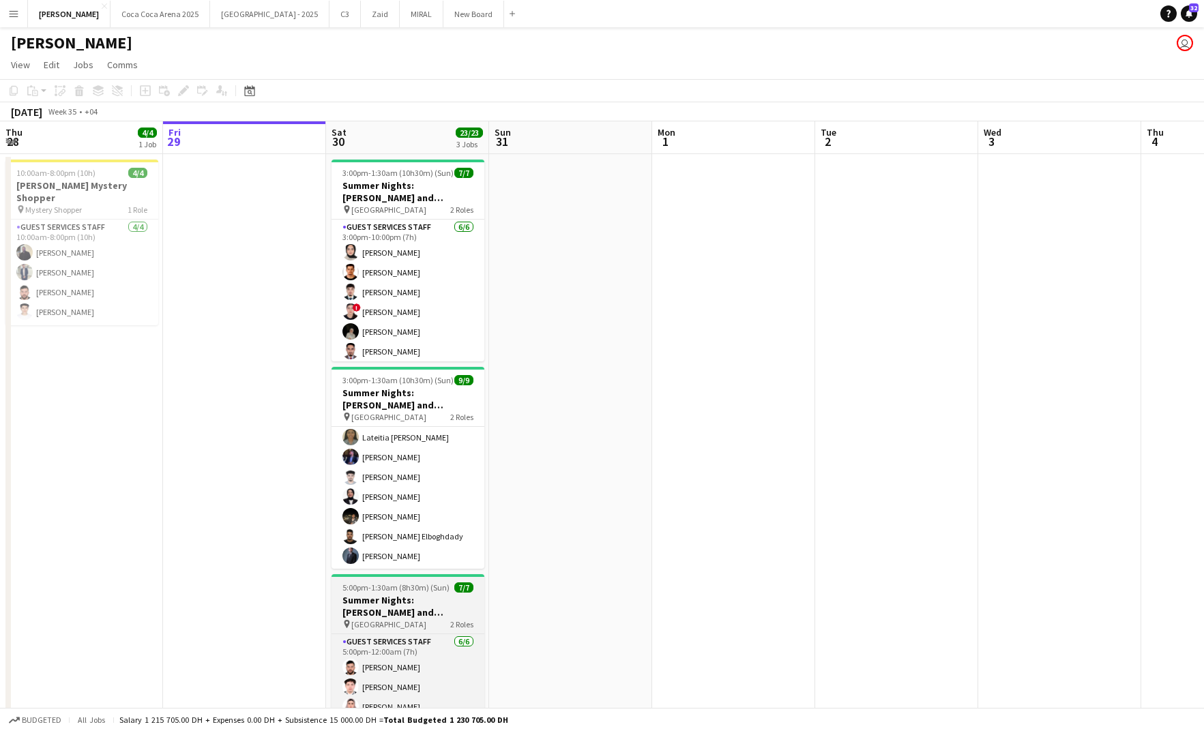
click at [384, 610] on h3 "Summer Nights: [PERSON_NAME] and [PERSON_NAME] - Internal" at bounding box center [408, 606] width 153 height 25
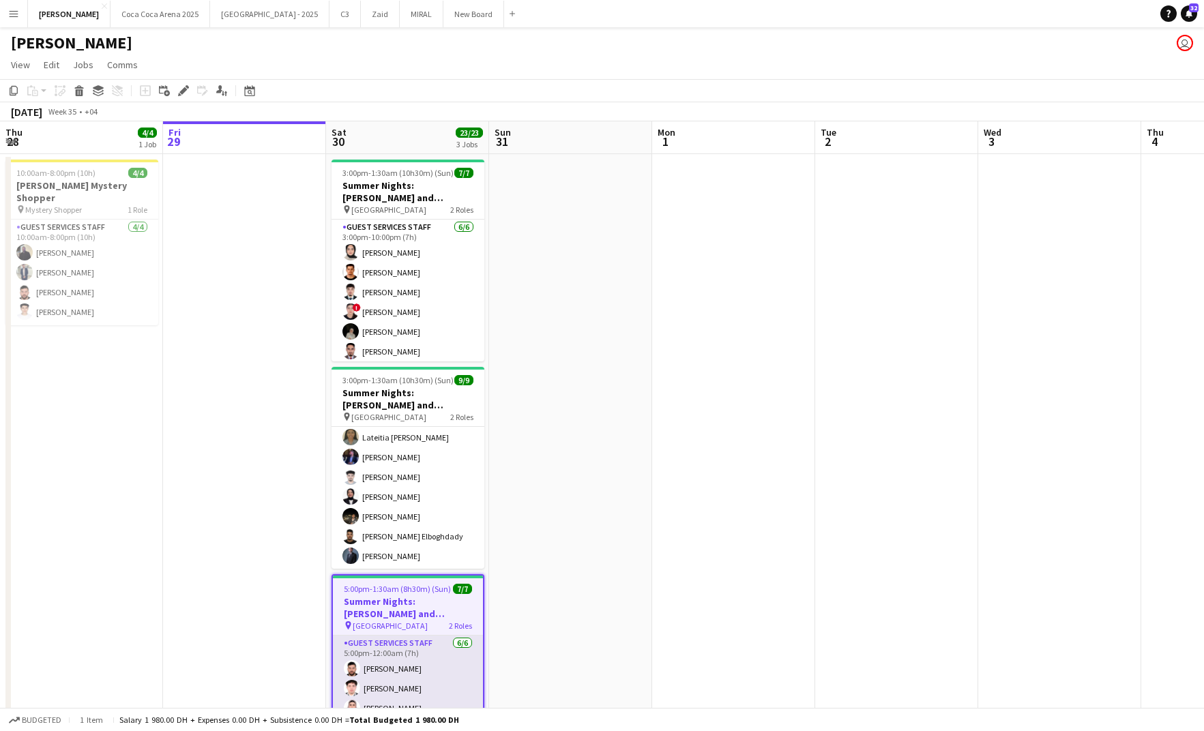
click at [403, 692] on app-card-role "Guest Services Staff [DATE] 5:00pm-12:00am (7h) [PERSON_NAME] [PERSON_NAME] [PE…" at bounding box center [408, 708] width 150 height 145
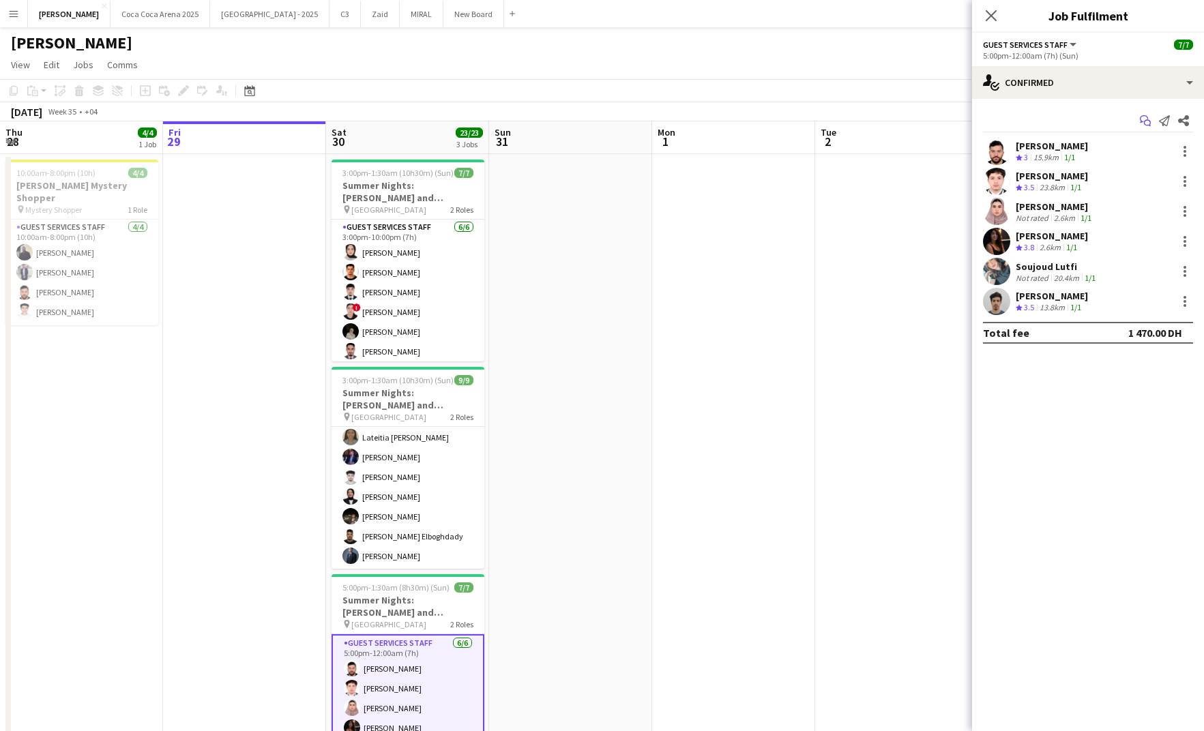
click at [1146, 129] on app-icon "Start chat" at bounding box center [1145, 120] width 19 height 19
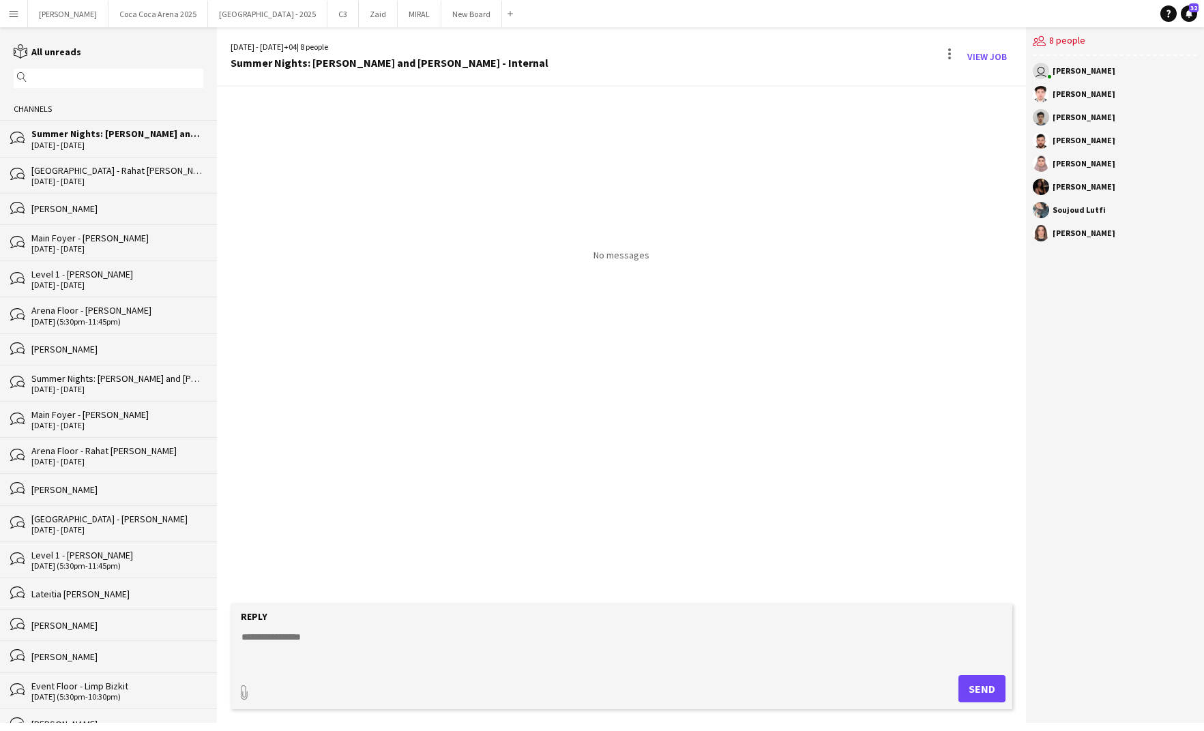
click at [264, 635] on textarea at bounding box center [624, 647] width 769 height 35
paste textarea "**********"
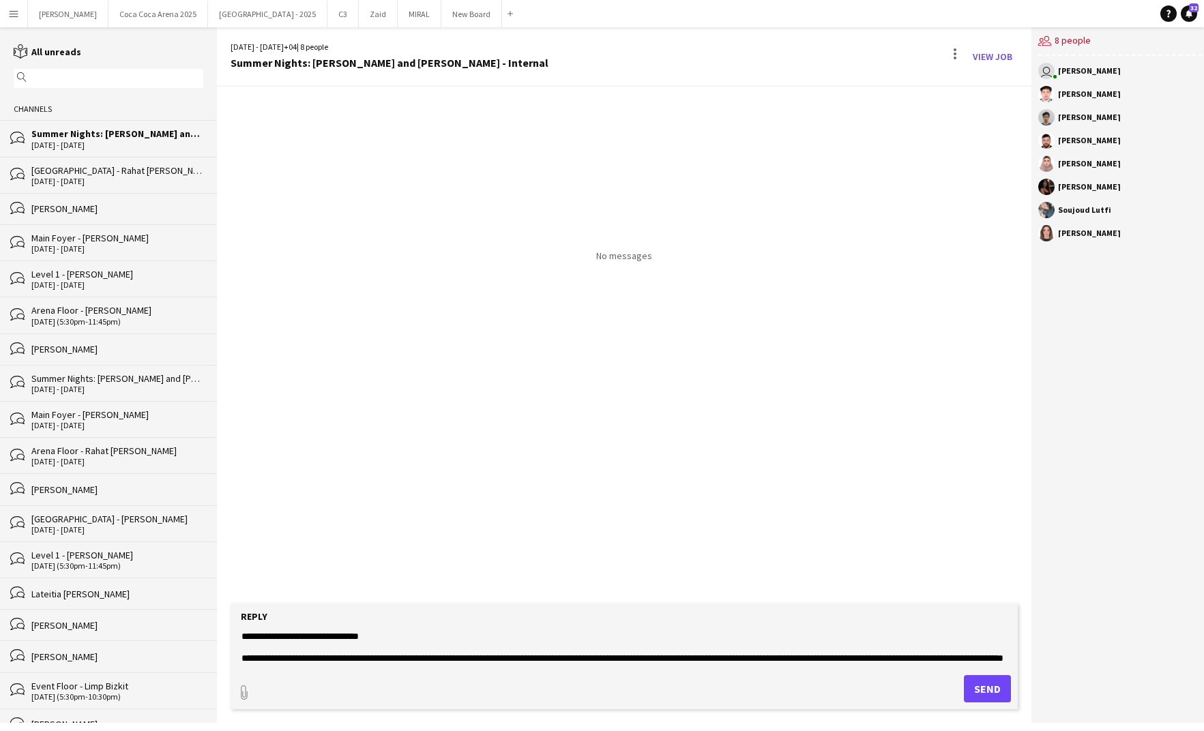
paste textarea "**********"
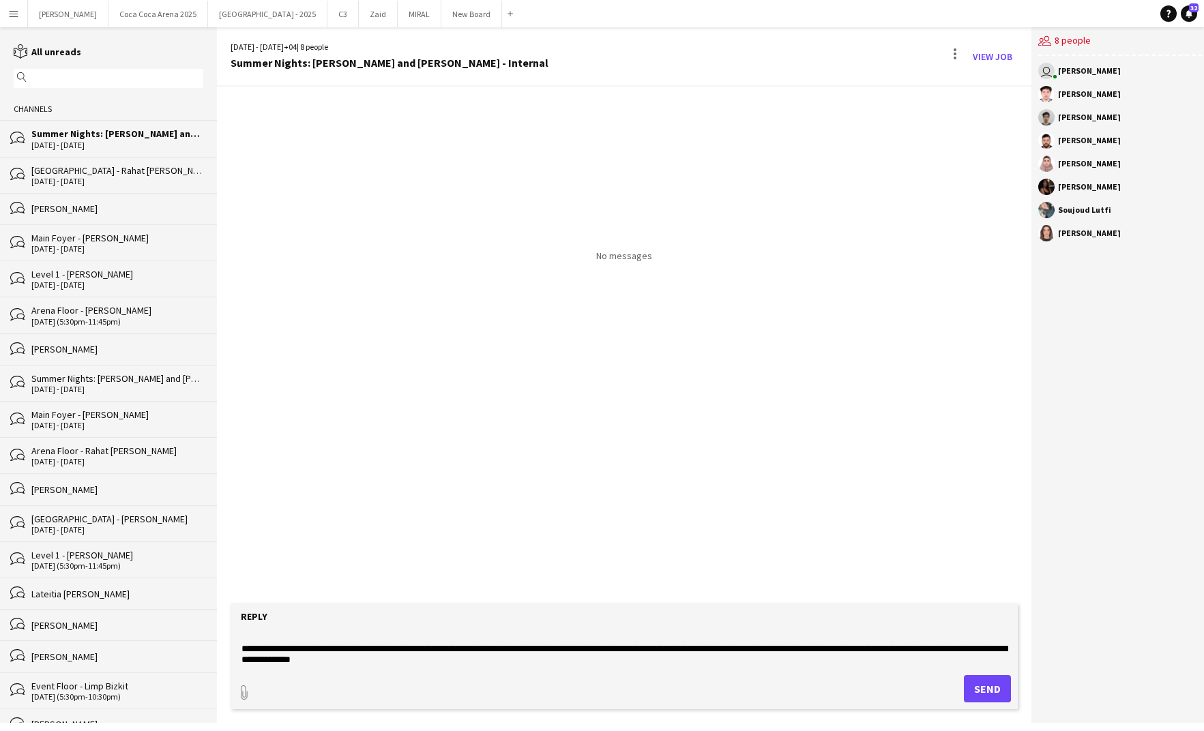
type textarea "**********"
click at [974, 691] on button "Send" at bounding box center [987, 689] width 47 height 27
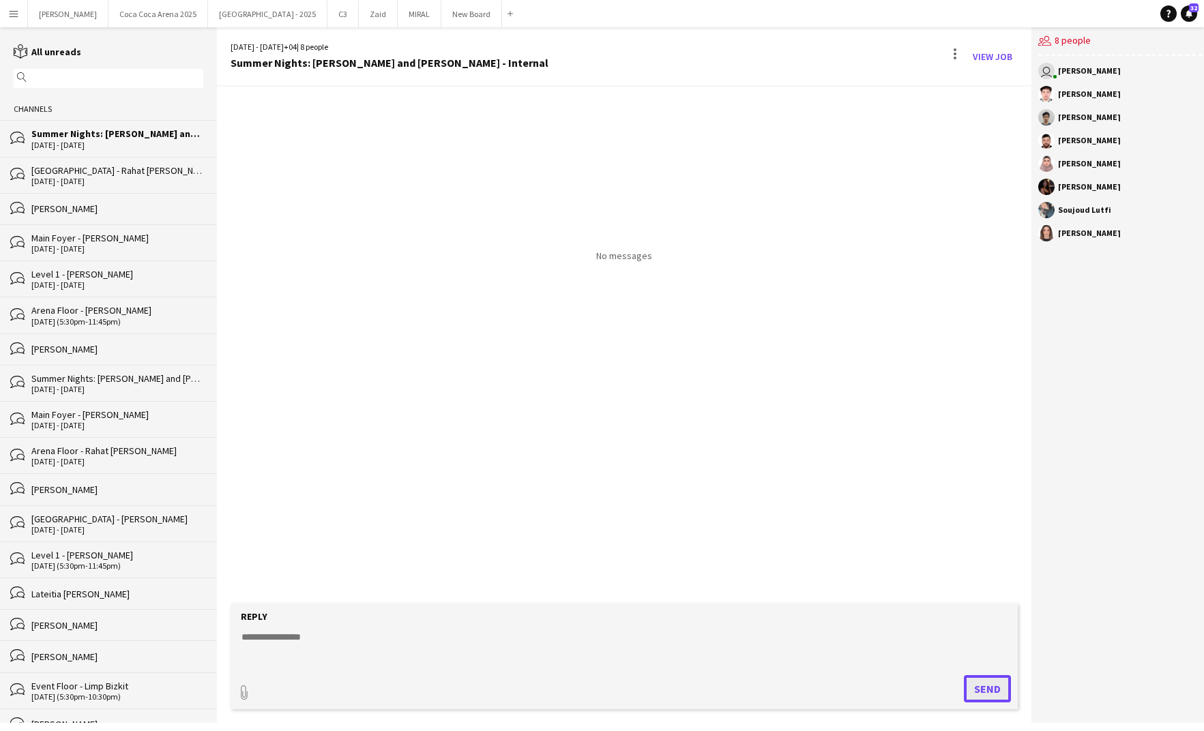
scroll to position [0, 0]
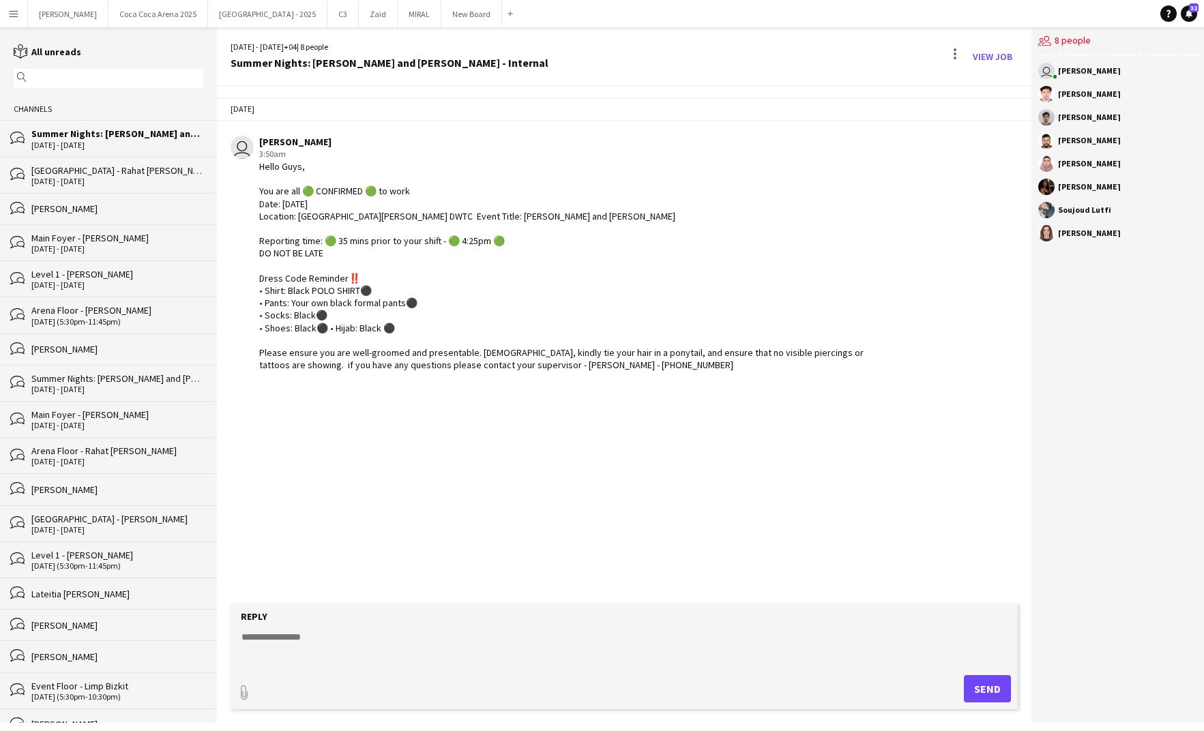
click at [379, 622] on div "Reply" at bounding box center [624, 617] width 774 height 12
click at [291, 633] on textarea at bounding box center [624, 647] width 769 height 35
paste textarea "**********"
type textarea "**********"
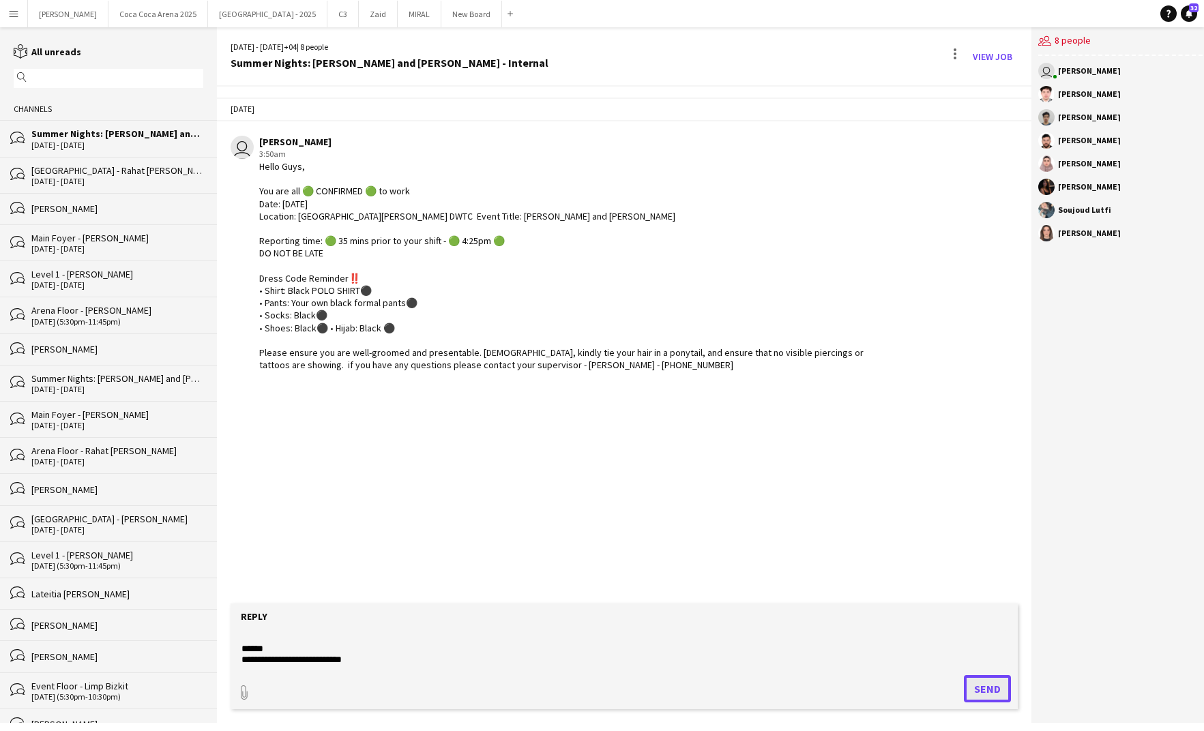
click at [995, 694] on button "Send" at bounding box center [987, 689] width 47 height 27
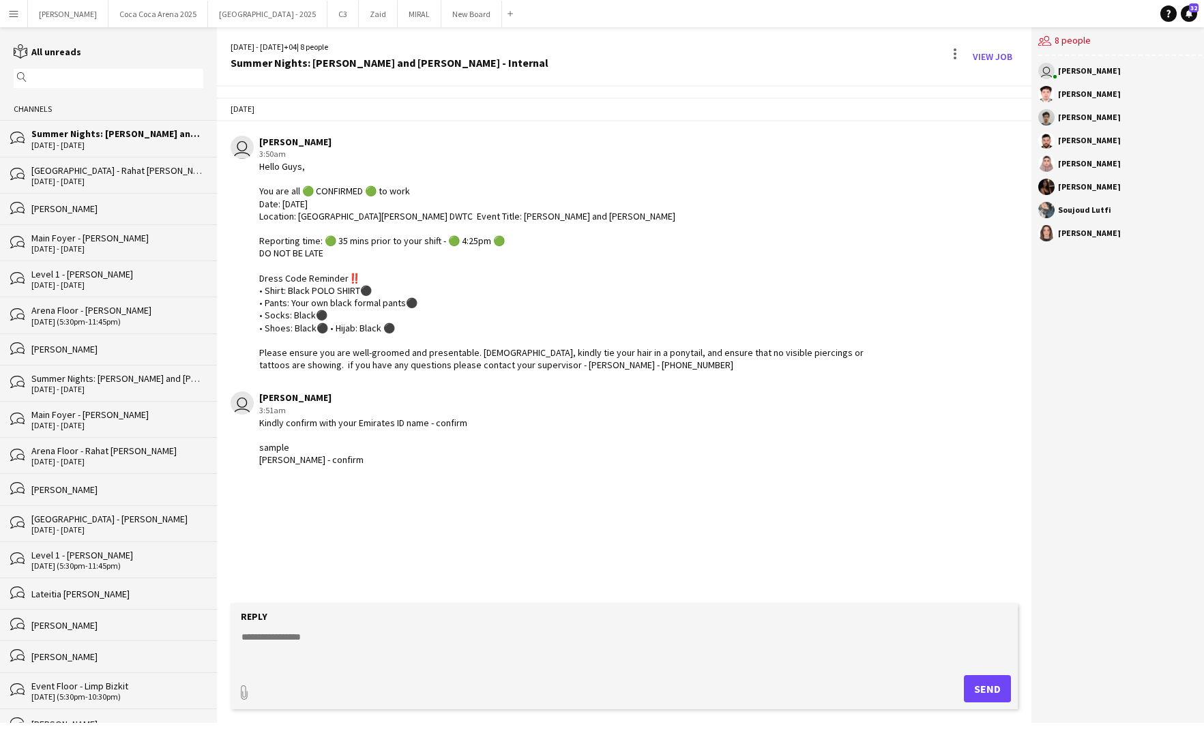
click at [368, 636] on textarea at bounding box center [624, 647] width 769 height 35
paste textarea "**********"
type textarea "**********"
click at [982, 687] on button "Send" at bounding box center [987, 689] width 47 height 27
click at [364, 643] on textarea at bounding box center [624, 647] width 769 height 35
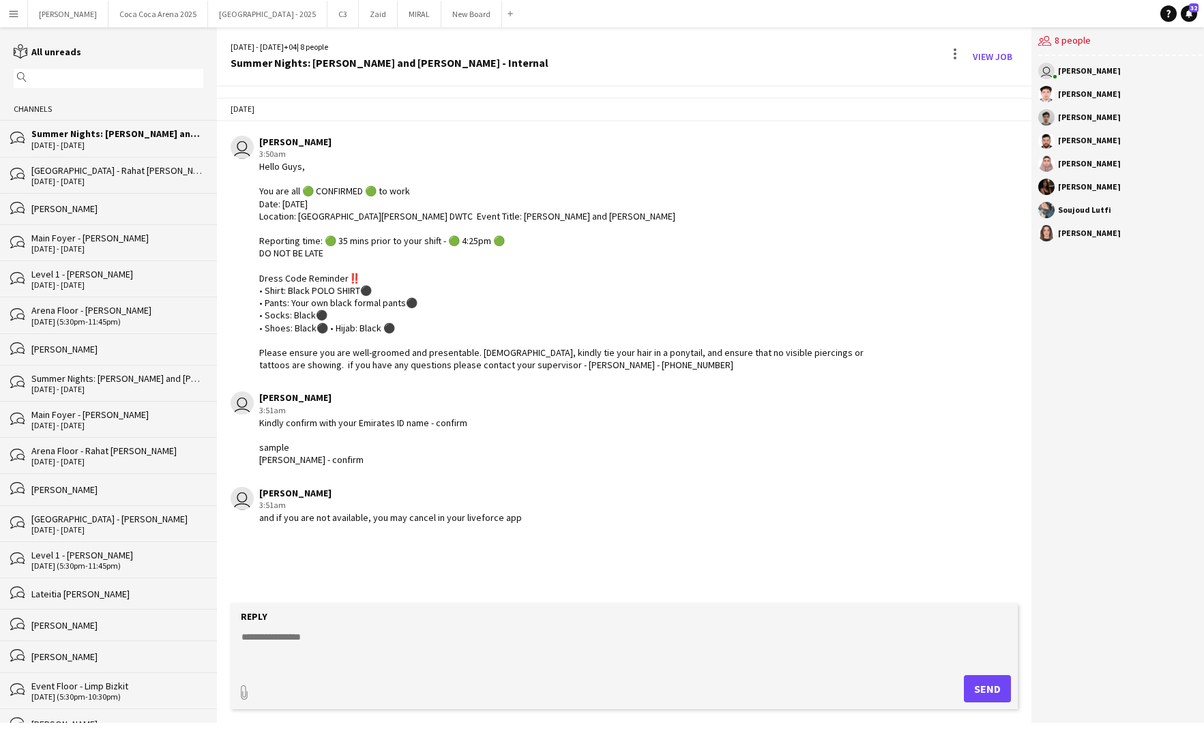
paste textarea "**********"
type textarea "**********"
click at [998, 691] on button "Send" at bounding box center [987, 689] width 47 height 27
click at [110, 141] on div "[DATE] - [DATE]" at bounding box center [117, 146] width 172 height 10
click at [96, 172] on div "[GEOGRAPHIC_DATA] - Rahat [PERSON_NAME]" at bounding box center [117, 170] width 172 height 12
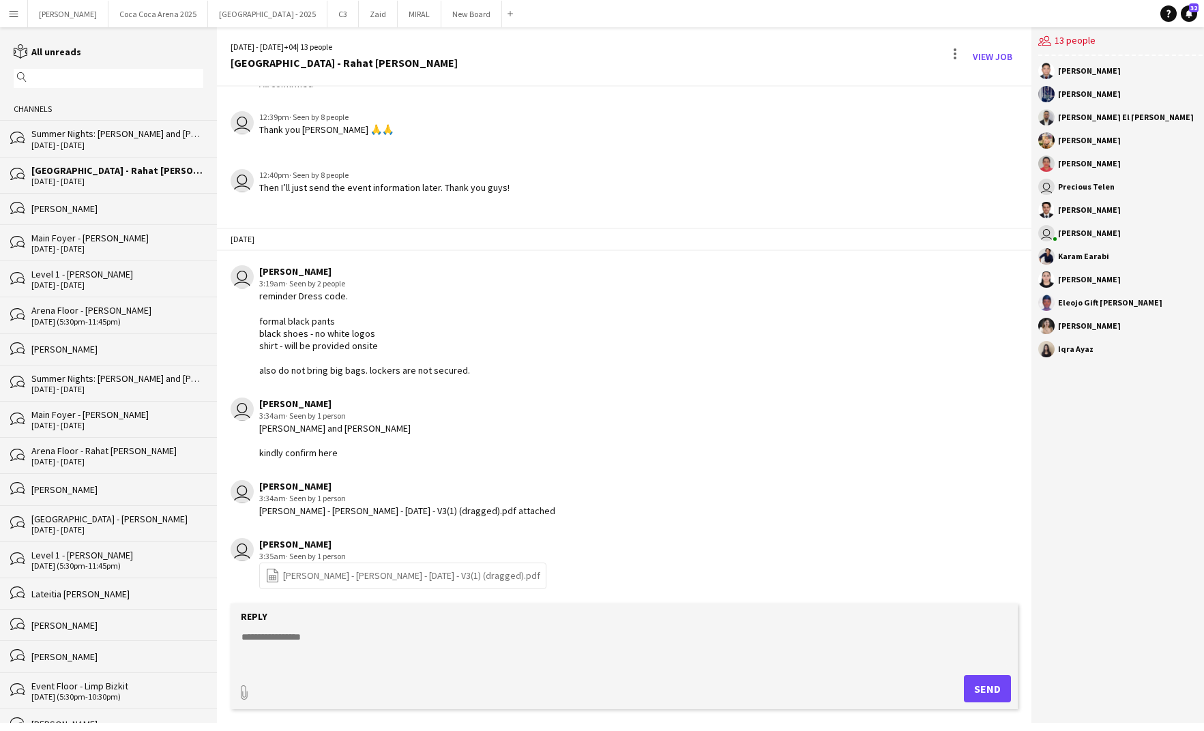
scroll to position [1730, 0]
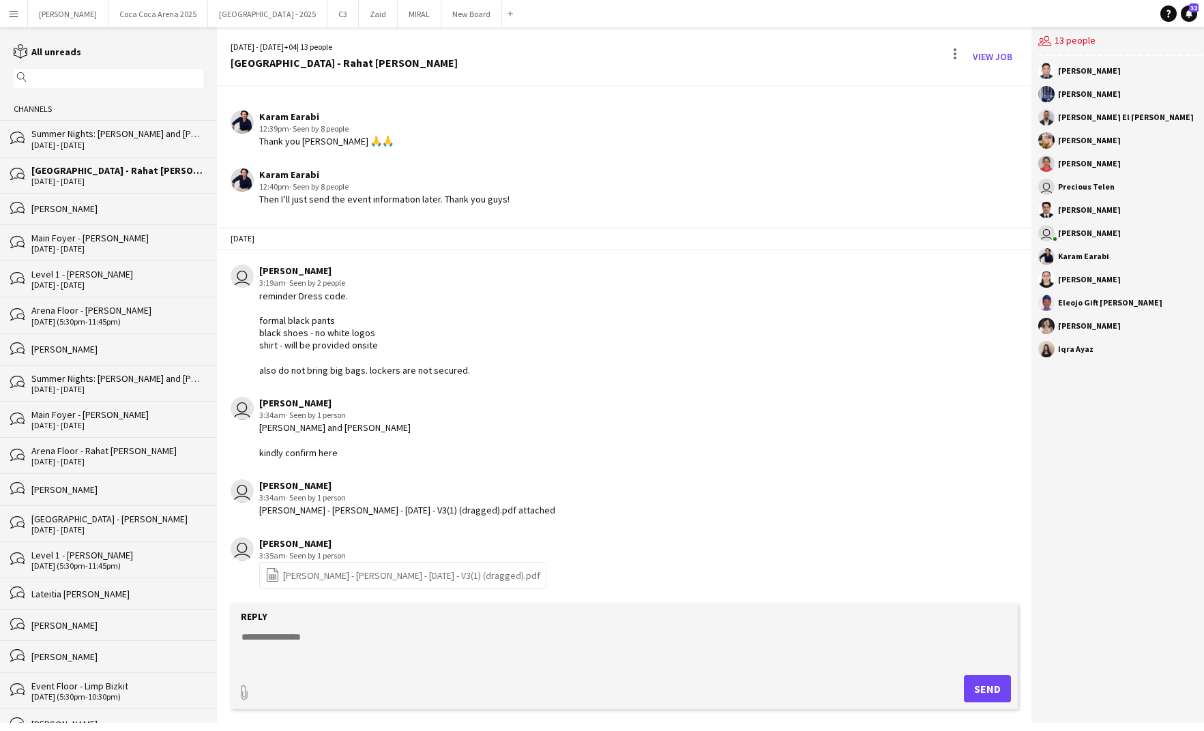
click at [81, 204] on div "[PERSON_NAME]" at bounding box center [117, 209] width 172 height 12
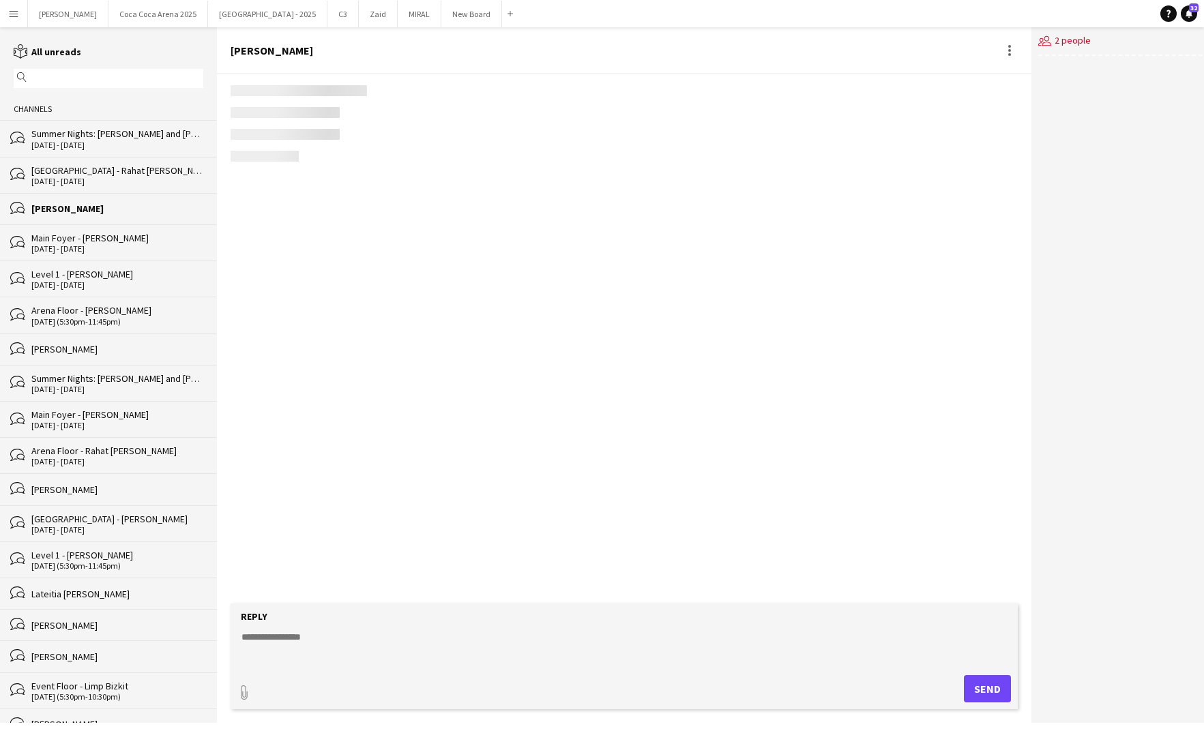
scroll to position [100, 0]
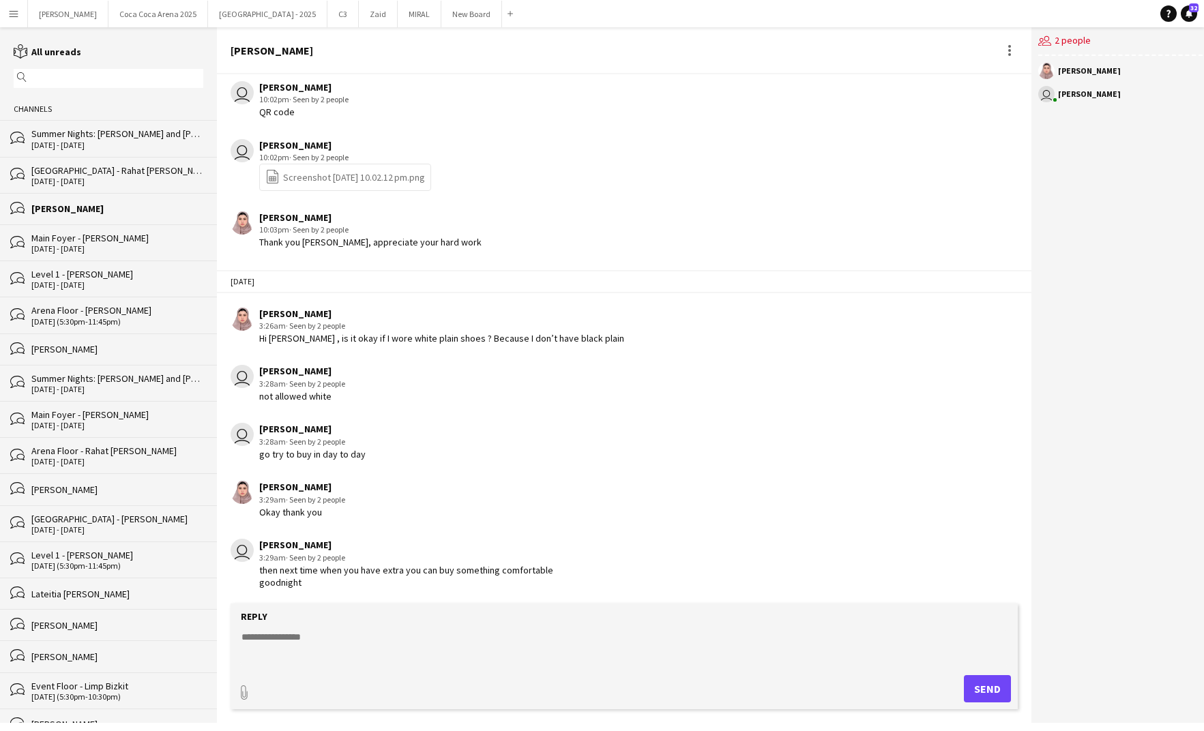
click at [87, 143] on div "[DATE] - [DATE]" at bounding box center [117, 146] width 172 height 10
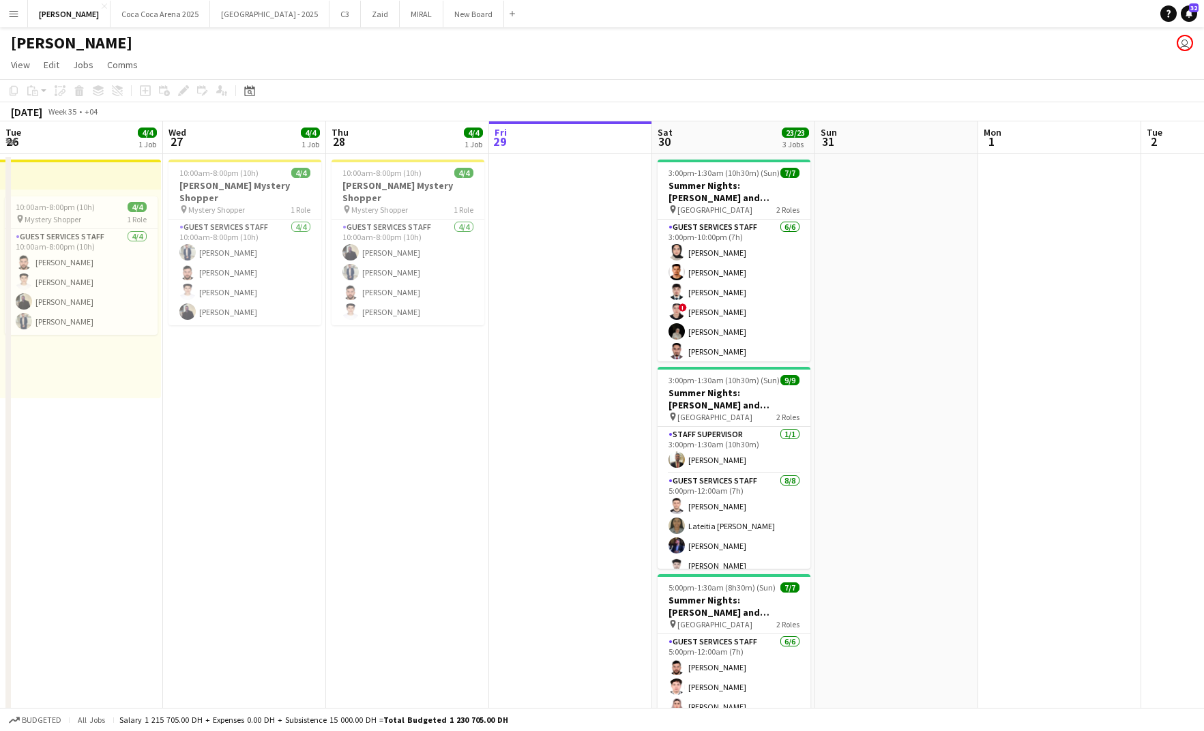
scroll to position [0, 326]
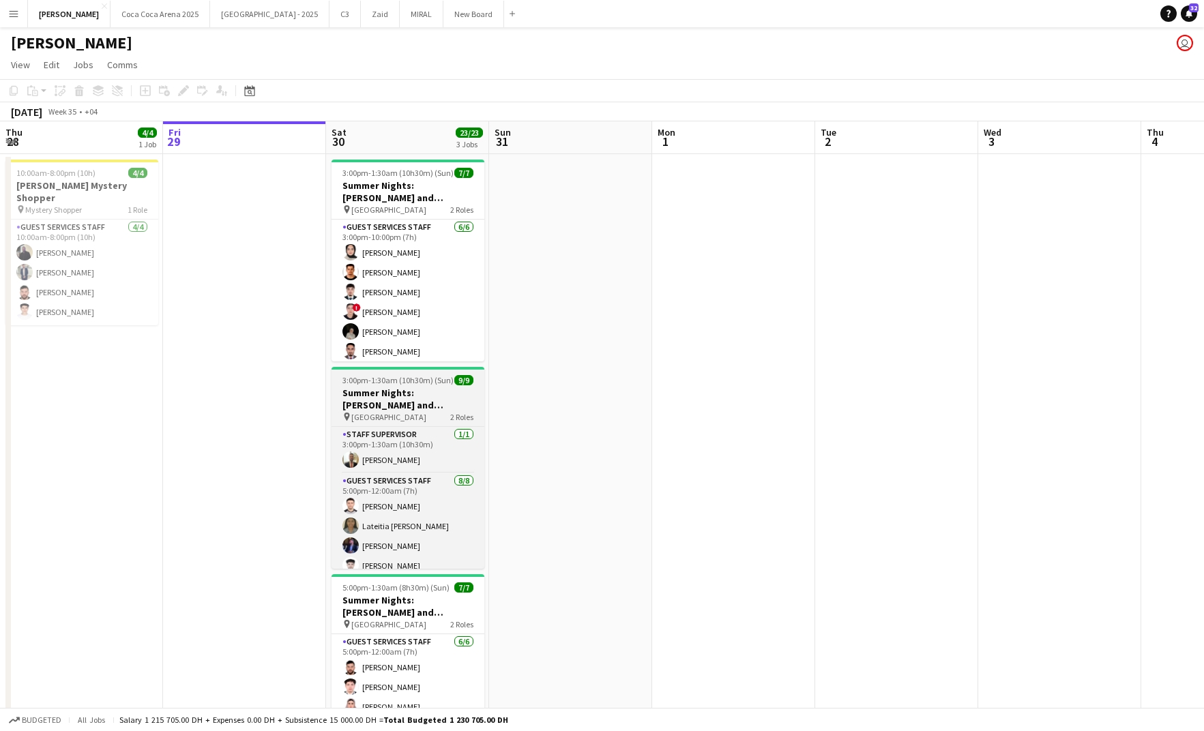
click at [386, 416] on span "[GEOGRAPHIC_DATA]" at bounding box center [388, 417] width 75 height 10
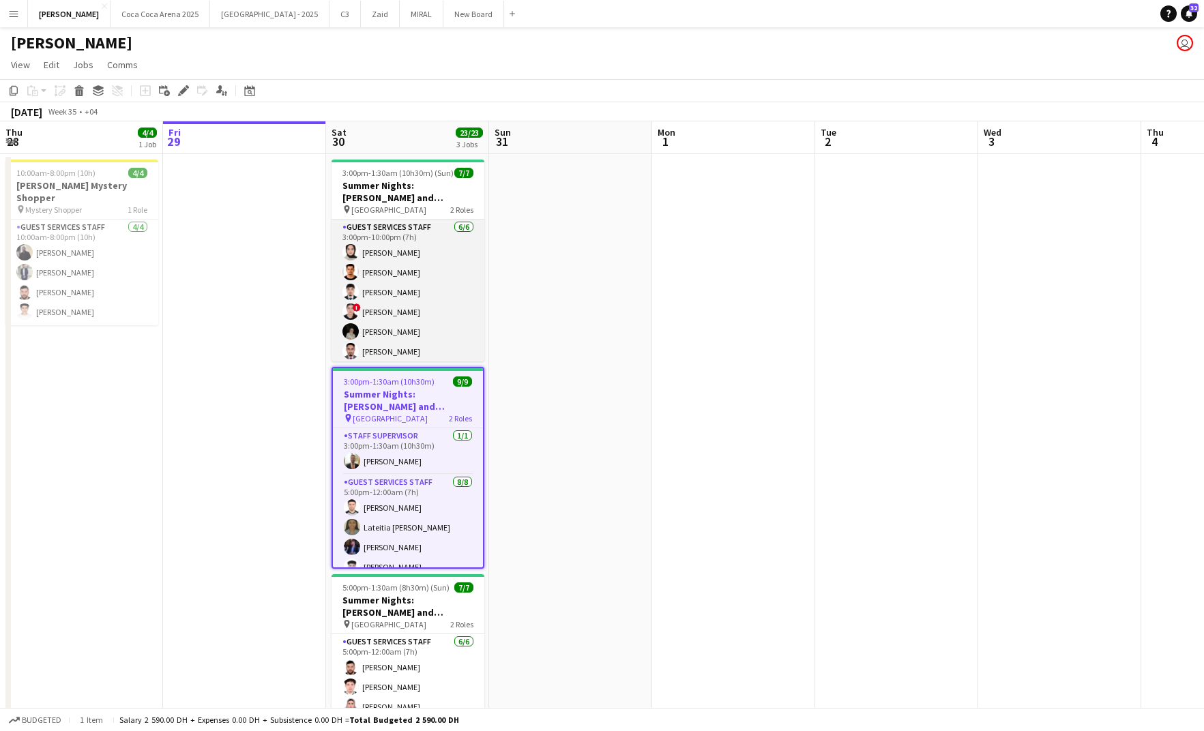
click at [392, 308] on app-card-role "Guest Services Staff [DATE] 3:00pm-10:00pm (7h) Zeen [PERSON_NAME] [PERSON_NAME…" at bounding box center [408, 292] width 153 height 145
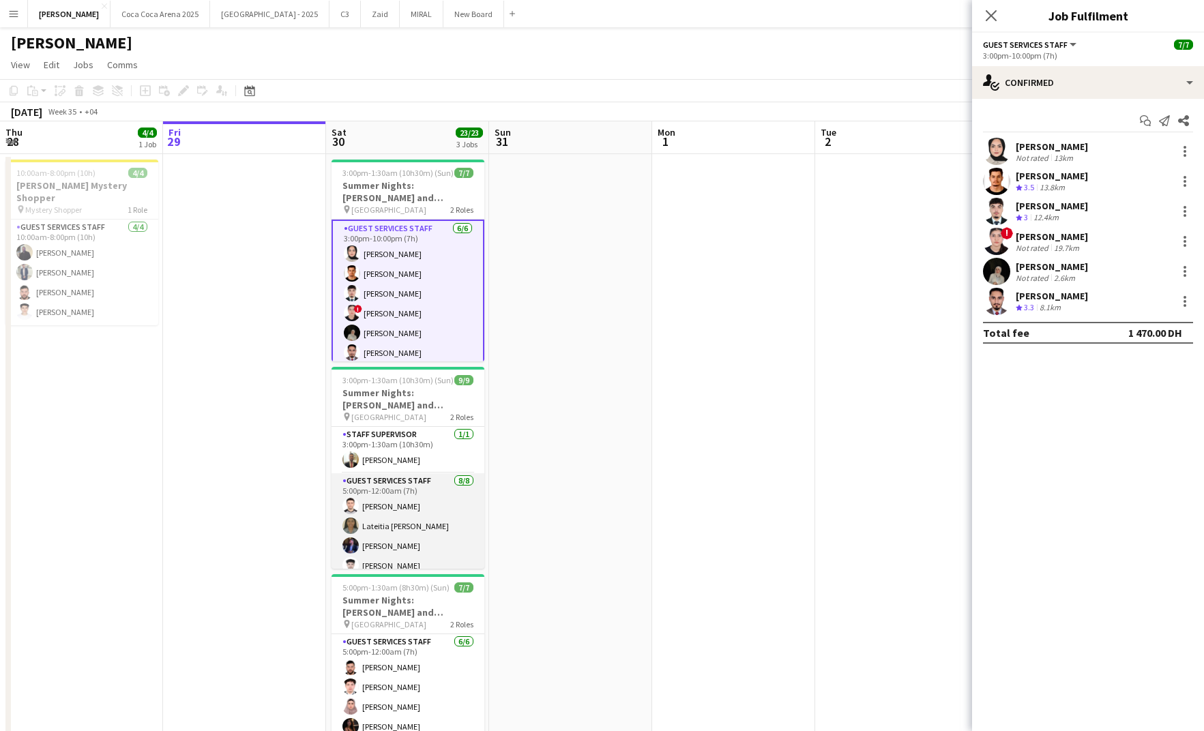
click at [373, 509] on app-card-role "Guest Services Staff 8/8 5:00pm-12:00am (7h) Hamza ALmohareb Lateitia D’silva B…" at bounding box center [408, 566] width 153 height 185
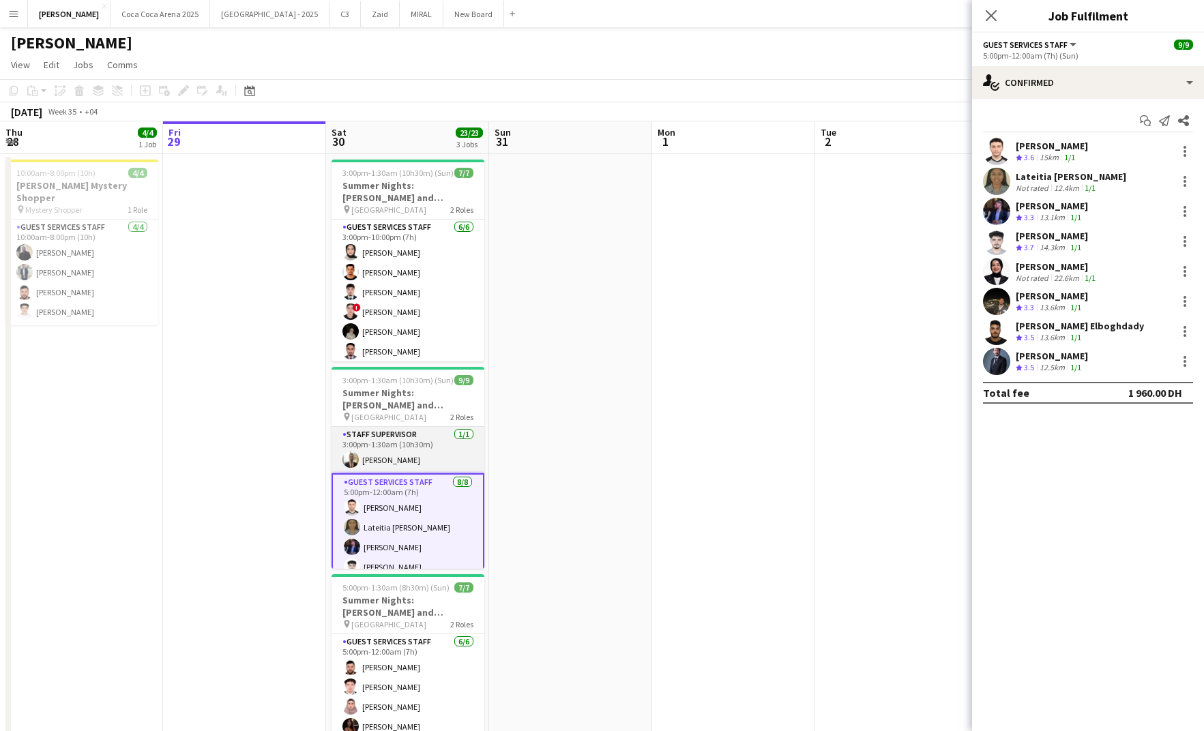
click at [381, 434] on app-card-role "Staff Supervisor 1/1 3:00pm-1:30am (10h30m) Ayman Kassem" at bounding box center [408, 450] width 153 height 46
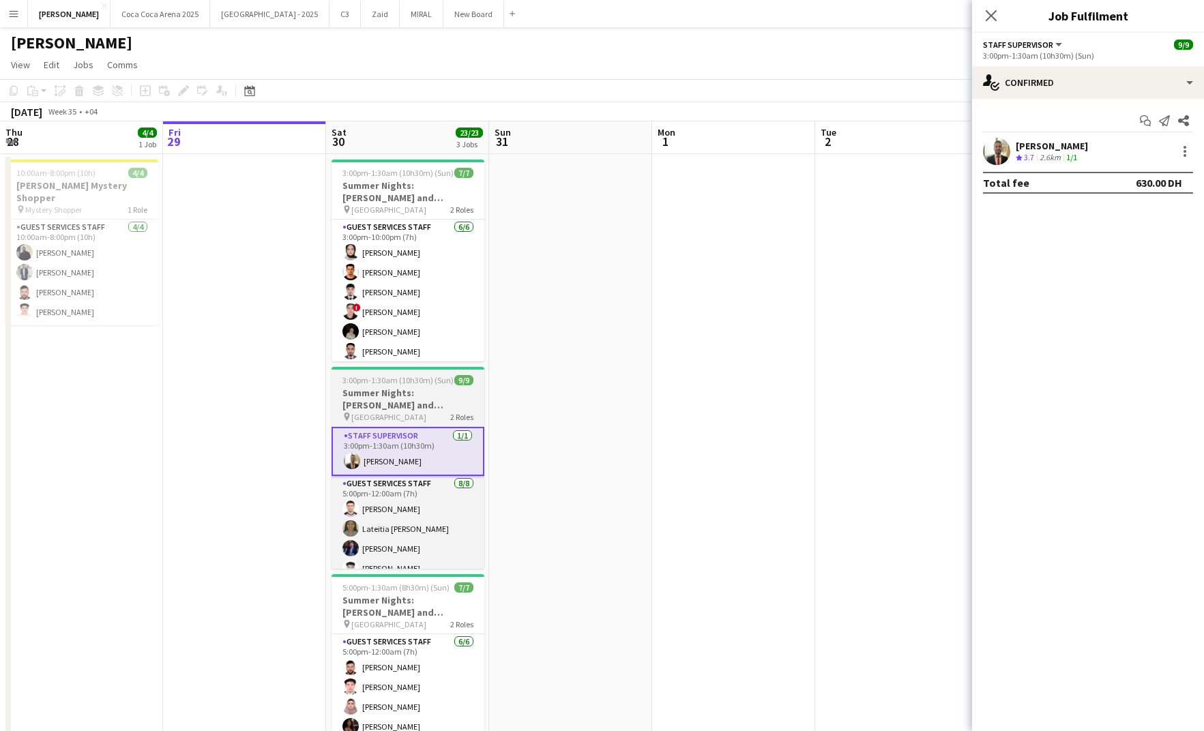
click at [380, 401] on h3 "Summer Nights: [PERSON_NAME] and [PERSON_NAME] - Internal" at bounding box center [408, 399] width 153 height 25
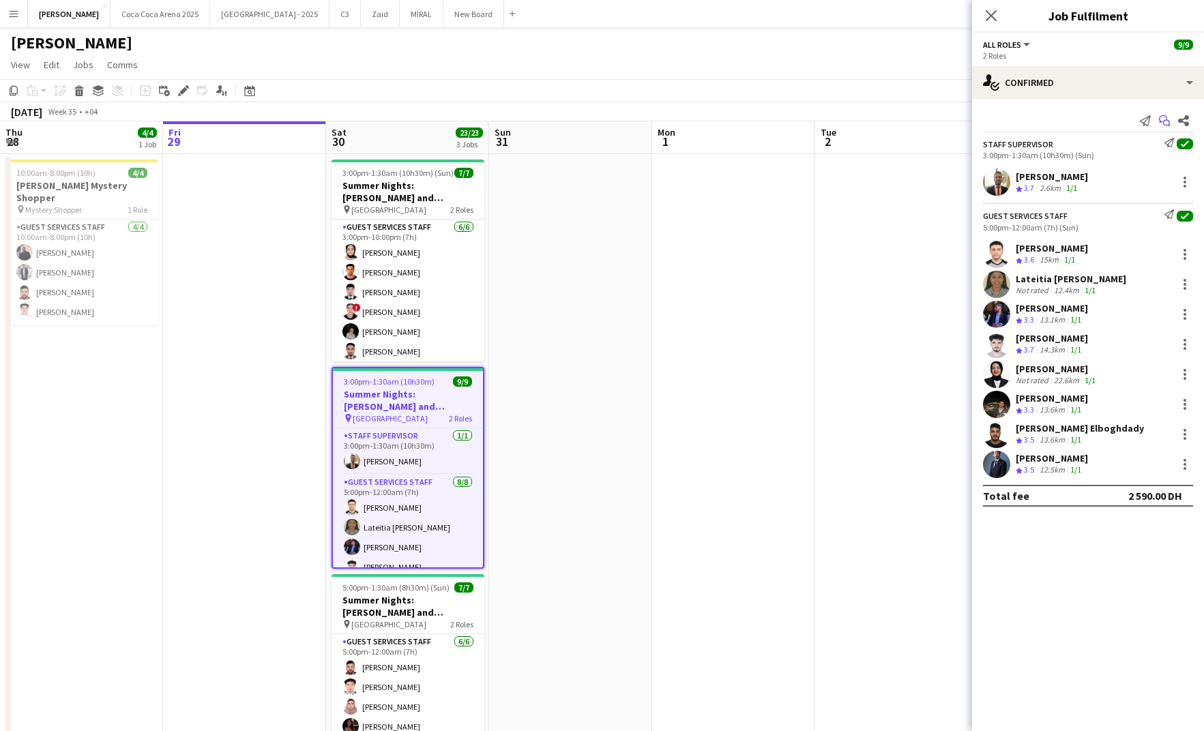
click at [1156, 122] on app-icon "Start chat" at bounding box center [1164, 120] width 19 height 19
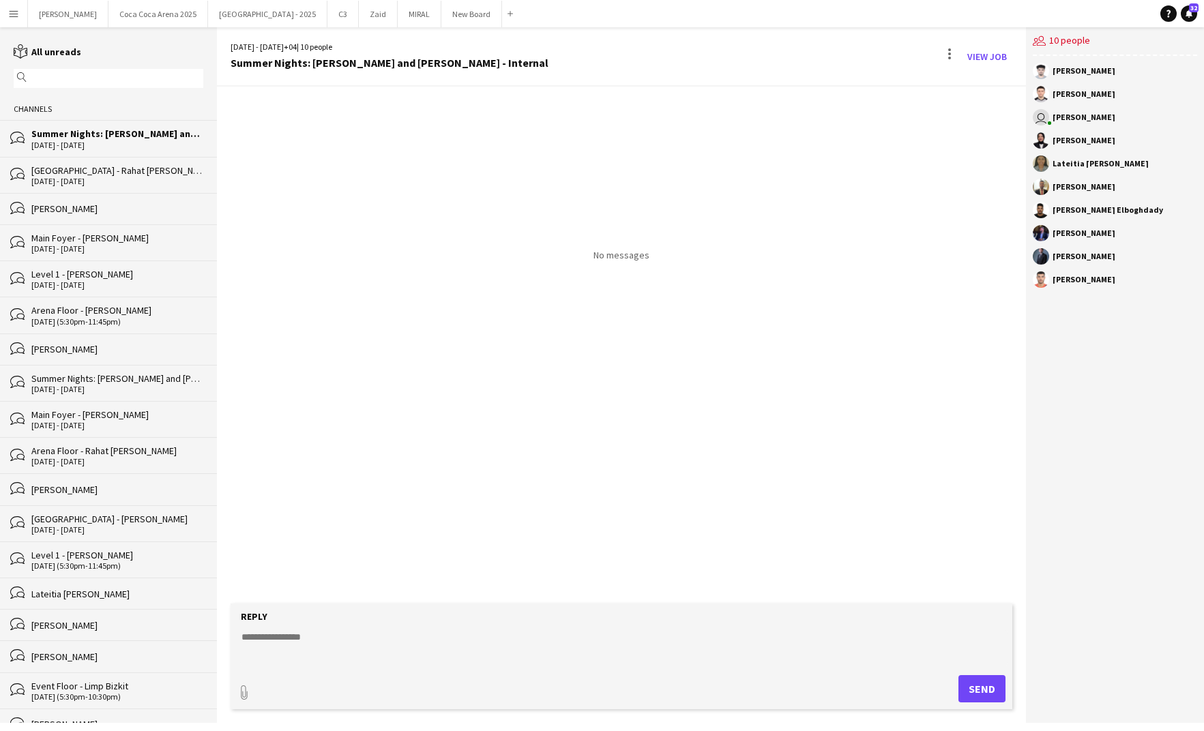
click at [304, 641] on textarea at bounding box center [624, 647] width 769 height 35
paste textarea "**********"
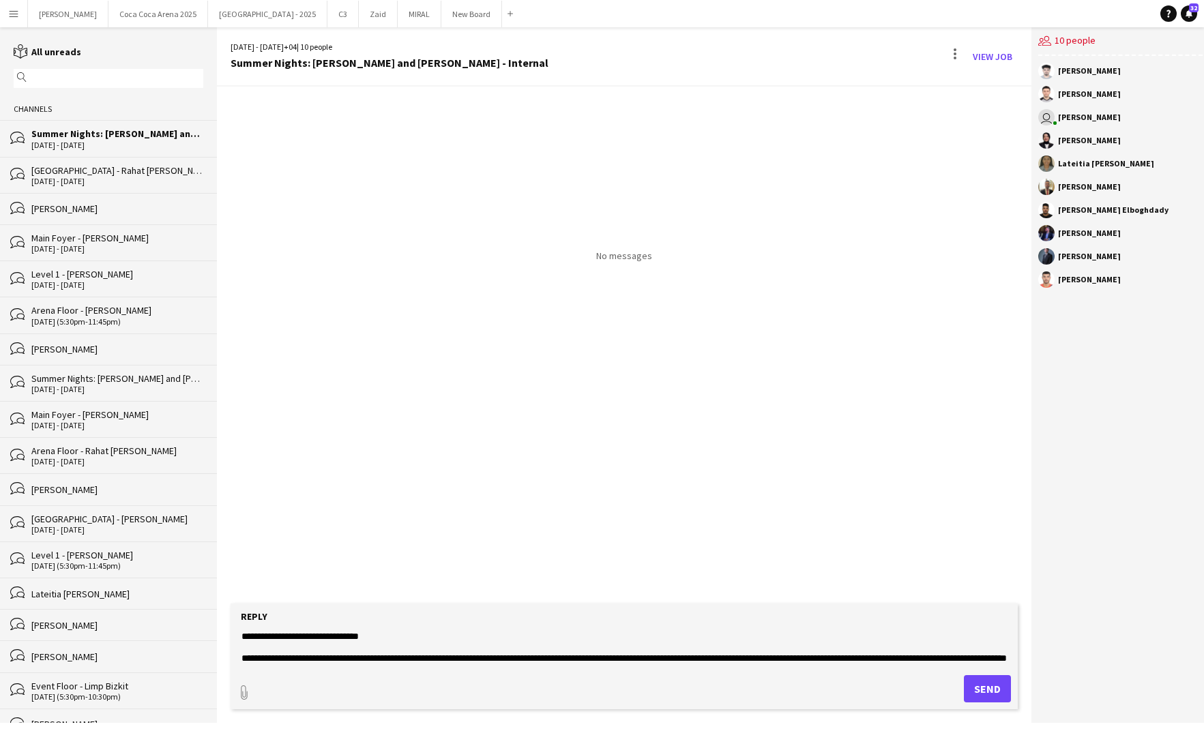
paste textarea "**********"
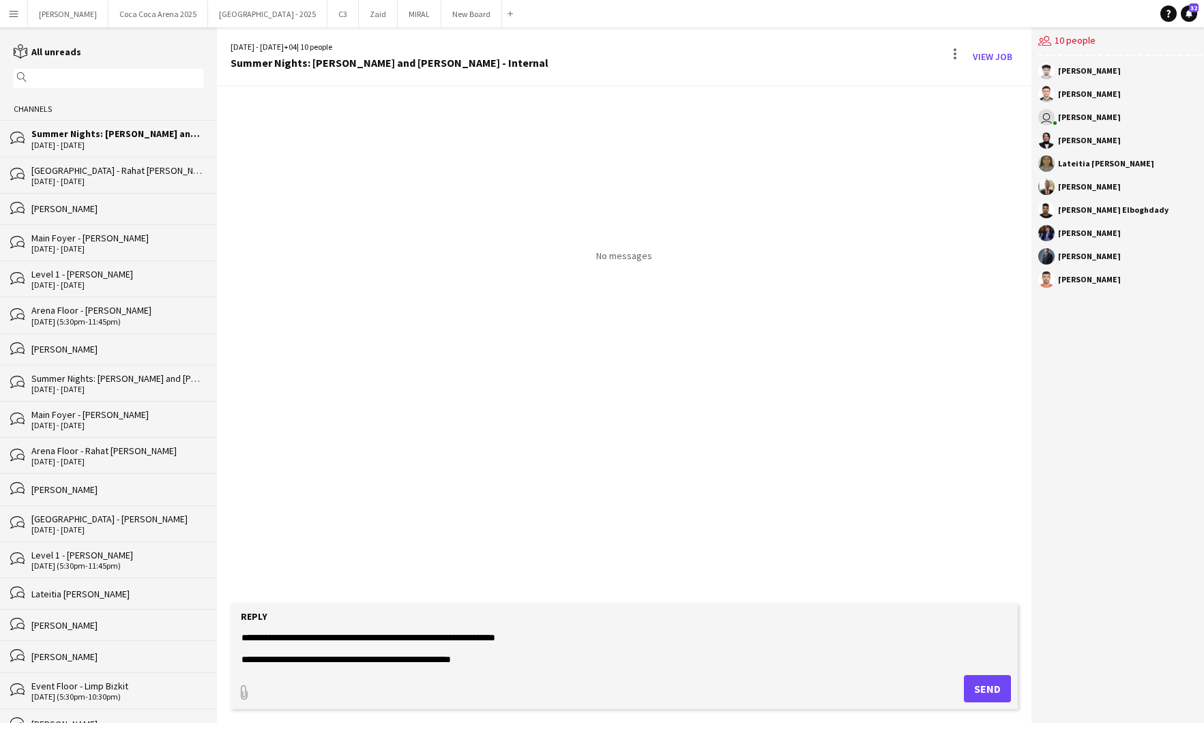
scroll to position [54, 0]
click at [441, 648] on textarea "**********" at bounding box center [624, 647] width 769 height 35
type textarea "**********"
click at [986, 682] on button "Send" at bounding box center [987, 689] width 47 height 27
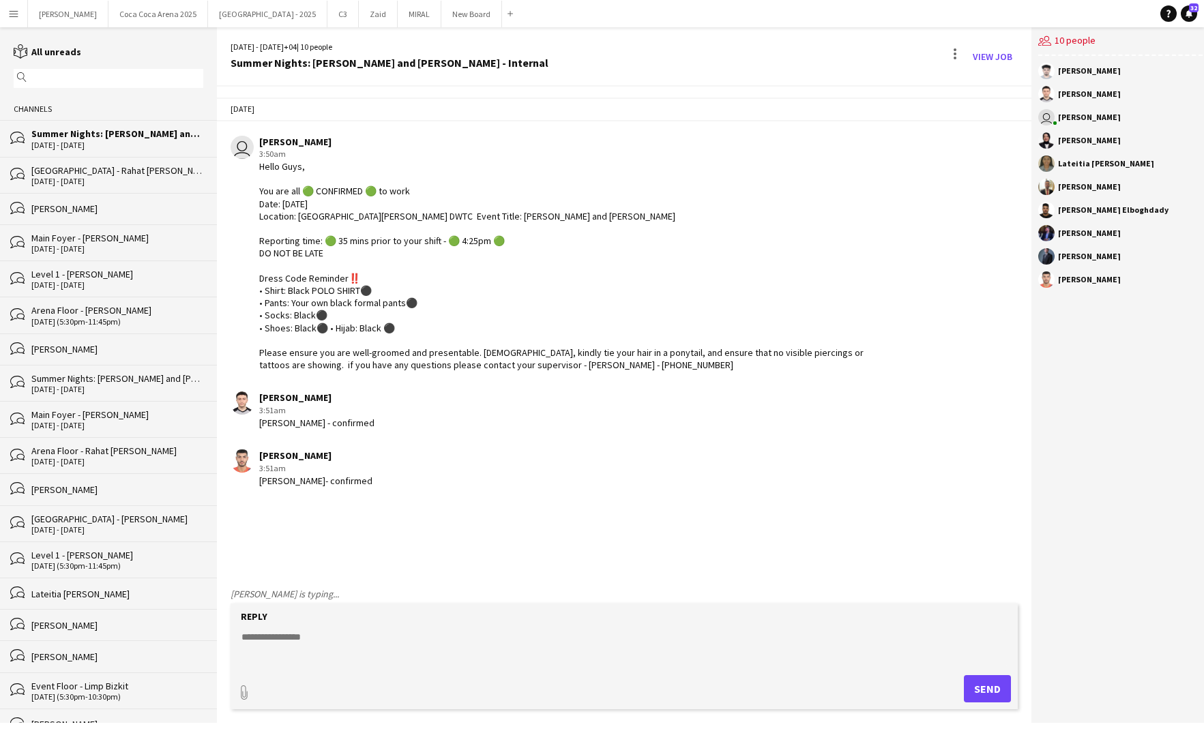
click at [401, 641] on textarea at bounding box center [624, 647] width 769 height 35
paste textarea "**********"
type textarea "**********"
click at [974, 694] on button "Send" at bounding box center [987, 689] width 47 height 27
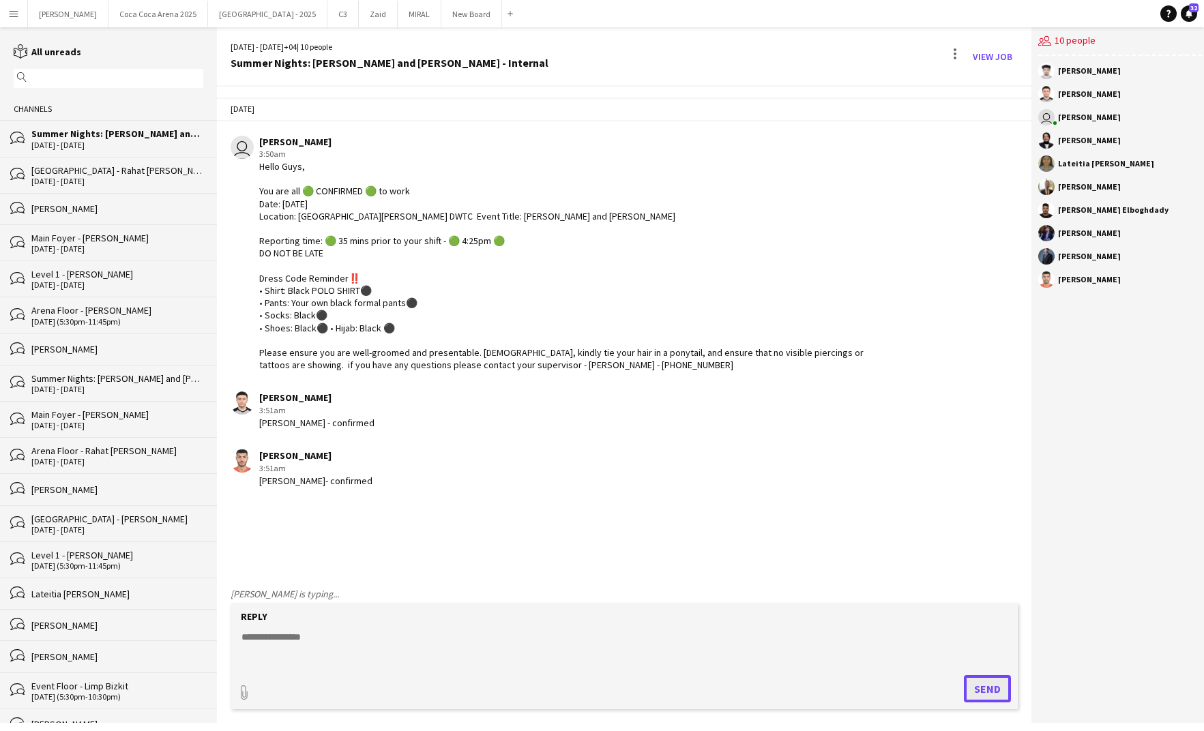
scroll to position [0, 0]
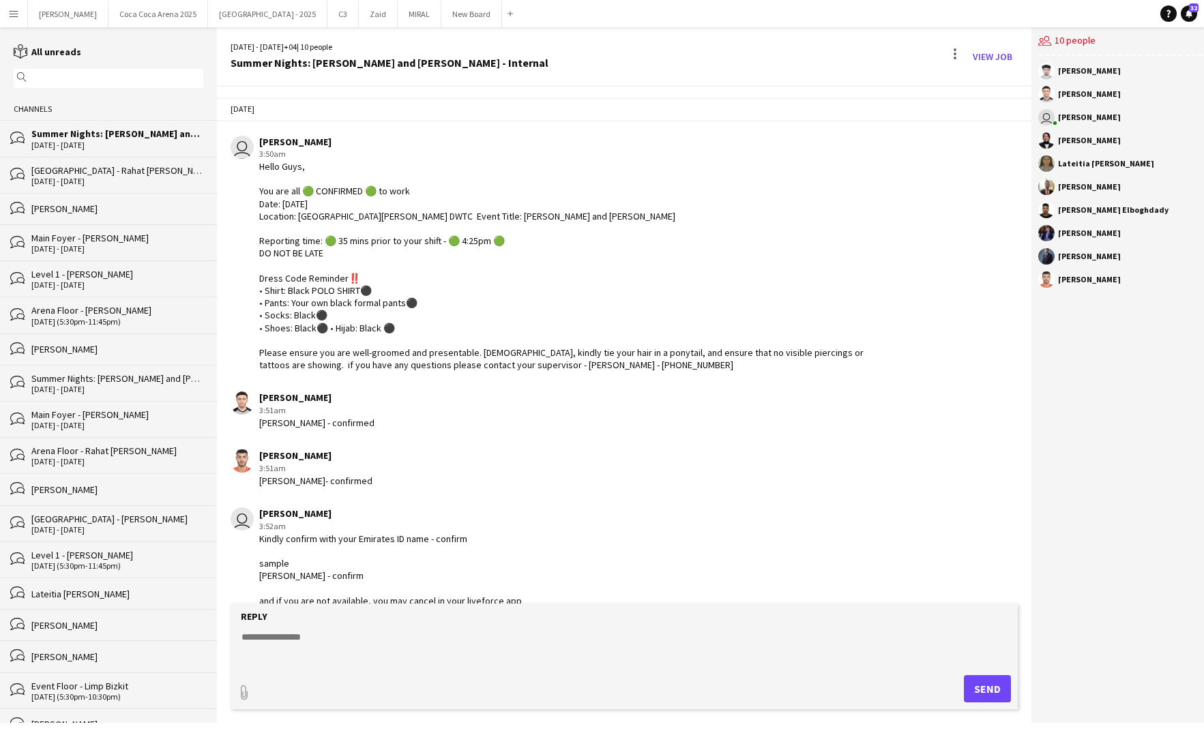
click at [388, 634] on textarea at bounding box center [624, 647] width 769 height 35
paste textarea "**********"
type textarea "**********"
click at [974, 699] on button "Send" at bounding box center [987, 689] width 47 height 27
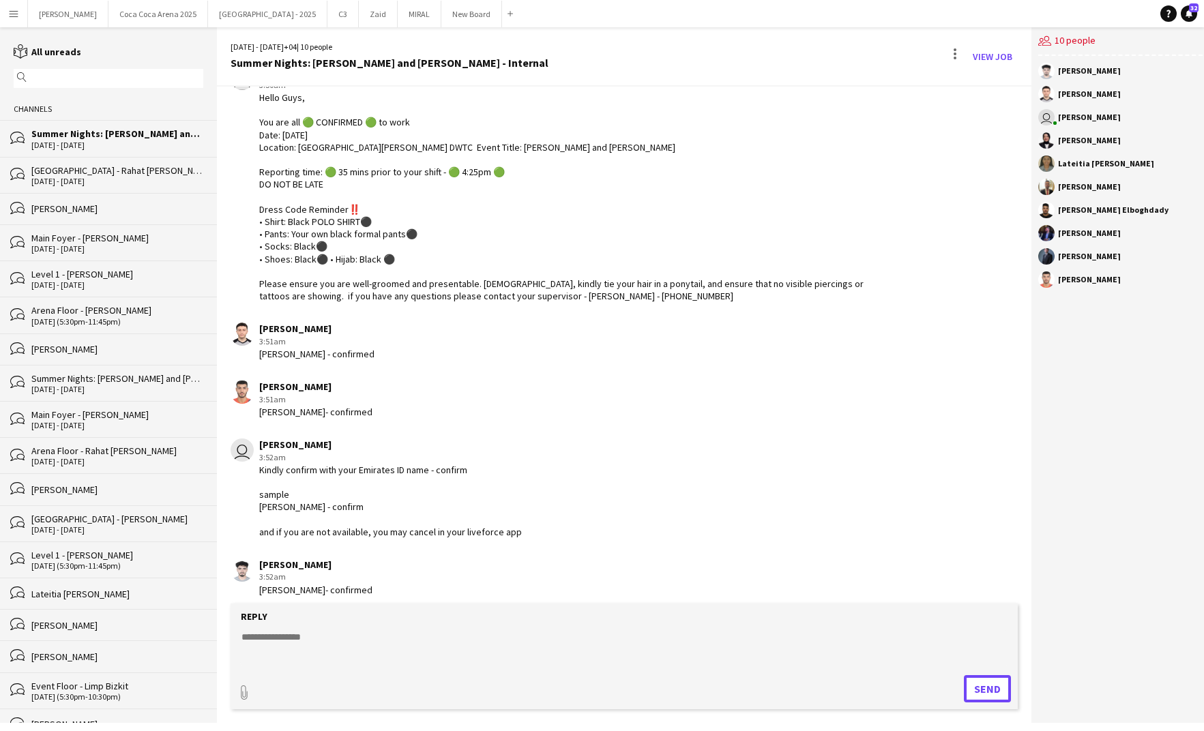
scroll to position [135, 0]
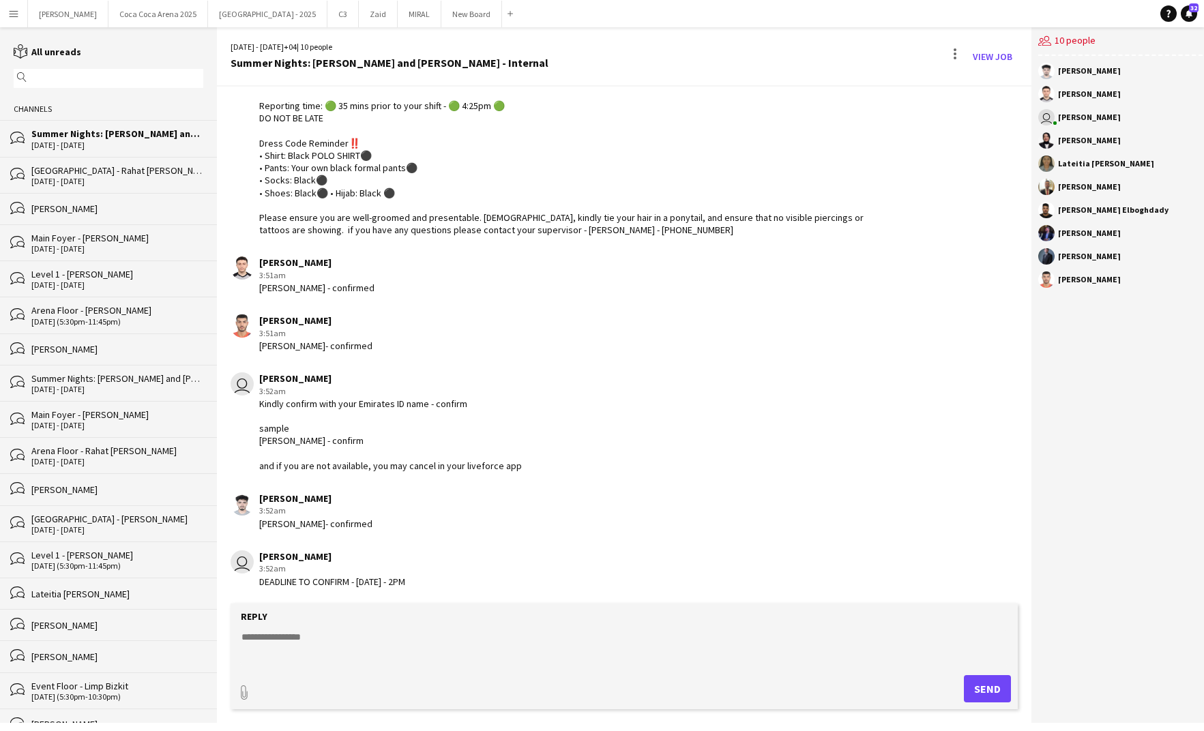
click at [321, 631] on textarea at bounding box center [624, 647] width 769 height 35
type textarea "**********"
click at [994, 691] on button "Send" at bounding box center [987, 689] width 47 height 27
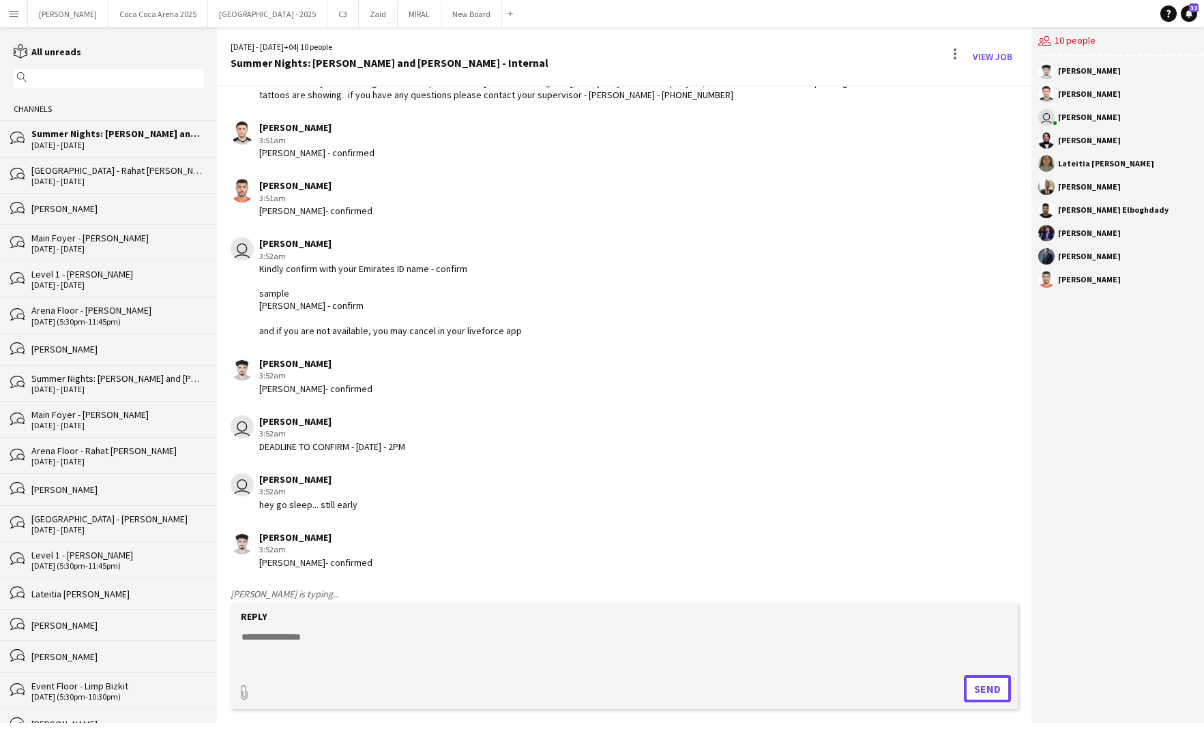
scroll to position [309, 0]
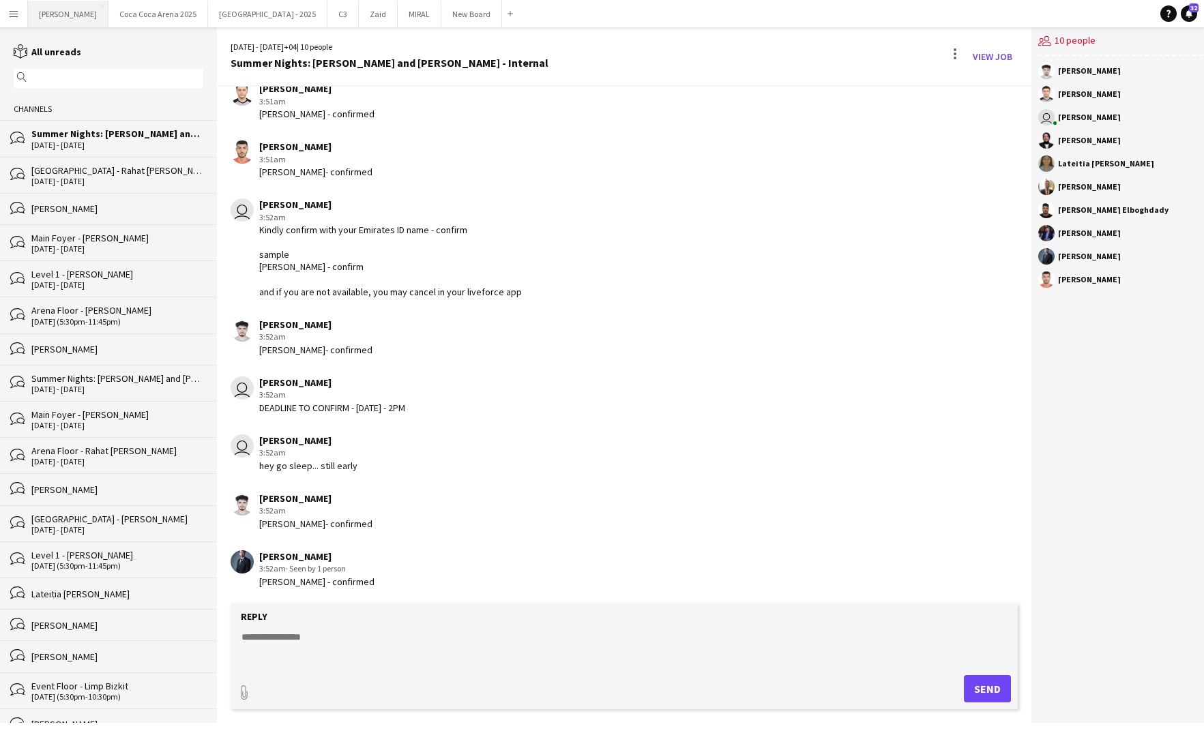
click at [52, 17] on button "Kate Close" at bounding box center [68, 14] width 81 height 27
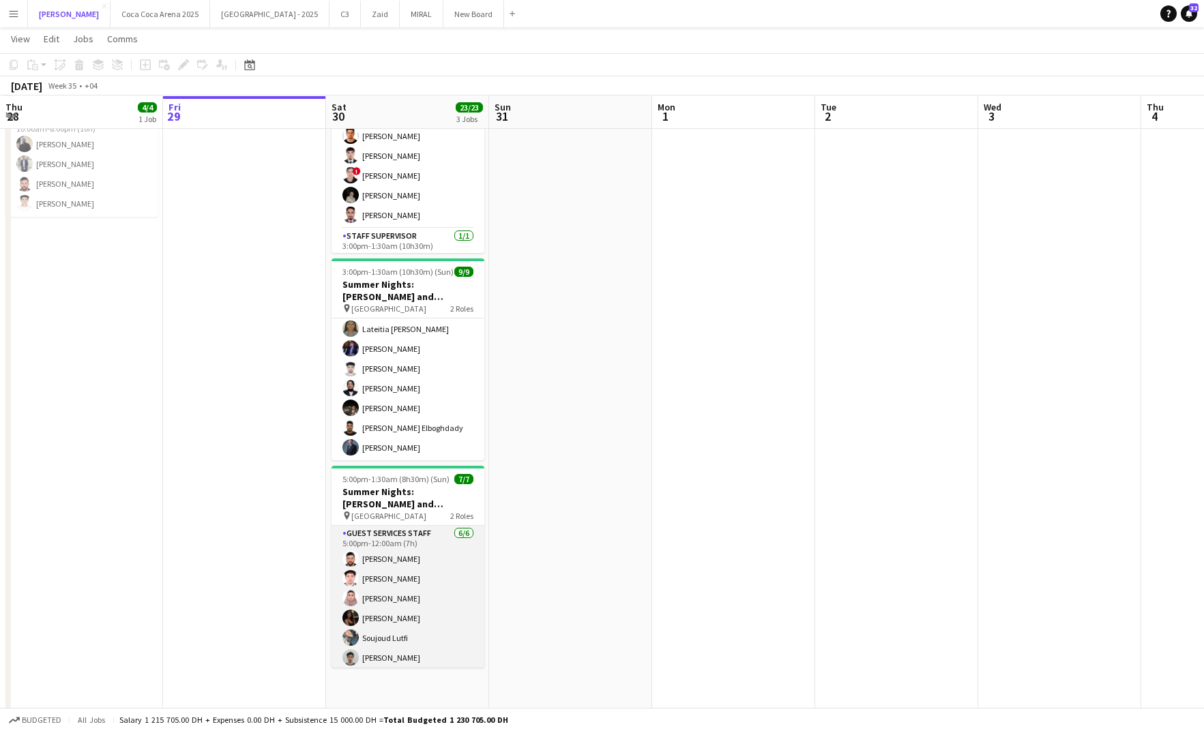
scroll to position [1, 0]
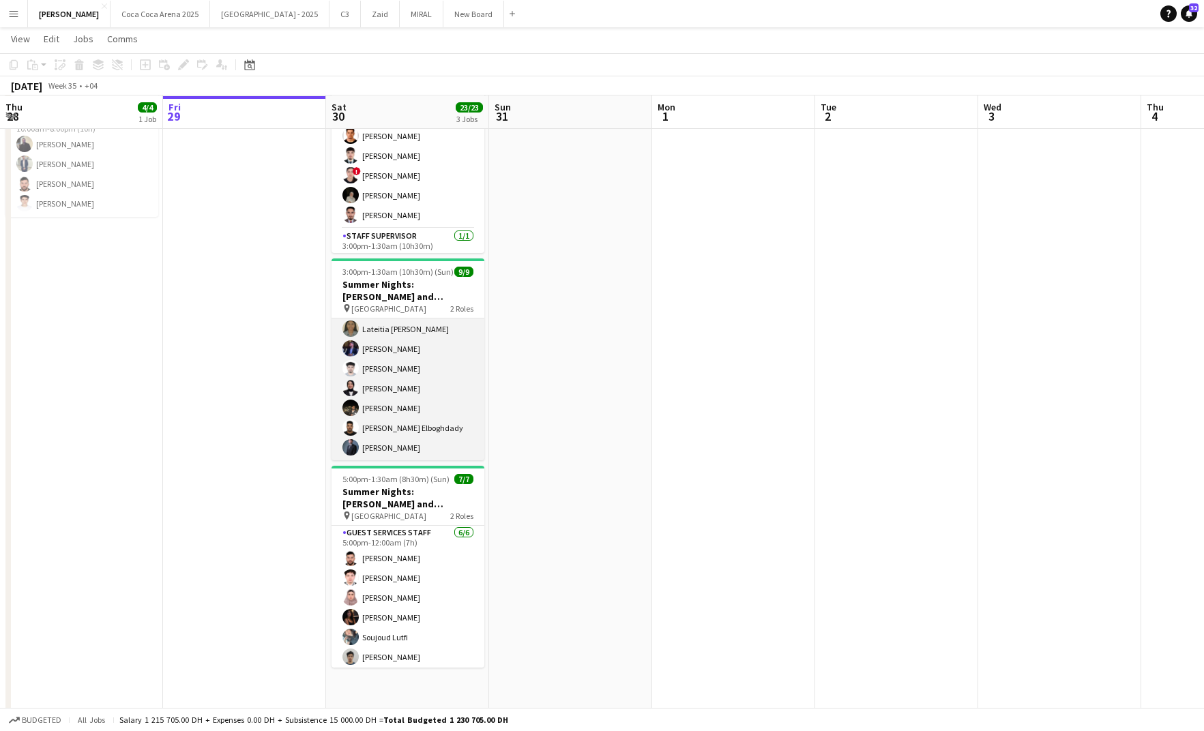
click at [364, 421] on app-card-role "Guest Services Staff 8/8 5:00pm-12:00am (7h) Hamza ALmohareb Lateitia D’silva B…" at bounding box center [408, 368] width 153 height 185
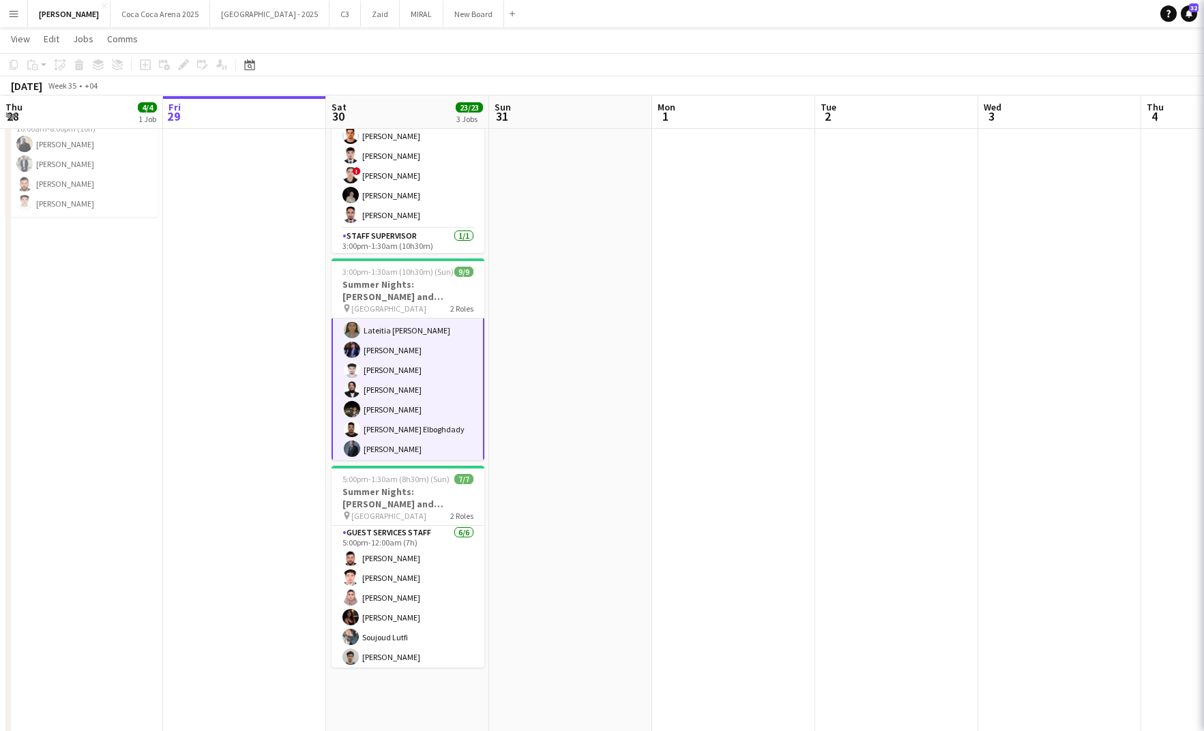
scroll to position [90, 0]
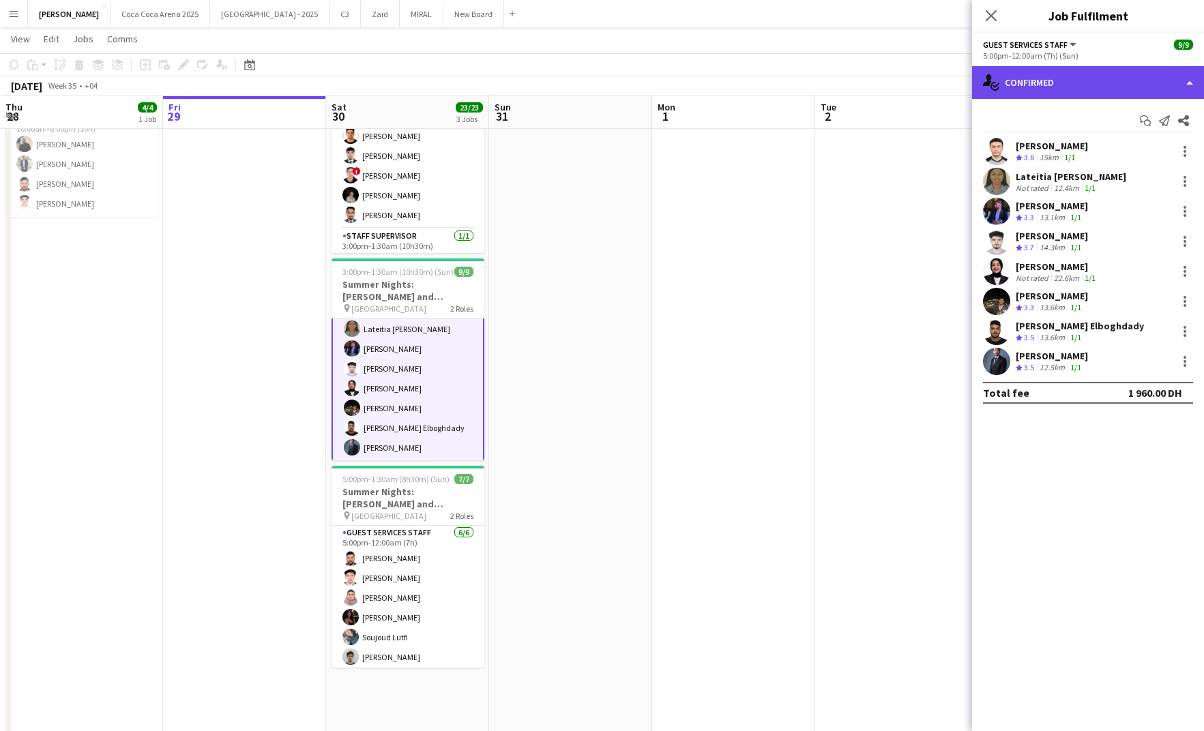
click at [1019, 87] on div "single-neutral-actions-check-2 Confirmed" at bounding box center [1088, 82] width 232 height 33
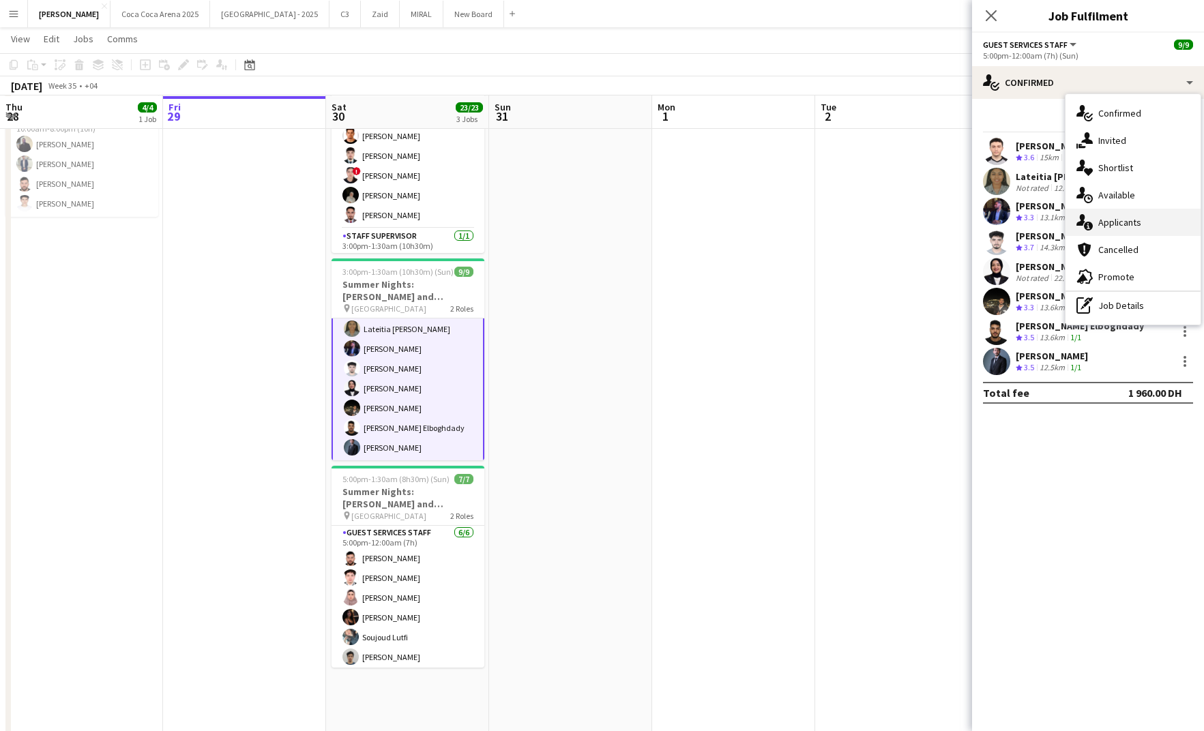
click at [1096, 212] on div "single-neutral-actions-information Applicants" at bounding box center [1133, 222] width 135 height 27
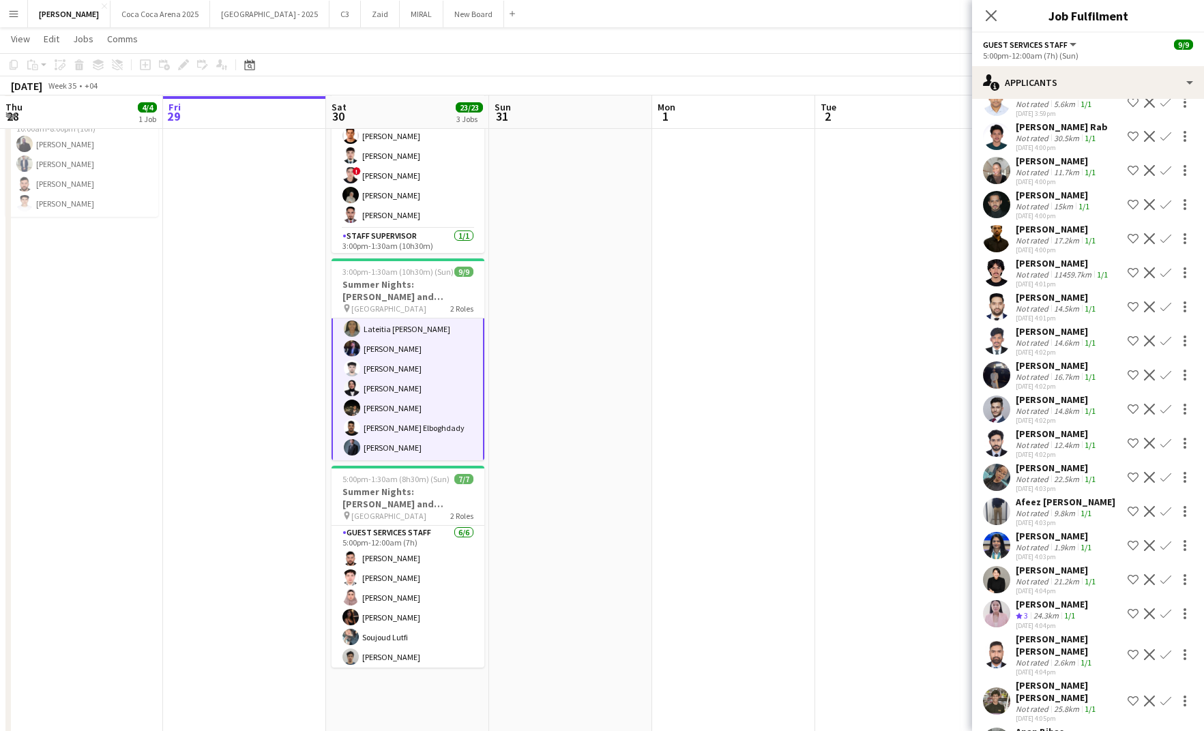
scroll to position [0, 0]
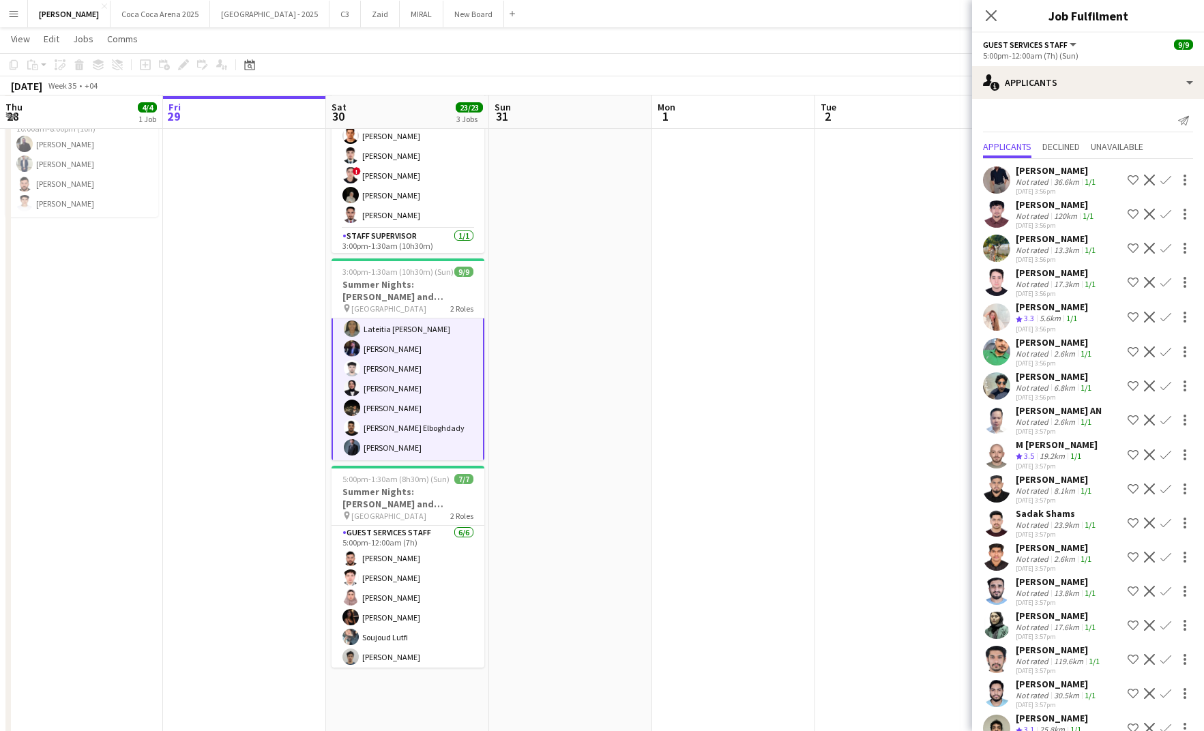
click at [1167, 317] on app-icon "Confirm" at bounding box center [1166, 317] width 11 height 11
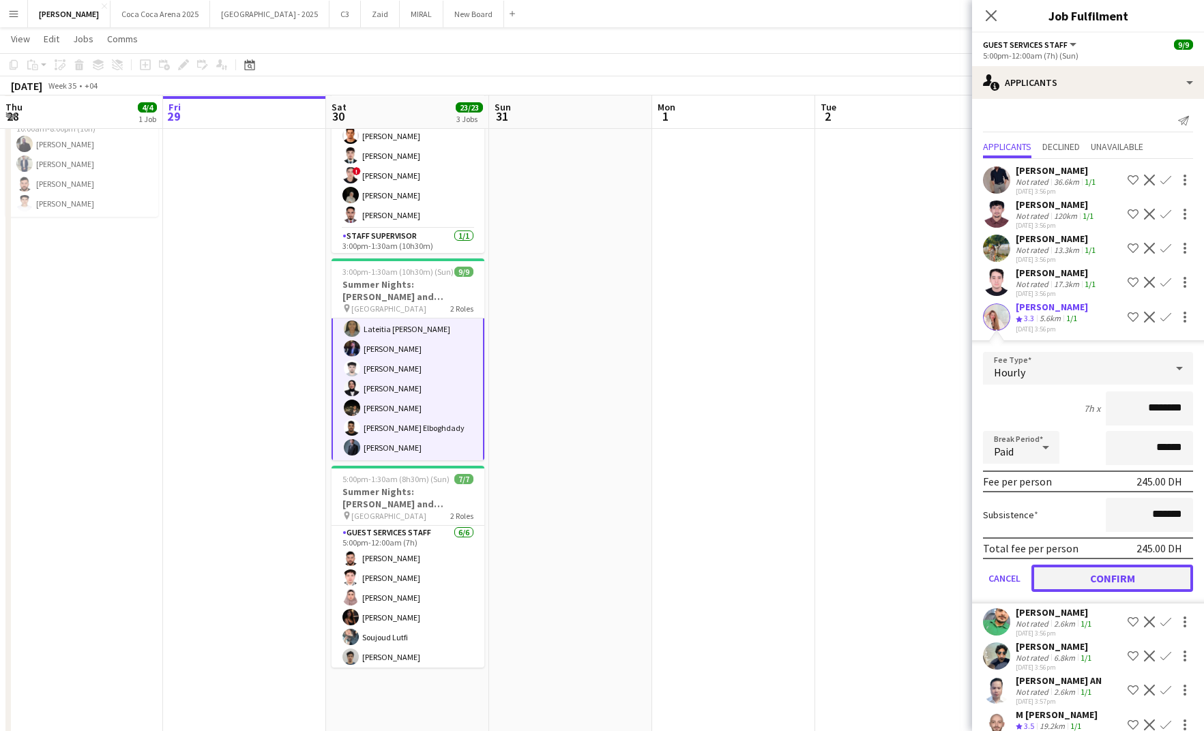
click at [1125, 575] on button "Confirm" at bounding box center [1113, 578] width 162 height 27
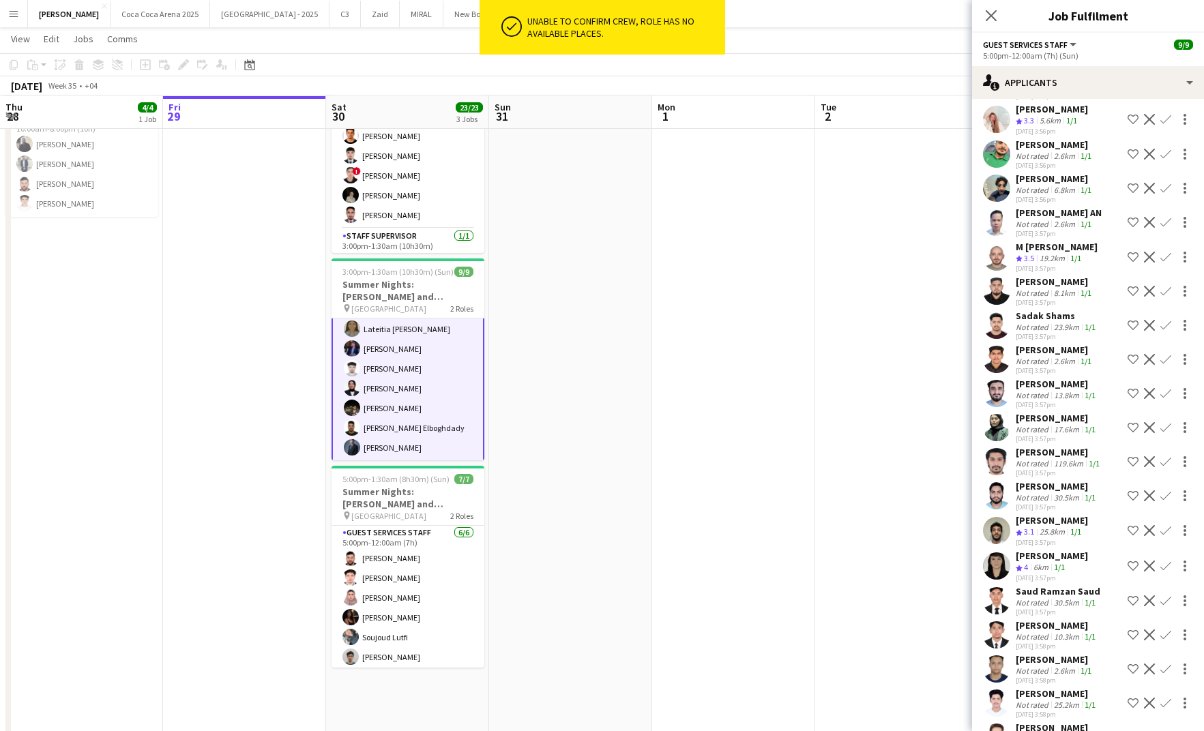
scroll to position [199, 0]
click at [1165, 571] on app-icon "Confirm" at bounding box center [1166, 565] width 11 height 11
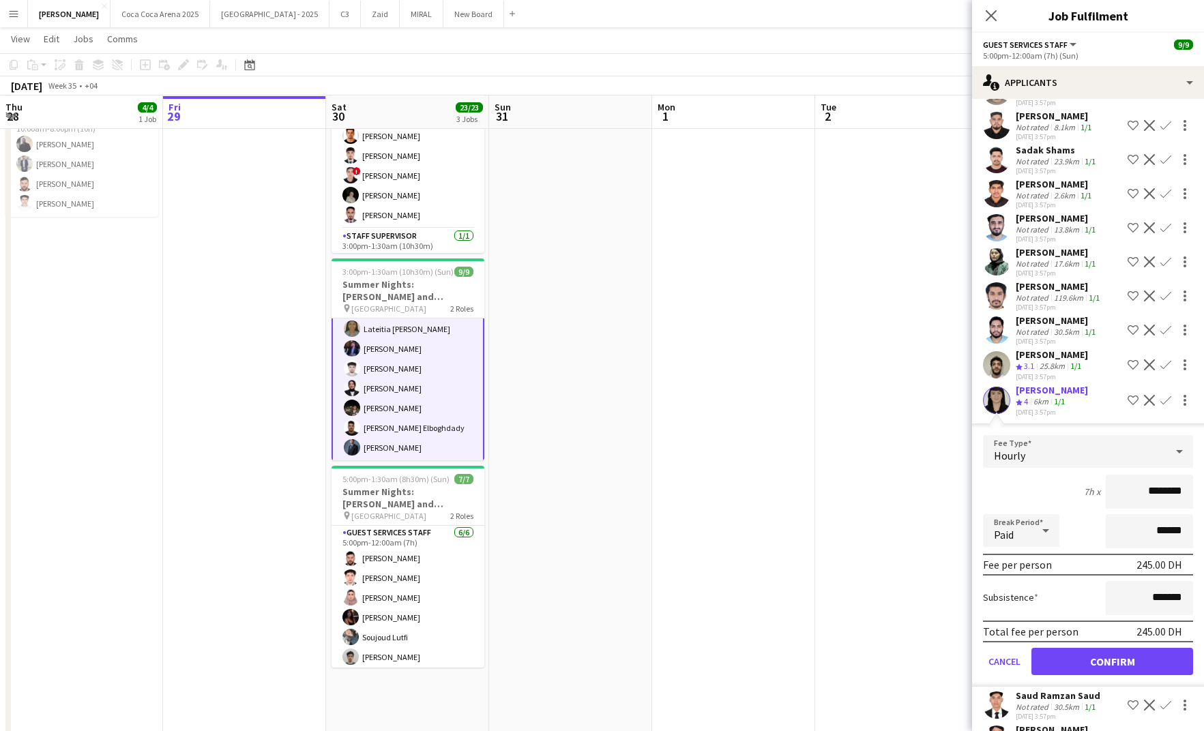
scroll to position [413, 0]
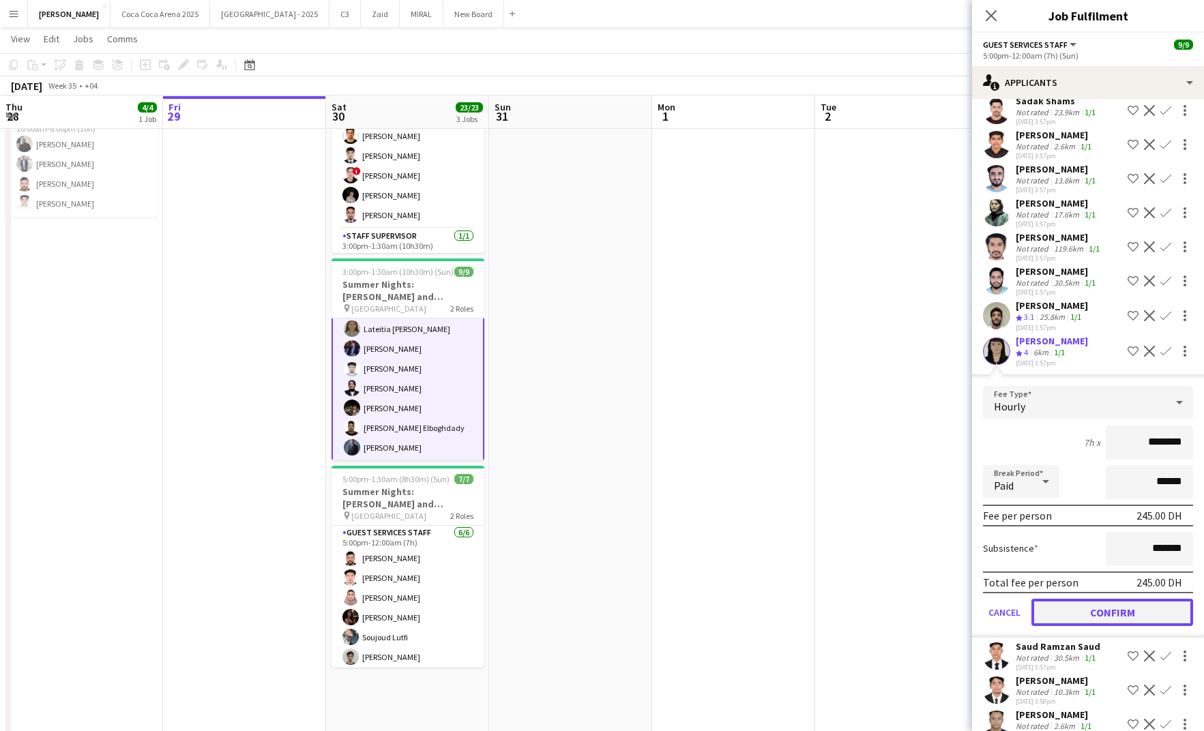
click at [1075, 626] on button "Confirm" at bounding box center [1113, 612] width 162 height 27
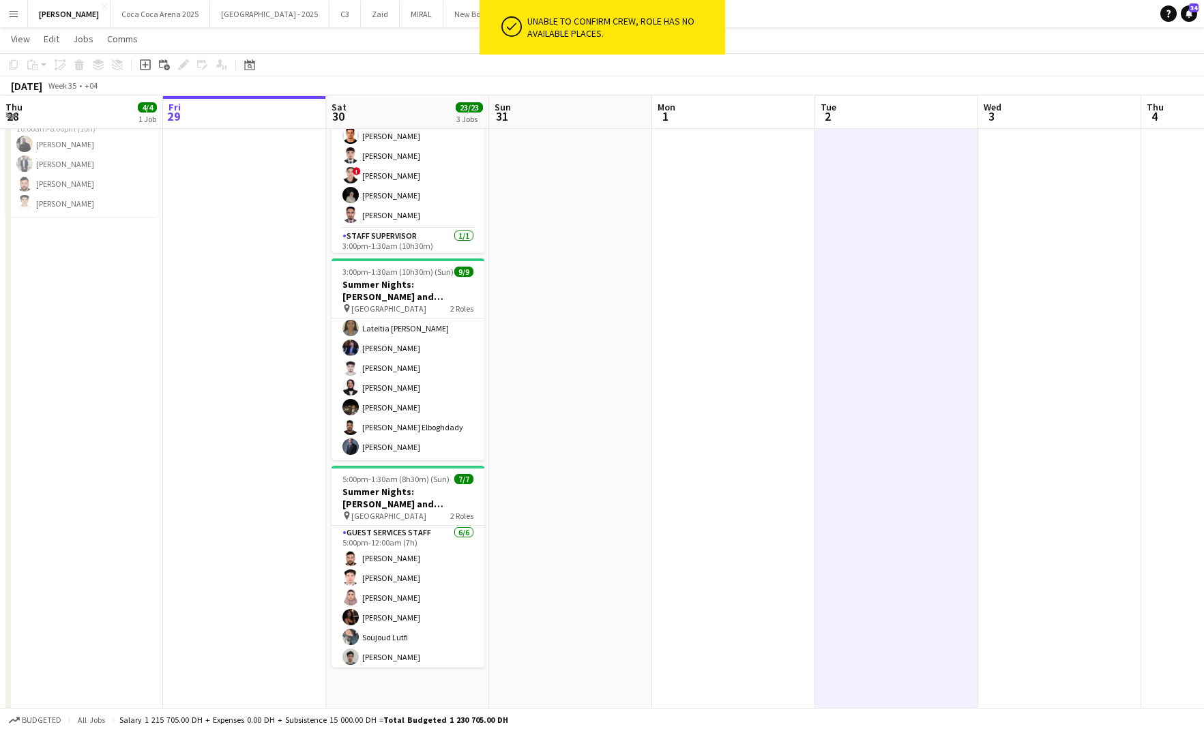
scroll to position [89, 0]
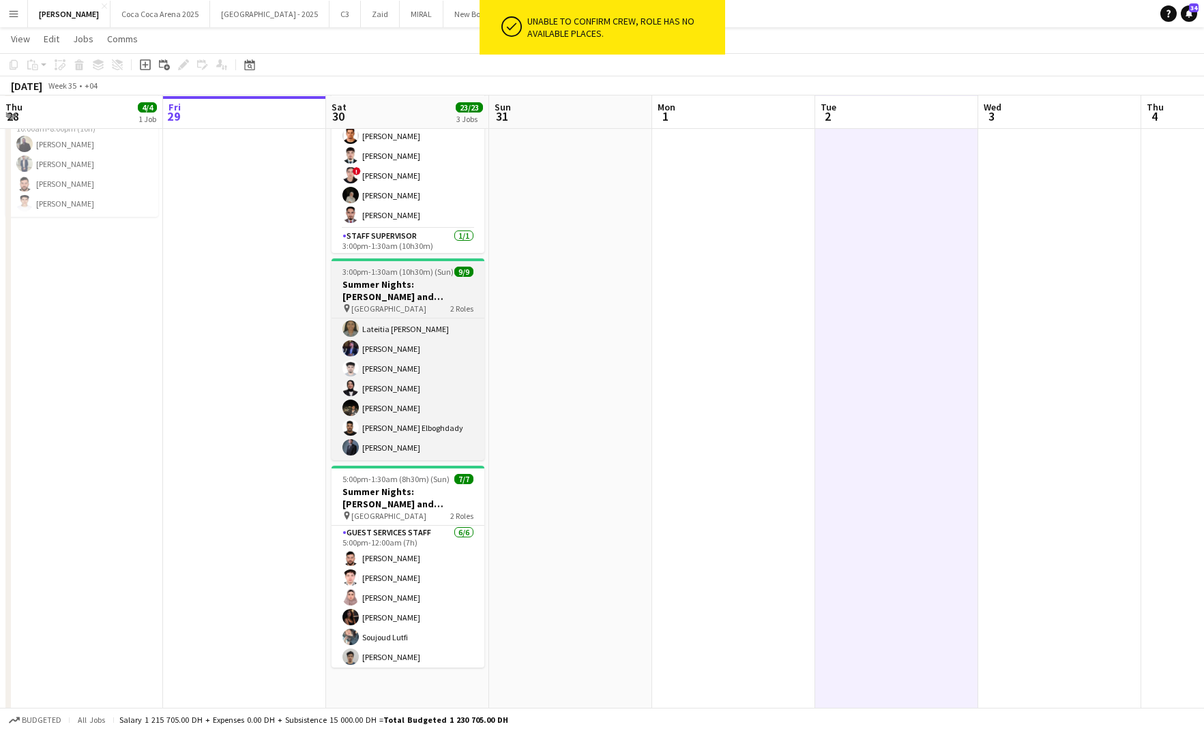
click at [416, 311] on span "[GEOGRAPHIC_DATA]" at bounding box center [388, 309] width 75 height 10
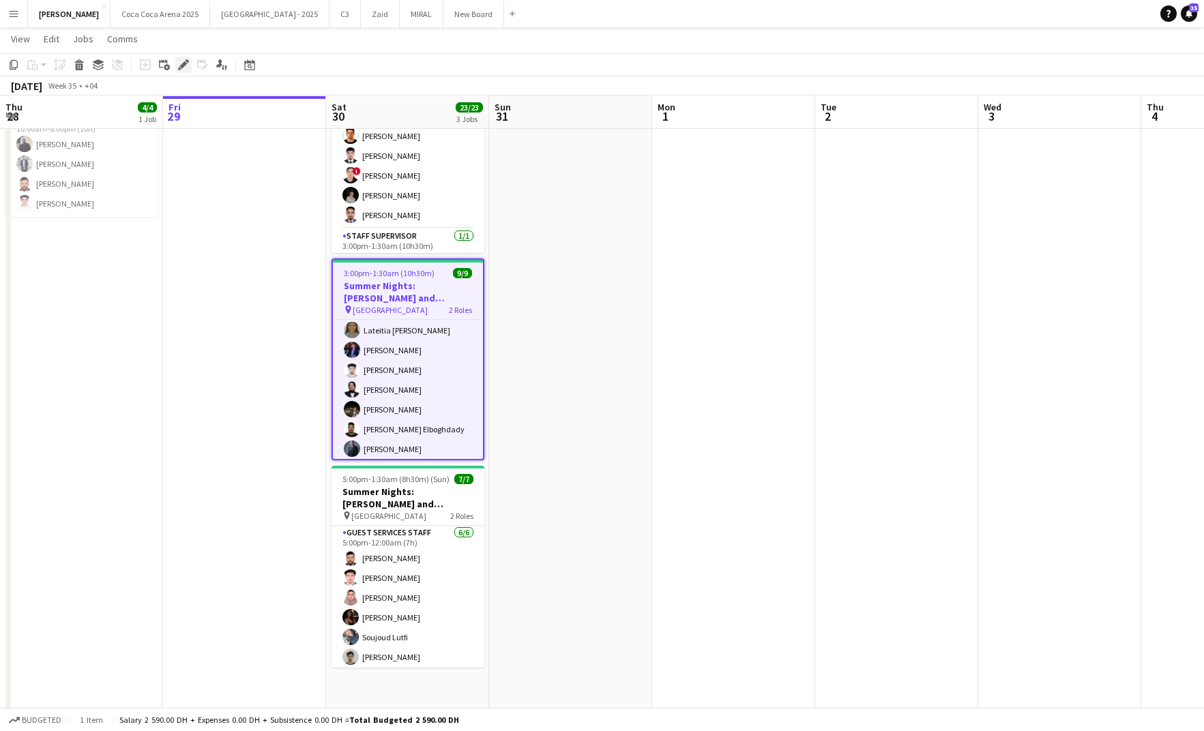
click at [182, 68] on icon "Edit" at bounding box center [183, 64] width 11 height 11
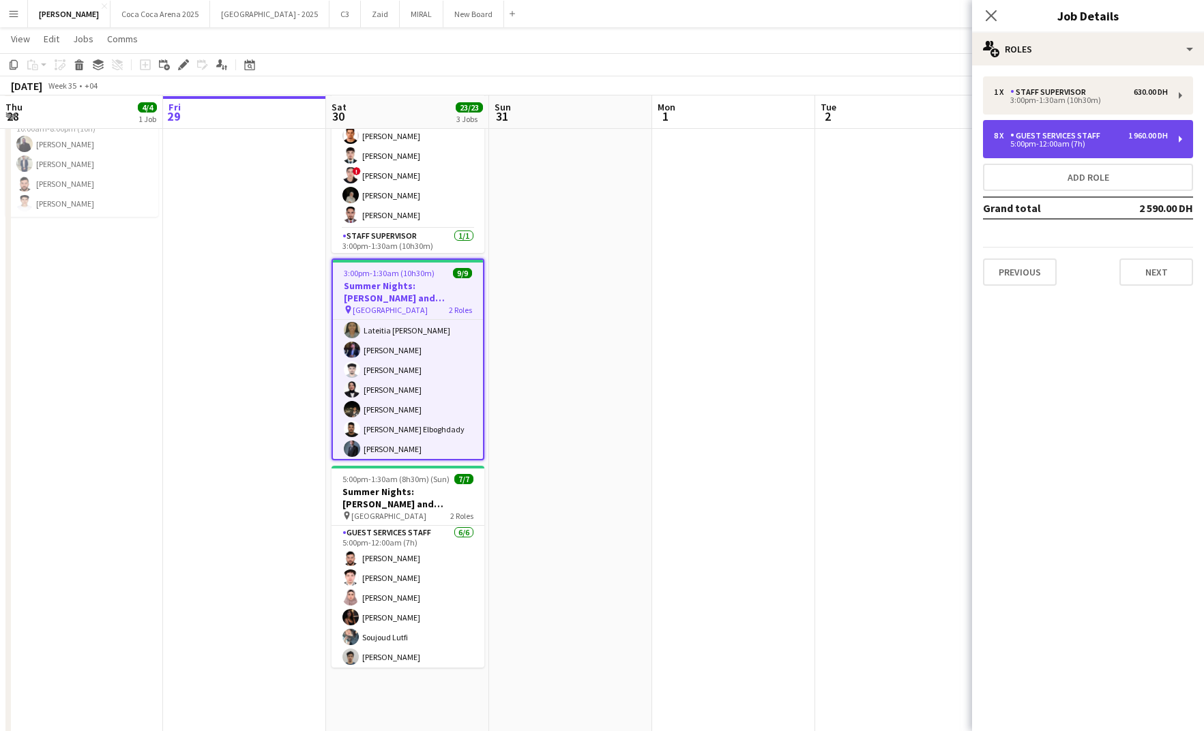
click at [1092, 149] on div "8 x Guest Services Staff 1 960.00 DH 5:00pm-12:00am (7h)" at bounding box center [1088, 139] width 210 height 38
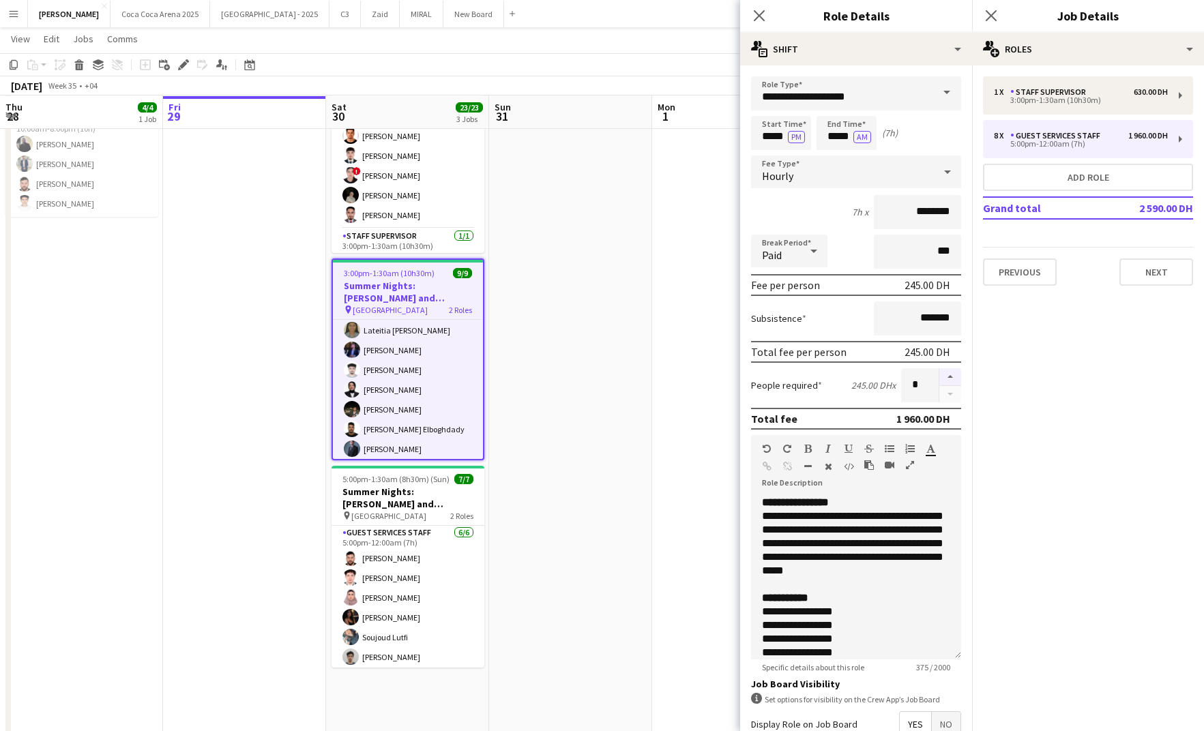
click at [949, 378] on button "button" at bounding box center [951, 377] width 22 height 18
type input "**"
click at [751, 8] on app-icon "Close pop-in" at bounding box center [760, 16] width 20 height 20
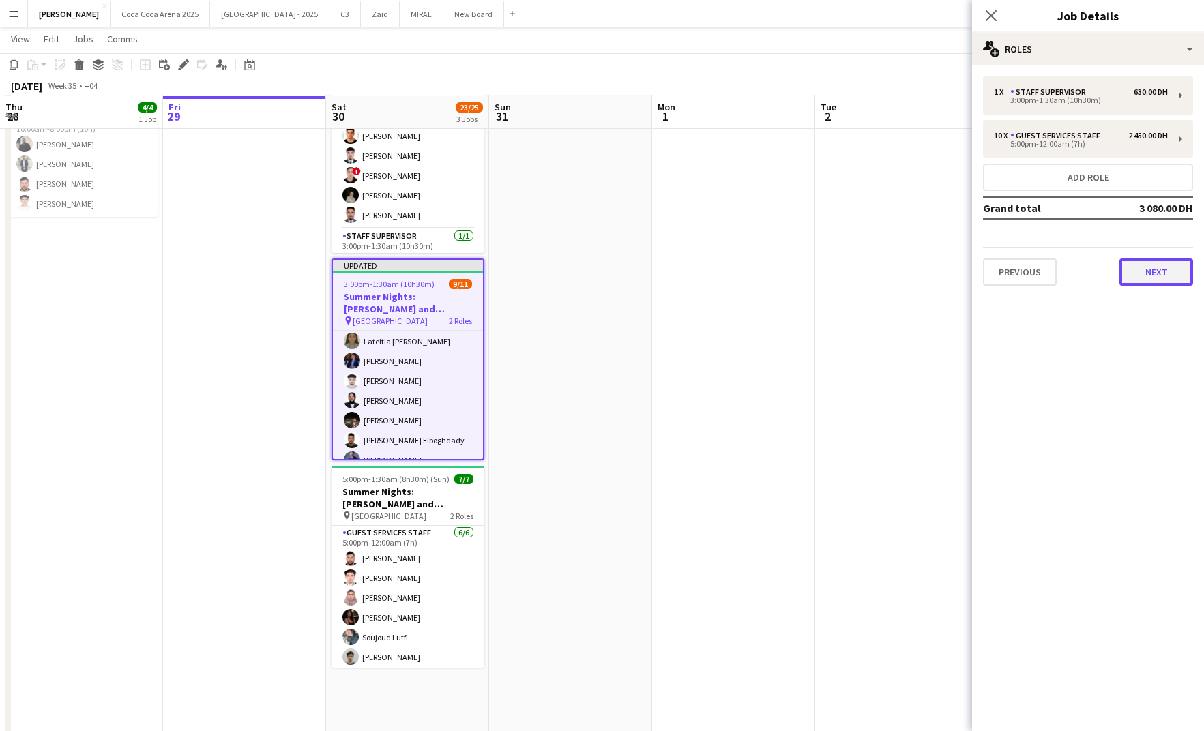
click at [1144, 271] on button "Next" at bounding box center [1157, 272] width 74 height 27
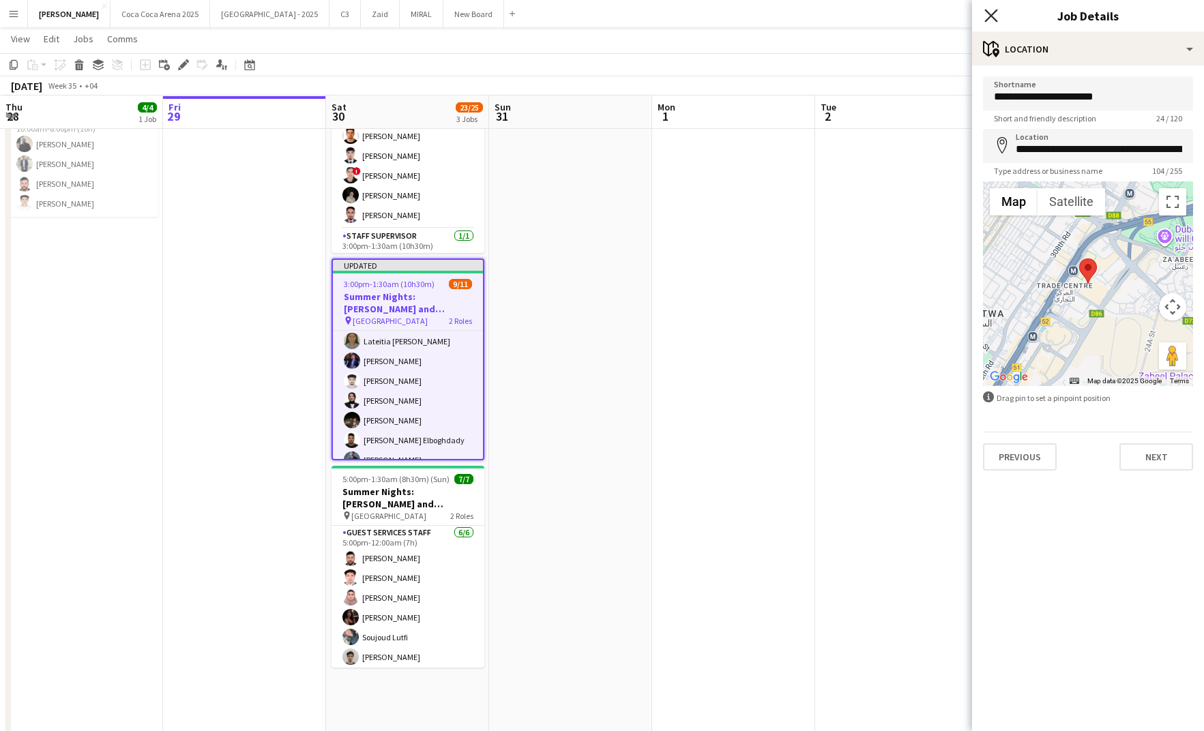
click at [991, 18] on icon "Close pop-in" at bounding box center [991, 15] width 13 height 13
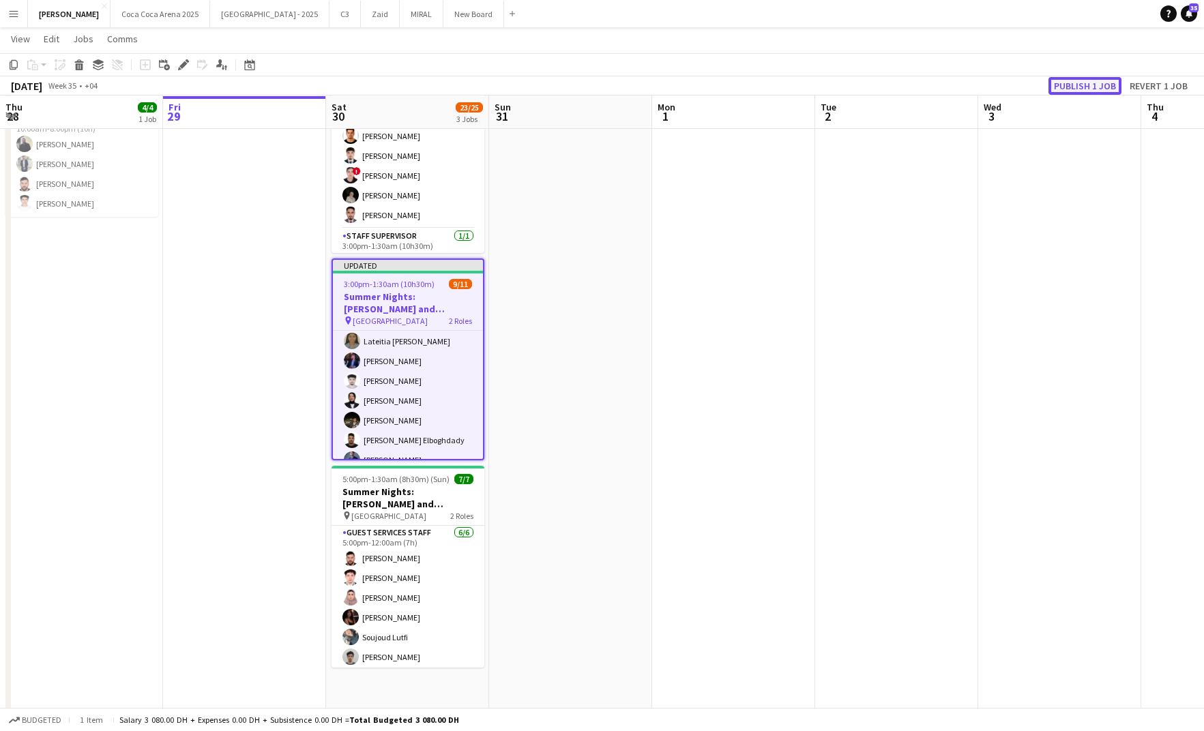
click at [1071, 85] on button "Publish 1 job" at bounding box center [1085, 86] width 73 height 18
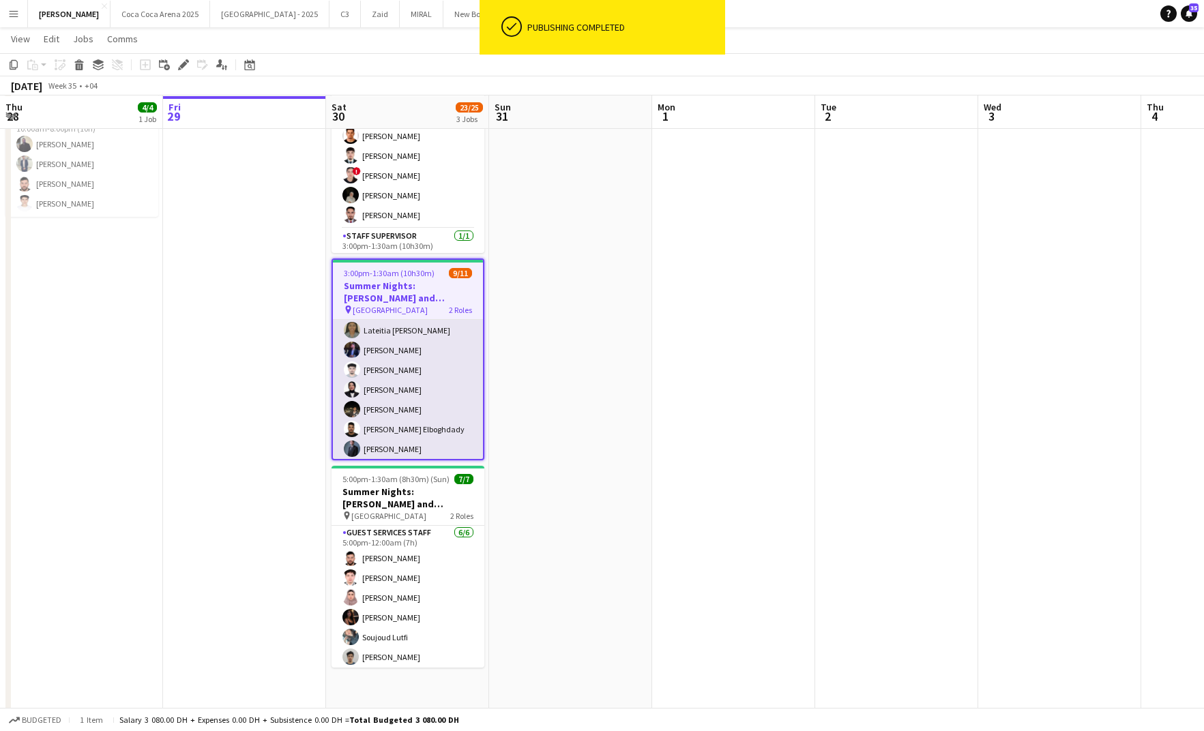
click at [385, 372] on app-card-role "Guest Services Staff 146A 8/10 5:00pm-12:00am (7h) Hamza ALmohareb Lateitia D’s…" at bounding box center [408, 390] width 150 height 224
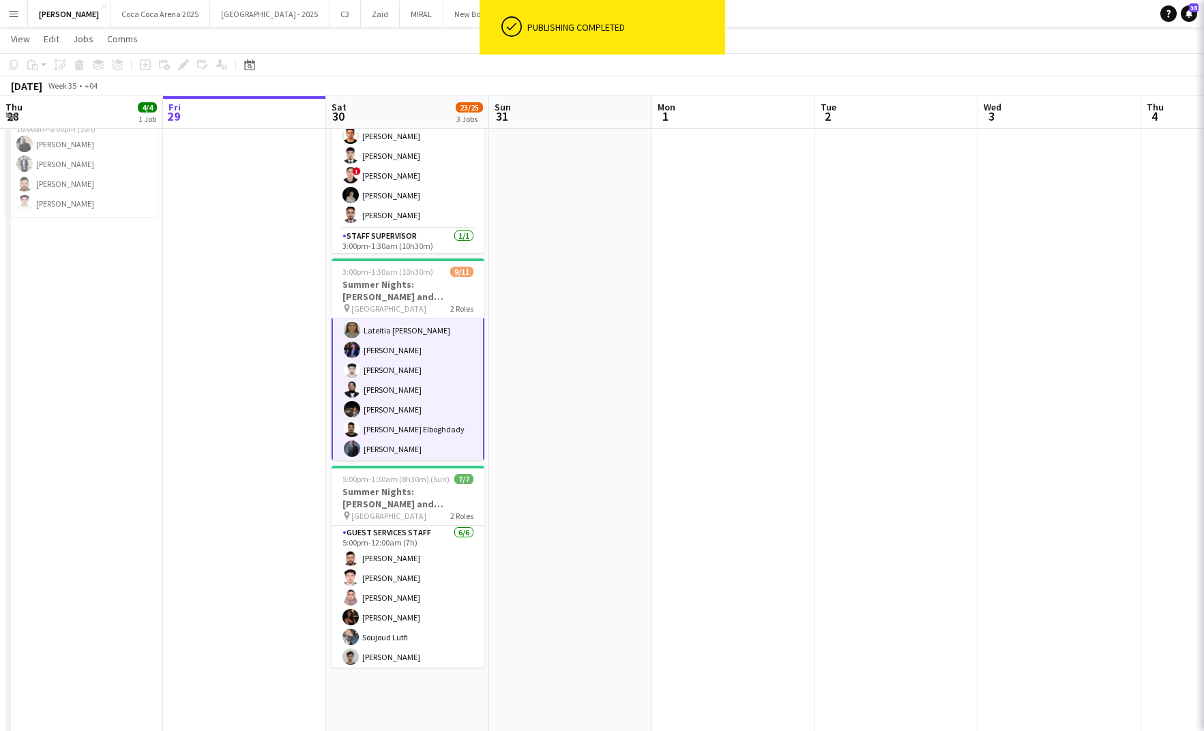
scroll to position [90, 0]
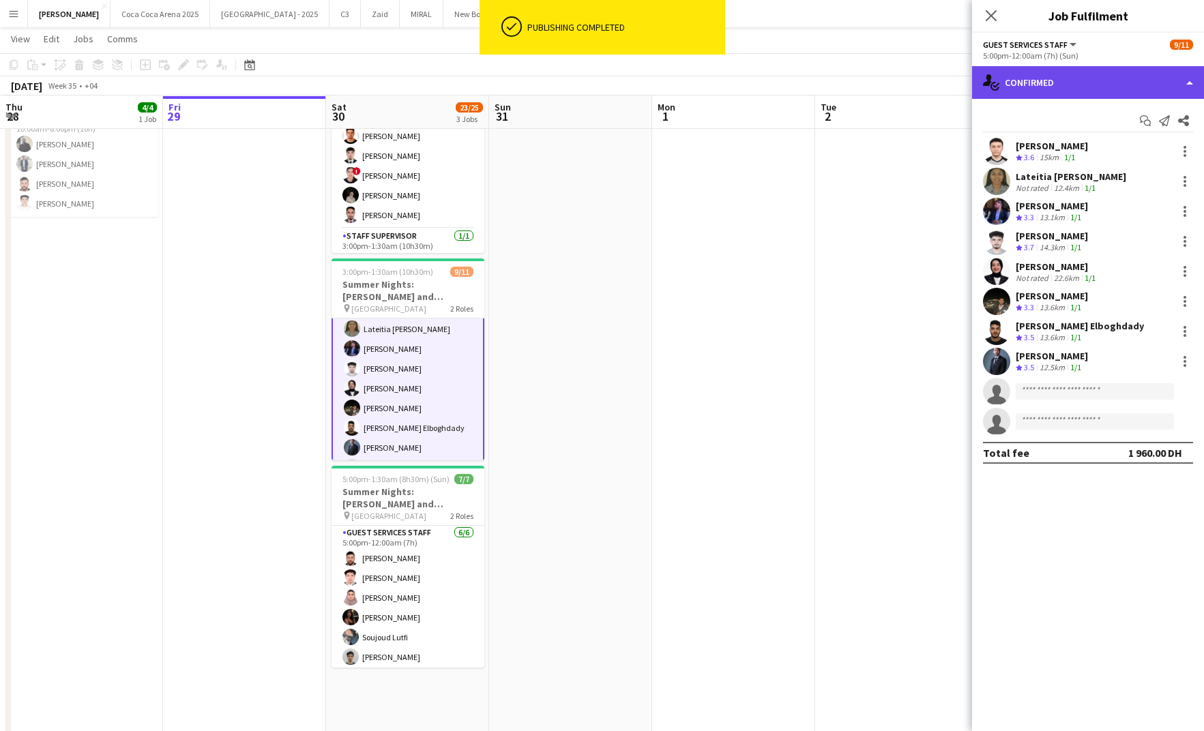
click at [1049, 83] on div "single-neutral-actions-check-2 Confirmed" at bounding box center [1088, 82] width 232 height 33
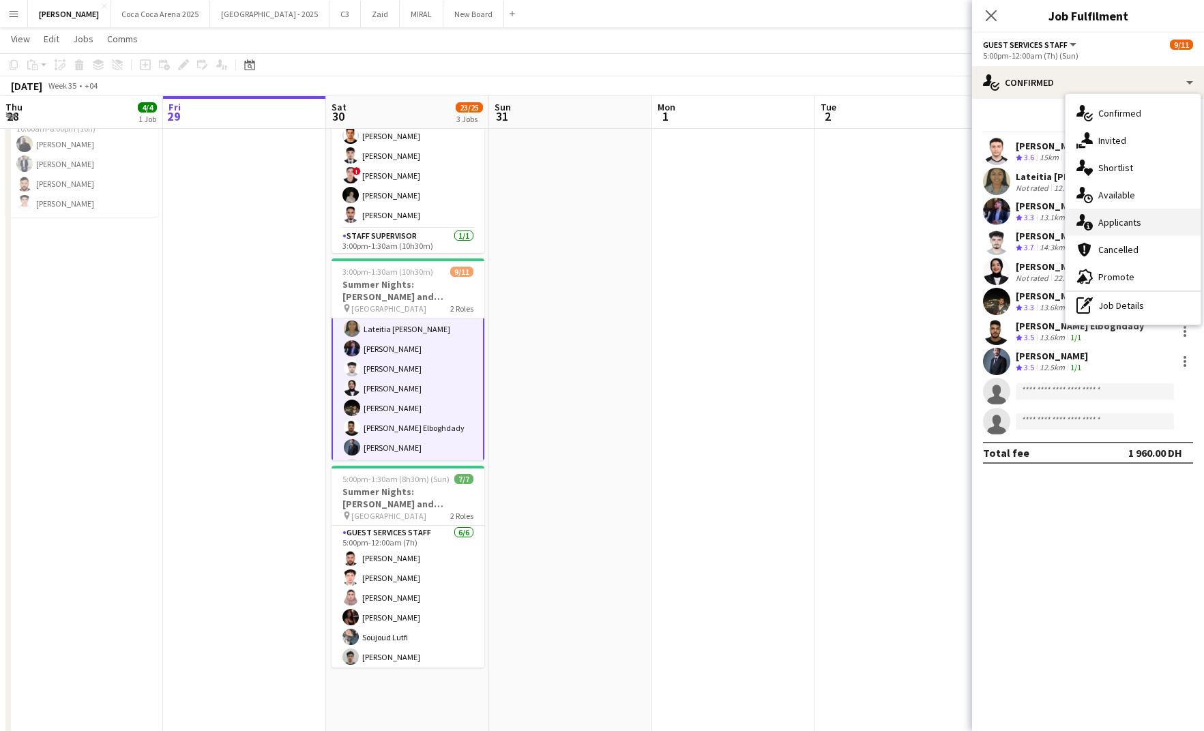
click at [1099, 228] on div "single-neutral-actions-information Applicants" at bounding box center [1133, 222] width 135 height 27
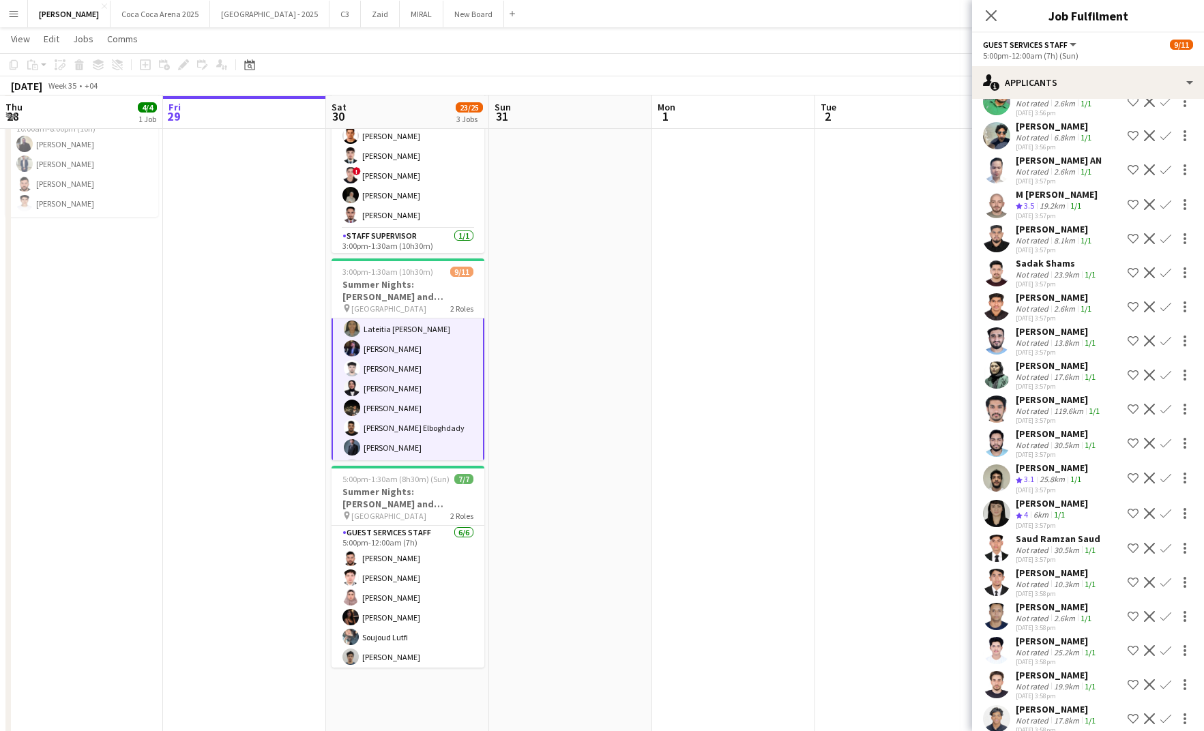
scroll to position [271, 0]
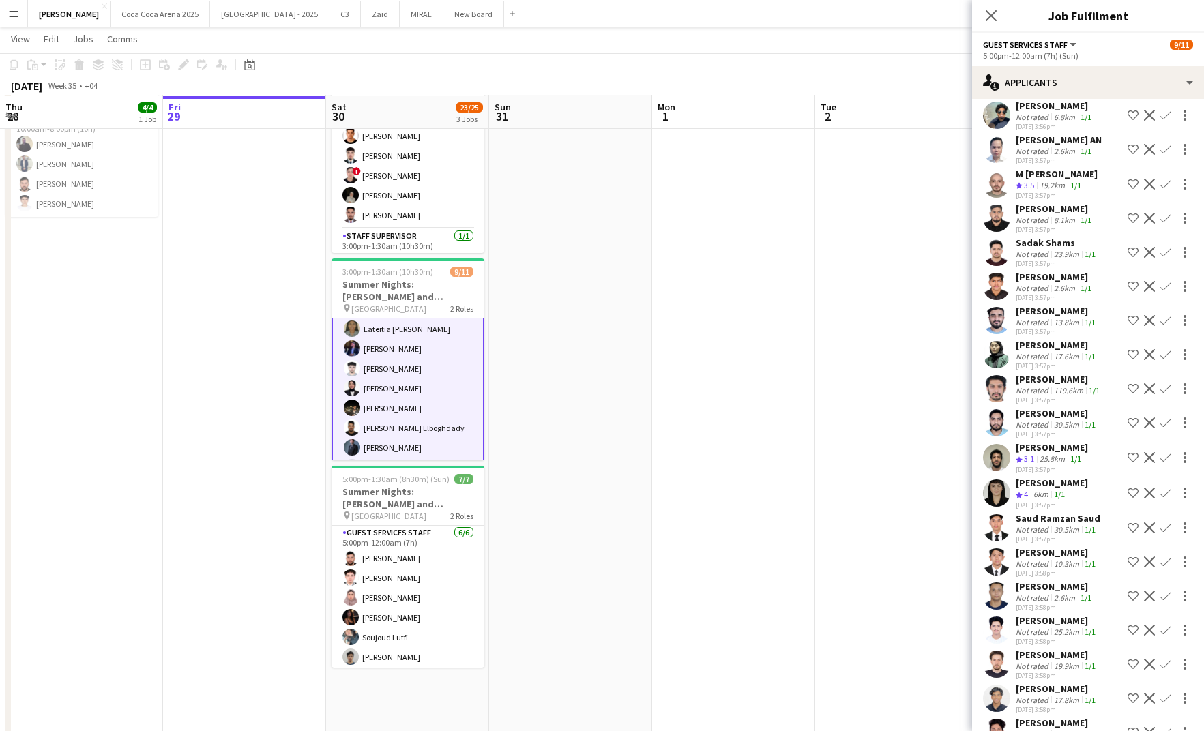
click at [1169, 499] on app-icon "Confirm" at bounding box center [1166, 493] width 11 height 11
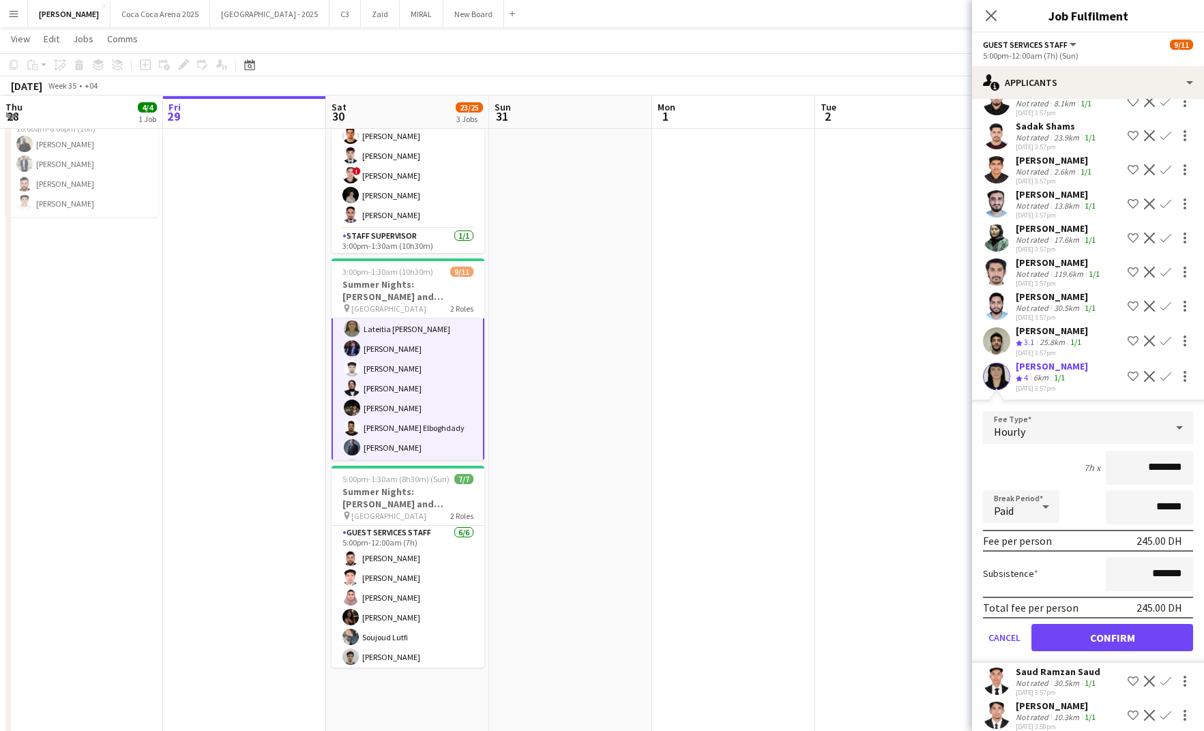
scroll to position [429, 0]
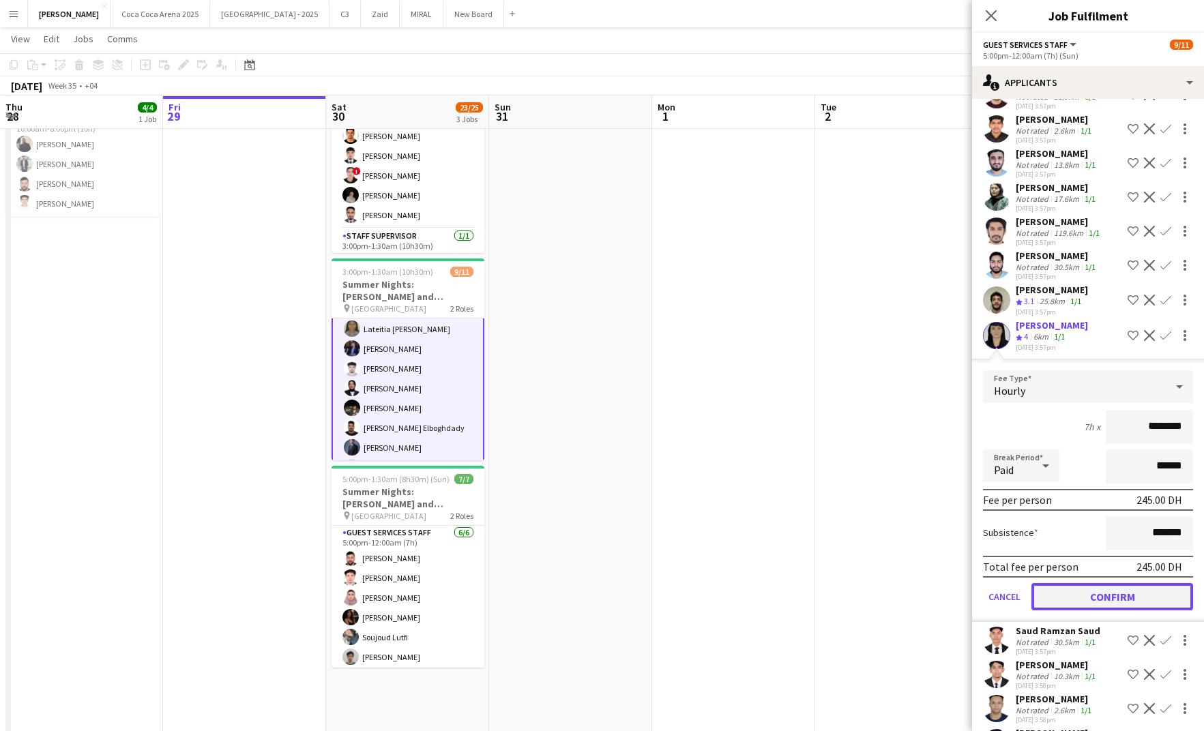
click at [1137, 611] on button "Confirm" at bounding box center [1113, 596] width 162 height 27
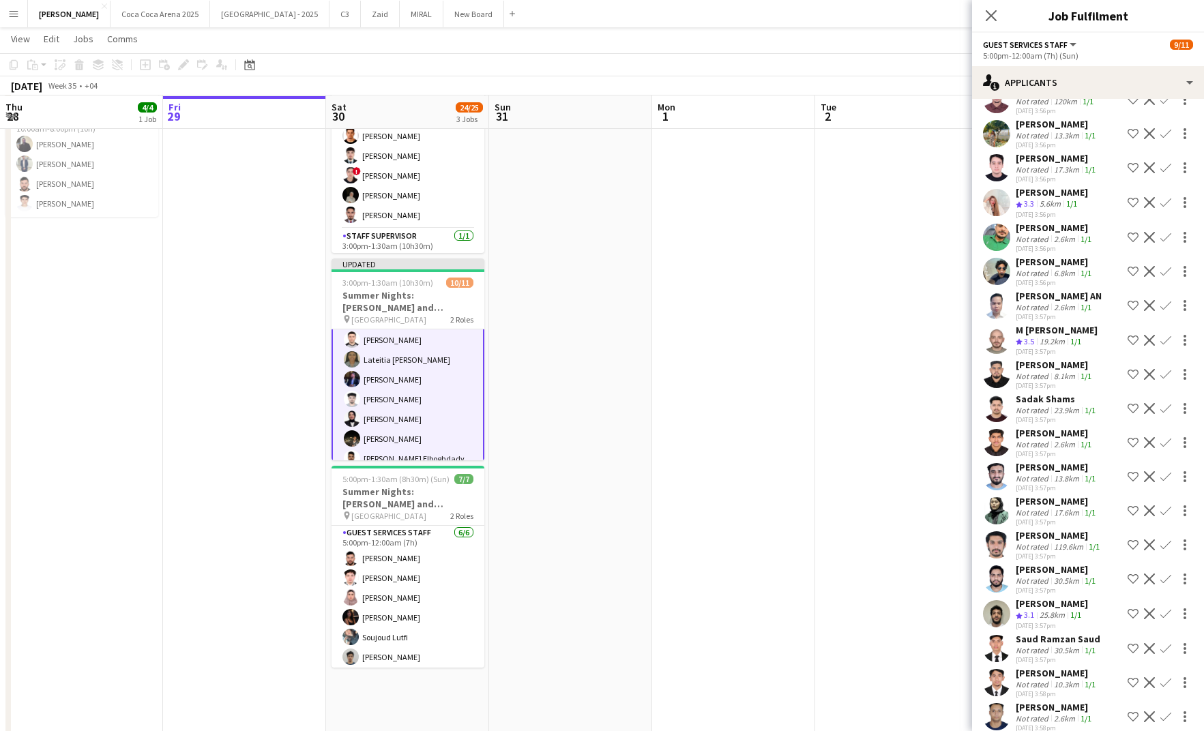
scroll to position [96, 0]
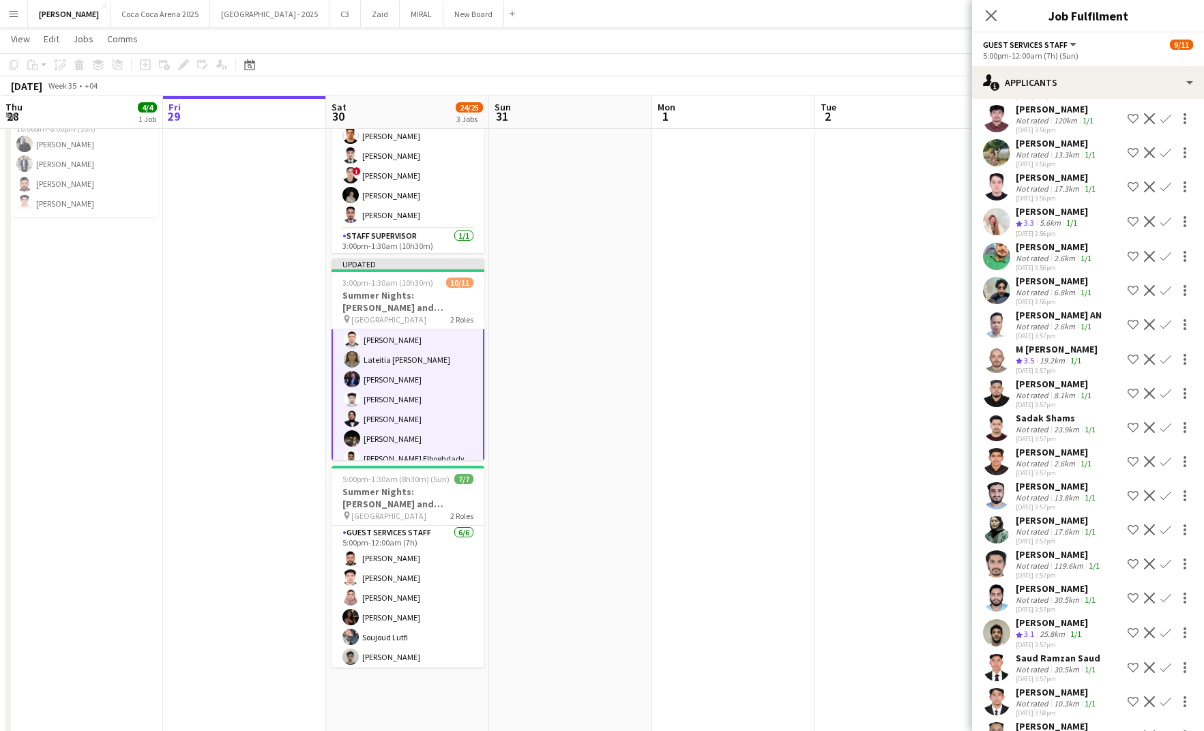
click at [1168, 221] on app-icon "Confirm" at bounding box center [1166, 221] width 11 height 11
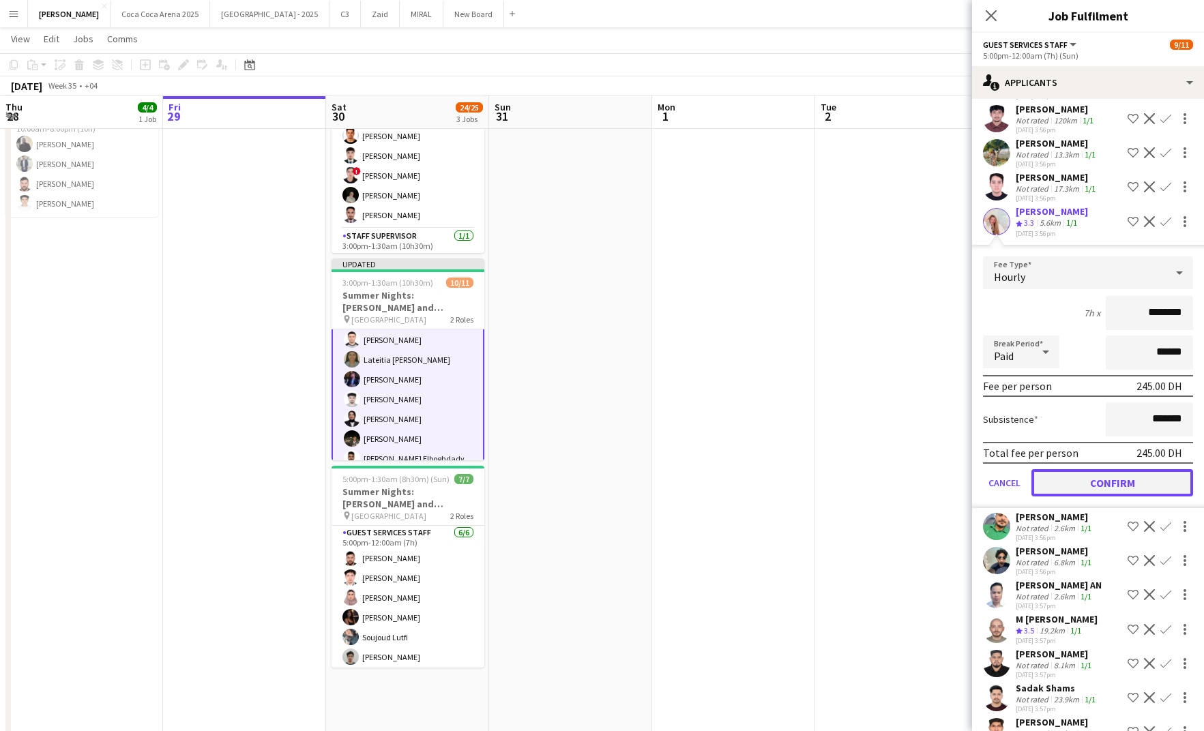
click at [1114, 476] on button "Confirm" at bounding box center [1113, 482] width 162 height 27
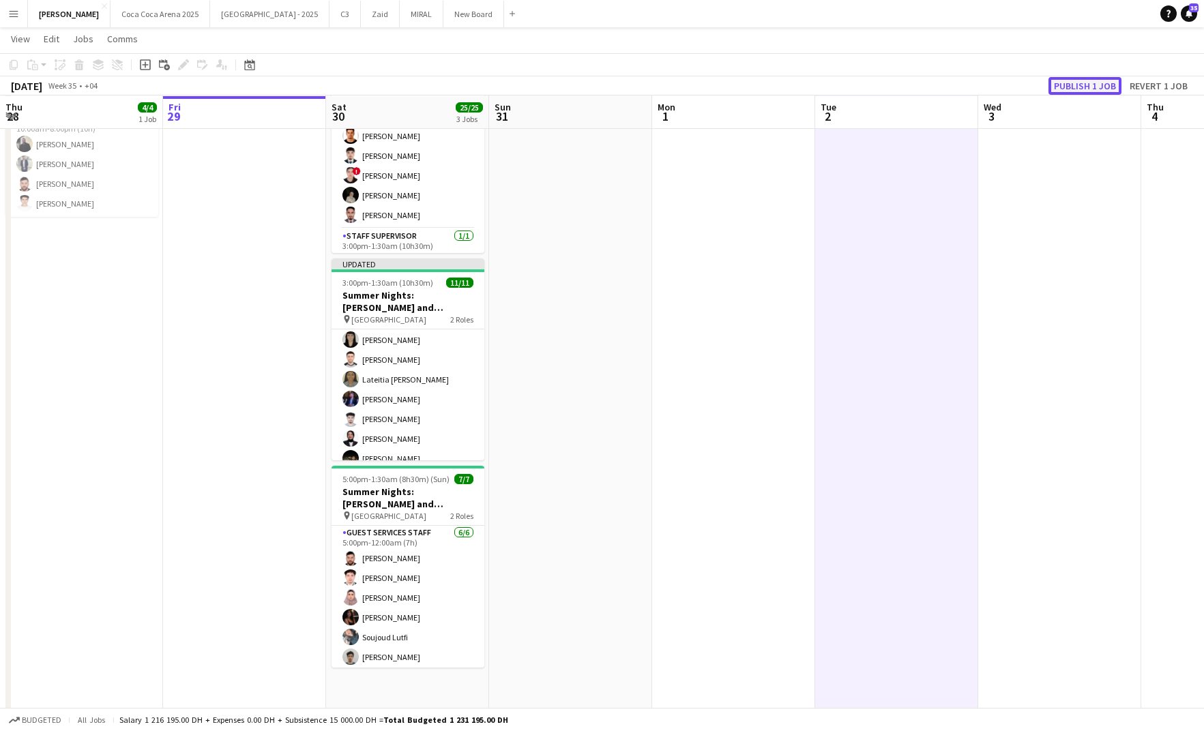
click at [1071, 87] on button "Publish 1 job" at bounding box center [1085, 86] width 73 height 18
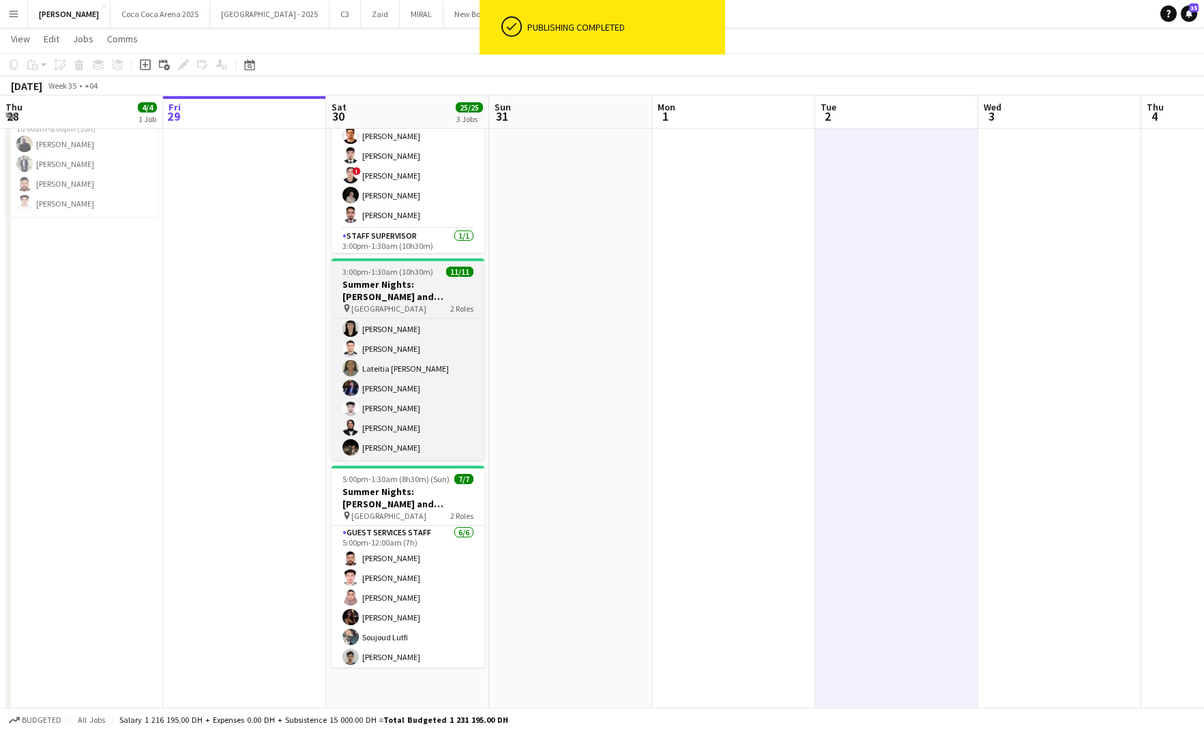
click at [446, 297] on h3 "Summer Nights: [PERSON_NAME] and [PERSON_NAME] - Internal" at bounding box center [408, 290] width 153 height 25
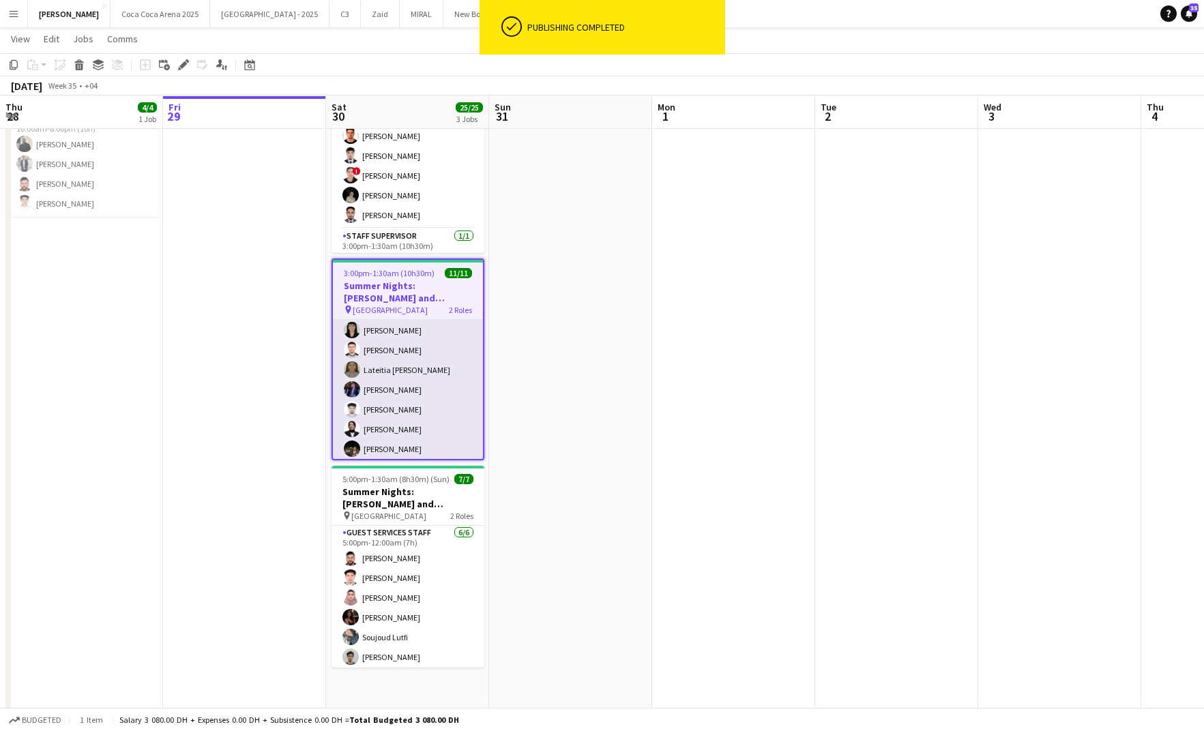
click at [400, 416] on app-card-role "Guest Services Staff 10/10 5:00pm-12:00am (7h) Camille Ilagan Aubrey Santiago H…" at bounding box center [408, 390] width 150 height 224
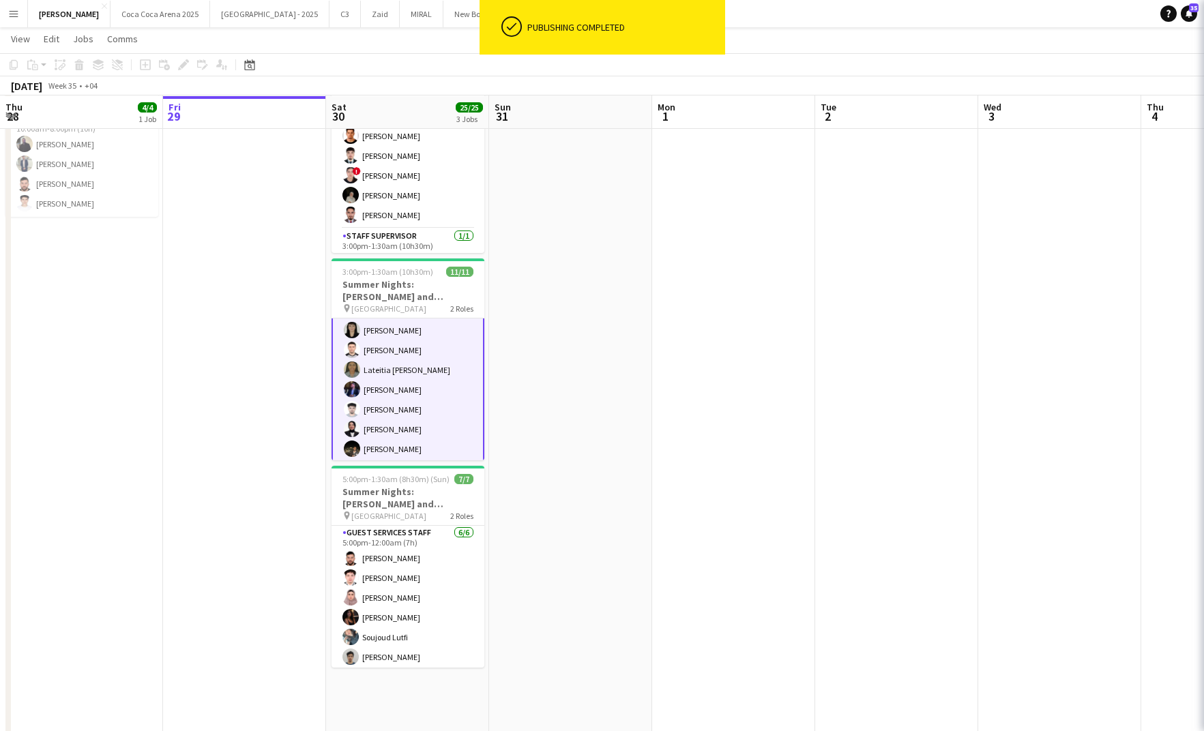
scroll to position [90, 0]
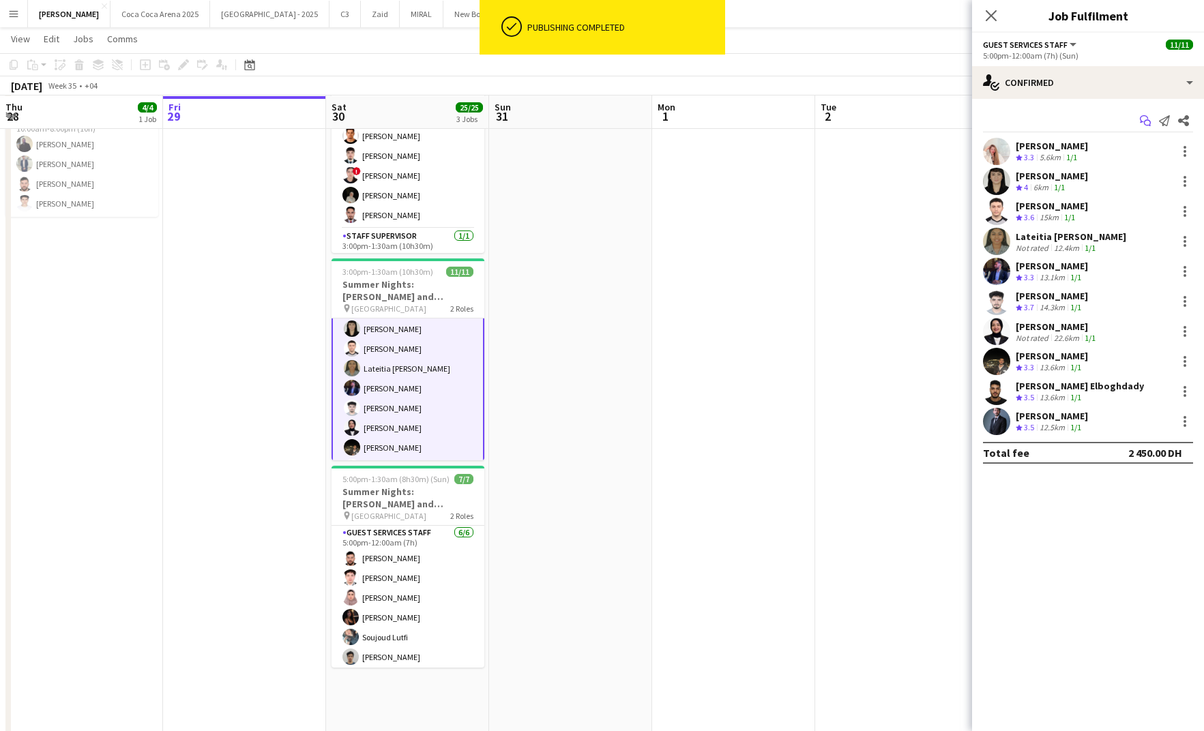
click at [1142, 123] on icon "Start chat" at bounding box center [1145, 120] width 11 height 11
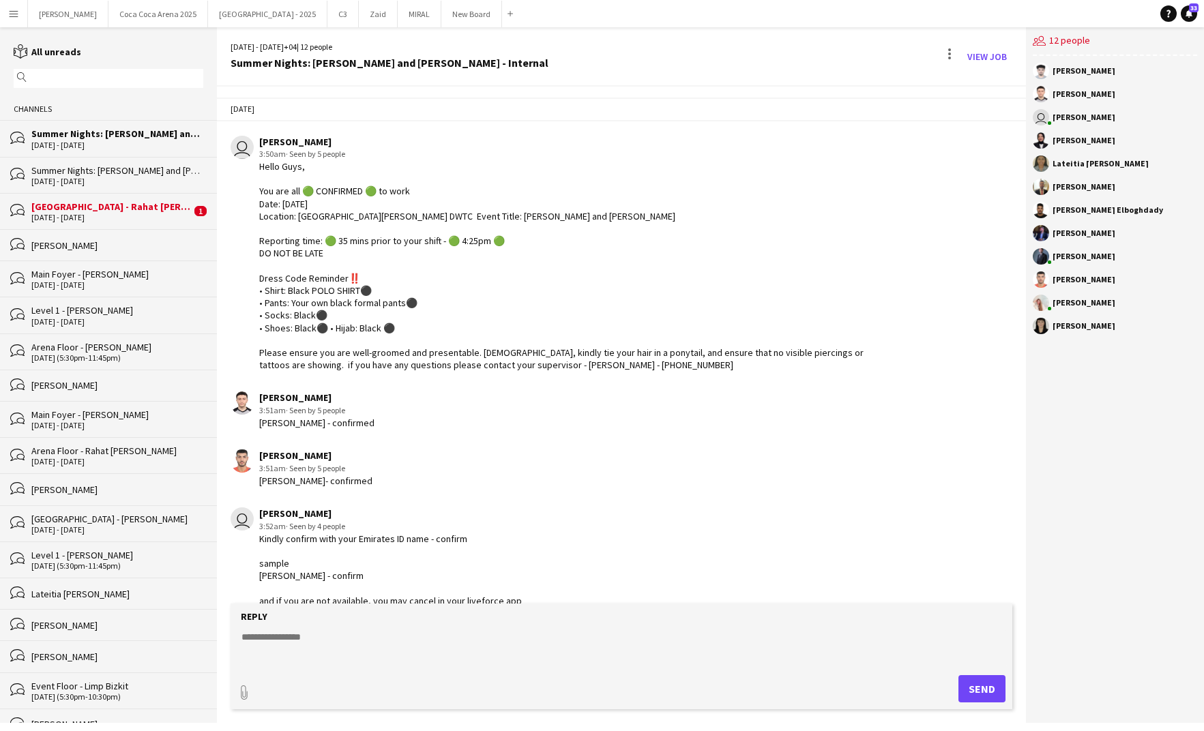
scroll to position [425, 0]
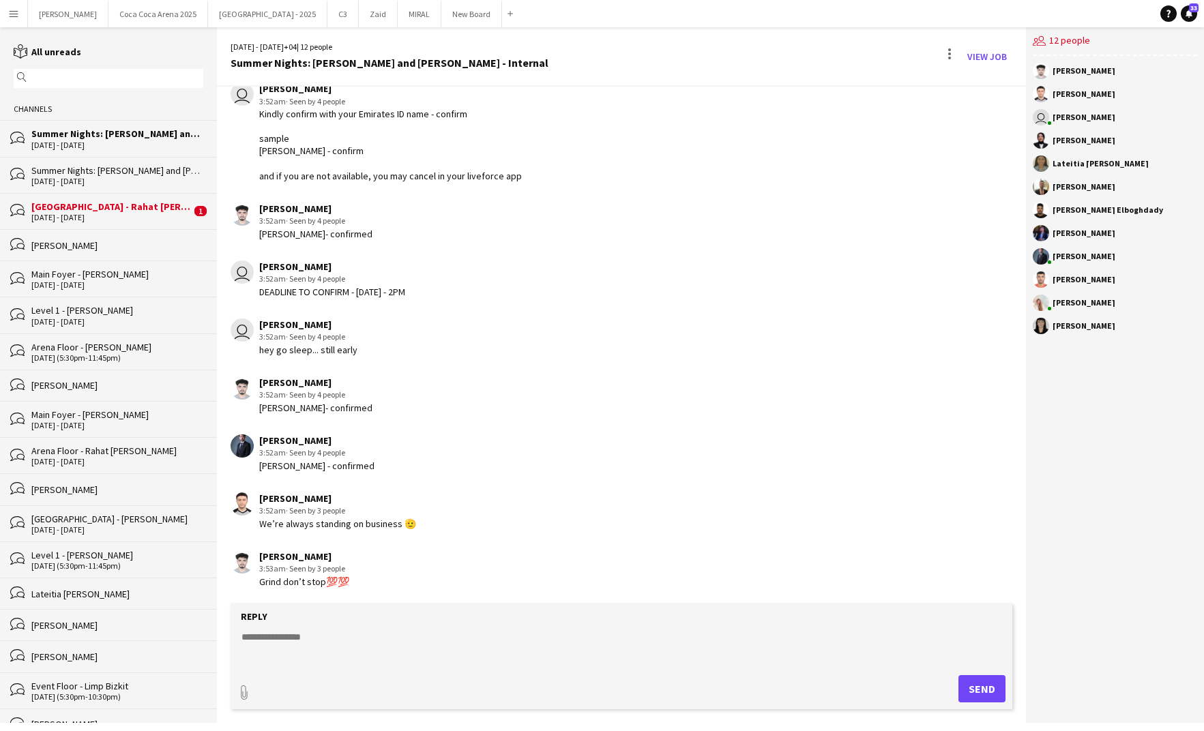
click at [117, 199] on div "bubbles Arena Plaza - Rahat Fateh Ali Khan 30 - 31 Aug 2025 1" at bounding box center [108, 211] width 217 height 36
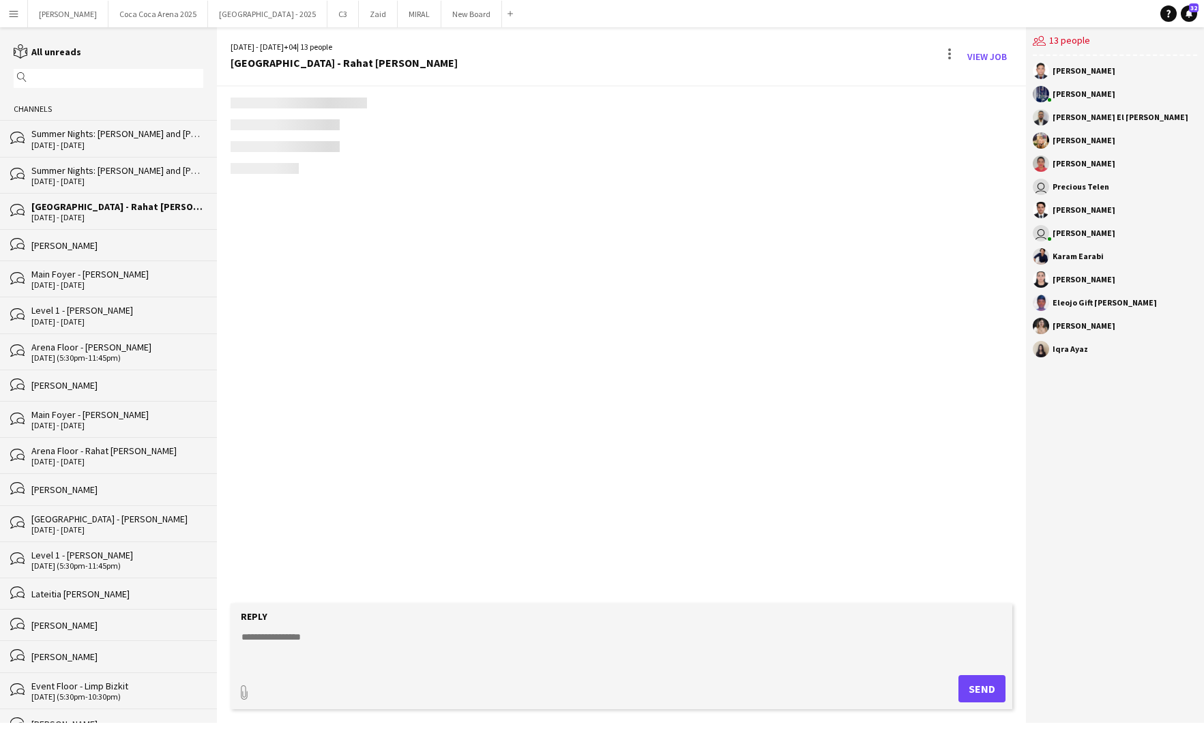
scroll to position [1730, 0]
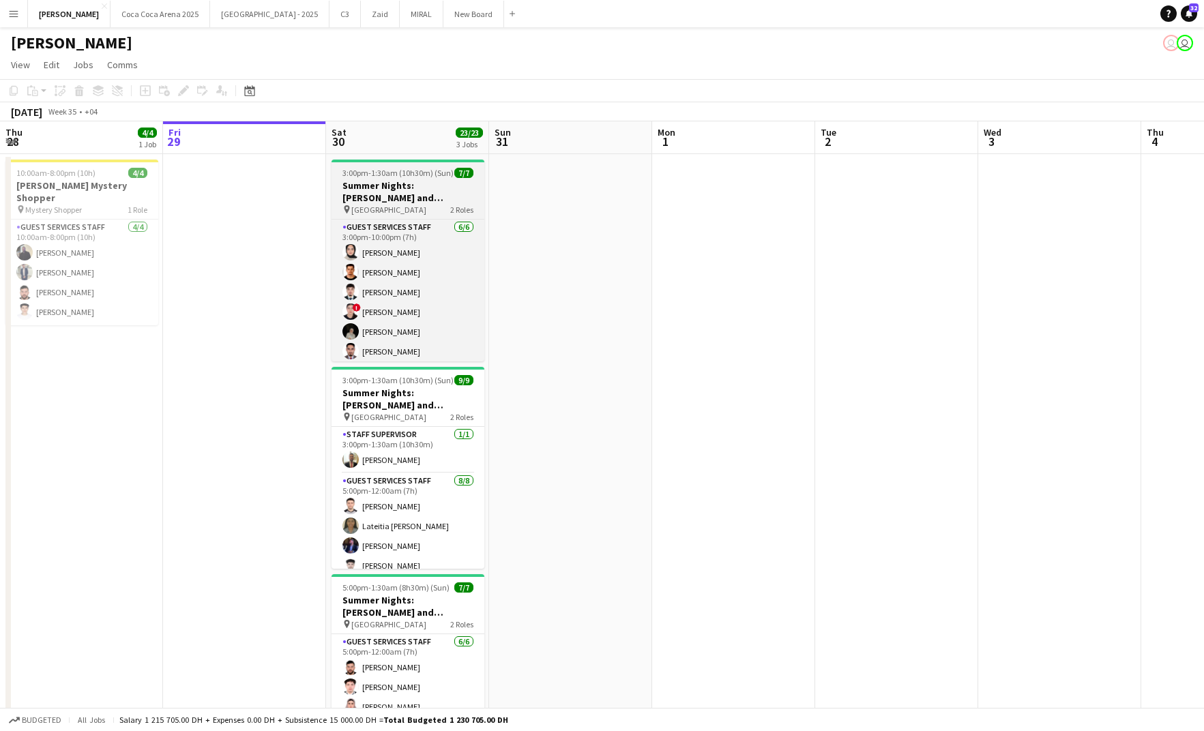
click at [386, 189] on h3 "Summer Nights: [PERSON_NAME] and [PERSON_NAME] - External" at bounding box center [408, 191] width 153 height 25
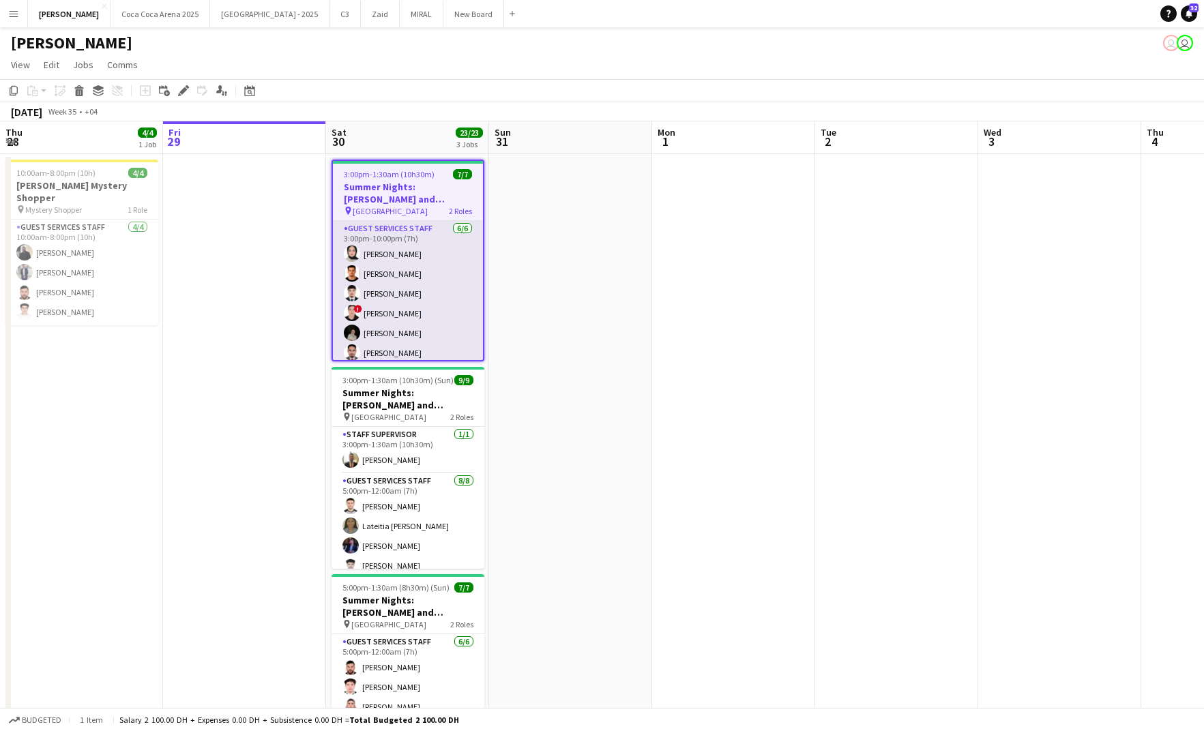
click at [422, 265] on app-card-role "Guest Services Staff [DATE] 3:00pm-10:00pm (7h) Zeen [PERSON_NAME] [PERSON_NAME…" at bounding box center [408, 293] width 150 height 145
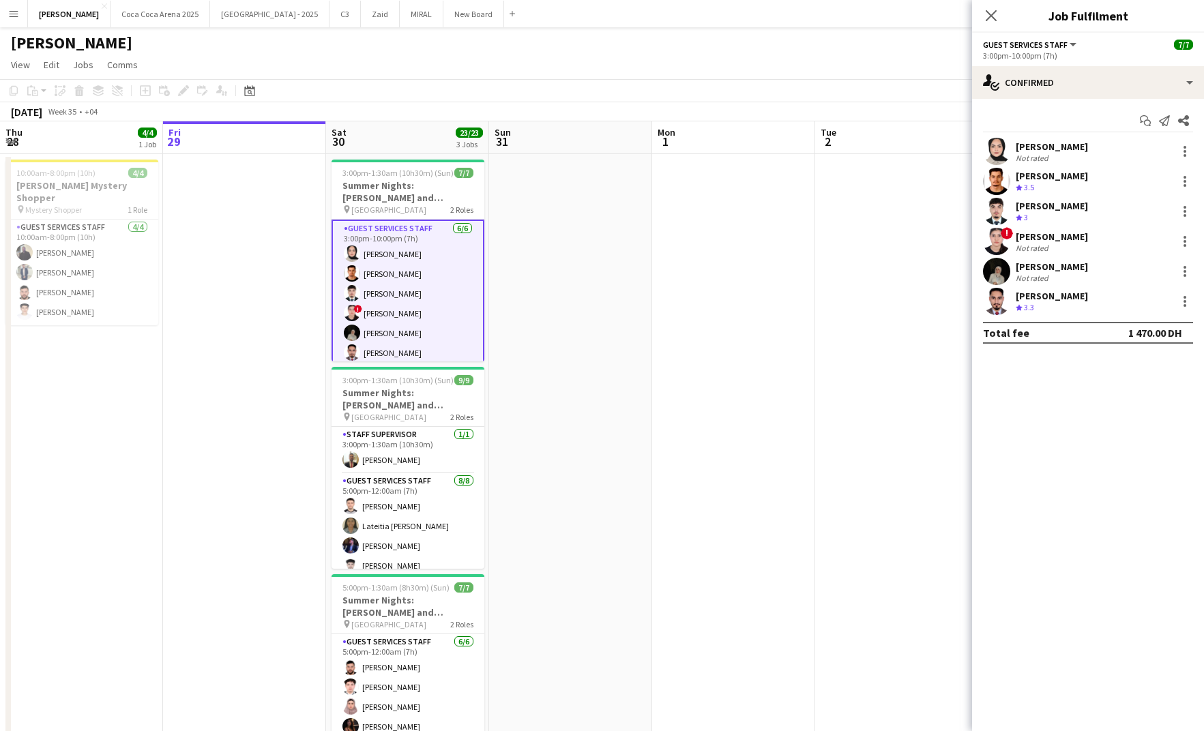
click at [408, 212] on span "[GEOGRAPHIC_DATA]" at bounding box center [388, 210] width 75 height 10
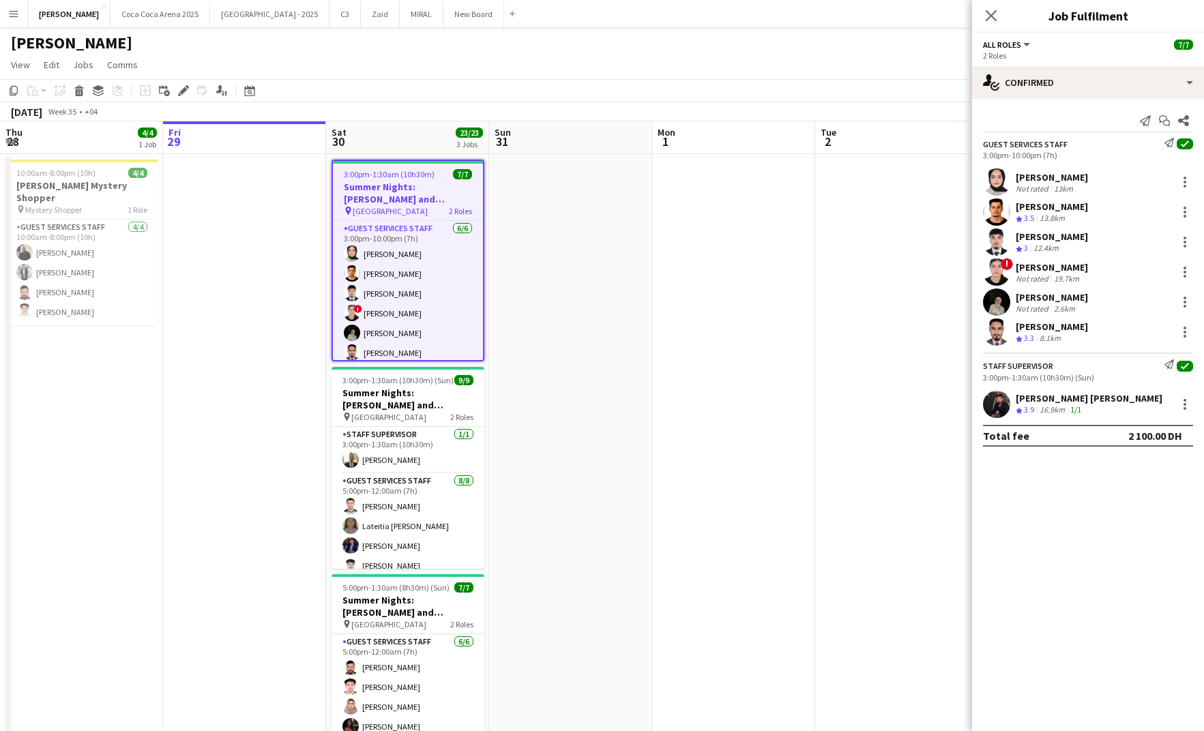
click at [403, 181] on h3 "Summer Nights: [PERSON_NAME] and [PERSON_NAME] - External" at bounding box center [408, 193] width 150 height 25
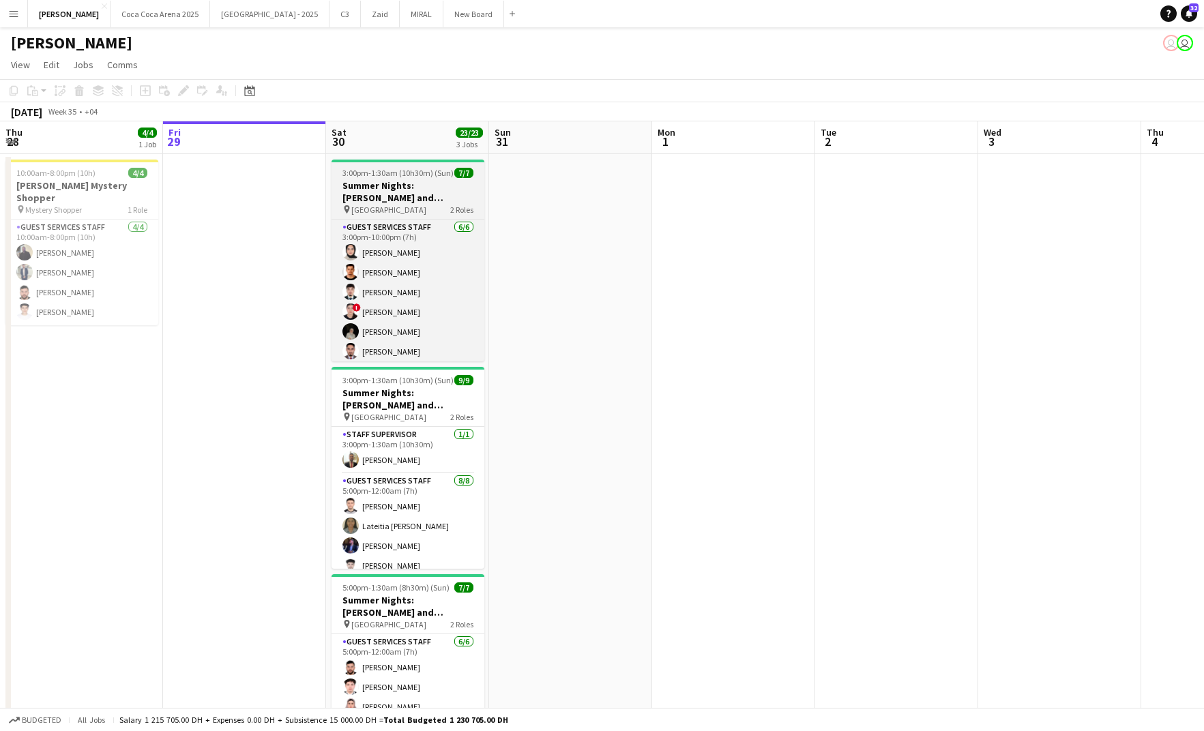
click at [394, 196] on h3 "Summer Nights: [PERSON_NAME] and [PERSON_NAME] - External" at bounding box center [408, 191] width 153 height 25
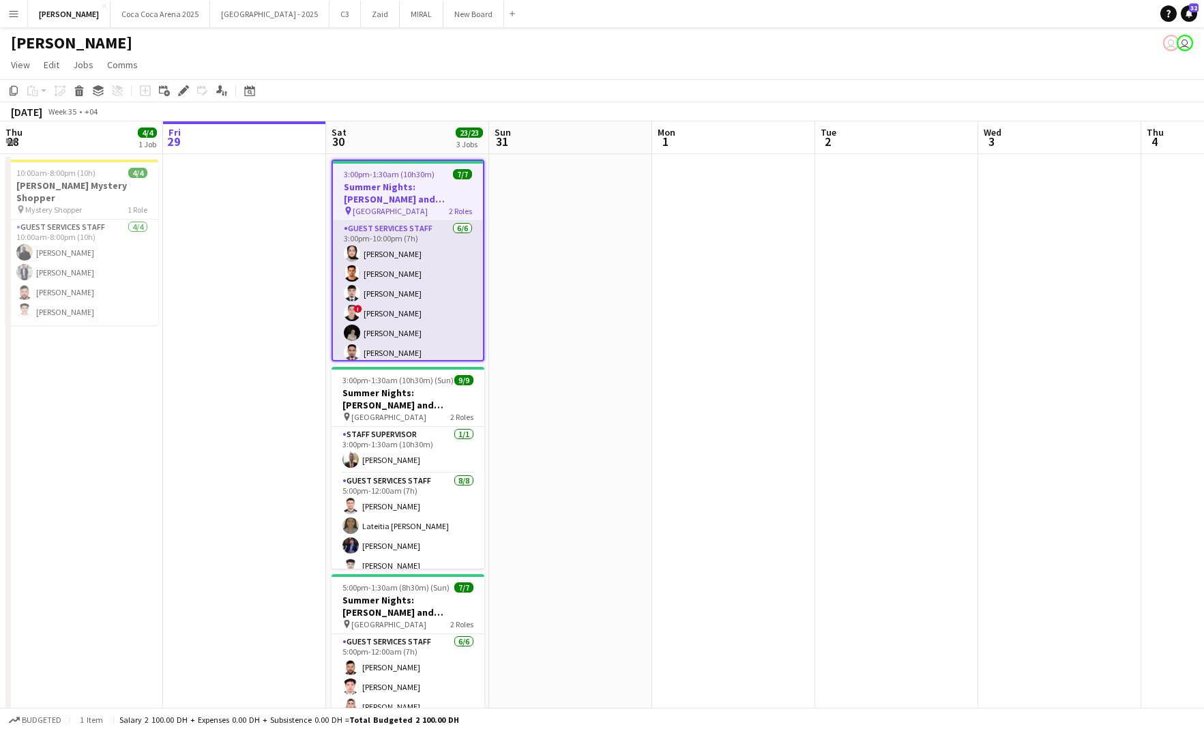
click at [422, 280] on app-card-role "Guest Services Staff [DATE] 3:00pm-10:00pm (7h) Zeen [PERSON_NAME] [PERSON_NAME…" at bounding box center [408, 293] width 150 height 145
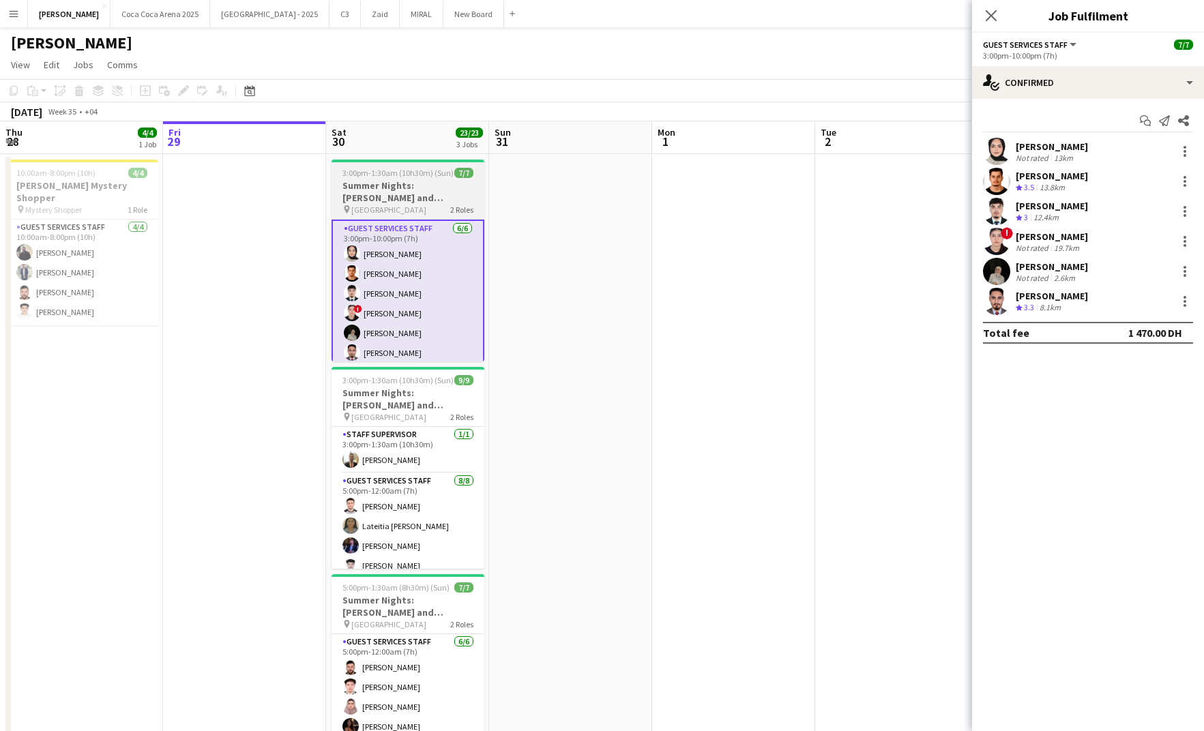
click at [419, 194] on h3 "Summer Nights: [PERSON_NAME] and [PERSON_NAME] - External" at bounding box center [408, 191] width 153 height 25
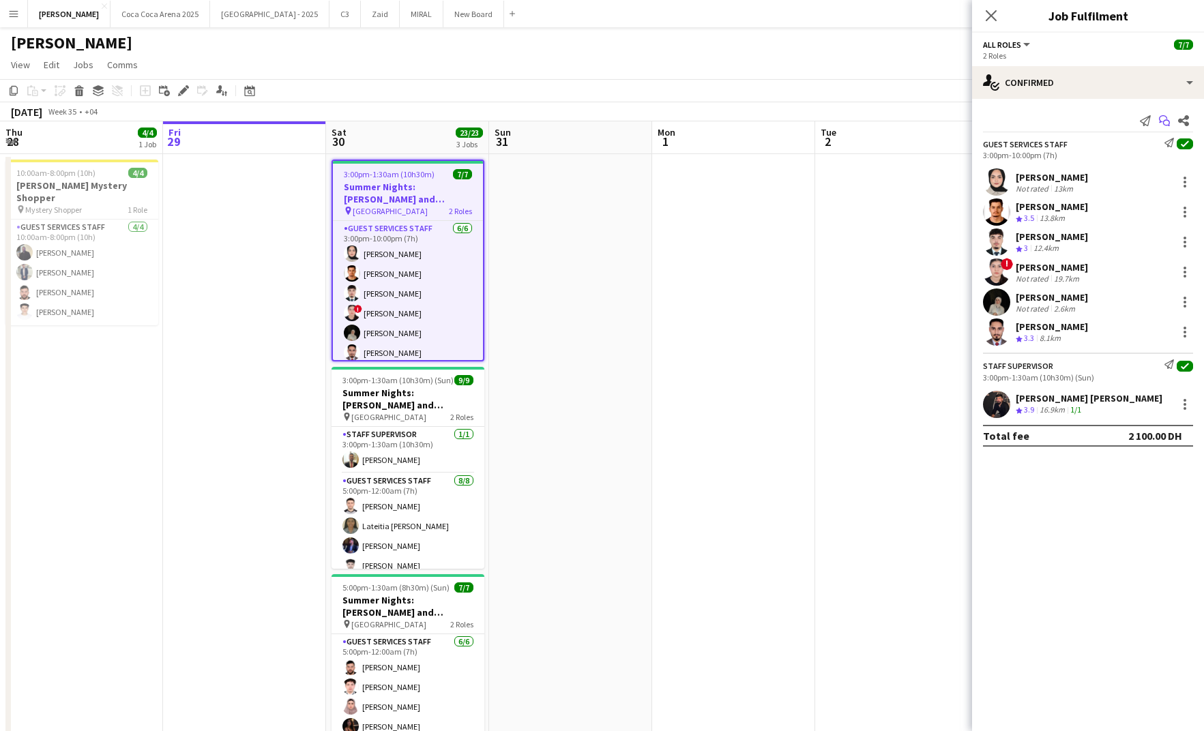
click at [1166, 122] on icon "Start chat" at bounding box center [1164, 120] width 11 height 11
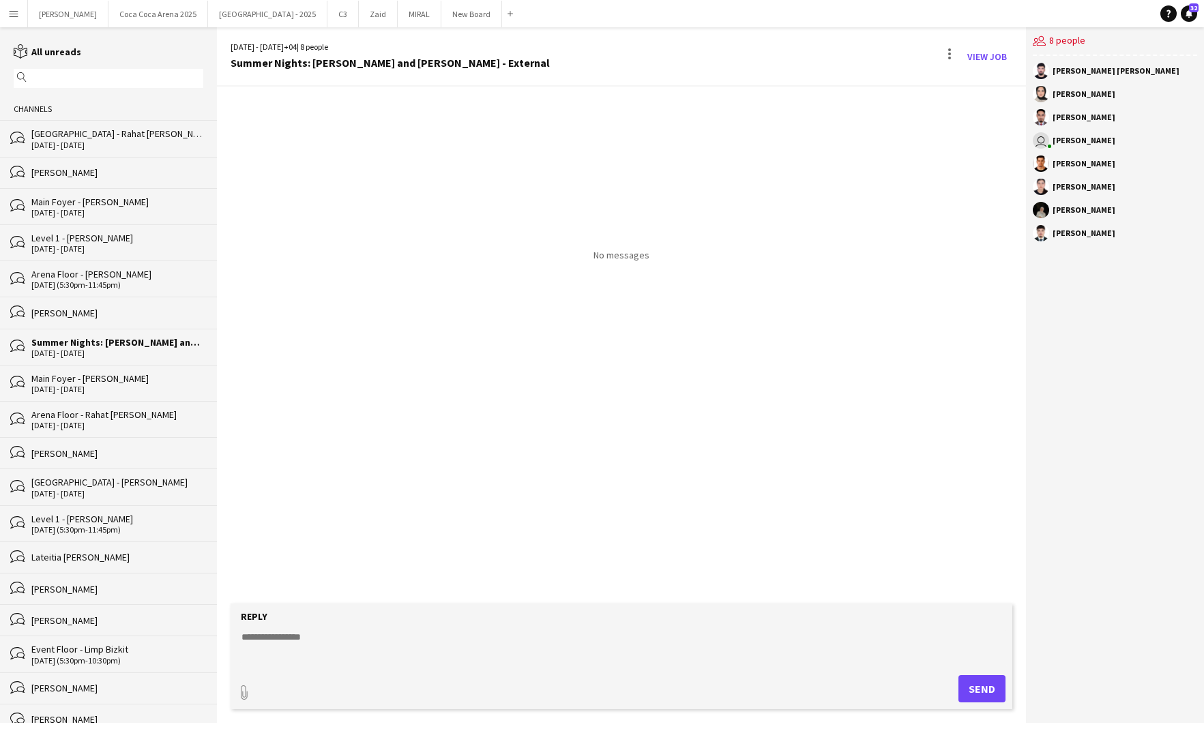
click at [277, 646] on textarea at bounding box center [624, 647] width 769 height 35
paste textarea "**********"
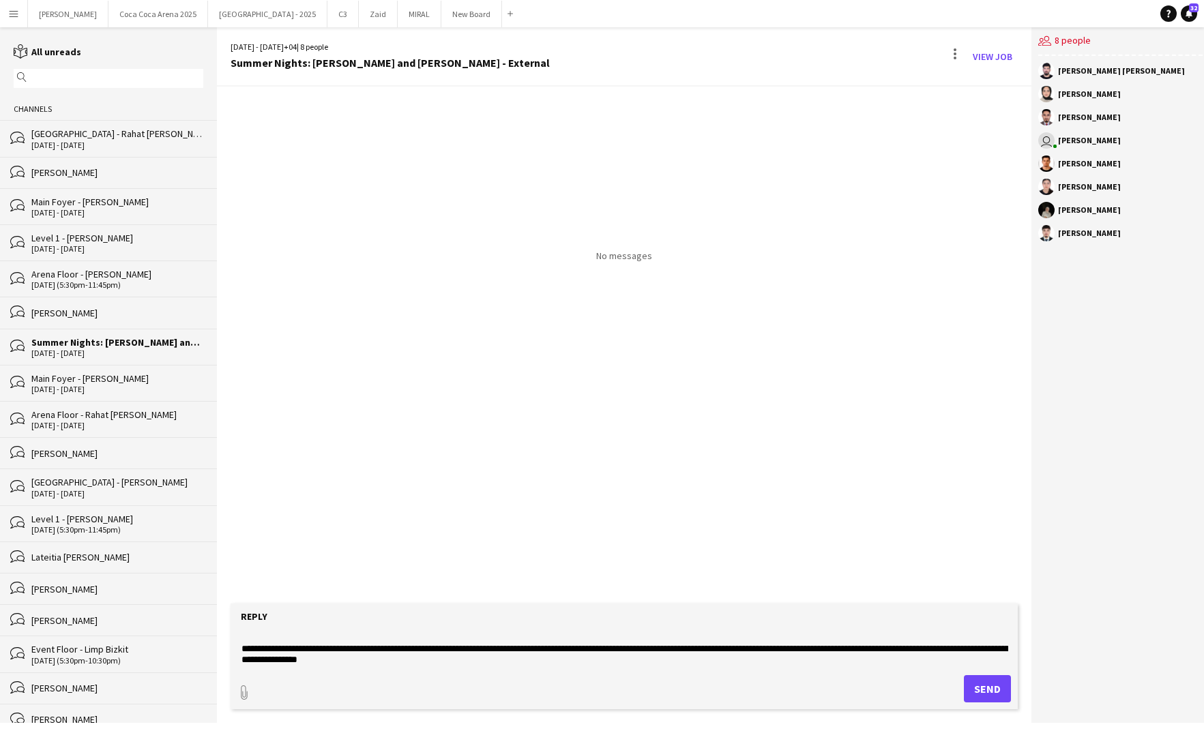
type textarea "**********"
click at [986, 691] on button "Send" at bounding box center [987, 689] width 47 height 27
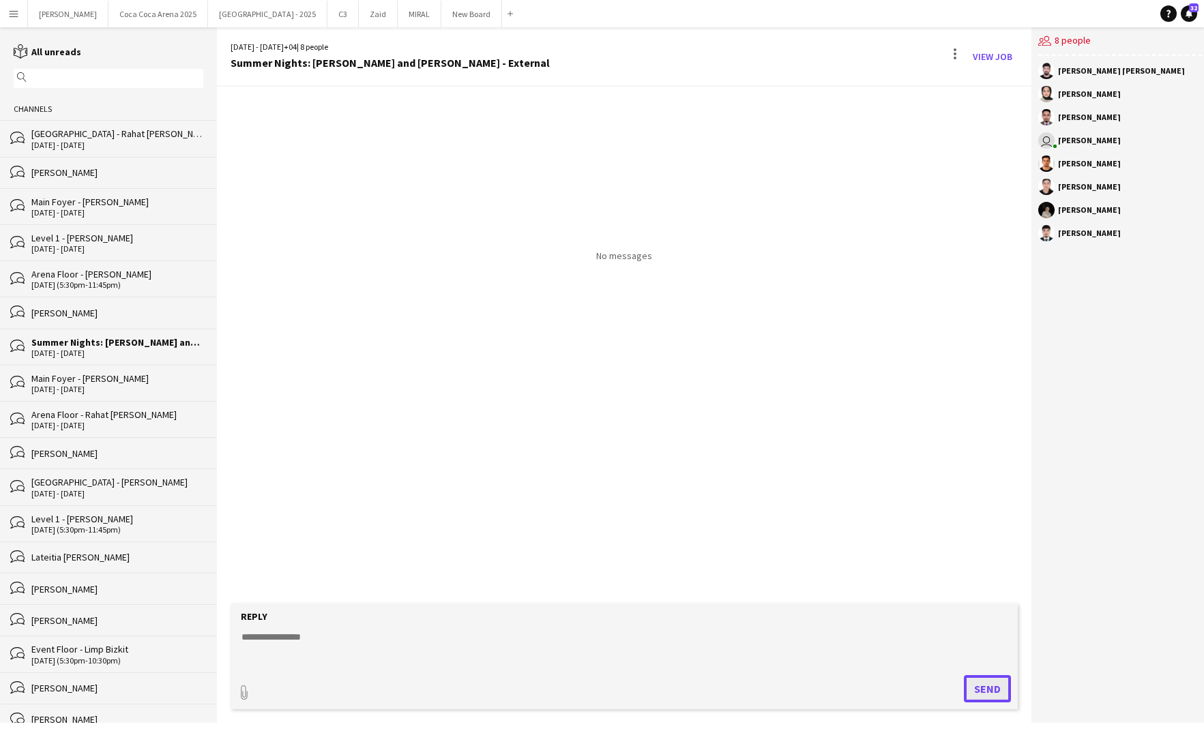
scroll to position [0, 0]
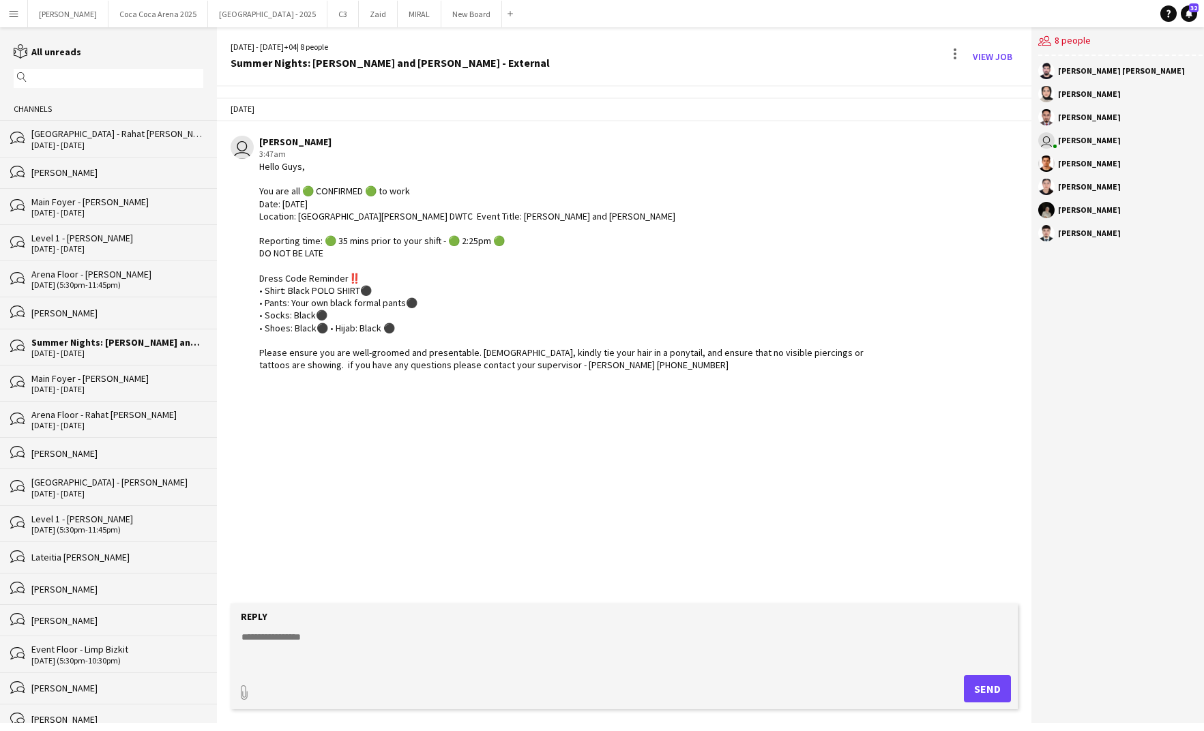
click at [320, 652] on textarea at bounding box center [624, 647] width 769 height 35
type textarea "**********"
click at [989, 680] on button "Send" at bounding box center [987, 689] width 47 height 27
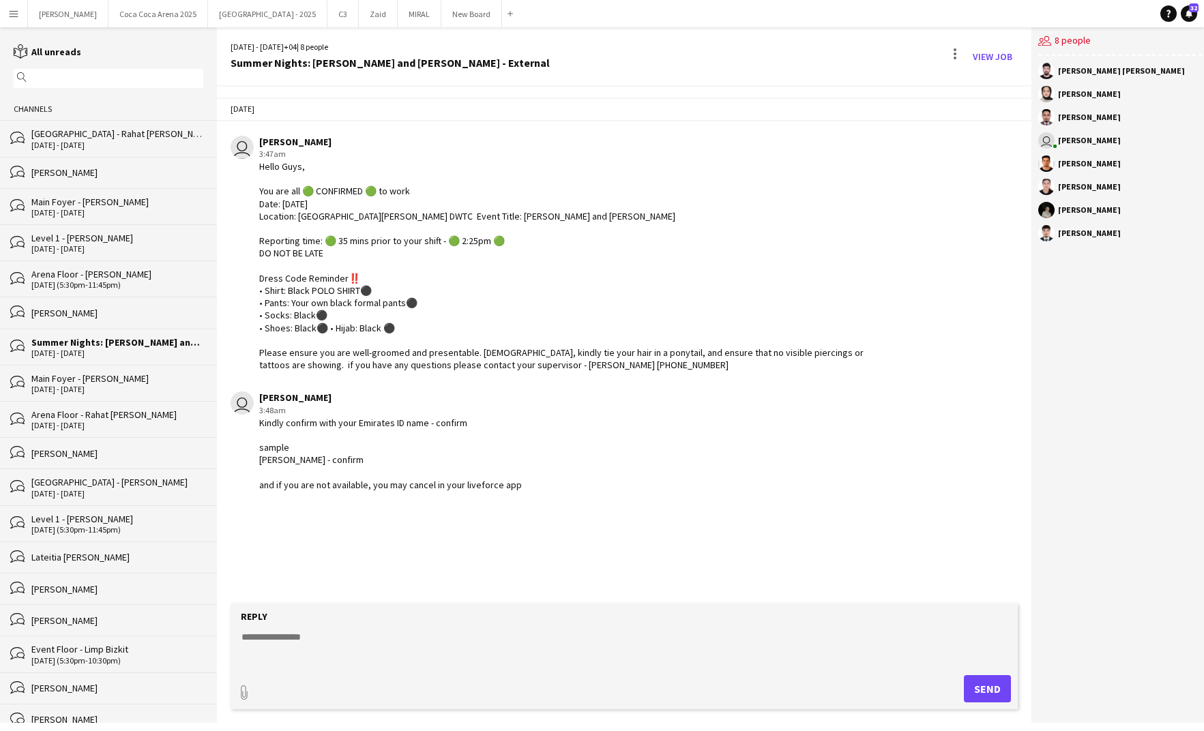
drag, startPoint x: 522, startPoint y: 489, endPoint x: 257, endPoint y: 427, distance: 272.4
click at [257, 427] on div "user [PERSON_NAME] 3:48am Kindly confirm with your Emirates ID name - confirm s…" at bounding box center [557, 442] width 652 height 100
copy div "Kindly confirm with your Emirates ID name - confirm sample [PERSON_NAME] - conf…"
click at [274, 633] on textarea at bounding box center [624, 647] width 769 height 35
type textarea "*"
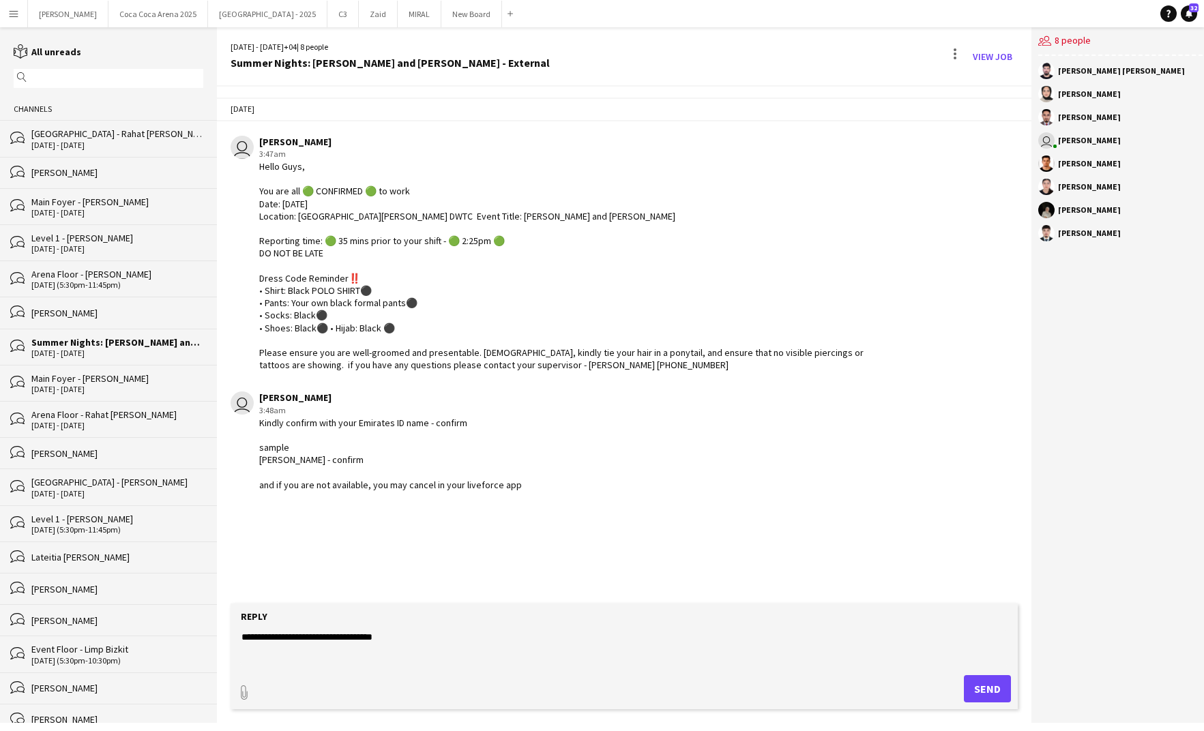
type textarea "**********"
click at [976, 700] on button "Send" at bounding box center [987, 689] width 47 height 27
drag, startPoint x: 521, startPoint y: 482, endPoint x: 260, endPoint y: 422, distance: 268.1
click at [260, 422] on div "user [PERSON_NAME] 3:48am Kindly confirm with your Emirates ID name - confirm s…" at bounding box center [557, 442] width 652 height 100
copy div "Kindly confirm with your Emirates ID name - confirm sample [PERSON_NAME] - conf…"
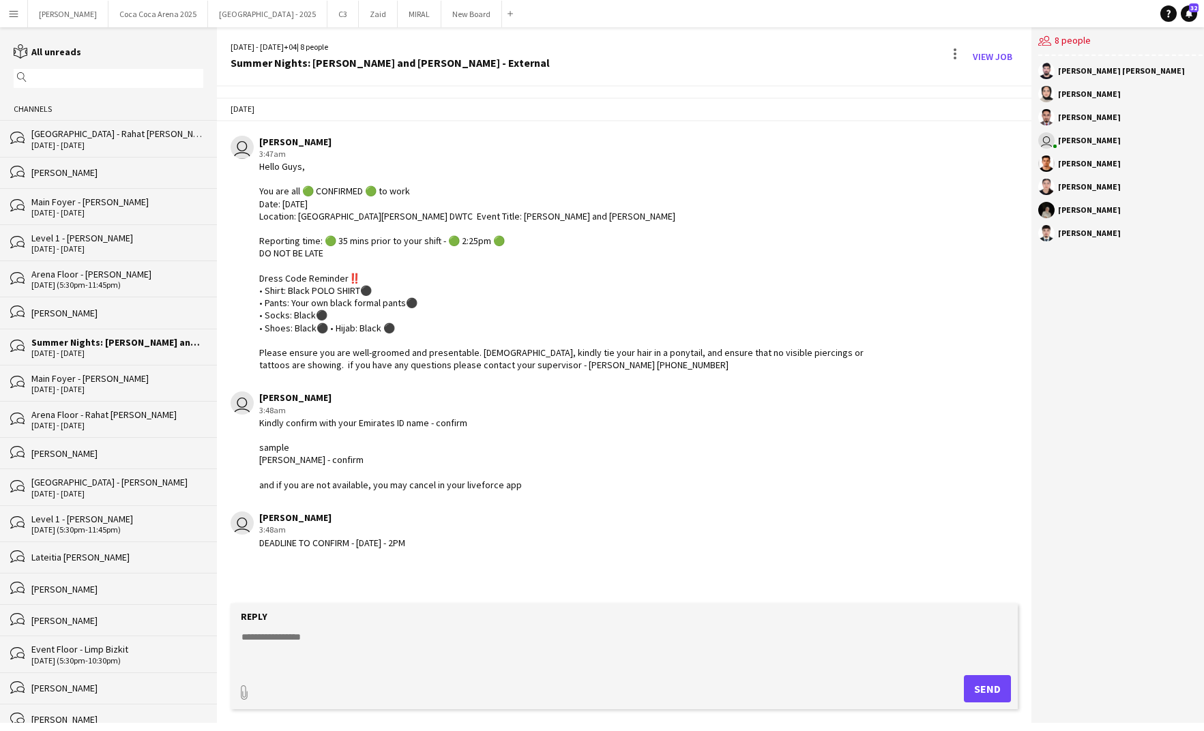
click at [262, 638] on textarea at bounding box center [624, 647] width 769 height 35
type textarea "*********"
click at [964, 695] on button "Send" at bounding box center [987, 689] width 47 height 27
drag, startPoint x: 534, startPoint y: 487, endPoint x: 259, endPoint y: 424, distance: 281.9
click at [259, 424] on div "user [PERSON_NAME] 3:48am Kindly confirm with your Emirates ID name - confirm s…" at bounding box center [557, 442] width 652 height 100
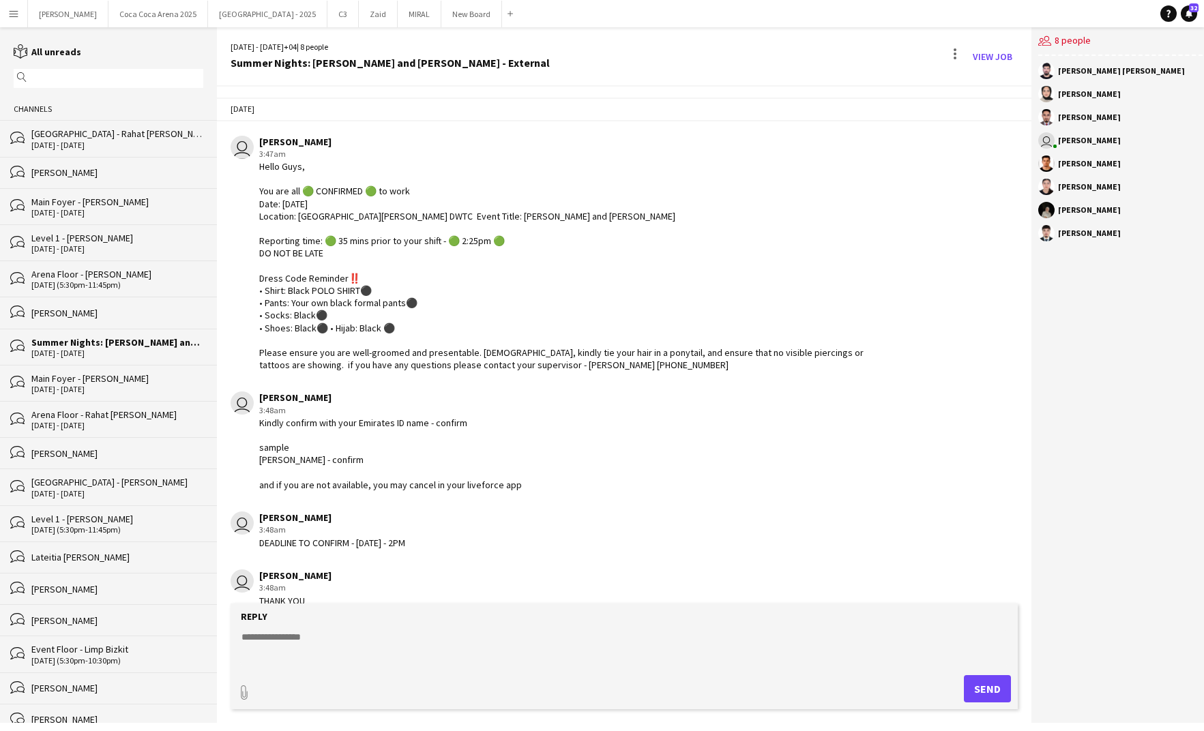
copy div "Kindly confirm with your Emirates ID name - confirm sample [PERSON_NAME] - conf…"
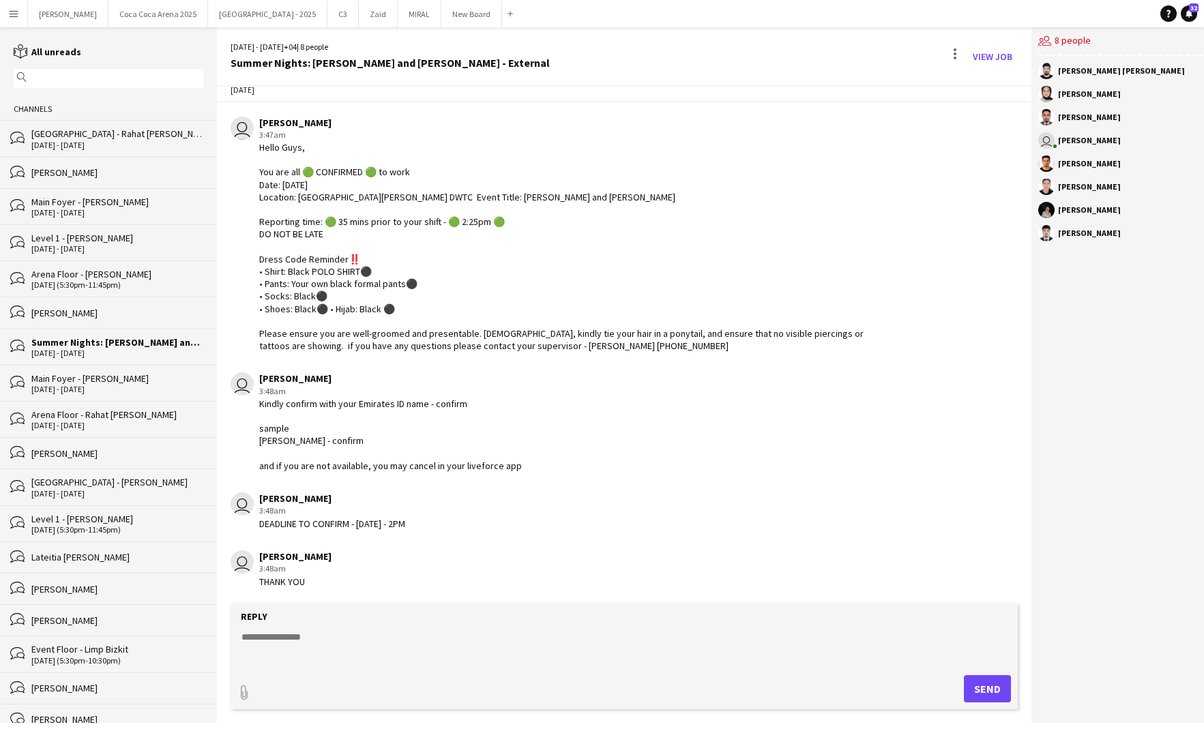
drag, startPoint x: 430, startPoint y: 523, endPoint x: 260, endPoint y: 523, distance: 169.9
click at [260, 523] on div "user [PERSON_NAME] 3:48am DEADLINE TO CONFIRM - [DATE] - 2PM" at bounding box center [557, 512] width 652 height 38
copy div "DEADLINE TO CONFIRM - [DATE] - 2PM"
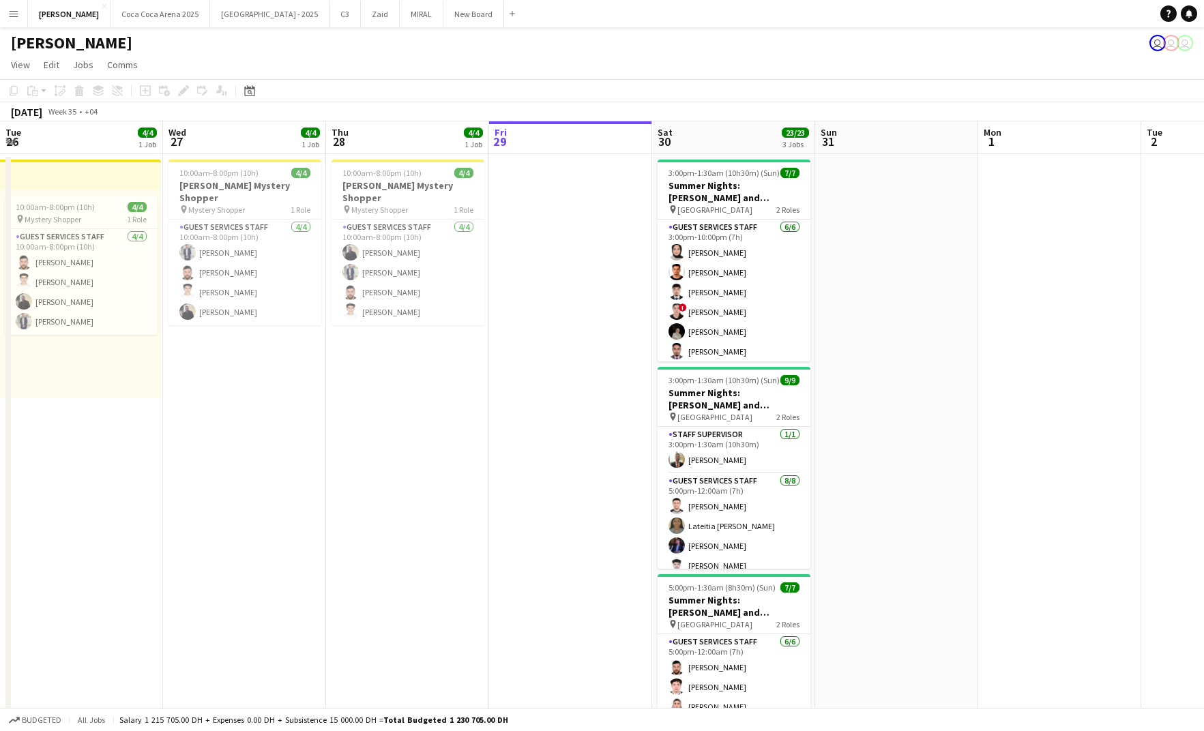
scroll to position [0, 326]
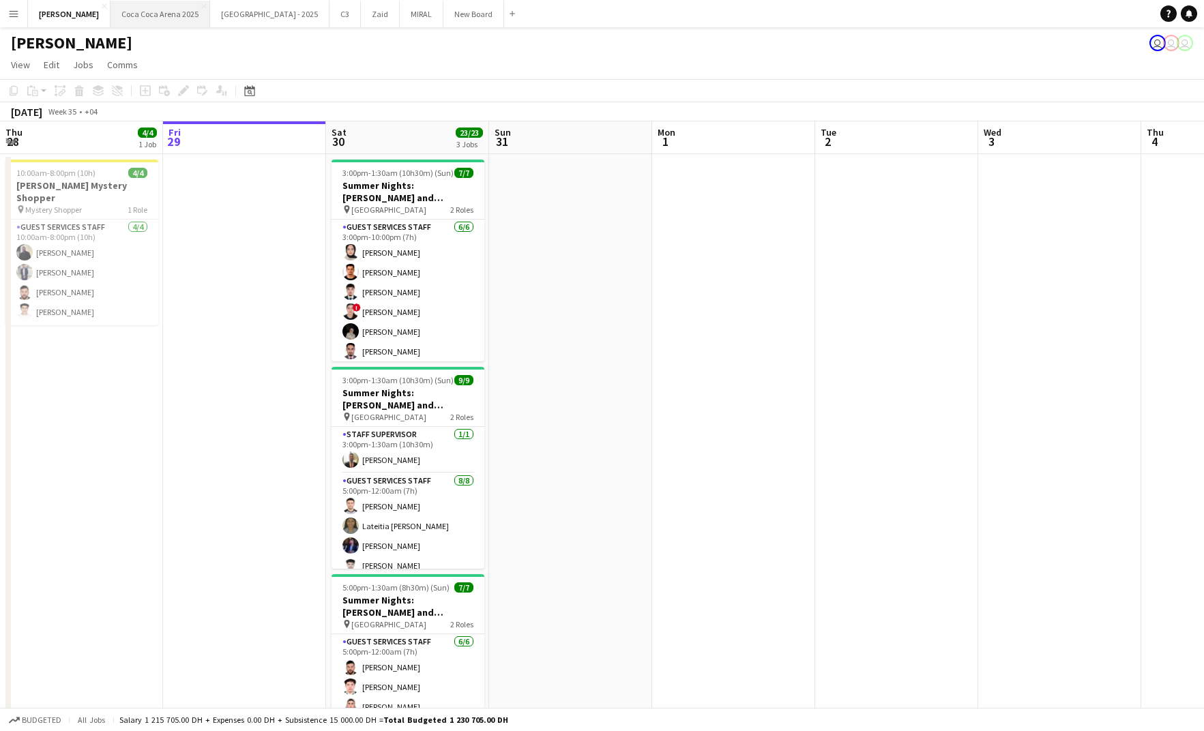
click at [140, 21] on button "[GEOGRAPHIC_DATA] 2025 Close" at bounding box center [161, 14] width 100 height 27
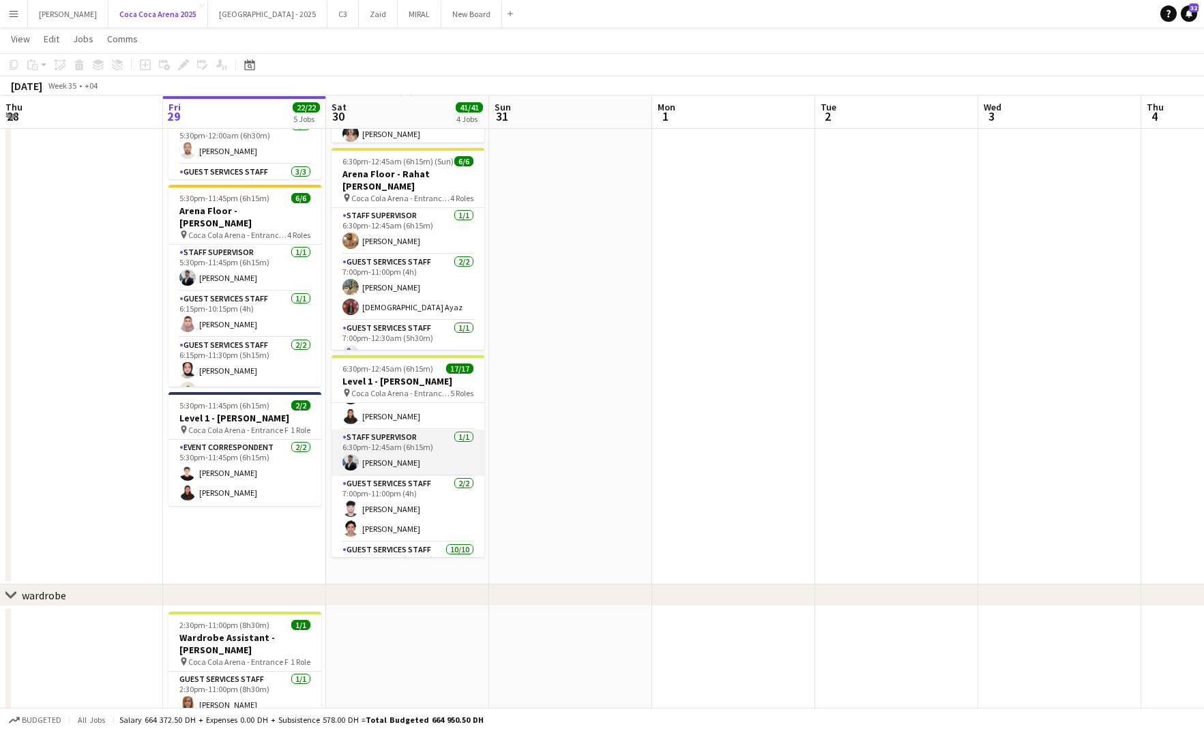
scroll to position [39, 0]
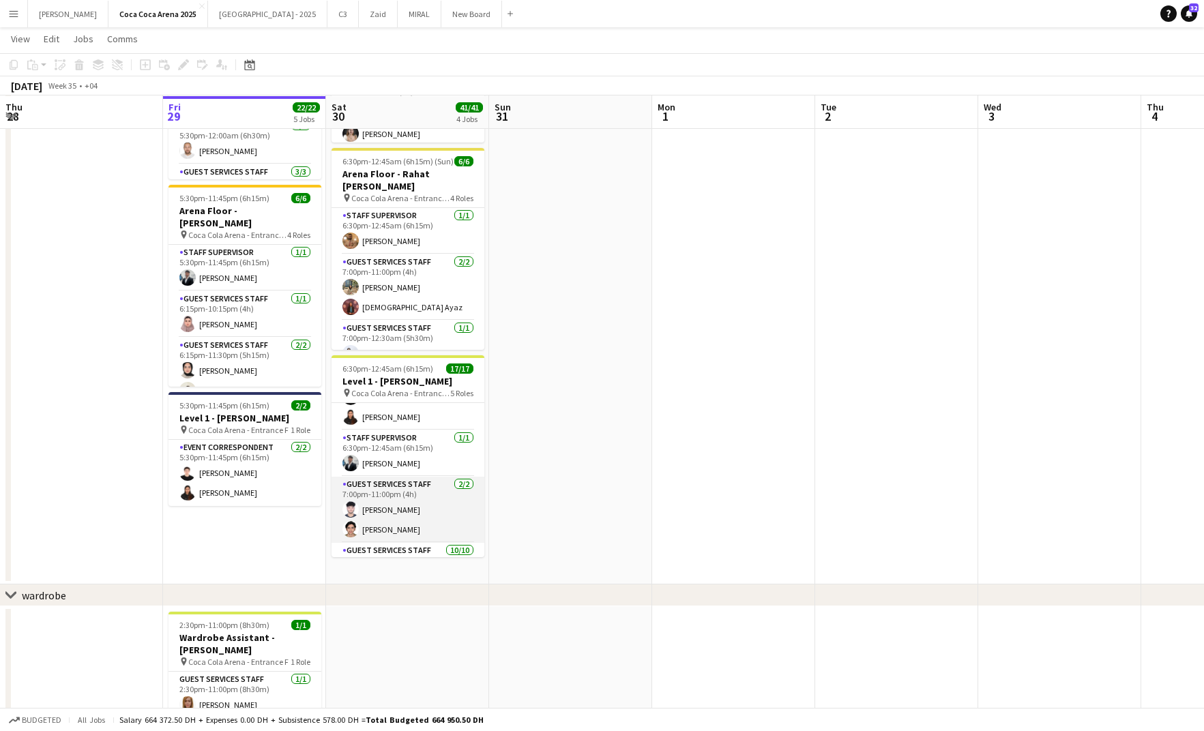
click at [377, 529] on app-card-role "Guest Services Staff [DATE] 7:00pm-11:00pm (4h) [PERSON_NAME] [PERSON_NAME]" at bounding box center [408, 510] width 153 height 66
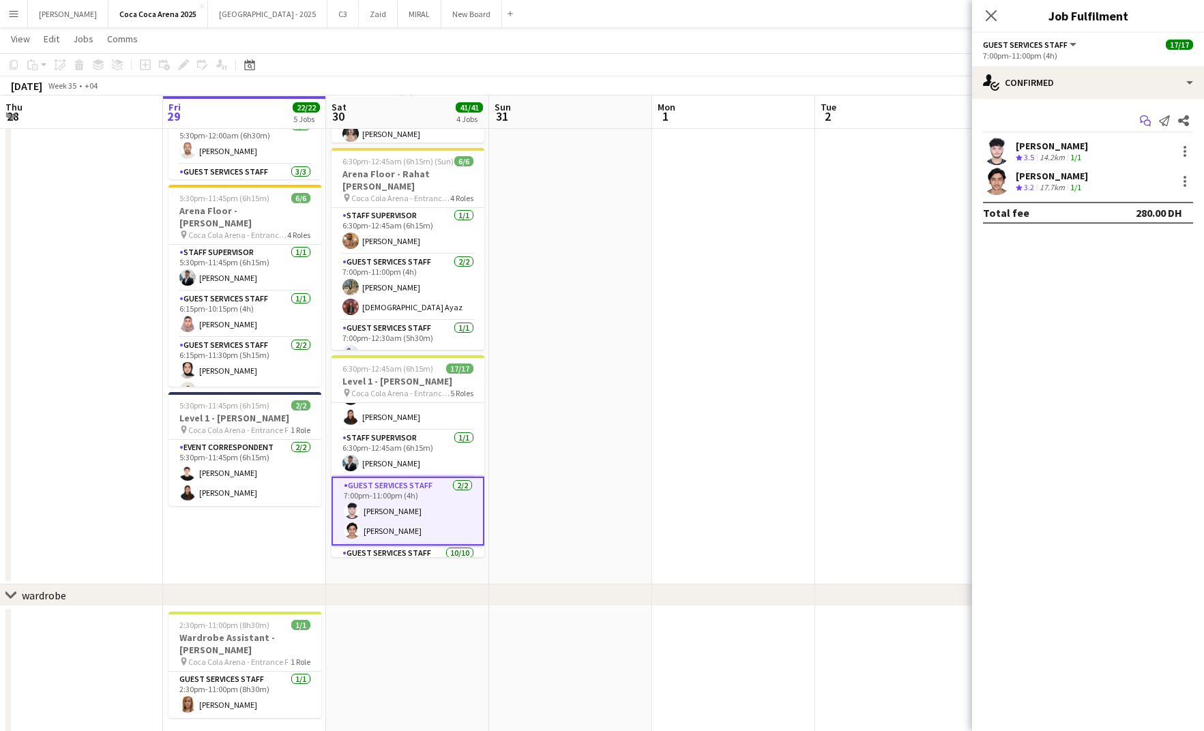
click at [1142, 124] on icon "Start chat" at bounding box center [1145, 120] width 11 height 11
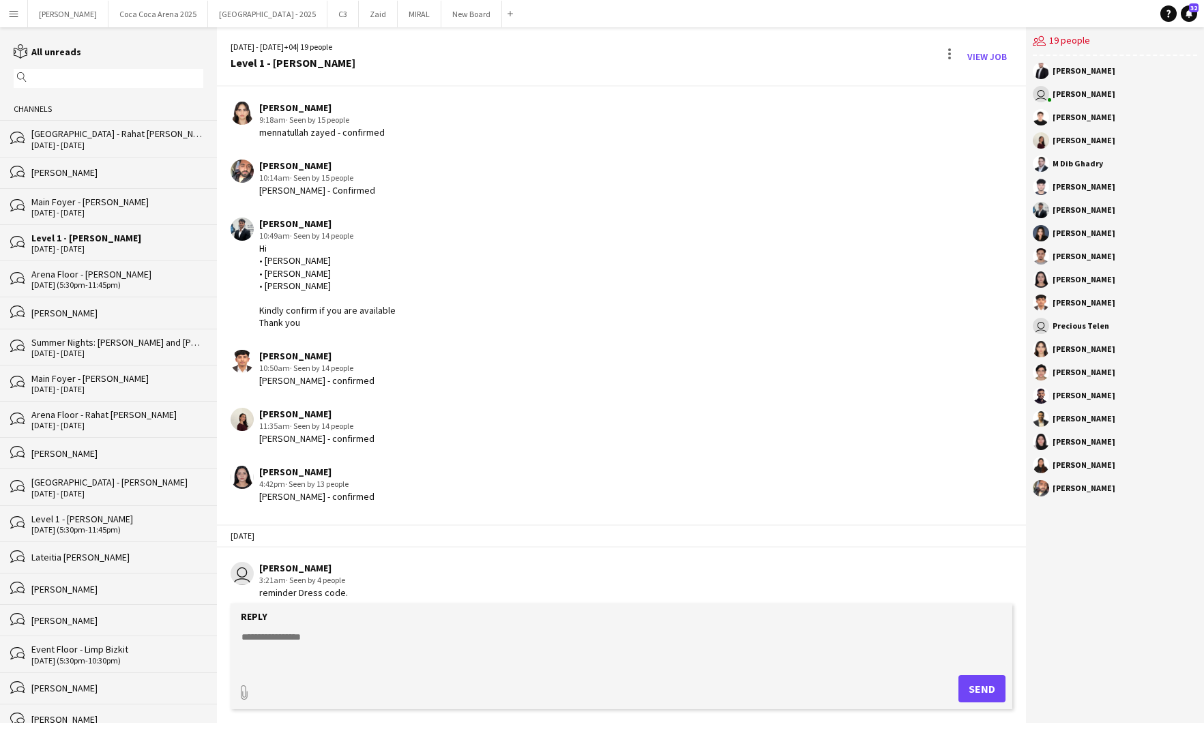
scroll to position [1382, 0]
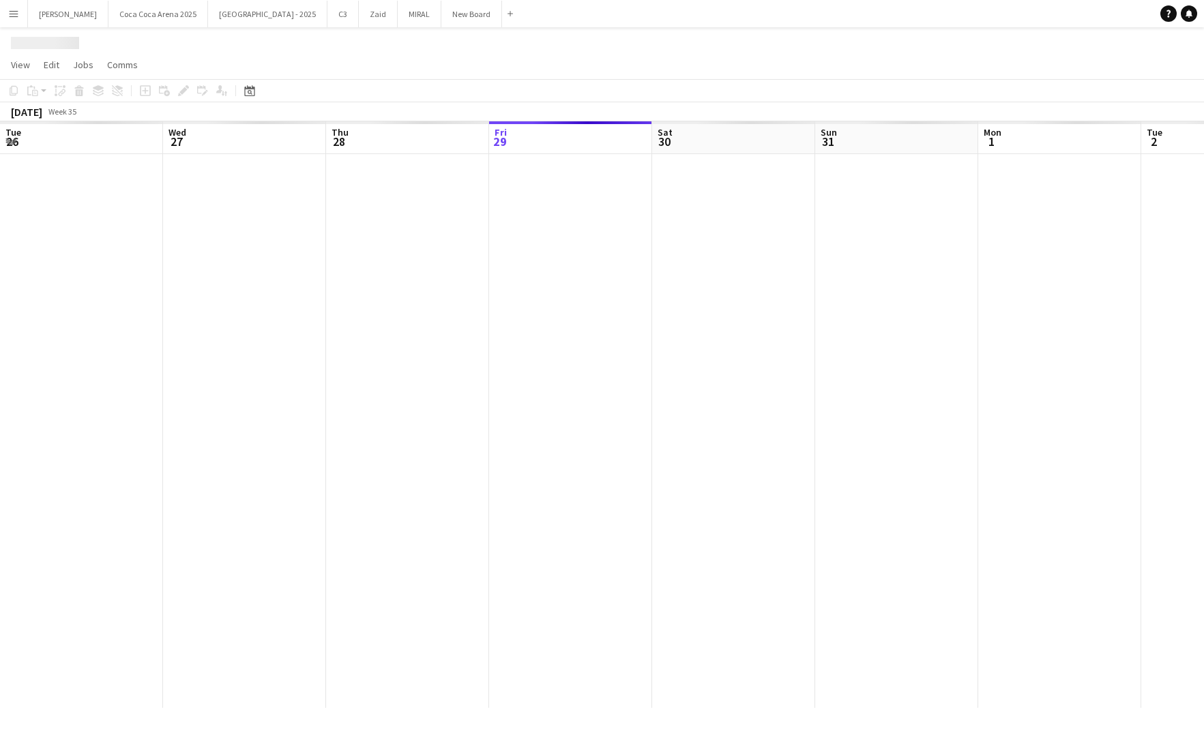
scroll to position [0, 326]
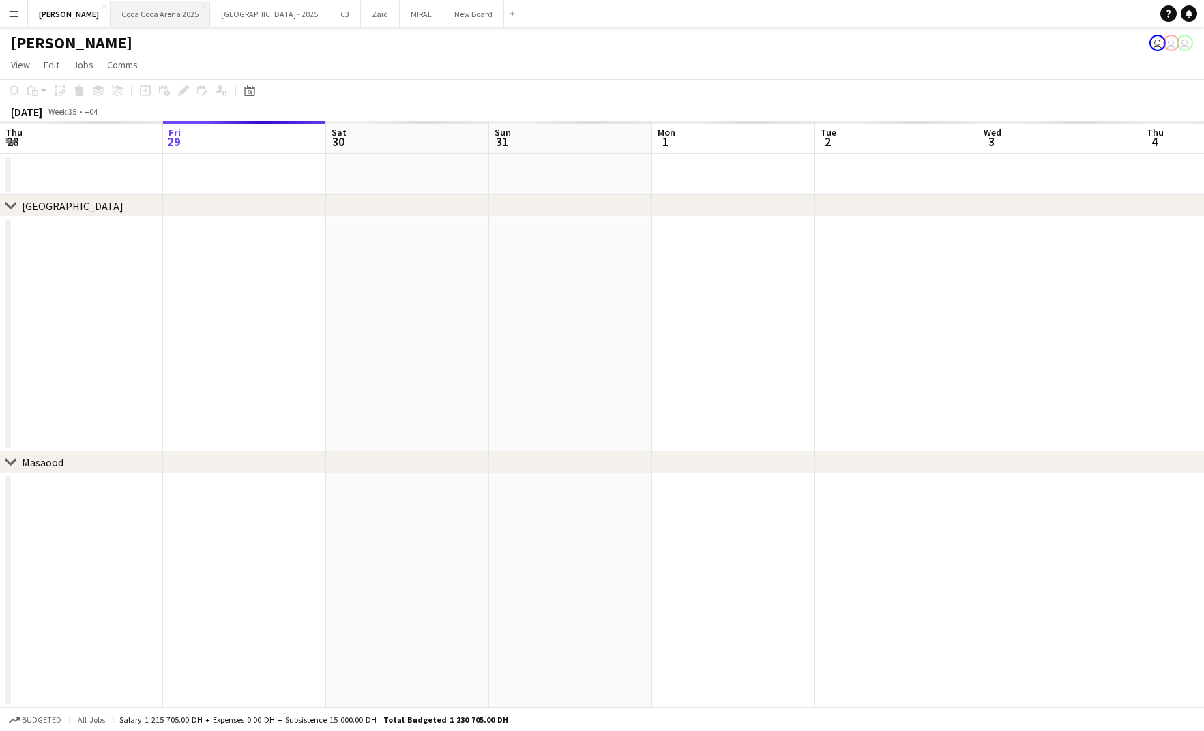
click at [128, 17] on button "[GEOGRAPHIC_DATA] 2025 Close" at bounding box center [161, 14] width 100 height 27
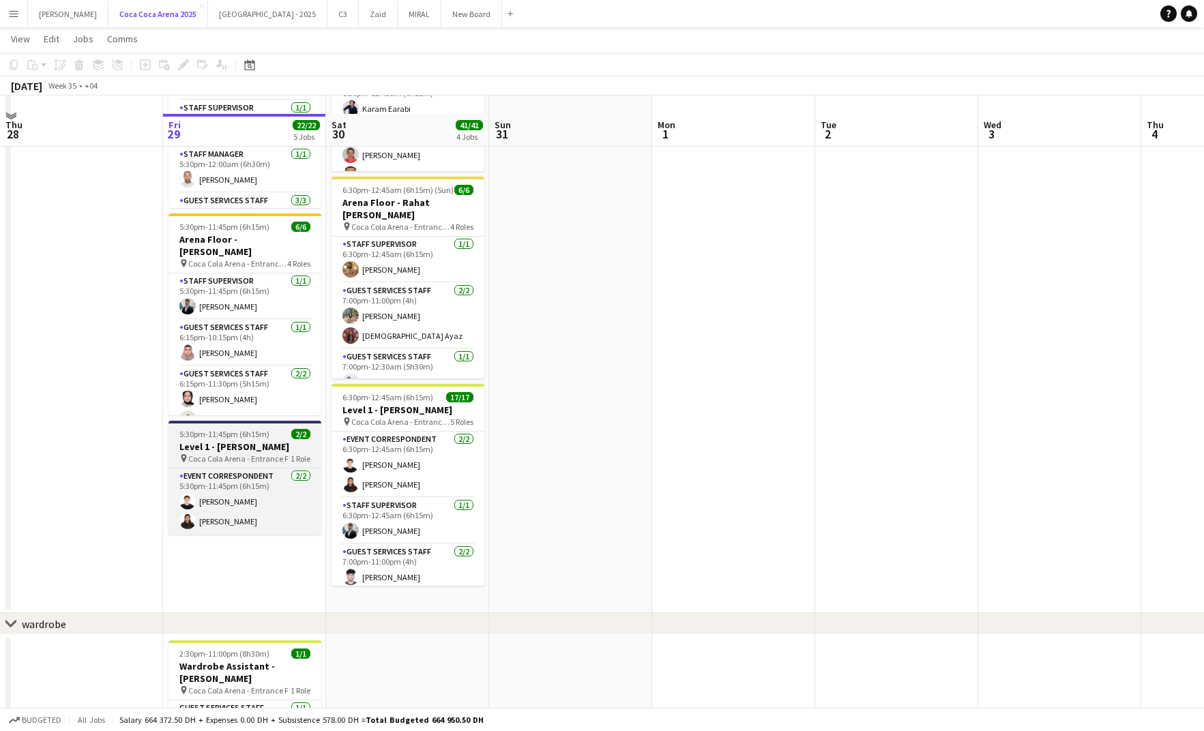
scroll to position [391, 0]
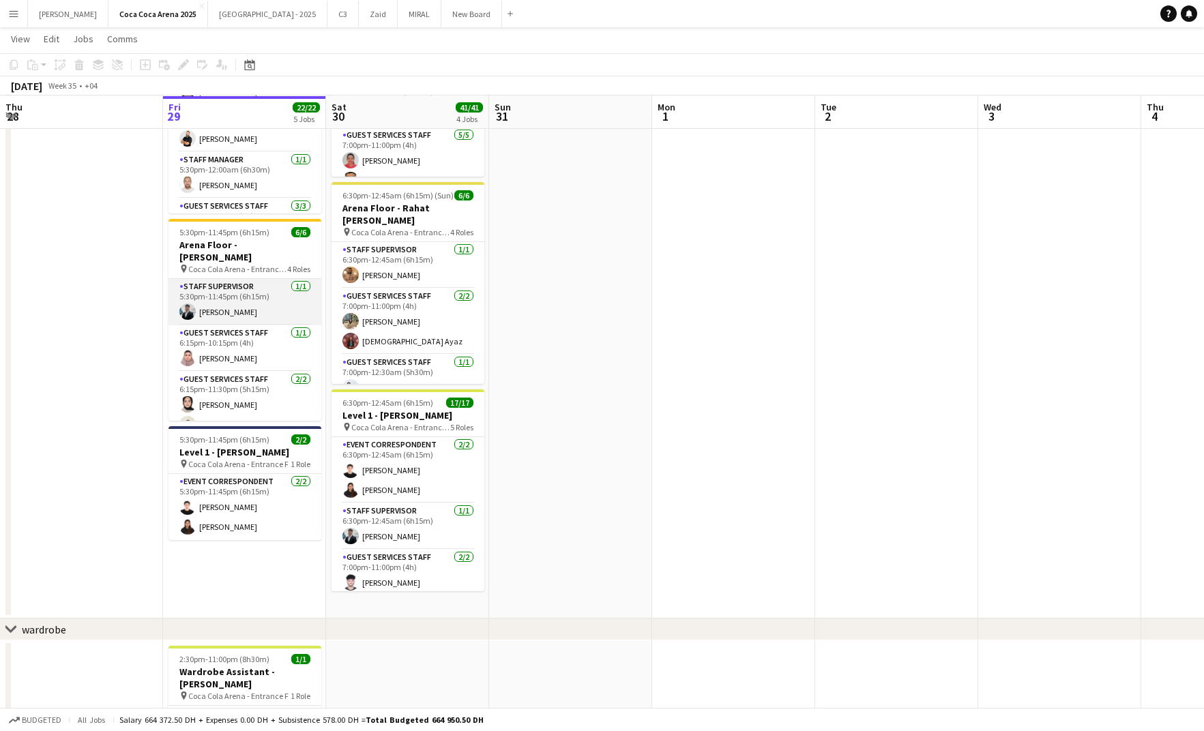
click at [222, 294] on app-card-role "Staff Supervisor [DATE] 5:30pm-11:45pm (6h15m) [PERSON_NAME]" at bounding box center [245, 302] width 153 height 46
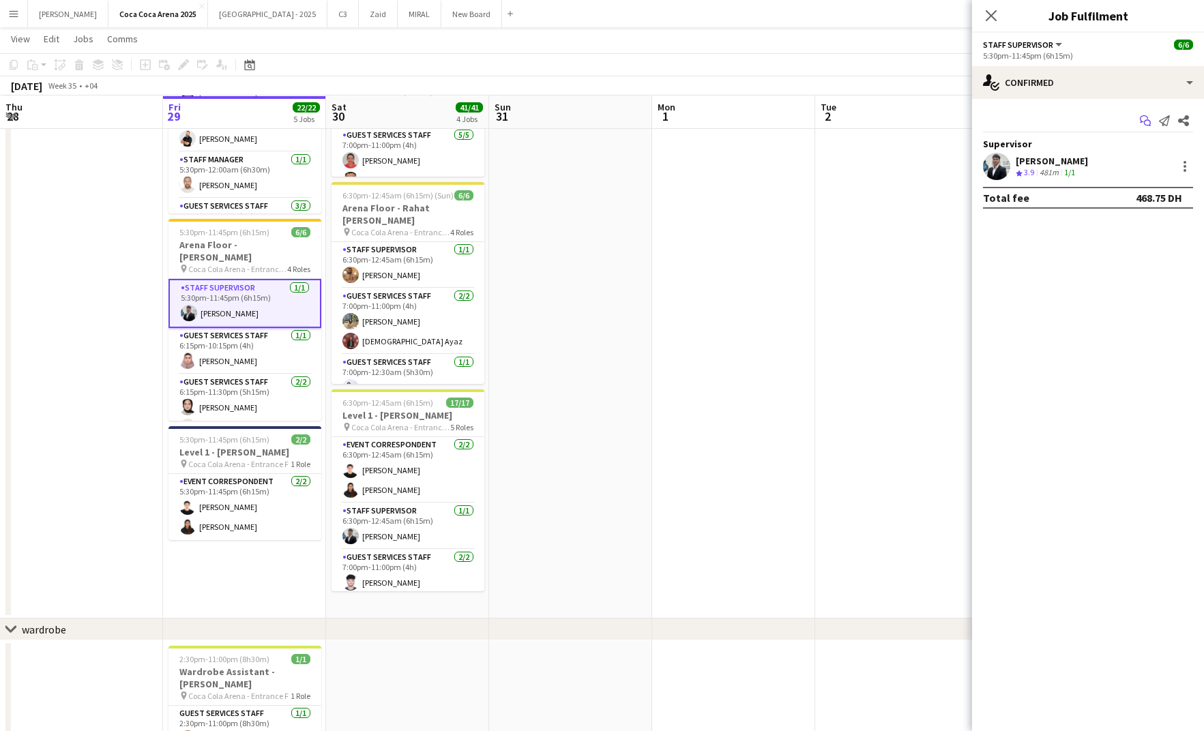
click at [1148, 120] on icon at bounding box center [1147, 123] width 7 height 7
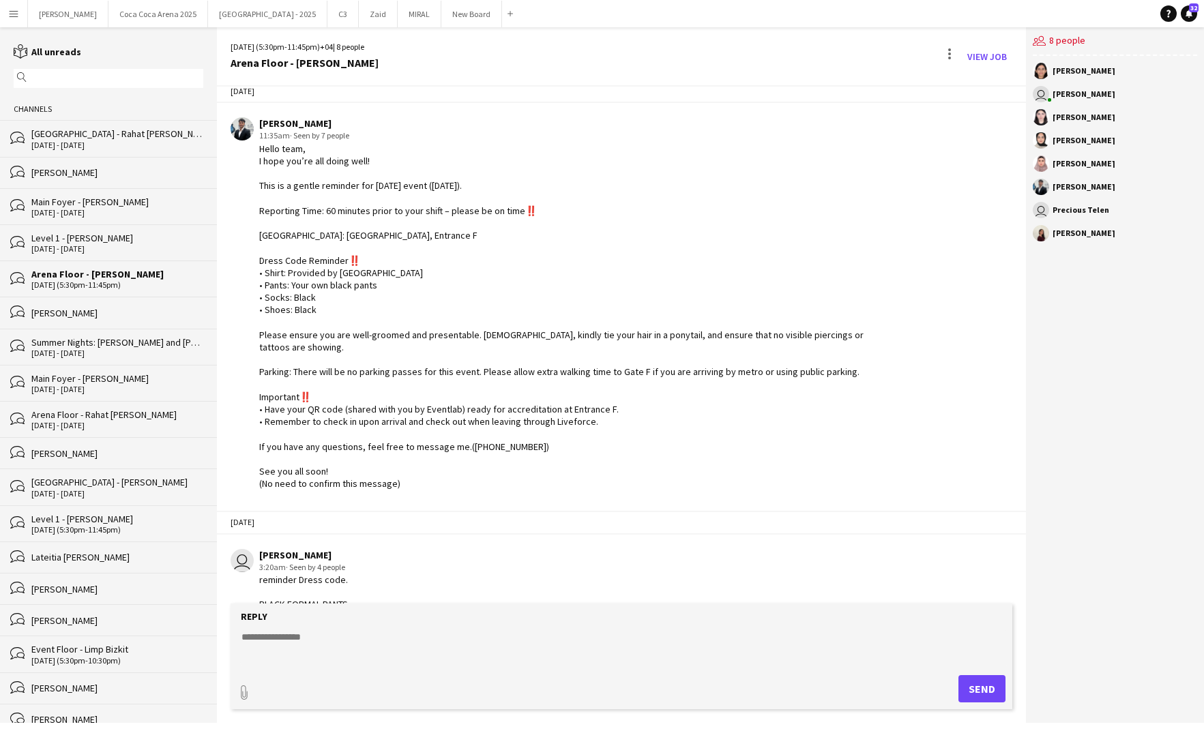
scroll to position [693, 0]
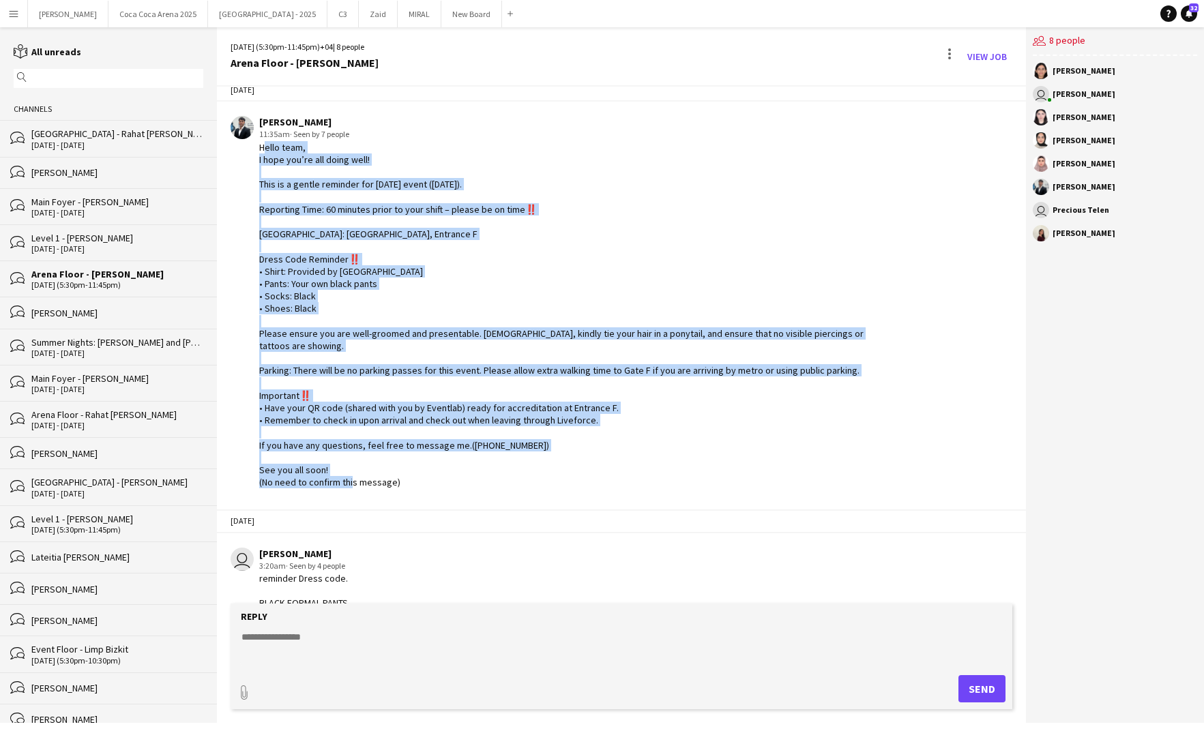
drag, startPoint x: 408, startPoint y: 471, endPoint x: 259, endPoint y: 148, distance: 356.0
click at [259, 148] on div "Hello team, I hope you’re all doing well! This is a gentle reminder for [DATE] …" at bounding box center [568, 315] width 619 height 348
copy div "Hello team, I hope you’re all doing well! This is a gentle reminder for [DATE] …"
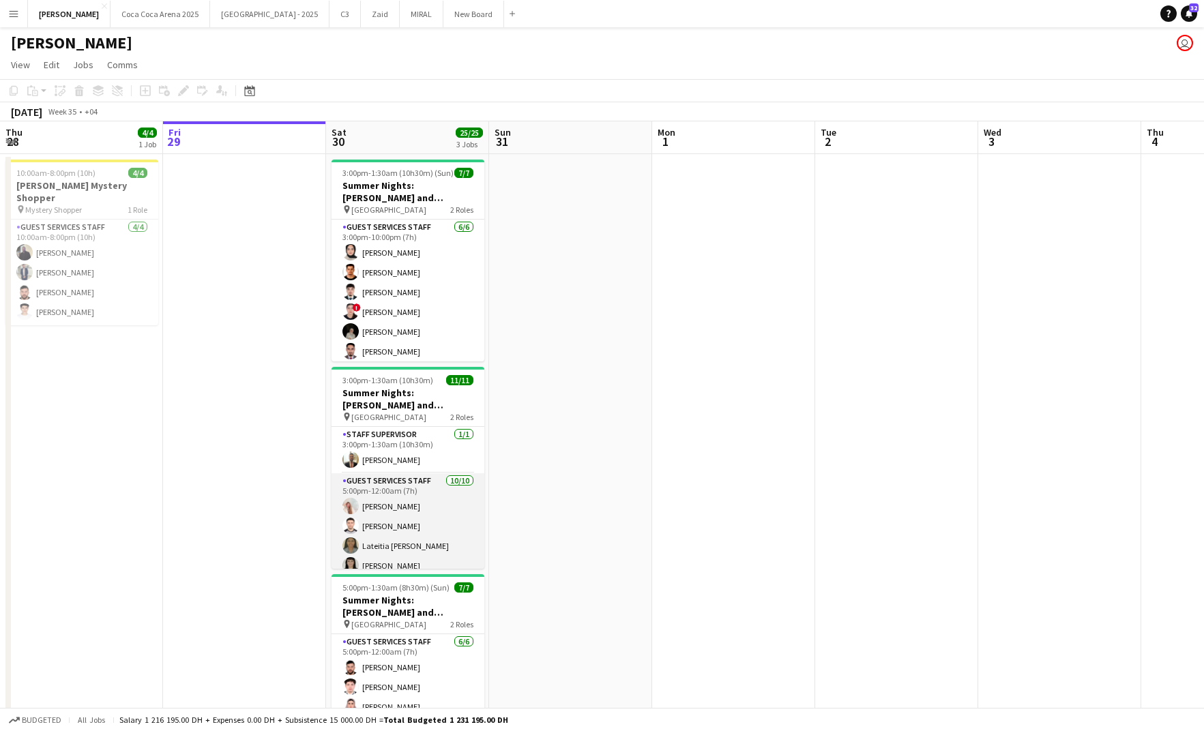
click at [402, 517] on app-card-role "Guest Services Staff [DATE] 5:00pm-12:00am (7h) [PERSON_NAME] [PERSON_NAME] Lat…" at bounding box center [408, 586] width 153 height 224
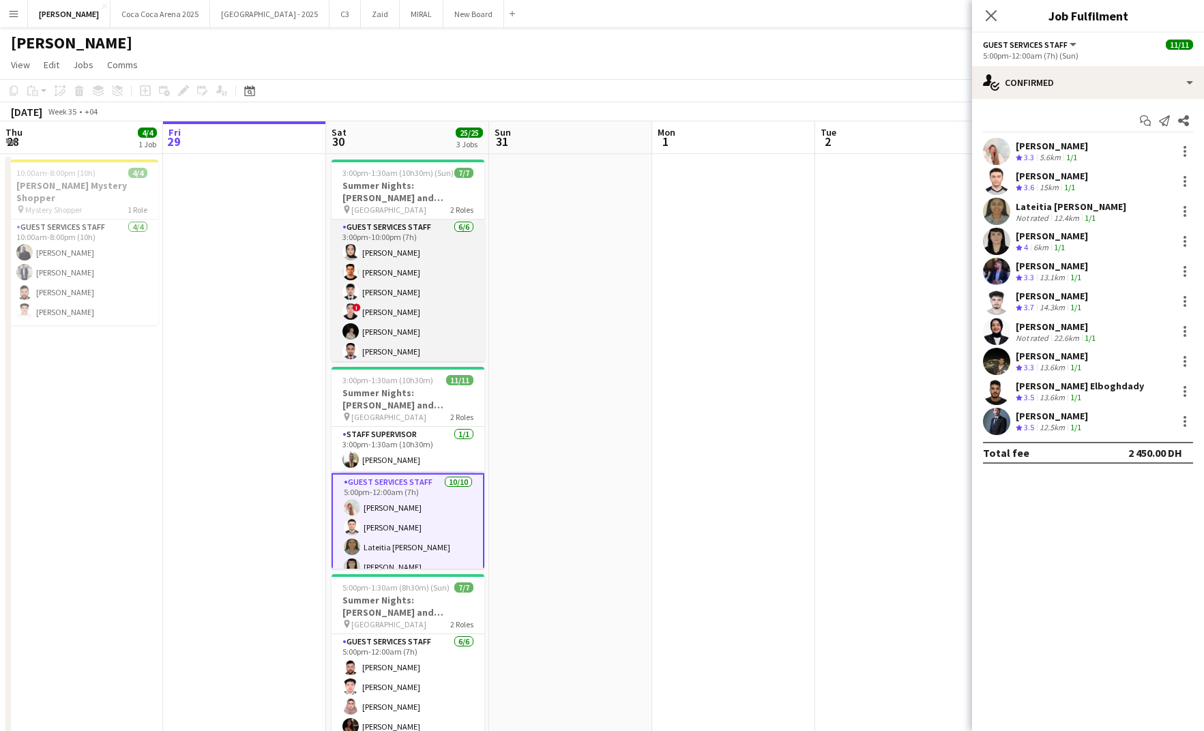
click at [401, 331] on app-card-role "Guest Services Staff [DATE] 3:00pm-10:00pm (7h) Zeen [PERSON_NAME] [PERSON_NAME…" at bounding box center [408, 292] width 153 height 145
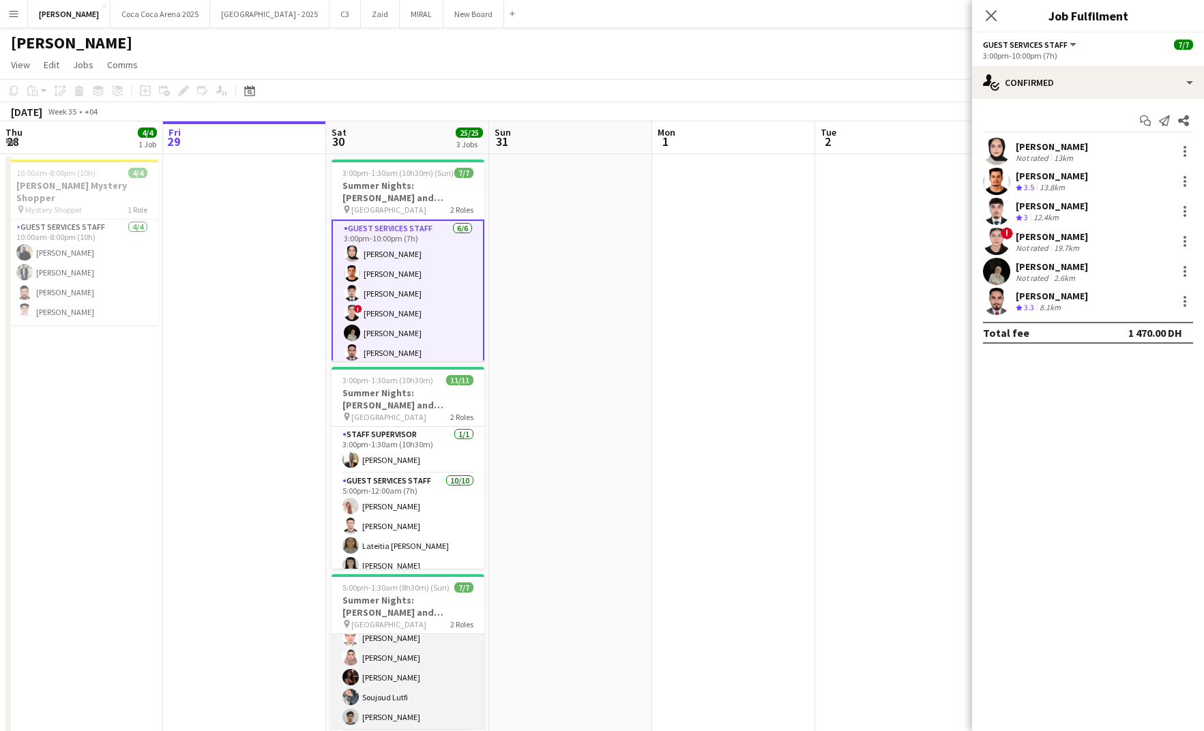
click at [404, 651] on app-card-role "Guest Services Staff [DATE] 5:00pm-12:00am (7h) [PERSON_NAME] [PERSON_NAME] [PE…" at bounding box center [408, 657] width 153 height 145
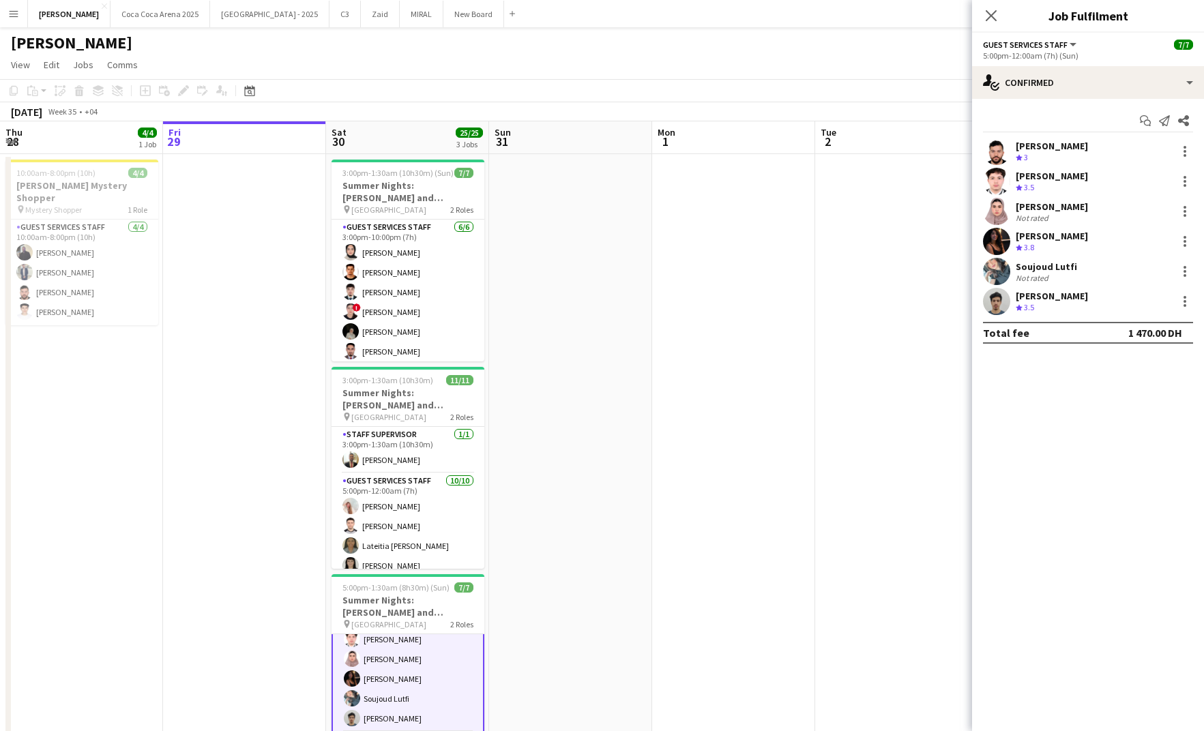
scroll to position [50, 0]
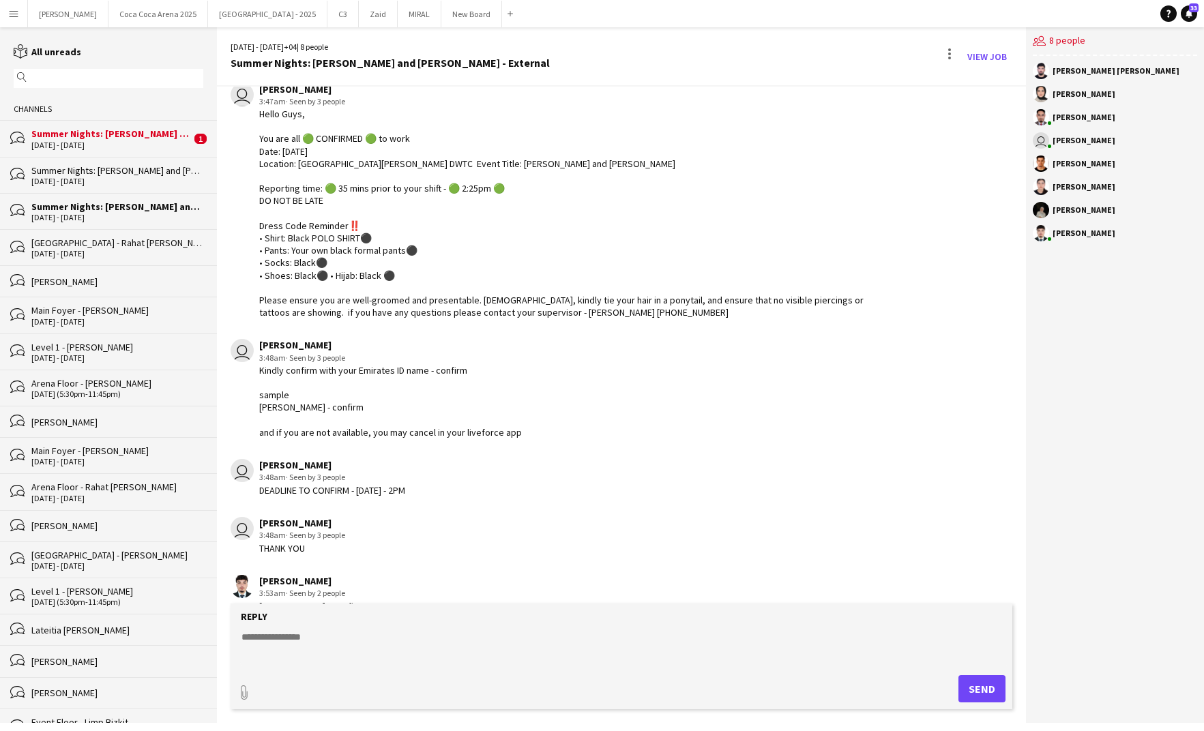
scroll to position [77, 0]
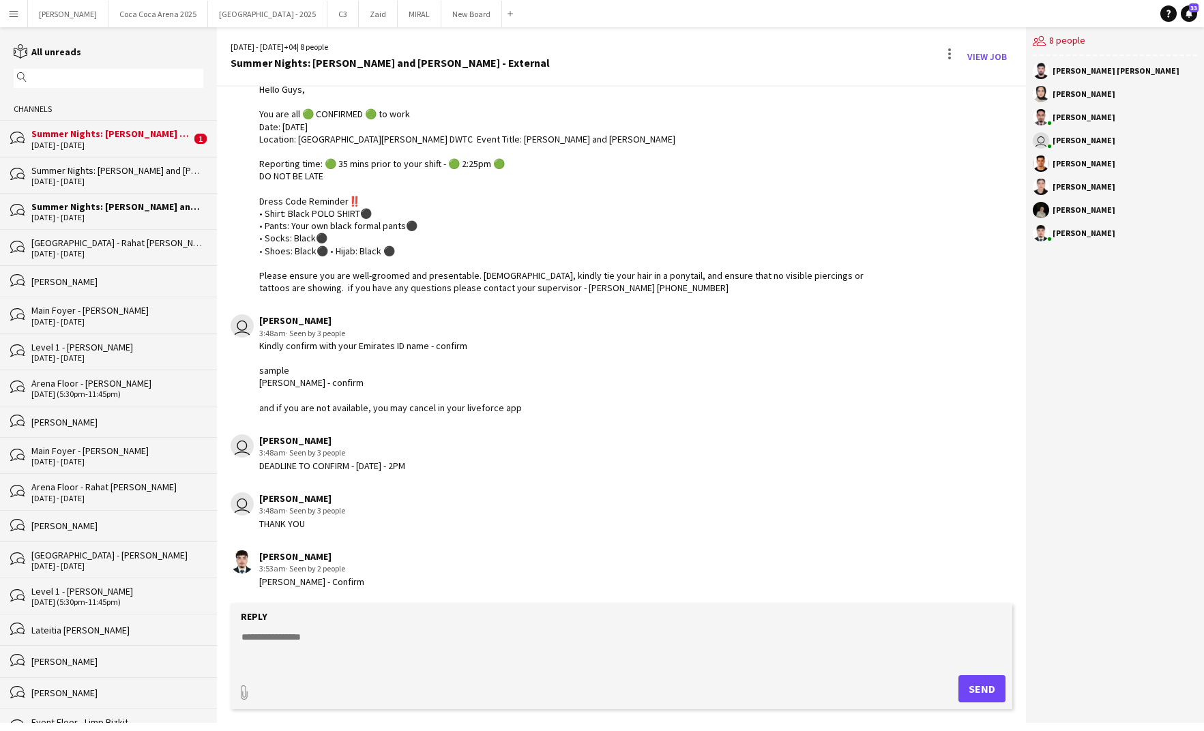
click at [78, 146] on div "[DATE] - [DATE]" at bounding box center [111, 146] width 160 height 10
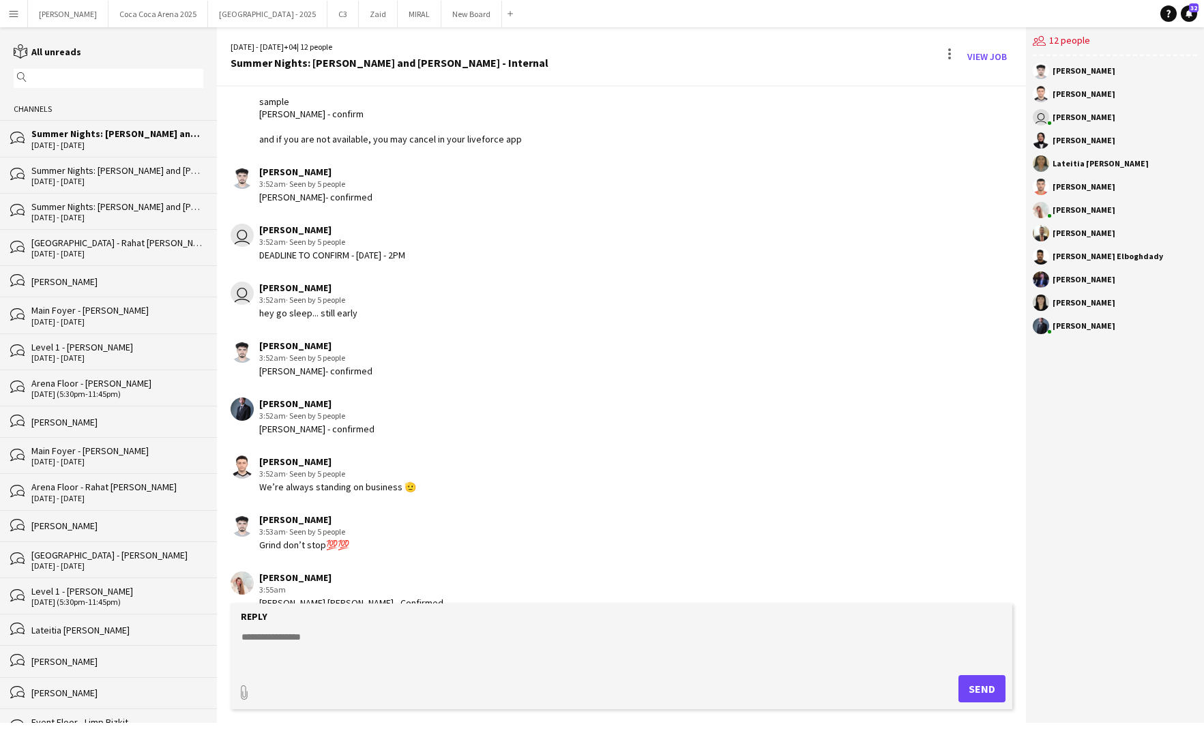
scroll to position [478, 0]
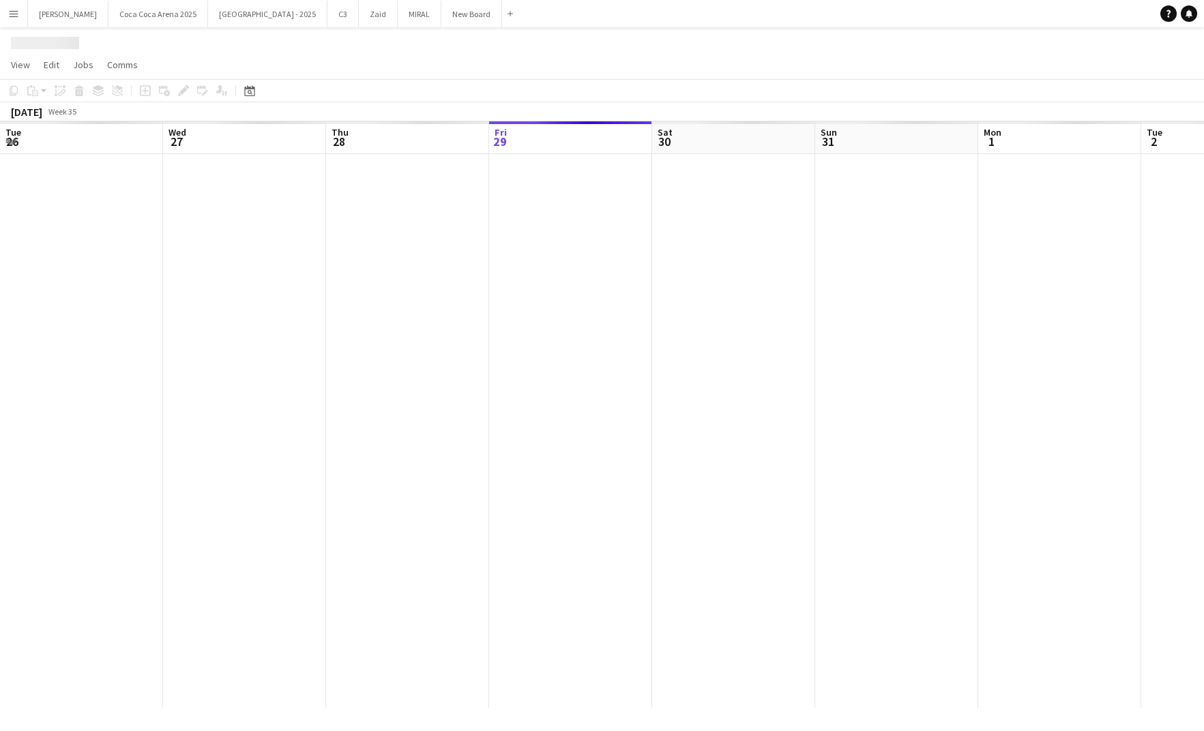
scroll to position [0, 326]
